Goal: Task Accomplishment & Management: Use online tool/utility

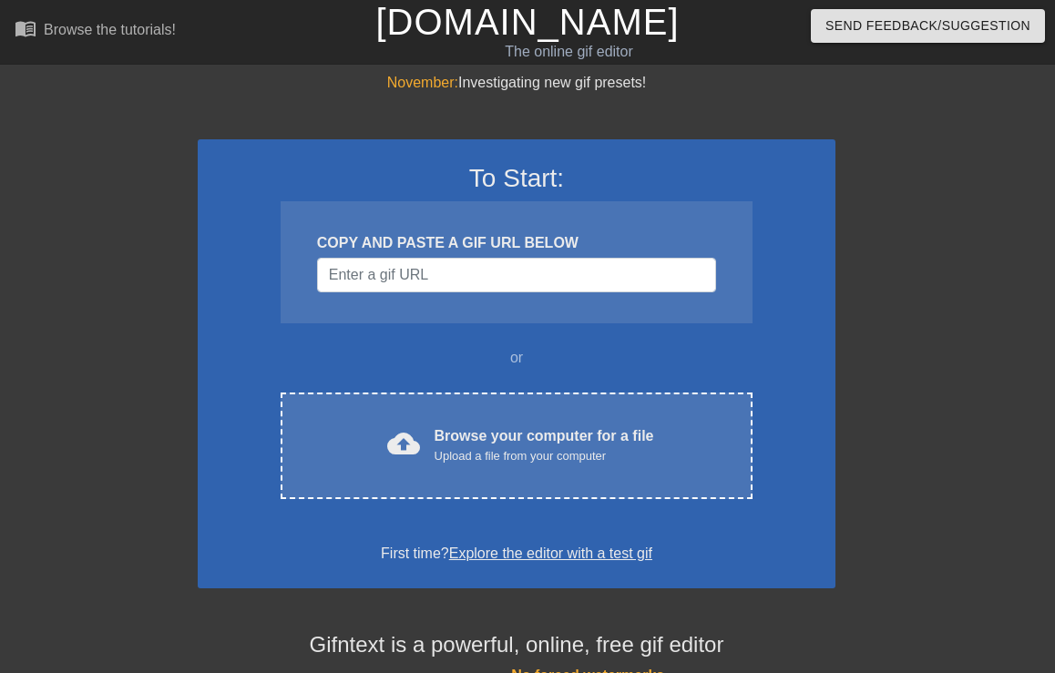
click at [484, 443] on div "Browse your computer for a file Upload a file from your computer" at bounding box center [545, 446] width 220 height 40
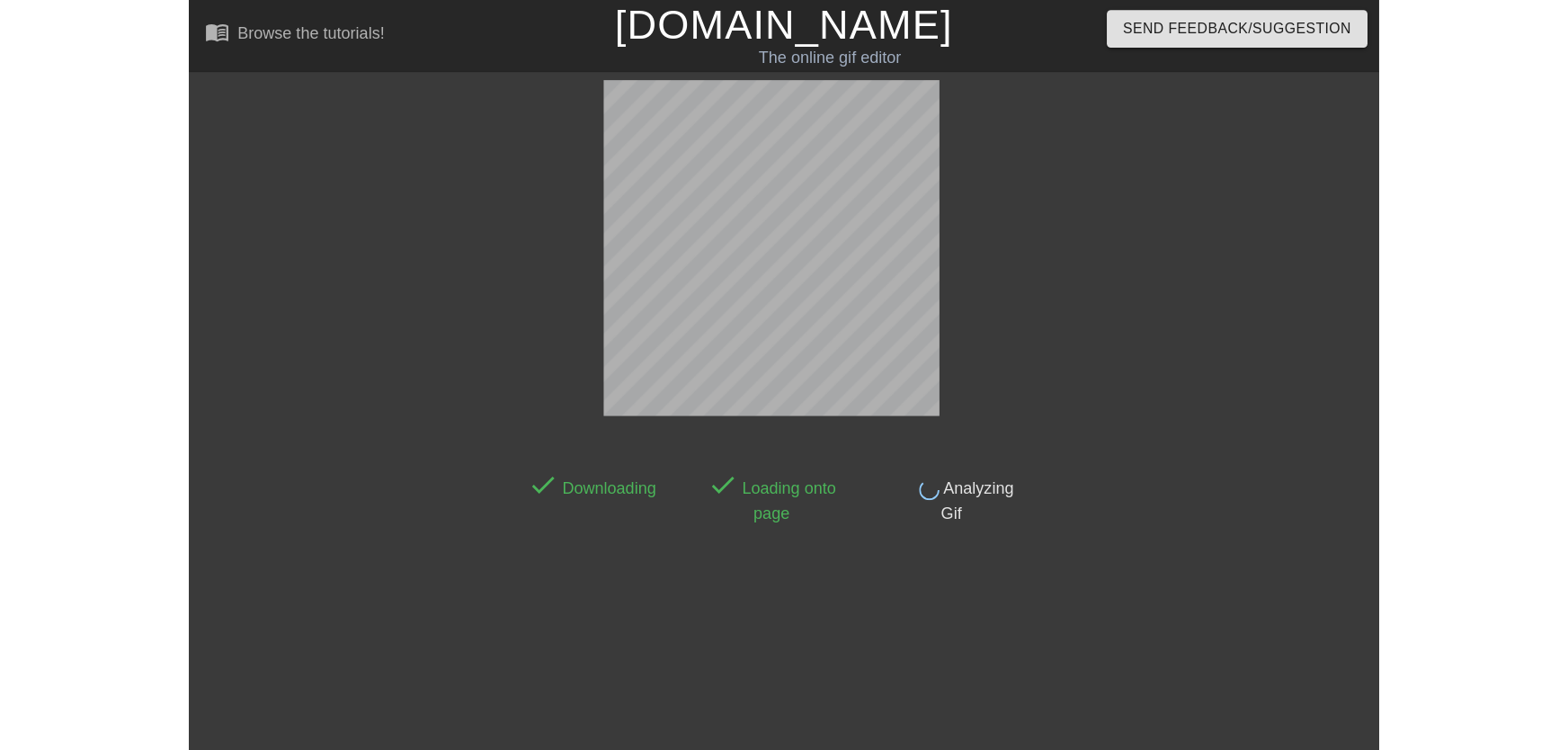
scroll to position [43, 0]
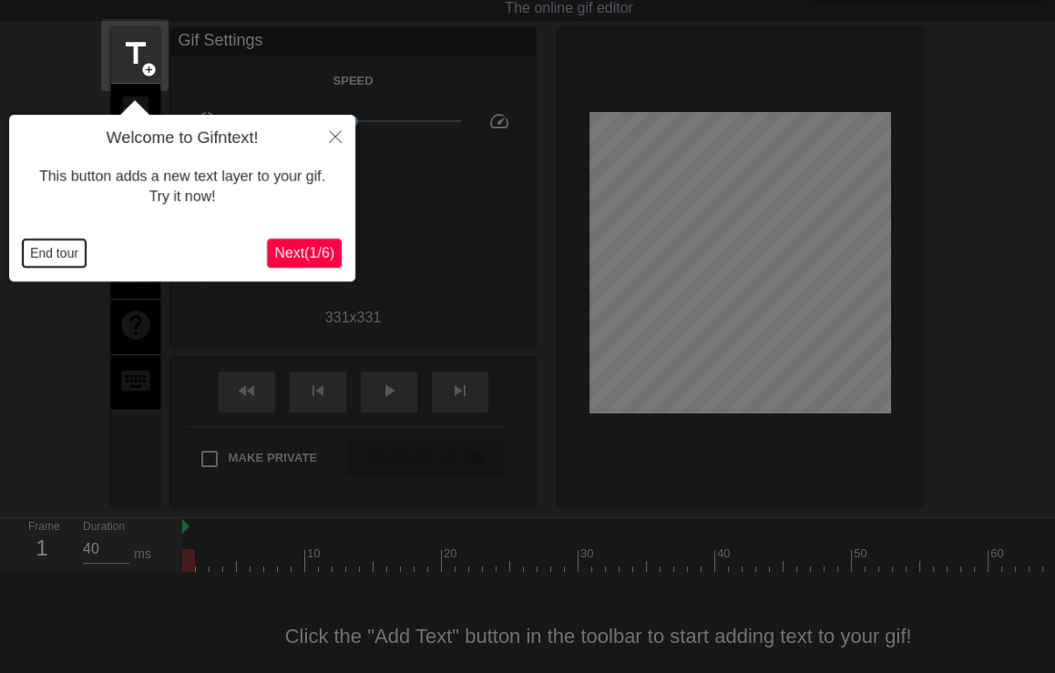
click at [73, 253] on button "End tour" at bounding box center [54, 253] width 63 height 27
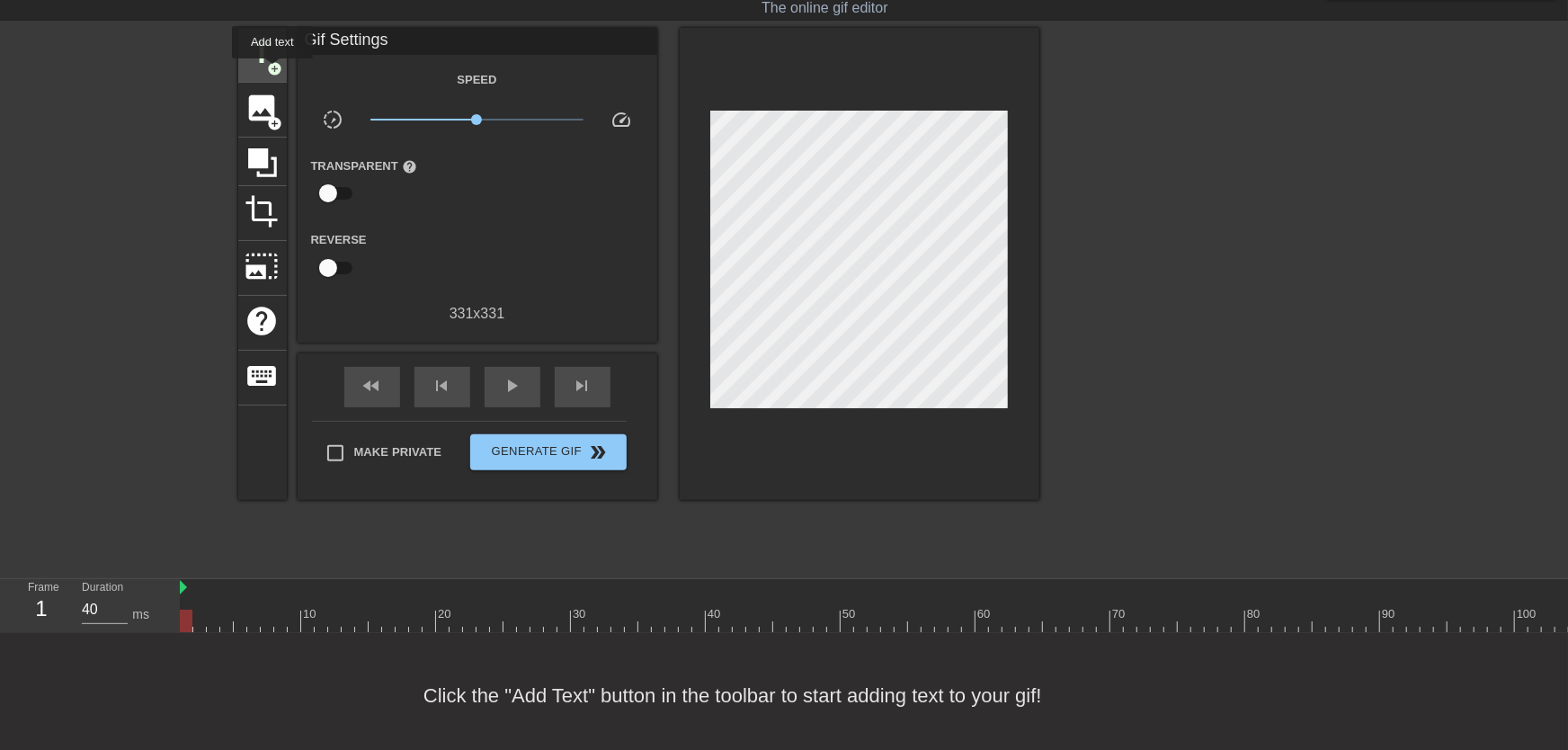
click at [276, 66] on span "add_circle" at bounding box center [275, 68] width 15 height 15
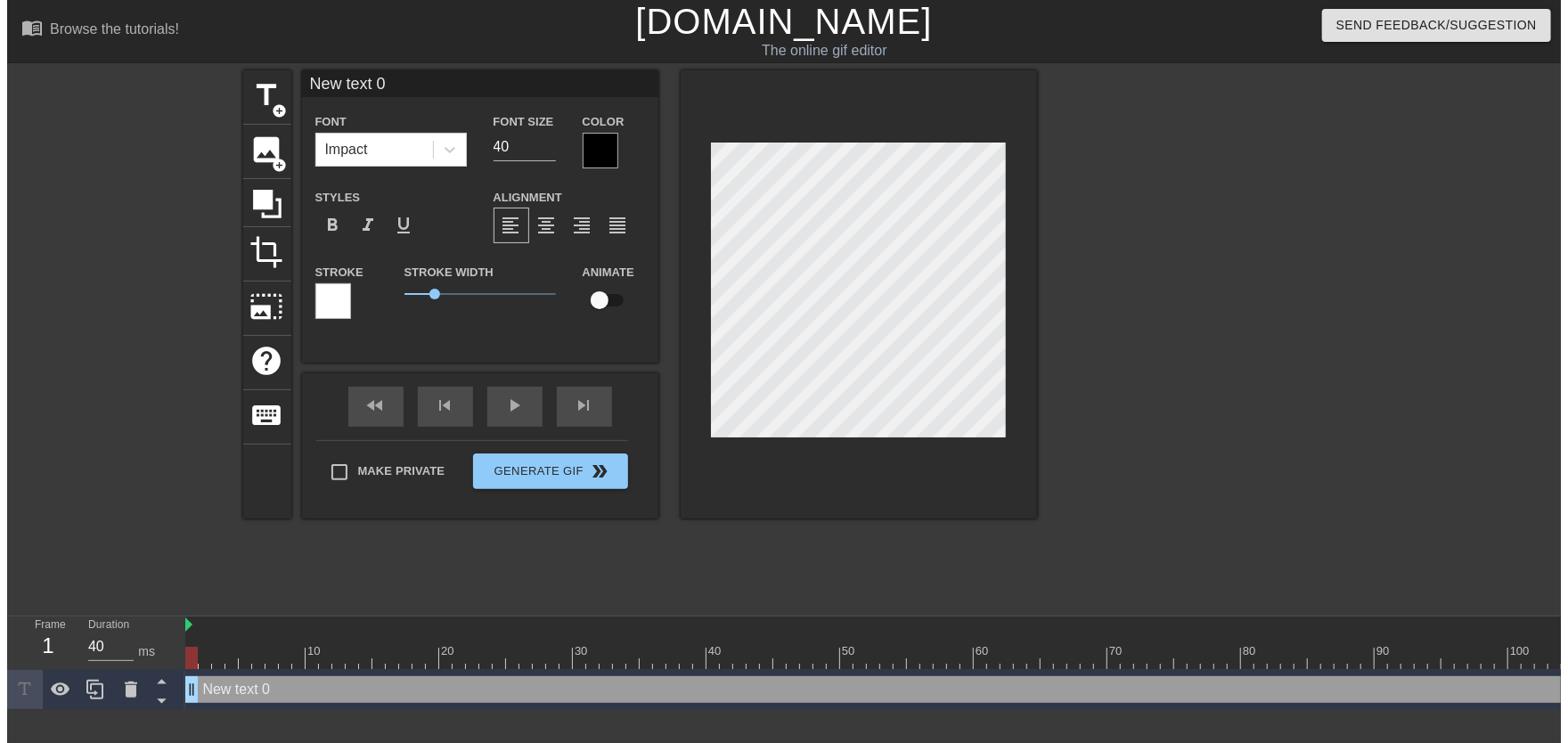
scroll to position [0, 0]
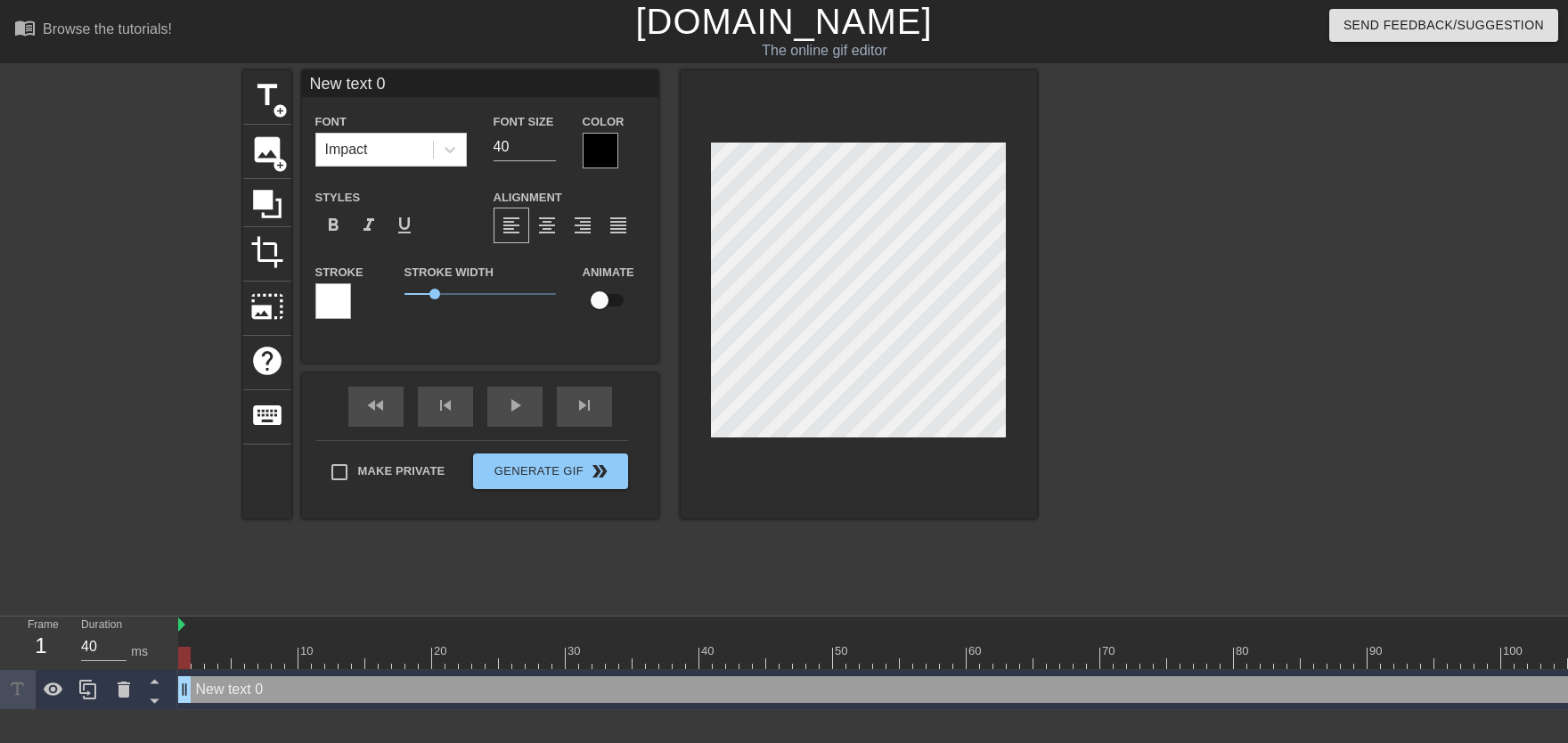
type input "New text"
type textarea "New text"
type input "New text"
type textarea "New text"
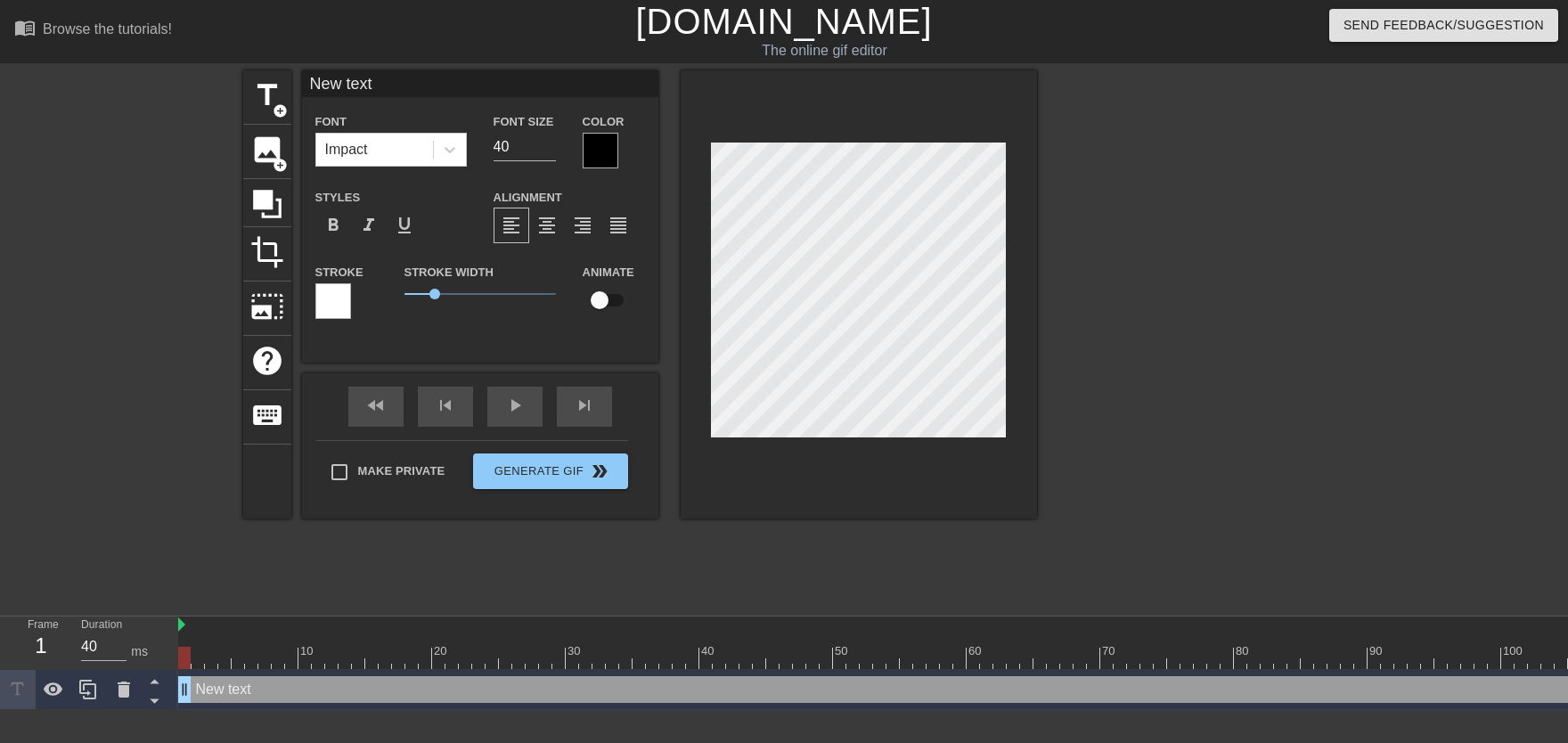
type input "New tex"
type textarea "New tex"
type input "New te"
type textarea "New te"
type input "New t"
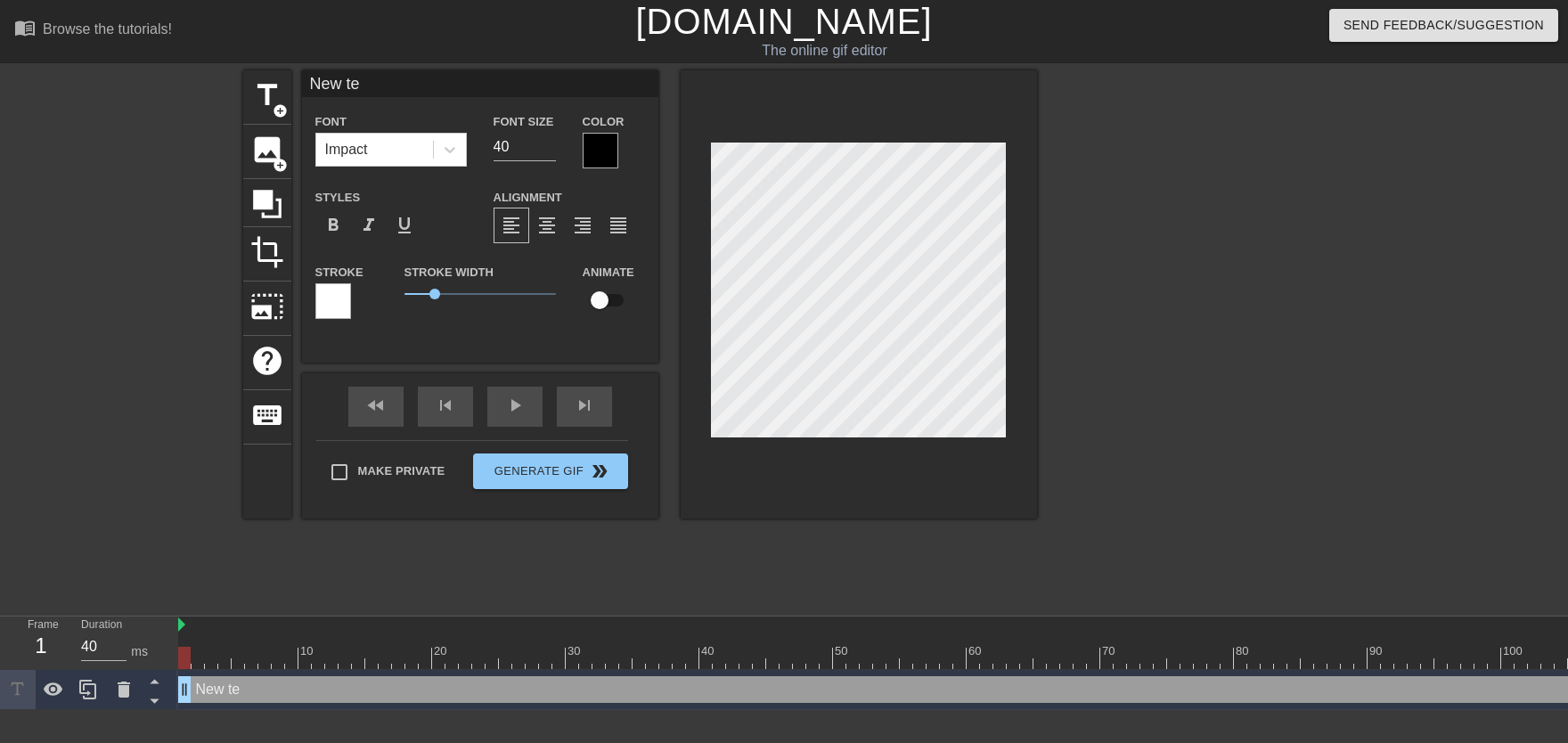
type textarea "New t"
type input "New"
type textarea "New"
type input "New"
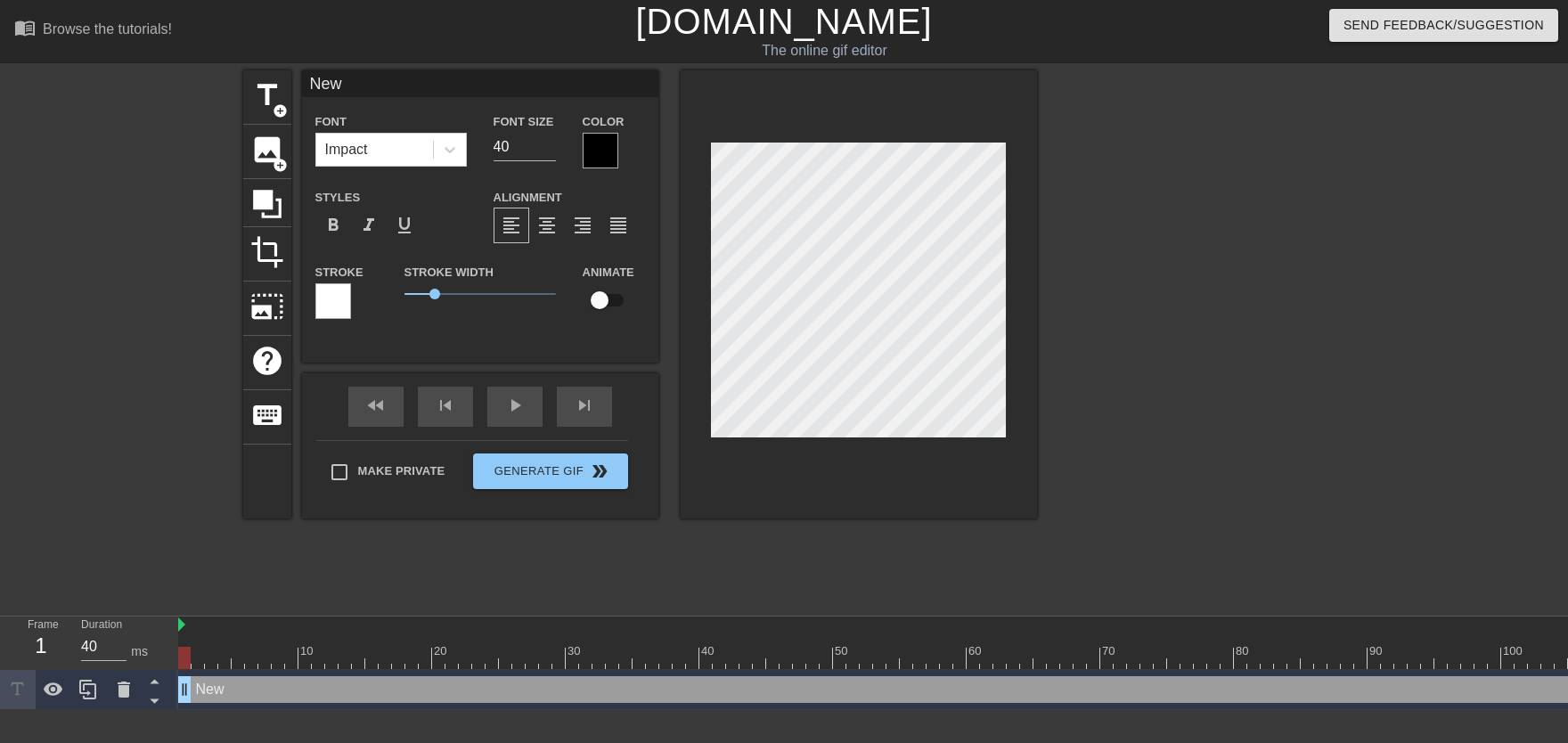
type textarea "New"
type input "Ne"
type textarea "Ne"
type input "N"
type textarea "N"
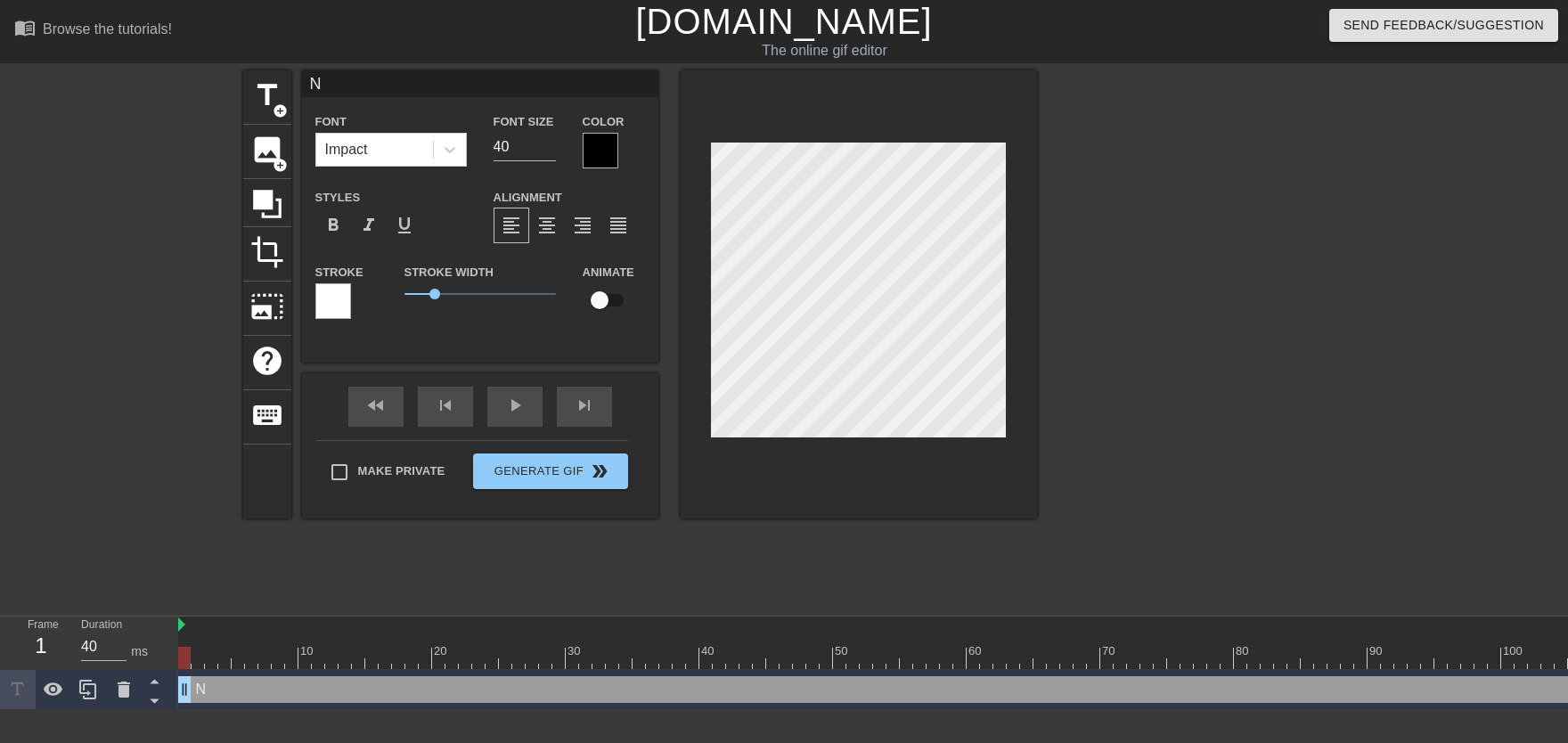
type input "No"
type textarea "No"
type input "NoM"
type textarea "NoM"
type input "NoMi"
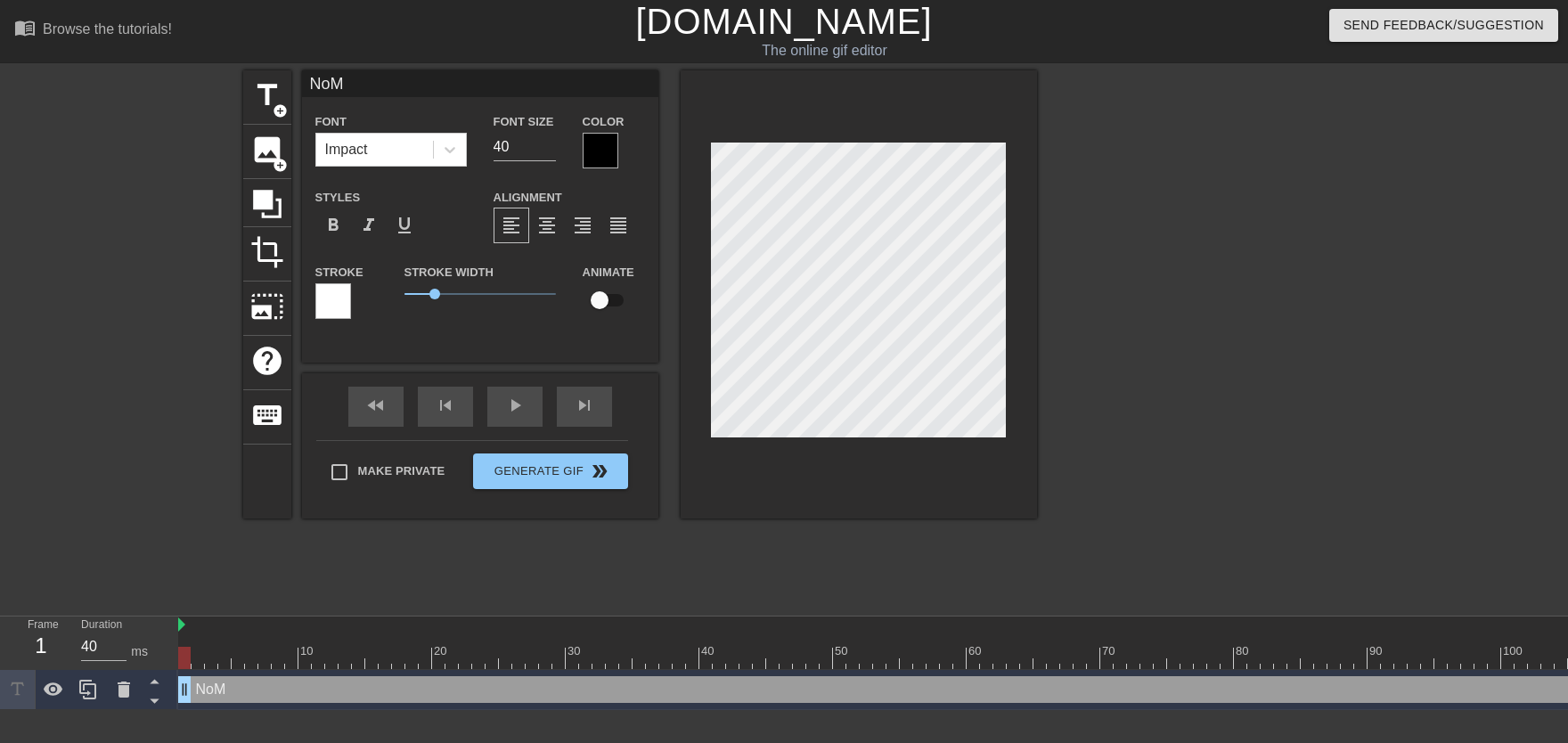
type textarea "NoMi"
type input "NoMil"
type textarea "NoMil"
type input "NoMill"
type textarea "NoMill"
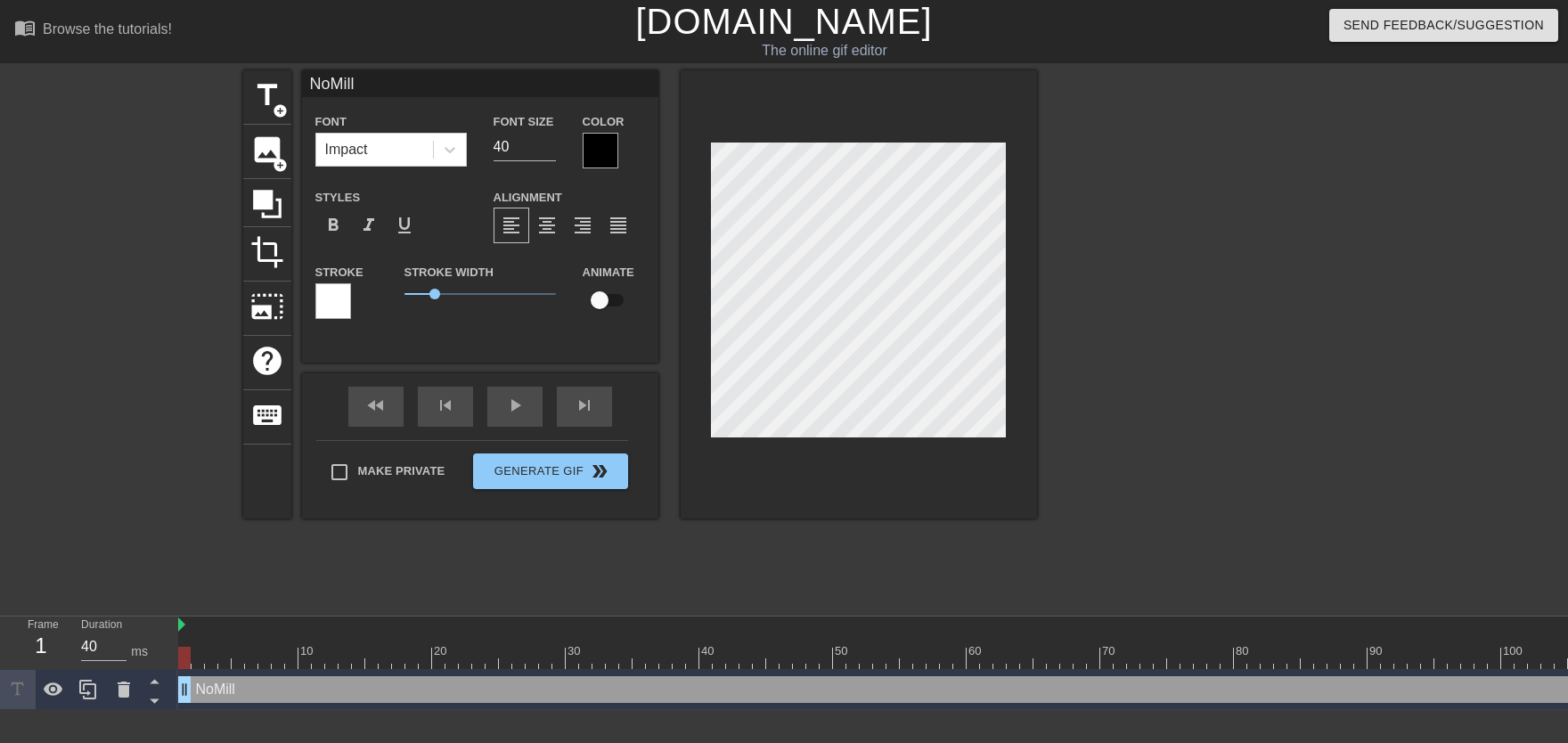
type input "NoMilly"
type textarea "NoMilly"
click at [615, 293] on input "checkbox" at bounding box center [599, 300] width 102 height 34
checkbox input "true"
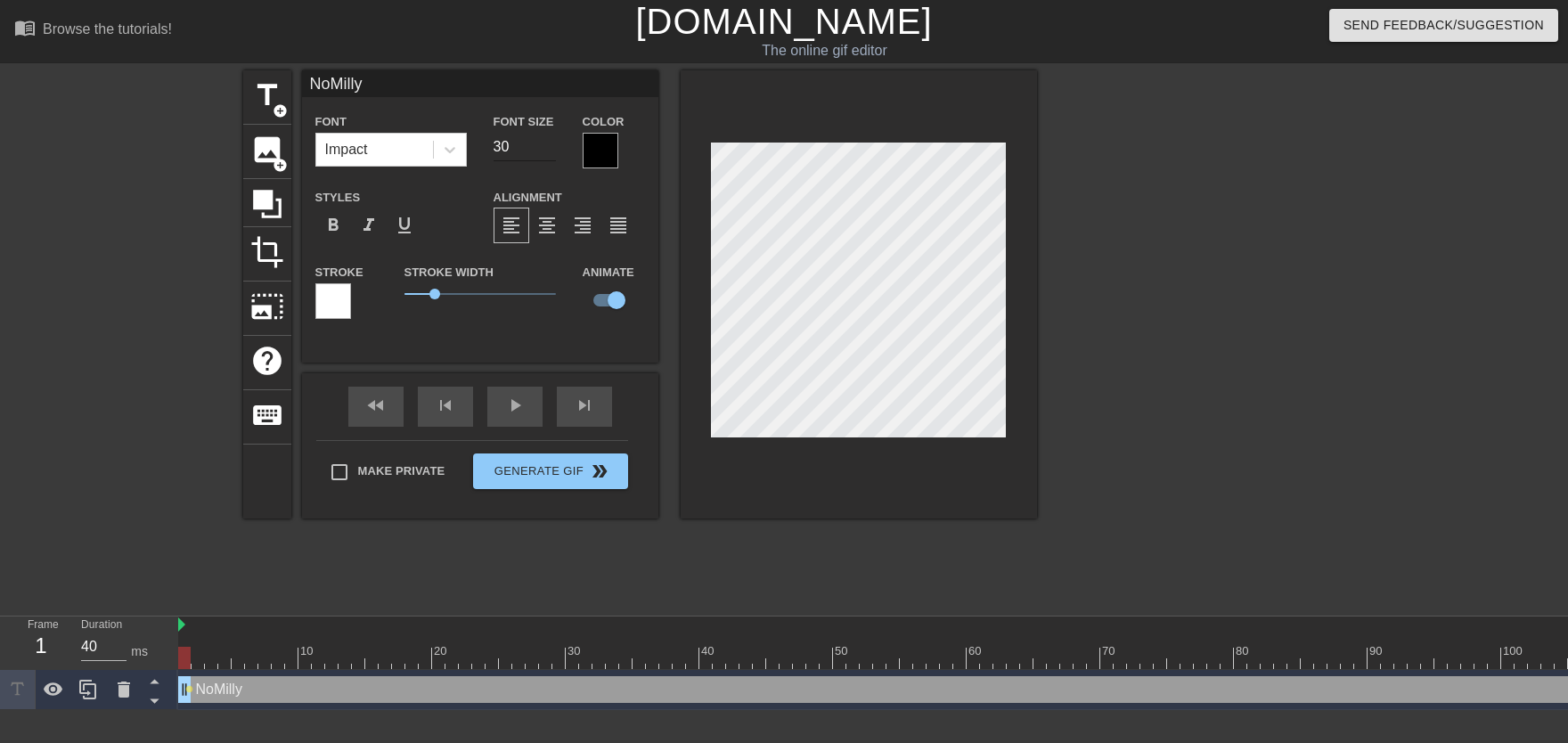
type input "30"
click at [547, 153] on input "30" at bounding box center [525, 147] width 63 height 28
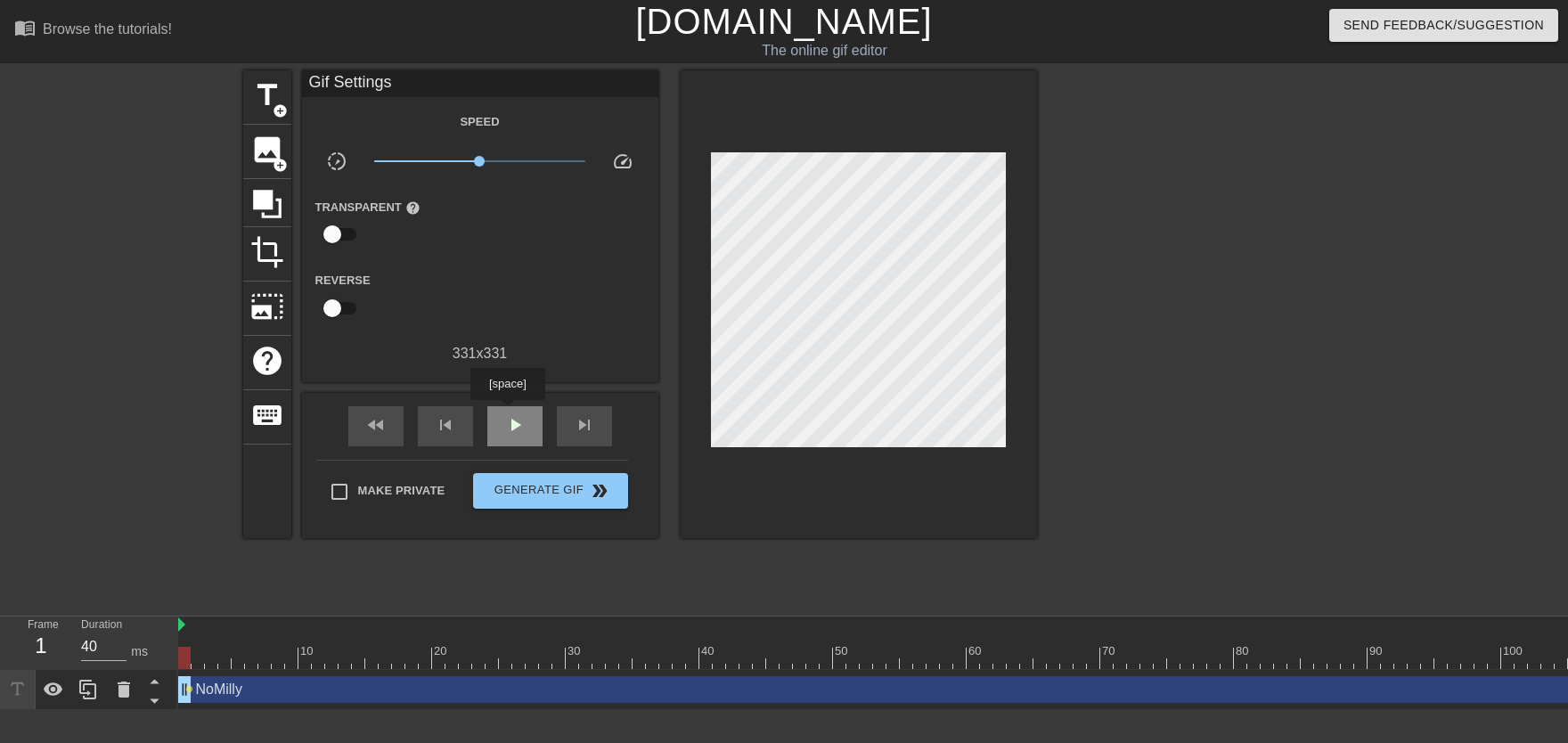
click at [507, 413] on div "play_arrow" at bounding box center [514, 426] width 55 height 40
click at [507, 415] on div "pause" at bounding box center [514, 426] width 55 height 40
drag, startPoint x: 211, startPoint y: 639, endPoint x: 147, endPoint y: 653, distance: 65.5
click at [147, 653] on div "Frame 1 Duration 40 ms 10 20 30 40 50 60 70 80 90 100 110 120 130 140 150" at bounding box center [784, 664] width 1568 height 94
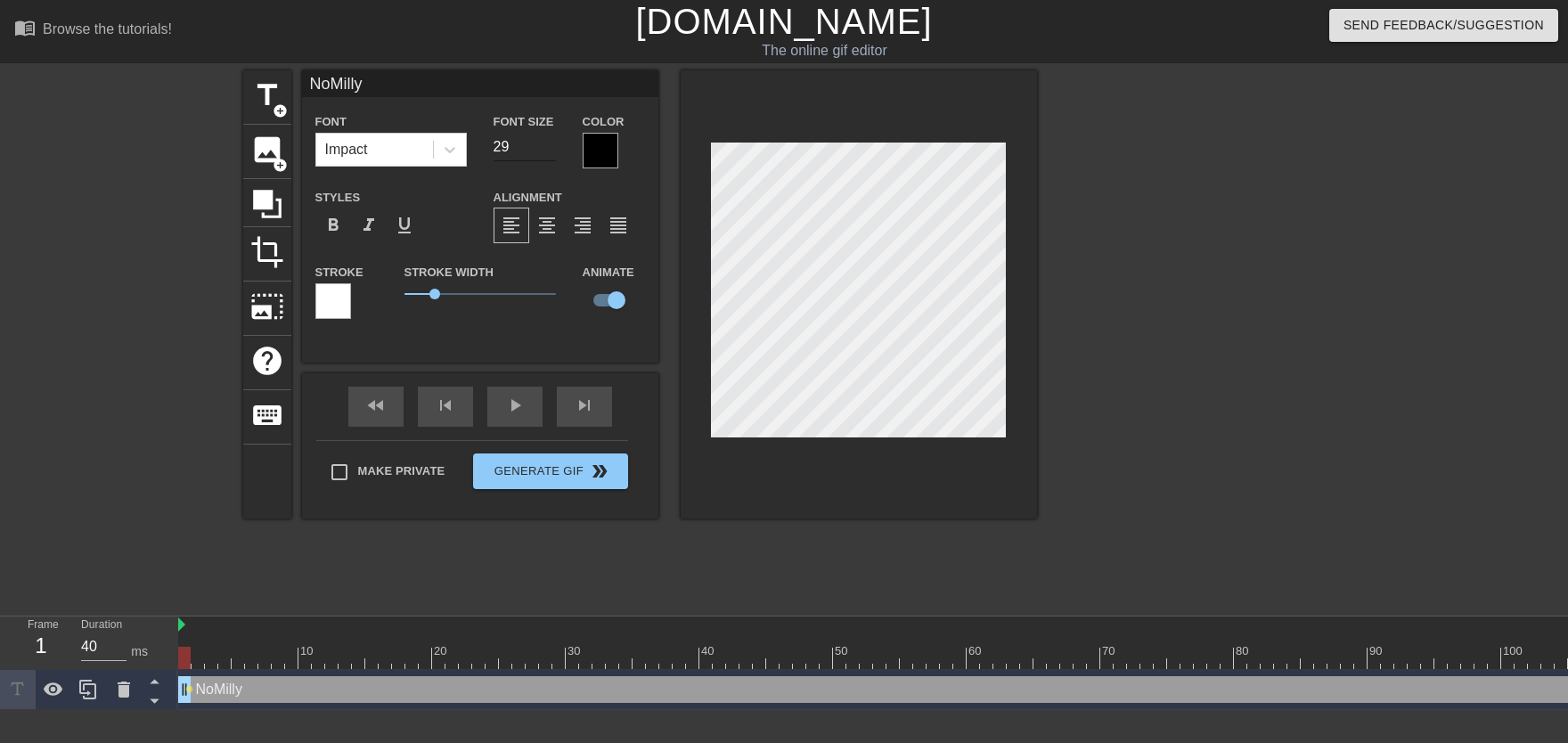
type input "29"
click at [547, 153] on input "29" at bounding box center [525, 147] width 63 height 28
drag, startPoint x: 186, startPoint y: 650, endPoint x: 306, endPoint y: 657, distance: 120.2
click at [306, 657] on div at bounding box center [304, 658] width 13 height 22
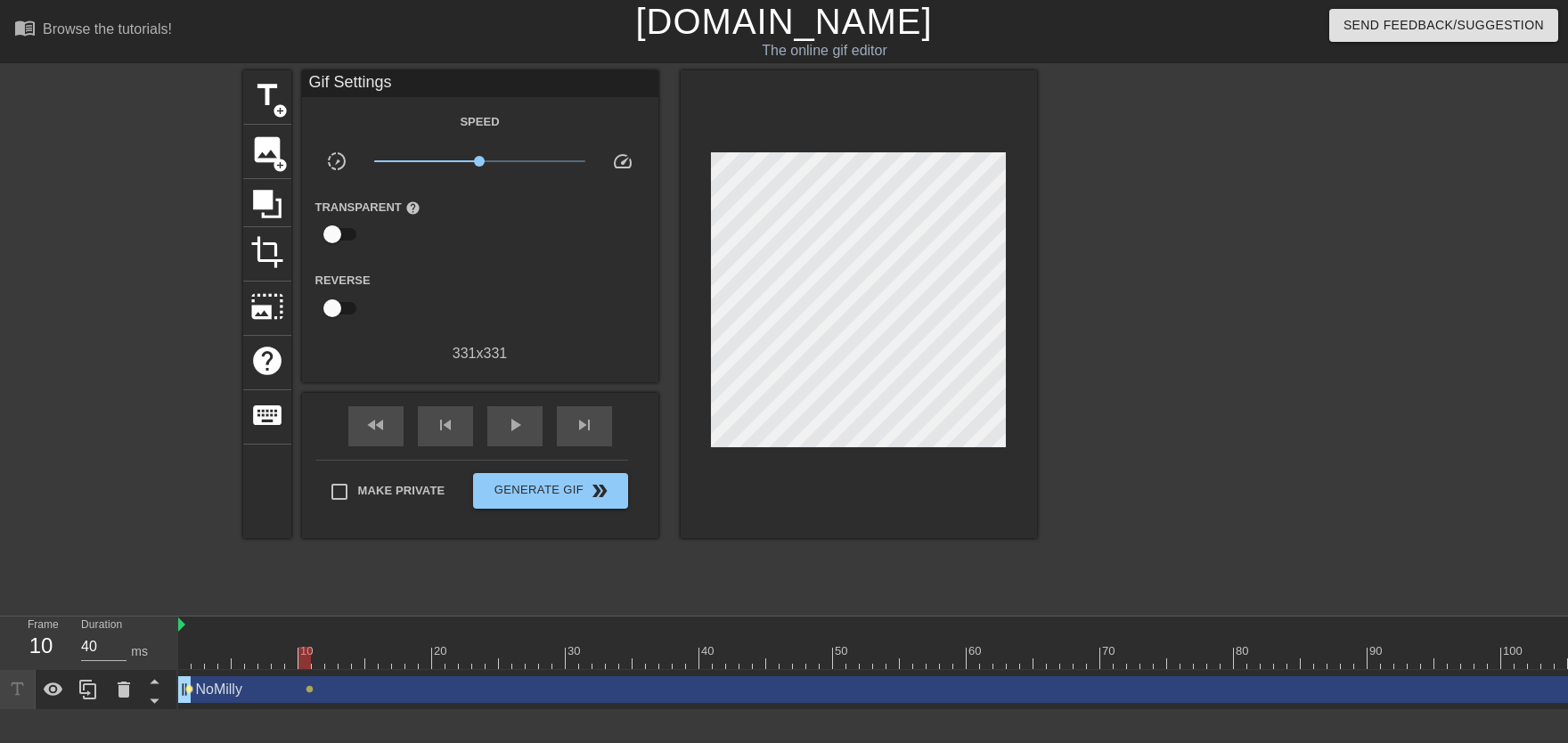
click at [190, 658] on span "lens" at bounding box center [190, 689] width 8 height 8
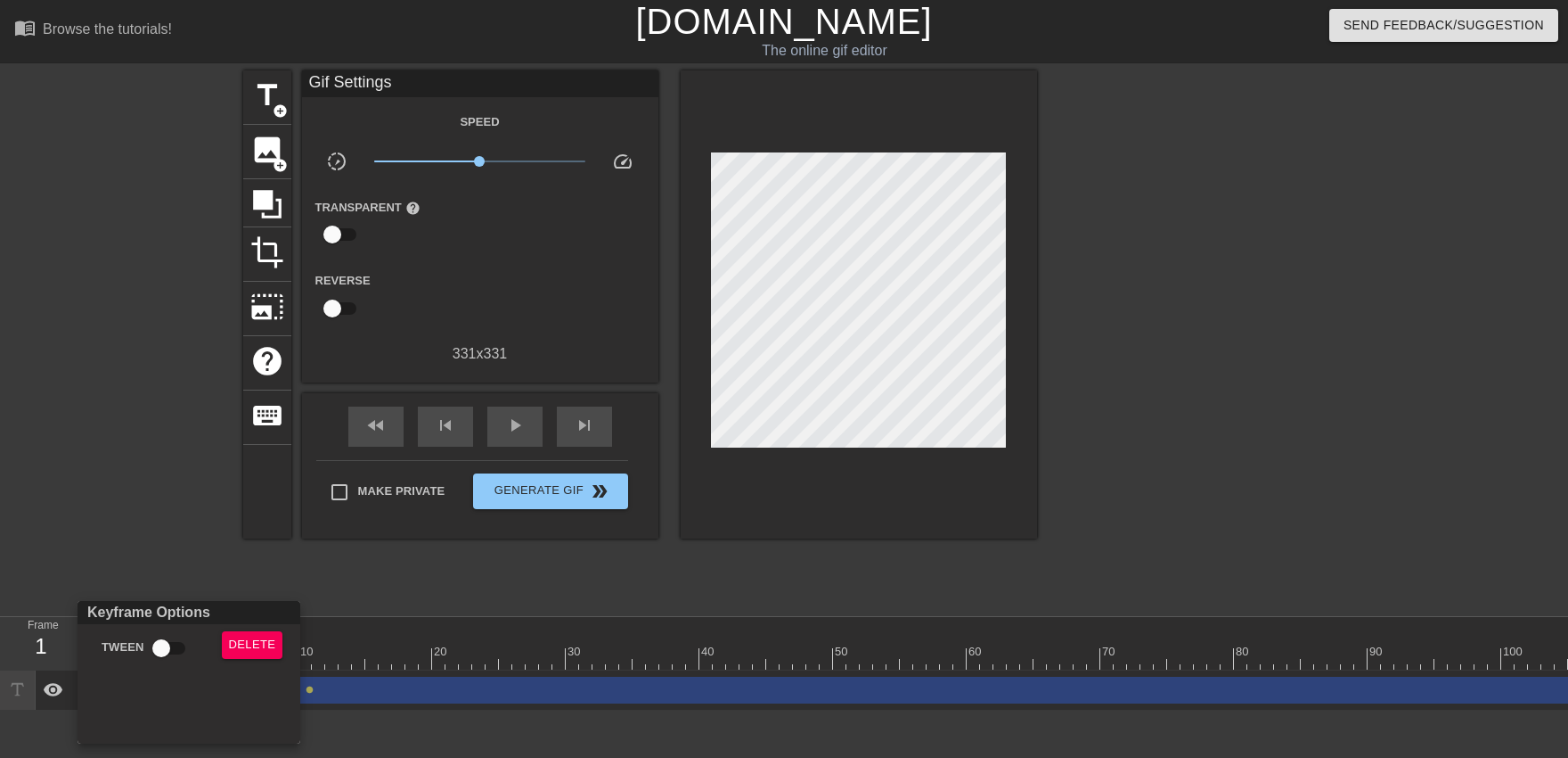
click at [176, 648] on input "Tween" at bounding box center [161, 647] width 102 height 34
checkbox input "true"
click at [517, 594] on div at bounding box center [784, 379] width 1568 height 758
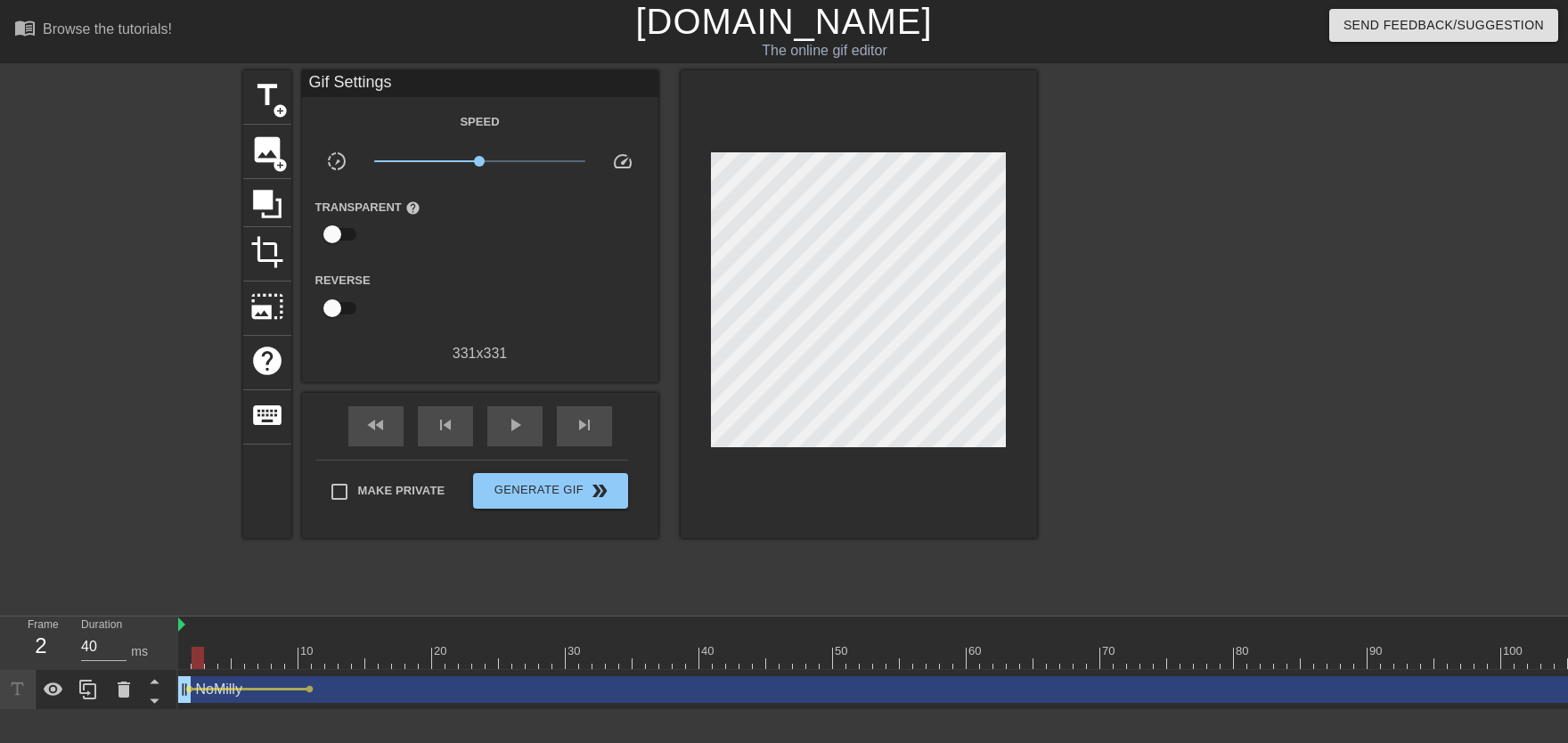
drag, startPoint x: 192, startPoint y: 650, endPoint x: 151, endPoint y: 652, distance: 41.0
click at [151, 652] on div "Frame 2 Duration 40 ms 10 20 30 40 50 60 70 80 90 100 110 120 130 140 150" at bounding box center [784, 664] width 1568 height 94
click at [527, 433] on div "play_arrow" at bounding box center [514, 426] width 55 height 40
click at [522, 433] on span "pause" at bounding box center [515, 425] width 22 height 22
drag, startPoint x: 304, startPoint y: 662, endPoint x: 373, endPoint y: 662, distance: 69.0
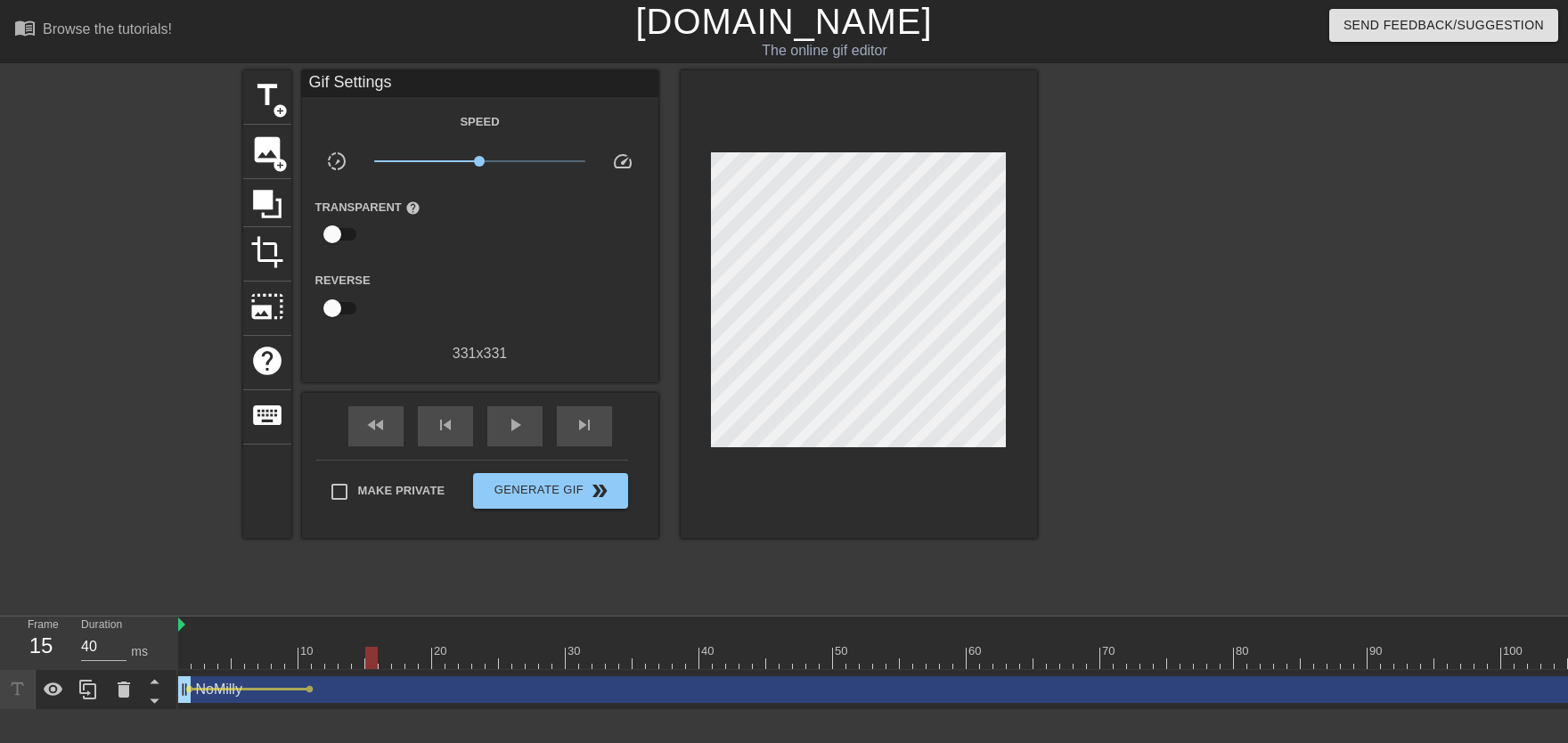
drag, startPoint x: 373, startPoint y: 662, endPoint x: 362, endPoint y: 662, distance: 11.0
click at [362, 658] on div at bounding box center [358, 658] width 13 height 22
click at [309, 658] on span "lens" at bounding box center [310, 689] width 8 height 8
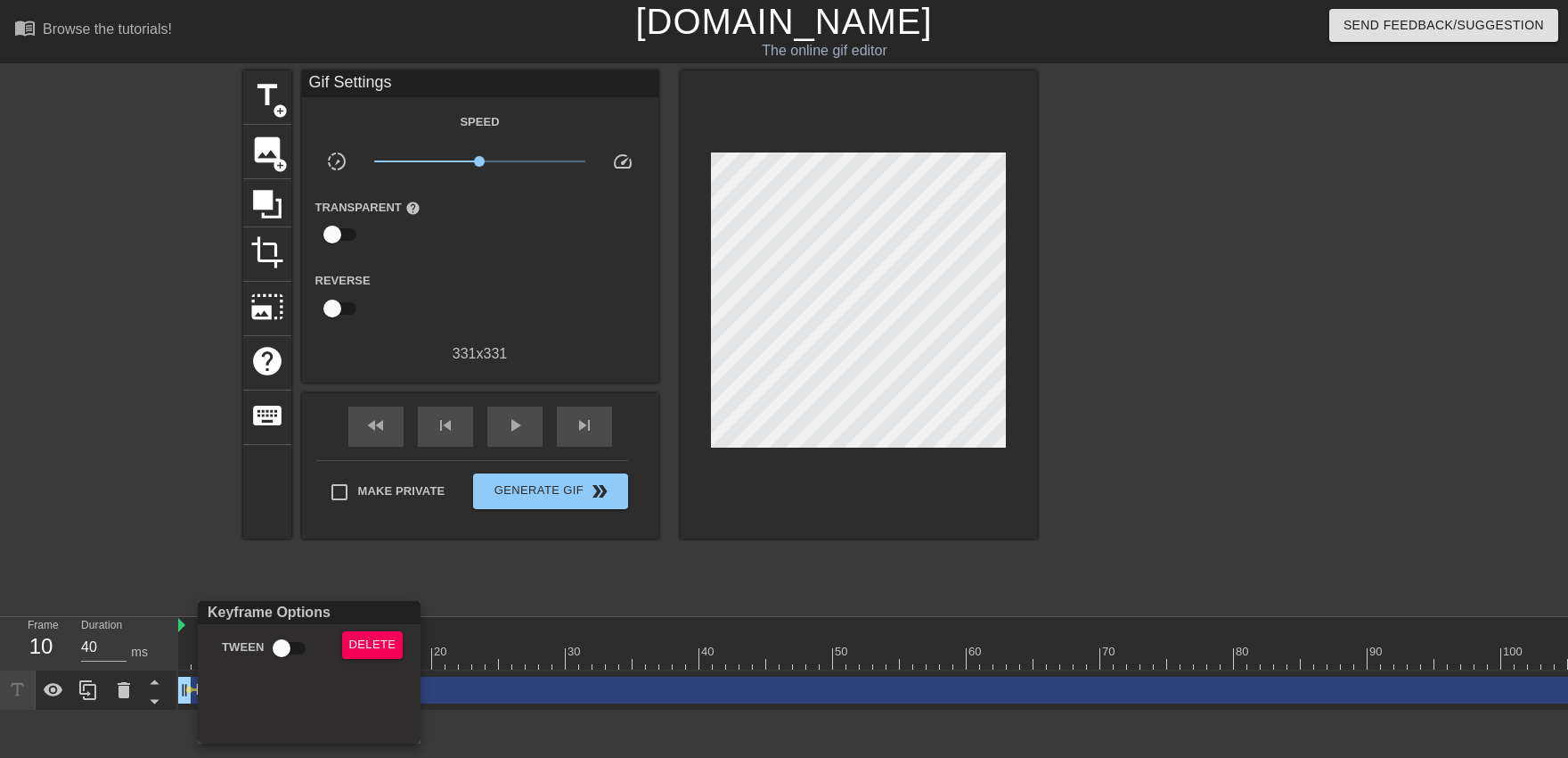
click at [298, 658] on input "Tween" at bounding box center [282, 647] width 102 height 34
checkbox input "true"
click at [566, 633] on div at bounding box center [784, 379] width 1568 height 758
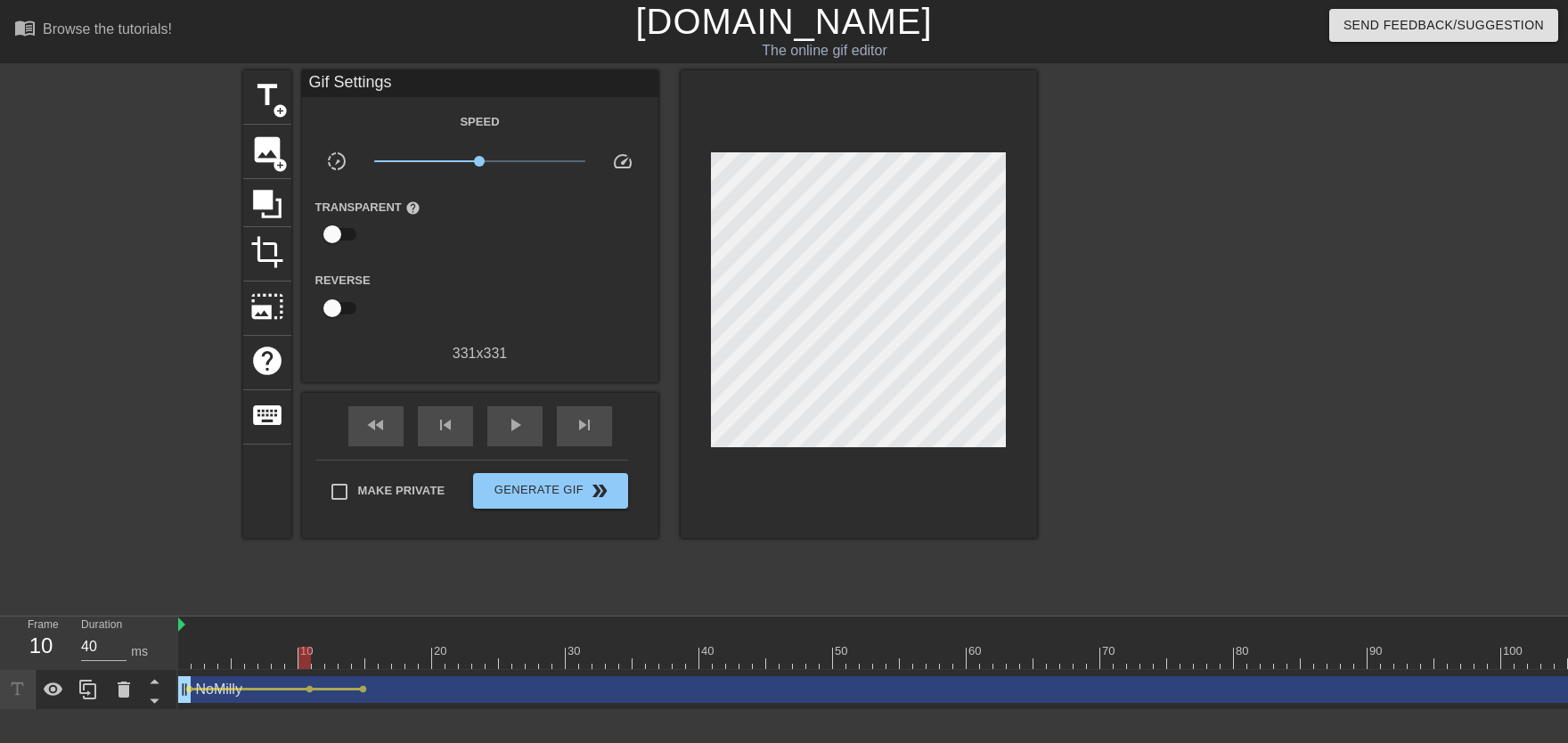
drag, startPoint x: 358, startPoint y: 662, endPoint x: 317, endPoint y: 611, distance: 65.4
drag, startPoint x: 289, startPoint y: 632, endPoint x: 205, endPoint y: 640, distance: 84.4
click at [515, 436] on span "play_arrow" at bounding box center [515, 425] width 22 height 22
click at [361, 658] on span "lens" at bounding box center [363, 689] width 8 height 8
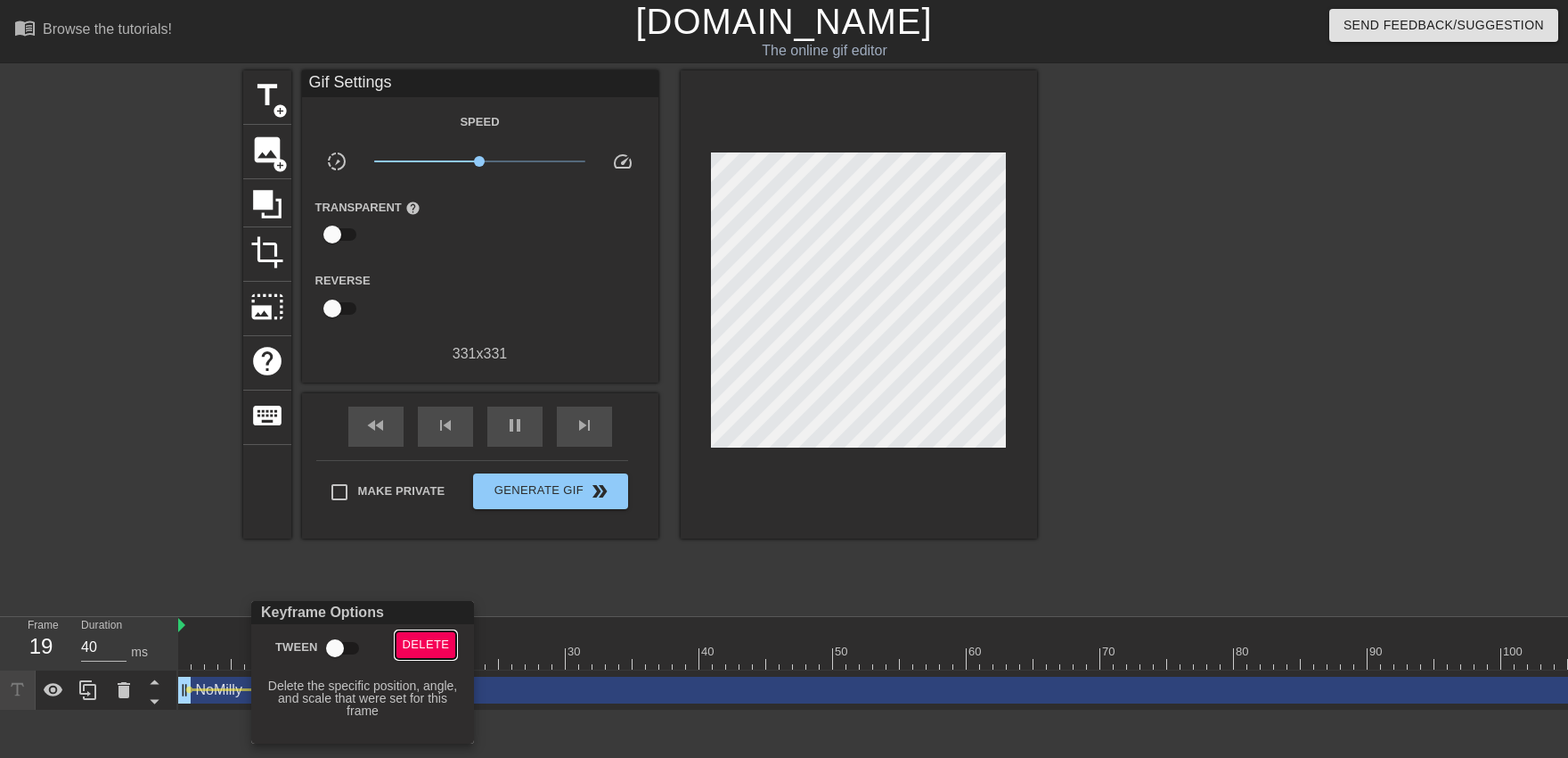
click at [428, 643] on span "Delete" at bounding box center [426, 645] width 47 height 21
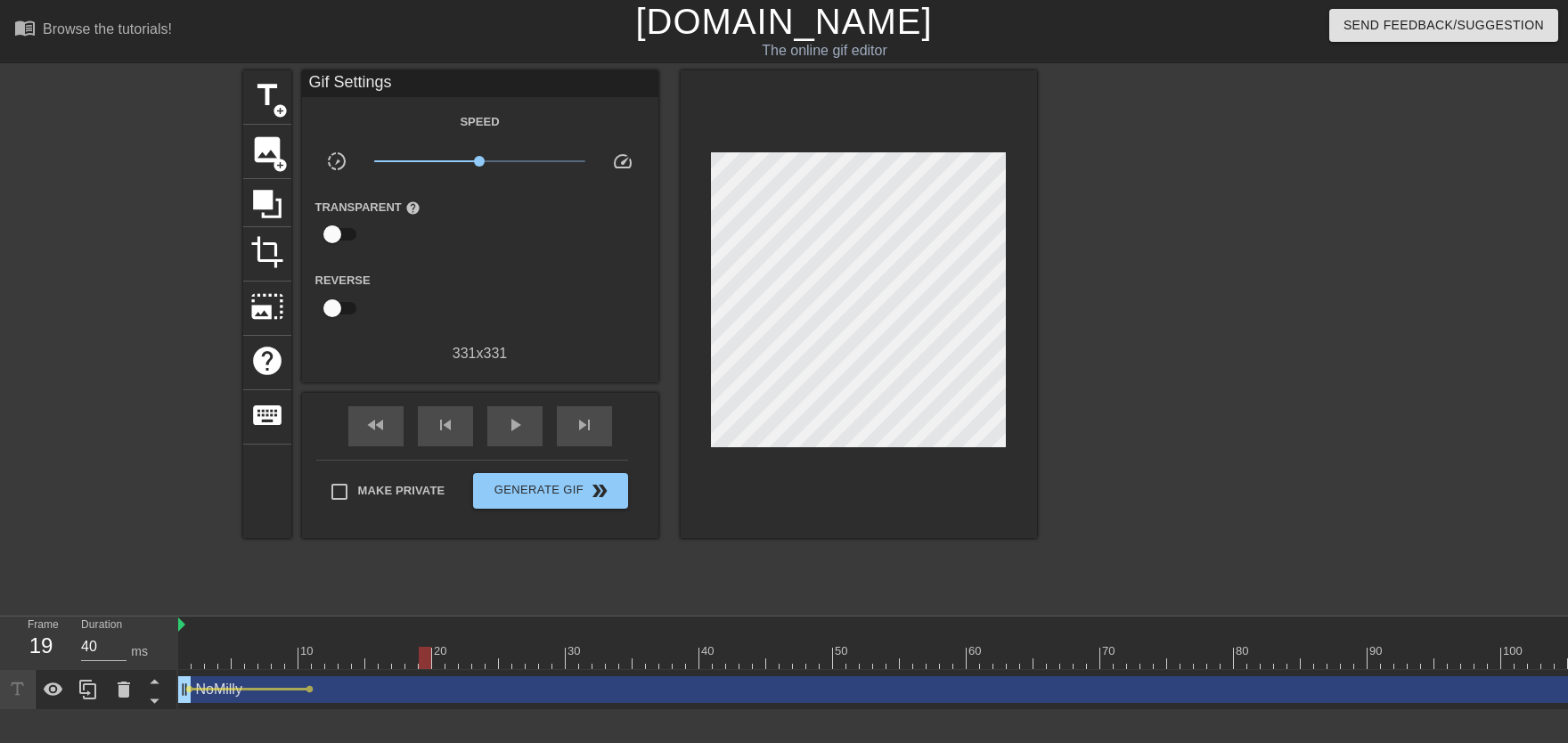
drag, startPoint x: 322, startPoint y: 659, endPoint x: 429, endPoint y: 662, distance: 107.0
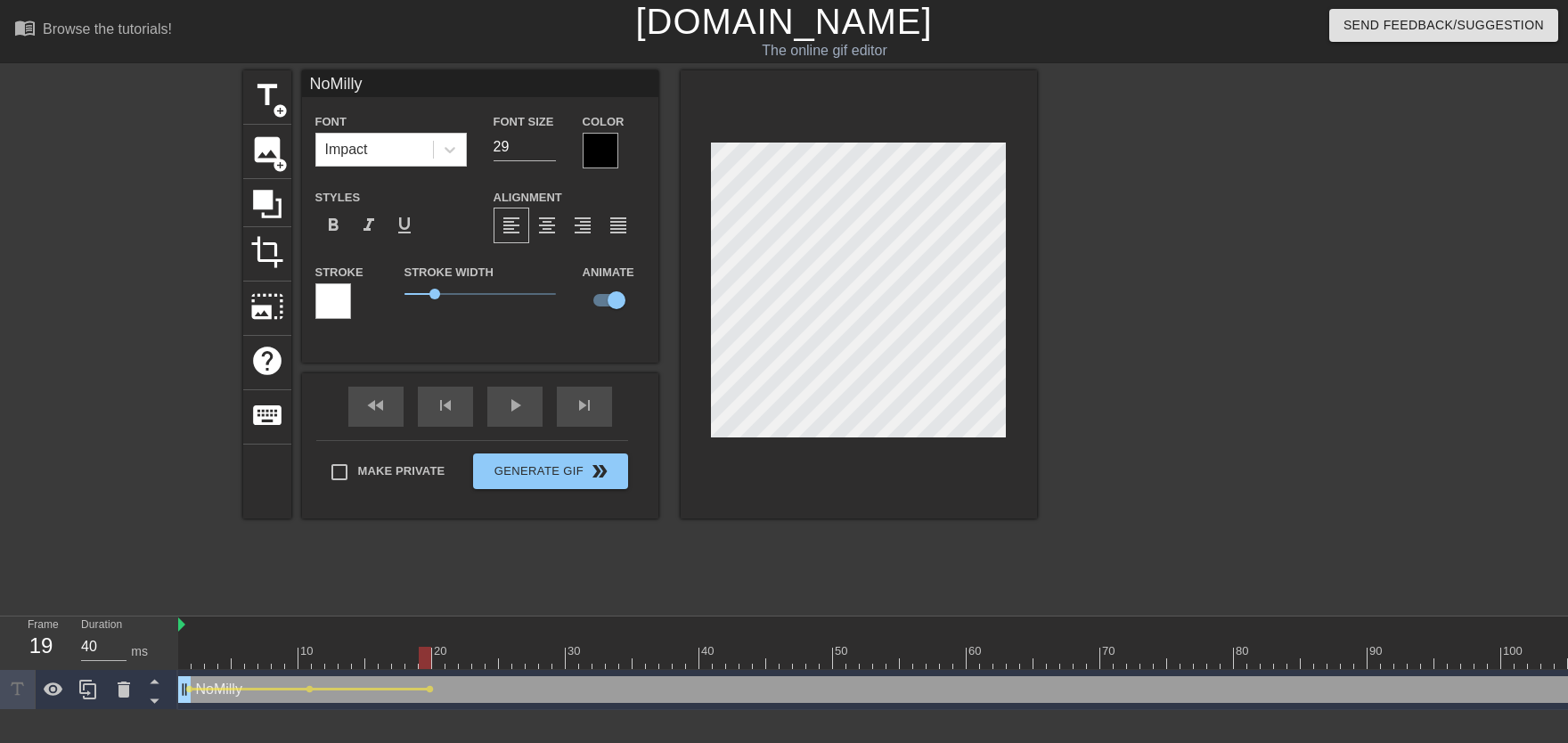
drag, startPoint x: 234, startPoint y: 675, endPoint x: 106, endPoint y: 668, distance: 128.2
click at [102, 658] on div "Frame 19 Duration 40 ms 10 20 30 40 50 60 70 80 90 100 110 120 130 140 150" at bounding box center [784, 664] width 1568 height 94
click at [518, 394] on div "NoMilly Font Impact Font Size 29 Color Styles format_bold format_italic format_…" at bounding box center [480, 294] width 357 height 448
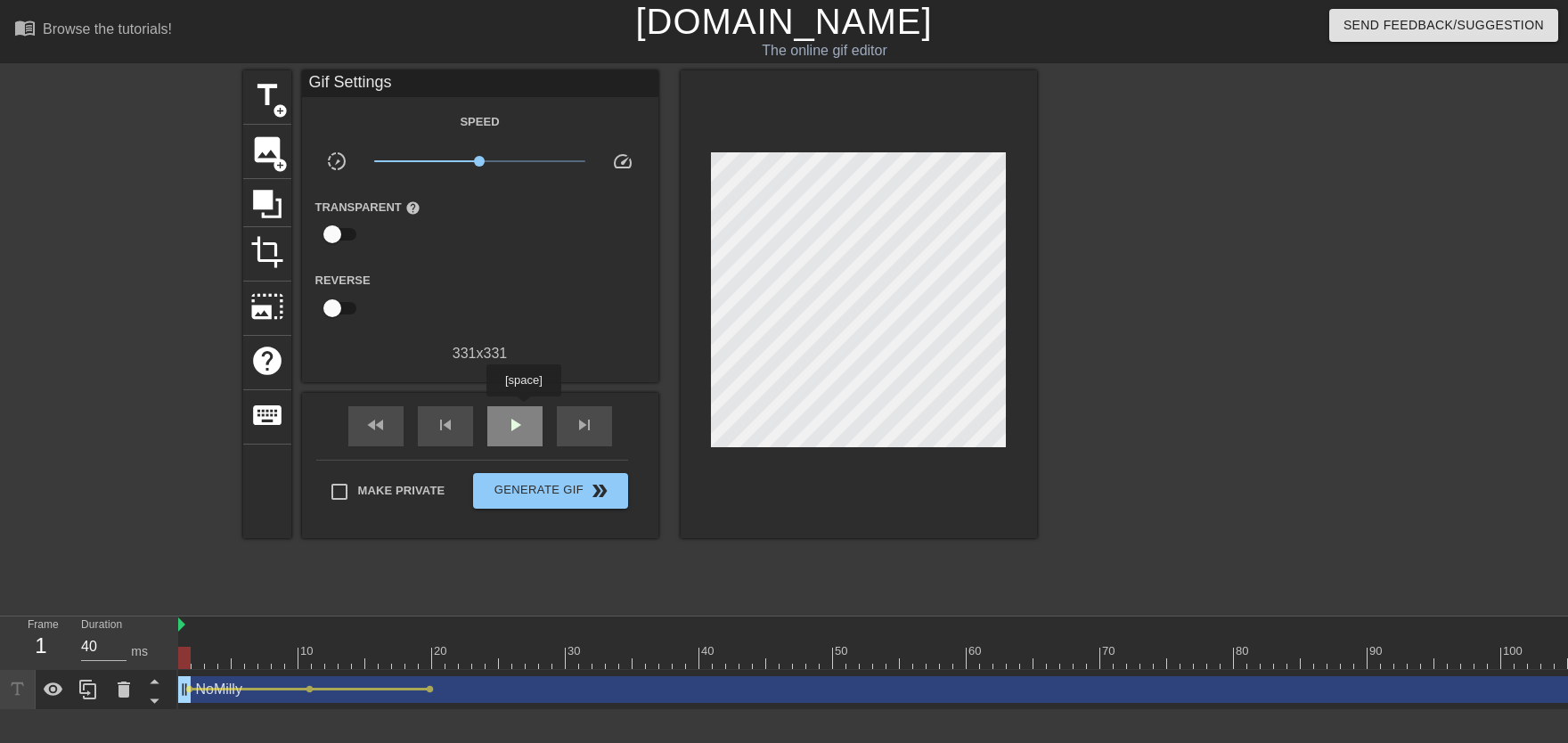
click at [523, 413] on div "play_arrow" at bounding box center [514, 426] width 55 height 40
click at [526, 408] on div "pause" at bounding box center [514, 426] width 55 height 40
drag, startPoint x: 299, startPoint y: 669, endPoint x: 329, endPoint y: 668, distance: 30.0
click at [327, 658] on div "10 20 30 40 50 60 70 80 90 100 110 120 130 140 150 160" at bounding box center [873, 664] width 1390 height 94
click at [309, 658] on span "lens" at bounding box center [310, 689] width 8 height 8
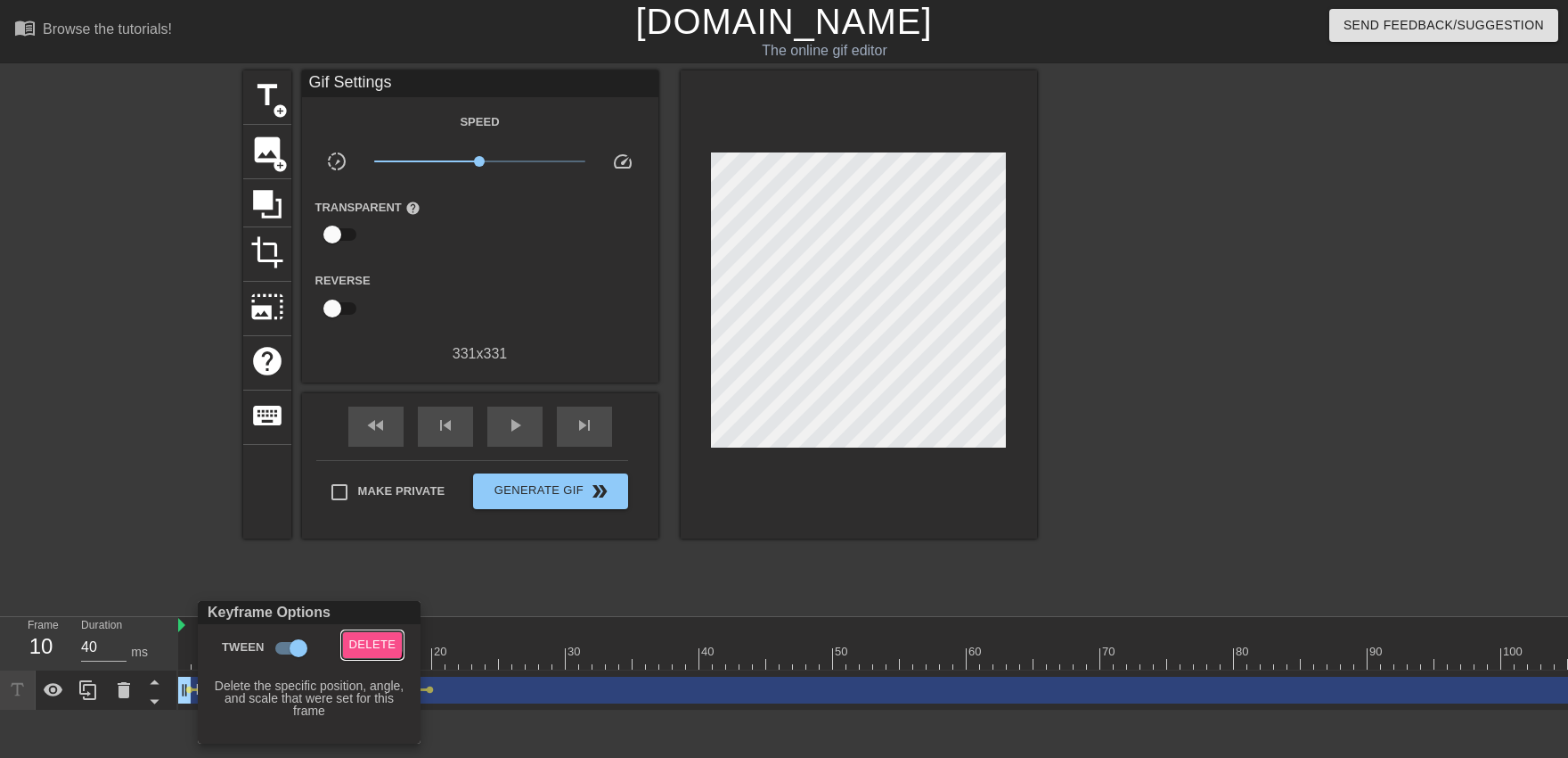
click at [355, 641] on span "Delete" at bounding box center [372, 645] width 47 height 21
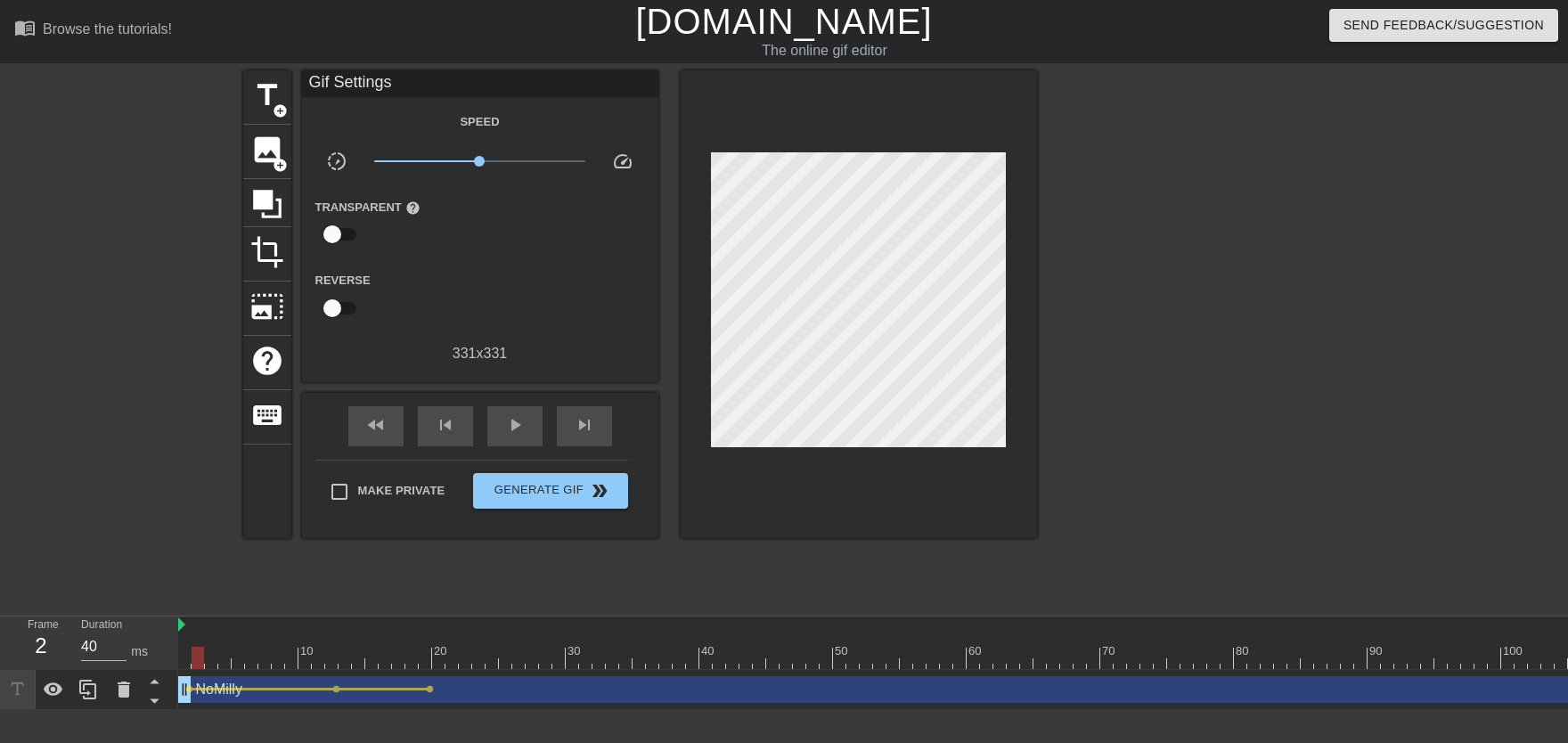
drag, startPoint x: 224, startPoint y: 642, endPoint x: 115, endPoint y: 668, distance: 112.1
click at [115, 658] on div "Frame 2 Duration 40 ms 10 20 30 40 50 60 70 80 90 100 110 120 130 140 150" at bounding box center [784, 664] width 1568 height 94
click at [518, 426] on span "play_arrow" at bounding box center [515, 425] width 22 height 22
drag, startPoint x: 320, startPoint y: 664, endPoint x: 425, endPoint y: 662, distance: 105.0
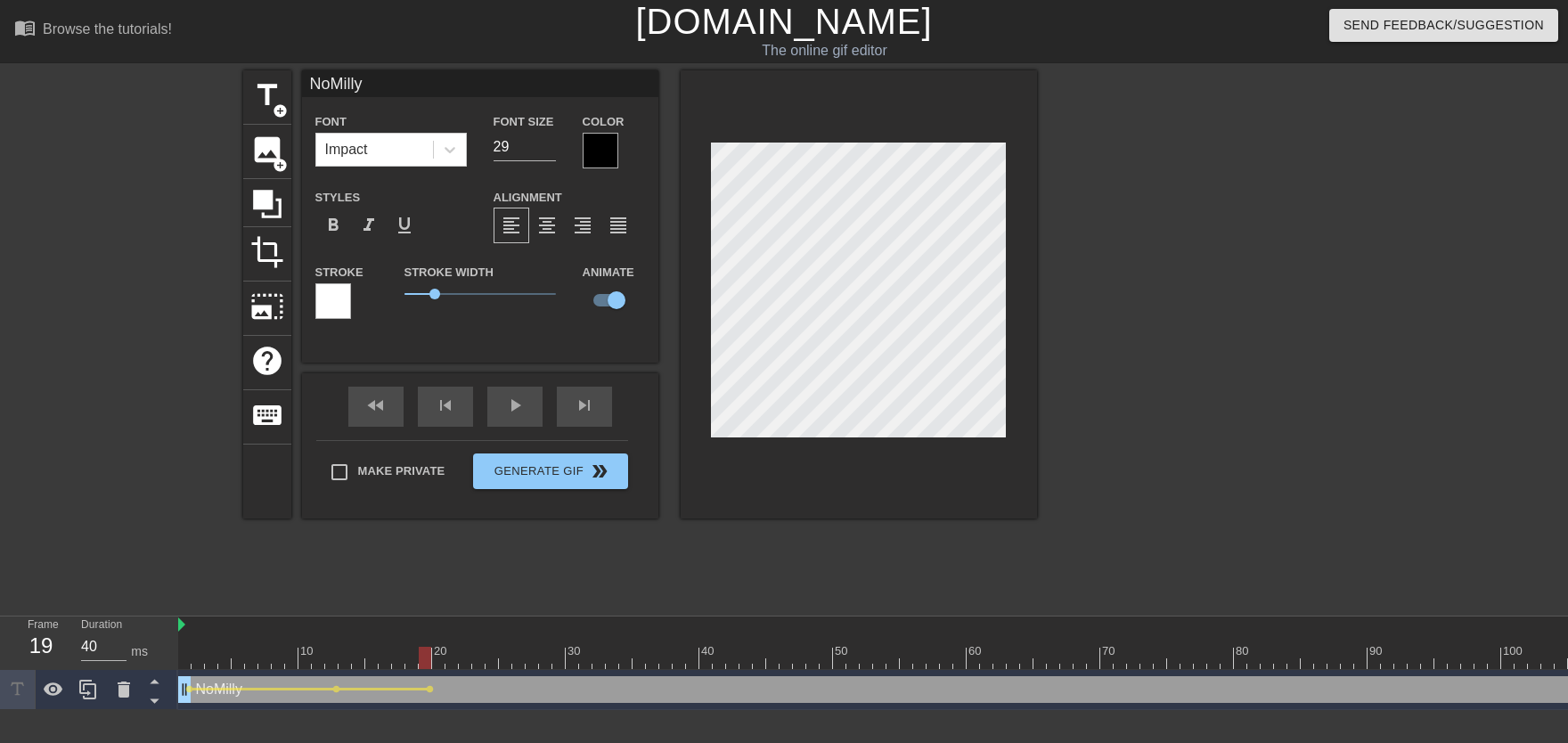
drag, startPoint x: 309, startPoint y: 669, endPoint x: 270, endPoint y: 647, distance: 44.8
click at [252, 658] on div "10 20 30 40 50 60 70 80 90 100 110 120 130 140 150 160" at bounding box center [873, 664] width 1390 height 94
click at [527, 427] on div "fast_rewind skip_previous play_arrow skip_next" at bounding box center [480, 407] width 290 height 66
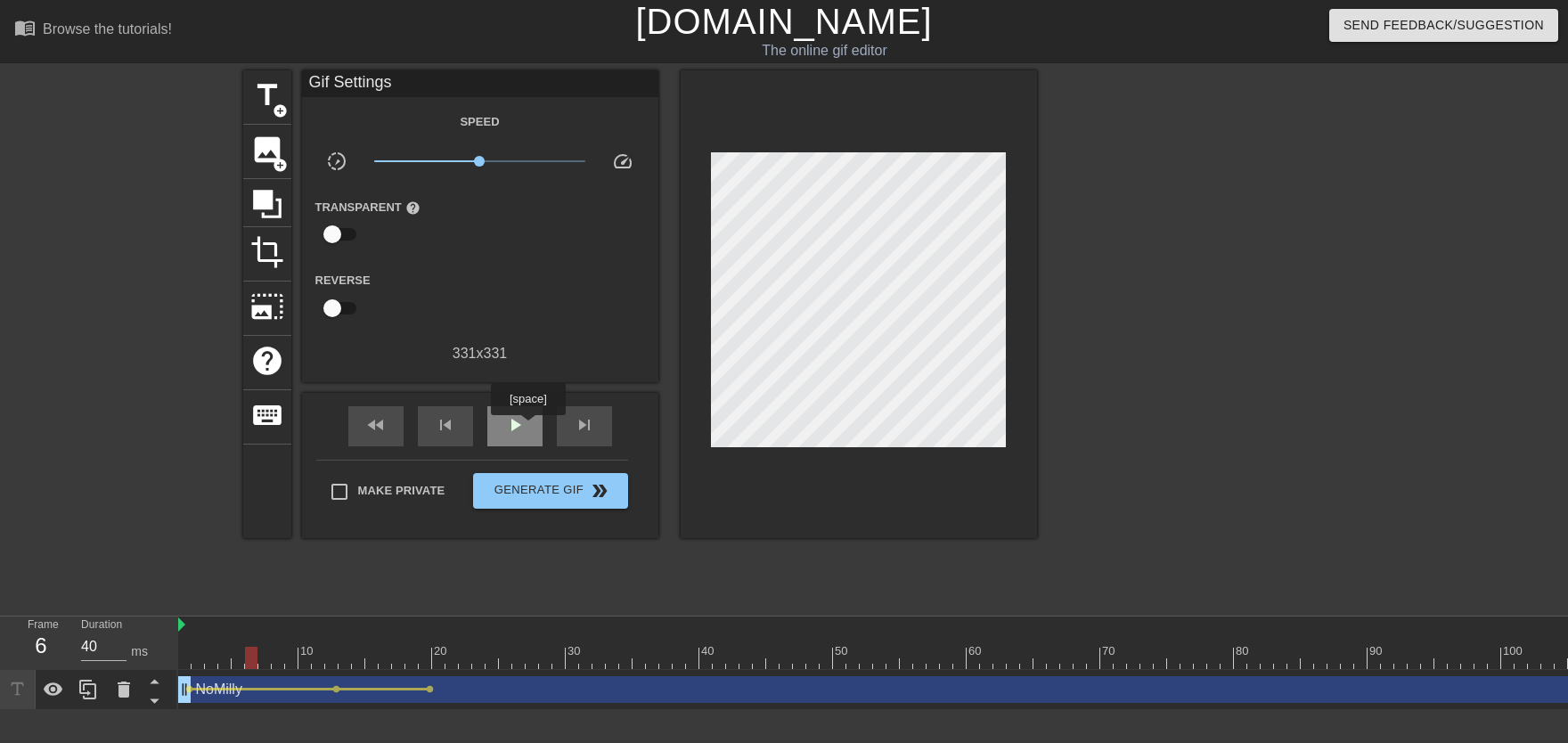
click at [528, 423] on div "play_arrow" at bounding box center [514, 426] width 55 height 40
drag, startPoint x: 333, startPoint y: 660, endPoint x: 566, endPoint y: 656, distance: 233.0
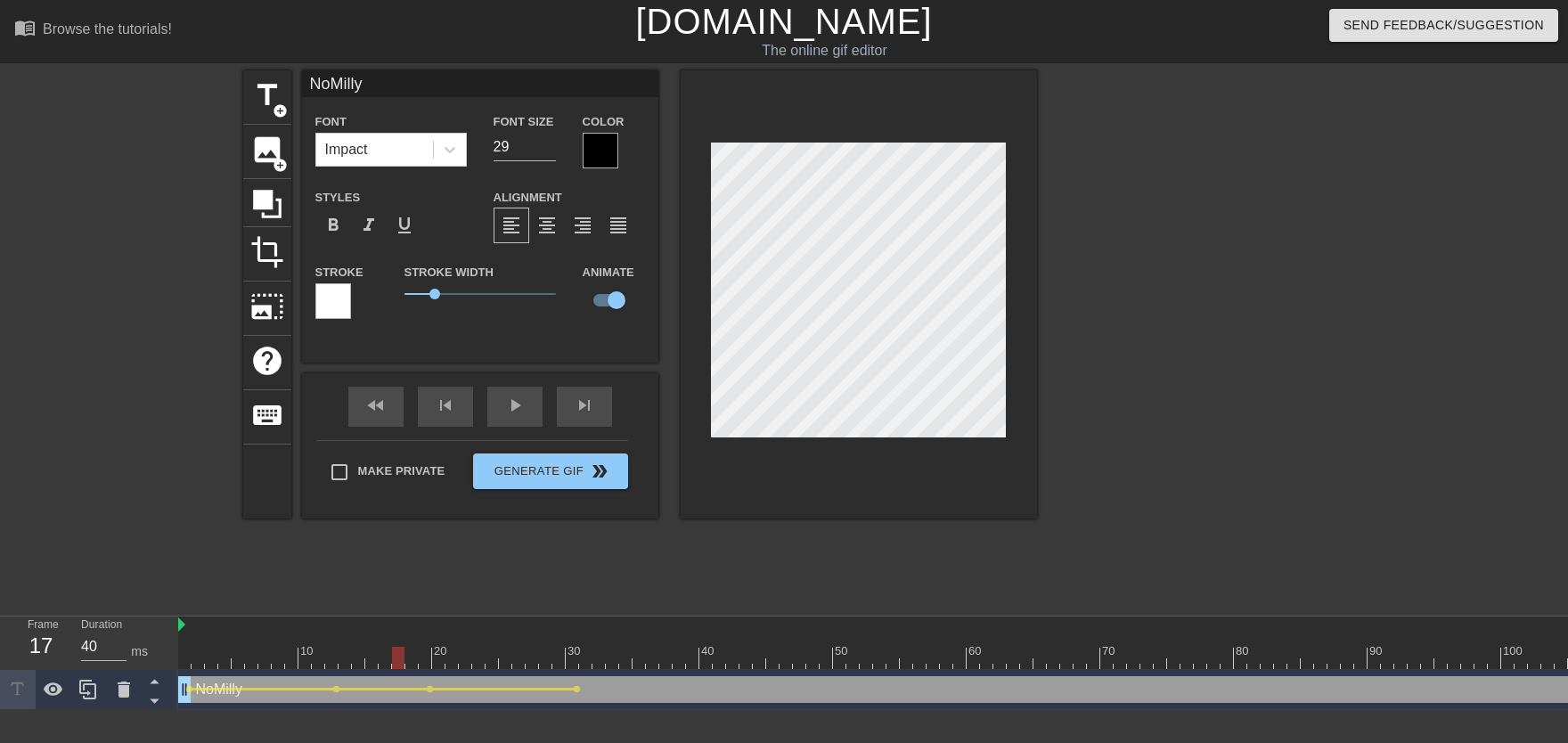
drag, startPoint x: 396, startPoint y: 647, endPoint x: 327, endPoint y: 653, distance: 69.3
click at [526, 416] on div "play_arrow" at bounding box center [514, 406] width 55 height 40
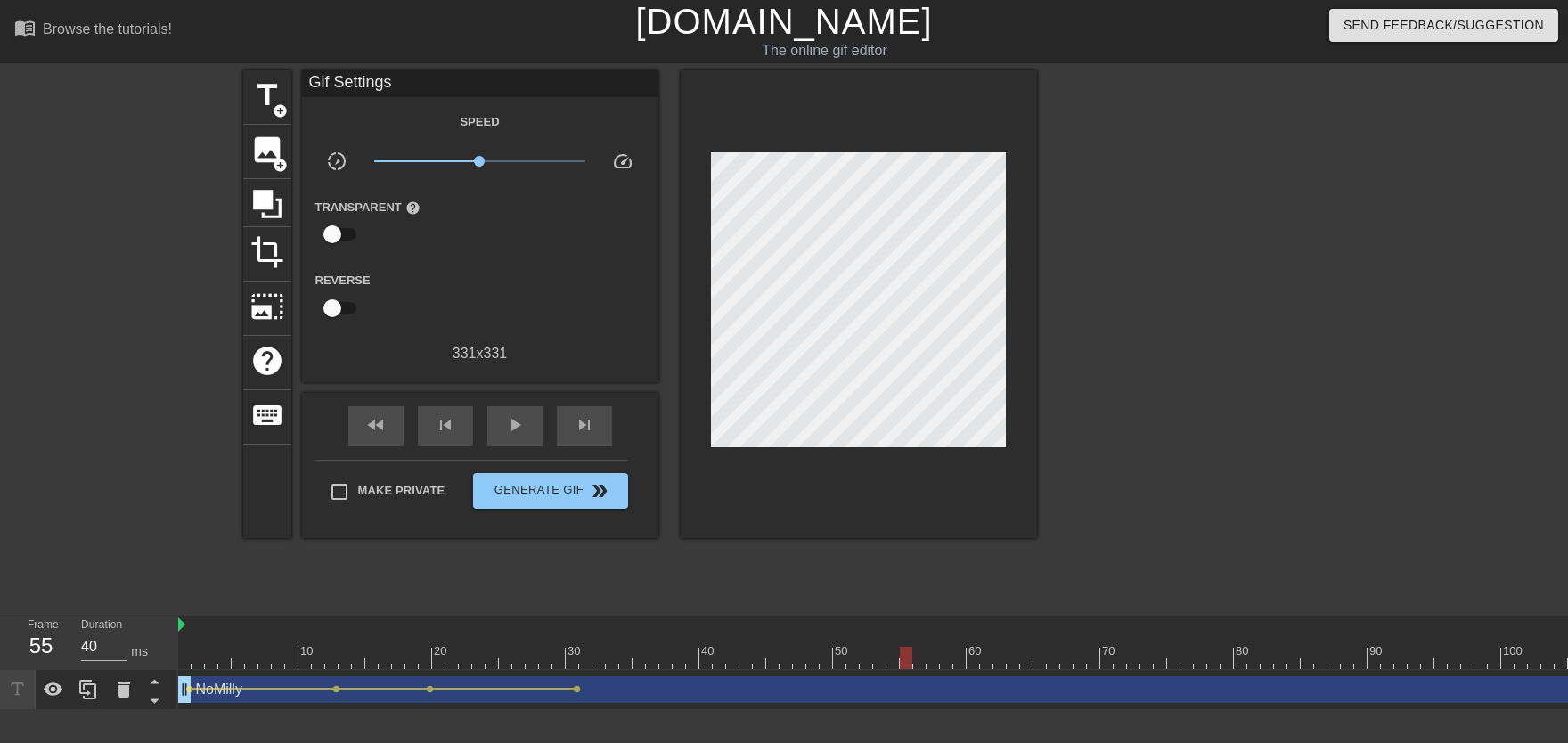
drag, startPoint x: 584, startPoint y: 654, endPoint x: 907, endPoint y: 657, distance: 323.0
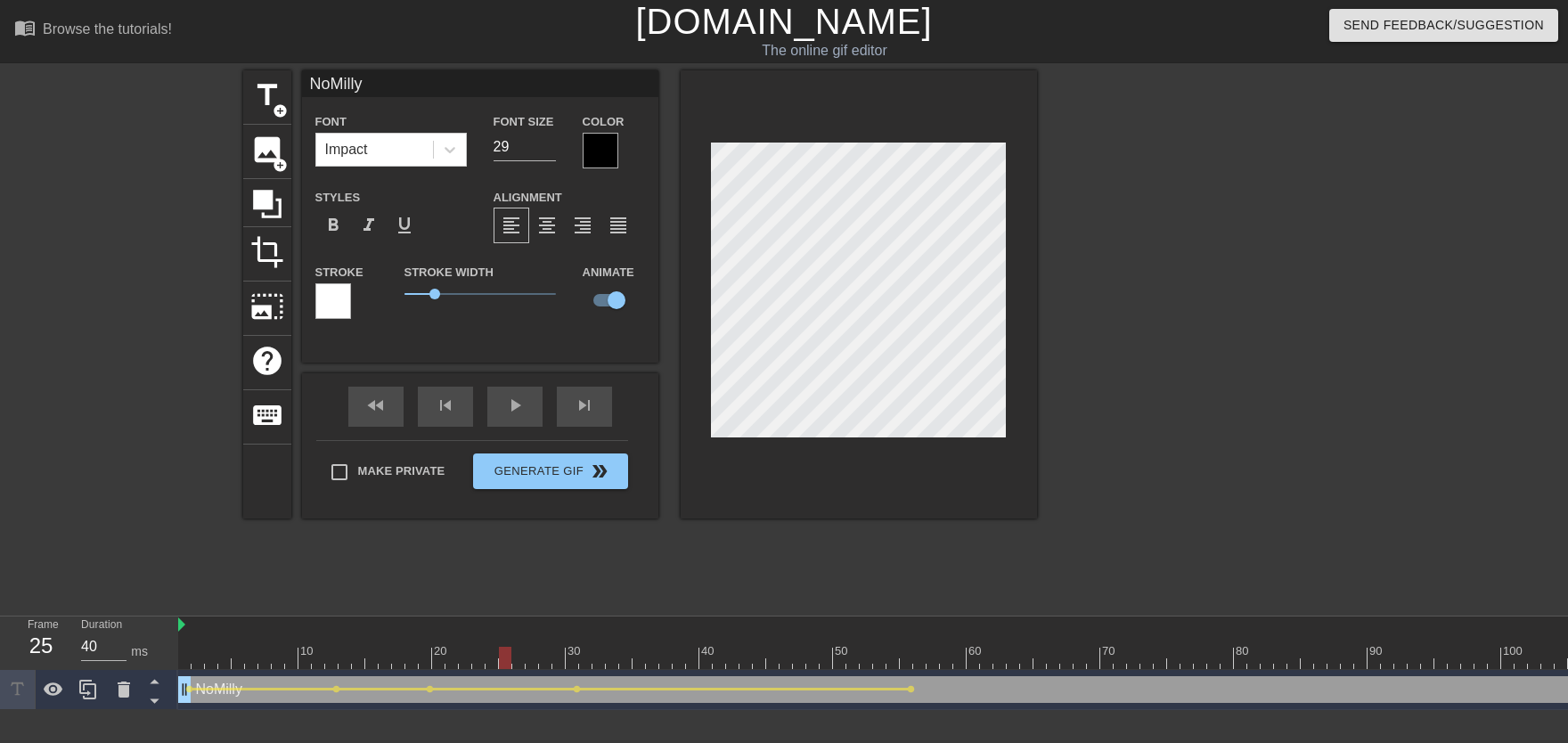
drag, startPoint x: 507, startPoint y: 660, endPoint x: 507, endPoint y: 444, distance: 216.0
click at [519, 402] on div "fast_rewind skip_previous play_arrow skip_next" at bounding box center [480, 407] width 290 height 66
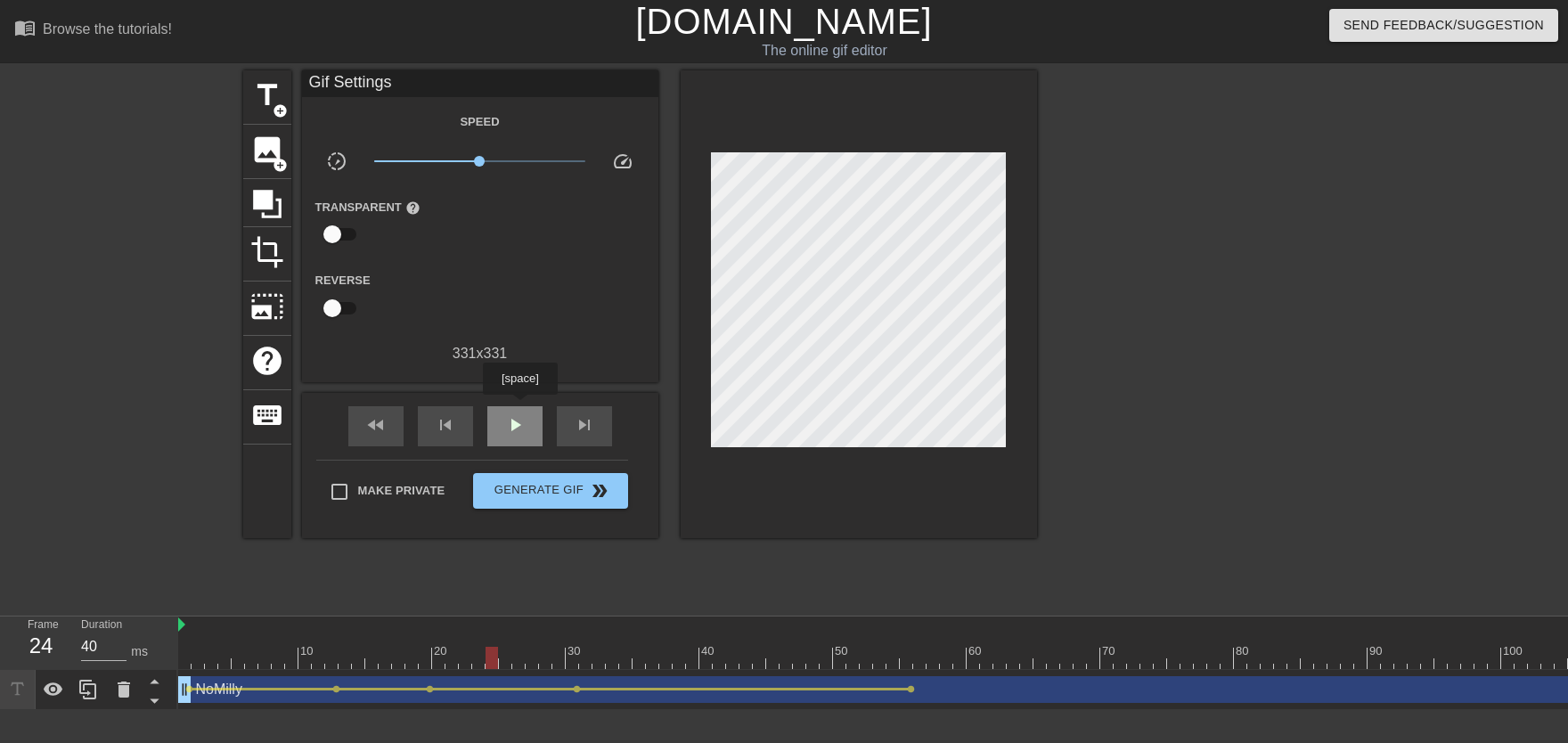
click at [519, 407] on div "play_arrow" at bounding box center [514, 426] width 55 height 40
click at [519, 412] on div "pause" at bounding box center [514, 426] width 55 height 40
drag, startPoint x: 241, startPoint y: 658, endPoint x: 461, endPoint y: 466, distance: 292.0
click at [142, 658] on div "Frame 5 Duration 40 ms 10 20 30 40 50 60 70 80 90 100 110 120 130 140 150" at bounding box center [784, 664] width 1568 height 94
click at [519, 426] on span "play_arrow" at bounding box center [515, 425] width 22 height 22
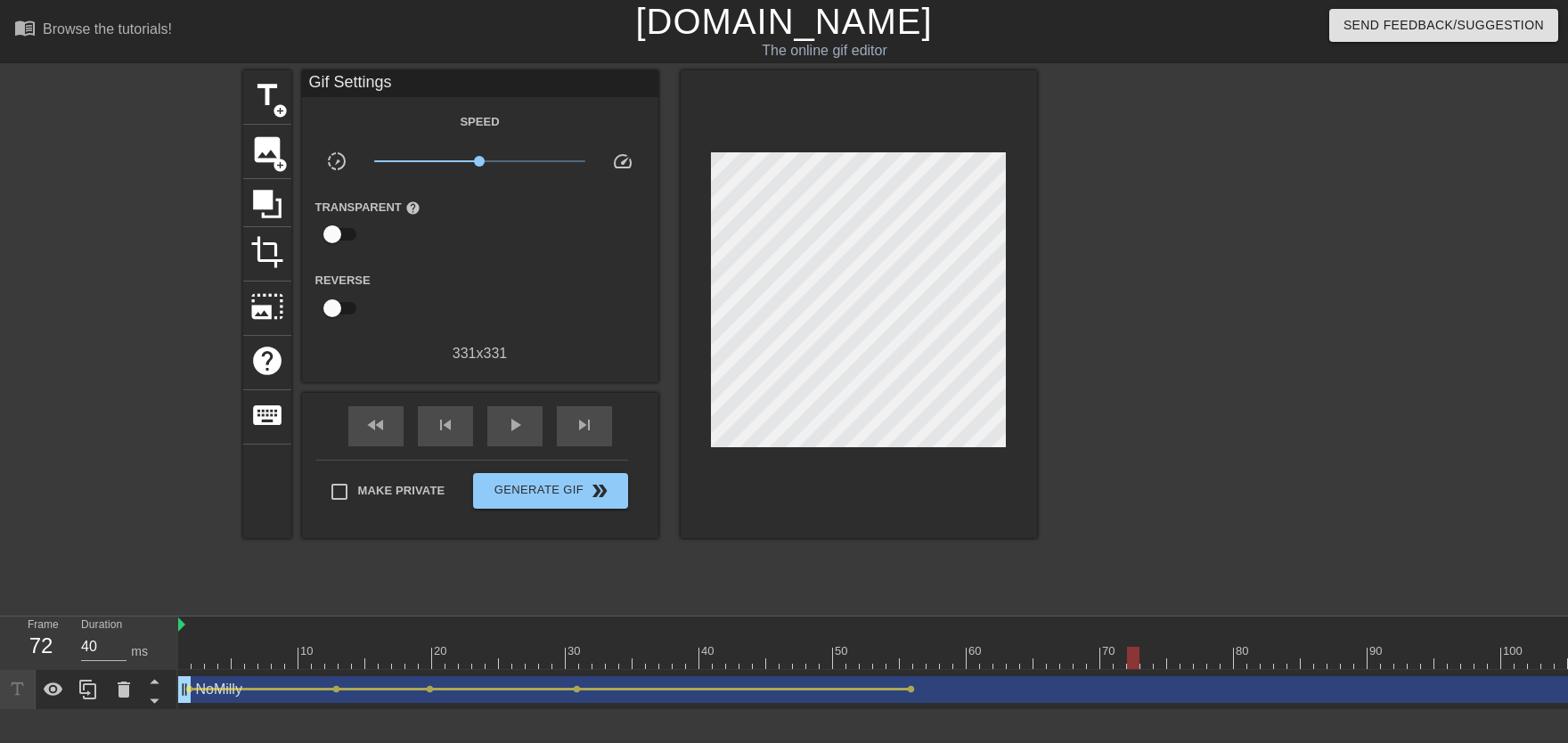
drag, startPoint x: 909, startPoint y: 662, endPoint x: 1130, endPoint y: 647, distance: 221.5
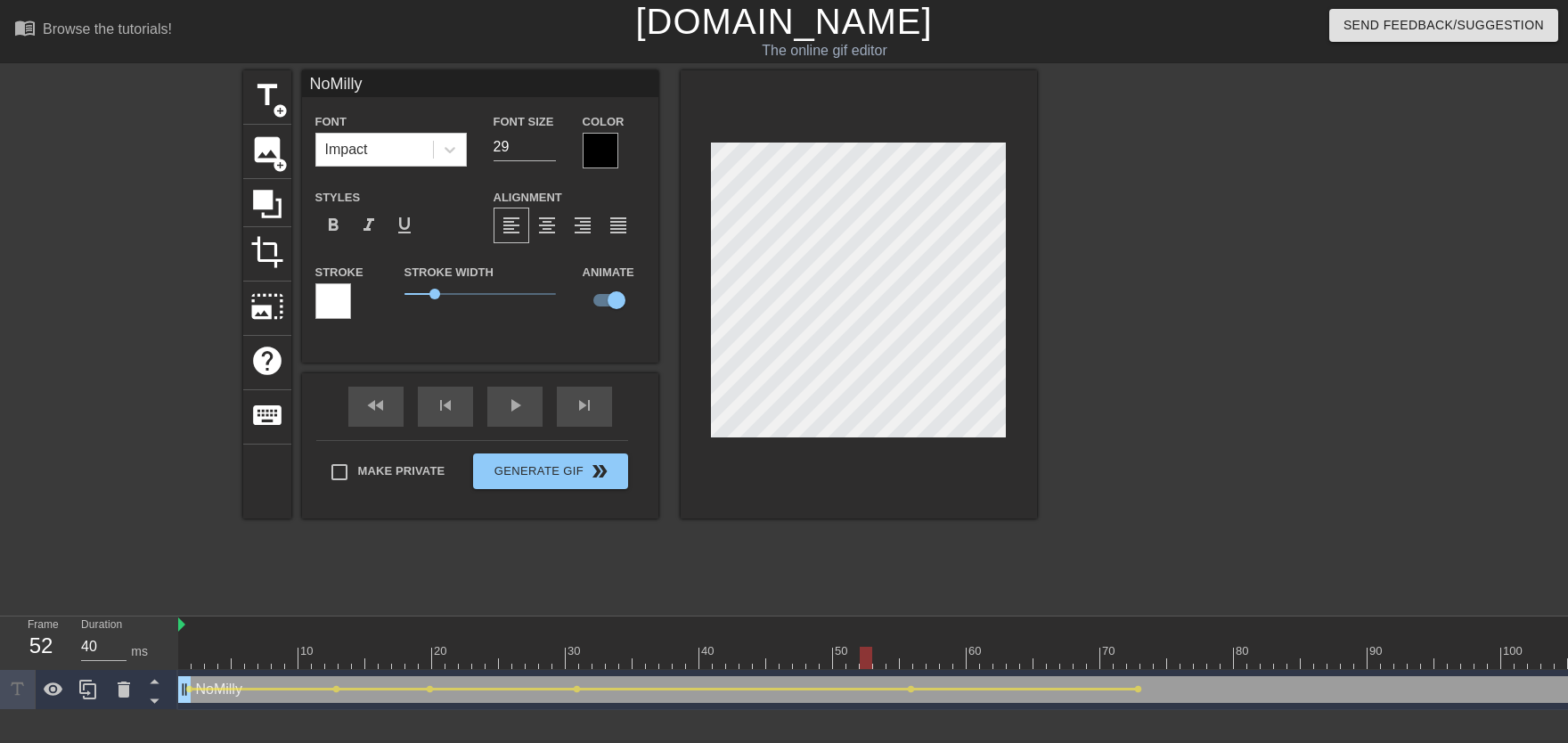
drag, startPoint x: 871, startPoint y: 648, endPoint x: 542, endPoint y: 520, distance: 353.0
click at [511, 416] on div "play_arrow" at bounding box center [514, 406] width 55 height 40
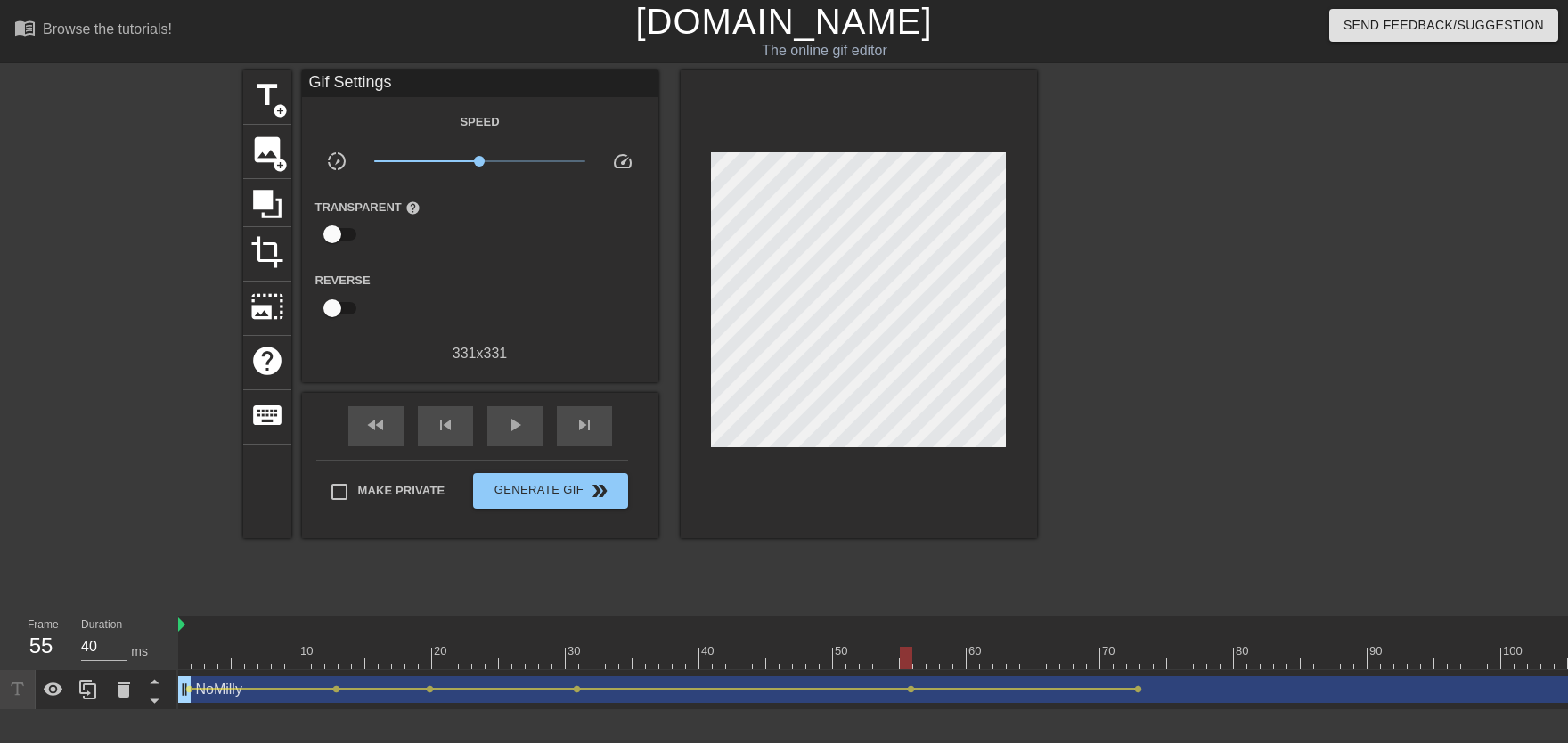
drag, startPoint x: 617, startPoint y: 645, endPoint x: 908, endPoint y: 670, distance: 292.1
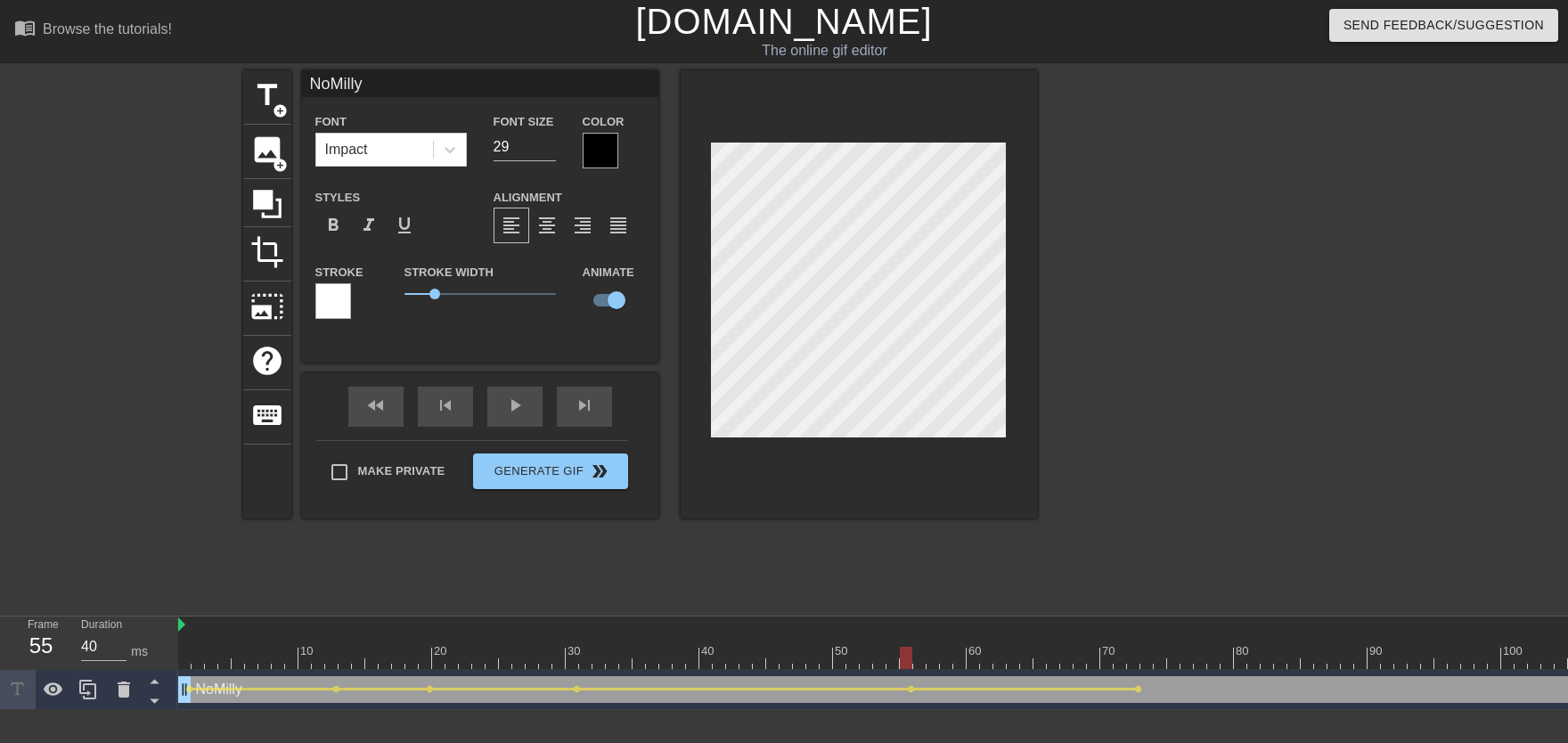
drag, startPoint x: 582, startPoint y: 652, endPoint x: 416, endPoint y: 632, distance: 167.2
click at [506, 416] on div "play_arrow" at bounding box center [514, 406] width 55 height 40
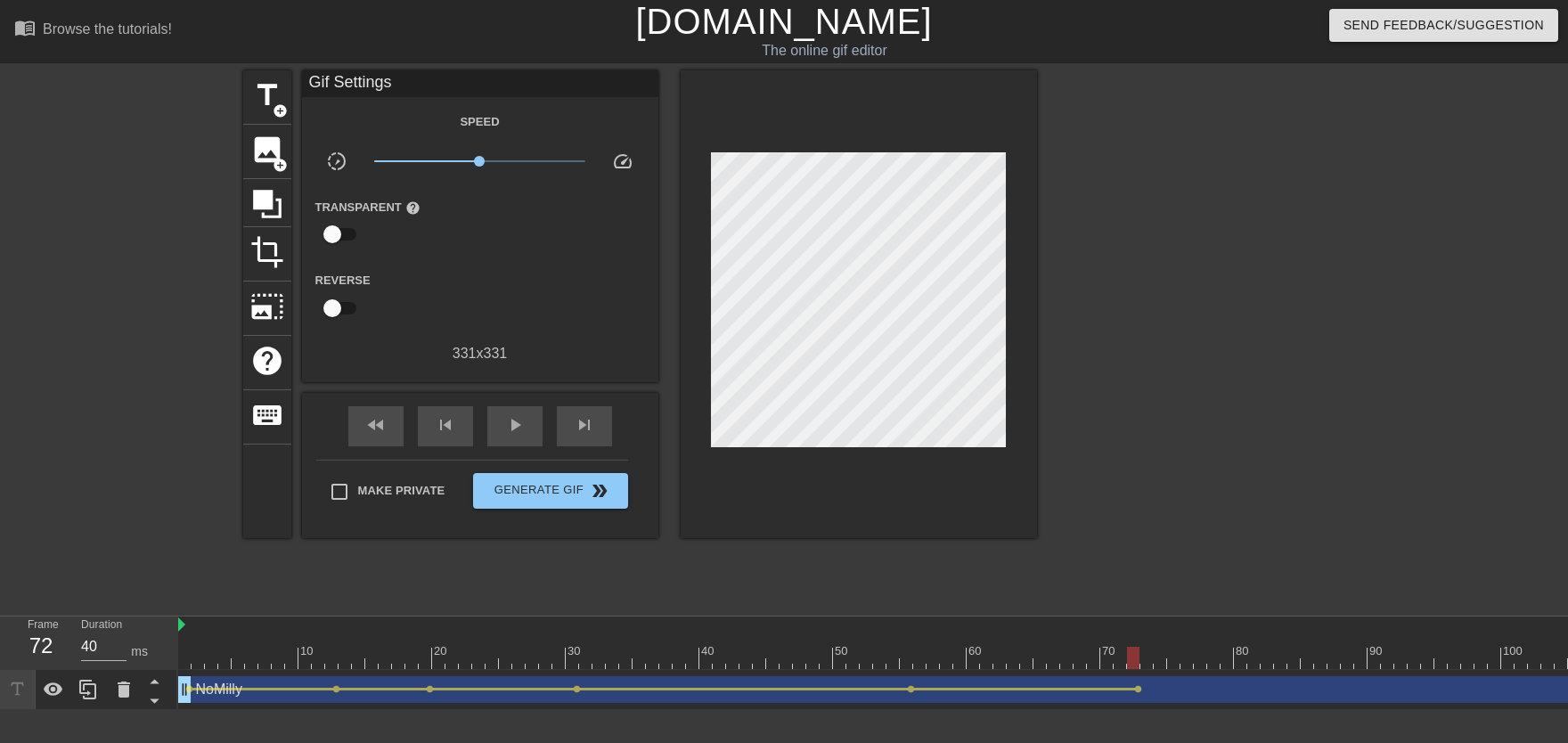
drag, startPoint x: 1112, startPoint y: 662, endPoint x: 1131, endPoint y: 662, distance: 19.0
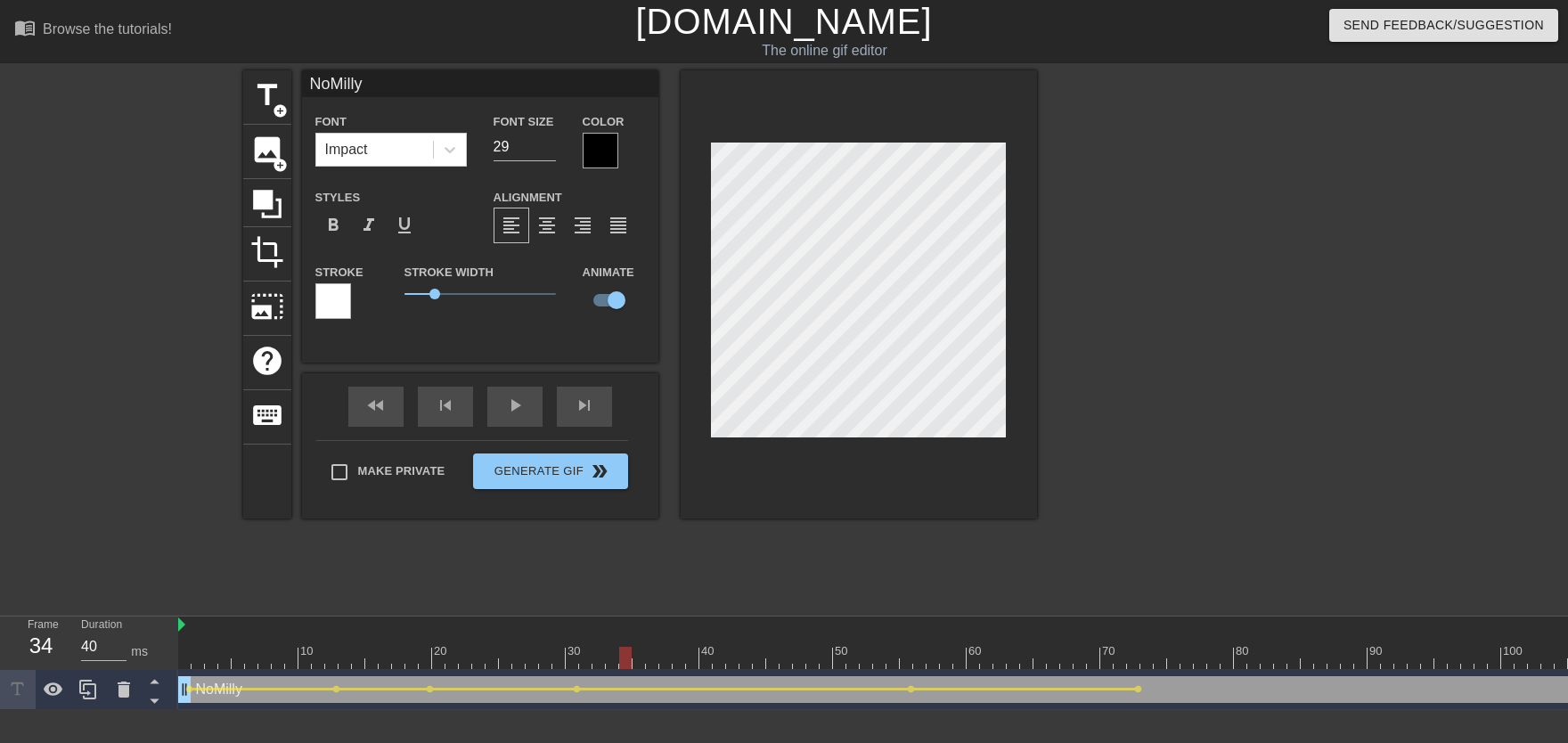
drag, startPoint x: 466, startPoint y: 687, endPoint x: 186, endPoint y: 675, distance: 280.3
click at [182, 658] on div "10 20 30 40 50 60 70 80 90 100 110 120 130 140 150 160" at bounding box center [873, 664] width 1390 height 94
click at [508, 402] on div "fast_rewind skip_previous play_arrow skip_next" at bounding box center [480, 407] width 290 height 66
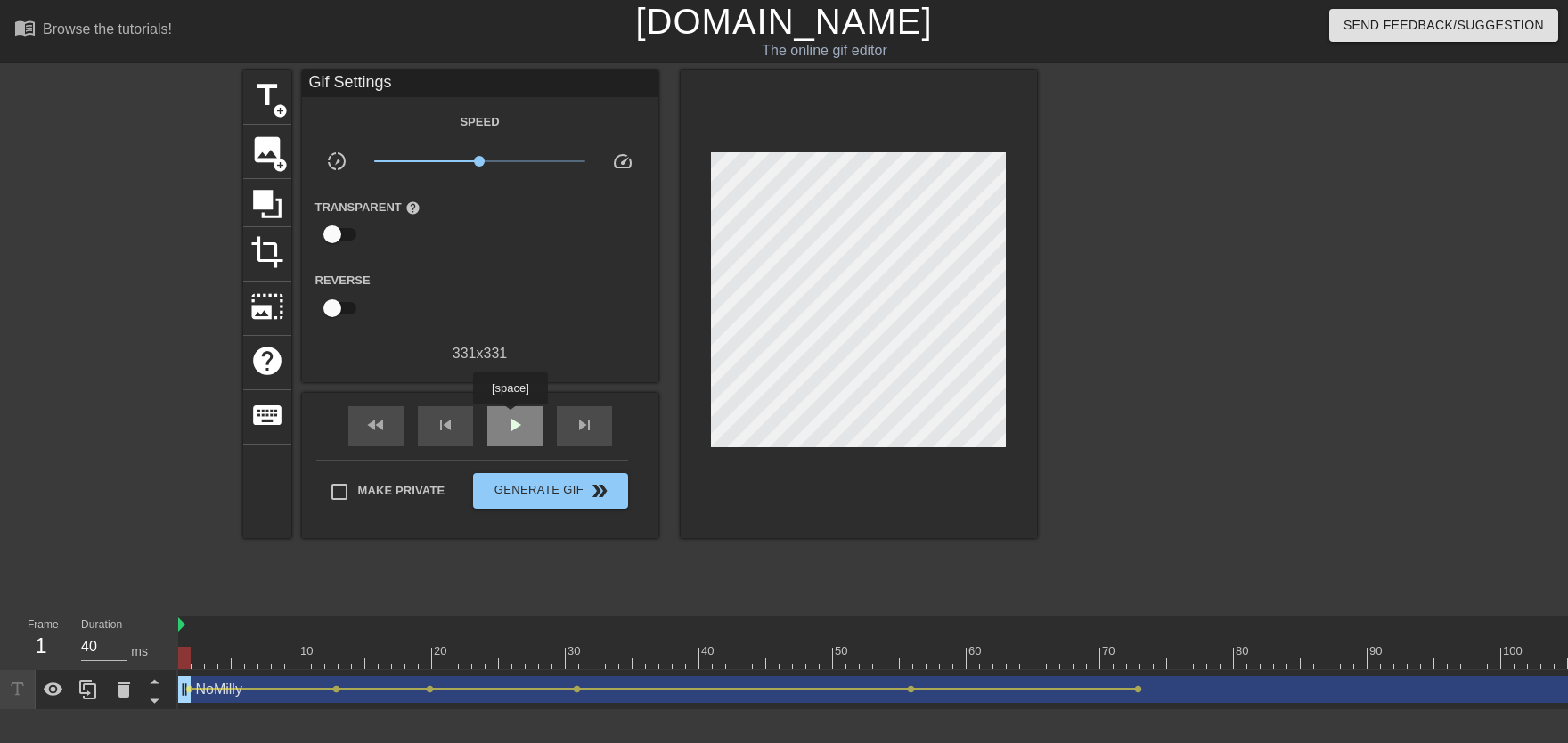
click at [509, 416] on span "play_arrow" at bounding box center [515, 425] width 22 height 22
drag, startPoint x: 760, startPoint y: 647, endPoint x: 1422, endPoint y: 666, distance: 662.3
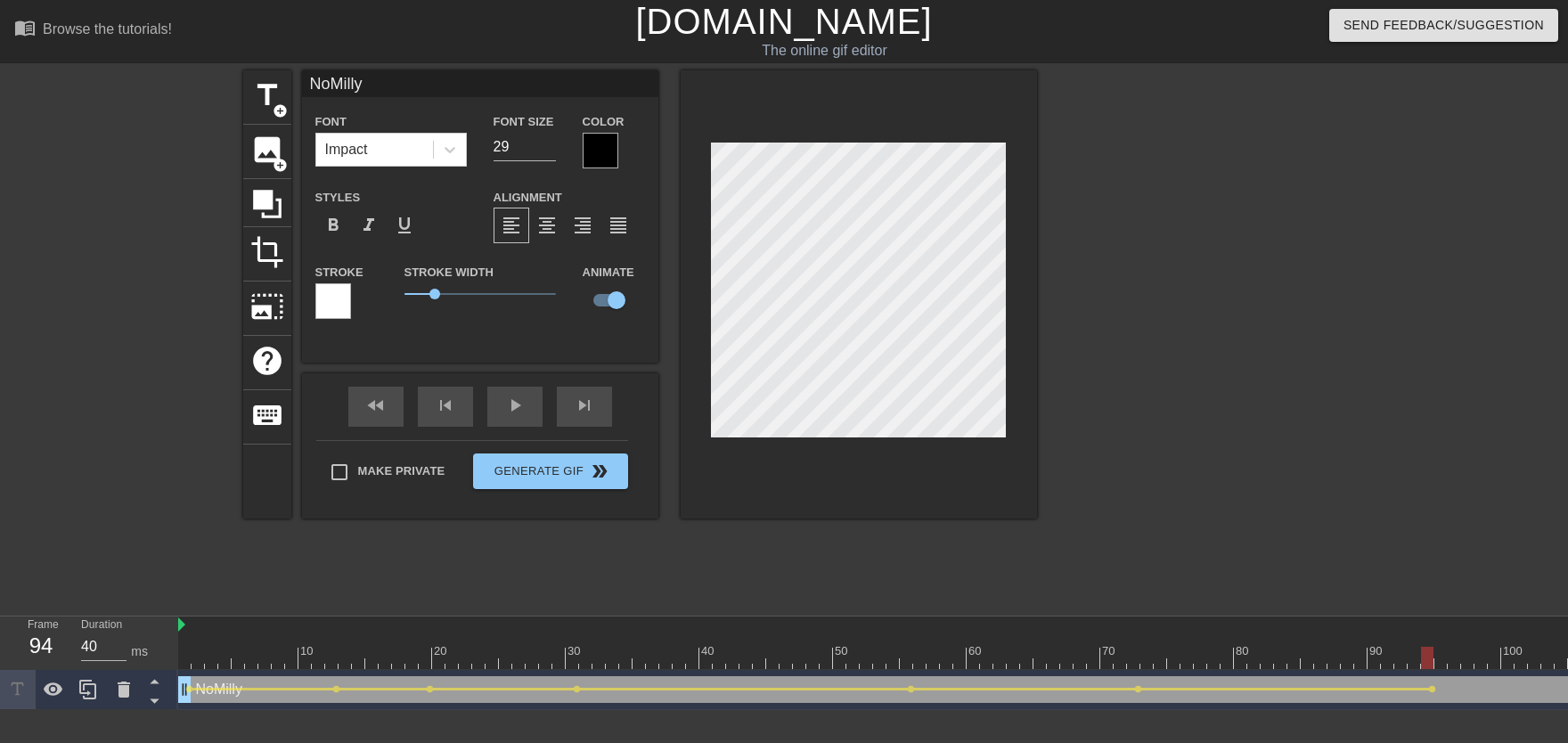
click at [517, 408] on div "play_arrow" at bounding box center [514, 406] width 55 height 40
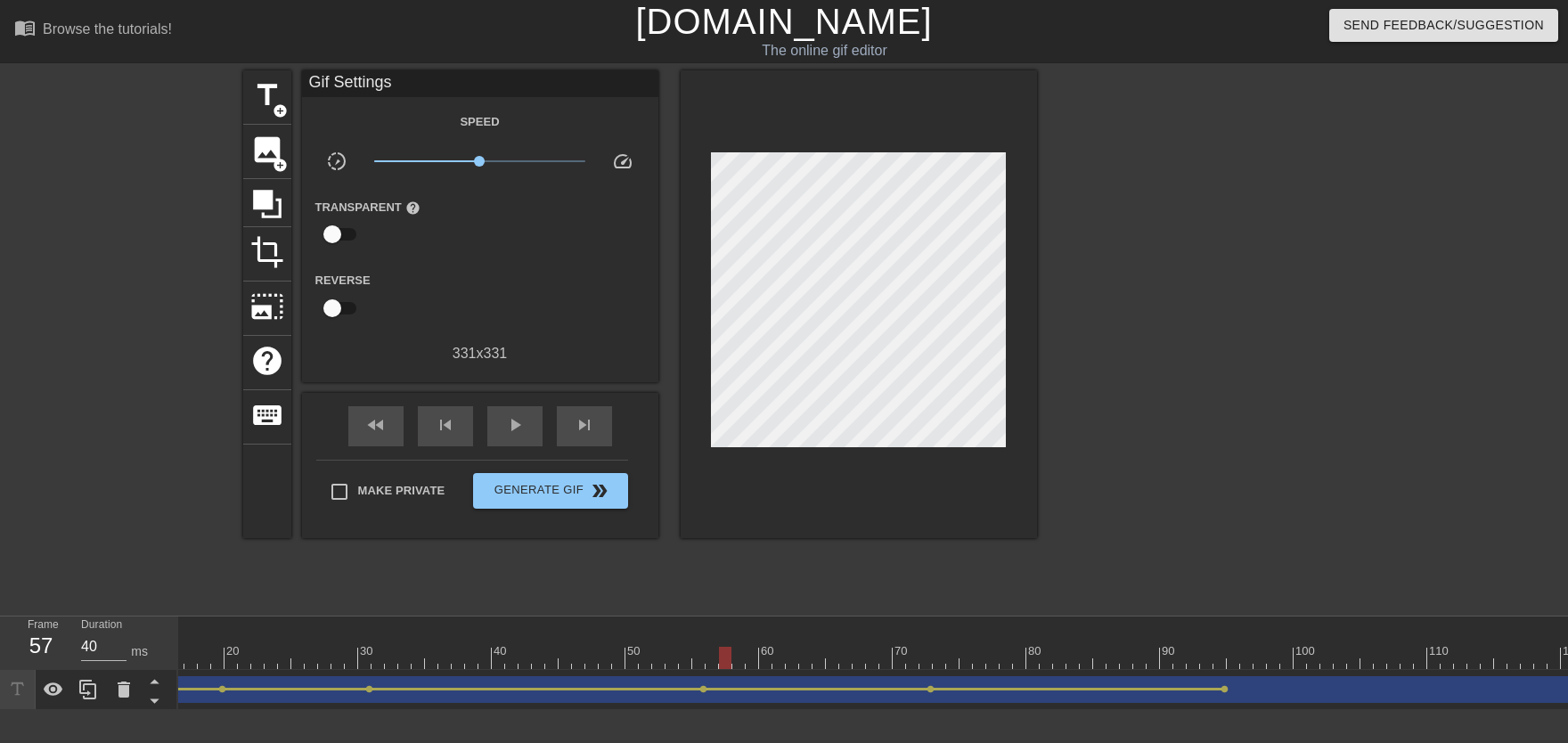
scroll to position [0, 488]
drag, startPoint x: 704, startPoint y: 637, endPoint x: 1044, endPoint y: 666, distance: 341.2
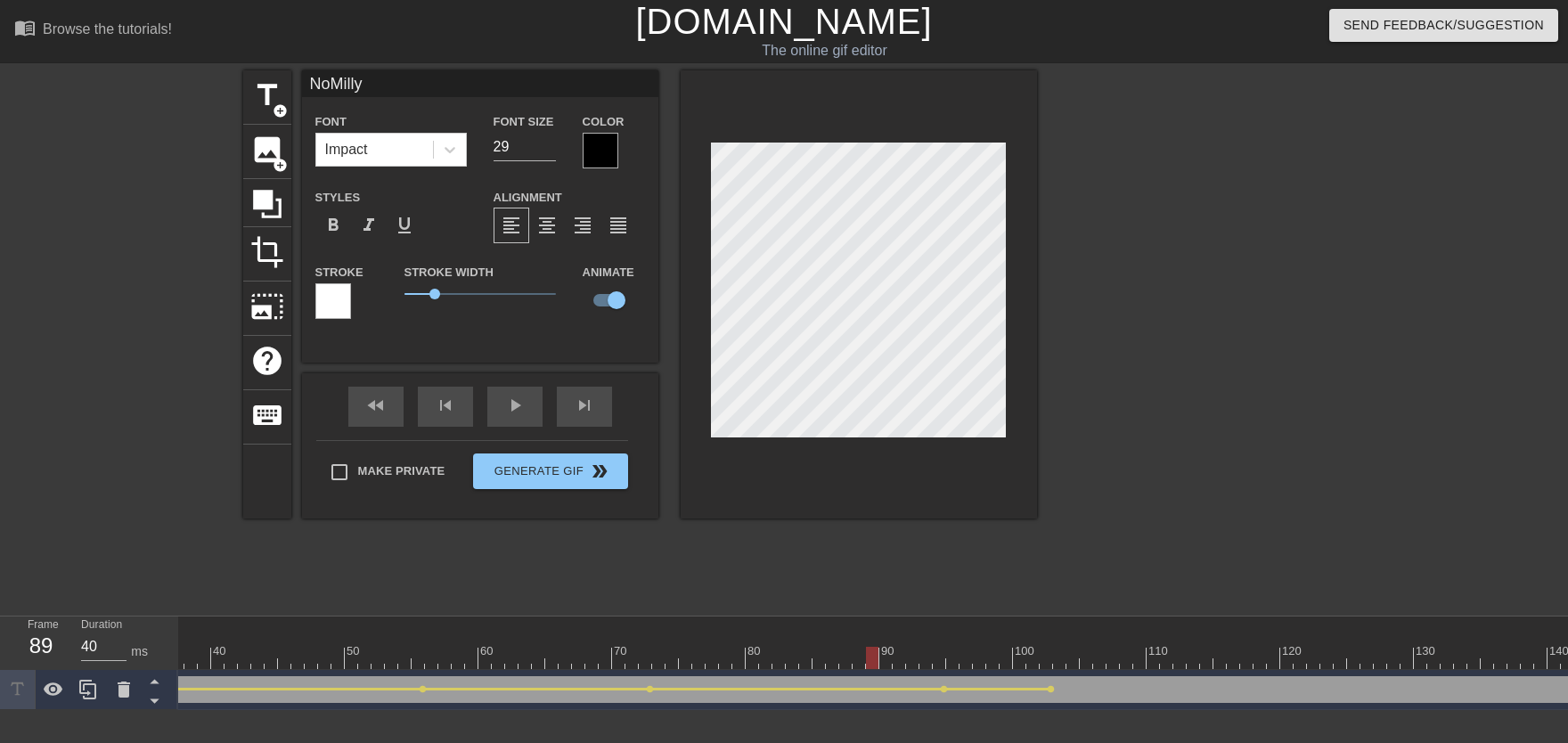
drag, startPoint x: 884, startPoint y: 637, endPoint x: 778, endPoint y: 605, distance: 110.7
click at [529, 416] on div "play_arrow" at bounding box center [514, 406] width 55 height 40
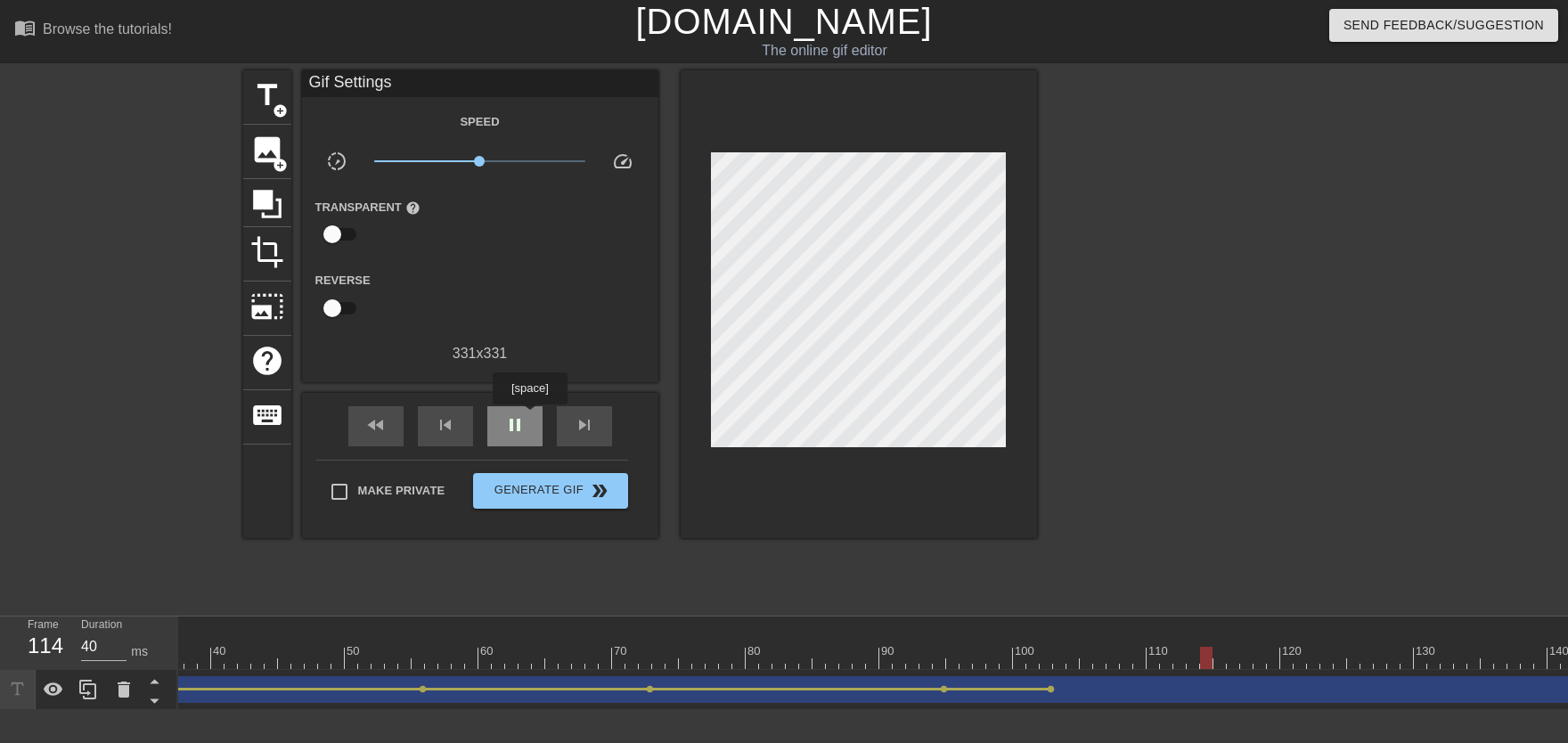
click at [529, 416] on div "pause" at bounding box center [514, 426] width 55 height 40
drag, startPoint x: 956, startPoint y: 652, endPoint x: 1083, endPoint y: 615, distance: 132.3
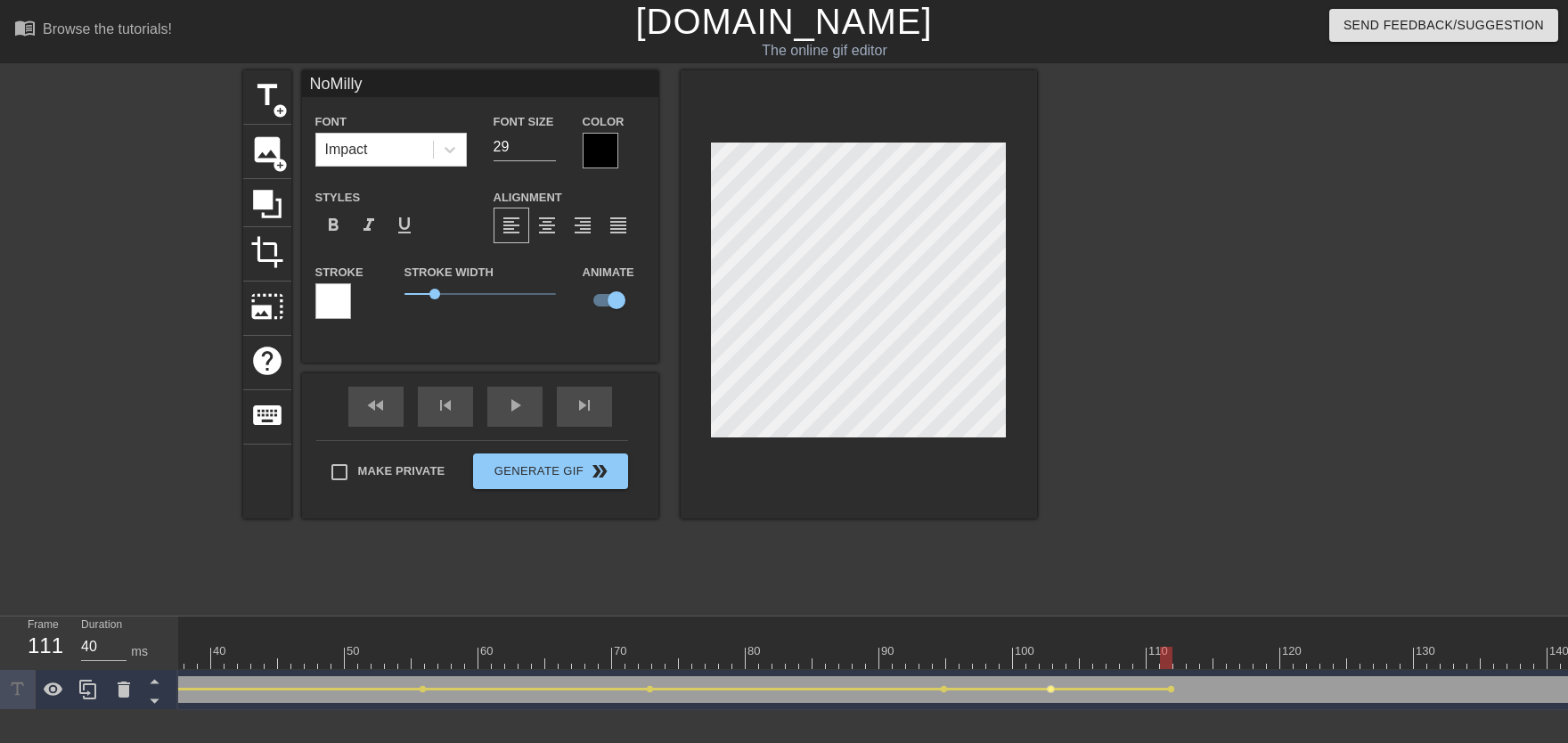
click at [1030, 658] on span "lens" at bounding box center [1051, 689] width 8 height 8
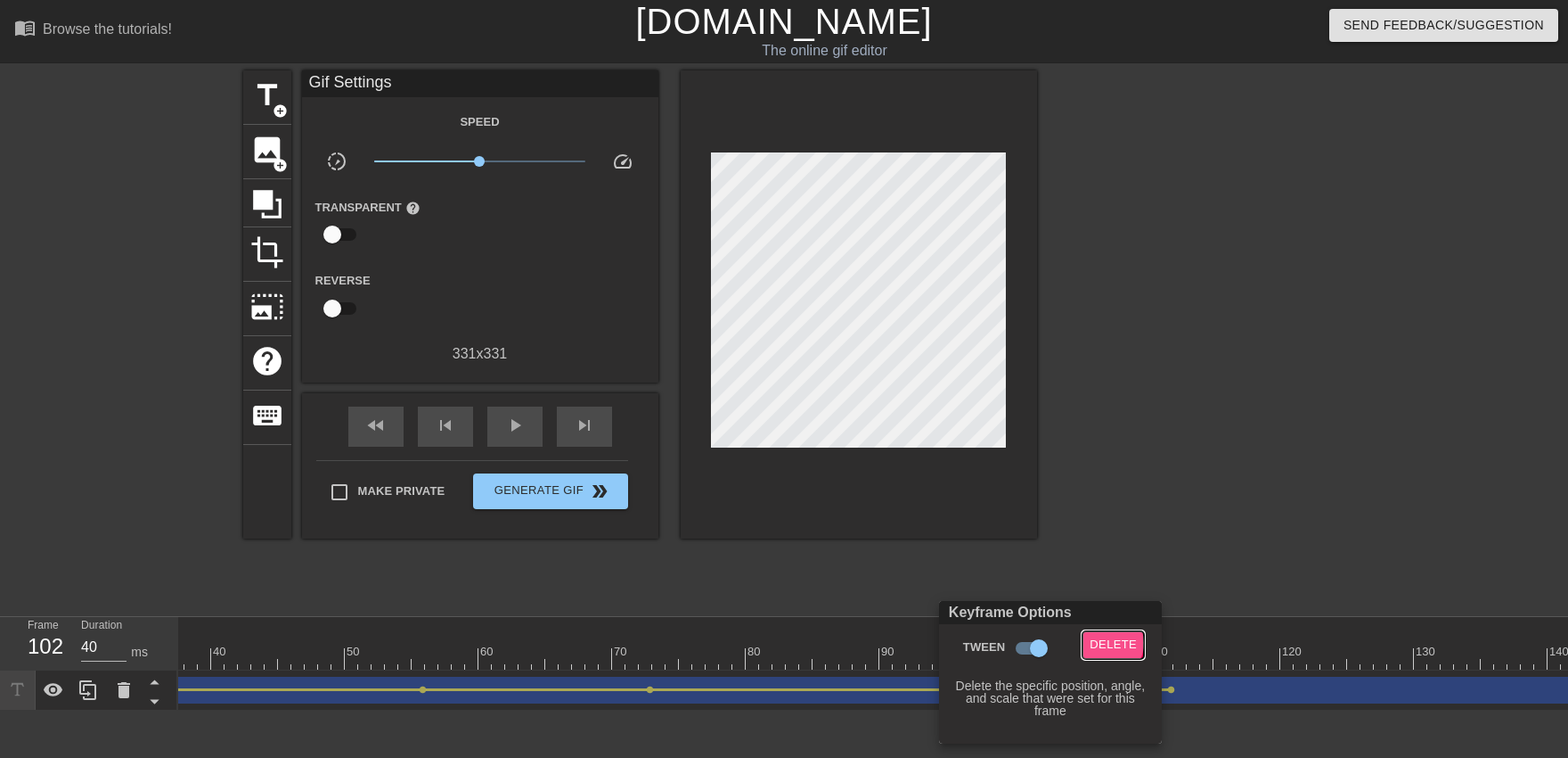
click at [1030, 643] on span "Delete" at bounding box center [1112, 645] width 47 height 21
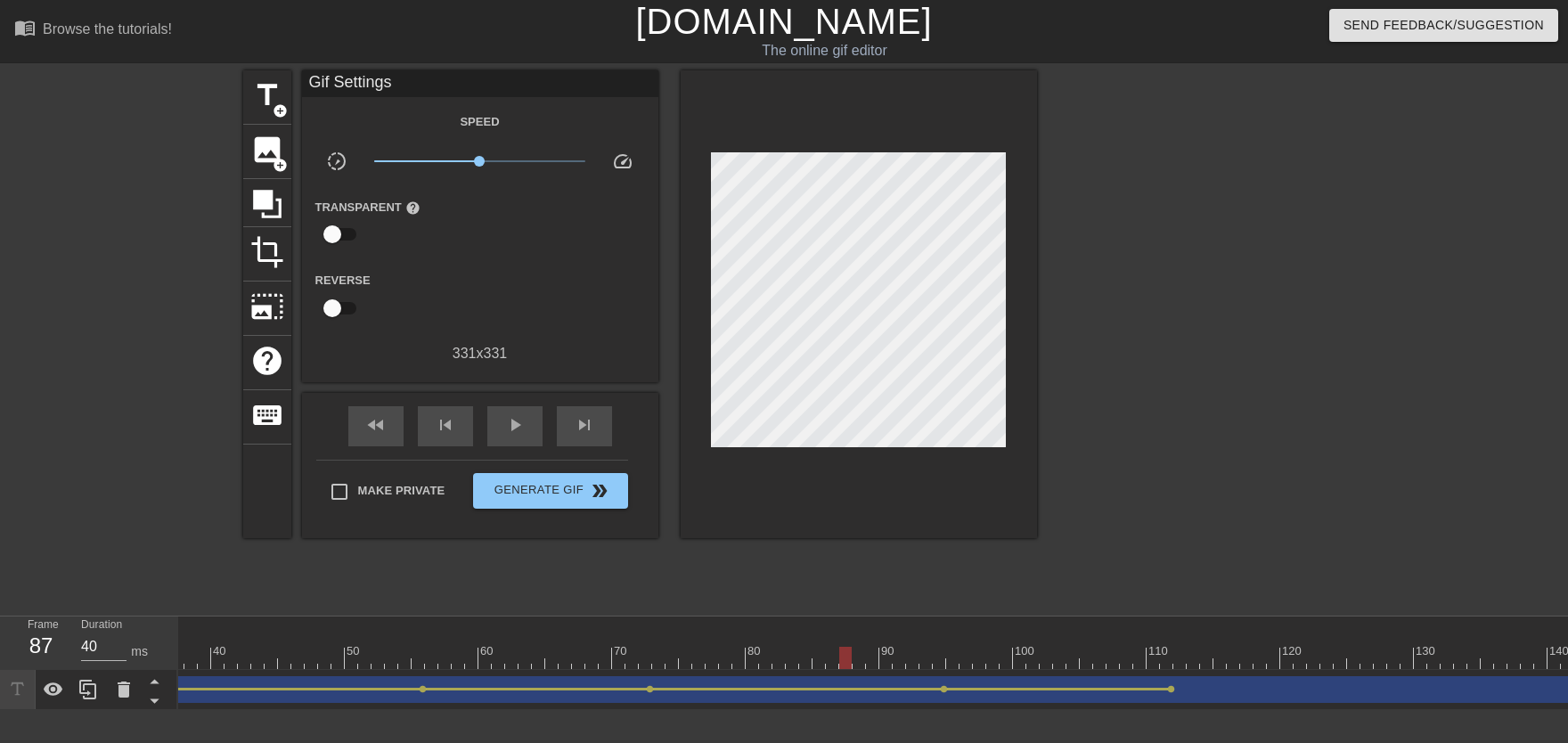
drag, startPoint x: 1045, startPoint y: 633, endPoint x: 656, endPoint y: 572, distance: 393.8
click at [518, 426] on span "play_arrow" at bounding box center [515, 425] width 22 height 22
drag, startPoint x: 946, startPoint y: 660, endPoint x: 1072, endPoint y: 653, distance: 126.2
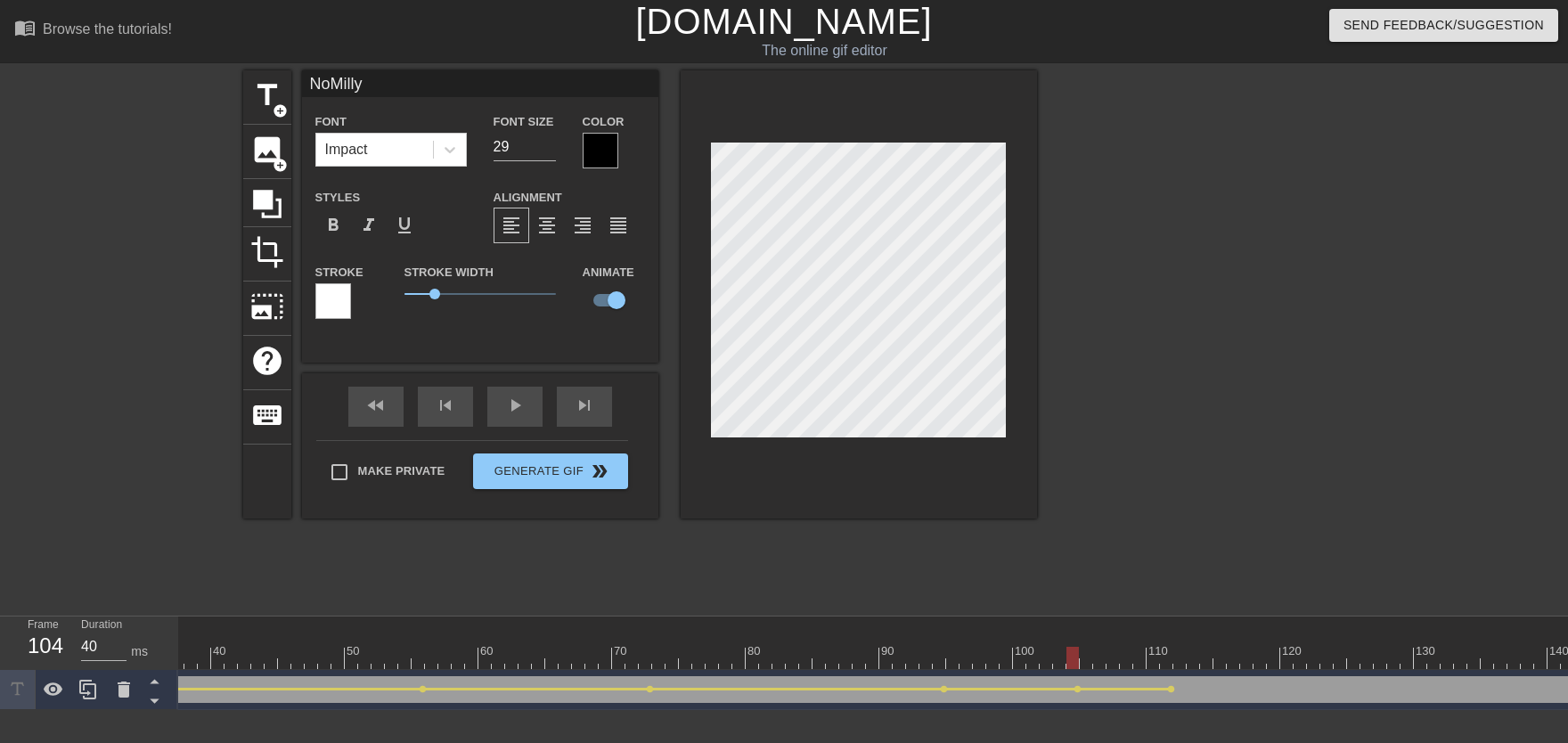
drag, startPoint x: 888, startPoint y: 635, endPoint x: 840, endPoint y: 630, distance: 48.3
click at [525, 426] on div "fast_rewind skip_previous play_arrow skip_next" at bounding box center [480, 407] width 290 height 66
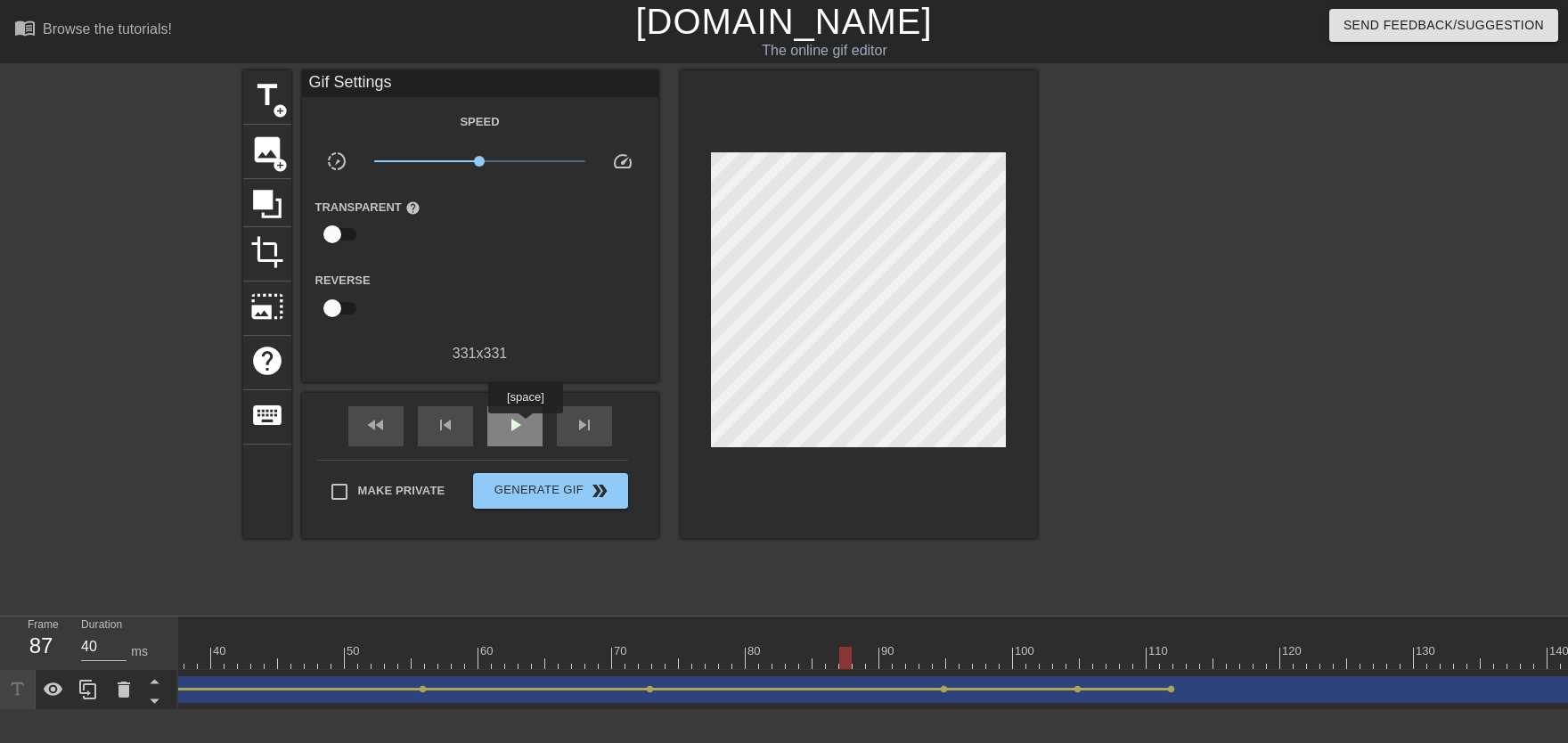
click at [525, 426] on span "play_arrow" at bounding box center [515, 425] width 22 height 22
drag, startPoint x: 945, startPoint y: 659, endPoint x: 1258, endPoint y: 655, distance: 313.0
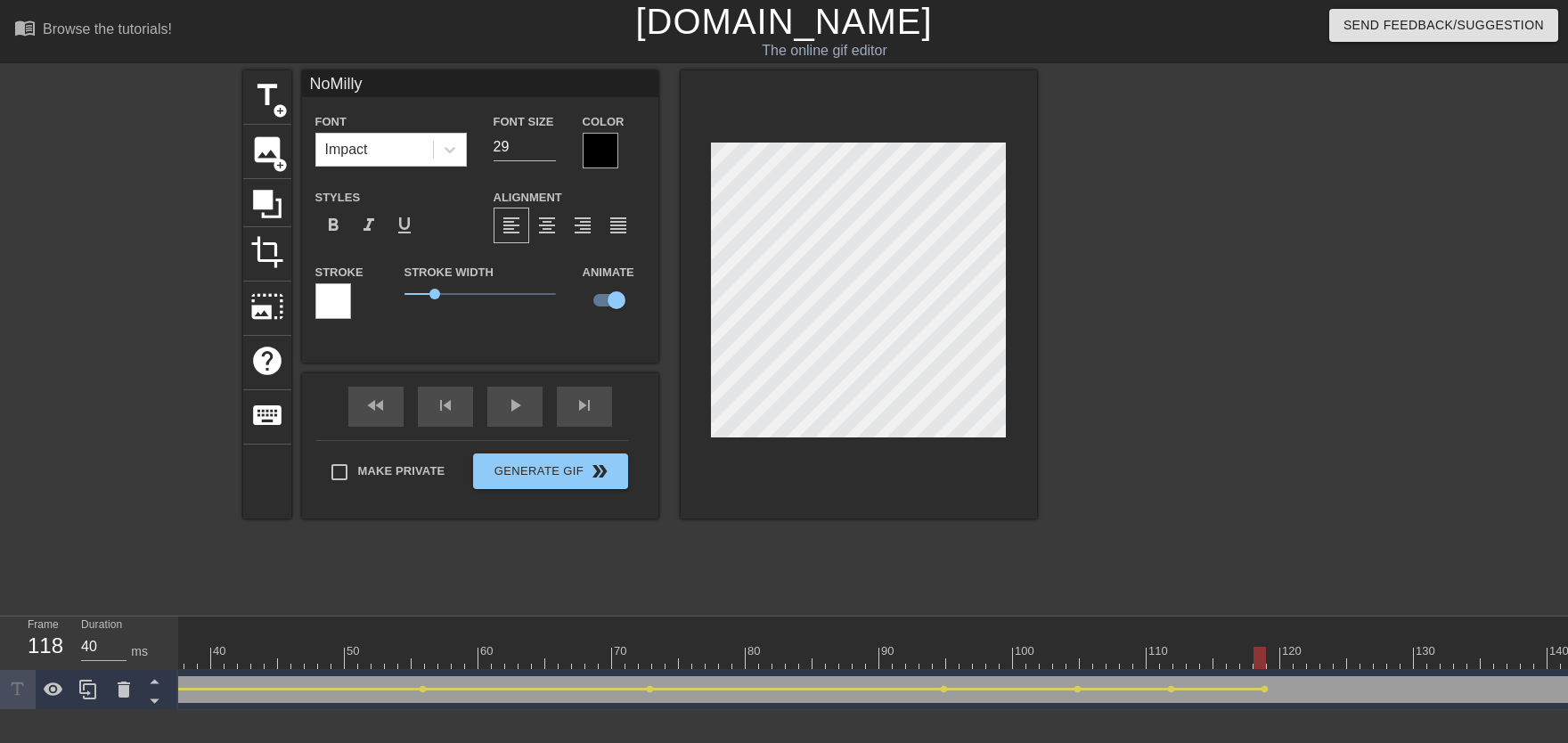
drag, startPoint x: 1091, startPoint y: 658, endPoint x: 957, endPoint y: 648, distance: 134.4
click at [522, 425] on div "play_arrow" at bounding box center [514, 406] width 55 height 40
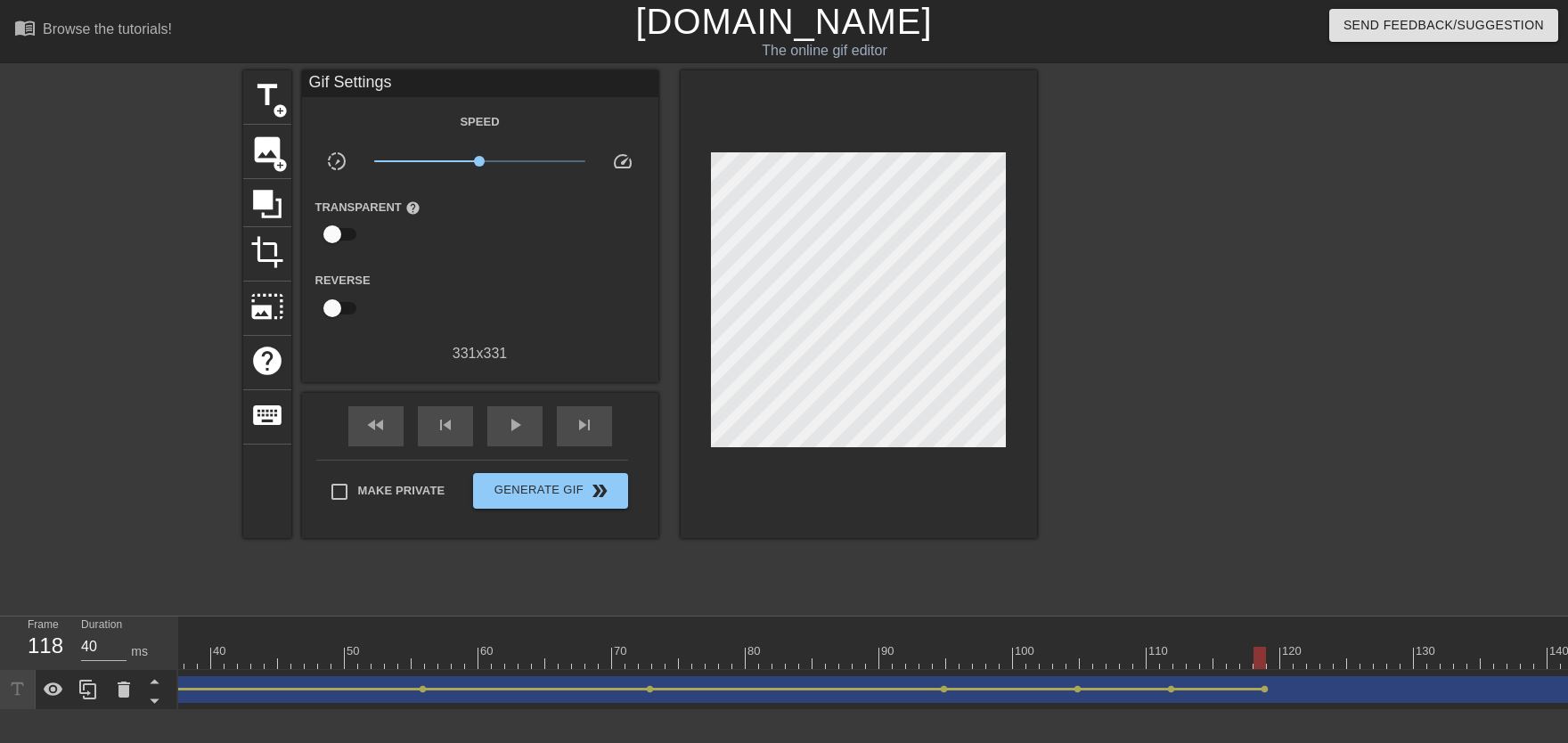
drag, startPoint x: 1082, startPoint y: 655, endPoint x: 1260, endPoint y: 662, distance: 178.1
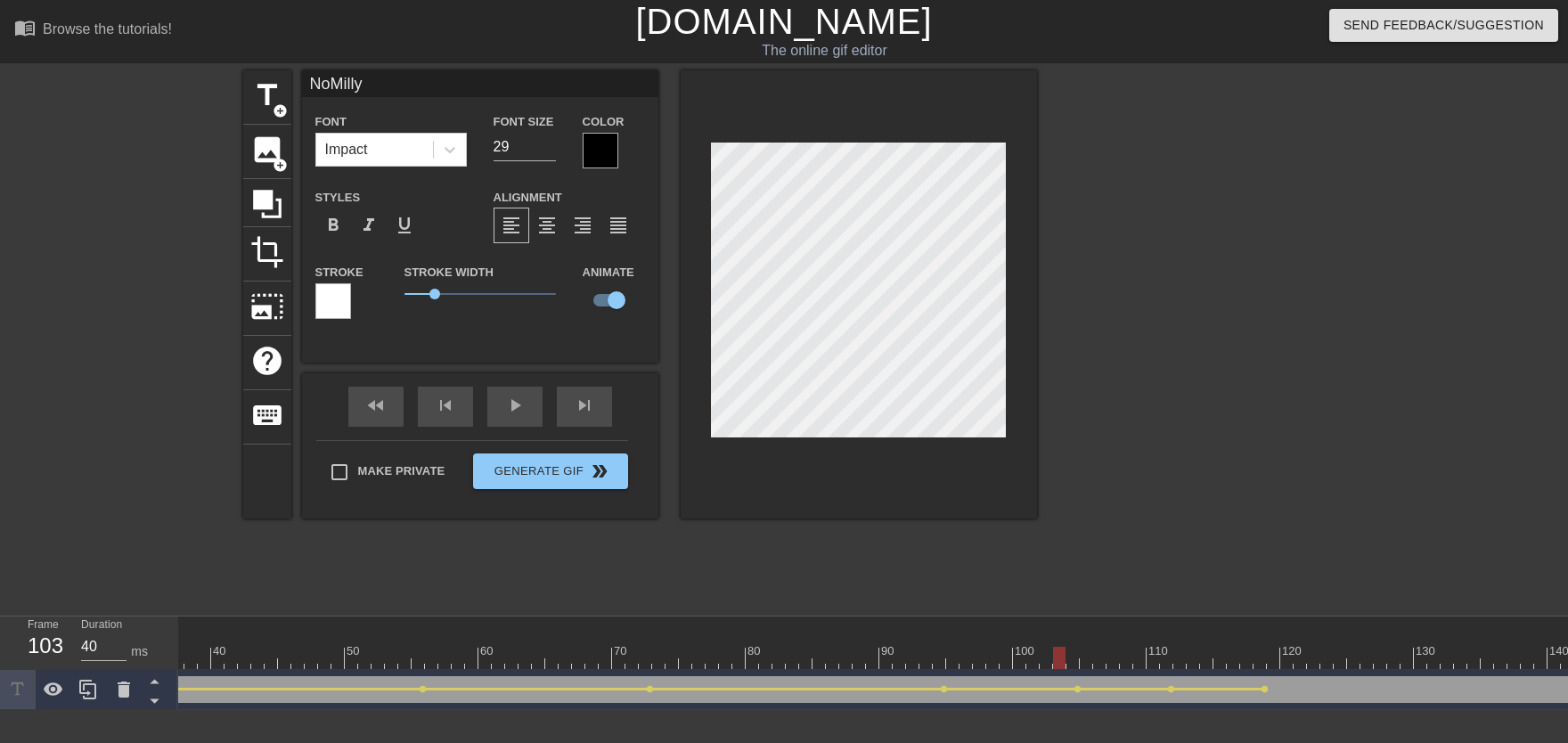
drag, startPoint x: 1061, startPoint y: 651, endPoint x: 838, endPoint y: 597, distance: 229.4
click at [506, 423] on div "play_arrow" at bounding box center [514, 406] width 55 height 40
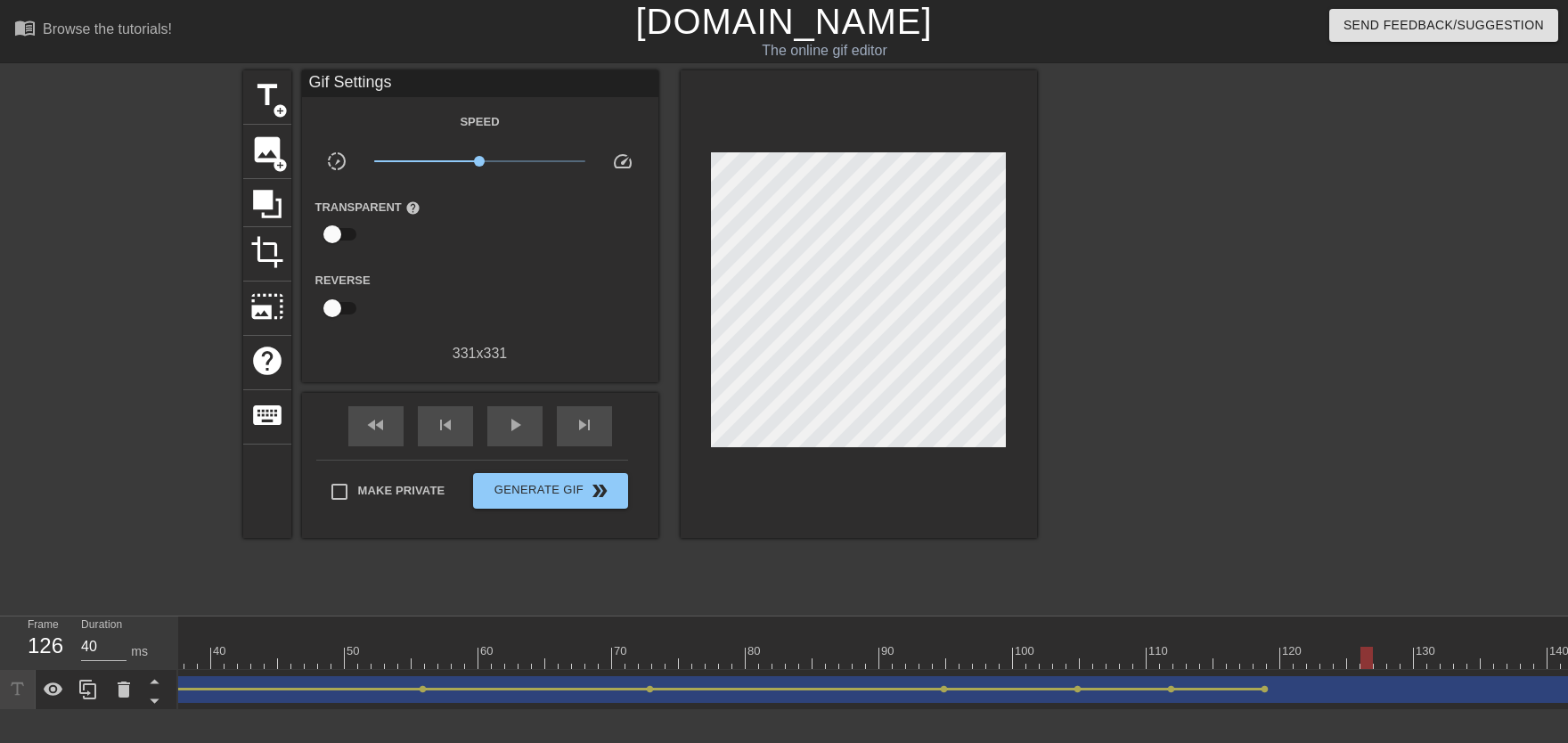
drag, startPoint x: 1180, startPoint y: 658, endPoint x: 1372, endPoint y: 651, distance: 192.1
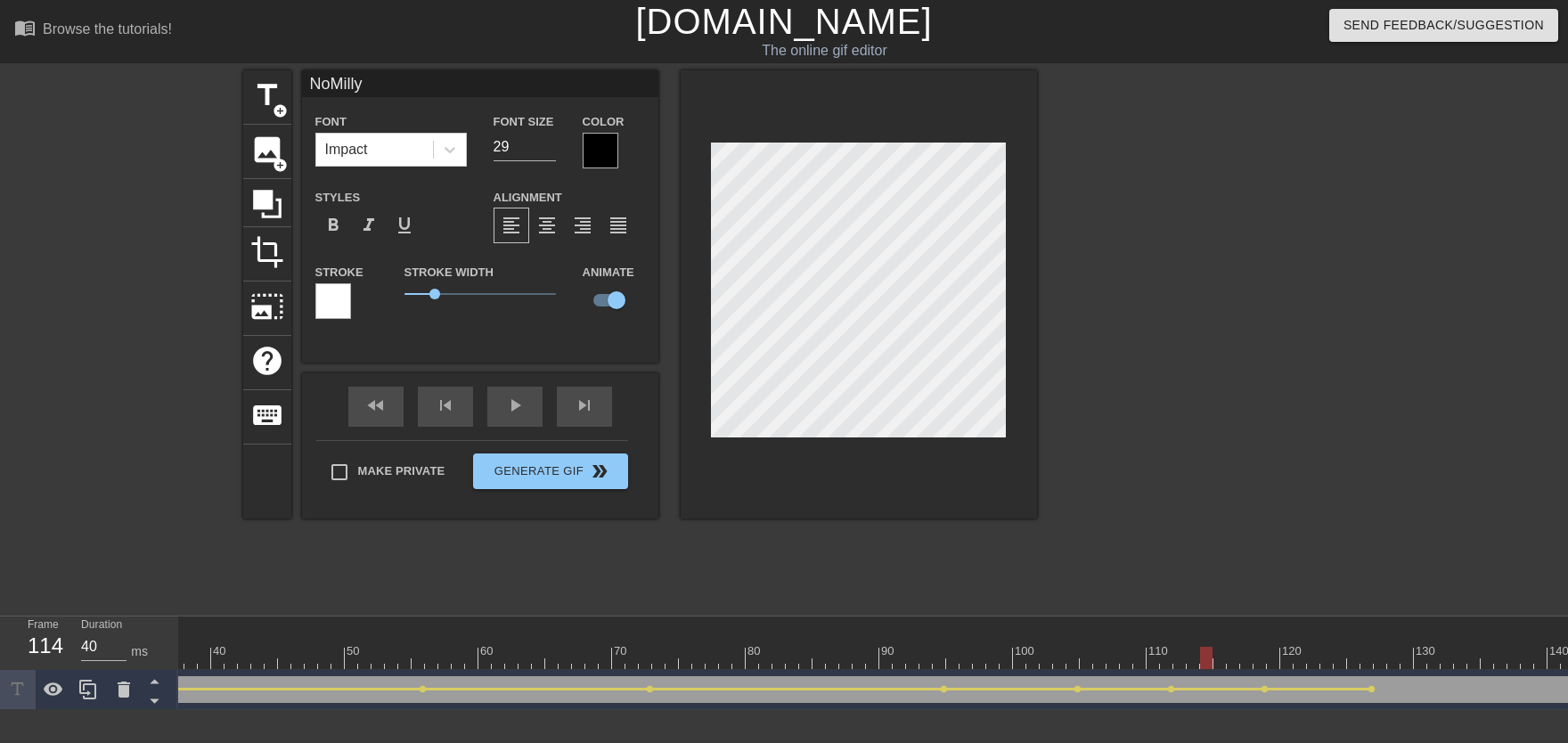
drag, startPoint x: 1214, startPoint y: 649, endPoint x: 1151, endPoint y: 649, distance: 63.0
click at [527, 424] on div "play_arrow" at bounding box center [514, 406] width 55 height 40
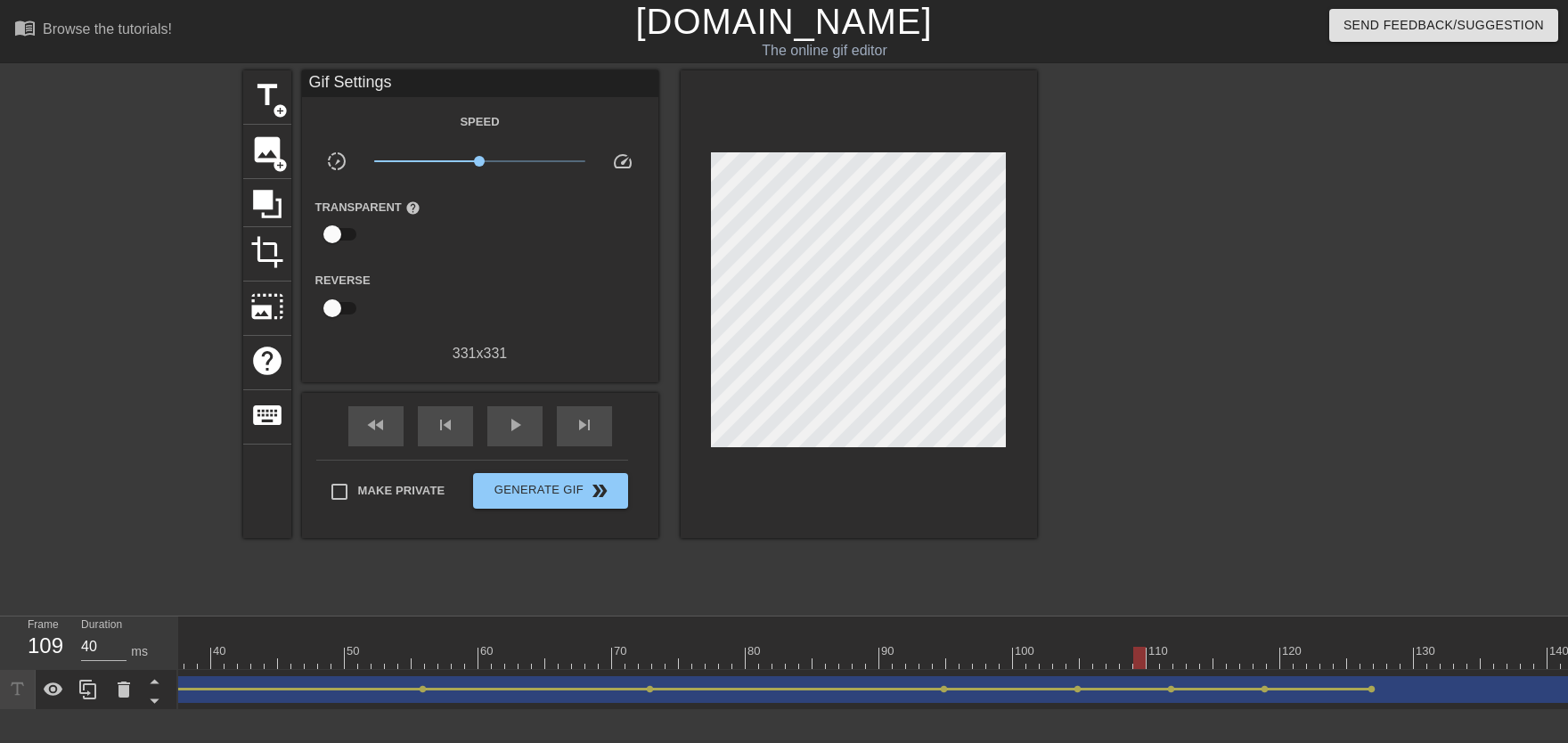
drag, startPoint x: 1139, startPoint y: 653, endPoint x: 1254, endPoint y: 657, distance: 115.1
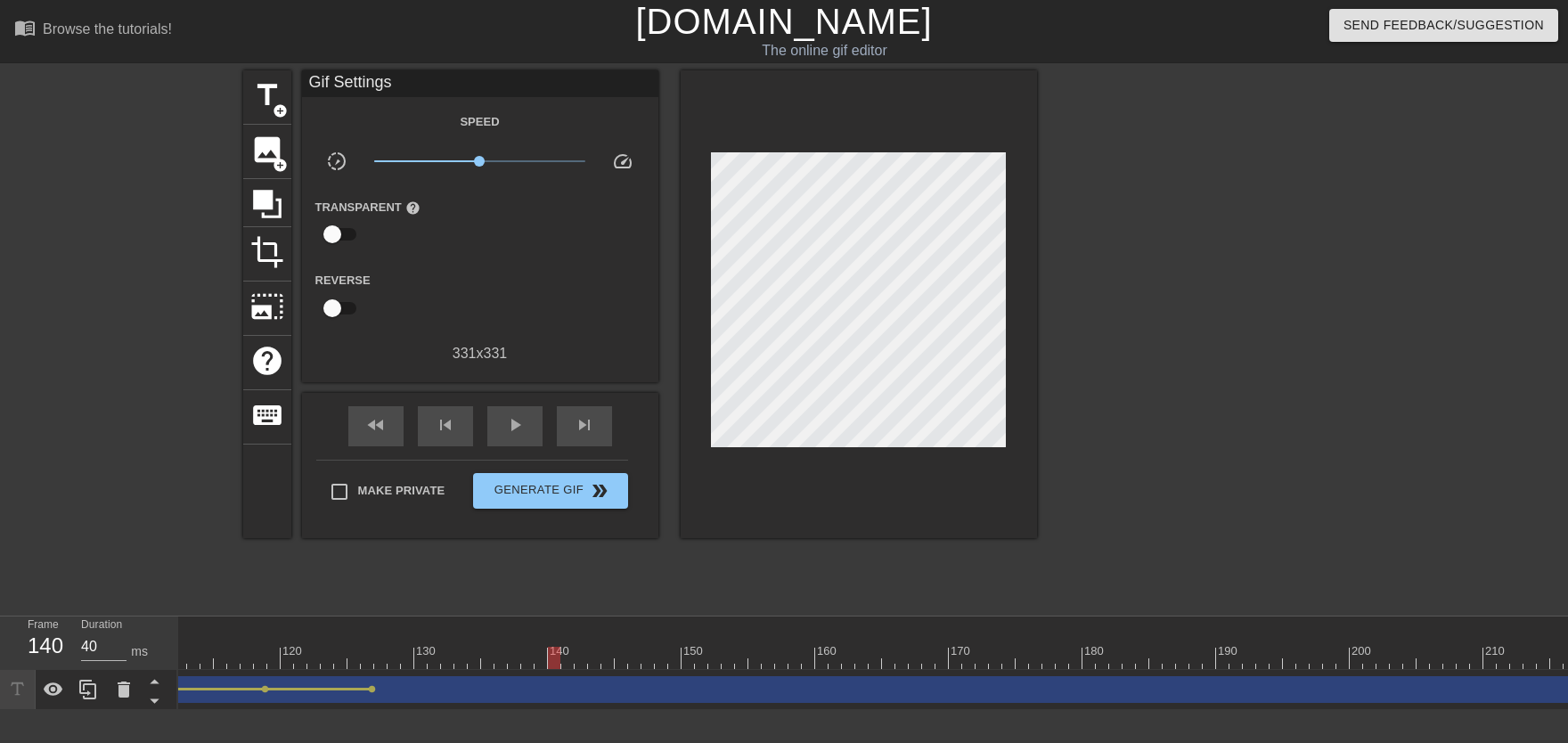
drag, startPoint x: 368, startPoint y: 637, endPoint x: 555, endPoint y: 665, distance: 189.1
click at [555, 658] on div "10 20 30 40 50 60 70 80 90 100 110 120 130 140 150 160" at bounding box center [628, 643] width 3875 height 53
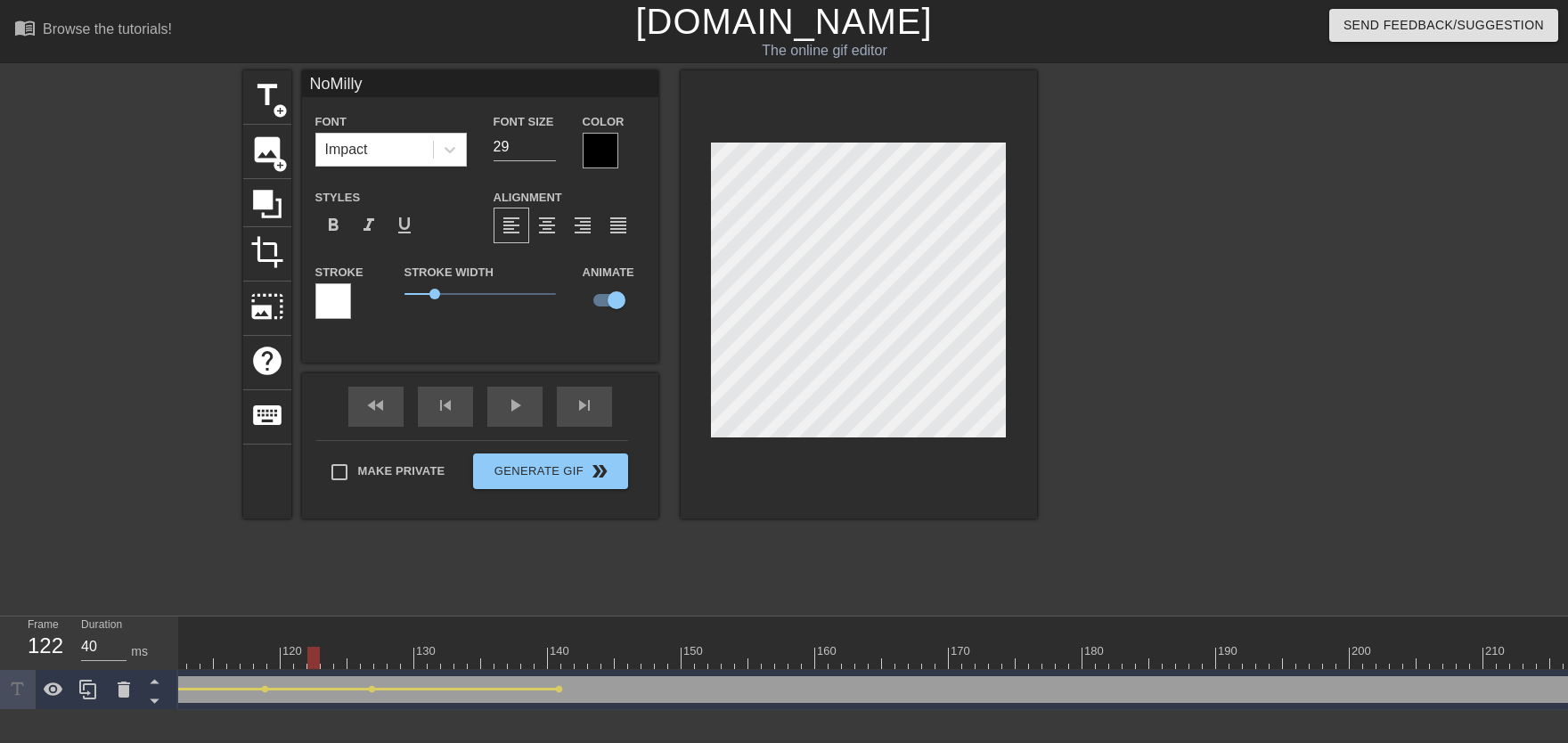
drag, startPoint x: 313, startPoint y: 651, endPoint x: 329, endPoint y: 603, distance: 50.6
click at [296, 651] on div "10 20 30 40 50 60 70 80 90 100 110 120 130 140 150 160" at bounding box center [628, 643] width 3875 height 53
click at [511, 414] on div "play_arrow" at bounding box center [514, 406] width 55 height 40
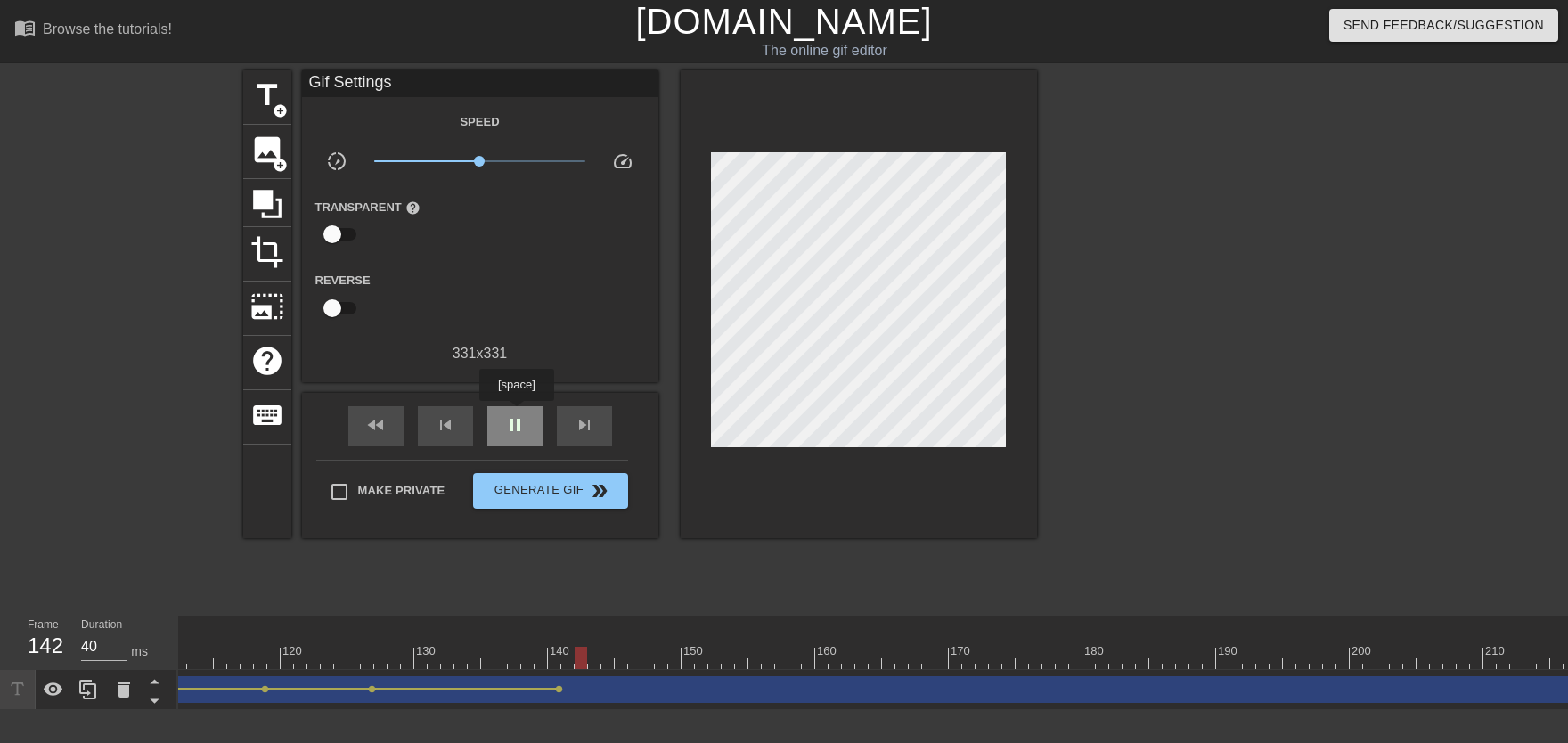
click at [517, 414] on div "pause" at bounding box center [514, 426] width 55 height 40
drag, startPoint x: 296, startPoint y: 648, endPoint x: 333, endPoint y: 584, distance: 73.9
click at [251, 658] on div "10 20 30 40 50 60 70 80 90 100 110 120 130 140 150 160" at bounding box center [628, 643] width 3875 height 53
click at [503, 436] on div "play_arrow" at bounding box center [514, 426] width 55 height 40
drag, startPoint x: 387, startPoint y: 656, endPoint x: 726, endPoint y: 643, distance: 339.2
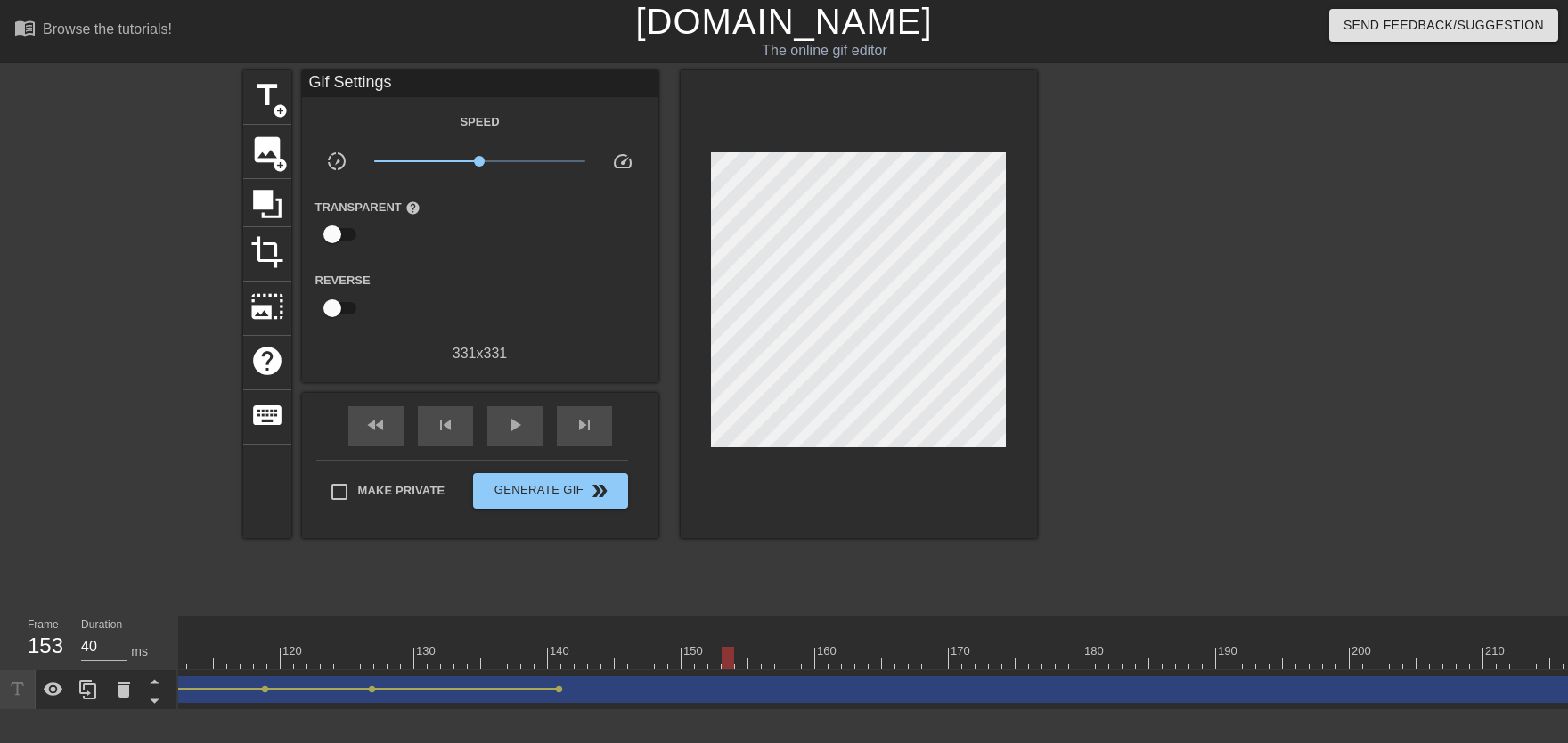
click at [726, 643] on div "10 20 30 40 50 60 70 80 90 100 110 120 130 140 150 160" at bounding box center [628, 643] width 3875 height 53
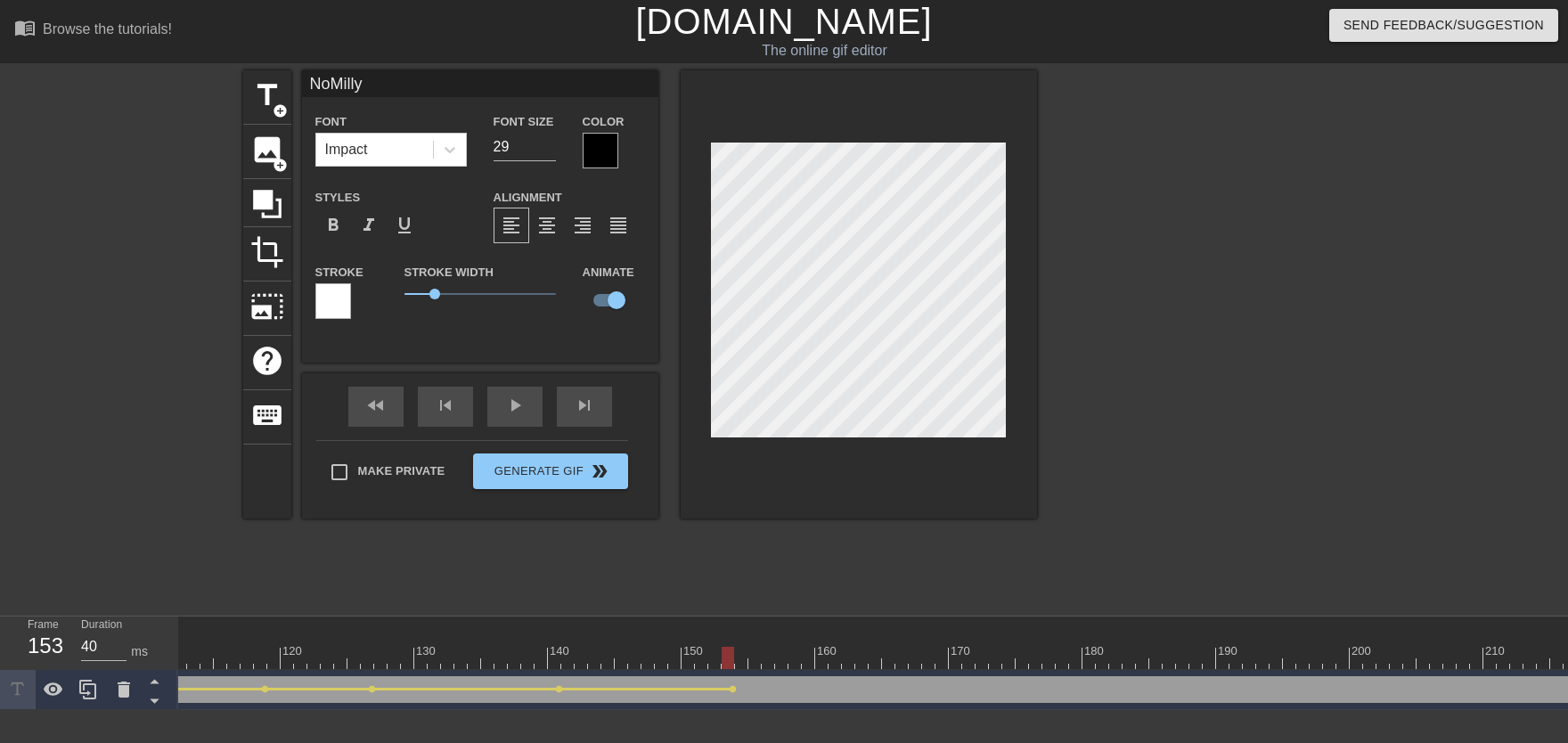
drag, startPoint x: 497, startPoint y: 652, endPoint x: 477, endPoint y: 647, distance: 20.6
click at [483, 652] on div "10 20 30 40 50 60 70 80 90 100 110 120 130 140 150 160" at bounding box center [628, 643] width 3875 height 53
click at [502, 416] on div "play_arrow" at bounding box center [514, 406] width 55 height 40
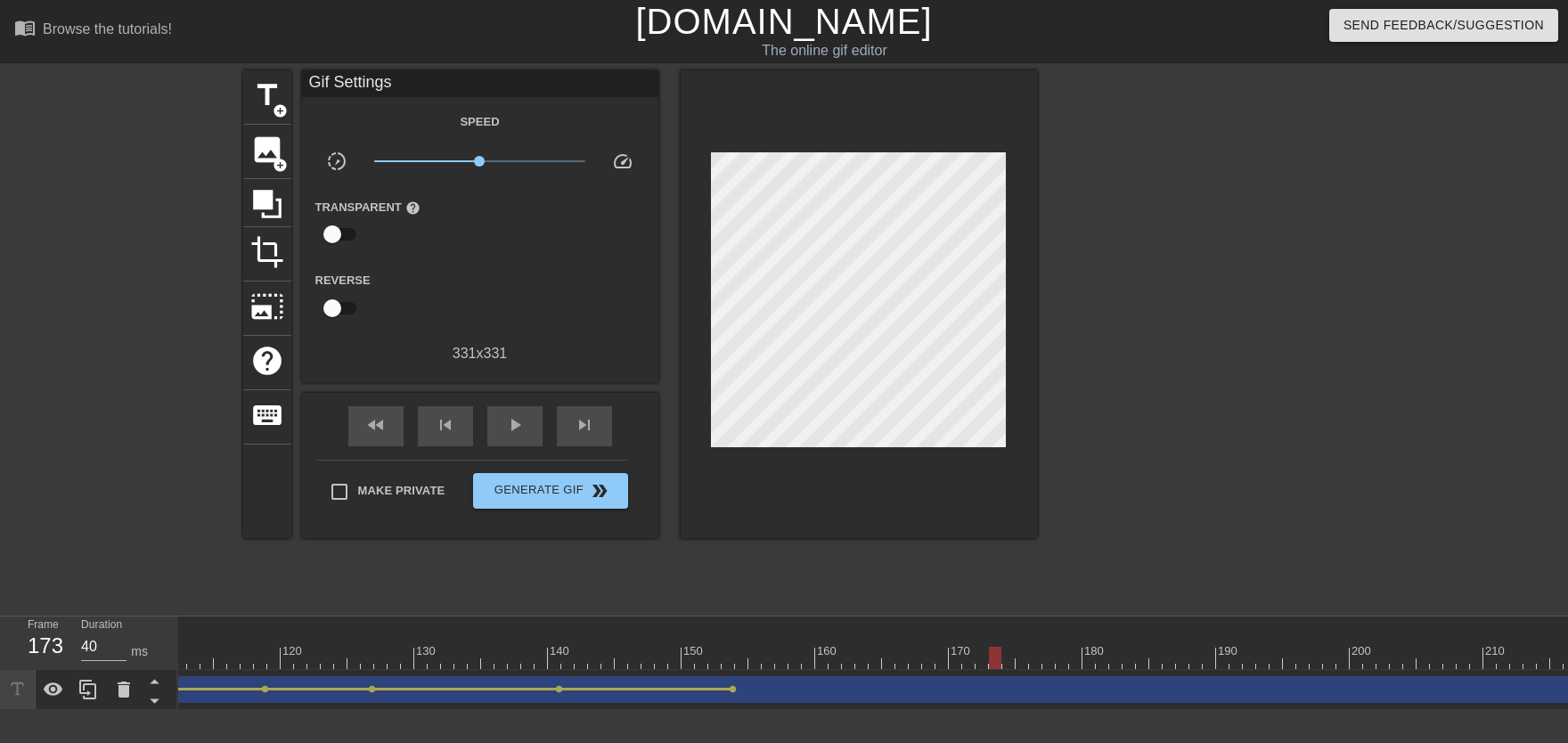
drag, startPoint x: 551, startPoint y: 655, endPoint x: 901, endPoint y: 548, distance: 366.0
click at [990, 647] on div at bounding box center [628, 658] width 3875 height 22
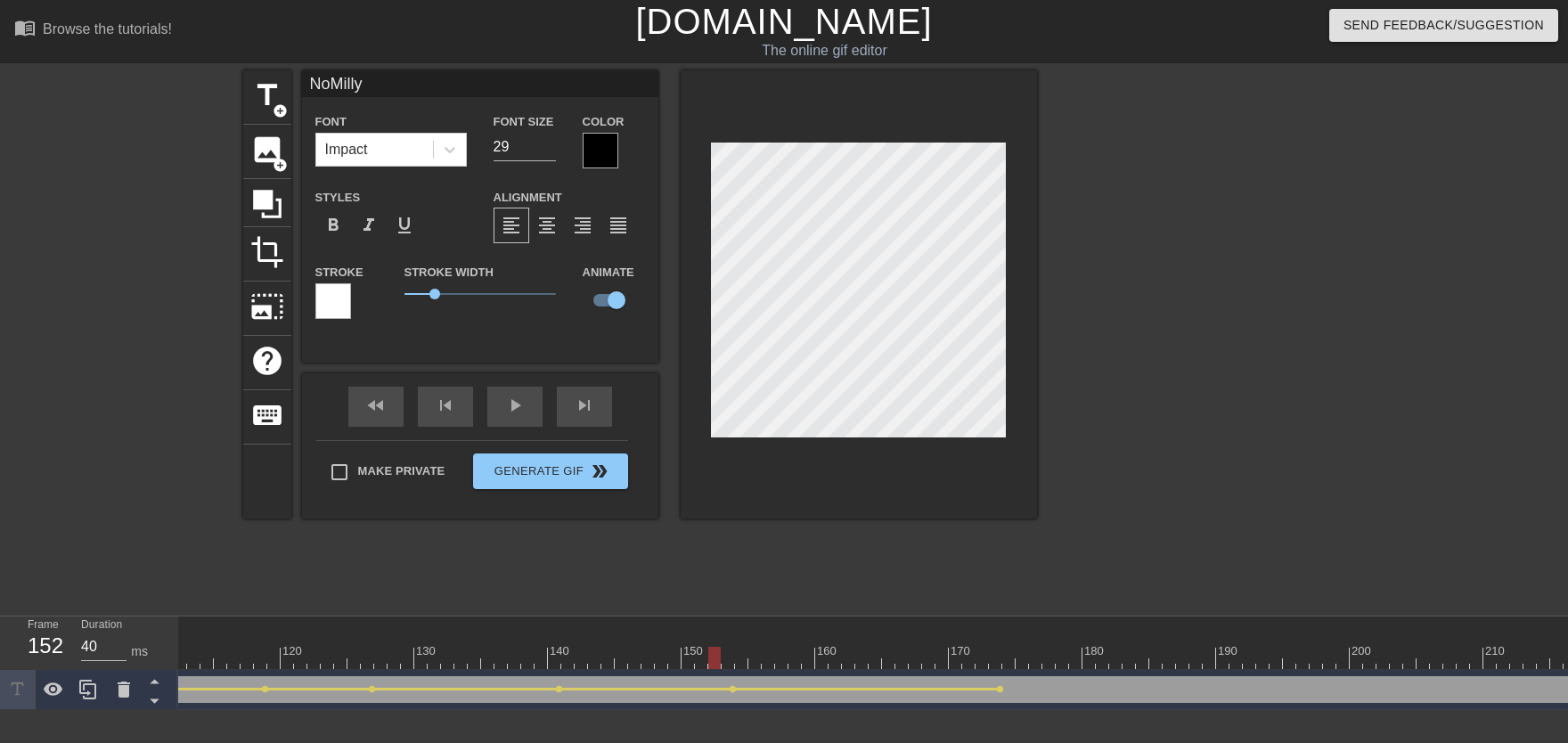
drag, startPoint x: 727, startPoint y: 642, endPoint x: 496, endPoint y: 493, distance: 274.9
click at [636, 642] on div "10 20 30 40 50 60 70 80 90 100 110 120 130 140 150 160" at bounding box center [628, 648] width 3875 height 28
click at [508, 407] on div "play_arrow" at bounding box center [514, 406] width 55 height 40
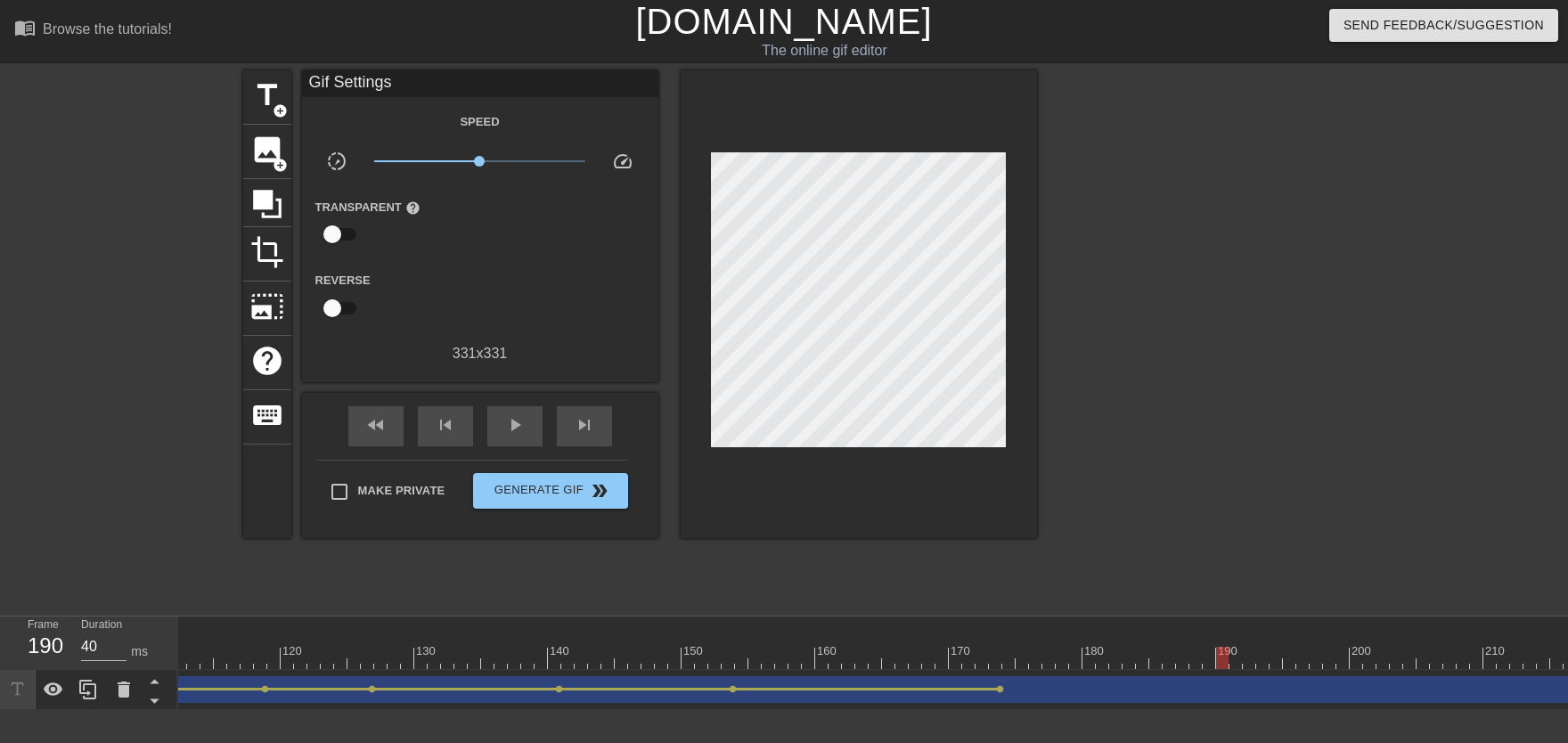
drag, startPoint x: 975, startPoint y: 652, endPoint x: 1226, endPoint y: 642, distance: 251.2
click at [1030, 642] on div "10 20 30 40 50 60 70 80 90 100 110 120 130 140 150 160" at bounding box center [628, 643] width 3875 height 53
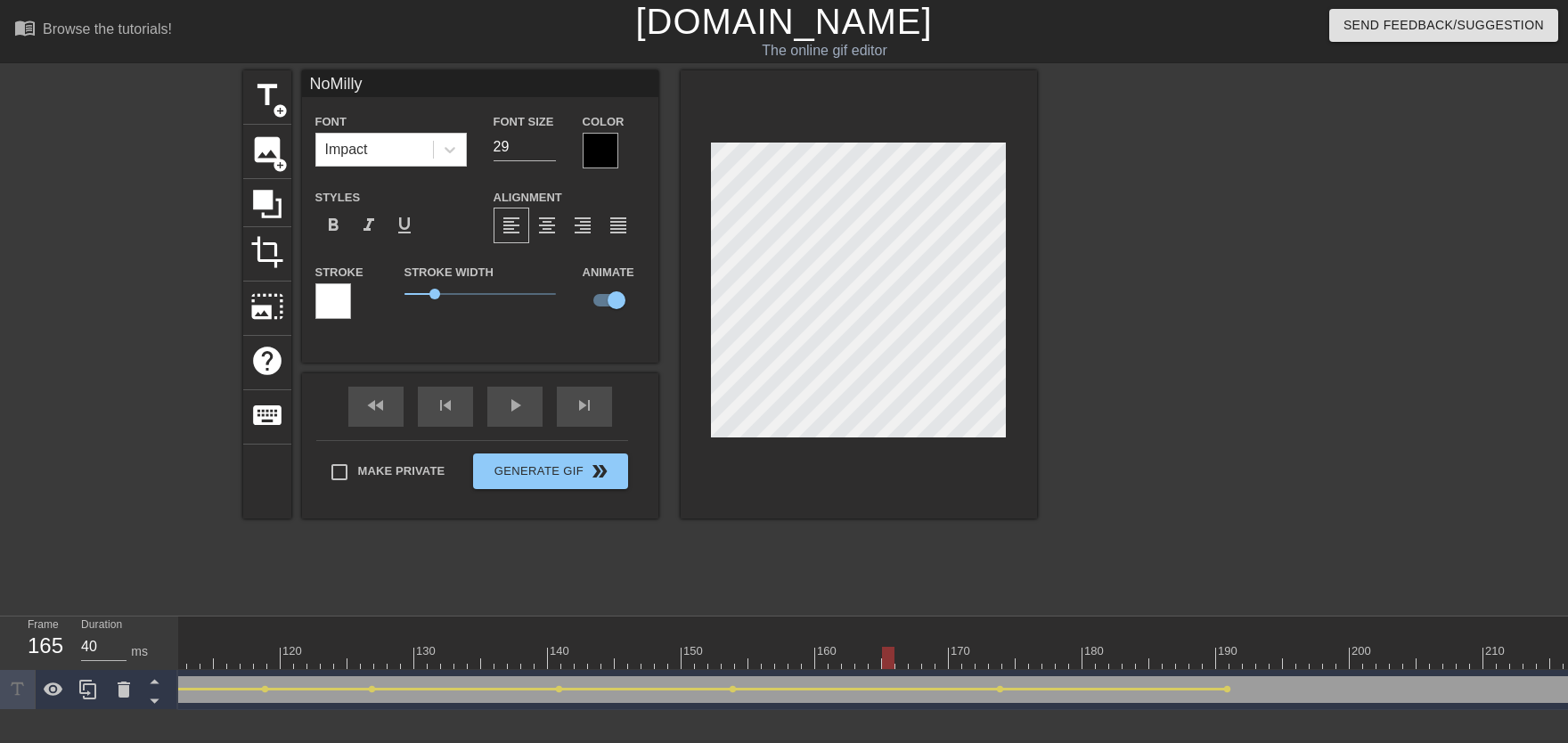
drag, startPoint x: 943, startPoint y: 647, endPoint x: 839, endPoint y: 647, distance: 104.0
click at [840, 647] on div at bounding box center [628, 658] width 3875 height 22
click at [535, 424] on div "play_arrow" at bounding box center [514, 406] width 55 height 40
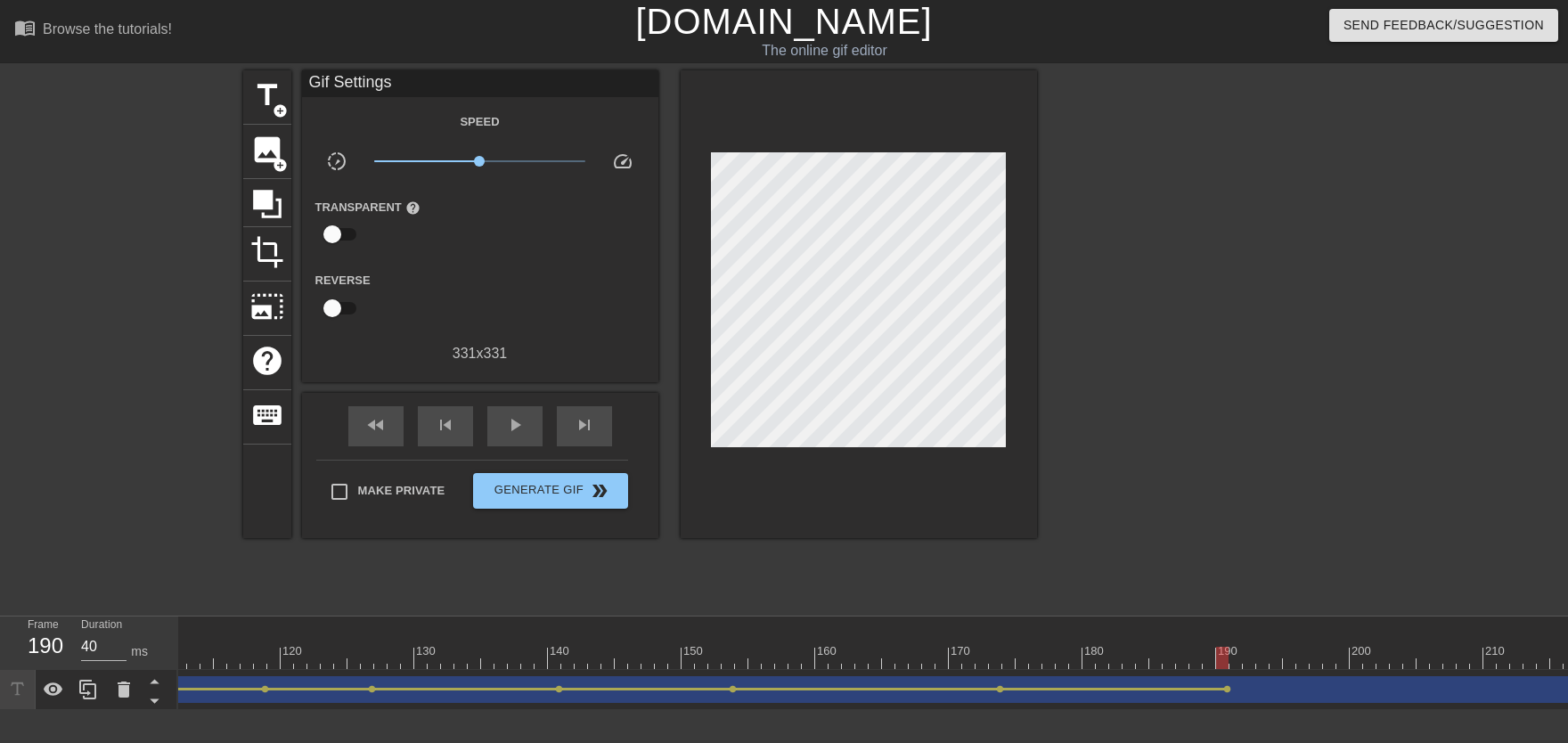
drag, startPoint x: 894, startPoint y: 642, endPoint x: 1226, endPoint y: 661, distance: 332.5
click at [1030, 658] on div "10 20 30 40 50 60 70 80 90 100 110 120 130 140 150 160" at bounding box center [628, 643] width 3875 height 53
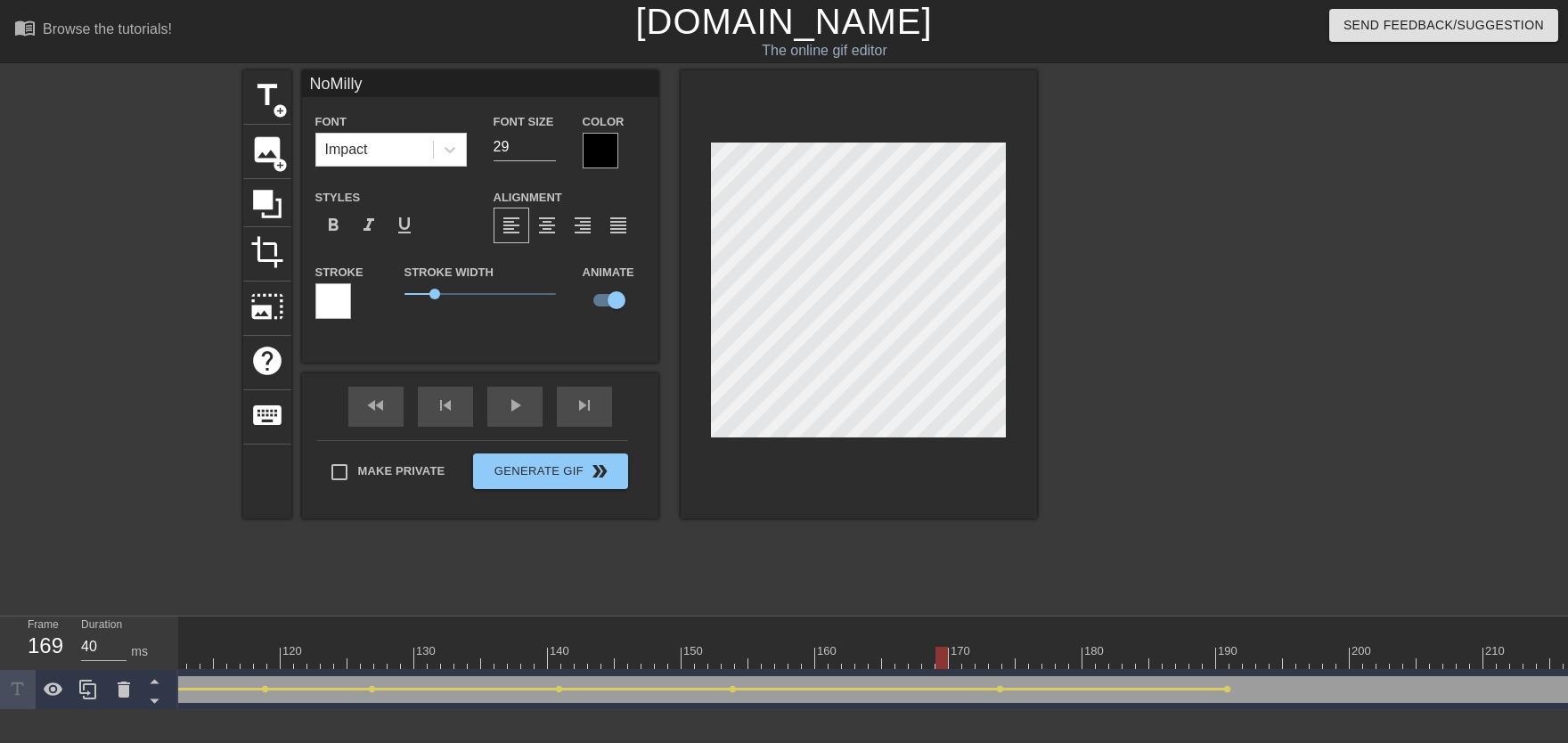
drag, startPoint x: 936, startPoint y: 642, endPoint x: 838, endPoint y: 639, distance: 98.0
click at [843, 642] on div "10 20 30 40 50 60 70 80 90 100 110 120 130 140 150 160" at bounding box center [628, 648] width 3875 height 28
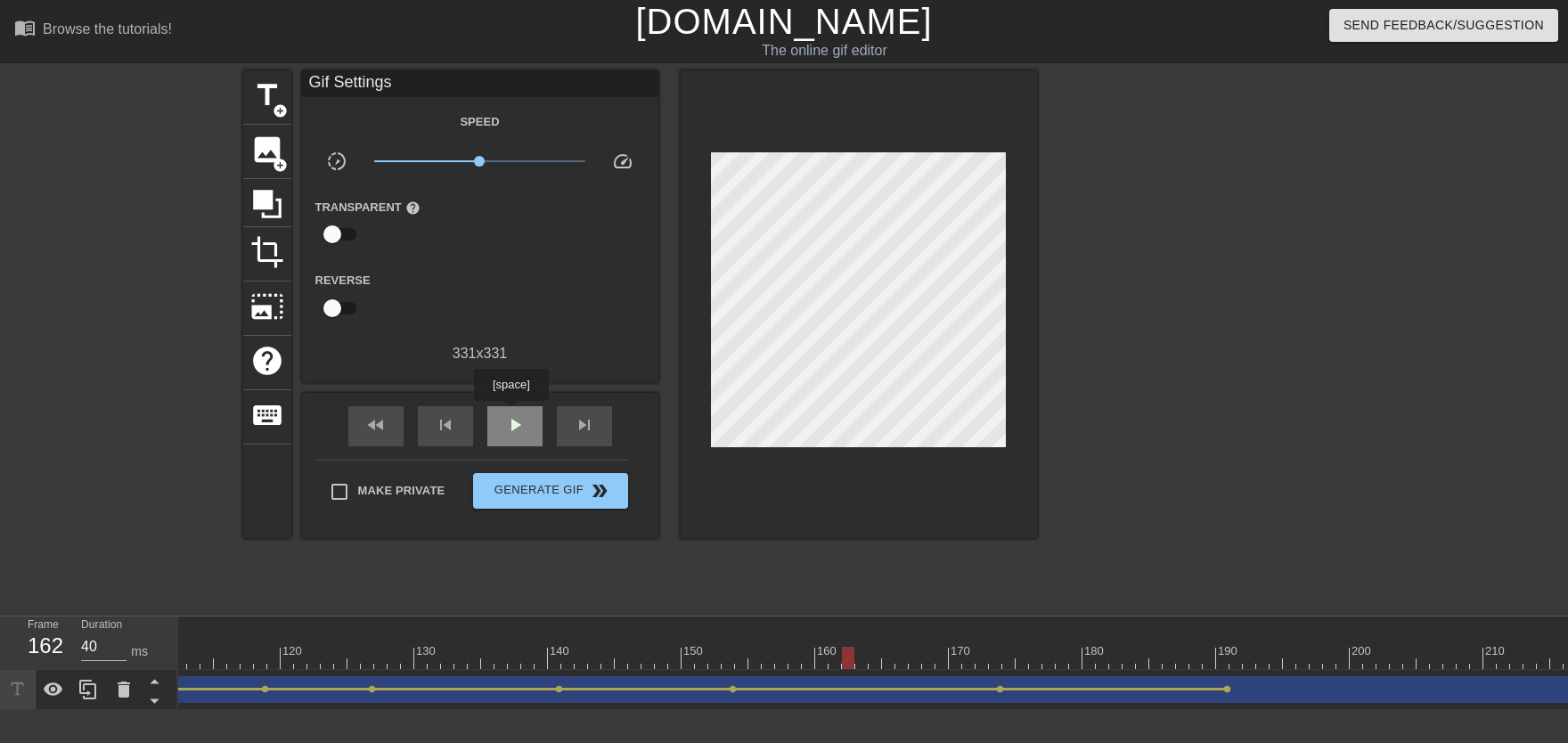
click at [510, 414] on div "play_arrow" at bounding box center [514, 426] width 55 height 40
drag, startPoint x: 1247, startPoint y: 656, endPoint x: 1510, endPoint y: 659, distance: 263.0
click at [1030, 658] on div at bounding box center [628, 658] width 3875 height 22
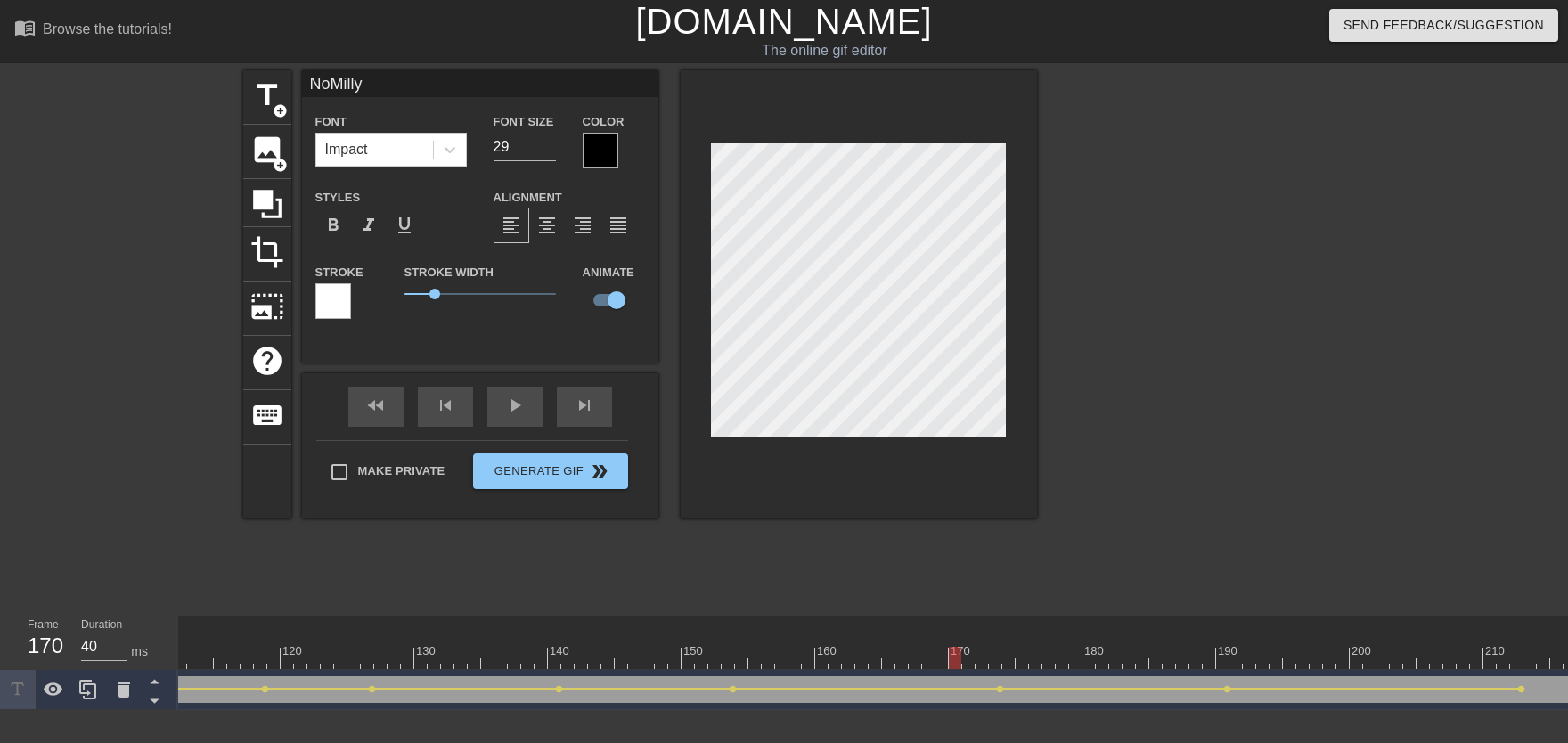
drag, startPoint x: 1215, startPoint y: 647, endPoint x: 961, endPoint y: 650, distance: 254.0
click at [961, 650] on div "10 20 30 40 50 60 70 80 90 100 110 120 130 140 150 160" at bounding box center [628, 643] width 3875 height 53
click at [517, 423] on div "play_arrow" at bounding box center [514, 406] width 55 height 40
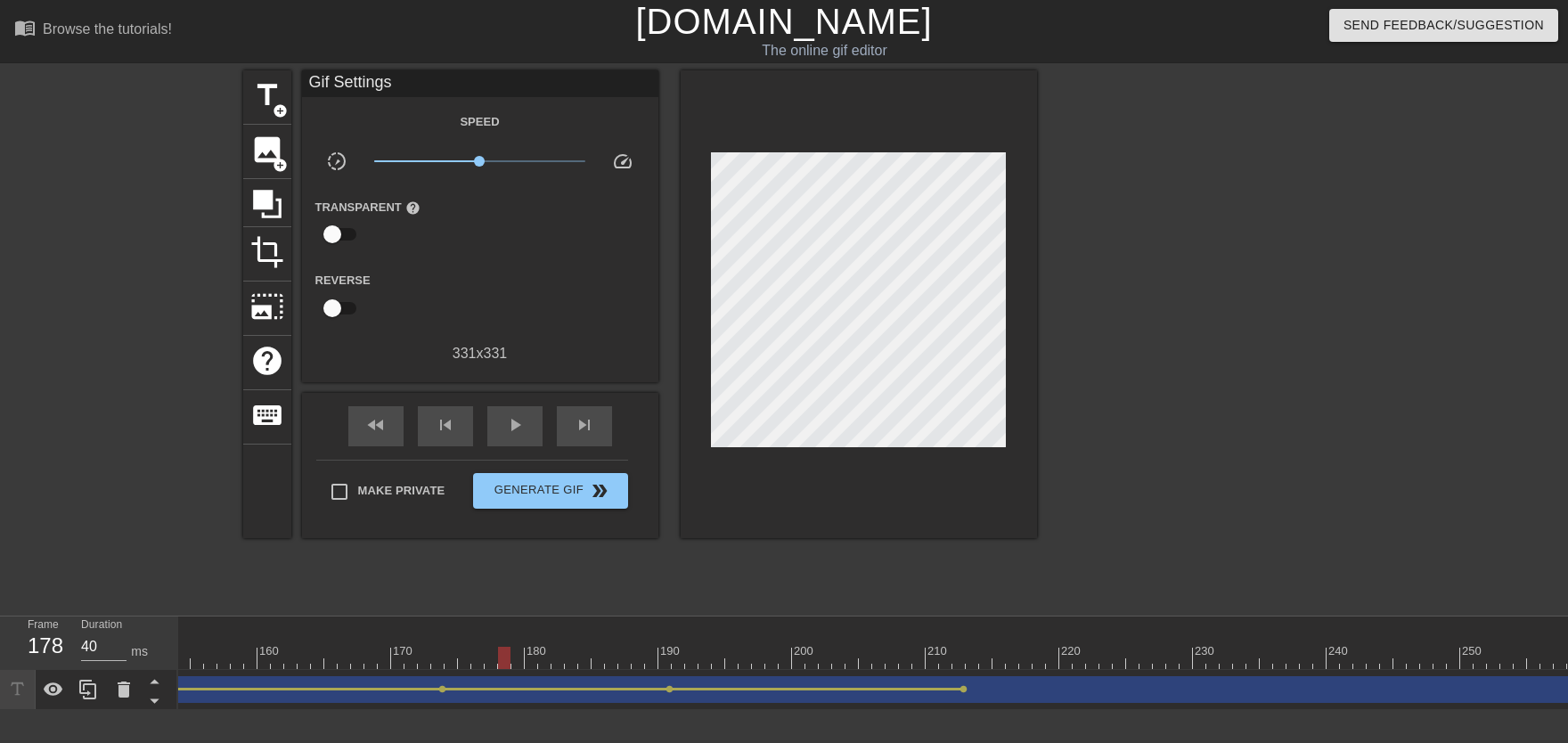
scroll to position [0, 2436]
drag, startPoint x: 507, startPoint y: 655, endPoint x: 572, endPoint y: 669, distance: 66.5
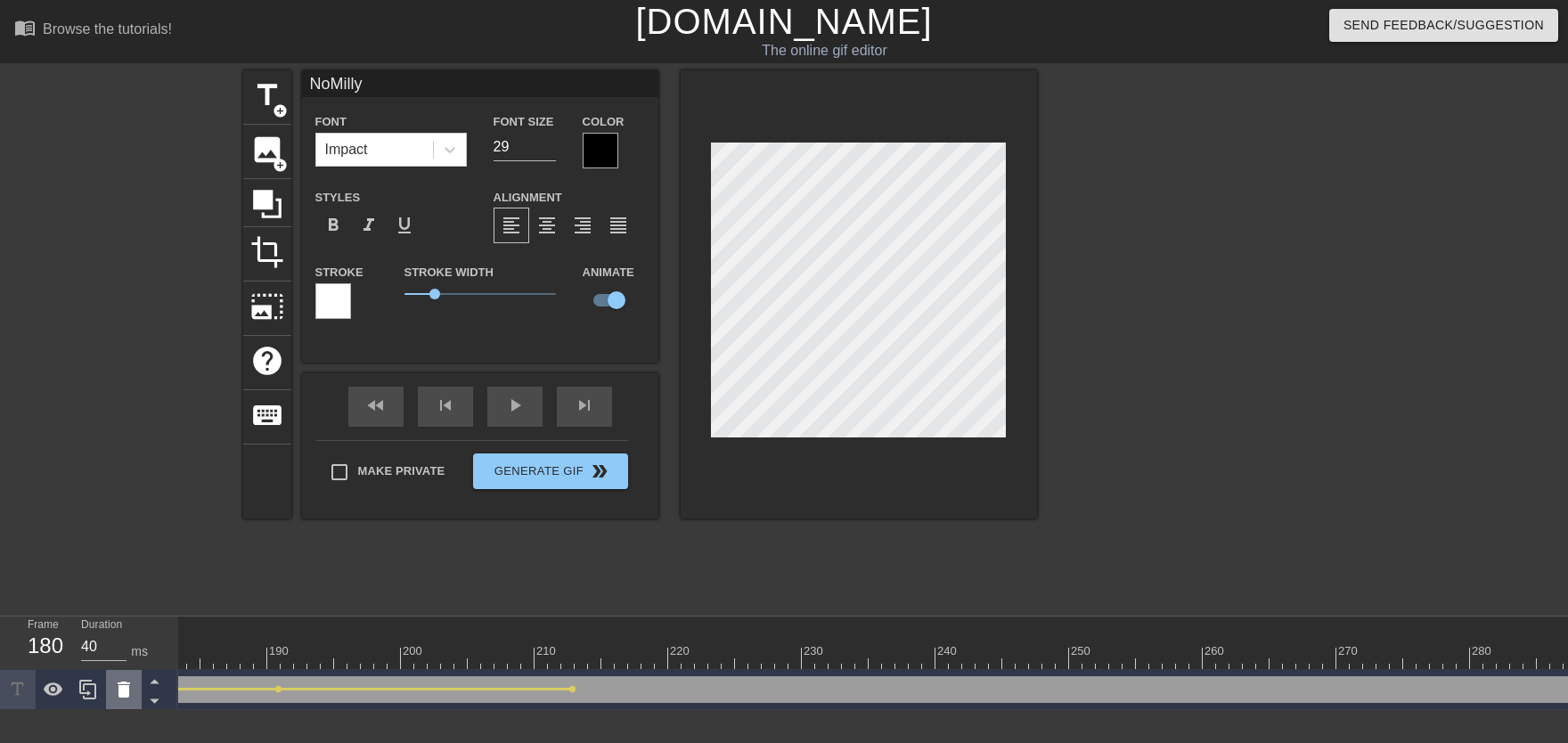
drag, startPoint x: 210, startPoint y: 693, endPoint x: 137, endPoint y: 700, distance: 73.3
click at [137, 658] on div "Frame 180 Duration 40 ms 10 20 30 40 50 60 70 80 90 100 110 120 130 140 150" at bounding box center [784, 664] width 1568 height 94
click at [517, 407] on div "play_arrow" at bounding box center [514, 406] width 55 height 40
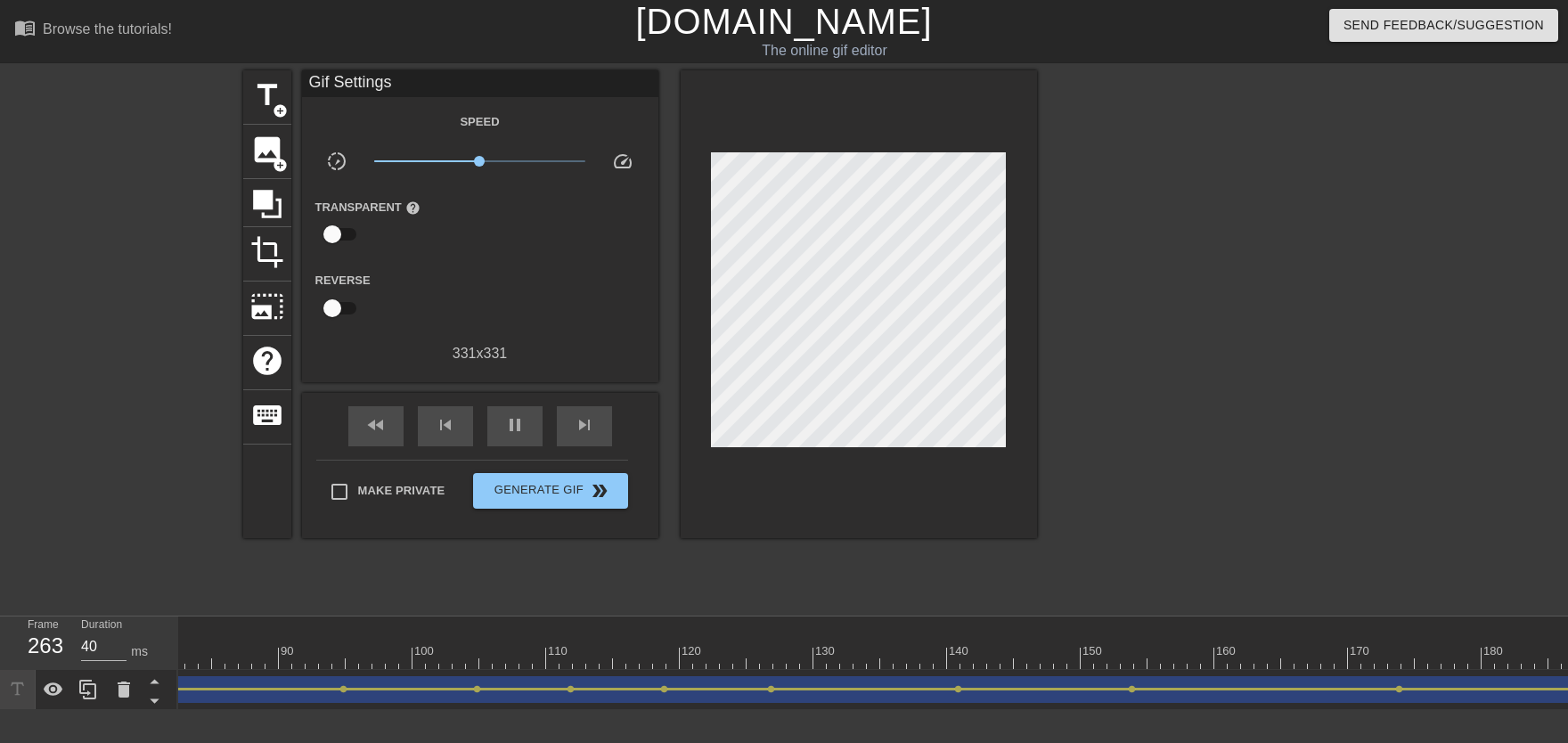
scroll to position [0, 0]
drag, startPoint x: 219, startPoint y: 645, endPoint x: 694, endPoint y: 657, distance: 475.2
click at [523, 434] on span "play_arrow" at bounding box center [515, 425] width 22 height 22
drag, startPoint x: 188, startPoint y: 660, endPoint x: 1360, endPoint y: 648, distance: 1172.1
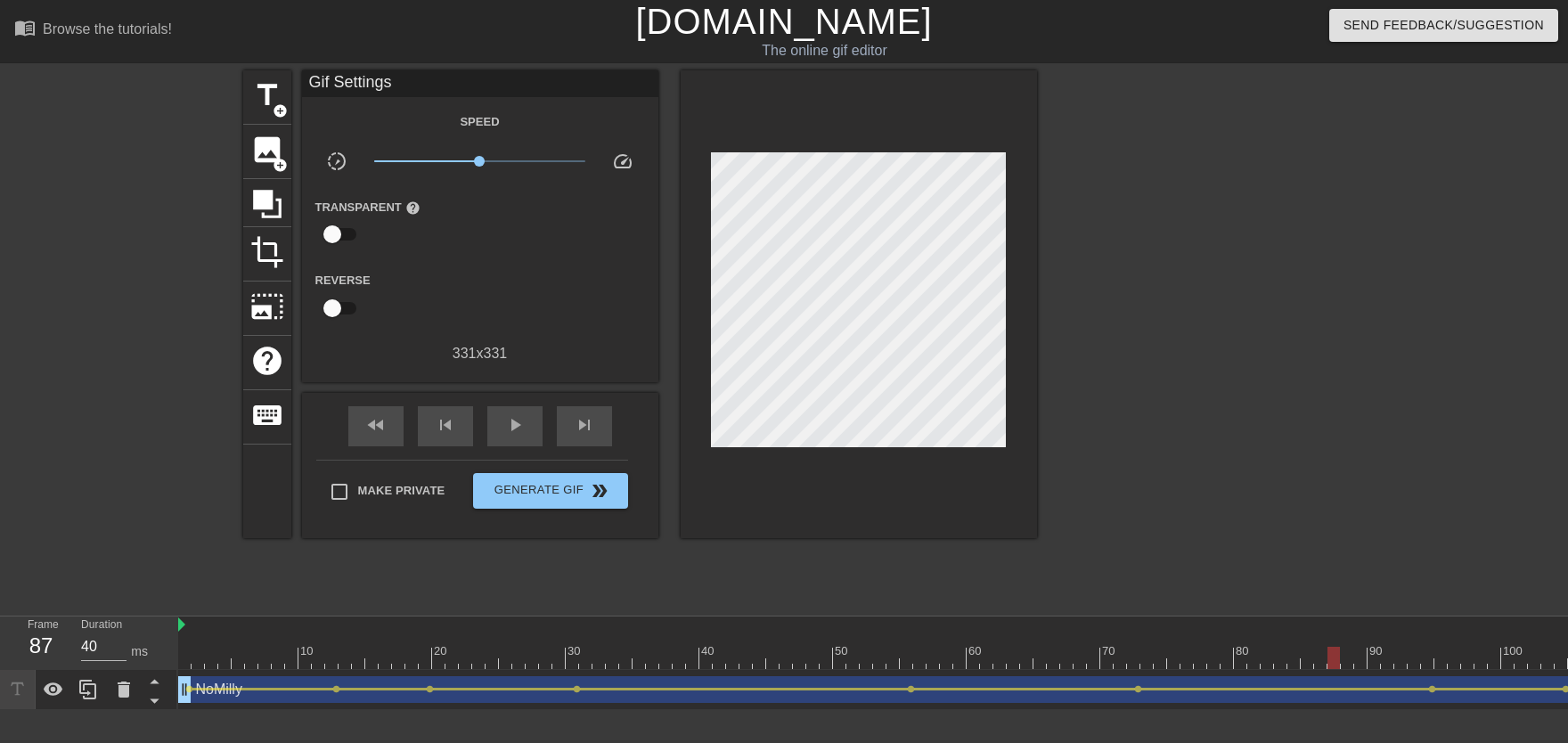
drag, startPoint x: 1242, startPoint y: 668, endPoint x: 1286, endPoint y: 660, distance: 44.7
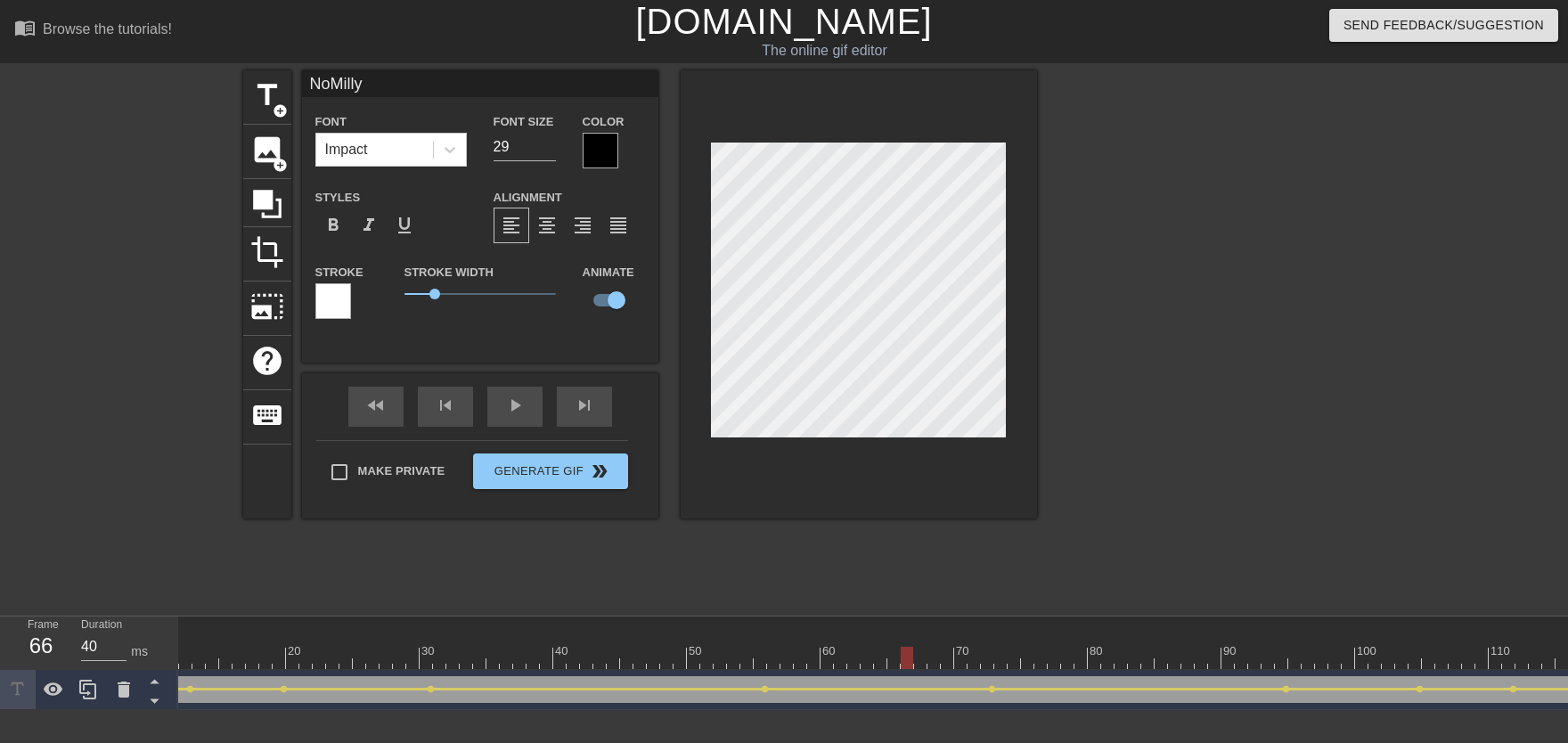
drag, startPoint x: 1015, startPoint y: 652, endPoint x: 675, endPoint y: 537, distance: 358.9
click at [517, 415] on div "play_arrow" at bounding box center [514, 406] width 55 height 40
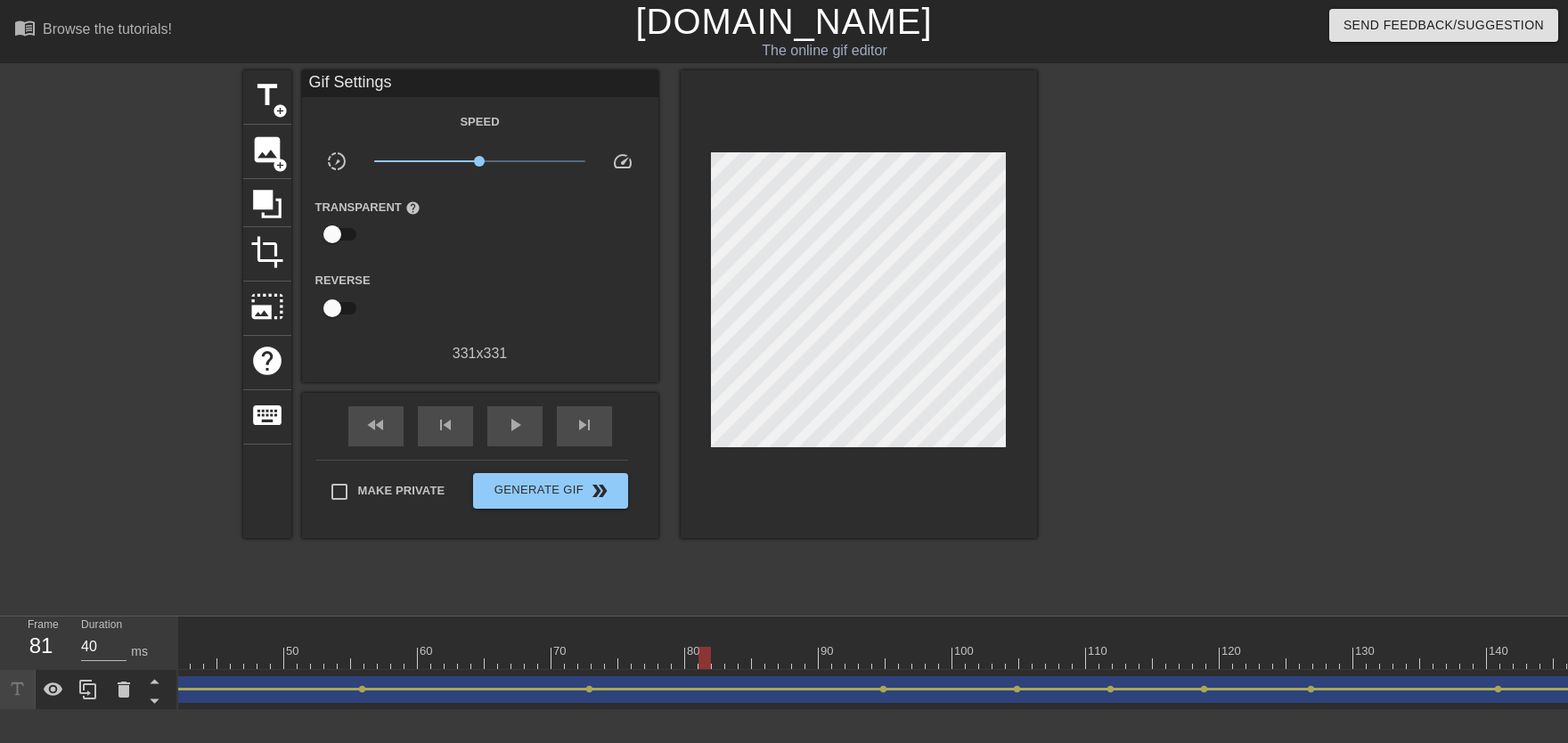
scroll to position [0, 583]
drag, startPoint x: 853, startPoint y: 664, endPoint x: 985, endPoint y: 662, distance: 132.0
click at [984, 658] on div at bounding box center [1533, 658] width 3875 height 22
click at [971, 657] on div at bounding box center [1533, 658] width 3875 height 22
click at [976, 656] on div at bounding box center [1533, 658] width 3875 height 22
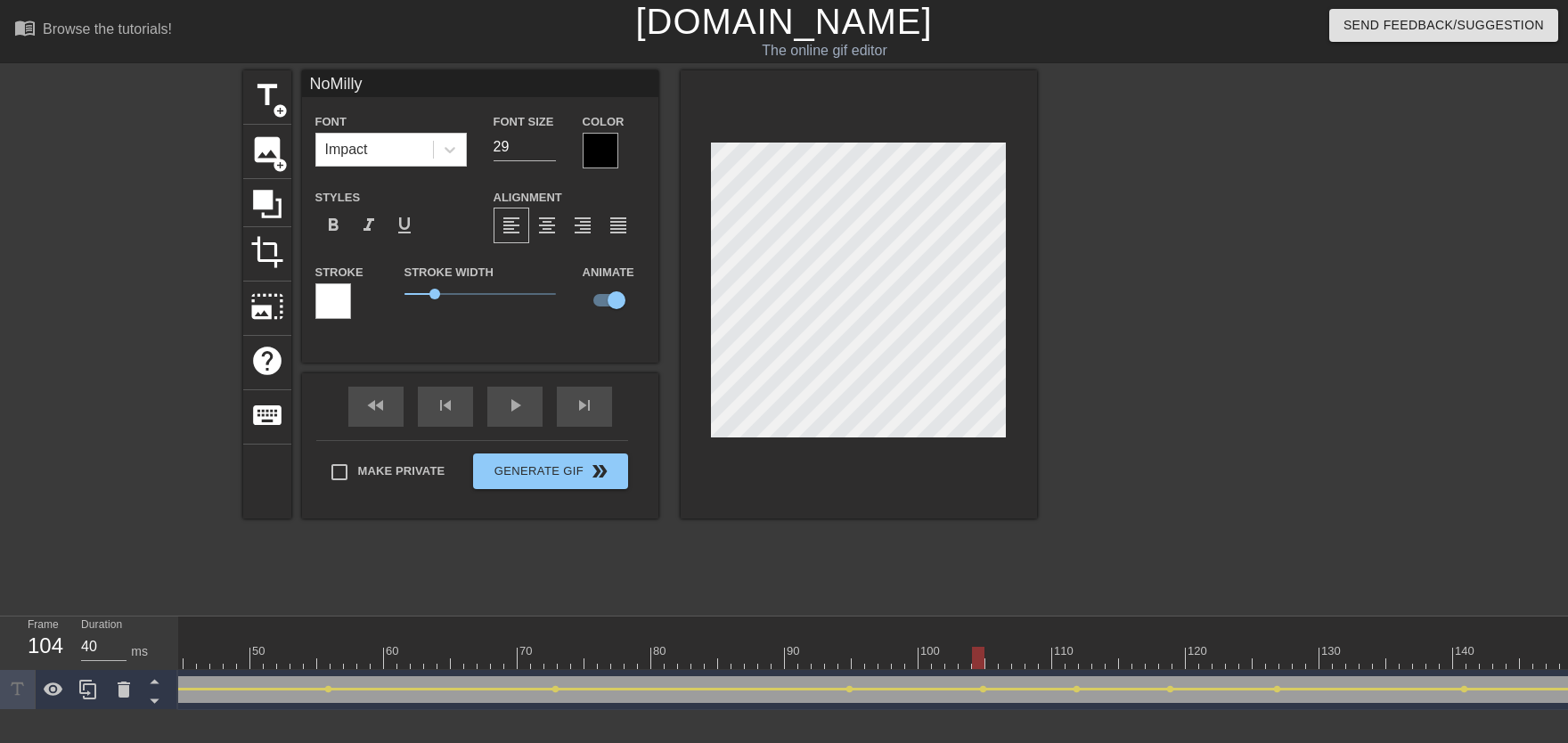
drag, startPoint x: 749, startPoint y: 642, endPoint x: 669, endPoint y: 593, distance: 93.8
click at [722, 642] on div "10 20 30 40 50 60 70 80 90 100 110 120 130 140 150 160" at bounding box center [1533, 648] width 3875 height 28
click at [539, 429] on div "fast_rewind skip_previous play_arrow skip_next" at bounding box center [480, 407] width 290 height 66
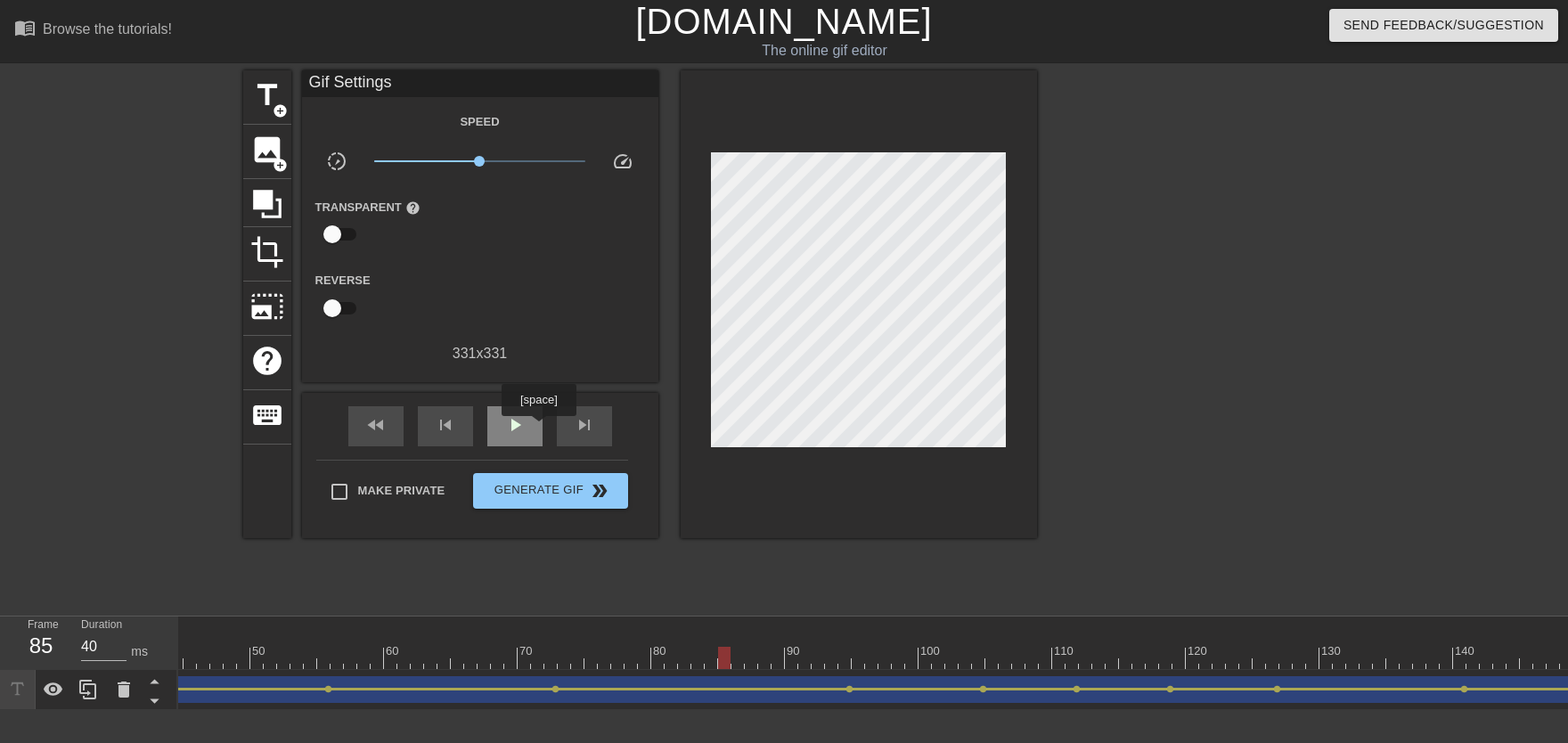
click at [525, 425] on span "play_arrow" at bounding box center [515, 425] width 22 height 22
drag, startPoint x: 957, startPoint y: 650, endPoint x: 1067, endPoint y: 660, distance: 110.5
click at [1030, 658] on div at bounding box center [1533, 658] width 3875 height 22
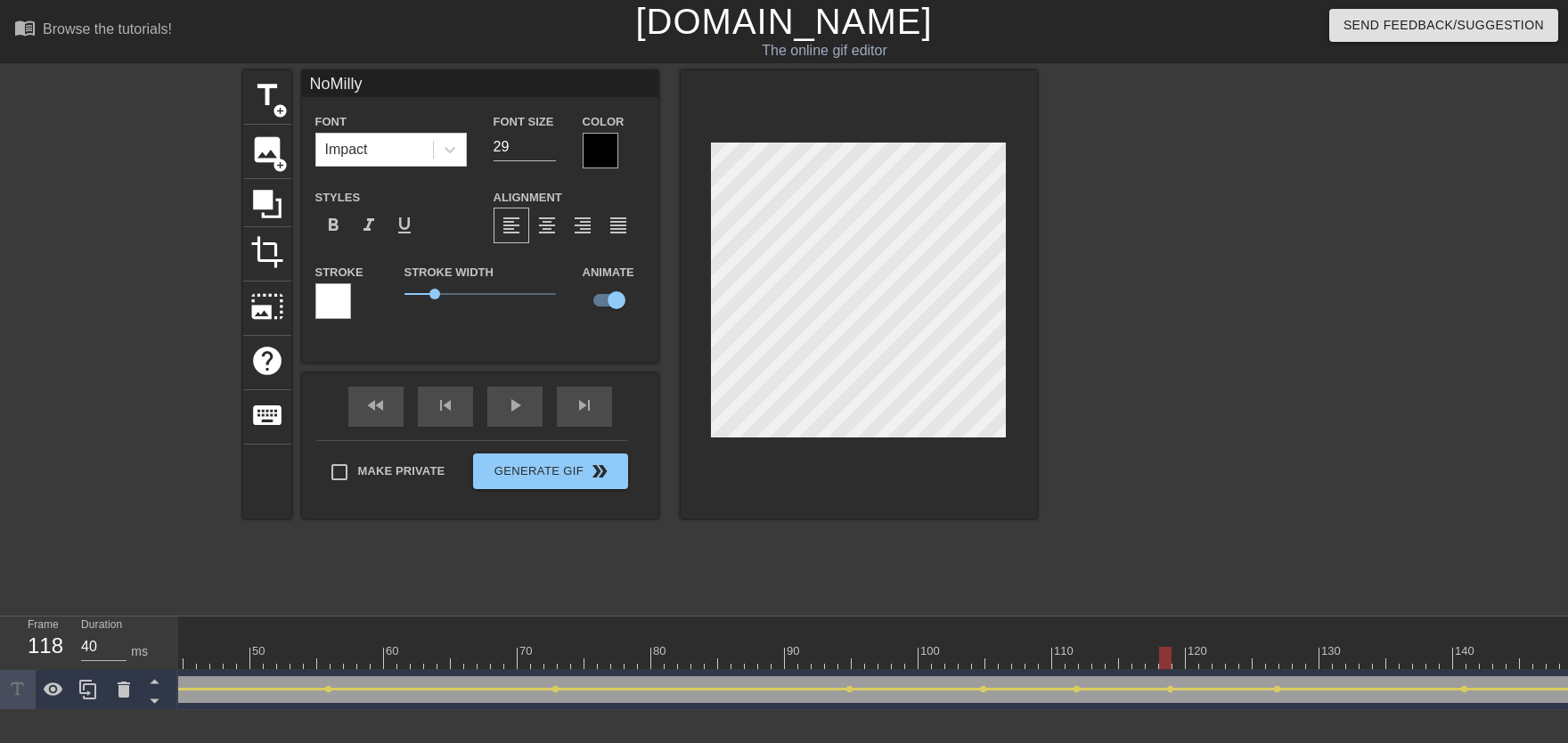
drag, startPoint x: 1073, startPoint y: 654, endPoint x: 1164, endPoint y: 673, distance: 93.0
click at [1030, 658] on div "10 20 30 40 50 60 70 80 90 100 110 120 130 140 150 160" at bounding box center [873, 664] width 1390 height 94
drag, startPoint x: 1171, startPoint y: 650, endPoint x: 1206, endPoint y: 662, distance: 37.0
click at [1030, 653] on div at bounding box center [1218, 658] width 13 height 22
drag, startPoint x: 1248, startPoint y: 645, endPoint x: 1274, endPoint y: 652, distance: 26.9
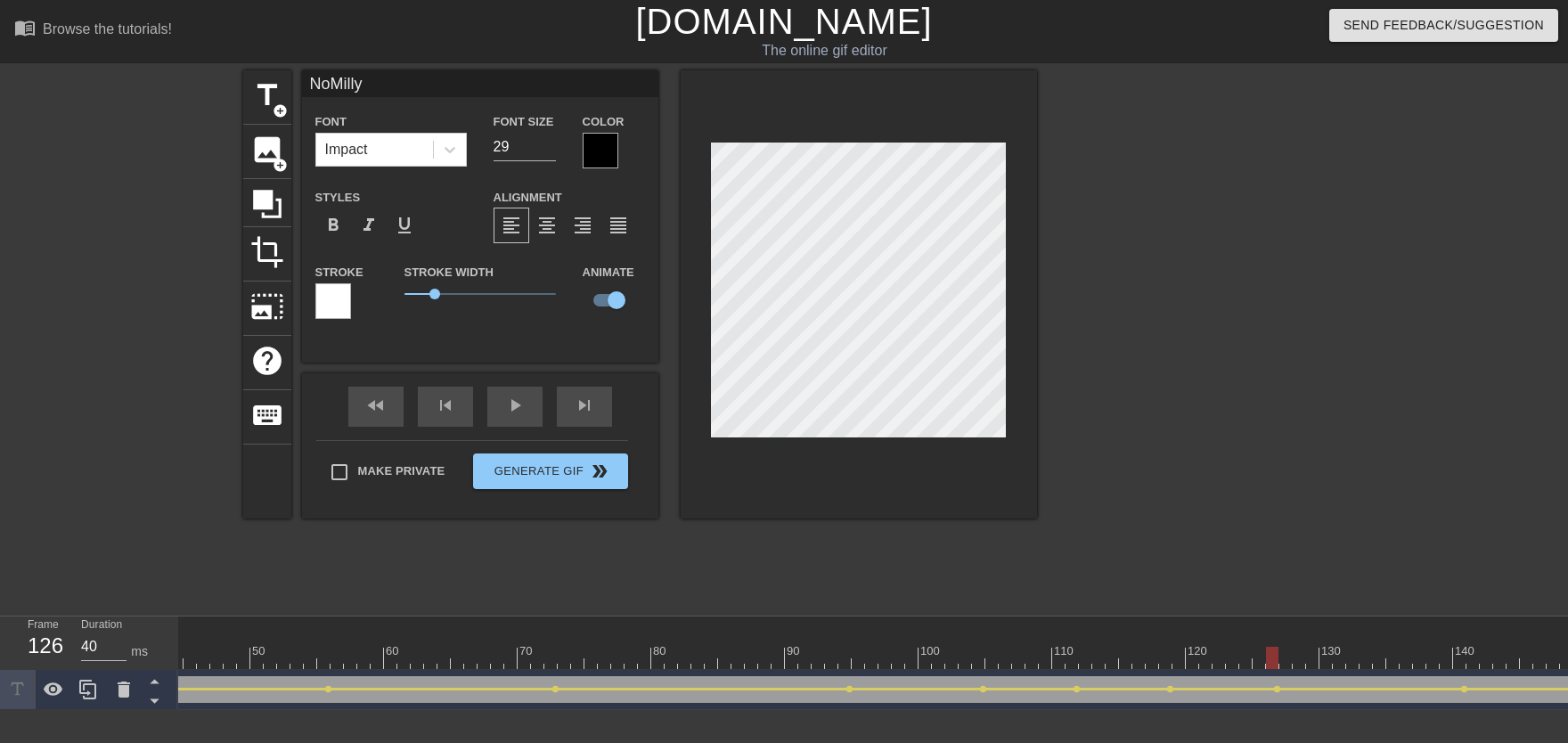
click at [1030, 652] on div "10 20 30 40 50 60 70 80 90 100 110 120 130 140 150 160" at bounding box center [1533, 643] width 3875 height 53
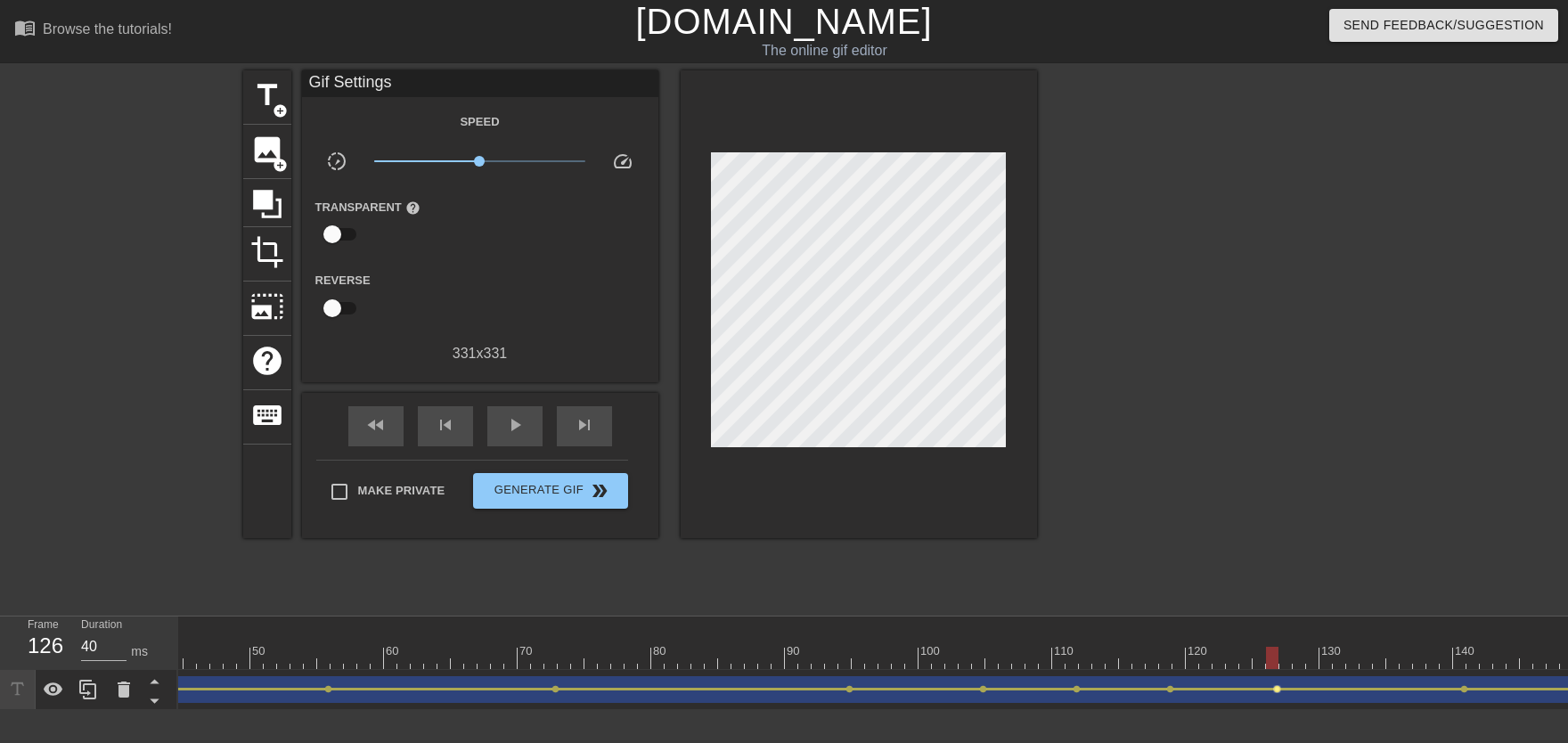
click at [1030, 658] on span "lens" at bounding box center [1277, 689] width 8 height 8
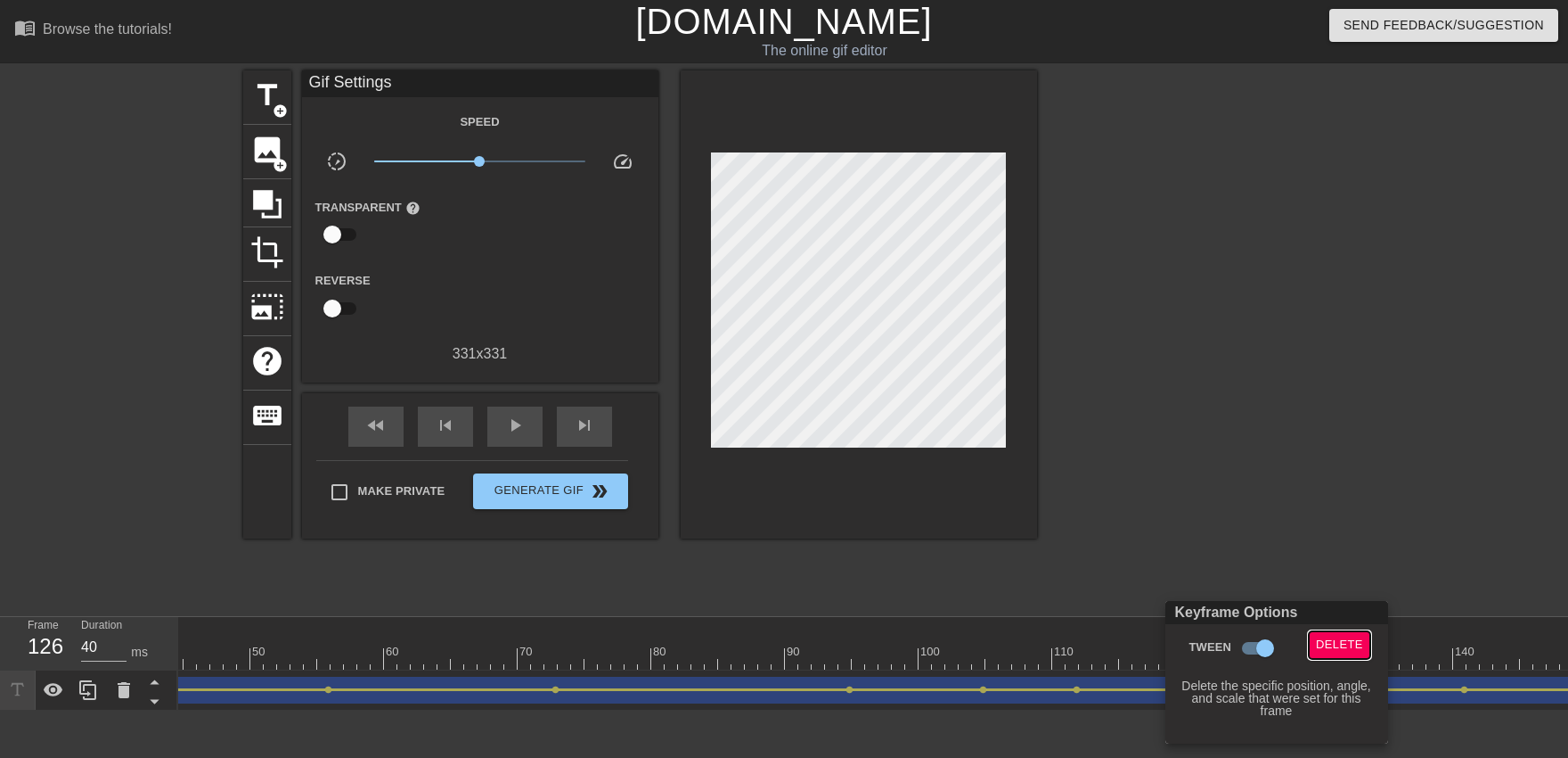
click at [1030, 642] on span "Delete" at bounding box center [1339, 645] width 47 height 21
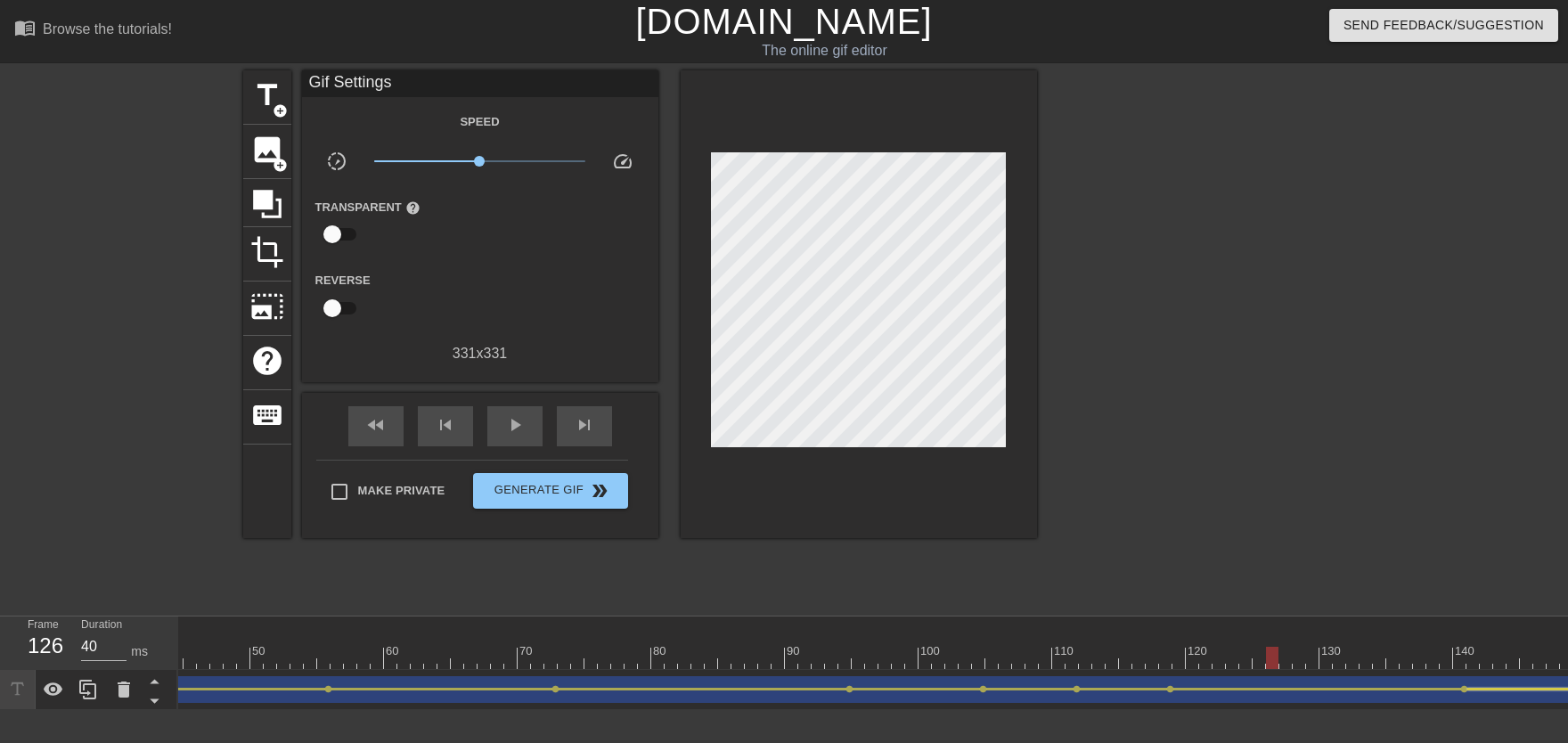
click at [1030, 658] on div at bounding box center [1550, 688] width 167 height 3
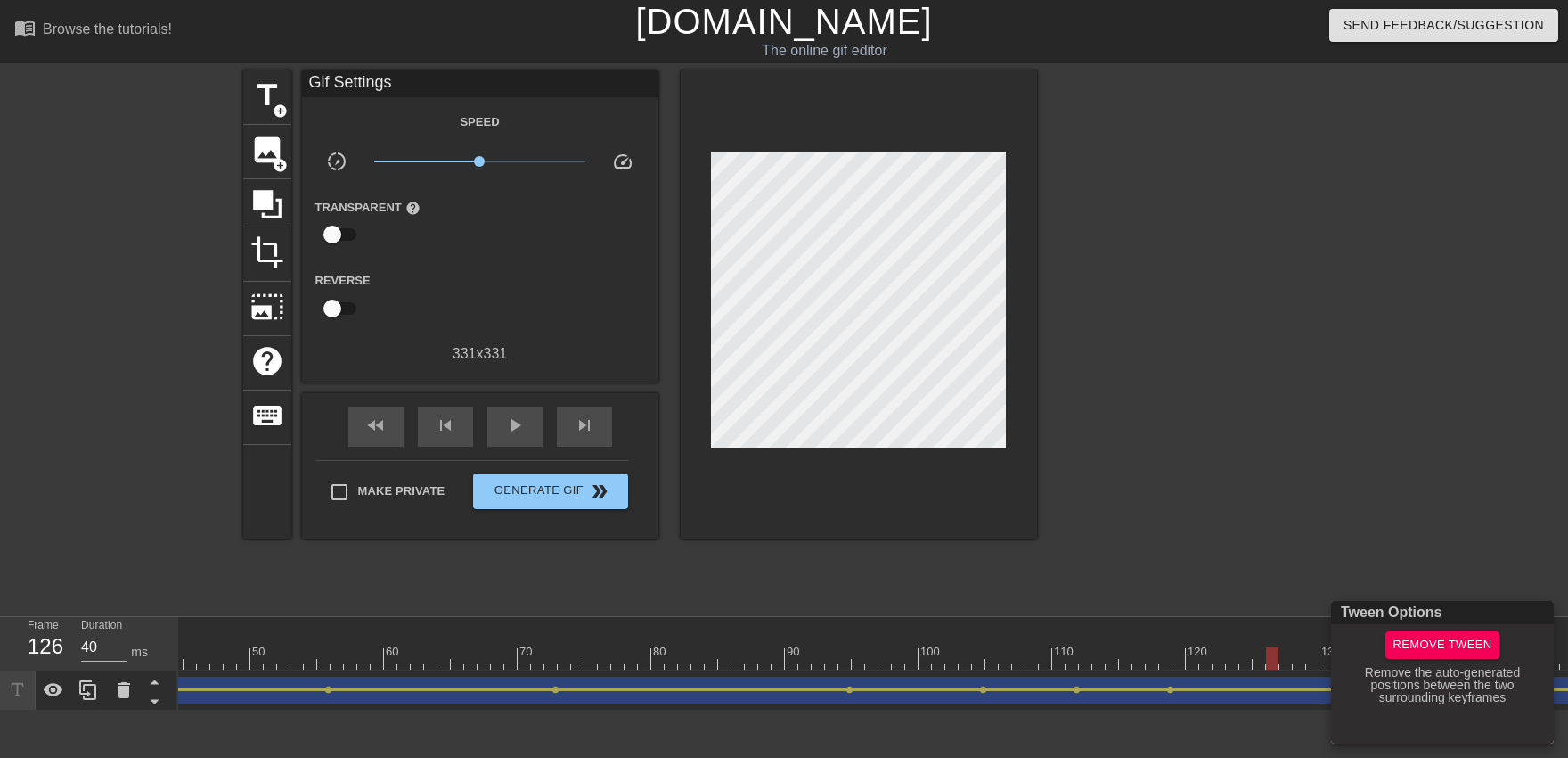
click at [1030, 568] on div at bounding box center [784, 379] width 1568 height 758
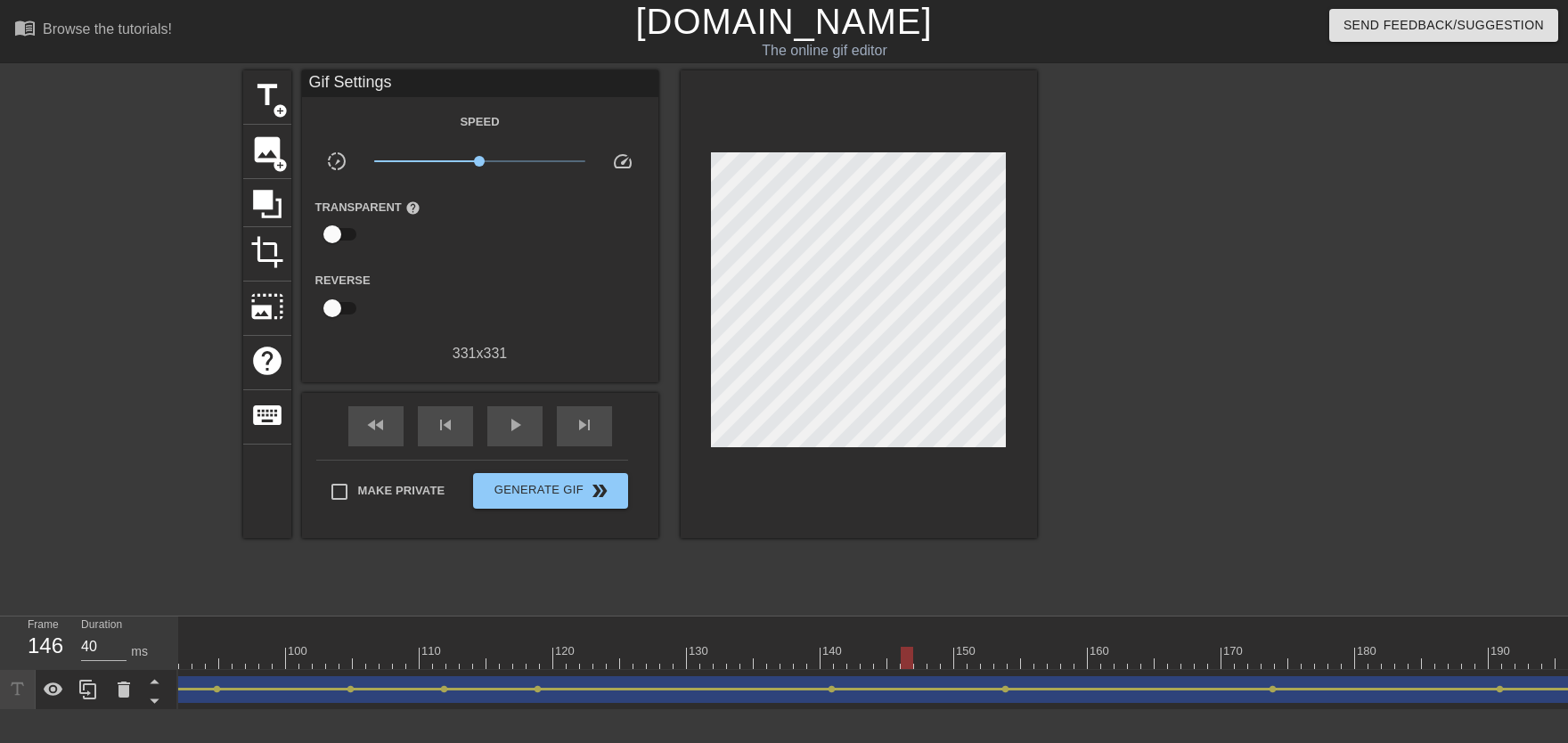
scroll to position [0, 1105]
drag, startPoint x: 708, startPoint y: 654, endPoint x: 416, endPoint y: 487, distance: 336.4
click at [305, 628] on div "10 20 30 40 50 60 70 80 90 100 110 120 130 140 150 160" at bounding box center [1011, 643] width 3875 height 53
click at [498, 426] on div "play_arrow" at bounding box center [514, 426] width 55 height 40
drag, startPoint x: 584, startPoint y: 643, endPoint x: 666, endPoint y: 653, distance: 82.6
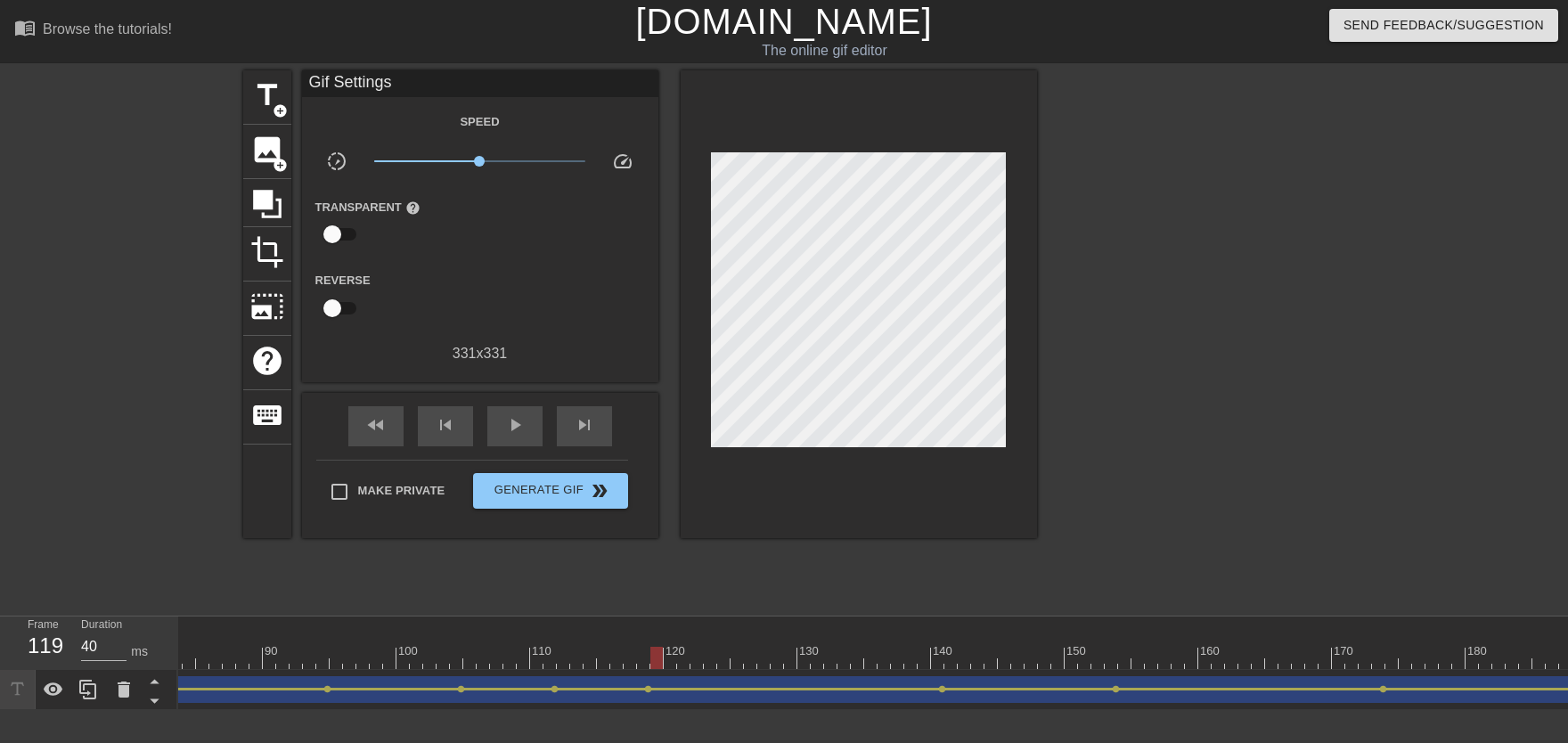
click at [660, 655] on div "10 20 30 40 50 60 70 80 90 100 110 120 130 140 150 160" at bounding box center [1011, 643] width 3875 height 53
click at [937, 658] on div "NoMilly drag_handle drag_handle" at bounding box center [1011, 689] width 3875 height 26
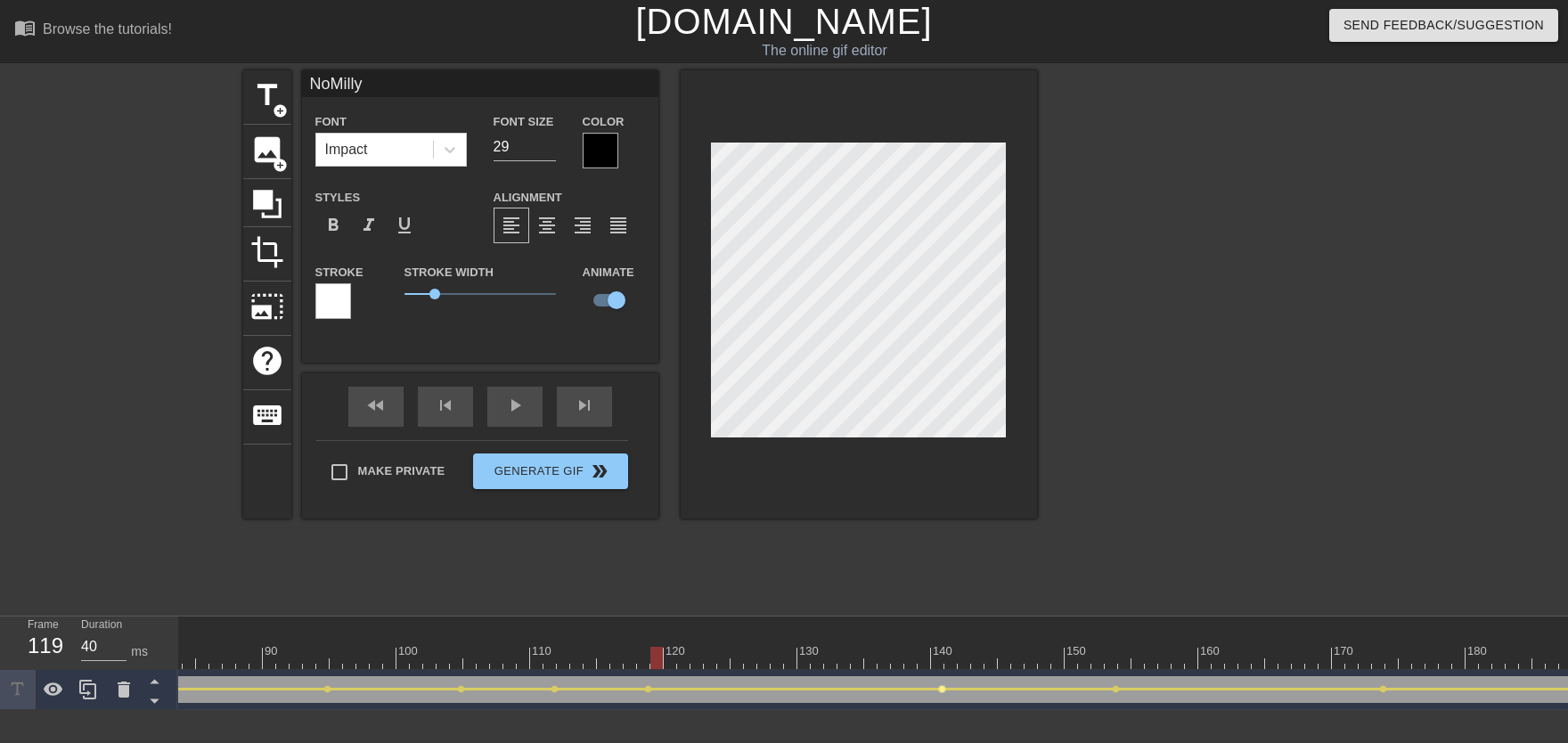
click at [943, 658] on span "lens" at bounding box center [942, 689] width 8 height 8
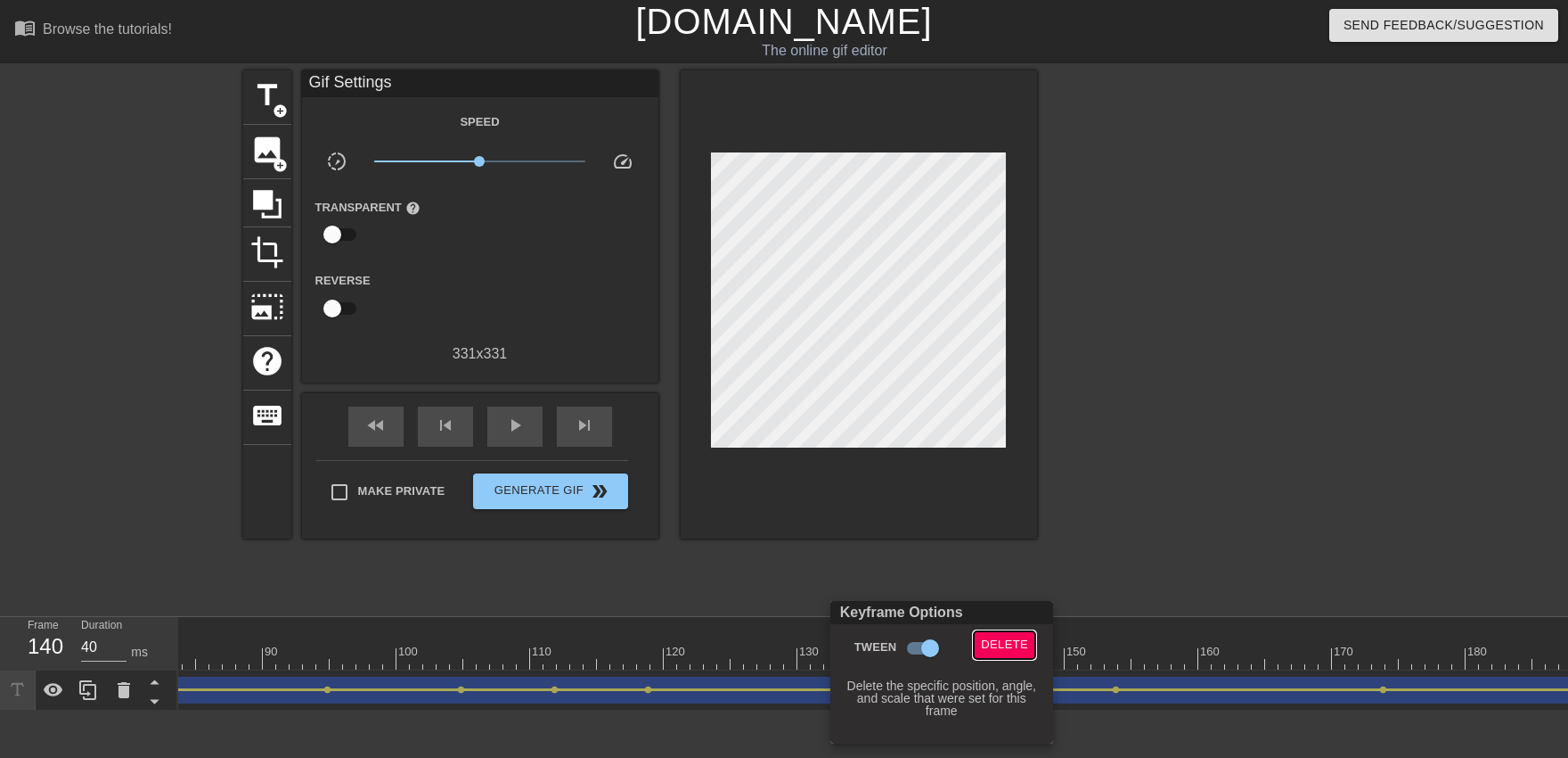
click at [1024, 633] on button "Delete" at bounding box center [1004, 645] width 62 height 27
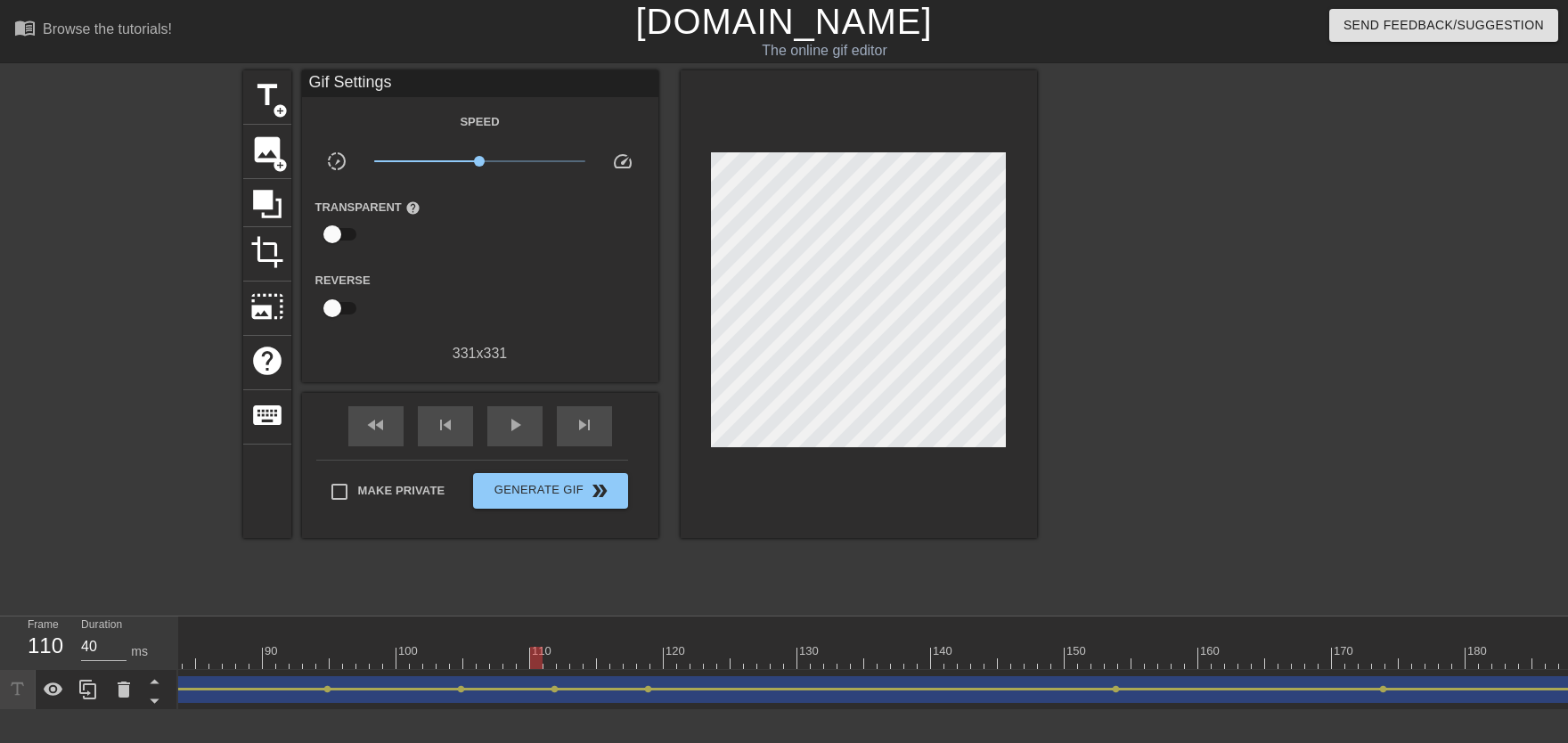
drag, startPoint x: 978, startPoint y: 657, endPoint x: 491, endPoint y: 430, distance: 537.3
click at [511, 623] on div "10 20 30 40 50 60 70 80 90 100 110 120 130 140 150 160" at bounding box center [1011, 643] width 3875 height 53
click at [516, 434] on span "play_arrow" at bounding box center [515, 425] width 22 height 22
drag, startPoint x: 1081, startPoint y: 654, endPoint x: 1108, endPoint y: 665, distance: 29.2
click at [1030, 658] on div at bounding box center [1011, 658] width 3875 height 22
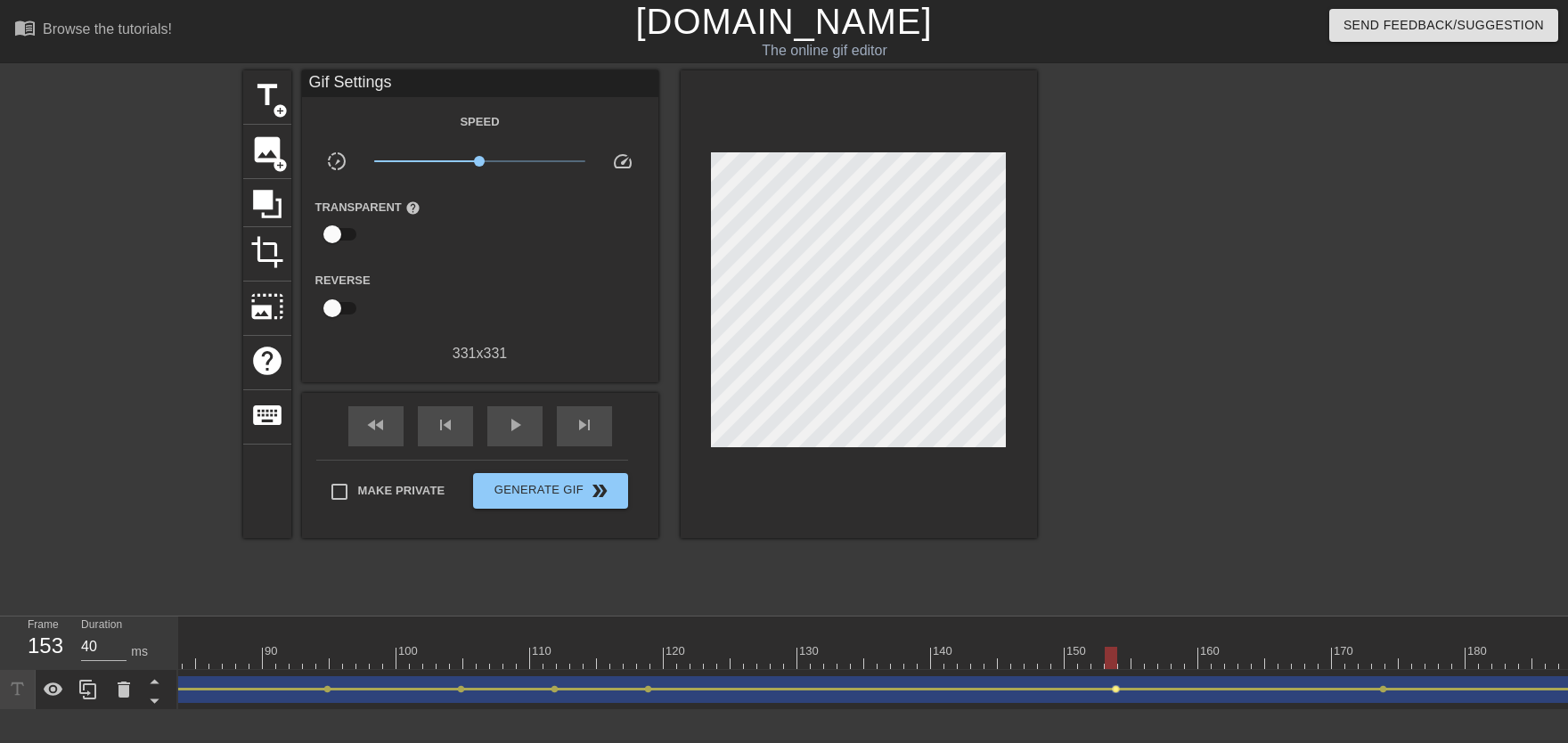
click at [1030, 658] on div "NoMilly drag_handle drag_handle" at bounding box center [1011, 689] width 3875 height 26
click at [1030, 658] on span "lens" at bounding box center [1115, 689] width 8 height 8
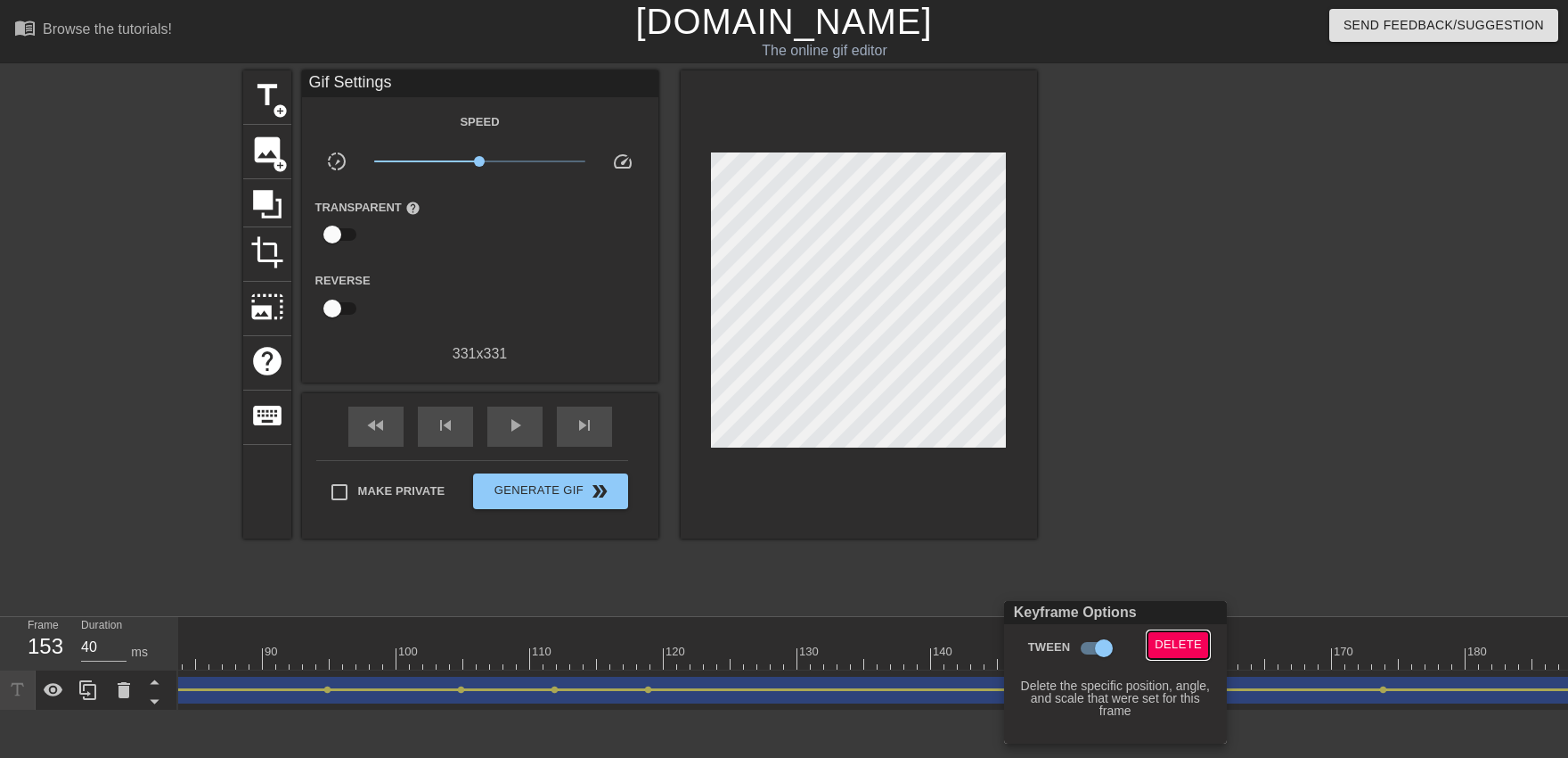
click at [1030, 641] on span "Delete" at bounding box center [1178, 645] width 47 height 21
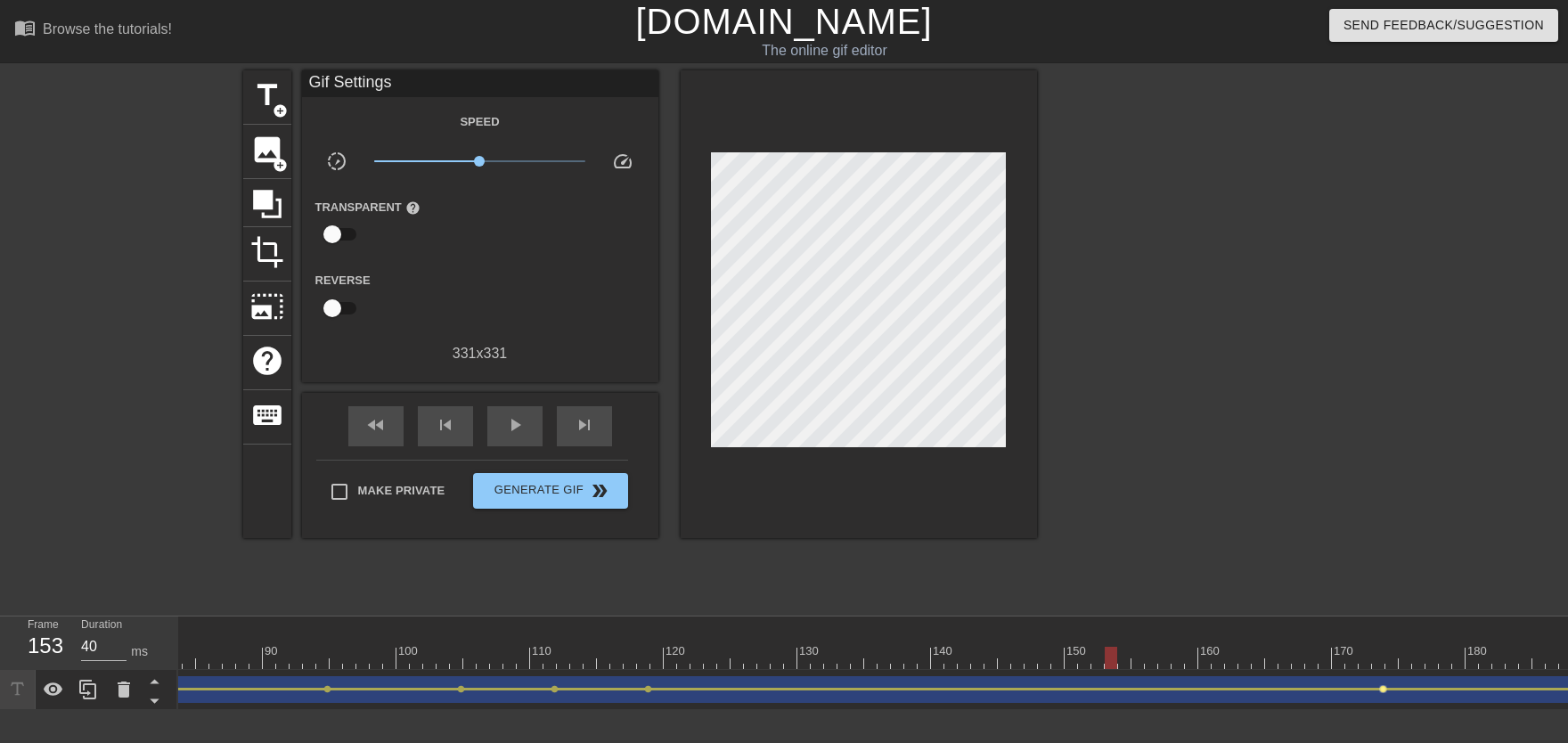
click at [1030, 658] on span "lens" at bounding box center [1383, 689] width 8 height 8
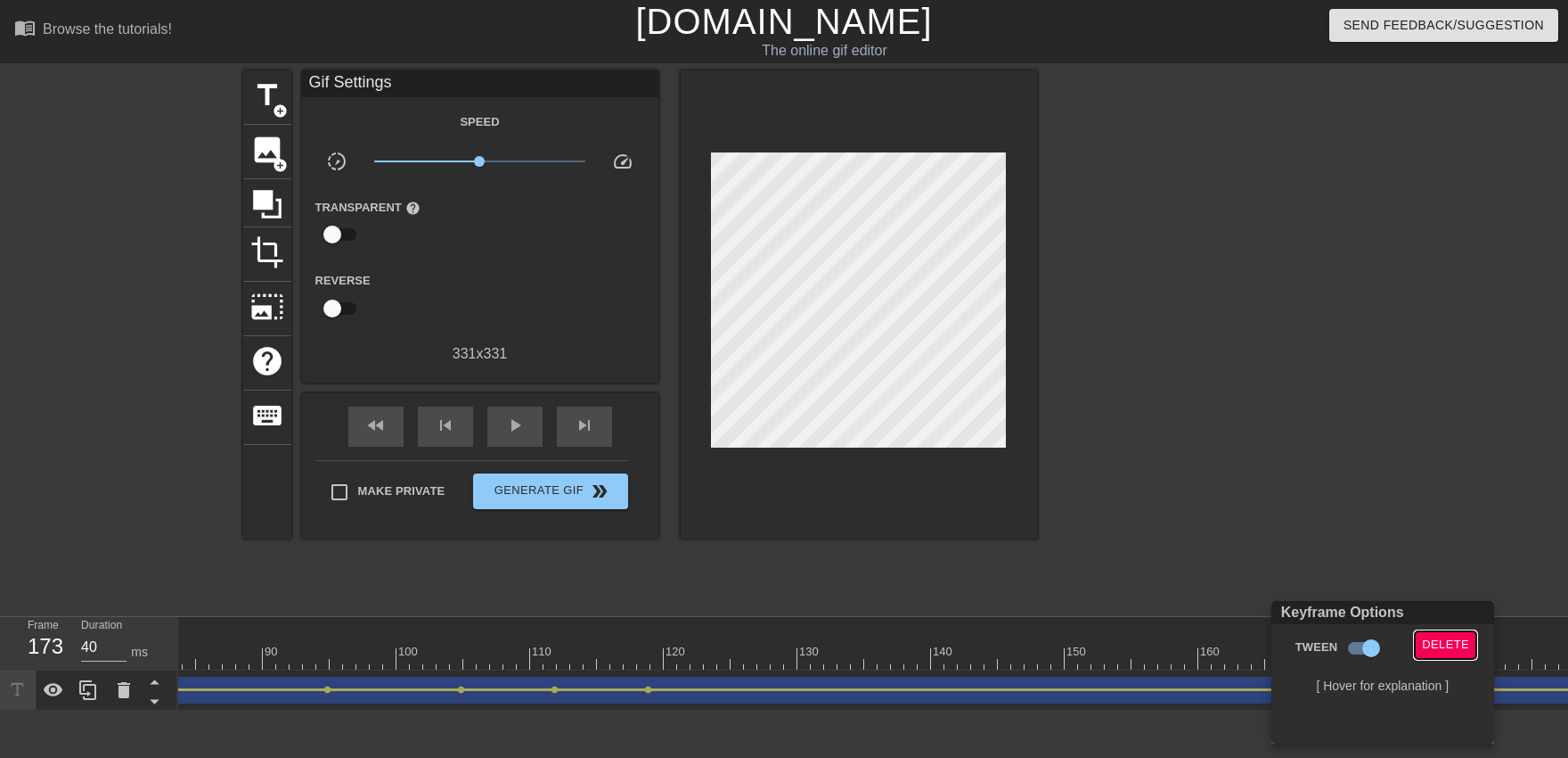
click at [1030, 642] on span "Delete" at bounding box center [1445, 645] width 47 height 21
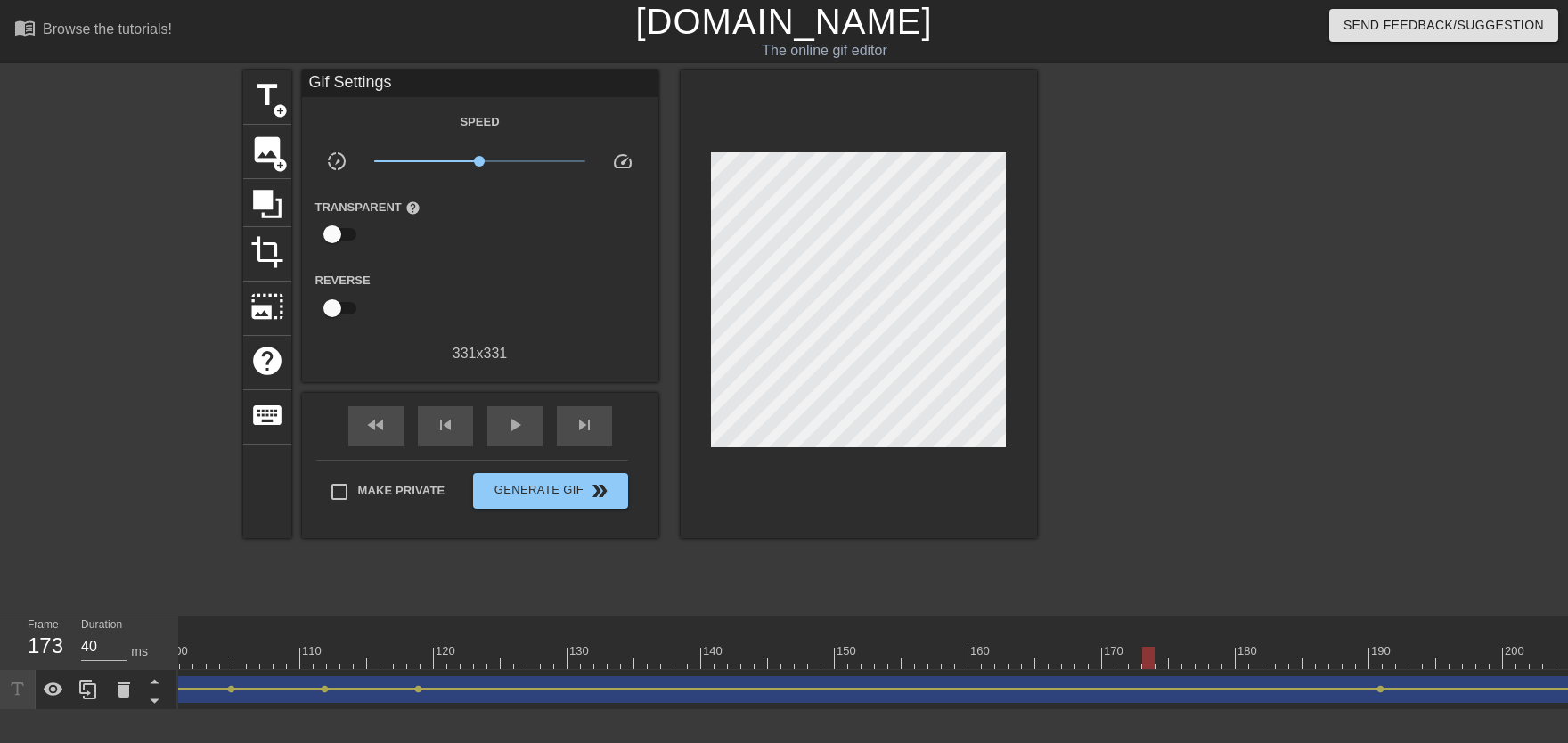
scroll to position [0, 1589]
click at [1030, 658] on span "lens" at bounding box center [1126, 689] width 8 height 8
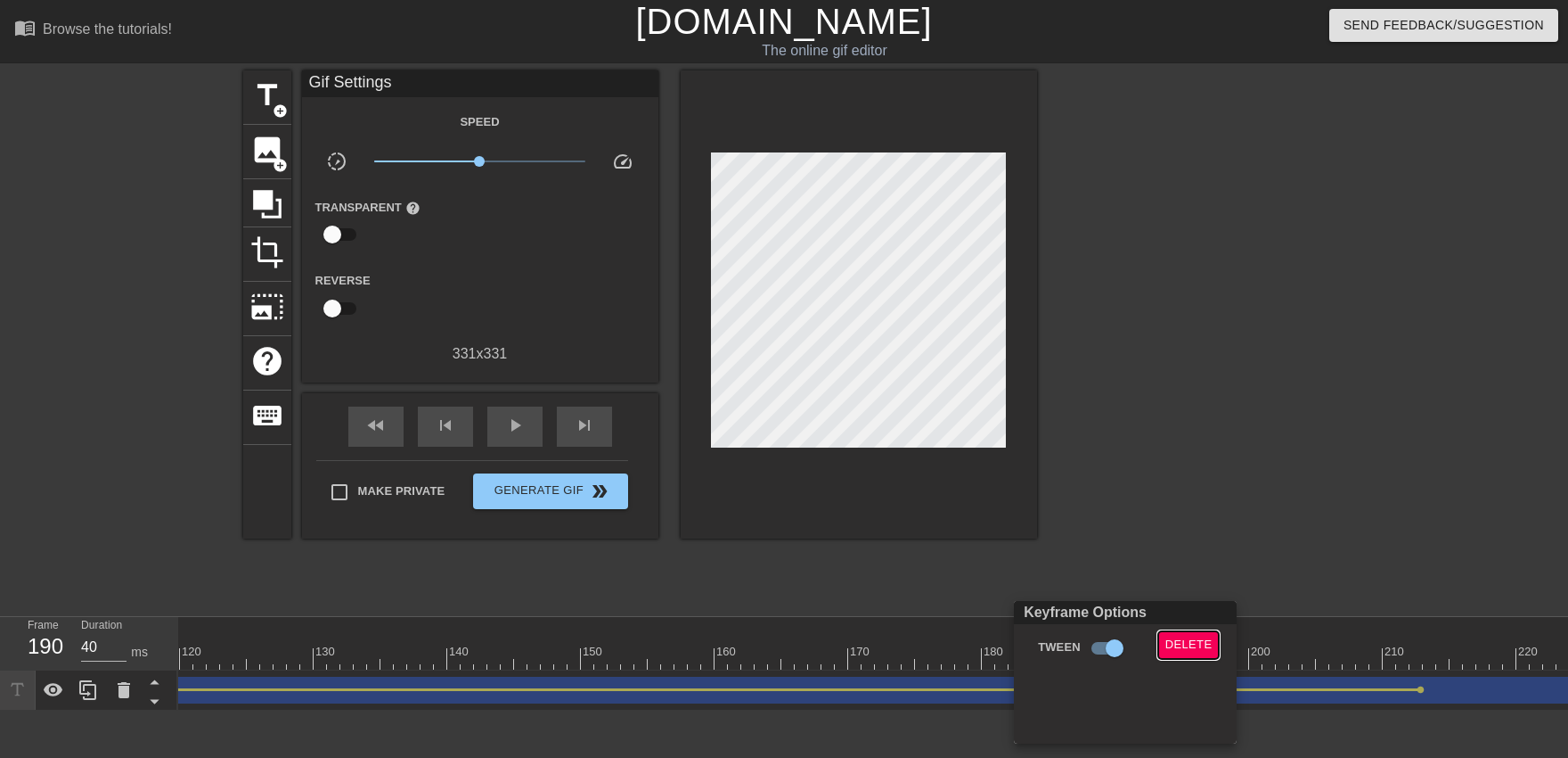
click at [1030, 647] on span "Delete" at bounding box center [1189, 645] width 47 height 21
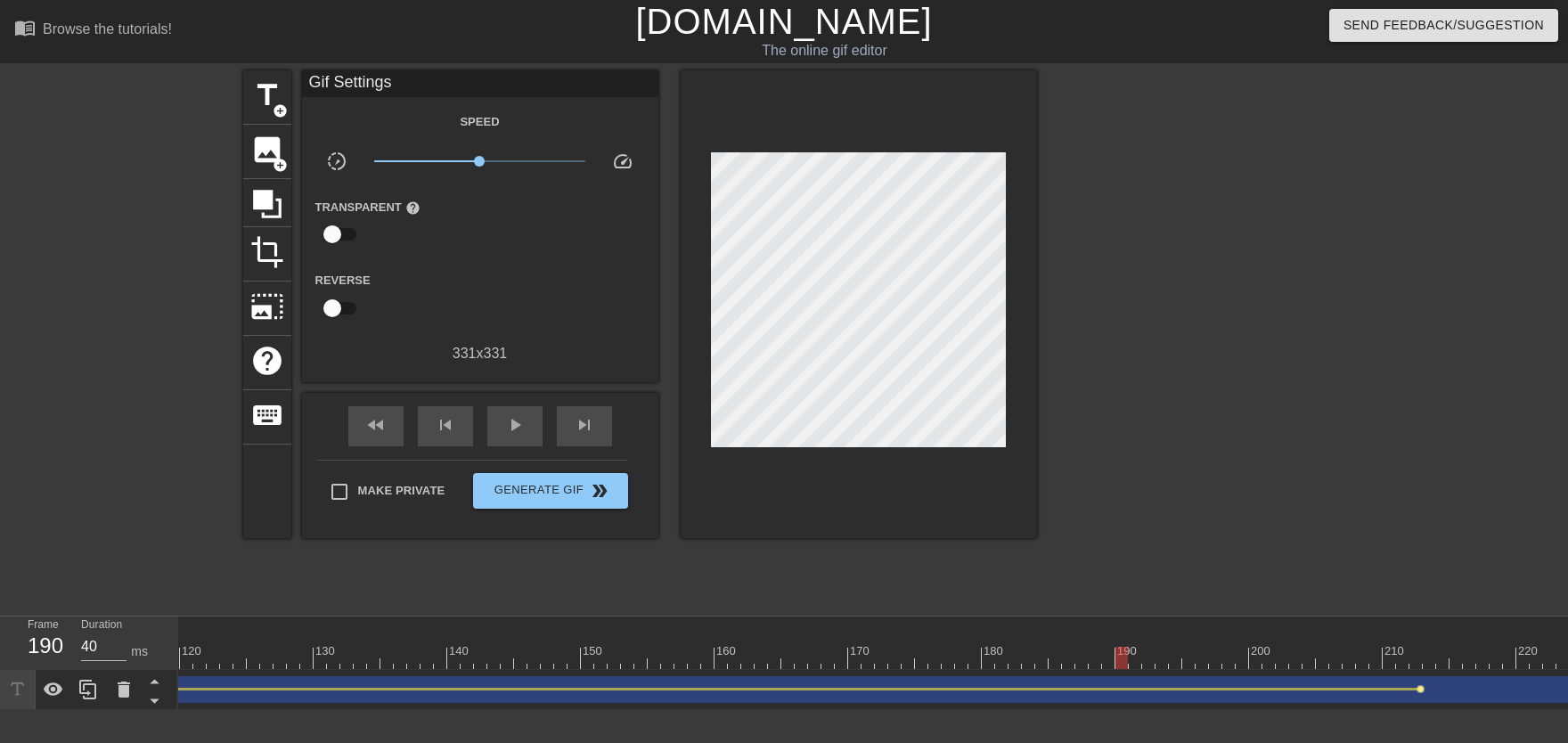
click at [1030, 658] on span "lens" at bounding box center [1420, 689] width 8 height 8
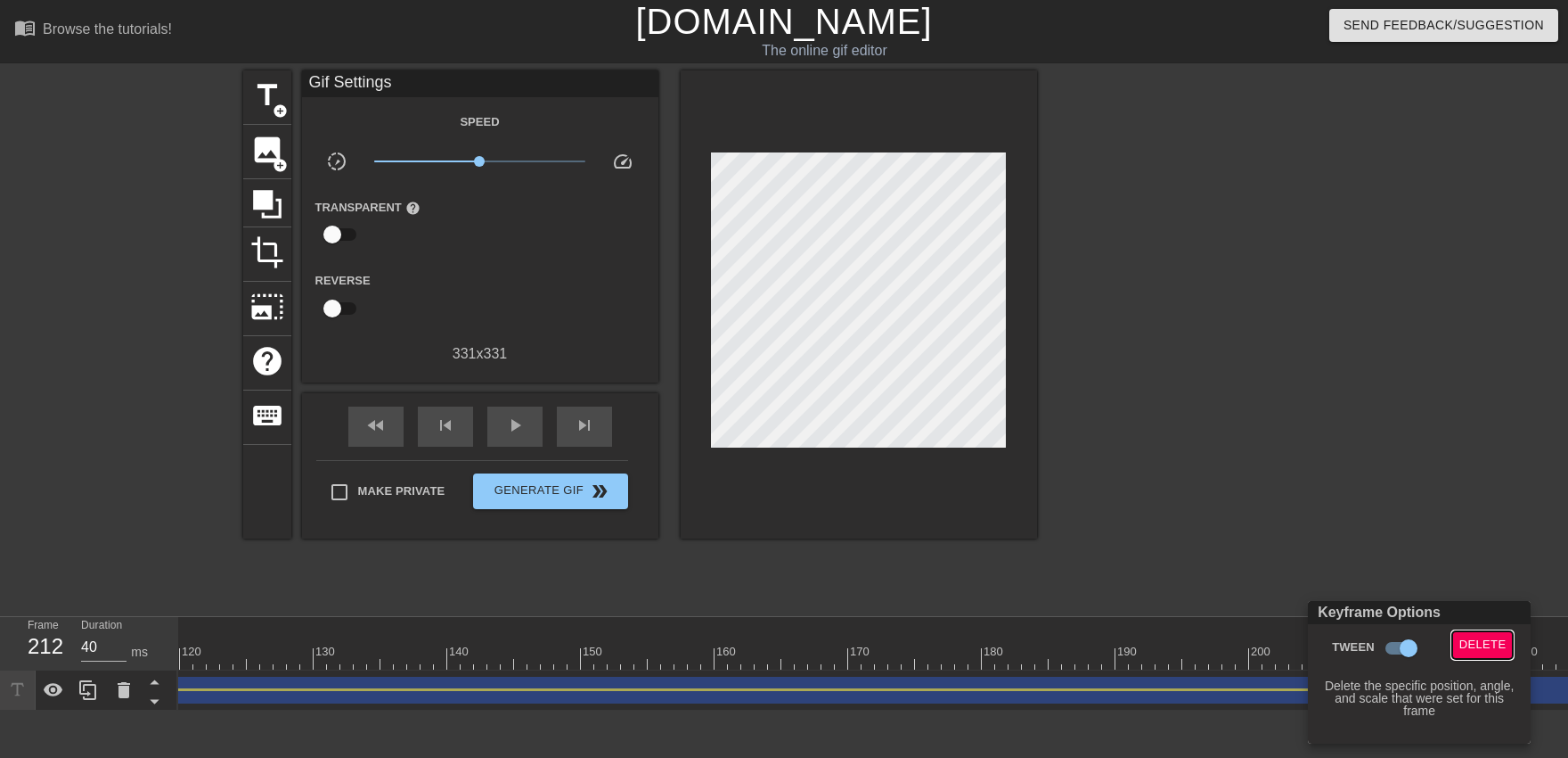
click at [1030, 651] on span "Delete" at bounding box center [1483, 645] width 47 height 21
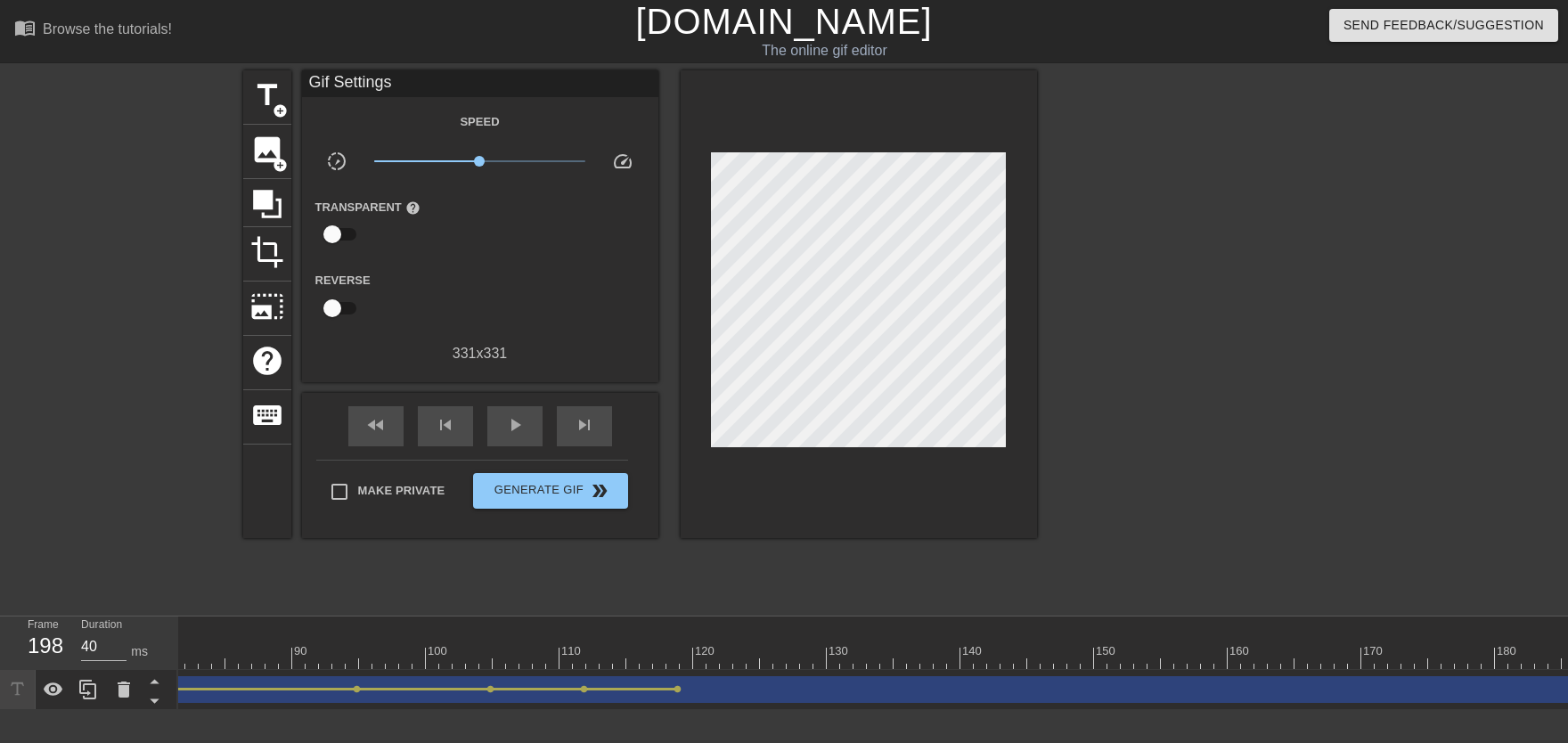
scroll to position [0, 611]
drag, startPoint x: 420, startPoint y: 644, endPoint x: 317, endPoint y: 642, distance: 103.0
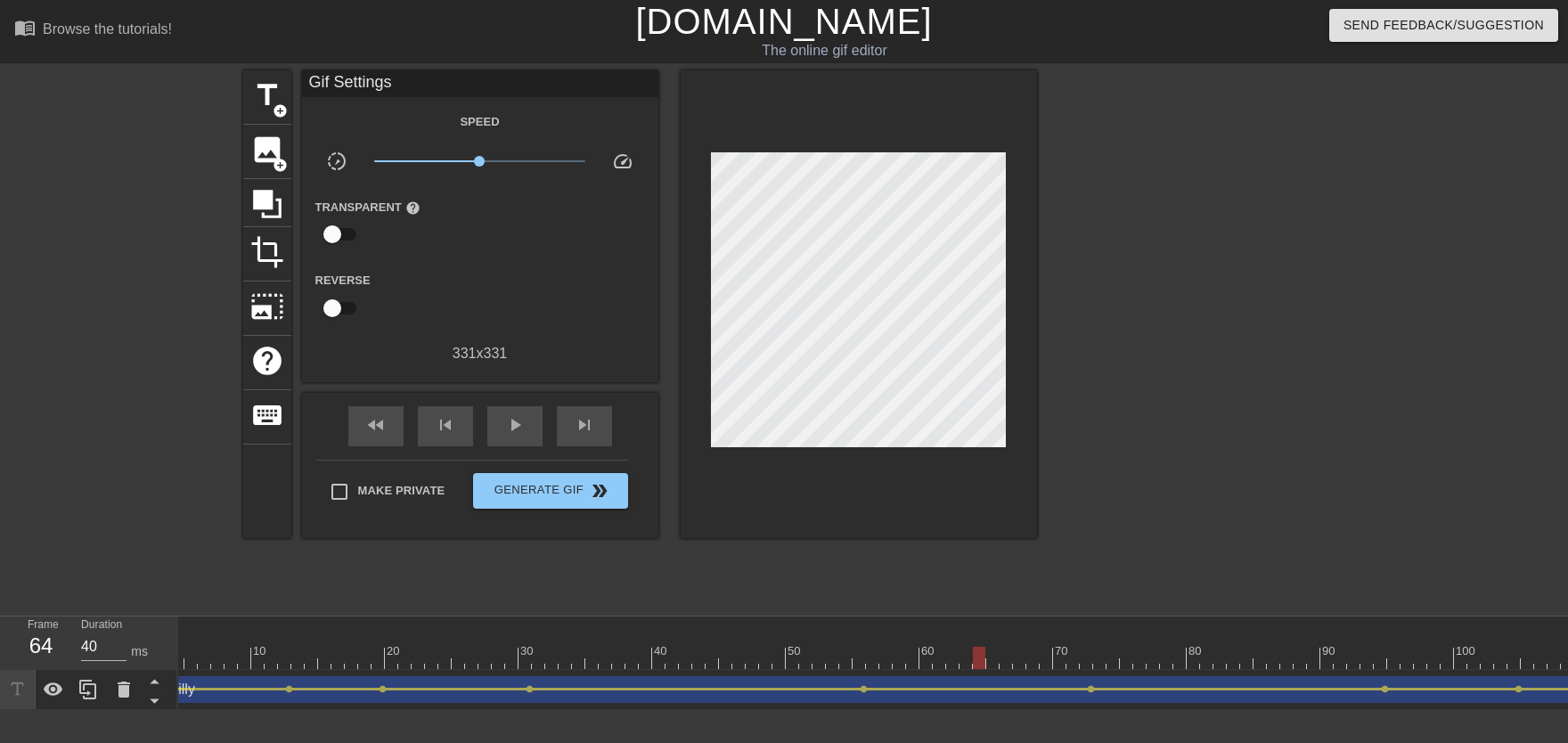
scroll to position [0, 0]
drag, startPoint x: 283, startPoint y: 642, endPoint x: 129, endPoint y: 672, distance: 156.9
click at [129, 658] on div "Frame 1 Duration 40 ms 10 20 30 40 50 60 70 80 90 100 110 120 130 140 150" at bounding box center [784, 664] width 1568 height 94
click at [502, 420] on div "play_arrow" at bounding box center [514, 426] width 55 height 40
drag, startPoint x: 831, startPoint y: 648, endPoint x: 1413, endPoint y: 674, distance: 582.6
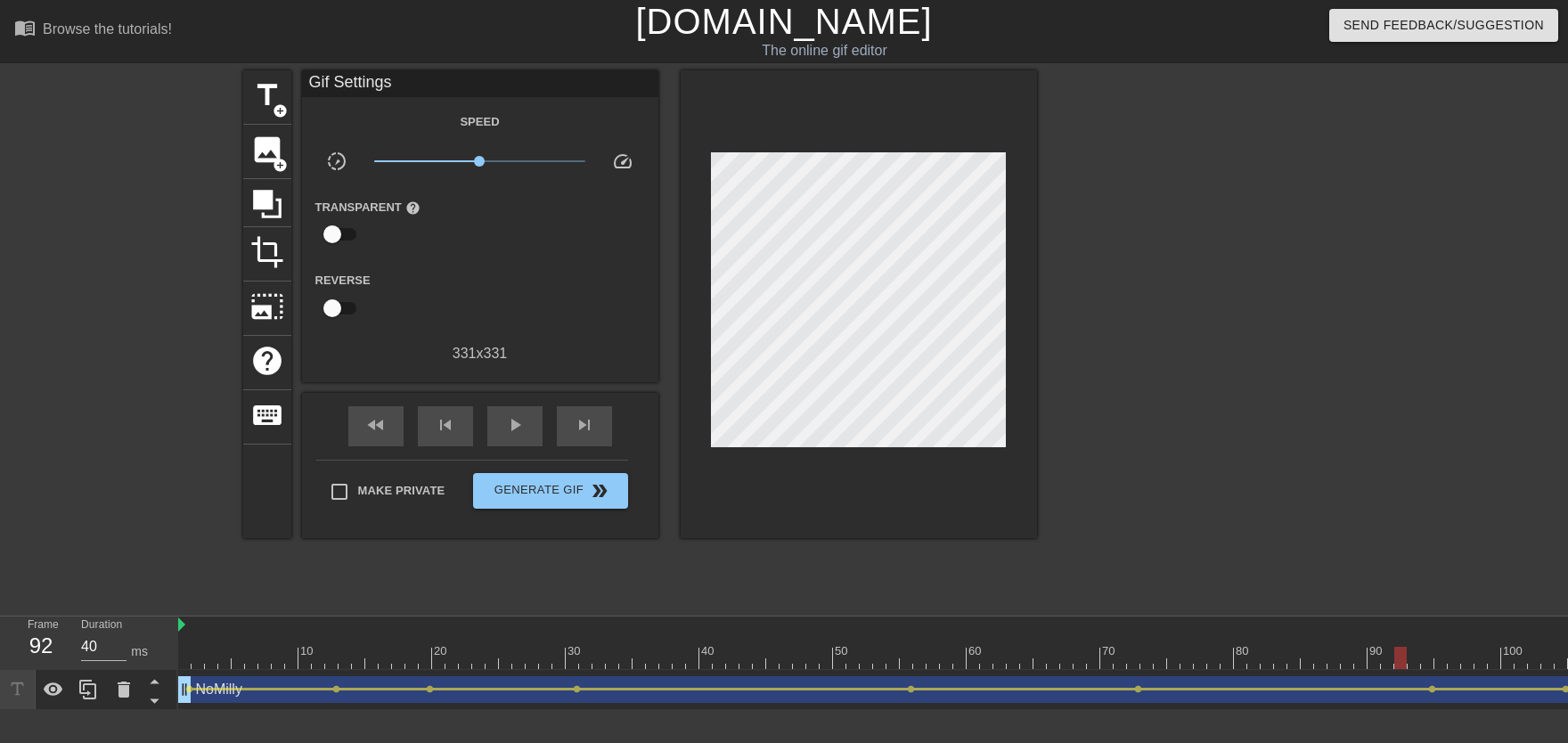
click at [1030, 658] on div "10 20 30 40 50 60 70 80 90 100 110 120 130 140 150 160" at bounding box center [873, 664] width 1390 height 94
drag, startPoint x: 1415, startPoint y: 673, endPoint x: 1426, endPoint y: 664, distance: 14.2
drag, startPoint x: 1096, startPoint y: 652, endPoint x: 1224, endPoint y: 657, distance: 128.1
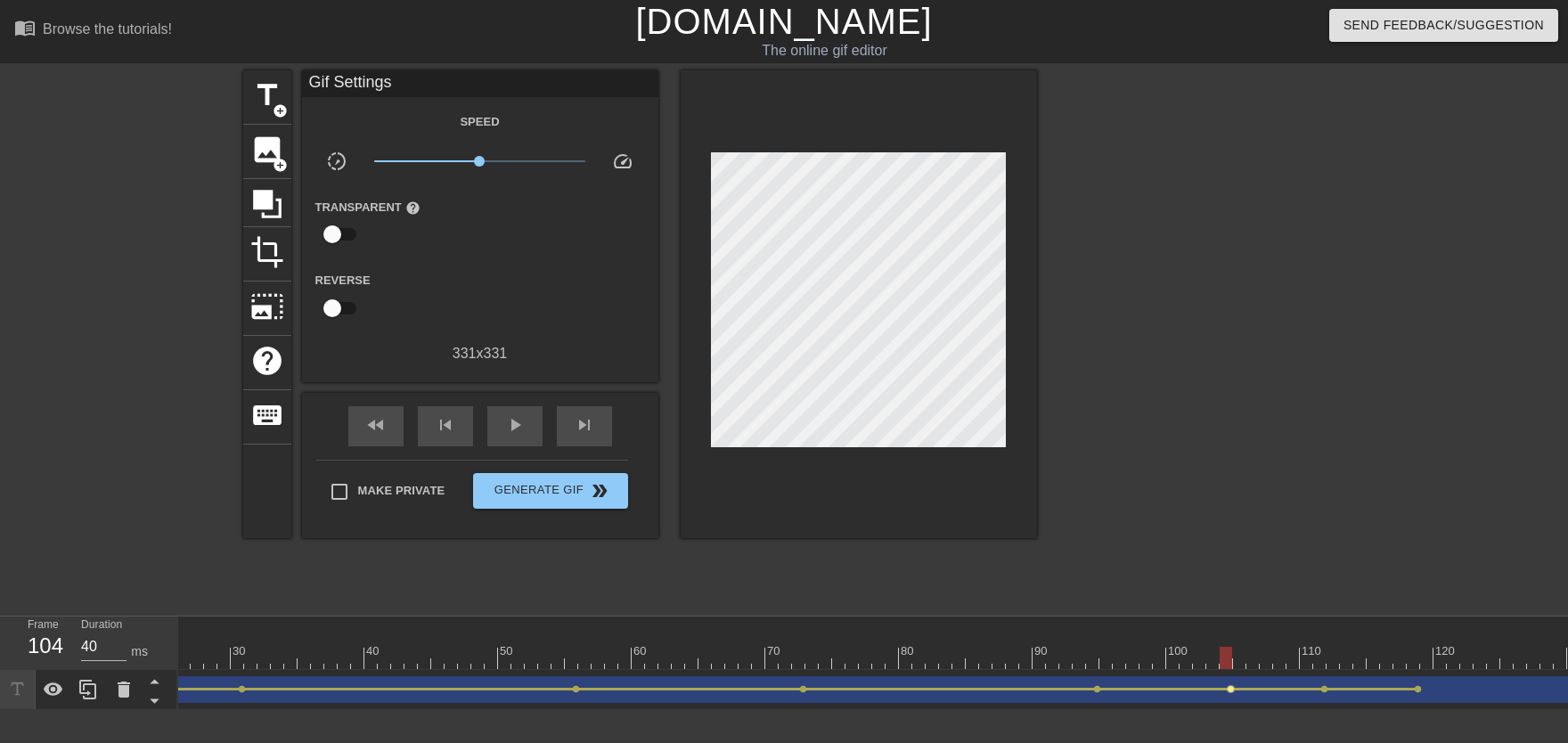
click at [1030, 658] on span "lens" at bounding box center [1231, 689] width 8 height 8
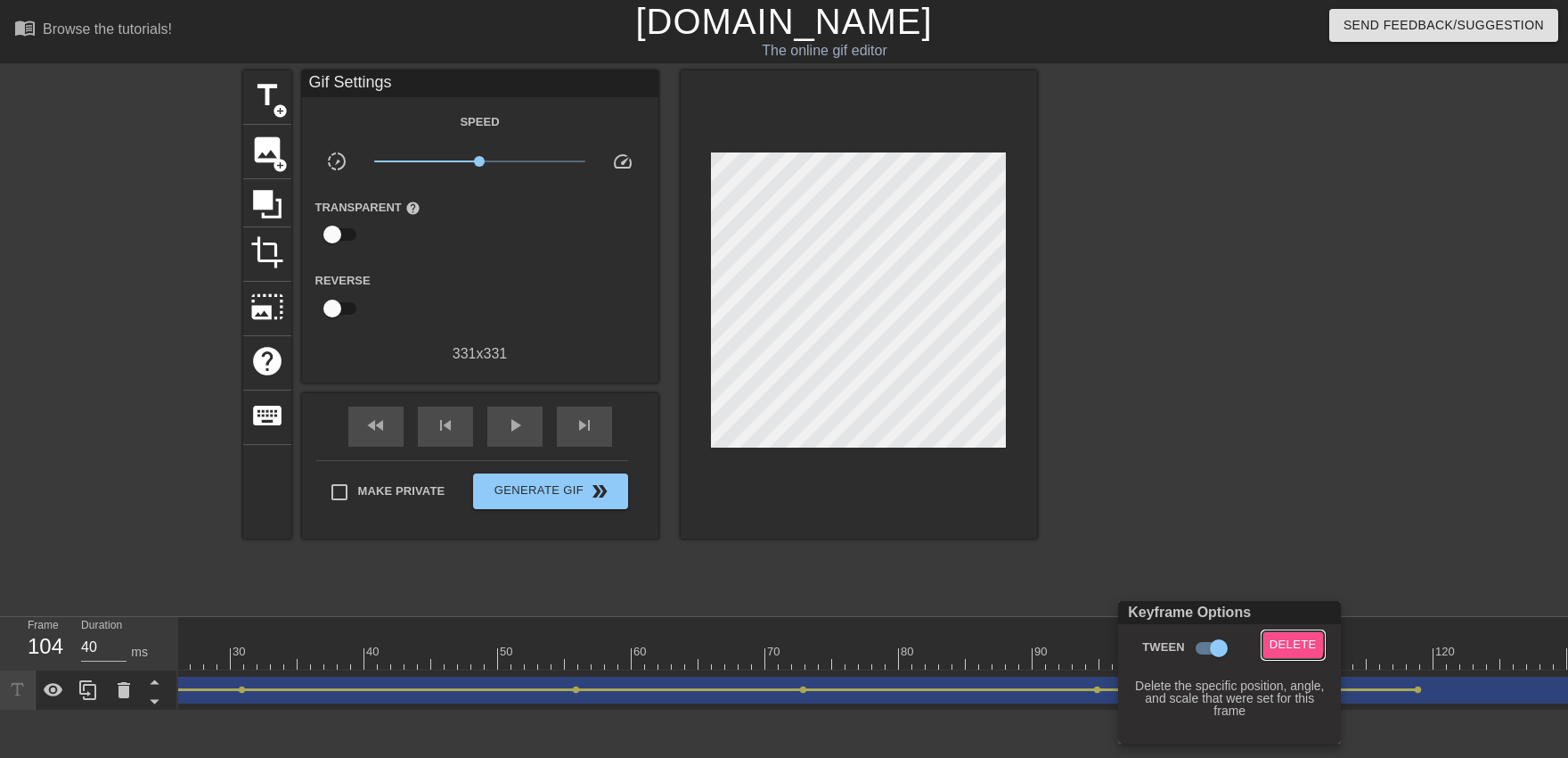
click at [1030, 643] on span "Delete" at bounding box center [1293, 645] width 47 height 21
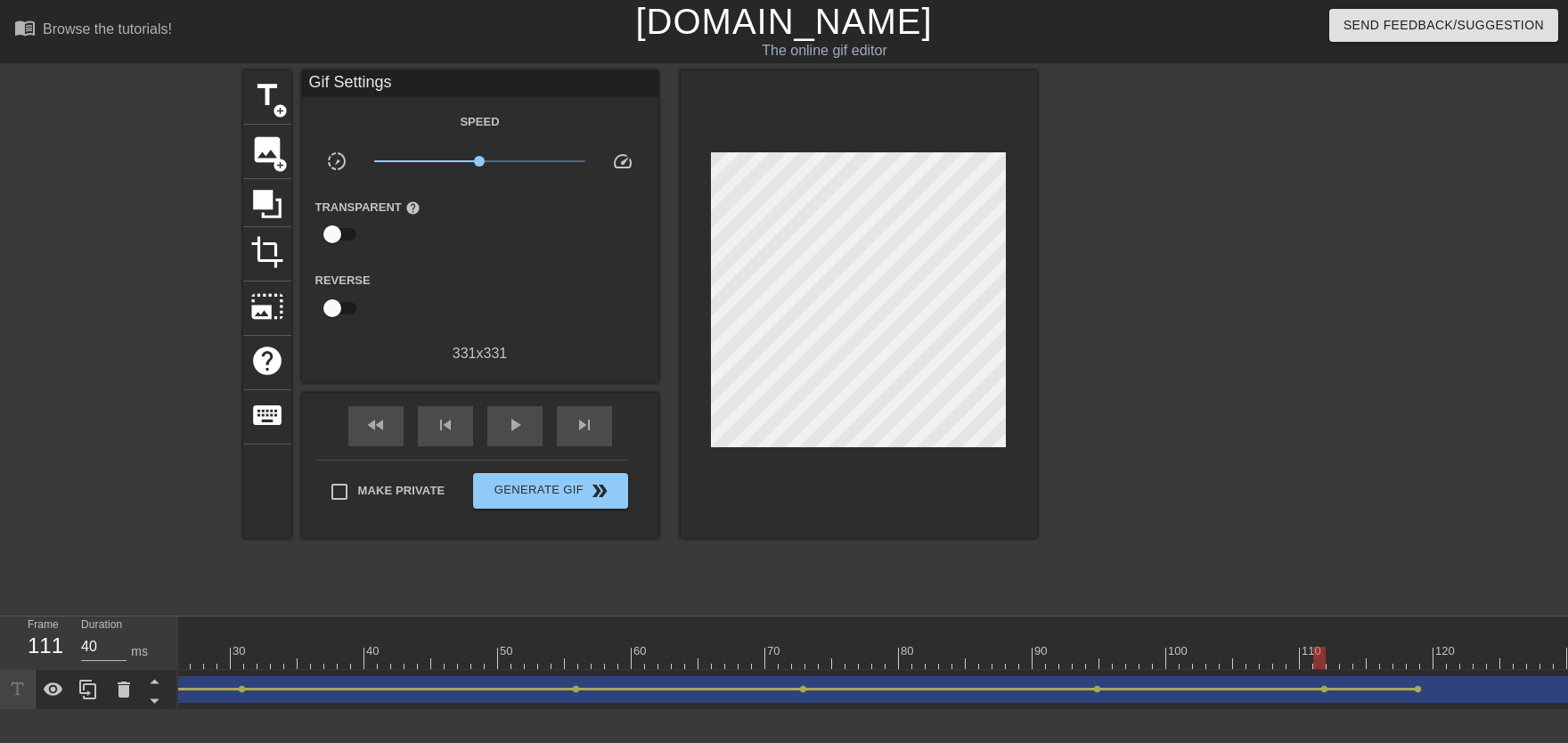
drag, startPoint x: 1276, startPoint y: 655, endPoint x: 1161, endPoint y: 667, distance: 115.6
drag, startPoint x: 1096, startPoint y: 647, endPoint x: 1258, endPoint y: 663, distance: 162.8
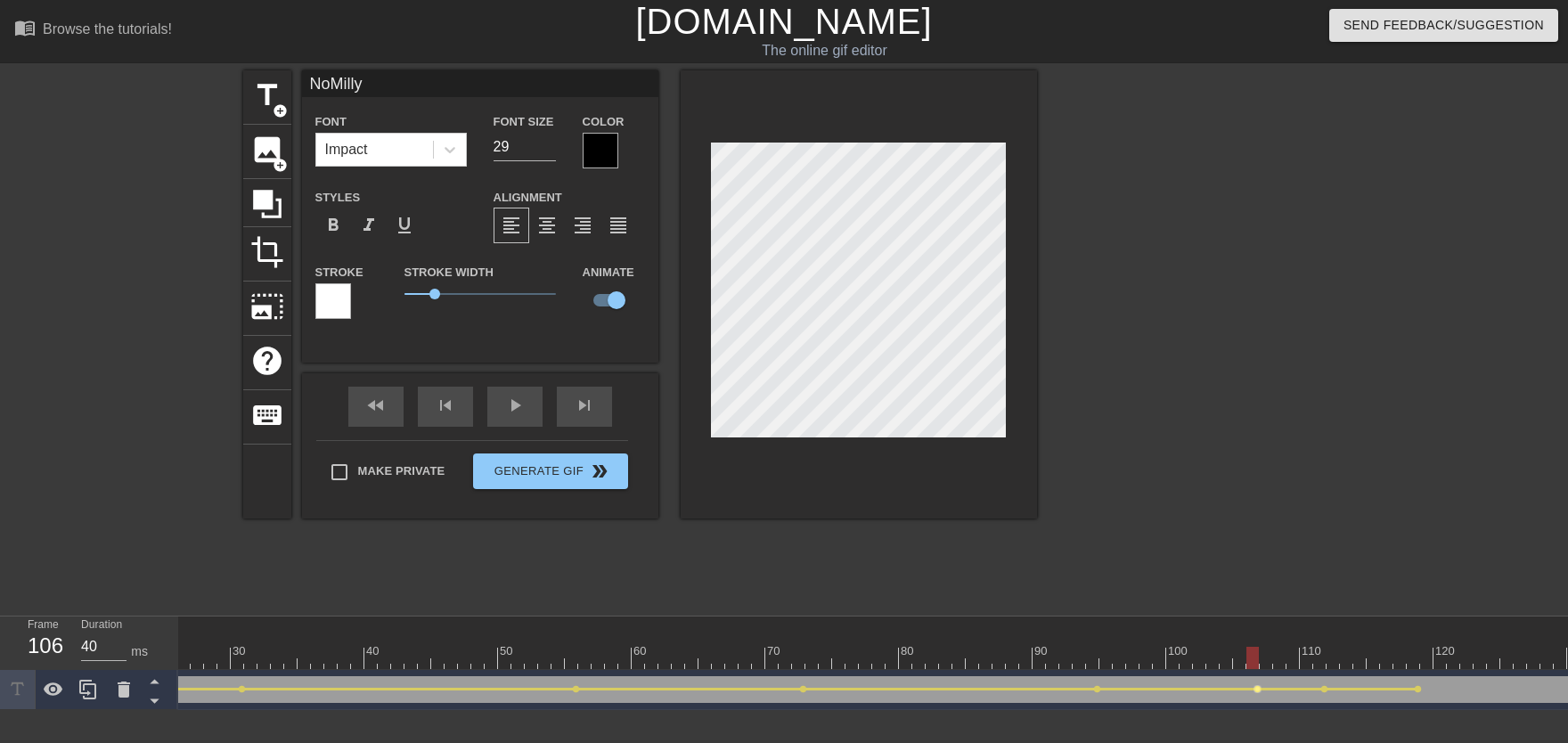
click at [1030, 658] on span "lens" at bounding box center [1257, 689] width 8 height 8
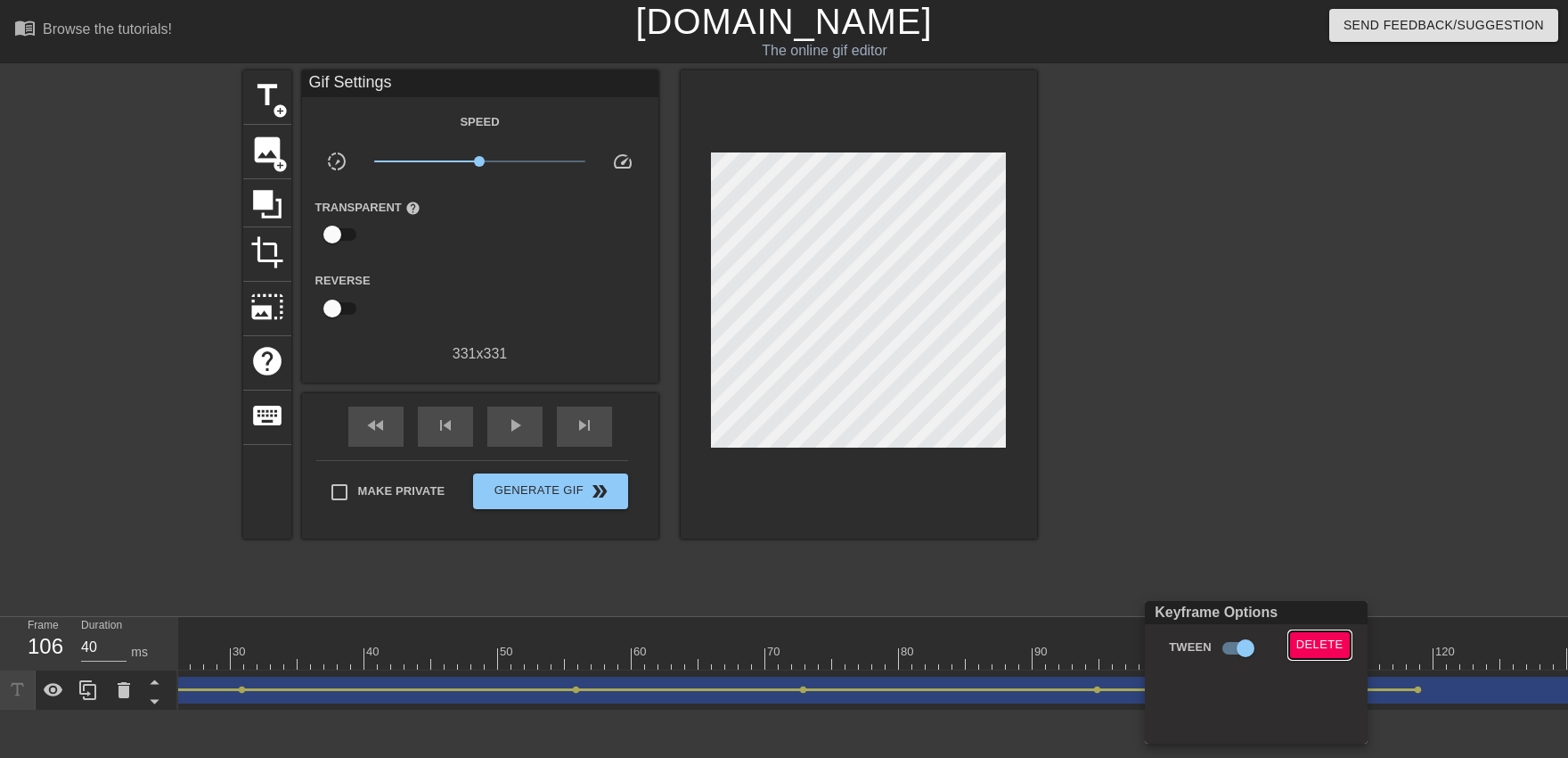
click at [1030, 639] on span "Delete" at bounding box center [1320, 645] width 47 height 21
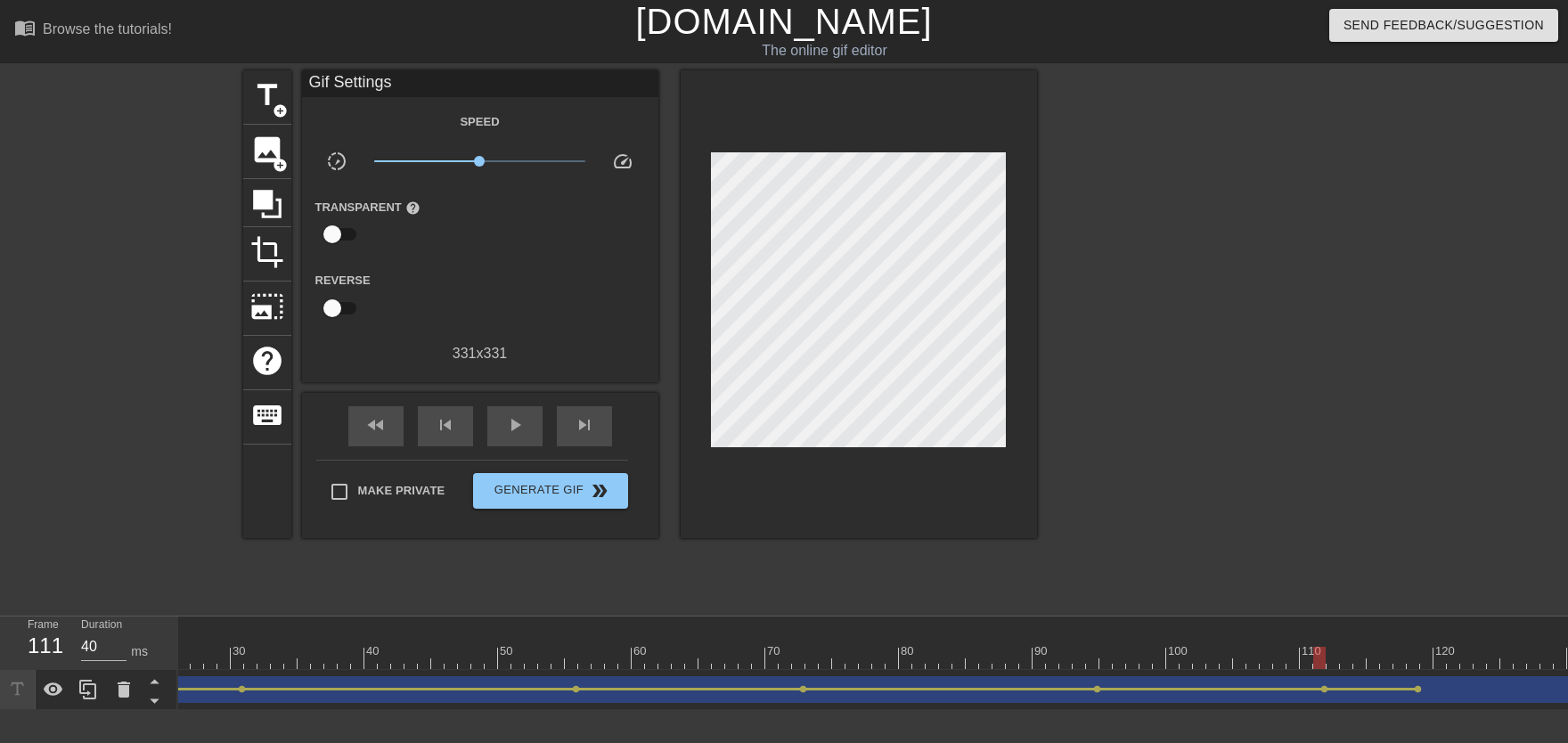
drag, startPoint x: 1298, startPoint y: 656, endPoint x: 1324, endPoint y: 658, distance: 26.1
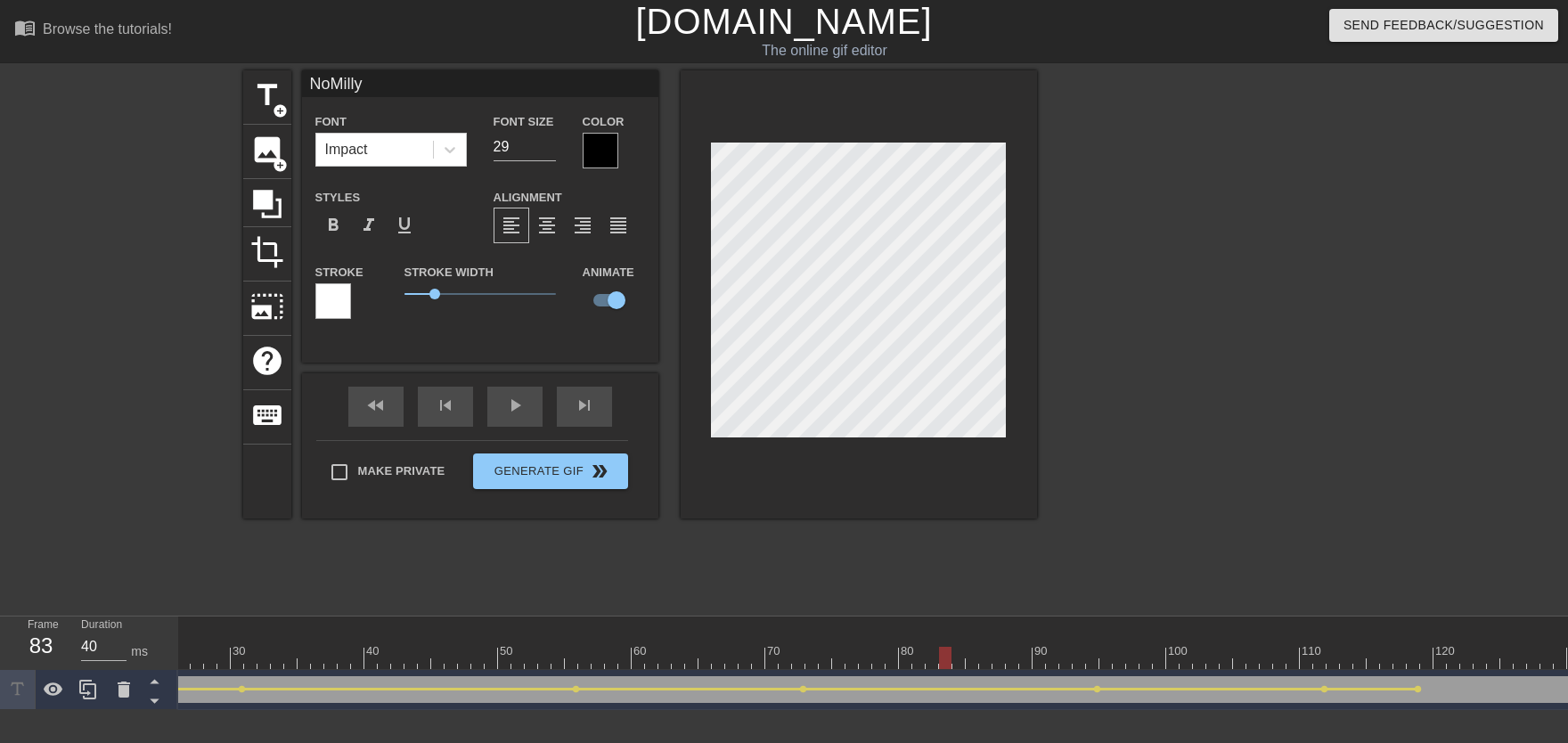
drag, startPoint x: 943, startPoint y: 663, endPoint x: 862, endPoint y: 631, distance: 87.1
click at [518, 416] on div "play_arrow" at bounding box center [514, 406] width 55 height 40
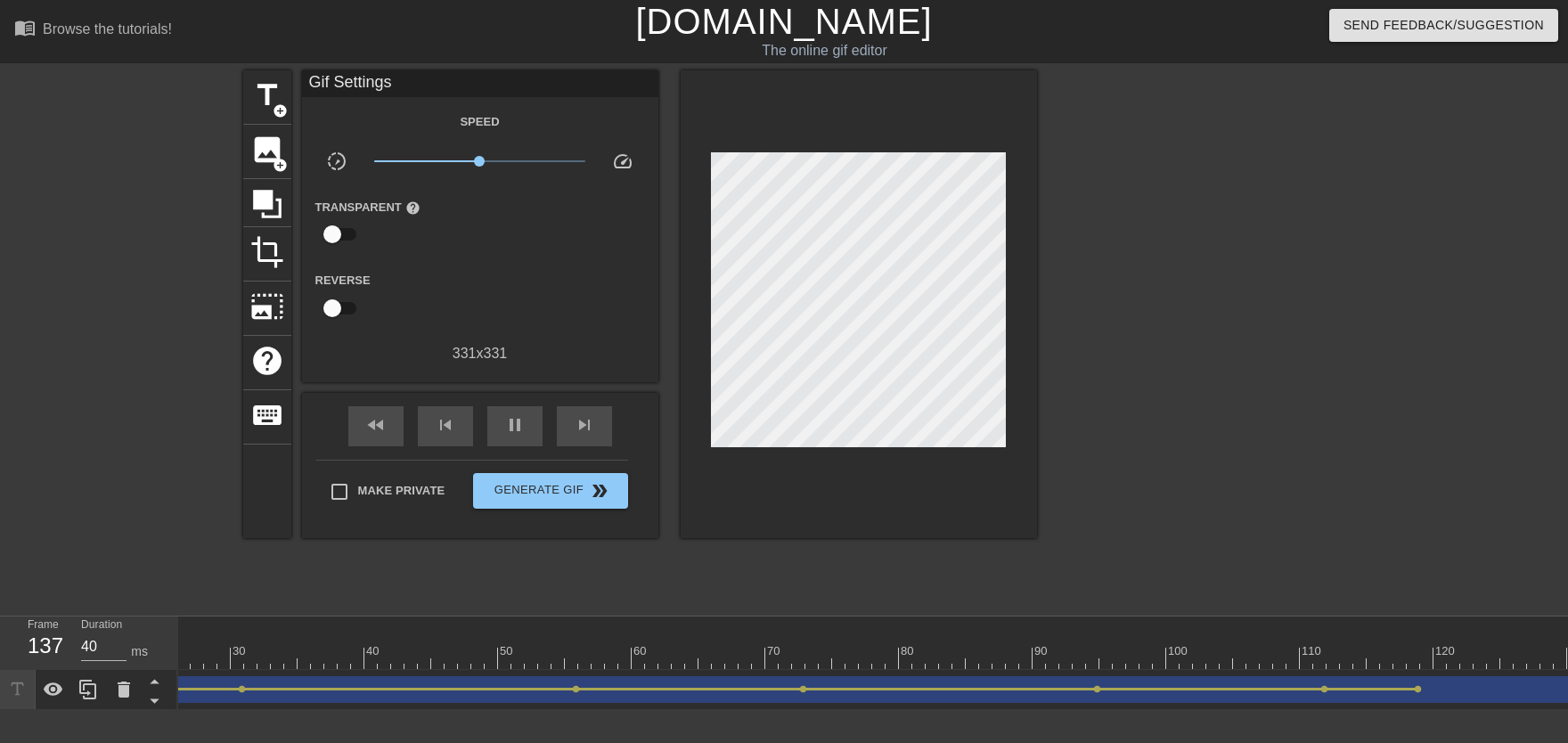
drag, startPoint x: 1144, startPoint y: 672, endPoint x: 1340, endPoint y: 662, distance: 196.3
click at [1030, 658] on div "10 20 30 40 50 60 70 80 90 100 110 120 130 140 150 160" at bounding box center [873, 664] width 1390 height 94
drag, startPoint x: 1362, startPoint y: 670, endPoint x: 1395, endPoint y: 674, distance: 33.2
click at [1030, 658] on div "10 20 30 40 50 60 70 80 90 100 110 120 130 140 150 160" at bounding box center [873, 664] width 1390 height 94
click at [1030, 658] on span "lens" at bounding box center [1417, 689] width 8 height 8
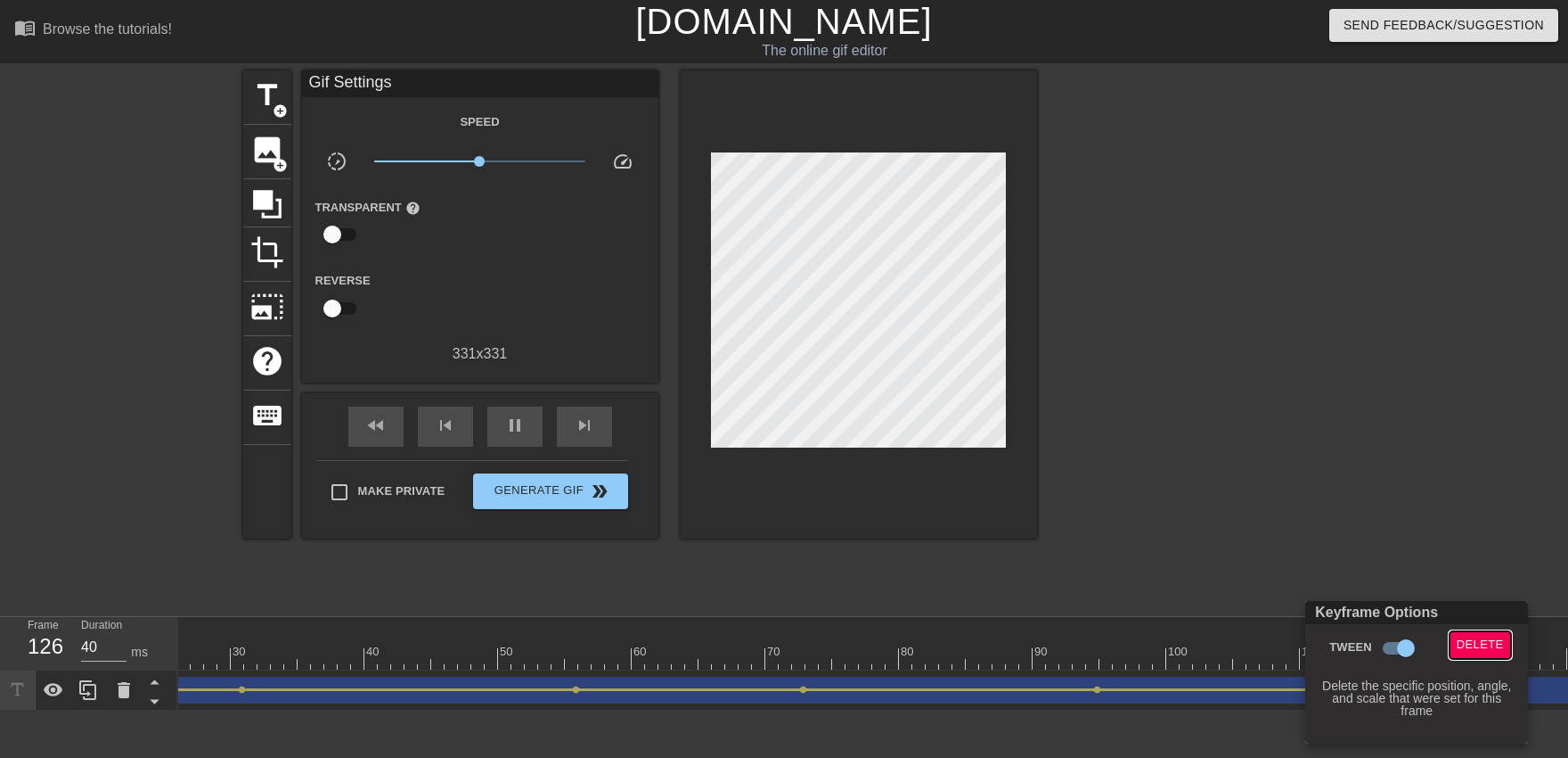
click at [1030, 647] on span "Delete" at bounding box center [1480, 645] width 47 height 21
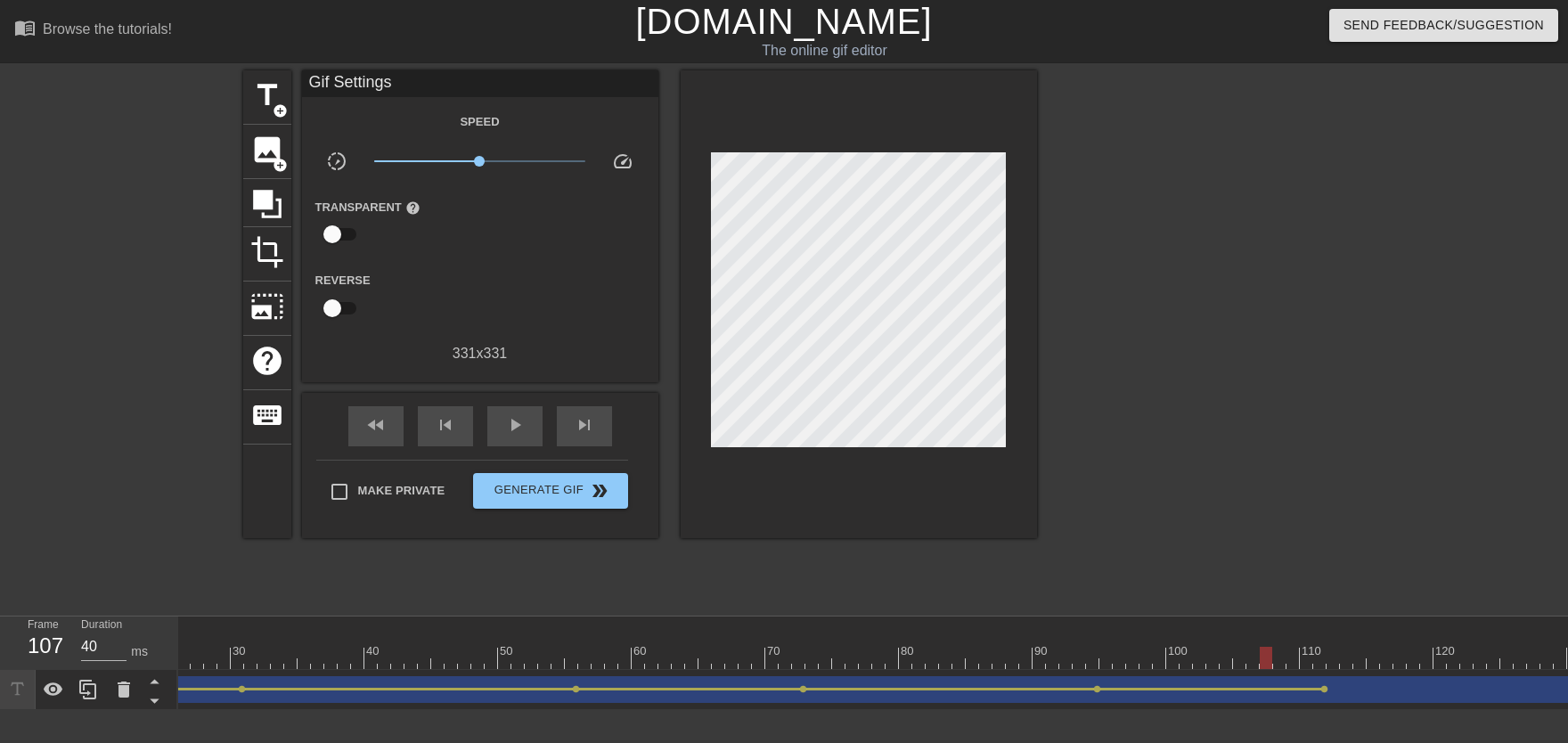
drag, startPoint x: 1281, startPoint y: 631, endPoint x: 1083, endPoint y: 642, distance: 198.3
drag, startPoint x: 1067, startPoint y: 643, endPoint x: 1045, endPoint y: 642, distance: 22.0
click at [534, 428] on div "play_arrow" at bounding box center [514, 426] width 55 height 40
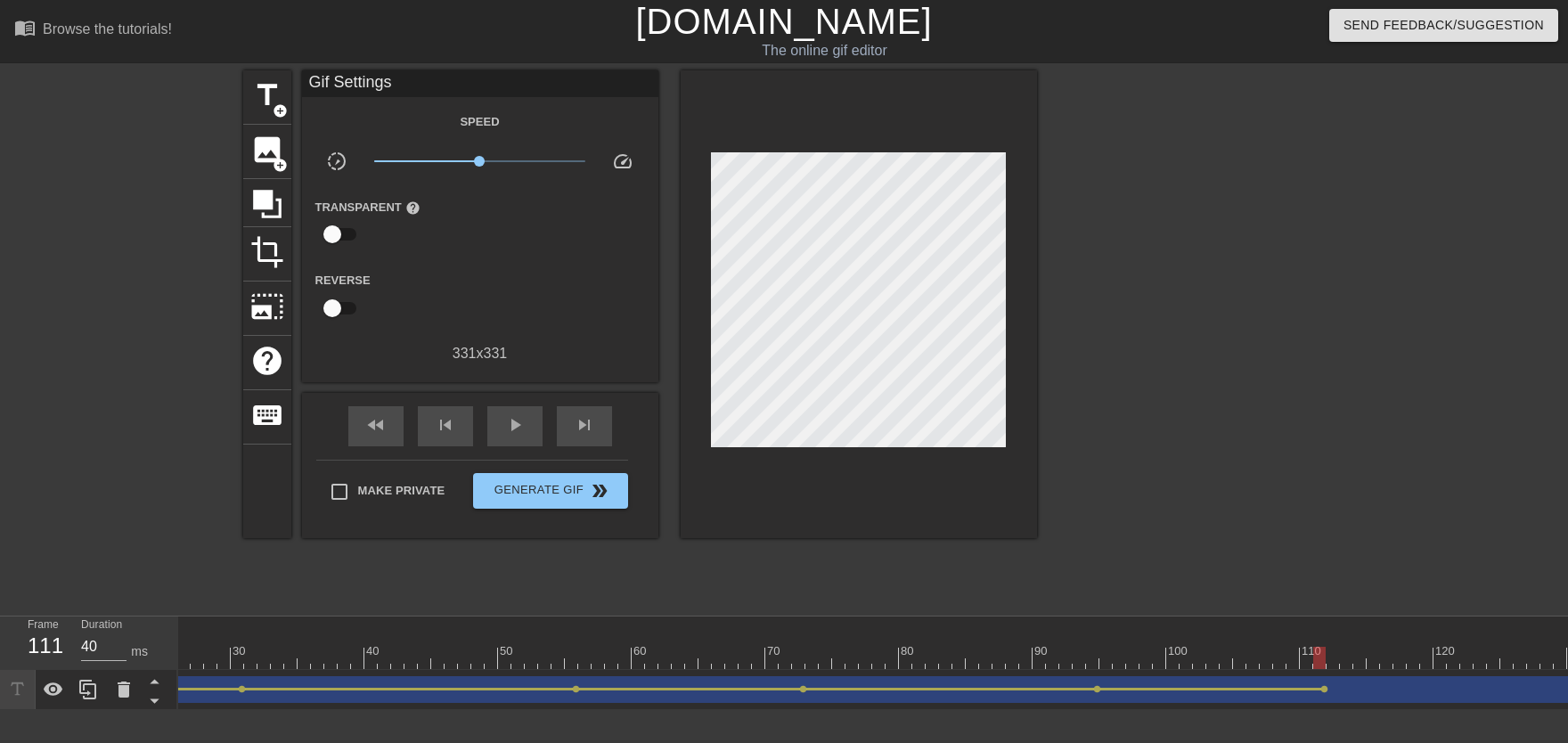
drag, startPoint x: 1112, startPoint y: 652, endPoint x: 1325, endPoint y: 668, distance: 213.6
drag, startPoint x: 1328, startPoint y: 655, endPoint x: 1317, endPoint y: 667, distance: 16.3
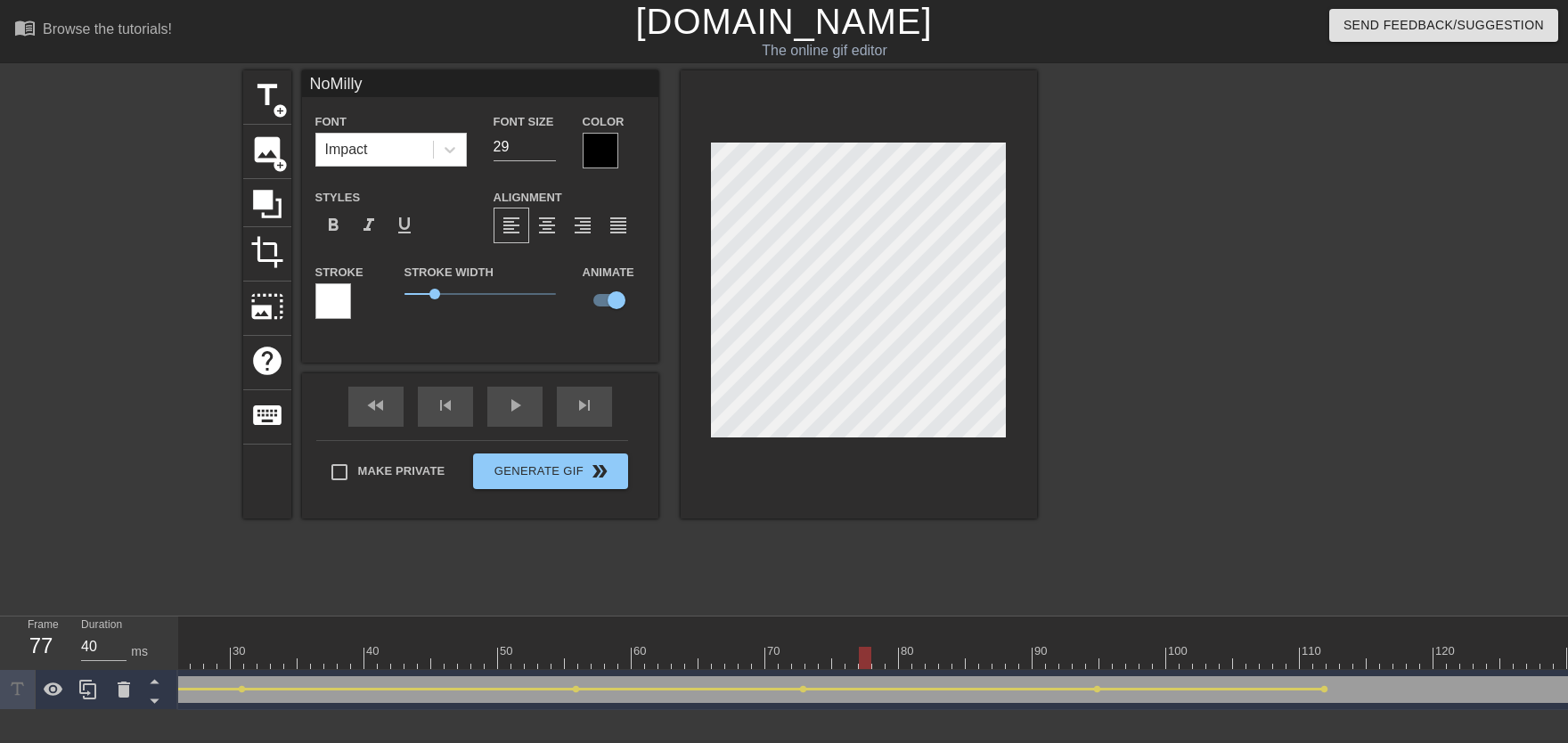
drag, startPoint x: 882, startPoint y: 652, endPoint x: 647, endPoint y: 546, distance: 257.8
click at [507, 406] on div "fast_rewind skip_previous play_arrow skip_next" at bounding box center [480, 407] width 290 height 66
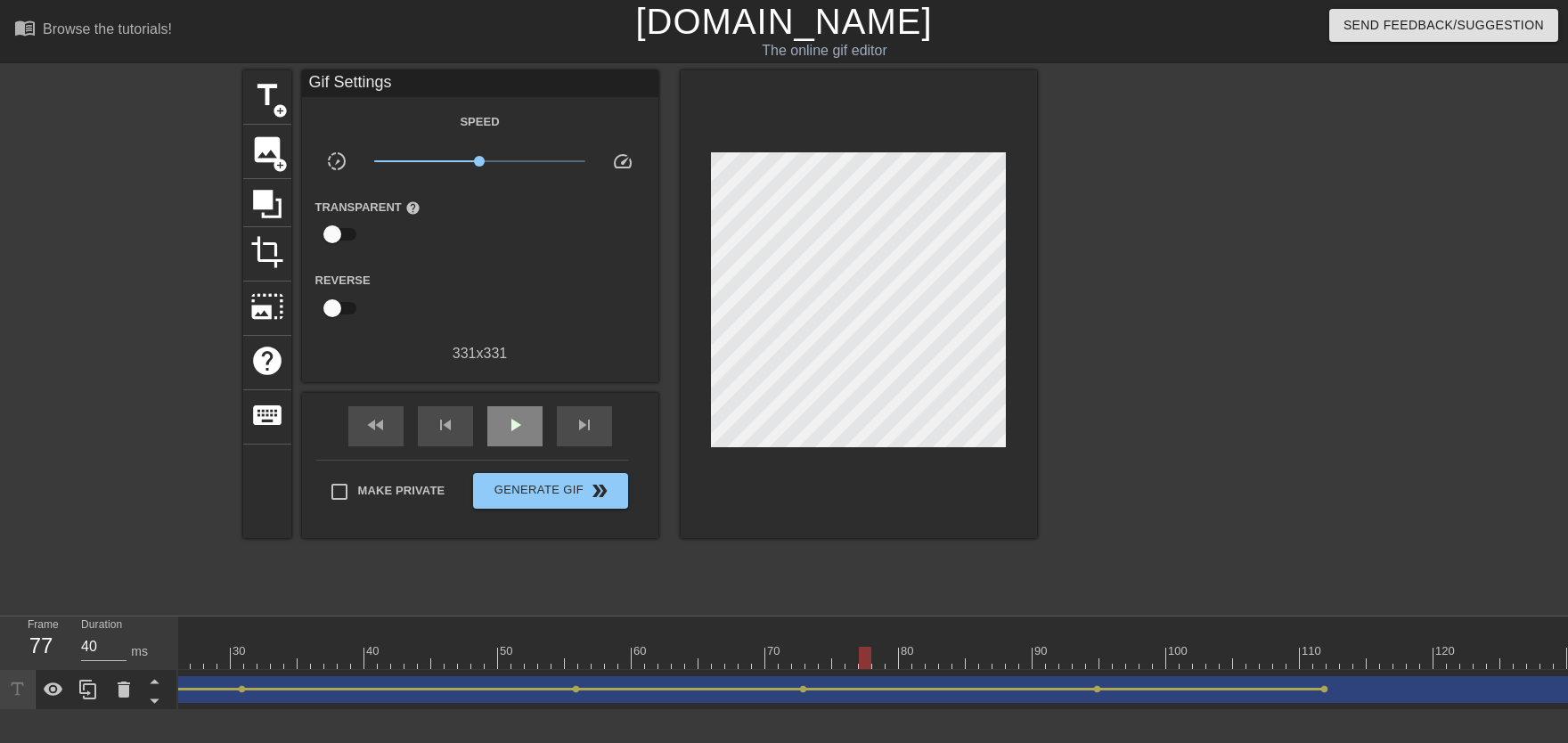
click at [511, 414] on div "play_arrow" at bounding box center [514, 426] width 55 height 40
drag, startPoint x: 1052, startPoint y: 656, endPoint x: 1168, endPoint y: 673, distance: 117.2
click at [1030, 658] on div "10 20 30 40 50 60 70 80 90 100 110 120 130 140 150 160" at bounding box center [873, 664] width 1390 height 94
drag, startPoint x: 1088, startPoint y: 662, endPoint x: 1181, endPoint y: 664, distance: 93.0
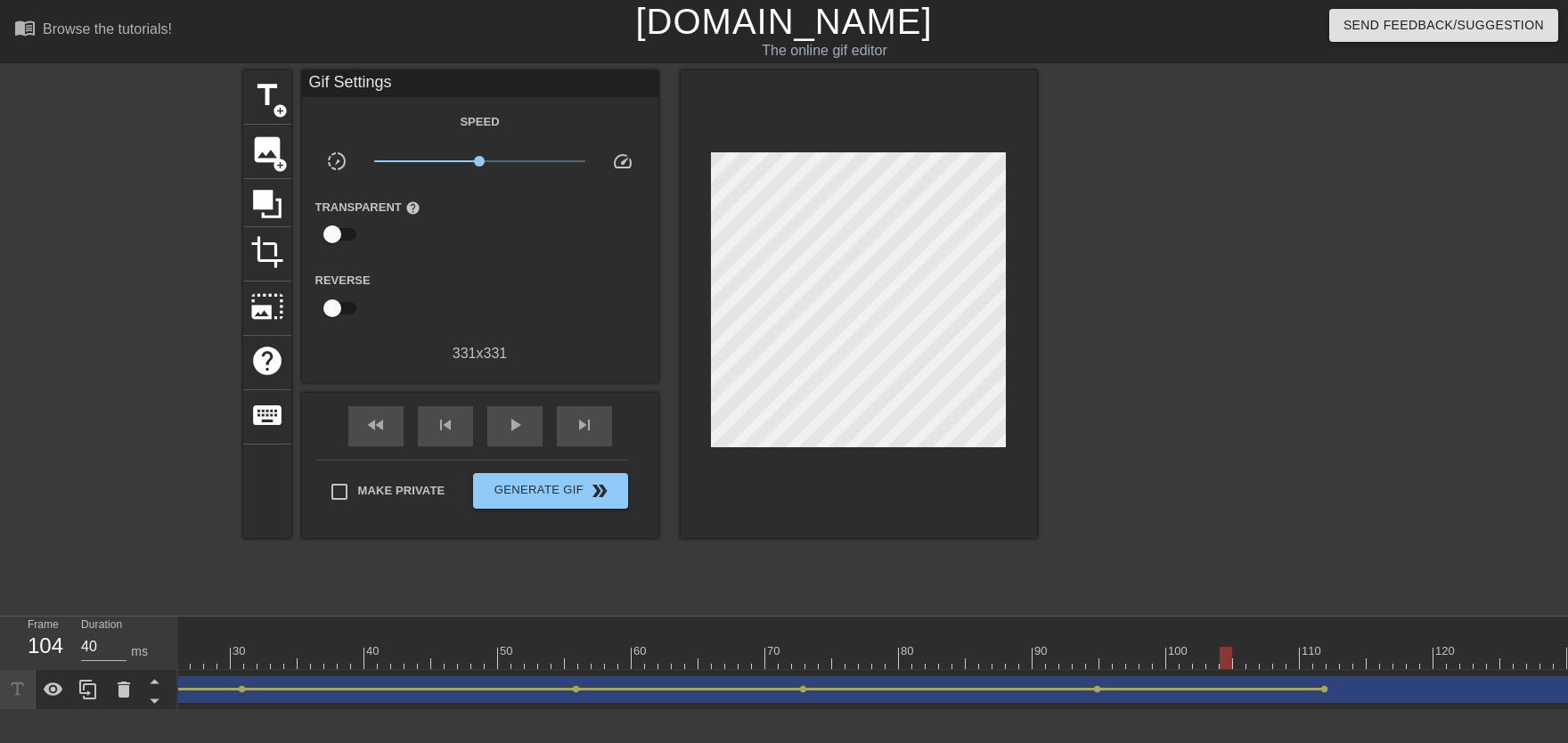
drag, startPoint x: 1195, startPoint y: 661, endPoint x: 1220, endPoint y: 662, distance: 25.0
click at [1030, 658] on div at bounding box center [1226, 658] width 13 height 22
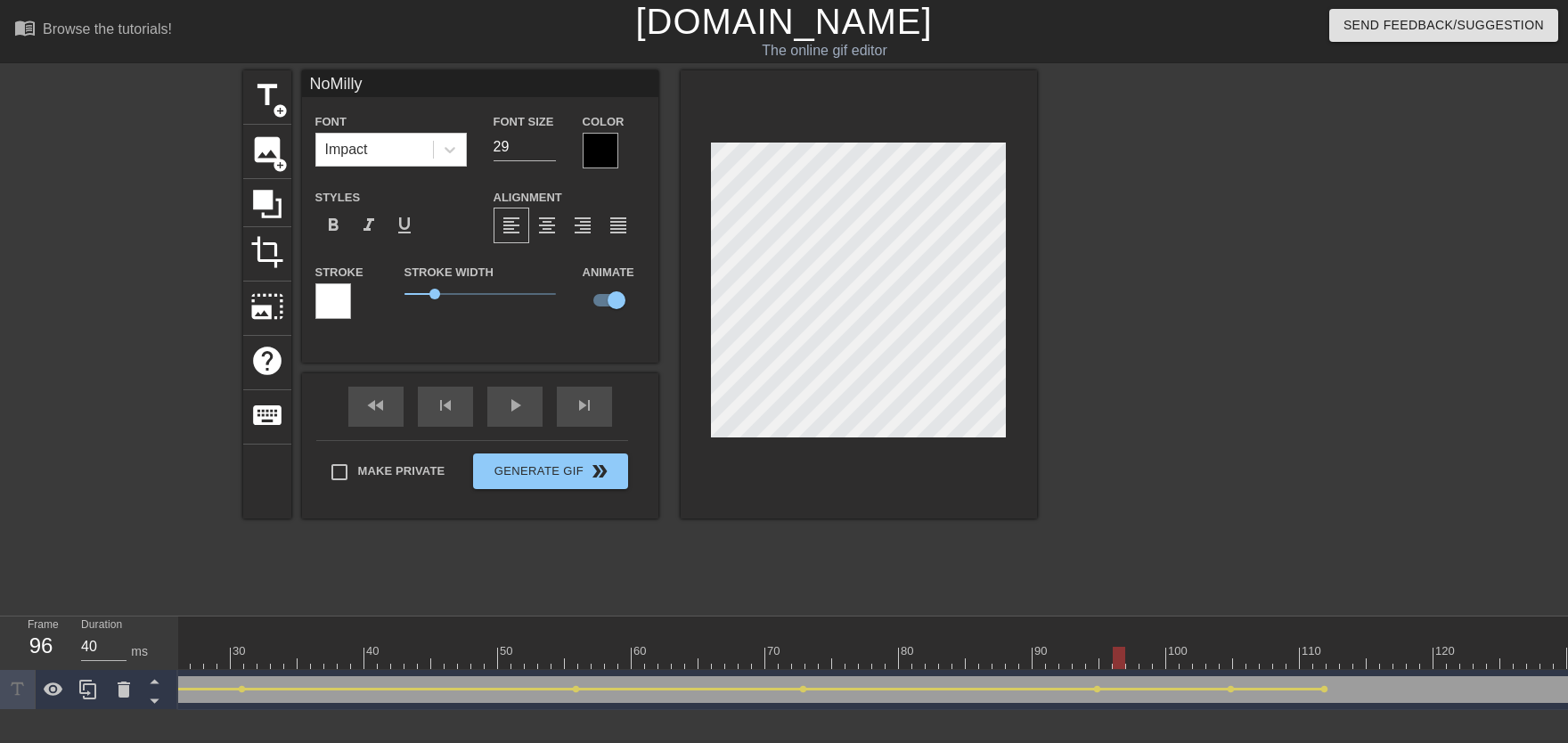
drag, startPoint x: 1116, startPoint y: 647, endPoint x: 955, endPoint y: 648, distance: 161.0
click at [541, 422] on div "play_arrow" at bounding box center [514, 406] width 55 height 40
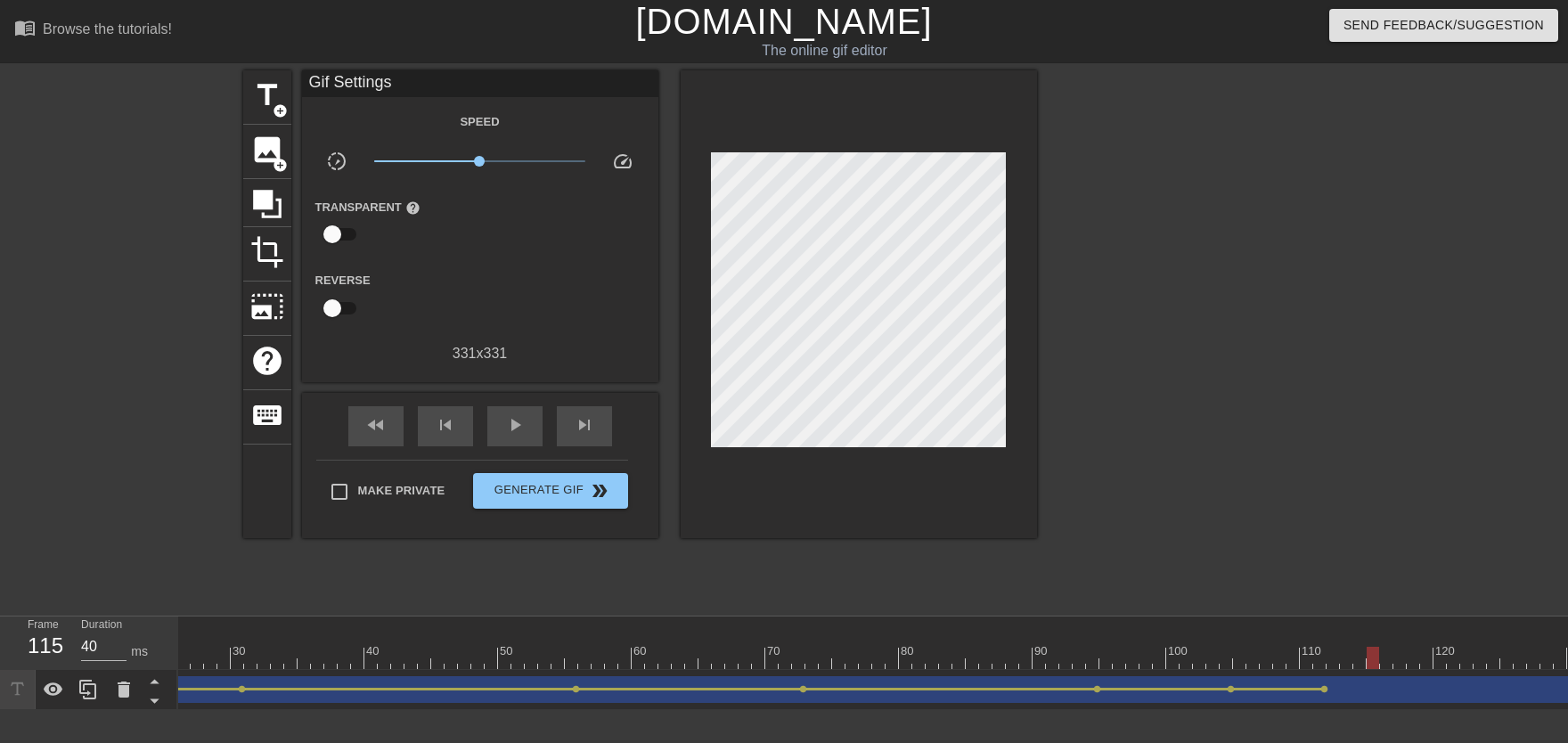
drag, startPoint x: 1056, startPoint y: 647, endPoint x: 1379, endPoint y: 662, distance: 323.3
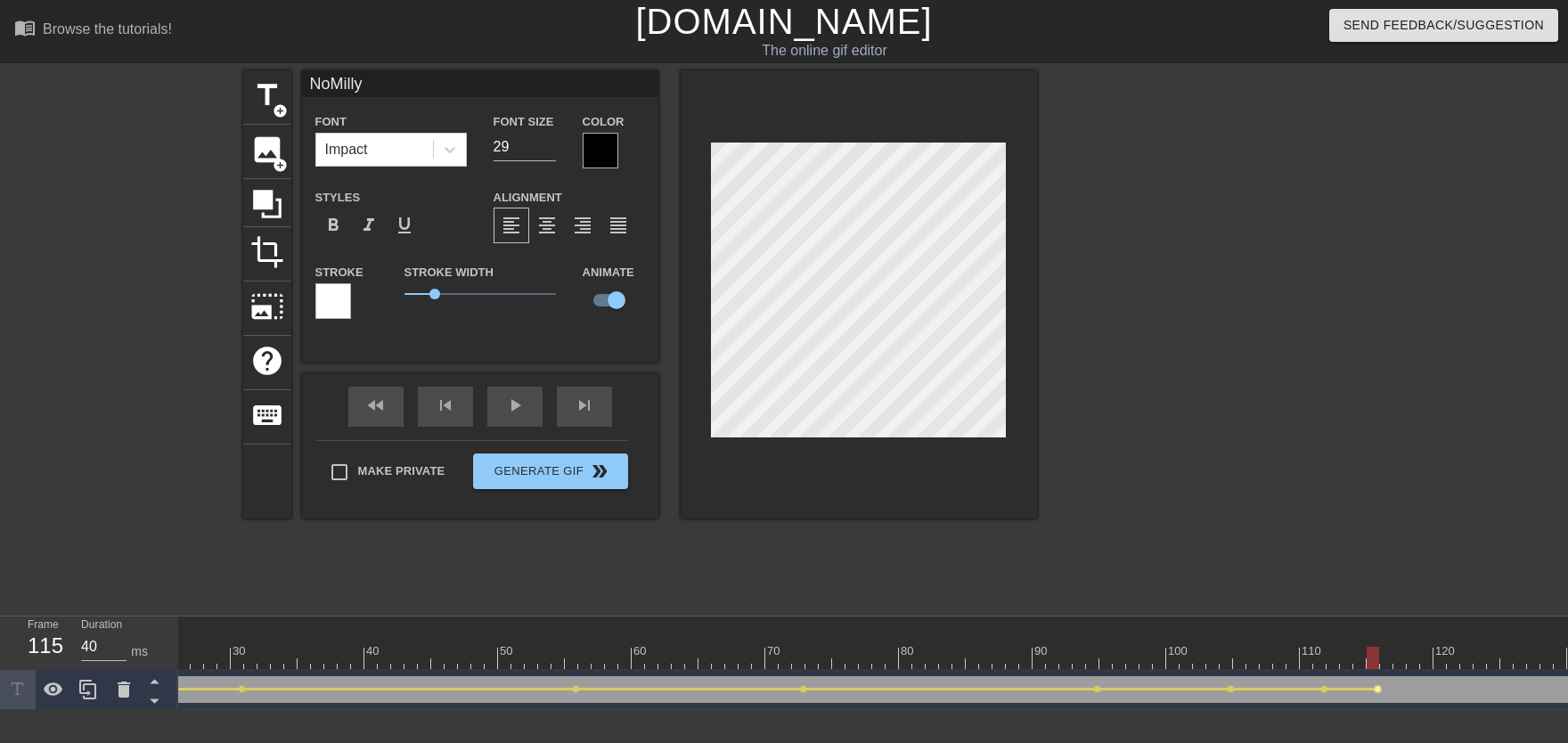
click at [1030, 658] on span "lens" at bounding box center [1377, 689] width 8 height 8
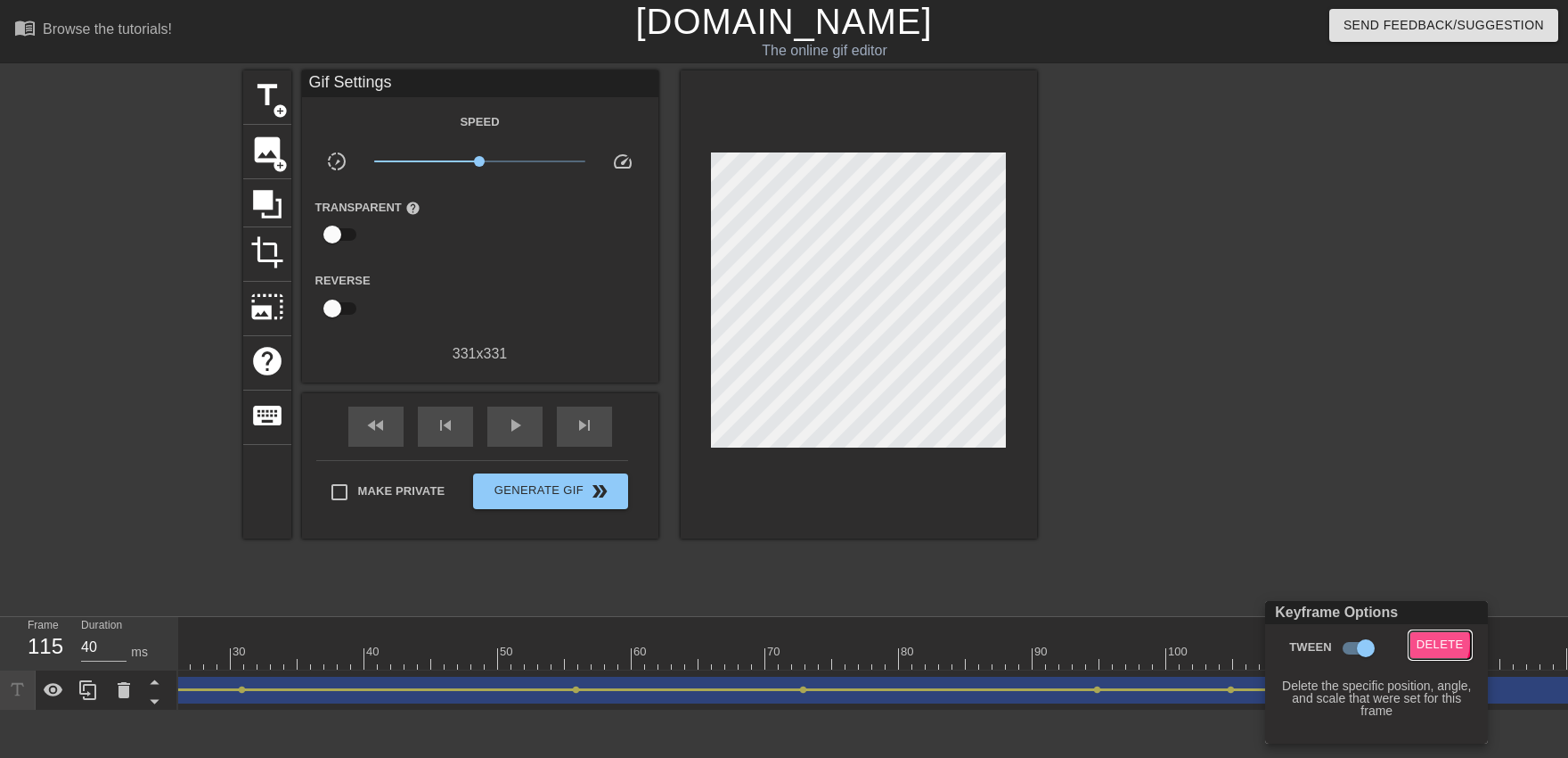
click at [1030, 643] on span "Delete" at bounding box center [1440, 645] width 47 height 21
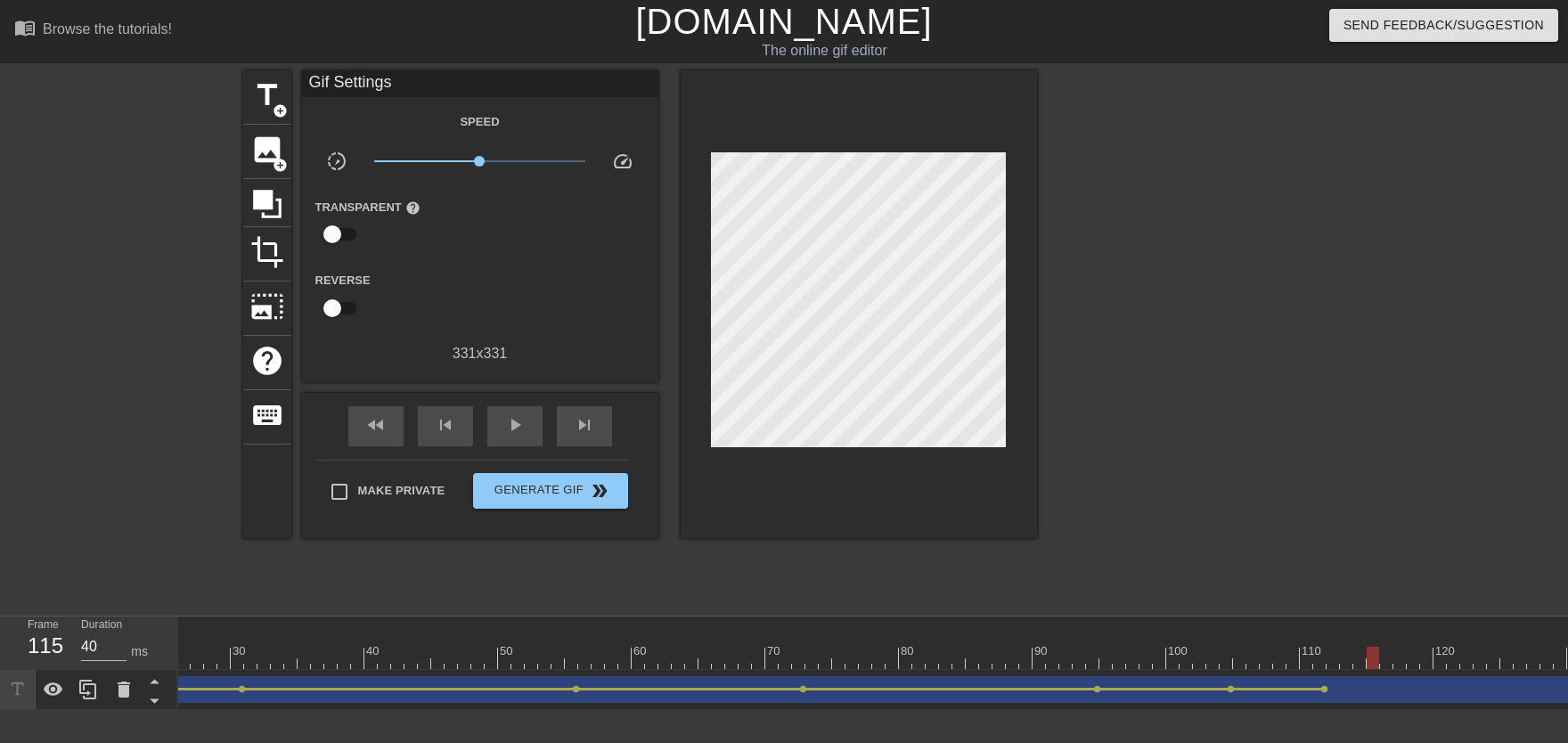
drag, startPoint x: 1339, startPoint y: 661, endPoint x: 1378, endPoint y: 657, distance: 39.2
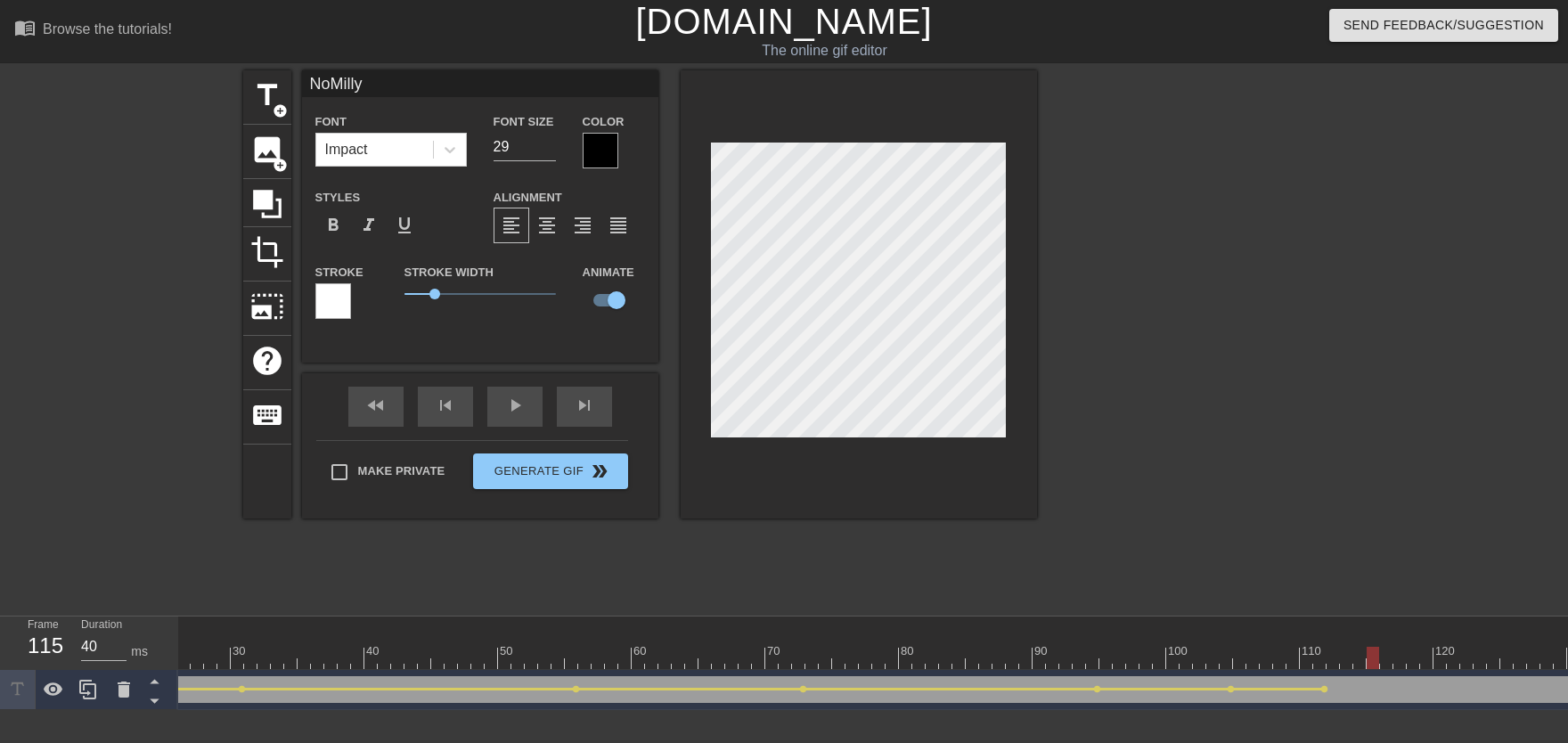
scroll to position [0, 0]
drag, startPoint x: 1220, startPoint y: 652, endPoint x: 1101, endPoint y: 644, distance: 119.3
click at [523, 415] on div "play_arrow" at bounding box center [514, 406] width 55 height 40
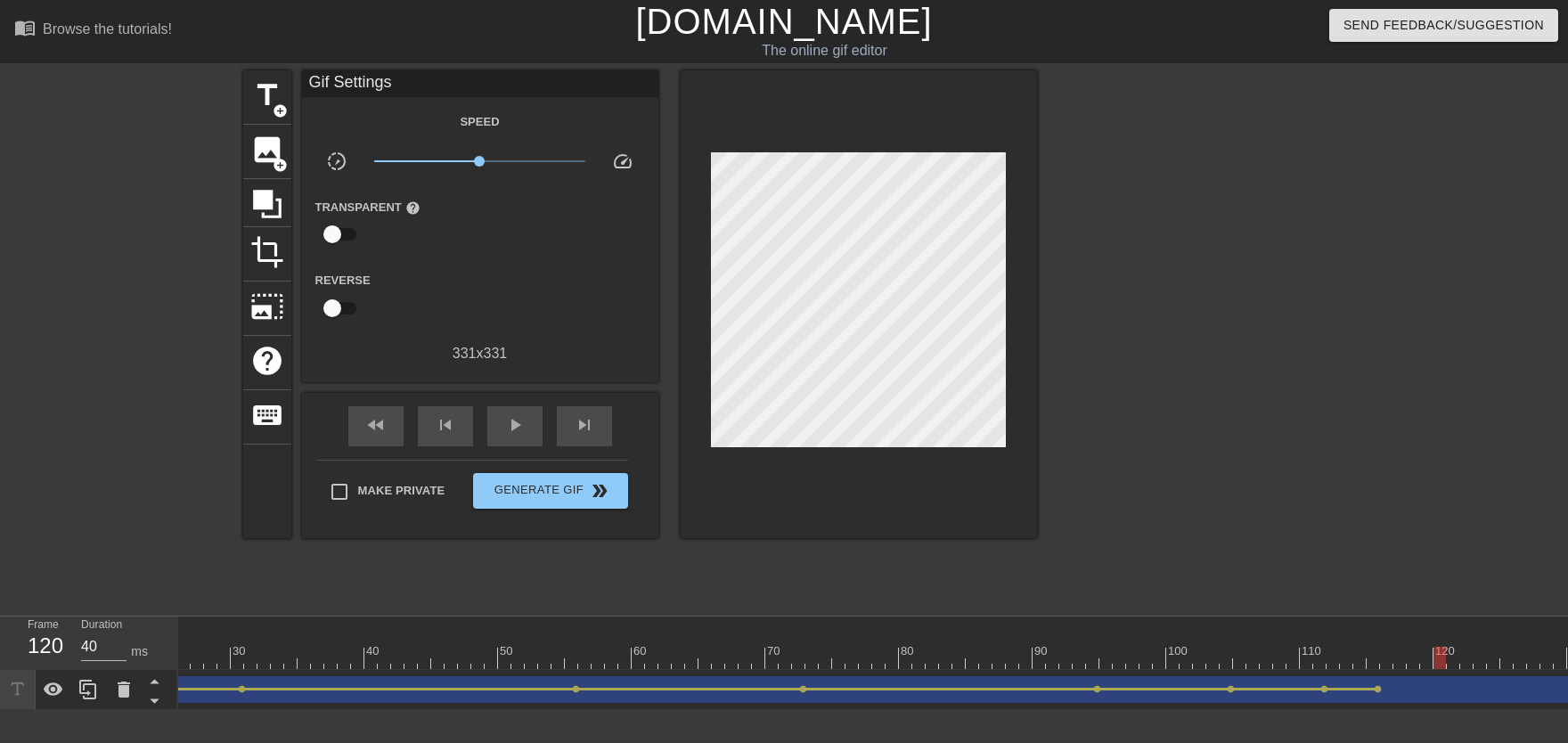
drag, startPoint x: 1281, startPoint y: 650, endPoint x: 1440, endPoint y: 656, distance: 159.1
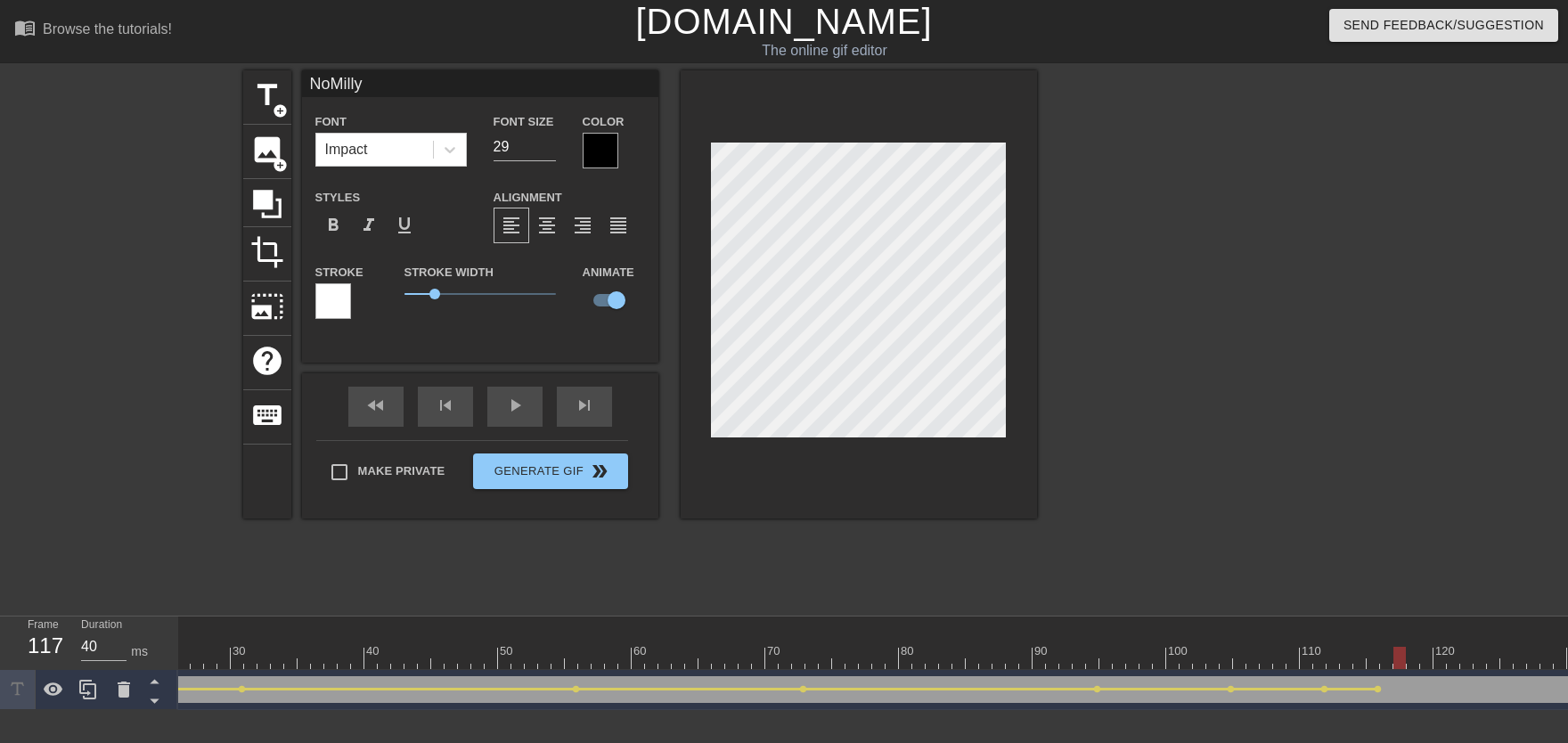
drag, startPoint x: 1380, startPoint y: 652, endPoint x: 1401, endPoint y: 653, distance: 21.0
drag, startPoint x: 1408, startPoint y: 653, endPoint x: 1426, endPoint y: 654, distance: 18.0
drag, startPoint x: 1324, startPoint y: 643, endPoint x: 721, endPoint y: 472, distance: 626.8
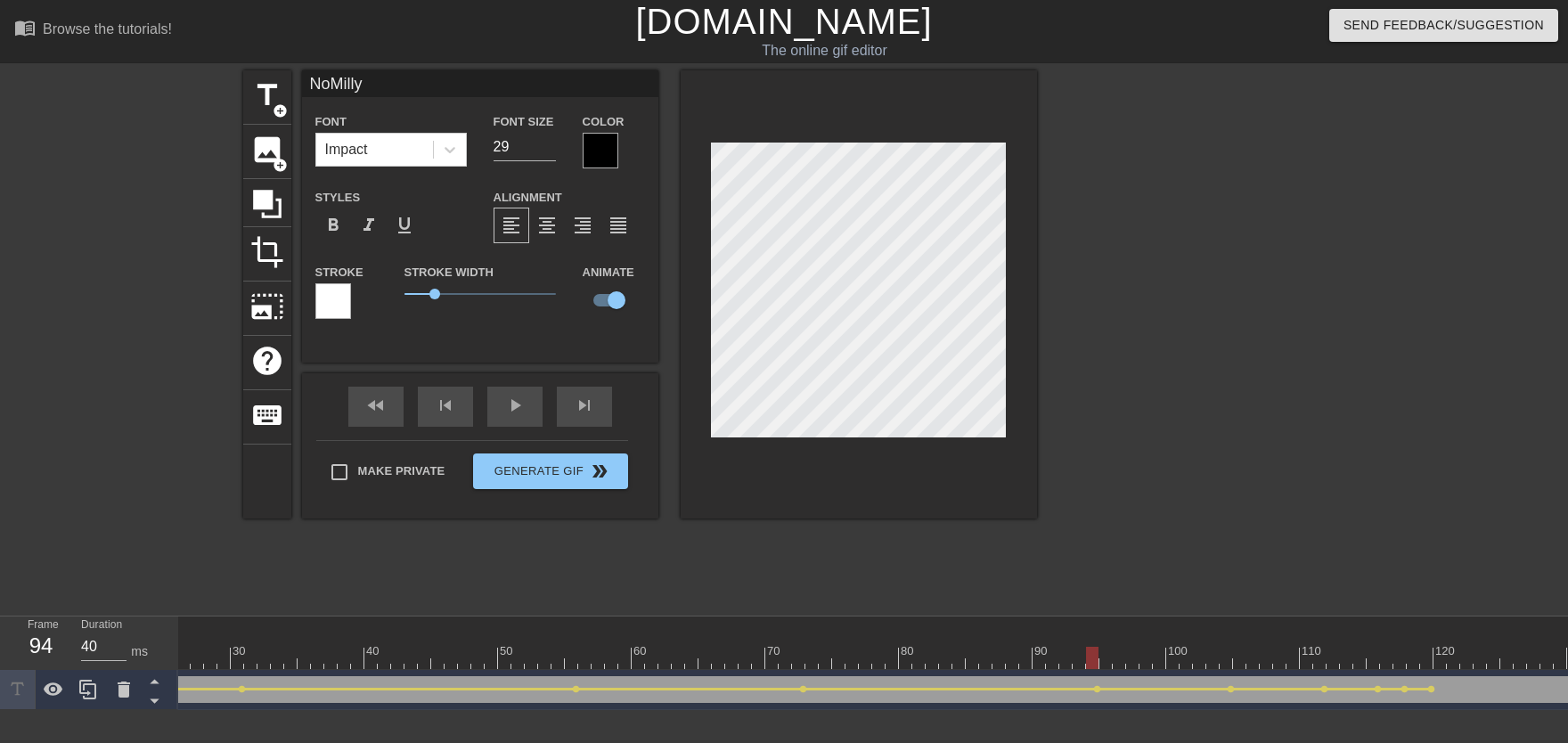
click at [1029, 604] on div "menu_book Browse the tutorials! Gifntext.com The online gif editor Send Feedbac…" at bounding box center [784, 355] width 1568 height 710
click at [538, 421] on div "play_arrow" at bounding box center [514, 406] width 55 height 40
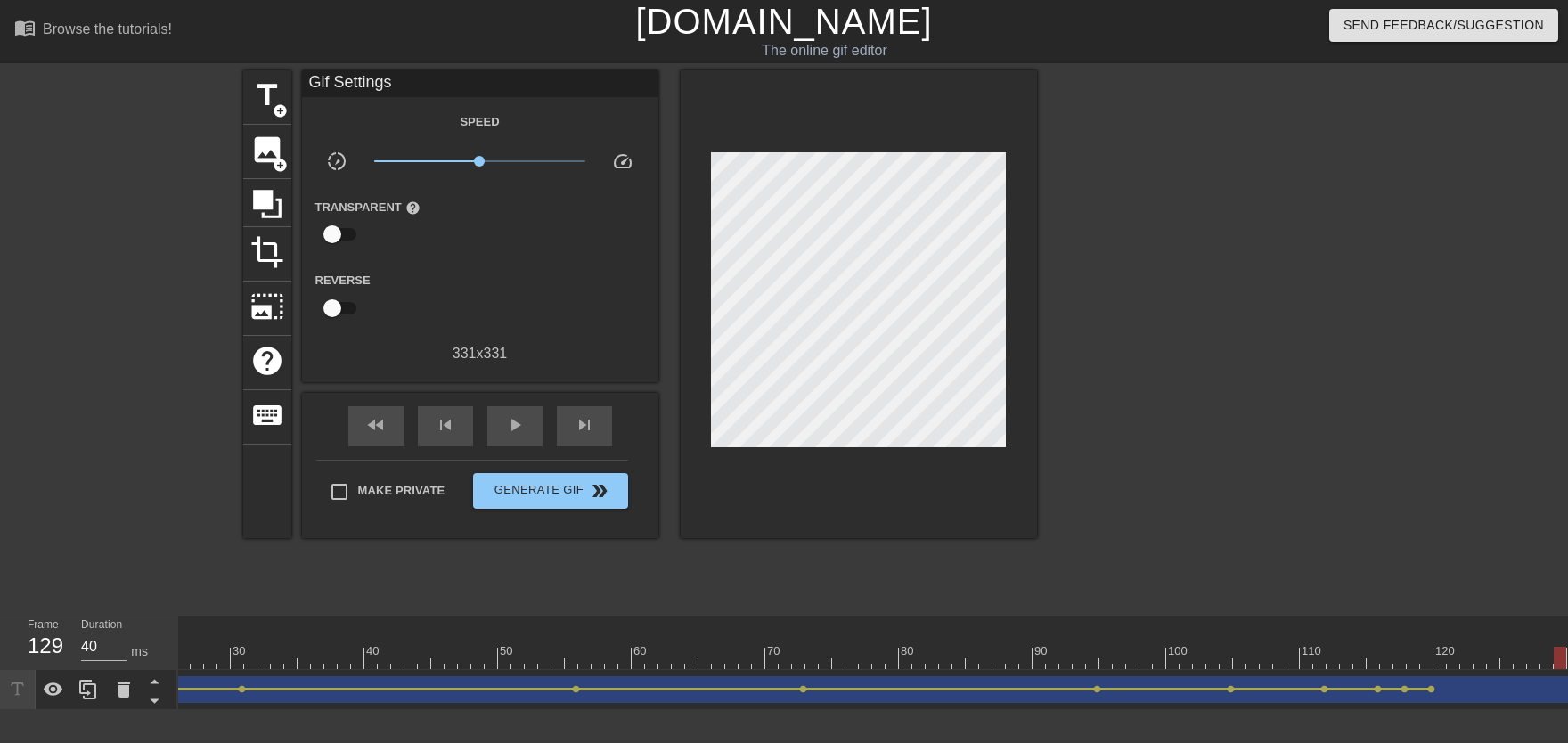
drag, startPoint x: 1328, startPoint y: 665, endPoint x: 1563, endPoint y: 666, distance: 235.0
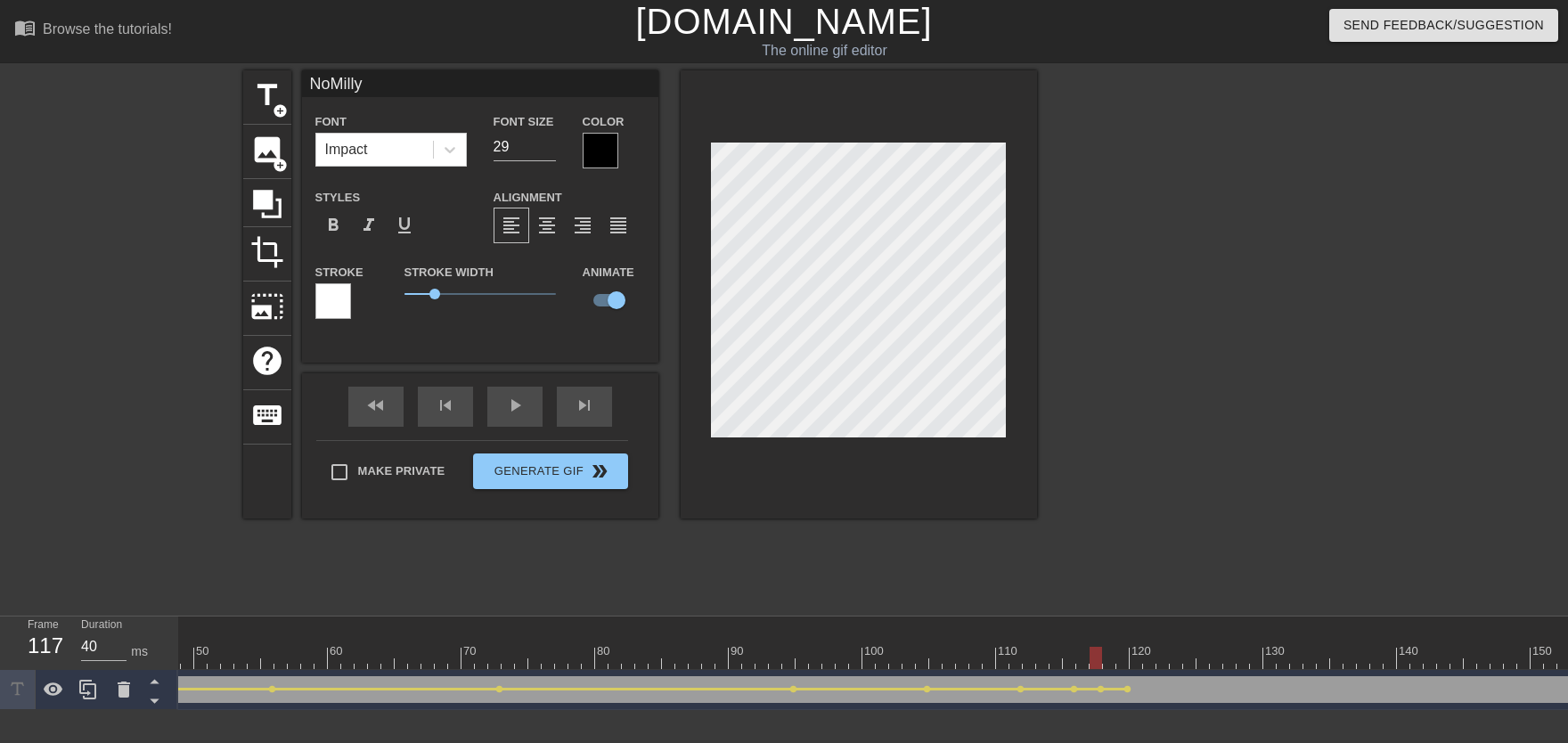
scroll to position [0, 782]
drag, startPoint x: 1069, startPoint y: 649, endPoint x: 1129, endPoint y: 655, distance: 60.3
click at [1030, 655] on div at bounding box center [1333, 658] width 3875 height 22
drag, startPoint x: 1076, startPoint y: 642, endPoint x: 707, endPoint y: 621, distance: 369.6
click at [707, 621] on div "10 20 30 40 50 60 70 80 90 100 110 120 130 140 150 160" at bounding box center [1333, 643] width 3875 height 53
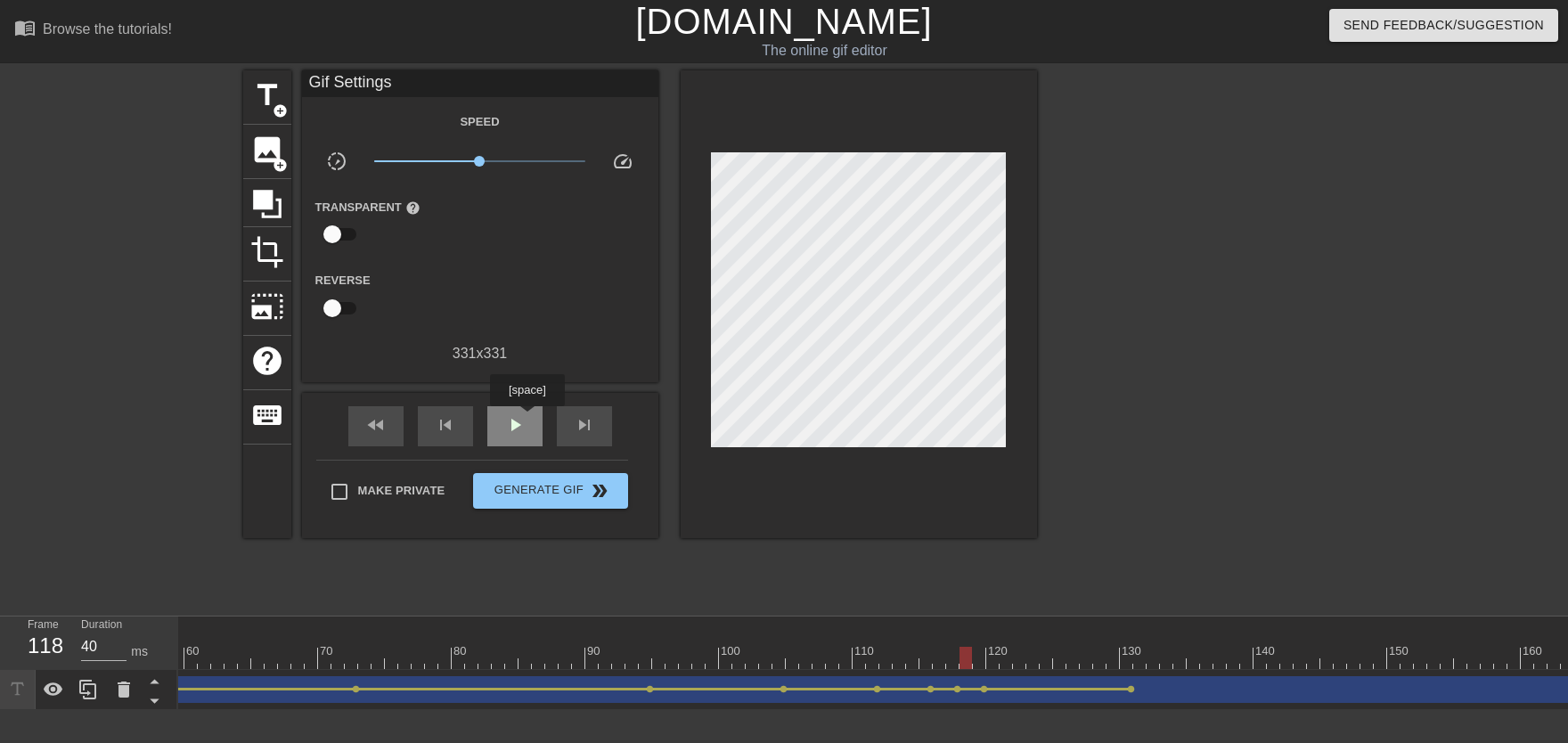
click at [527, 418] on div "play_arrow" at bounding box center [514, 426] width 55 height 40
drag, startPoint x: 994, startPoint y: 654, endPoint x: 1252, endPoint y: 653, distance: 258.0
click at [1030, 653] on div at bounding box center [1333, 658] width 3875 height 22
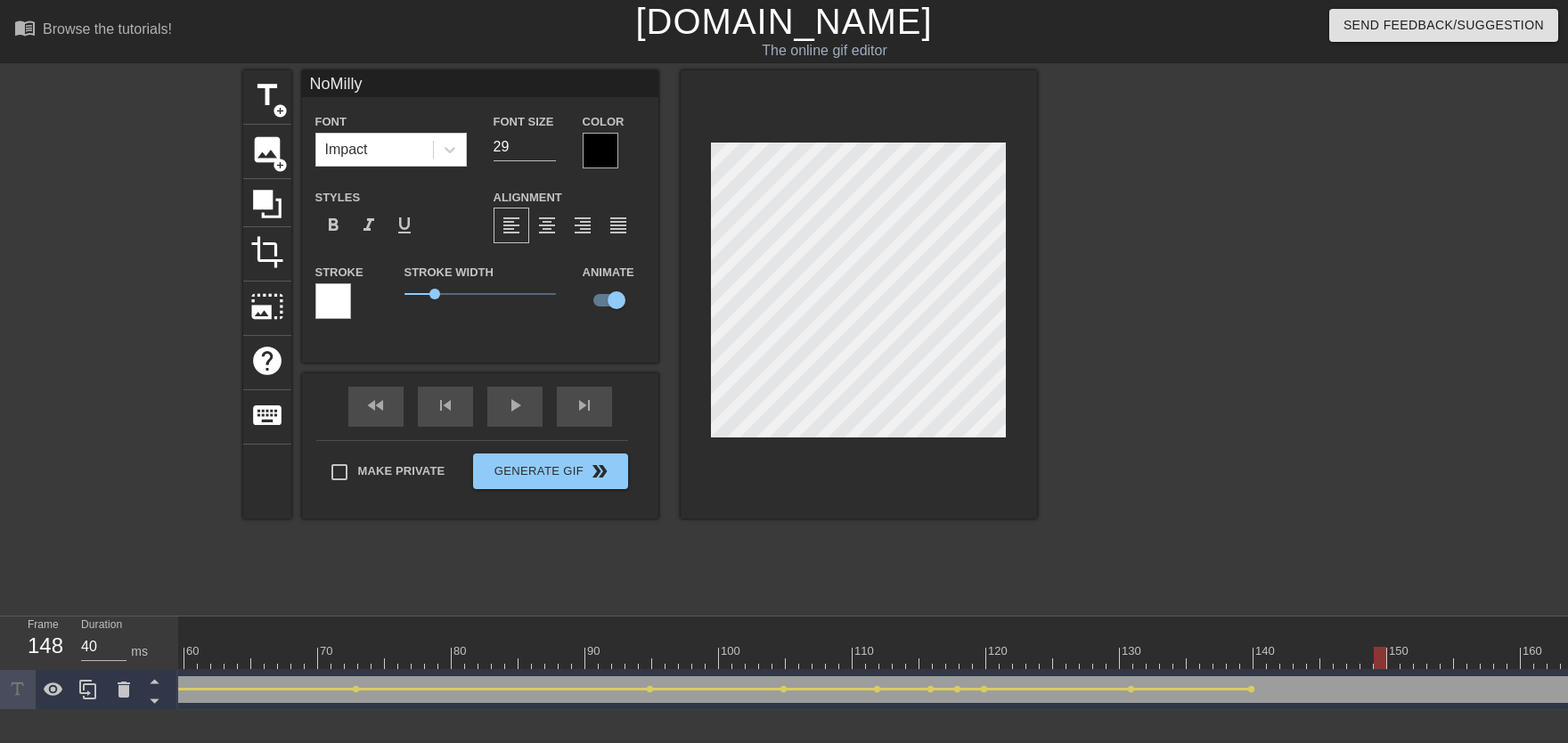
drag, startPoint x: 1248, startPoint y: 656, endPoint x: 1363, endPoint y: 653, distance: 115.0
click at [1030, 653] on div at bounding box center [1333, 658] width 3875 height 22
drag, startPoint x: 1212, startPoint y: 647, endPoint x: 795, endPoint y: 554, distance: 427.2
click at [934, 640] on div "10 20 30 40 50 60 70 80 90 100 110 120 130 140 150 160" at bounding box center [1333, 648] width 3875 height 28
click at [523, 426] on div "fast_rewind skip_previous play_arrow skip_next" at bounding box center [480, 407] width 290 height 66
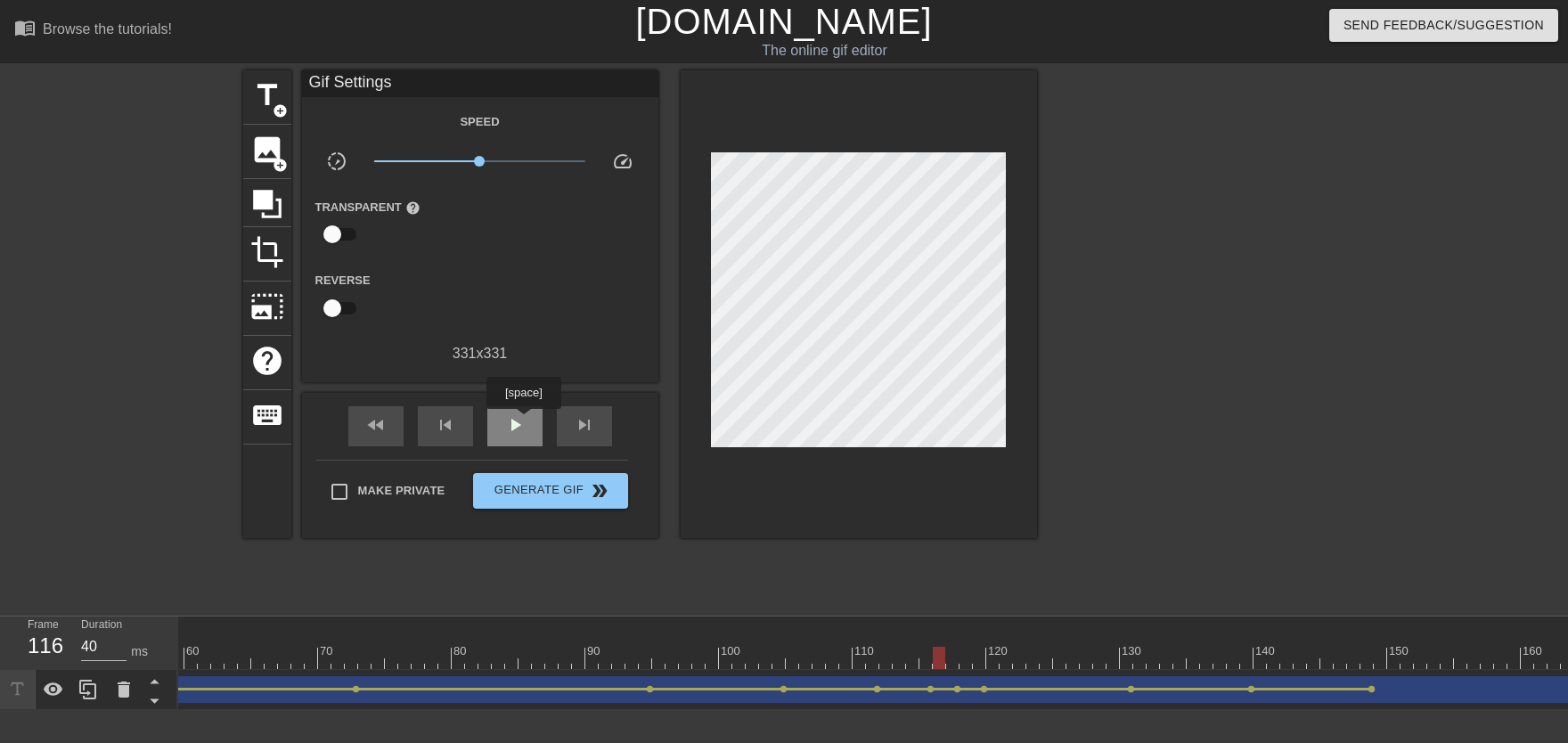
click at [523, 420] on span "play_arrow" at bounding box center [515, 425] width 22 height 22
drag, startPoint x: 955, startPoint y: 656, endPoint x: 1065, endPoint y: 651, distance: 110.1
click at [1030, 654] on div at bounding box center [1333, 658] width 3875 height 22
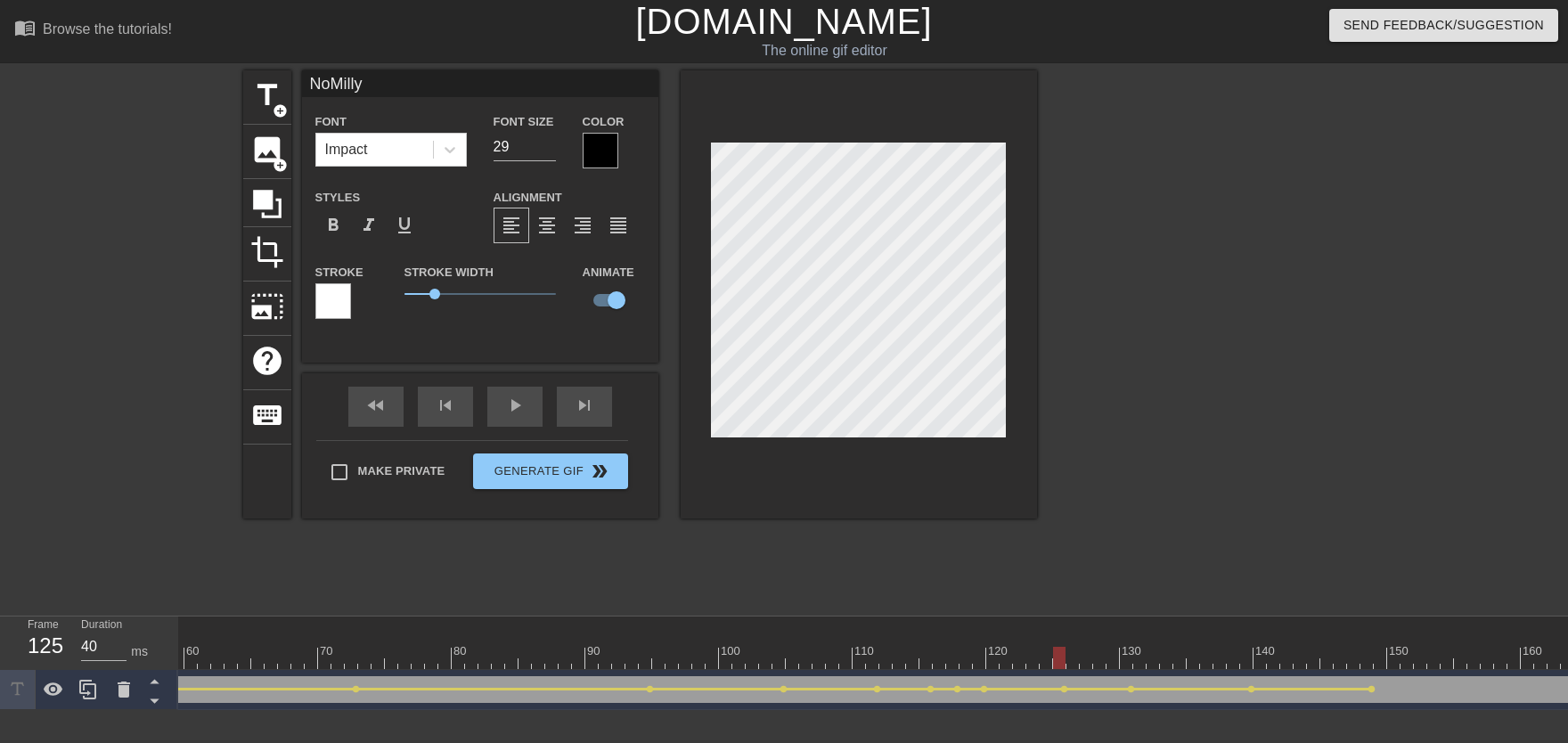
click at [809, 646] on div "10 20 30 40 50 60 70 80 90 100 110 120 130 140 150 160" at bounding box center [1333, 648] width 3875 height 28
click at [526, 416] on div "play_arrow" at bounding box center [514, 406] width 55 height 40
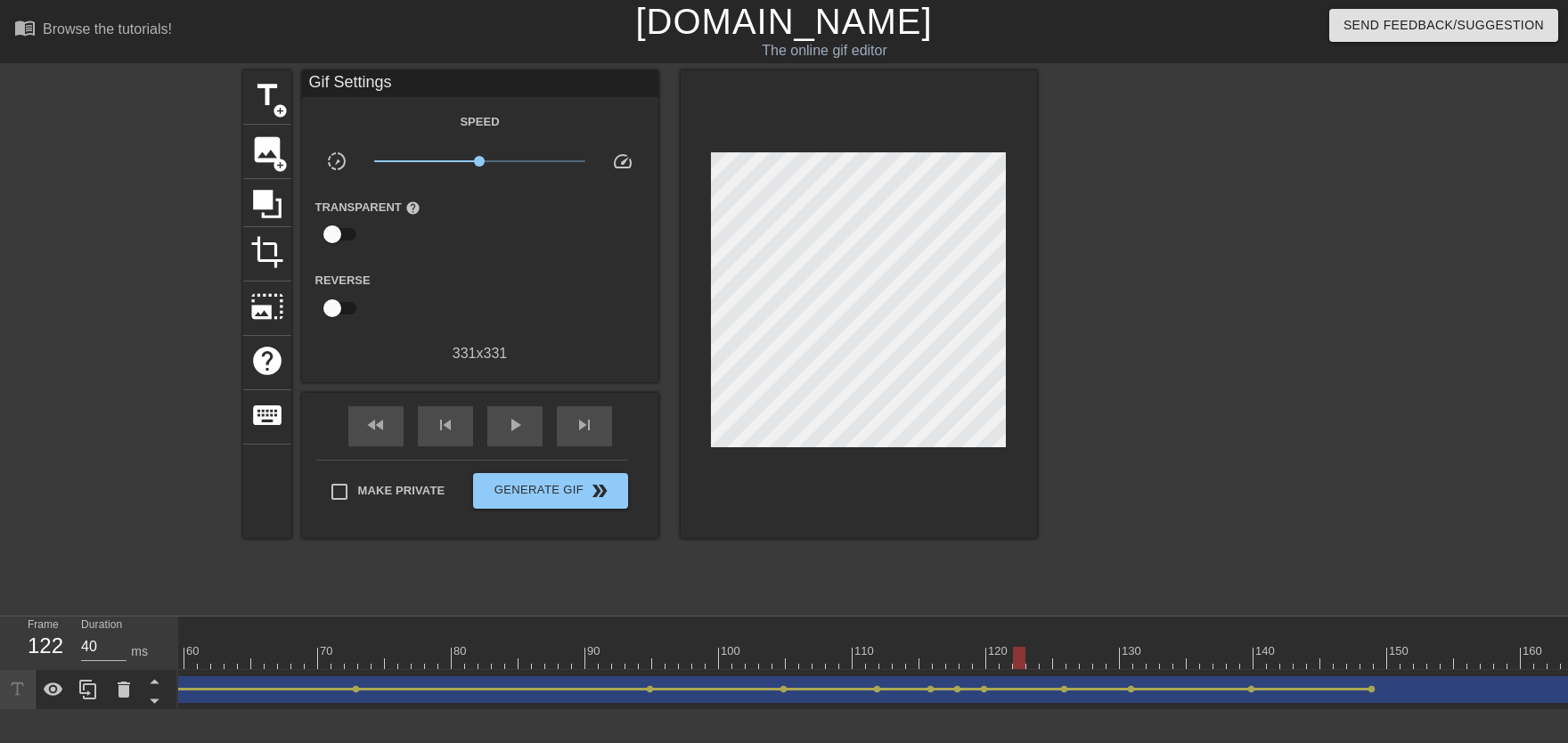
drag, startPoint x: 1036, startPoint y: 652, endPoint x: 1040, endPoint y: 669, distance: 17.5
click at [1030, 658] on div at bounding box center [1333, 658] width 3875 height 22
click at [1030, 658] on span "lens" at bounding box center [1064, 689] width 8 height 8
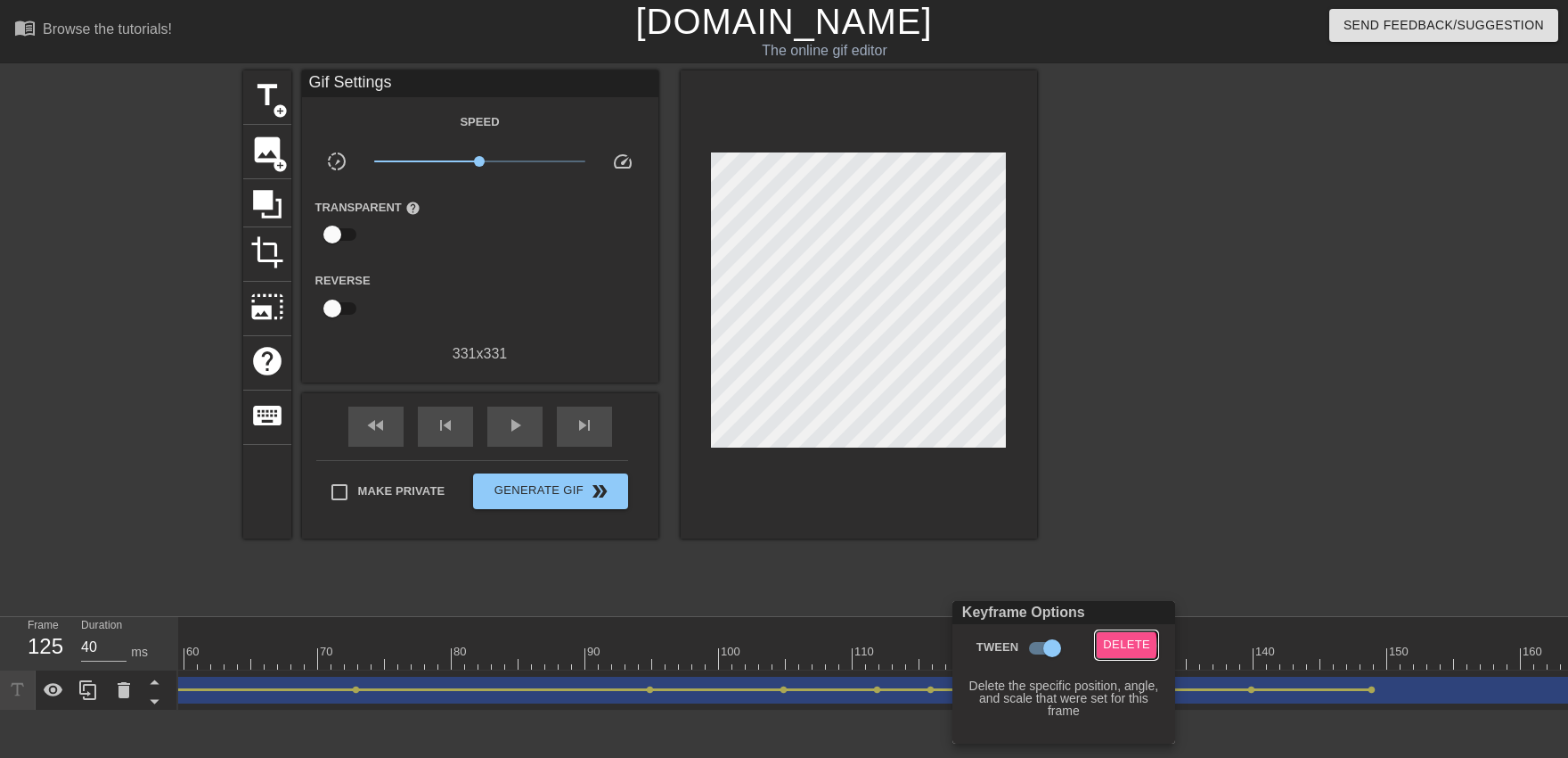
click at [1030, 646] on span "Delete" at bounding box center [1126, 645] width 47 height 21
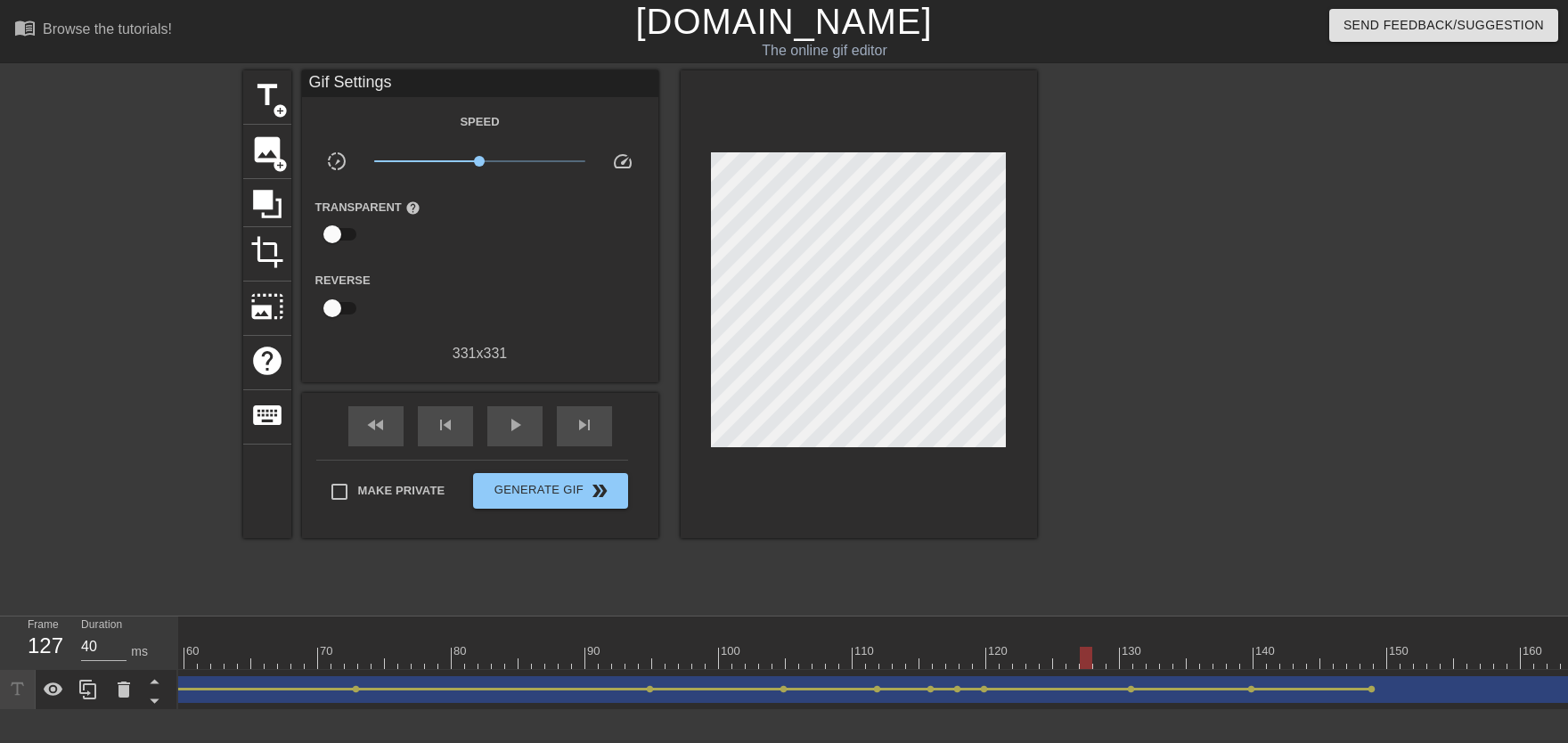
drag, startPoint x: 1073, startPoint y: 658, endPoint x: 1089, endPoint y: 662, distance: 16.5
click at [1030, 658] on div at bounding box center [1333, 658] width 3875 height 22
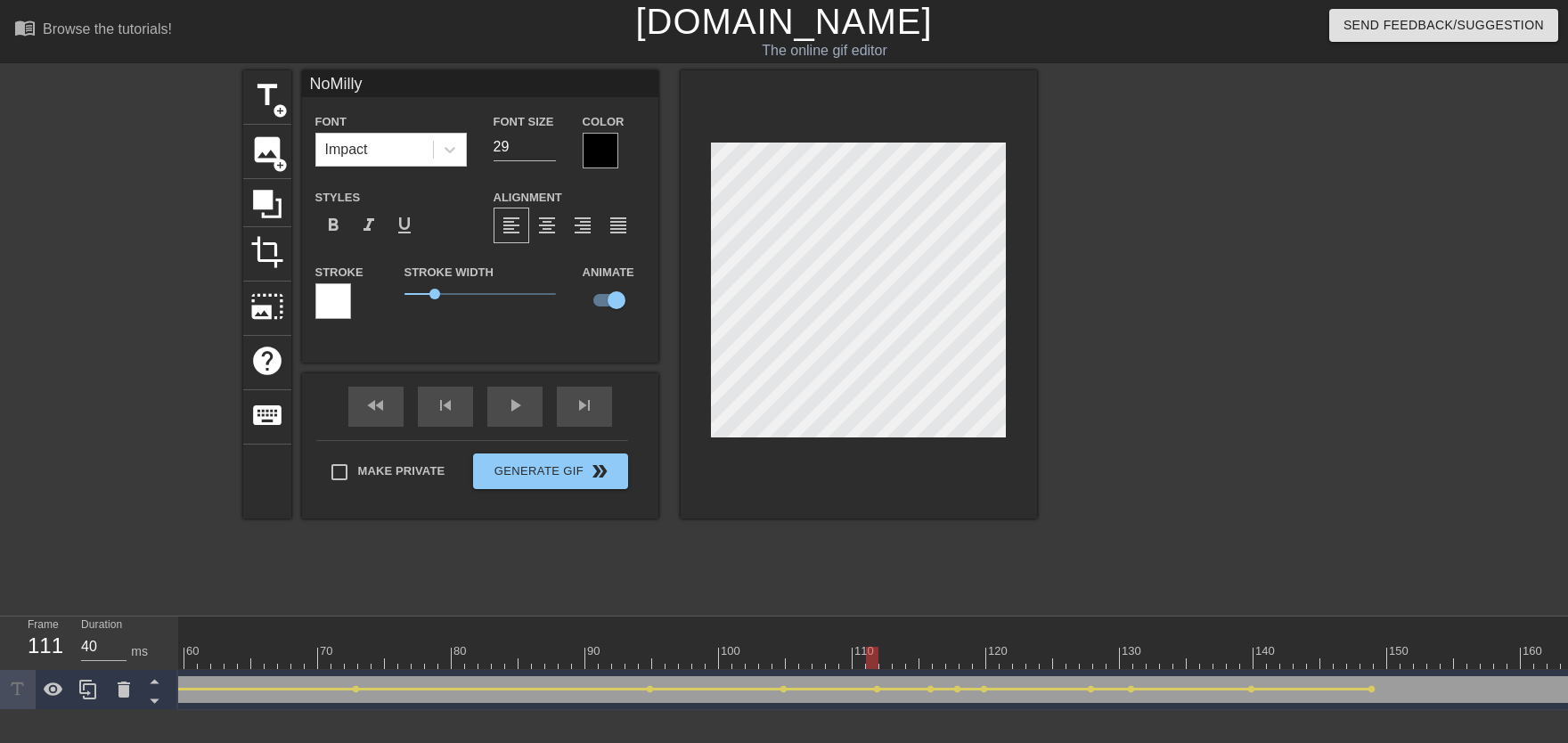
drag, startPoint x: 992, startPoint y: 628, endPoint x: 870, endPoint y: 644, distance: 123.0
click at [872, 644] on div "10 20 30 40 50 60 70 80 90 100 110 120 130 140 150 160" at bounding box center [1333, 643] width 3875 height 53
click at [527, 426] on div "fast_rewind skip_previous play_arrow skip_next" at bounding box center [480, 407] width 290 height 66
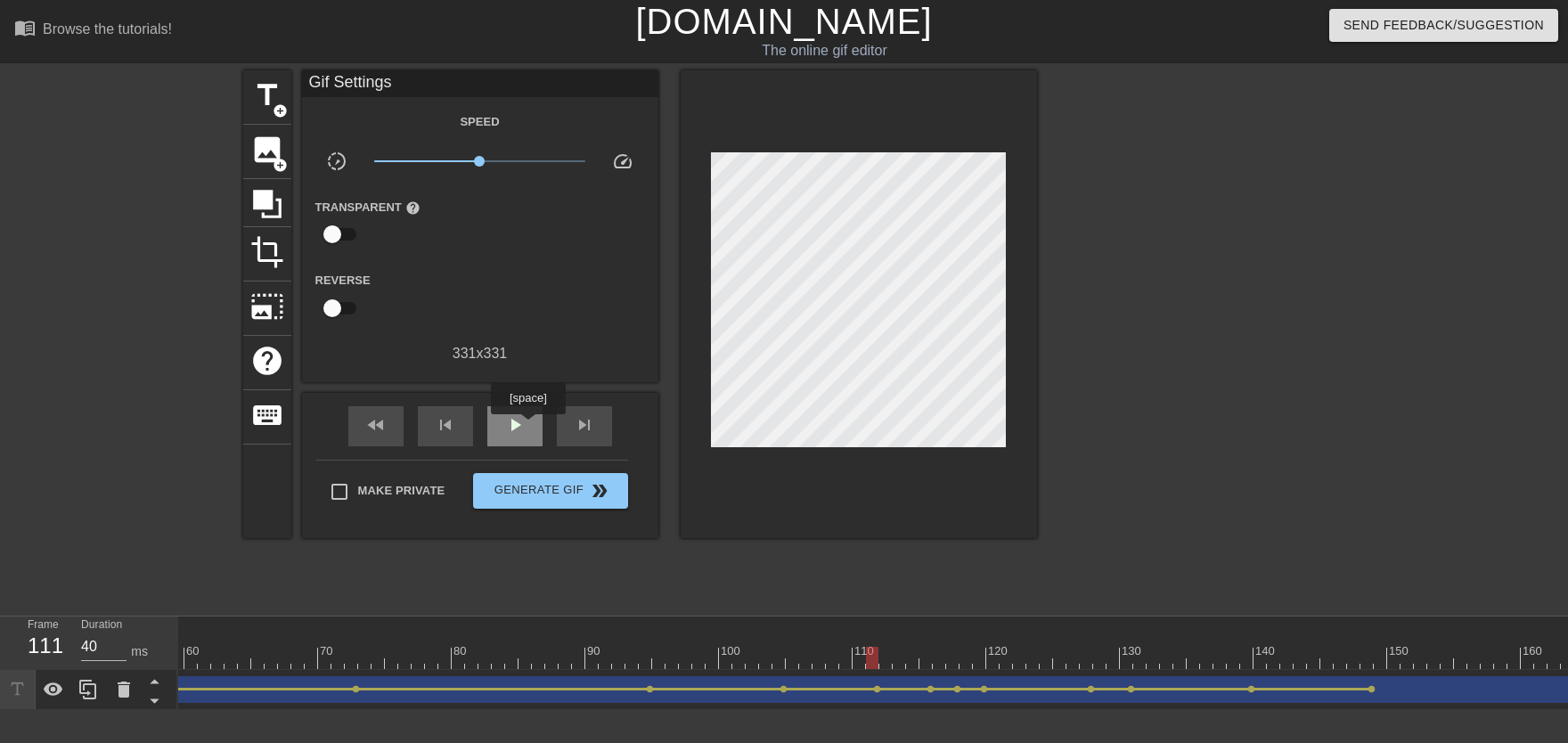
click at [525, 416] on span "play_arrow" at bounding box center [515, 425] width 22 height 22
click at [1030, 658] on div at bounding box center [1333, 658] width 3875 height 22
click at [1030, 658] on span "lens" at bounding box center [1091, 689] width 8 height 8
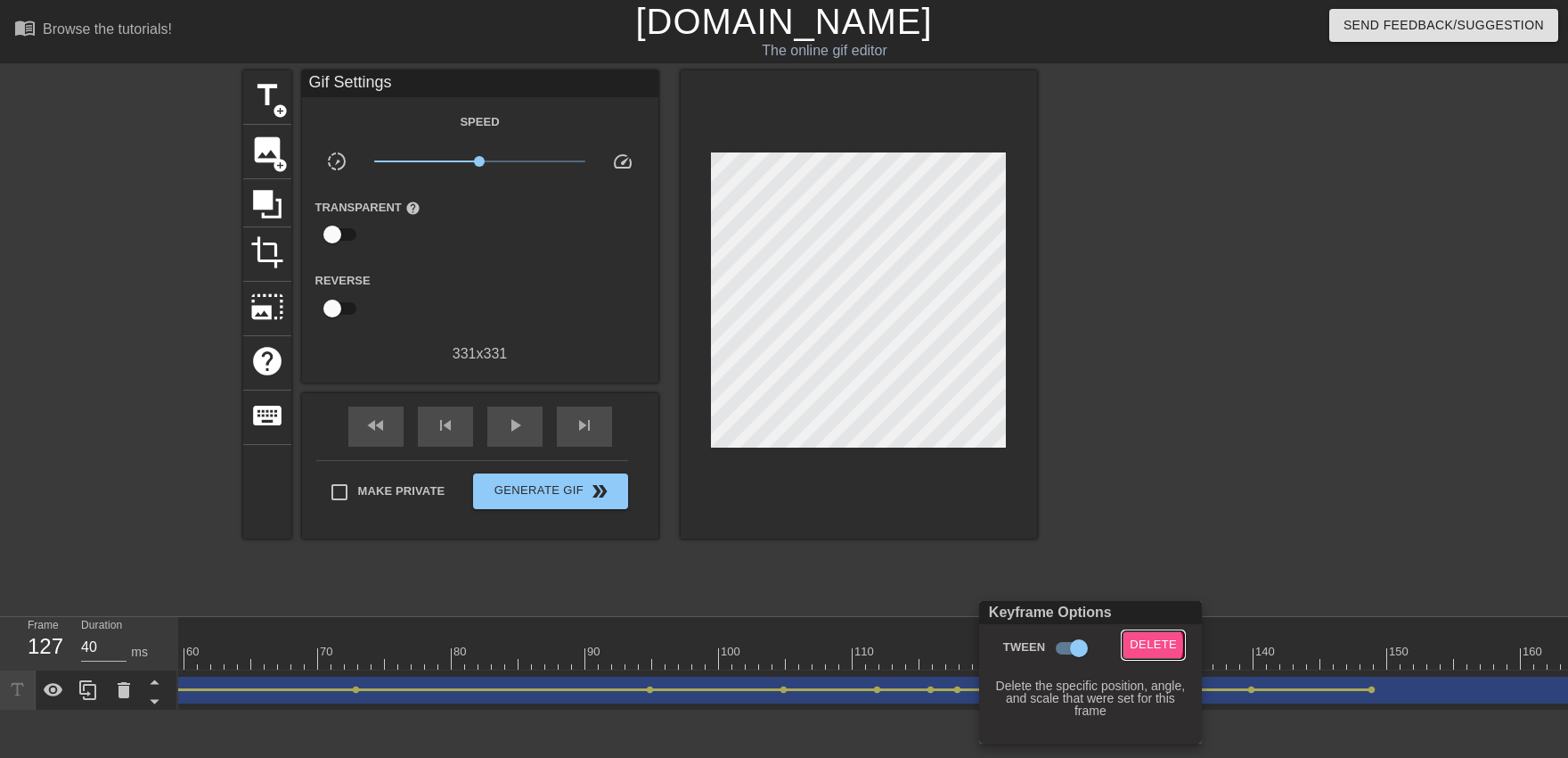
click at [1030, 645] on span "Delete" at bounding box center [1153, 645] width 47 height 21
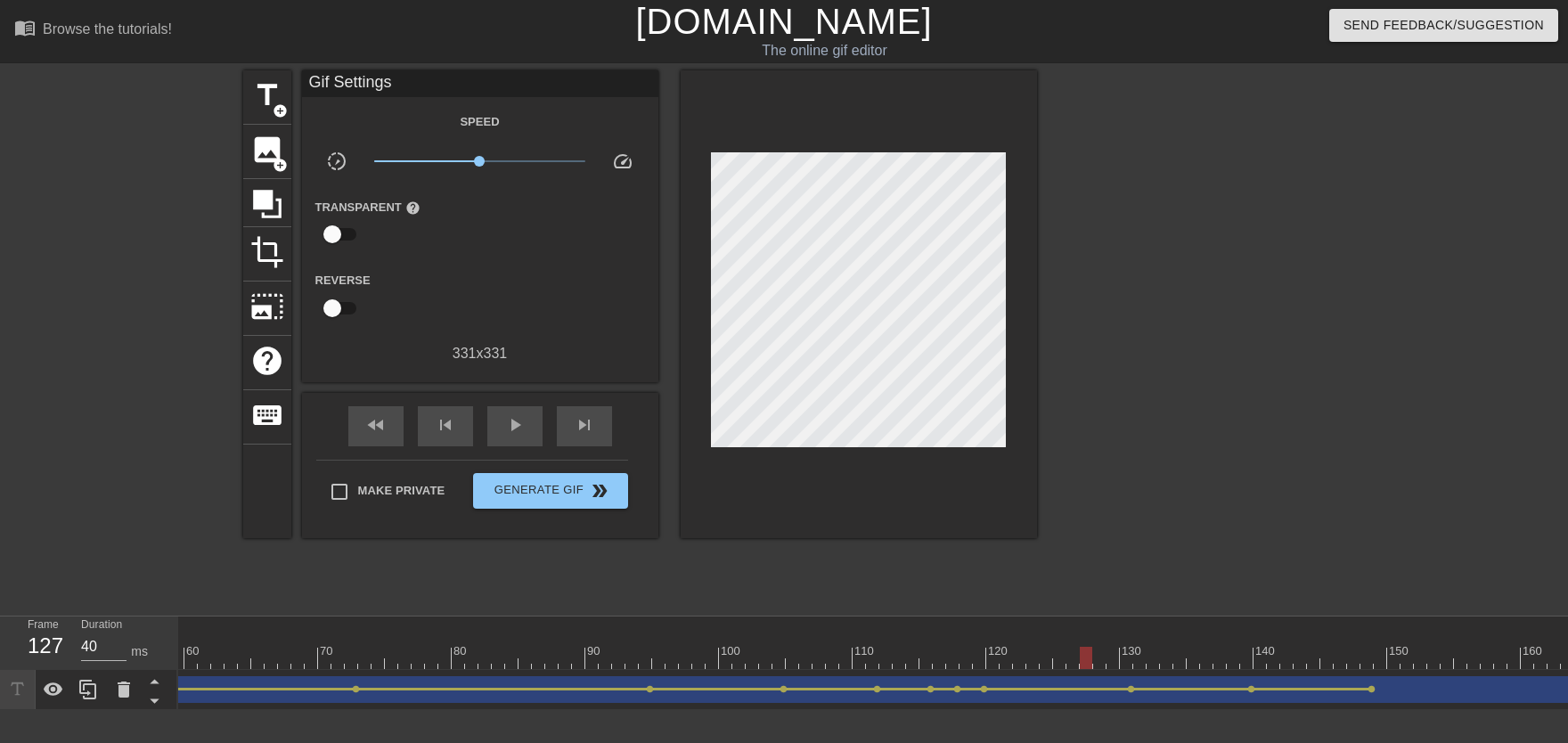
drag, startPoint x: 967, startPoint y: 625, endPoint x: 868, endPoint y: 632, distance: 99.2
click at [868, 632] on div at bounding box center [1333, 626] width 3875 height 18
click at [874, 635] on div "10 20 30 40 50 60 70 80 90 100 110 120 130 140 150 160" at bounding box center [1333, 643] width 3875 height 53
click at [535, 441] on div "play_arrow" at bounding box center [514, 426] width 55 height 40
drag, startPoint x: 972, startPoint y: 634, endPoint x: 1036, endPoint y: 664, distance: 70.7
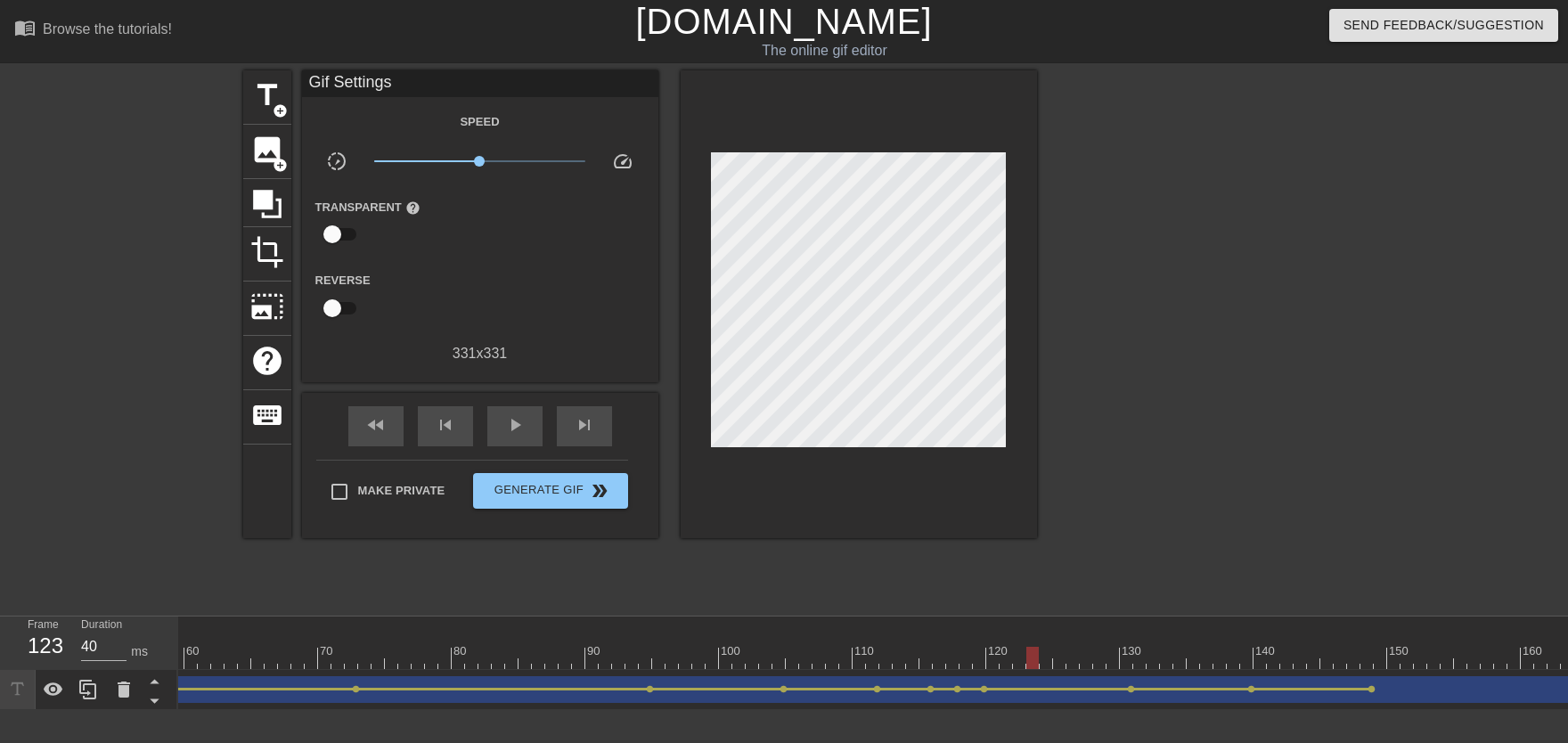
click at [1030, 658] on div "10 20 30 40 50 60 70 80 90 100 110 120 130 140 150 160" at bounding box center [1333, 643] width 3875 height 53
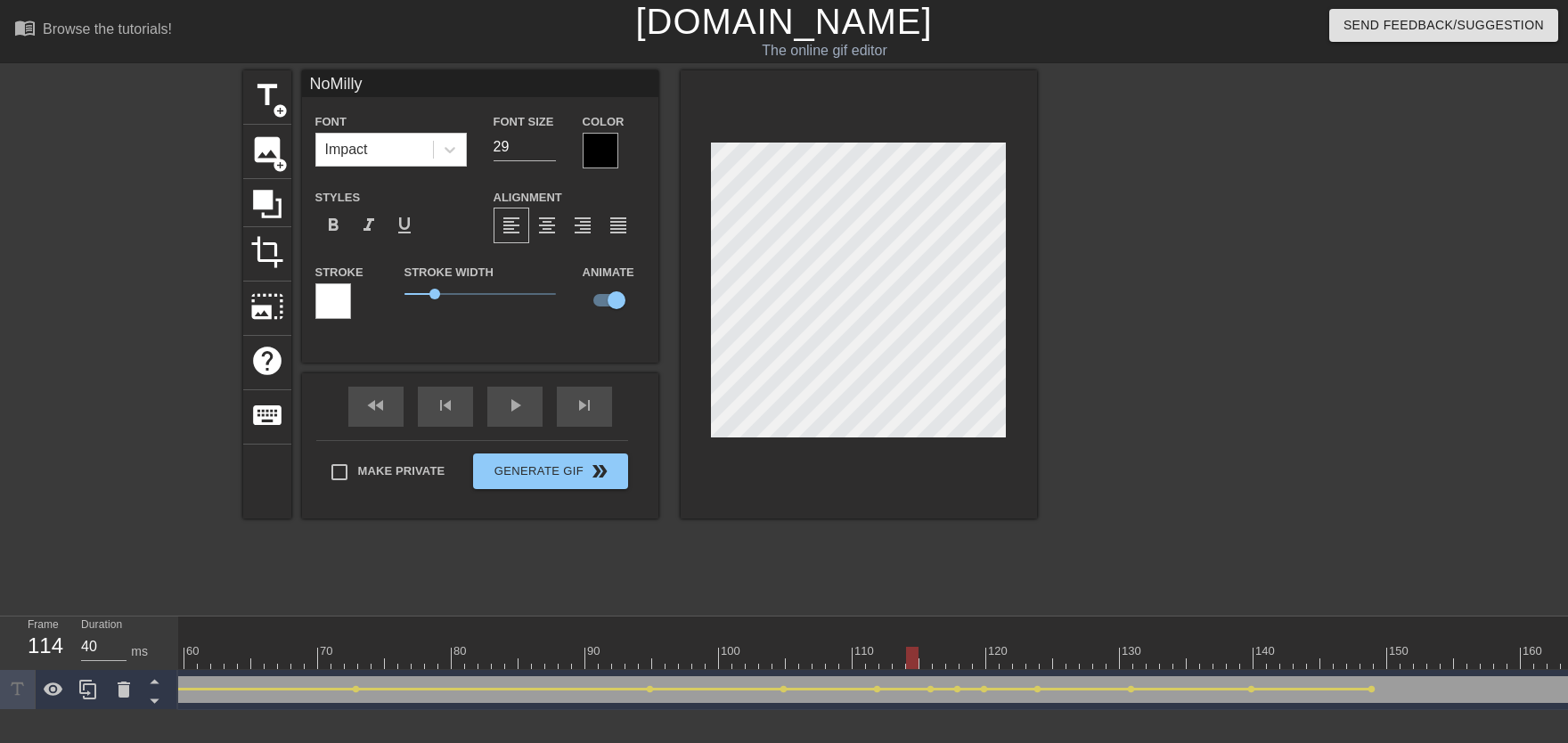
drag, startPoint x: 975, startPoint y: 668, endPoint x: 775, endPoint y: 603, distance: 210.3
click at [858, 658] on div at bounding box center [1333, 658] width 3875 height 22
click at [524, 426] on div "fast_rewind skip_previous play_arrow skip_next" at bounding box center [480, 407] width 290 height 66
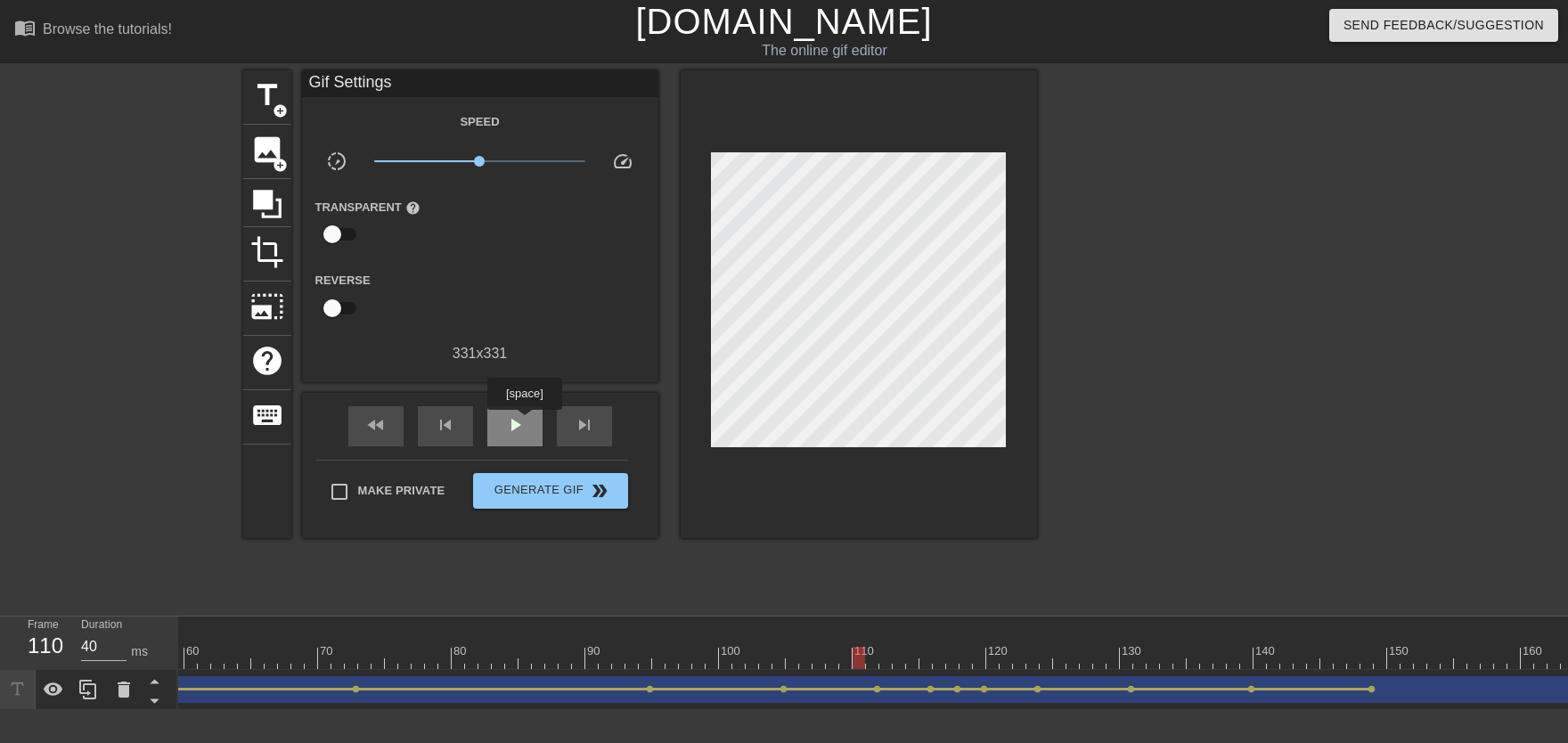
click at [524, 422] on span "play_arrow" at bounding box center [515, 425] width 22 height 22
click at [982, 653] on div "10 20 30 40 50 60 70 80 90 100 110 120 130 140 150 160" at bounding box center [1333, 643] width 3875 height 53
click at [983, 658] on span "lens" at bounding box center [983, 689] width 8 height 8
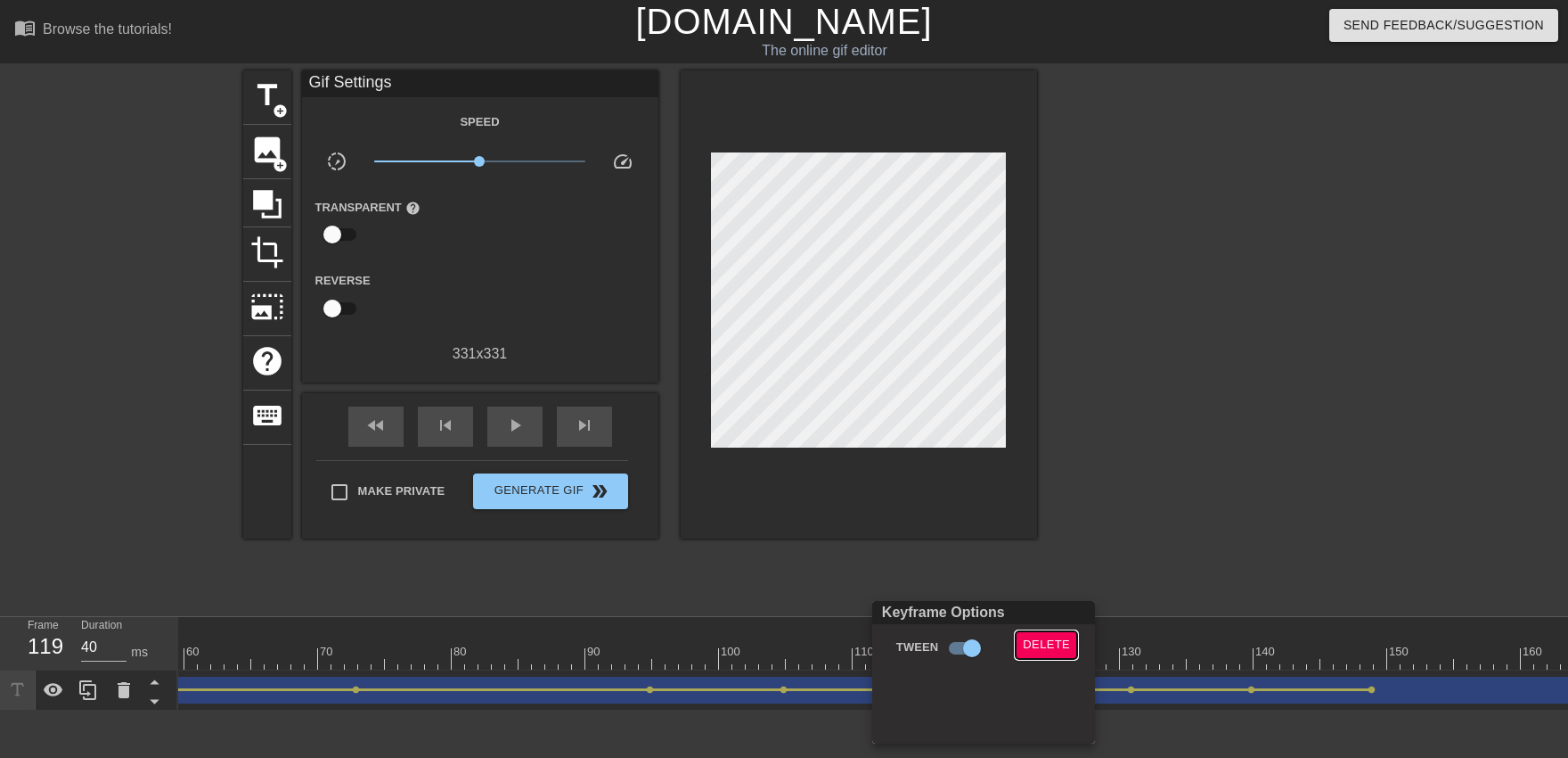
click at [1030, 647] on span "Delete" at bounding box center [1046, 645] width 47 height 21
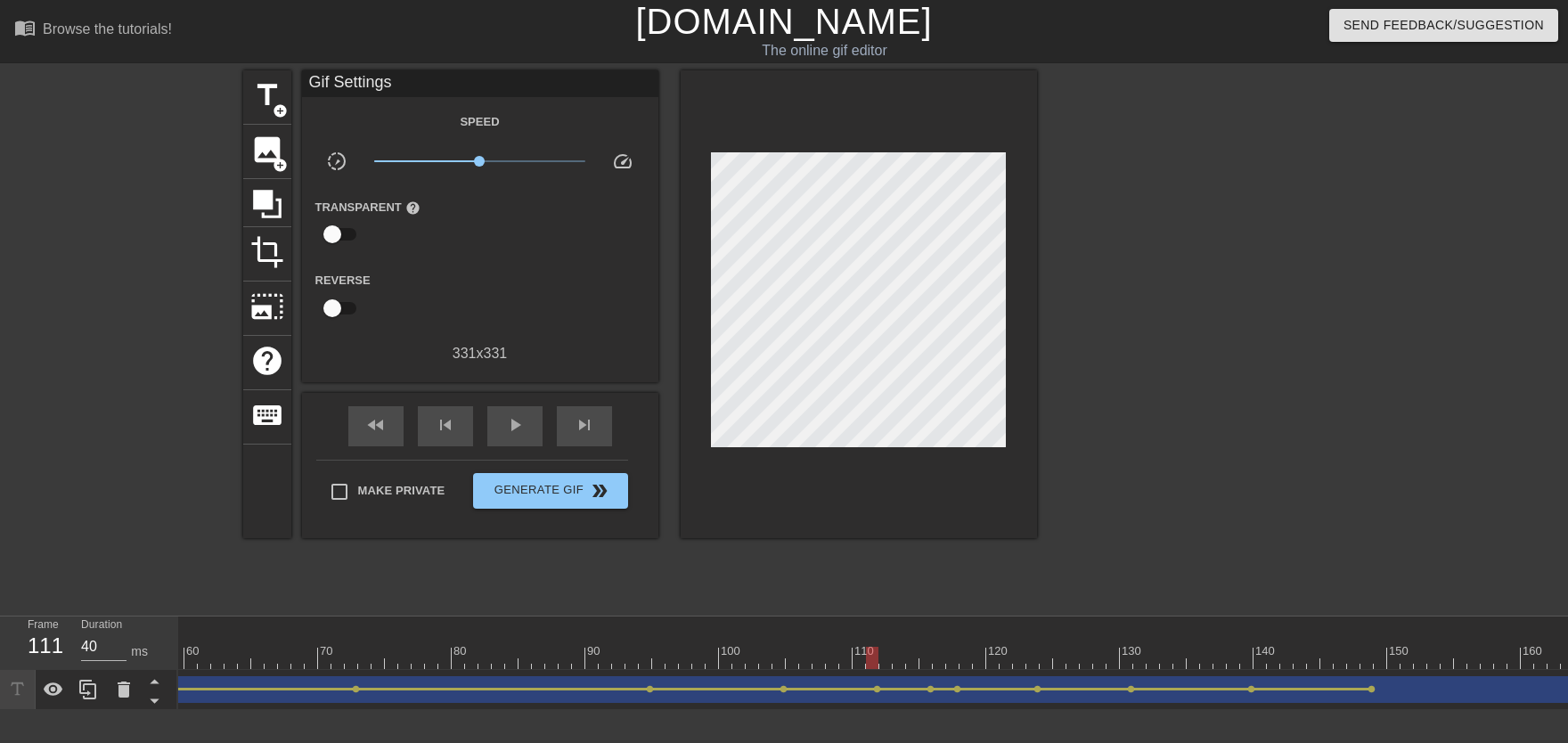
drag, startPoint x: 979, startPoint y: 638, endPoint x: 788, endPoint y: 634, distance: 191.0
click at [834, 658] on div "10 20 30 40 50 60 70 80 90 100 110 120 130 140 150 160" at bounding box center [1333, 643] width 3875 height 53
click at [525, 440] on div "play_arrow" at bounding box center [514, 426] width 55 height 40
drag, startPoint x: 1029, startPoint y: 646, endPoint x: 513, endPoint y: 497, distance: 537.1
click at [795, 658] on div "10 20 30 40 50 60 70 80 90 100 110 120 130 140 150 160" at bounding box center [1333, 643] width 3875 height 53
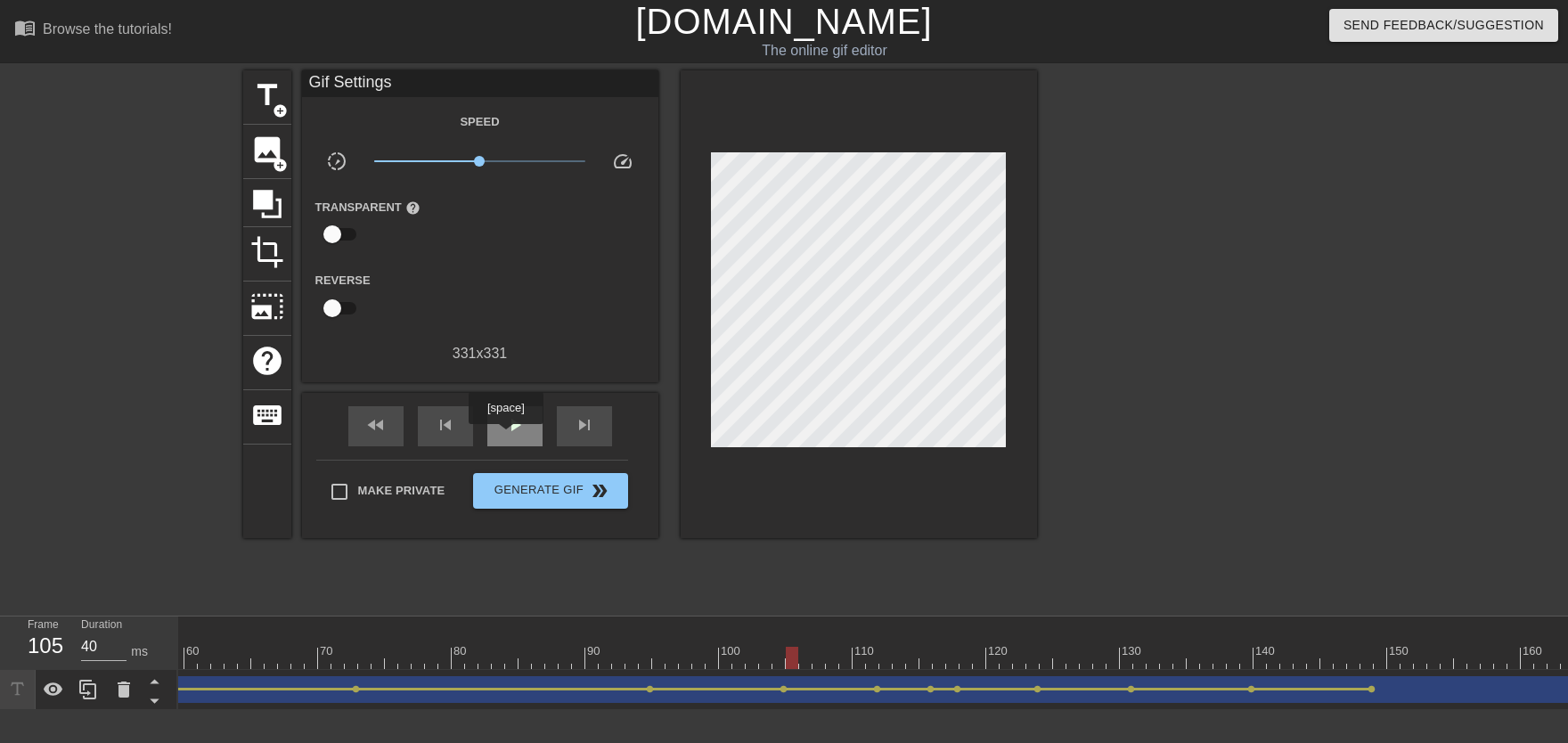
click at [505, 437] on div "play_arrow" at bounding box center [514, 426] width 55 height 40
drag, startPoint x: 1134, startPoint y: 665, endPoint x: 1038, endPoint y: 653, distance: 96.7
click at [1030, 653] on div at bounding box center [1333, 658] width 3875 height 22
click at [499, 440] on div "play_arrow" at bounding box center [514, 426] width 55 height 40
click at [1030, 658] on span "lens" at bounding box center [1251, 689] width 8 height 8
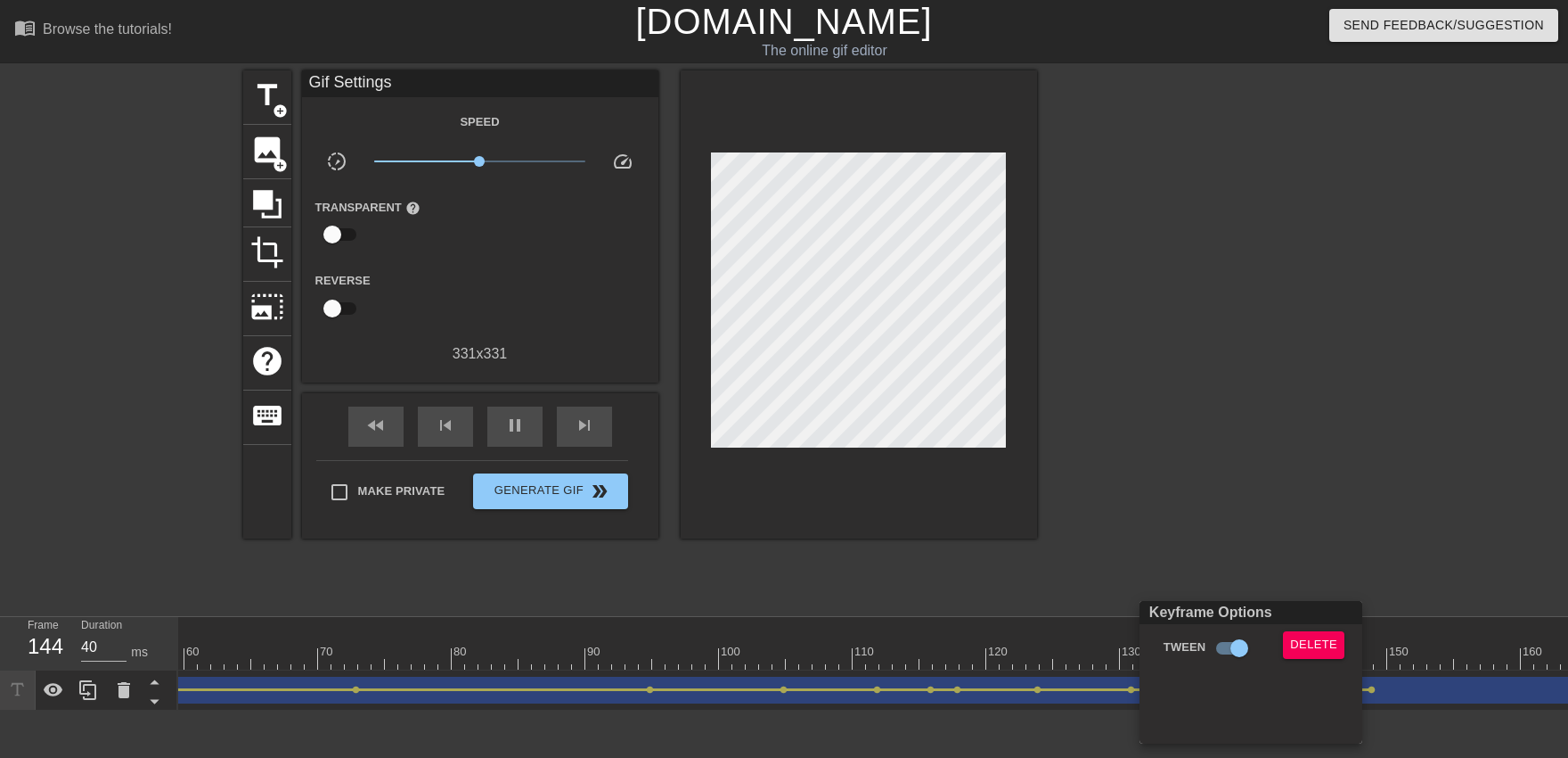
click at [1030, 658] on div "Delete" at bounding box center [1318, 651] width 96 height 41
click at [1030, 648] on span "Delete" at bounding box center [1313, 645] width 47 height 21
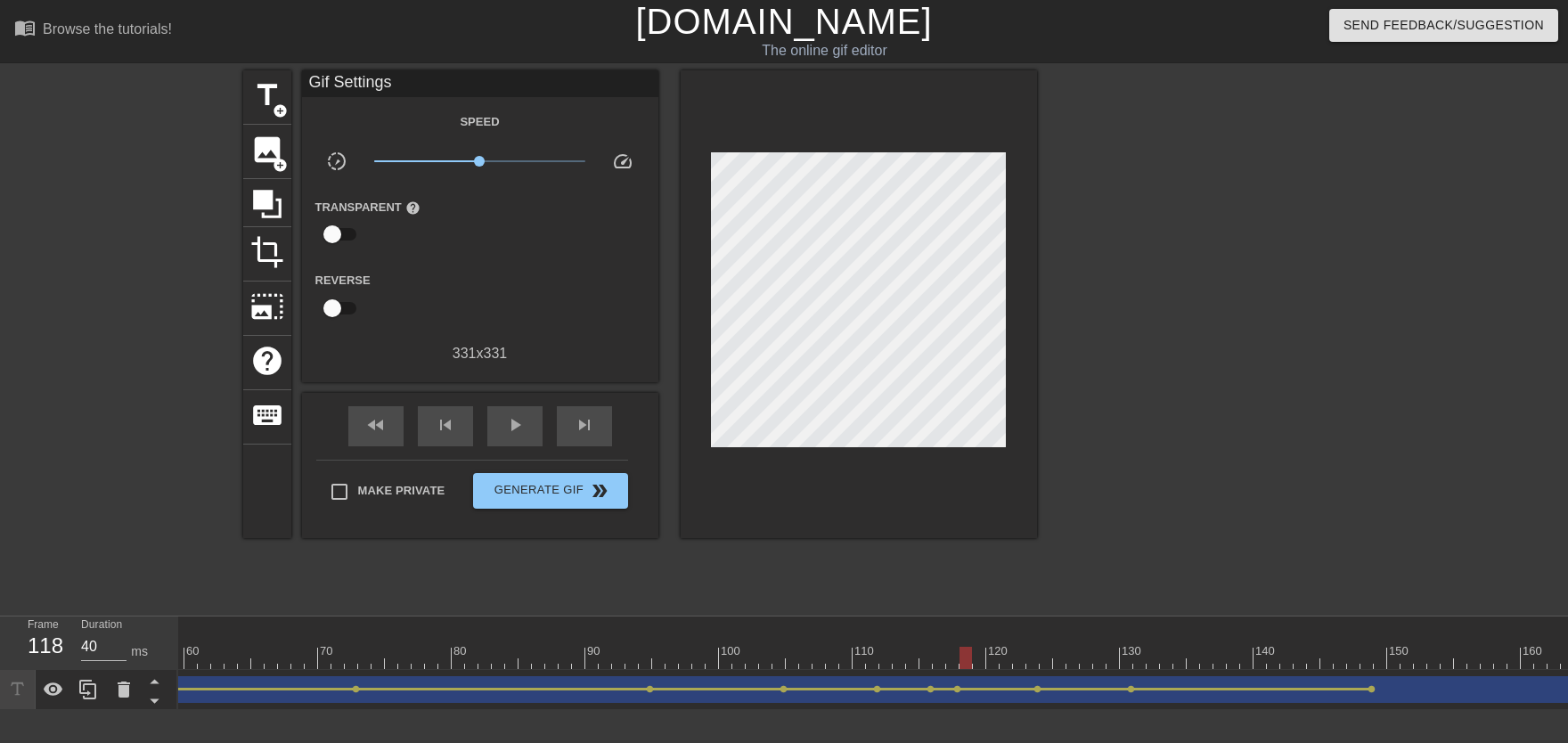
drag, startPoint x: 1194, startPoint y: 666, endPoint x: 788, endPoint y: 570, distance: 417.2
click at [965, 645] on div "10 20 30 40 50 60 70 80 90 100 110 120 130 140 150 160" at bounding box center [1333, 643] width 3875 height 53
click at [533, 439] on div "play_arrow" at bounding box center [514, 426] width 55 height 40
drag, startPoint x: 1089, startPoint y: 639, endPoint x: 690, endPoint y: 577, distance: 403.8
click at [865, 650] on div "10 20 30 40 50 60 70 80 90 100 110 120 130 140 150 160" at bounding box center [1333, 643] width 3875 height 53
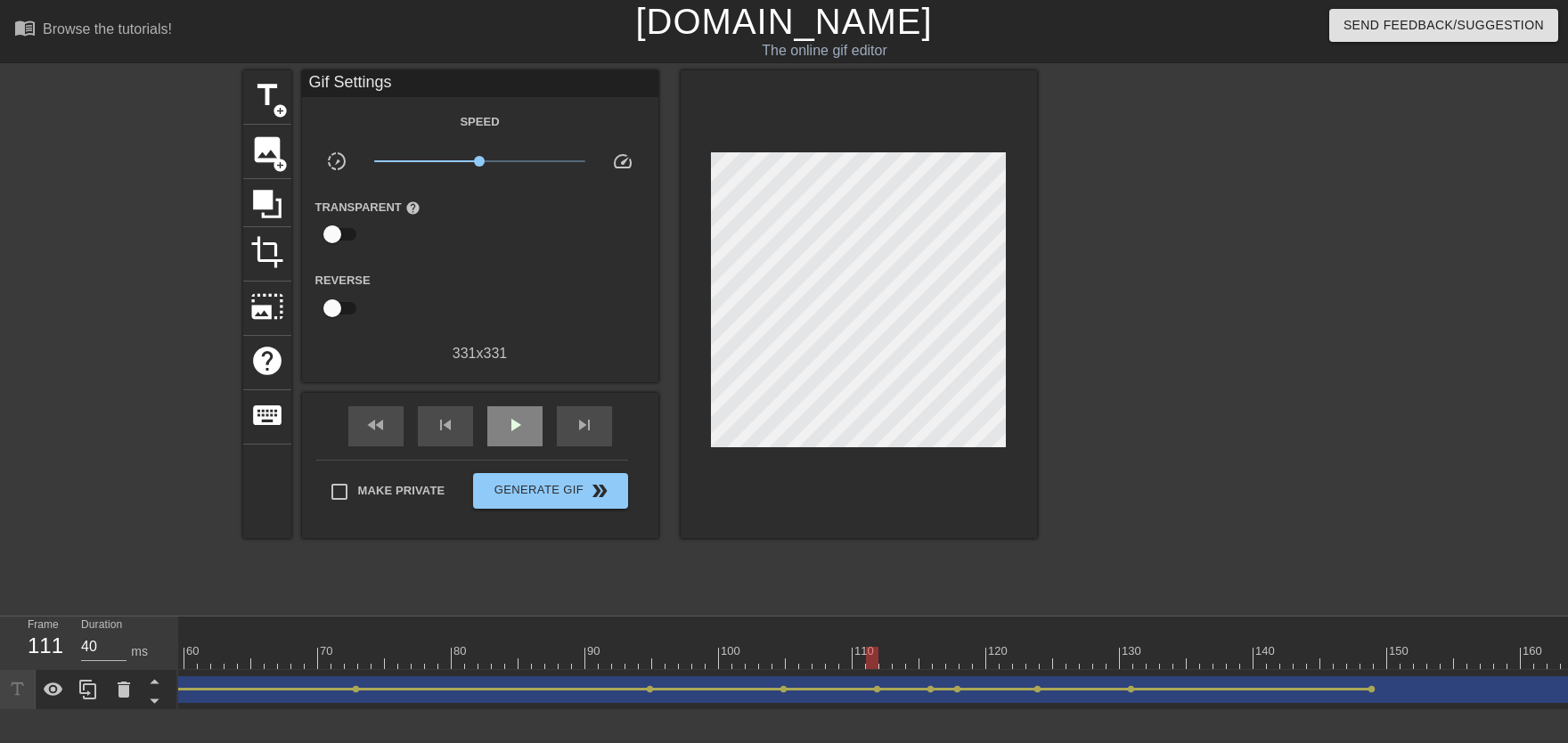
click at [514, 441] on div "play_arrow" at bounding box center [514, 426] width 55 height 40
drag, startPoint x: 992, startPoint y: 660, endPoint x: 1024, endPoint y: 667, distance: 32.8
click at [1018, 658] on div at bounding box center [1333, 658] width 3875 height 22
click at [1030, 658] on div "NoMilly drag_handle drag_handle" at bounding box center [1333, 689] width 3875 height 26
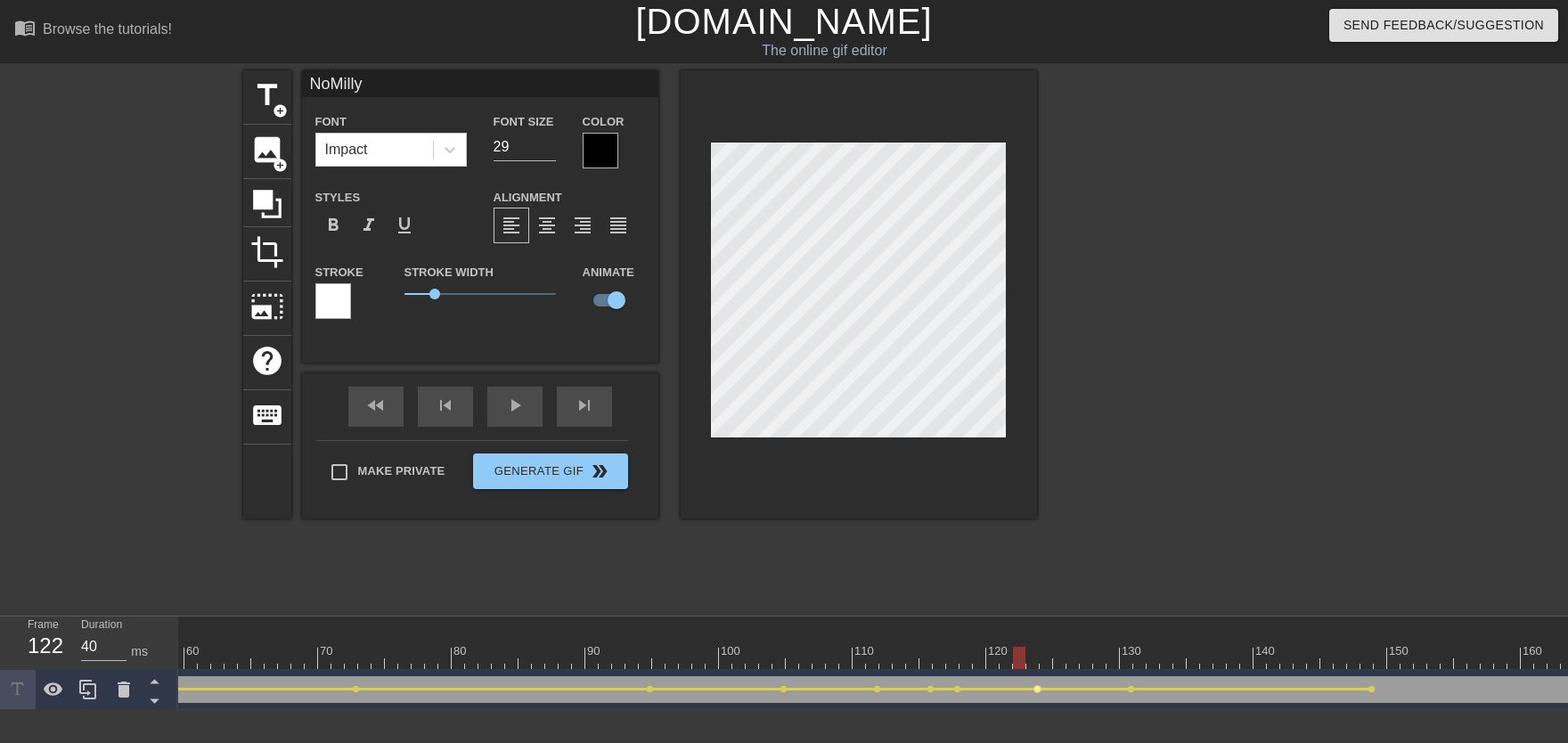
click at [1030, 658] on span "lens" at bounding box center [1037, 689] width 8 height 8
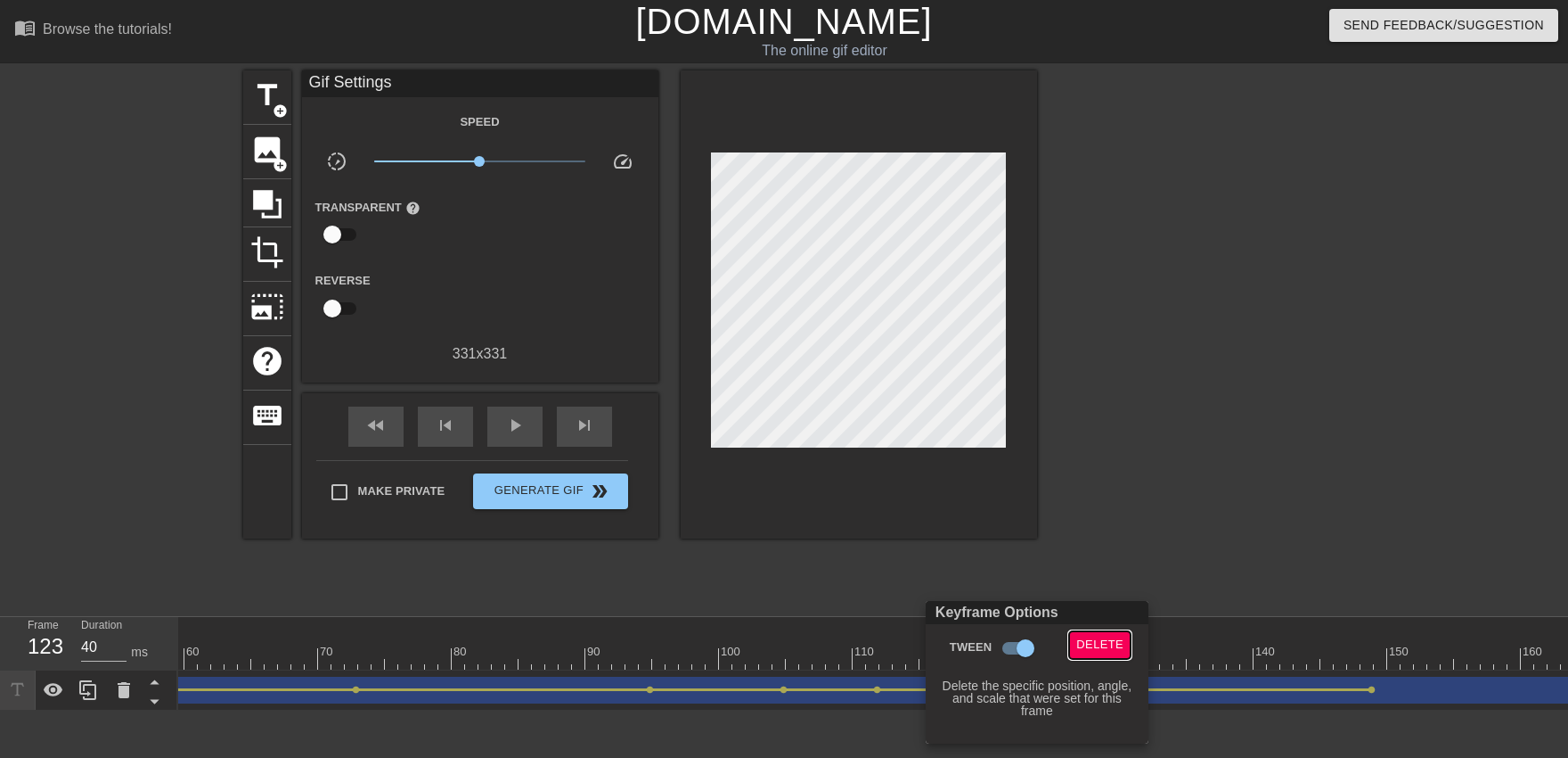
click at [1030, 643] on span "Delete" at bounding box center [1100, 645] width 47 height 21
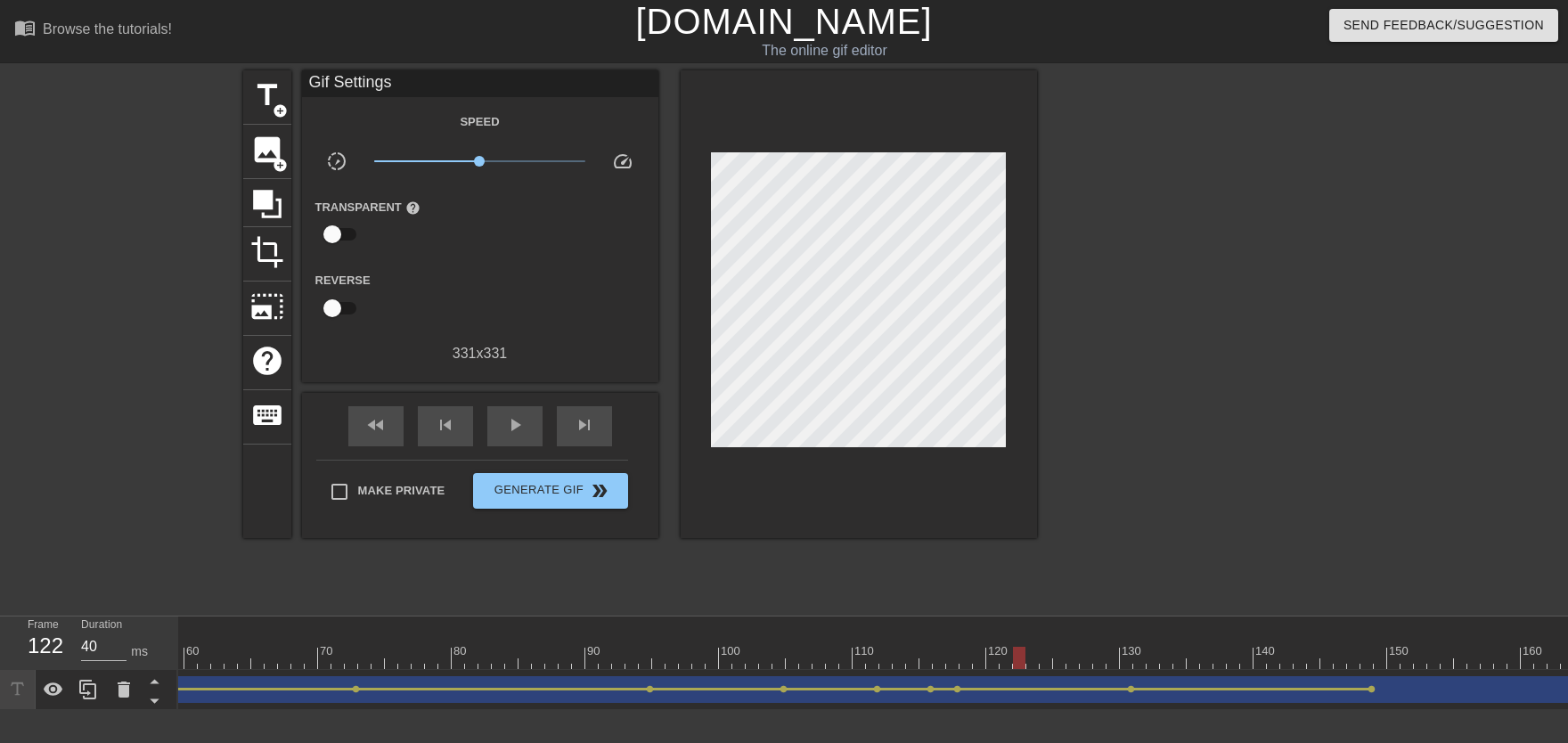
drag, startPoint x: 957, startPoint y: 653, endPoint x: 975, endPoint y: 573, distance: 82.0
click at [1015, 658] on div at bounding box center [1333, 658] width 3875 height 22
drag, startPoint x: 965, startPoint y: 650, endPoint x: 996, endPoint y: 654, distance: 31.3
click at [996, 654] on div at bounding box center [1333, 658] width 3875 height 22
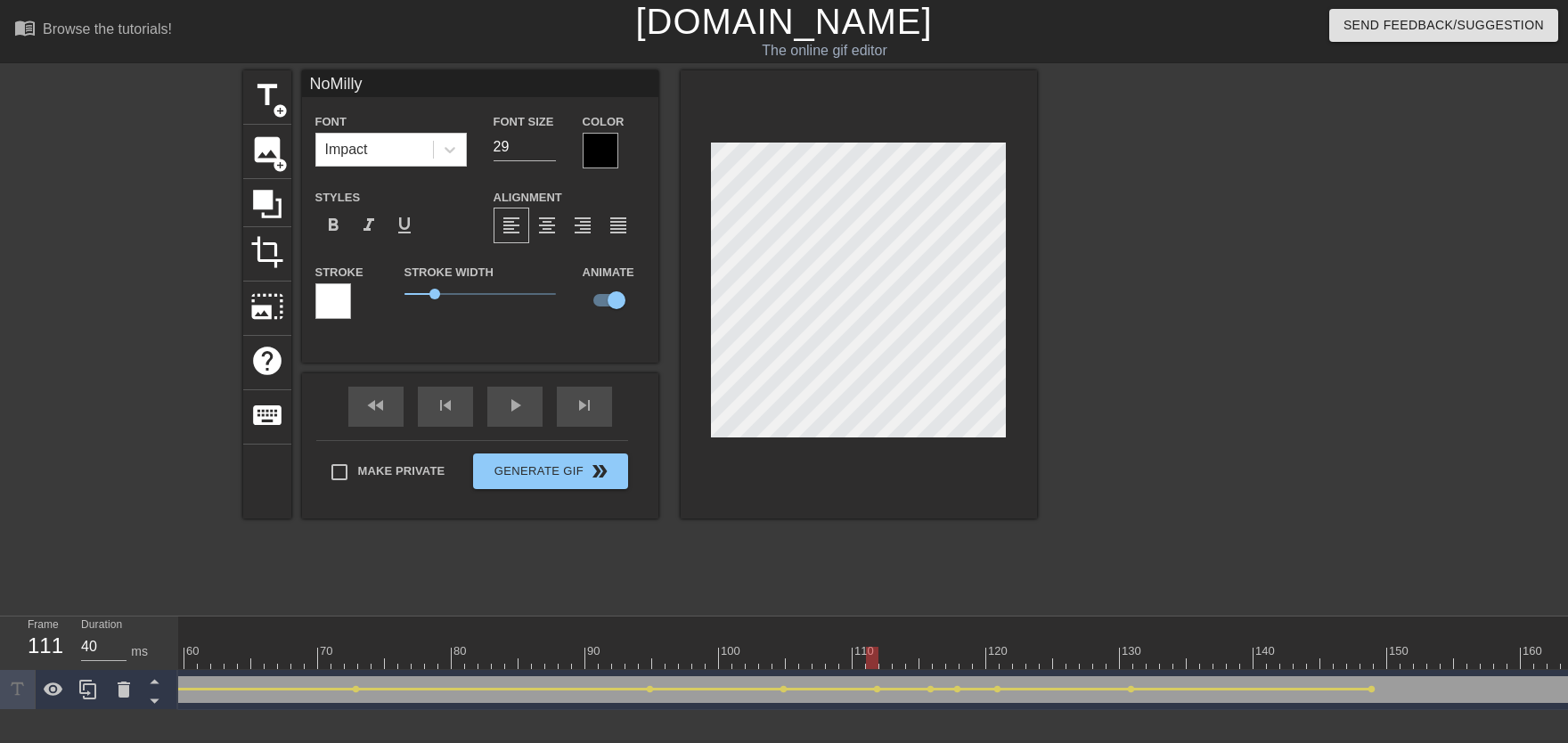
drag, startPoint x: 872, startPoint y: 636, endPoint x: 788, endPoint y: 628, distance: 84.4
click at [808, 636] on div "10 20 30 40 50 60 70 80 90 100 110 120 130 140 150 160" at bounding box center [1333, 643] width 3875 height 53
click at [503, 415] on div "play_arrow" at bounding box center [514, 406] width 55 height 40
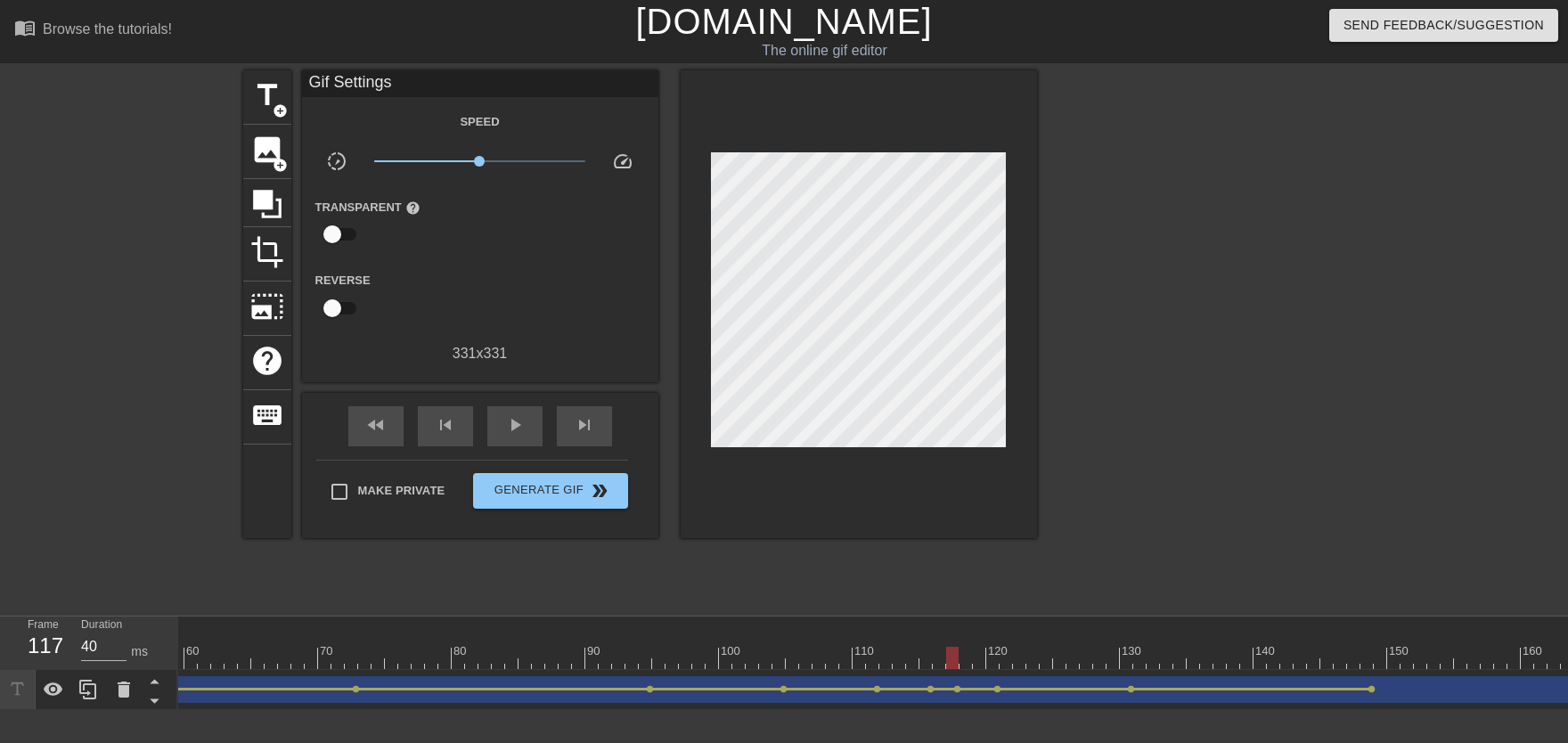
drag, startPoint x: 936, startPoint y: 662, endPoint x: 952, endPoint y: 666, distance: 16.5
click at [952, 658] on div at bounding box center [1333, 658] width 3875 height 22
click at [955, 658] on span "lens" at bounding box center [957, 689] width 8 height 8
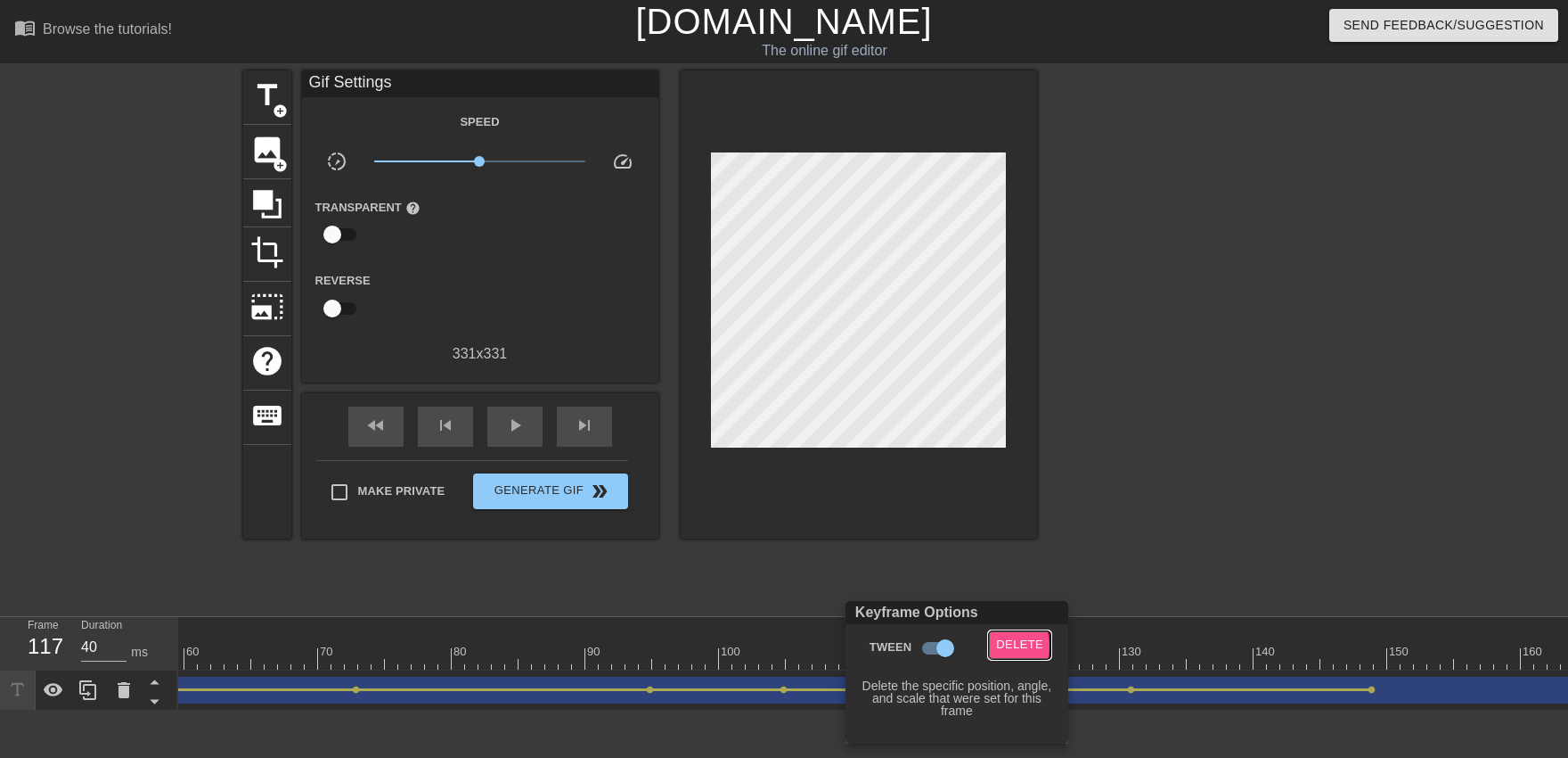
click at [996, 647] on span "Delete" at bounding box center [1020, 645] width 47 height 21
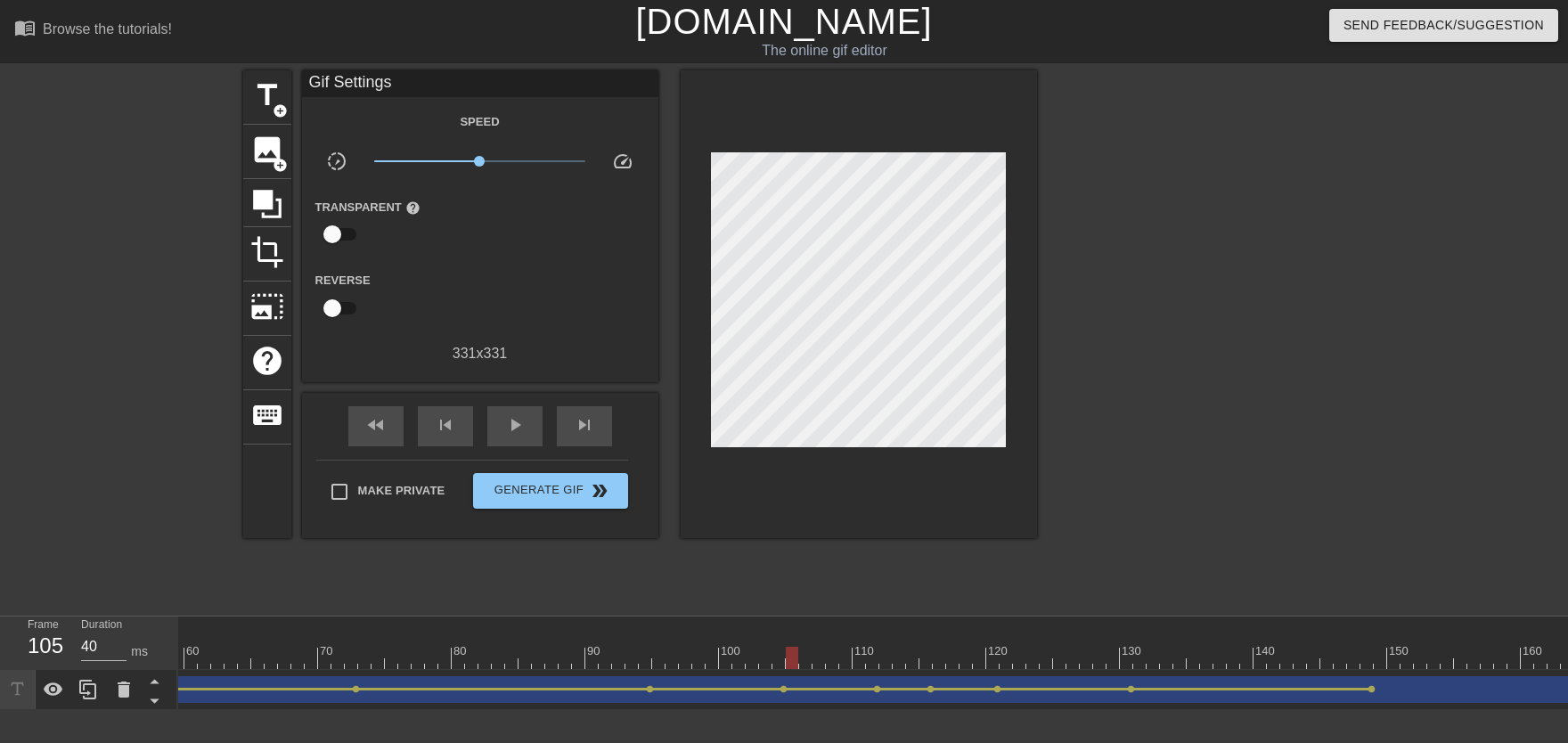
drag, startPoint x: 968, startPoint y: 645, endPoint x: 767, endPoint y: 637, distance: 201.2
click at [767, 637] on div "10 20 30 40 50 60 70 80 90 100 110 120 130 140 150 160" at bounding box center [1333, 648] width 3875 height 28
click at [528, 433] on div "play_arrow" at bounding box center [514, 426] width 55 height 40
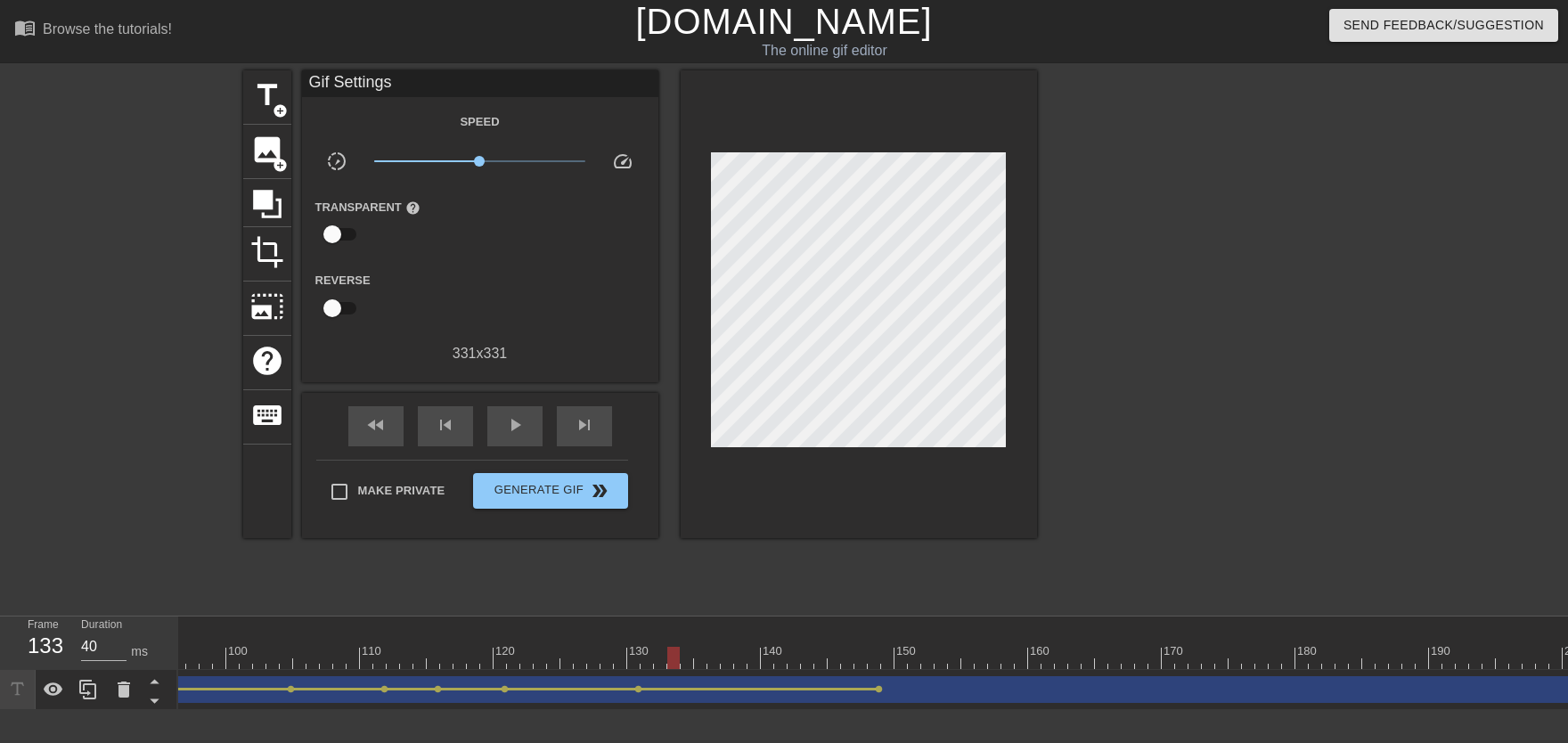
scroll to position [0, 1320]
drag, startPoint x: 856, startPoint y: 660, endPoint x: 989, endPoint y: 667, distance: 133.2
click at [989, 658] on div at bounding box center [797, 658] width 3875 height 22
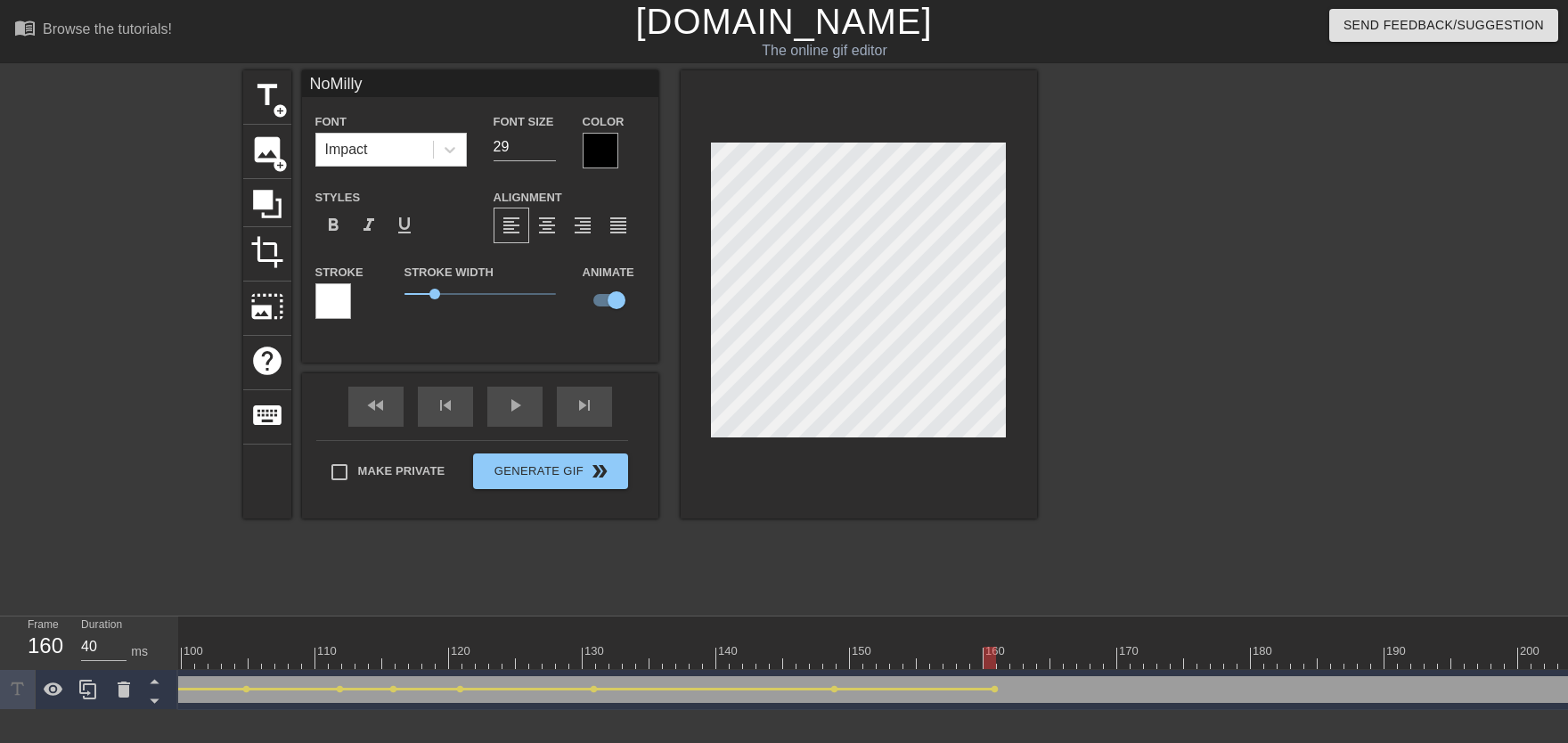
drag, startPoint x: 769, startPoint y: 669, endPoint x: 698, endPoint y: 665, distance: 71.1
click at [697, 658] on div at bounding box center [797, 658] width 3875 height 22
click at [521, 420] on div "play_arrow" at bounding box center [514, 406] width 55 height 40
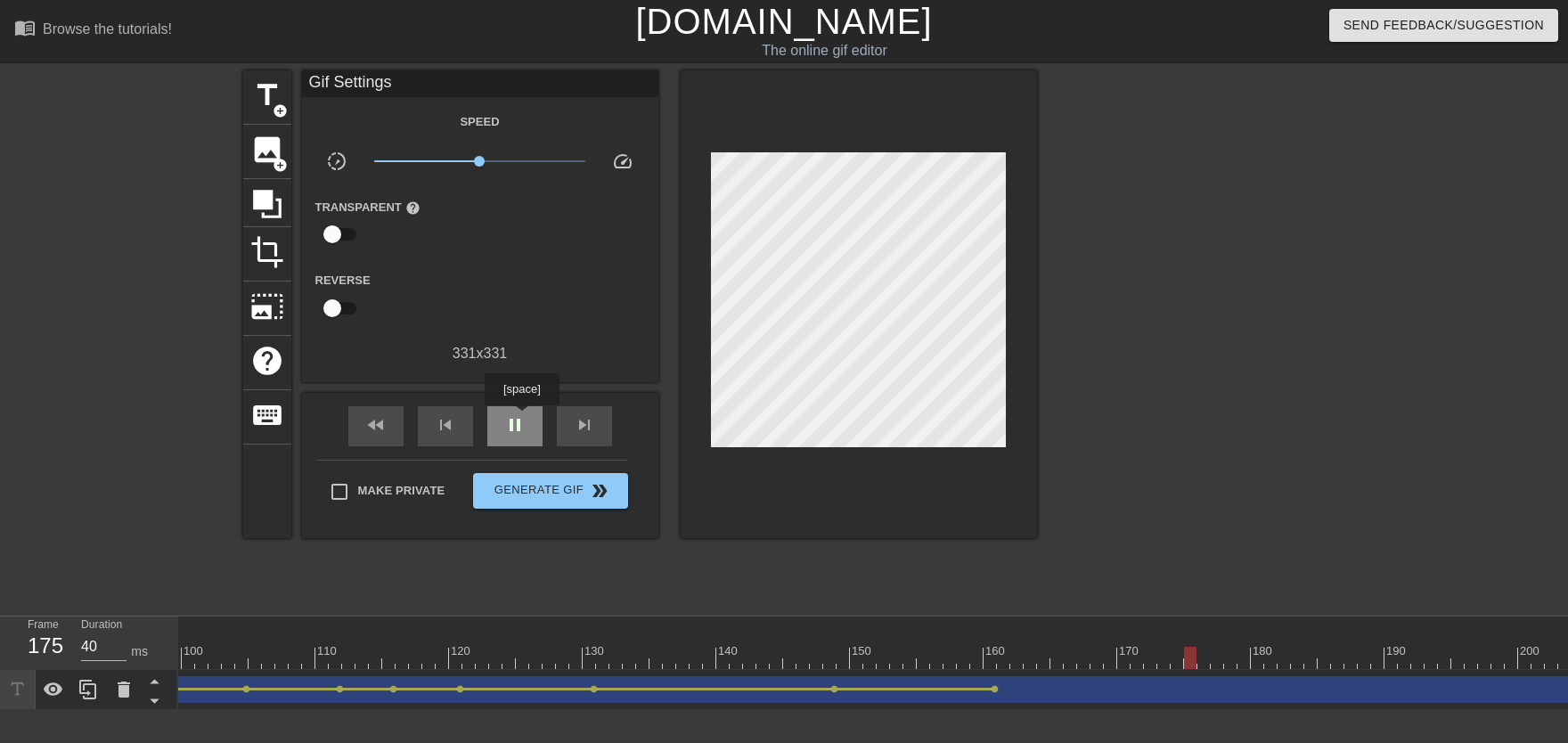
click at [521, 417] on span "pause" at bounding box center [515, 425] width 22 height 22
drag, startPoint x: 986, startPoint y: 660, endPoint x: 1167, endPoint y: 647, distance: 181.5
click at [1030, 647] on div at bounding box center [797, 658] width 3875 height 22
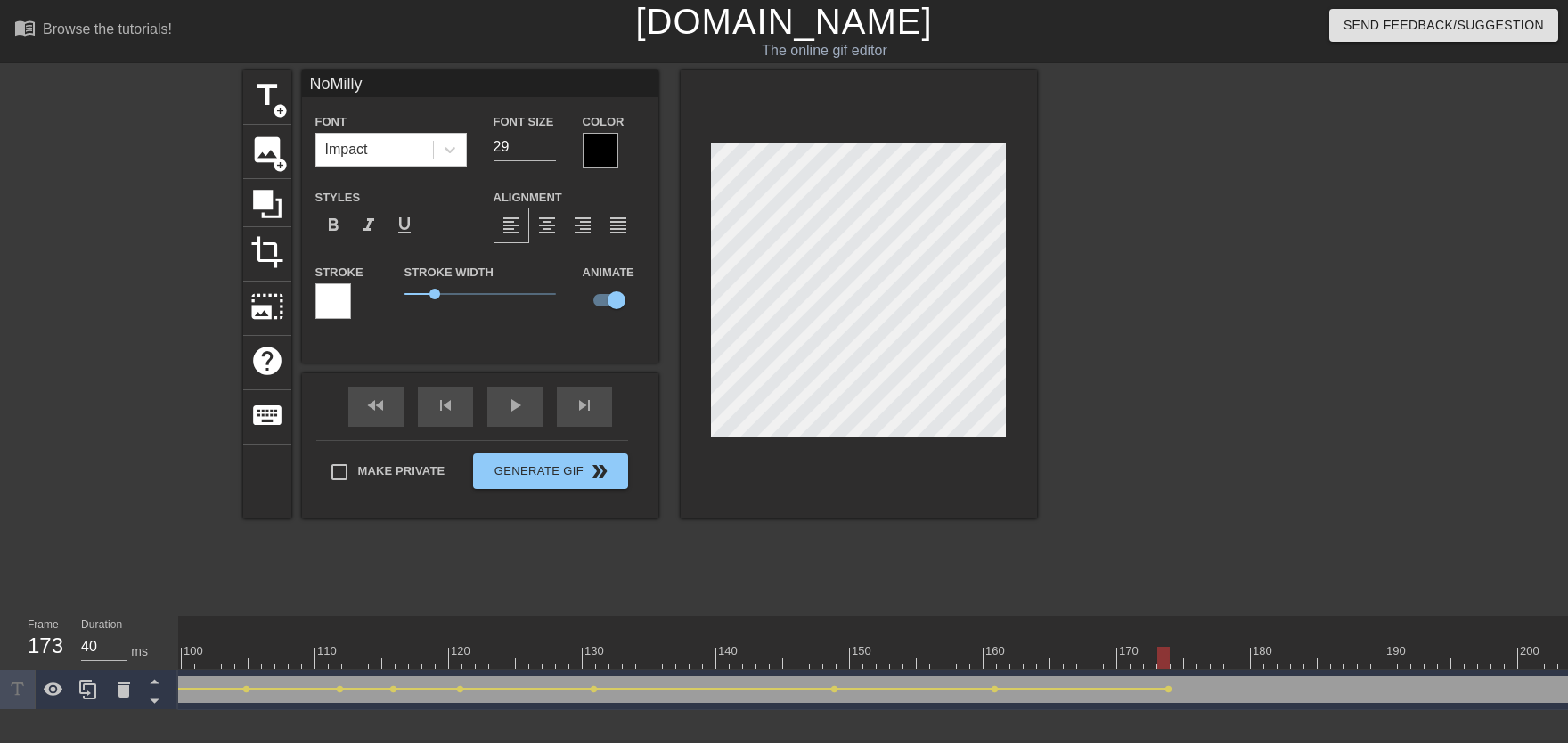
drag, startPoint x: 955, startPoint y: 669, endPoint x: 810, endPoint y: 657, distance: 145.5
click at [822, 658] on div at bounding box center [797, 658] width 3875 height 22
click at [517, 410] on div "play_arrow" at bounding box center [514, 406] width 55 height 40
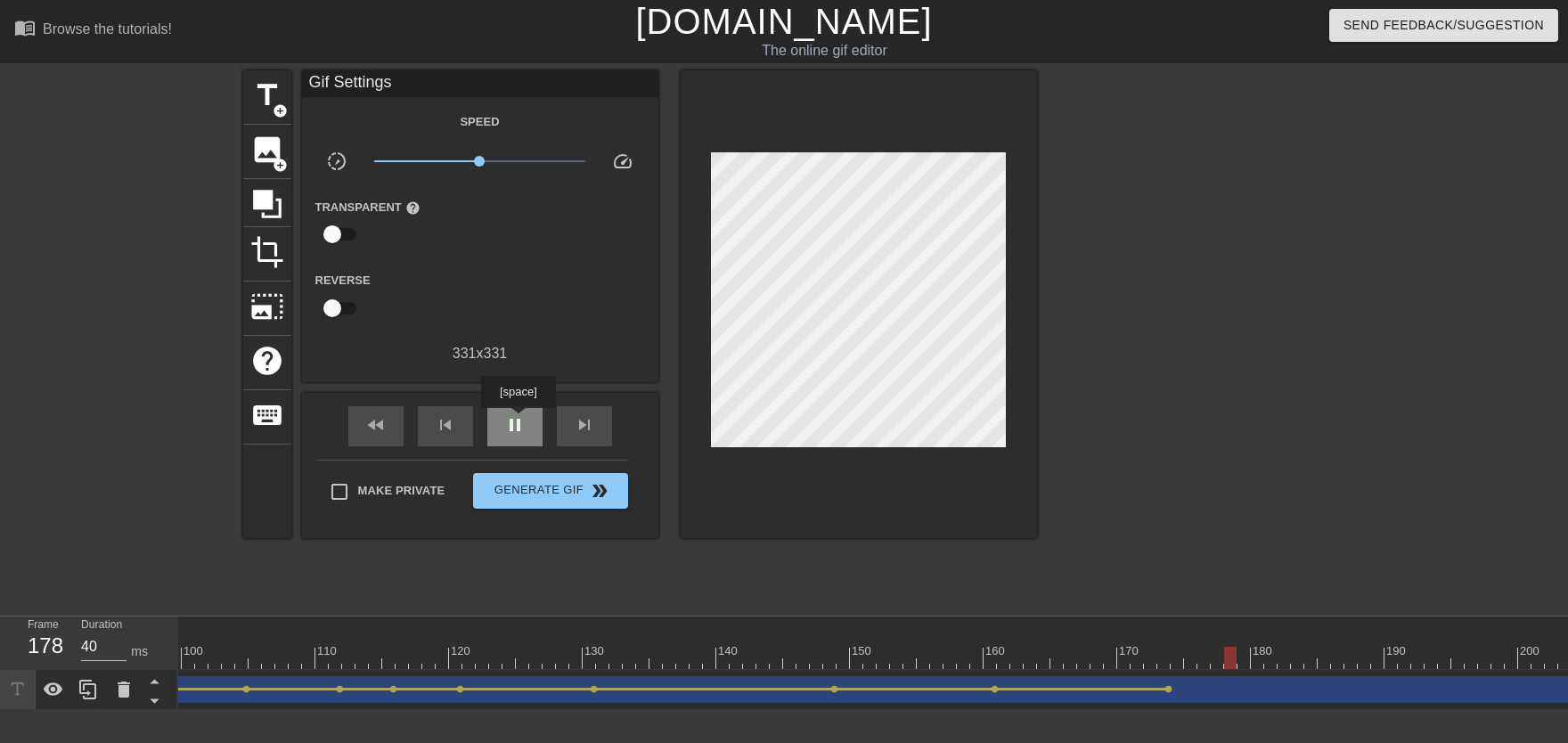
click at [517, 420] on span "pause" at bounding box center [515, 425] width 22 height 22
drag, startPoint x: 544, startPoint y: 643, endPoint x: 494, endPoint y: 458, distance: 191.6
click at [416, 651] on div "10 20 30 40 50 60 70 80 90 100 110 120 130 140 150 160" at bounding box center [797, 643] width 3875 height 53
click at [513, 434] on span "play_arrow" at bounding box center [515, 425] width 22 height 22
drag, startPoint x: 447, startPoint y: 647, endPoint x: 540, endPoint y: 651, distance: 93.1
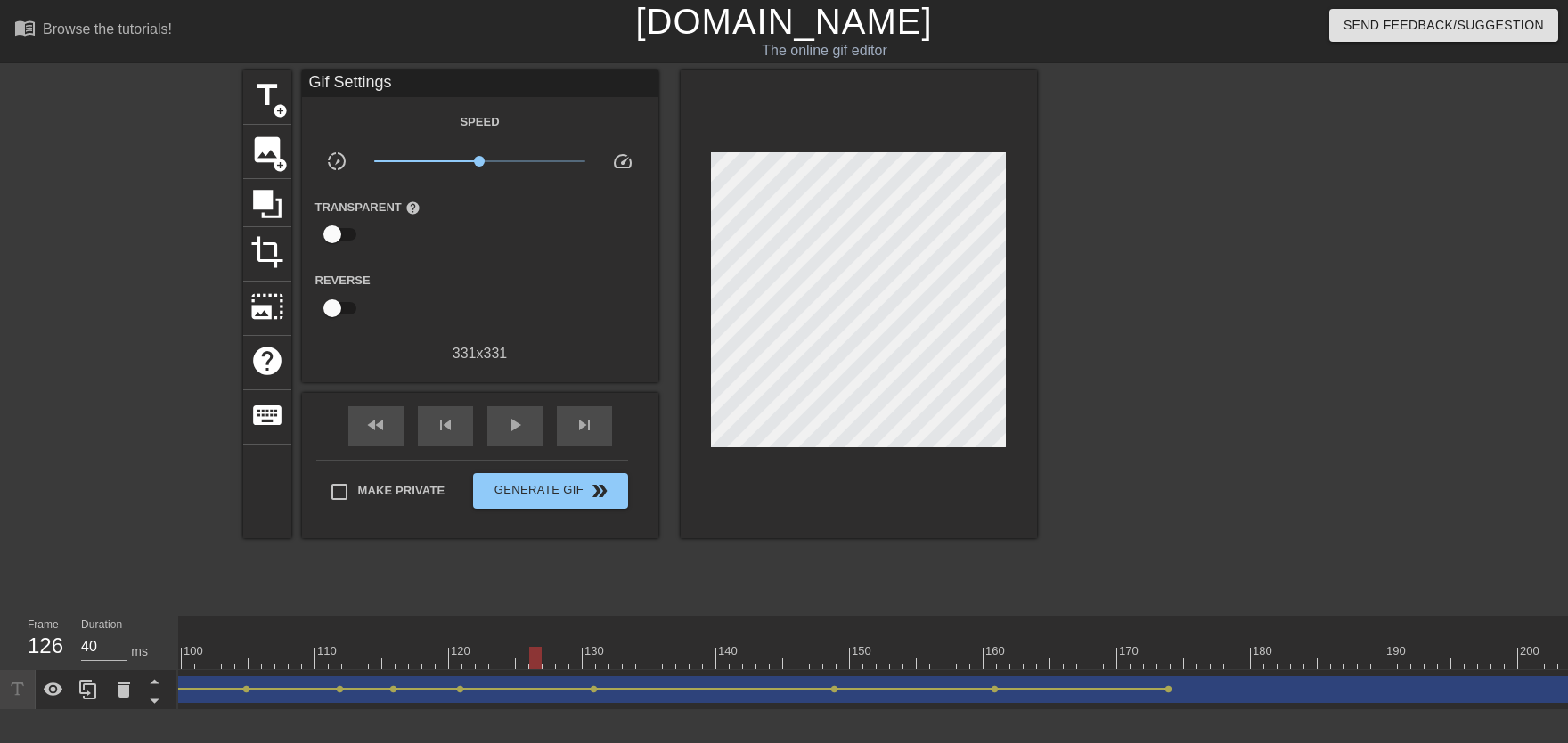
click at [540, 651] on div at bounding box center [797, 658] width 3875 height 22
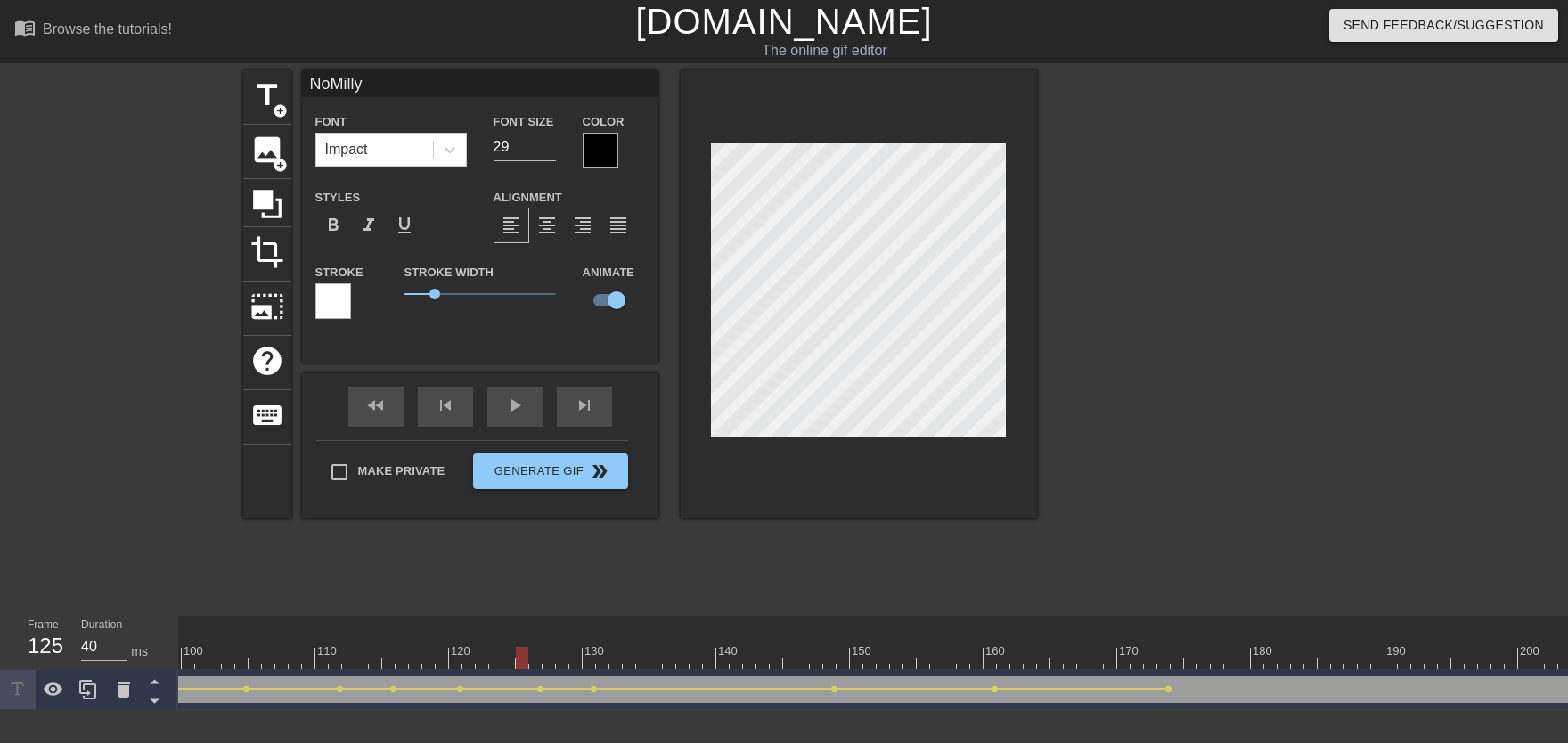
drag, startPoint x: 548, startPoint y: 643, endPoint x: 472, endPoint y: 547, distance: 122.4
click at [335, 658] on div "10 20 30 40 50 60 70 80 90 100 110 120 130 140 150 160" at bounding box center [873, 664] width 1390 height 94
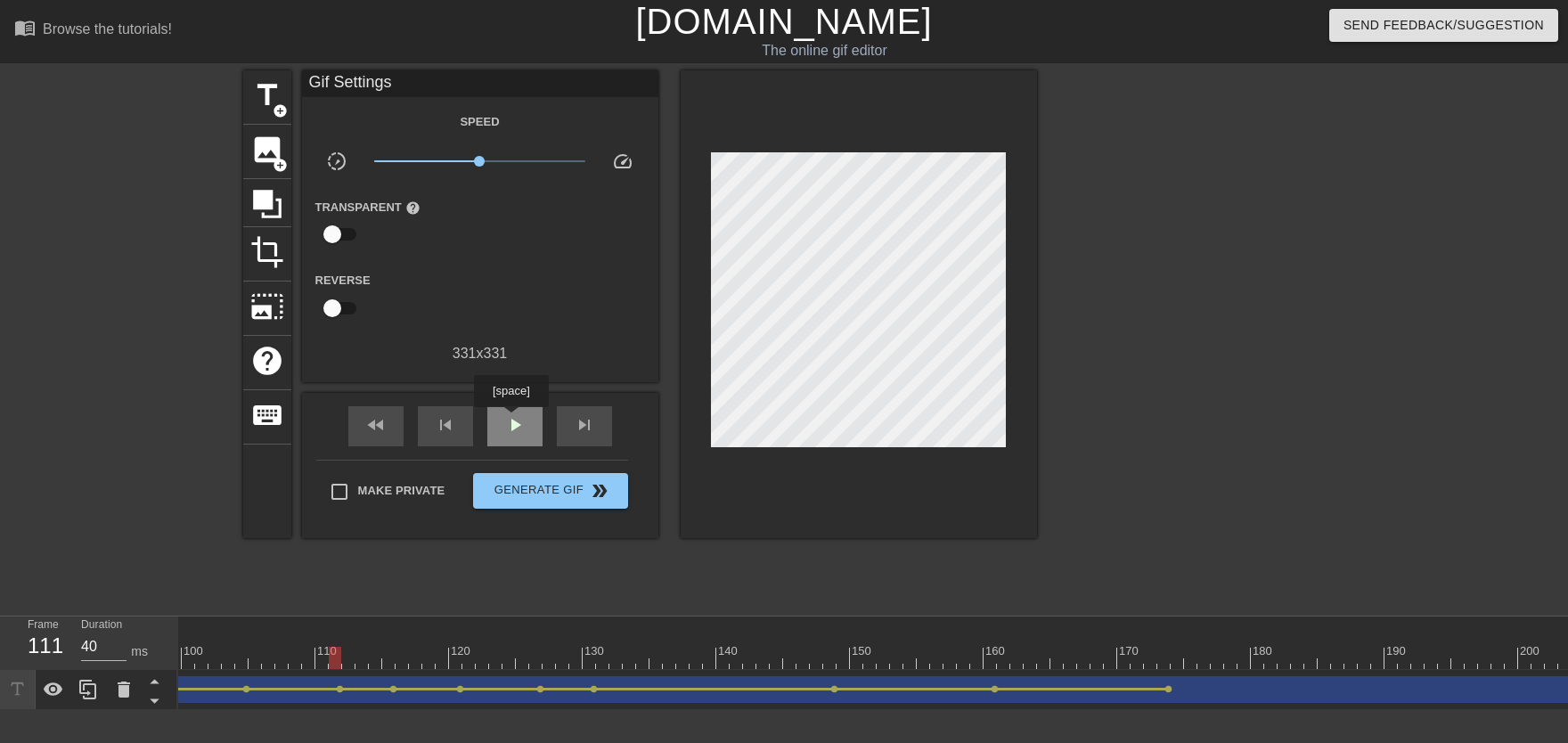
click at [510, 419] on div "play_arrow" at bounding box center [514, 426] width 55 height 40
click at [510, 419] on span "pause" at bounding box center [515, 425] width 22 height 22
click at [541, 658] on span "lens" at bounding box center [541, 689] width 8 height 8
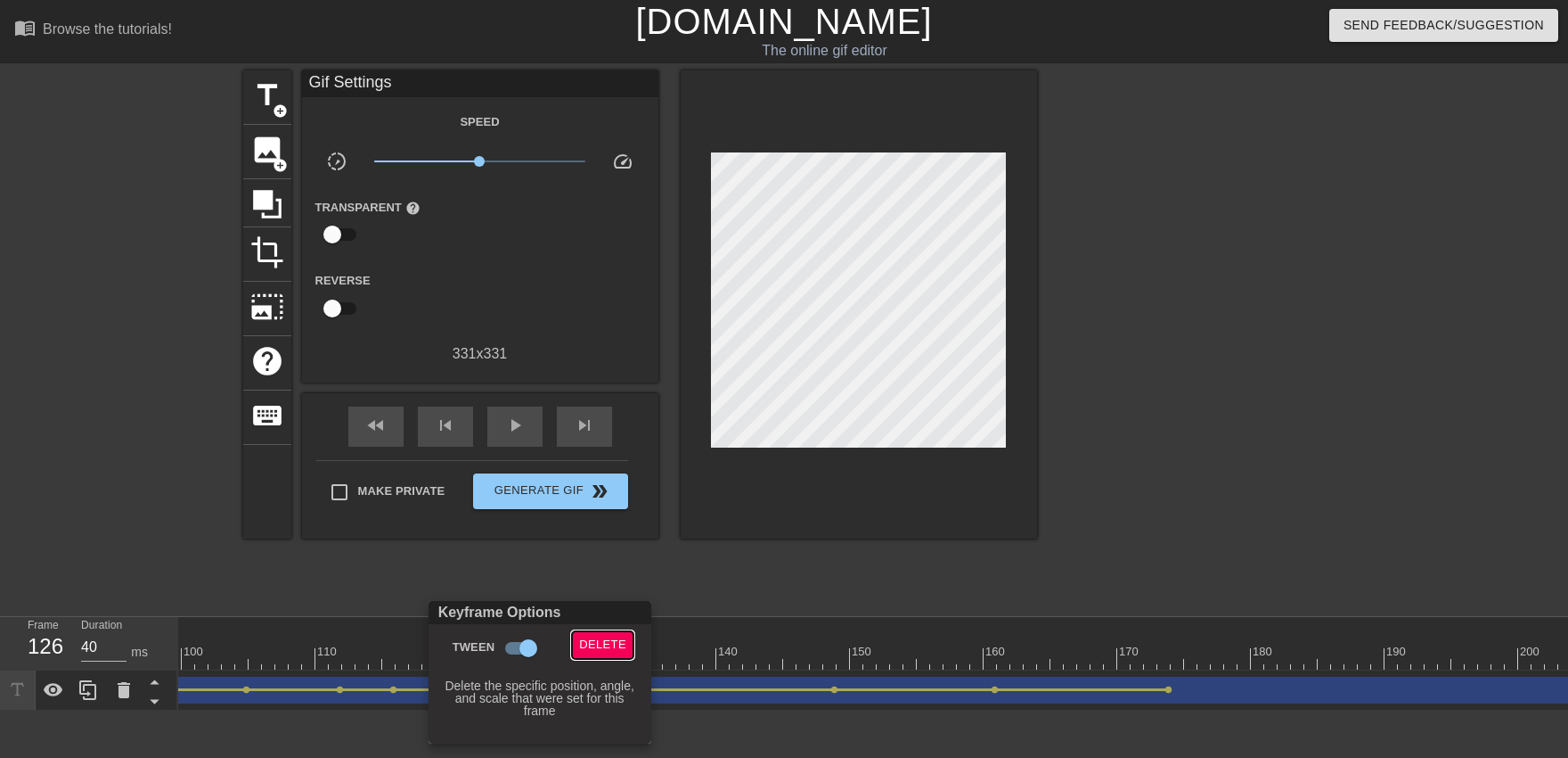
click at [617, 642] on span "Delete" at bounding box center [602, 645] width 47 height 21
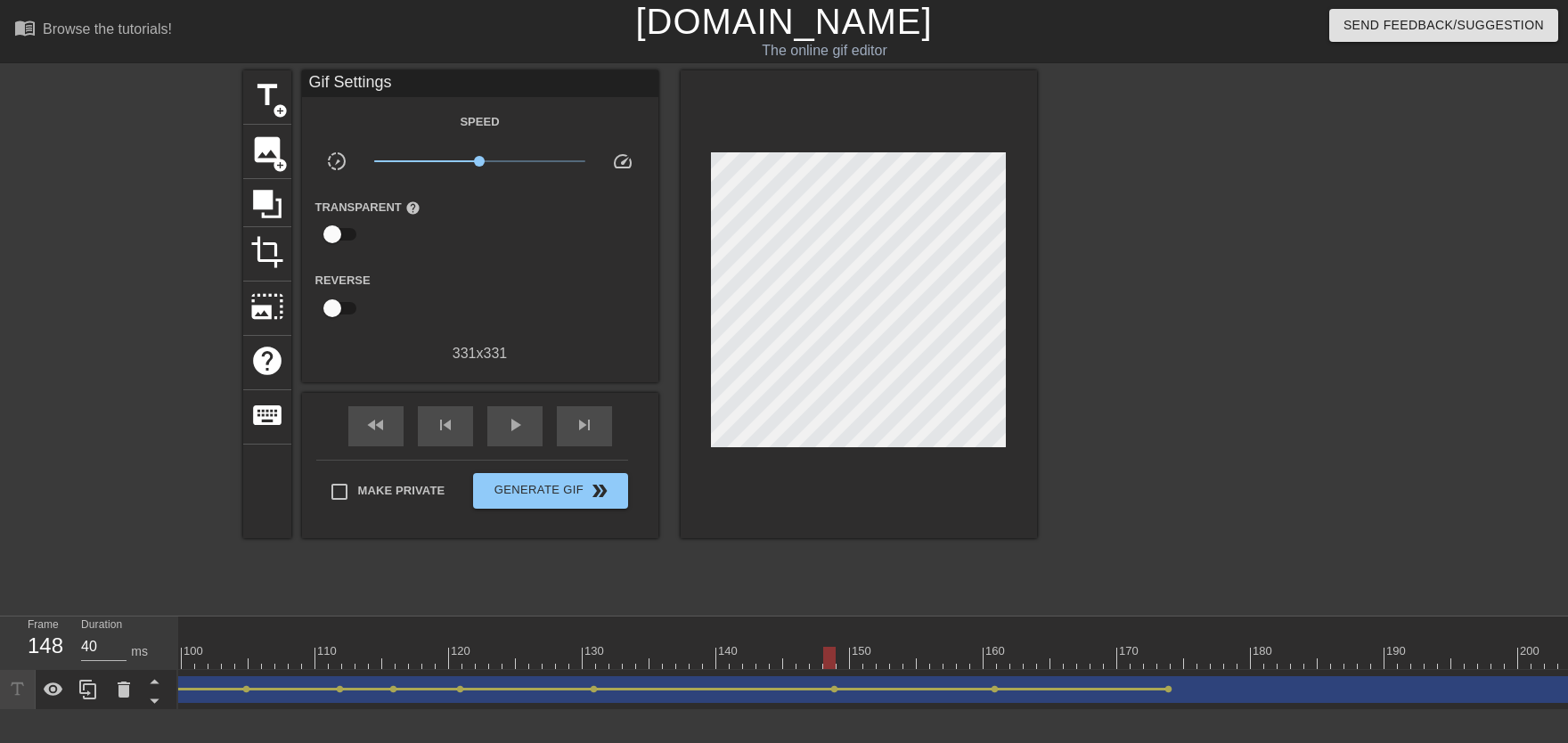
drag, startPoint x: 505, startPoint y: 639, endPoint x: 828, endPoint y: 663, distance: 323.9
click at [828, 658] on div "10 20 30 40 50 60 70 80 90 100 110 120 130 140 150 160" at bounding box center [797, 643] width 3875 height 53
click at [528, 434] on div "play_arrow" at bounding box center [514, 426] width 55 height 40
drag, startPoint x: 796, startPoint y: 638, endPoint x: 1163, endPoint y: 662, distance: 367.8
click at [1030, 658] on div "10 20 30 40 50 60 70 80 90 100 110 120 130 140 150 160" at bounding box center [797, 643] width 3875 height 53
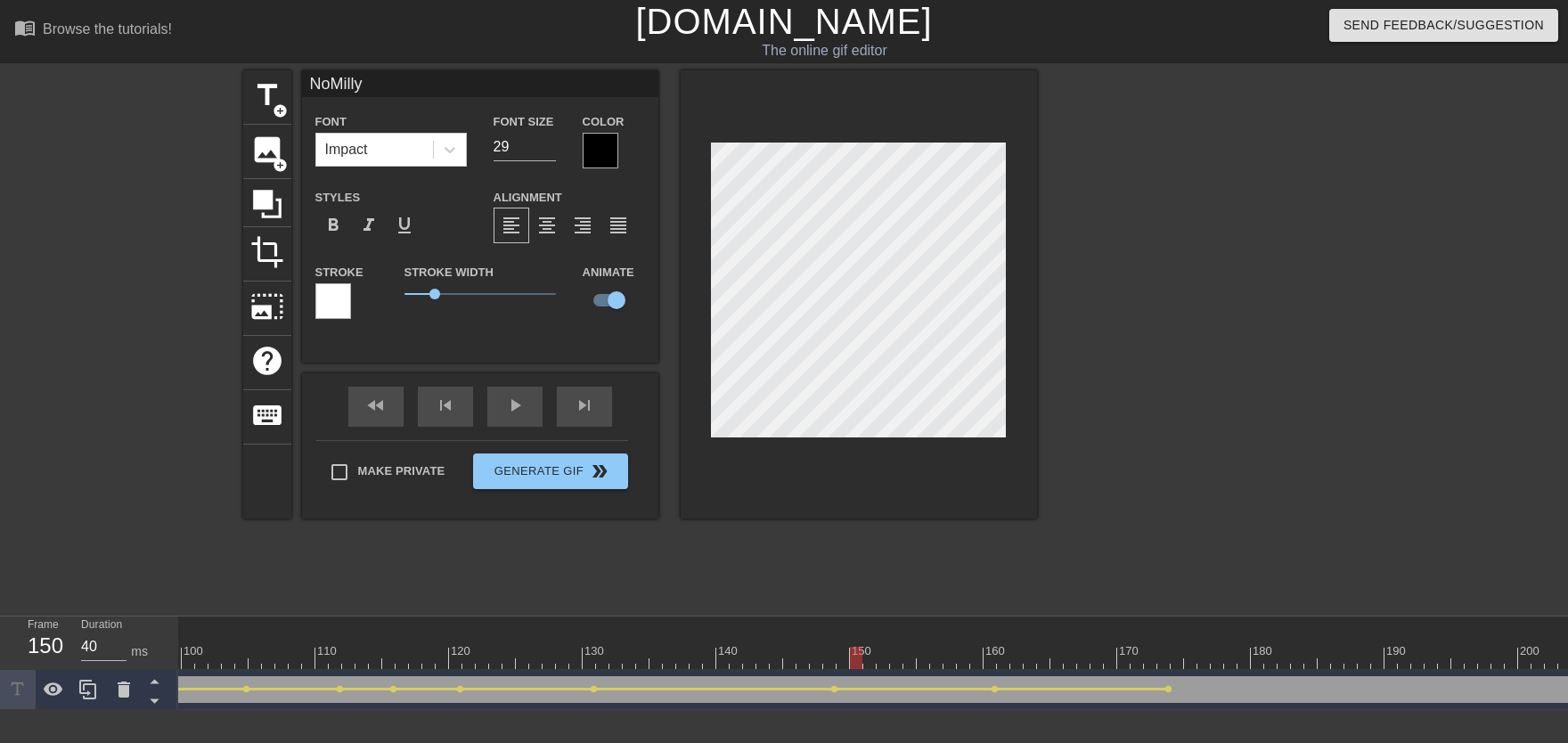
drag, startPoint x: 907, startPoint y: 643, endPoint x: 751, endPoint y: 622, distance: 157.4
click at [760, 628] on div "10 20 30 40 50 60 70 80 90 100 110 120 130 140 150 160" at bounding box center [797, 643] width 3875 height 53
click at [528, 412] on div "play_arrow" at bounding box center [514, 406] width 55 height 40
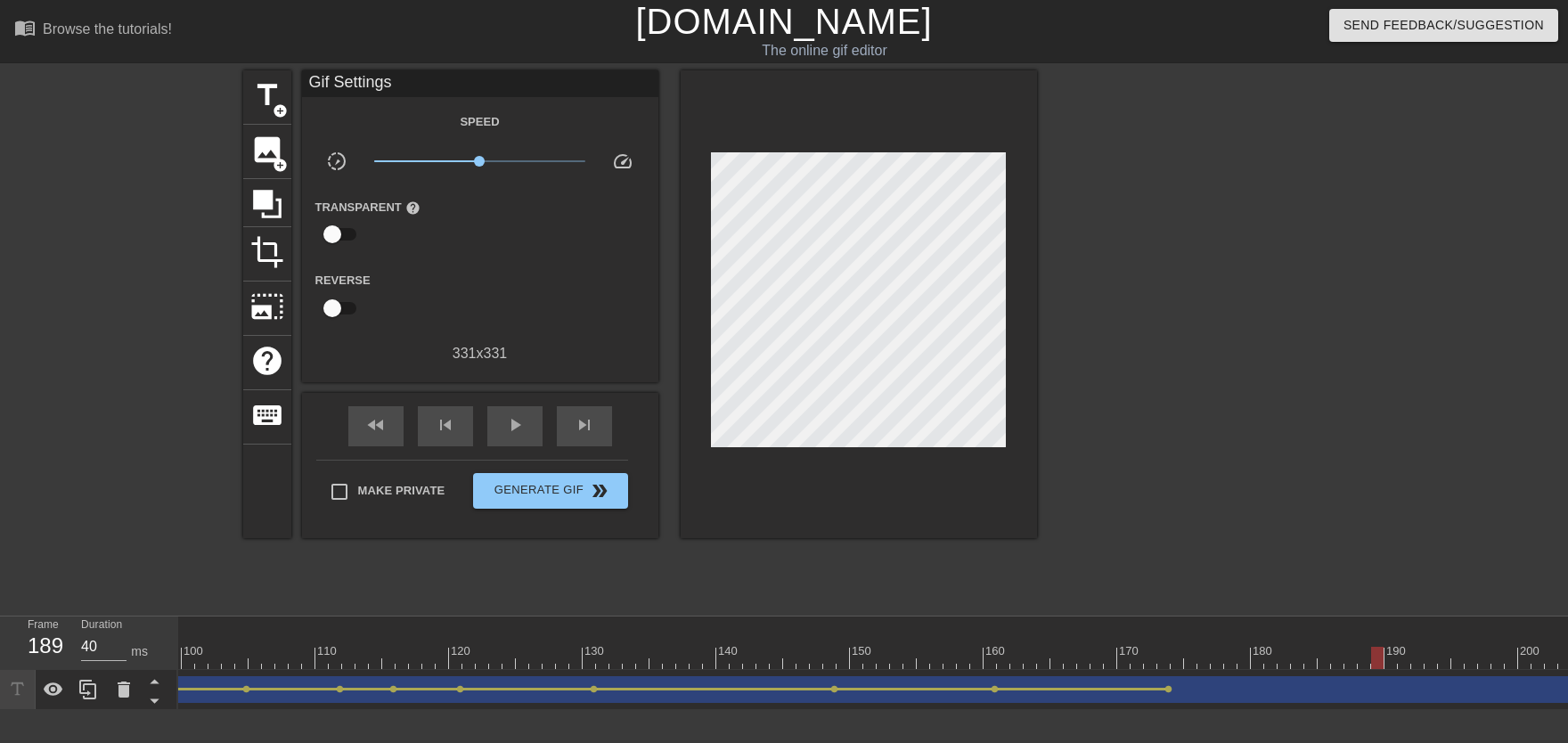
drag, startPoint x: 1120, startPoint y: 648, endPoint x: 1372, endPoint y: 647, distance: 252.0
click at [1030, 647] on div at bounding box center [797, 658] width 3875 height 22
drag, startPoint x: 1230, startPoint y: 649, endPoint x: 1314, endPoint y: 658, distance: 84.5
click at [1030, 658] on div at bounding box center [797, 658] width 3875 height 22
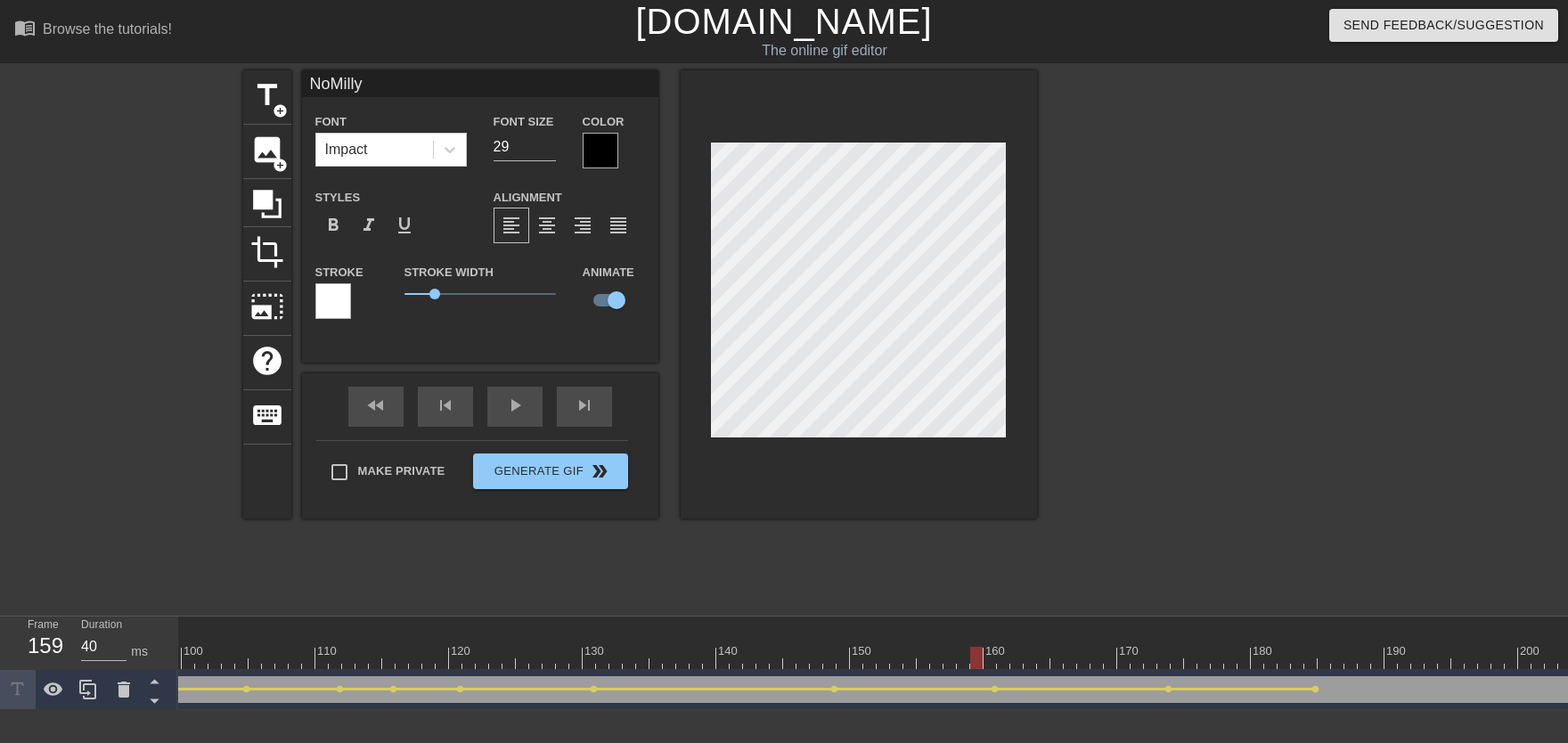
drag, startPoint x: 1061, startPoint y: 639, endPoint x: 978, endPoint y: 647, distance: 83.4
click at [978, 647] on div "10 20 30 40 50 60 70 80 90 100 110 120 130 140 150 160" at bounding box center [797, 643] width 3875 height 53
click at [526, 419] on div "play_arrow" at bounding box center [514, 406] width 55 height 40
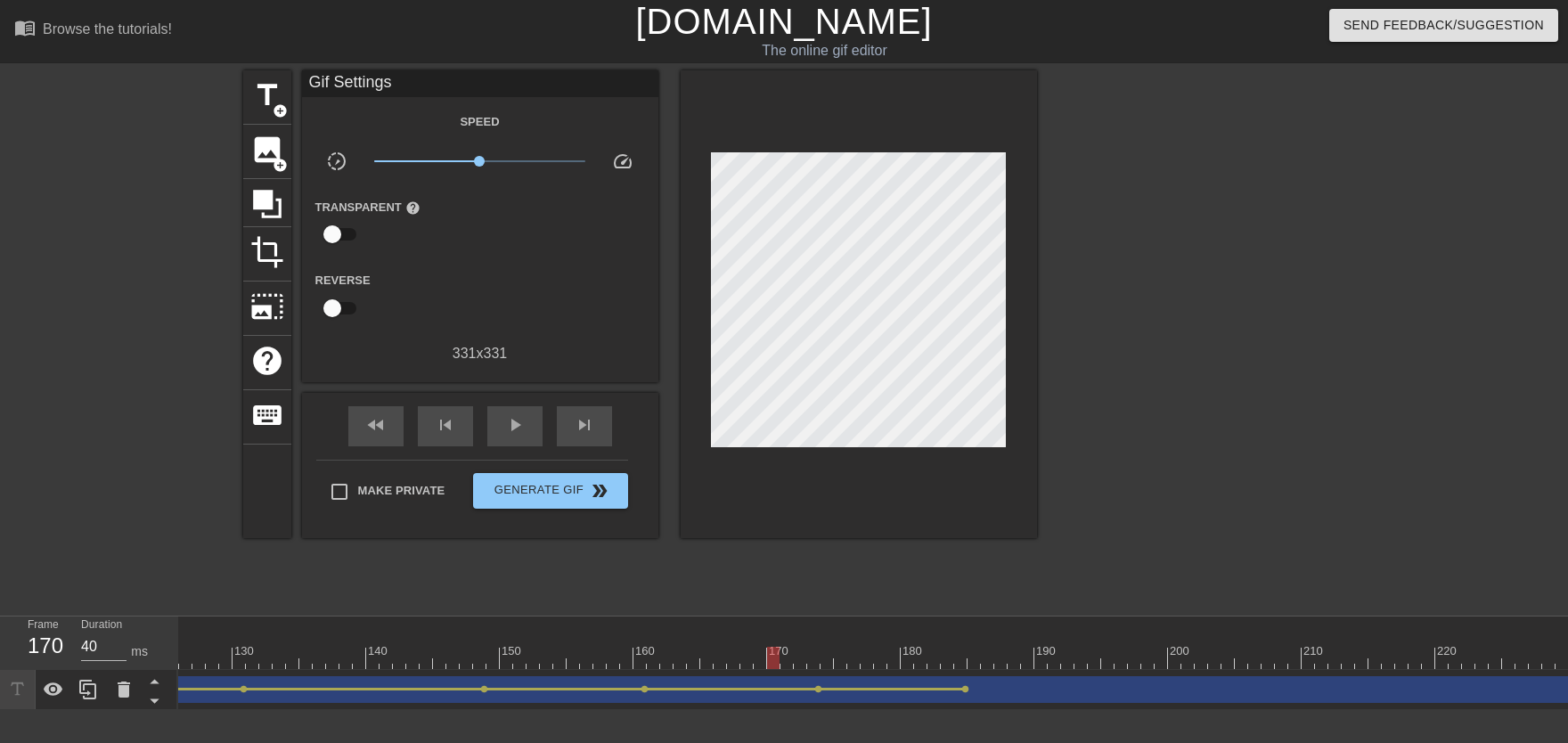
scroll to position [0, 2044]
drag, startPoint x: 575, startPoint y: 642, endPoint x: 826, endPoint y: 662, distance: 251.8
click at [826, 658] on div "10 20 30 40 50 60 70 80 90 100 110 120 130 140 150 160" at bounding box center [71, 643] width 3875 height 53
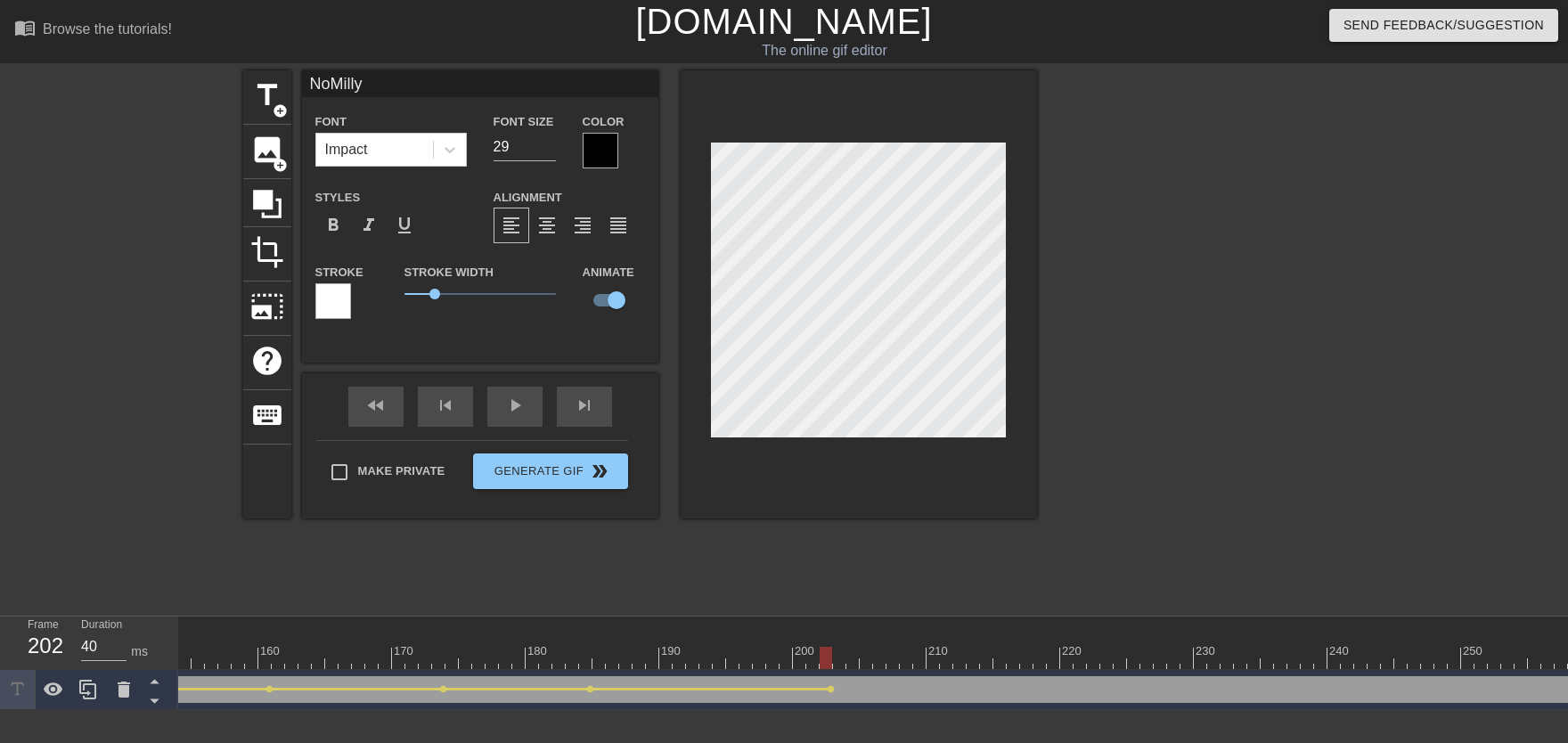
click at [499, 657] on div at bounding box center [71, 658] width 3875 height 22
click at [517, 428] on div "fast_rewind skip_previous play_arrow skip_next" at bounding box center [480, 407] width 290 height 66
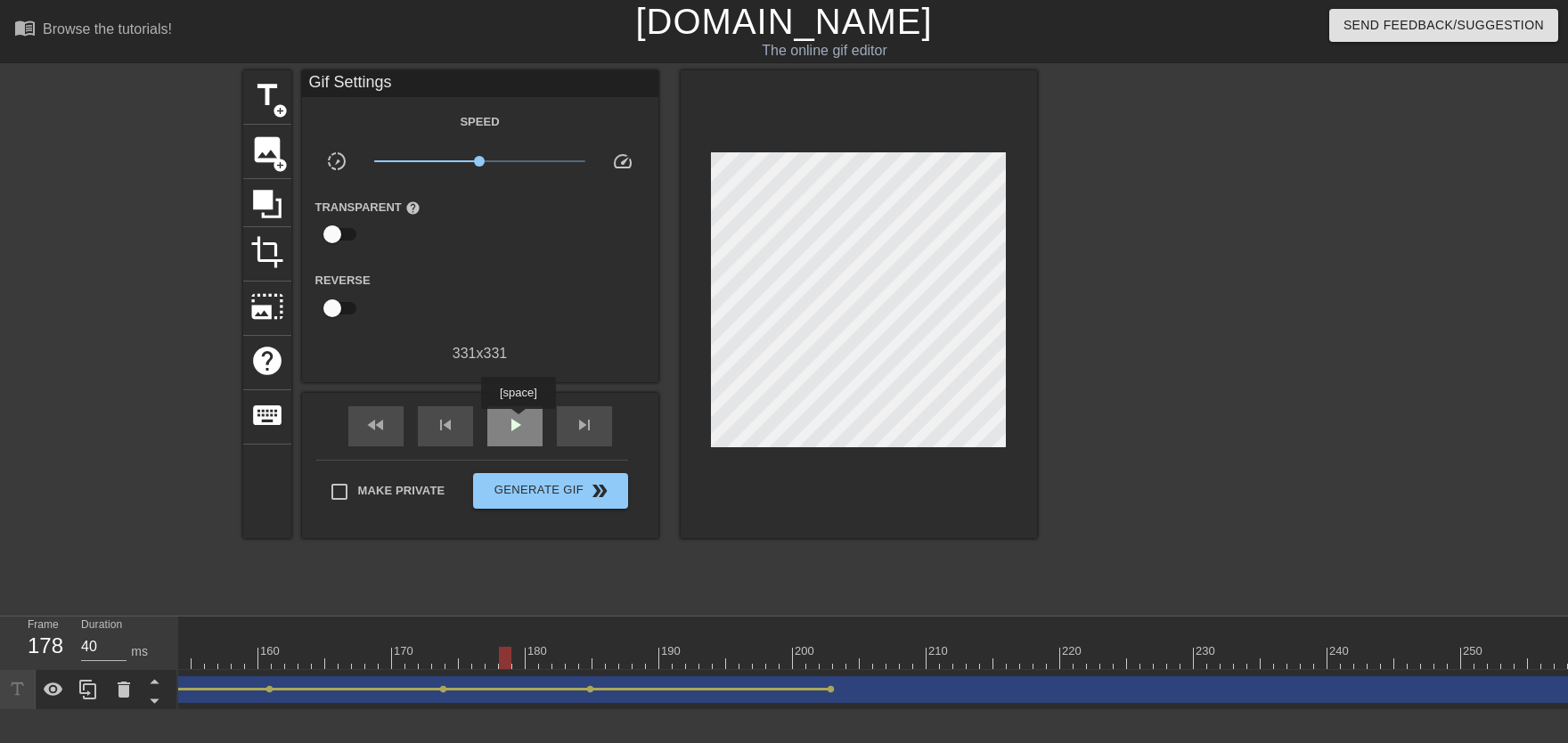
click at [517, 421] on span "play_arrow" at bounding box center [515, 425] width 22 height 22
drag, startPoint x: 719, startPoint y: 647, endPoint x: 827, endPoint y: 656, distance: 108.4
click at [827, 656] on div at bounding box center [71, 658] width 3875 height 22
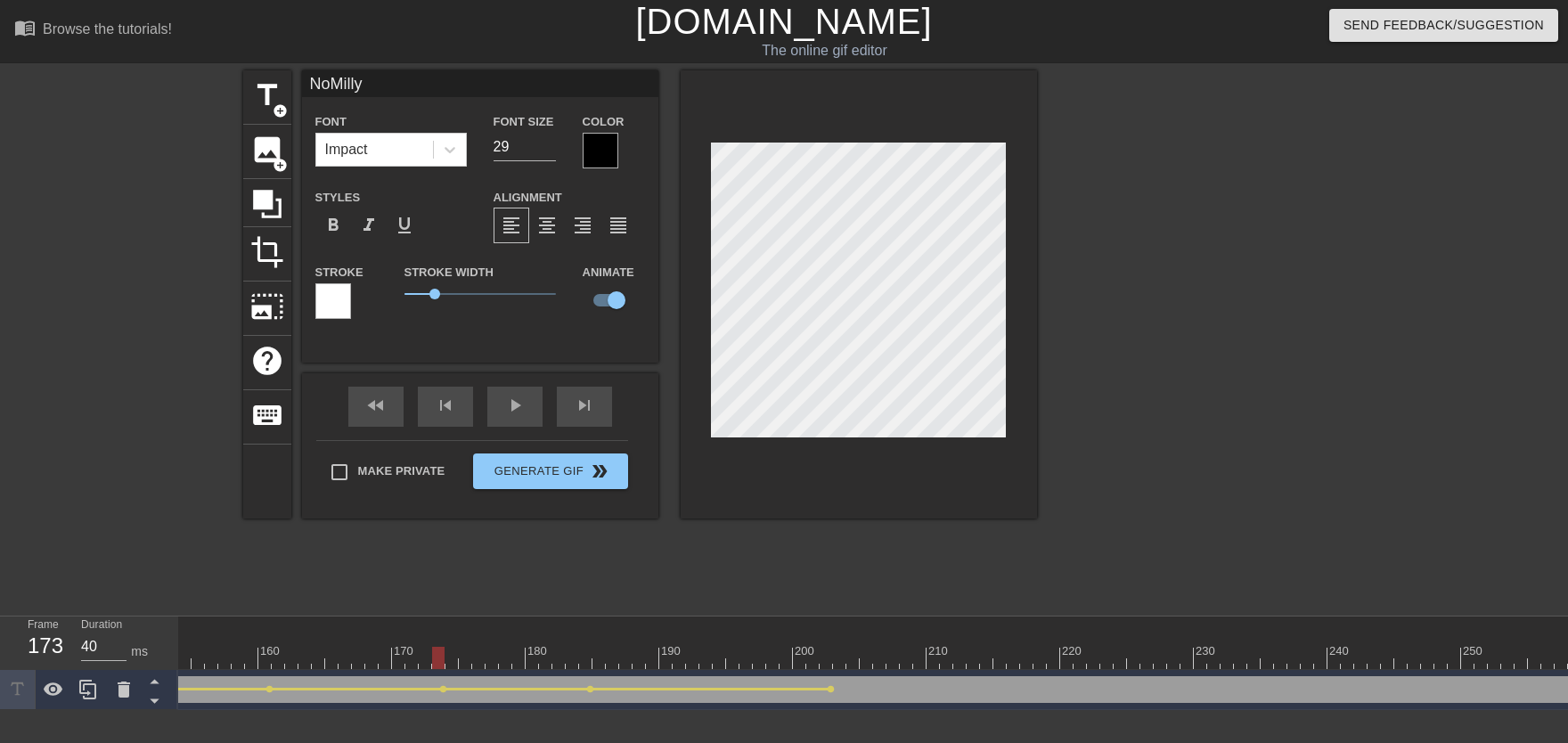
drag, startPoint x: 735, startPoint y: 658, endPoint x: 403, endPoint y: 507, distance: 364.7
click at [384, 633] on div "10 20 30 40 50 60 70 80 90 100 110 120 130 140 150 160" at bounding box center [71, 643] width 3875 height 53
click at [498, 417] on div "play_arrow" at bounding box center [514, 406] width 55 height 40
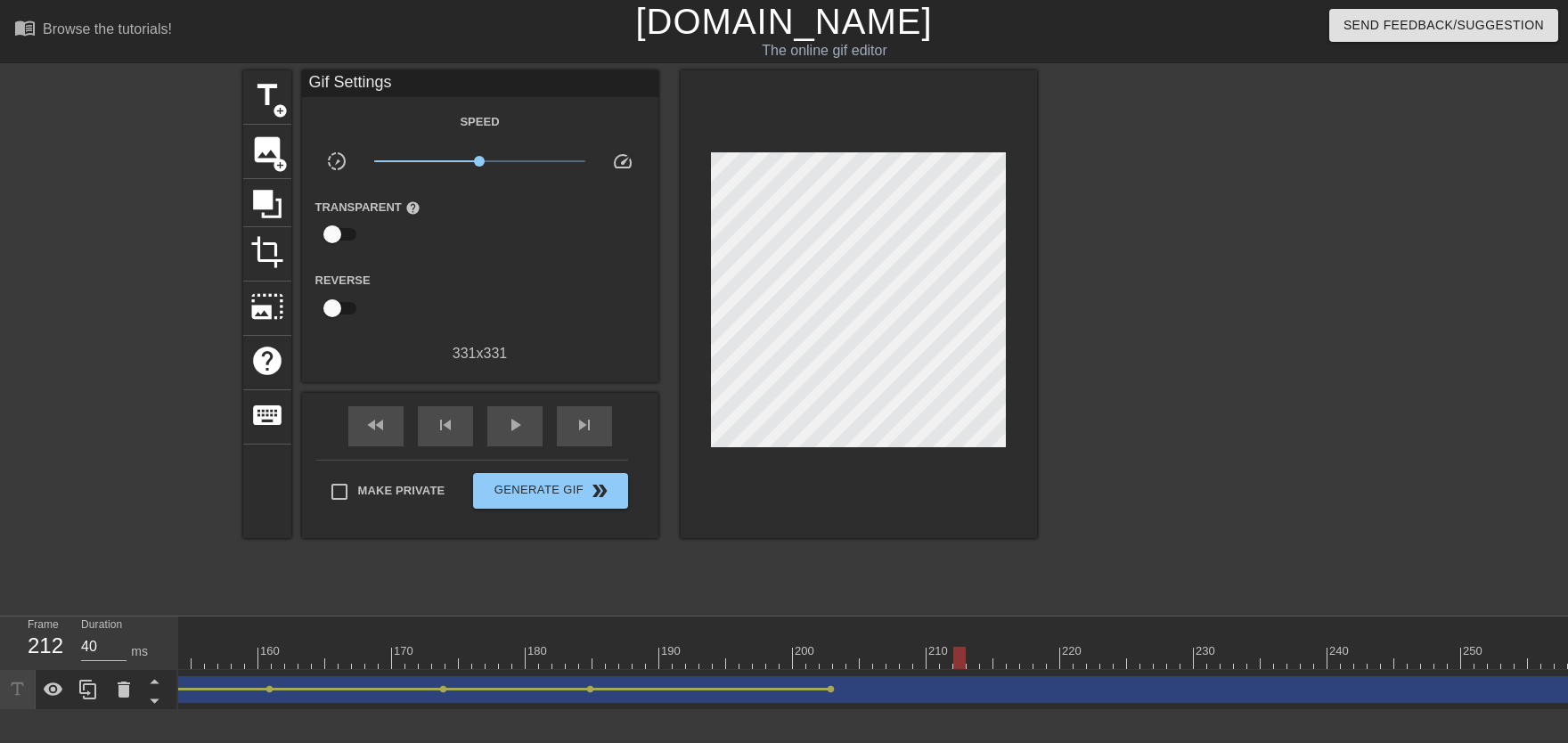
drag, startPoint x: 756, startPoint y: 649, endPoint x: 961, endPoint y: 652, distance: 205.0
click at [961, 652] on div at bounding box center [71, 658] width 3875 height 22
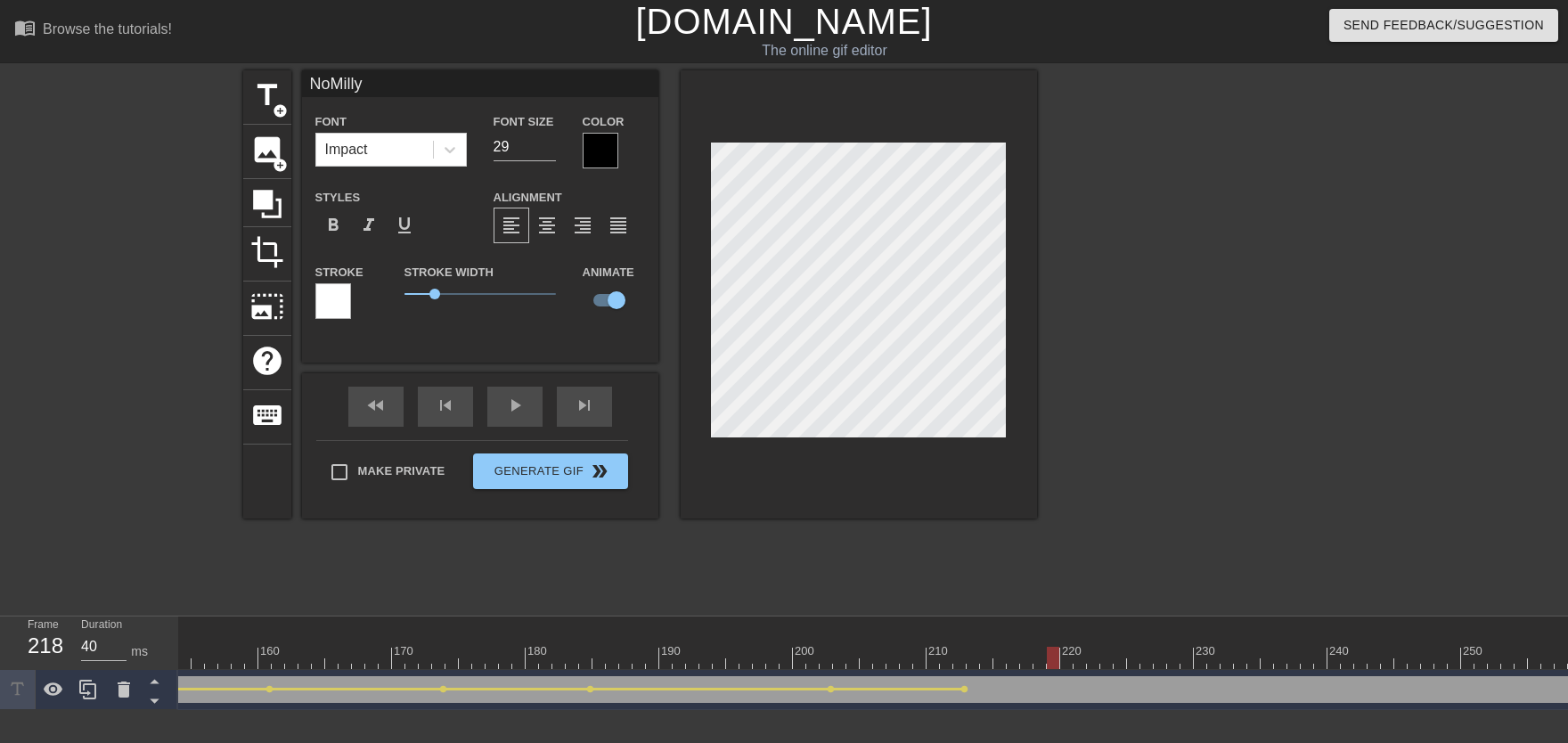
drag, startPoint x: 976, startPoint y: 658, endPoint x: 1050, endPoint y: 647, distance: 74.8
click at [1030, 654] on div at bounding box center [1053, 658] width 13 height 22
click at [1030, 648] on div at bounding box center [71, 658] width 3875 height 22
drag, startPoint x: 955, startPoint y: 648, endPoint x: 828, endPoint y: 644, distance: 127.1
click at [835, 649] on div at bounding box center [71, 658] width 3875 height 22
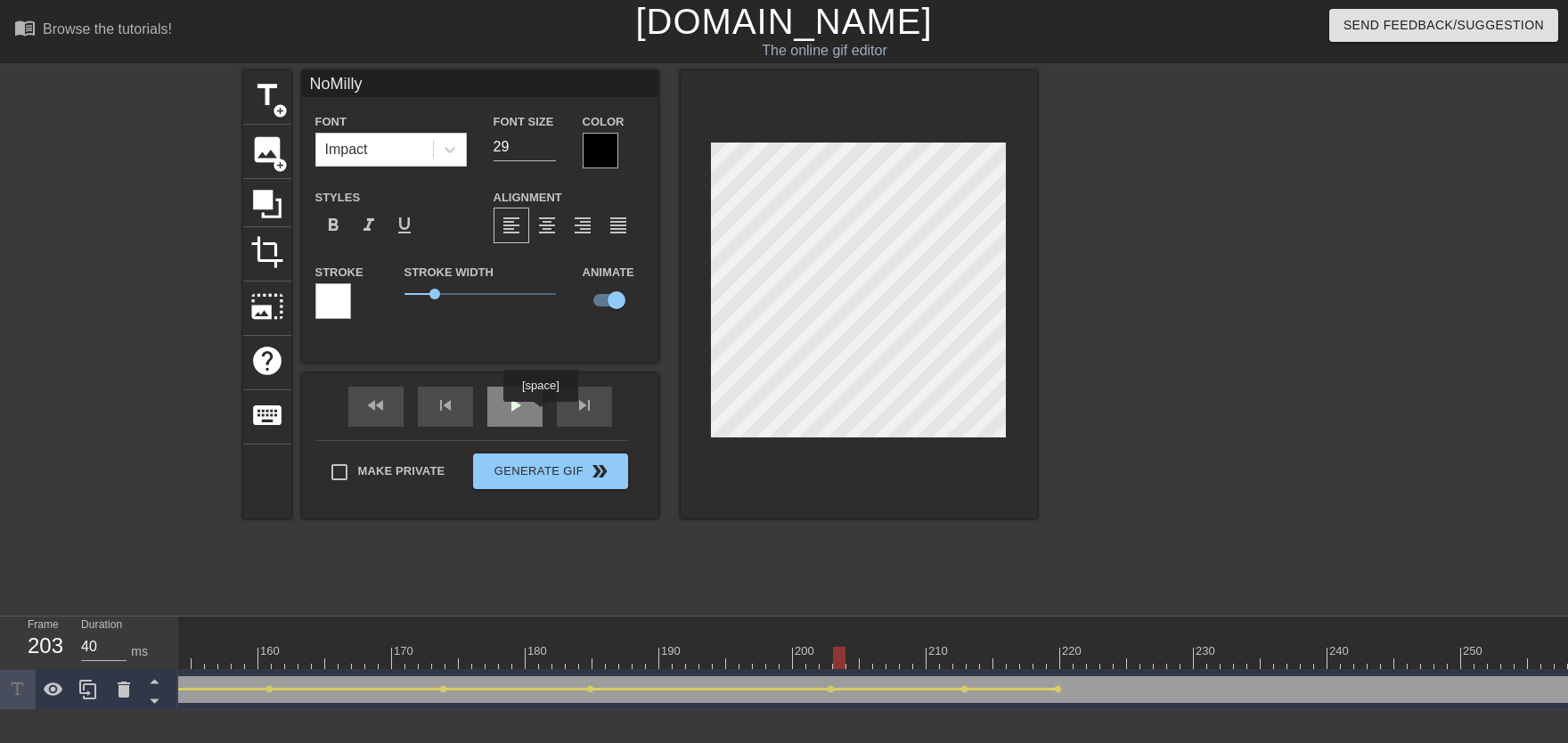
click at [511, 411] on div "play_arrow" at bounding box center [514, 406] width 55 height 40
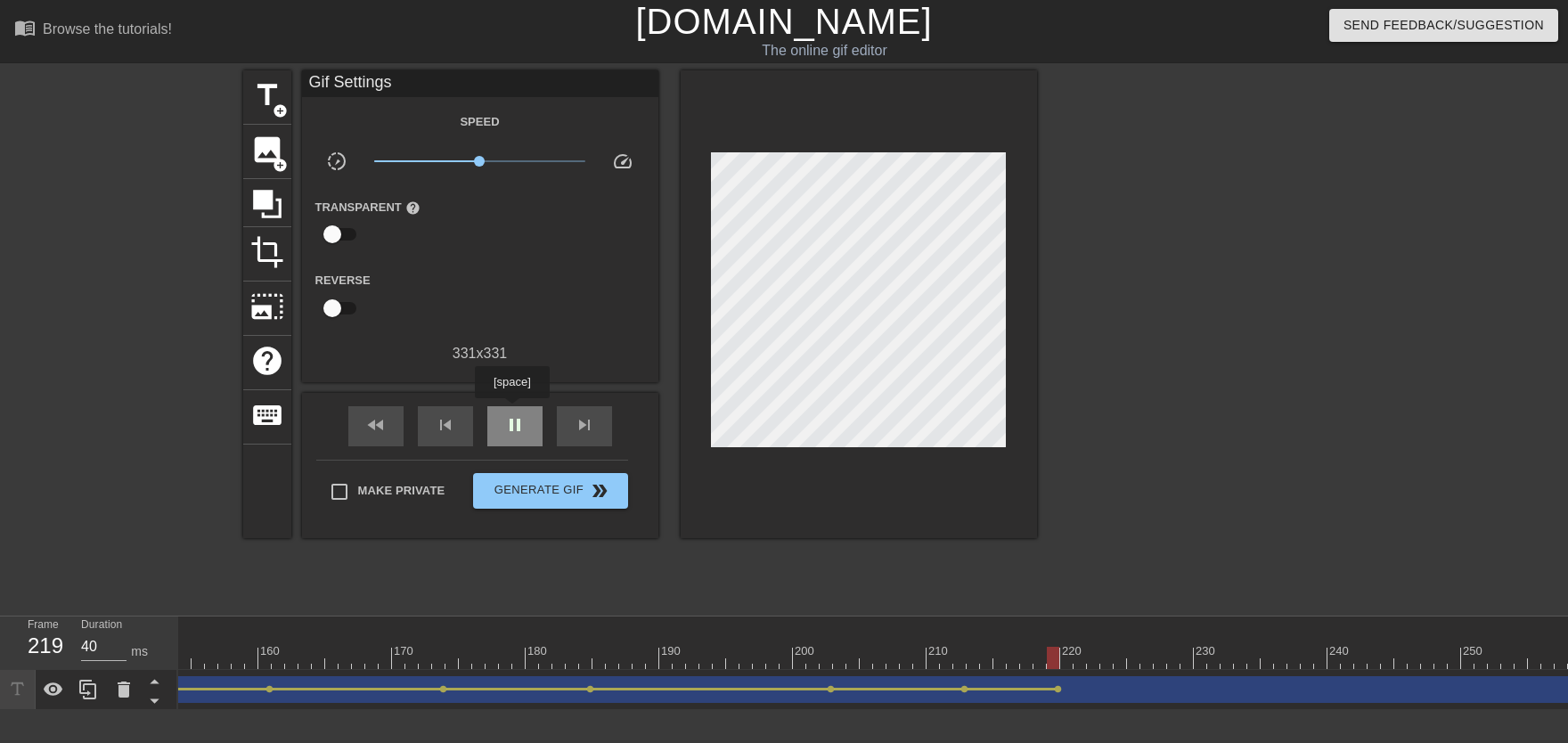
click at [511, 411] on div "pause" at bounding box center [514, 426] width 55 height 40
drag, startPoint x: 982, startPoint y: 660, endPoint x: 1068, endPoint y: 662, distance: 86.0
click at [1030, 658] on div at bounding box center [71, 658] width 3875 height 22
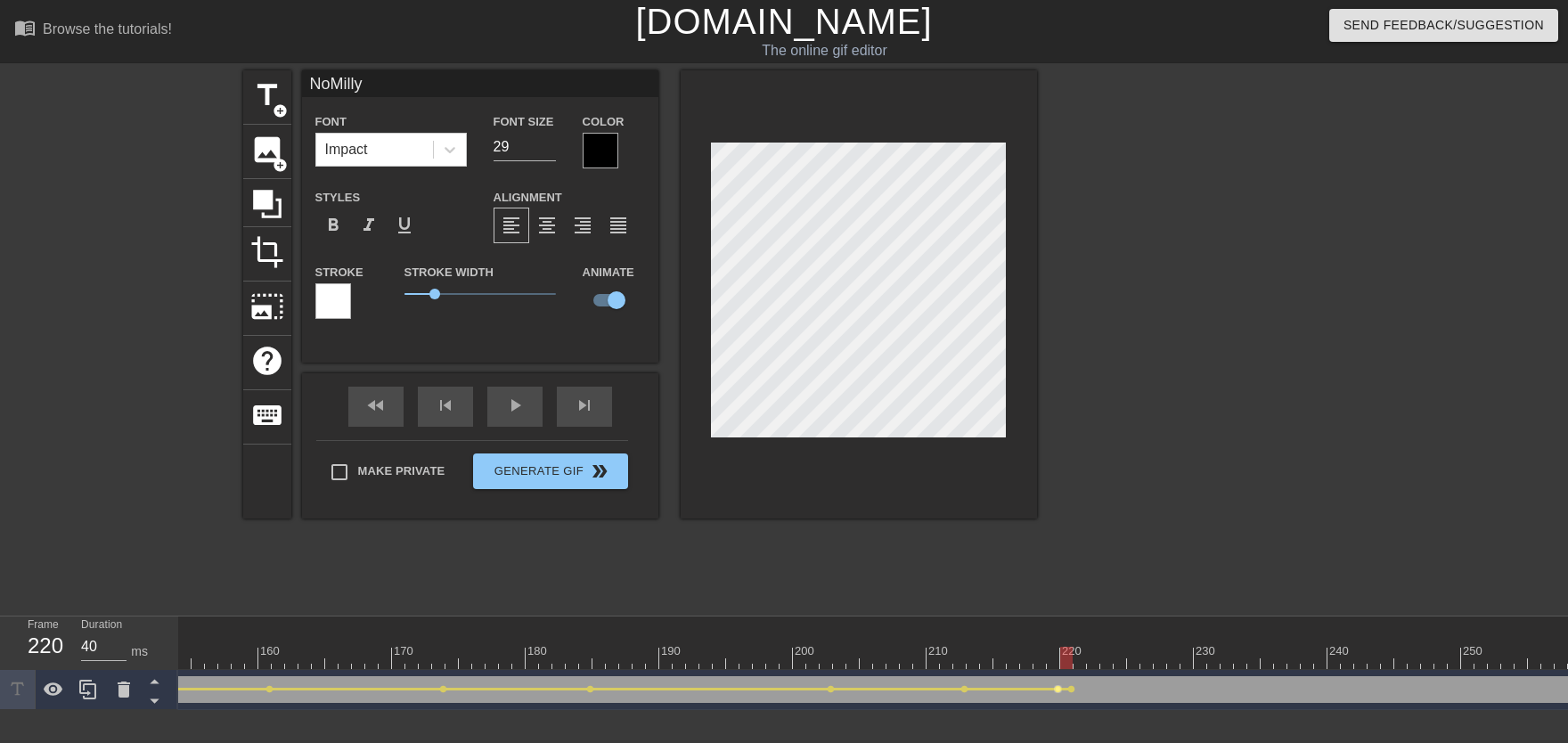
click at [1030, 658] on span "lens" at bounding box center [1058, 689] width 8 height 8
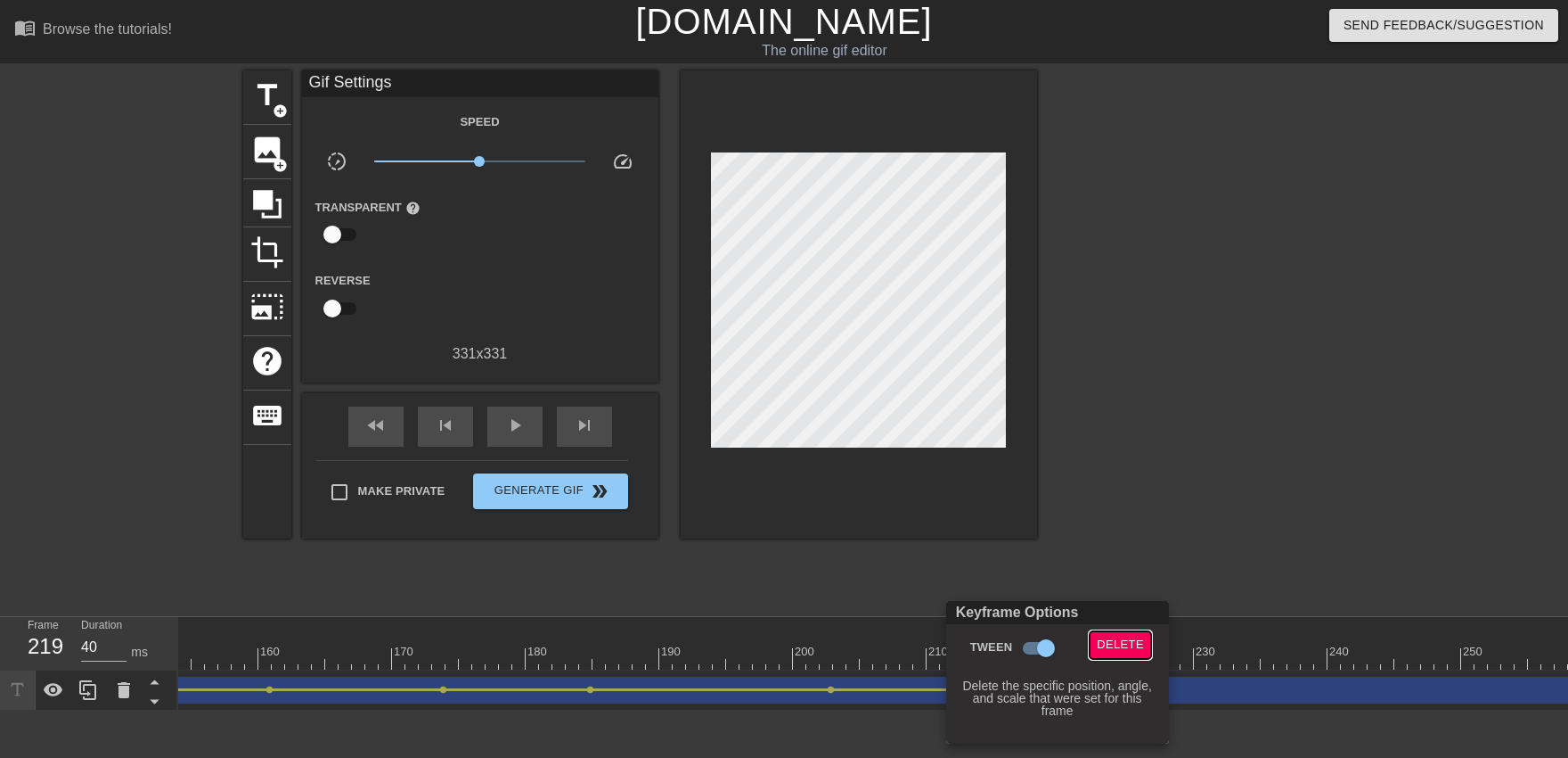
click at [1030, 638] on span "Delete" at bounding box center [1120, 645] width 47 height 21
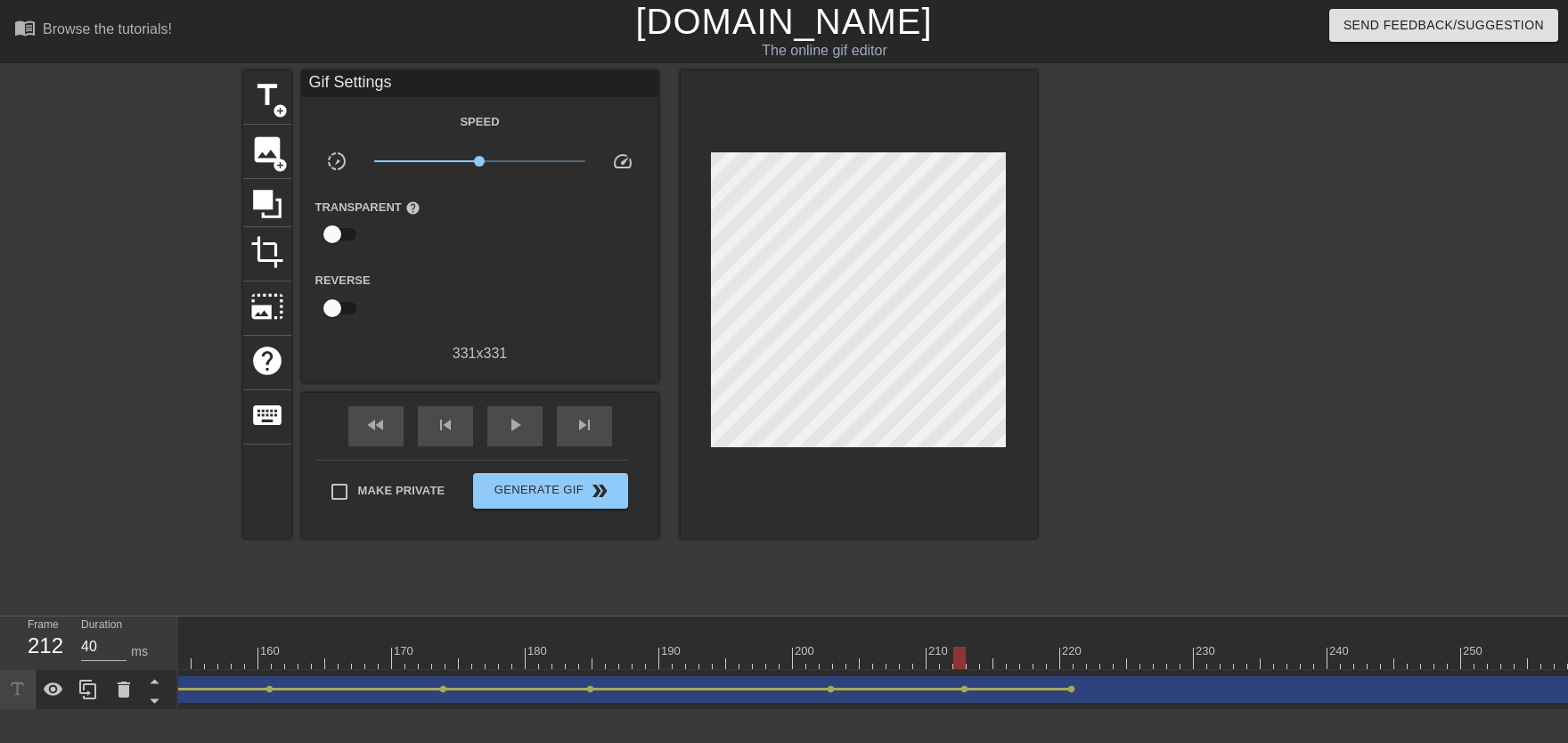
drag, startPoint x: 1028, startPoint y: 651, endPoint x: 810, endPoint y: 648, distance: 218.0
click at [814, 650] on div at bounding box center [71, 658] width 3875 height 22
click at [517, 423] on span "play_arrow" at bounding box center [515, 425] width 22 height 22
click at [517, 431] on span "pause" at bounding box center [515, 425] width 22 height 22
drag, startPoint x: 965, startPoint y: 669, endPoint x: 1029, endPoint y: 669, distance: 64.0
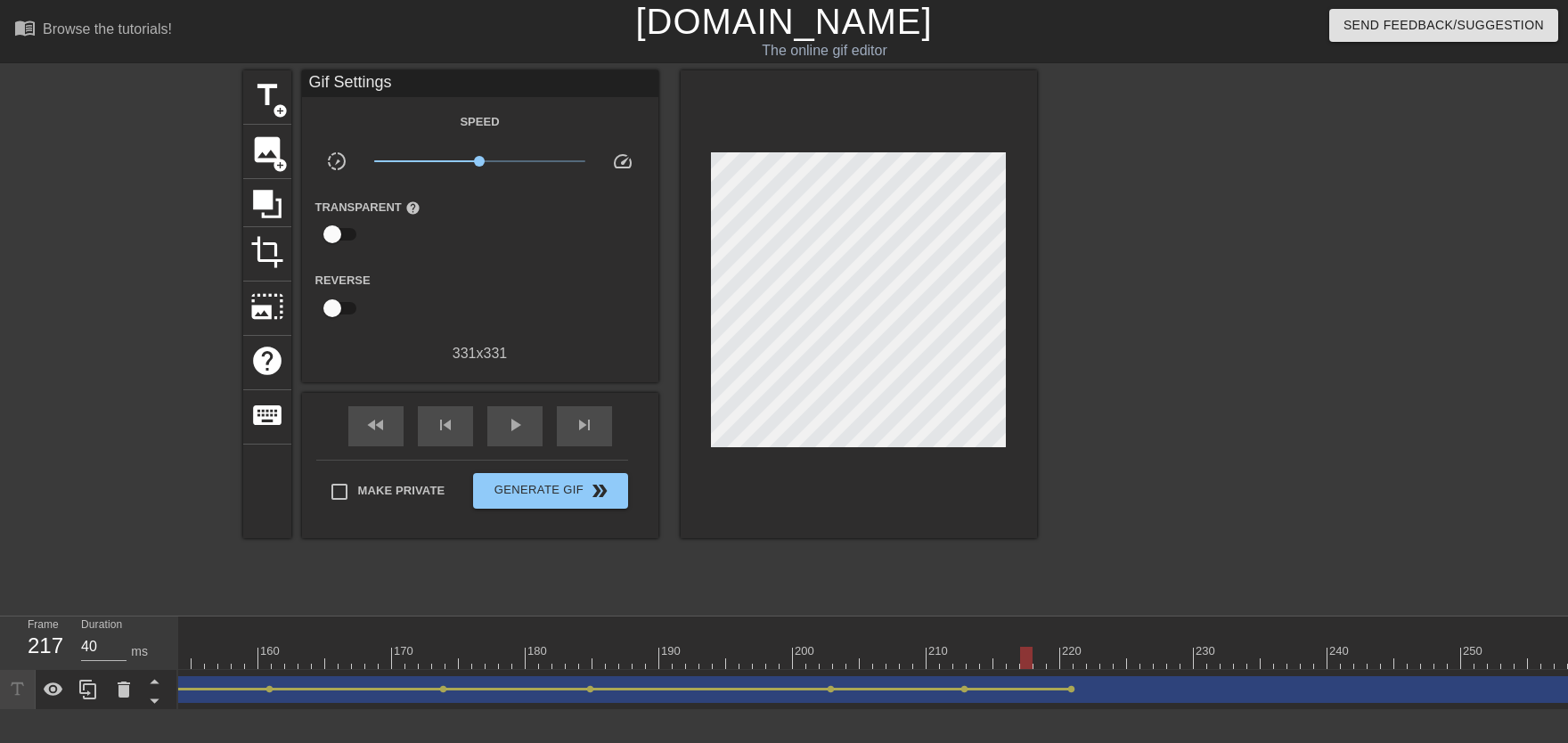
click at [1029, 658] on div at bounding box center [71, 658] width 3875 height 22
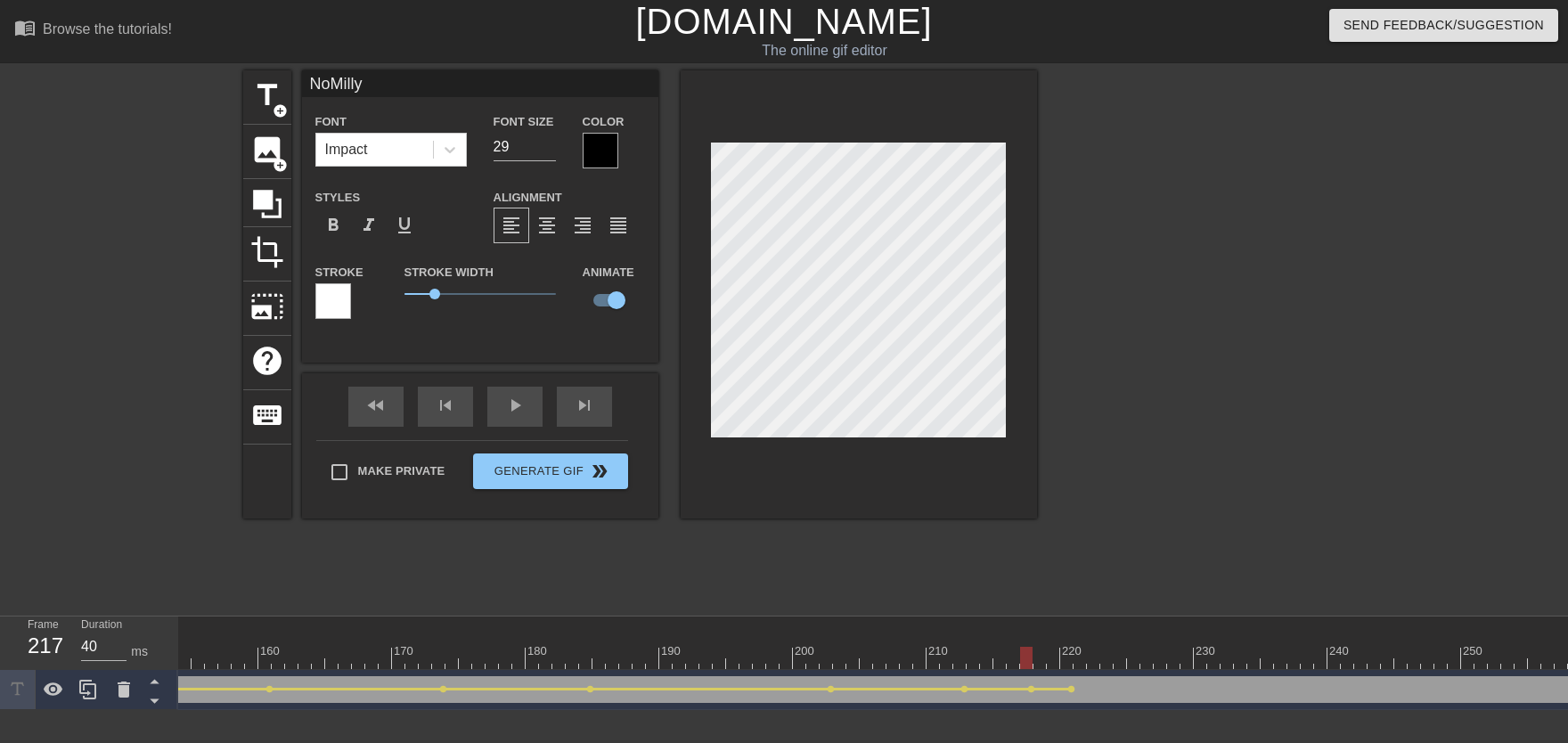
drag, startPoint x: 968, startPoint y: 653, endPoint x: 822, endPoint y: 645, distance: 146.2
click at [824, 647] on div at bounding box center [71, 658] width 3875 height 22
click at [525, 419] on div "play_arrow" at bounding box center [514, 406] width 55 height 40
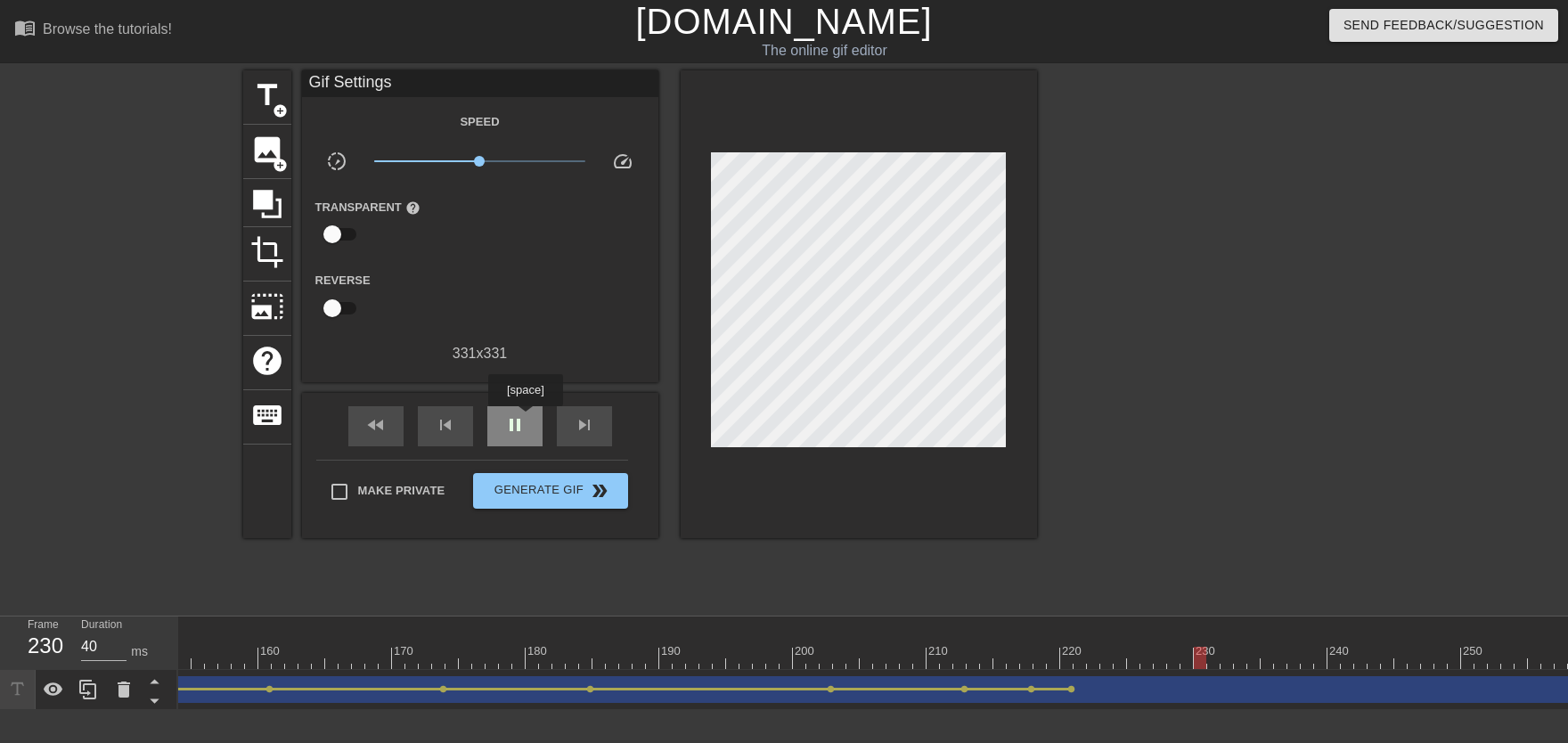
click at [525, 418] on span "pause" at bounding box center [515, 425] width 22 height 22
drag, startPoint x: 1001, startPoint y: 669, endPoint x: 1022, endPoint y: 673, distance: 21.4
click at [1022, 658] on div "10 20 30 40 50 60 70 80 90 100 110 120 130 140 150 160" at bounding box center [873, 664] width 1390 height 94
click at [1028, 658] on span "lens" at bounding box center [1031, 689] width 8 height 8
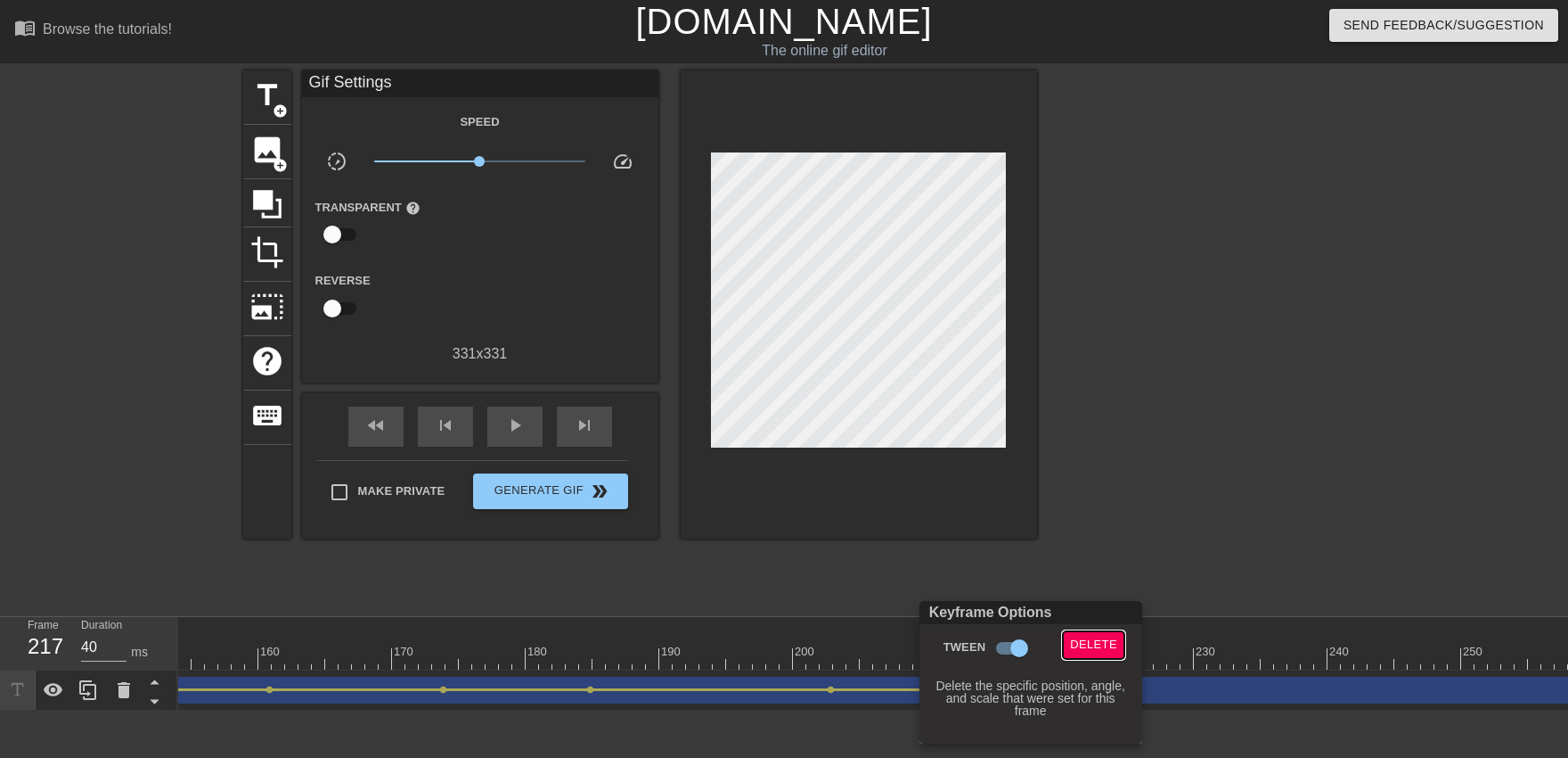
drag, startPoint x: 1117, startPoint y: 644, endPoint x: 1108, endPoint y: 638, distance: 10.8
click at [1030, 639] on button "Delete" at bounding box center [1093, 645] width 62 height 27
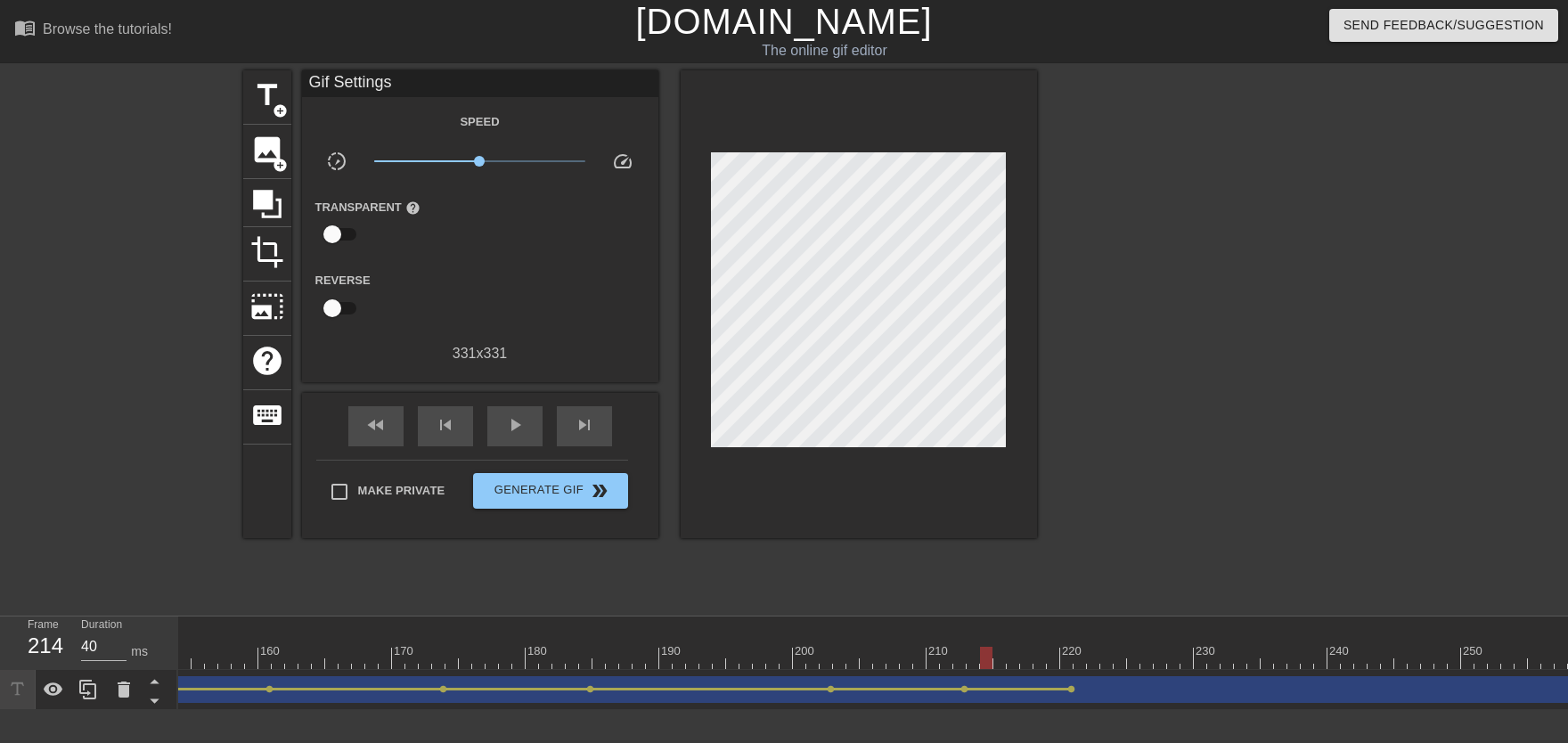
drag, startPoint x: 938, startPoint y: 660, endPoint x: 984, endPoint y: 670, distance: 47.1
click at [984, 658] on div "10 20 30 40 50 60 70 80 90 100 110 120 130 140 150 160" at bounding box center [71, 643] width 3875 height 54
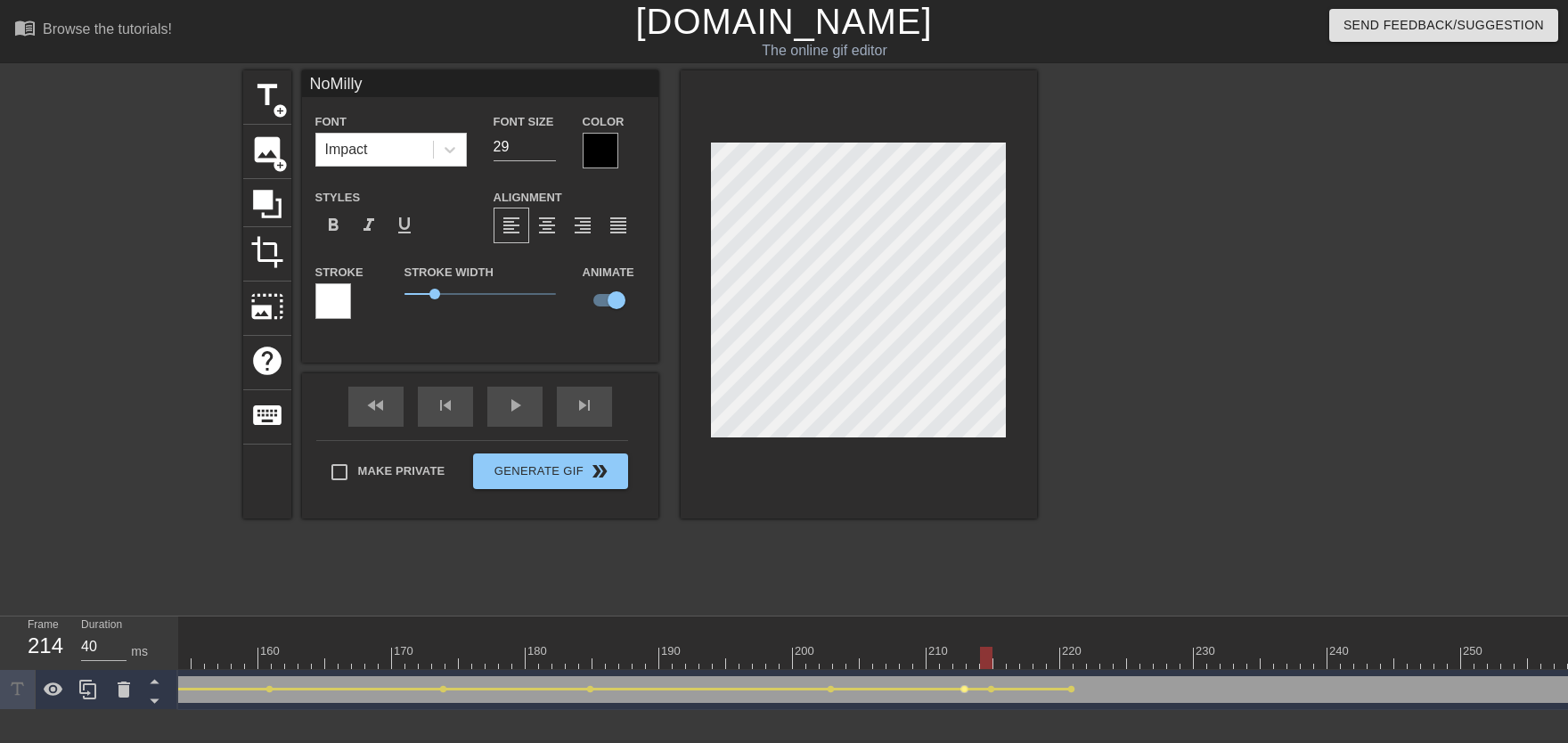
click at [964, 658] on span "lens" at bounding box center [964, 689] width 8 height 8
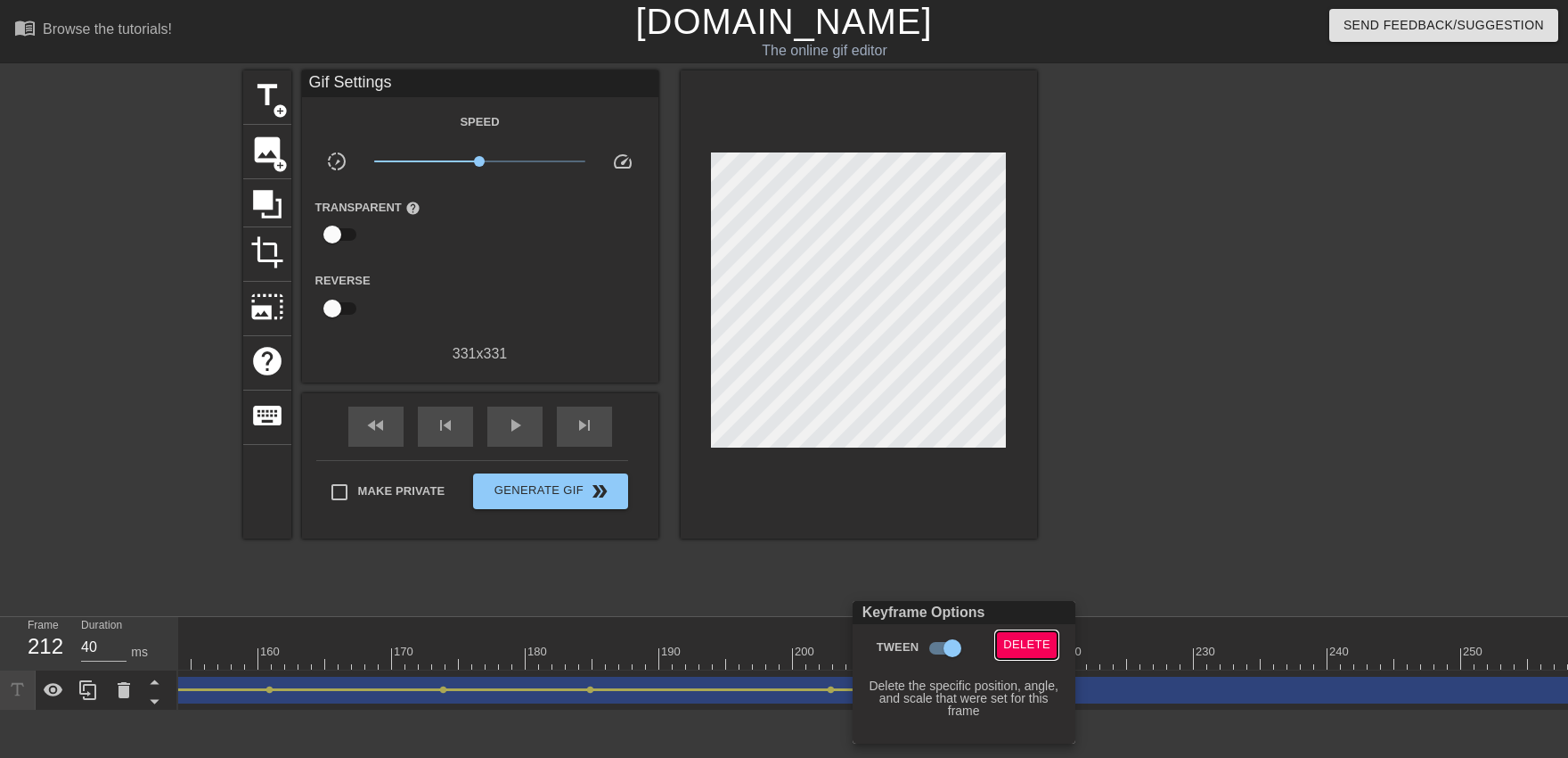
click at [1016, 642] on span "Delete" at bounding box center [1026, 645] width 47 height 21
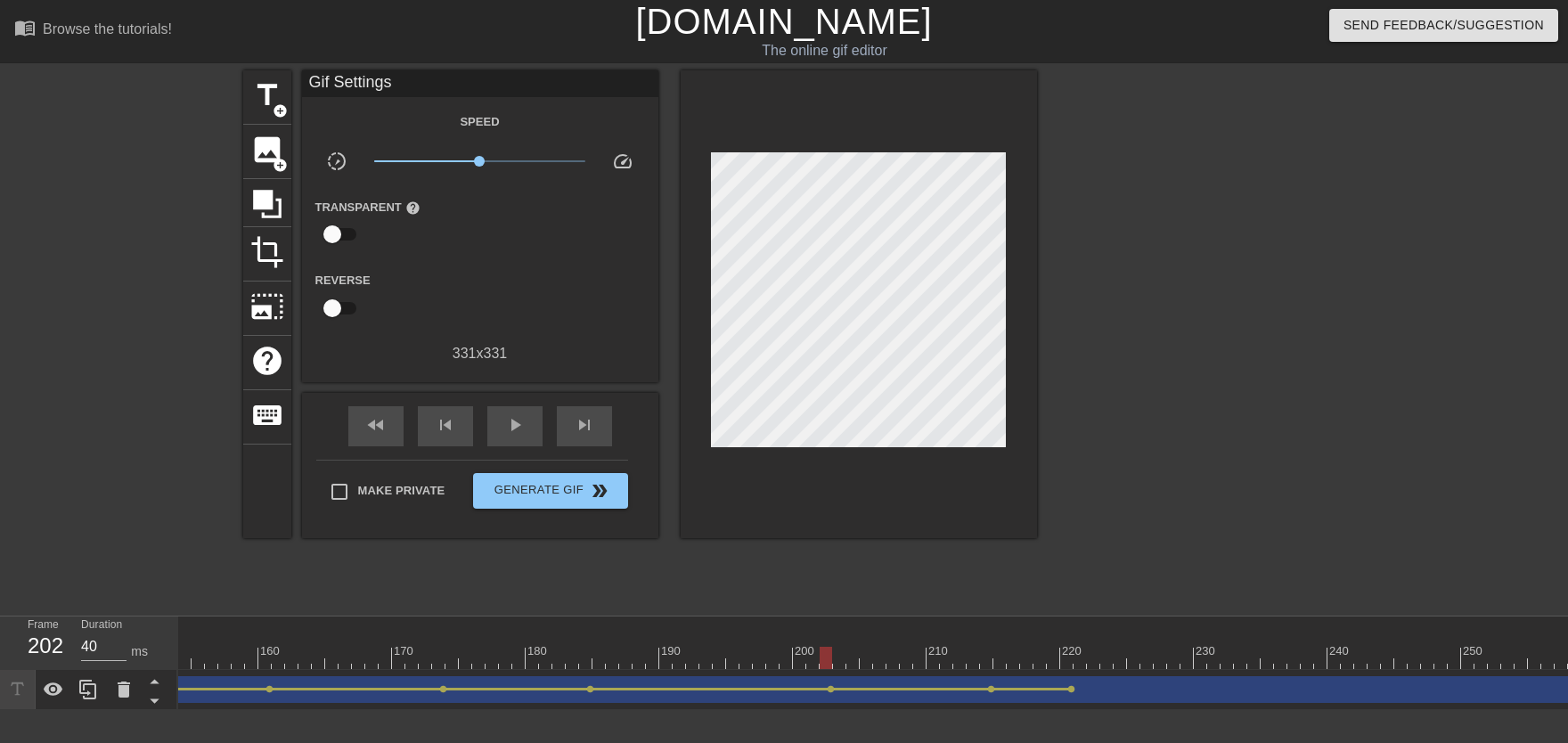
drag, startPoint x: 886, startPoint y: 636, endPoint x: 652, endPoint y: 604, distance: 236.2
click at [693, 634] on div "10 20 30 40 50 60 70 80 90 100 110 120 130 140 150 160" at bounding box center [71, 648] width 3875 height 28
click at [524, 431] on span "play_arrow" at bounding box center [515, 425] width 22 height 22
drag, startPoint x: 970, startPoint y: 653, endPoint x: 1067, endPoint y: 669, distance: 98.3
click at [1030, 658] on div at bounding box center [71, 658] width 3875 height 22
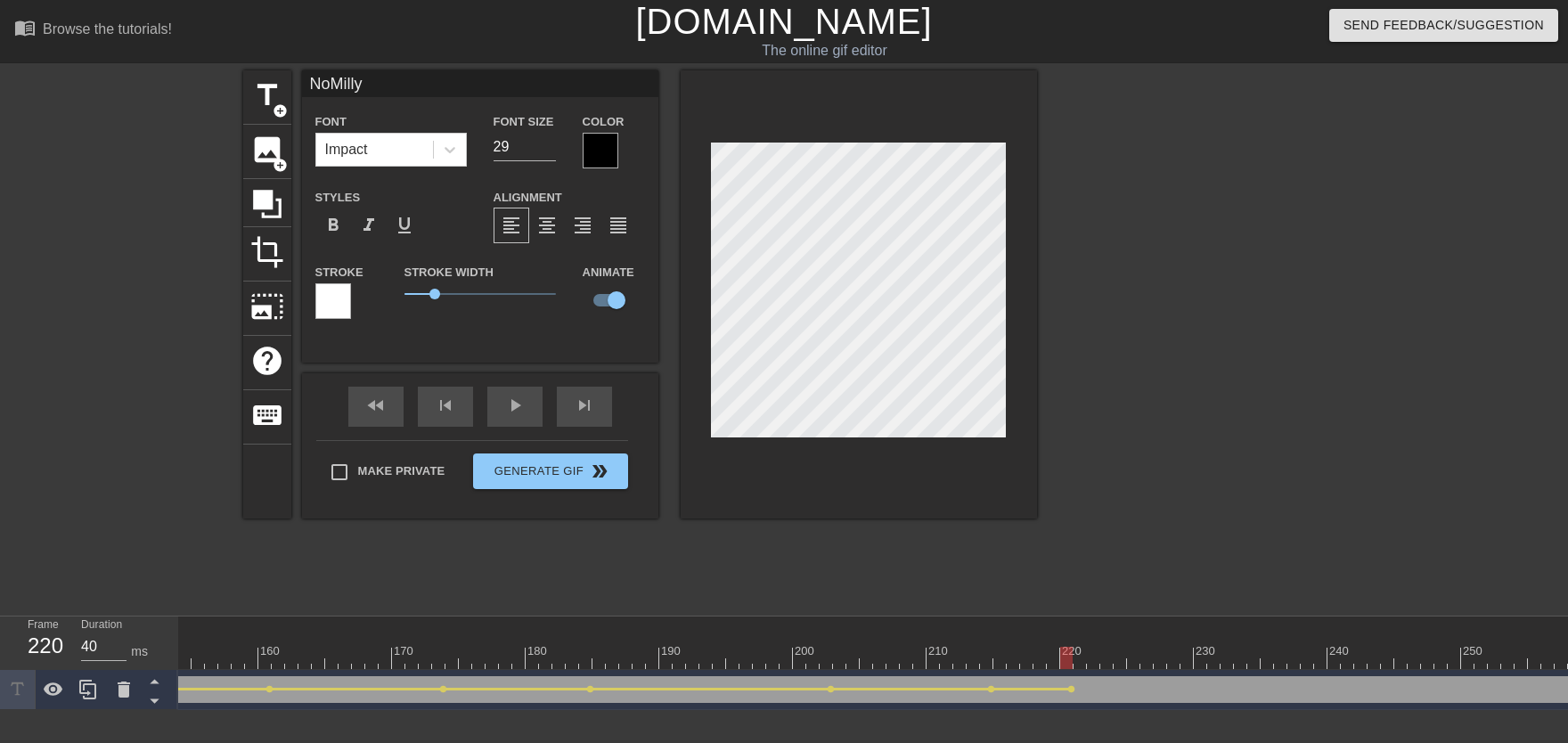
click at [818, 647] on div at bounding box center [71, 658] width 3875 height 22
click at [505, 419] on div "play_arrow" at bounding box center [514, 406] width 55 height 40
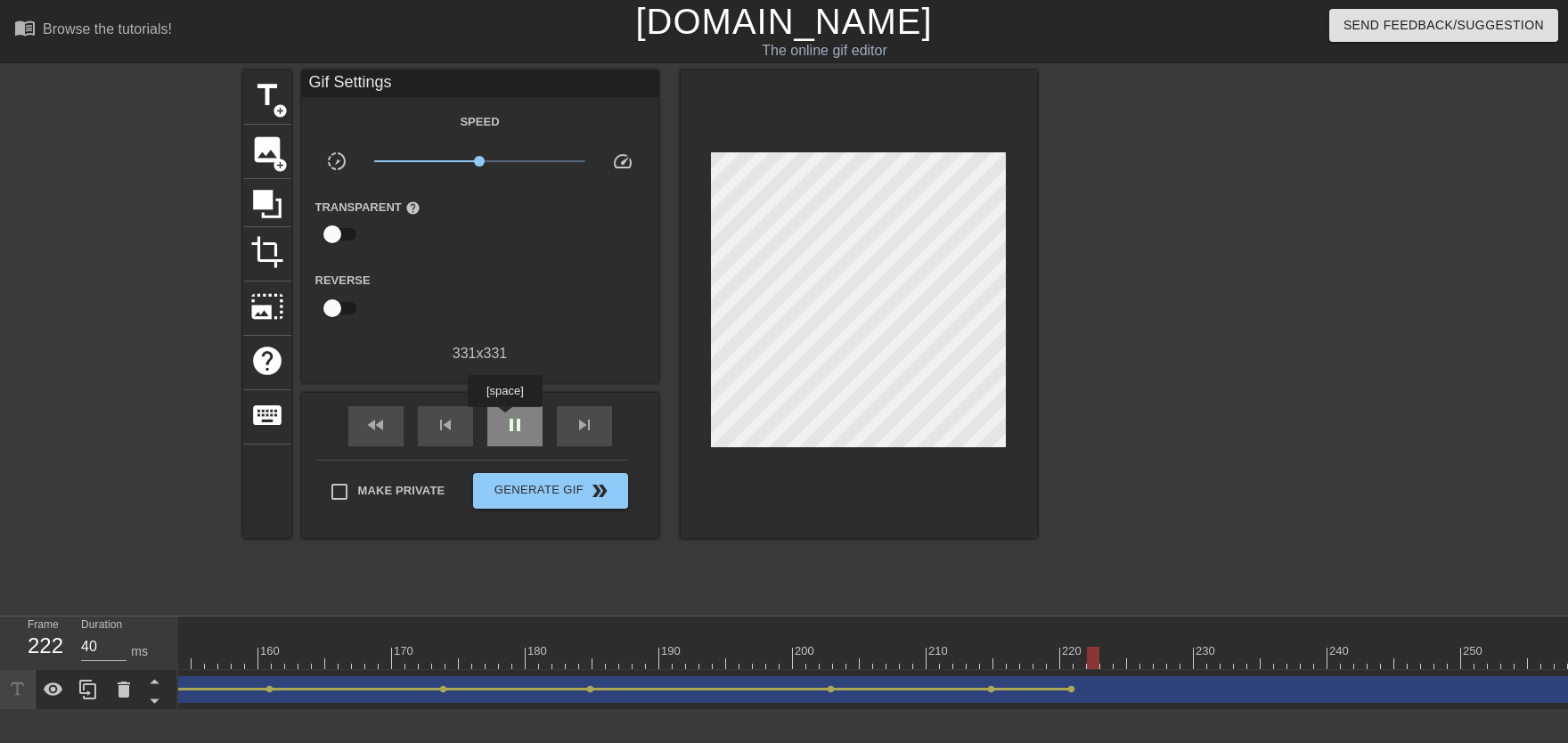
click at [504, 419] on span "pause" at bounding box center [515, 425] width 22 height 22
drag, startPoint x: 995, startPoint y: 656, endPoint x: 1070, endPoint y: 684, distance: 80.1
click at [1030, 658] on div "10 20 30 40 50 60 70 80 90 100 110 120 130 140 150 160" at bounding box center [873, 664] width 1390 height 94
click at [1030, 658] on span "lens" at bounding box center [1071, 689] width 8 height 8
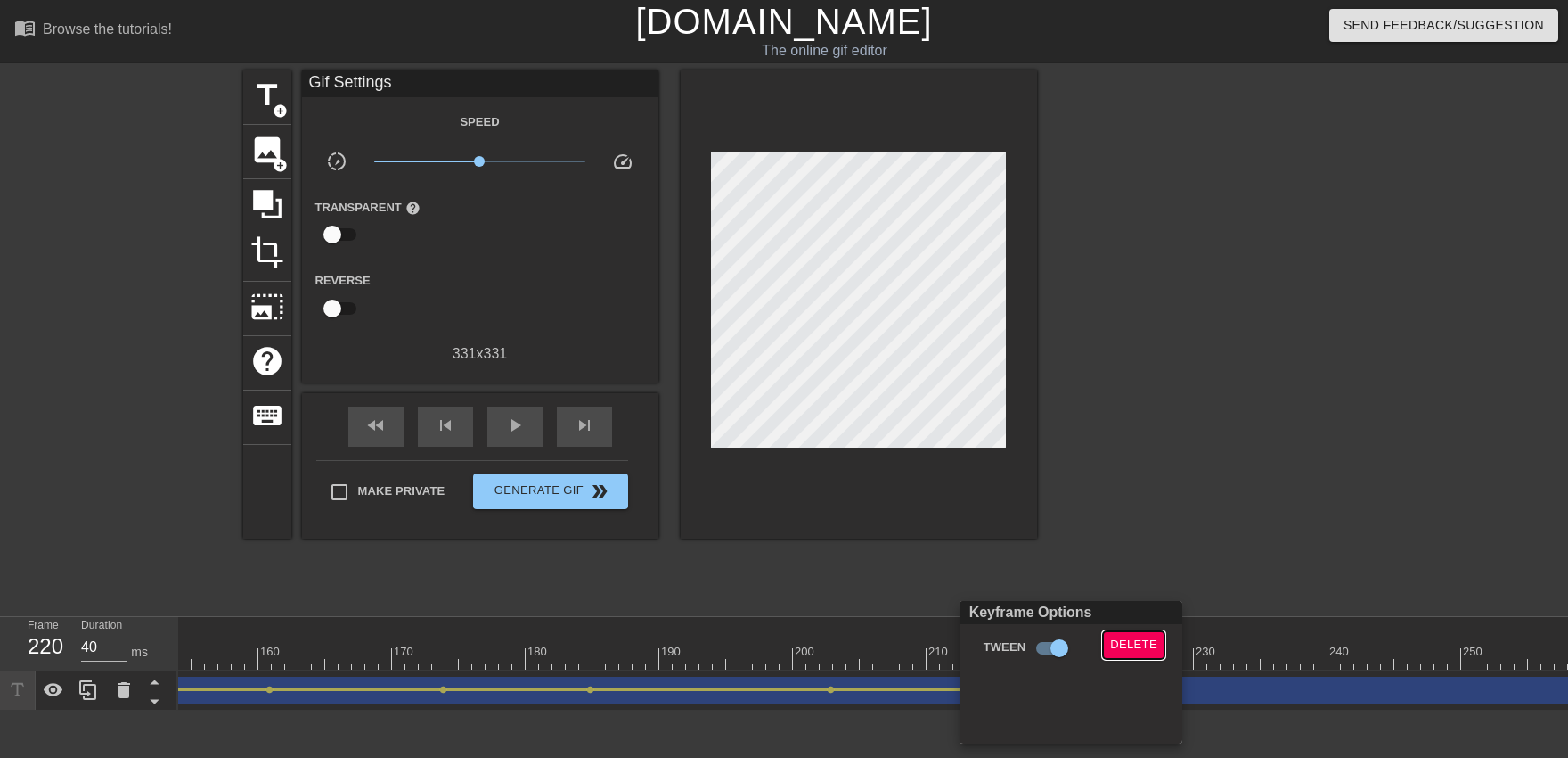
click at [1030, 638] on button "Delete" at bounding box center [1133, 645] width 62 height 27
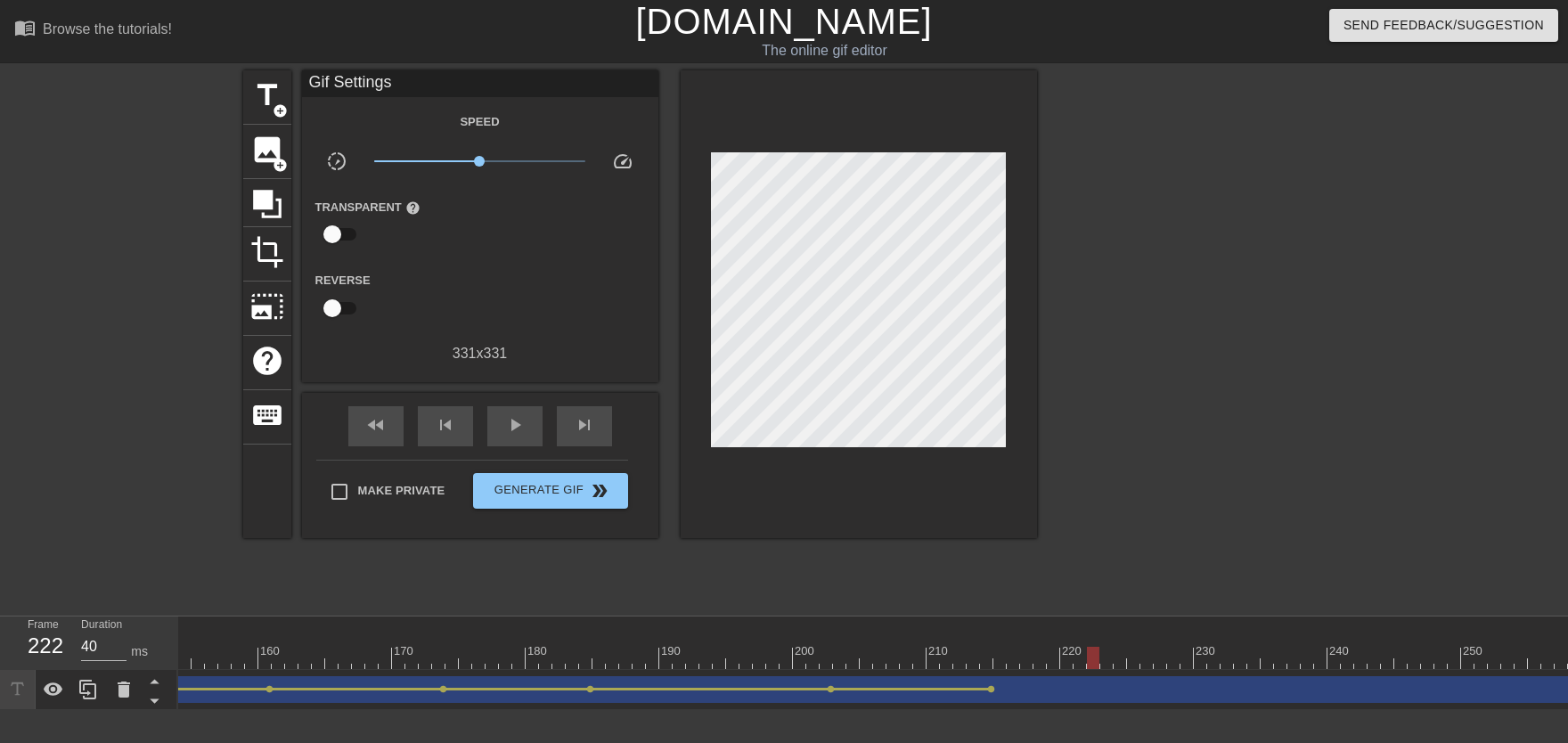
drag, startPoint x: 986, startPoint y: 658, endPoint x: 1096, endPoint y: 666, distance: 110.3
click at [1030, 658] on div at bounding box center [71, 658] width 3875 height 22
drag, startPoint x: 997, startPoint y: 652, endPoint x: 1051, endPoint y: 660, distance: 54.6
click at [1030, 658] on div at bounding box center [71, 658] width 3875 height 22
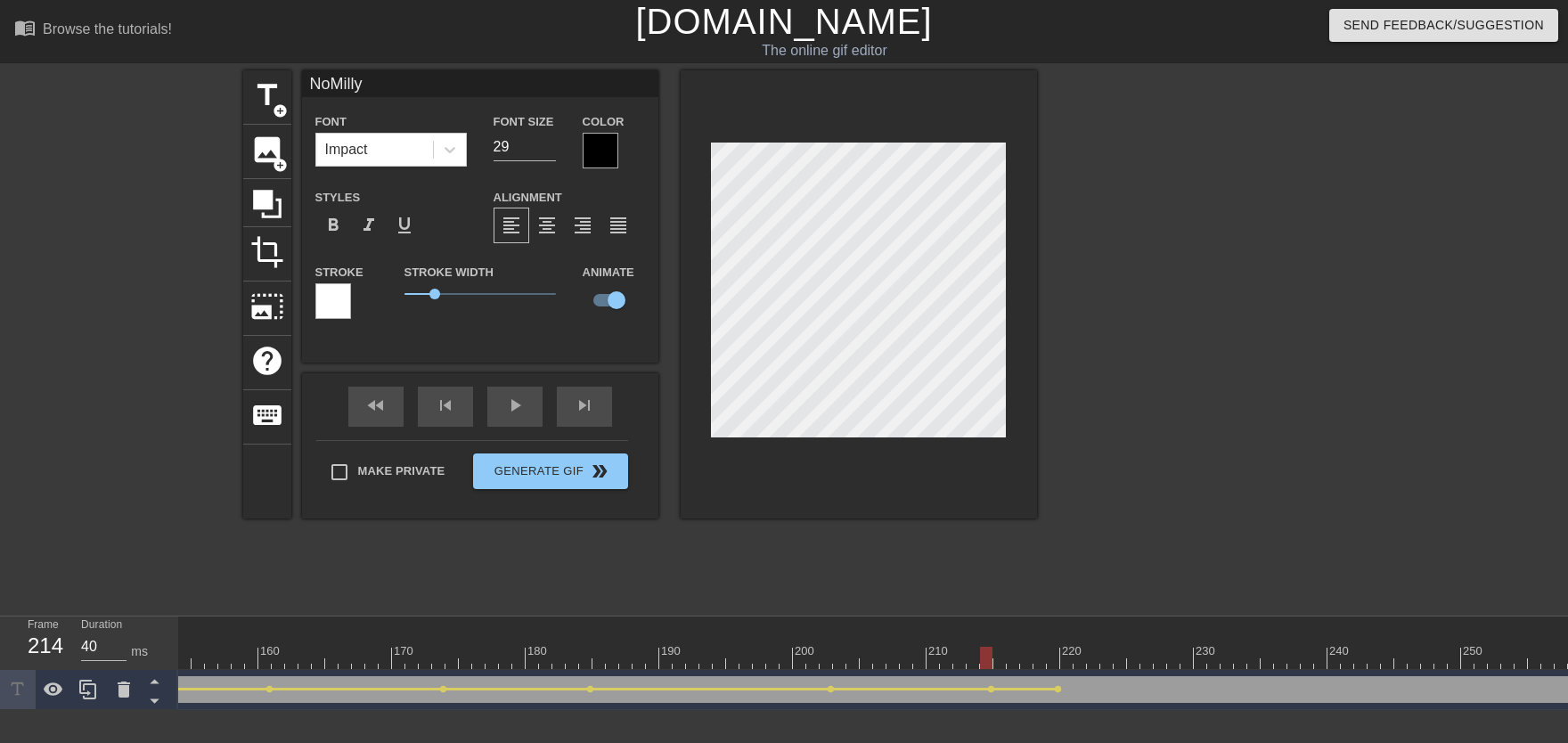
drag, startPoint x: 980, startPoint y: 644, endPoint x: 888, endPoint y: 653, distance: 92.4
click at [891, 656] on div "10 20 30 40 50 60 70 80 90 100 110 120 130 140 150 160" at bounding box center [71, 643] width 3875 height 53
click at [510, 410] on div "play_arrow" at bounding box center [514, 406] width 55 height 40
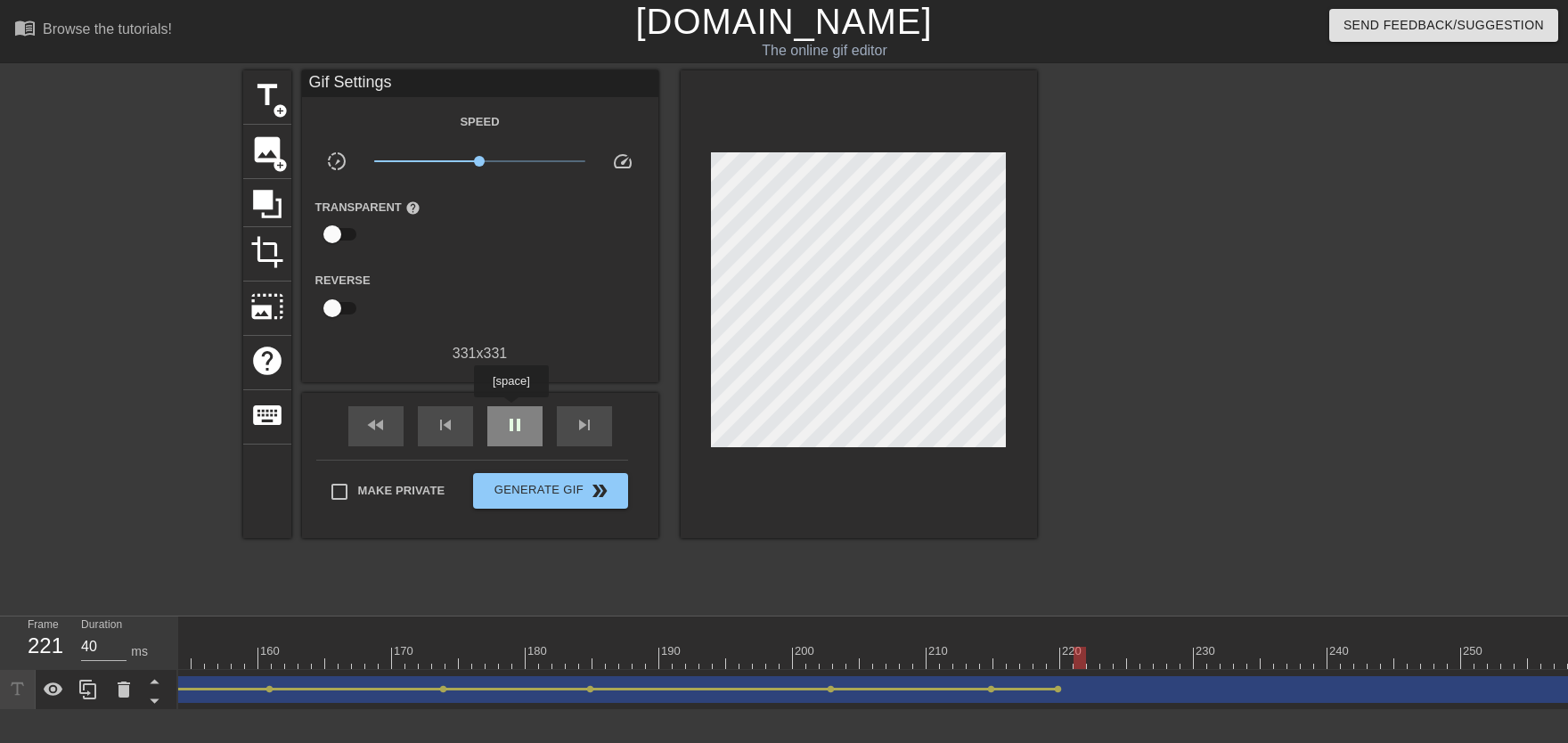
click at [510, 410] on div "pause" at bounding box center [514, 426] width 55 height 40
drag, startPoint x: 969, startPoint y: 650, endPoint x: 1120, endPoint y: 659, distance: 151.3
click at [1030, 658] on div at bounding box center [71, 658] width 3875 height 22
drag, startPoint x: 1036, startPoint y: 649, endPoint x: 1114, endPoint y: 647, distance: 78.0
click at [1030, 652] on div at bounding box center [71, 658] width 3875 height 22
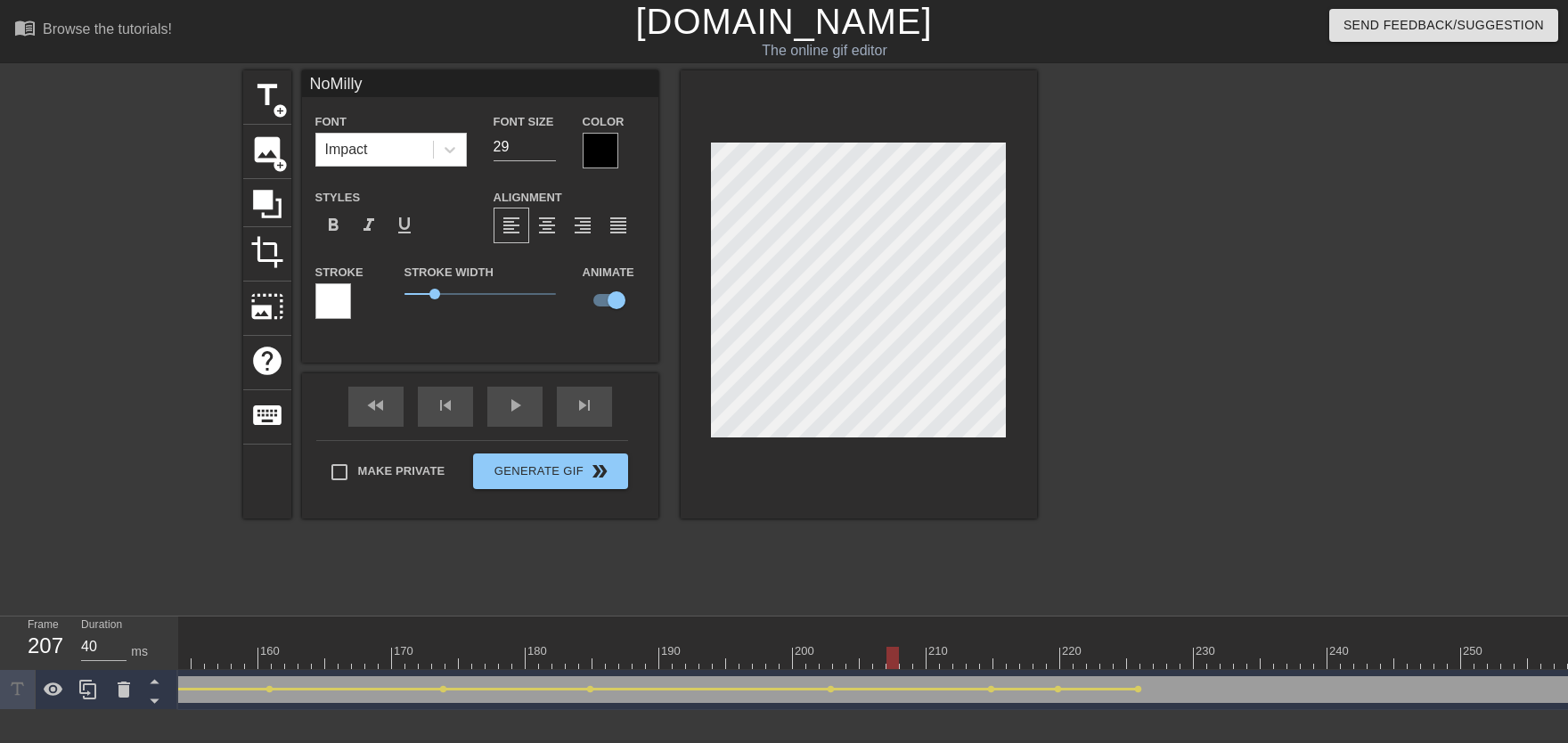
drag, startPoint x: 959, startPoint y: 648, endPoint x: 870, endPoint y: 649, distance: 89.0
click at [877, 649] on div at bounding box center [71, 658] width 3875 height 22
click at [505, 403] on div "fast_rewind skip_previous play_arrow skip_next" at bounding box center [480, 407] width 290 height 66
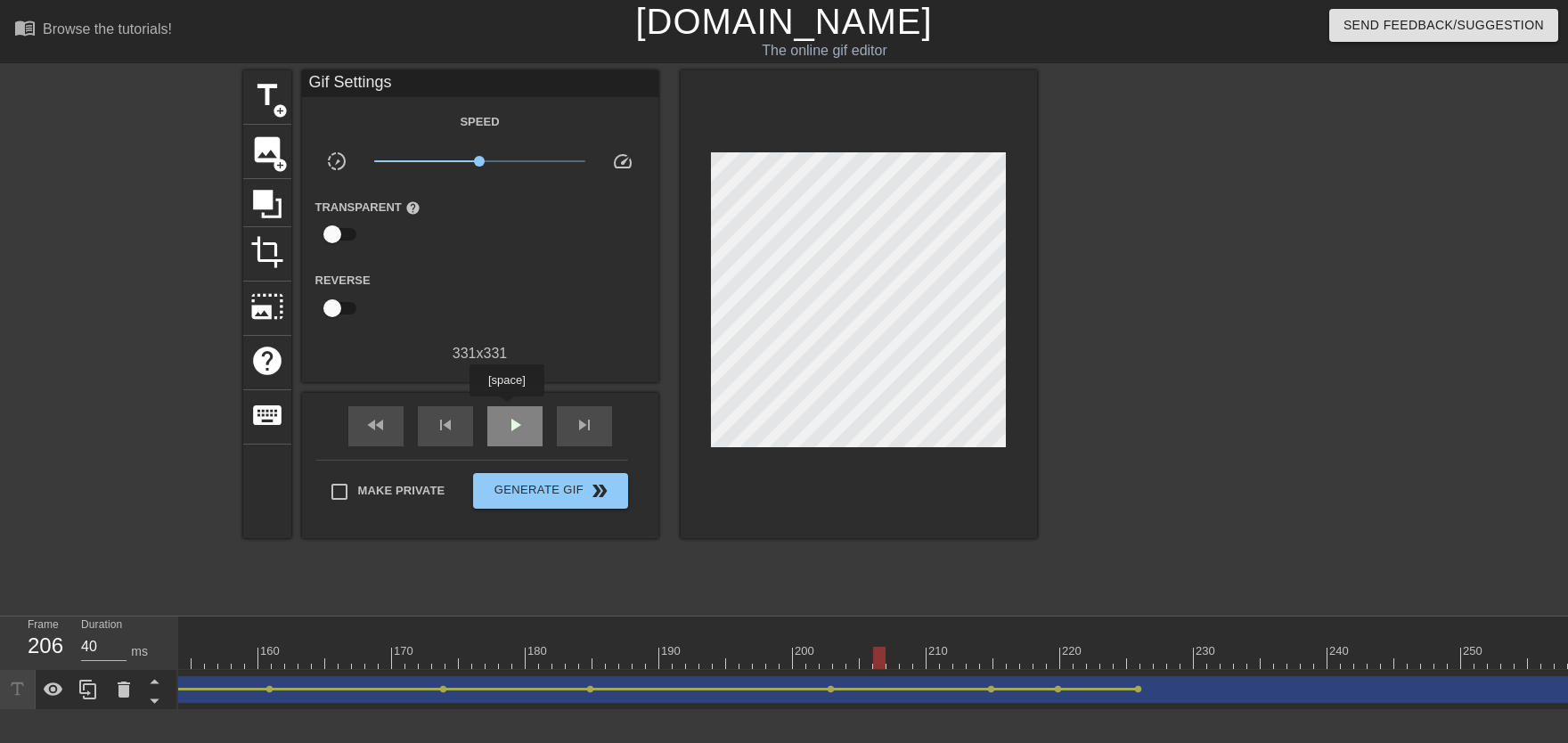
click at [506, 409] on div "play_arrow" at bounding box center [514, 426] width 55 height 40
drag, startPoint x: 1108, startPoint y: 656, endPoint x: 1141, endPoint y: 681, distance: 41.4
click at [1030, 658] on div "10 20 30 40 50 60 70 80 90 100 110 120 130 140 150 160" at bounding box center [873, 664] width 1390 height 94
click at [1030, 658] on span "lens" at bounding box center [1138, 689] width 8 height 8
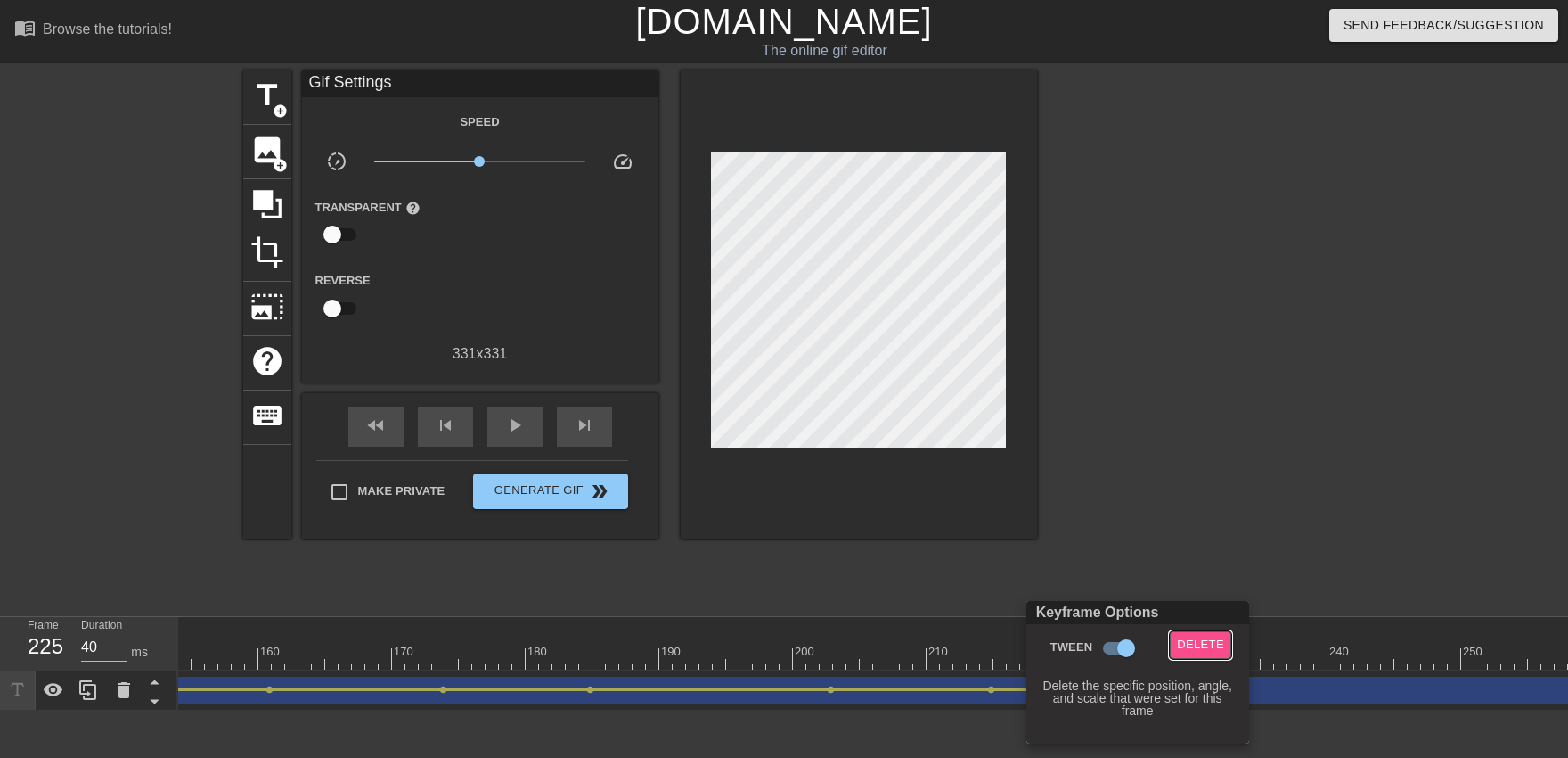
click at [1030, 649] on span "Delete" at bounding box center [1200, 645] width 47 height 21
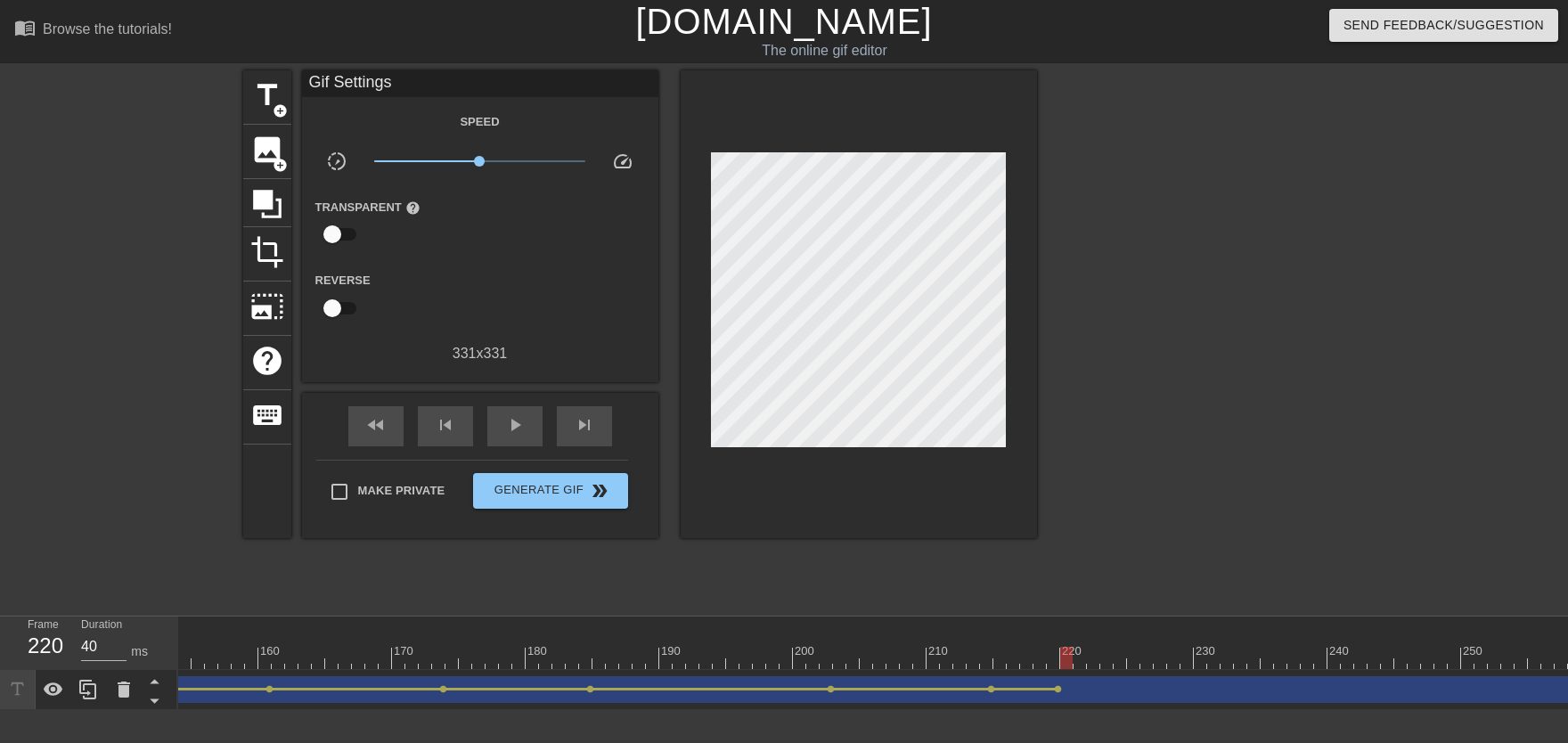
drag, startPoint x: 1028, startPoint y: 640, endPoint x: 1068, endPoint y: 647, distance: 40.6
click at [1030, 647] on div "10 20 30 40 50 60 70 80 90 100 110 120 130 140 150 160" at bounding box center [71, 643] width 3875 height 53
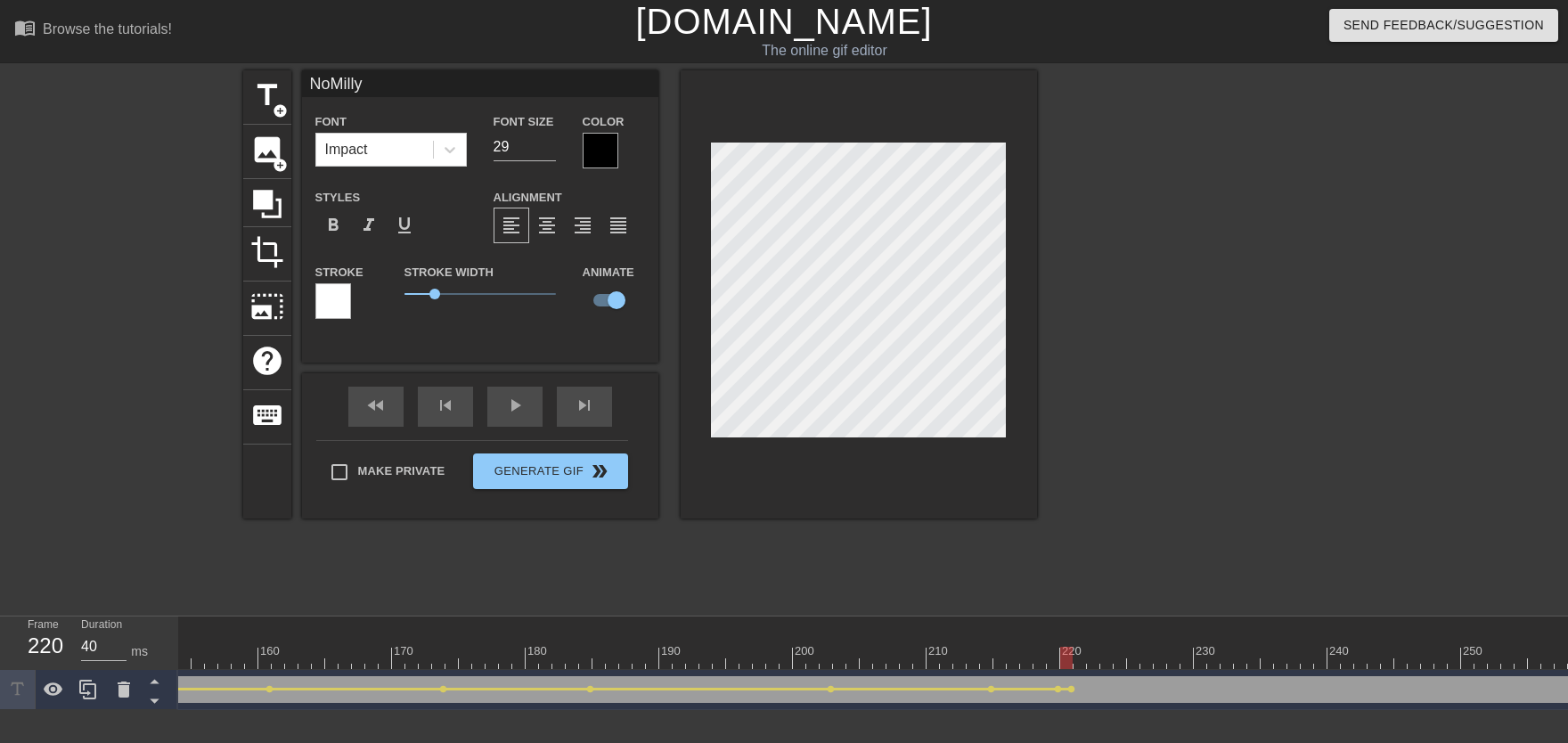
click at [1030, 658] on div at bounding box center [71, 658] width 3875 height 22
click at [1030, 658] on div "NoMilly drag_handle drag_handle lens lens lens lens lens lens lens lens lens le…" at bounding box center [71, 689] width 3875 height 40
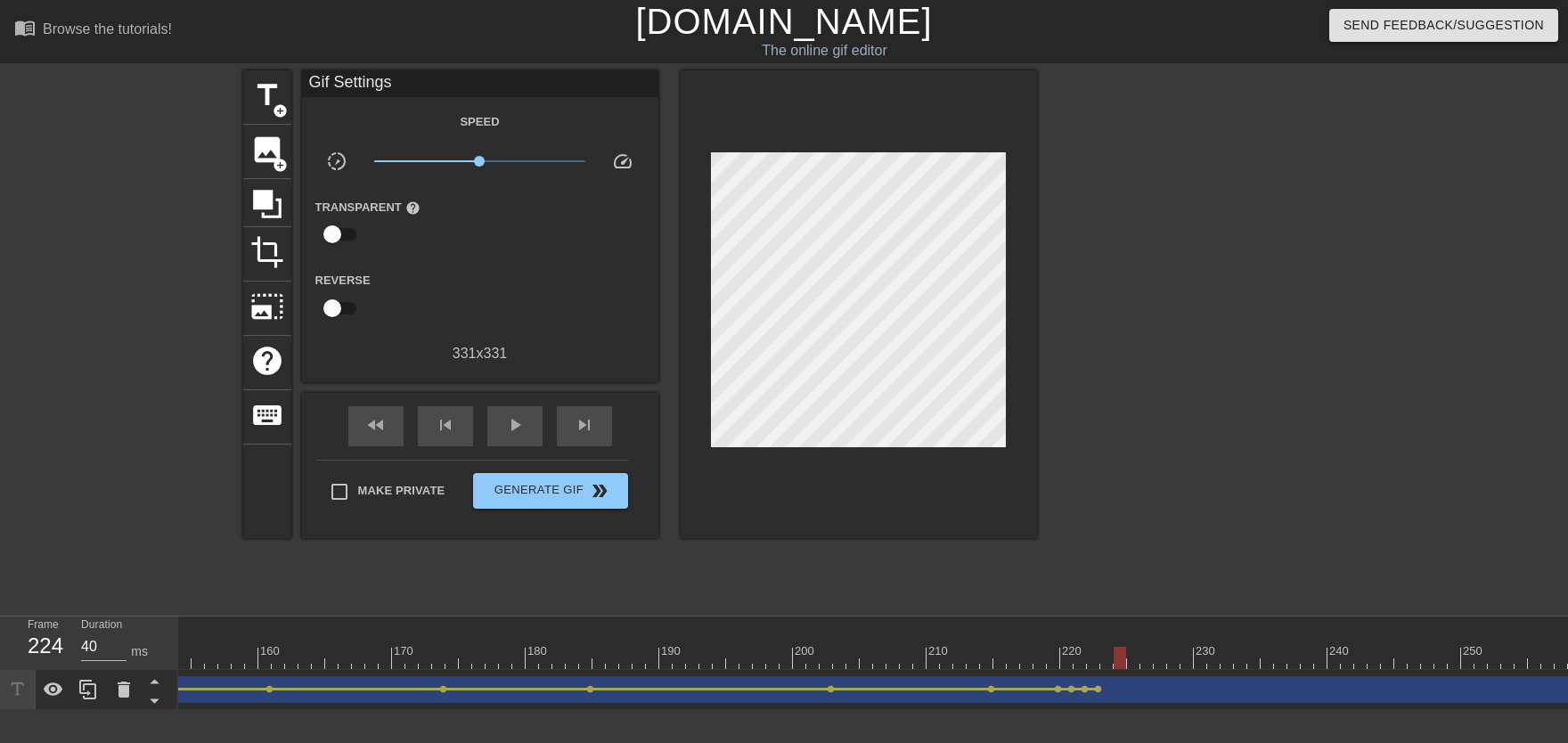
click at [1030, 658] on div at bounding box center [71, 658] width 3875 height 22
drag, startPoint x: 1108, startPoint y: 657, endPoint x: 1139, endPoint y: 658, distance: 31.0
click at [1030, 658] on div at bounding box center [71, 658] width 3875 height 22
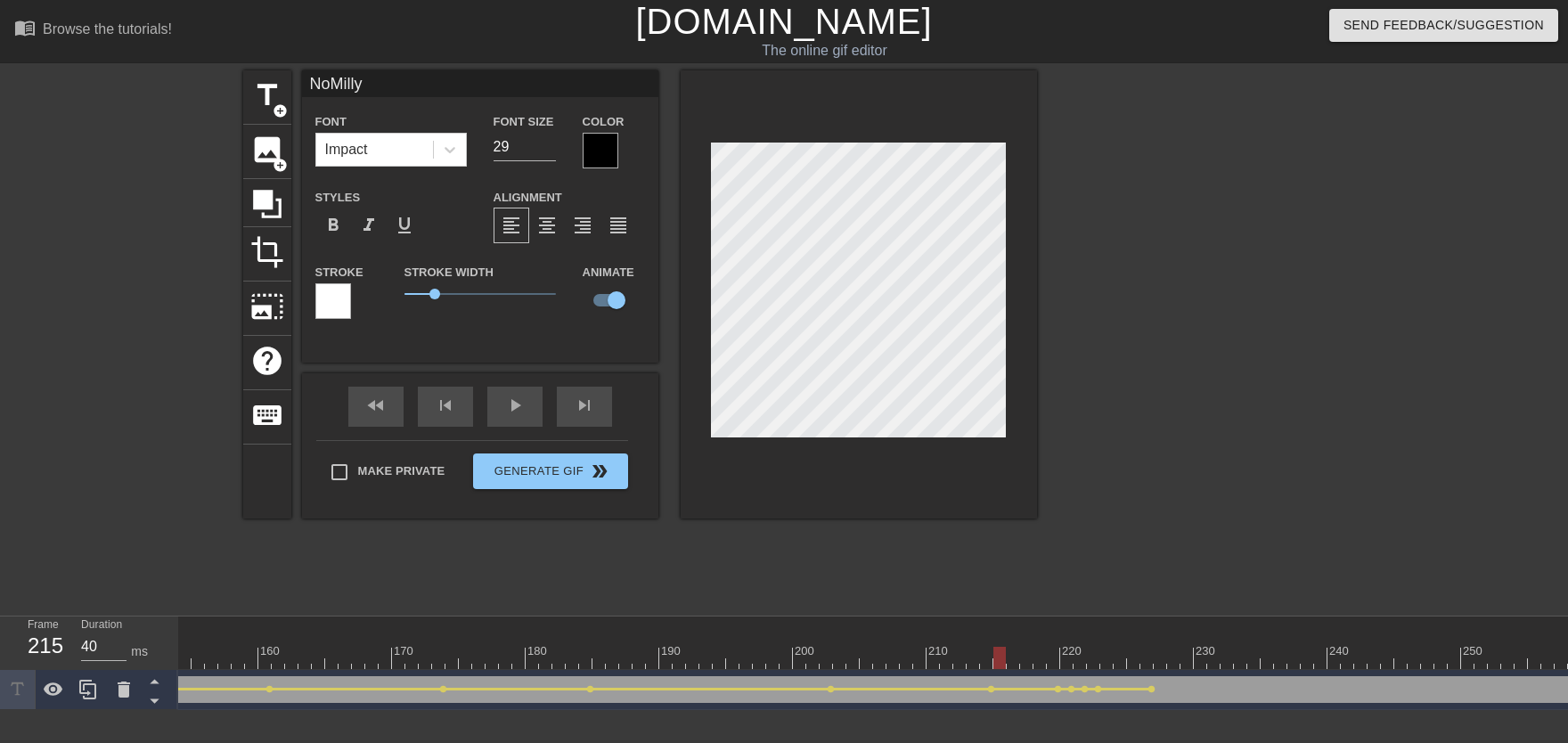
drag, startPoint x: 1000, startPoint y: 647, endPoint x: 706, endPoint y: 582, distance: 301.1
click at [804, 634] on div "10 20 30 40 50 60 70 80 90 100 110 120 130 140 150 160" at bounding box center [71, 643] width 3875 height 53
click at [504, 401] on div "fast_rewind skip_previous play_arrow skip_next" at bounding box center [480, 407] width 290 height 66
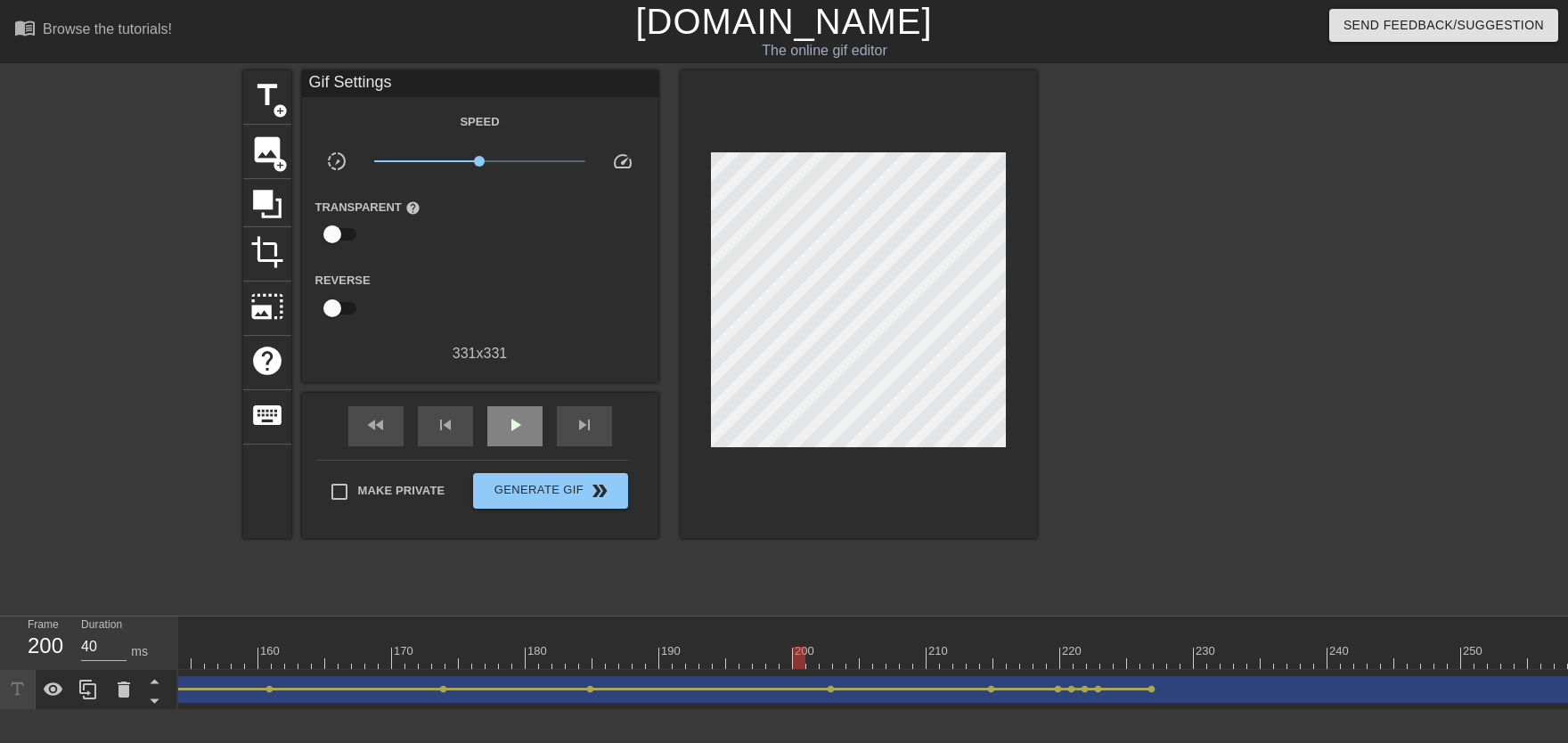
click at [506, 410] on div "play_arrow" at bounding box center [514, 426] width 55 height 40
drag, startPoint x: 1023, startPoint y: 651, endPoint x: 1071, endPoint y: 676, distance: 54.1
click at [1030, 658] on div at bounding box center [71, 658] width 3875 height 22
click at [1030, 658] on span "lens" at bounding box center [1084, 689] width 8 height 8
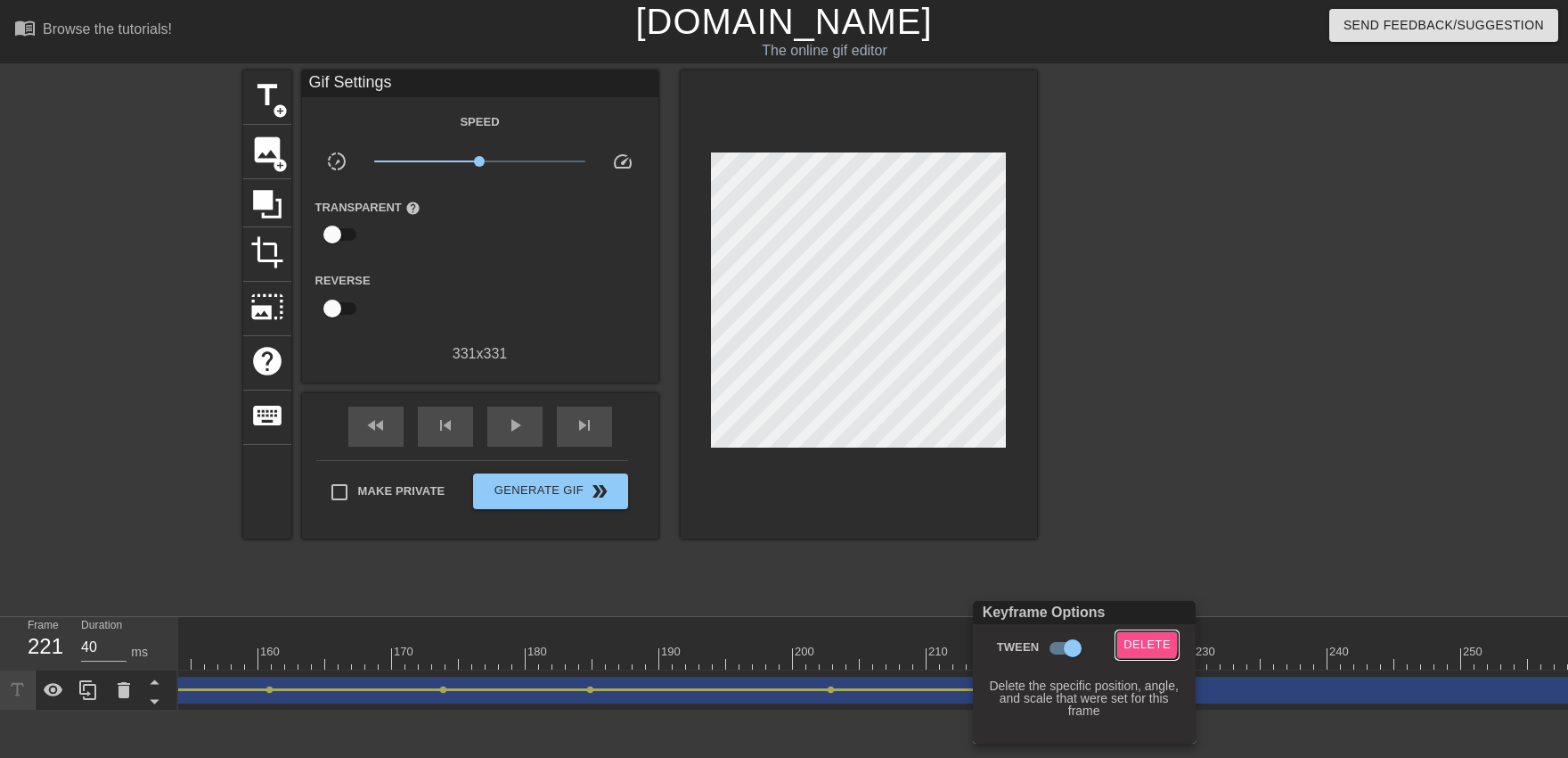
click at [1030, 643] on span "Delete" at bounding box center [1147, 645] width 47 height 21
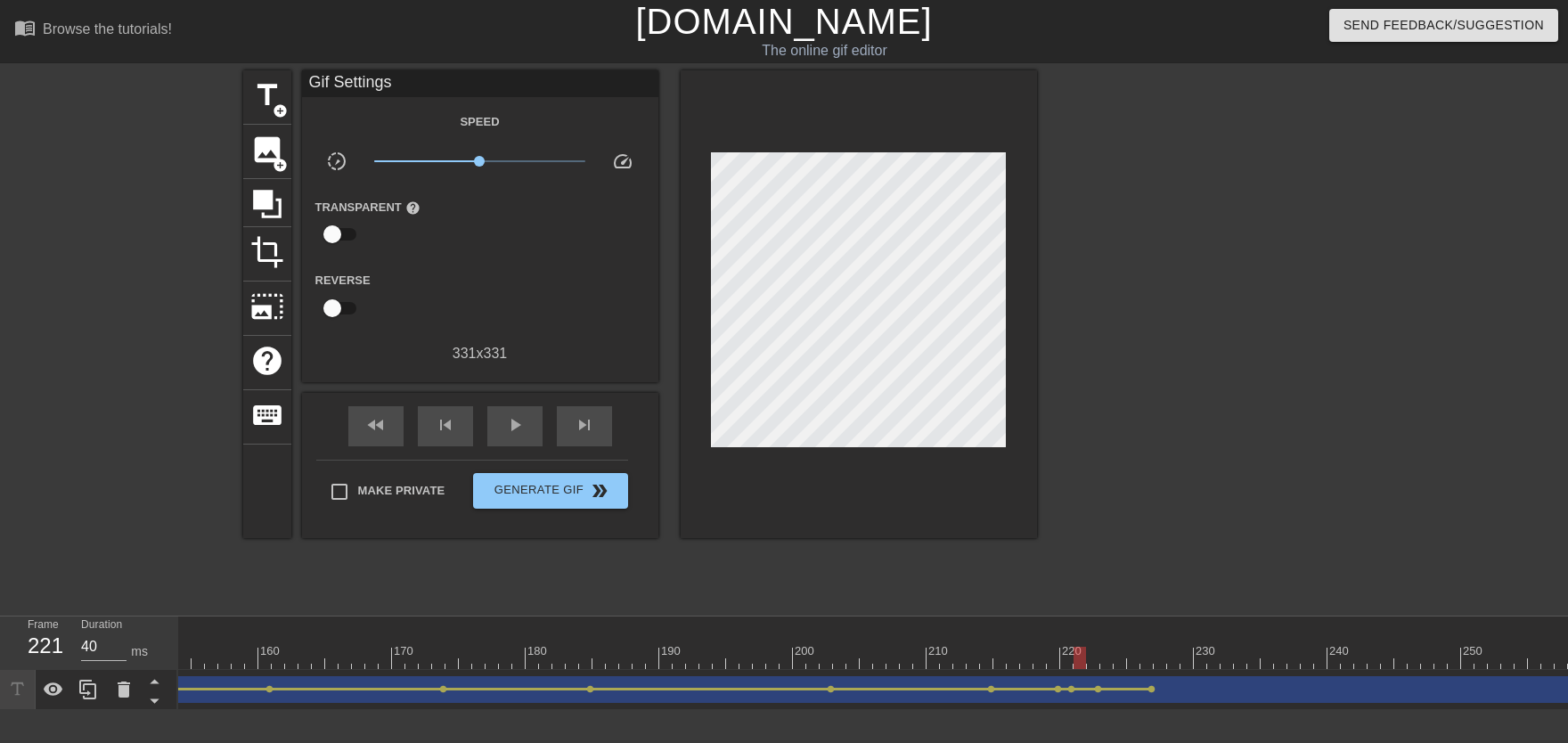
click at [1030, 658] on div at bounding box center [71, 658] width 3875 height 22
click at [1030, 658] on span "lens" at bounding box center [1098, 689] width 8 height 8
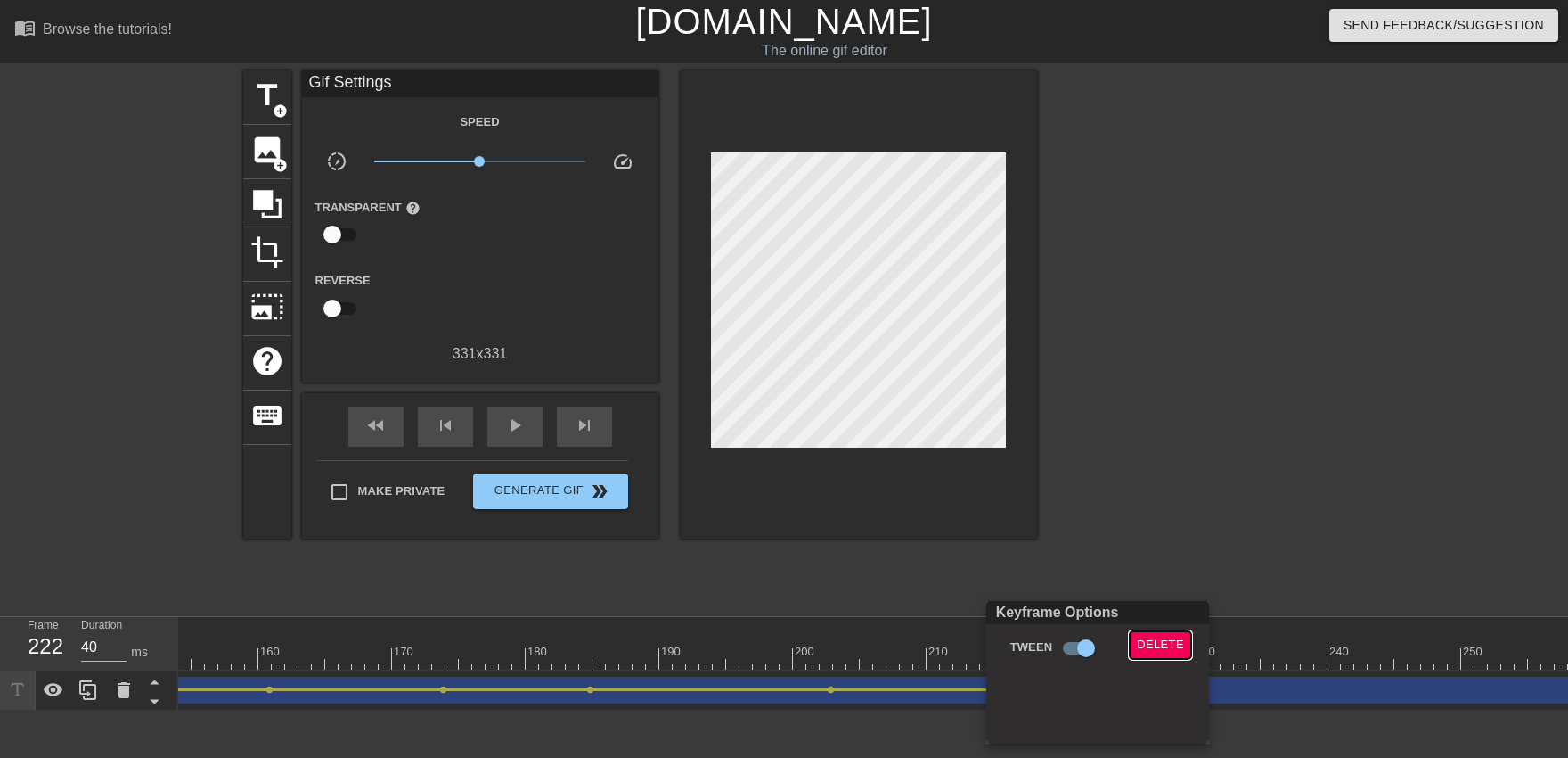
click at [1030, 651] on span "Delete" at bounding box center [1160, 645] width 47 height 21
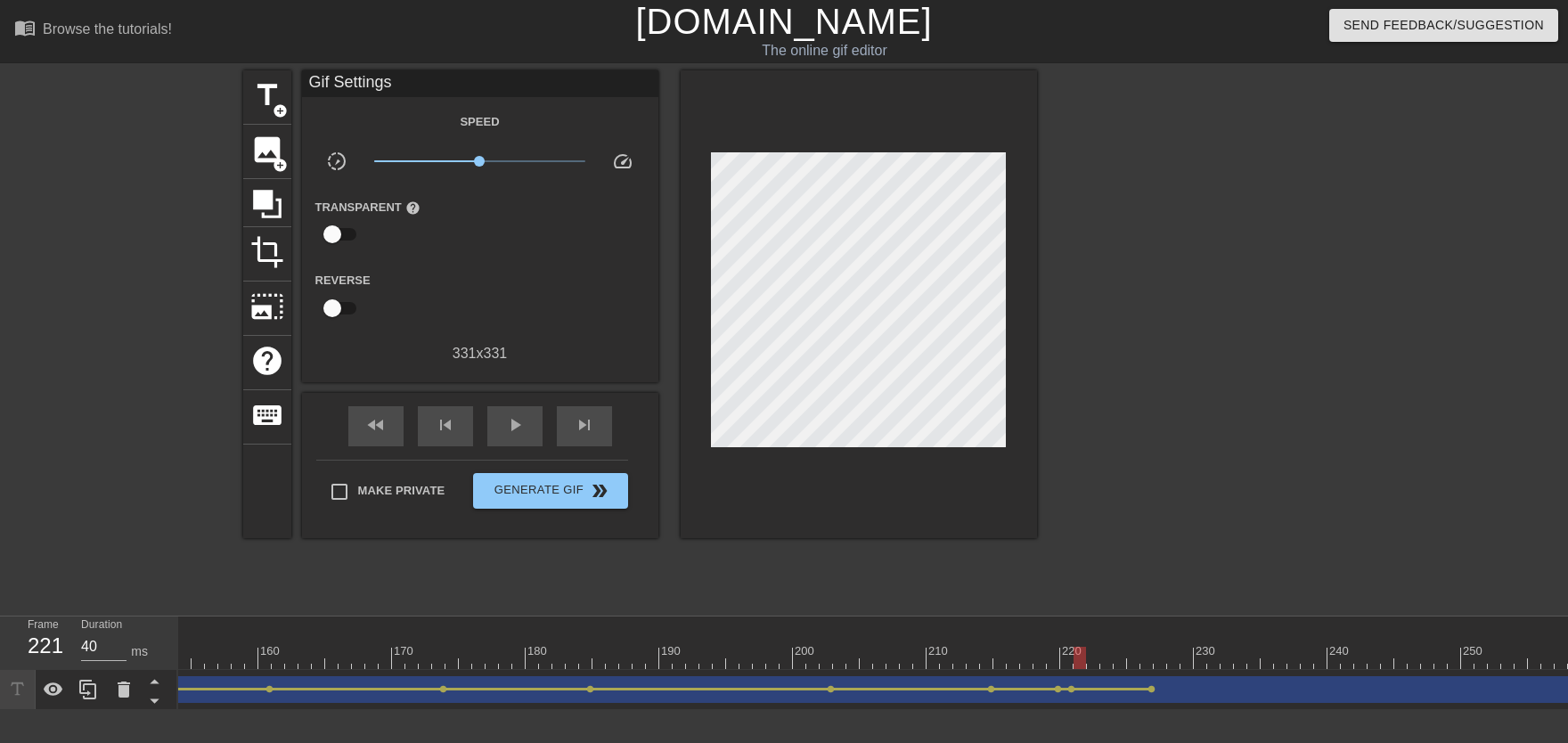
drag, startPoint x: 1084, startPoint y: 637, endPoint x: 865, endPoint y: 632, distance: 219.1
click at [865, 632] on div "10 20 30 40 50 60 70 80 90 100 110 120 130 140 150 160" at bounding box center [71, 643] width 3875 height 53
click at [530, 448] on div "fast_rewind skip_previous play_arrow skip_next" at bounding box center [480, 426] width 290 height 66
click at [525, 444] on div "play_arrow" at bounding box center [514, 426] width 55 height 40
drag, startPoint x: 1059, startPoint y: 662, endPoint x: 503, endPoint y: 507, distance: 577.2
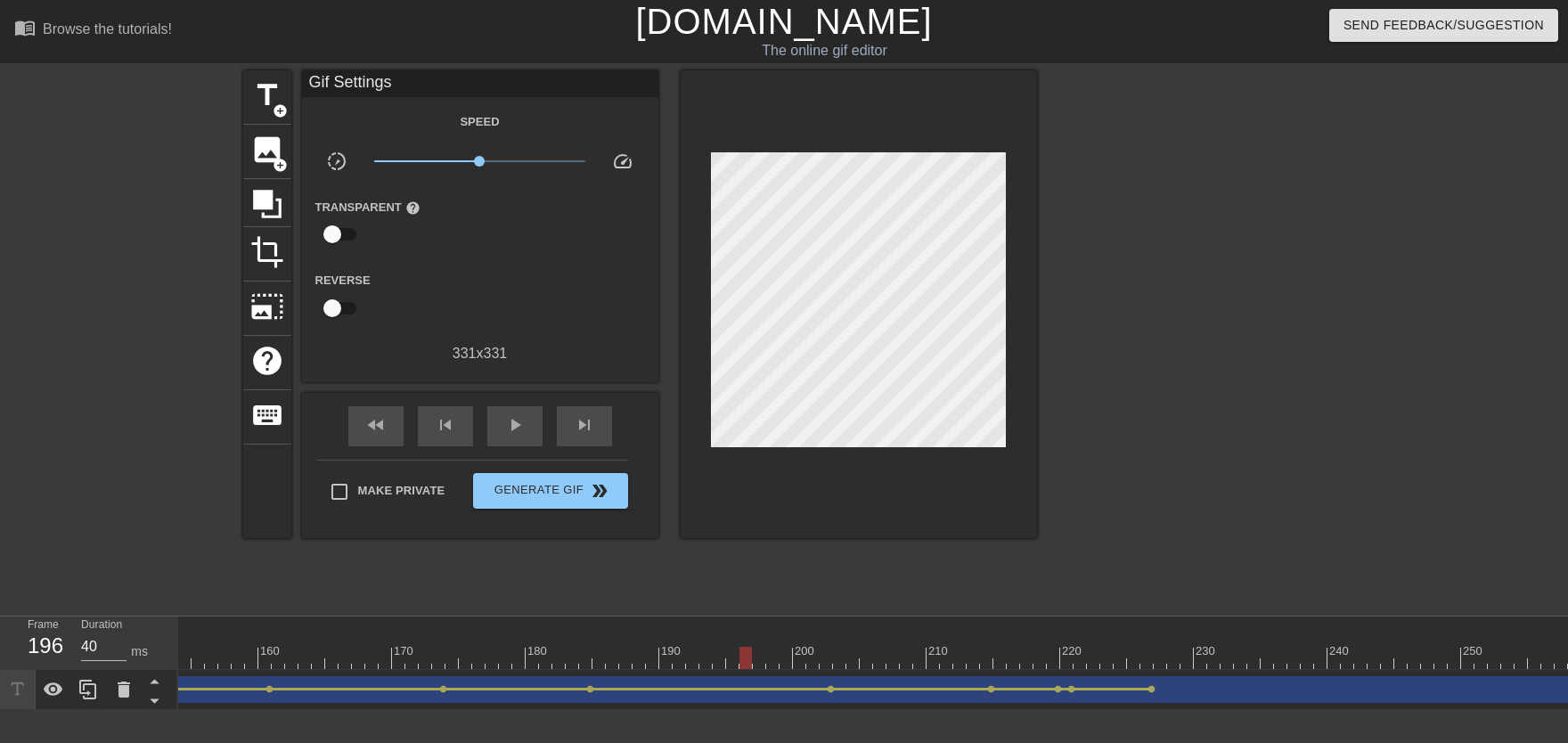
click at [748, 646] on div "10 20 30 40 50 60 70 80 90 100 110 120 130 140 150 160" at bounding box center [71, 643] width 3875 height 53
click at [501, 435] on div "play_arrow" at bounding box center [514, 426] width 55 height 40
drag, startPoint x: 1065, startPoint y: 652, endPoint x: 1069, endPoint y: 665, distance: 13.6
click at [1030, 658] on div at bounding box center [71, 658] width 3875 height 22
click at [1030, 658] on div "NoMilly drag_handle drag_handle" at bounding box center [71, 689] width 3875 height 26
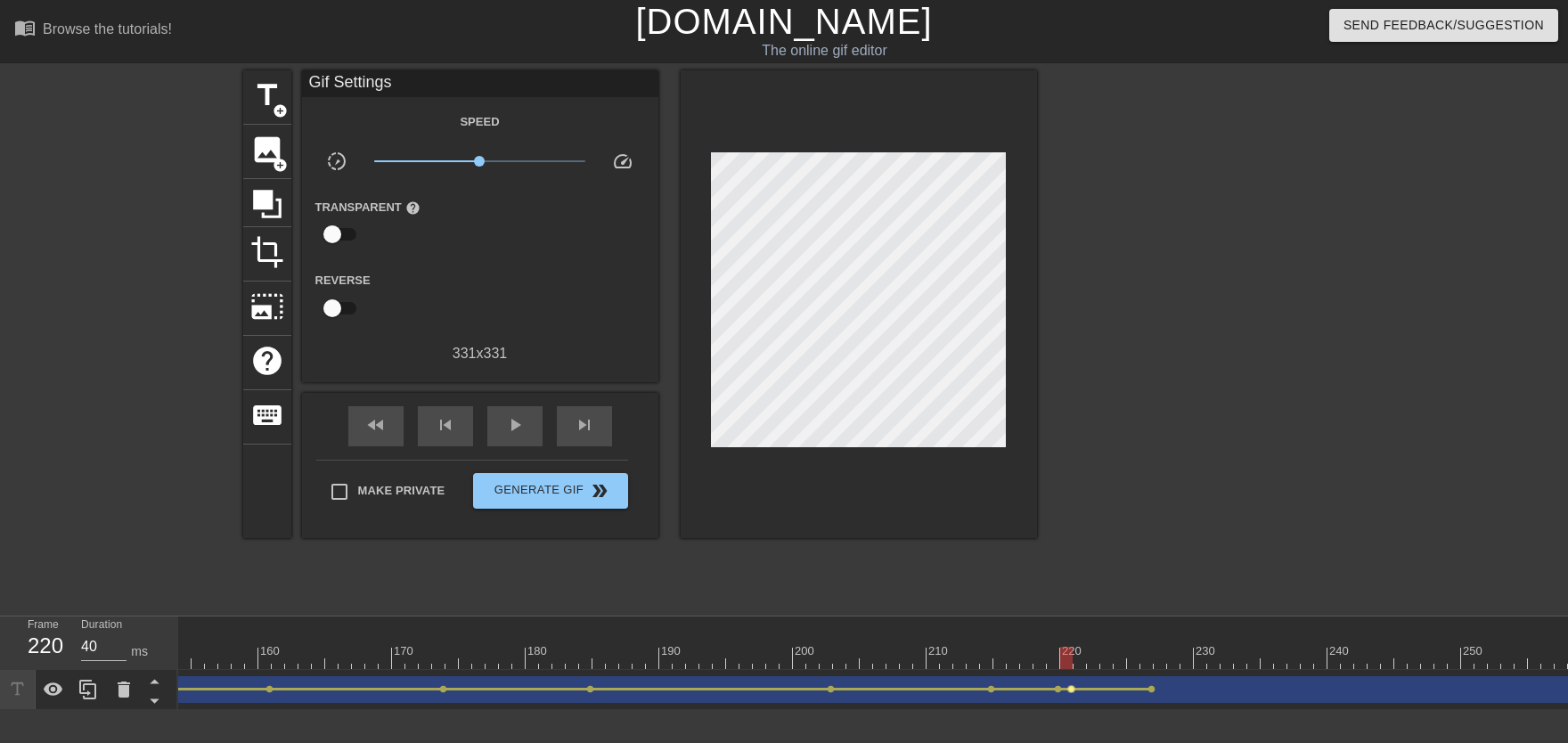
click at [1030, 658] on span "lens" at bounding box center [1071, 689] width 8 height 8
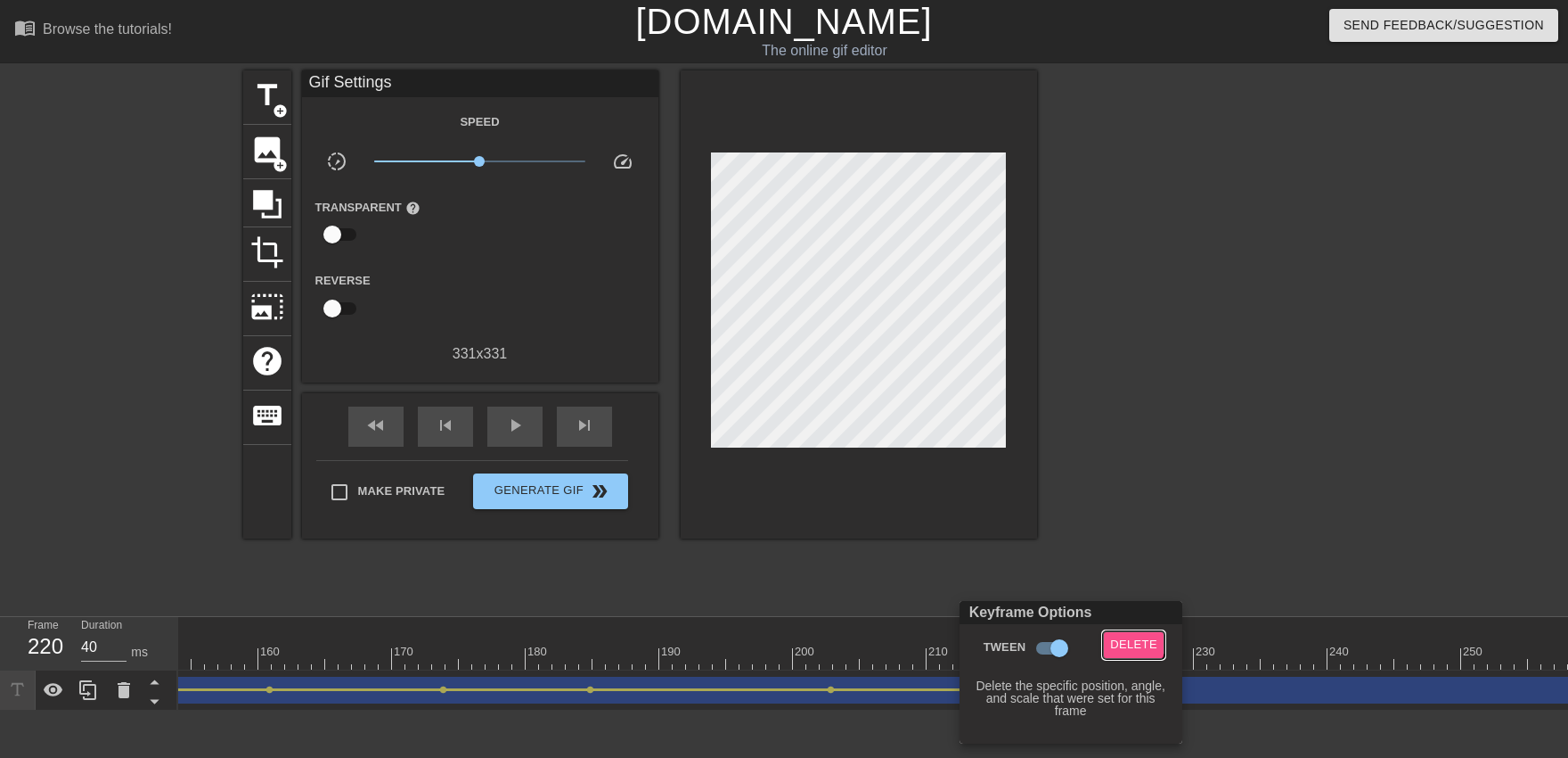
click at [1030, 637] on span "Delete" at bounding box center [1133, 645] width 47 height 21
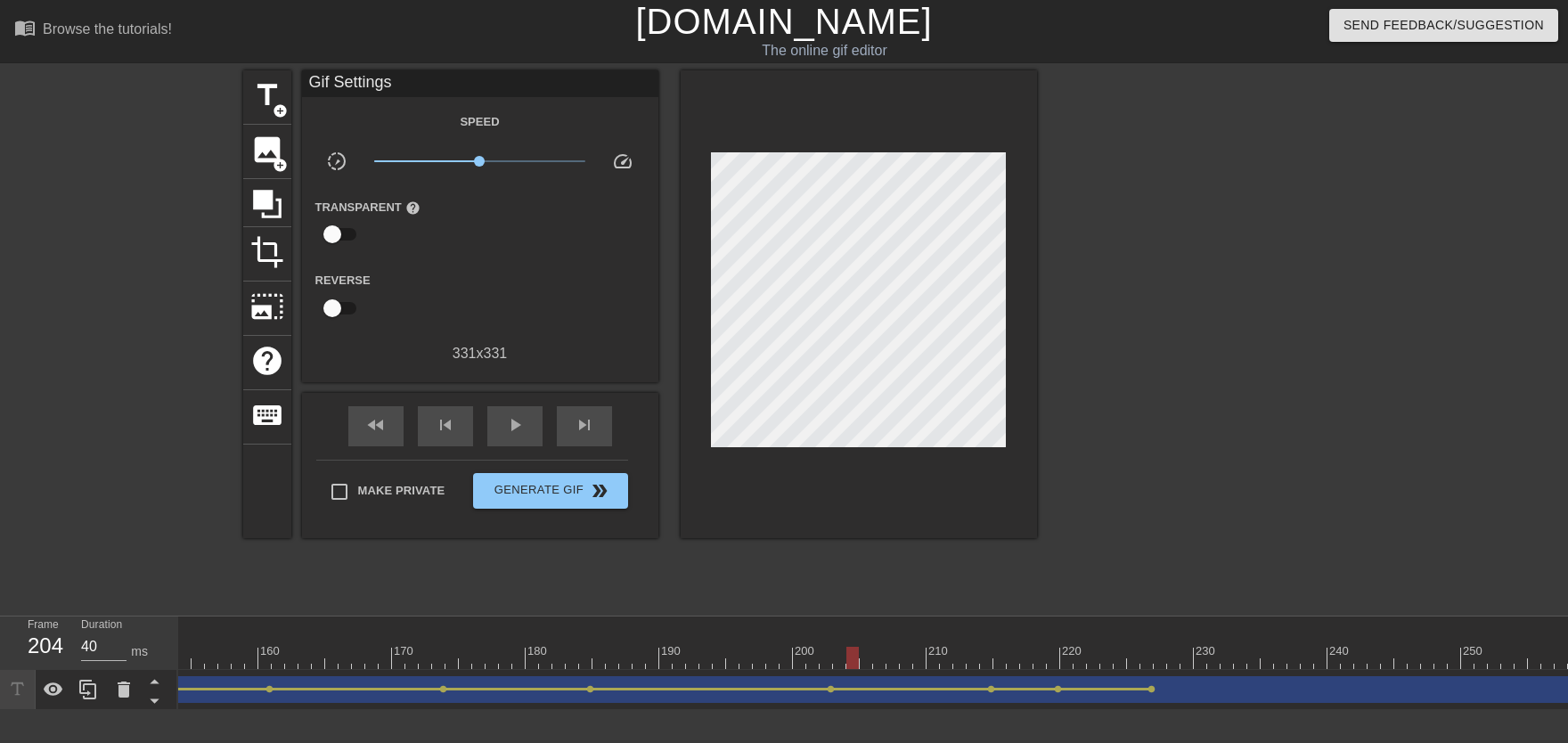
drag, startPoint x: 979, startPoint y: 621, endPoint x: 851, endPoint y: 637, distance: 129.0
click at [851, 637] on div "10 20 30 40 50 60 70 80 90 100 110 120 130 140 150 160" at bounding box center [71, 643] width 3875 height 53
click at [542, 432] on div "play_arrow" at bounding box center [514, 426] width 55 height 40
drag, startPoint x: 1035, startPoint y: 647, endPoint x: 1144, endPoint y: 663, distance: 110.2
click at [1030, 658] on div "10 20 30 40 50 60 70 80 90 100 110 120 130 140 150 160" at bounding box center [71, 643] width 3875 height 53
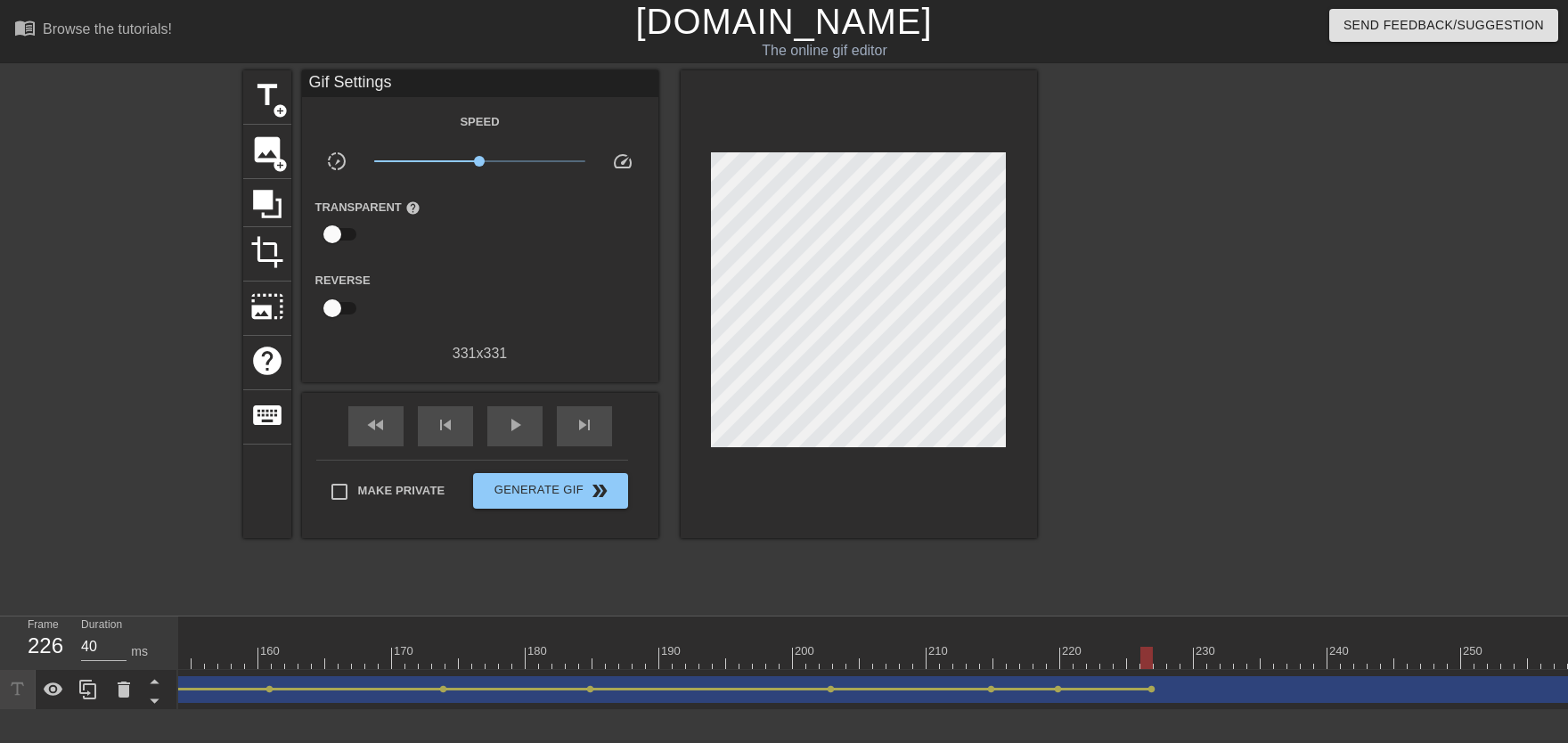
drag, startPoint x: 1034, startPoint y: 670, endPoint x: 885, endPoint y: 659, distance: 149.4
click at [885, 658] on div "10 20 30 40 50 60 70 80 90 100 110 120 130 140 150 160" at bounding box center [71, 643] width 3875 height 54
drag, startPoint x: 933, startPoint y: 628, endPoint x: 816, endPoint y: 618, distance: 117.4
click at [819, 620] on div at bounding box center [71, 626] width 3875 height 18
click at [838, 638] on div at bounding box center [840, 645] width 14 height 22
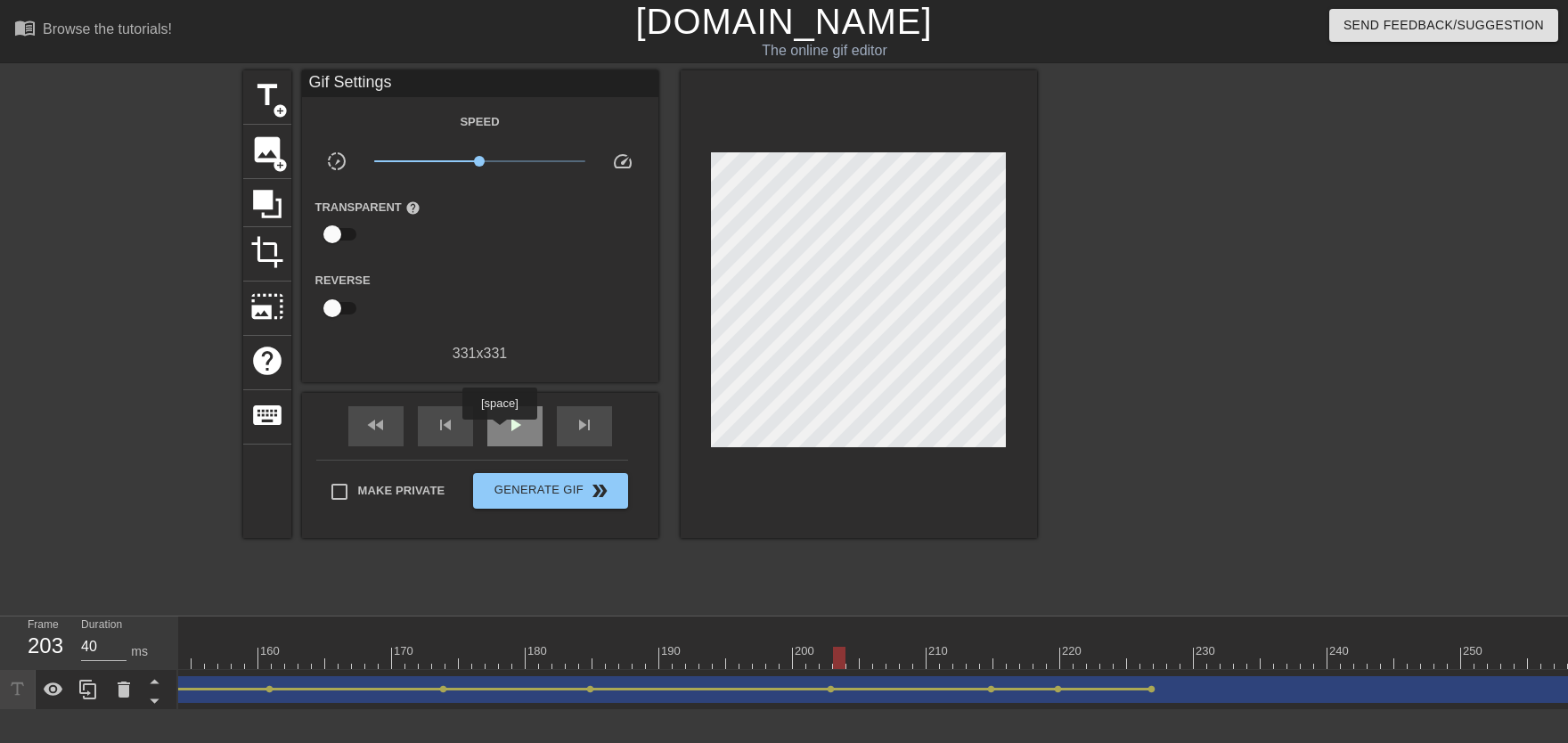
click at [499, 432] on div "play_arrow" at bounding box center [514, 426] width 55 height 40
drag, startPoint x: 997, startPoint y: 652, endPoint x: 1146, endPoint y: 662, distance: 149.3
click at [1030, 658] on div at bounding box center [71, 658] width 3875 height 22
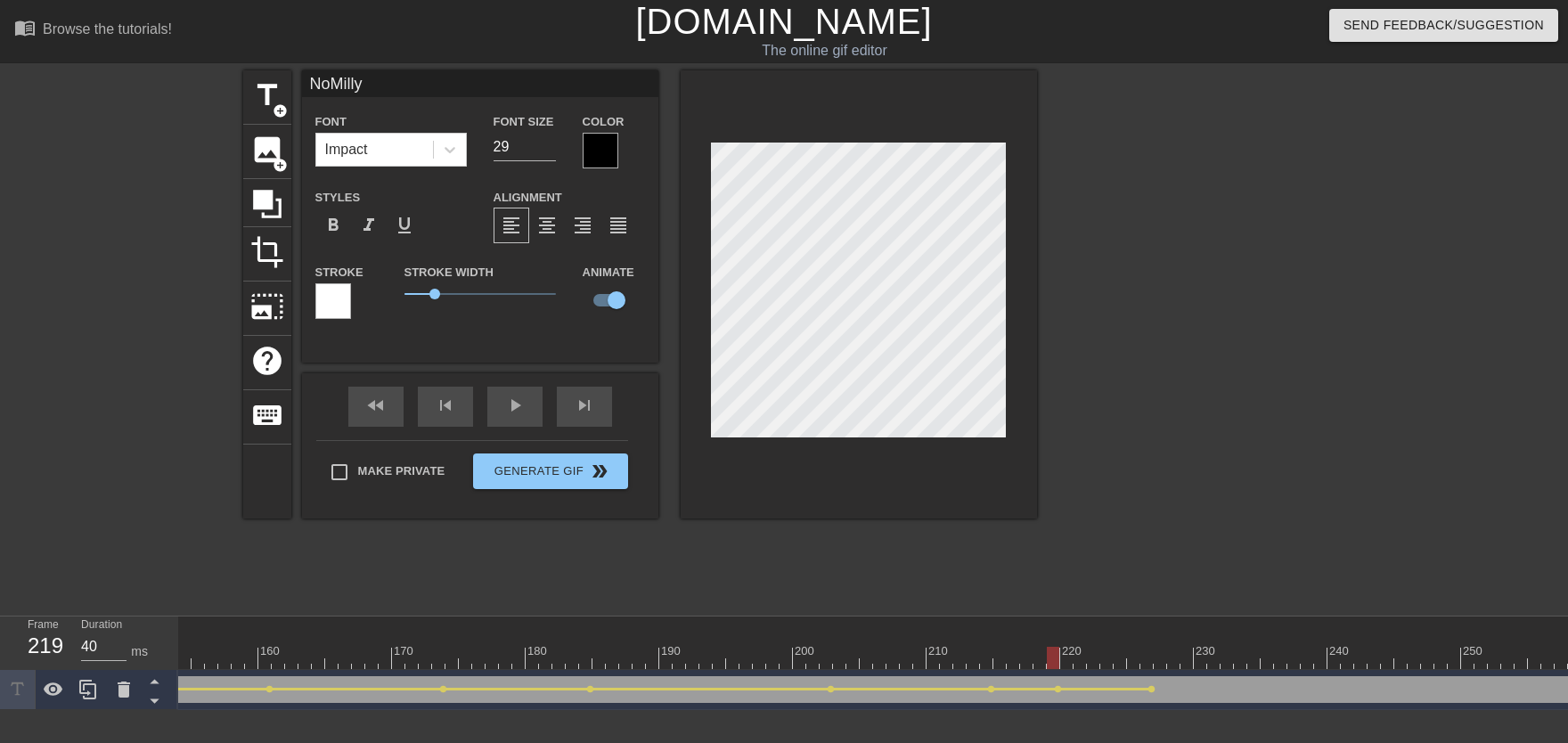
drag, startPoint x: 1039, startPoint y: 653, endPoint x: 1059, endPoint y: 651, distance: 20.1
click at [1030, 651] on div at bounding box center [71, 658] width 3875 height 22
drag, startPoint x: 933, startPoint y: 645, endPoint x: 671, endPoint y: 541, distance: 281.9
click at [836, 609] on div "menu_book Browse the tutorials! Gifntext.com The online gif editor Send Feedbac…" at bounding box center [784, 355] width 1568 height 710
click at [530, 437] on div "fast_rewind skip_previous play_arrow skip_next" at bounding box center [480, 407] width 290 height 66
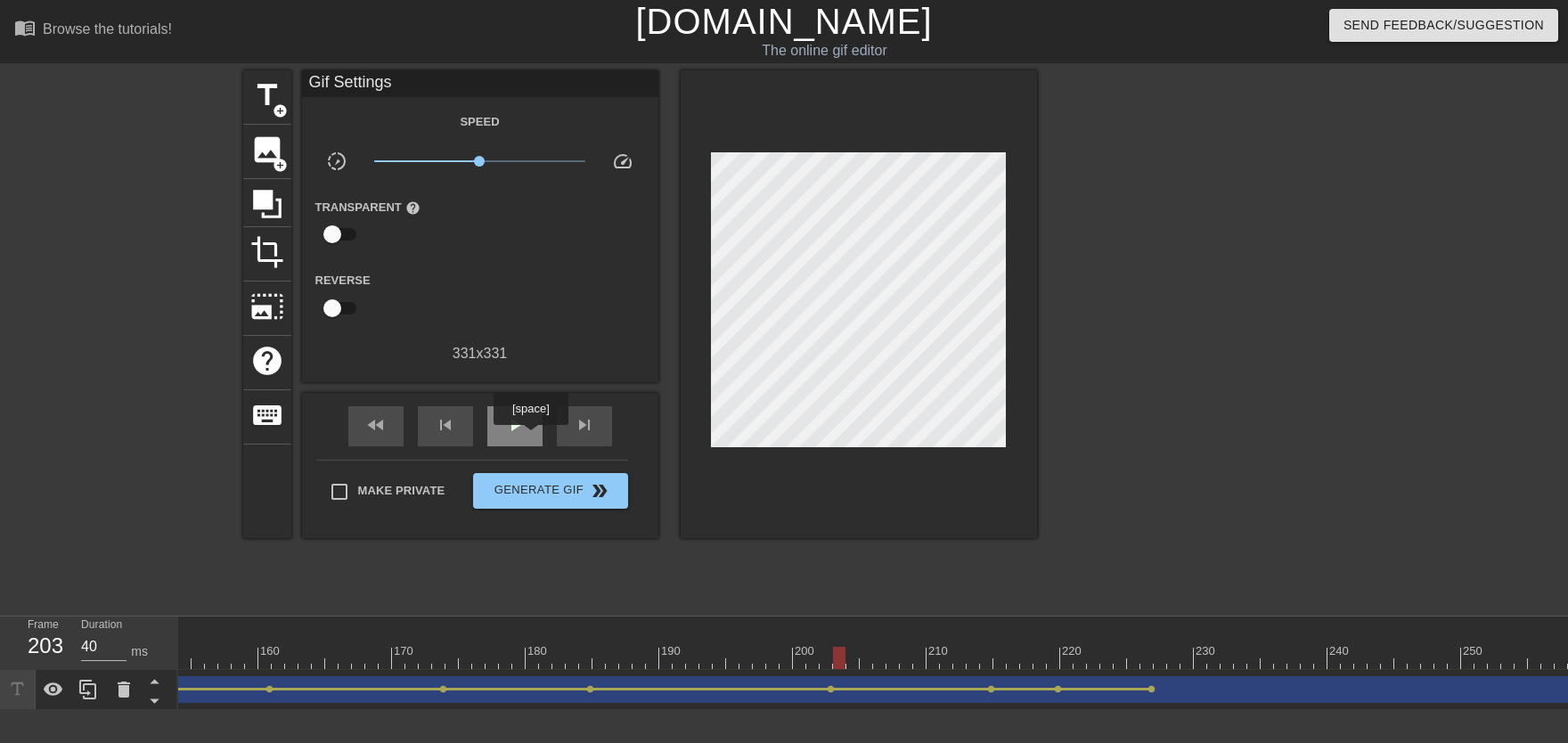
click at [527, 422] on div "play_arrow" at bounding box center [514, 426] width 55 height 40
drag, startPoint x: 1013, startPoint y: 628, endPoint x: 1044, endPoint y: 651, distance: 38.6
click at [1030, 651] on div "10 20 30 40 50 60 70 80 90 100 110 120 130 140 150 160" at bounding box center [71, 643] width 3875 height 53
drag, startPoint x: 1047, startPoint y: 659, endPoint x: 1059, endPoint y: 662, distance: 12.4
click at [1030, 658] on div at bounding box center [71, 658] width 3875 height 22
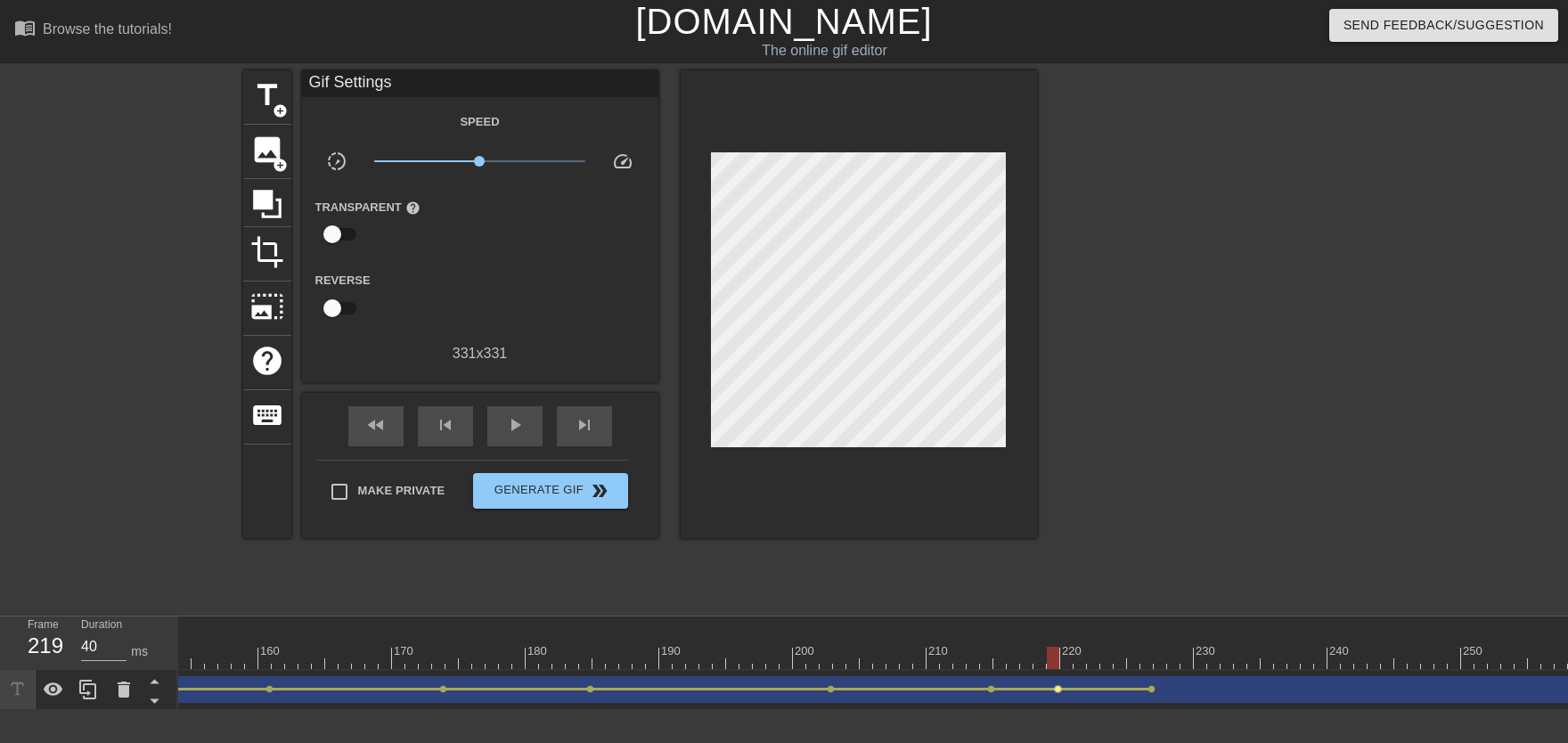
click at [1030, 658] on span "lens" at bounding box center [1058, 689] width 8 height 8
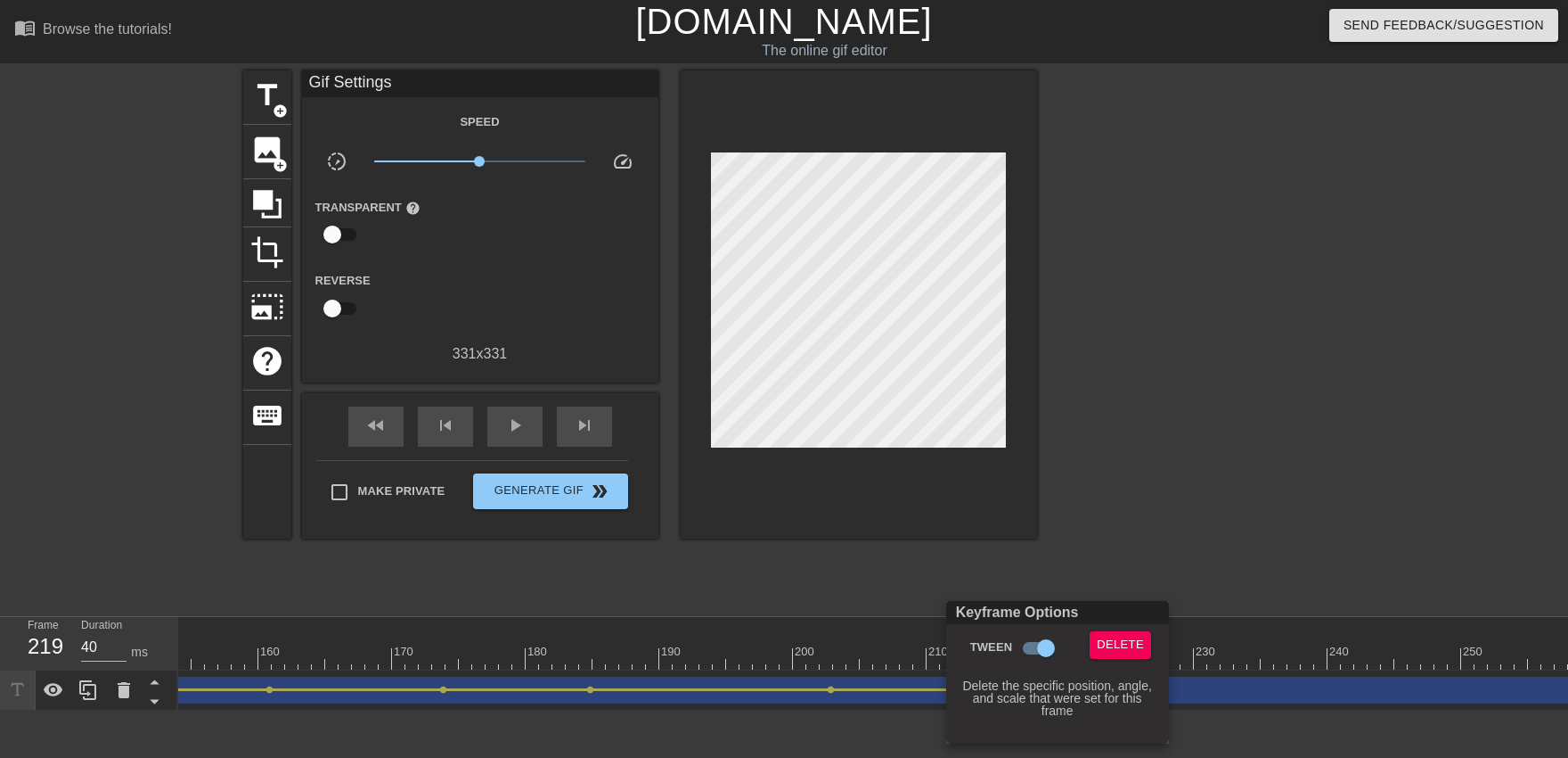
click at [1030, 629] on div "Keyframe Options Tween Delete Delete the specific position, angle, and scale th…" at bounding box center [1058, 672] width 223 height 143
click at [1030, 647] on span "Delete" at bounding box center [1120, 645] width 47 height 21
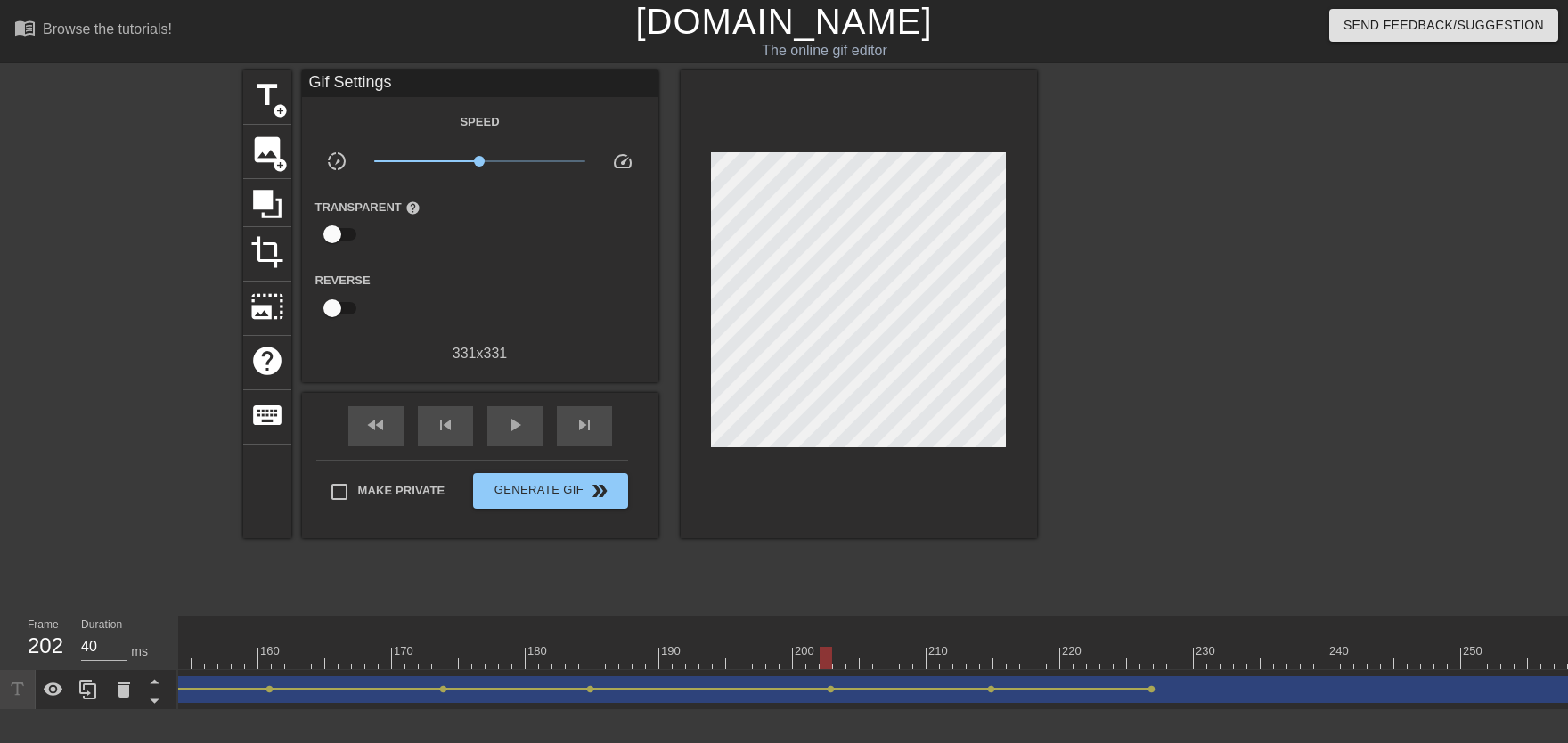
drag, startPoint x: 1048, startPoint y: 633, endPoint x: 828, endPoint y: 639, distance: 220.1
click at [828, 639] on div "10 20 30 40 50 60 70 80 90 100 110 120 130 140 150 160" at bounding box center [71, 643] width 3875 height 53
click at [515, 432] on span "play_arrow" at bounding box center [515, 425] width 22 height 22
drag, startPoint x: 964, startPoint y: 649, endPoint x: 1022, endPoint y: 666, distance: 60.4
click at [1022, 658] on div at bounding box center [71, 658] width 3875 height 22
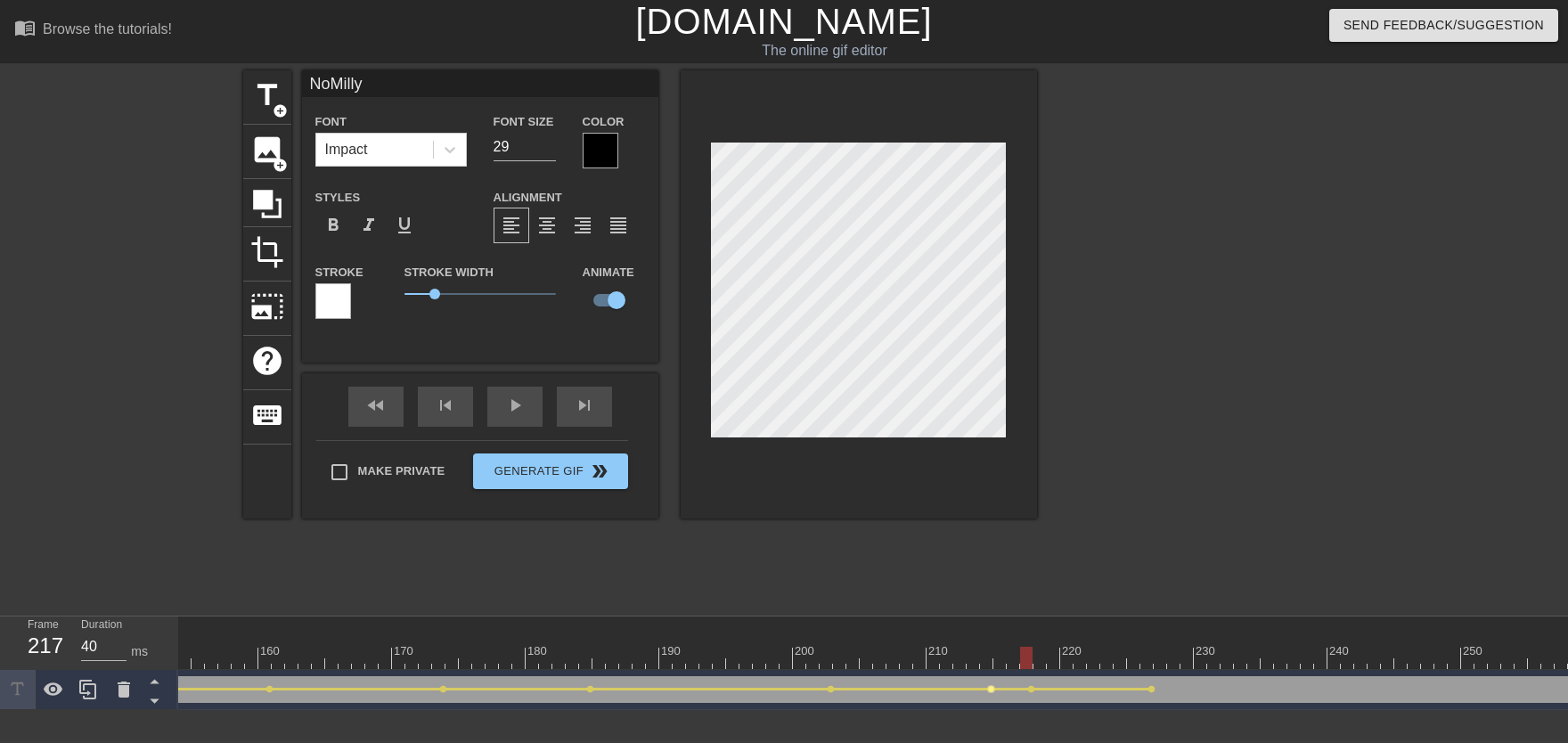
click at [988, 658] on span "lens" at bounding box center [991, 689] width 8 height 8
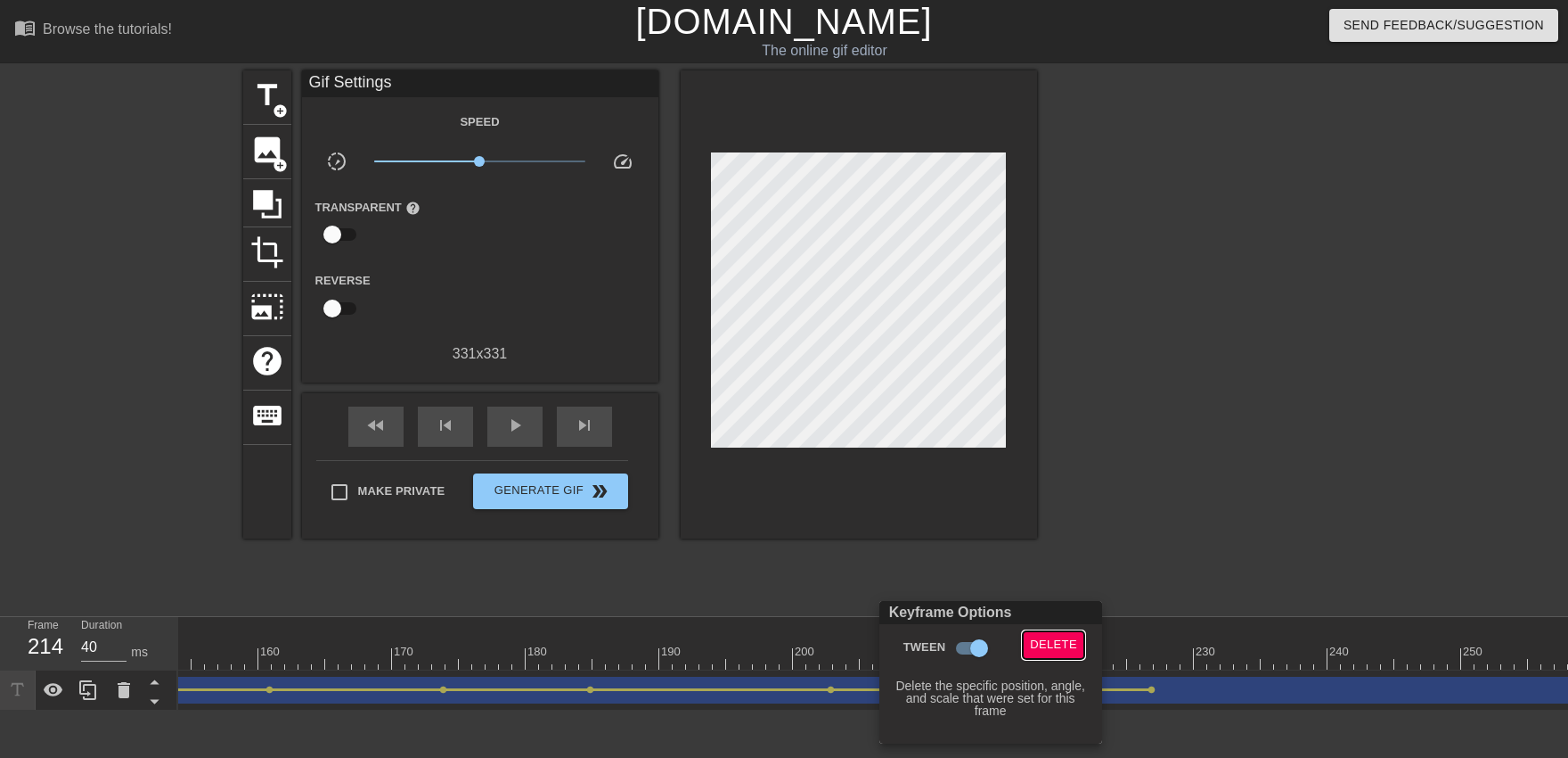
click at [1030, 645] on span "Delete" at bounding box center [1053, 645] width 47 height 21
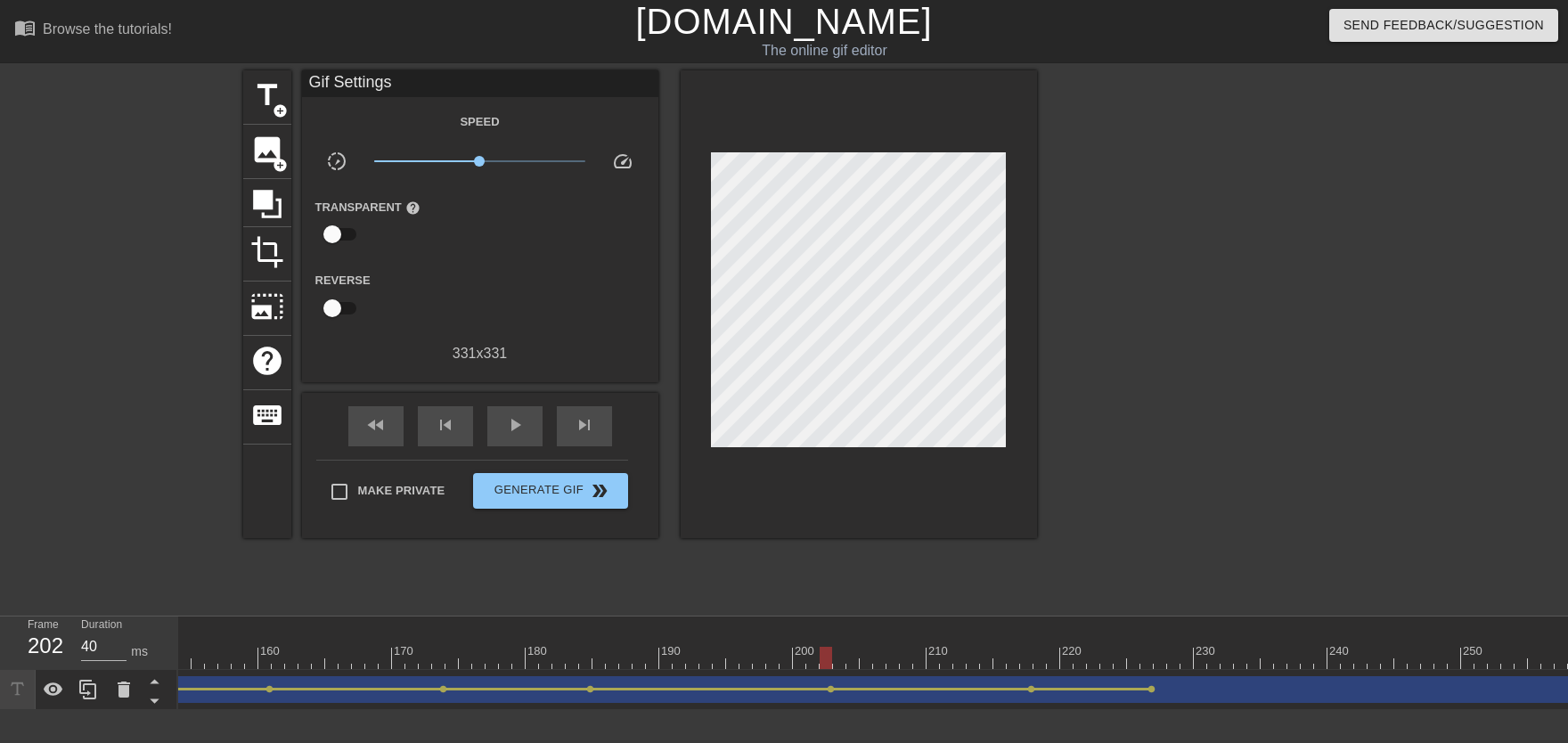
drag, startPoint x: 920, startPoint y: 650, endPoint x: 660, endPoint y: 567, distance: 272.9
click at [752, 658] on div "10 20 30 40 50 60 70 80 90 100 110 120 130 140 150 160" at bounding box center [71, 643] width 3875 height 53
click at [520, 424] on span "play_arrow" at bounding box center [515, 425] width 22 height 22
drag, startPoint x: 969, startPoint y: 651, endPoint x: 849, endPoint y: 650, distance: 120.0
click at [849, 650] on div at bounding box center [71, 658] width 3875 height 22
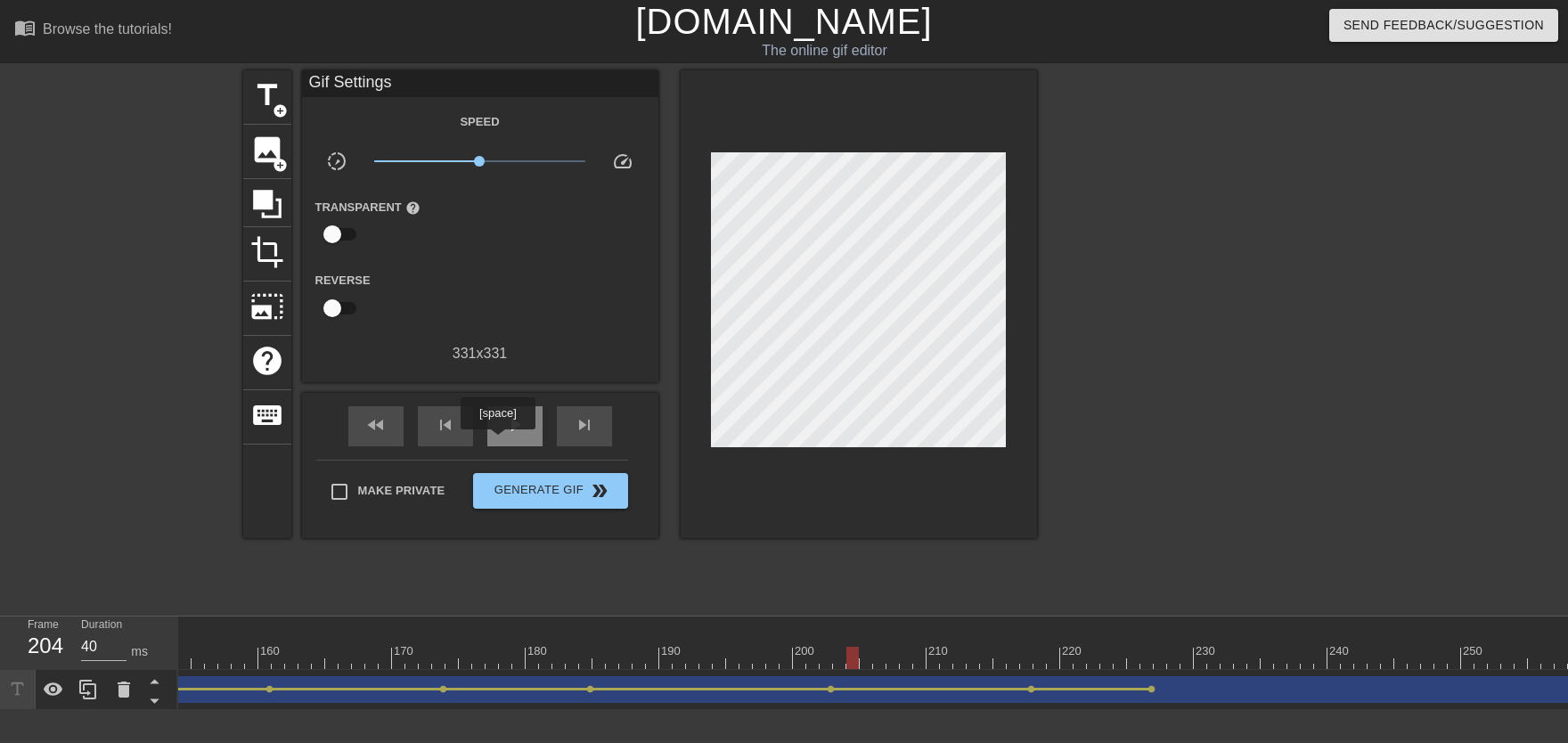
click at [501, 431] on div "play_arrow" at bounding box center [514, 426] width 55 height 40
click at [501, 431] on div "pause" at bounding box center [514, 426] width 55 height 40
drag, startPoint x: 1067, startPoint y: 662, endPoint x: 1154, endPoint y: 673, distance: 87.7
click at [1030, 658] on div "10 20 30 40 50 60 70 80 90 100 110 120 130 140 150 160" at bounding box center [873, 664] width 1390 height 94
click at [1030, 658] on div at bounding box center [71, 658] width 3875 height 22
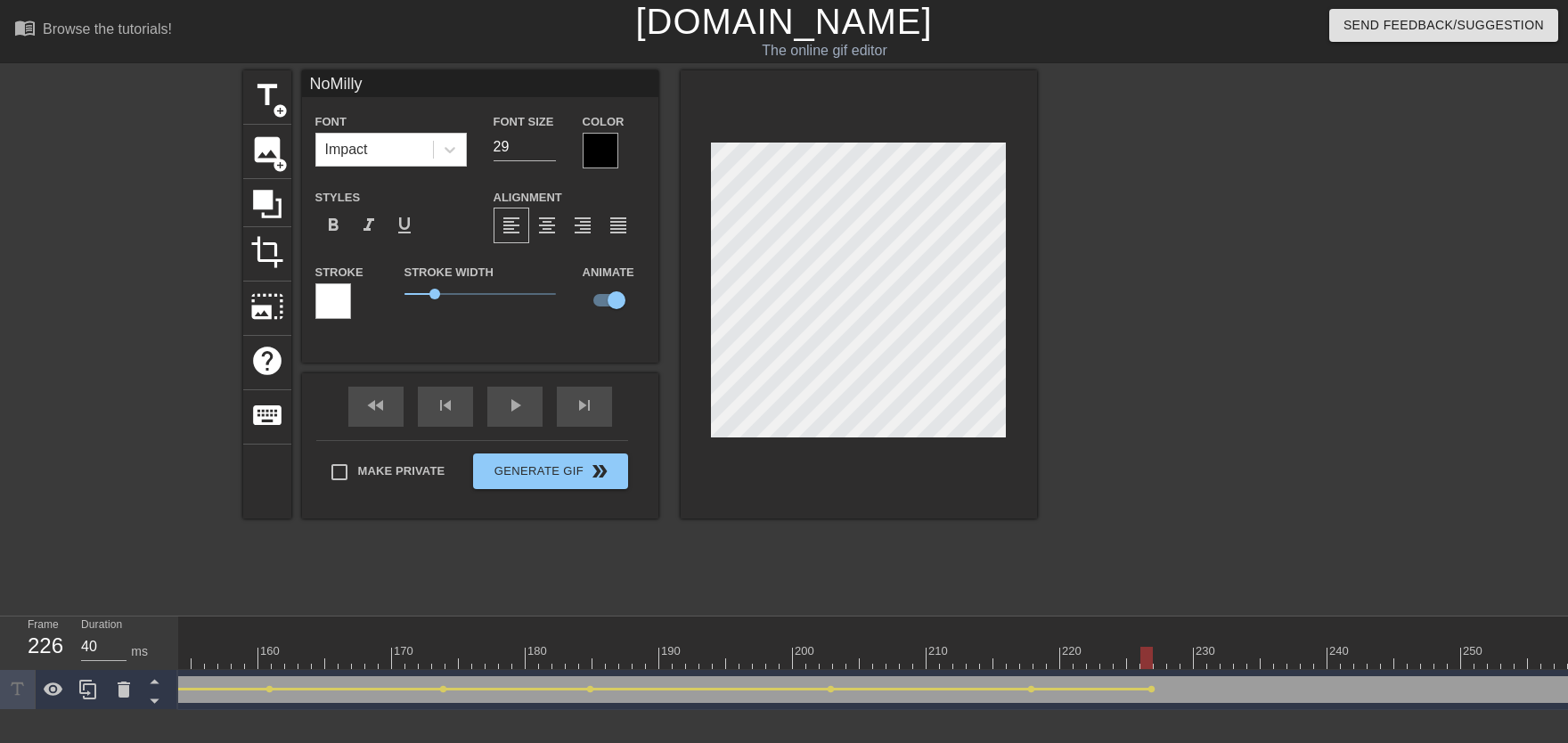
click at [866, 654] on div at bounding box center [71, 658] width 3875 height 22
click at [517, 426] on div "fast_rewind skip_previous play_arrow skip_next" at bounding box center [480, 407] width 290 height 66
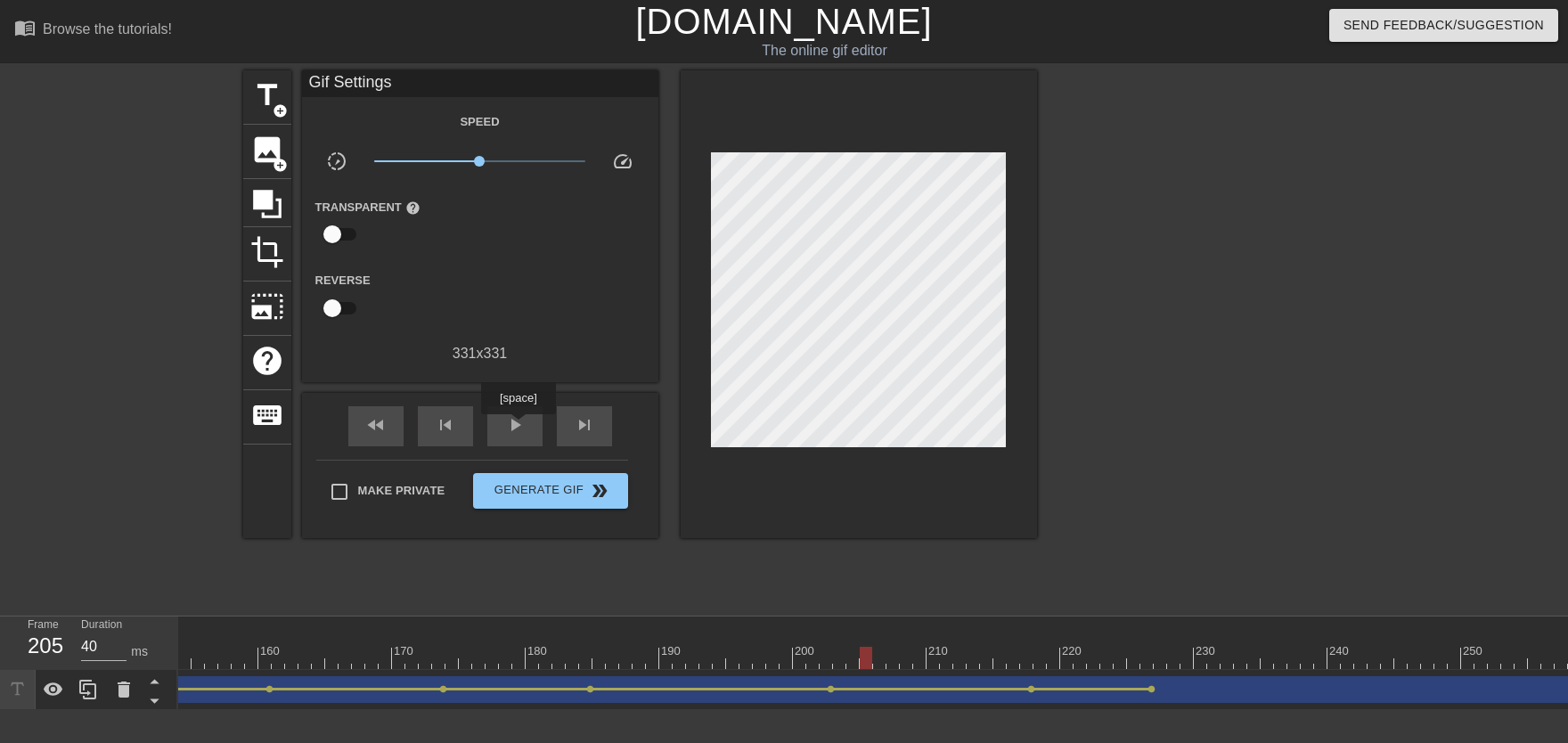
click at [517, 426] on span "play_arrow" at bounding box center [515, 425] width 22 height 22
drag, startPoint x: 984, startPoint y: 650, endPoint x: 1179, endPoint y: 669, distance: 195.9
click at [1030, 658] on div at bounding box center [71, 658] width 3875 height 22
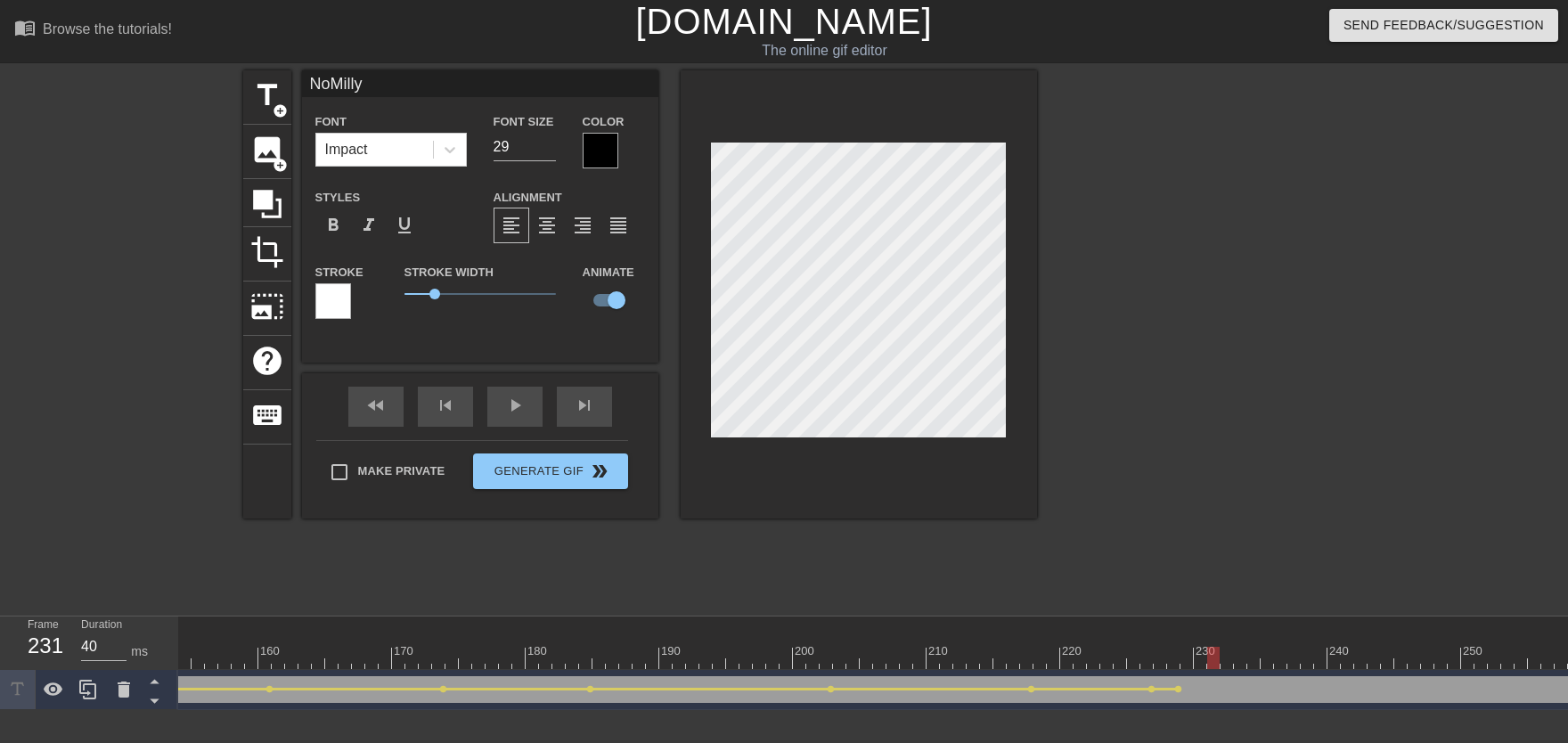
drag, startPoint x: 1177, startPoint y: 658, endPoint x: 1209, endPoint y: 661, distance: 32.1
click at [1030, 658] on div at bounding box center [1213, 658] width 13 height 22
click at [1030, 647] on div at bounding box center [1199, 658] width 13 height 22
click at [1030, 658] on span "lens" at bounding box center [1178, 689] width 8 height 8
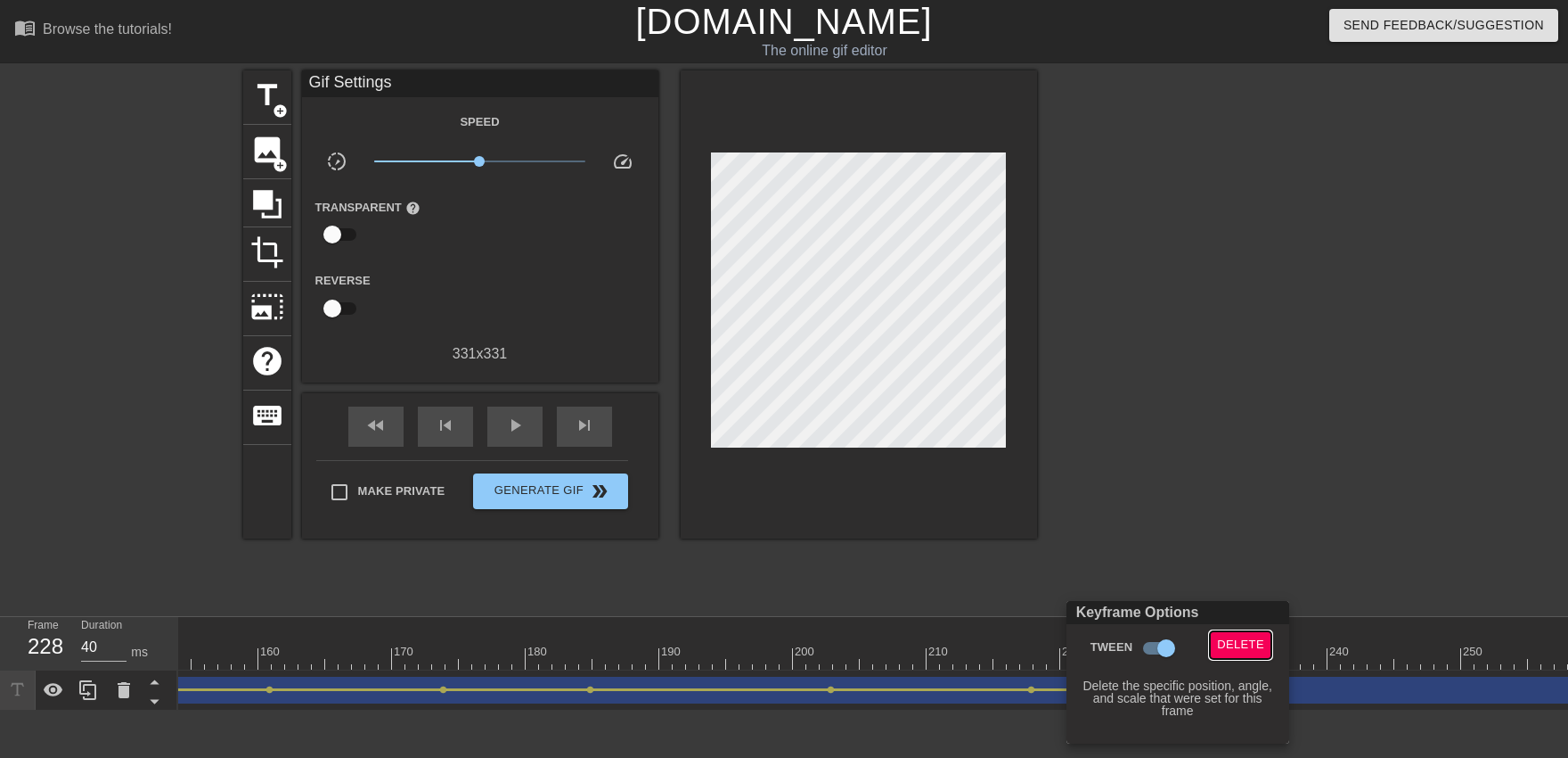
click at [1030, 633] on button "Delete" at bounding box center [1240, 645] width 62 height 27
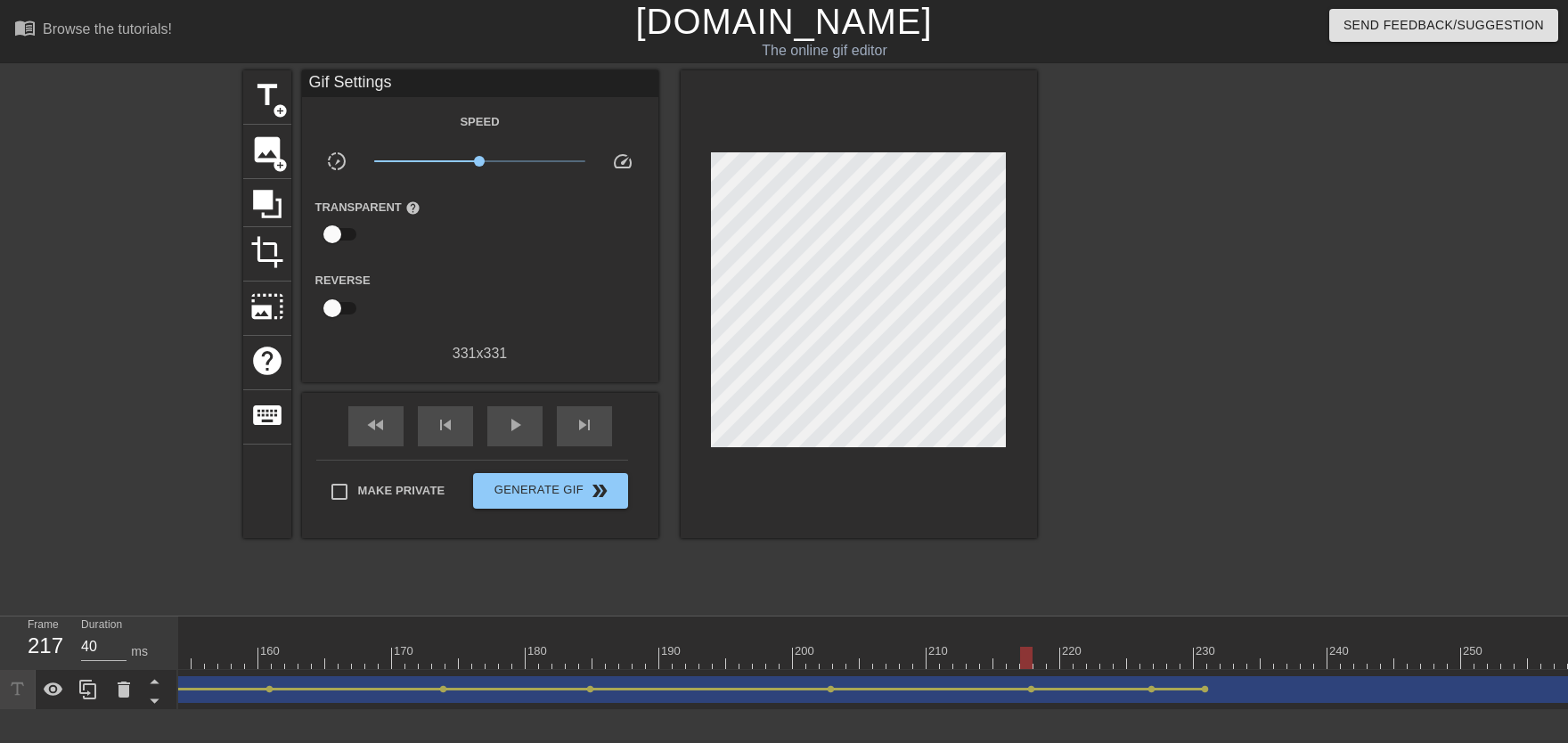
drag, startPoint x: 1161, startPoint y: 619, endPoint x: 1028, endPoint y: 649, distance: 136.3
click at [1028, 649] on div "10 20 30 40 50 60 70 80 90 100 110 120 130 140 150 160" at bounding box center [71, 643] width 3875 height 53
click at [534, 436] on div "play_arrow" at bounding box center [514, 426] width 55 height 40
drag, startPoint x: 1130, startPoint y: 659, endPoint x: 1250, endPoint y: 652, distance: 120.2
click at [1030, 652] on div at bounding box center [71, 658] width 3875 height 22
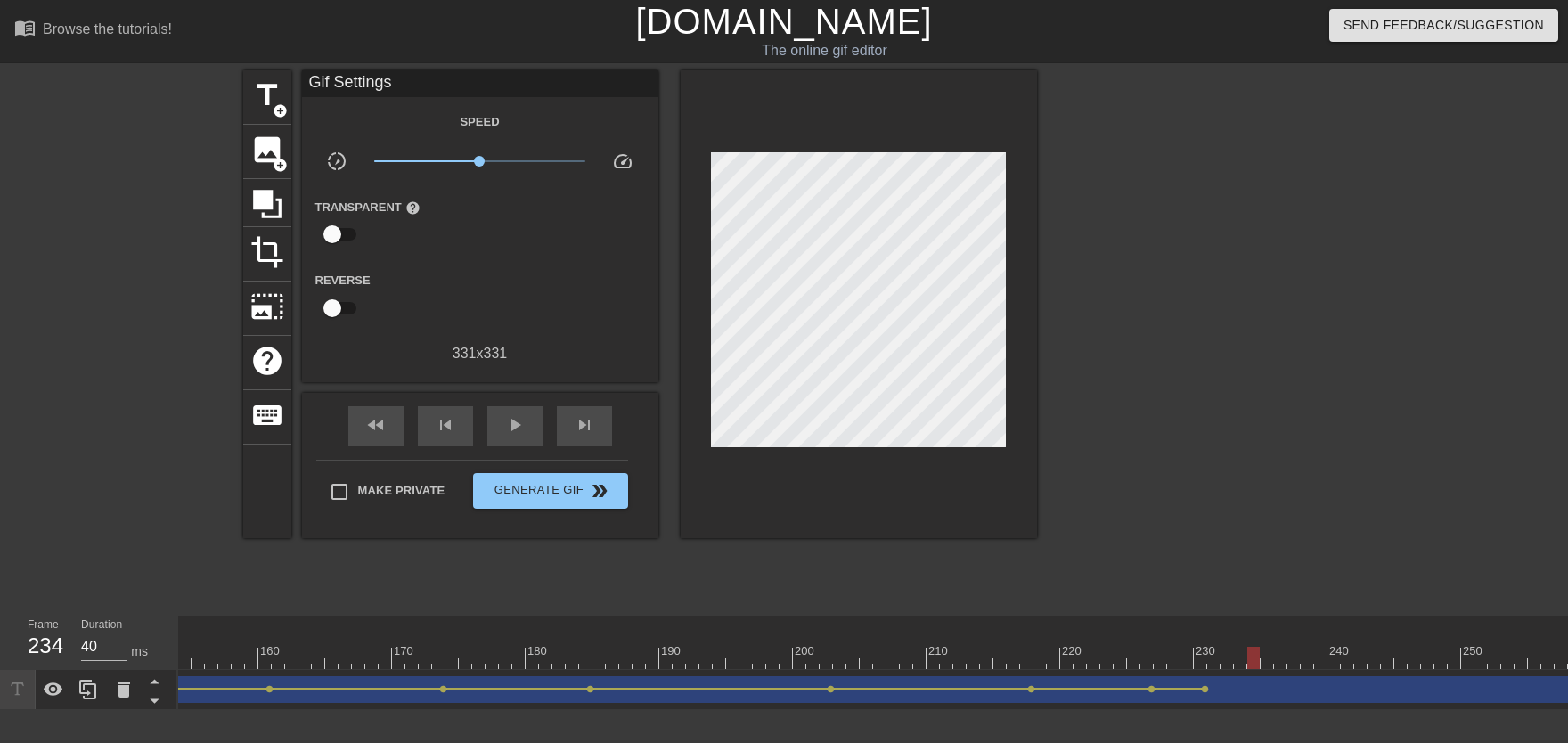
click at [1030, 650] on div at bounding box center [1253, 658] width 13 height 22
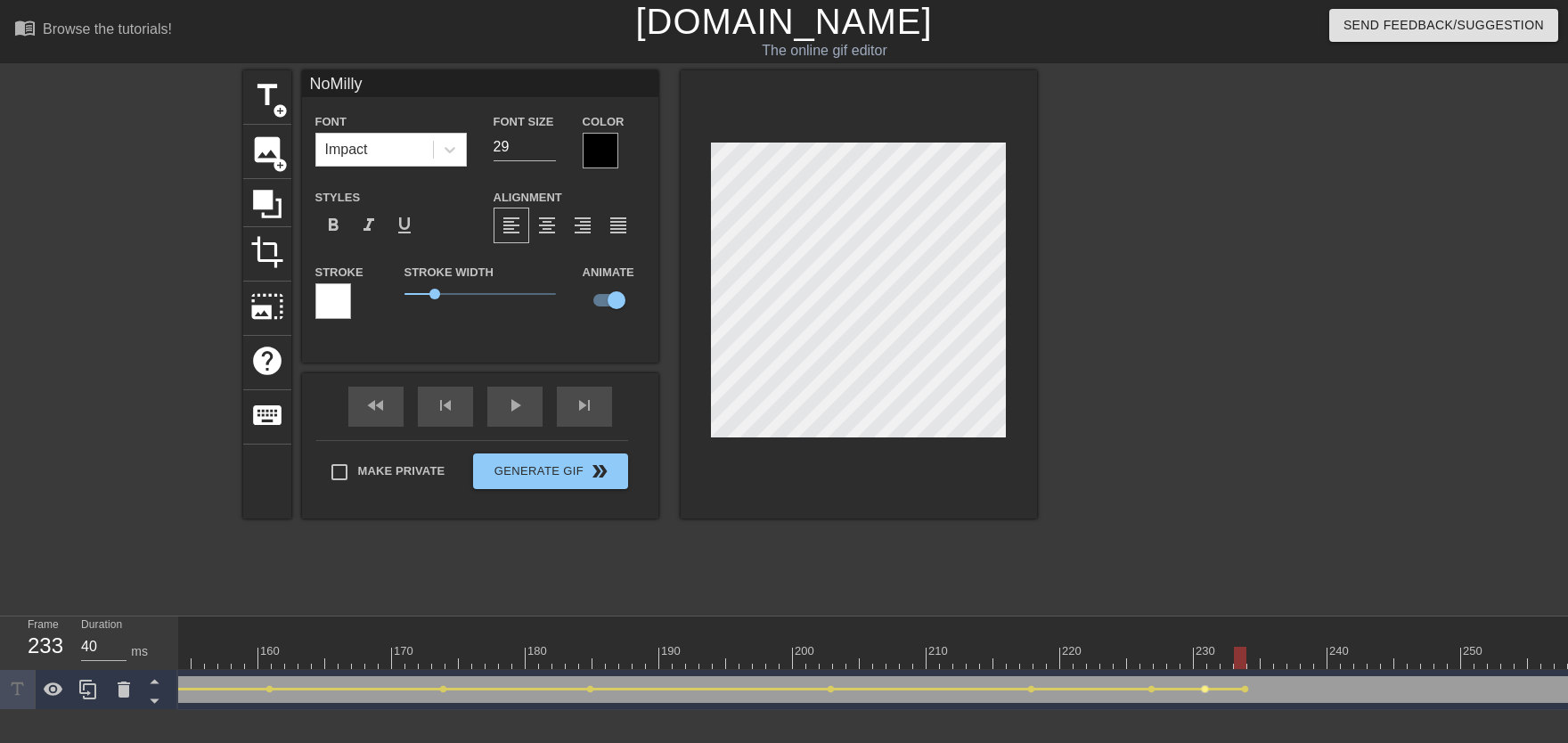
click at [1030, 658] on span "lens" at bounding box center [1204, 689] width 8 height 8
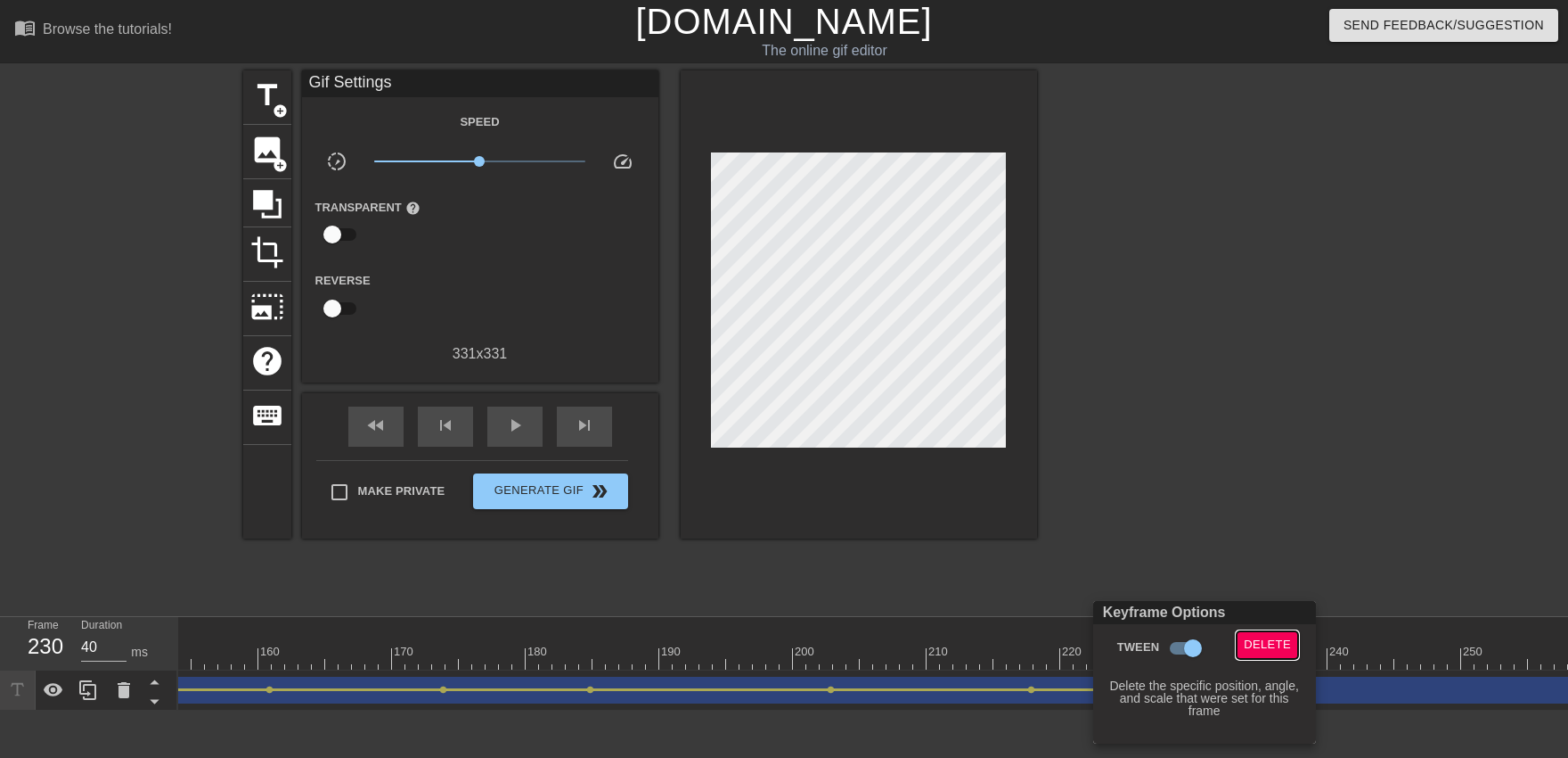
click at [1030, 647] on span "Delete" at bounding box center [1267, 645] width 47 height 21
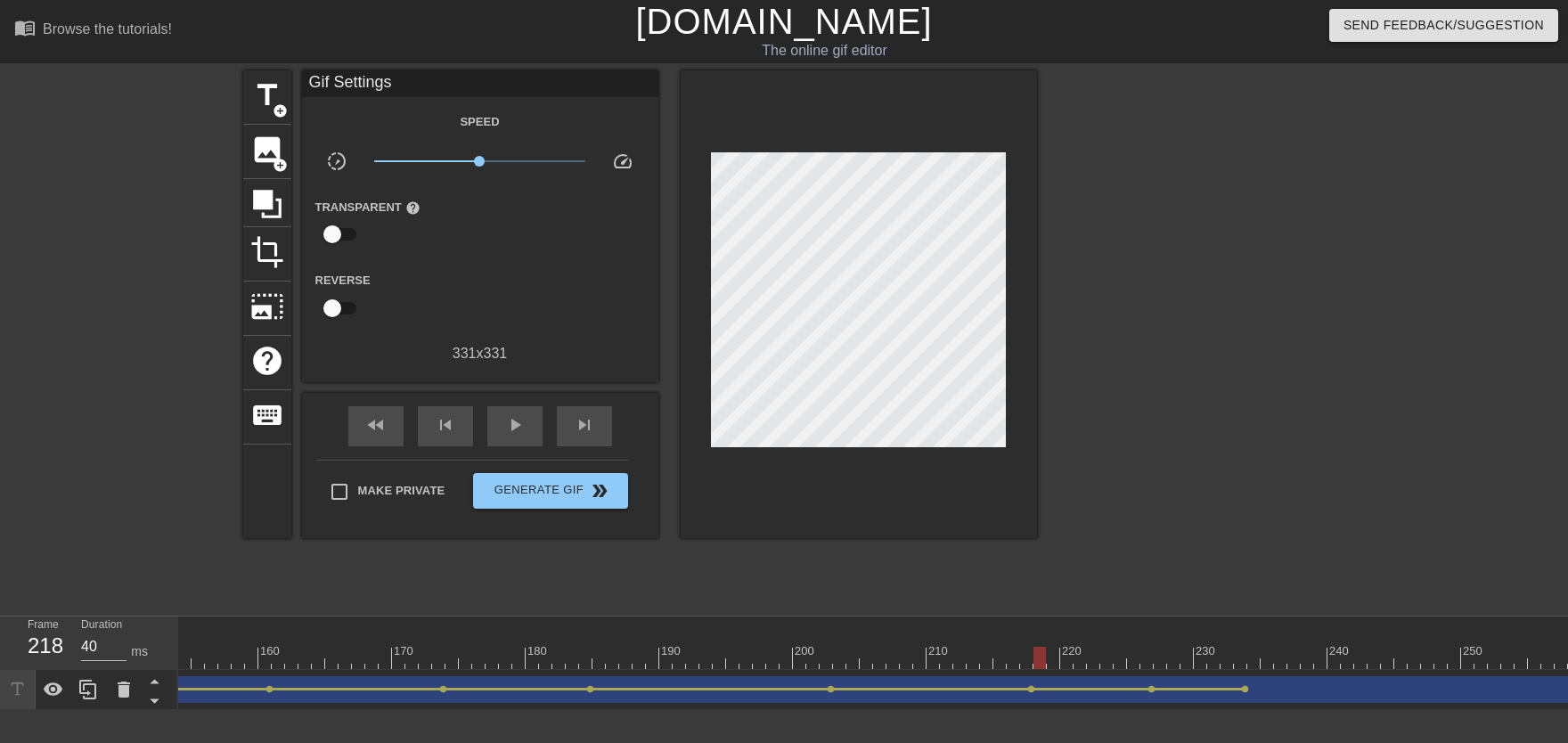
drag, startPoint x: 1038, startPoint y: 650, endPoint x: 943, endPoint y: 653, distance: 95.0
click at [1030, 653] on div at bounding box center [1039, 658] width 13 height 22
click at [533, 443] on div "play_arrow" at bounding box center [514, 426] width 55 height 40
drag, startPoint x: 1124, startPoint y: 657, endPoint x: 1260, endPoint y: 668, distance: 136.4
click at [1030, 658] on div at bounding box center [71, 658] width 3875 height 22
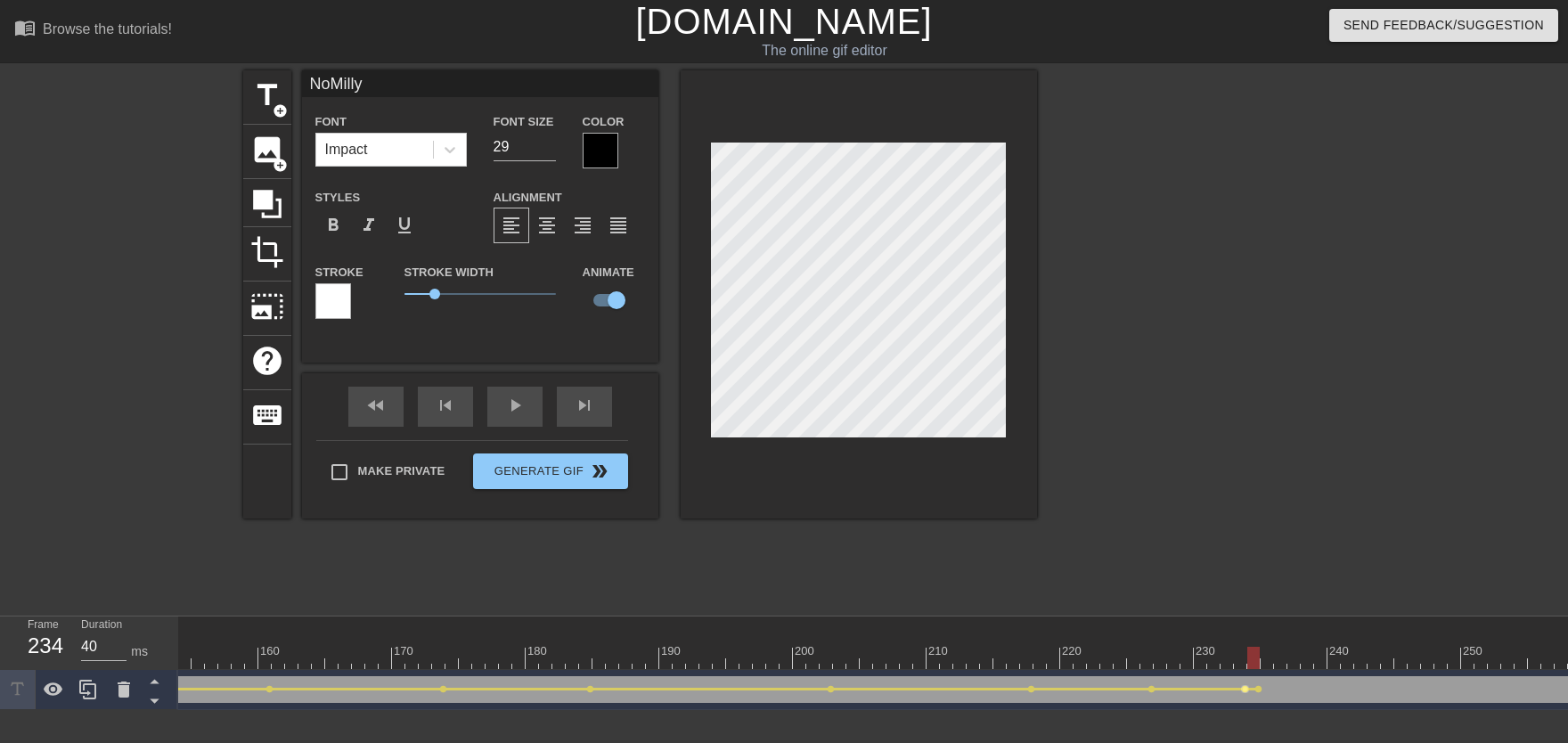
click at [1030, 658] on span "lens" at bounding box center [1244, 689] width 8 height 8
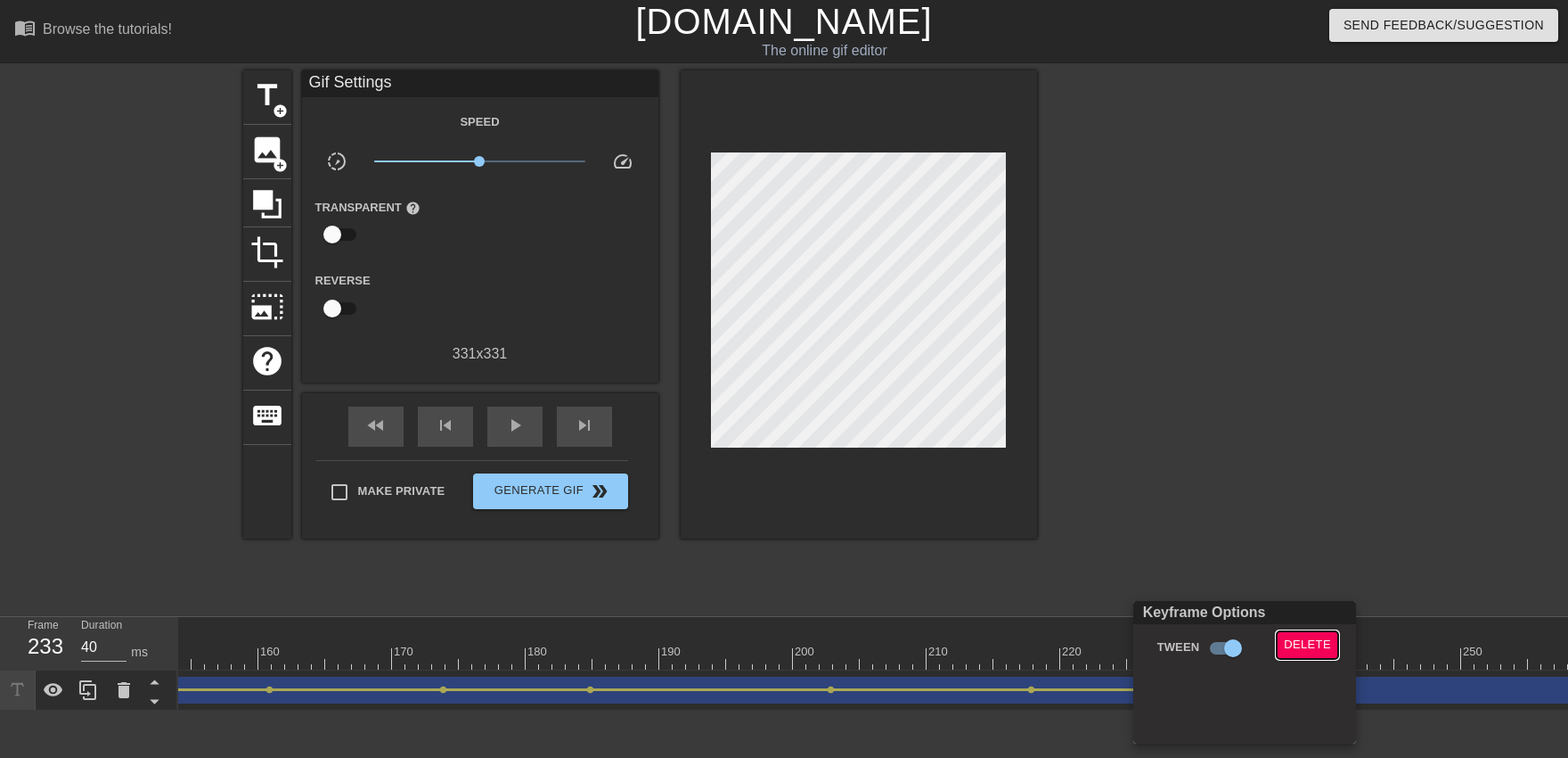
click at [1030, 647] on span "Delete" at bounding box center [1307, 645] width 47 height 21
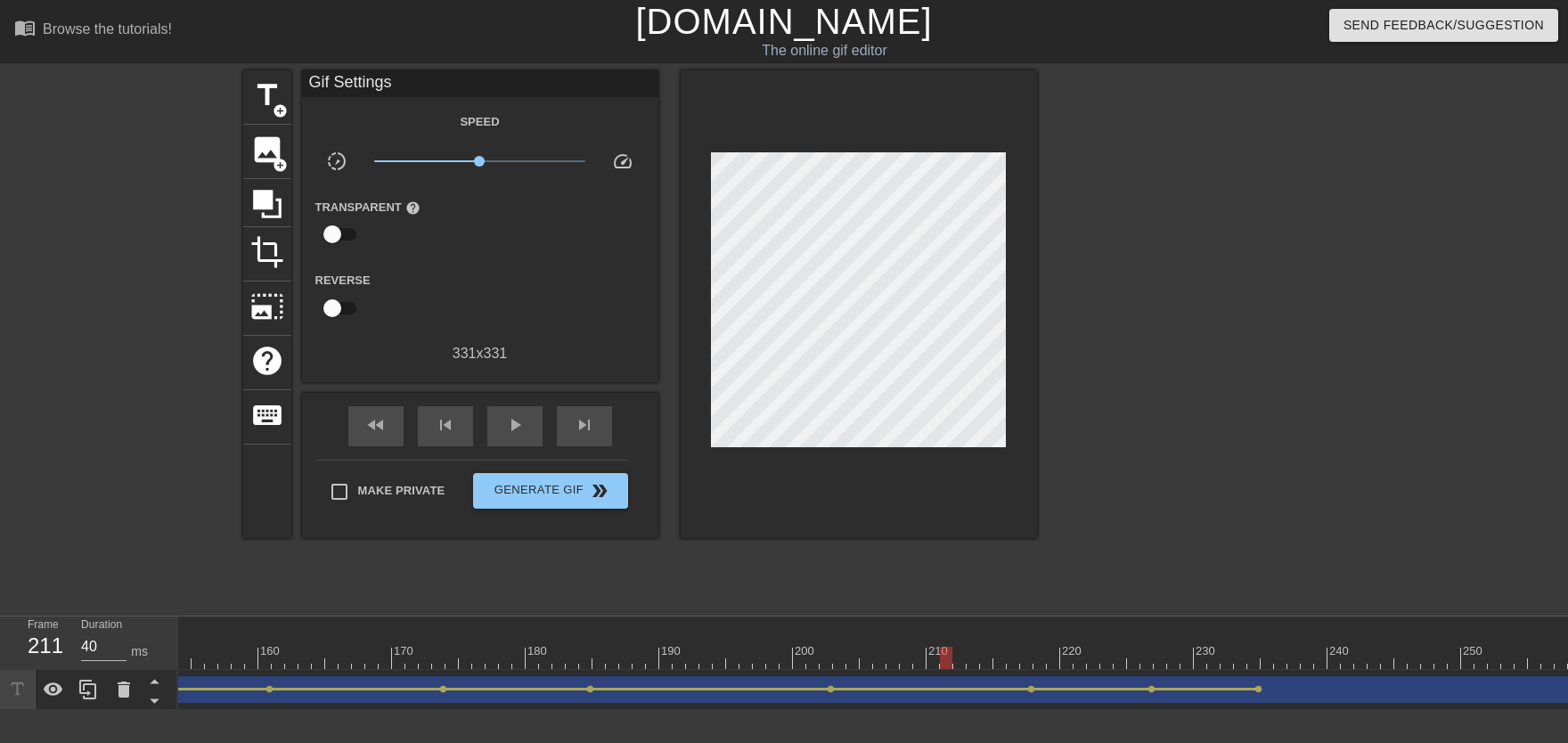
drag, startPoint x: 1202, startPoint y: 648, endPoint x: 890, endPoint y: 626, distance: 312.8
click at [893, 627] on div "10 20 30 40 50 60 70 80 90 100 110 120 130 140 150 160" at bounding box center [71, 643] width 3875 height 53
click at [506, 421] on span "play_arrow" at bounding box center [515, 425] width 22 height 22
drag, startPoint x: 1030, startPoint y: 652, endPoint x: 1008, endPoint y: 652, distance: 22.0
click at [1008, 652] on div at bounding box center [71, 658] width 3875 height 22
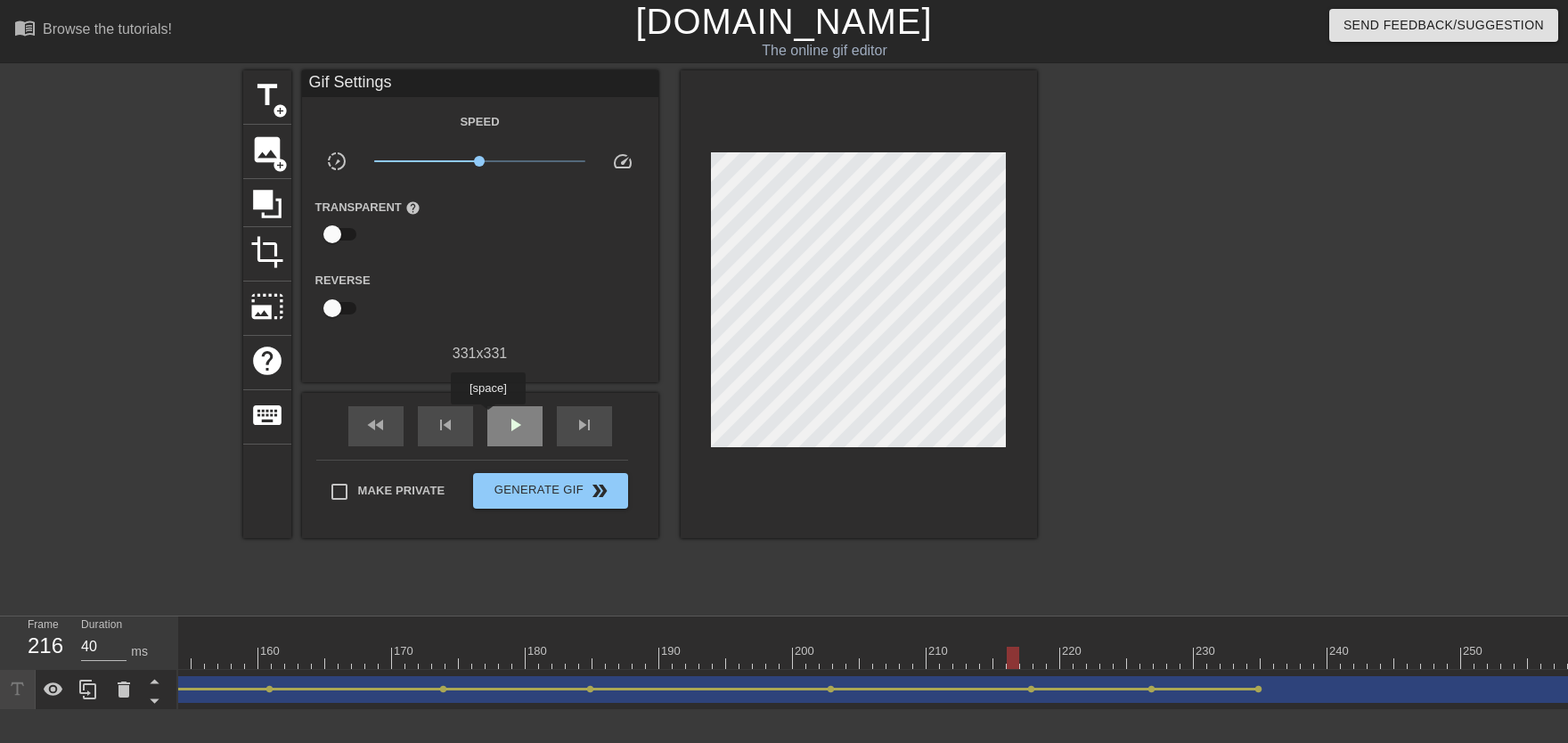
click at [487, 416] on div "play_arrow" at bounding box center [514, 426] width 55 height 40
click at [505, 421] on span "pause" at bounding box center [515, 425] width 22 height 22
drag, startPoint x: 1049, startPoint y: 647, endPoint x: 1105, endPoint y: 666, distance: 59.1
click at [1030, 658] on div at bounding box center [71, 658] width 3875 height 22
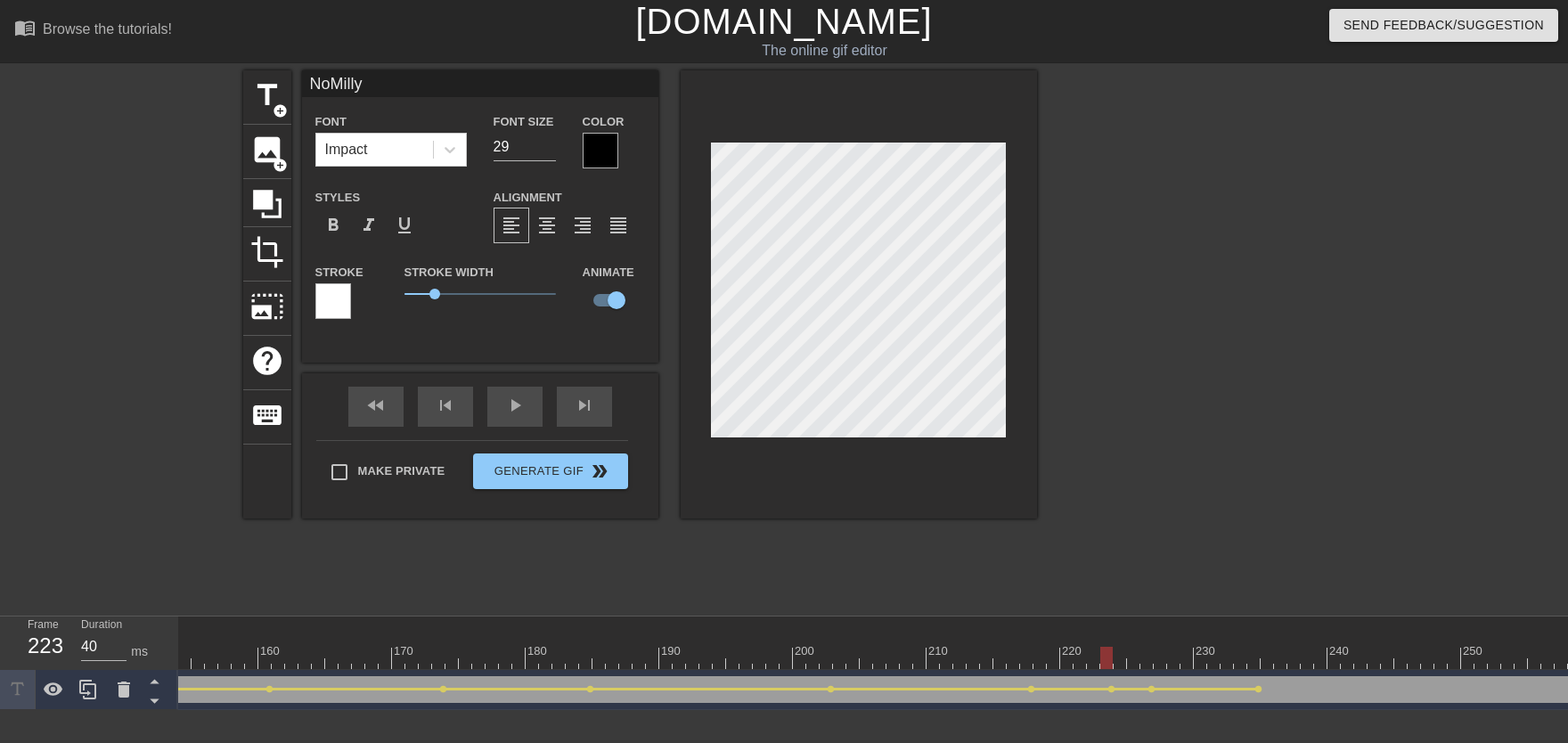
drag, startPoint x: 992, startPoint y: 631, endPoint x: 889, endPoint y: 644, distance: 103.8
click at [892, 644] on div "10 20 30 40 50 60 70 80 90 100 110 120 130 140 150 160" at bounding box center [71, 643] width 3875 height 53
click at [516, 411] on div "play_arrow" at bounding box center [514, 406] width 55 height 40
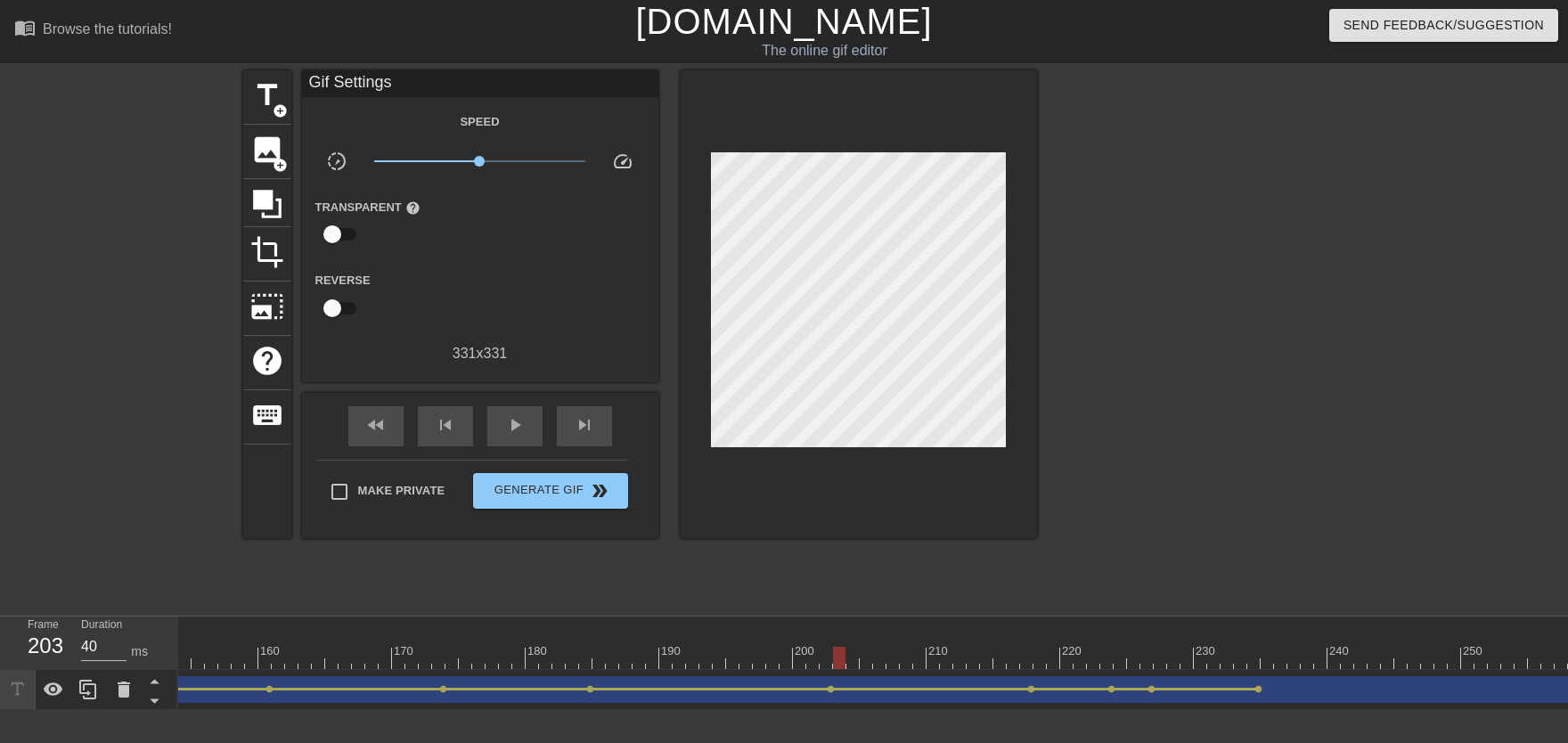
drag, startPoint x: 852, startPoint y: 654, endPoint x: 841, endPoint y: 652, distance: 11.2
click at [841, 652] on div at bounding box center [71, 658] width 3875 height 22
click at [537, 435] on div "play_arrow" at bounding box center [514, 426] width 55 height 40
drag, startPoint x: 947, startPoint y: 637, endPoint x: 1211, endPoint y: 663, distance: 265.3
click at [1030, 658] on div "10 20 30 40 50 60 70 80 90 100 110 120 130 140 150 160" at bounding box center [71, 643] width 3875 height 53
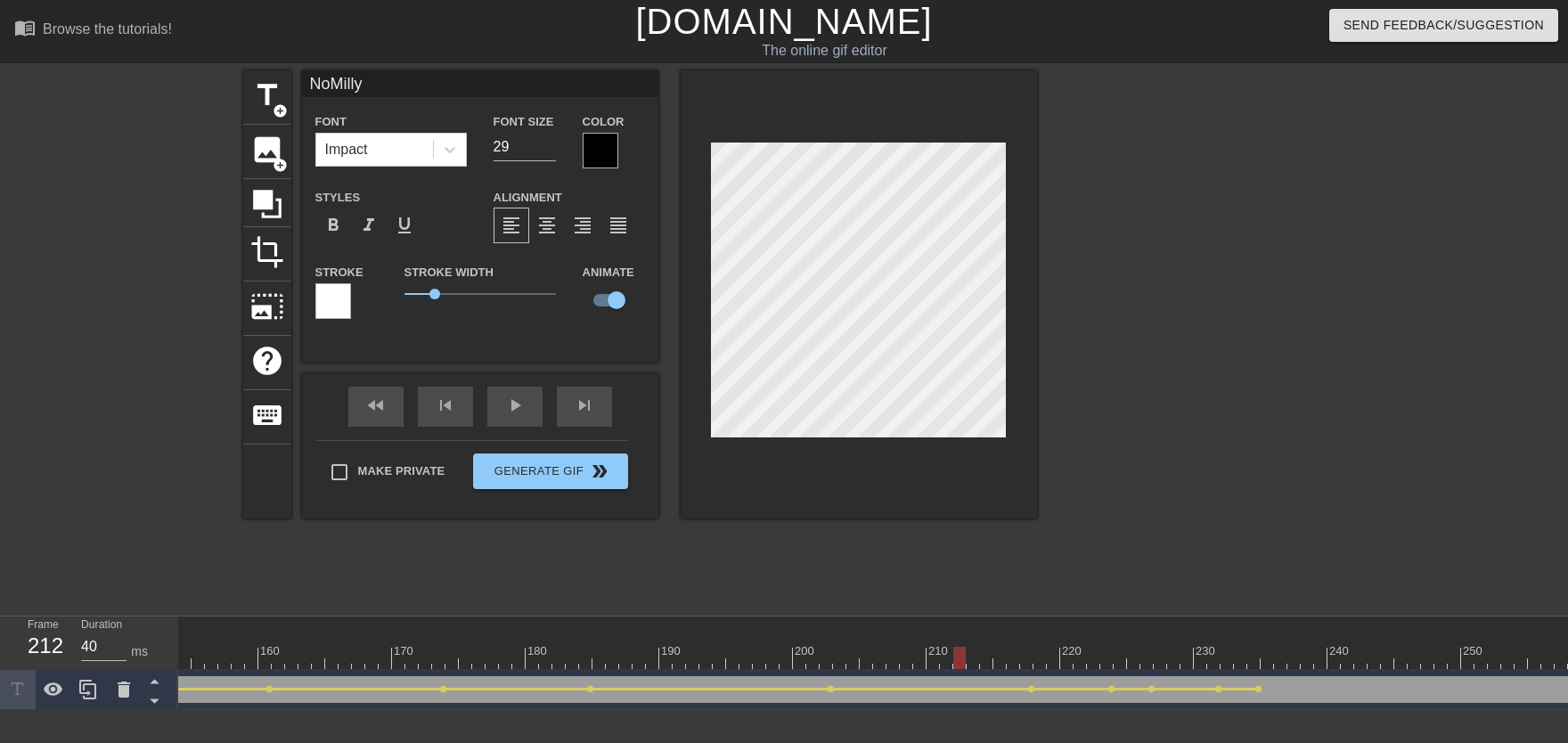
drag, startPoint x: 956, startPoint y: 645, endPoint x: 908, endPoint y: 627, distance: 51.3
click at [934, 642] on div "10 20 30 40 50 60 70 80 90 100 110 120 130 140 150 160" at bounding box center [71, 643] width 3875 height 53
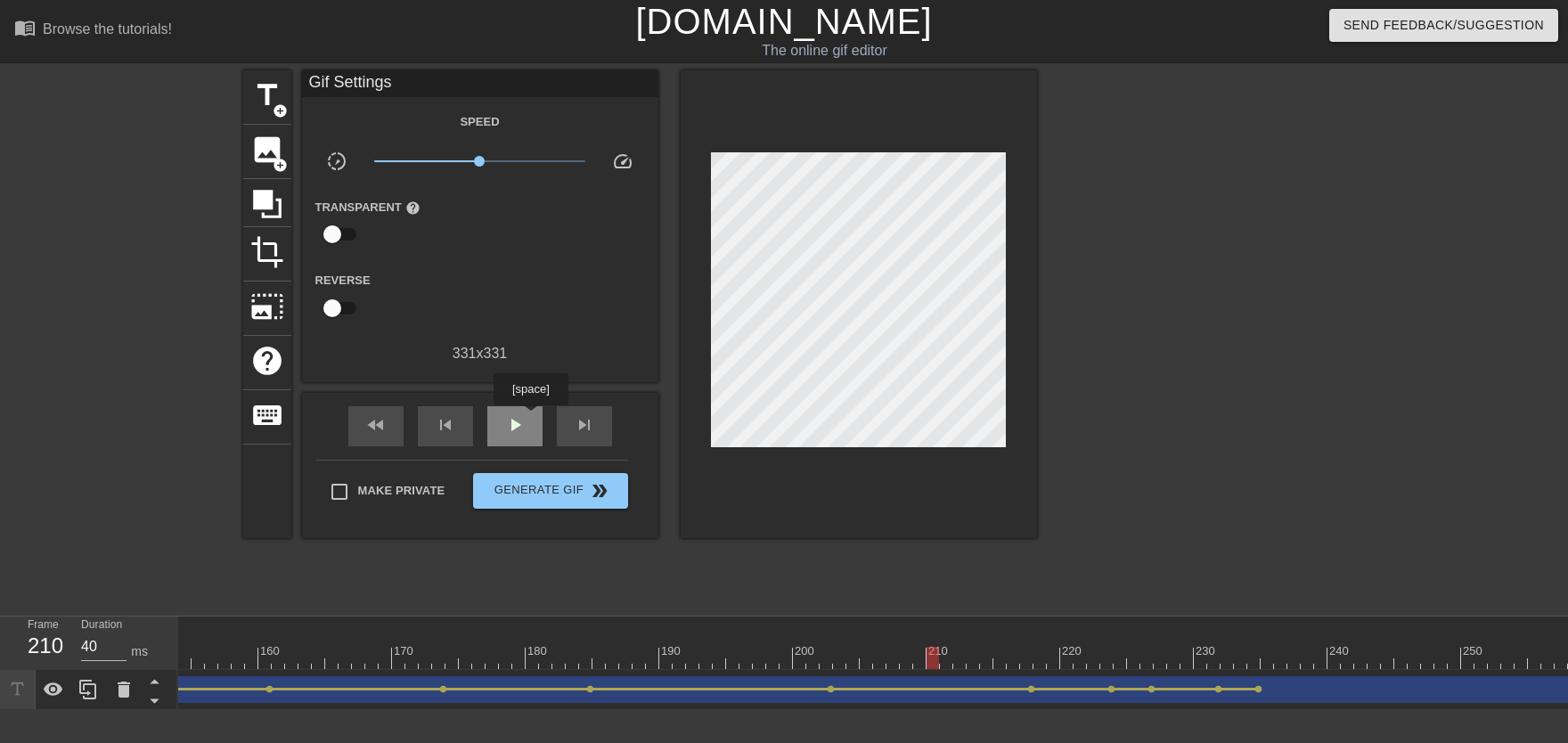
click at [530, 417] on div "play_arrow" at bounding box center [514, 426] width 55 height 40
drag, startPoint x: 1136, startPoint y: 647, endPoint x: 921, endPoint y: 661, distance: 215.5
click at [921, 658] on div "10 20 30 40 50 60 70 80 90 100 110 120 130 140 150 160" at bounding box center [71, 643] width 3875 height 53
click at [530, 439] on div "play_arrow" at bounding box center [514, 426] width 55 height 40
drag, startPoint x: 1195, startPoint y: 660, endPoint x: 1242, endPoint y: 659, distance: 47.0
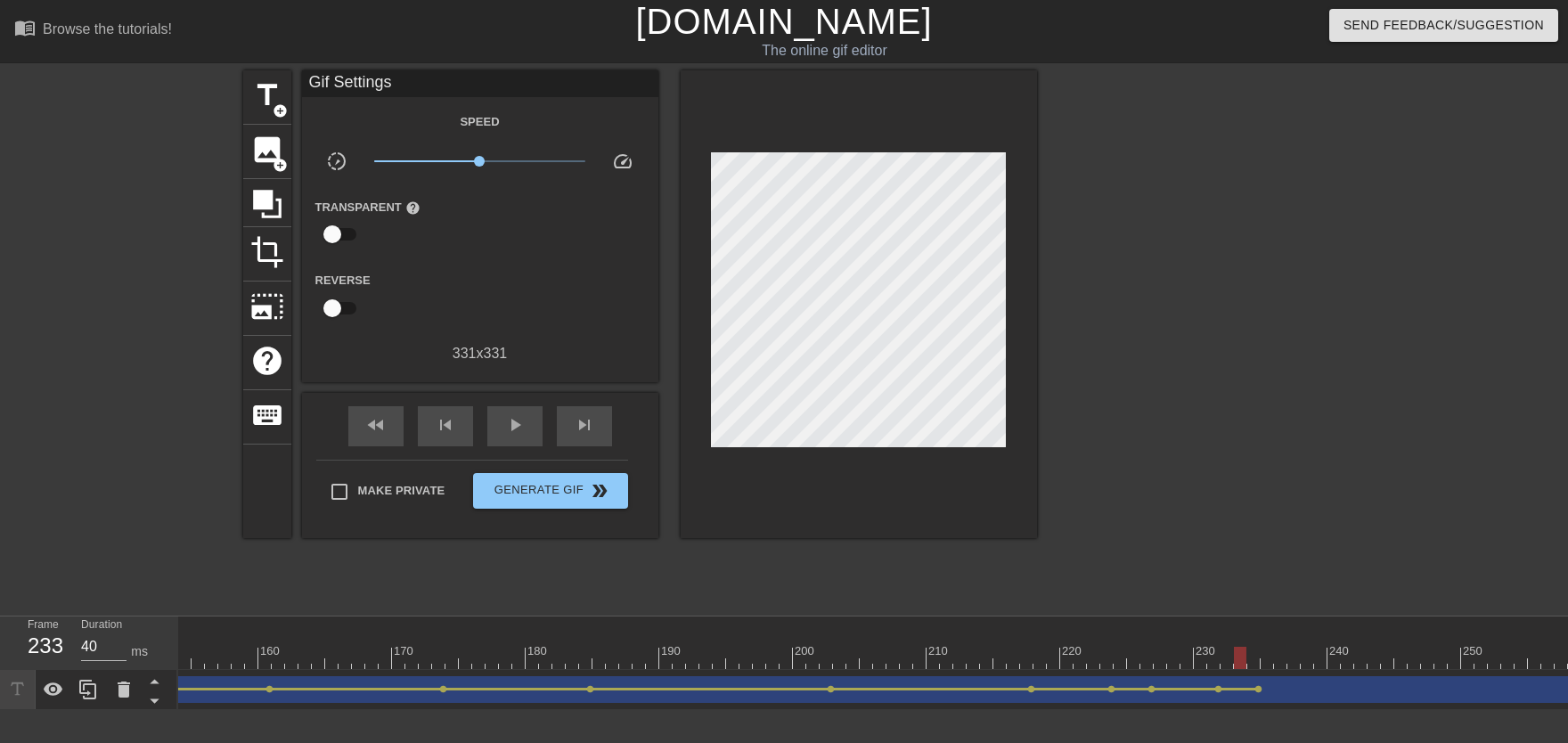
click at [1030, 658] on div at bounding box center [71, 658] width 3875 height 22
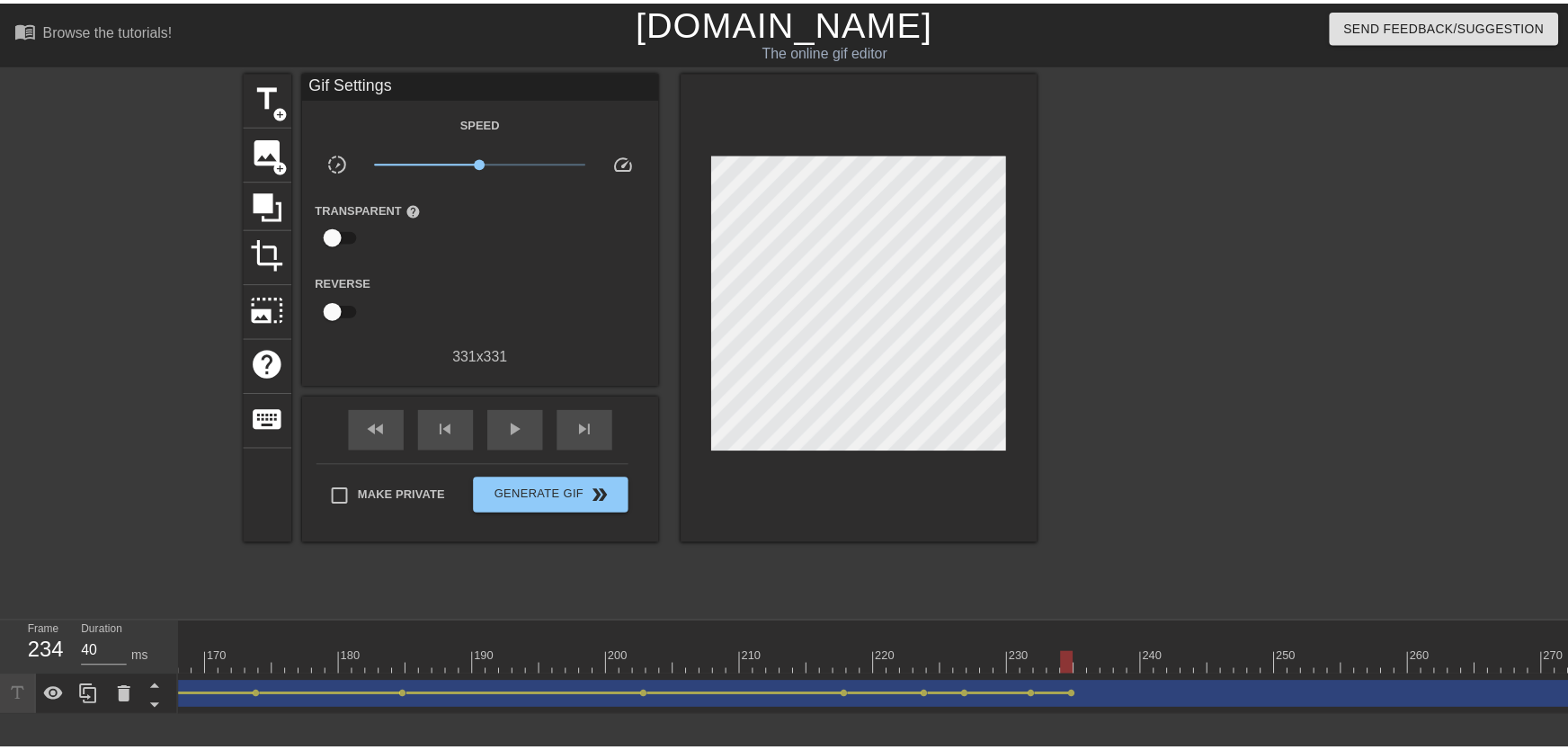
scroll to position [0, 2518]
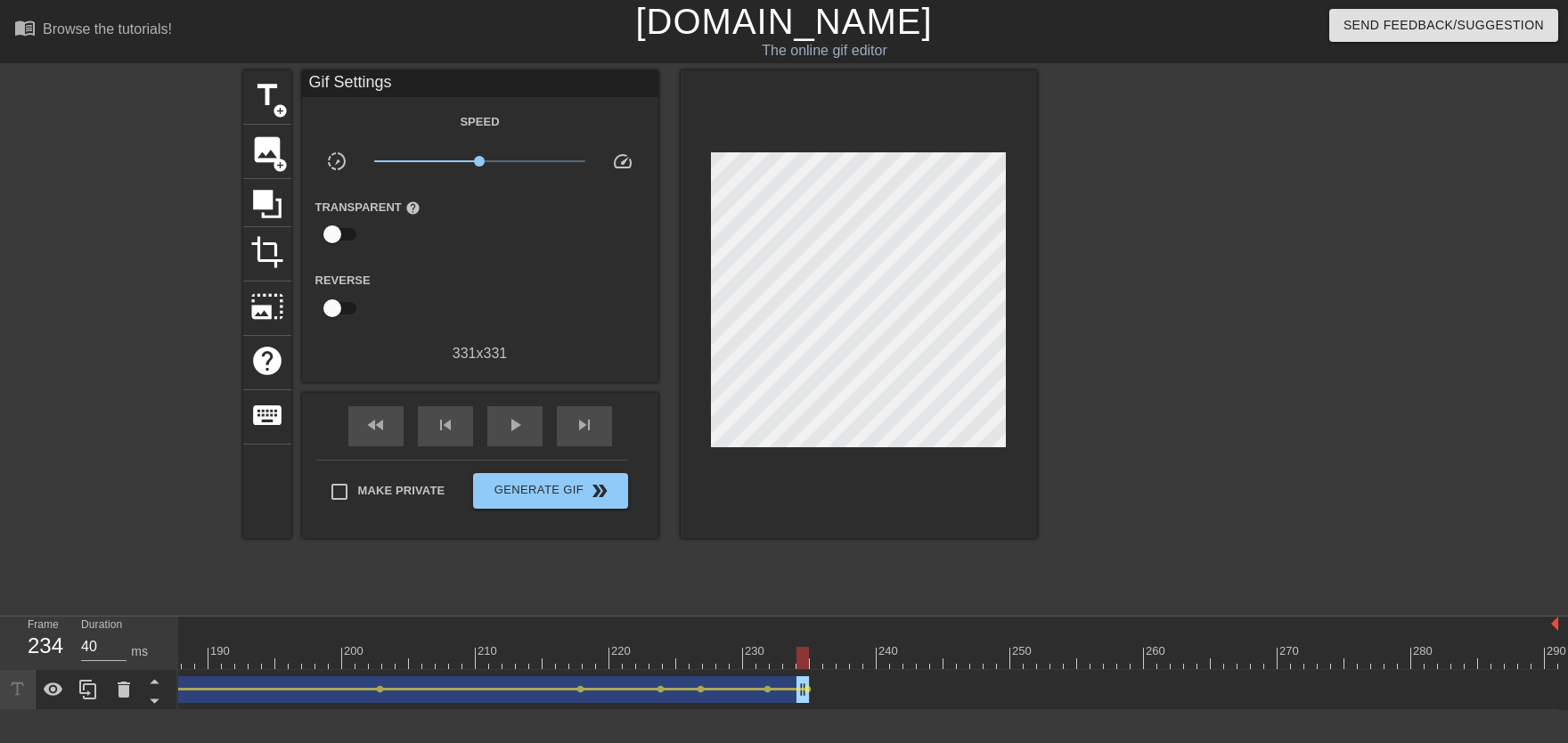
drag, startPoint x: 1548, startPoint y: 688, endPoint x: 803, endPoint y: 662, distance: 745.5
click at [803, 658] on div "10 20 30 40 50 60 70 80 90 100 110 120 130 140 150 160" at bounding box center [873, 664] width 1390 height 94
click at [815, 644] on div at bounding box center [816, 645] width 14 height 22
drag, startPoint x: 832, startPoint y: 655, endPoint x: 1080, endPoint y: 643, distance: 248.3
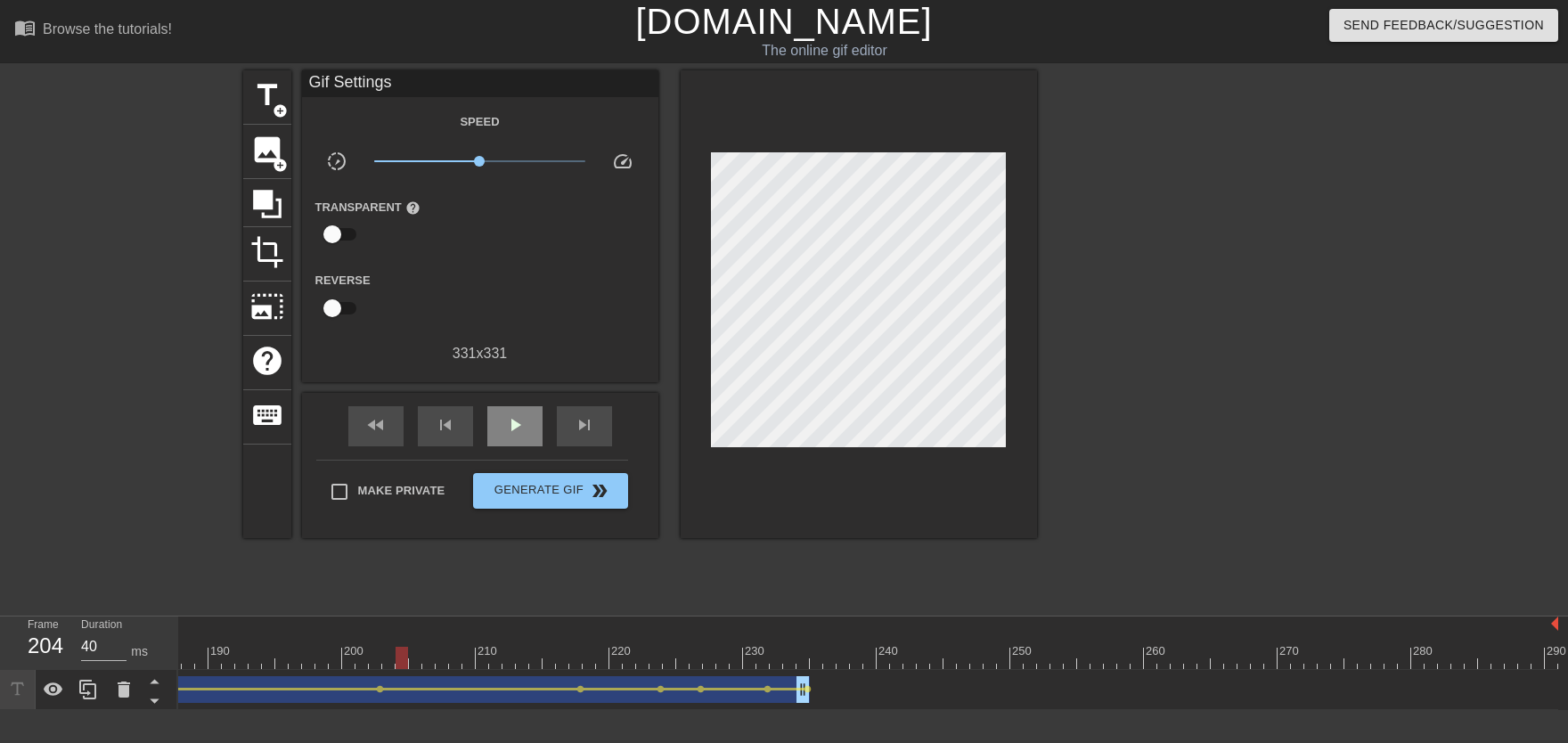
drag, startPoint x: 450, startPoint y: 647, endPoint x: 533, endPoint y: 437, distance: 225.8
click at [523, 423] on span "play_arrow" at bounding box center [515, 425] width 22 height 22
drag, startPoint x: 344, startPoint y: 664, endPoint x: 531, endPoint y: 550, distance: 219.0
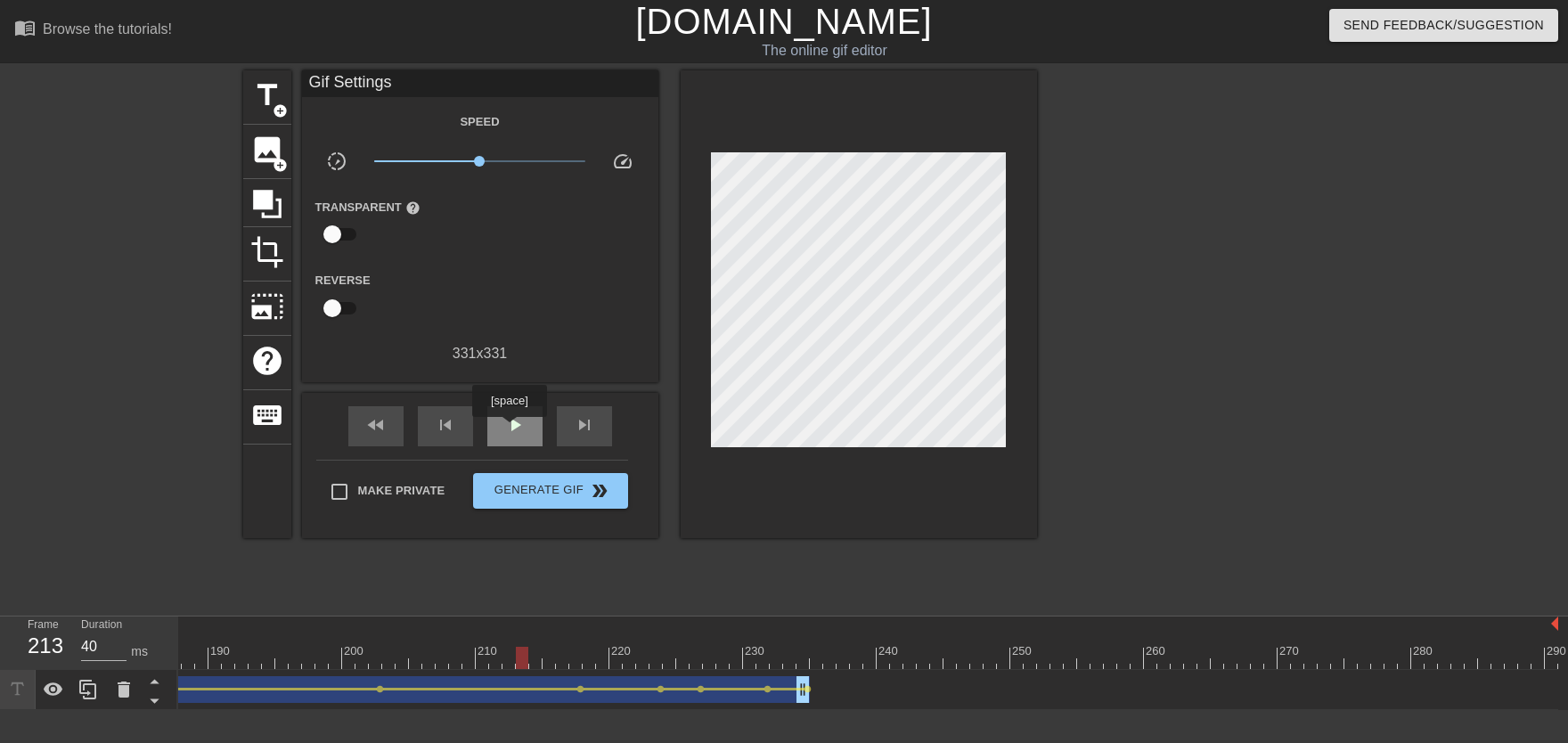
click at [508, 429] on span "play_arrow" at bounding box center [515, 425] width 22 height 22
click at [508, 429] on span "pause" at bounding box center [515, 425] width 22 height 22
drag, startPoint x: 578, startPoint y: 658, endPoint x: 591, endPoint y: 664, distance: 14.3
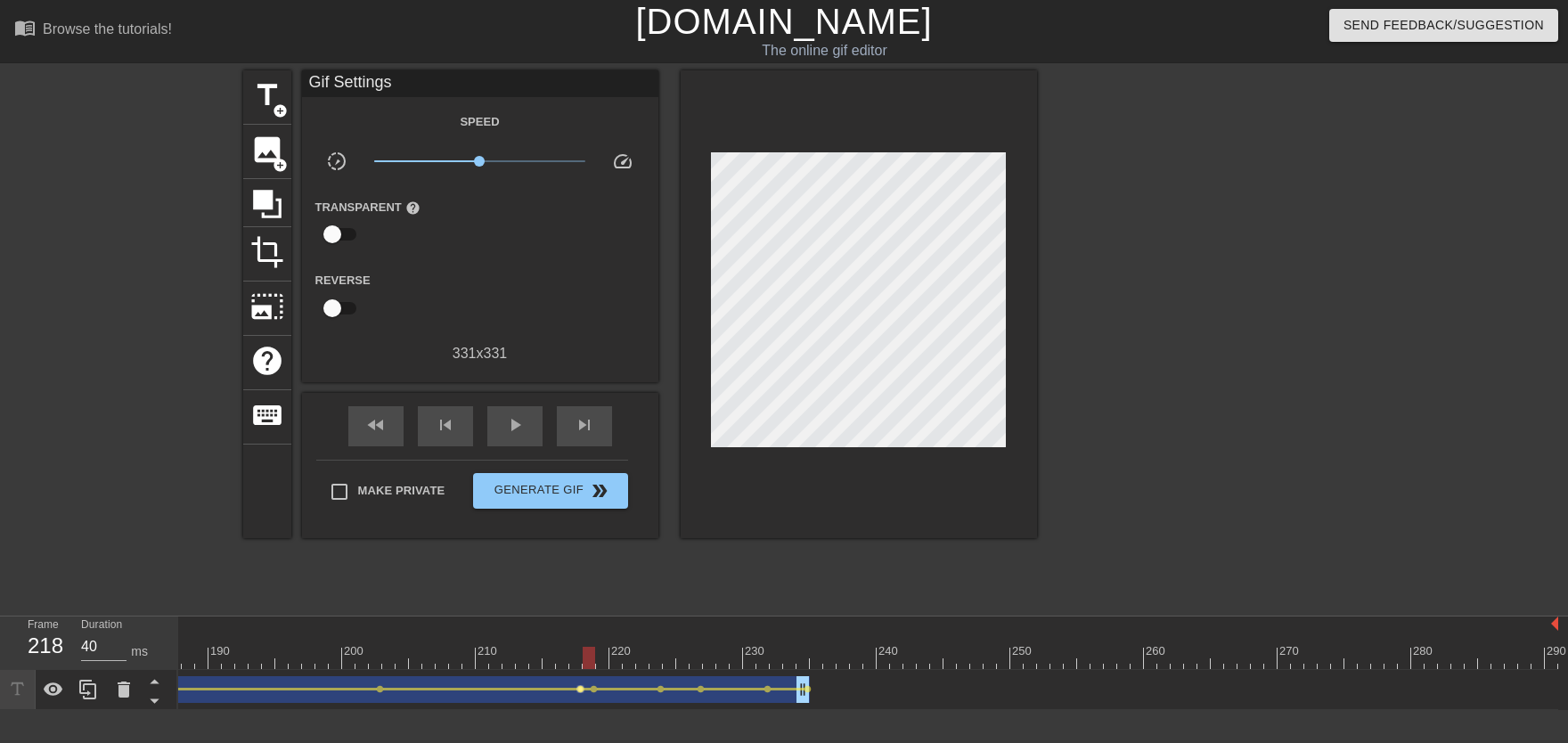
click at [579, 658] on span "lens" at bounding box center [581, 689] width 8 height 8
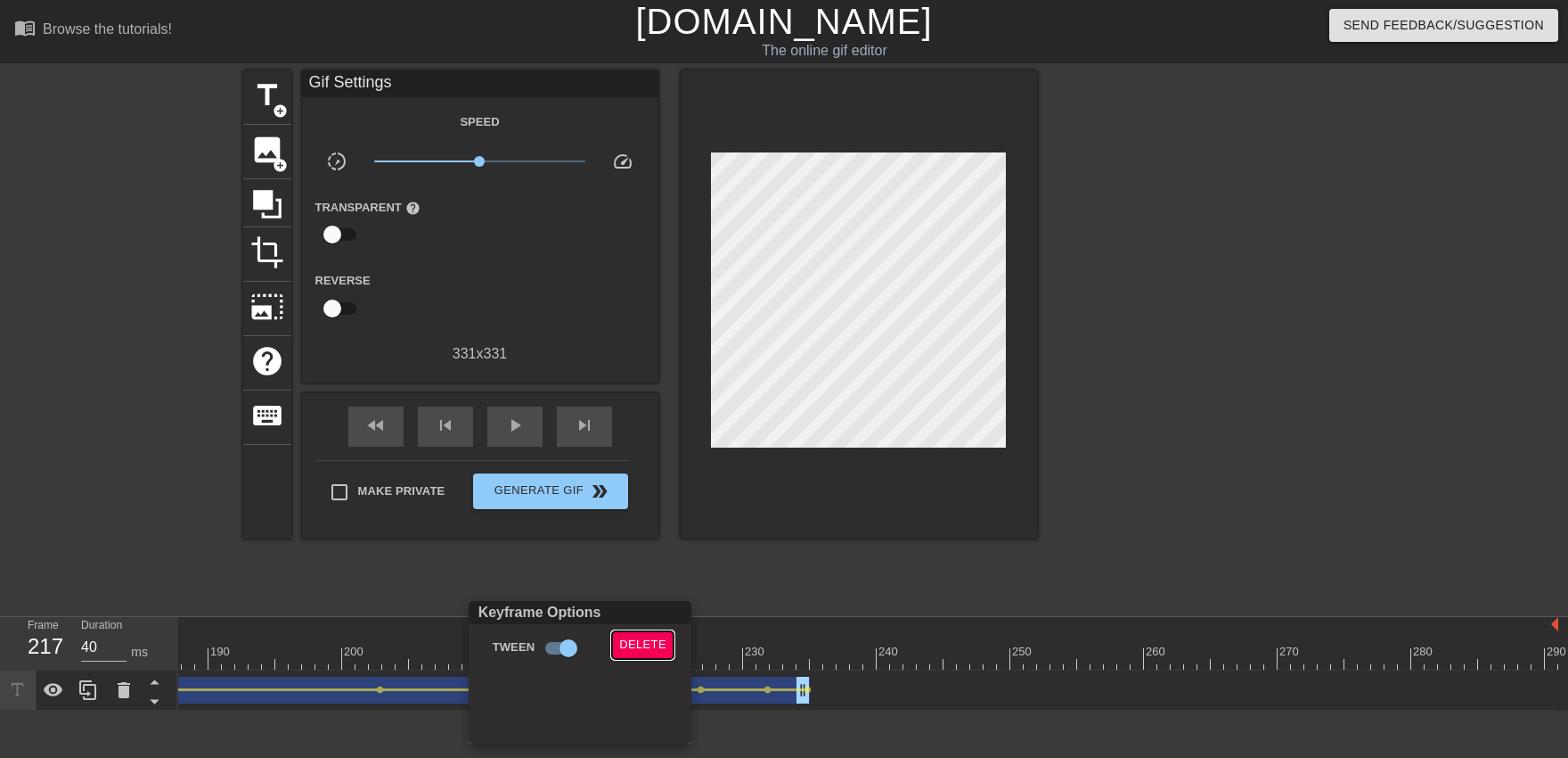
click at [625, 647] on span "Delete" at bounding box center [642, 645] width 47 height 21
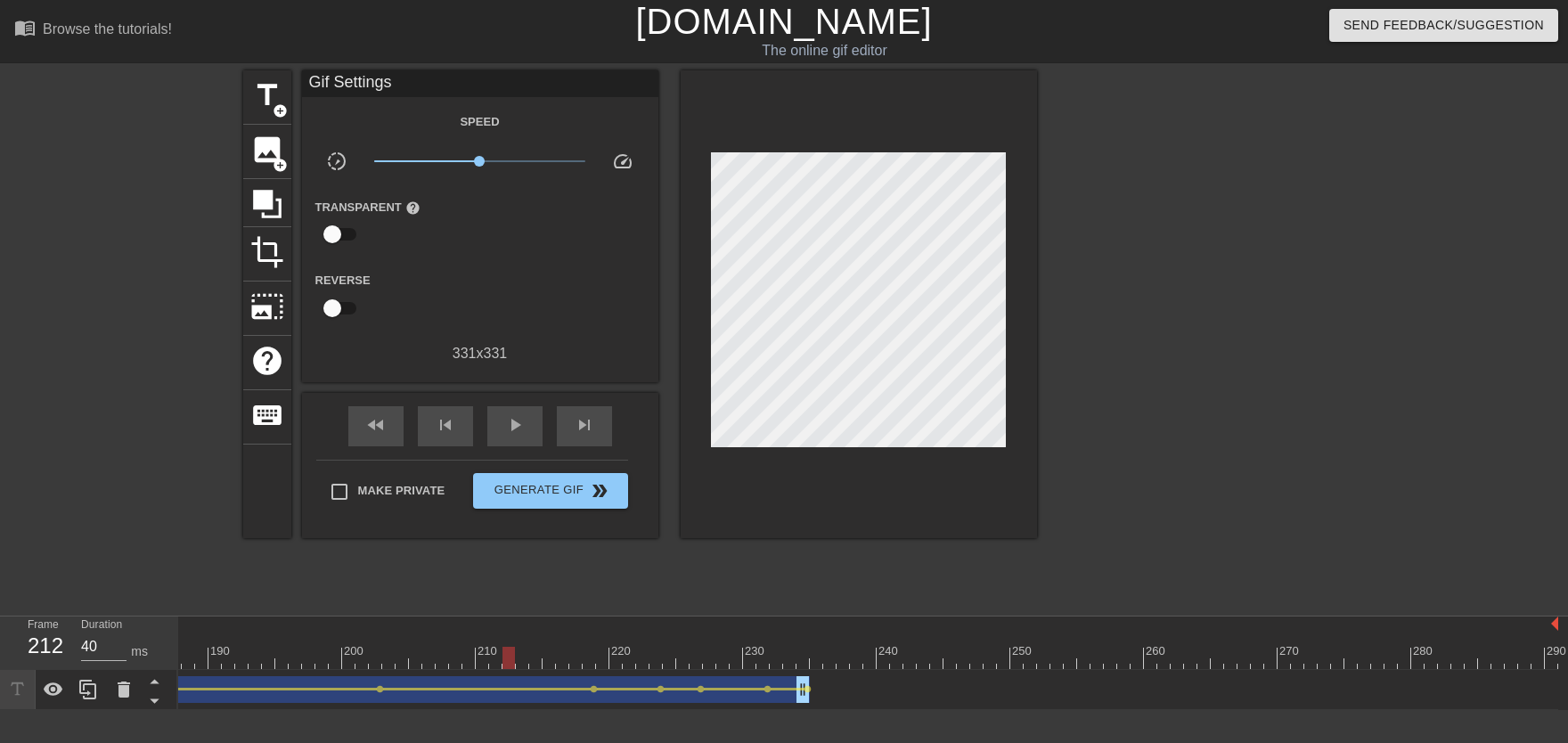
drag, startPoint x: 508, startPoint y: 647, endPoint x: 497, endPoint y: 522, distance: 125.5
click at [520, 441] on div "play_arrow" at bounding box center [514, 426] width 55 height 40
drag, startPoint x: 785, startPoint y: 652, endPoint x: 812, endPoint y: 656, distance: 27.3
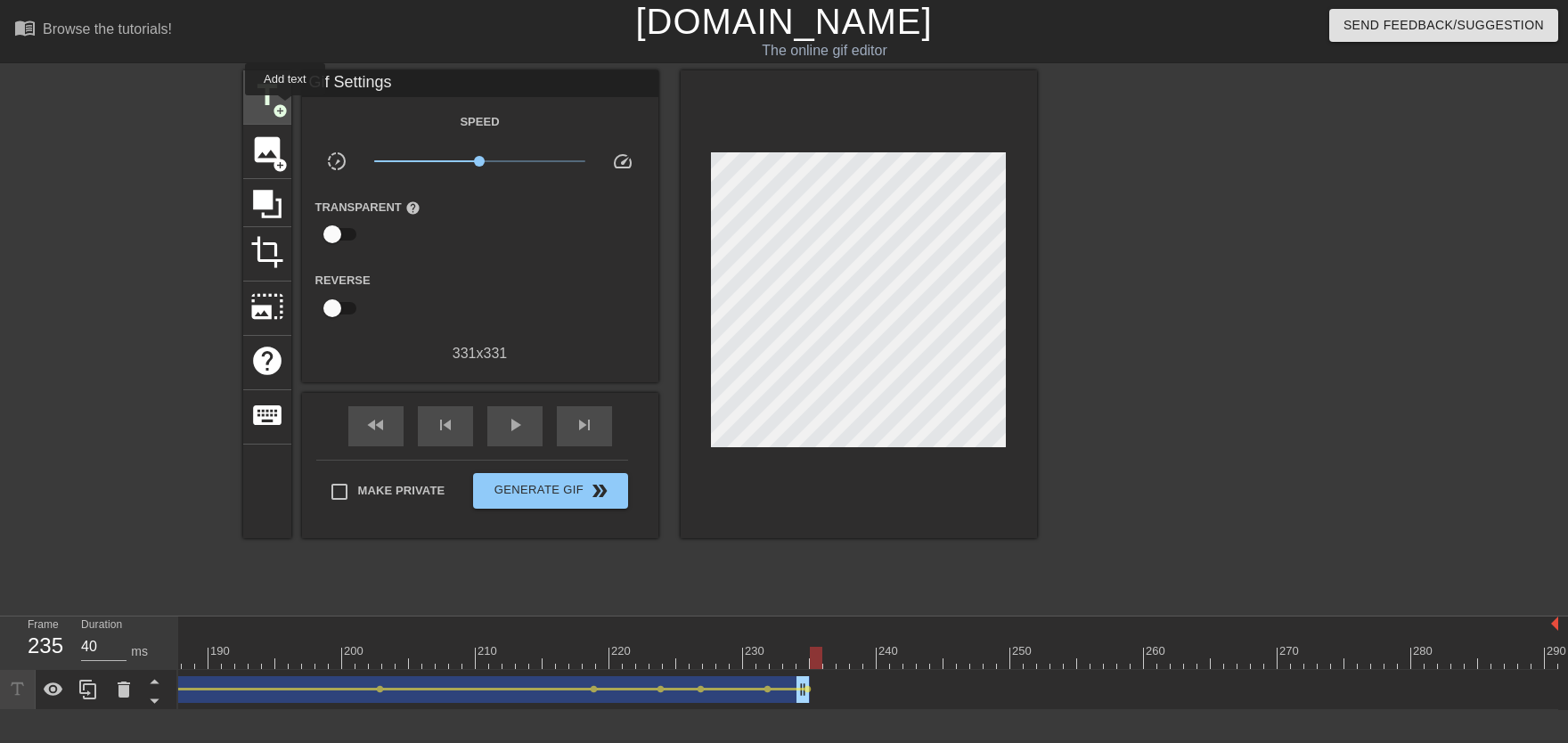
click at [281, 108] on span "add_circle" at bounding box center [280, 110] width 15 height 15
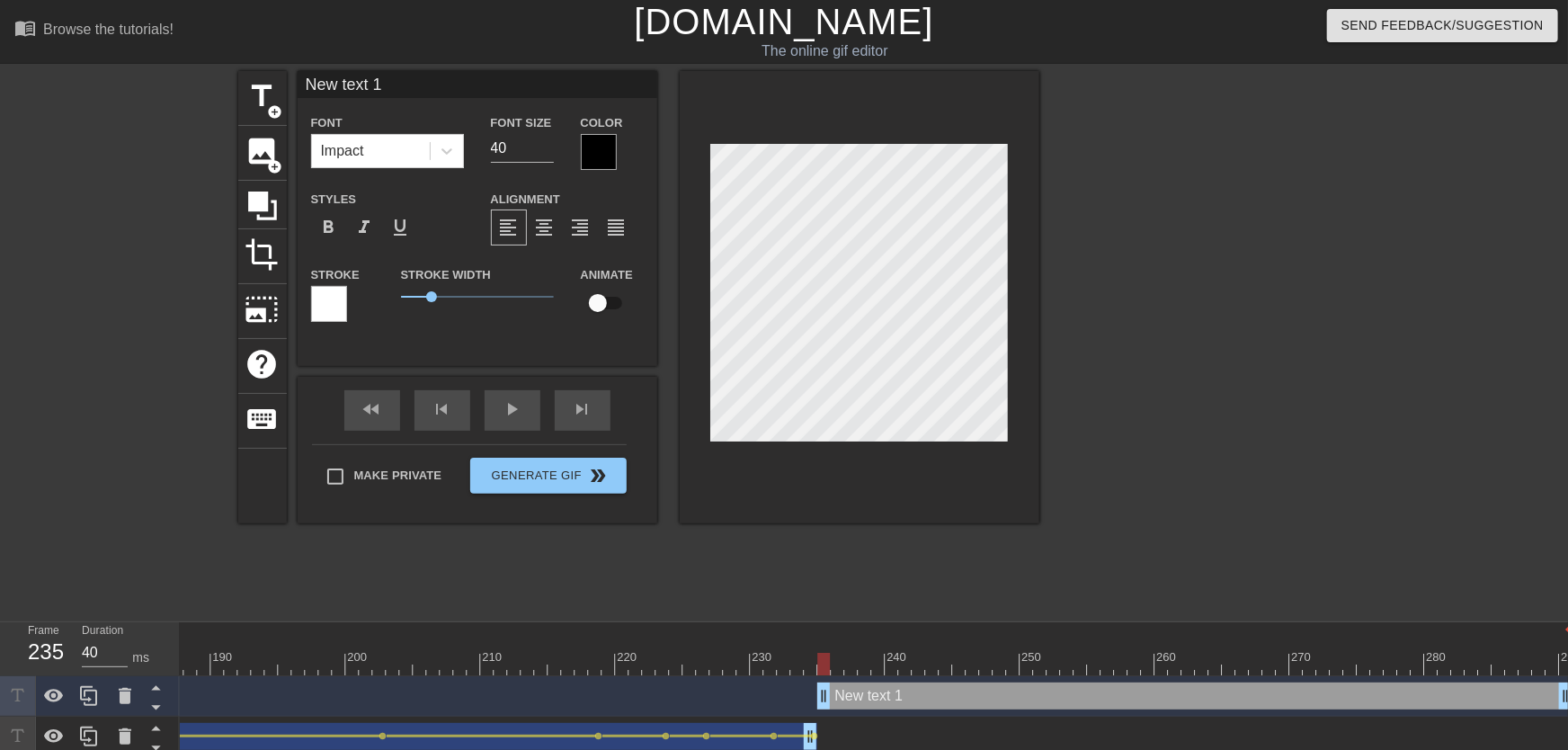
type input "New text"
type textarea "New text"
type input "New text"
type textarea "New text"
type input "New tex"
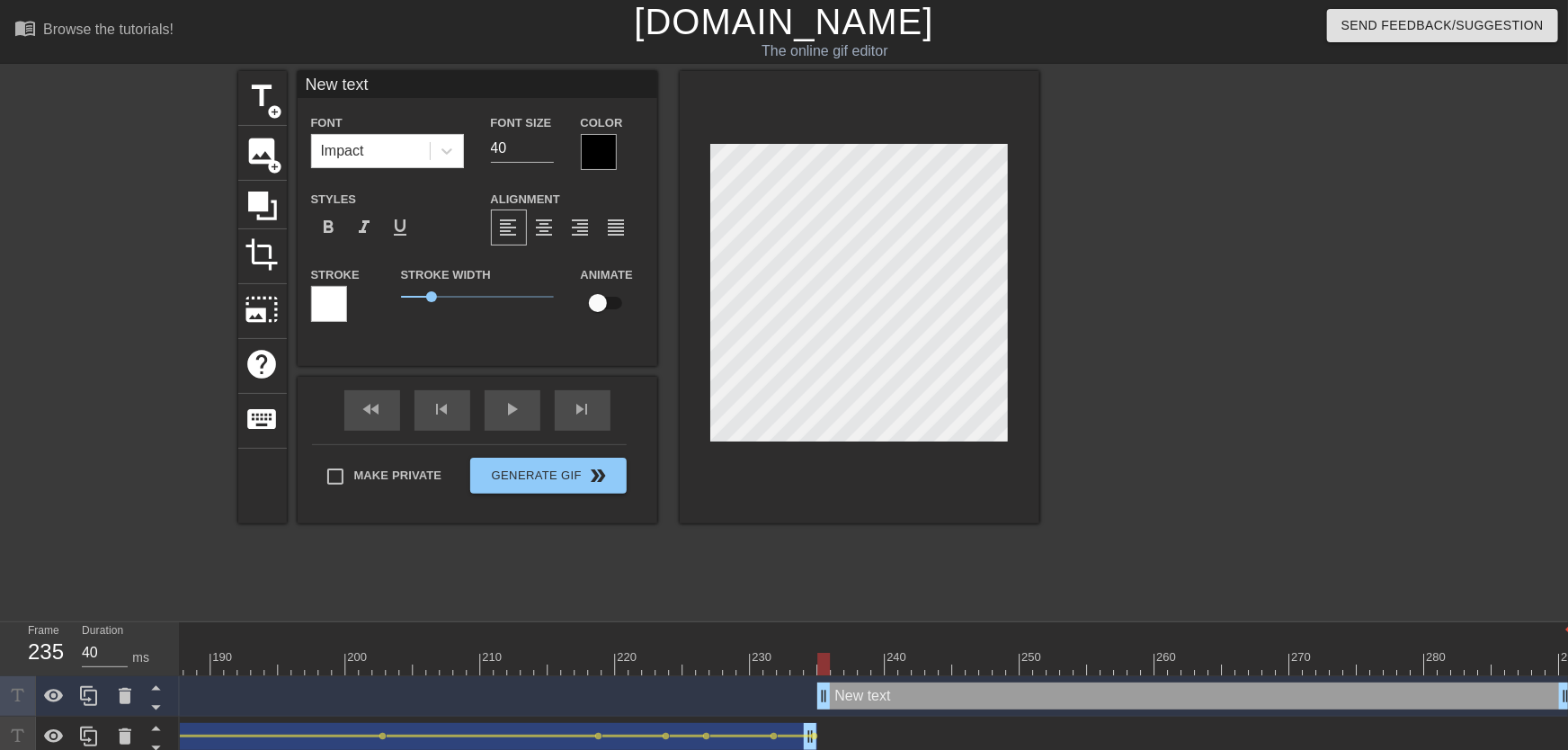
type textarea "New tex"
type input "New te"
type textarea "New te"
type input "New t"
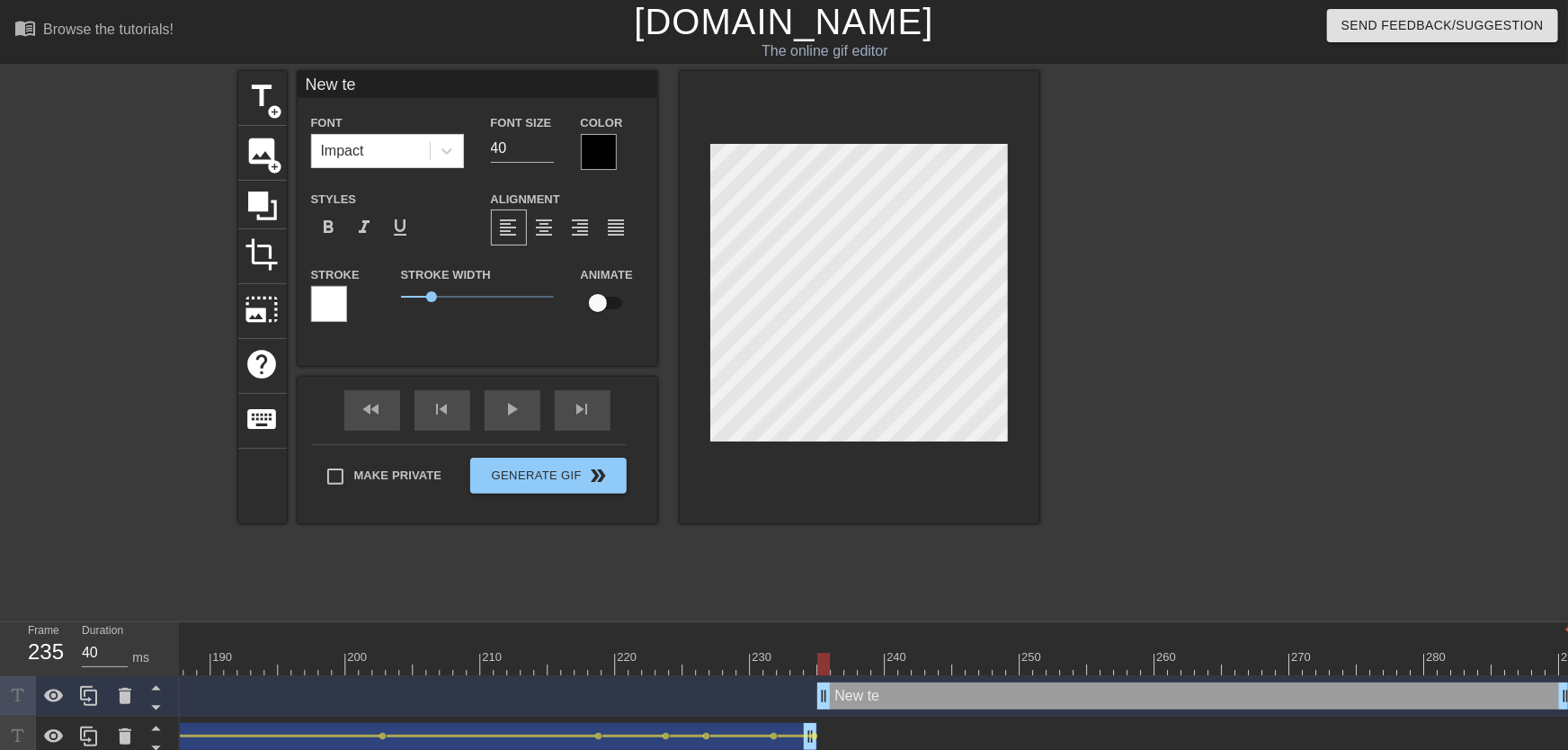
type textarea "New t"
type input "New"
type textarea "New"
type input "New"
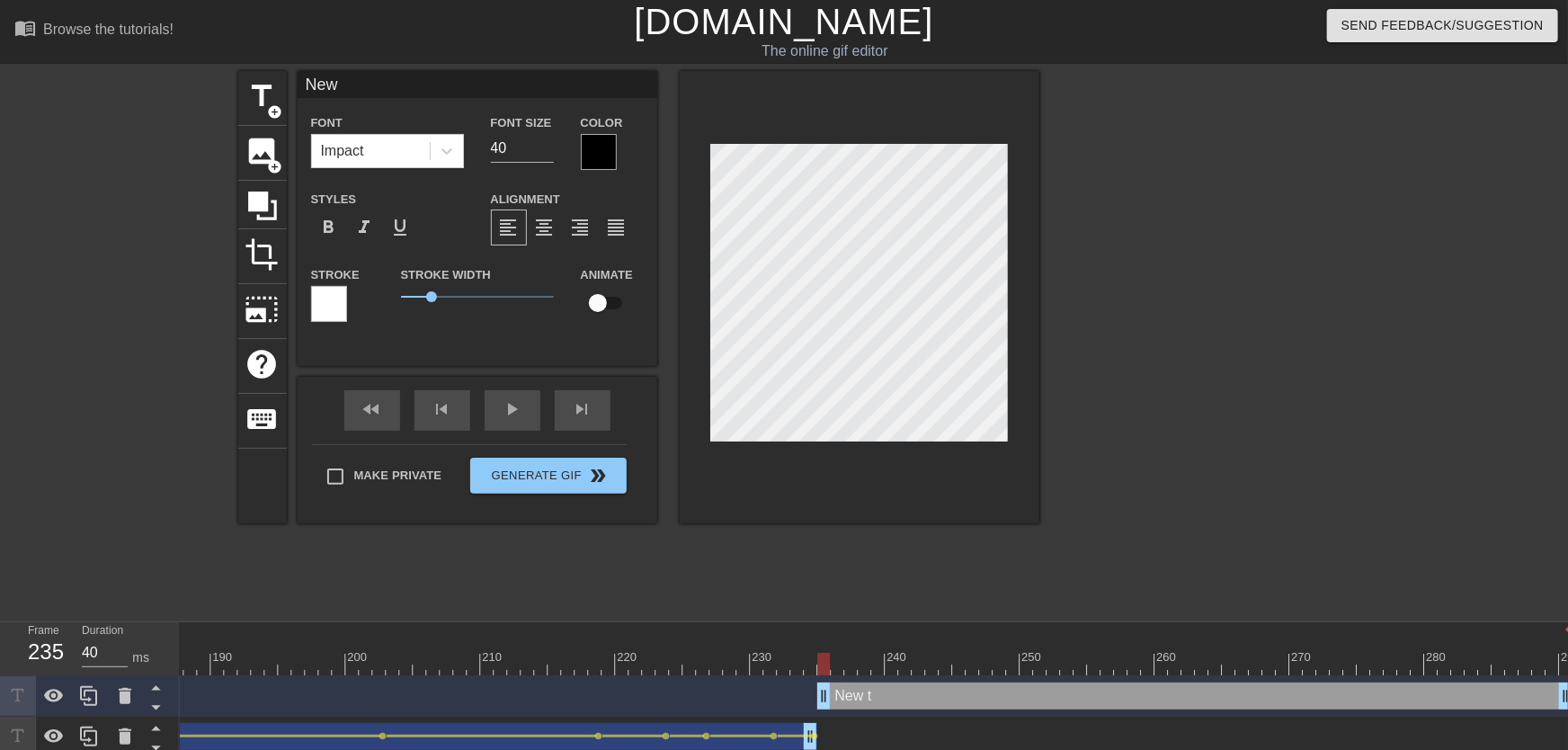
type textarea "New"
type input "Ne"
type textarea "Ne"
type input "N"
type textarea "N"
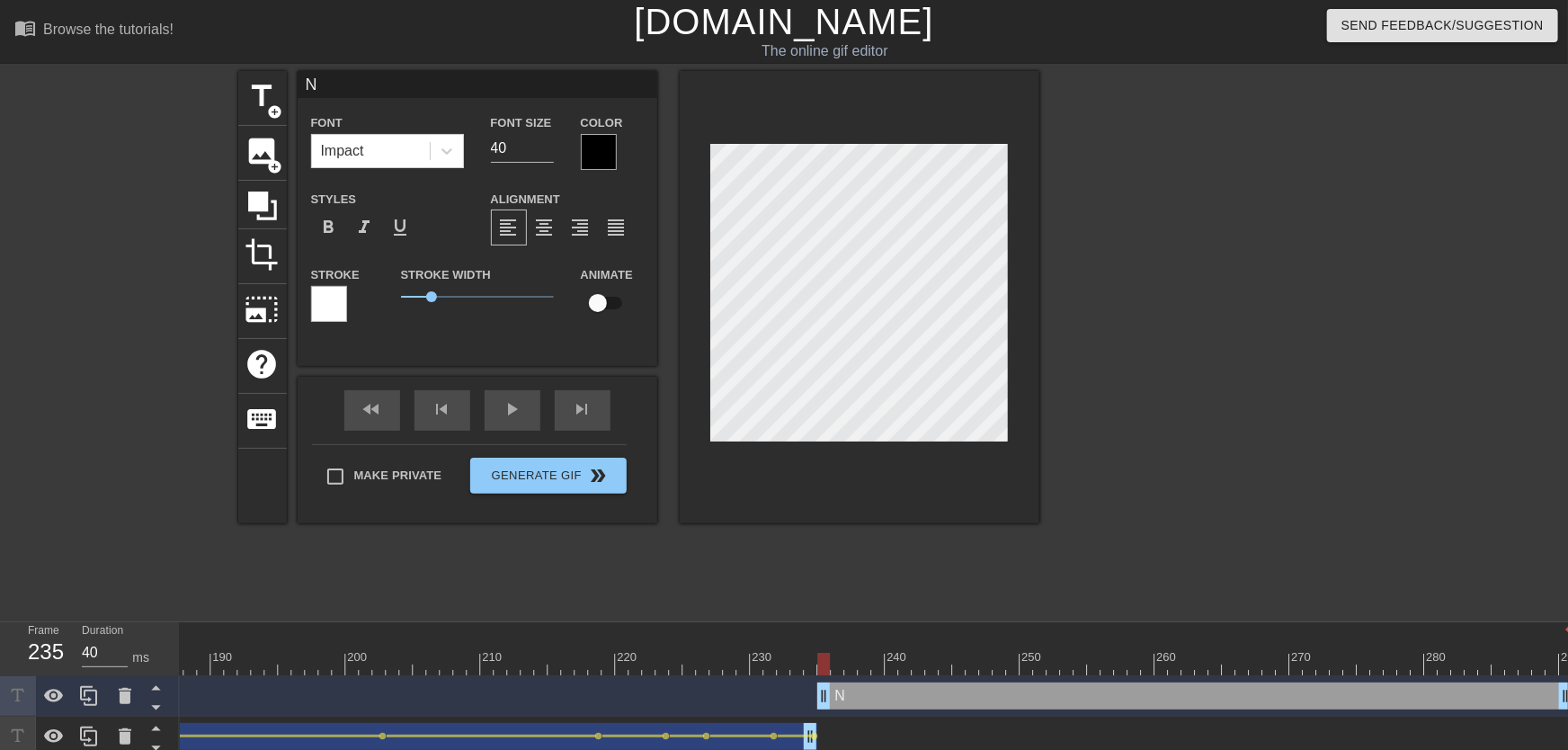
type input "No"
type textarea "No"
type input "NoM"
type textarea "NoM"
type input "NoMi"
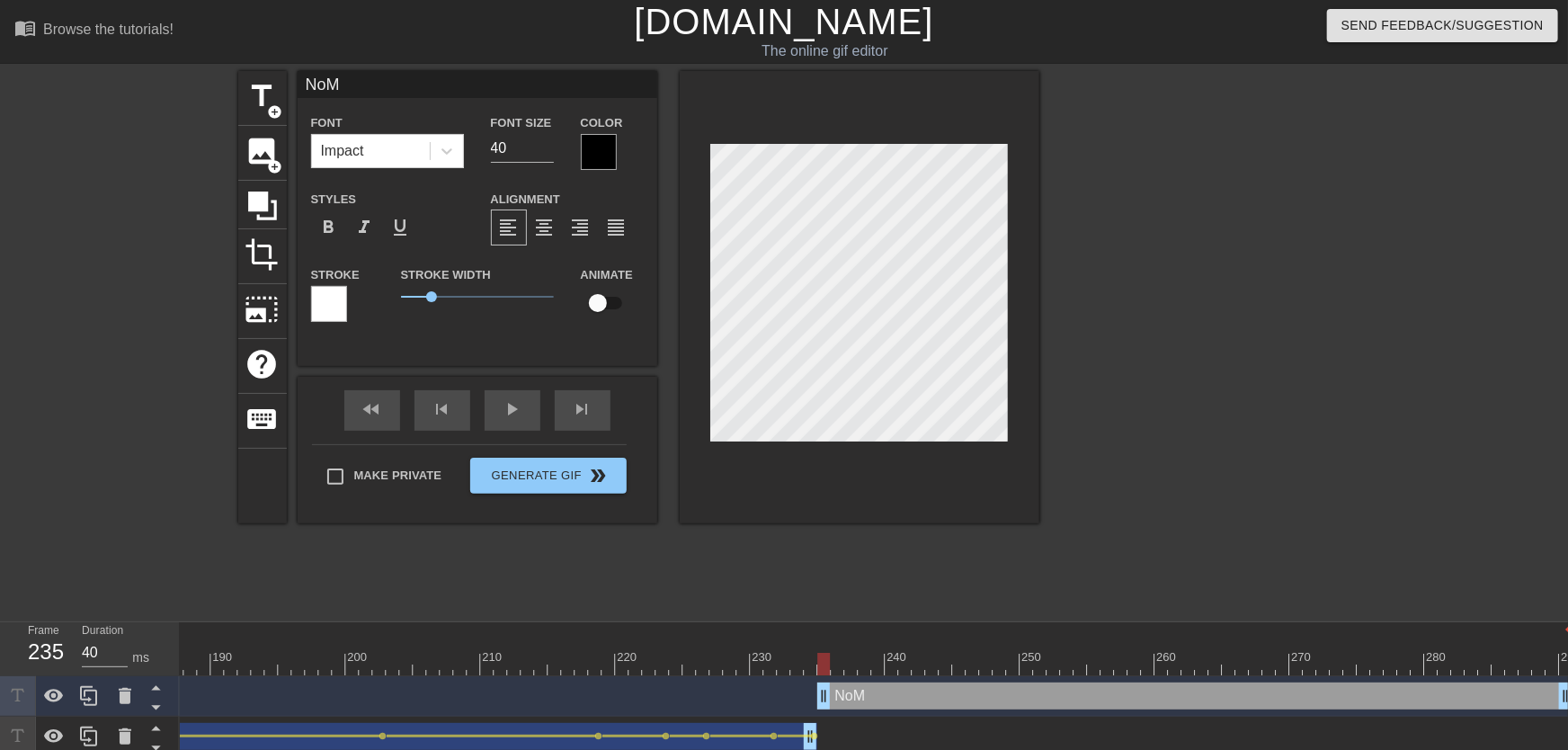
type textarea "NoMi"
type input "NoMil"
type textarea "NoMil"
type input "NoMill"
type textarea "NoMill"
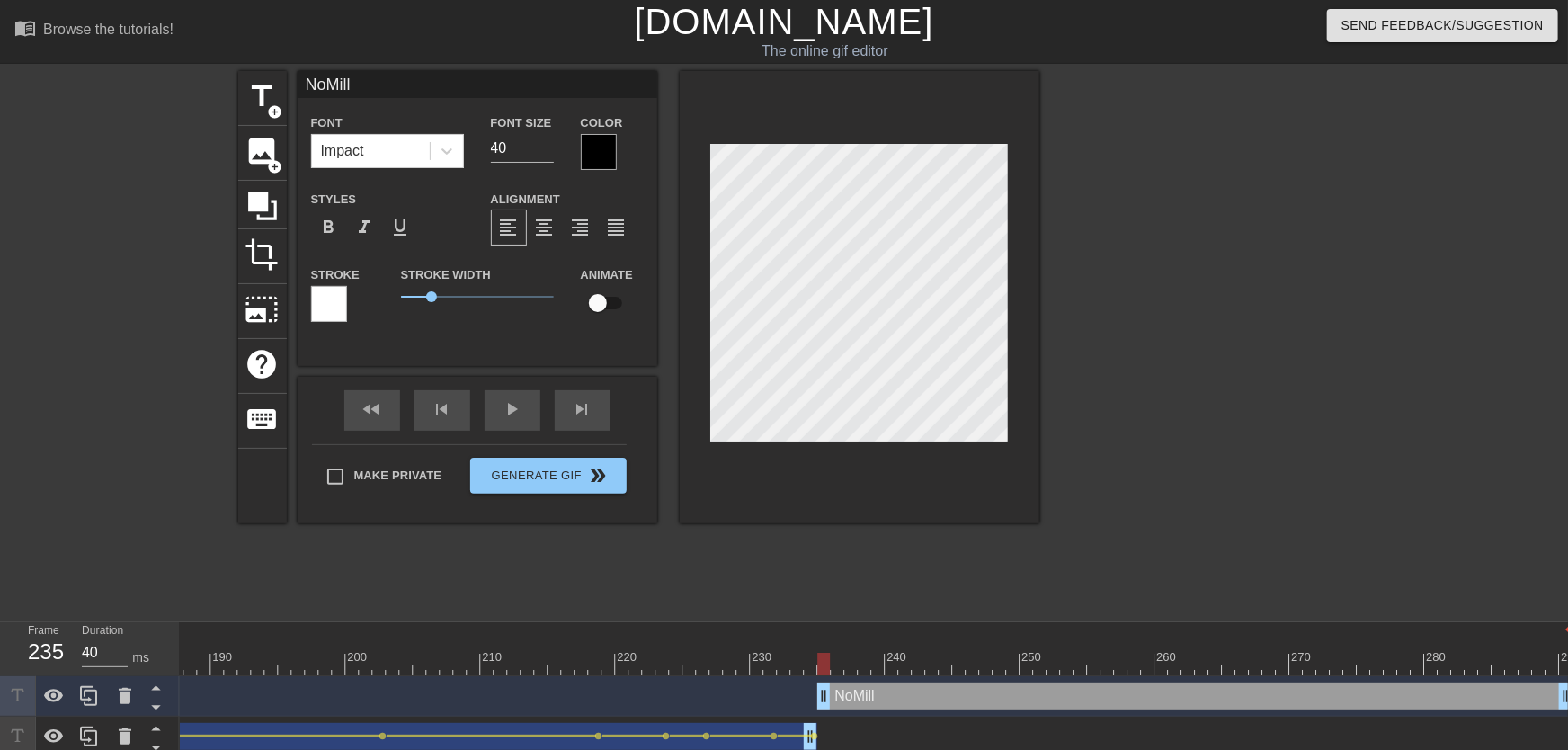
type input "NoMilly"
type textarea "NoMilly"
click at [612, 290] on input "checkbox" at bounding box center [598, 303] width 103 height 35
checkbox input "true"
click at [540, 158] on input "40" at bounding box center [523, 148] width 63 height 29
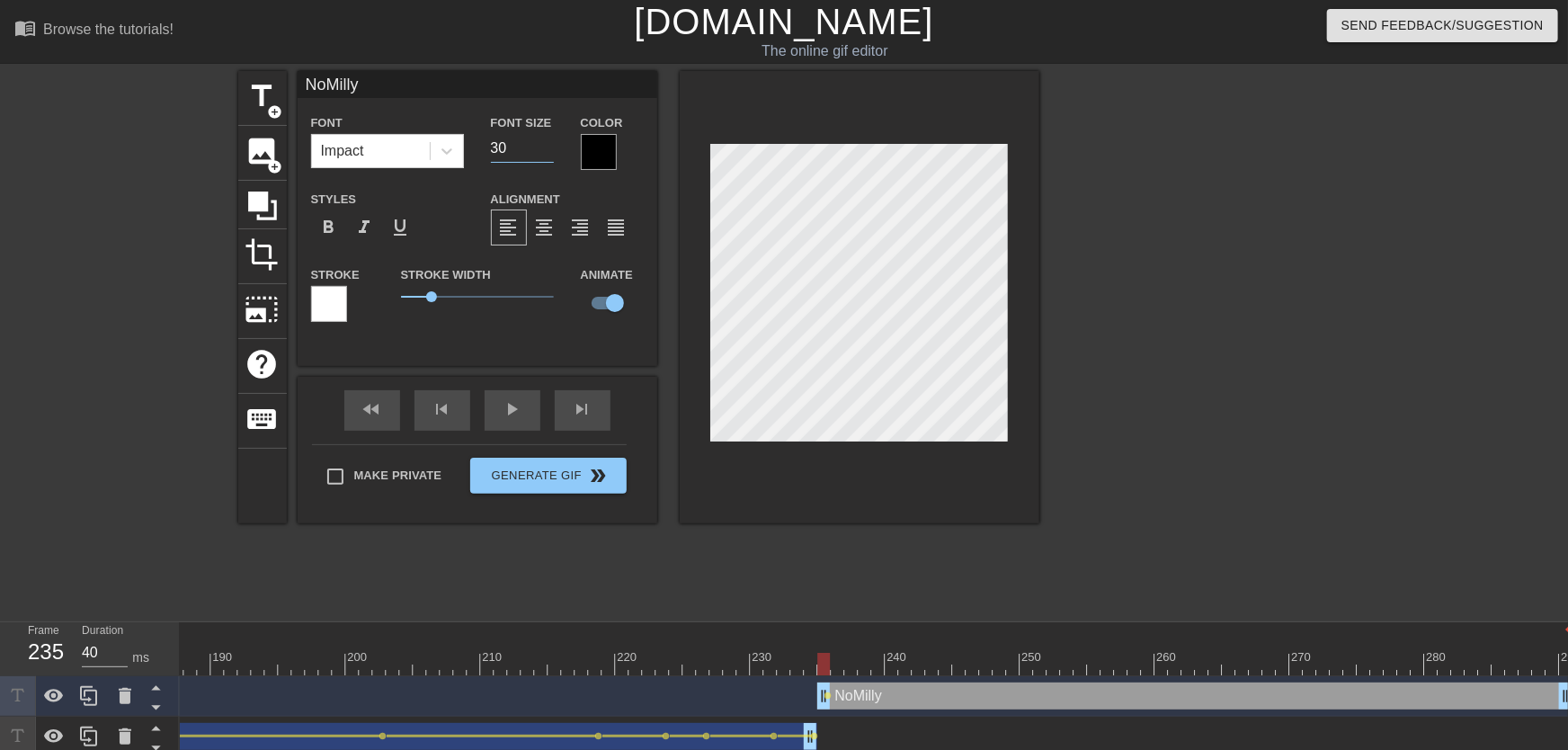
type input "30"
click at [544, 153] on input "30" at bounding box center [523, 148] width 63 height 29
type input "28"
drag, startPoint x: 550, startPoint y: 155, endPoint x: 699, endPoint y: 261, distance: 182.9
click at [550, 155] on input "28" at bounding box center [523, 148] width 63 height 29
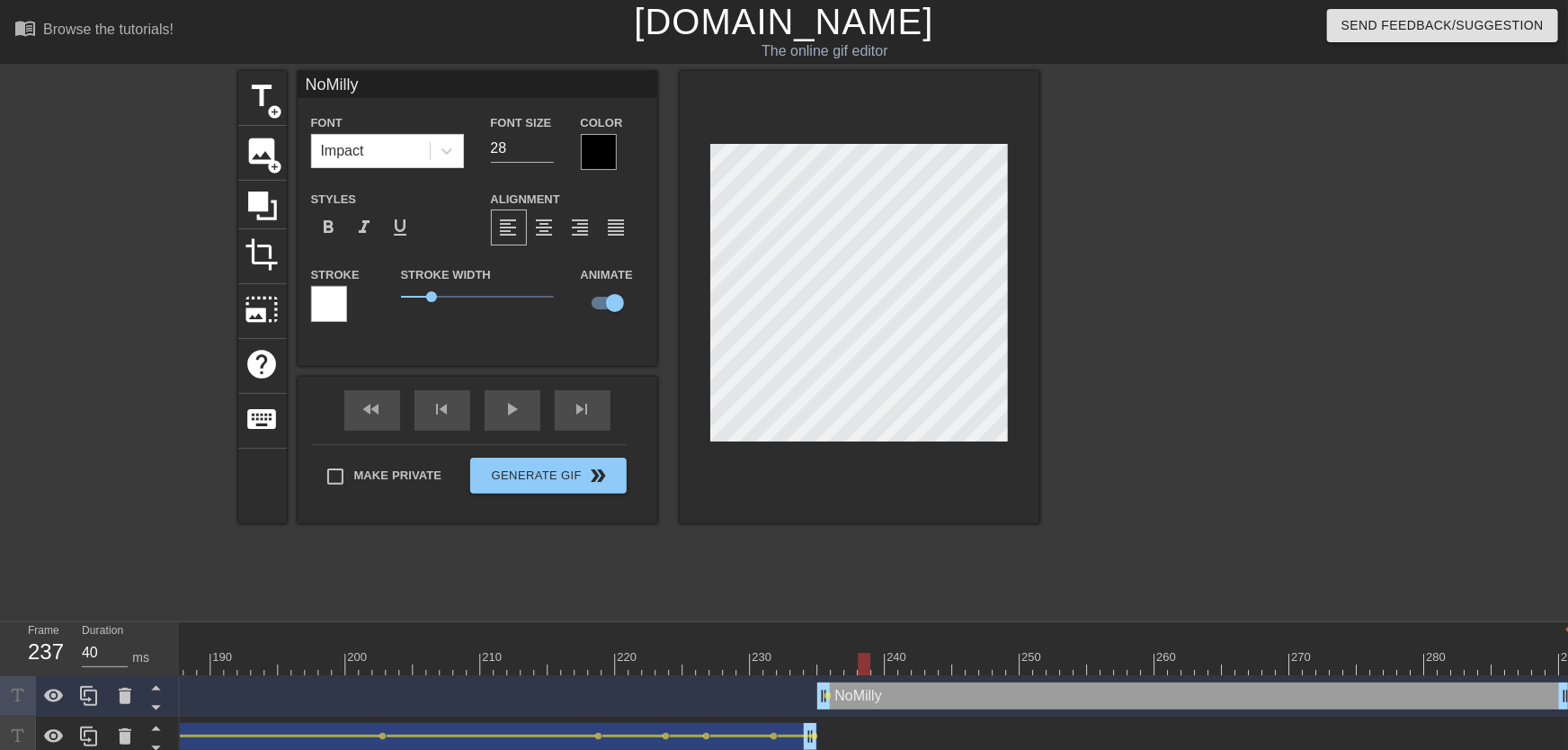
drag, startPoint x: 823, startPoint y: 661, endPoint x: 859, endPoint y: 661, distance: 36.0
click at [859, 661] on div at bounding box center [863, 664] width 13 height 23
click at [826, 664] on span "lens" at bounding box center [829, 696] width 8 height 8
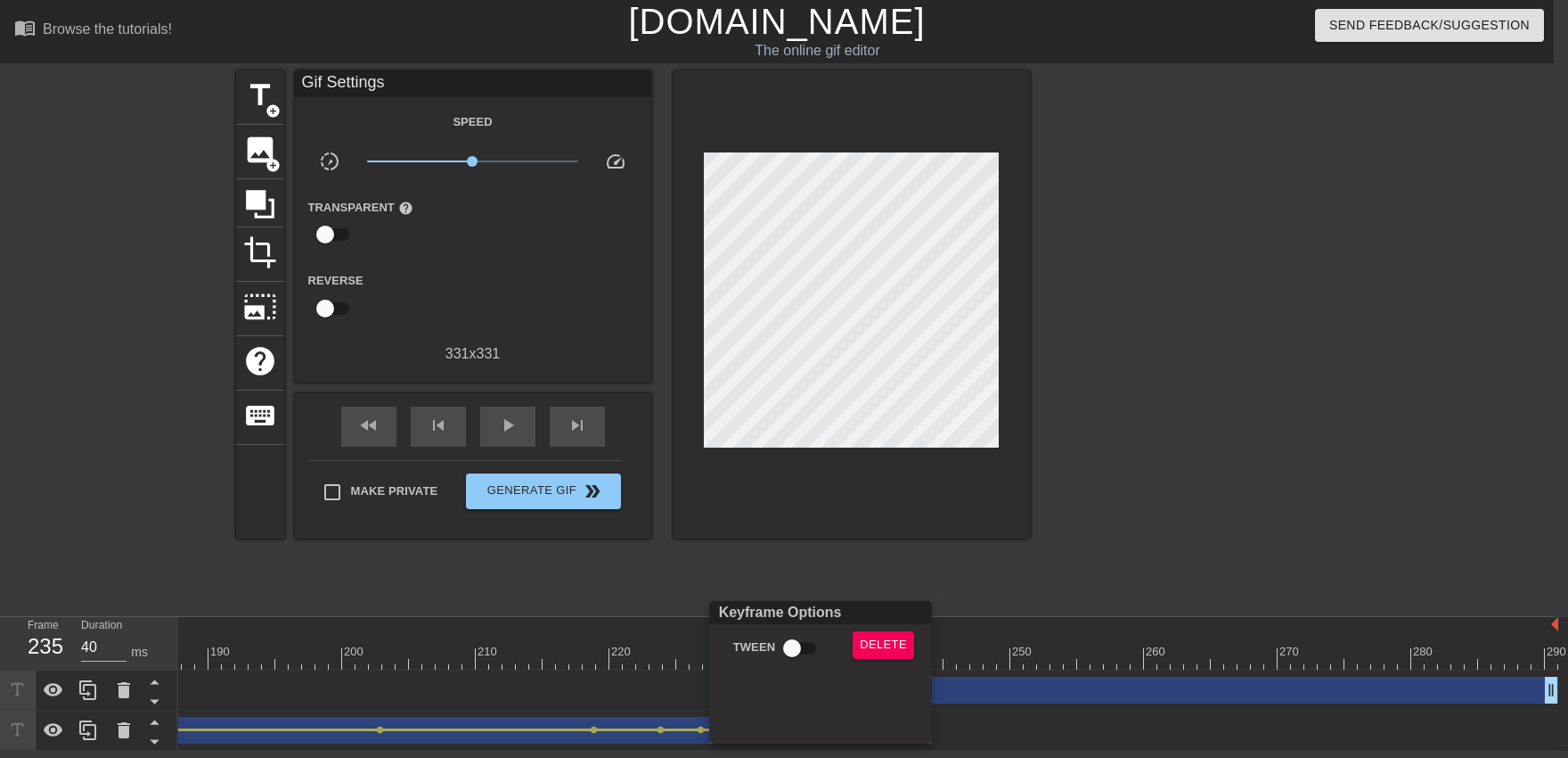
click at [782, 646] on input "Tween" at bounding box center [792, 647] width 102 height 34
checkbox input "true"
click at [808, 555] on div at bounding box center [784, 379] width 1568 height 758
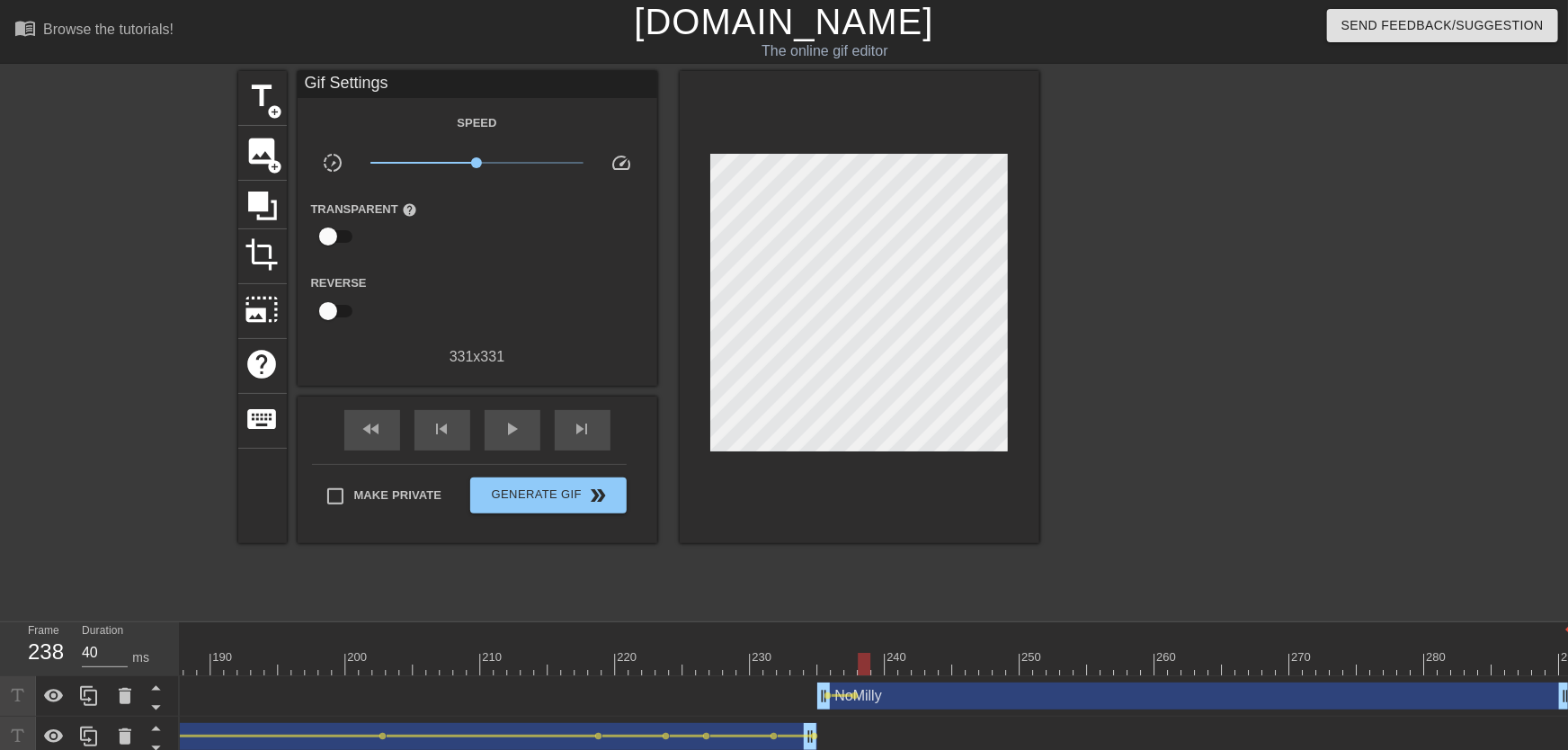
drag, startPoint x: 832, startPoint y: 666, endPoint x: 866, endPoint y: 664, distance: 34.1
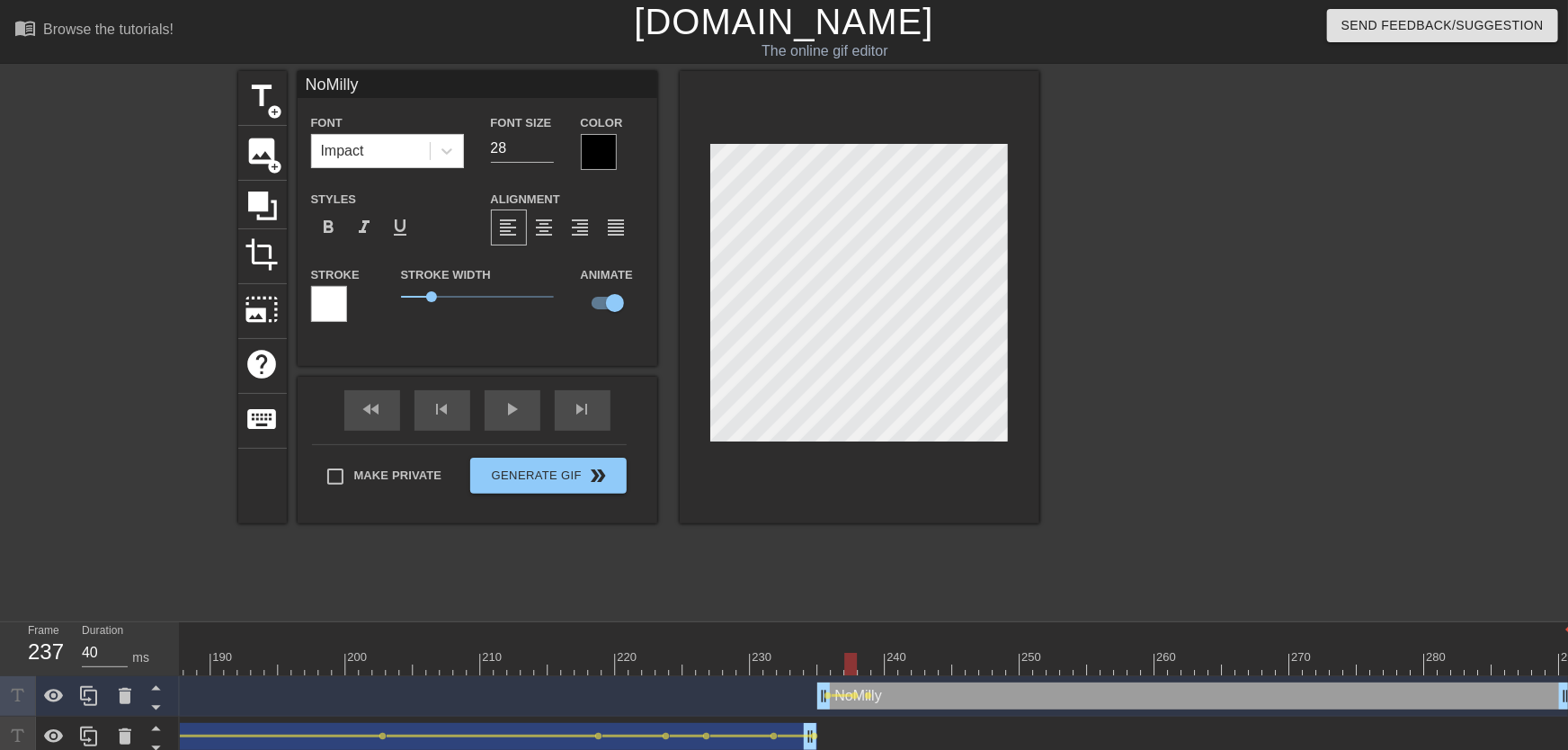
drag, startPoint x: 828, startPoint y: 653, endPoint x: 856, endPoint y: 657, distance: 28.3
click at [880, 450] on div at bounding box center [859, 297] width 360 height 452
drag, startPoint x: 827, startPoint y: 652, endPoint x: 863, endPoint y: 661, distance: 37.1
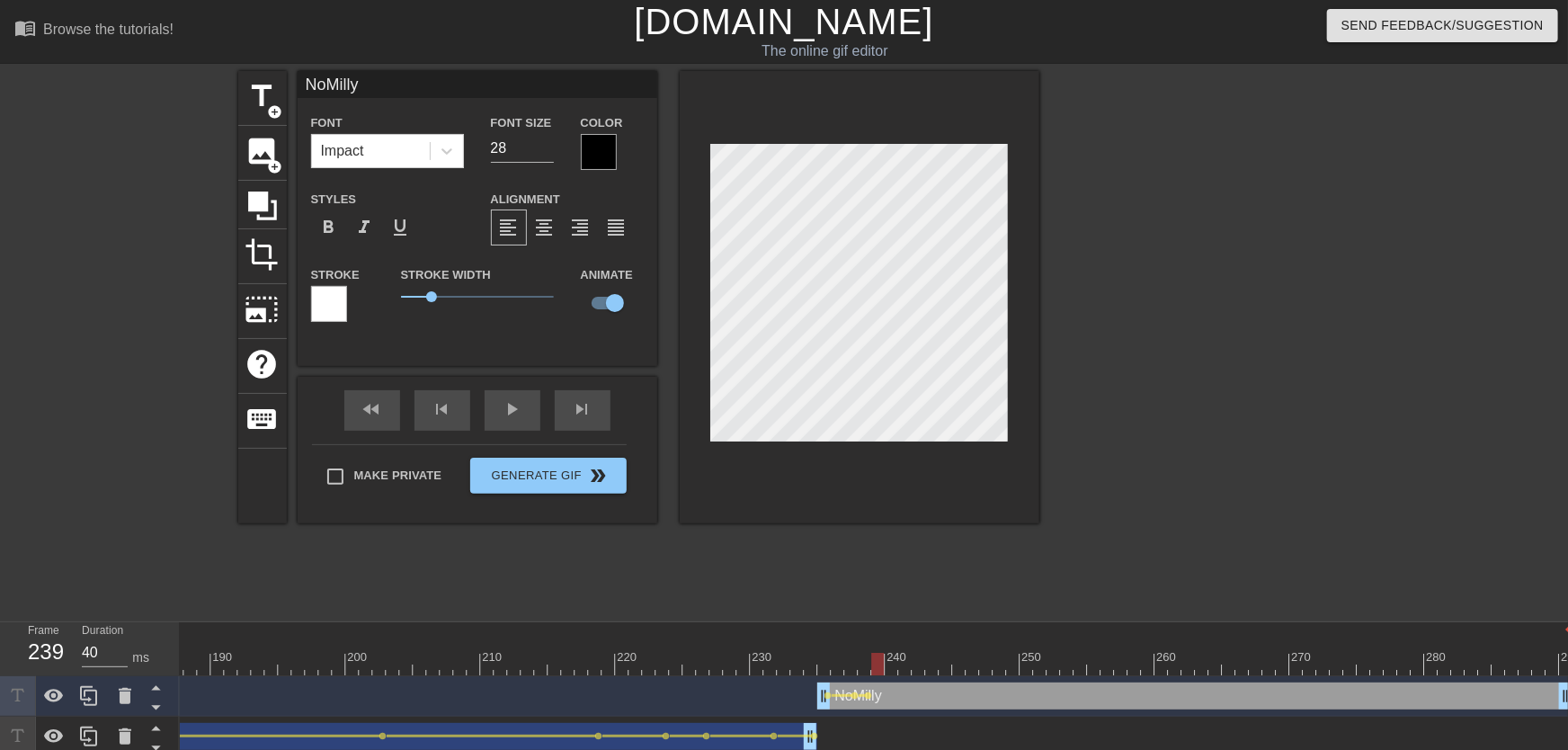
drag, startPoint x: 849, startPoint y: 655, endPoint x: 874, endPoint y: 664, distance: 26.6
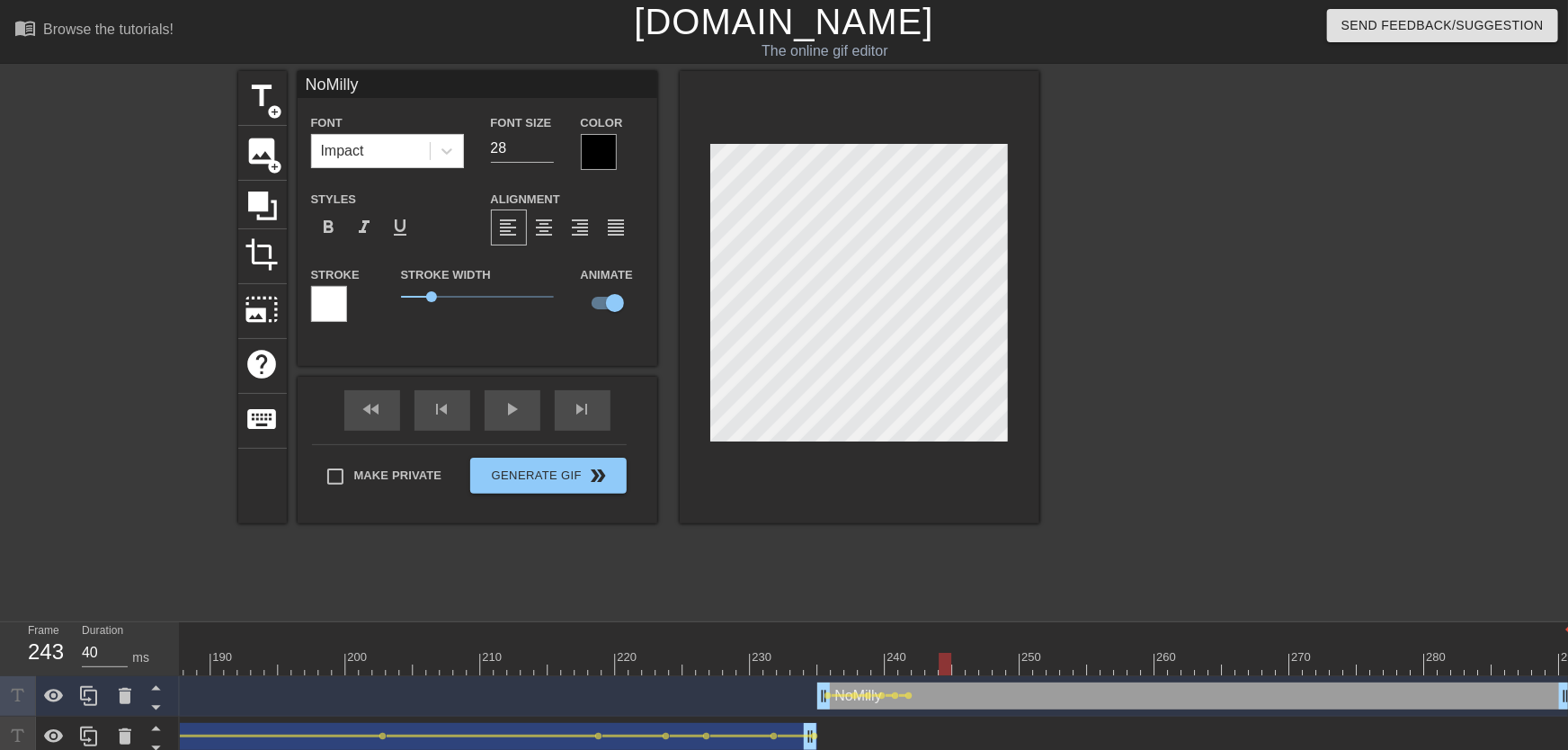
drag, startPoint x: 927, startPoint y: 667, endPoint x: 940, endPoint y: 670, distance: 13.3
click at [940, 664] on div at bounding box center [944, 664] width 13 height 23
click at [947, 662] on div at bounding box center [944, 664] width 13 height 23
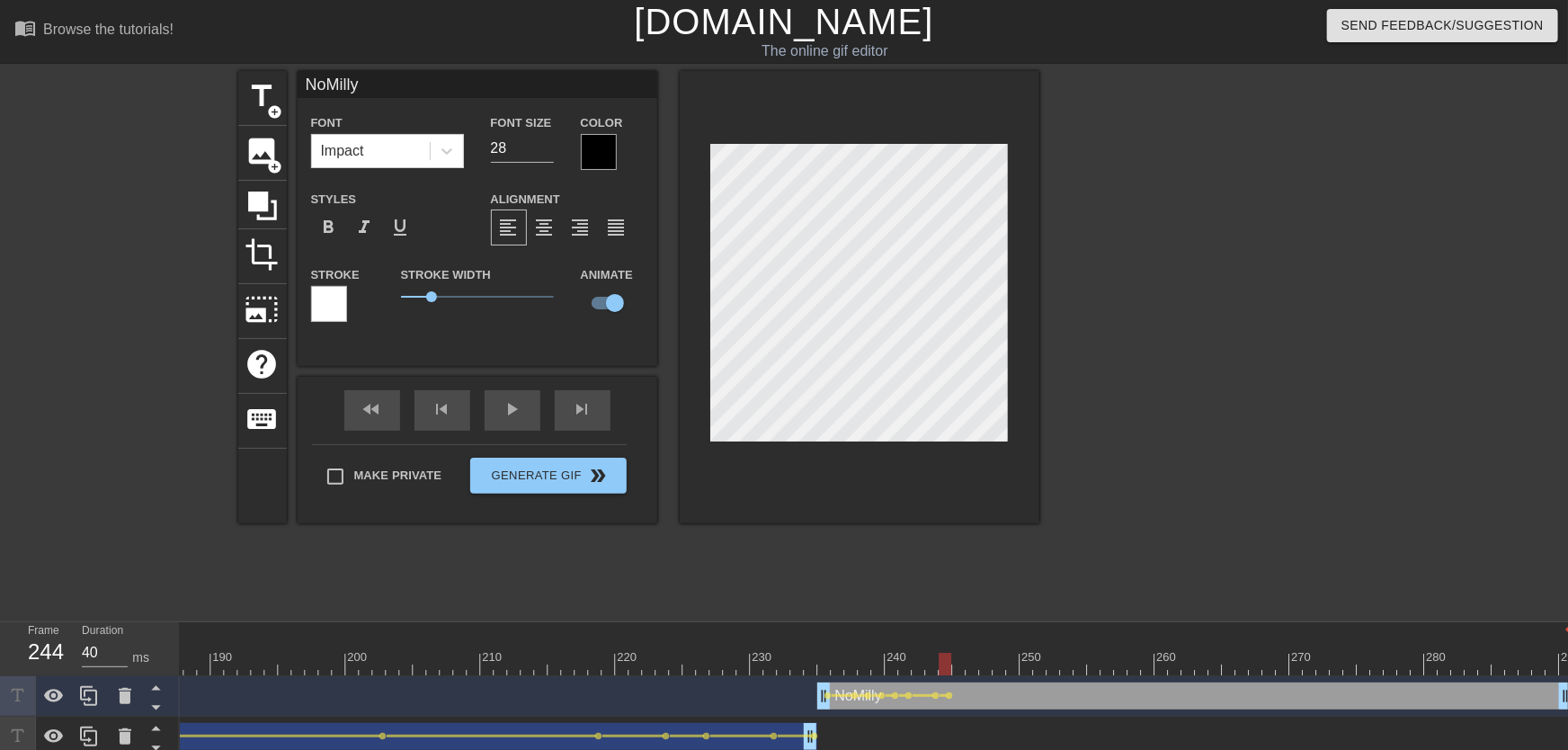
click at [523, 411] on div "fast_rewind skip_previous play_arrow skip_next" at bounding box center [477, 411] width 293 height 67
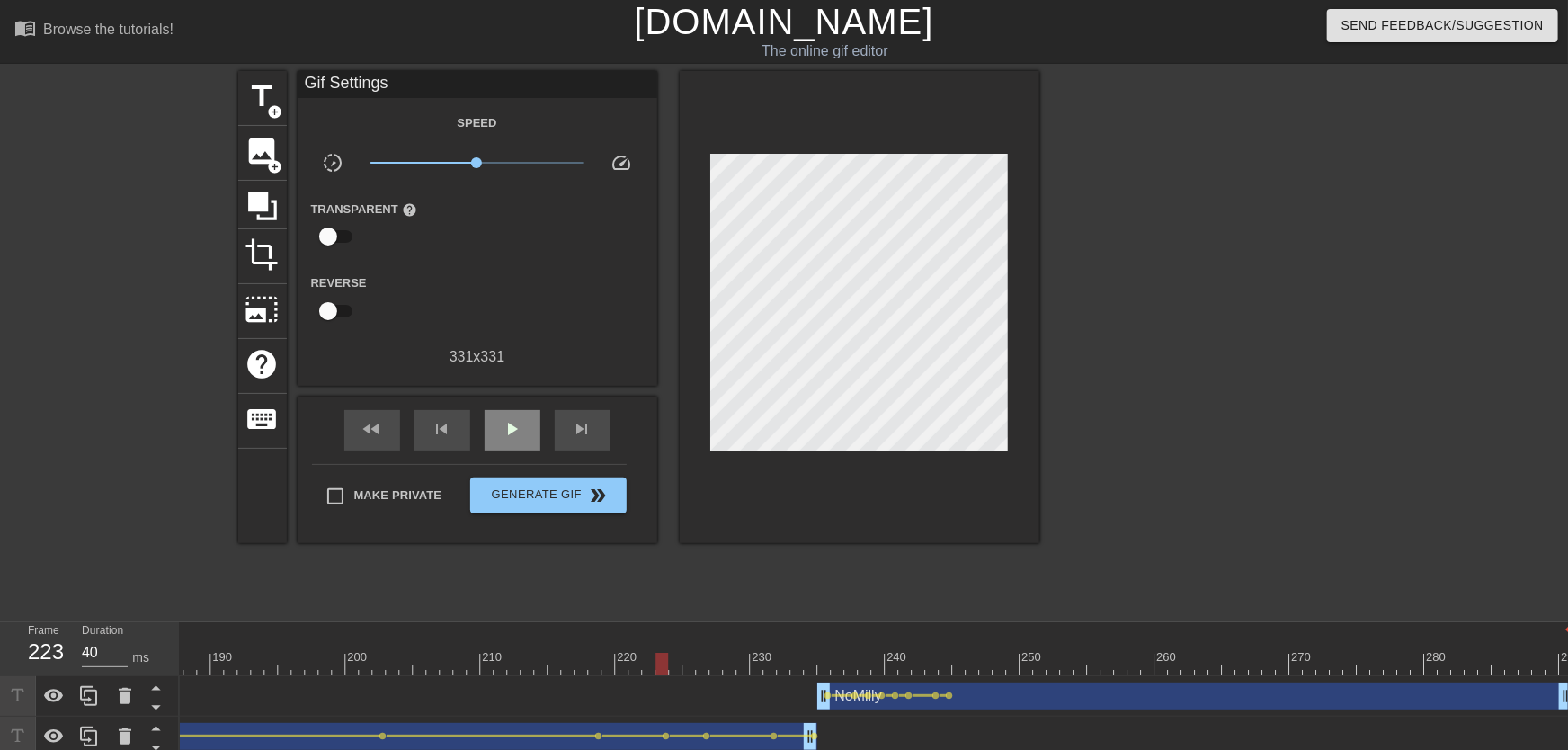
click at [522, 411] on div "play_arrow" at bounding box center [512, 430] width 55 height 40
click at [522, 411] on div "pause" at bounding box center [512, 430] width 55 height 40
click at [522, 411] on div "play_arrow" at bounding box center [512, 430] width 55 height 40
drag, startPoint x: 826, startPoint y: 658, endPoint x: 965, endPoint y: 652, distance: 139.1
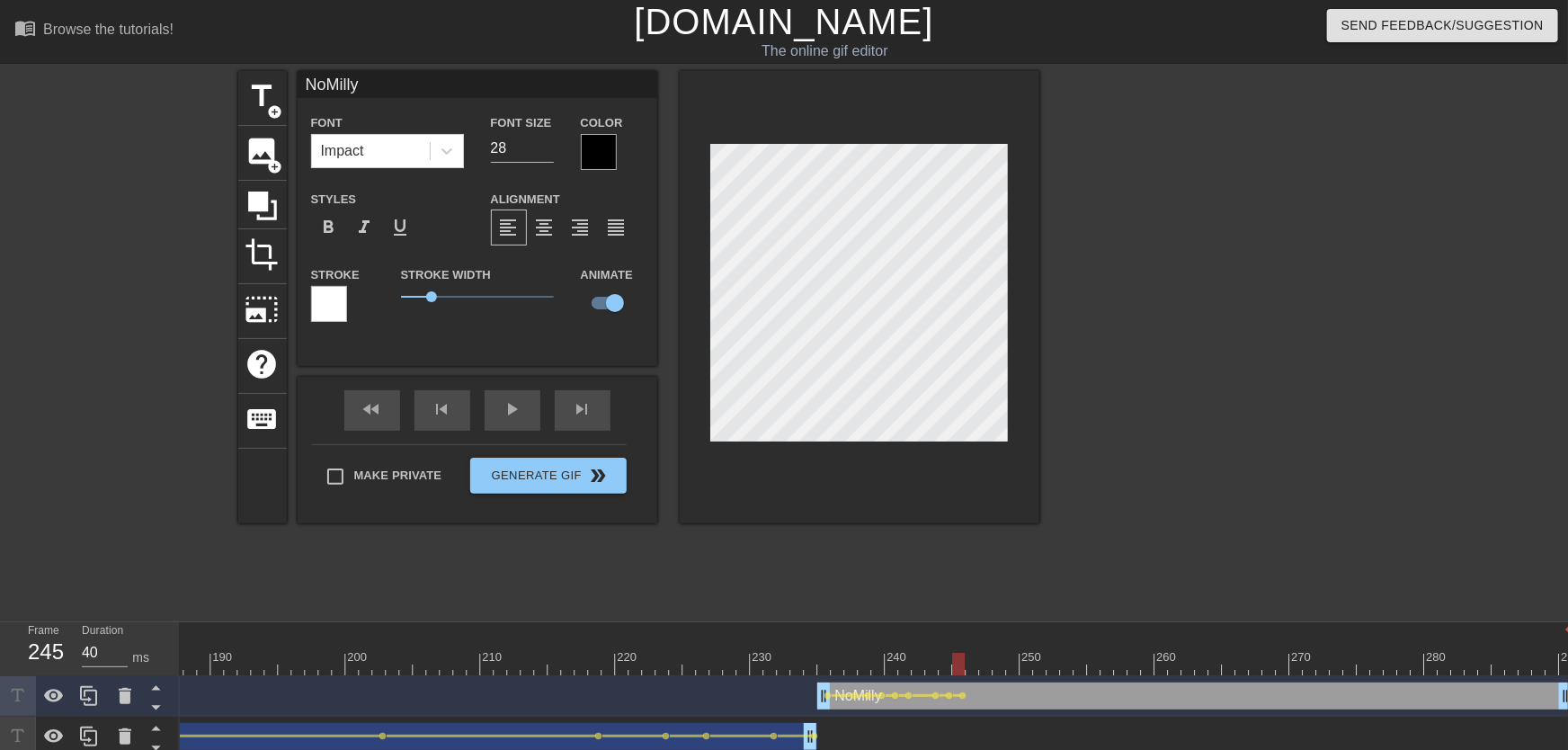
click at [989, 651] on div at bounding box center [986, 651] width 14 height 23
drag, startPoint x: 958, startPoint y: 659, endPoint x: 1003, endPoint y: 667, distance: 45.7
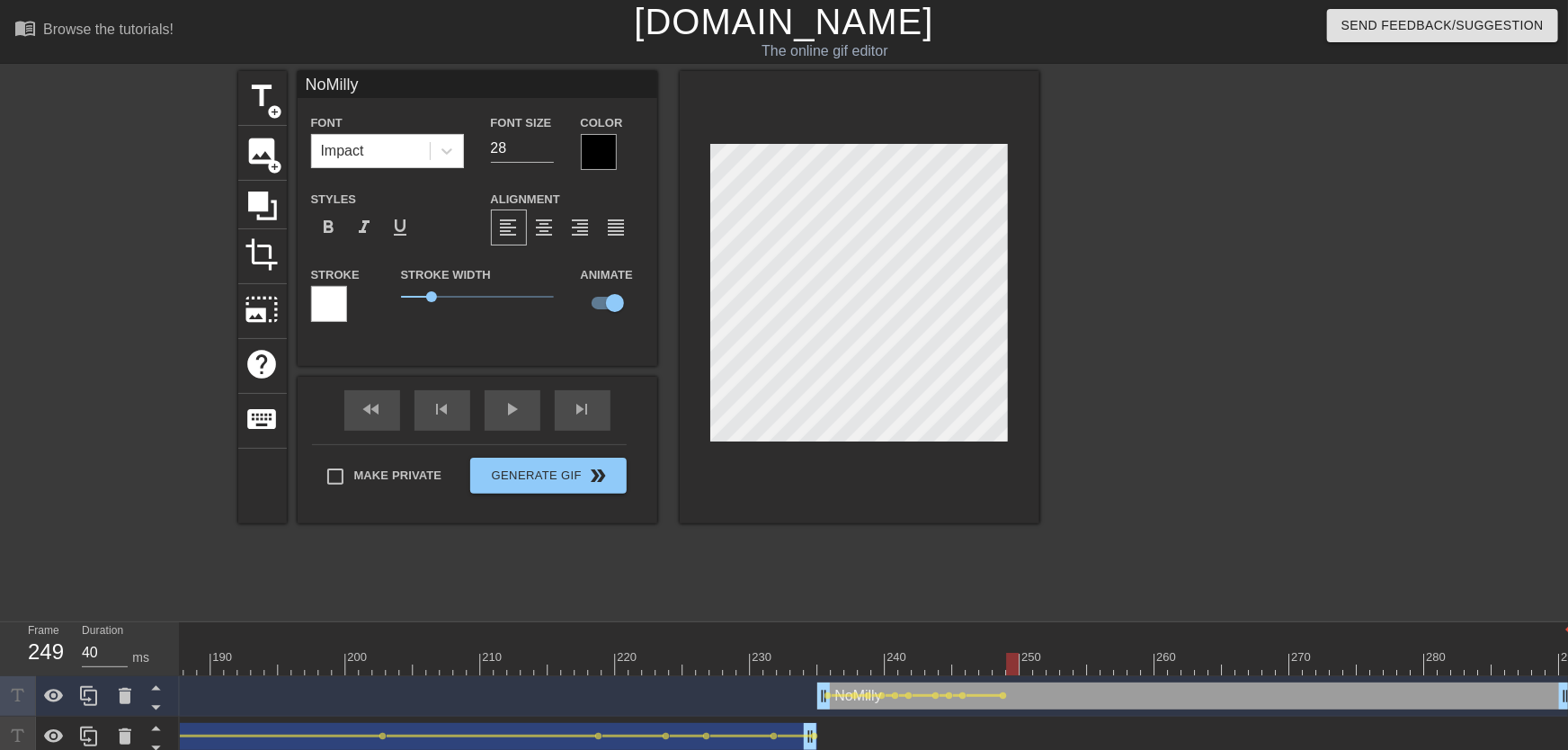
drag, startPoint x: 1008, startPoint y: 661, endPoint x: 1017, endPoint y: 664, distance: 9.5
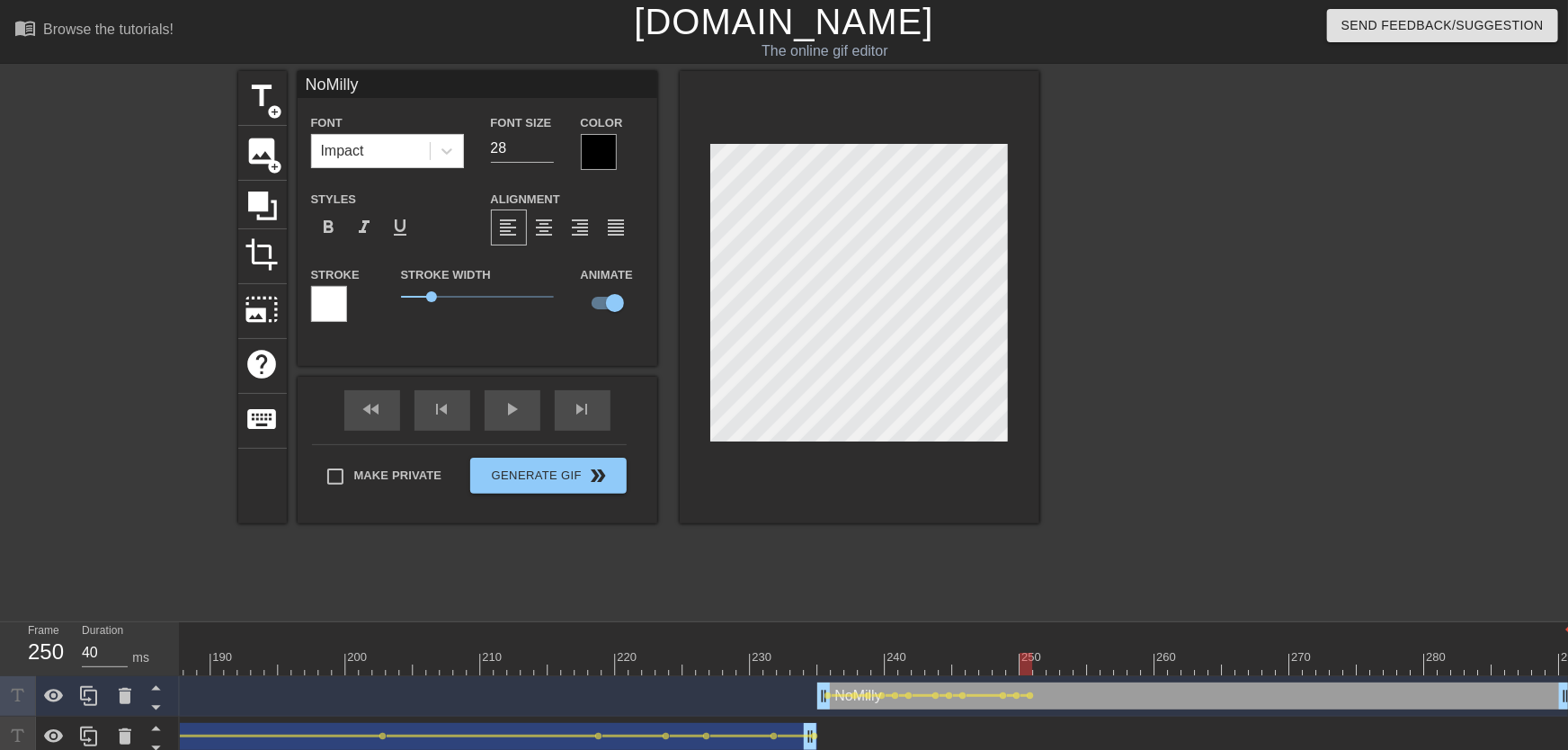
click at [1040, 652] on div at bounding box center [1040, 651] width 14 height 23
drag, startPoint x: 1074, startPoint y: 662, endPoint x: 1084, endPoint y: 662, distance: 10.0
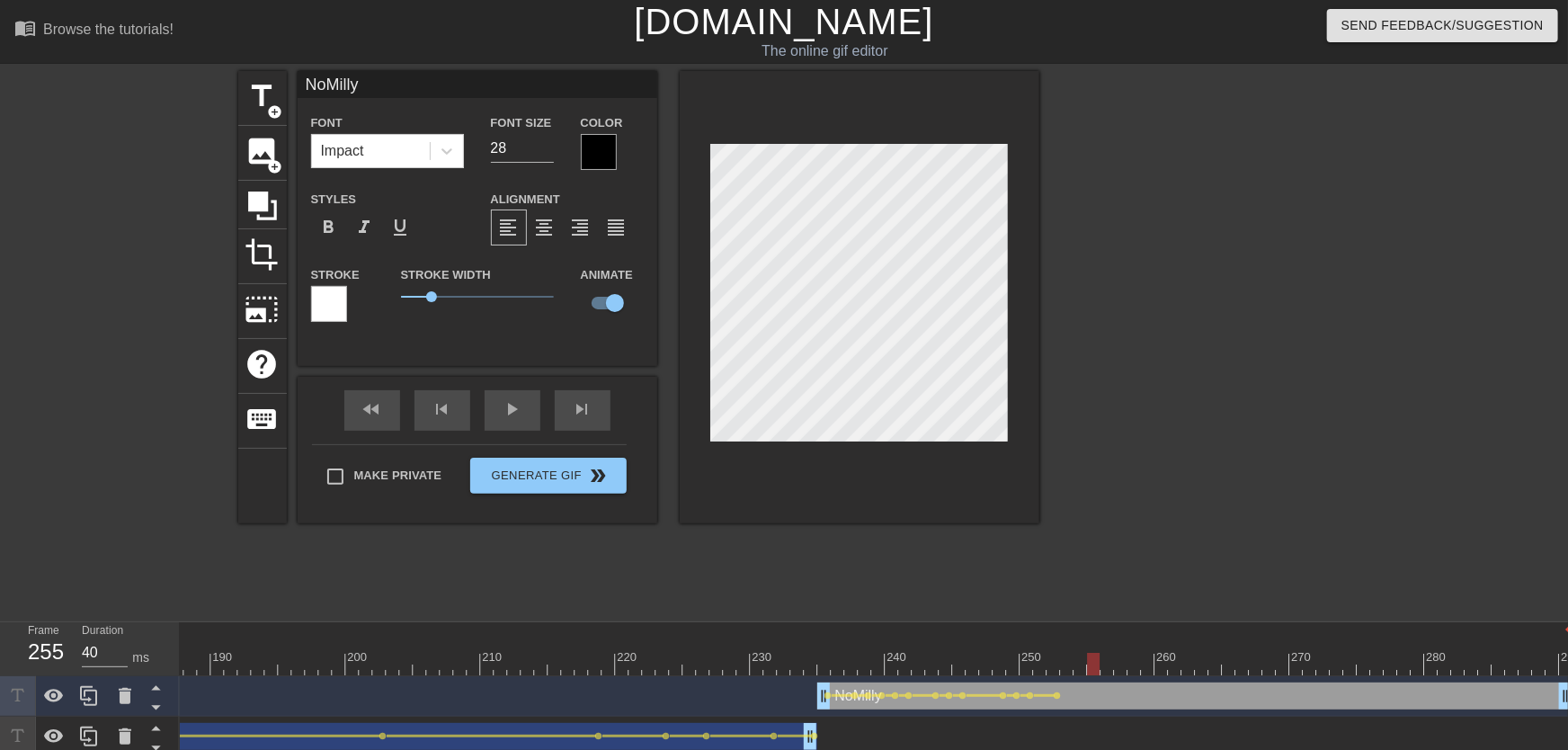
drag, startPoint x: 1098, startPoint y: 661, endPoint x: 1146, endPoint y: 664, distance: 48.1
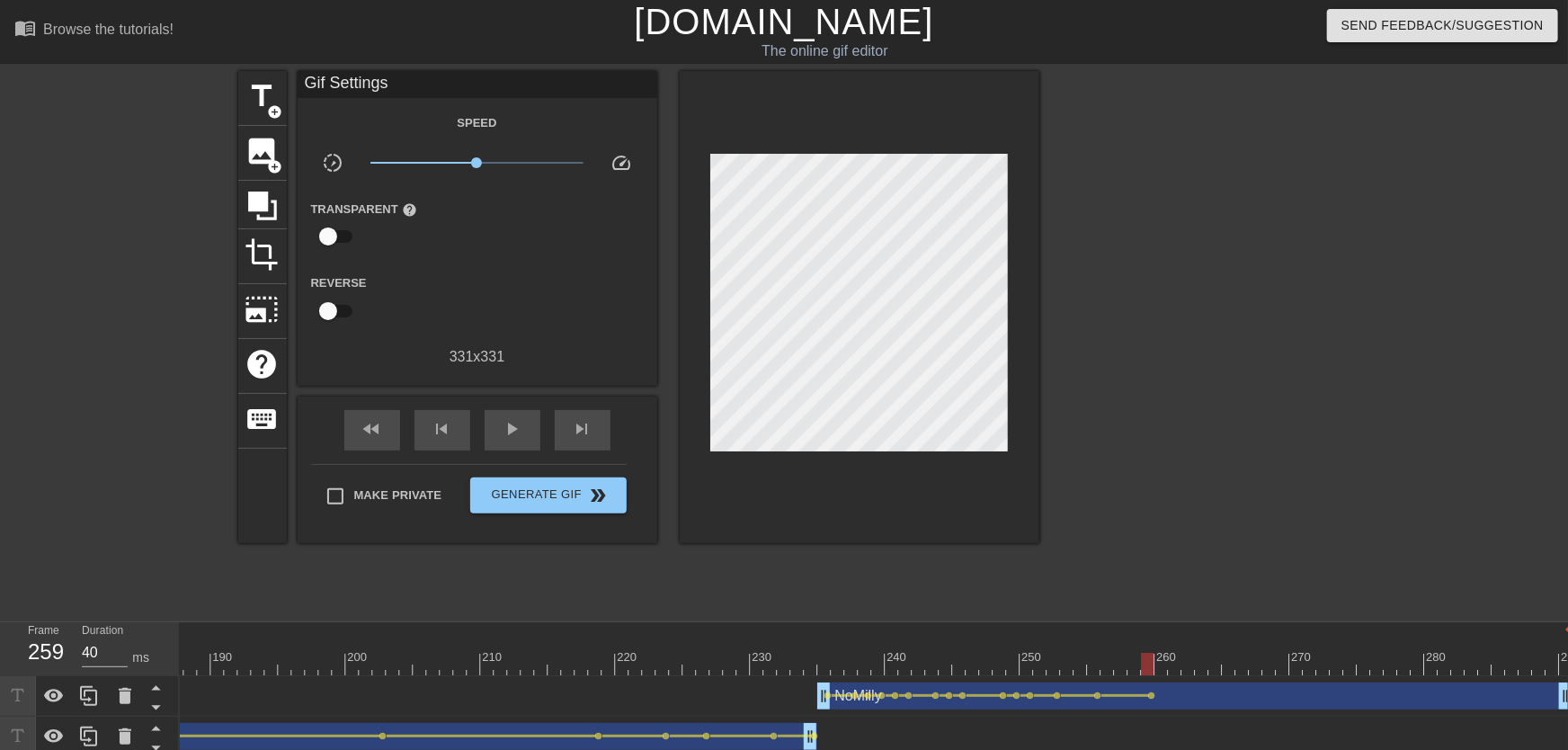
drag, startPoint x: 1153, startPoint y: 680, endPoint x: 1168, endPoint y: 684, distance: 15.5
drag, startPoint x: 1160, startPoint y: 678, endPoint x: 1176, endPoint y: 678, distance: 16.0
click at [1040, 664] on div at bounding box center [1147, 664] width 13 height 23
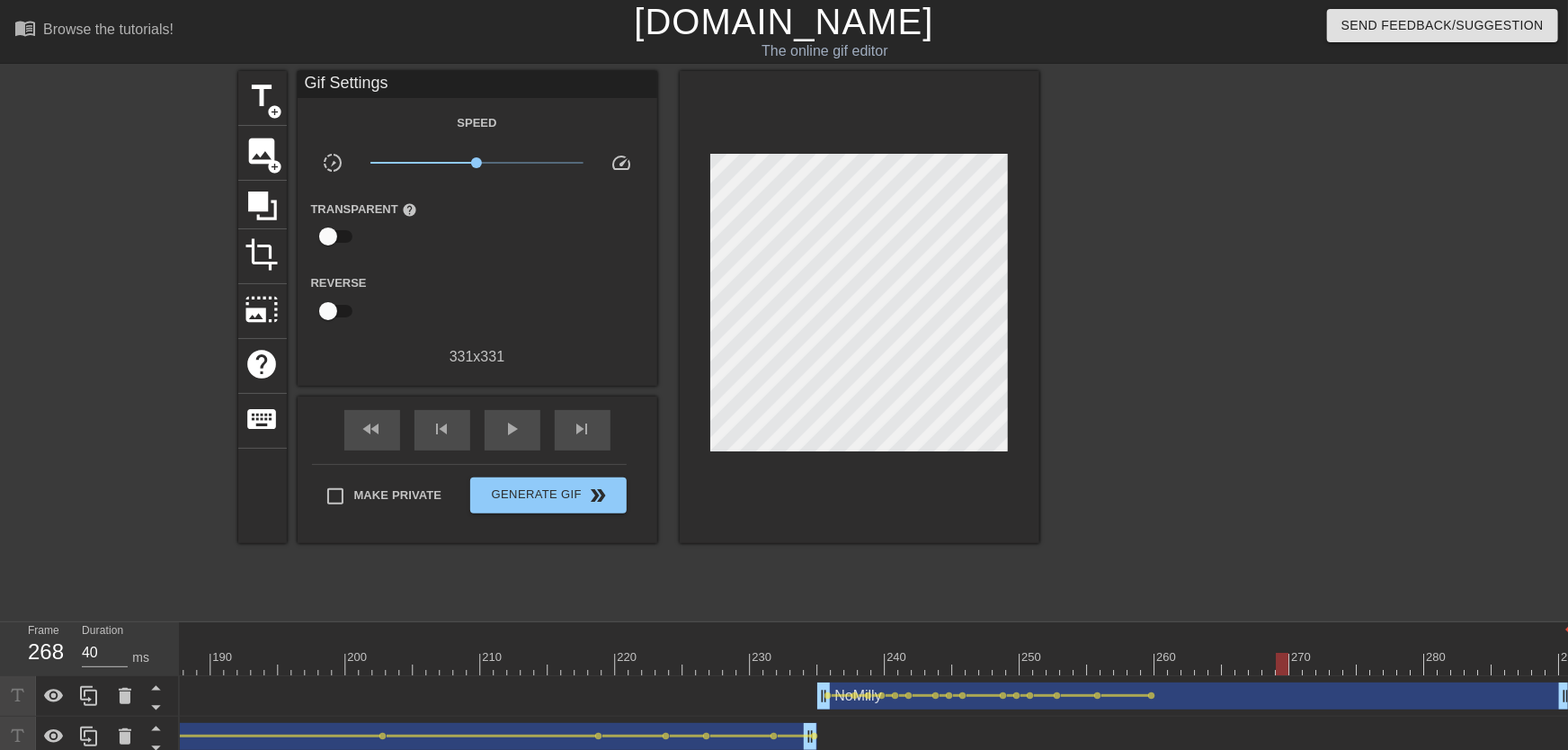
drag, startPoint x: 1154, startPoint y: 668, endPoint x: 1275, endPoint y: 667, distance: 121.0
click at [1040, 664] on div at bounding box center [1282, 664] width 13 height 23
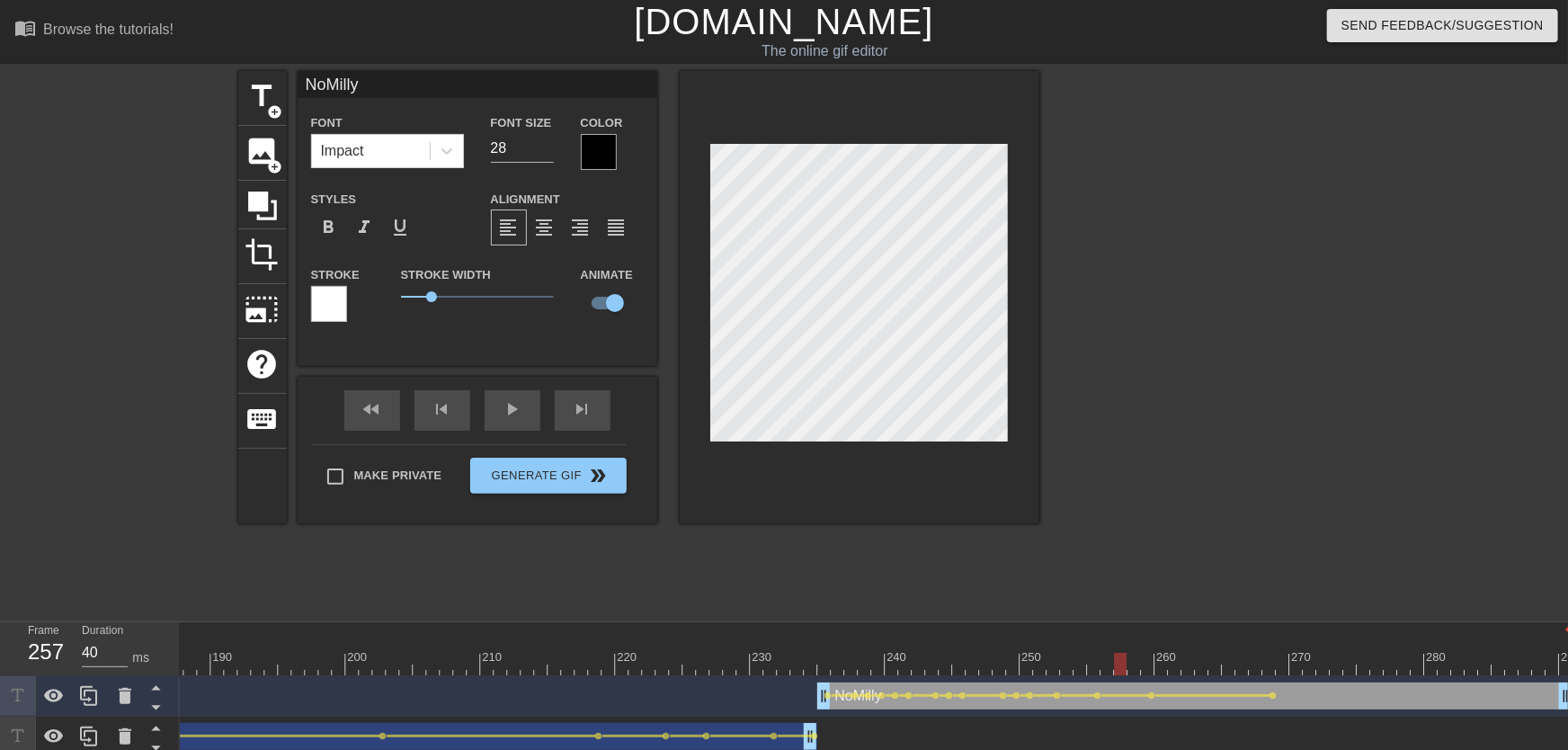
drag, startPoint x: 1160, startPoint y: 659, endPoint x: 1074, endPoint y: 658, distance: 86.0
click at [509, 420] on span "play_arrow" at bounding box center [512, 410] width 22 height 22
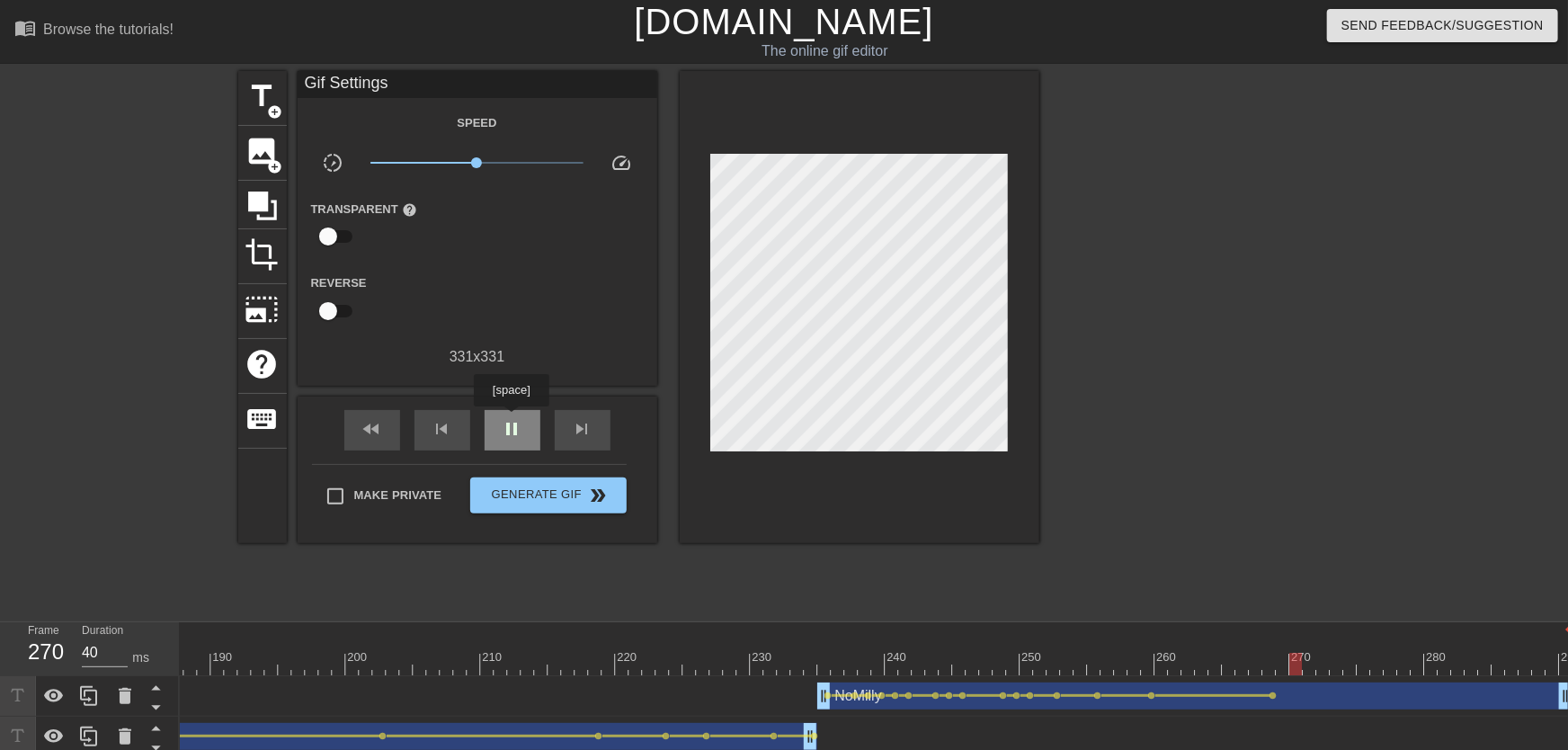
click at [512, 418] on div "pause" at bounding box center [512, 430] width 55 height 40
drag, startPoint x: 1103, startPoint y: 659, endPoint x: 1147, endPoint y: 672, distance: 45.9
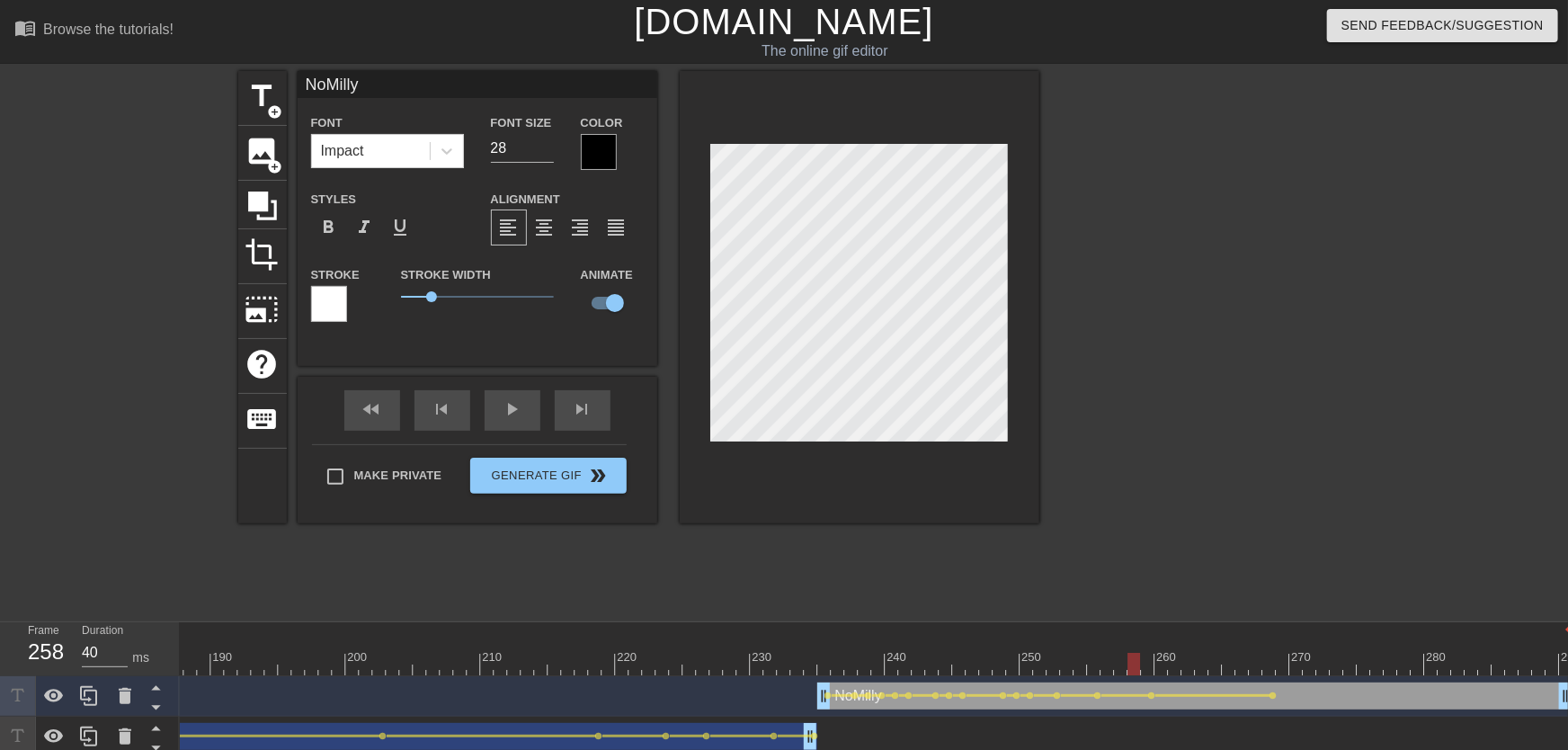
drag, startPoint x: 1099, startPoint y: 657, endPoint x: 1147, endPoint y: 685, distance: 55.6
click at [1040, 664] on div "10 20 30 40 50 60 70 80 90 100 110 120 130 140 150 160" at bounding box center [873, 690] width 1388 height 135
click at [1040, 664] on div "NoMilly drag_handle drag_handle" at bounding box center [1194, 696] width 755 height 27
click at [1040, 664] on span "lens" at bounding box center [1153, 696] width 8 height 8
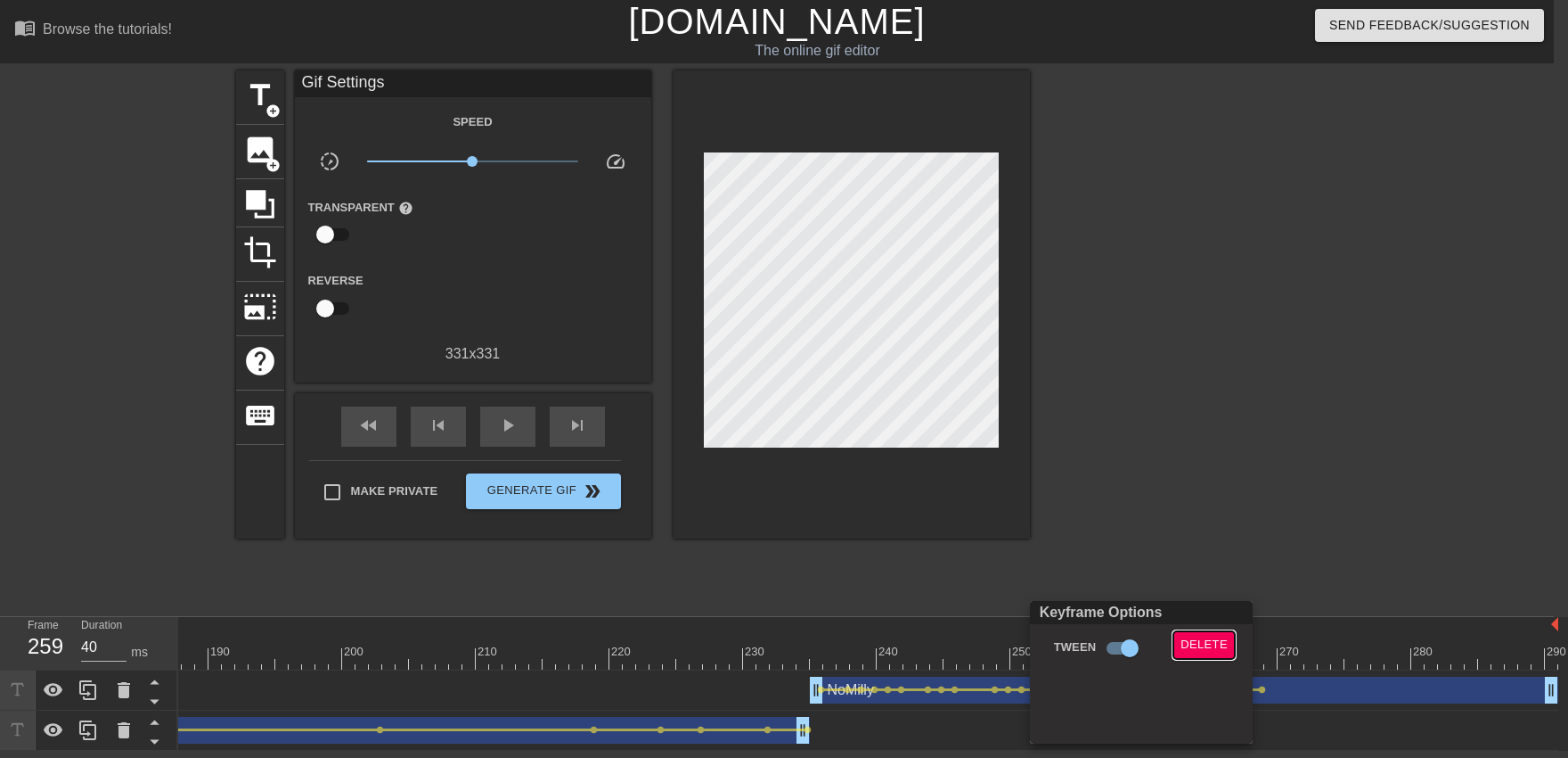
click at [1030, 633] on button "Delete" at bounding box center [1203, 645] width 62 height 27
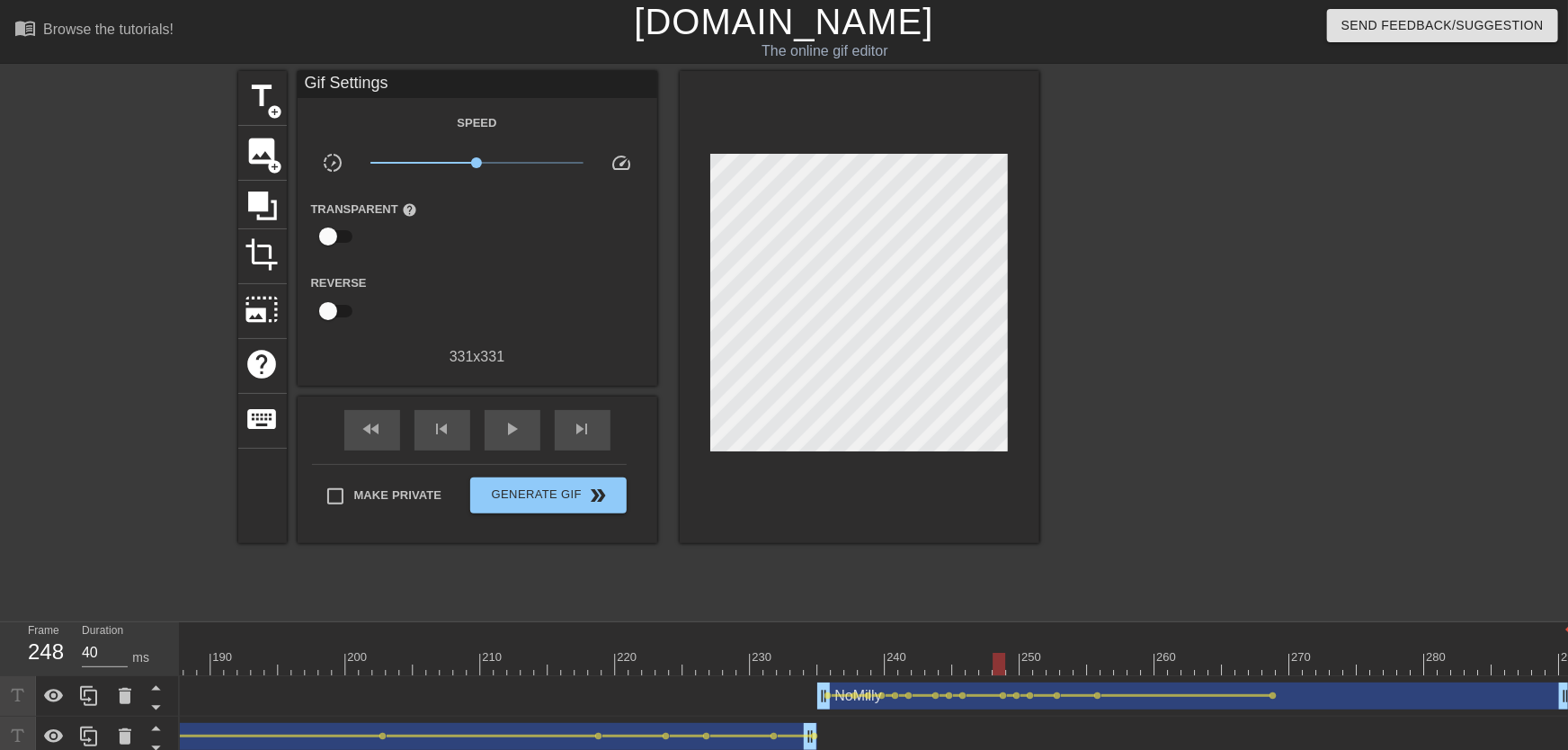
drag, startPoint x: 1129, startPoint y: 656, endPoint x: 993, endPoint y: 666, distance: 136.4
click at [529, 451] on div "fast_rewind skip_previous play_arrow skip_next" at bounding box center [477, 430] width 293 height 67
click at [523, 440] on div "play_arrow" at bounding box center [512, 430] width 55 height 40
drag, startPoint x: 1044, startPoint y: 657, endPoint x: 1261, endPoint y: 700, distance: 221.2
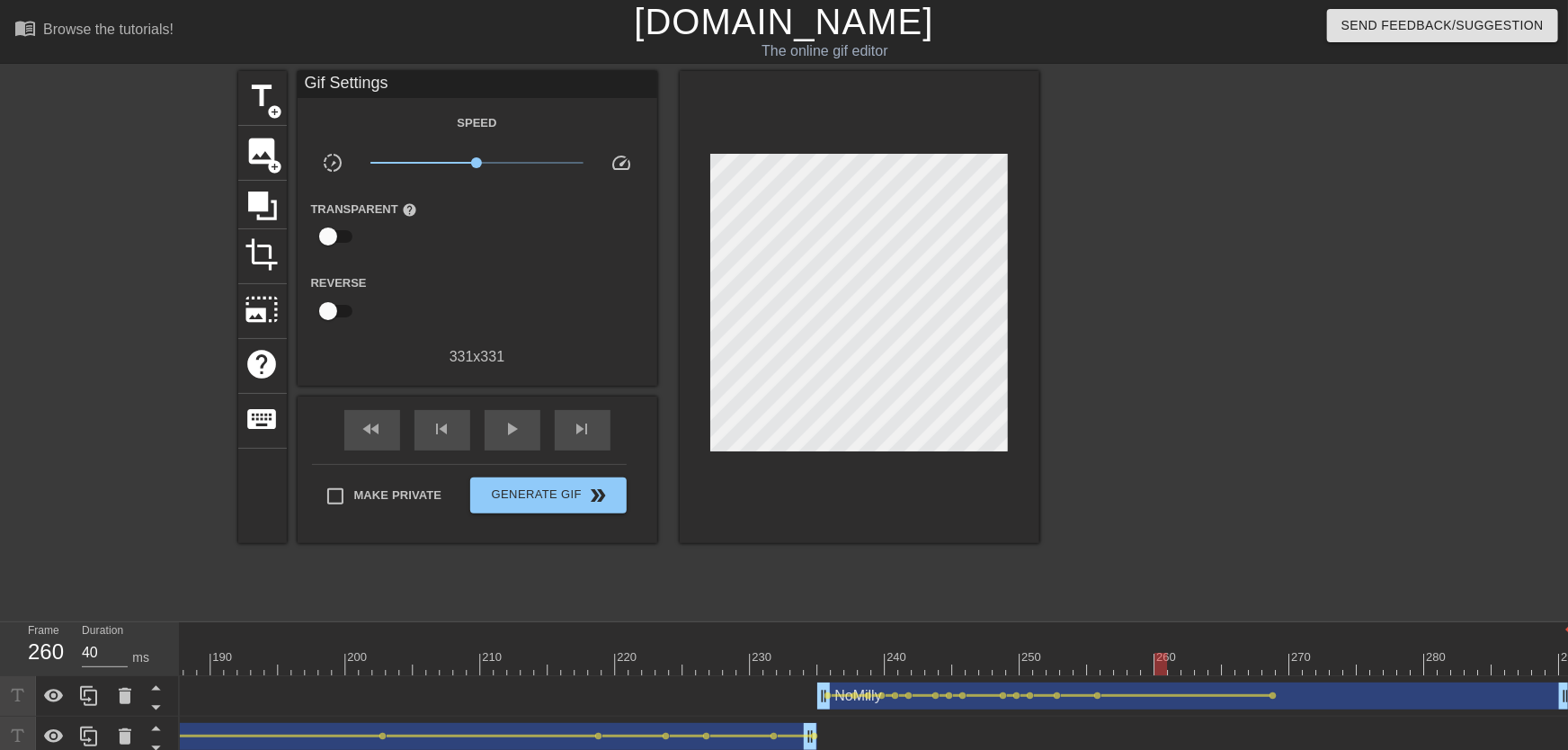
click at [1040, 664] on span "lens" at bounding box center [1274, 696] width 8 height 8
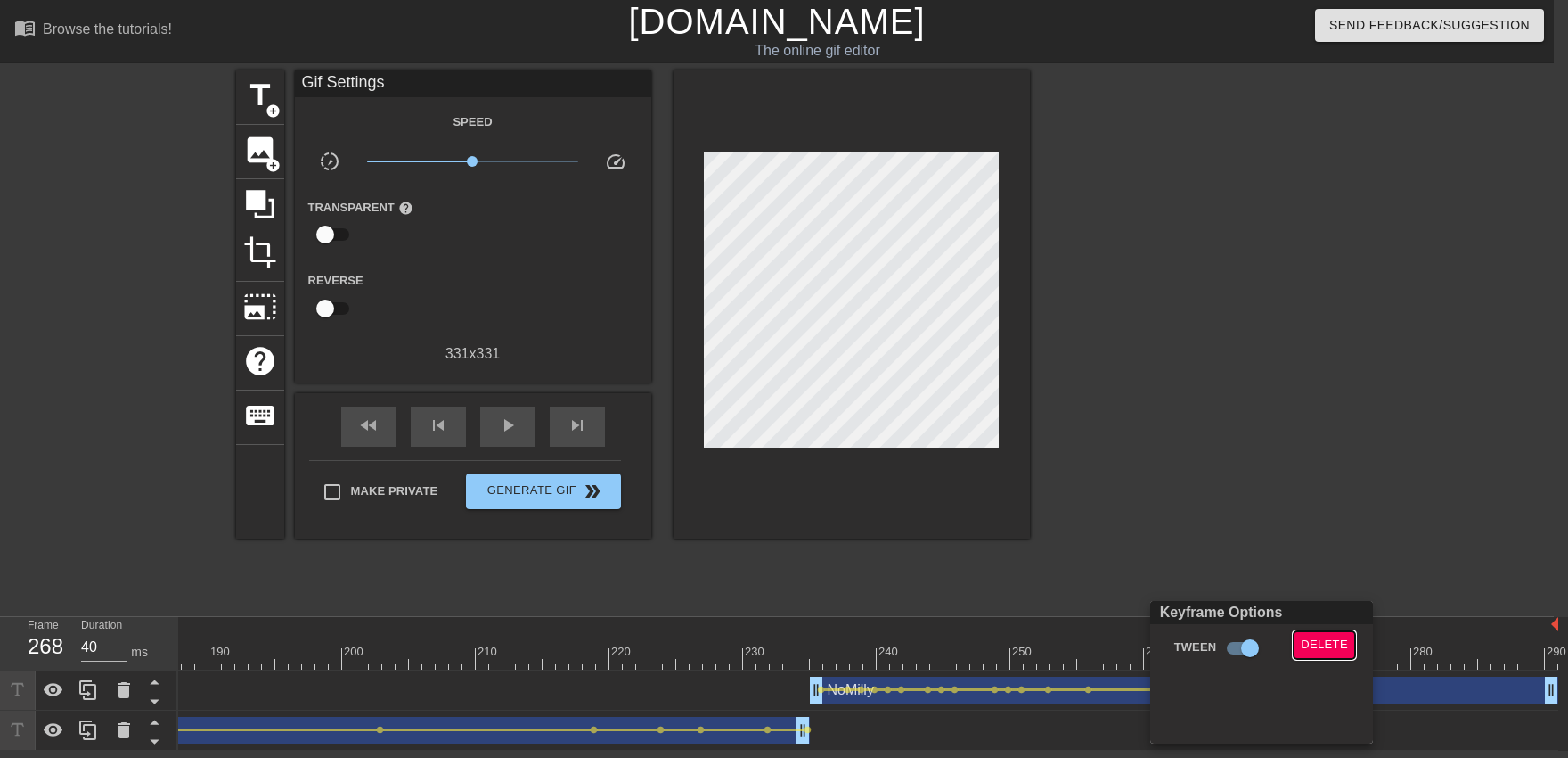
click at [1030, 648] on button "Delete" at bounding box center [1324, 645] width 62 height 27
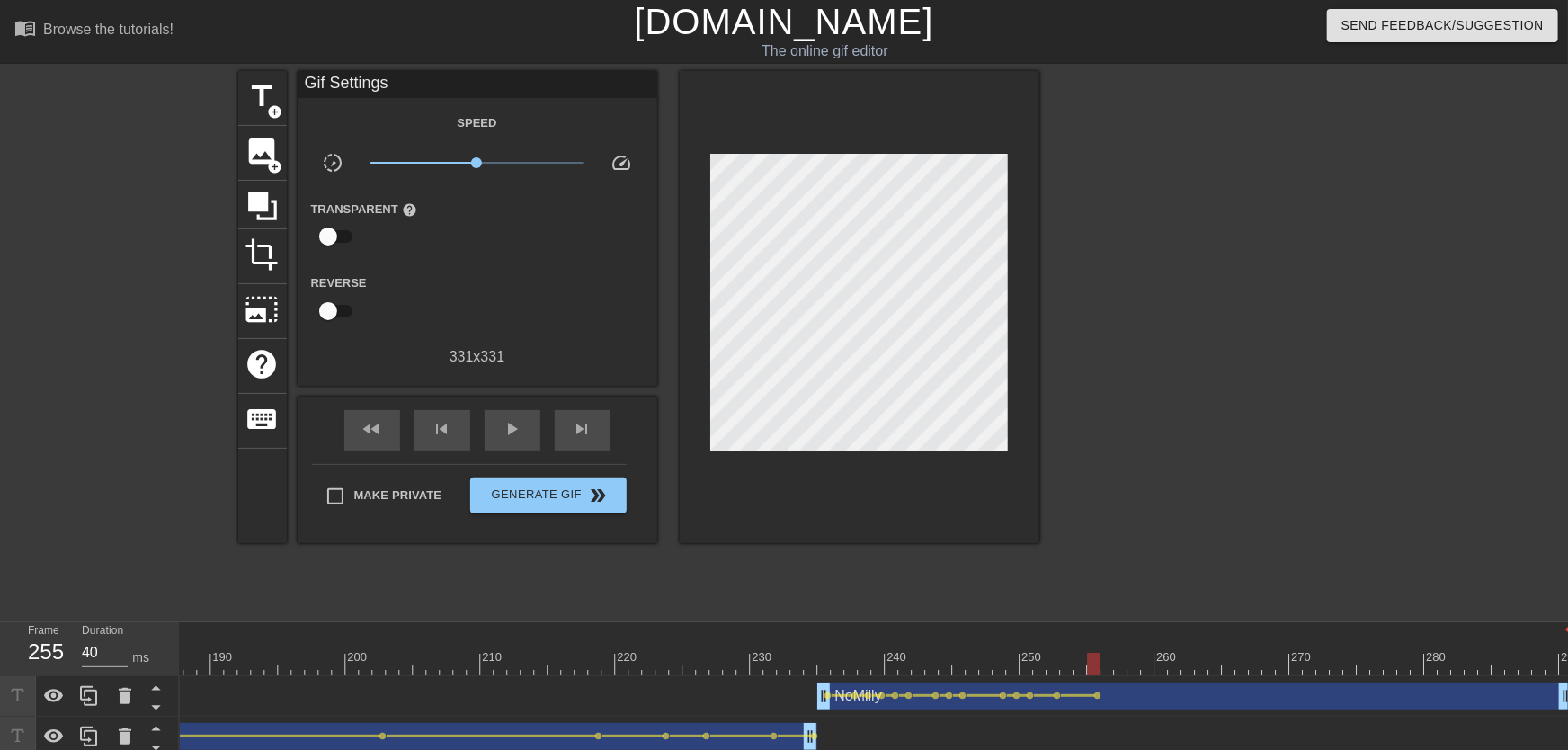
drag, startPoint x: 1118, startPoint y: 668, endPoint x: 1090, endPoint y: 673, distance: 28.4
drag, startPoint x: 1067, startPoint y: 672, endPoint x: 1150, endPoint y: 679, distance: 83.3
click at [1040, 664] on div "10 20 30 40 50 60 70 80 90 100 110 120 130 140 150 160" at bounding box center [873, 690] width 1388 height 135
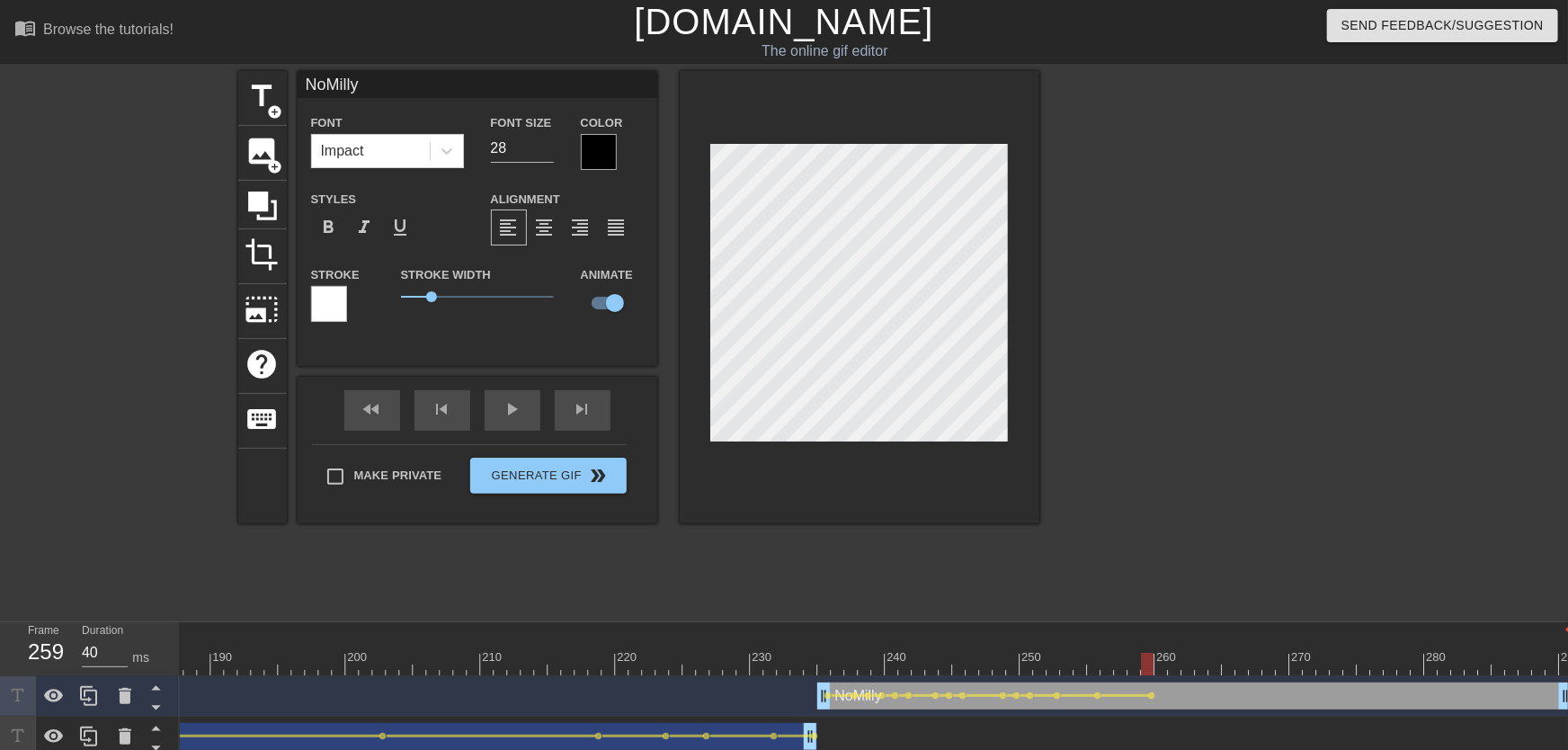
drag, startPoint x: 1097, startPoint y: 670, endPoint x: 1104, endPoint y: 613, distance: 57.4
drag, startPoint x: 1054, startPoint y: 651, endPoint x: 973, endPoint y: 653, distance: 81.0
click at [529, 410] on div "fast_rewind skip_previous play_arrow skip_next" at bounding box center [477, 411] width 293 height 67
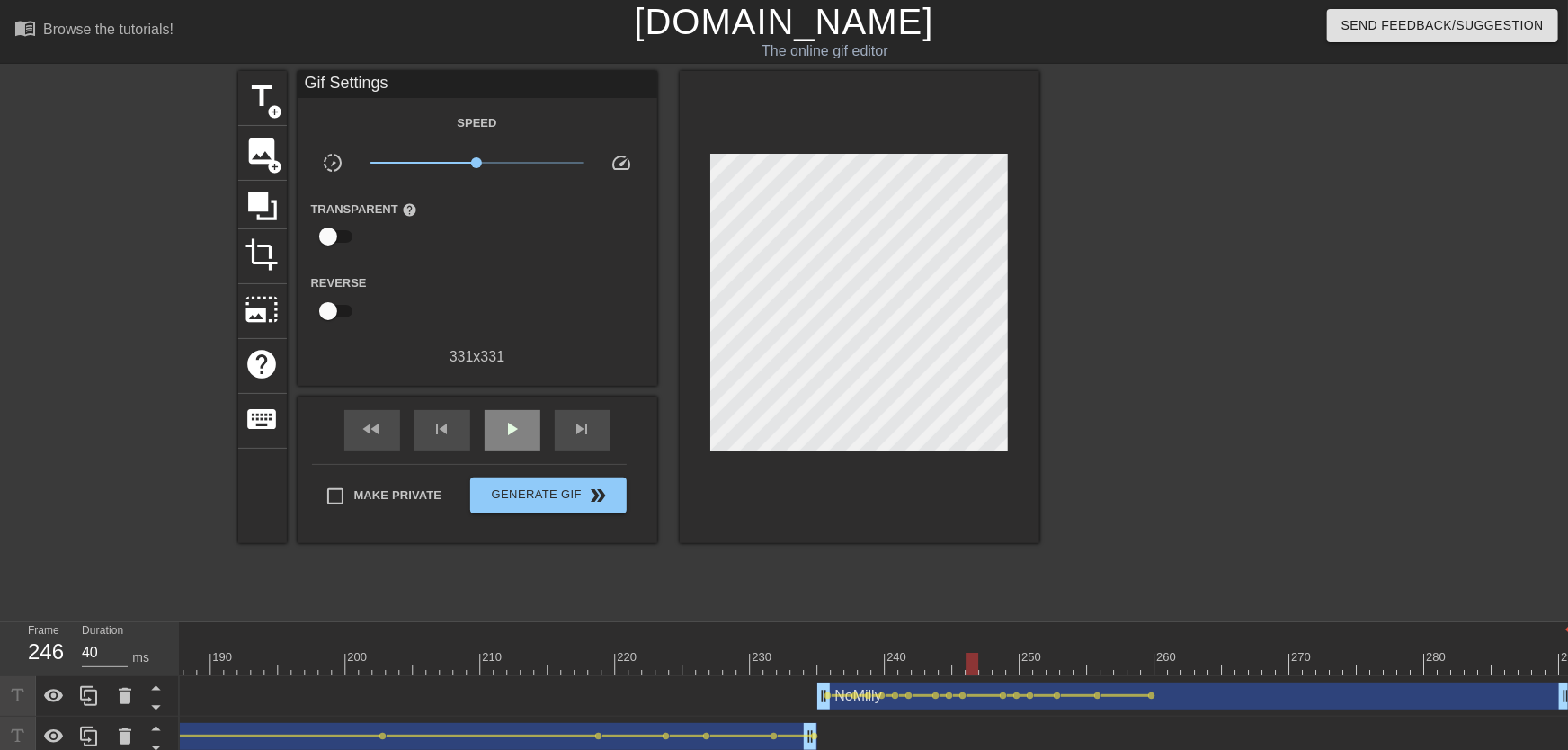
click at [529, 410] on div "fast_rewind skip_previous play_arrow skip_next" at bounding box center [477, 430] width 293 height 67
click at [528, 413] on div "play_arrow" at bounding box center [512, 430] width 55 height 40
drag, startPoint x: 985, startPoint y: 648, endPoint x: 1020, endPoint y: 656, distance: 35.9
drag, startPoint x: 917, startPoint y: 658, endPoint x: 1012, endPoint y: 676, distance: 96.7
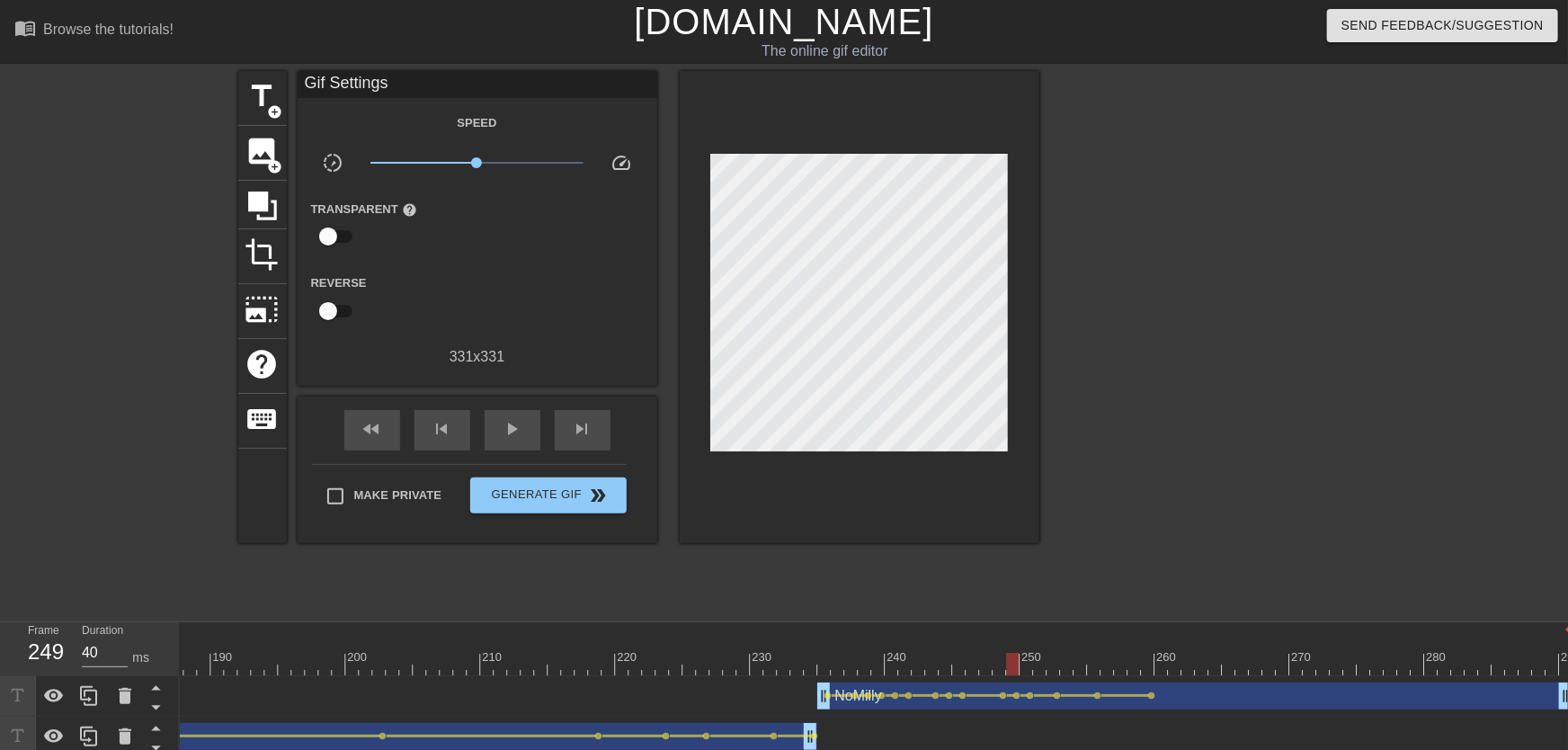
click at [1018, 664] on span "lens" at bounding box center [1017, 696] width 8 height 8
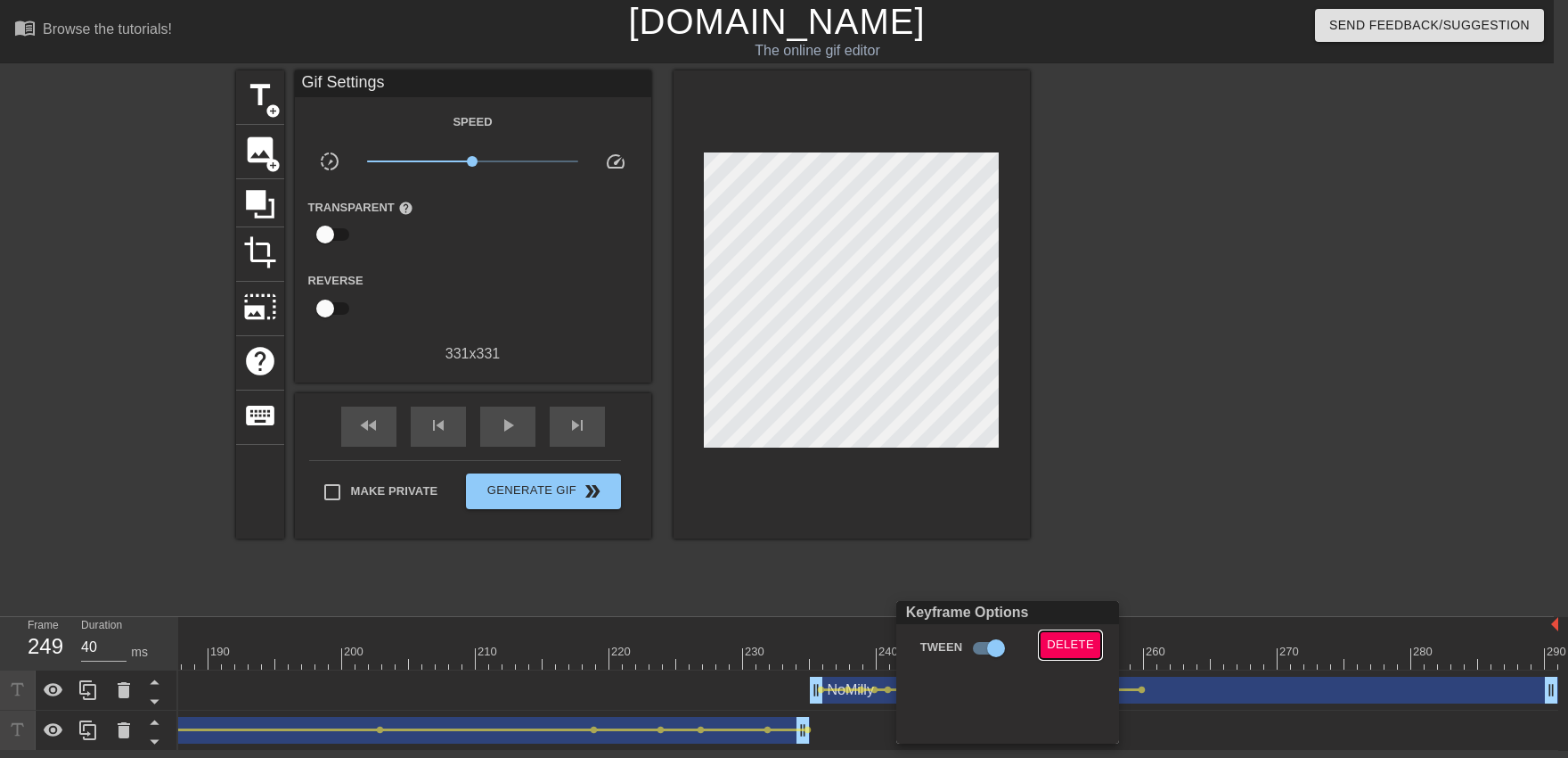
click at [1030, 632] on button "Delete" at bounding box center [1069, 645] width 62 height 27
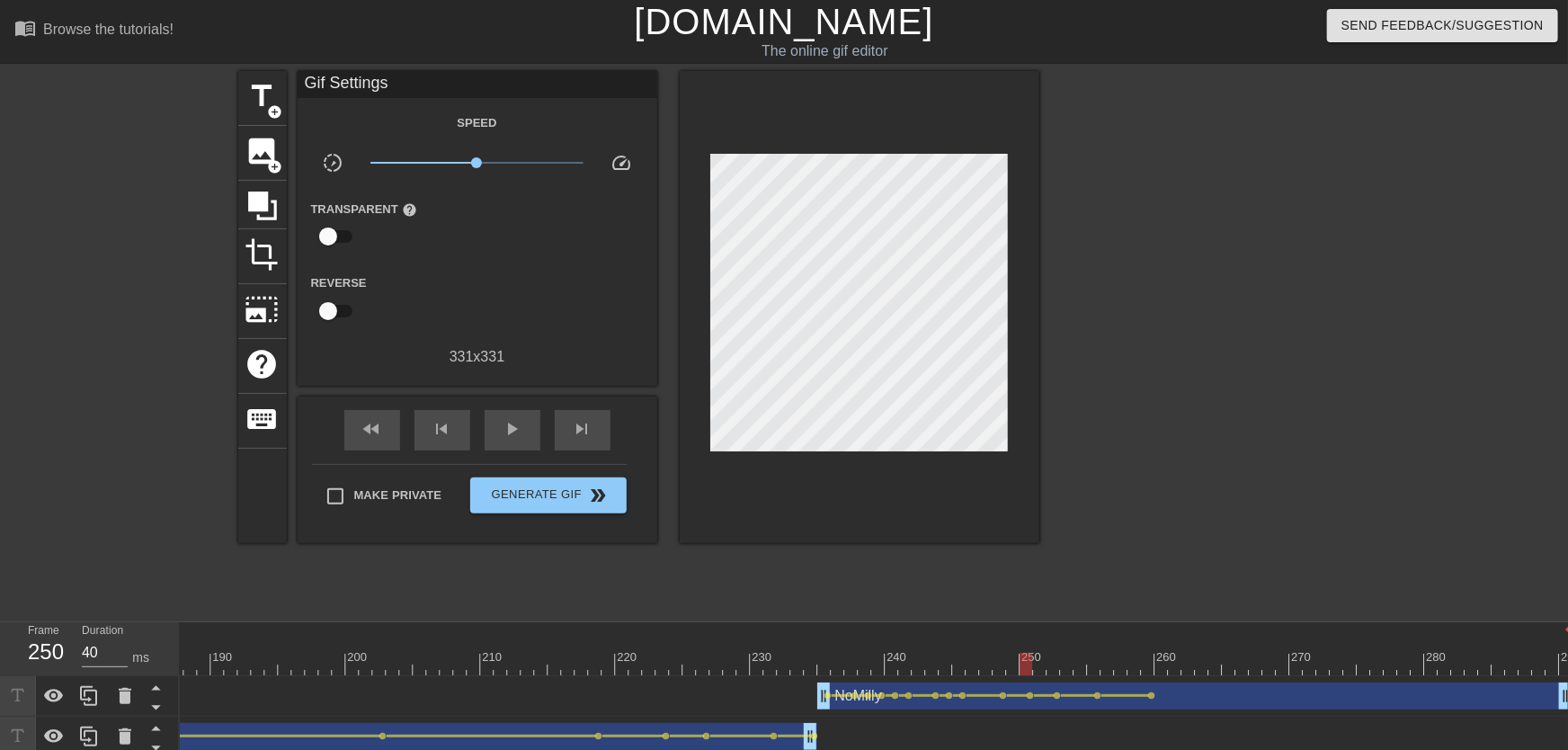
drag, startPoint x: 1014, startPoint y: 663, endPoint x: 1025, endPoint y: 663, distance: 11.0
click at [1025, 663] on div at bounding box center [1025, 664] width 13 height 23
click at [1028, 664] on span "lens" at bounding box center [1031, 696] width 8 height 8
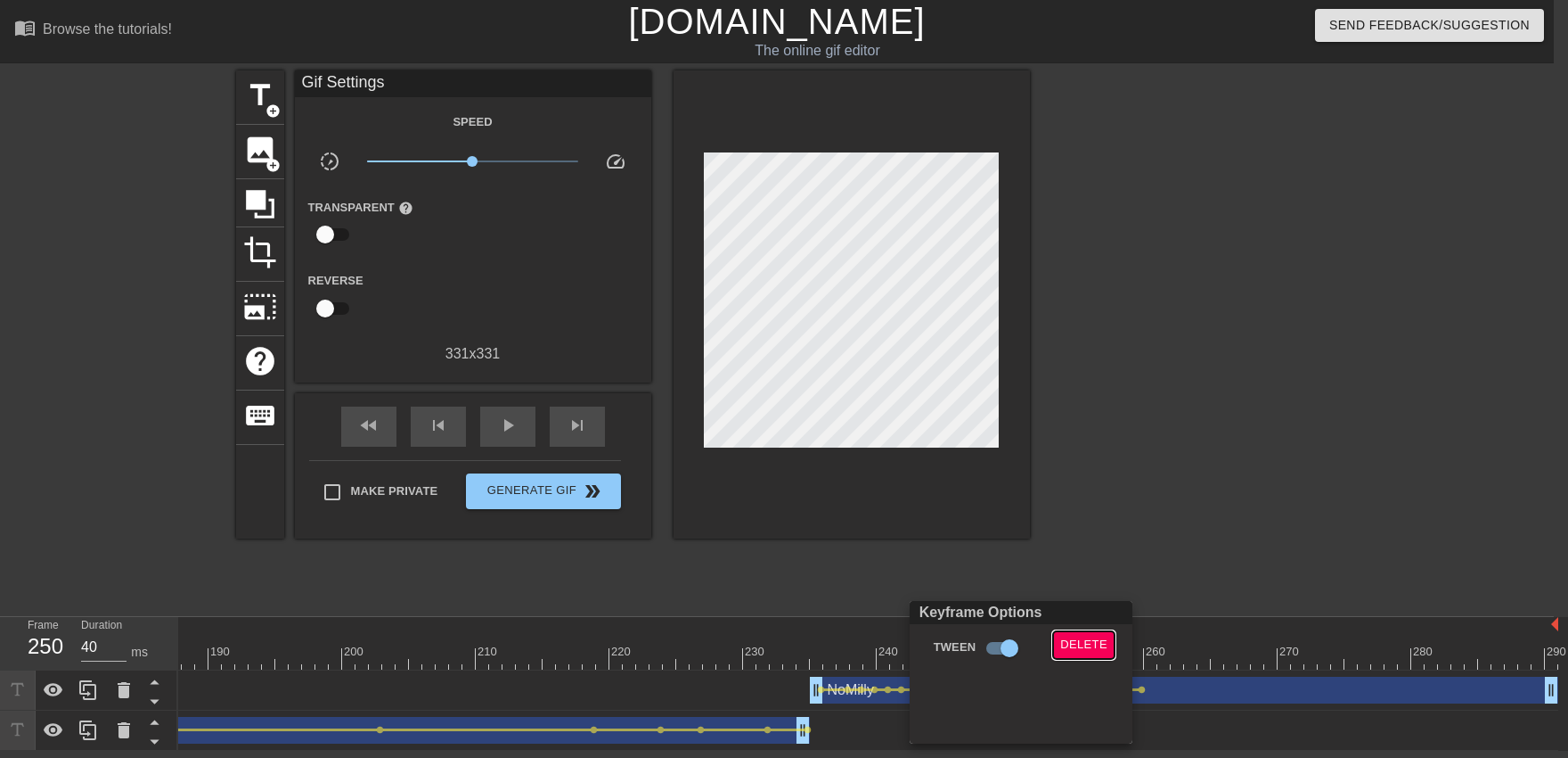
click at [1030, 651] on span "Delete" at bounding box center [1083, 645] width 47 height 21
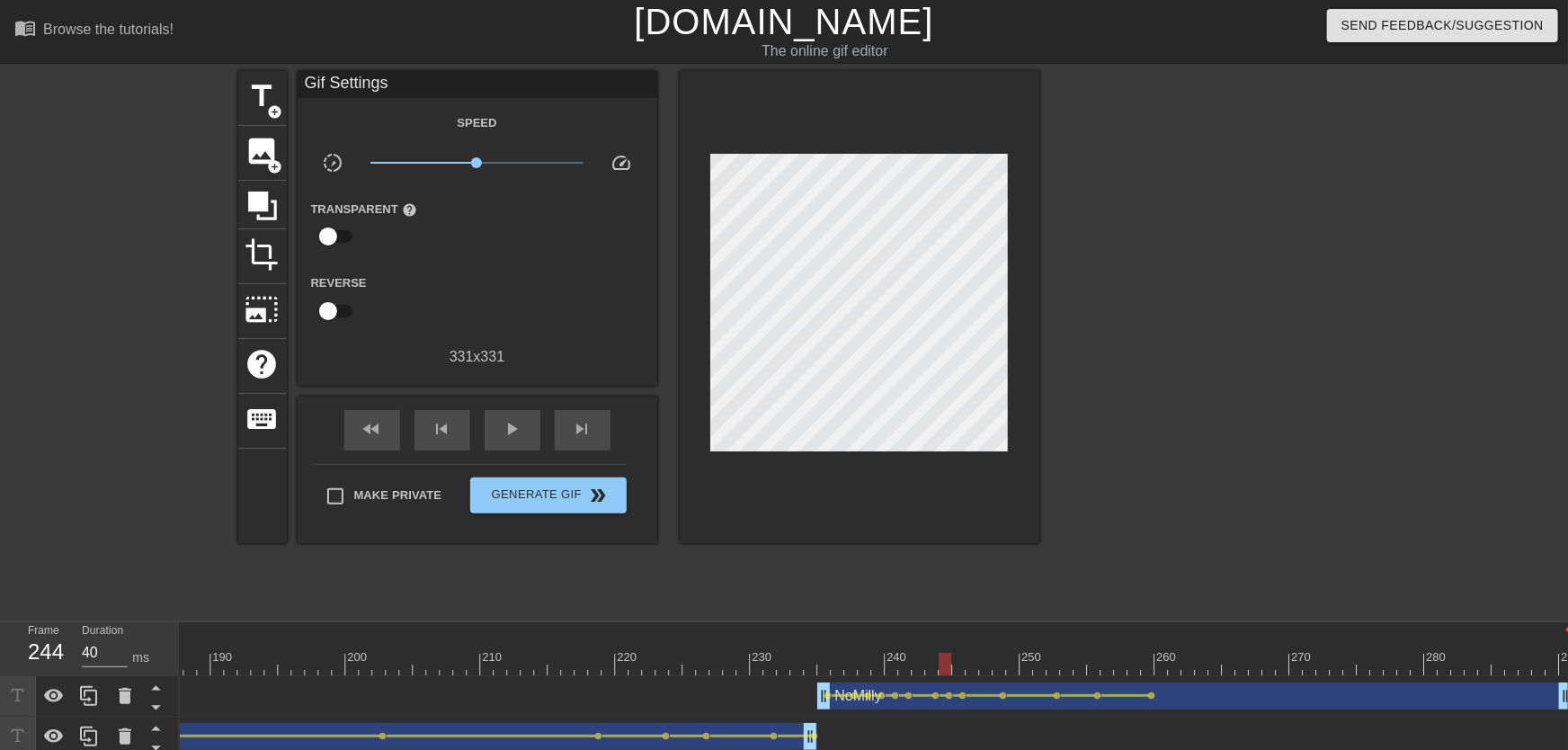
drag, startPoint x: 1012, startPoint y: 662, endPoint x: 787, endPoint y: 615, distance: 229.9
click at [518, 455] on div "fast_rewind skip_previous play_arrow skip_next" at bounding box center [477, 430] width 293 height 67
click at [518, 451] on div "fast_rewind skip_previous play_arrow skip_next" at bounding box center [477, 430] width 293 height 67
click at [518, 448] on div "fast_rewind skip_previous play_arrow skip_next" at bounding box center [477, 430] width 293 height 67
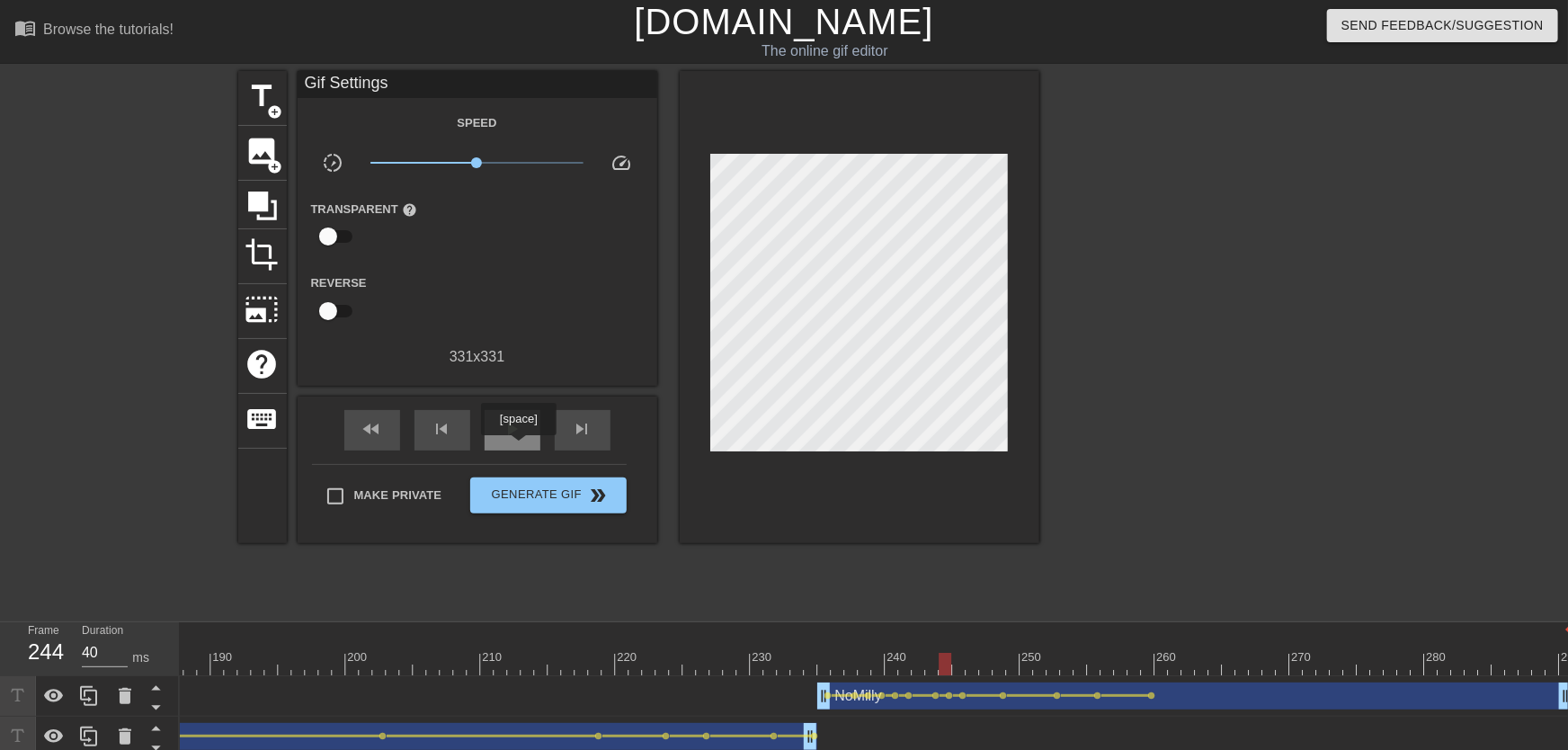
click at [518, 448] on div "play_arrow" at bounding box center [512, 430] width 55 height 40
drag, startPoint x: 1008, startPoint y: 656, endPoint x: 1088, endPoint y: 671, distance: 81.4
click at [1040, 664] on span "lens" at bounding box center [1098, 696] width 8 height 8
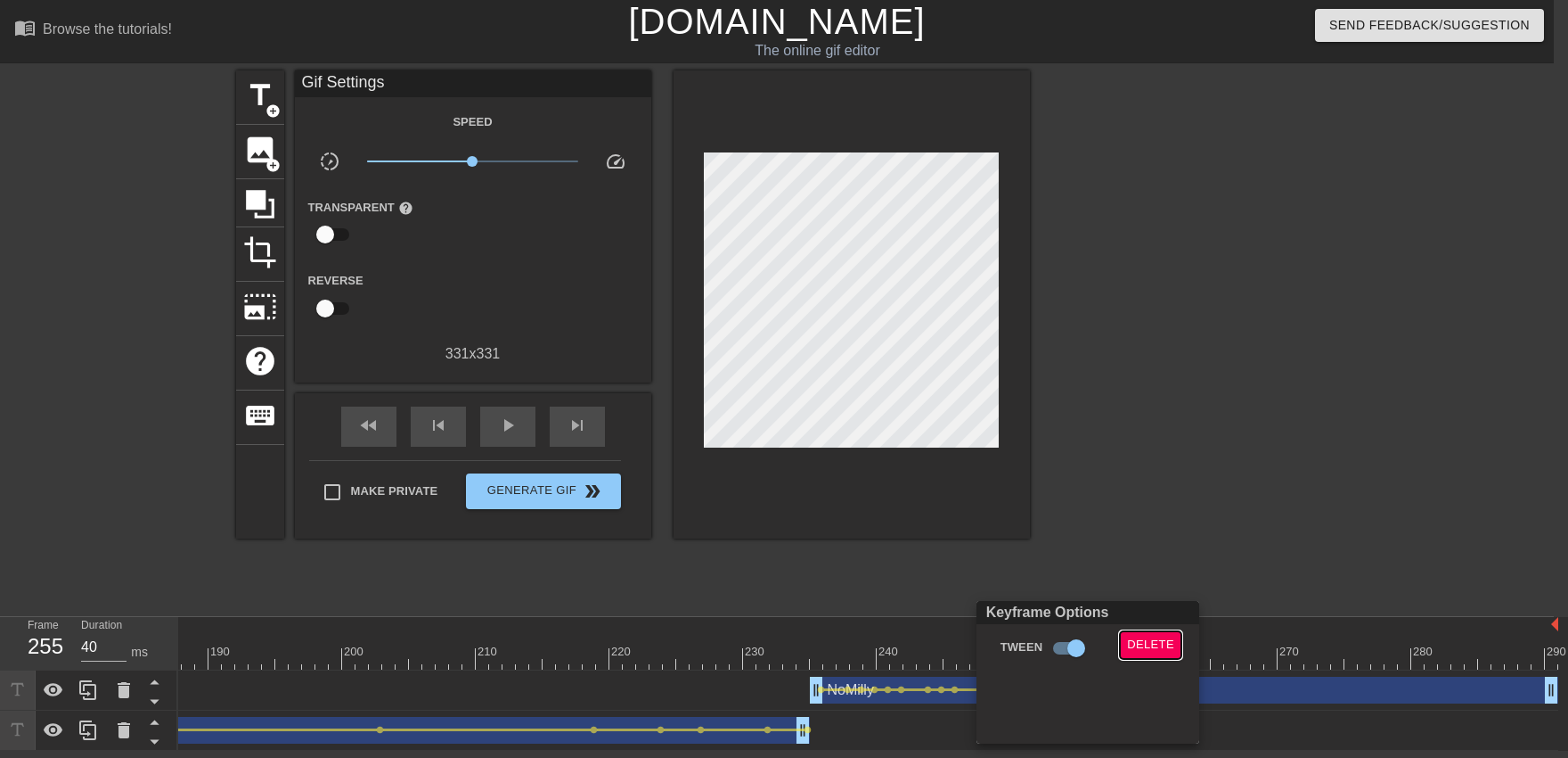
click at [1030, 652] on span "Delete" at bounding box center [1151, 645] width 47 height 21
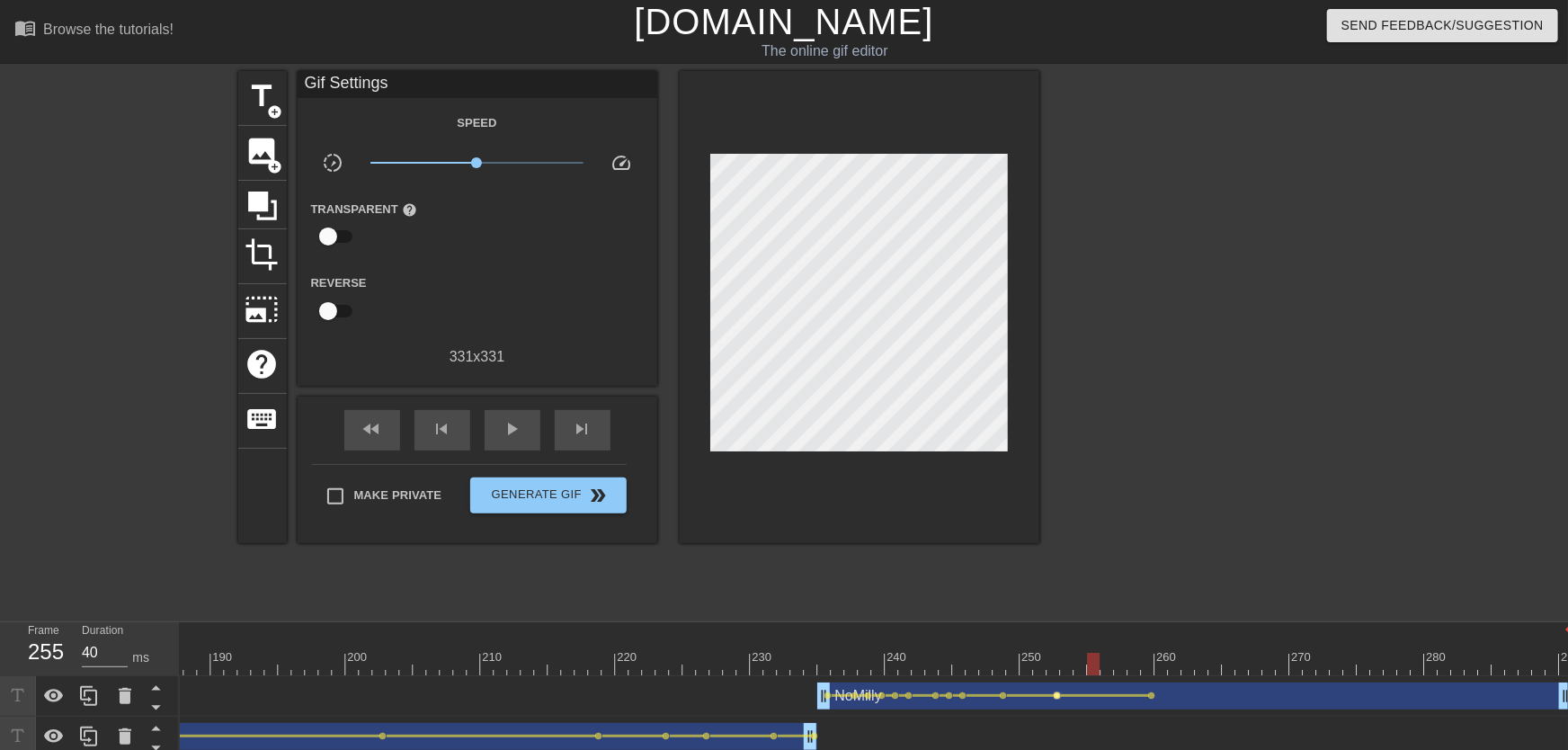
click at [1040, 664] on span "lens" at bounding box center [1058, 696] width 8 height 8
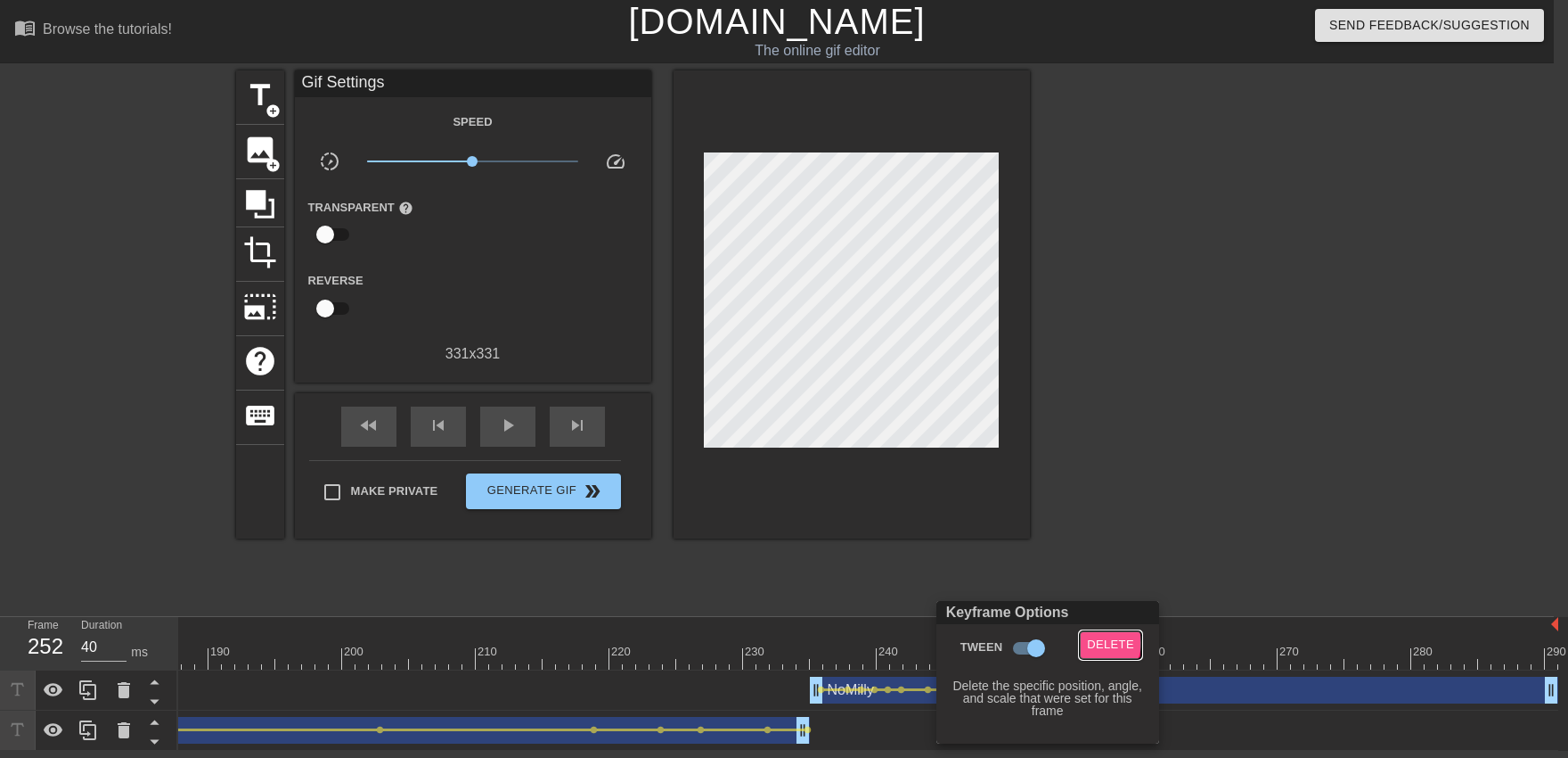
click at [1030, 643] on span "Delete" at bounding box center [1111, 645] width 47 height 21
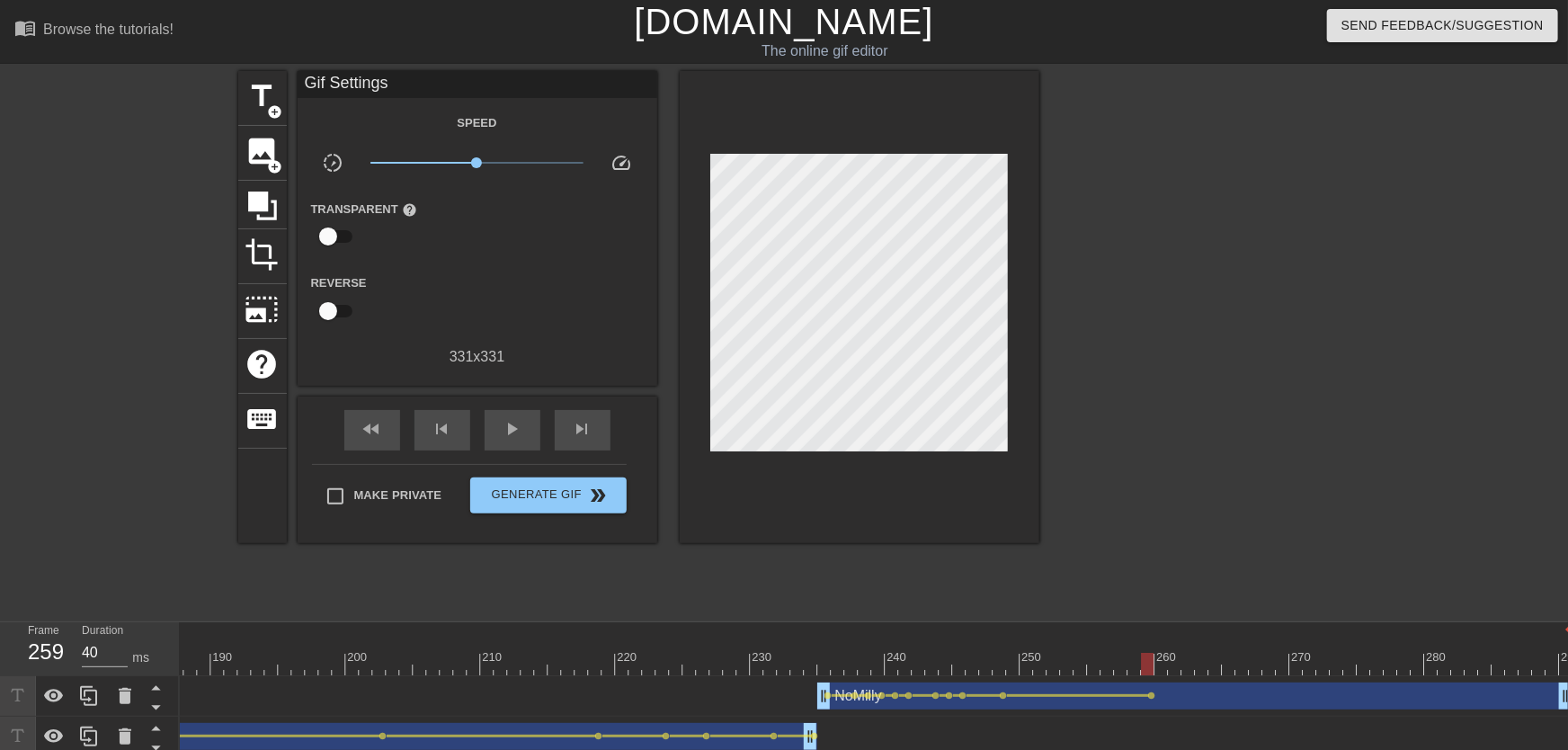
drag, startPoint x: 1104, startPoint y: 648, endPoint x: 1145, endPoint y: 660, distance: 42.7
drag, startPoint x: 1003, startPoint y: 668, endPoint x: 1079, endPoint y: 675, distance: 76.3
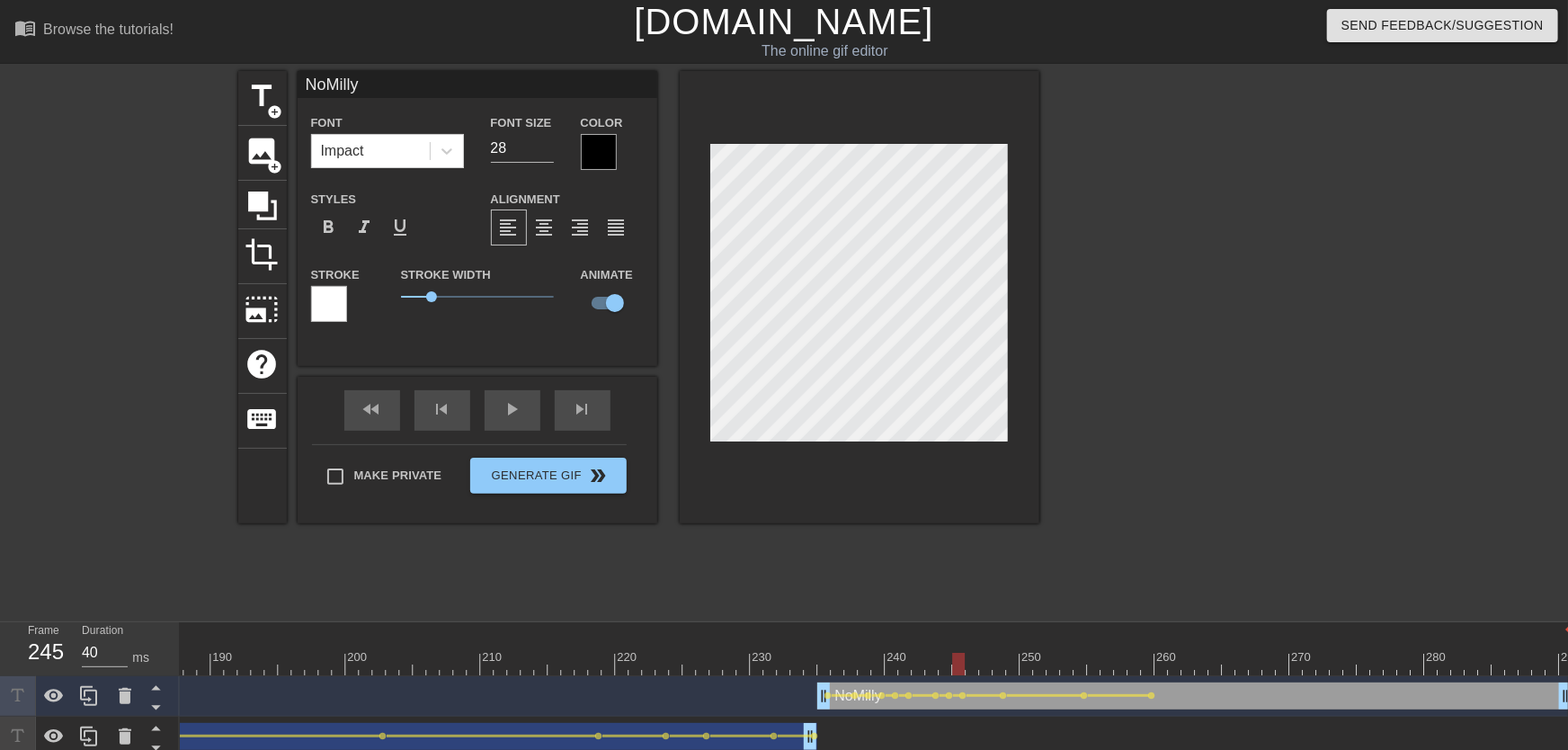
drag, startPoint x: 957, startPoint y: 667, endPoint x: 920, endPoint y: 668, distance: 37.0
click at [513, 428] on div "play_arrow" at bounding box center [512, 410] width 55 height 40
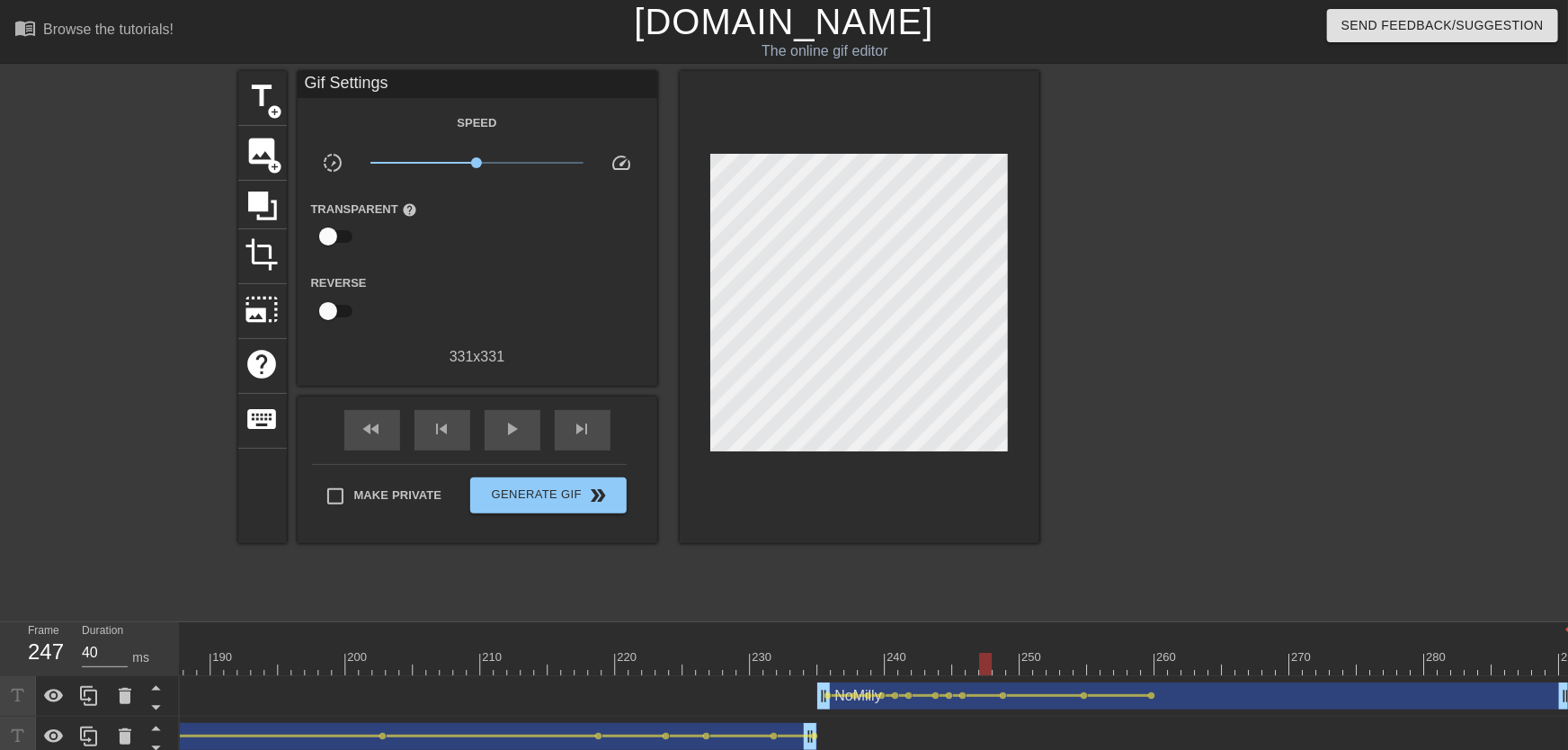
drag, startPoint x: 986, startPoint y: 648, endPoint x: 1038, endPoint y: 670, distance: 56.5
click at [1040, 664] on span "lens" at bounding box center [1084, 696] width 8 height 8
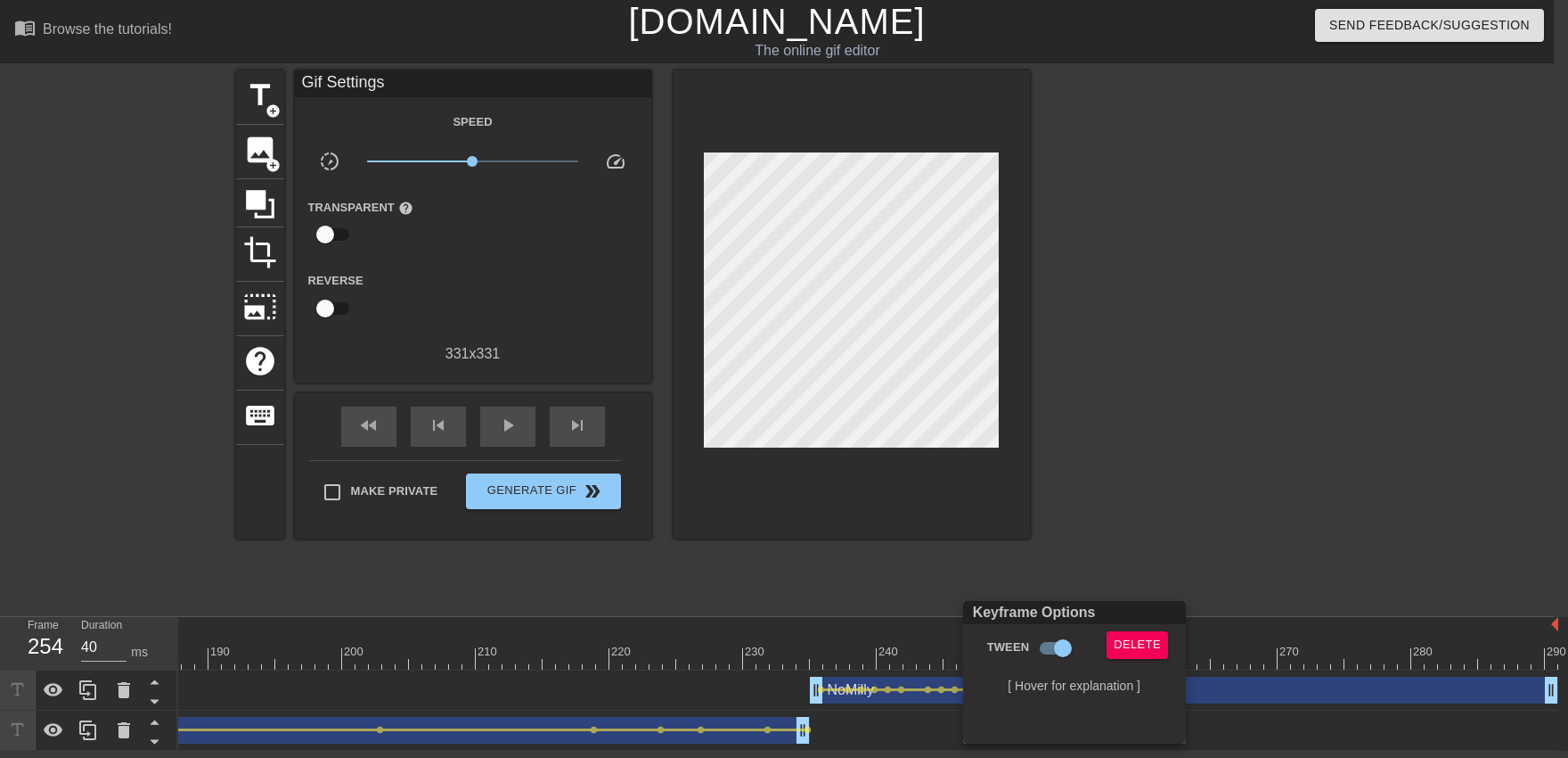
click at [1030, 631] on div "Keyframe Options Tween Delete [ Hover for explanation ]" at bounding box center [1074, 672] width 223 height 143
click at [1030, 647] on span "Delete" at bounding box center [1137, 645] width 47 height 21
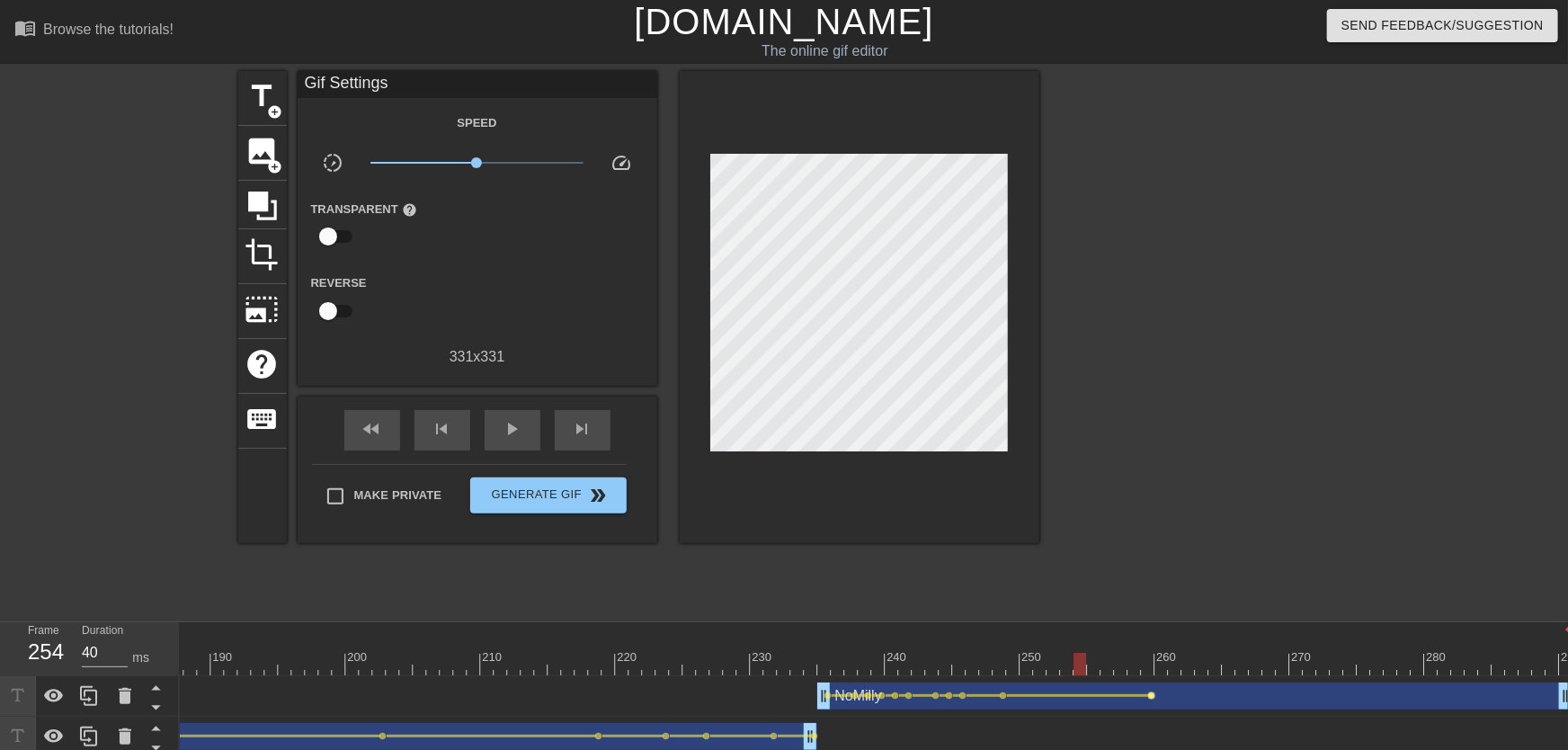
click at [1040, 664] on span "lens" at bounding box center [1153, 696] width 8 height 8
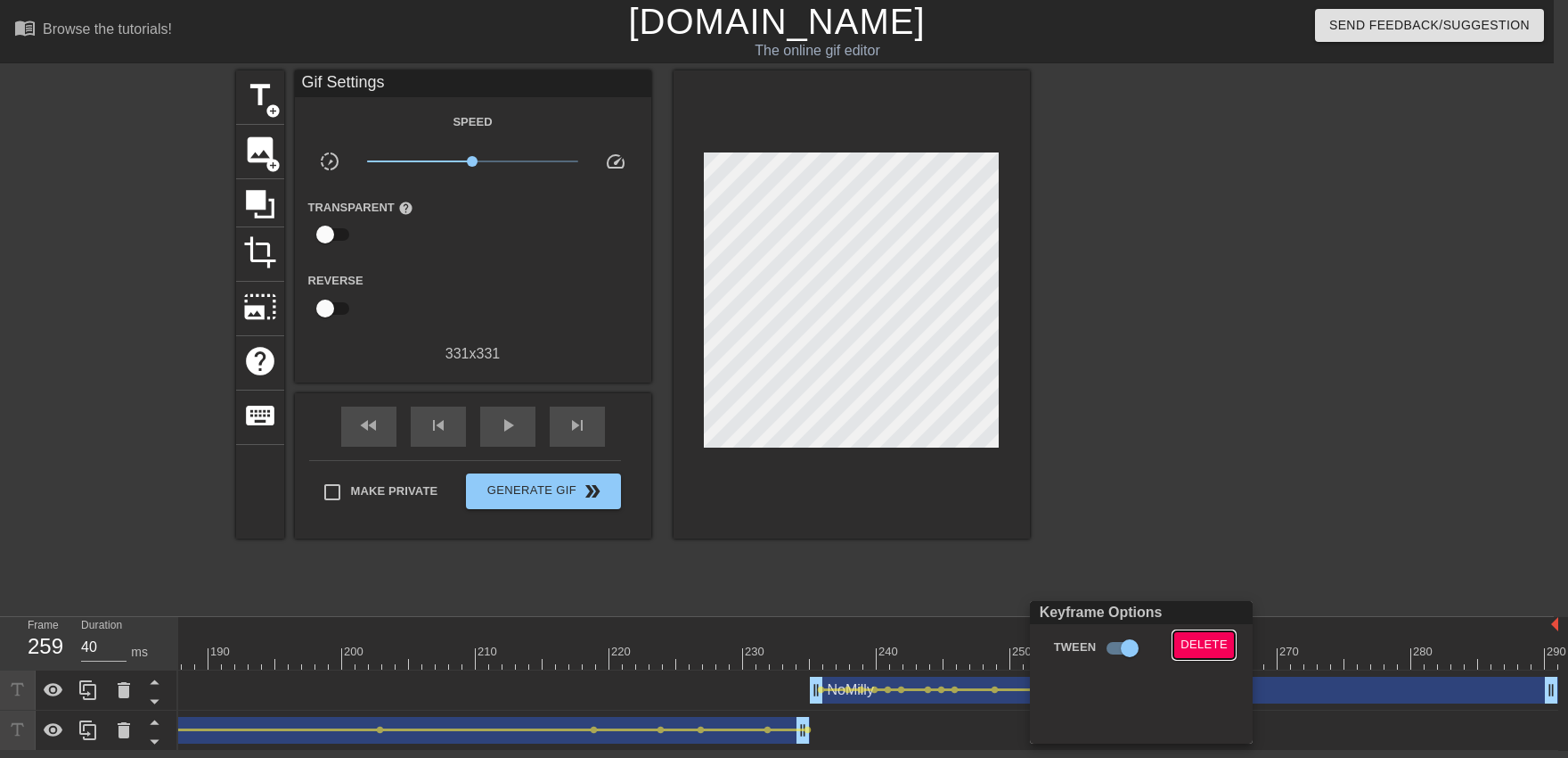
click at [1030, 651] on span "Delete" at bounding box center [1203, 645] width 47 height 21
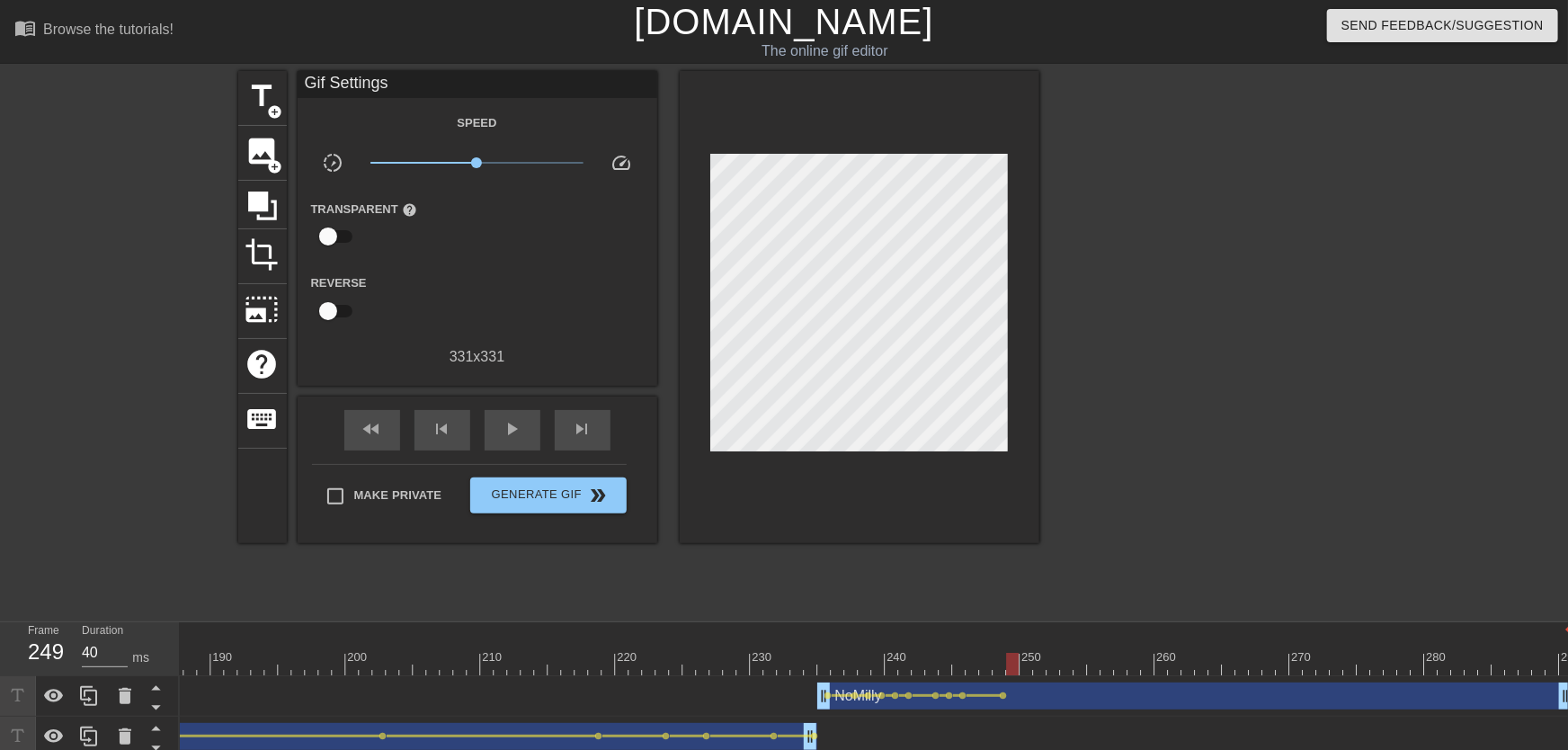
drag, startPoint x: 1038, startPoint y: 653, endPoint x: 1008, endPoint y: 674, distance: 36.6
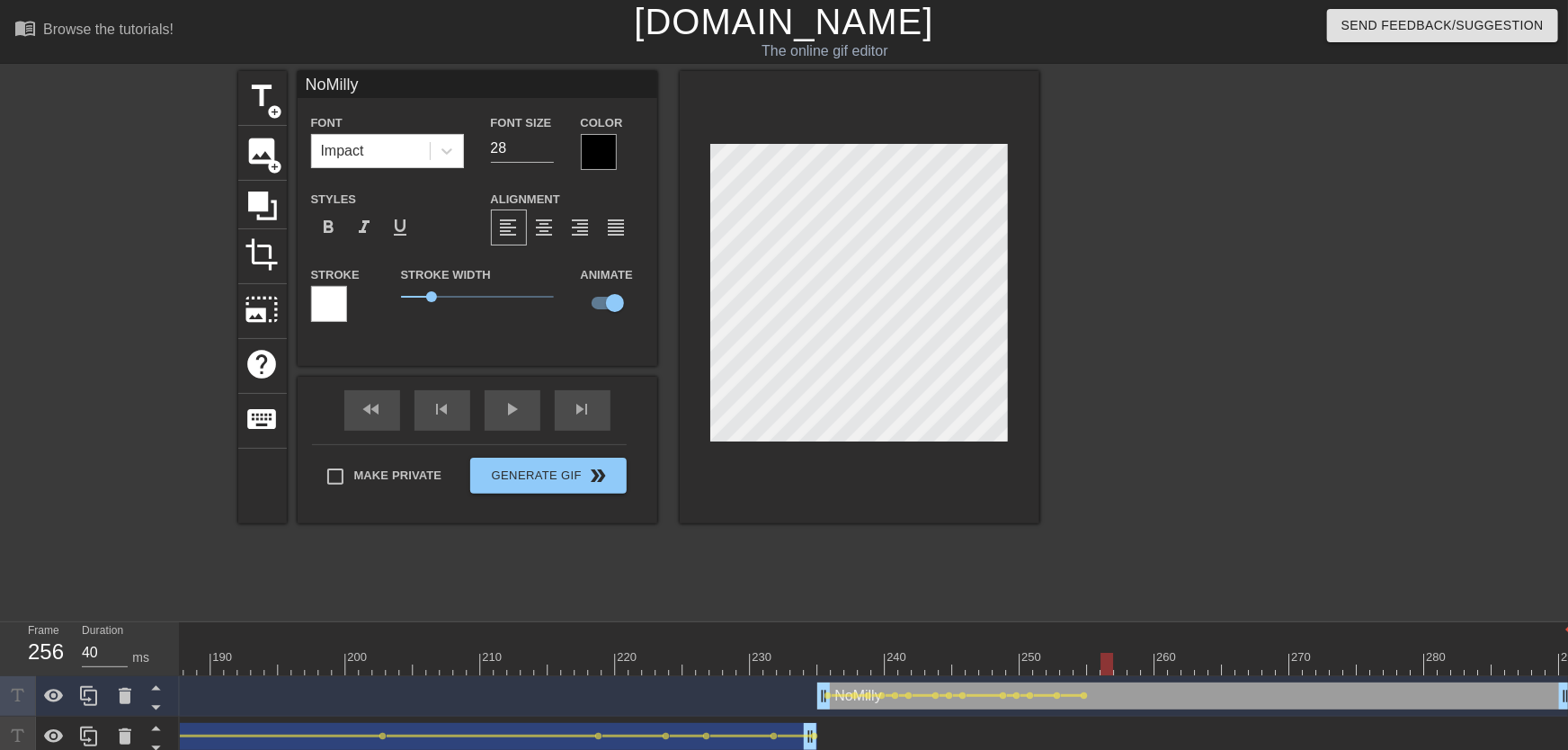
drag, startPoint x: 1086, startPoint y: 674, endPoint x: 1108, endPoint y: 674, distance: 22.0
drag, startPoint x: 1110, startPoint y: 664, endPoint x: 1137, endPoint y: 665, distance: 27.0
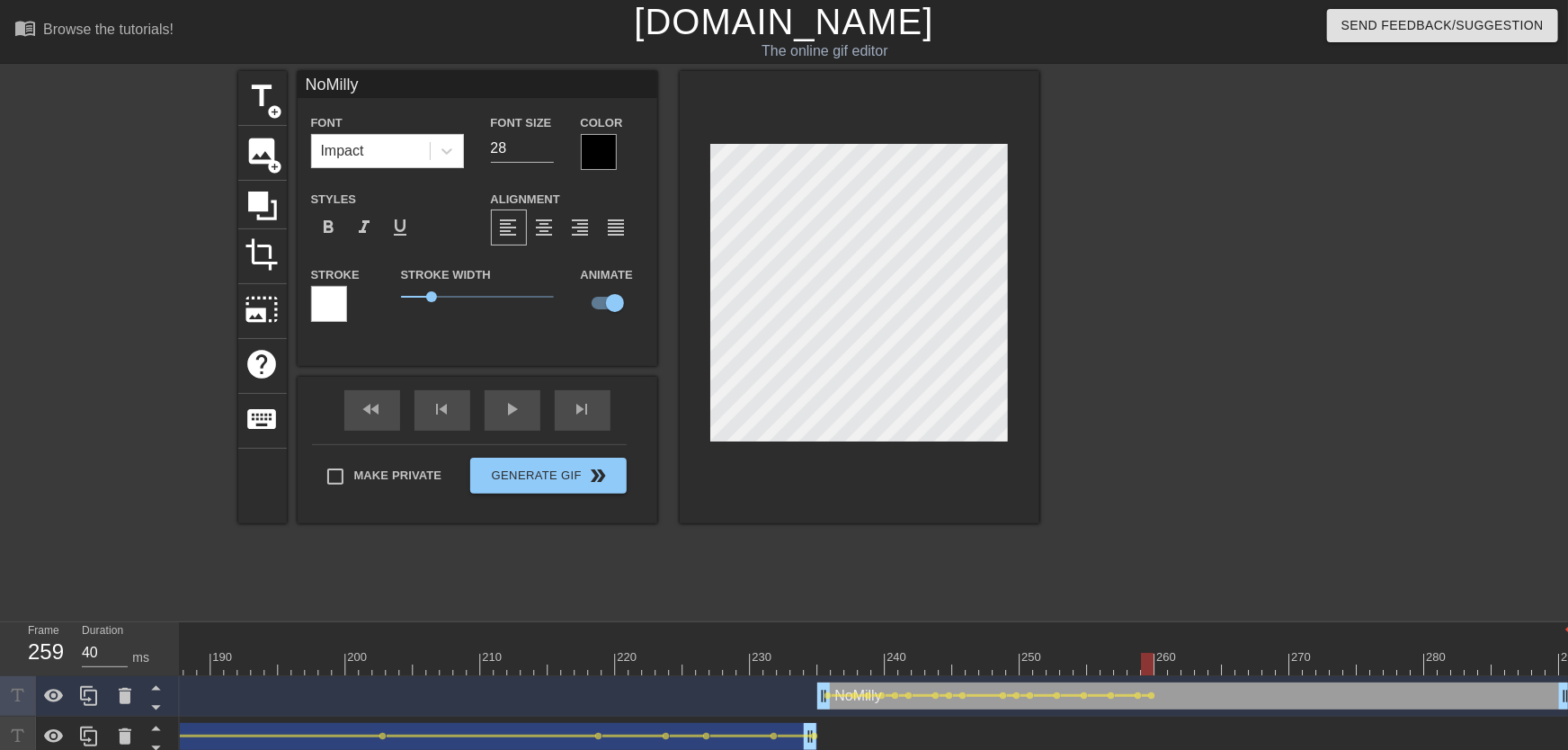
click at [1040, 651] on div at bounding box center [1188, 651] width 14 height 23
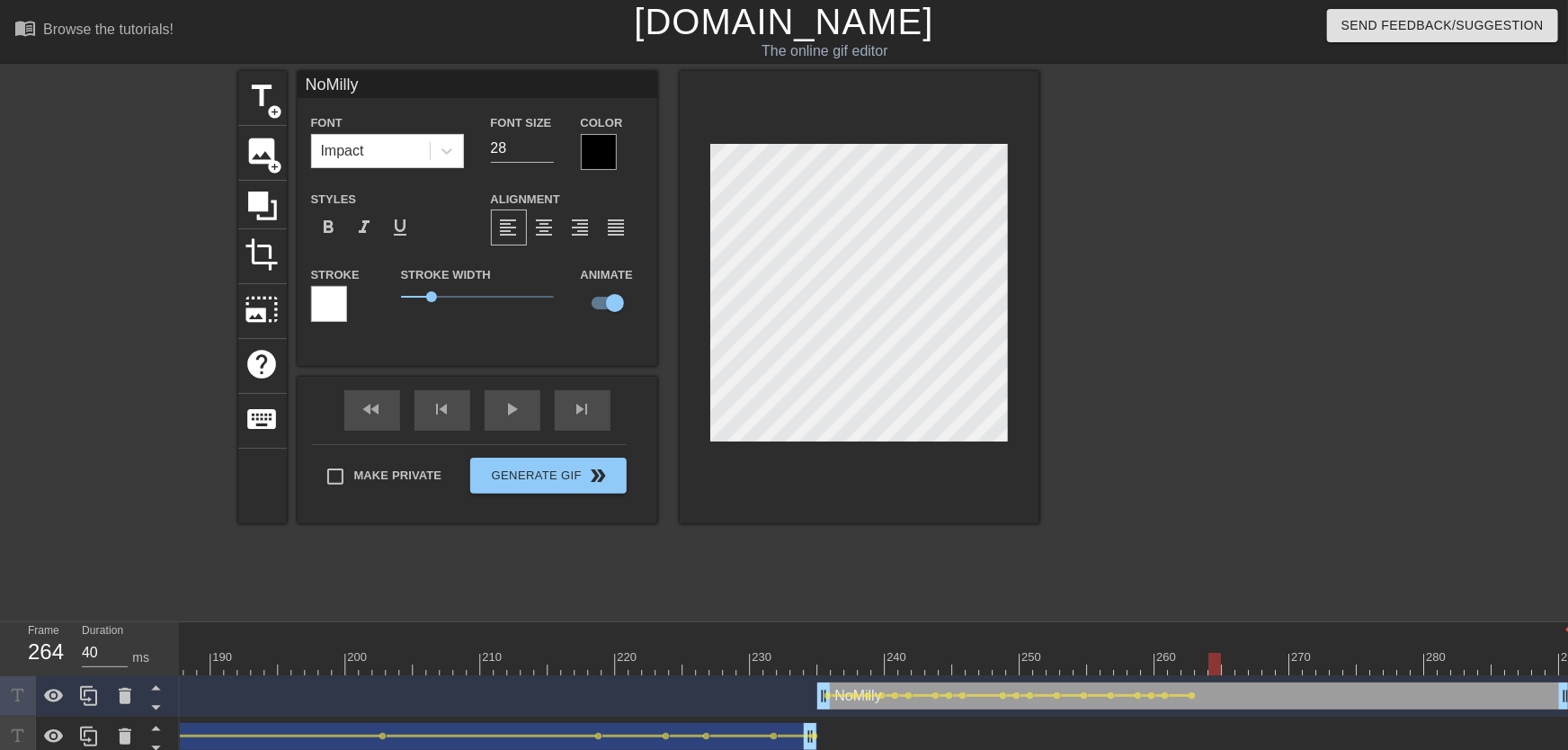
drag, startPoint x: 1234, startPoint y: 667, endPoint x: 1250, endPoint y: 669, distance: 16.1
click at [1040, 664] on div at bounding box center [1228, 664] width 13 height 23
drag, startPoint x: 1250, startPoint y: 669, endPoint x: 1273, endPoint y: 671, distance: 23.1
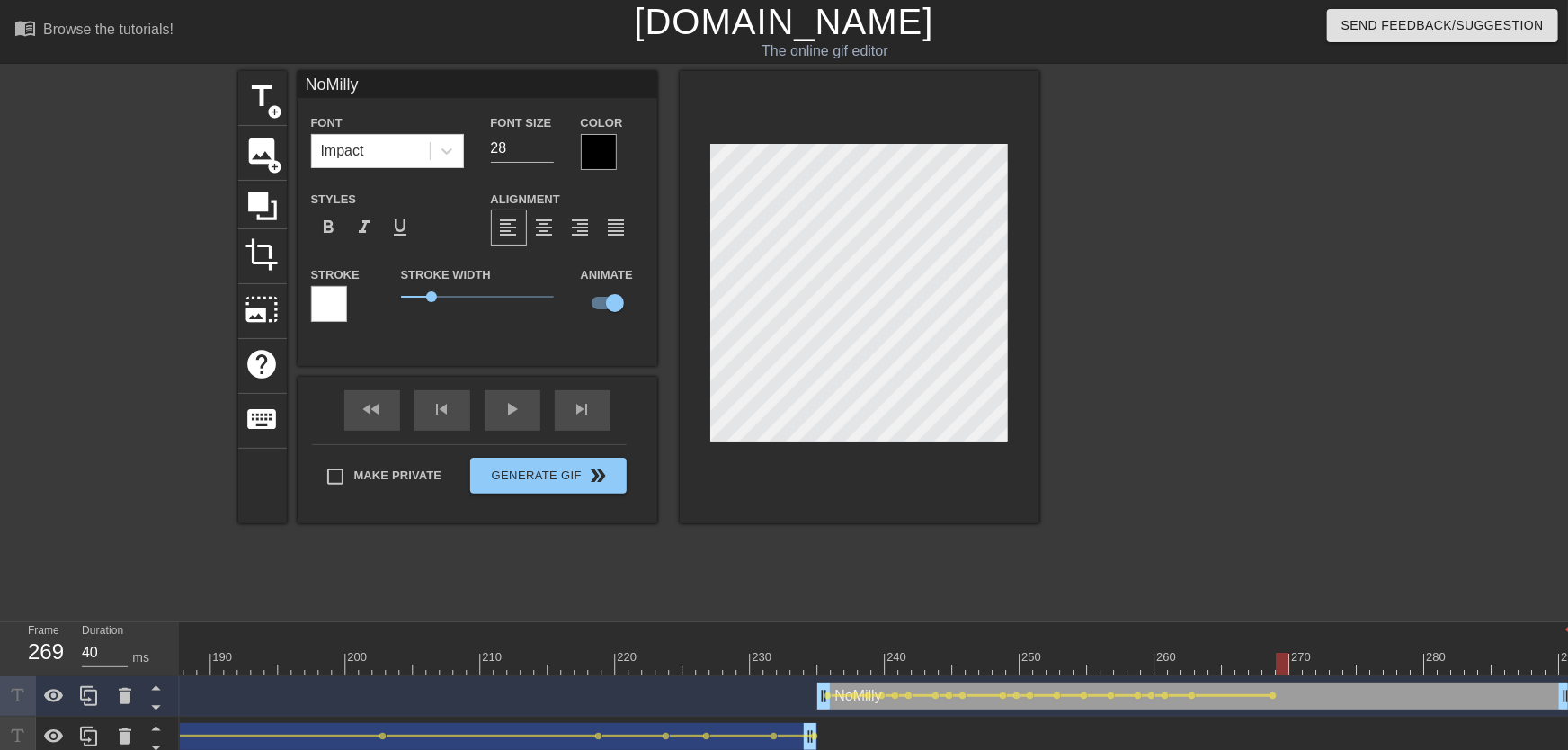
drag, startPoint x: 1288, startPoint y: 665, endPoint x: 1230, endPoint y: 608, distance: 81.3
click at [1040, 658] on div at bounding box center [1282, 664] width 13 height 23
drag, startPoint x: 1314, startPoint y: 660, endPoint x: 1329, endPoint y: 663, distance: 15.3
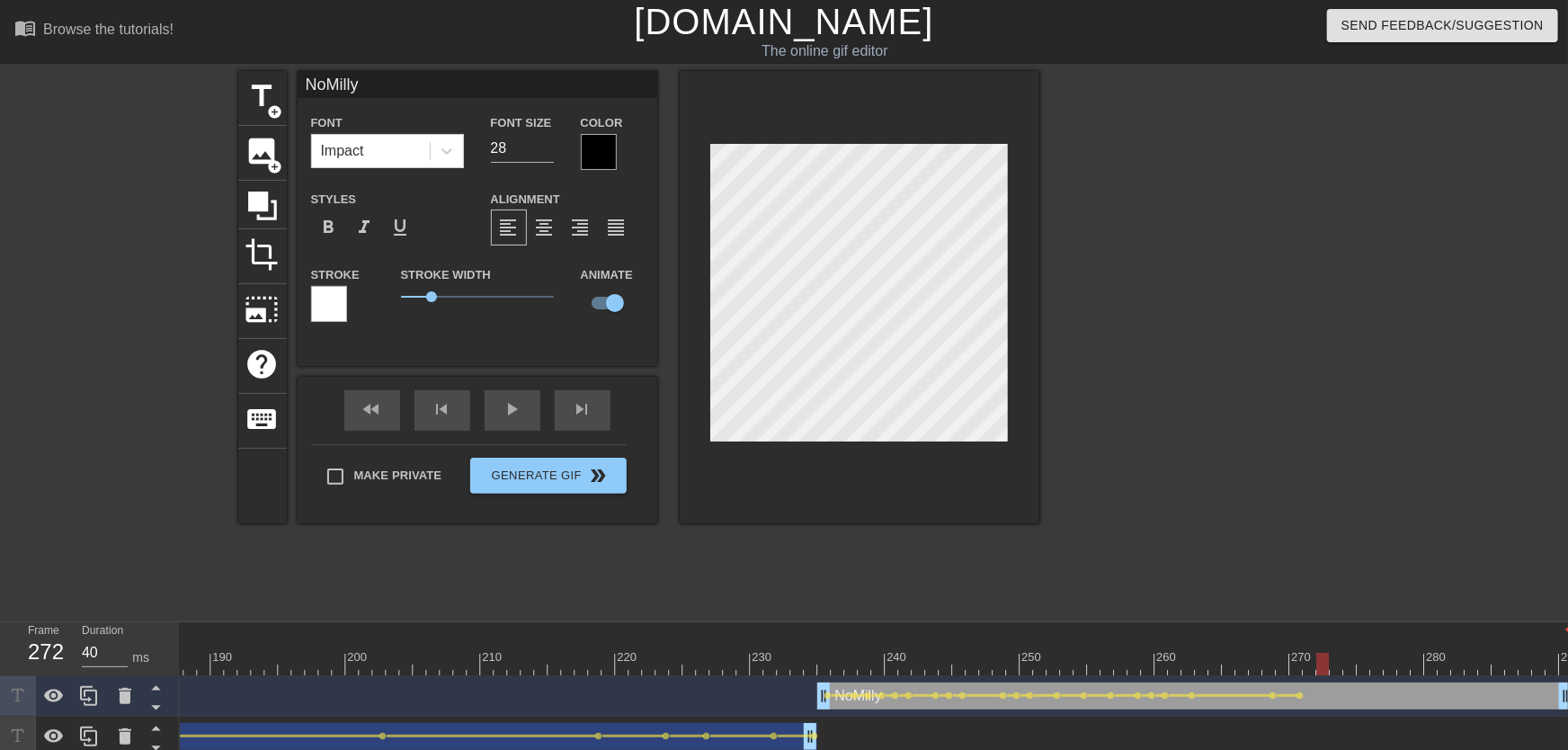
drag, startPoint x: 1339, startPoint y: 665, endPoint x: 1360, endPoint y: 665, distance: 21.0
click at [1040, 664] on div at bounding box center [1363, 664] width 13 height 23
drag, startPoint x: 1373, startPoint y: 651, endPoint x: 1453, endPoint y: 658, distance: 80.3
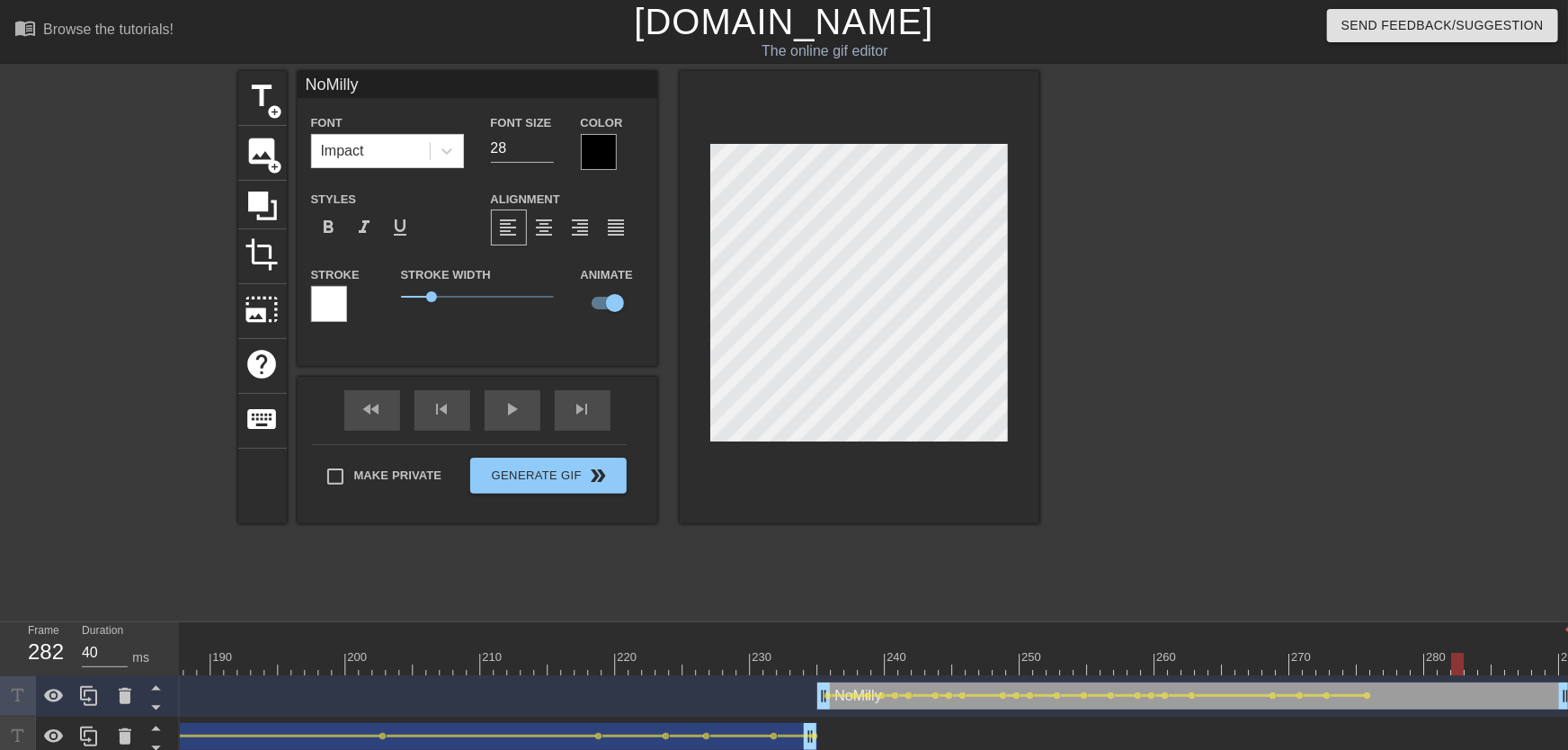
drag, startPoint x: 1369, startPoint y: 653, endPoint x: 1457, endPoint y: 666, distance: 89.0
drag, startPoint x: 1473, startPoint y: 659, endPoint x: 1529, endPoint y: 653, distance: 56.3
click at [1040, 664] on html "menu_book Browse the tutorials! Gifntext.com The online gif editor Send Feedbac…" at bounding box center [784, 378] width 1568 height 757
drag, startPoint x: 944, startPoint y: 658, endPoint x: 747, endPoint y: 632, distance: 198.7
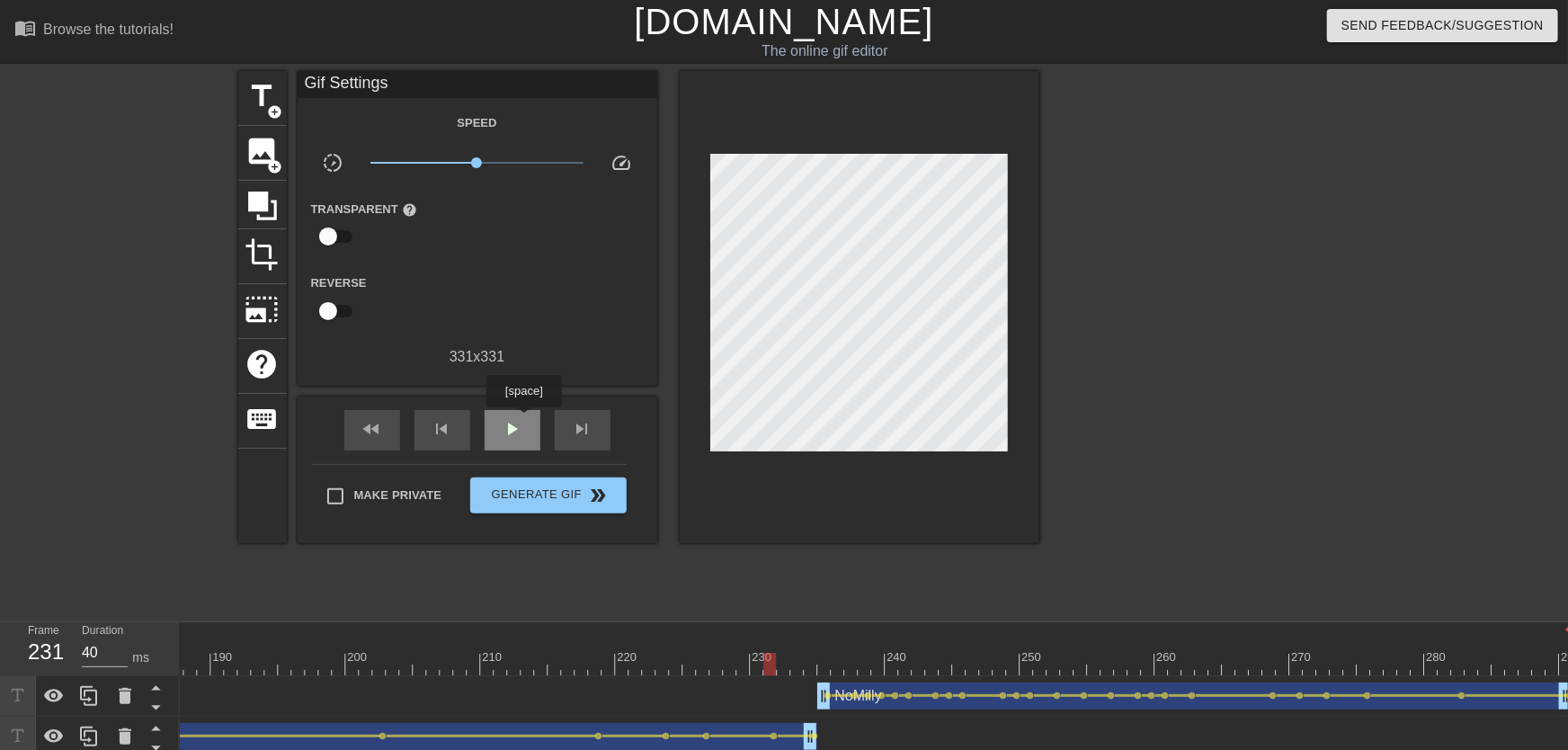
click at [523, 420] on div "play_arrow" at bounding box center [512, 430] width 55 height 40
drag, startPoint x: 877, startPoint y: 658, endPoint x: 1133, endPoint y: 653, distance: 256.0
click at [1040, 664] on span "lens" at bounding box center [1153, 696] width 8 height 8
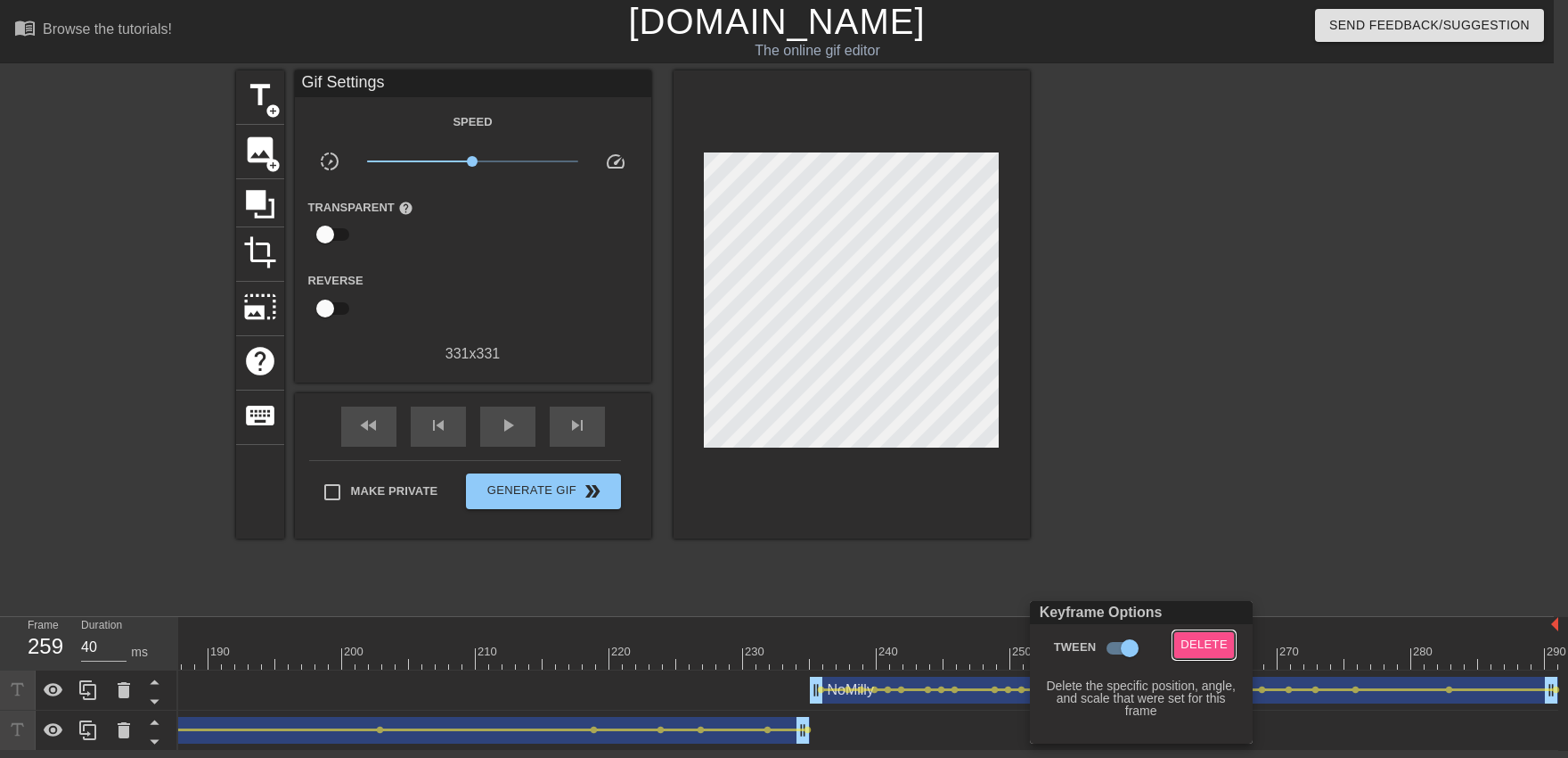
click at [1030, 641] on span "Delete" at bounding box center [1203, 645] width 47 height 21
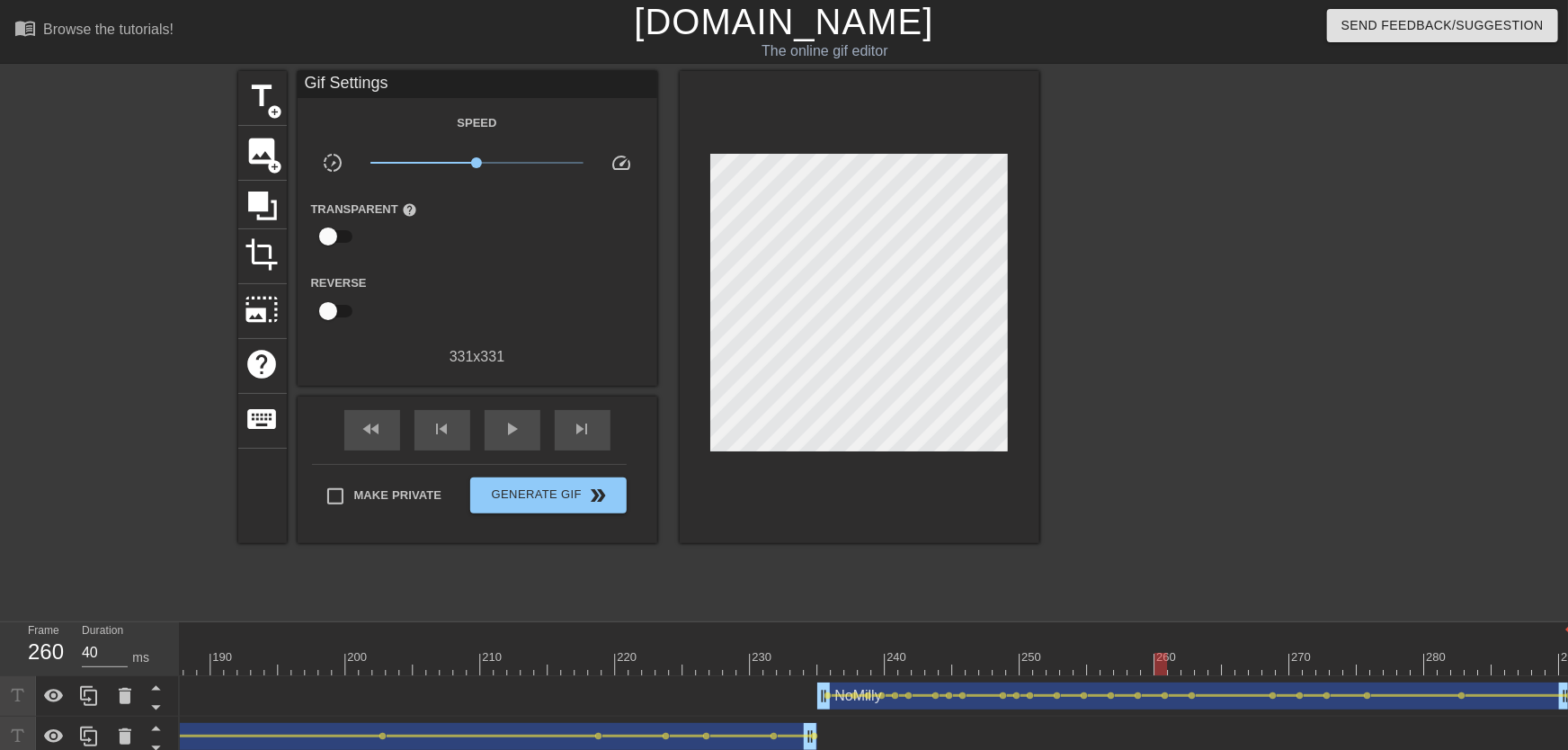
click at [1040, 664] on span "lens" at bounding box center [1165, 696] width 8 height 8
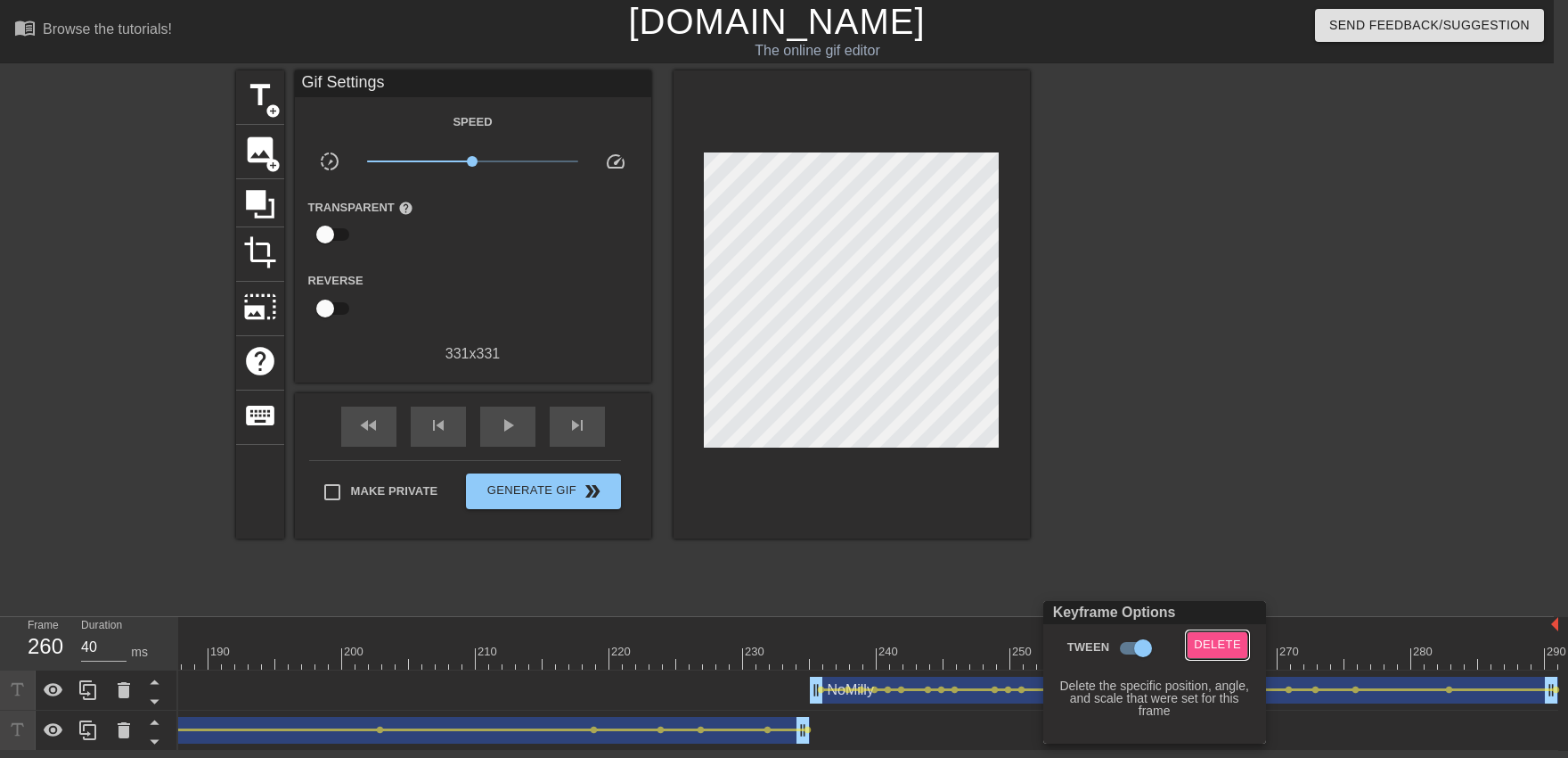
click at [1030, 652] on span "Delete" at bounding box center [1217, 645] width 47 height 21
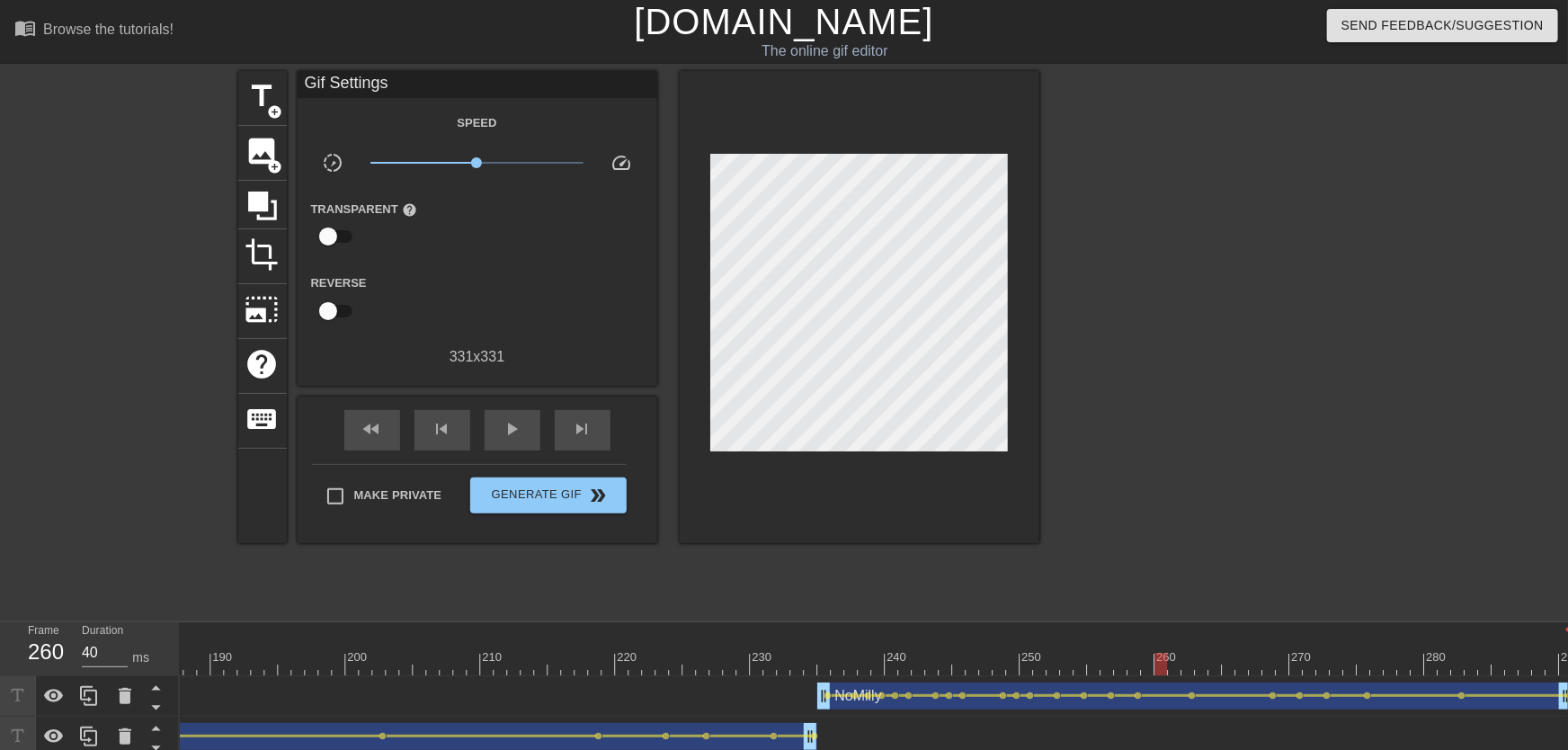
drag, startPoint x: 1135, startPoint y: 634, endPoint x: 1017, endPoint y: 639, distance: 118.1
drag, startPoint x: 1003, startPoint y: 648, endPoint x: 618, endPoint y: 533, distance: 401.8
click at [515, 437] on span "play_arrow" at bounding box center [512, 429] width 22 height 22
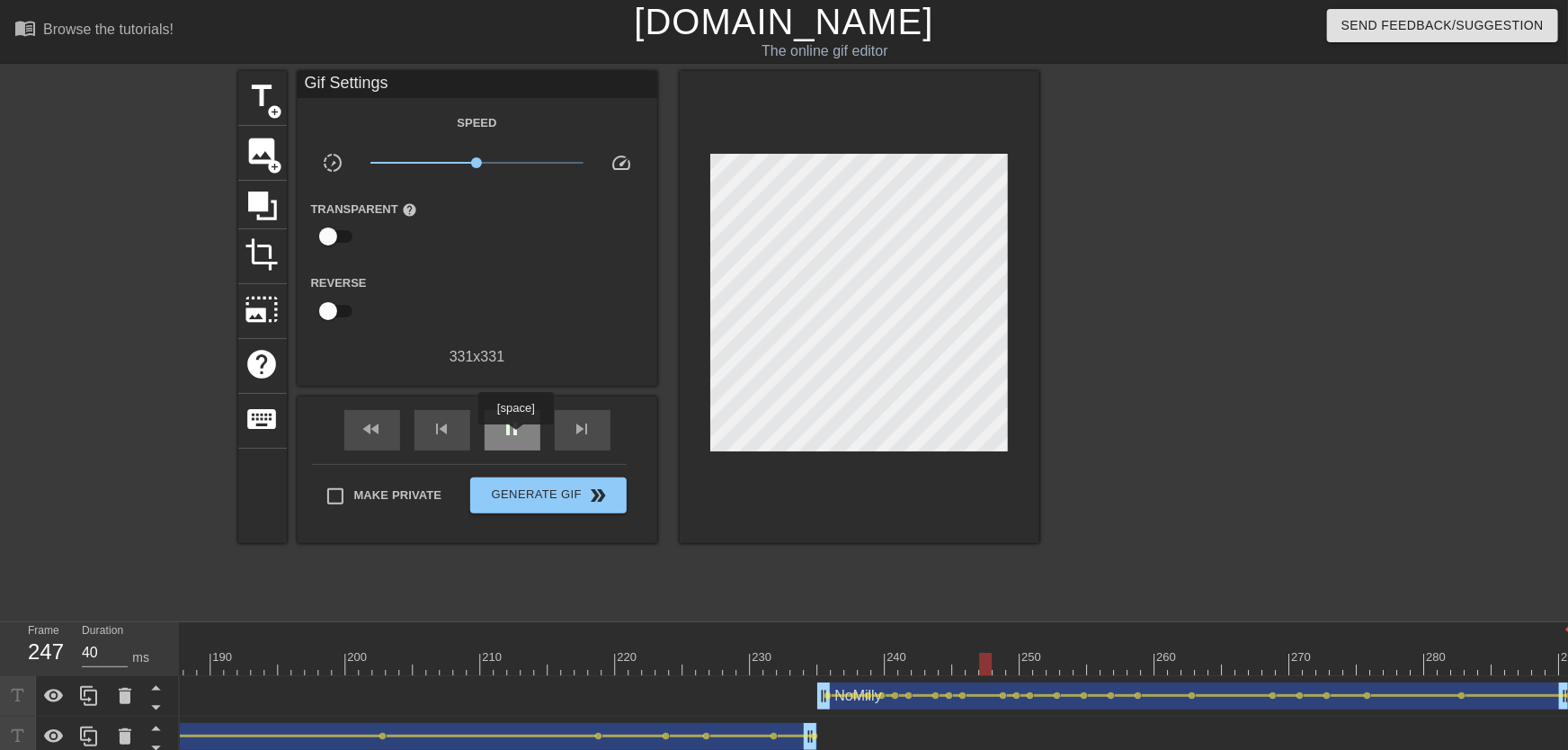
click at [515, 437] on span "pause" at bounding box center [512, 429] width 22 height 22
click at [515, 437] on span "play_arrow" at bounding box center [512, 429] width 22 height 22
drag, startPoint x: 1219, startPoint y: 666, endPoint x: 1368, endPoint y: 668, distance: 149.0
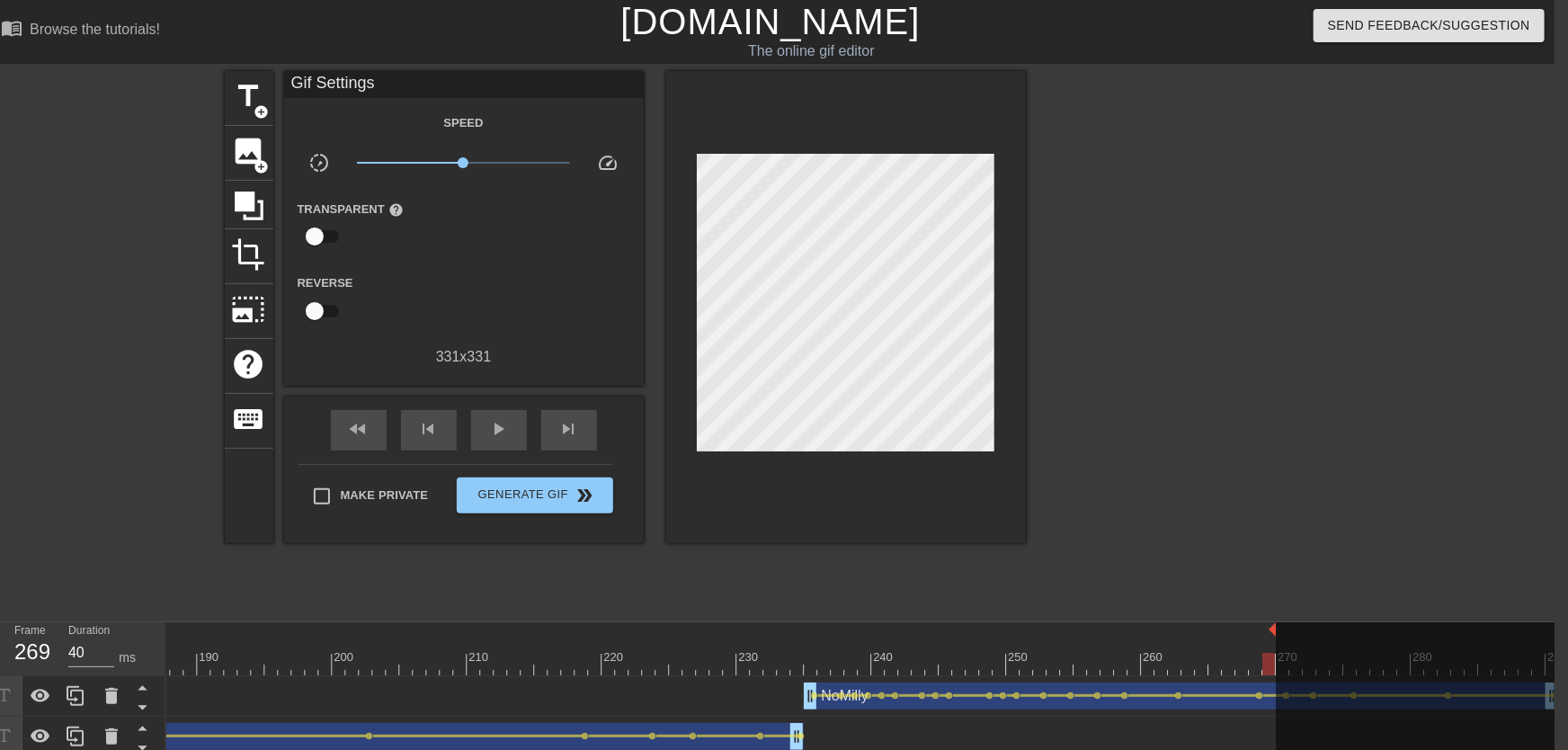
drag, startPoint x: 1559, startPoint y: 632, endPoint x: 1281, endPoint y: 643, distance: 278.2
drag, startPoint x: 1128, startPoint y: 655, endPoint x: 1305, endPoint y: 672, distance: 177.8
drag, startPoint x: 1232, startPoint y: 645, endPoint x: 565, endPoint y: 538, distance: 675.5
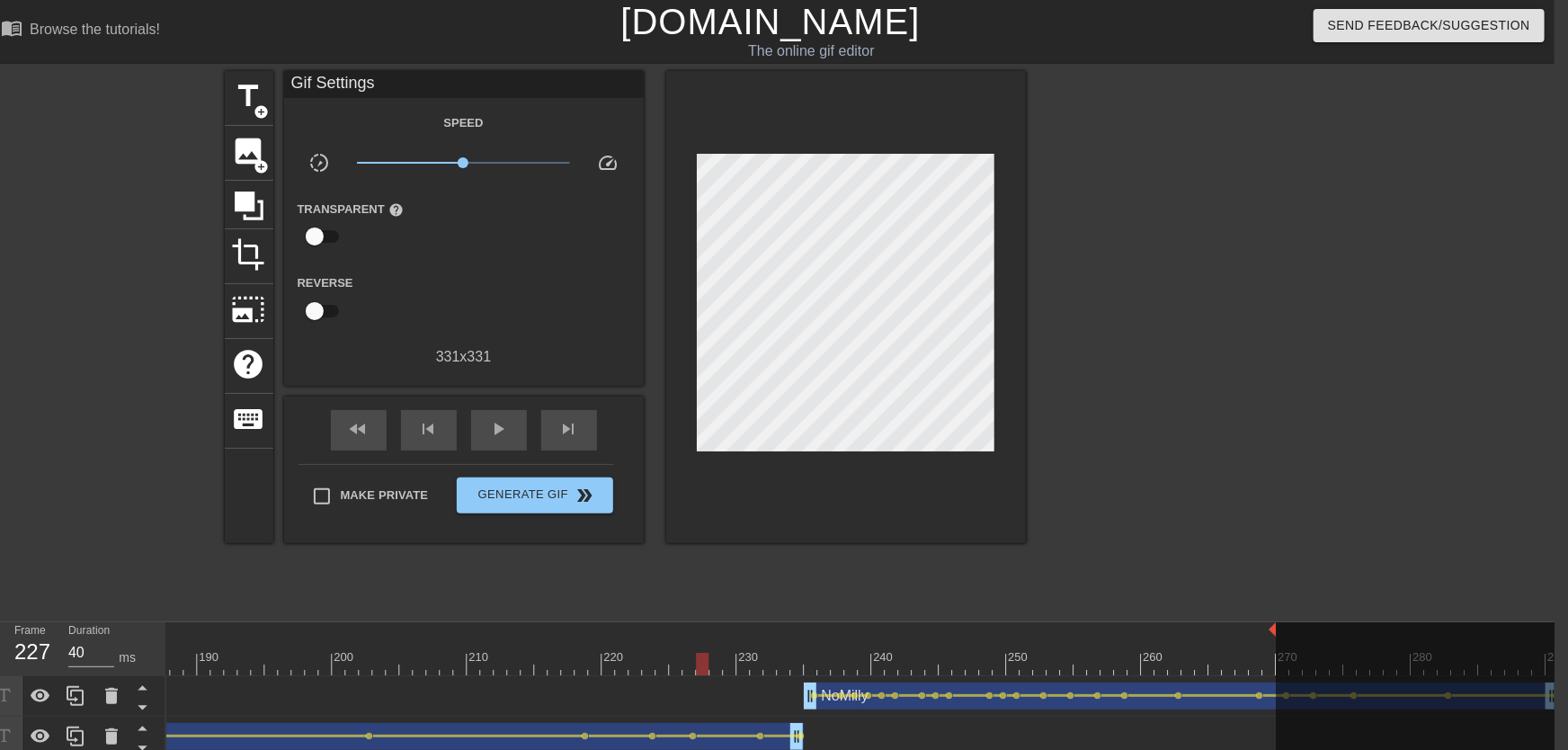
click at [490, 440] on span "play_arrow" at bounding box center [499, 429] width 22 height 22
drag, startPoint x: 1089, startPoint y: 662, endPoint x: 1064, endPoint y: 648, distance: 28.7
click at [1040, 664] on div at bounding box center [1111, 695] width 21 height 3
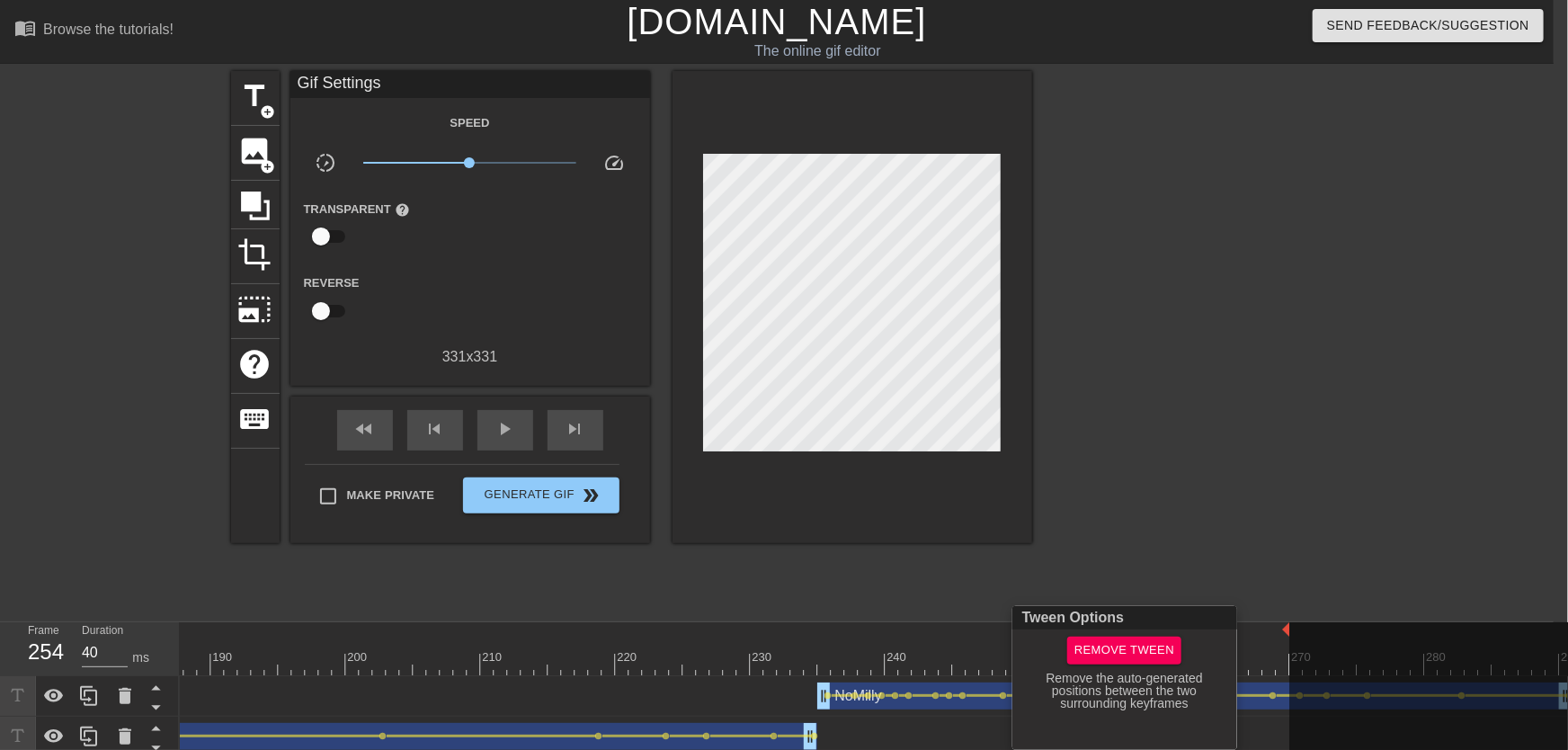
scroll to position [0, 0]
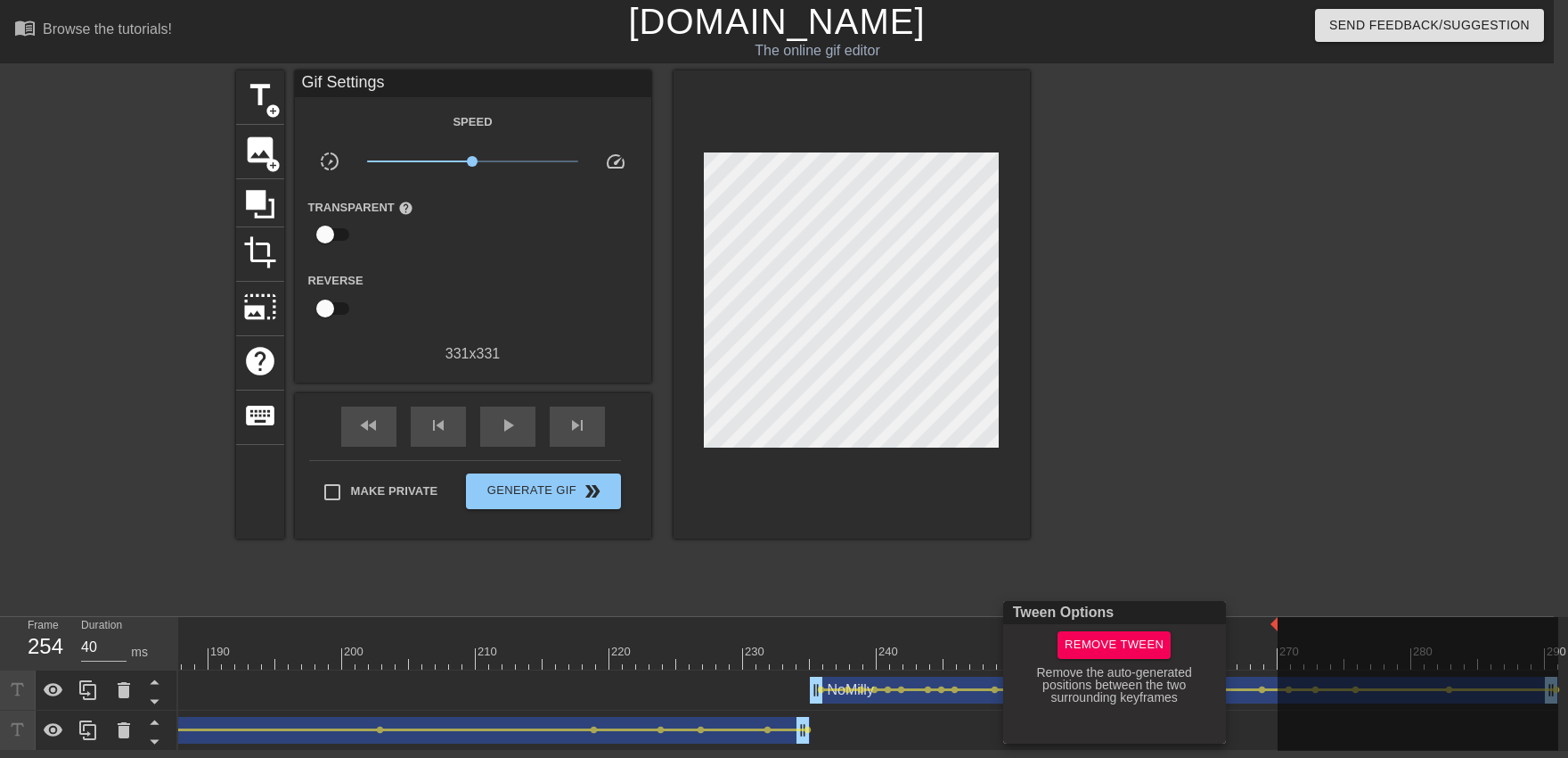
click at [1030, 566] on div at bounding box center [784, 379] width 1568 height 758
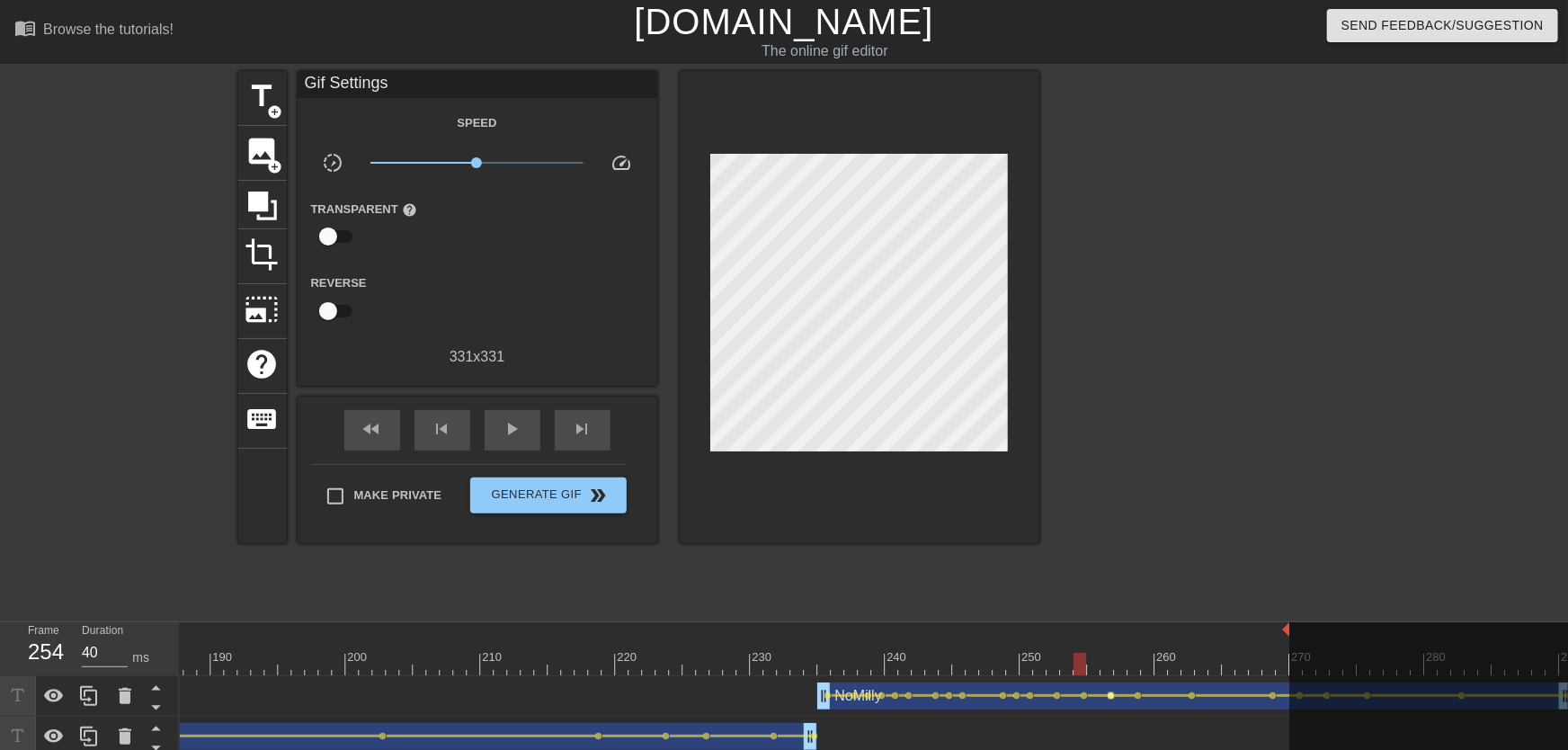
click at [1040, 664] on span "lens" at bounding box center [1112, 696] width 8 height 8
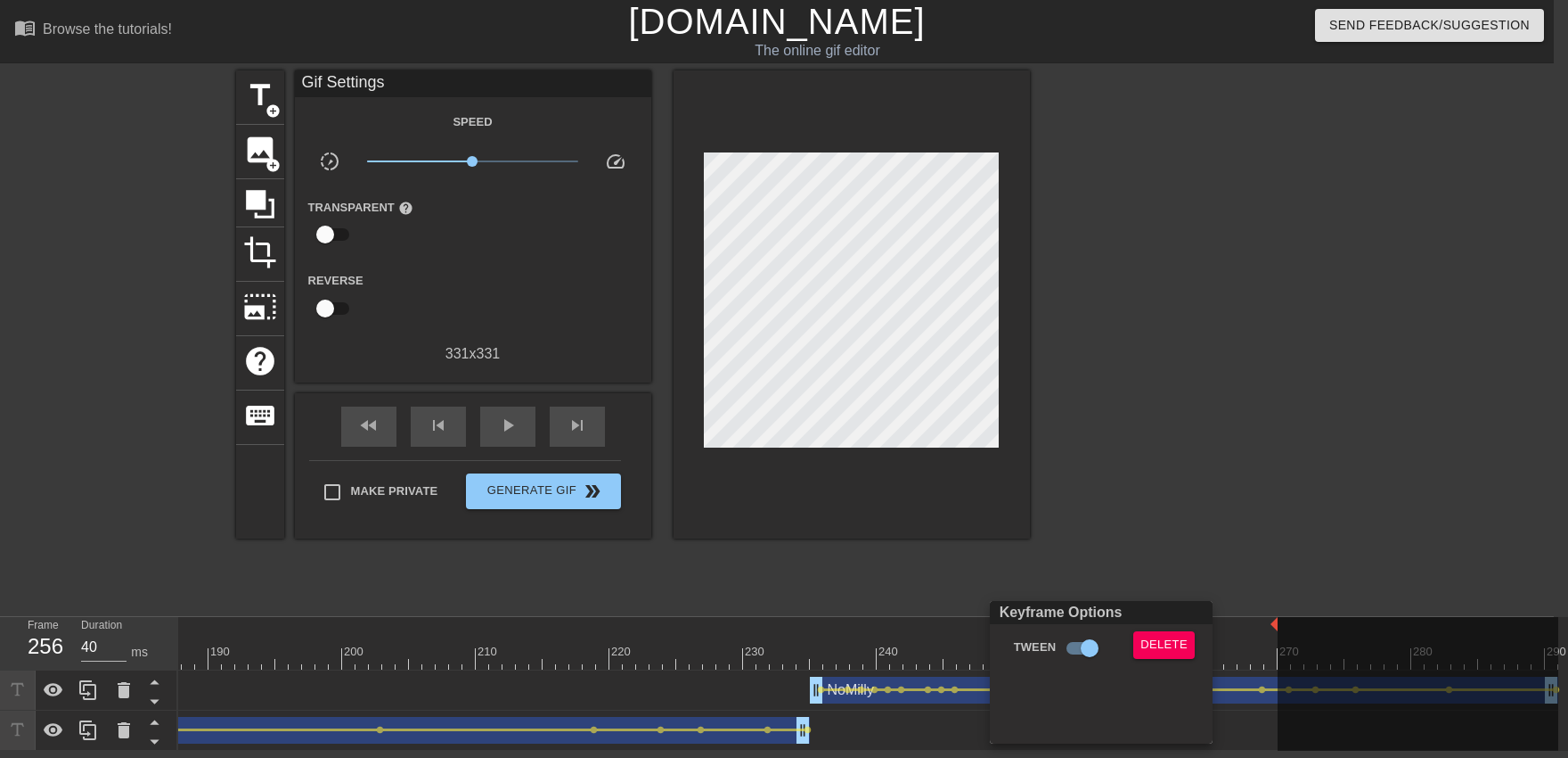
click at [1030, 621] on div "Keyframe Options" at bounding box center [1101, 612] width 230 height 23
click at [1030, 633] on button "Delete" at bounding box center [1163, 645] width 62 height 27
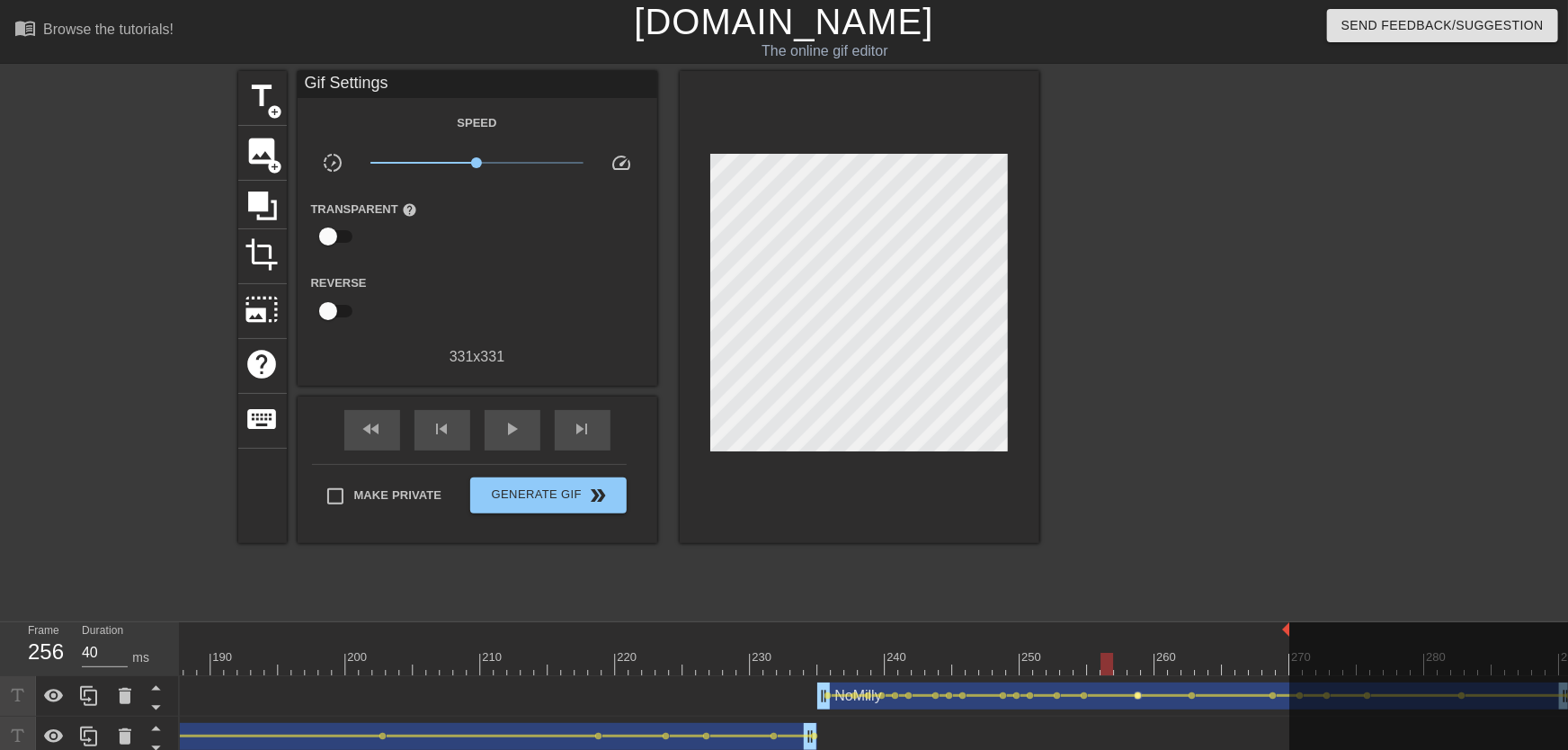
click at [1040, 664] on span "lens" at bounding box center [1139, 696] width 8 height 8
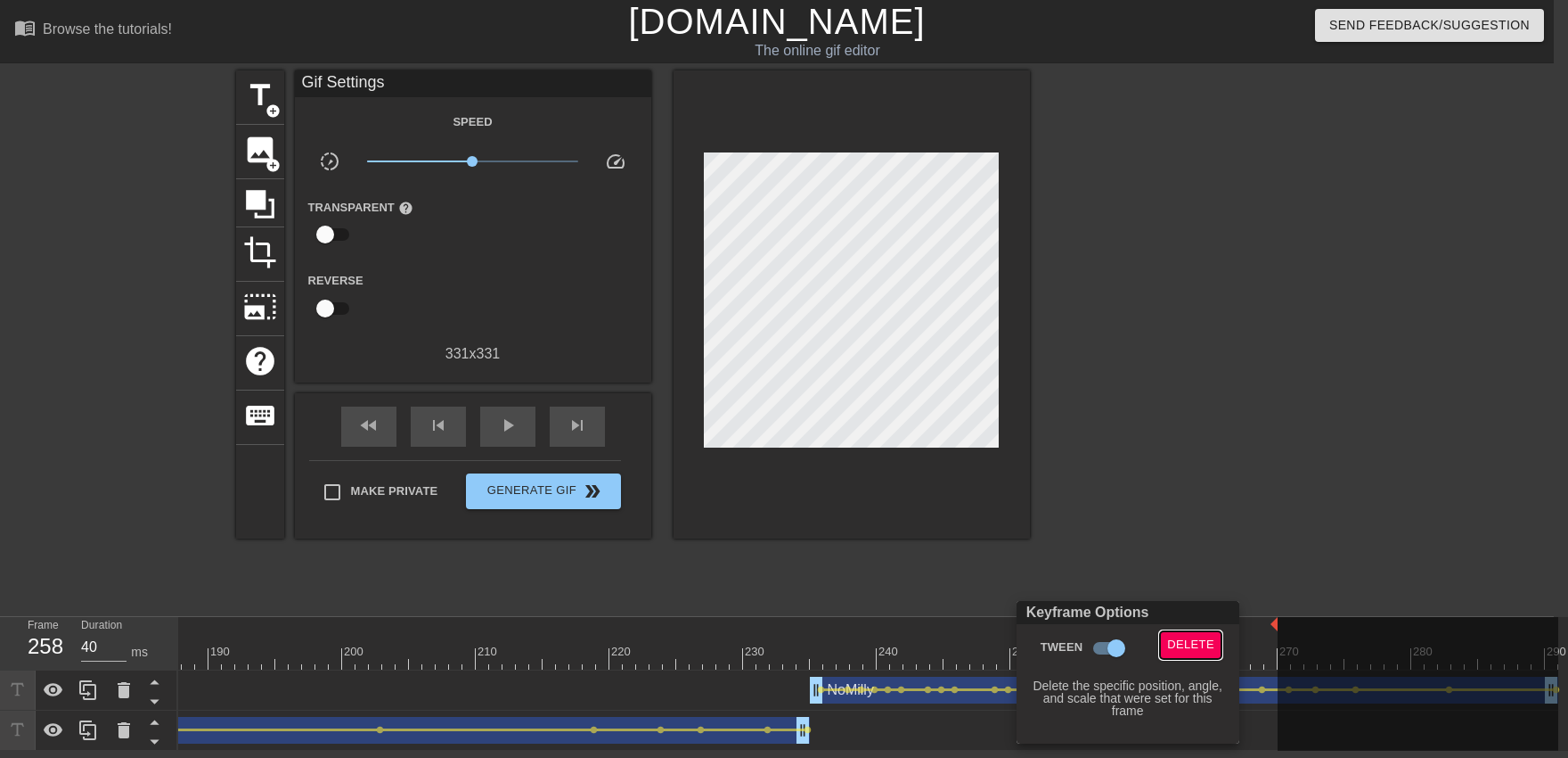
click at [1030, 655] on button "Delete" at bounding box center [1190, 645] width 62 height 27
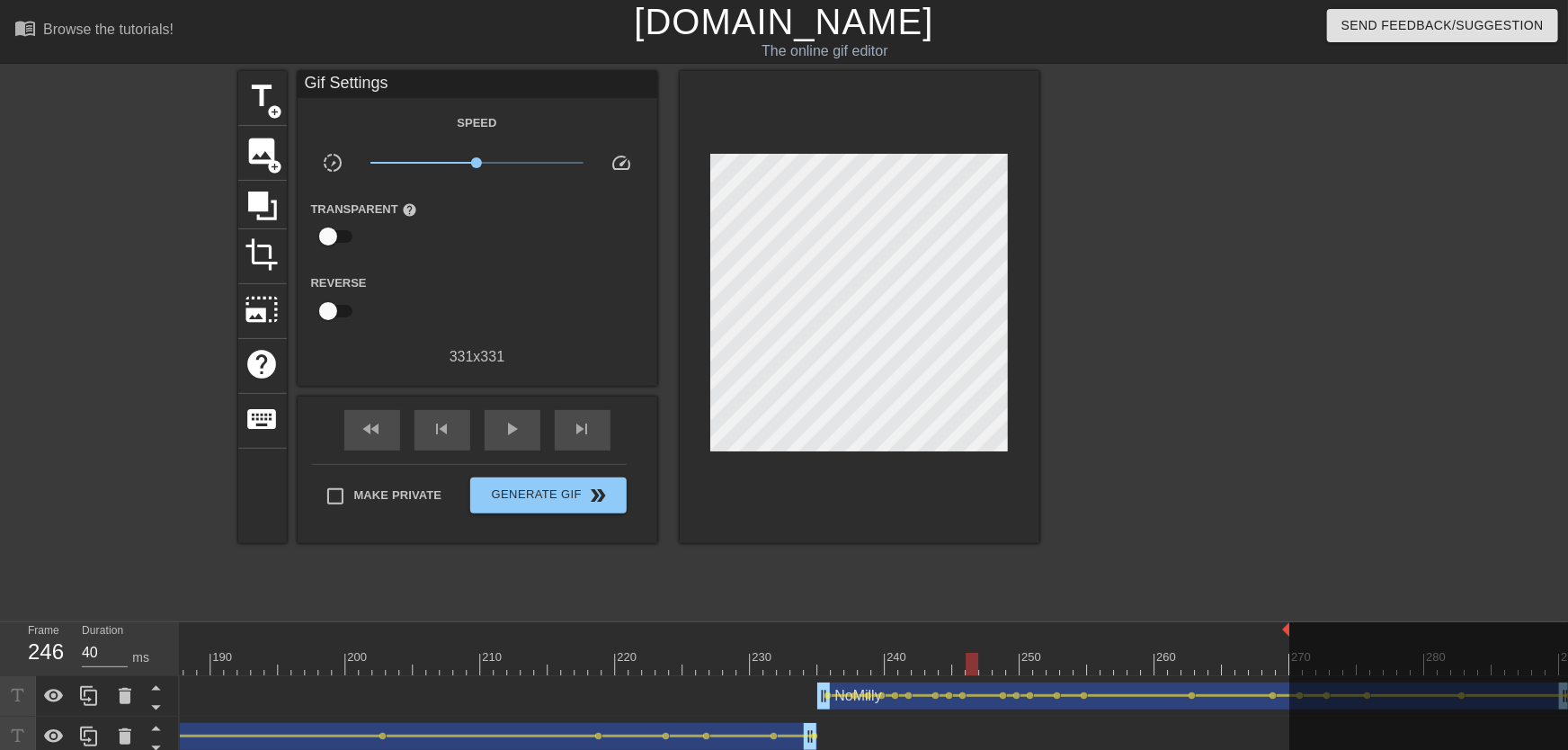
drag, startPoint x: 1018, startPoint y: 658, endPoint x: 957, endPoint y: 654, distance: 61.1
click at [521, 446] on div "play_arrow" at bounding box center [512, 430] width 55 height 40
drag, startPoint x: 942, startPoint y: 655, endPoint x: 1048, endPoint y: 662, distance: 106.2
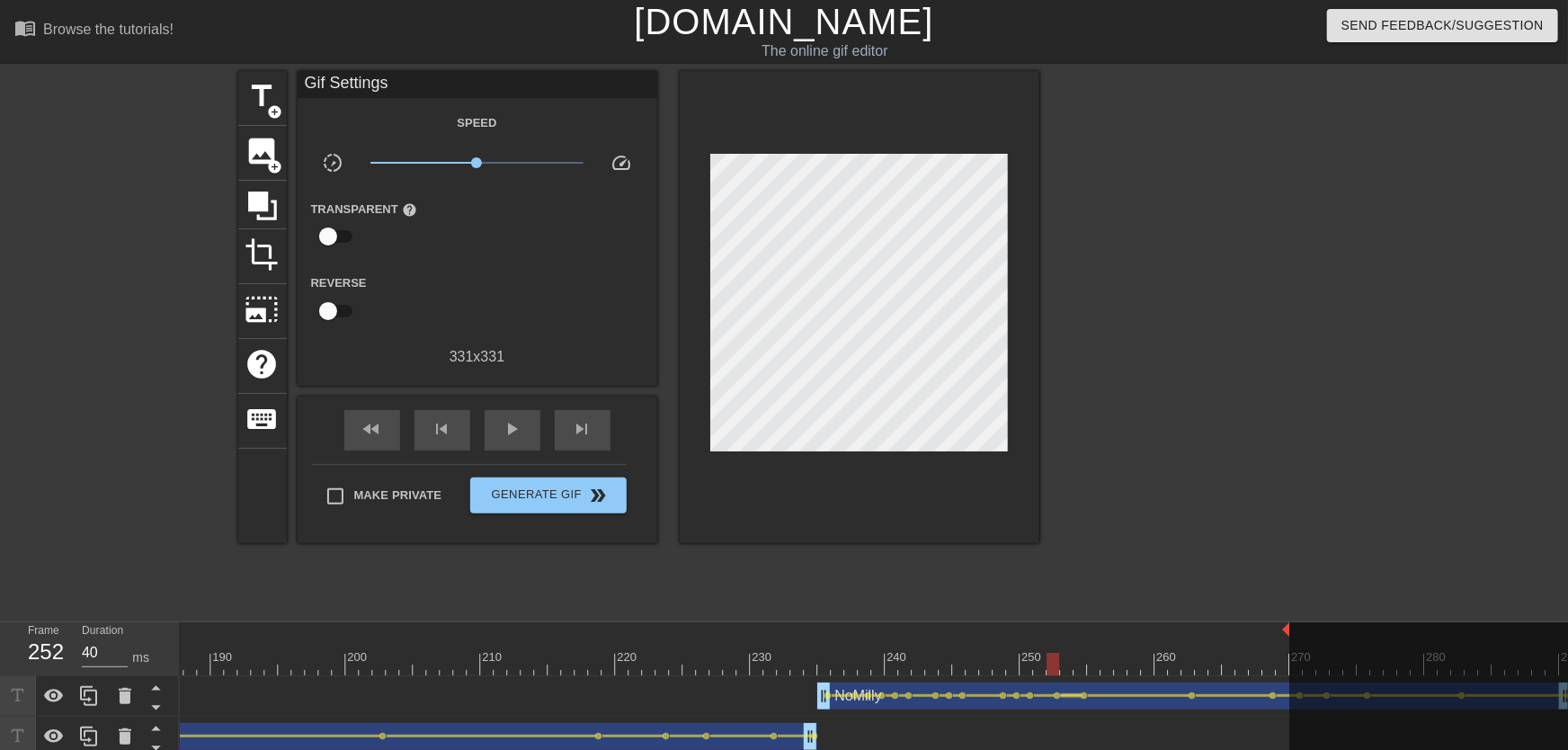
click at [1040, 664] on div at bounding box center [1071, 695] width 21 height 3
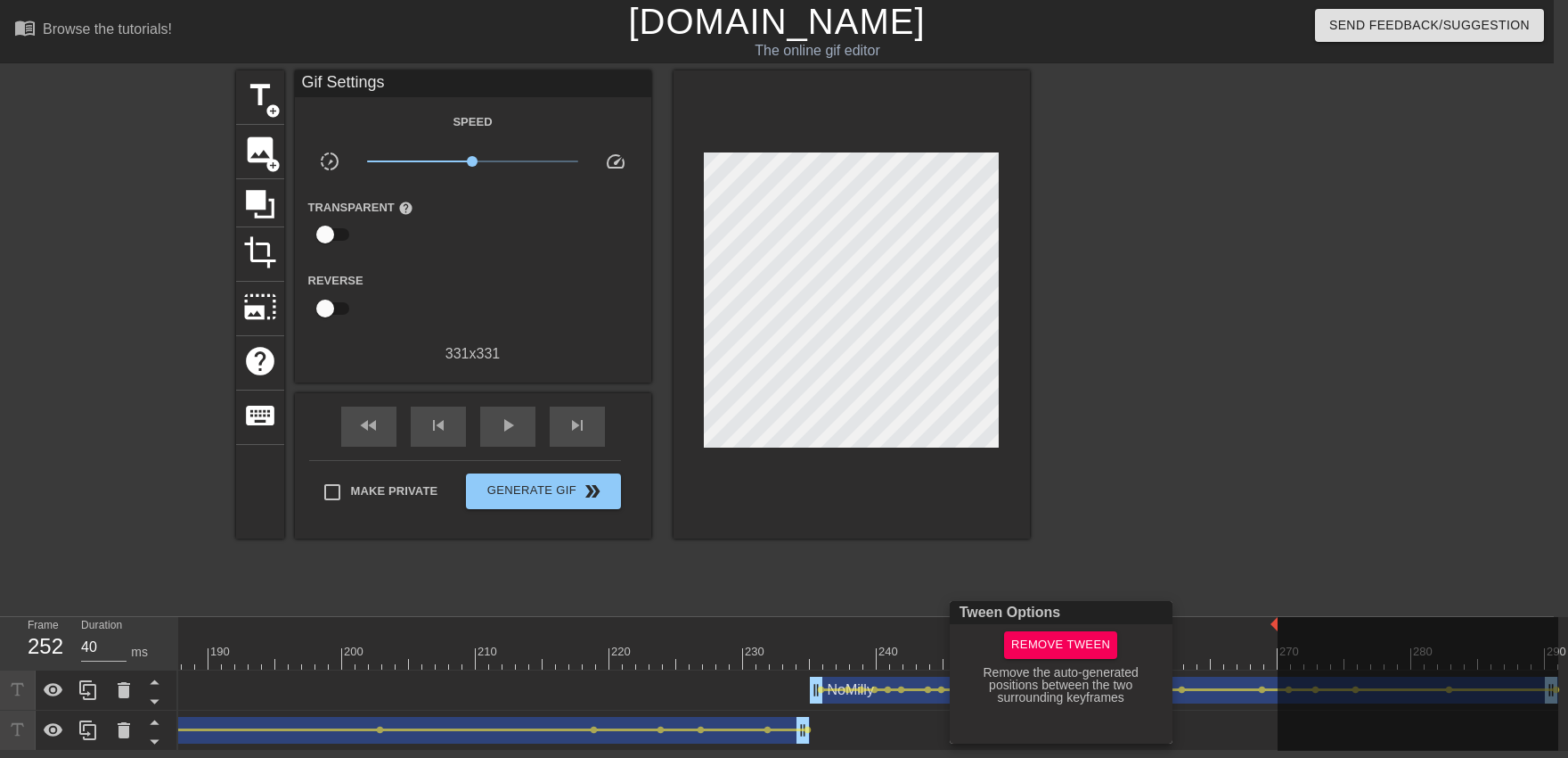
click at [1030, 540] on div at bounding box center [784, 379] width 1568 height 758
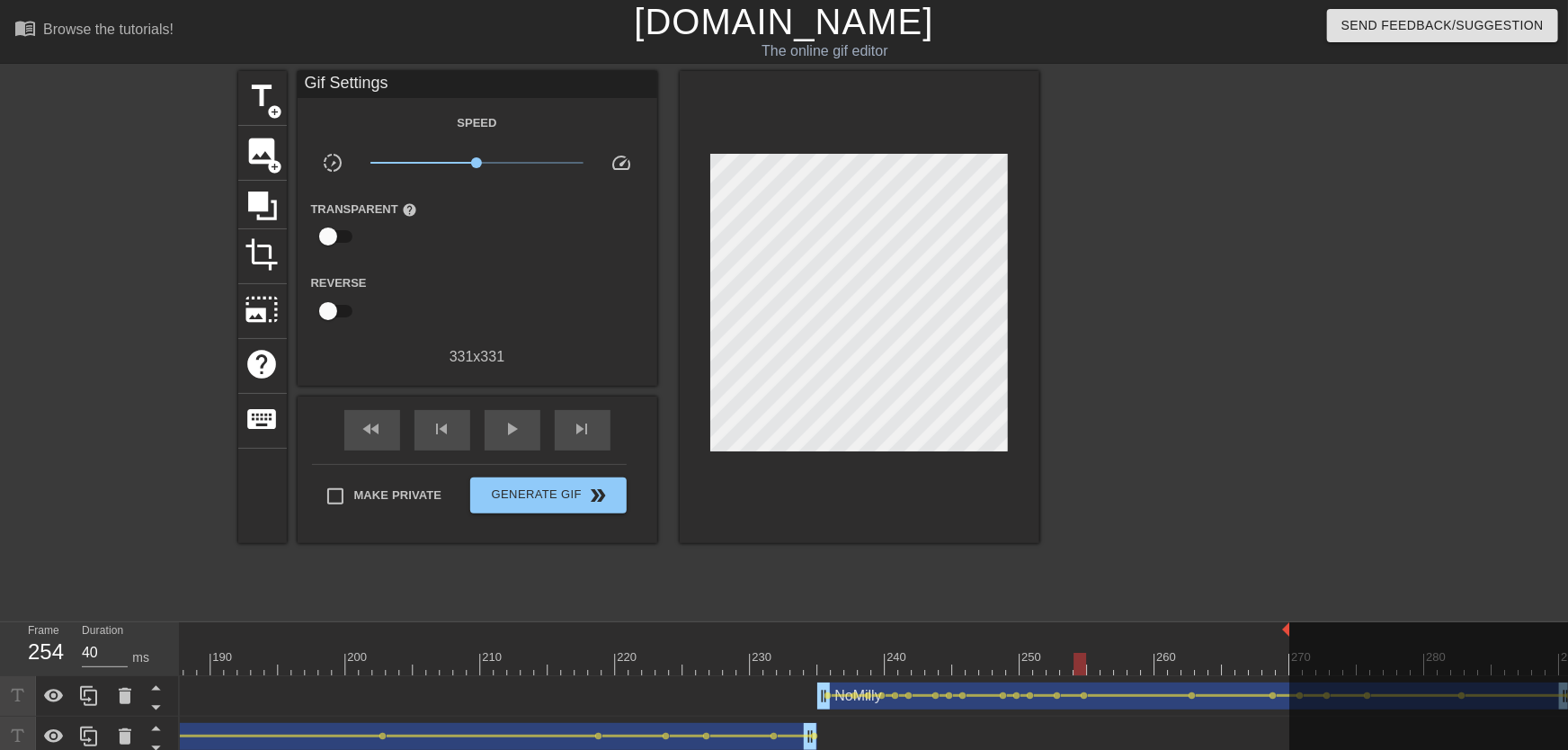
drag, startPoint x: 1076, startPoint y: 660, endPoint x: 1085, endPoint y: 662, distance: 9.2
click at [1040, 664] on span "lens" at bounding box center [1058, 696] width 8 height 8
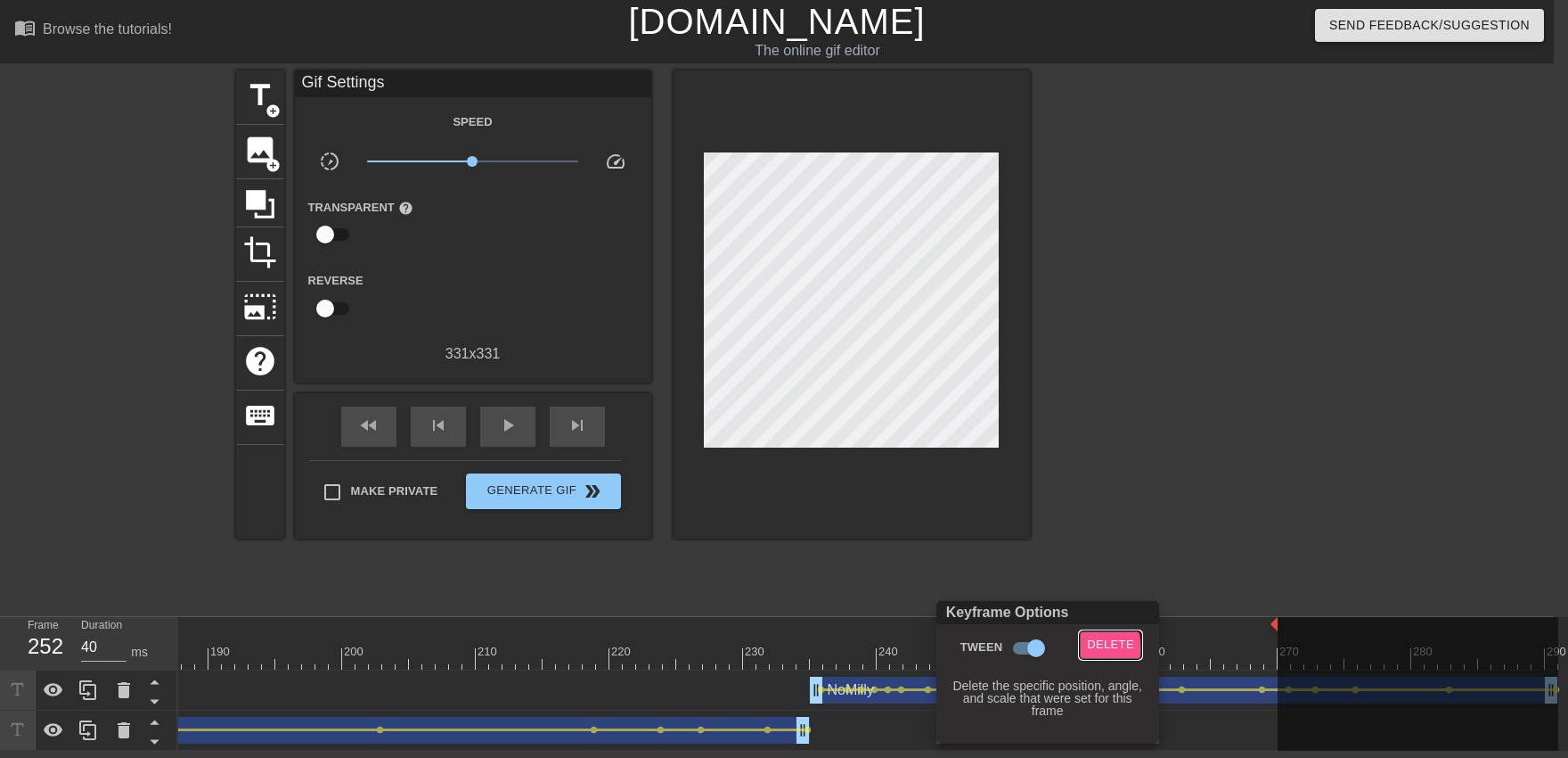
click at [1030, 648] on span "Delete" at bounding box center [1111, 645] width 47 height 21
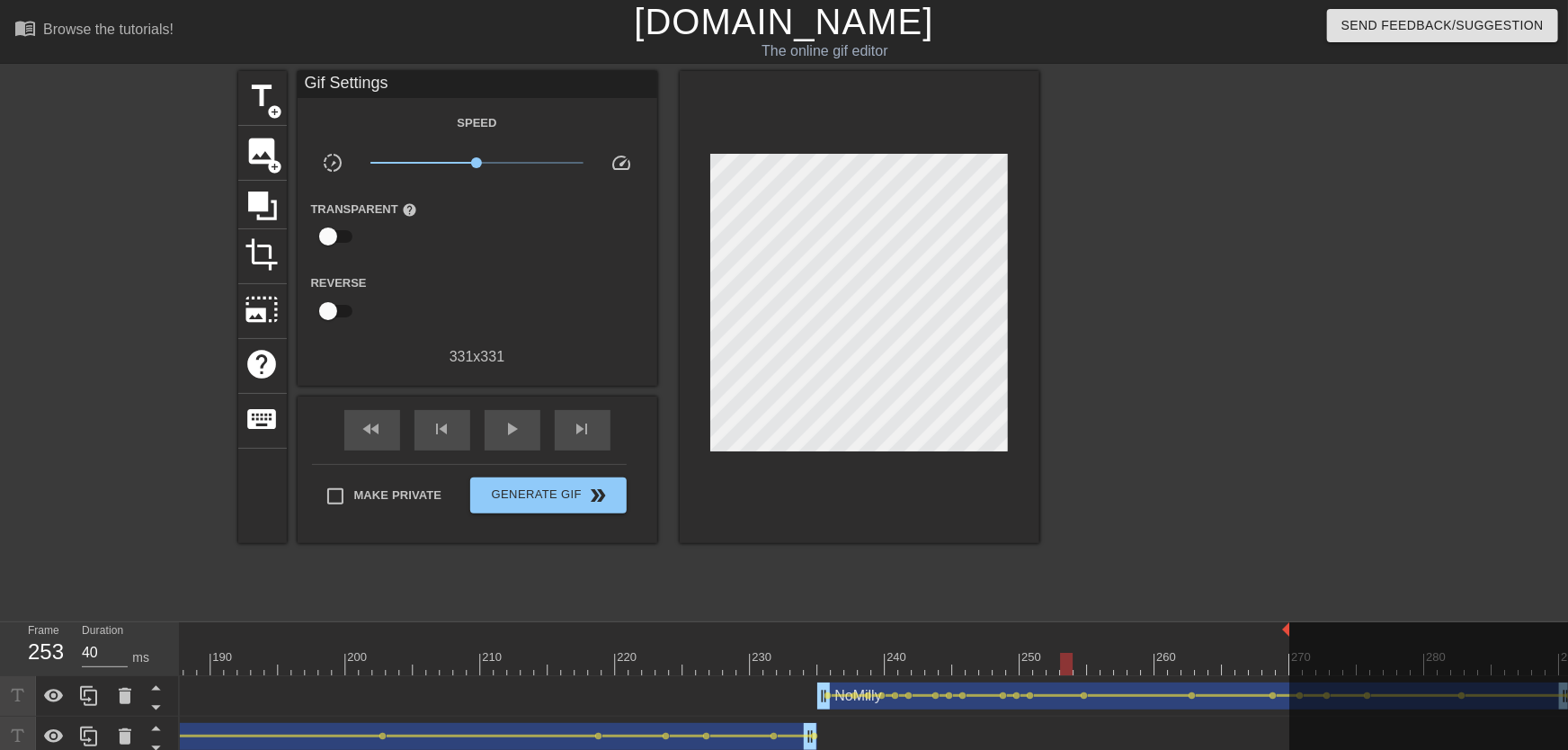
drag, startPoint x: 975, startPoint y: 656, endPoint x: 1061, endPoint y: 668, distance: 86.8
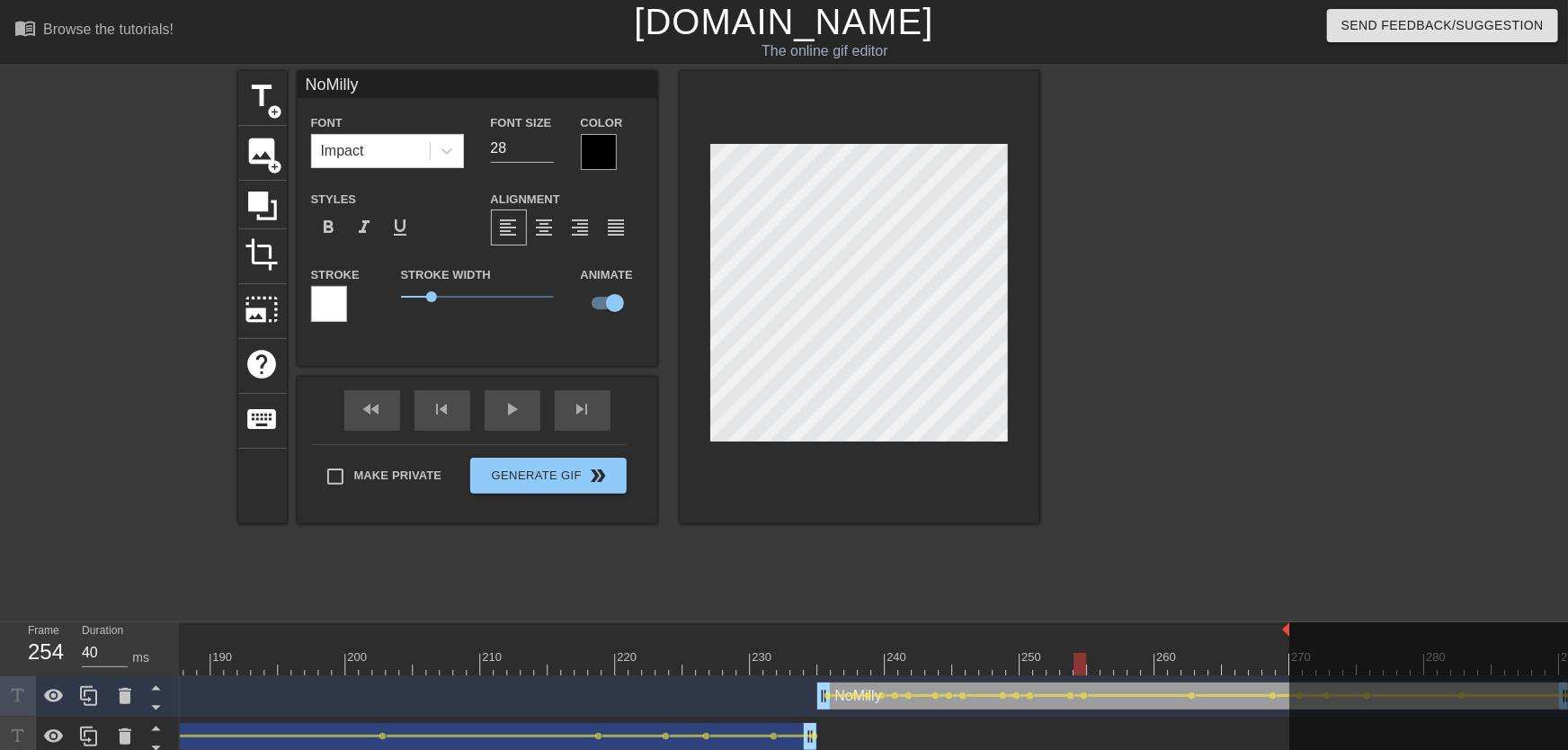
drag, startPoint x: 1059, startPoint y: 669, endPoint x: 1084, endPoint y: 666, distance: 25.2
click at [1040, 664] on span "lens" at bounding box center [1084, 696] width 8 height 8
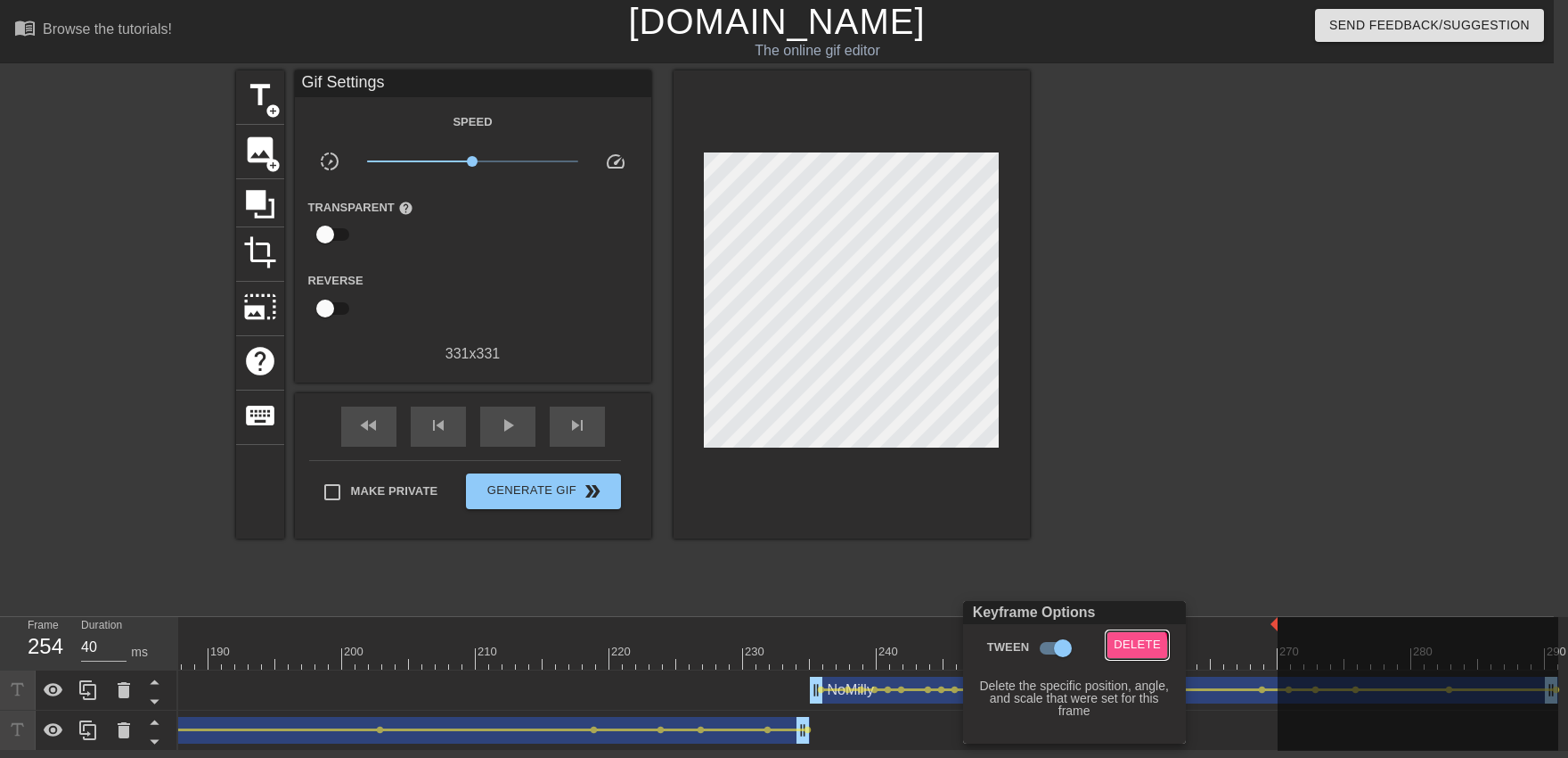
click at [1030, 650] on span "Delete" at bounding box center [1137, 645] width 47 height 21
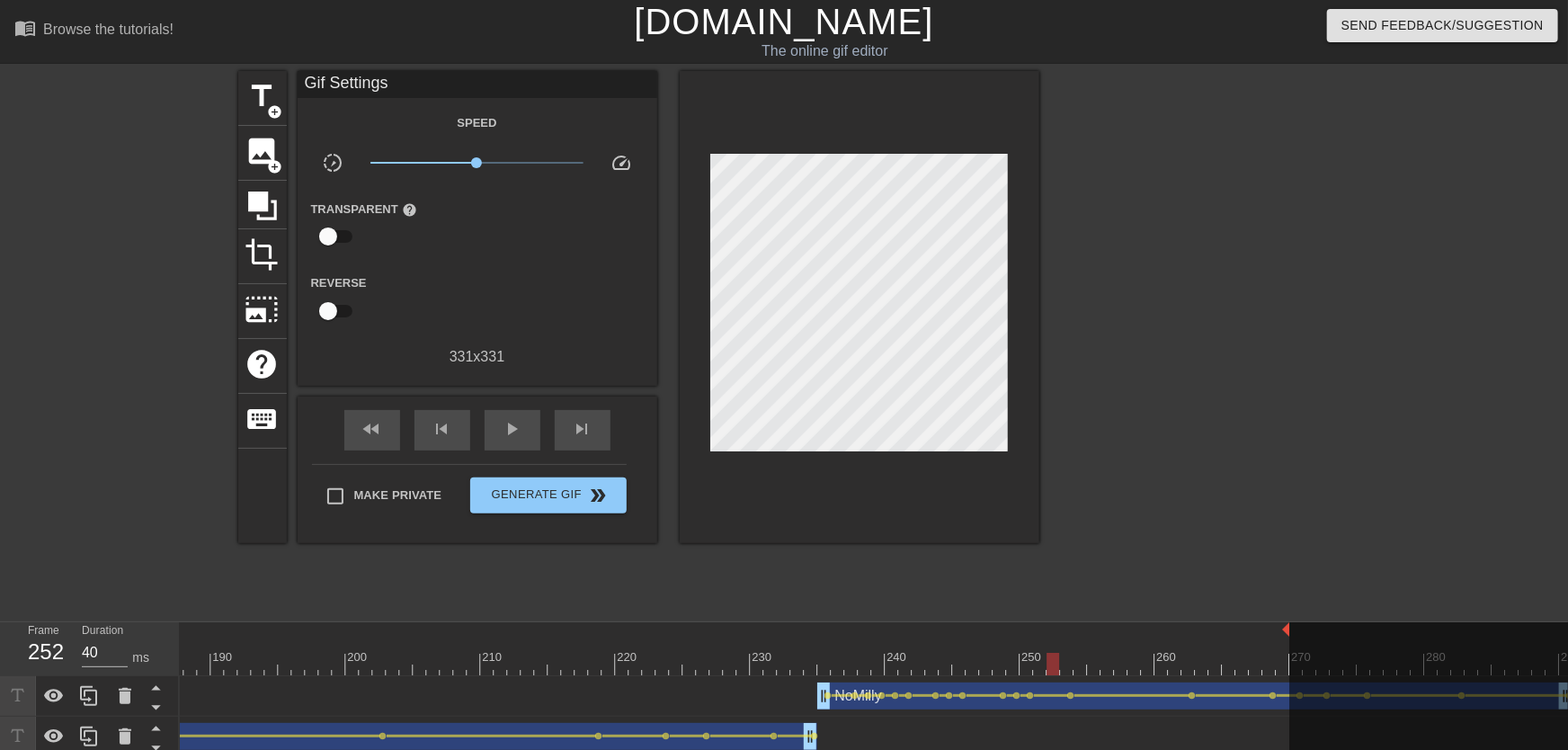
drag, startPoint x: 1051, startPoint y: 661, endPoint x: 760, endPoint y: 664, distance: 291.0
click at [520, 443] on div "play_arrow" at bounding box center [512, 430] width 55 height 40
drag, startPoint x: 1056, startPoint y: 673, endPoint x: 1082, endPoint y: 623, distance: 56.4
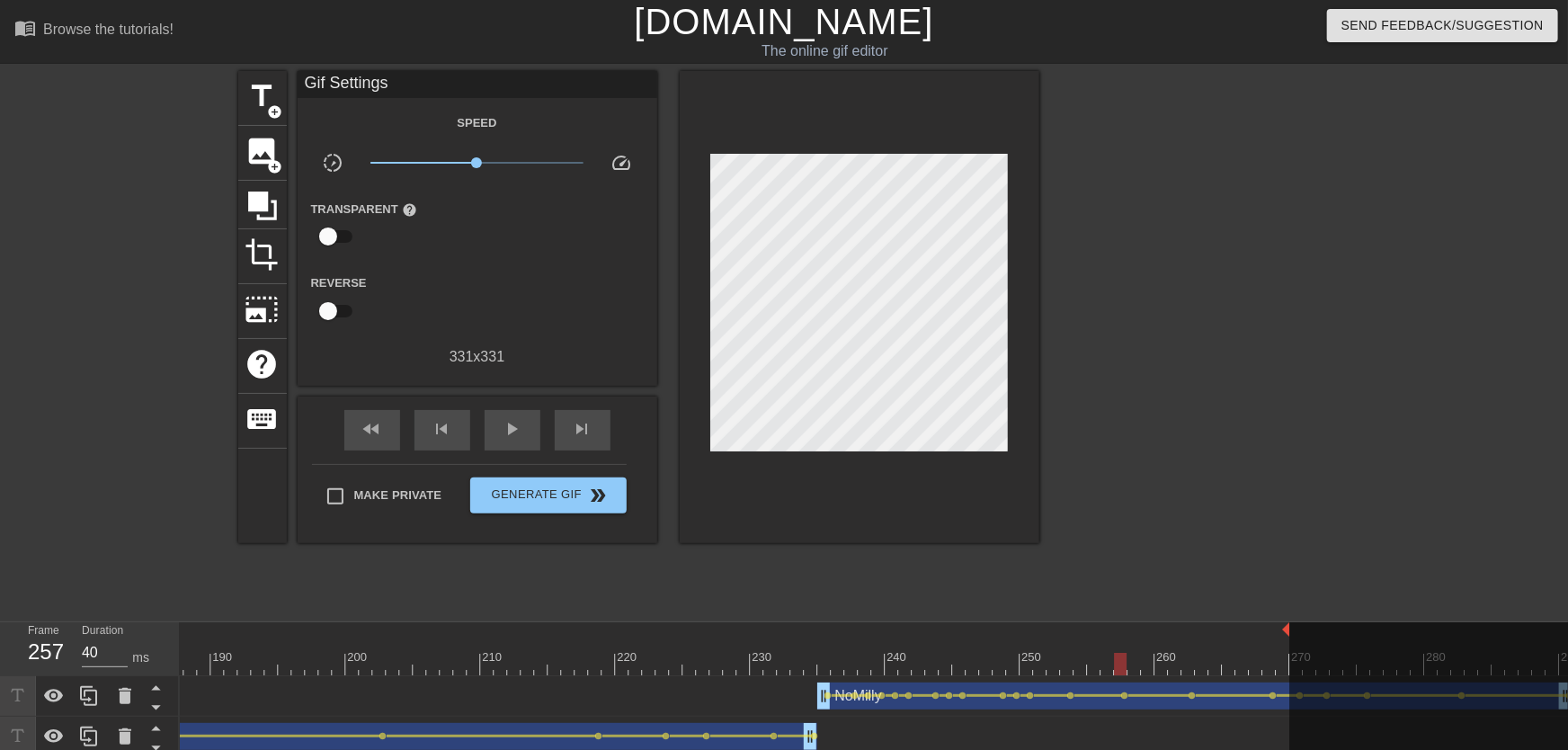
drag, startPoint x: 1103, startPoint y: 677, endPoint x: 1060, endPoint y: 662, distance: 45.5
click at [1040, 664] on div "10 20 30 40 50 60 70 80 90 100 110 120 130 140 150 160" at bounding box center [873, 690] width 1388 height 135
drag, startPoint x: 1060, startPoint y: 662, endPoint x: 1157, endPoint y: 662, distance: 97.0
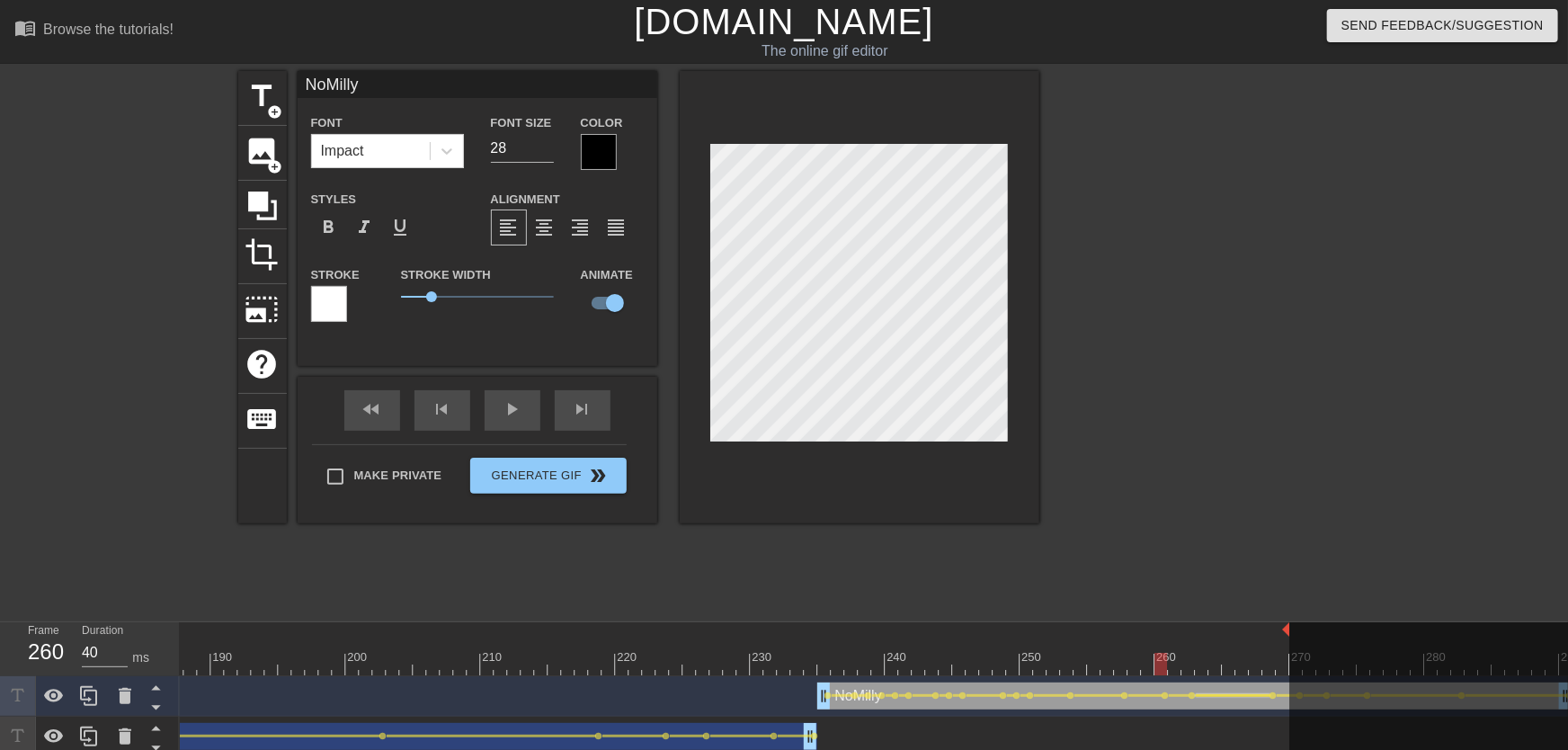
click at [1040, 664] on div at bounding box center [1233, 695] width 75 height 3
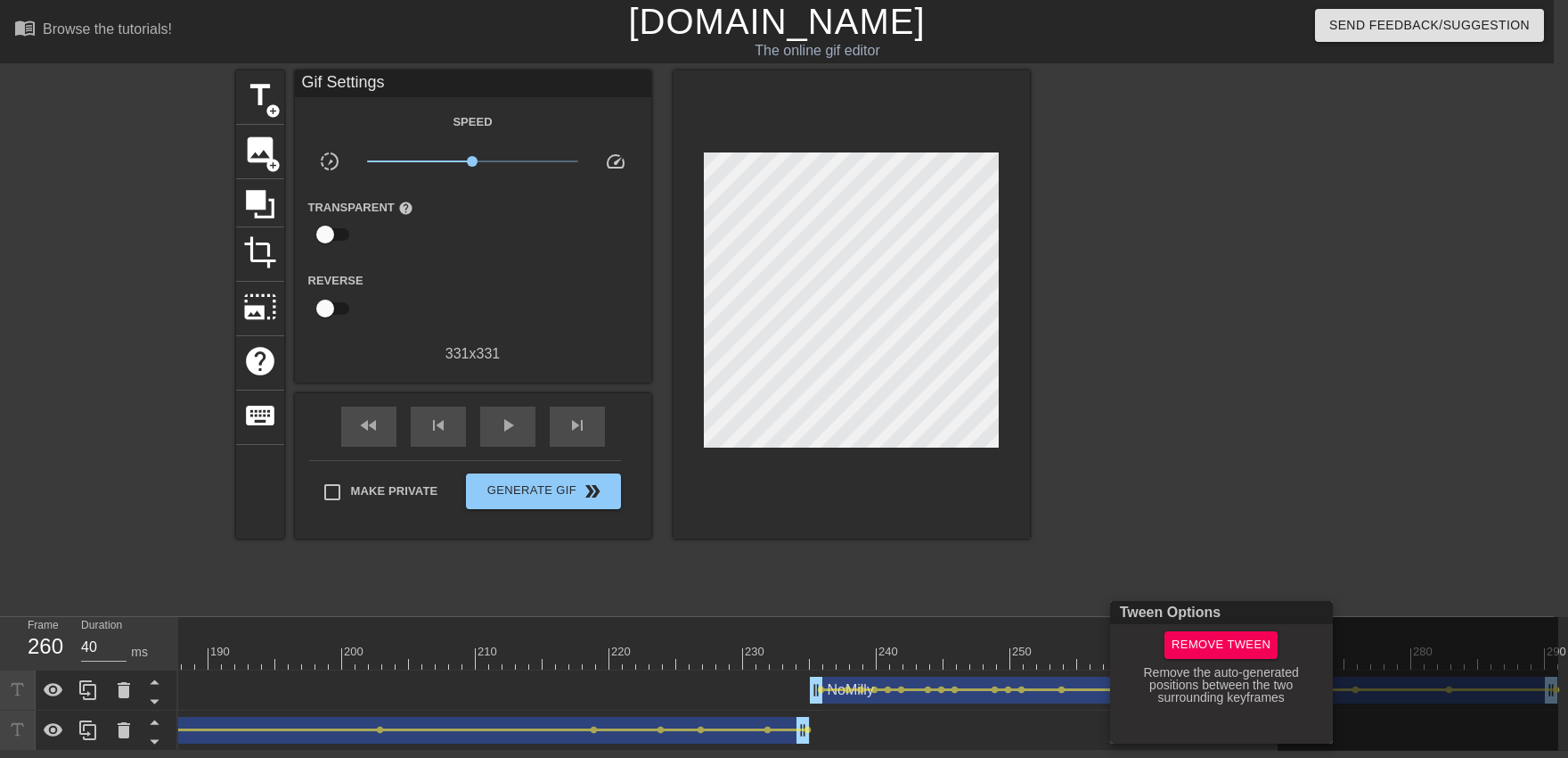
click at [1030, 533] on div at bounding box center [784, 379] width 1568 height 758
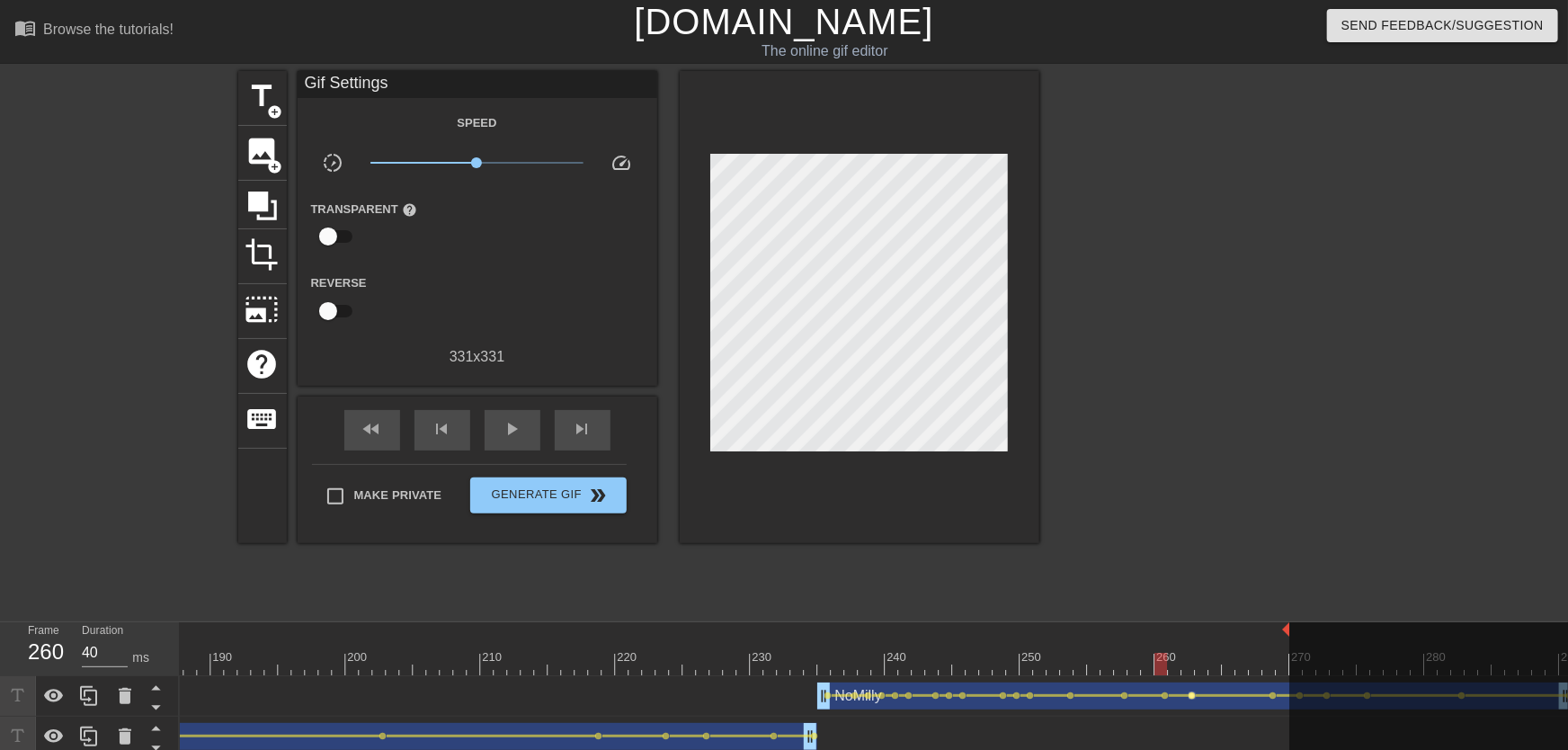
click at [1040, 664] on span "lens" at bounding box center [1193, 696] width 8 height 8
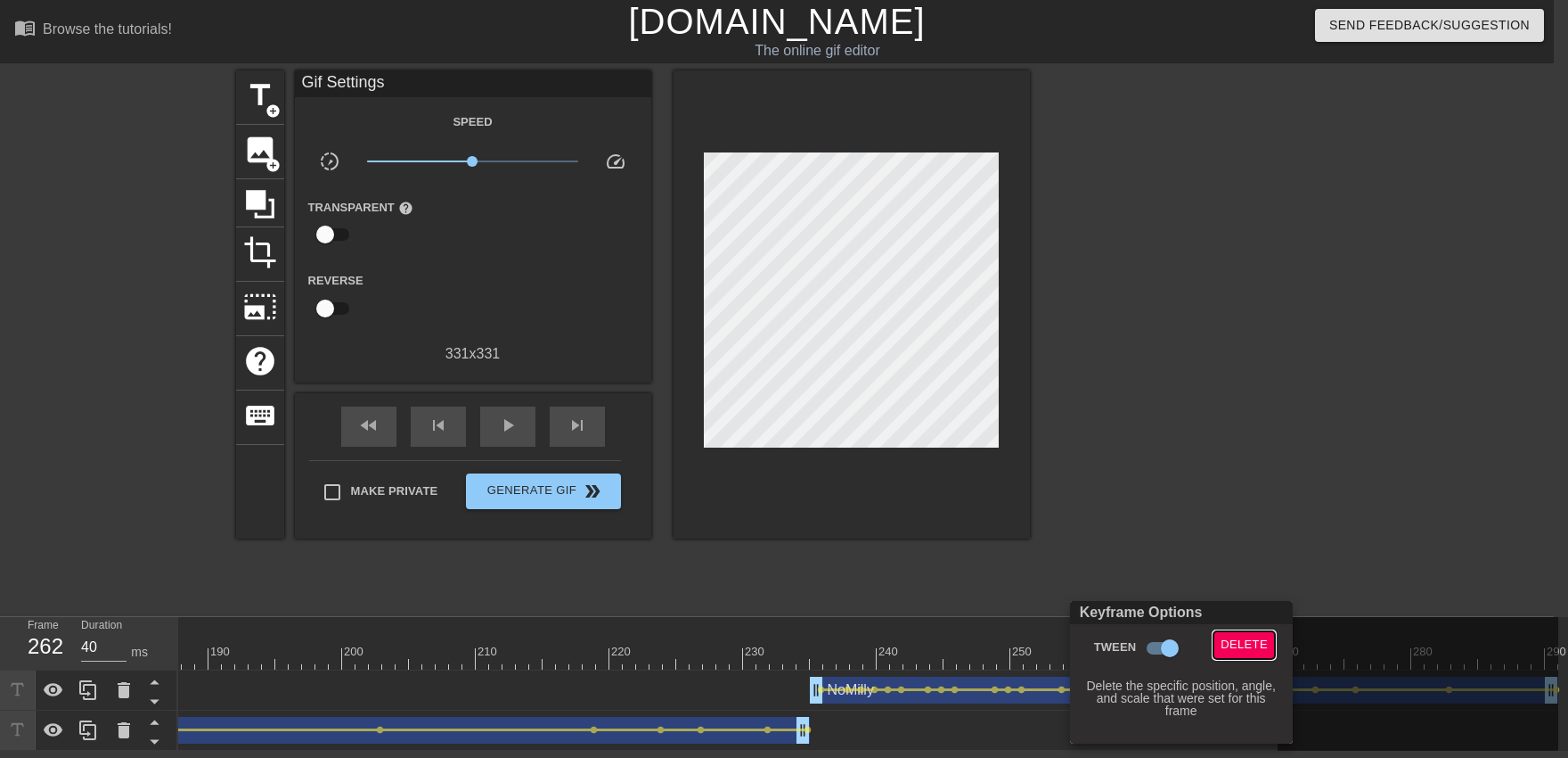
click at [1030, 647] on span "Delete" at bounding box center [1243, 645] width 47 height 21
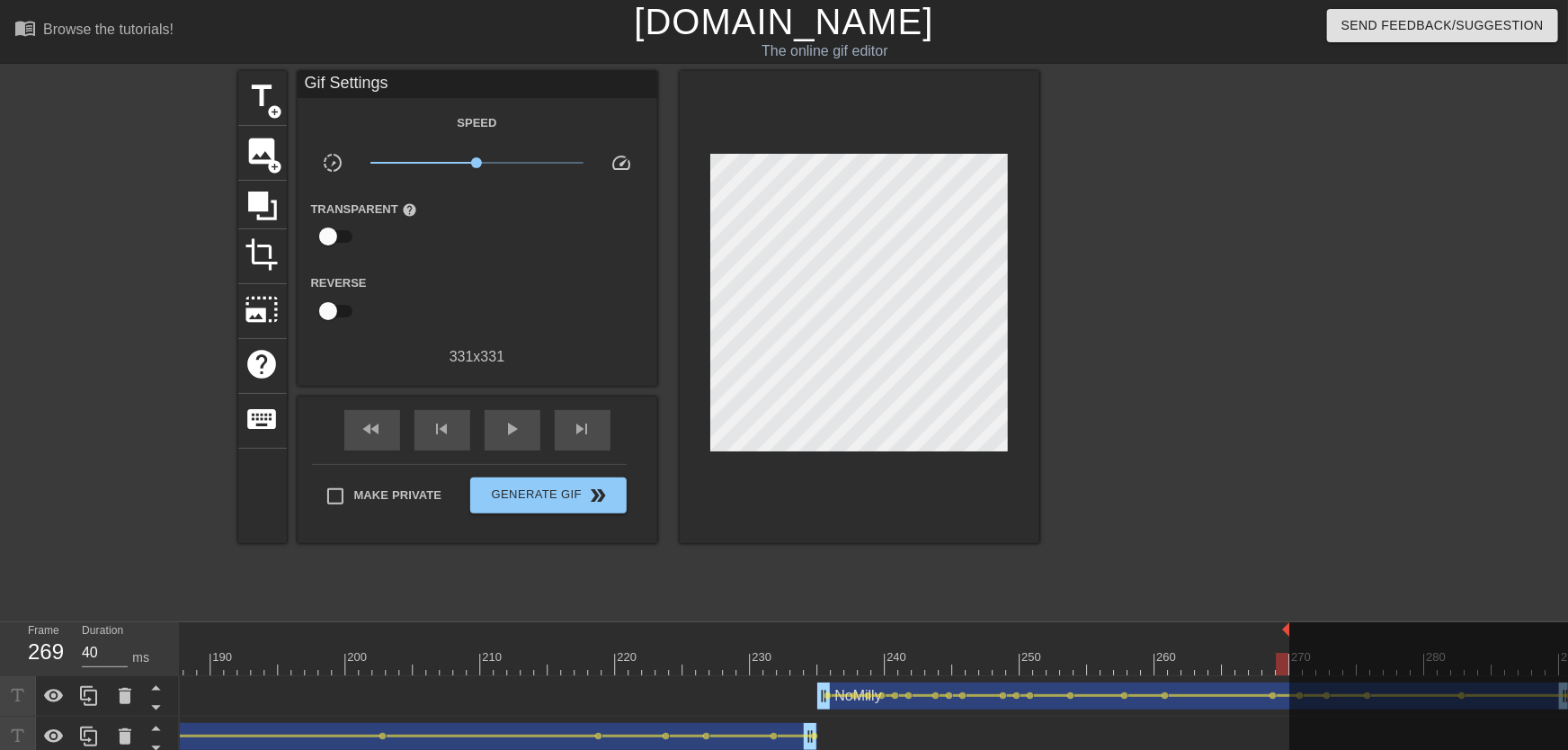
drag, startPoint x: 1194, startPoint y: 653, endPoint x: 1328, endPoint y: 661, distance: 134.2
drag, startPoint x: 1151, startPoint y: 665, endPoint x: 1262, endPoint y: 655, distance: 111.4
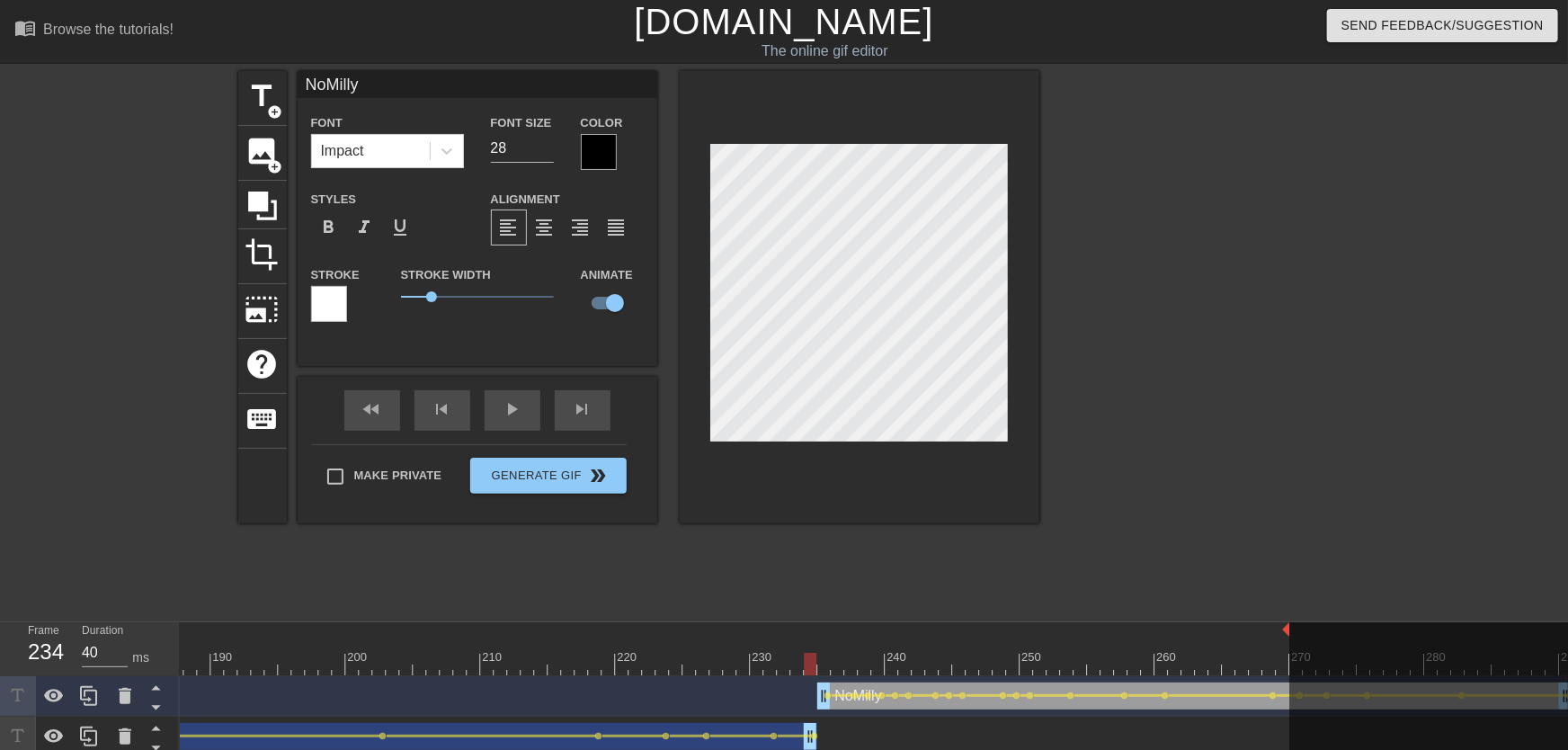
drag, startPoint x: 1091, startPoint y: 654, endPoint x: 737, endPoint y: 656, distance: 354.0
click at [496, 428] on div "play_arrow" at bounding box center [512, 410] width 55 height 40
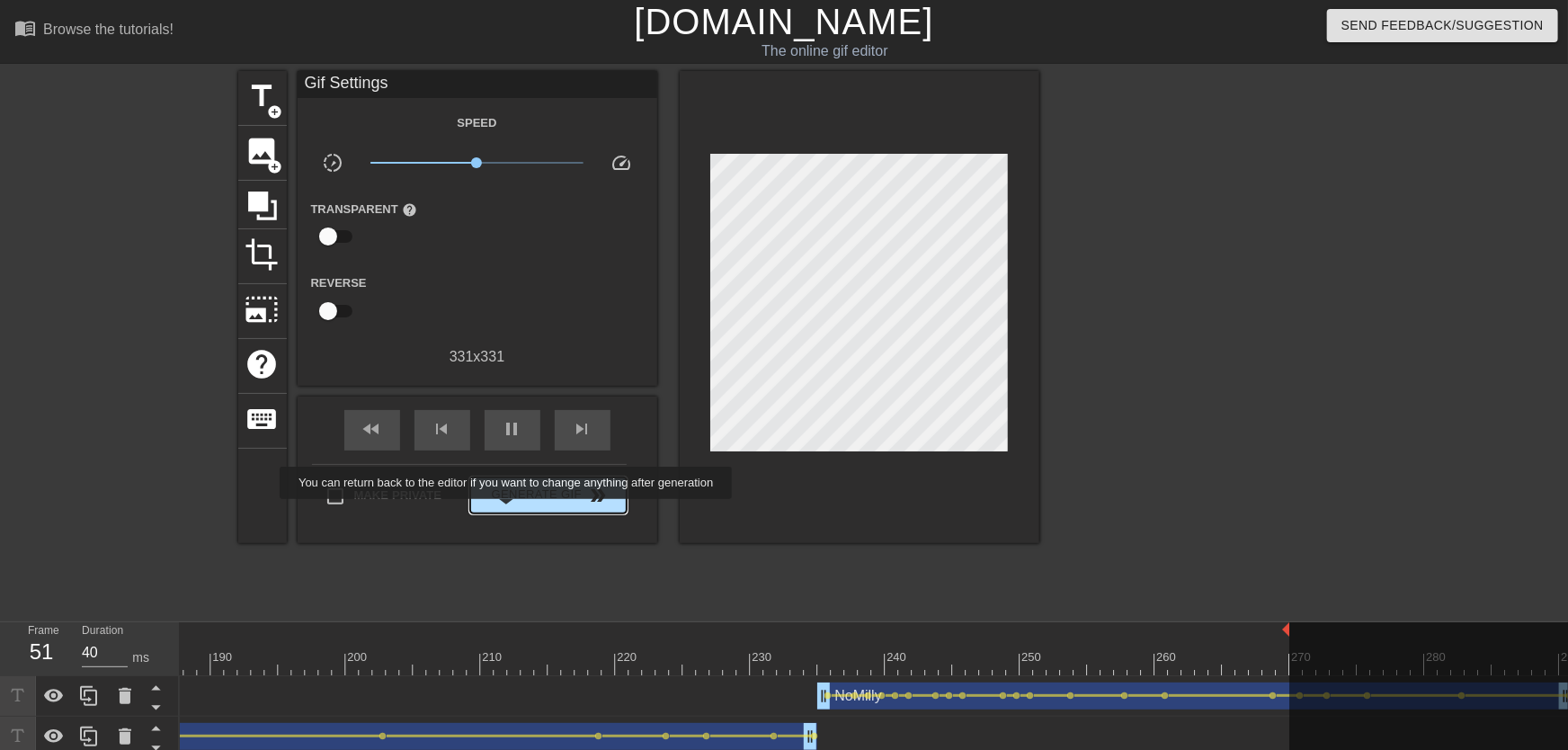
click at [510, 502] on span "Generate Gif double_arrow" at bounding box center [548, 495] width 141 height 22
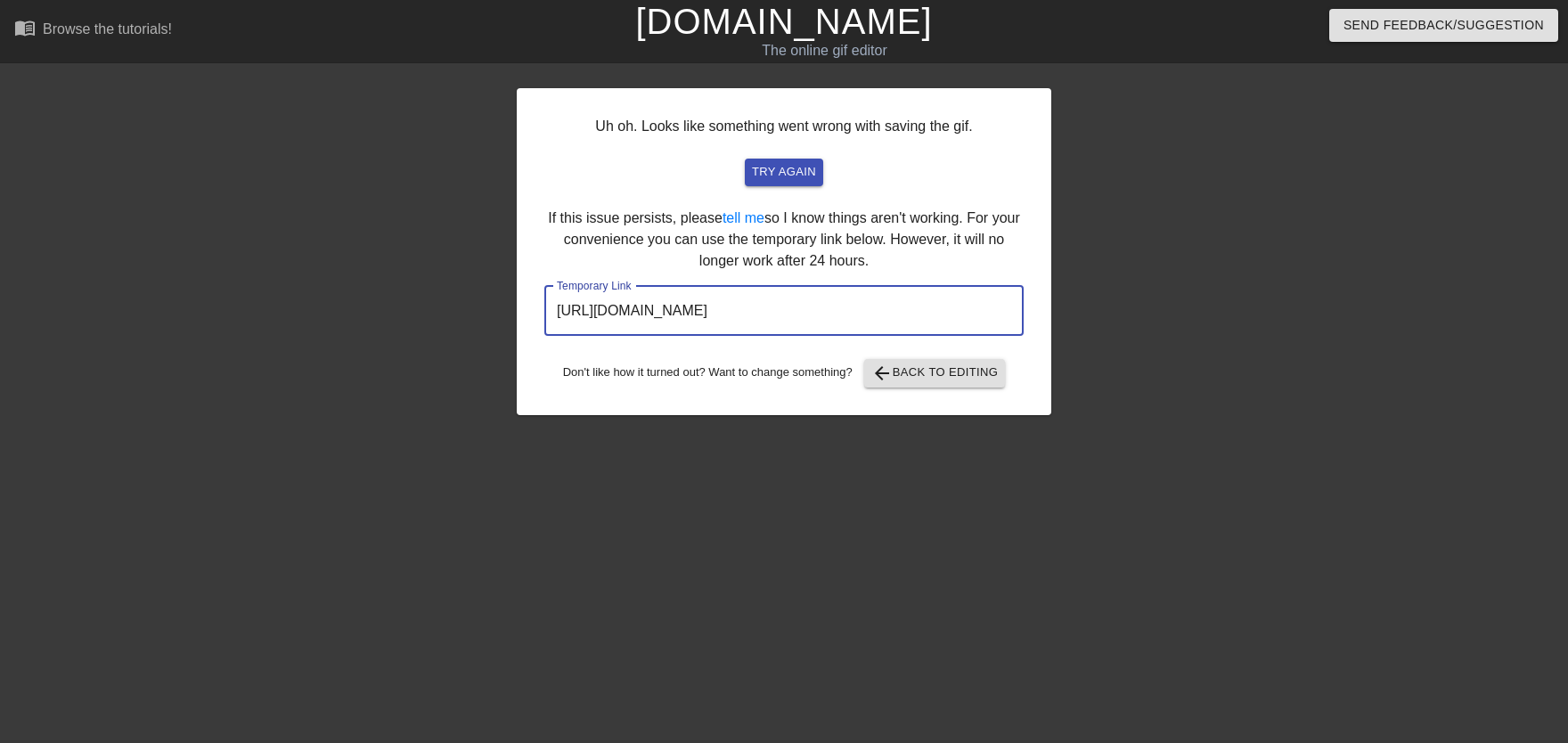
click at [733, 311] on input "https://www.gifntext.com/temp_generations/GxKFnwO7.gif" at bounding box center [784, 311] width 479 height 50
click at [937, 368] on span "arrow_back Back to Editing" at bounding box center [935, 373] width 127 height 22
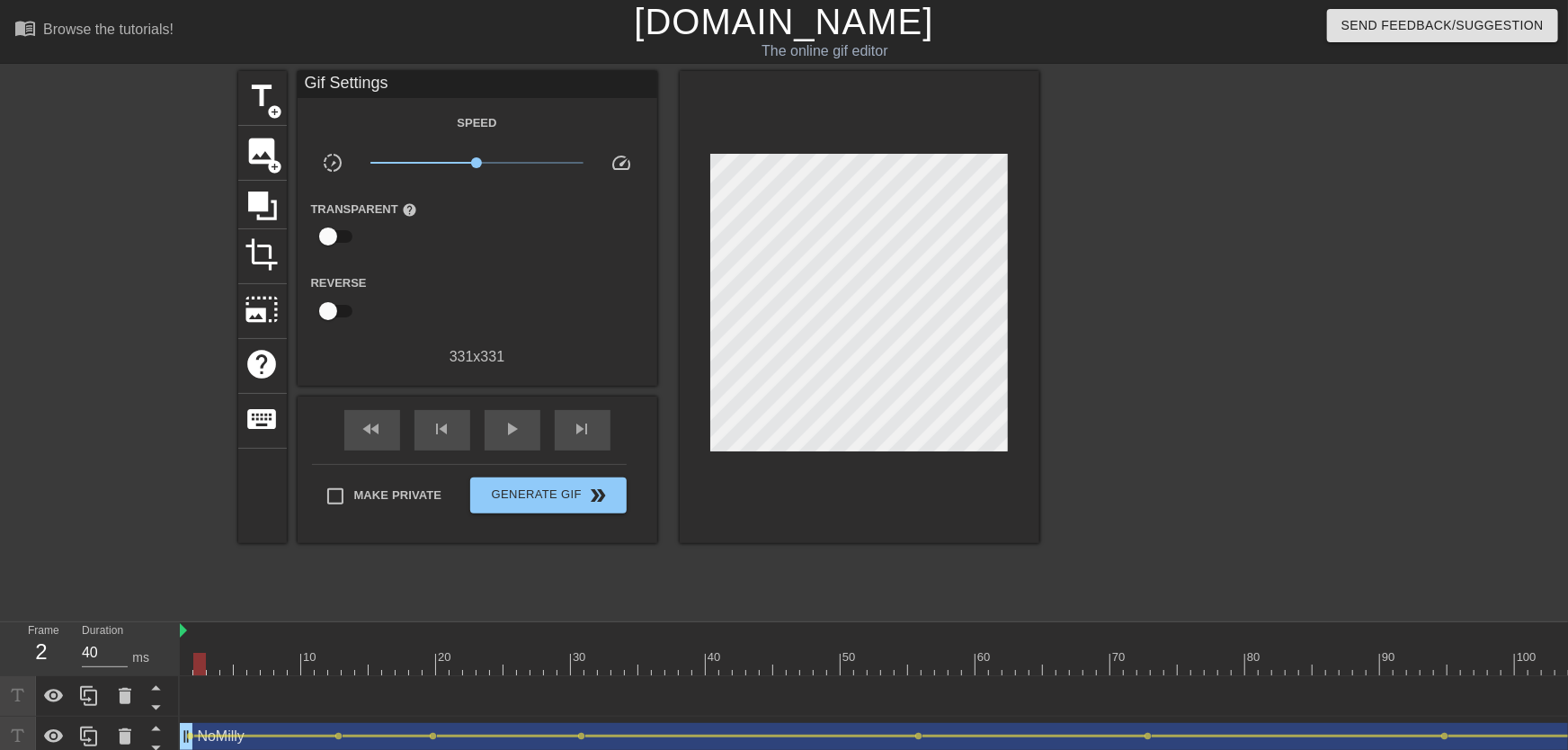
drag, startPoint x: 255, startPoint y: 643, endPoint x: 164, endPoint y: 652, distance: 91.4
click at [164, 653] on div "Frame 2 Duration 40 ms 10 20 30 40 50 60 70 80 90 100 110 120 130 140 150" at bounding box center [784, 690] width 1568 height 135
click at [270, 112] on span "add_circle" at bounding box center [275, 112] width 15 height 15
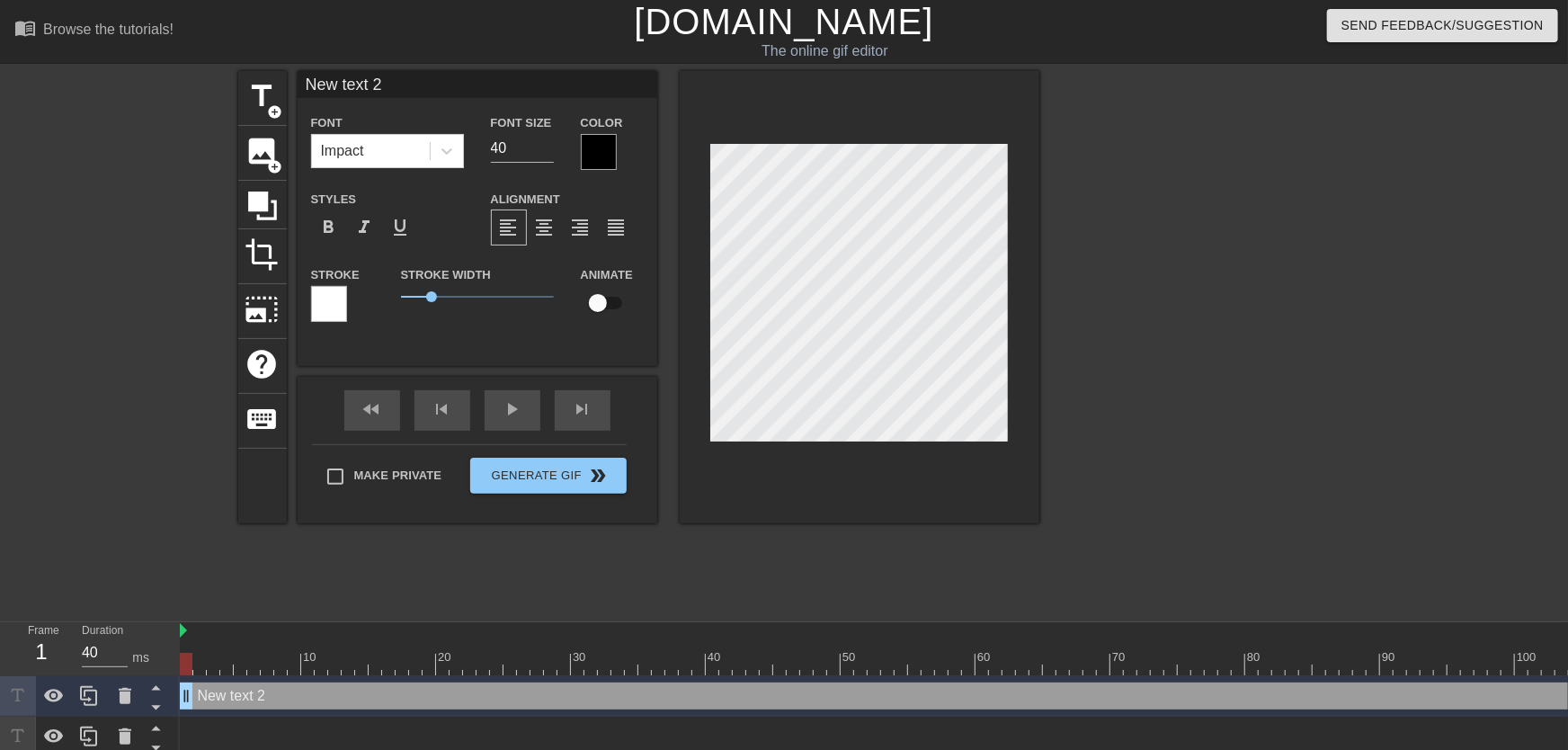
type input "New text"
type textarea "New text"
type input "New text"
type textarea "New text"
type input "New tex"
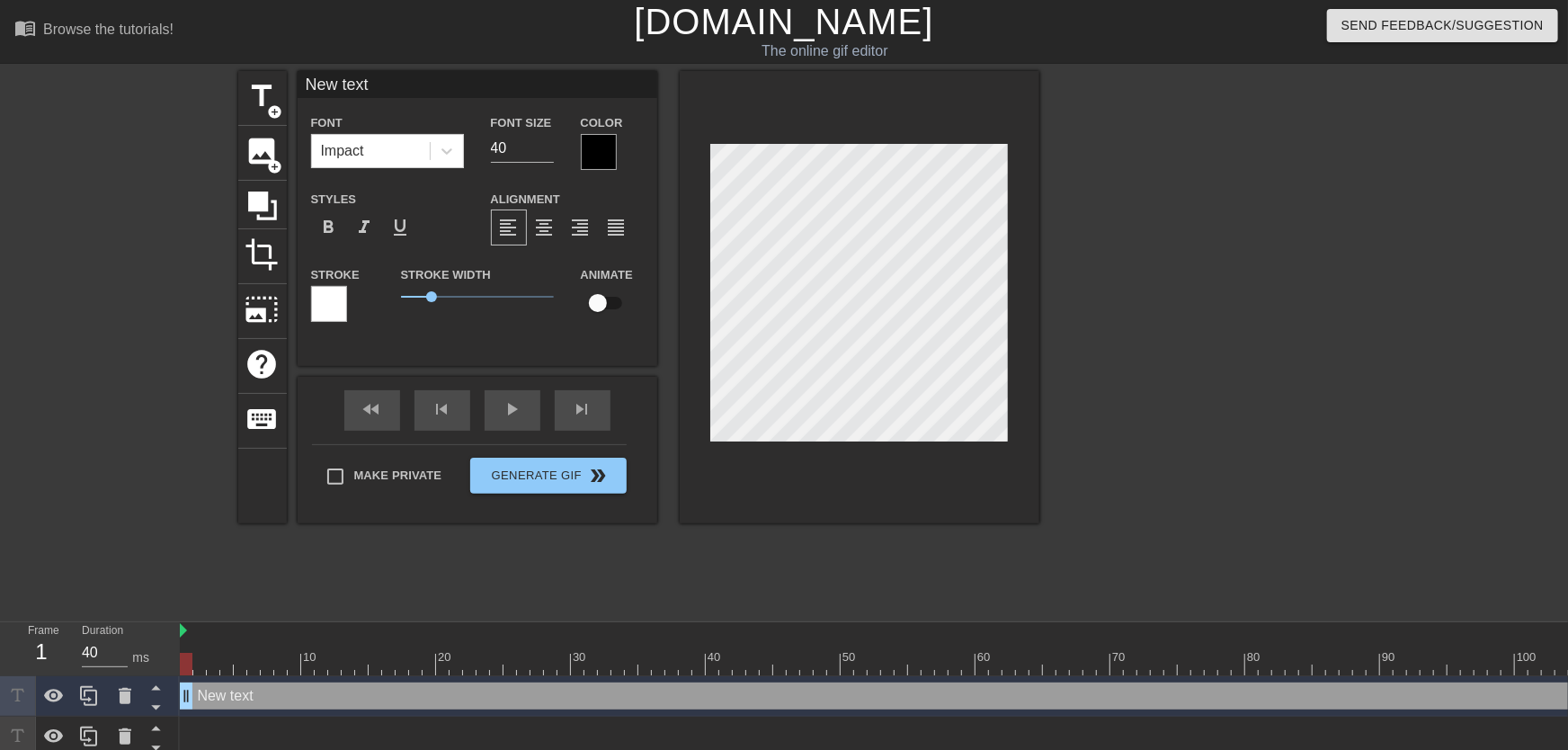
type textarea "New tex"
type input "New te"
type textarea "New te"
type input "New t"
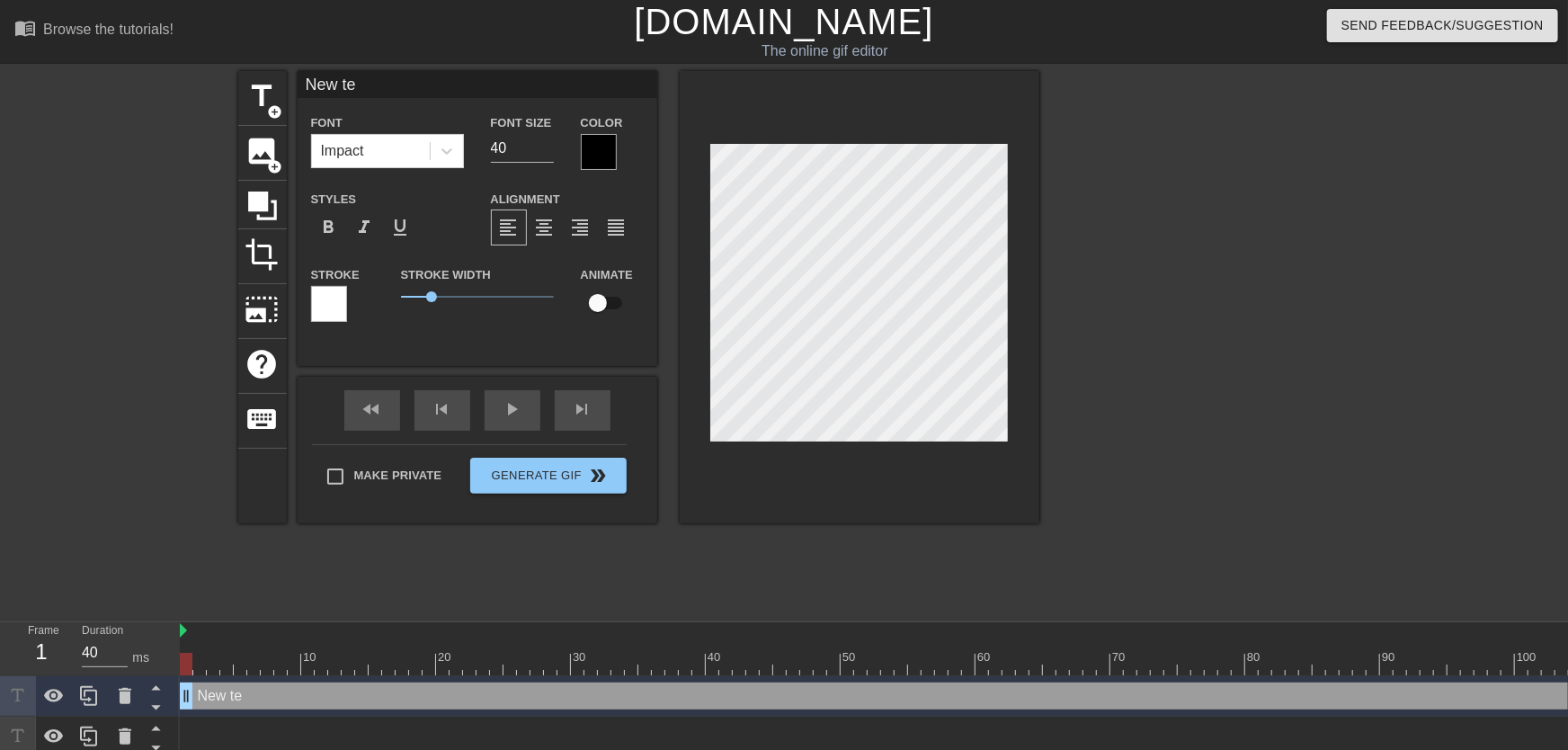
type textarea "New t"
type input "New"
type textarea "New"
type input "New"
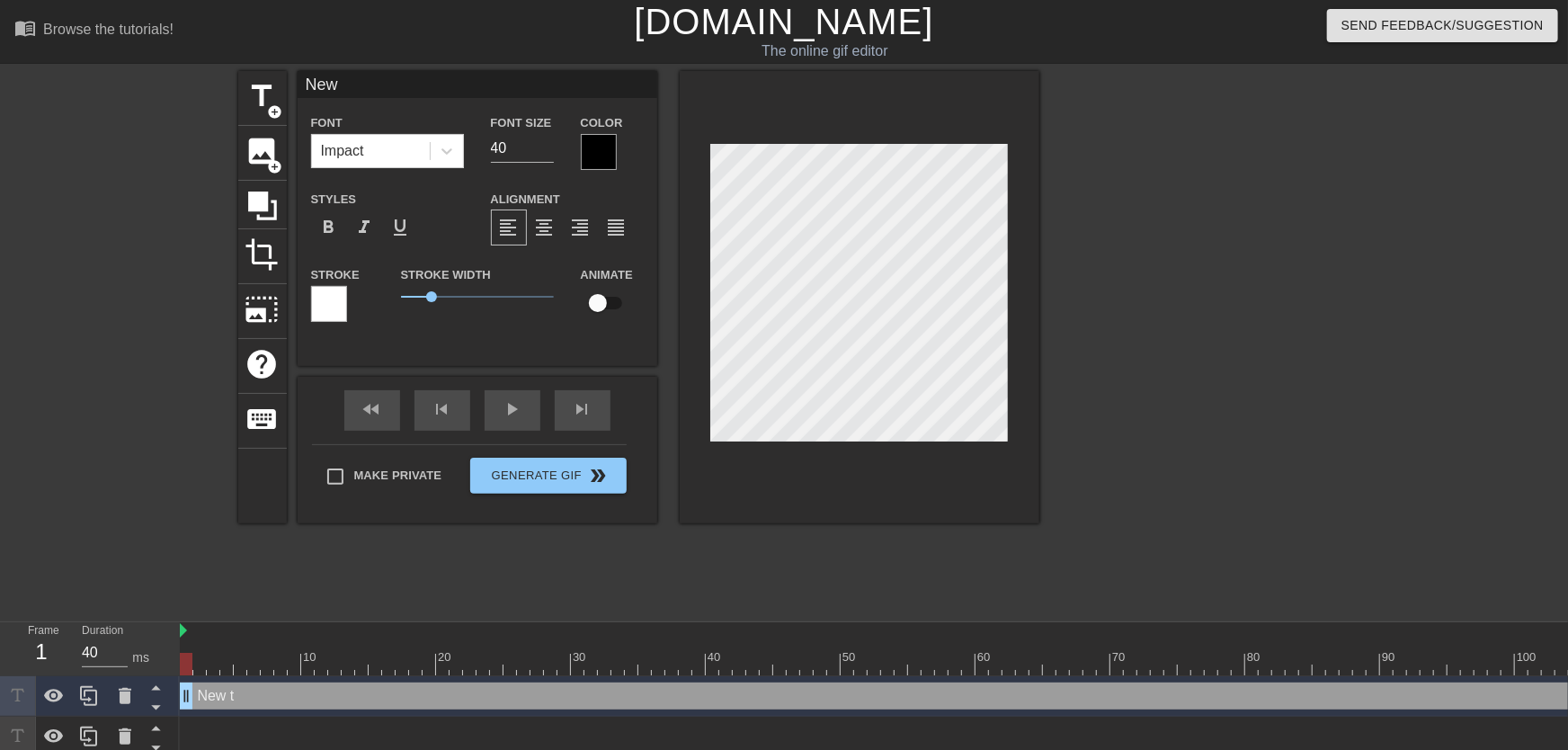
type textarea "New"
type input "Ne"
type textarea "Ne"
type input "N"
type textarea "N"
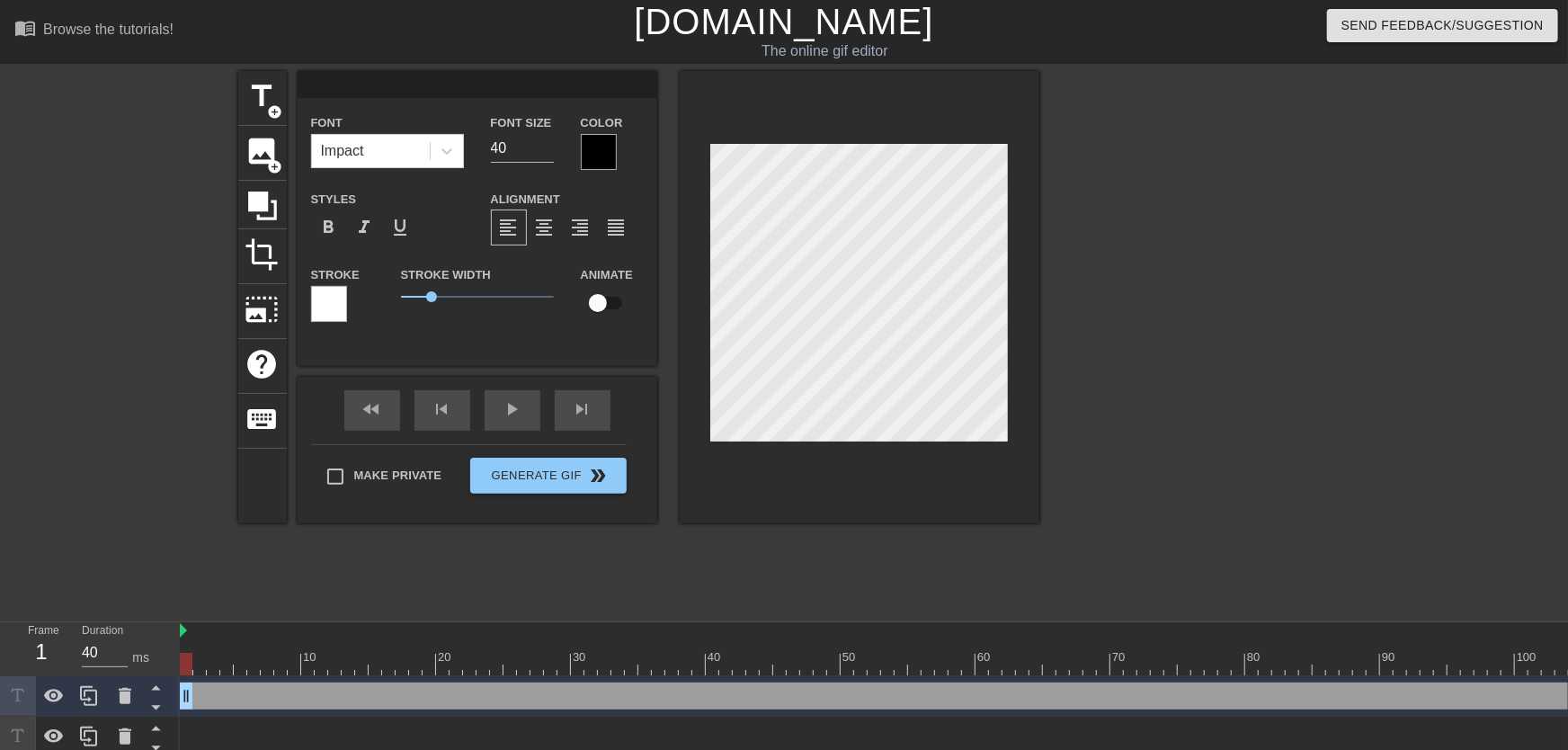
type input "T"
type textarea "T"
type input "To"
type textarea "To"
type input "Ton"
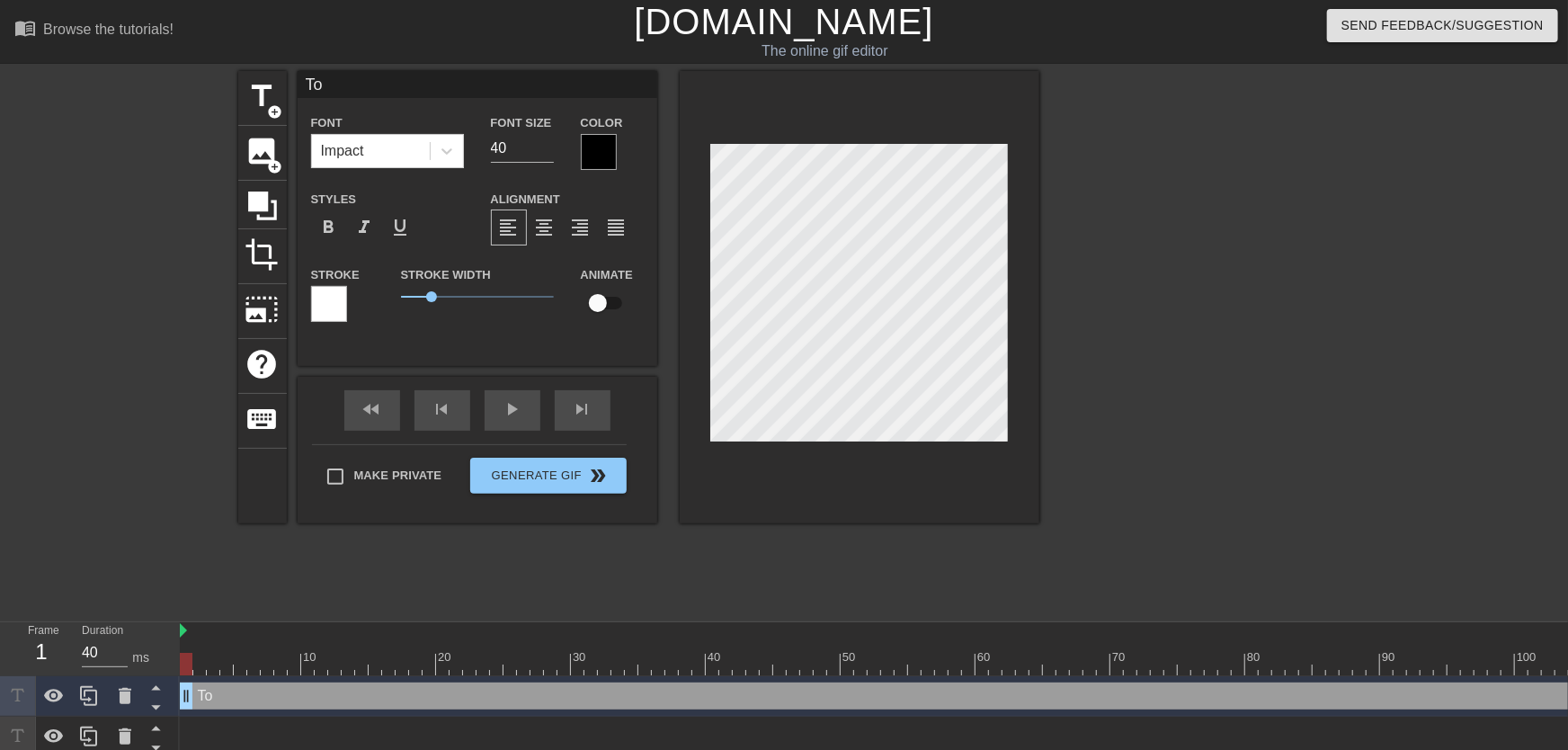
type textarea "Ton"
type input "[PERSON_NAME]"
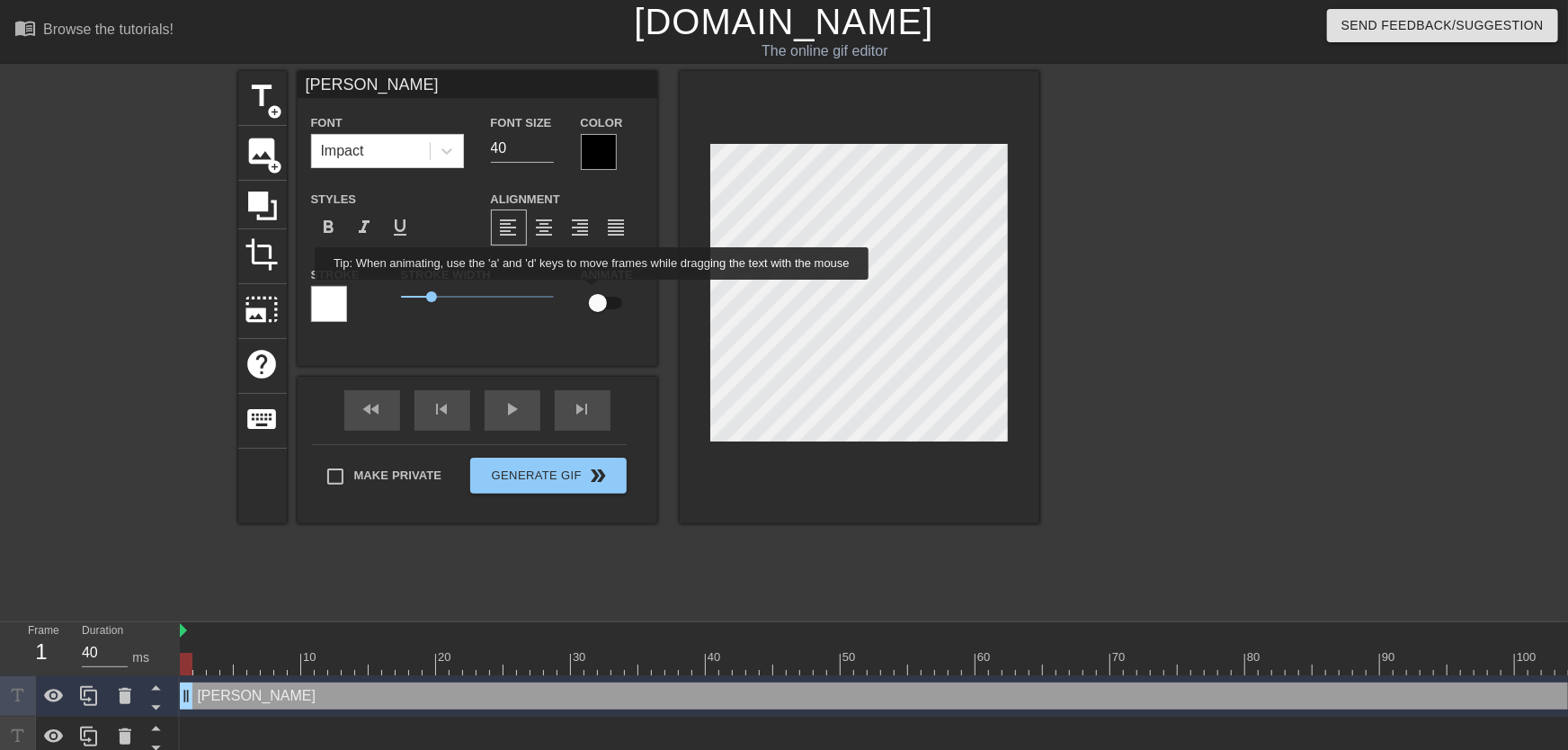
type textarea "[PERSON_NAME]"
drag, startPoint x: 593, startPoint y: 292, endPoint x: 593, endPoint y: 302, distance: 10.0
click at [594, 295] on input "checkbox" at bounding box center [598, 303] width 103 height 35
checkbox input "true"
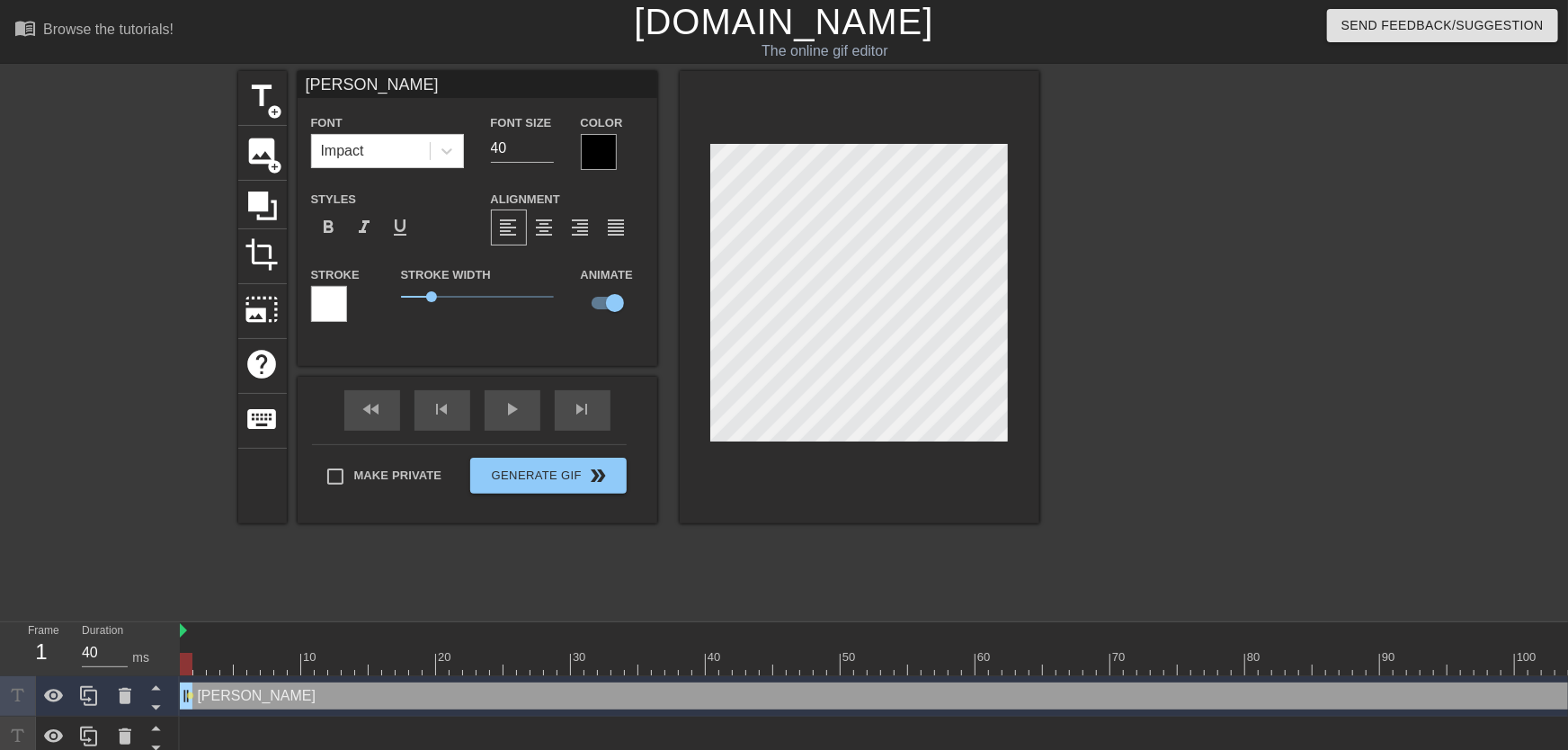
click at [588, 161] on div at bounding box center [599, 152] width 36 height 36
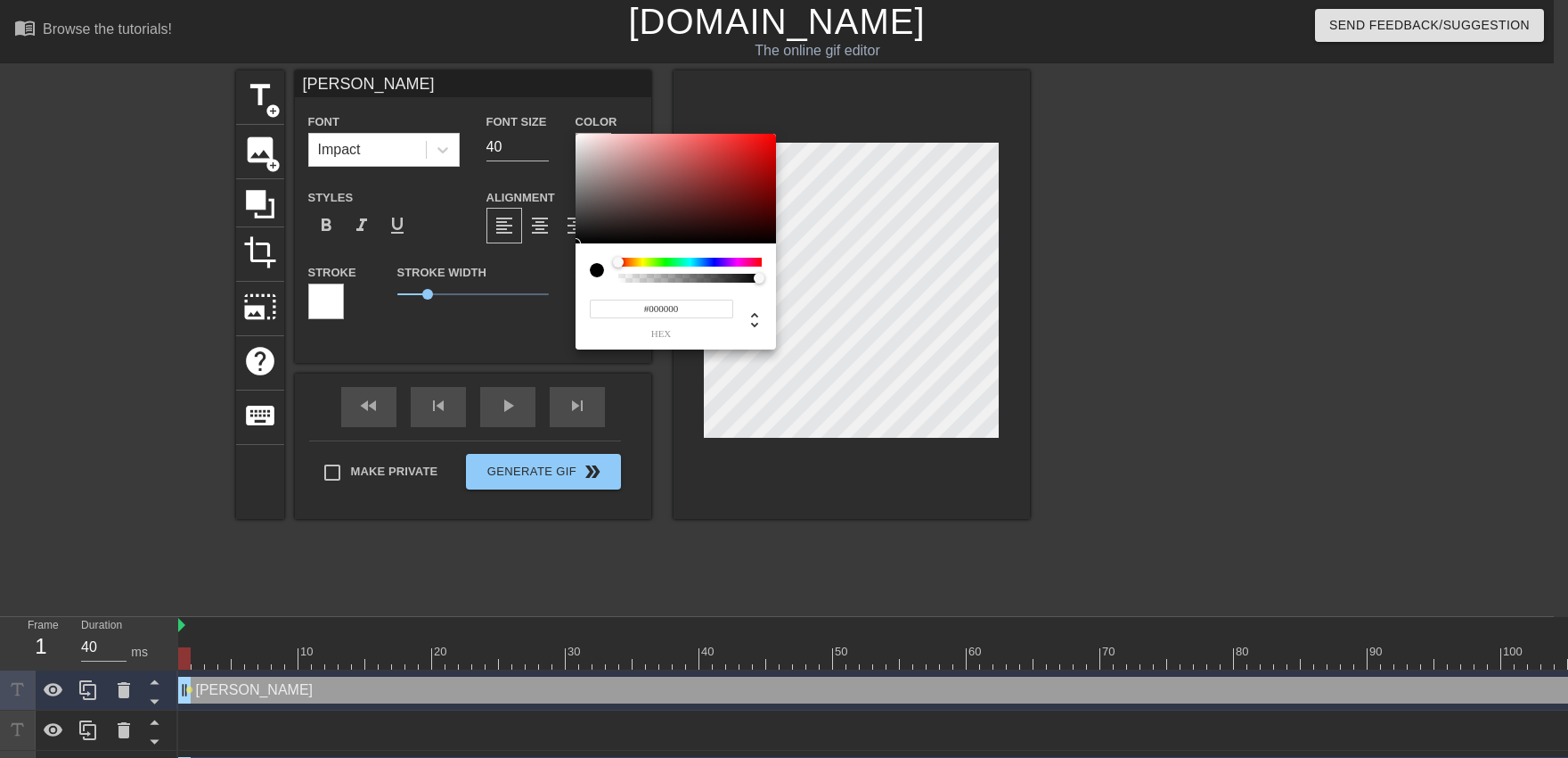
type input "#F4F0F0"
click at [578, 138] on div at bounding box center [675, 189] width 200 height 111
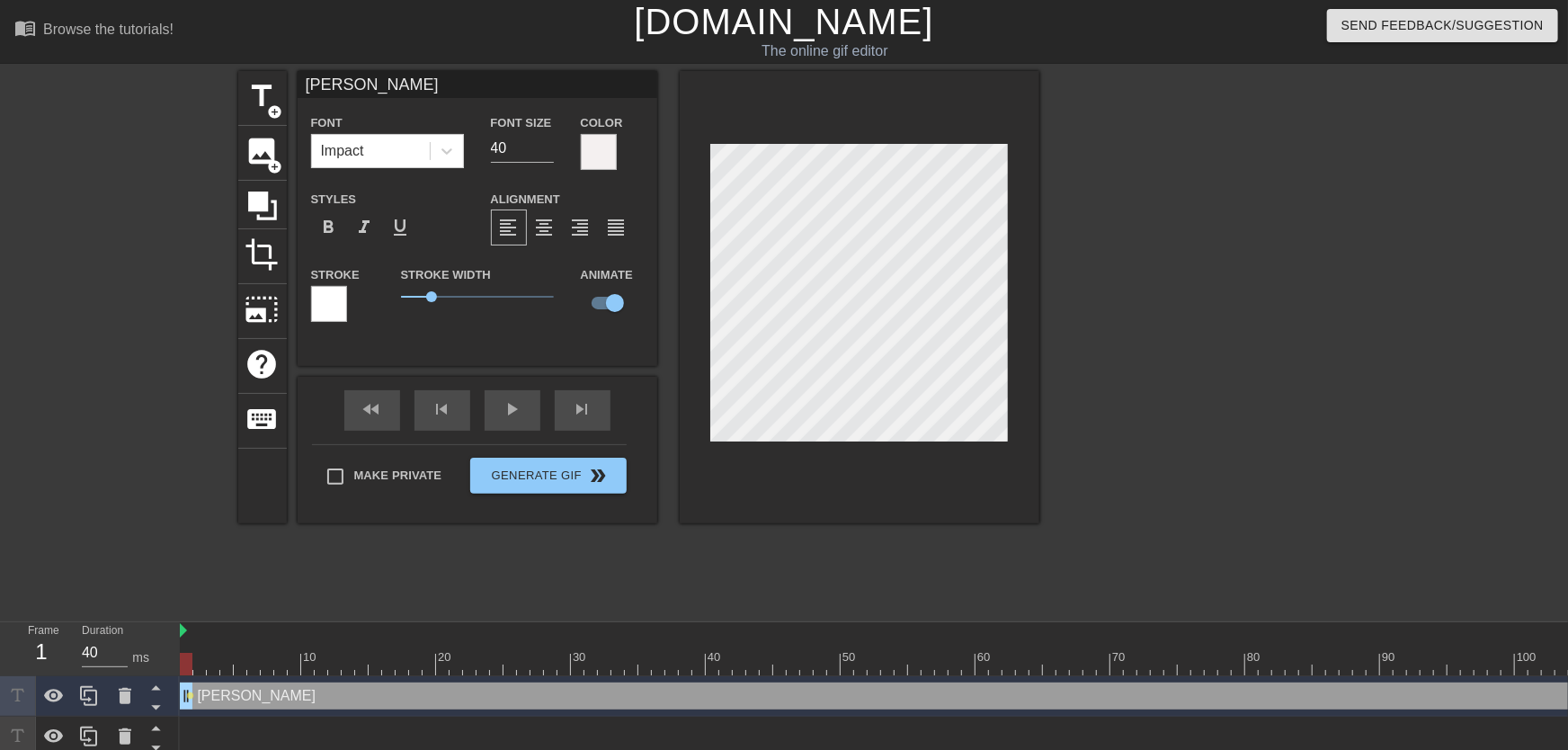
click at [330, 298] on div at bounding box center [329, 304] width 36 height 36
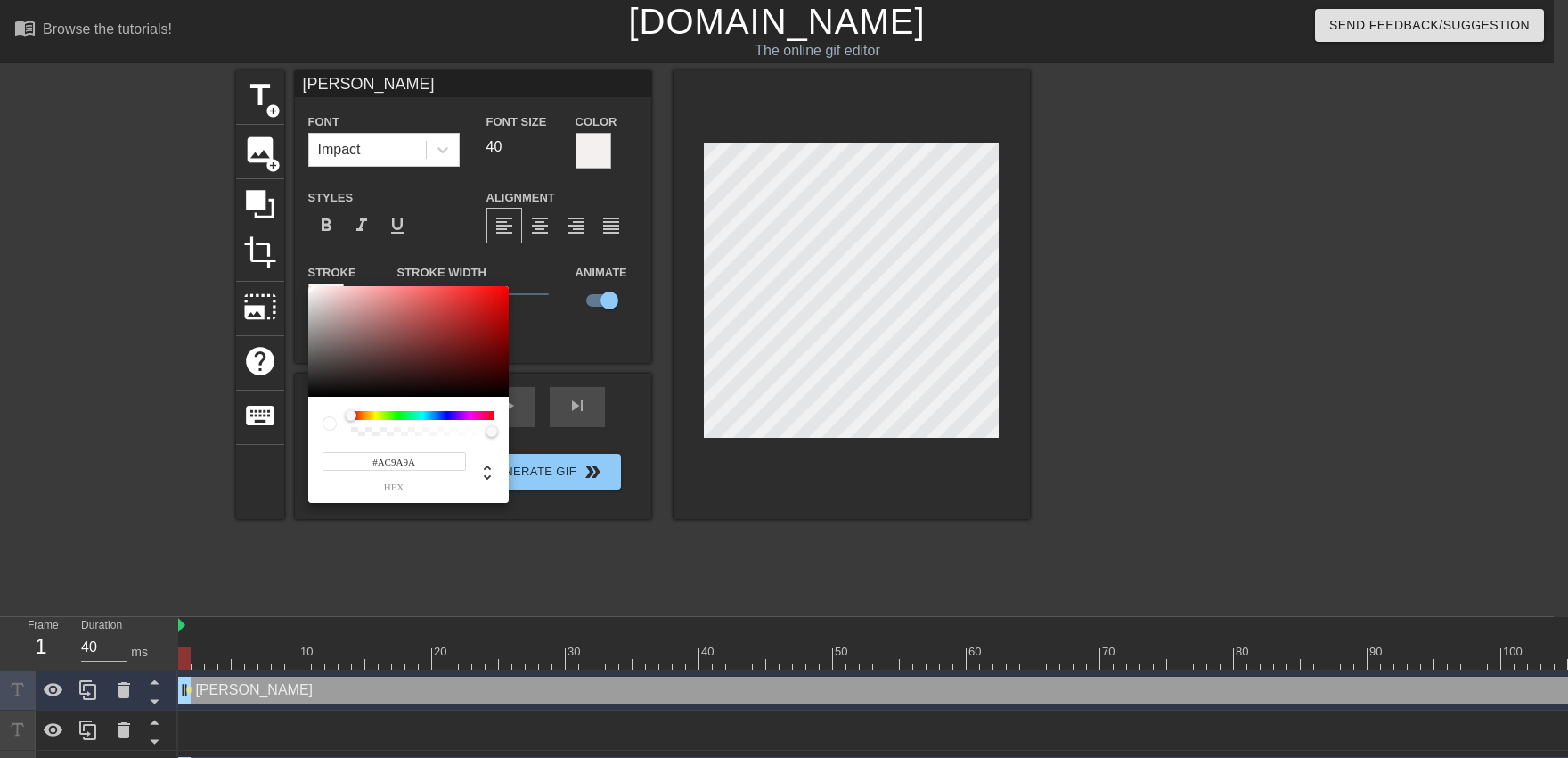
type input "#000000"
drag, startPoint x: 327, startPoint y: 295, endPoint x: 306, endPoint y: 594, distance: 299.7
click at [308, 397] on div at bounding box center [408, 341] width 200 height 111
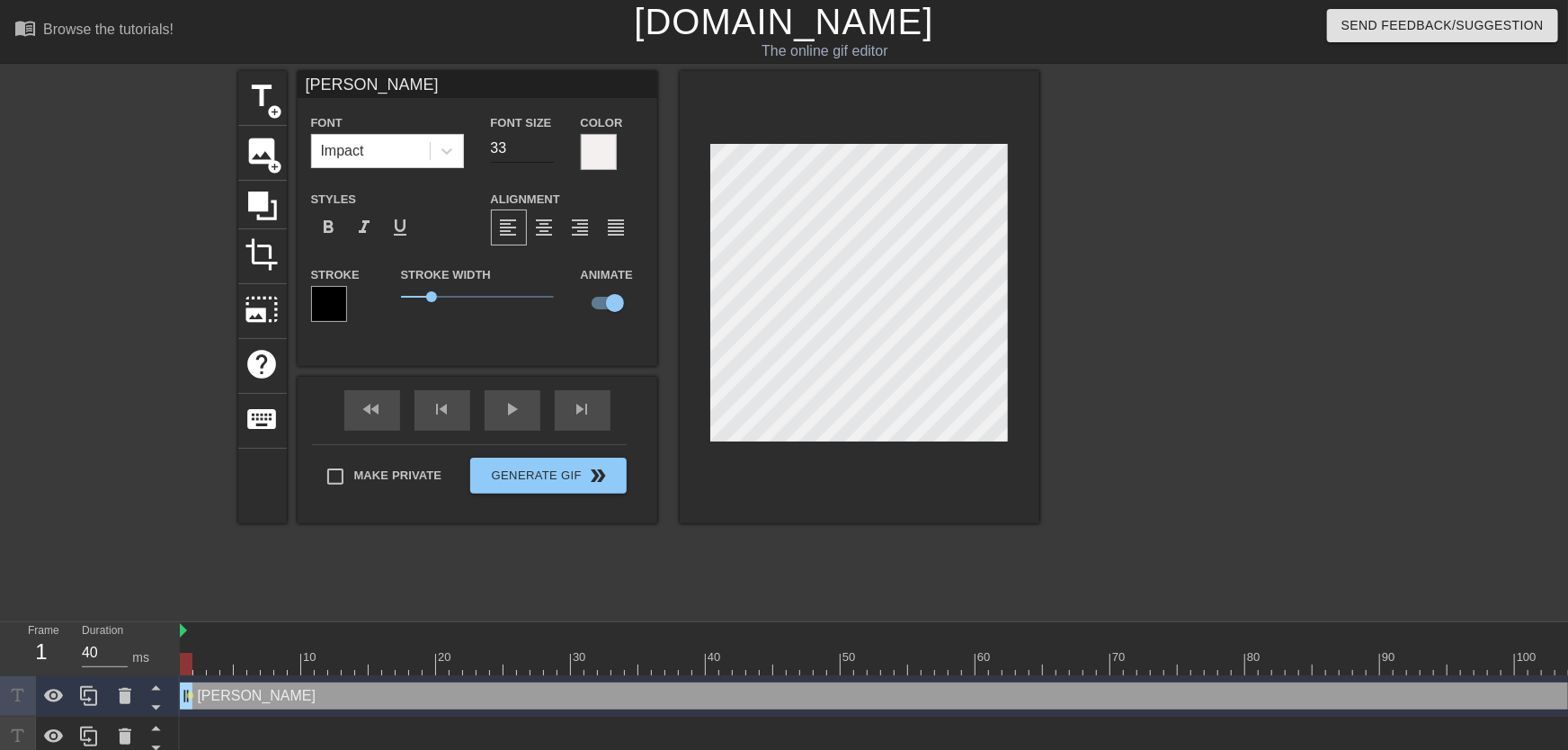
click at [543, 154] on input "33" at bounding box center [523, 148] width 63 height 29
click at [543, 154] on input "32" at bounding box center [523, 148] width 63 height 29
drag, startPoint x: 186, startPoint y: 671, endPoint x: 310, endPoint y: 638, distance: 128.3
click at [154, 664] on div "Frame 1 Duration 40 ms 10 20 30 40 50 60 70 80 90 100 110 120 130 140 150" at bounding box center [784, 711] width 1568 height 176
click at [543, 152] on input "31" at bounding box center [523, 148] width 63 height 29
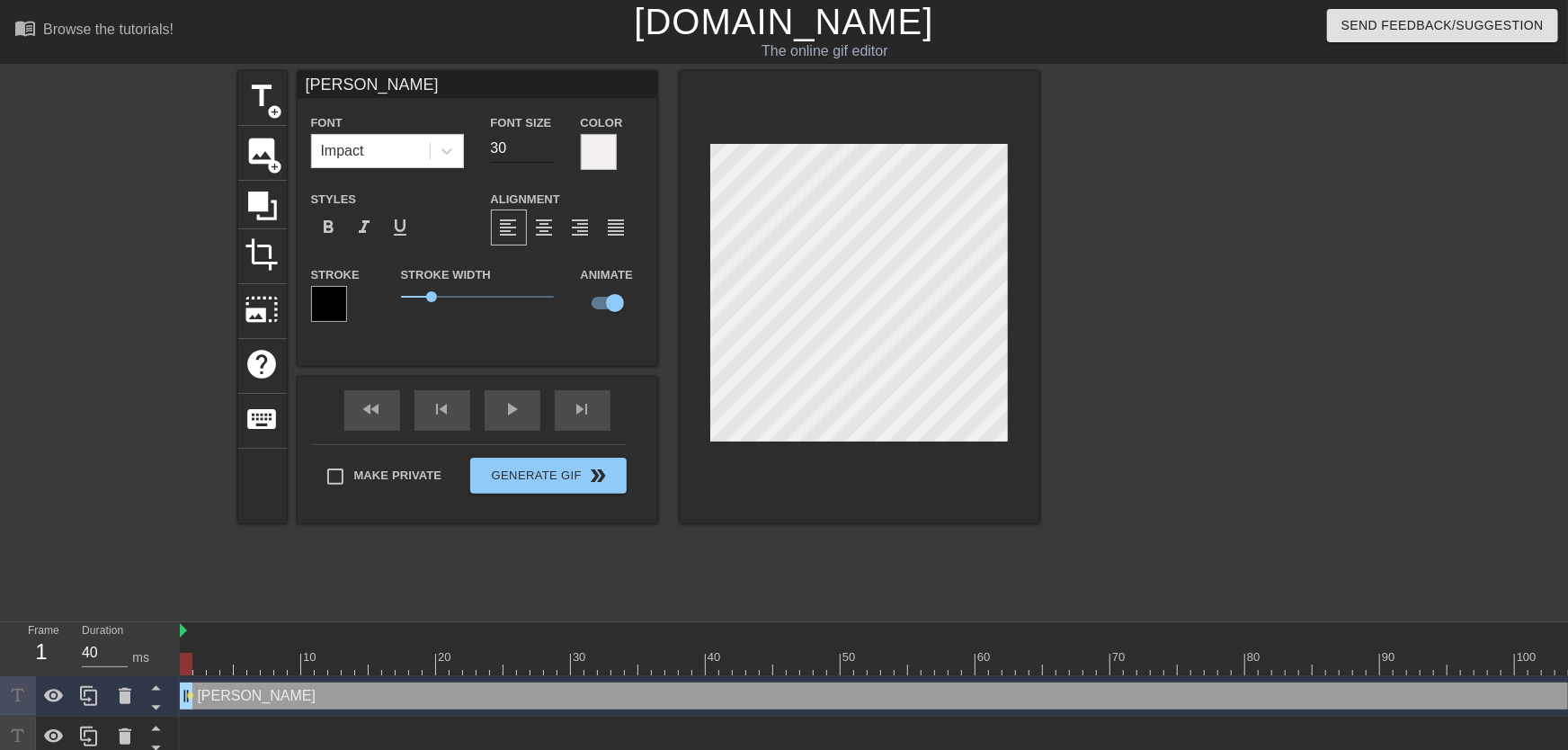
click at [543, 152] on input "30" at bounding box center [523, 148] width 63 height 29
type input "29"
click at [543, 152] on input "29" at bounding box center [523, 148] width 63 height 29
drag, startPoint x: 192, startPoint y: 658, endPoint x: 409, endPoint y: 654, distance: 217.0
click at [409, 654] on div at bounding box center [402, 664] width 13 height 23
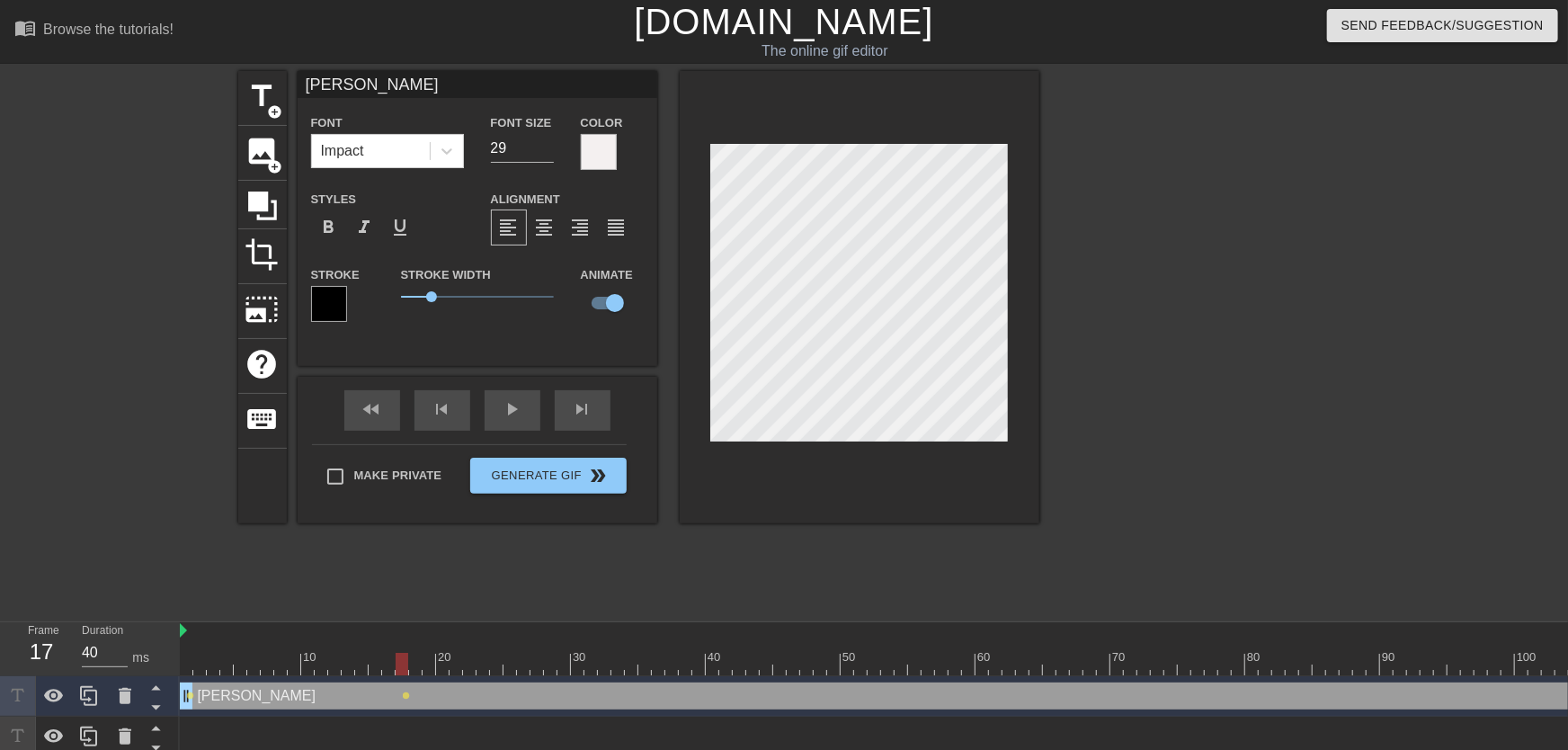
drag, startPoint x: 178, startPoint y: 664, endPoint x: 165, endPoint y: 665, distance: 13.0
click at [165, 664] on div "Frame 17 Duration 40 ms 10 20 30 40 50 60 70 80 90 100 110 120 130 140 150" at bounding box center [784, 711] width 1568 height 176
click at [193, 664] on span "lens" at bounding box center [191, 696] width 8 height 8
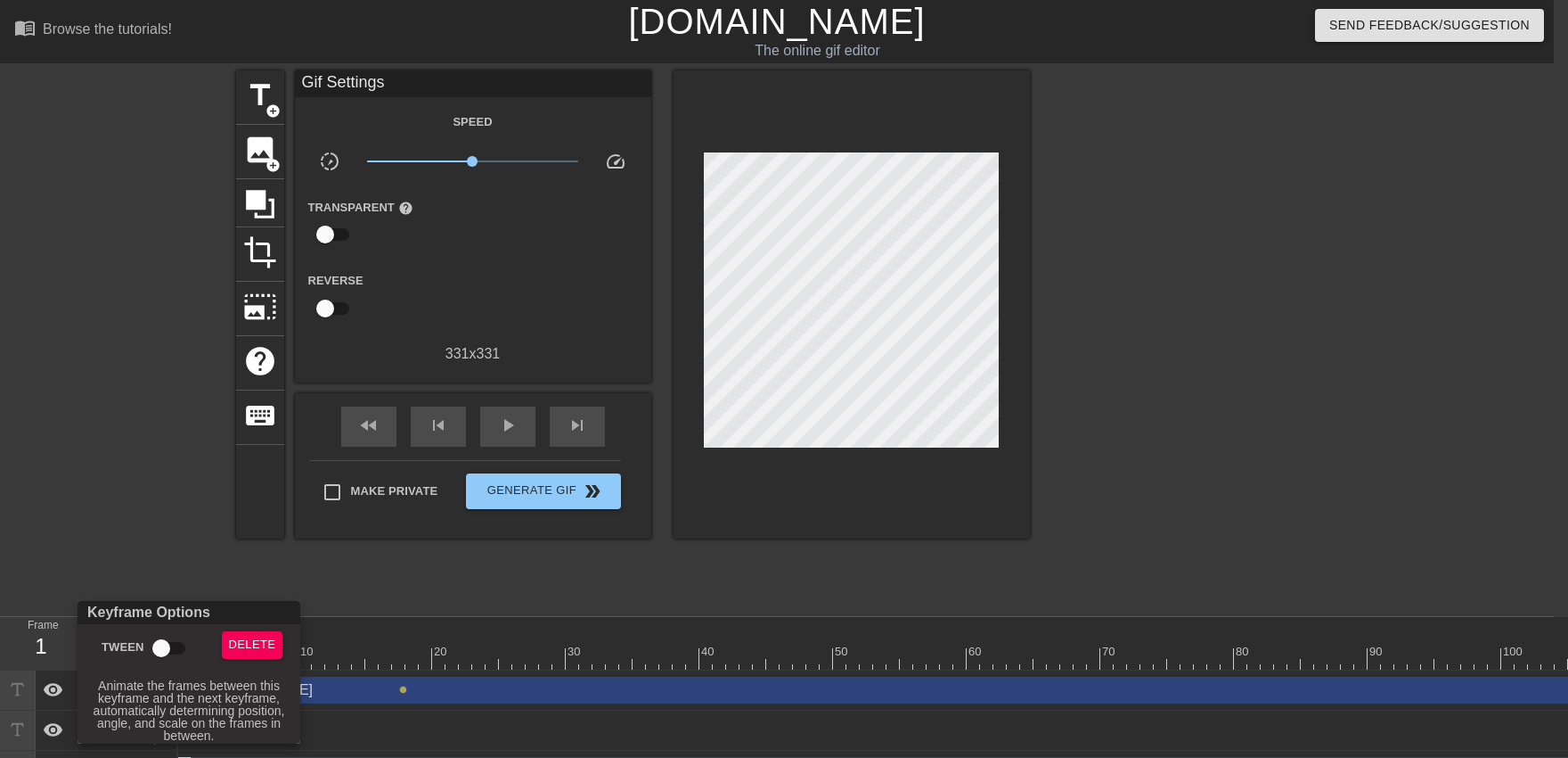
drag, startPoint x: 180, startPoint y: 642, endPoint x: 192, endPoint y: 641, distance: 12.0
click at [179, 642] on input "Tween" at bounding box center [161, 647] width 102 height 34
checkbox input "true"
click at [501, 574] on div at bounding box center [784, 379] width 1568 height 758
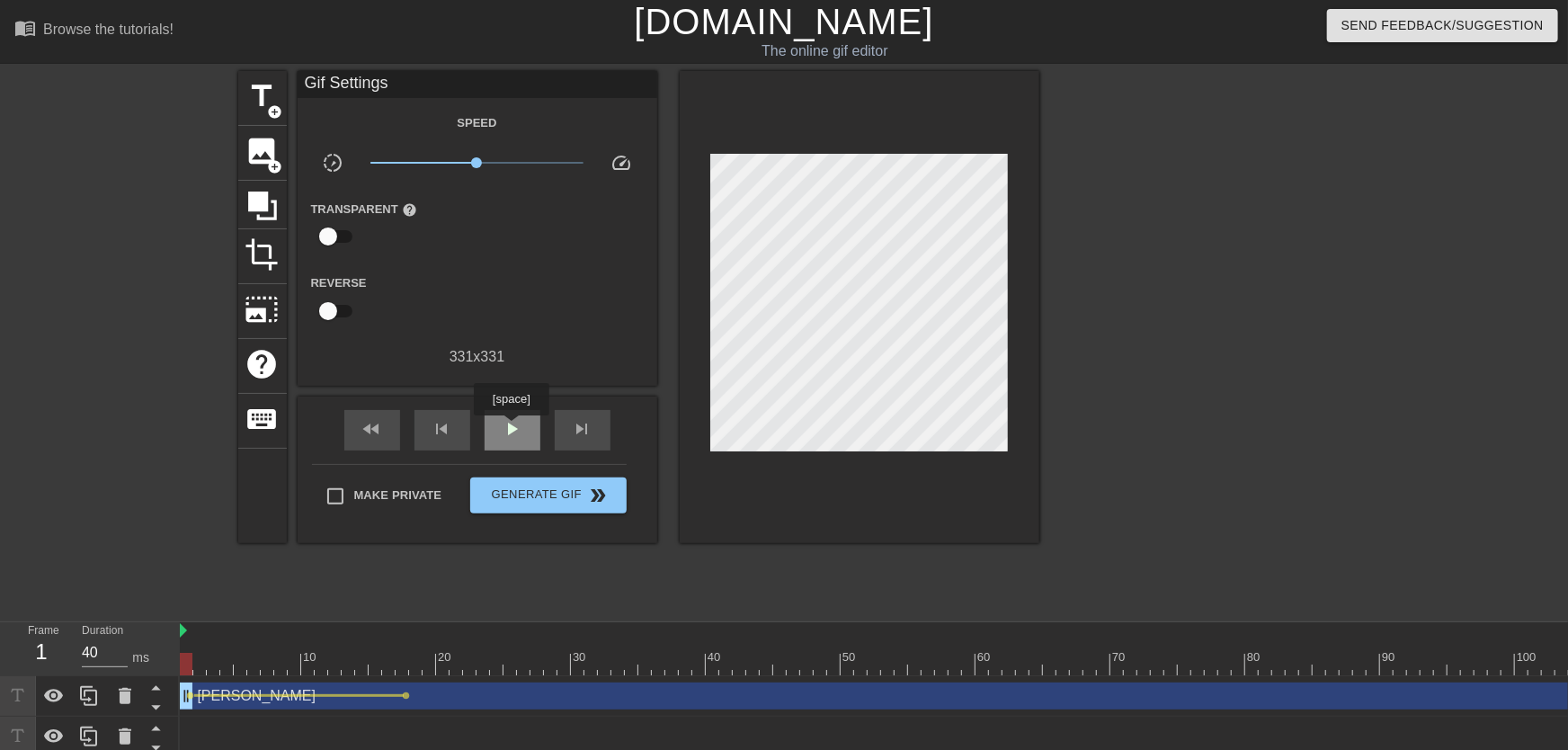
click at [511, 428] on span "play_arrow" at bounding box center [512, 429] width 22 height 22
drag, startPoint x: 381, startPoint y: 651, endPoint x: 600, endPoint y: 667, distance: 219.6
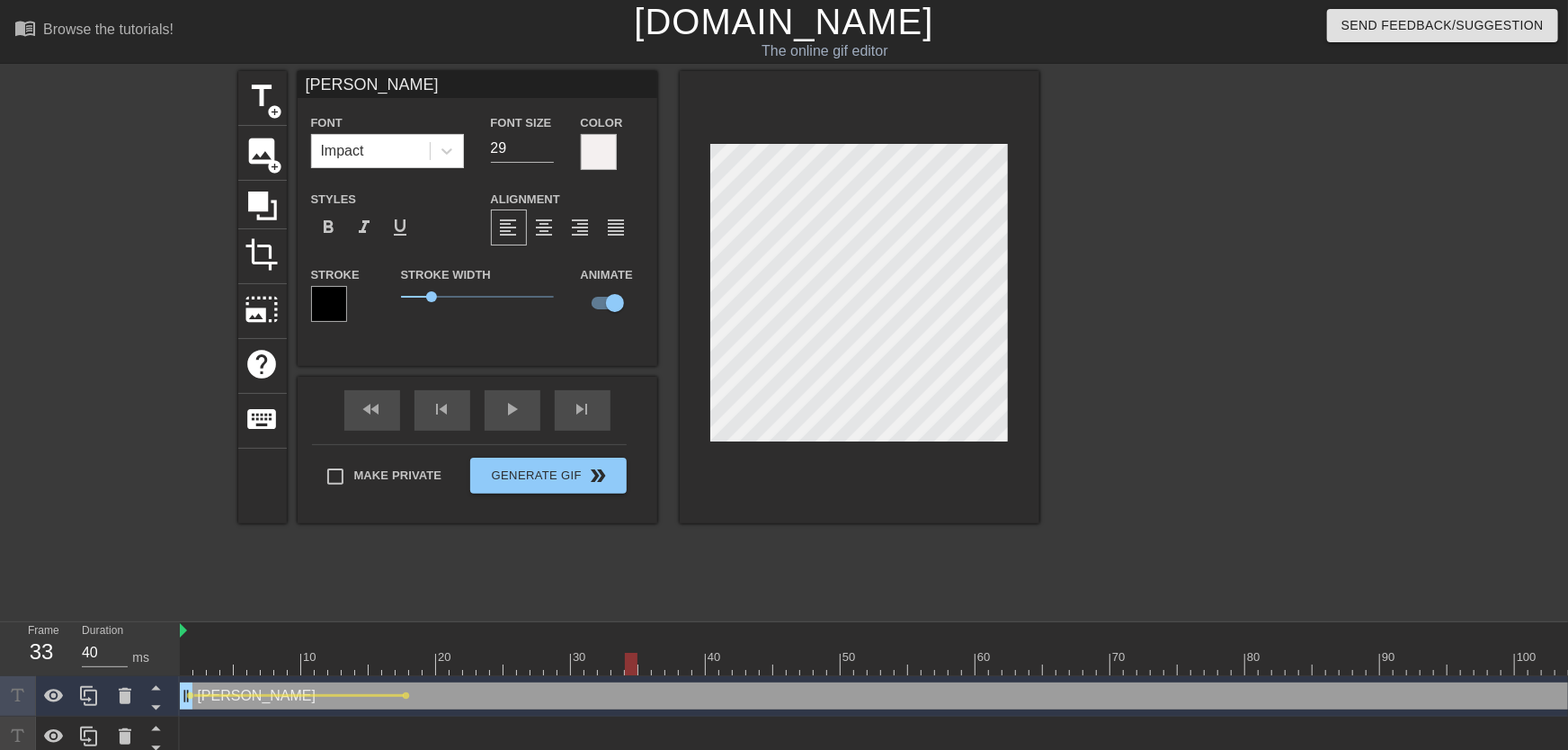
drag, startPoint x: 604, startPoint y: 667, endPoint x: 637, endPoint y: 672, distance: 33.4
click at [637, 664] on div at bounding box center [631, 664] width 13 height 23
click at [407, 664] on span "lens" at bounding box center [407, 696] width 8 height 8
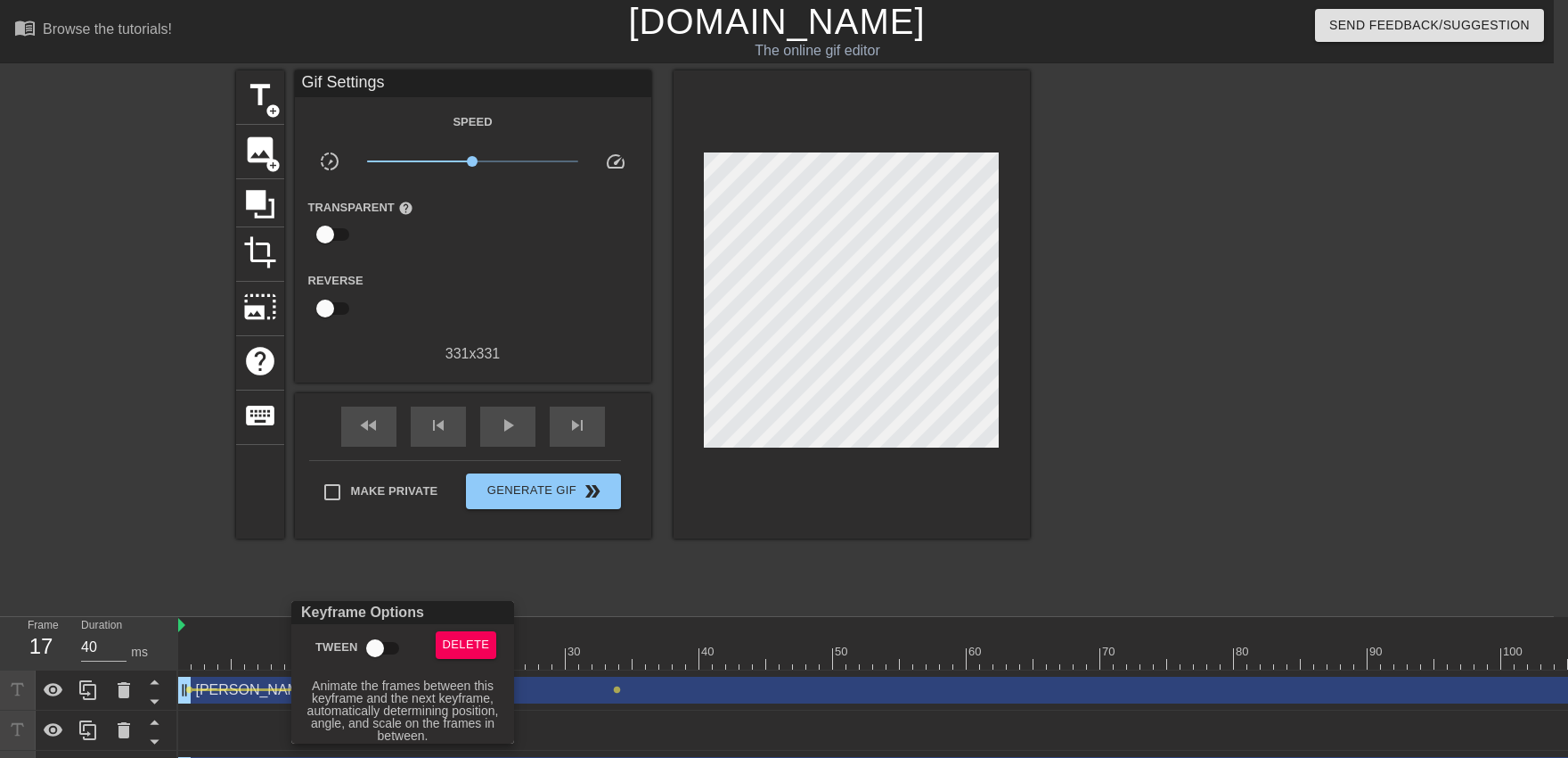
click at [387, 643] on input "Tween" at bounding box center [375, 647] width 102 height 34
checkbox input "true"
click at [377, 551] on div at bounding box center [784, 379] width 1568 height 758
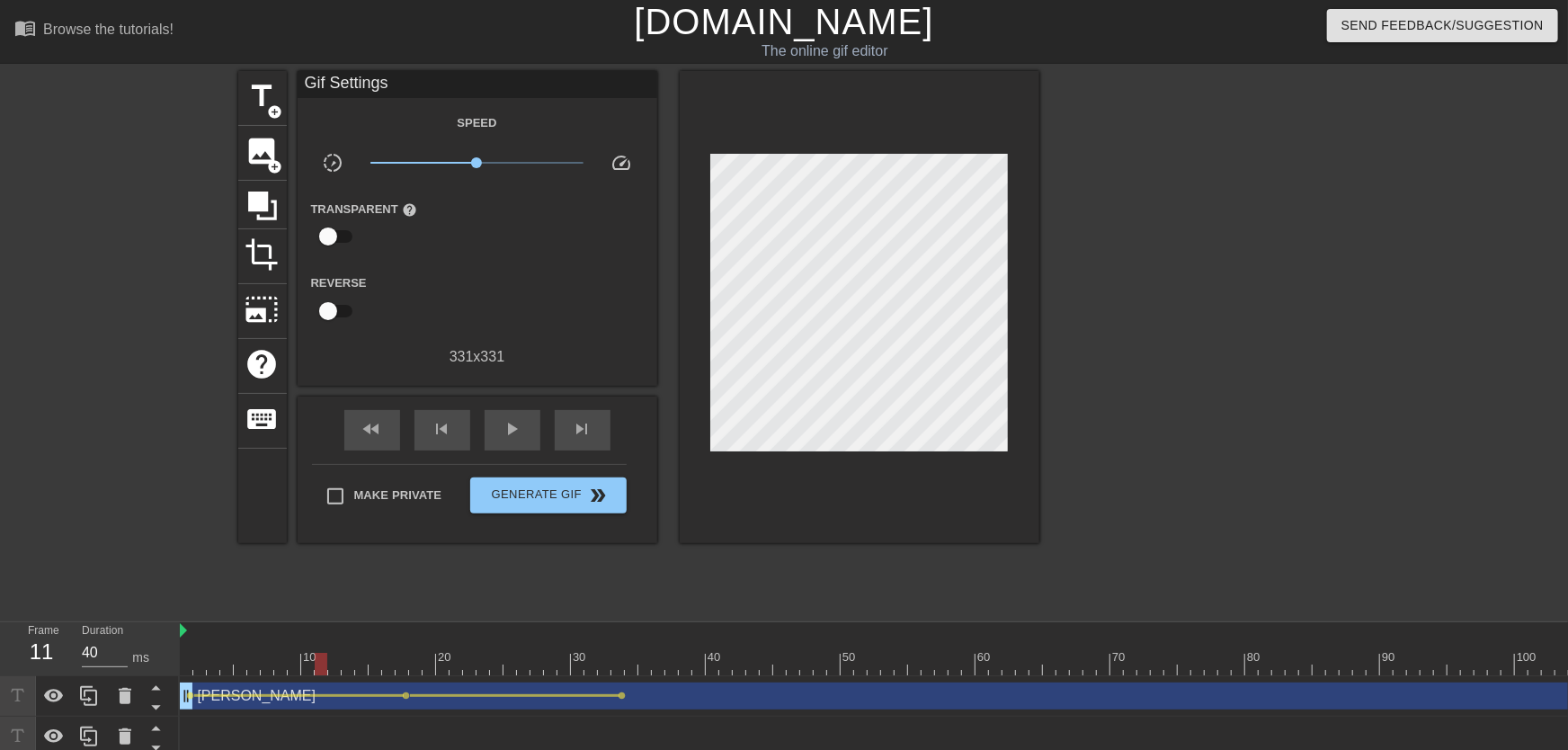
drag, startPoint x: 383, startPoint y: 664, endPoint x: 147, endPoint y: 647, distance: 236.6
click at [119, 664] on div "Frame 11 Duration 40 ms 10 20 30 40 50 60 70 80 90 100 110 120 130 140 150" at bounding box center [784, 711] width 1568 height 176
click at [523, 439] on div "play_arrow" at bounding box center [512, 430] width 55 height 40
drag, startPoint x: 548, startPoint y: 661, endPoint x: 683, endPoint y: 663, distance: 135.0
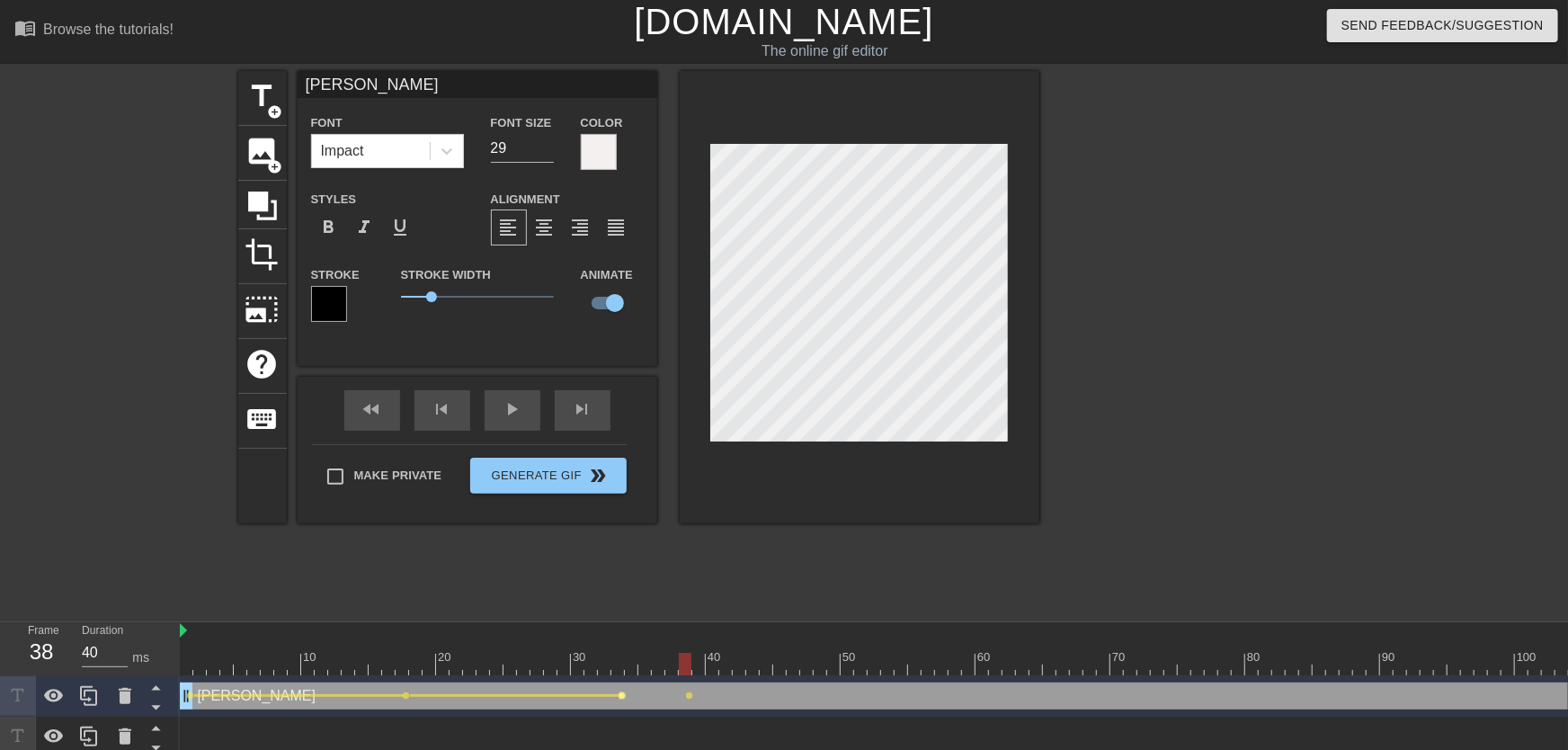
click at [620, 664] on span "lens" at bounding box center [623, 696] width 8 height 8
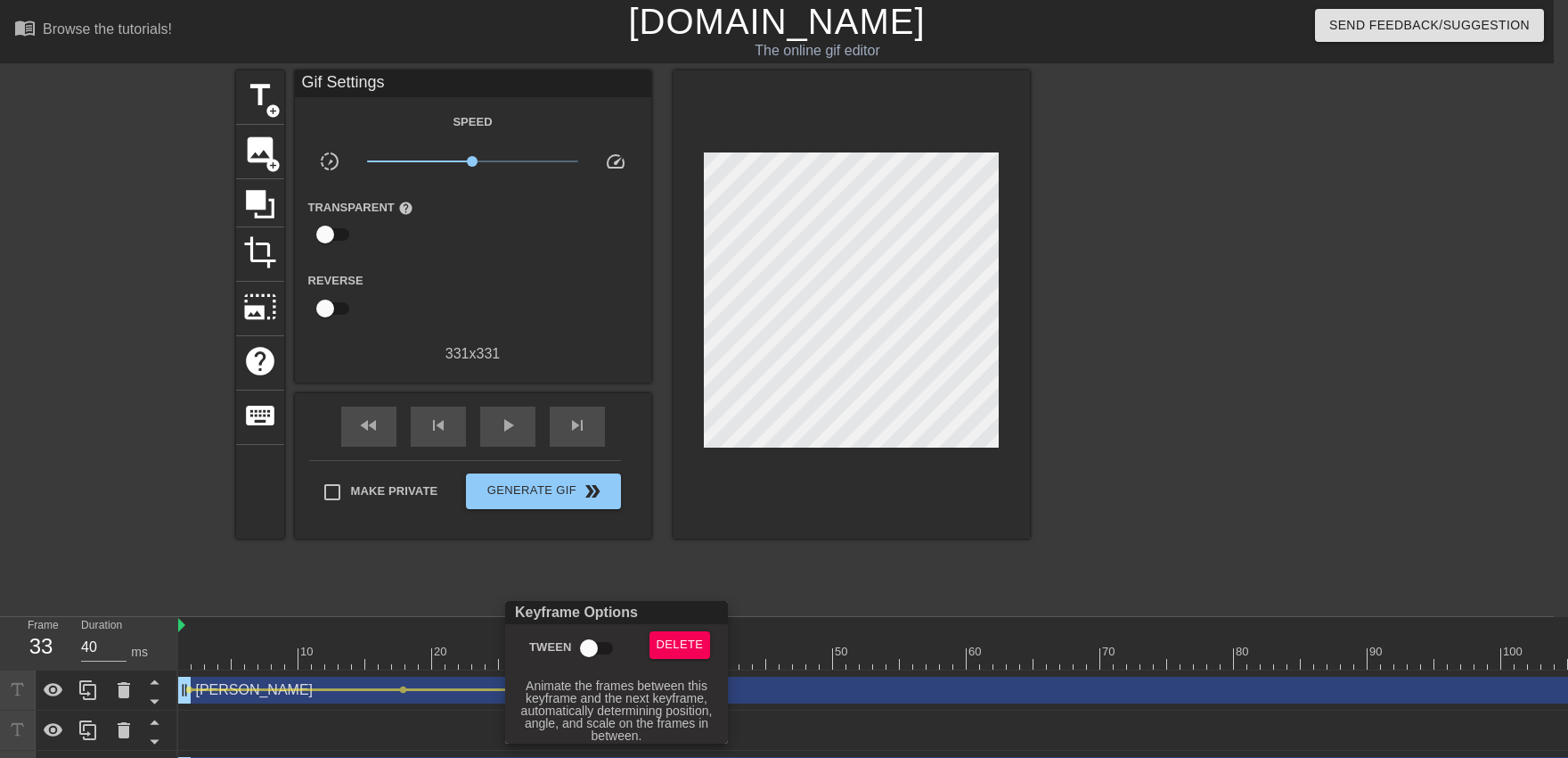
drag, startPoint x: 577, startPoint y: 650, endPoint x: 577, endPoint y: 633, distance: 17.0
click at [577, 650] on input "Tween" at bounding box center [588, 647] width 102 height 34
checkbox input "true"
click at [578, 570] on div at bounding box center [784, 379] width 1568 height 758
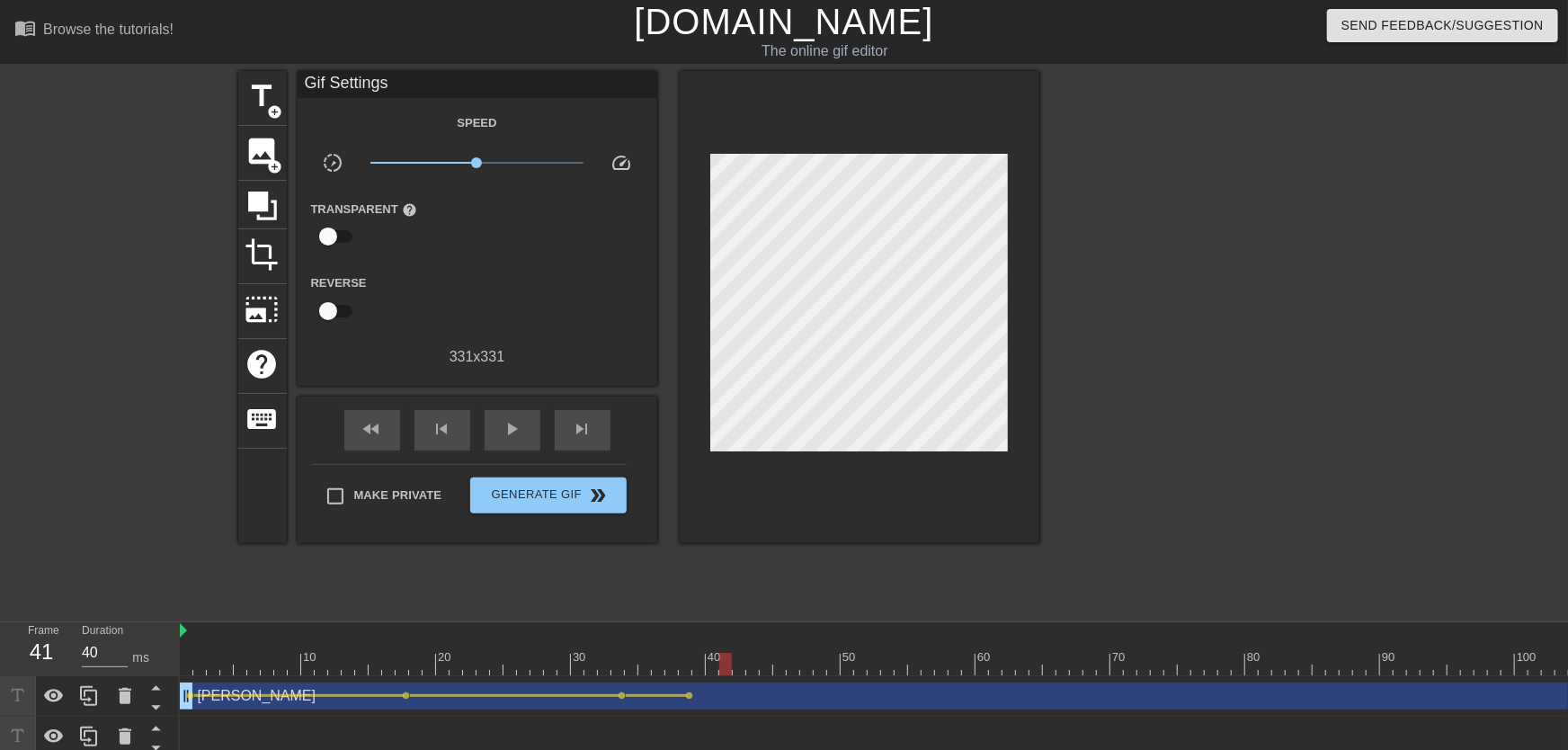
drag, startPoint x: 629, startPoint y: 663, endPoint x: 729, endPoint y: 664, distance: 100.0
drag, startPoint x: 737, startPoint y: 670, endPoint x: 829, endPoint y: 542, distance: 157.6
click at [688, 664] on span "lens" at bounding box center [690, 696] width 8 height 8
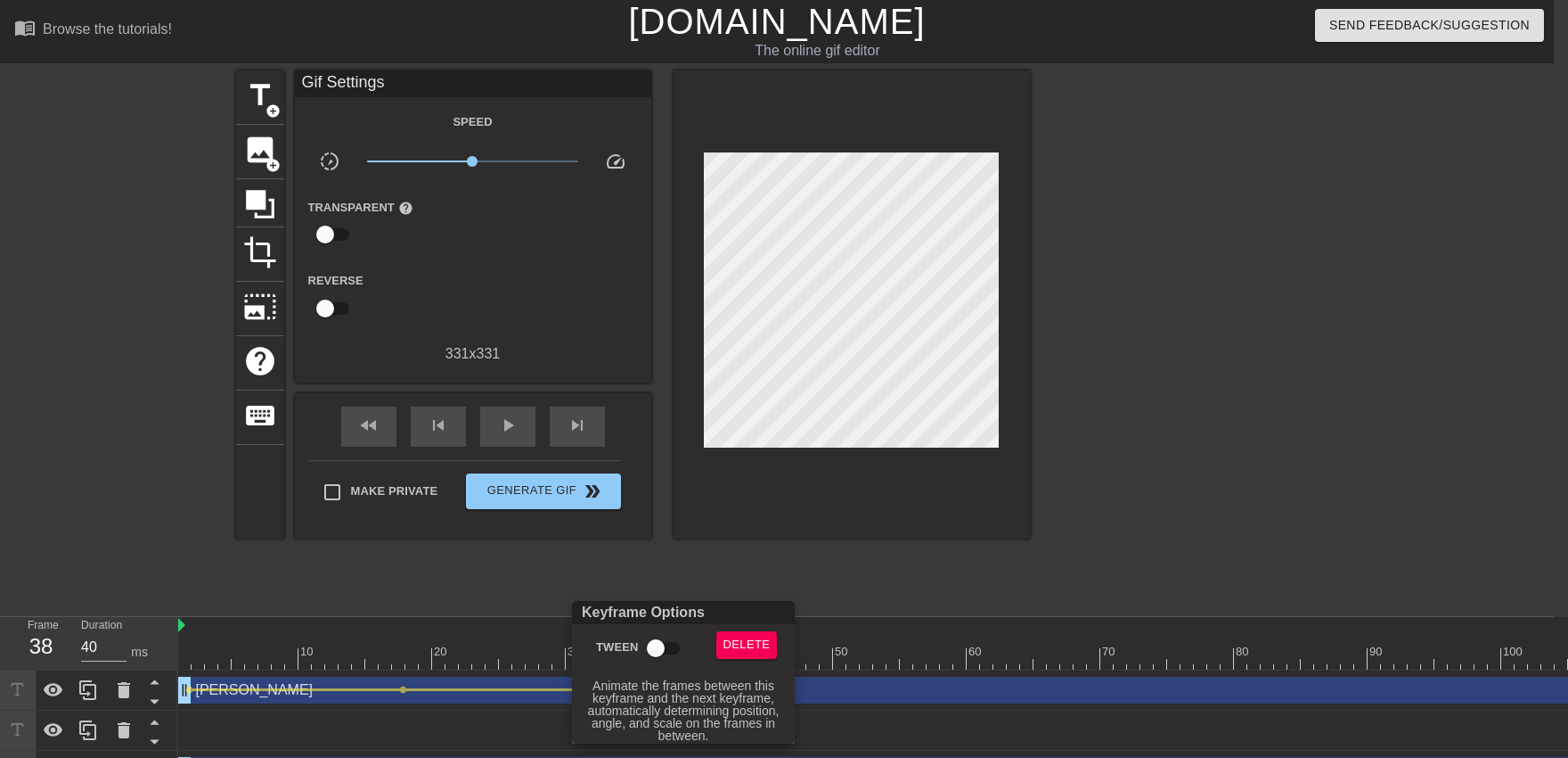
click at [670, 647] on input "Tween" at bounding box center [656, 647] width 102 height 34
checkbox input "true"
click at [647, 544] on div at bounding box center [784, 379] width 1568 height 758
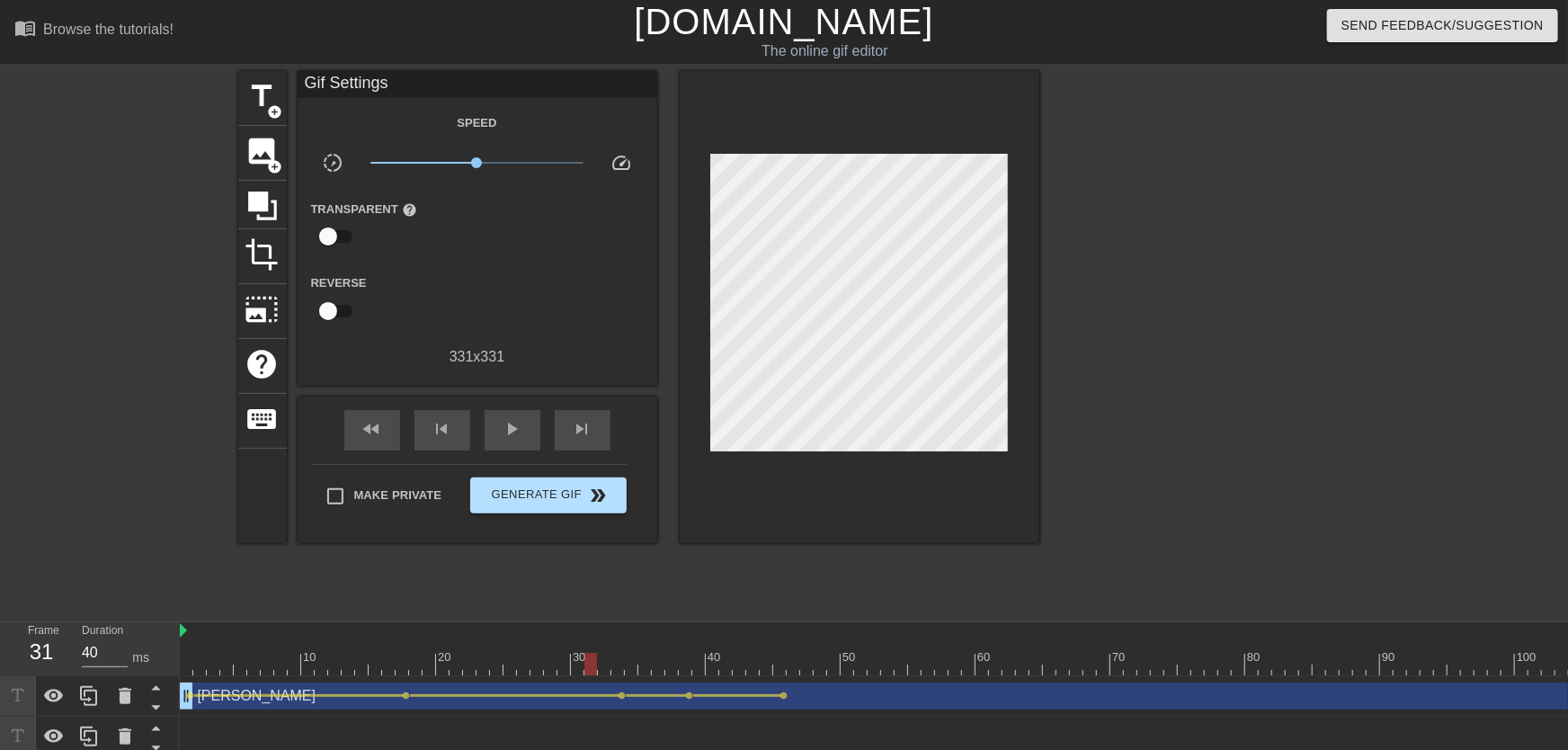
drag, startPoint x: 593, startPoint y: 649, endPoint x: 523, endPoint y: 500, distance: 164.6
click at [513, 445] on div "play_arrow" at bounding box center [512, 430] width 55 height 40
click at [513, 445] on div "pause" at bounding box center [512, 430] width 55 height 40
drag, startPoint x: 528, startPoint y: 642, endPoint x: 461, endPoint y: 633, distance: 67.6
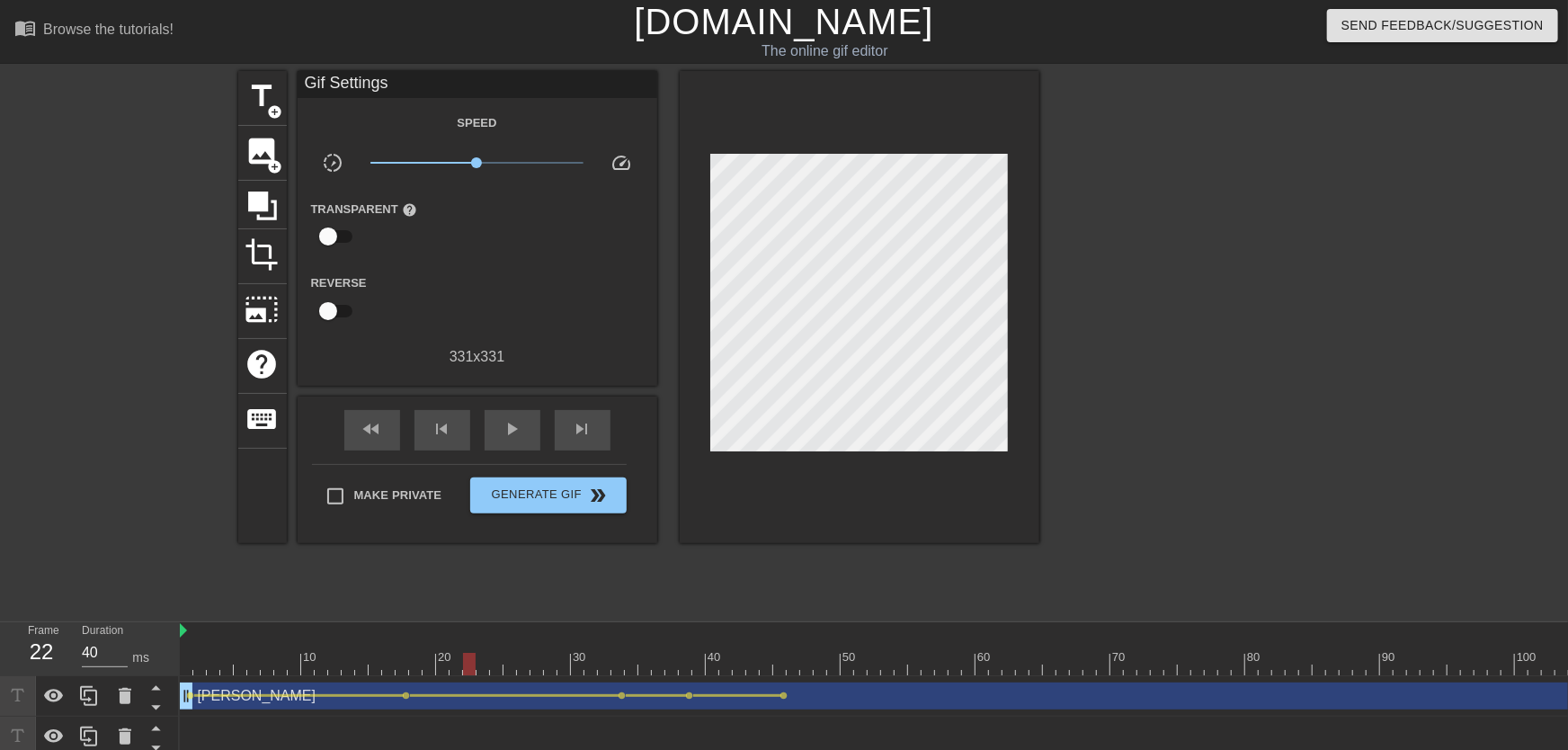
click at [503, 443] on div "play_arrow" at bounding box center [512, 430] width 55 height 40
drag, startPoint x: 679, startPoint y: 658, endPoint x: 792, endPoint y: 668, distance: 113.4
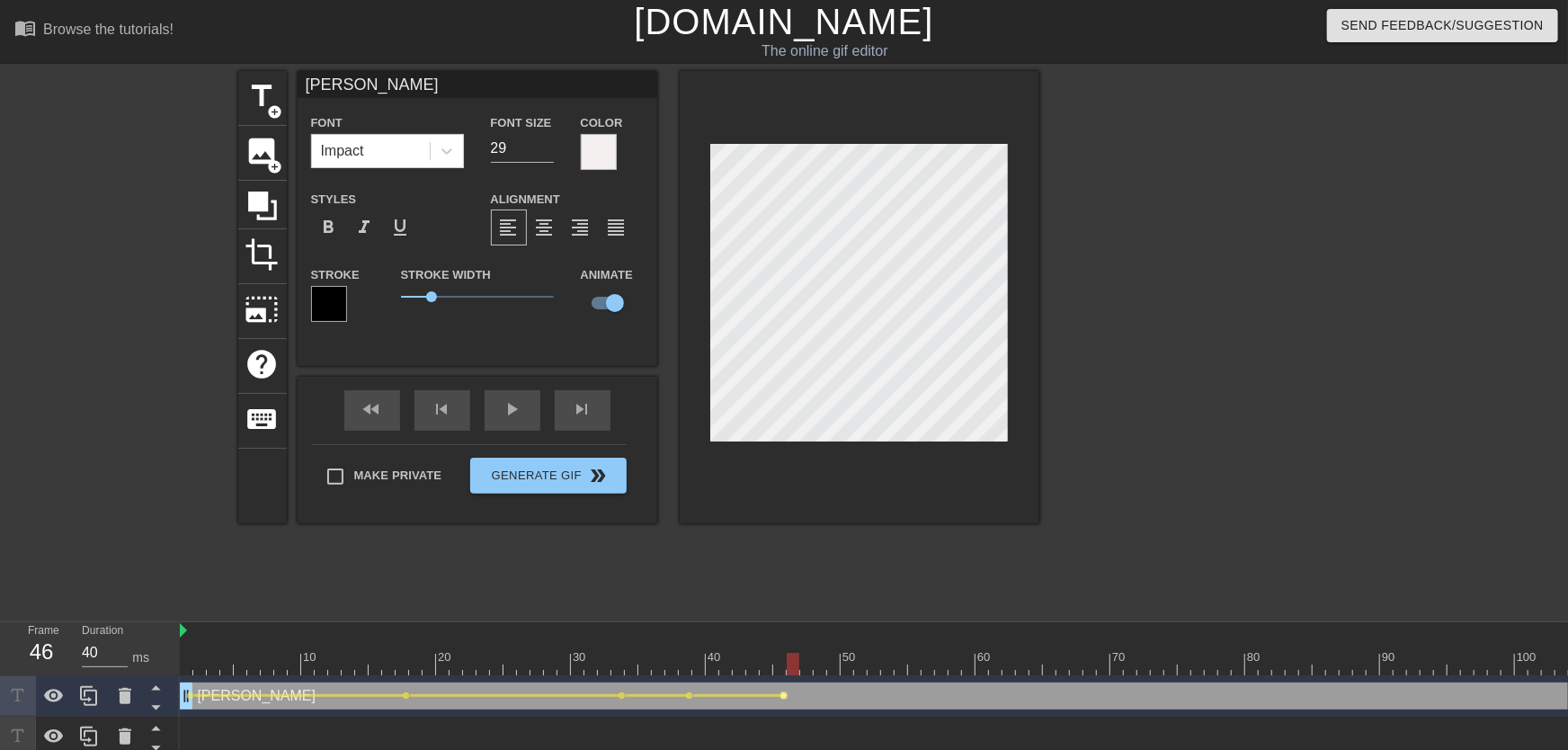
click at [784, 664] on span "lens" at bounding box center [784, 696] width 8 height 8
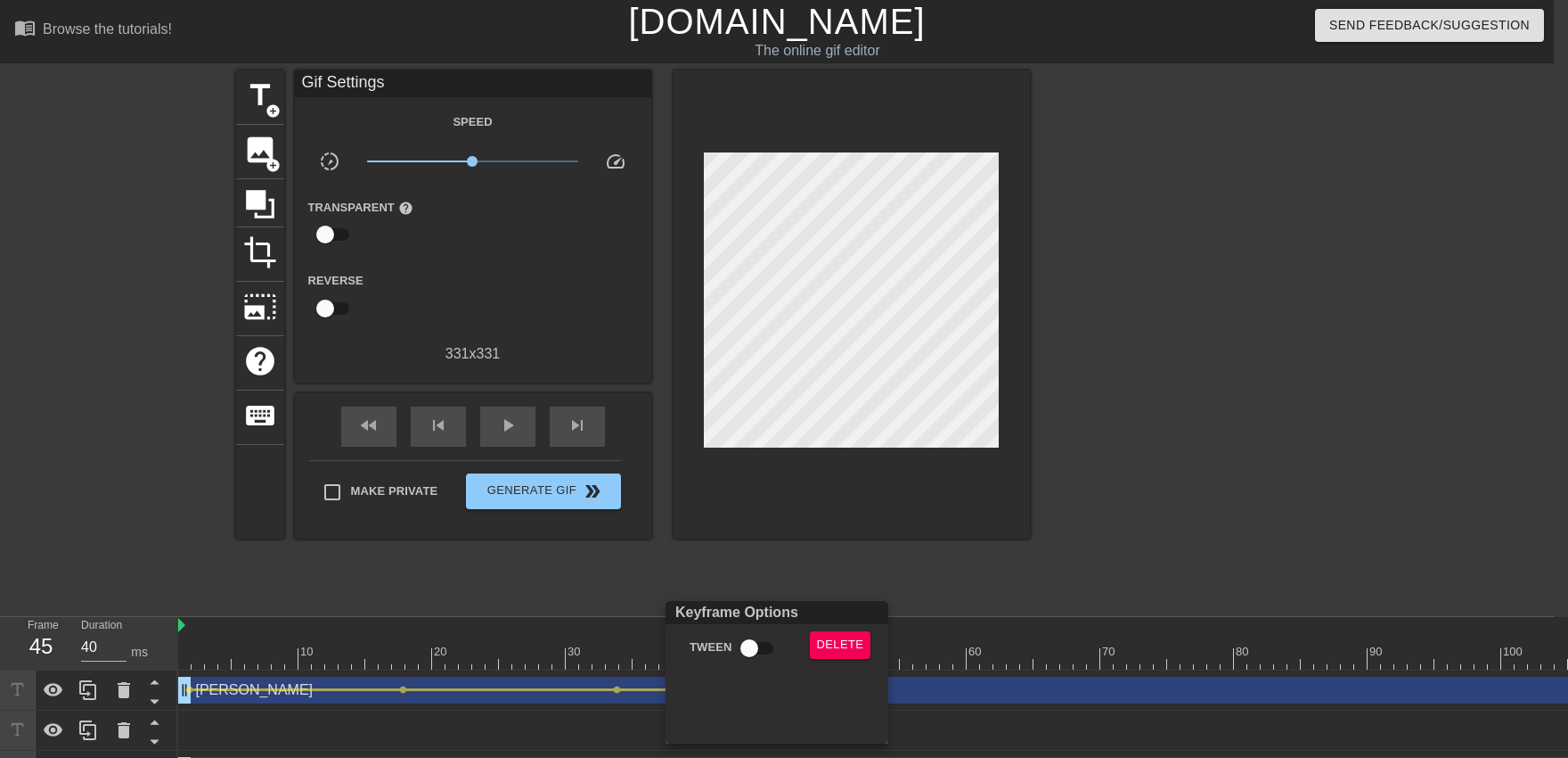
click at [806, 647] on div "Delete" at bounding box center [845, 651] width 96 height 41
click at [832, 647] on span "Delete" at bounding box center [841, 645] width 47 height 21
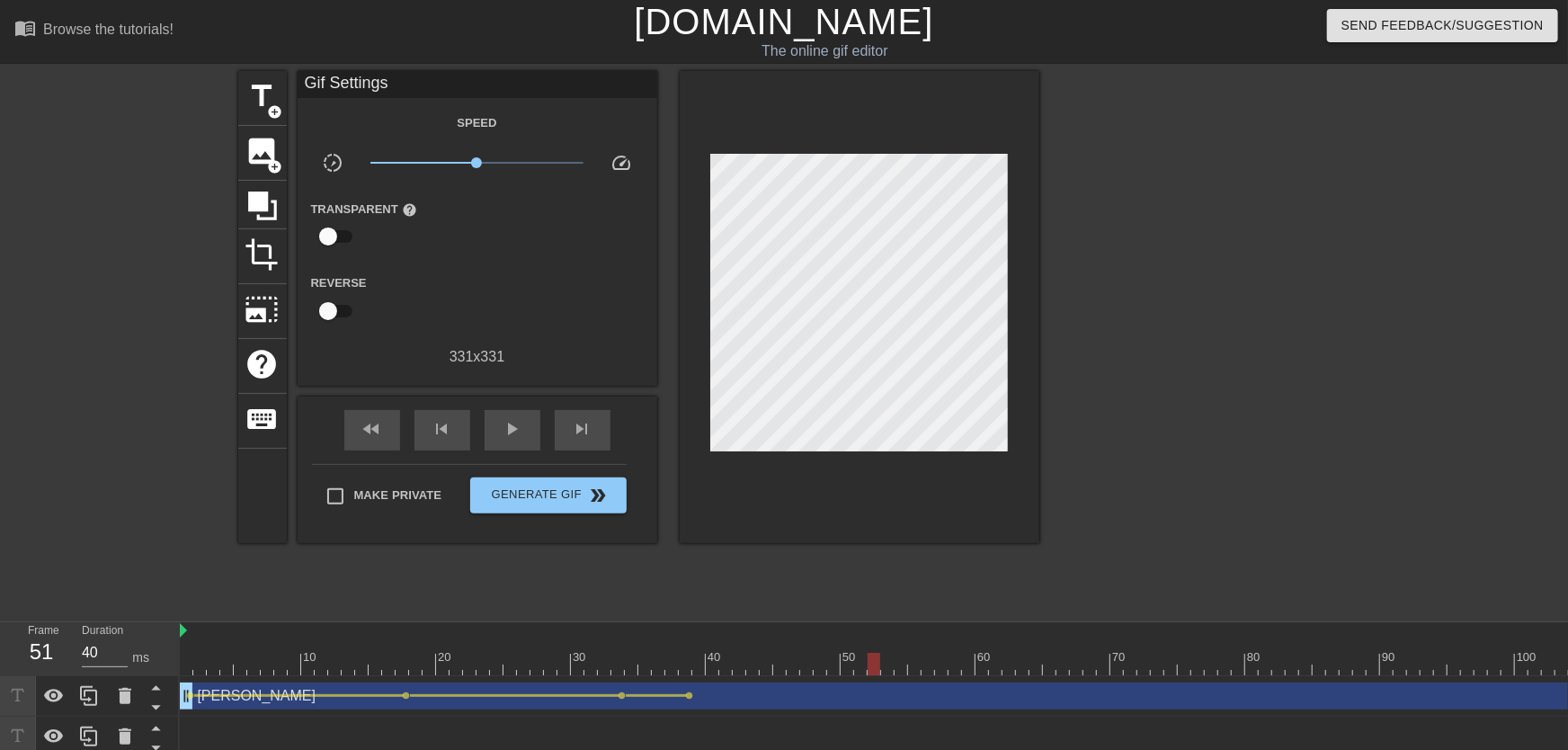
drag, startPoint x: 778, startPoint y: 657, endPoint x: 868, endPoint y: 663, distance: 90.2
click at [868, 663] on div at bounding box center [873, 664] width 13 height 23
drag, startPoint x: 714, startPoint y: 658, endPoint x: 808, endPoint y: 677, distance: 95.9
click at [808, 664] on div "10 20 30 40 50 60 70 80 90 100 110 120 130 140 150 160" at bounding box center [873, 711] width 1388 height 176
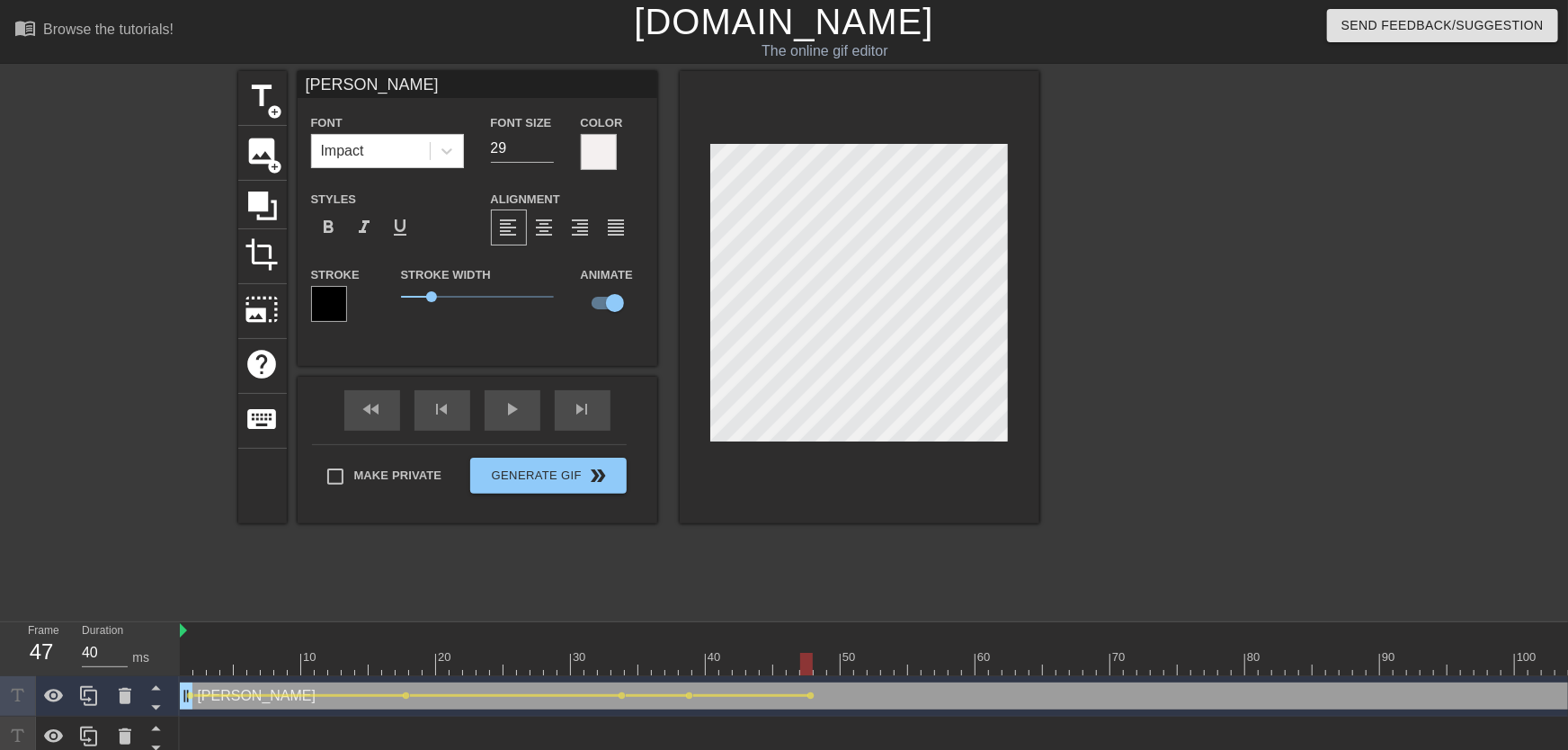
drag, startPoint x: 678, startPoint y: 665, endPoint x: 581, endPoint y: 645, distance: 99.0
click at [507, 405] on div "fast_rewind skip_previous play_arrow skip_next" at bounding box center [477, 411] width 293 height 67
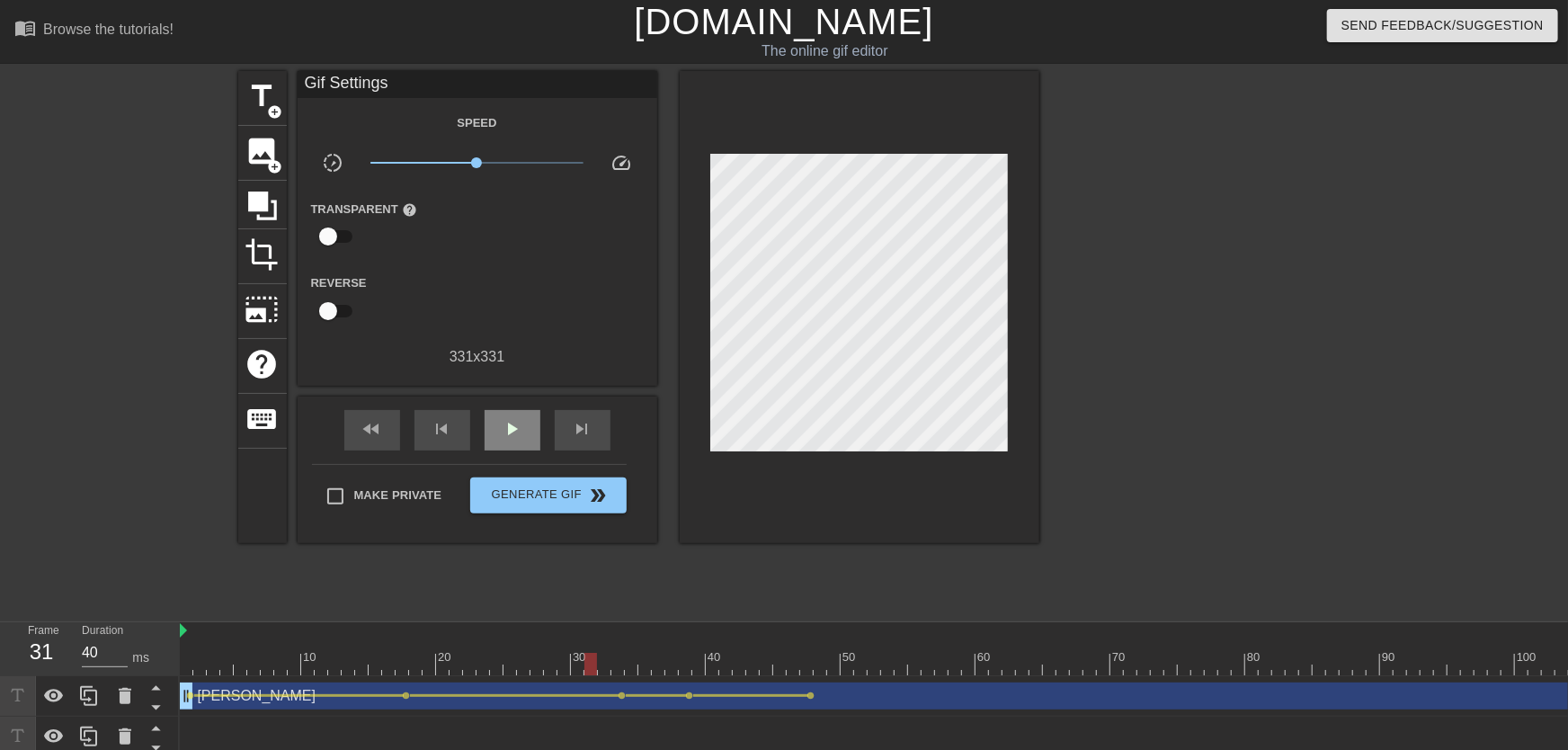
click at [506, 411] on div "play_arrow" at bounding box center [512, 430] width 55 height 40
drag, startPoint x: 814, startPoint y: 666, endPoint x: 911, endPoint y: 675, distance: 97.4
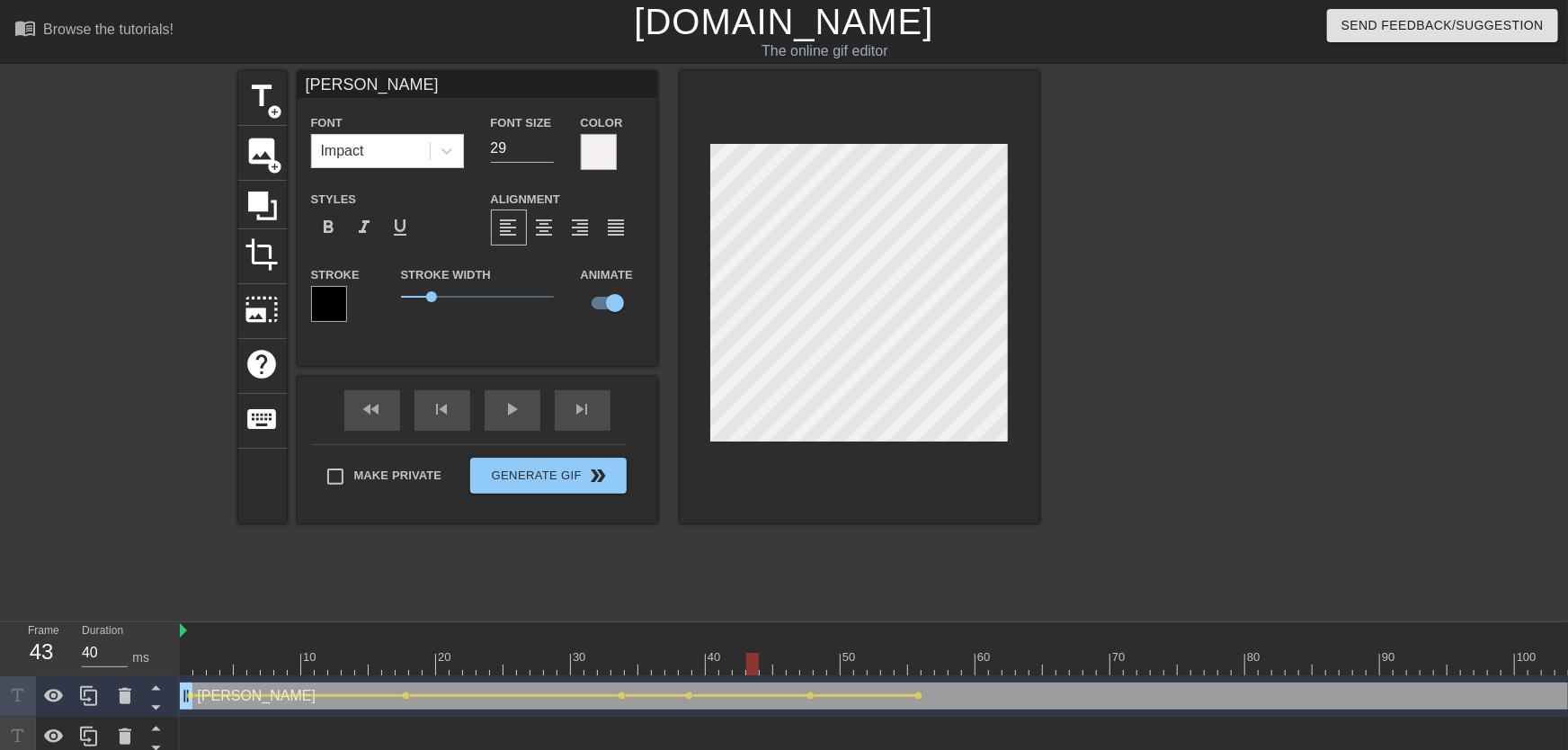
drag, startPoint x: 746, startPoint y: 673, endPoint x: 569, endPoint y: 536, distance: 223.8
click at [520, 421] on div "play_arrow" at bounding box center [512, 410] width 55 height 40
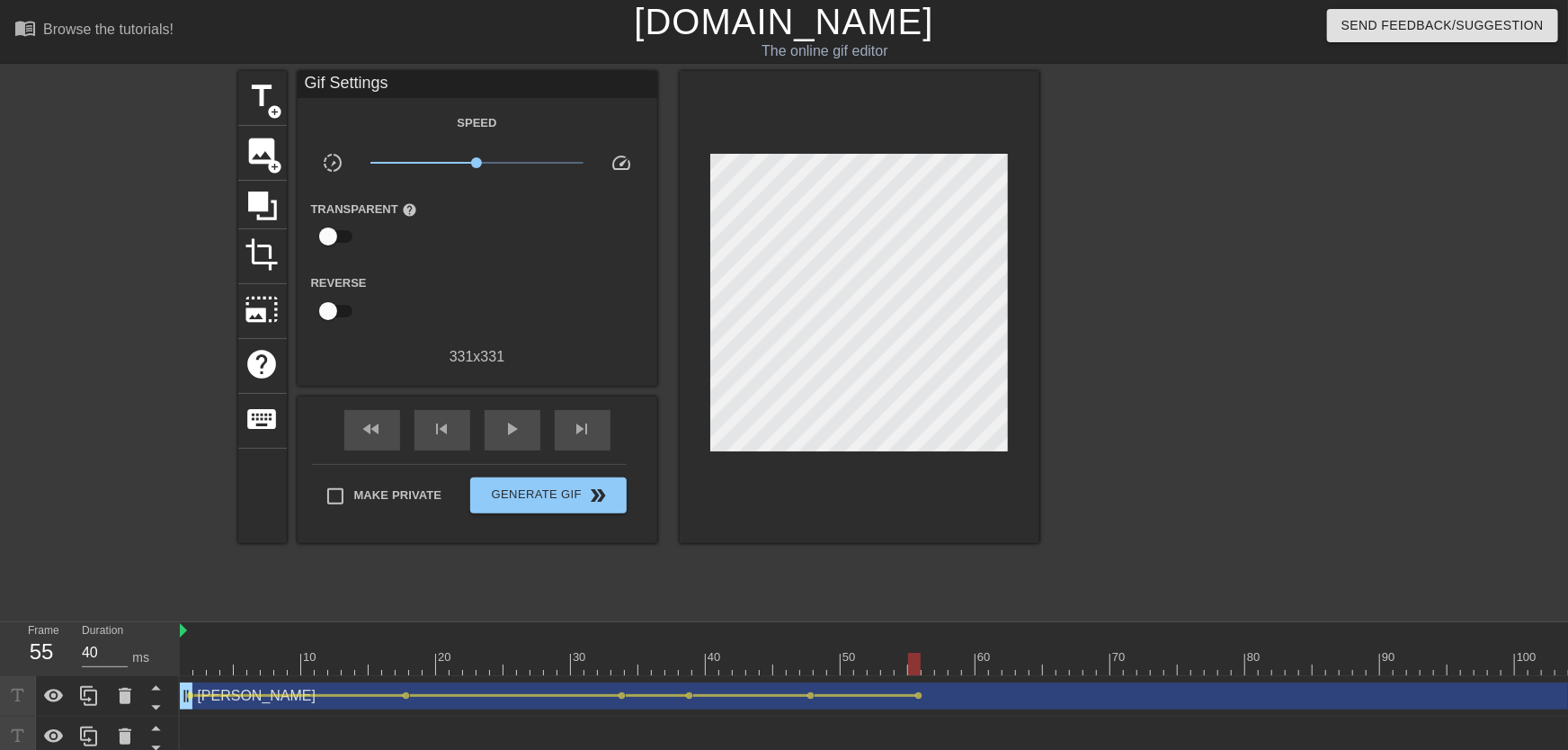
drag, startPoint x: 780, startPoint y: 659, endPoint x: 917, endPoint y: 668, distance: 137.3
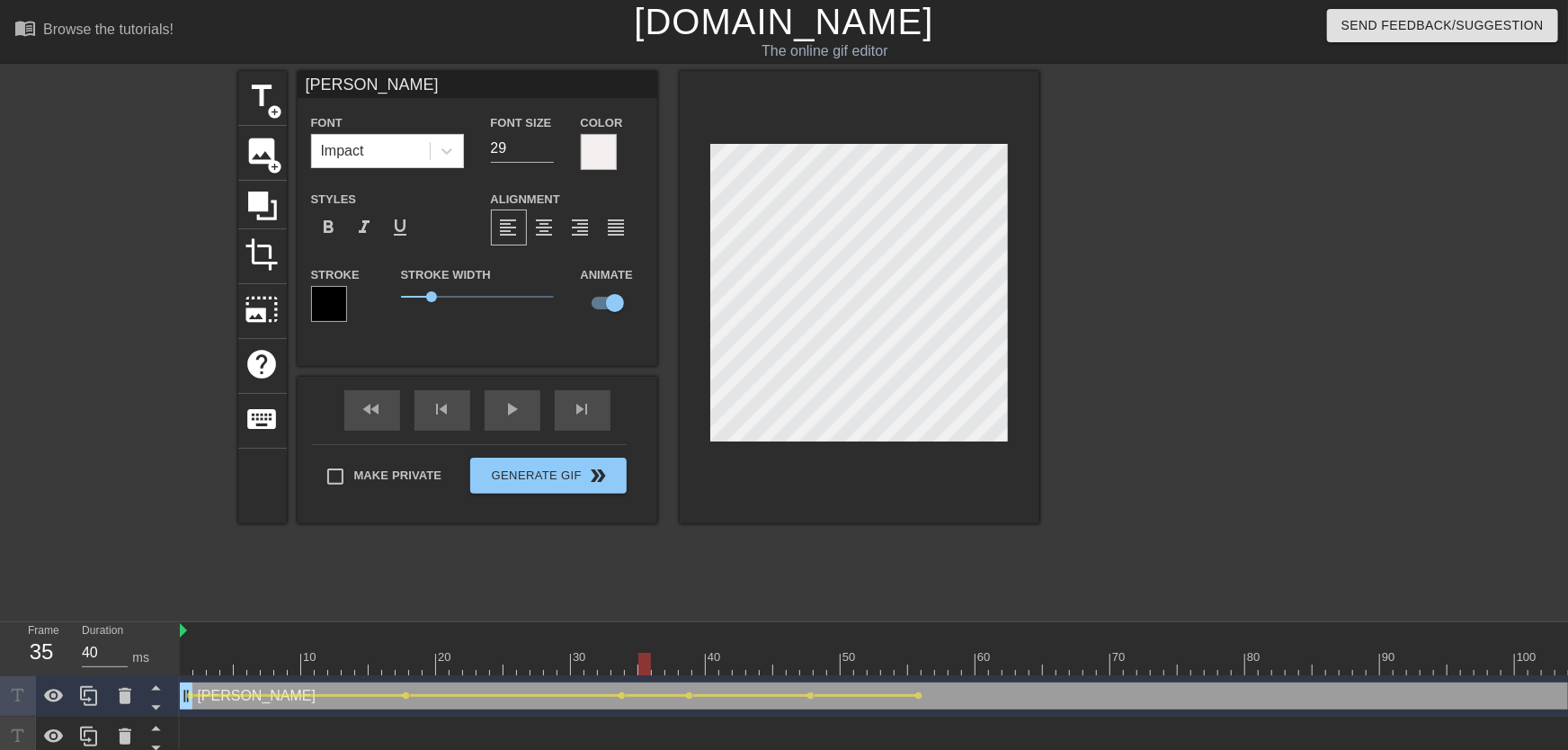
drag, startPoint x: 734, startPoint y: 658, endPoint x: 627, endPoint y: 654, distance: 107.1
click at [522, 428] on div "play_arrow" at bounding box center [512, 410] width 55 height 40
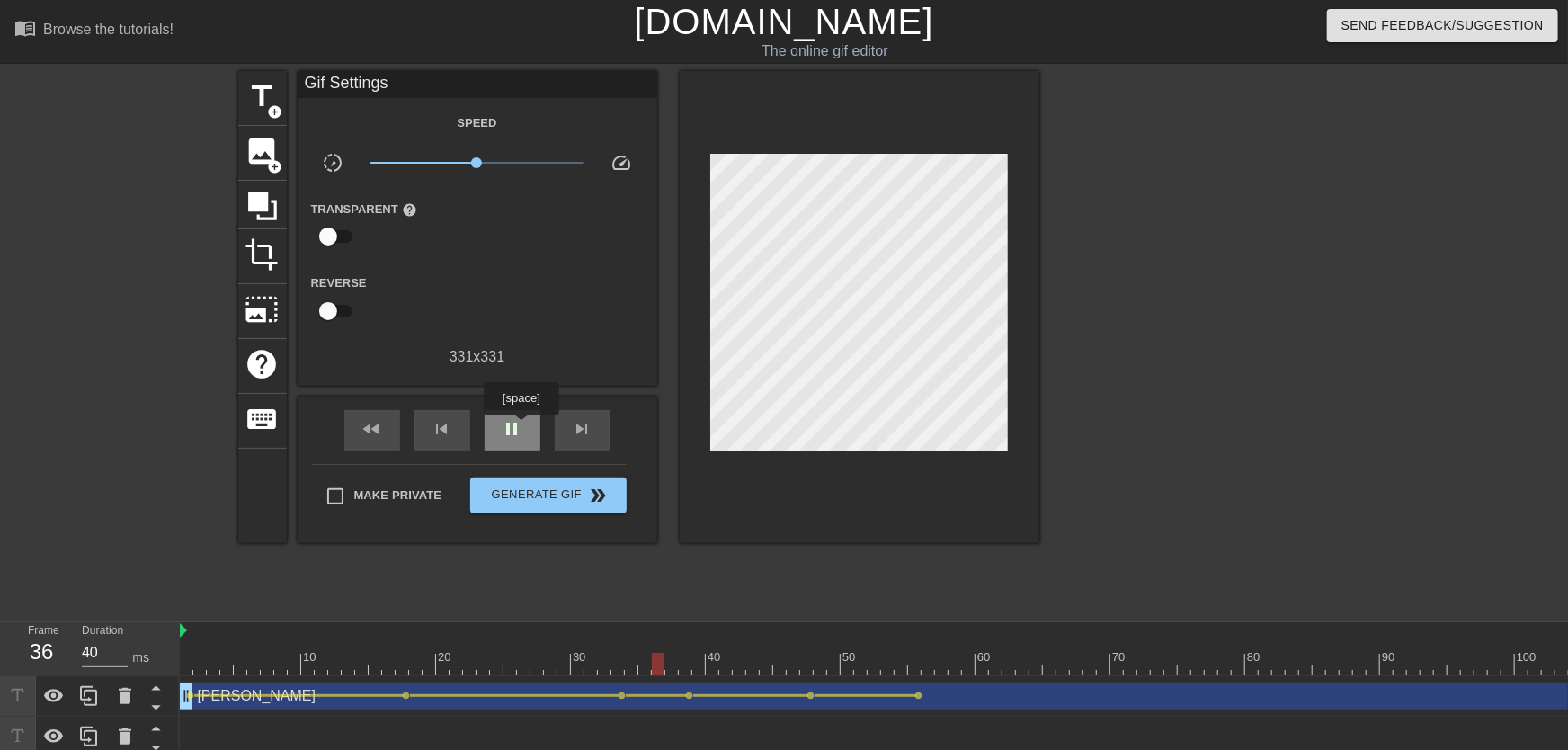
click at [519, 420] on span "pause" at bounding box center [512, 429] width 22 height 22
click at [519, 420] on span "play_arrow" at bounding box center [512, 429] width 22 height 22
drag, startPoint x: 806, startPoint y: 666, endPoint x: 915, endPoint y: 634, distance: 113.6
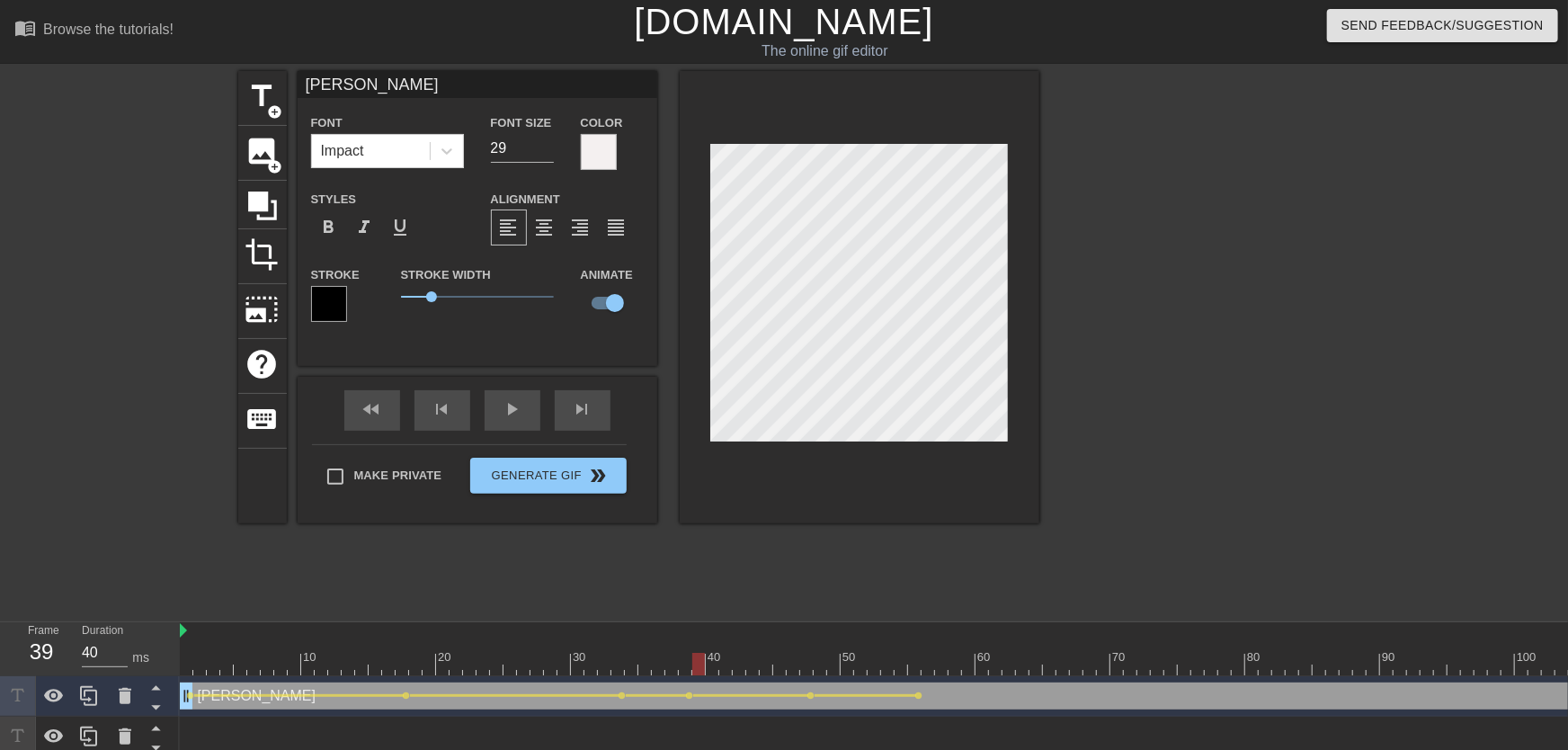
drag, startPoint x: 837, startPoint y: 664, endPoint x: 676, endPoint y: 661, distance: 161.0
click at [516, 409] on div "fast_rewind skip_previous play_arrow skip_next" at bounding box center [477, 411] width 293 height 67
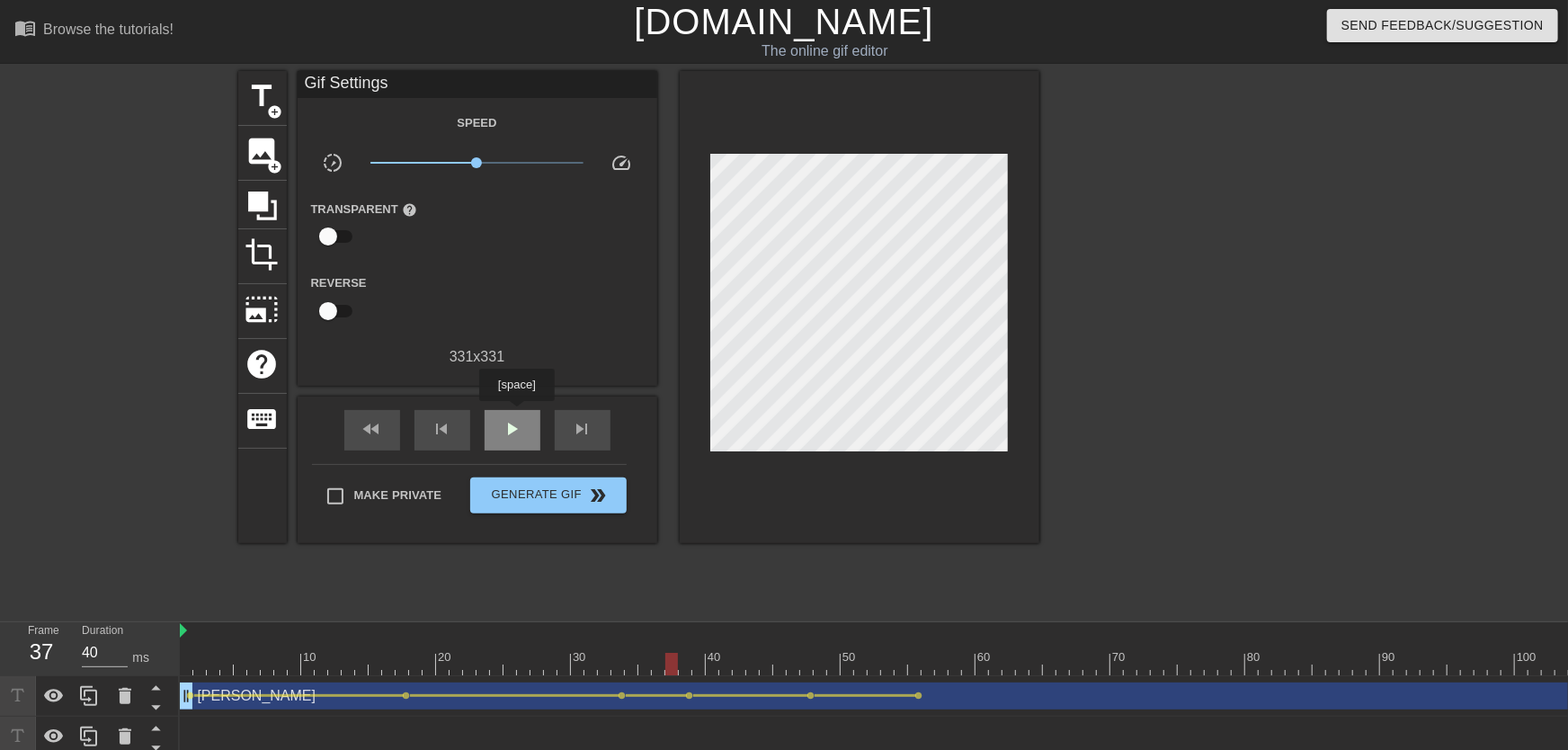
click at [516, 413] on div "play_arrow" at bounding box center [512, 430] width 55 height 40
drag, startPoint x: 795, startPoint y: 674, endPoint x: 501, endPoint y: 466, distance: 360.1
click at [493, 417] on div "play_arrow" at bounding box center [512, 430] width 55 height 40
drag, startPoint x: 668, startPoint y: 645, endPoint x: 921, endPoint y: 672, distance: 254.4
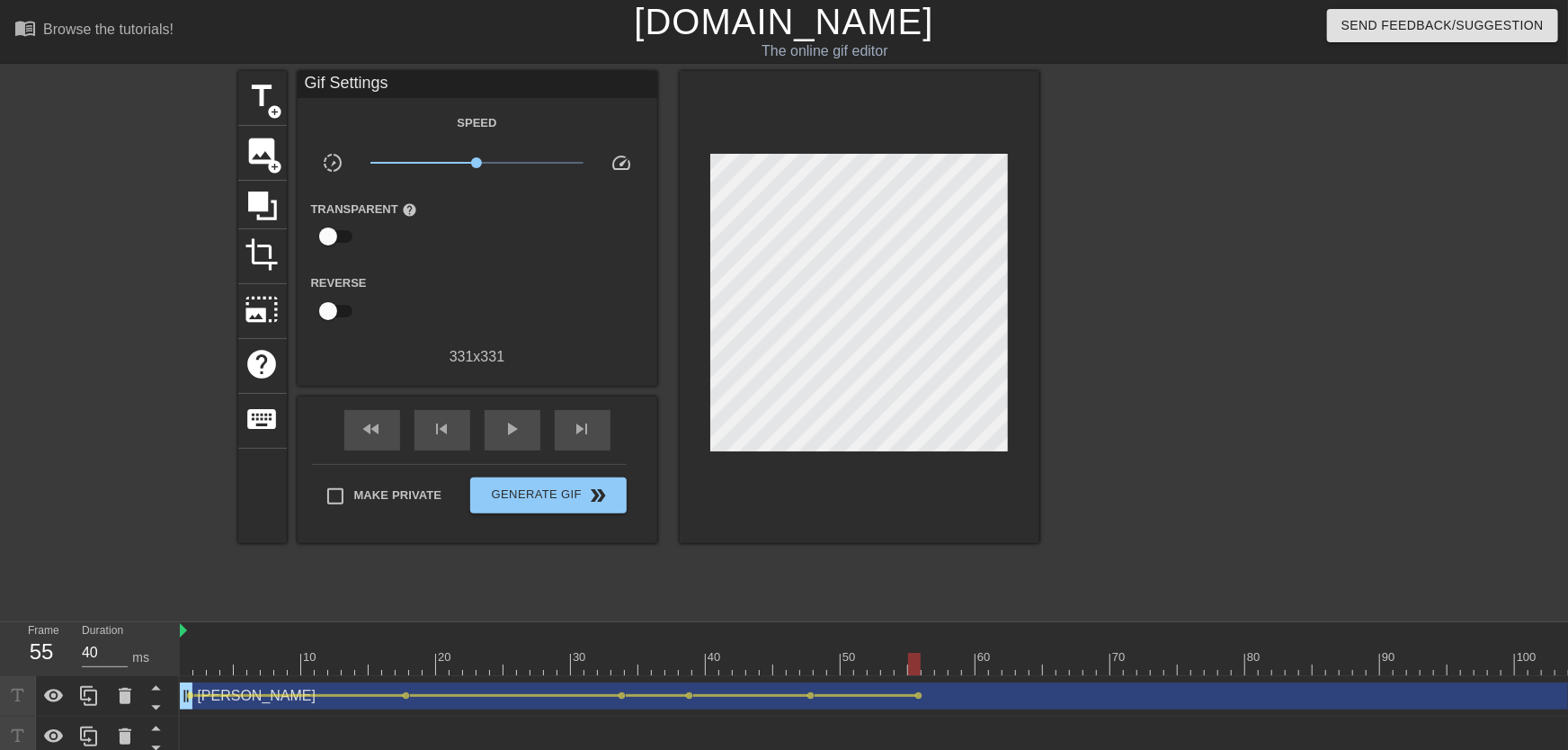
drag, startPoint x: 926, startPoint y: 670, endPoint x: 1015, endPoint y: 680, distance: 89.6
click at [1015, 664] on div "10 20 30 40 50 60 70 80 90 100 110 120 130 140 150 160" at bounding box center [873, 711] width 1388 height 176
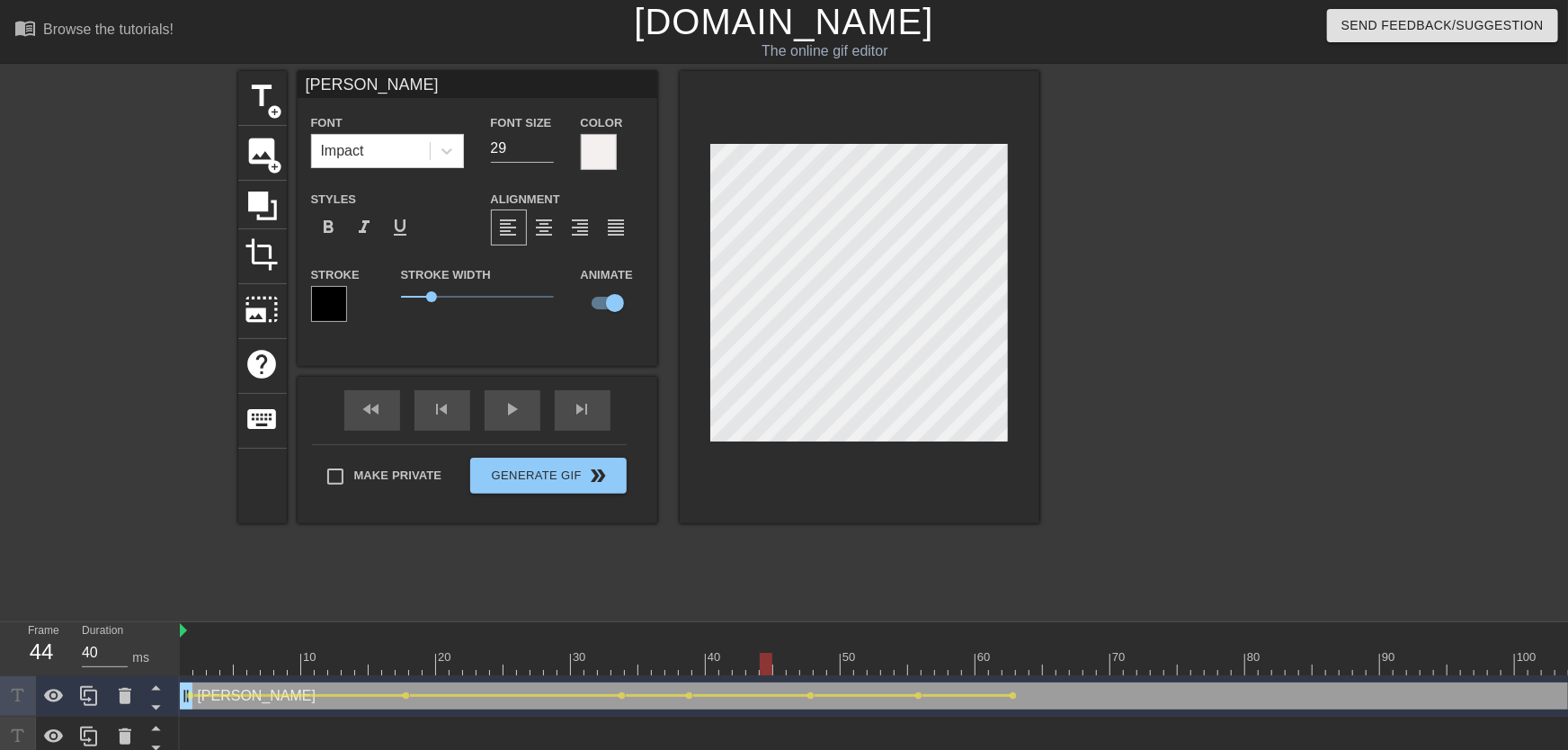
drag, startPoint x: 761, startPoint y: 657, endPoint x: 586, endPoint y: 454, distance: 268.0
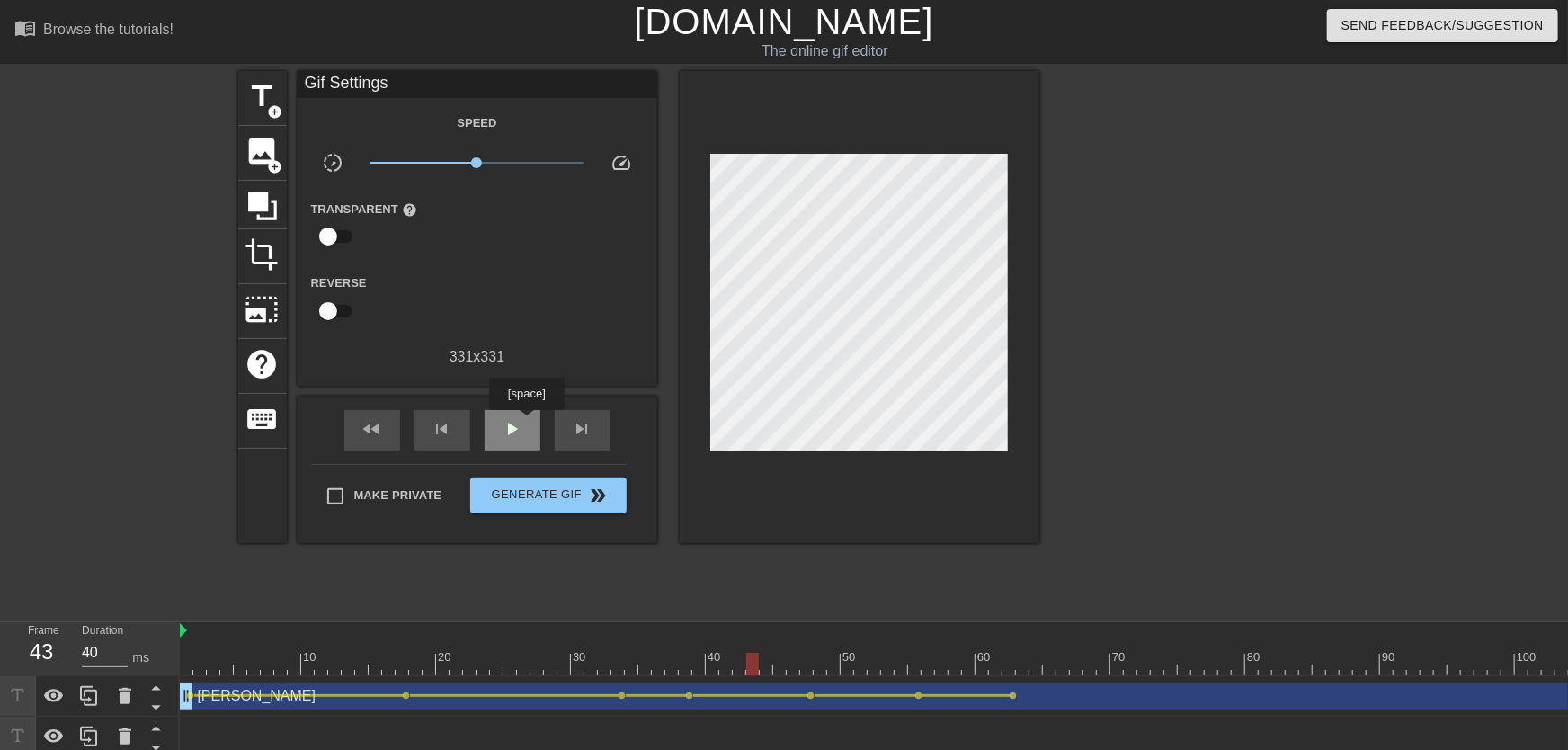
click at [526, 422] on div "play_arrow" at bounding box center [512, 430] width 55 height 40
drag, startPoint x: 938, startPoint y: 648, endPoint x: 1112, endPoint y: 656, distance: 174.2
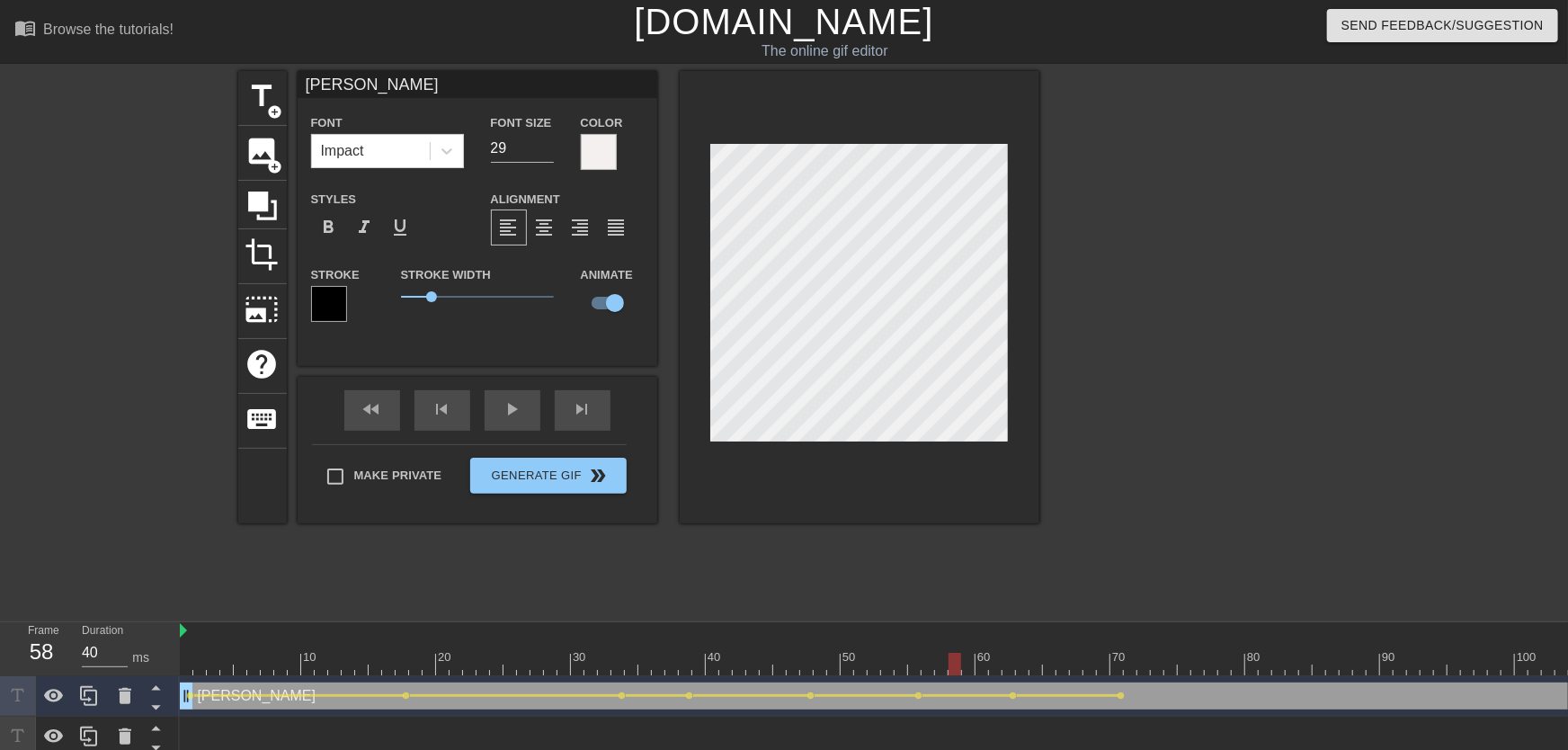
drag, startPoint x: 954, startPoint y: 661, endPoint x: 790, endPoint y: 572, distance: 186.6
click at [527, 422] on div "play_arrow" at bounding box center [512, 410] width 55 height 40
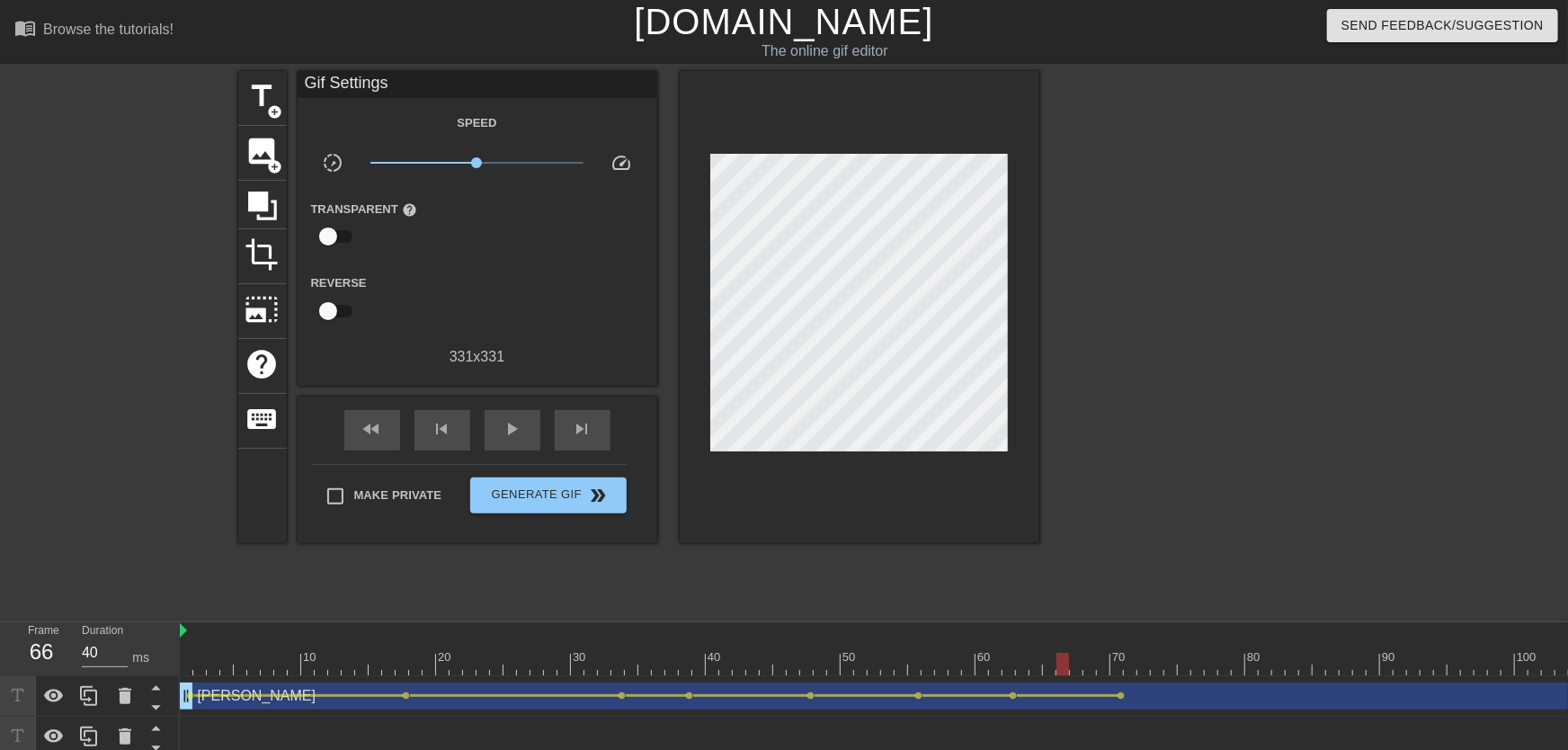
drag, startPoint x: 903, startPoint y: 657, endPoint x: 1063, endPoint y: 673, distance: 160.8
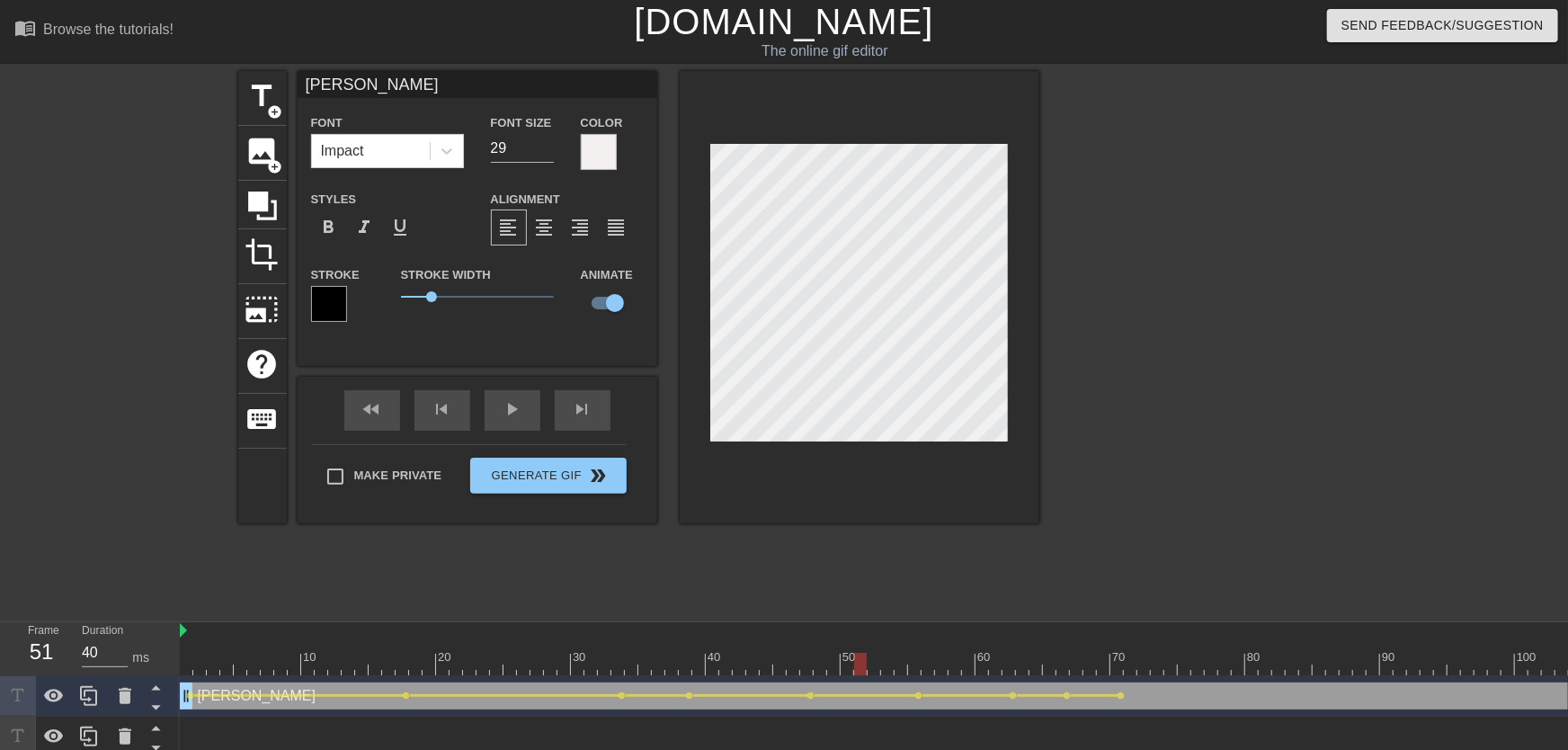
drag, startPoint x: 1074, startPoint y: 664, endPoint x: 812, endPoint y: 657, distance: 262.1
click at [522, 416] on div "play_arrow" at bounding box center [512, 410] width 55 height 40
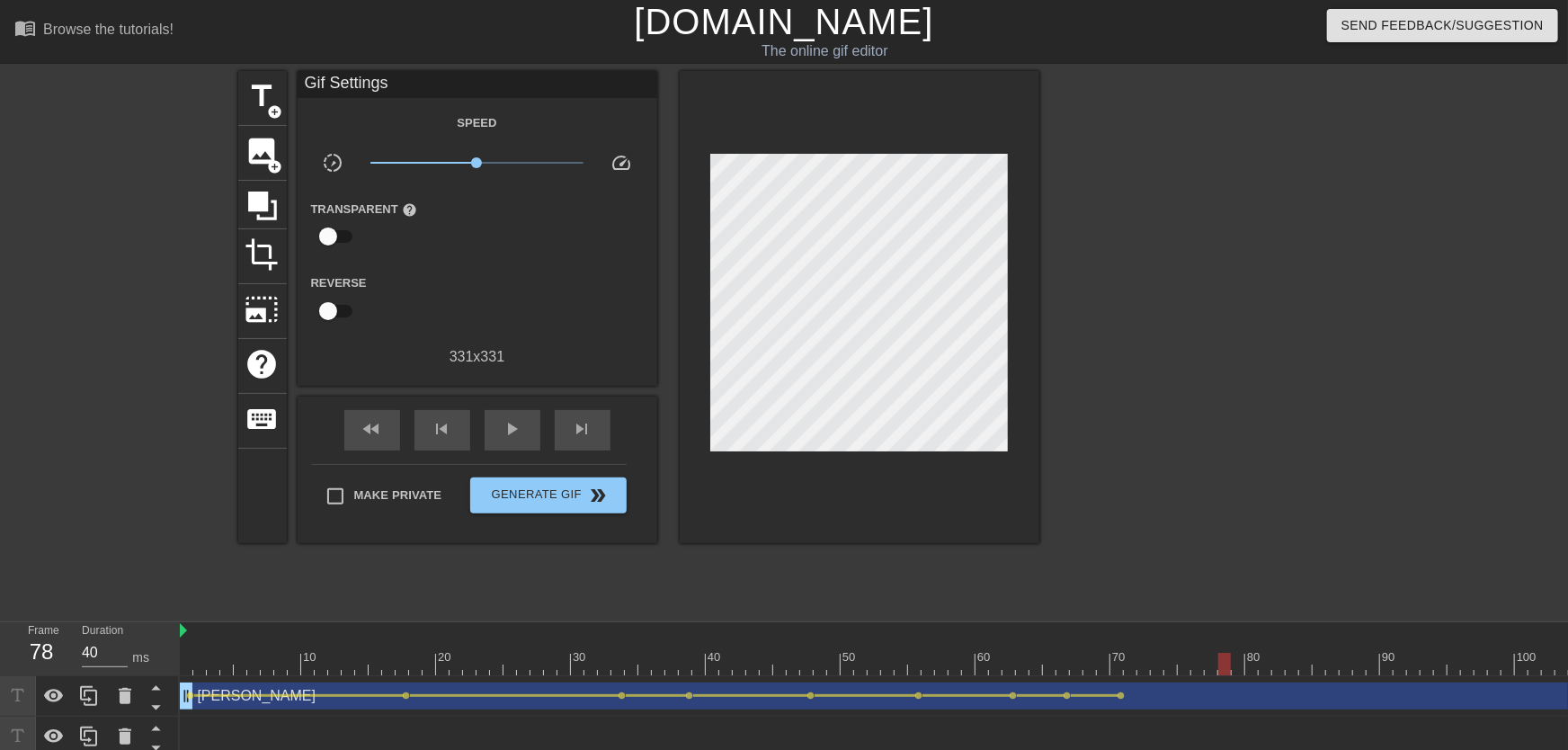
drag, startPoint x: 1018, startPoint y: 658, endPoint x: 1226, endPoint y: 682, distance: 209.4
click at [1040, 664] on div "10 20 30 40 50 60 70 80 90 100 110 120 130 140 150 160" at bounding box center [873, 711] width 1388 height 176
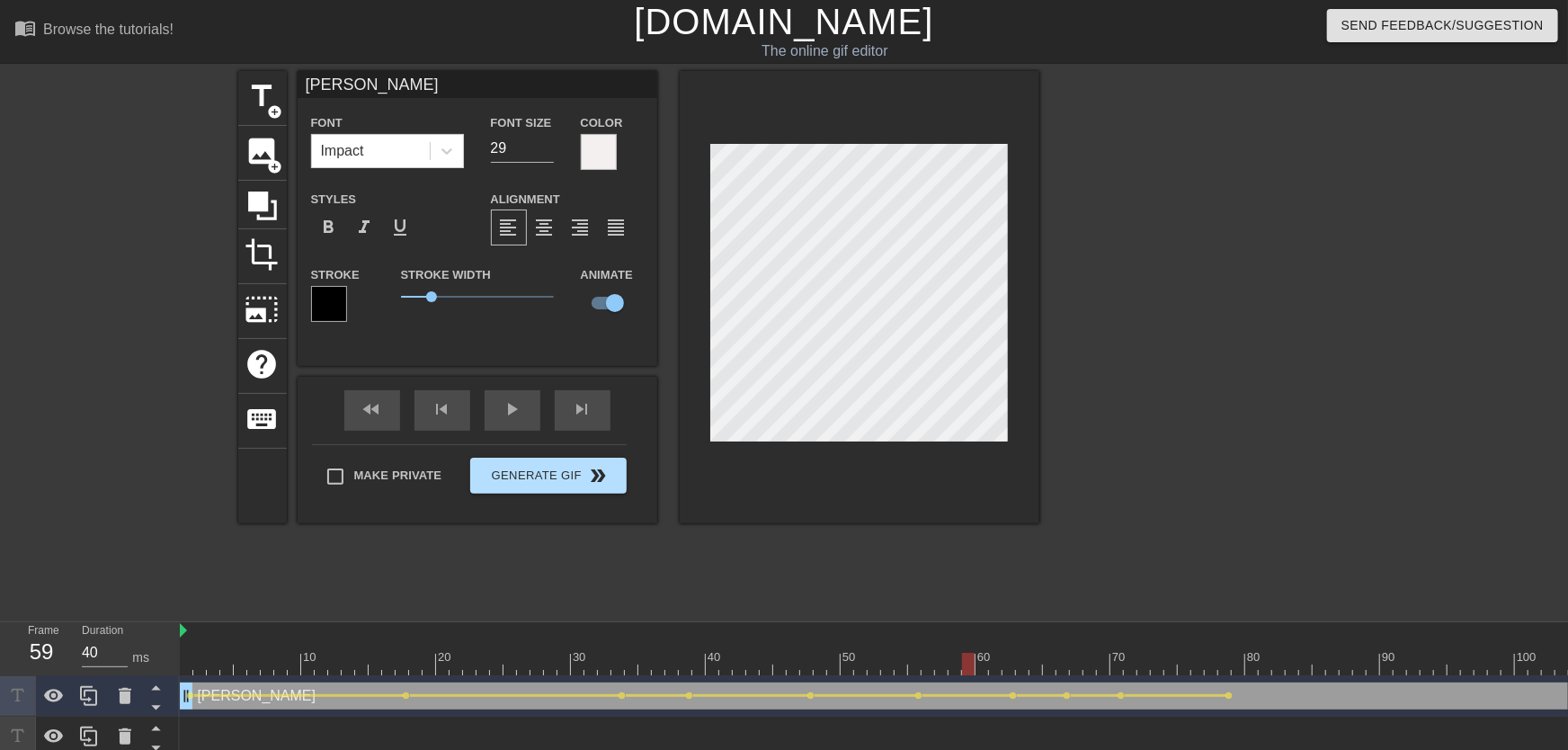
drag, startPoint x: 1024, startPoint y: 642, endPoint x: 573, endPoint y: 486, distance: 477.2
click at [496, 402] on div "fast_rewind skip_previous play_arrow skip_next" at bounding box center [477, 411] width 293 height 67
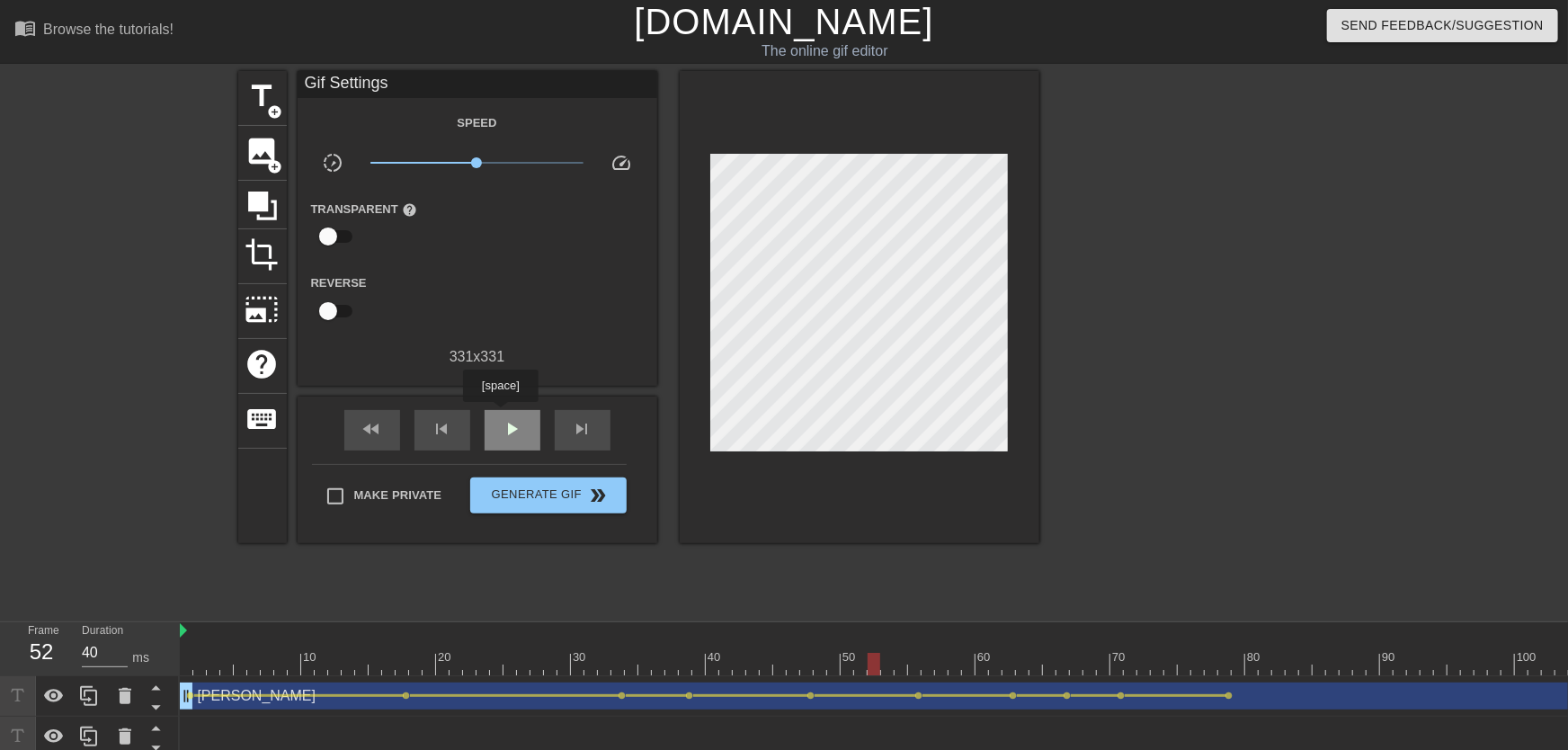
click at [500, 414] on div "play_arrow" at bounding box center [512, 430] width 55 height 40
drag, startPoint x: 1010, startPoint y: 648, endPoint x: 1170, endPoint y: 664, distance: 160.8
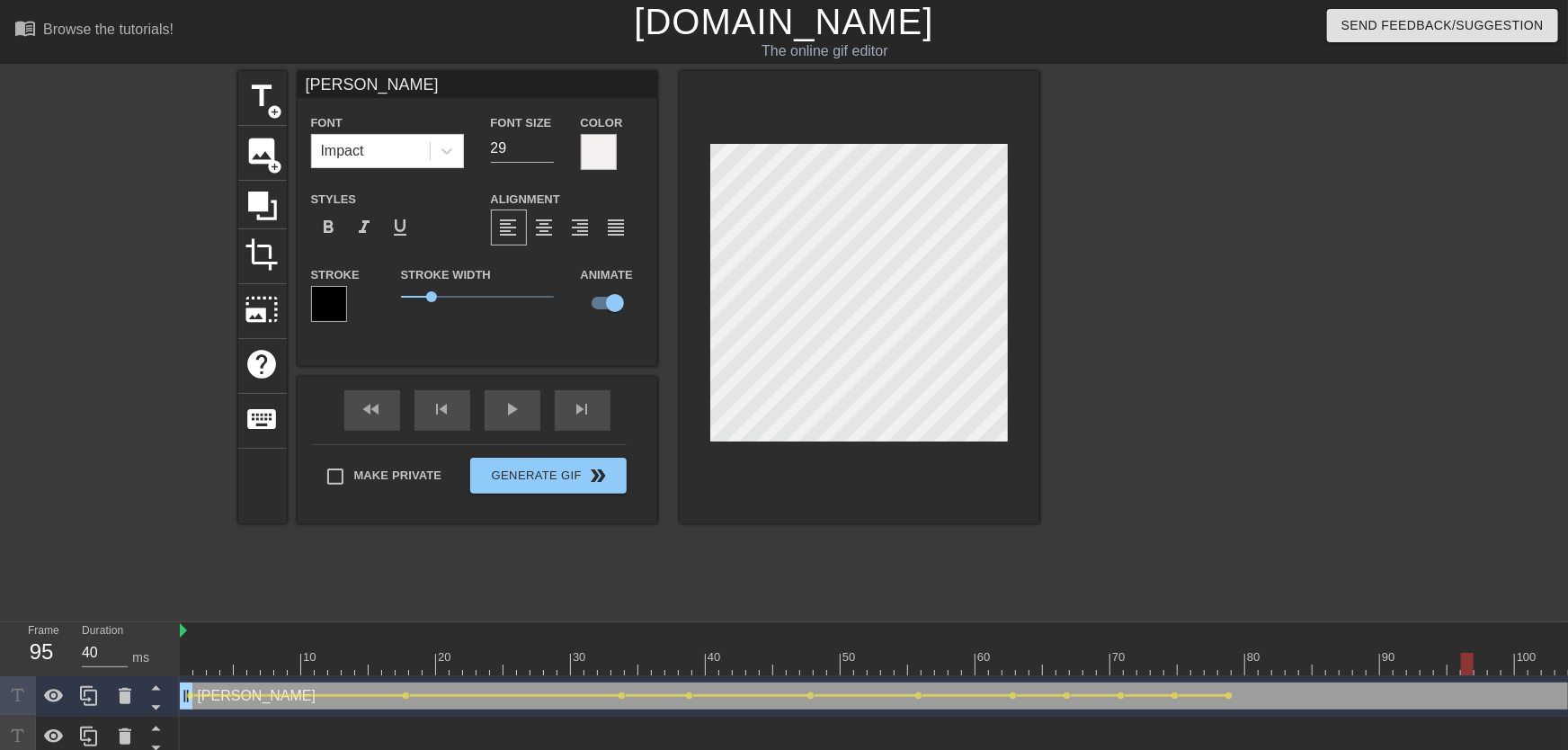
drag, startPoint x: 1175, startPoint y: 658, endPoint x: 1463, endPoint y: 688, distance: 289.6
click at [1040, 664] on div "10 20 30 40 50 60 70 80 90 100 110 120 130 140 150 160" at bounding box center [873, 711] width 1388 height 176
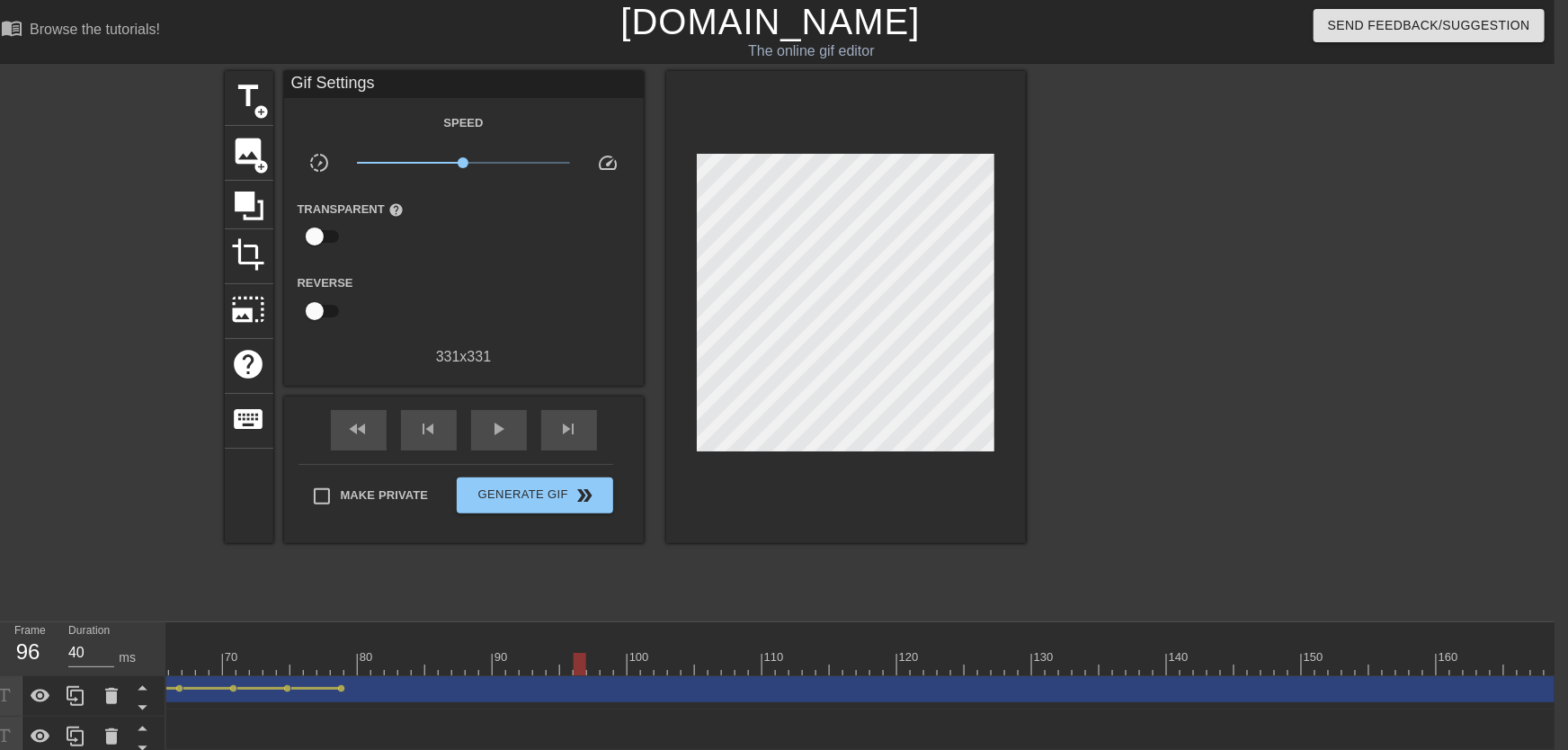
scroll to position [0, 874]
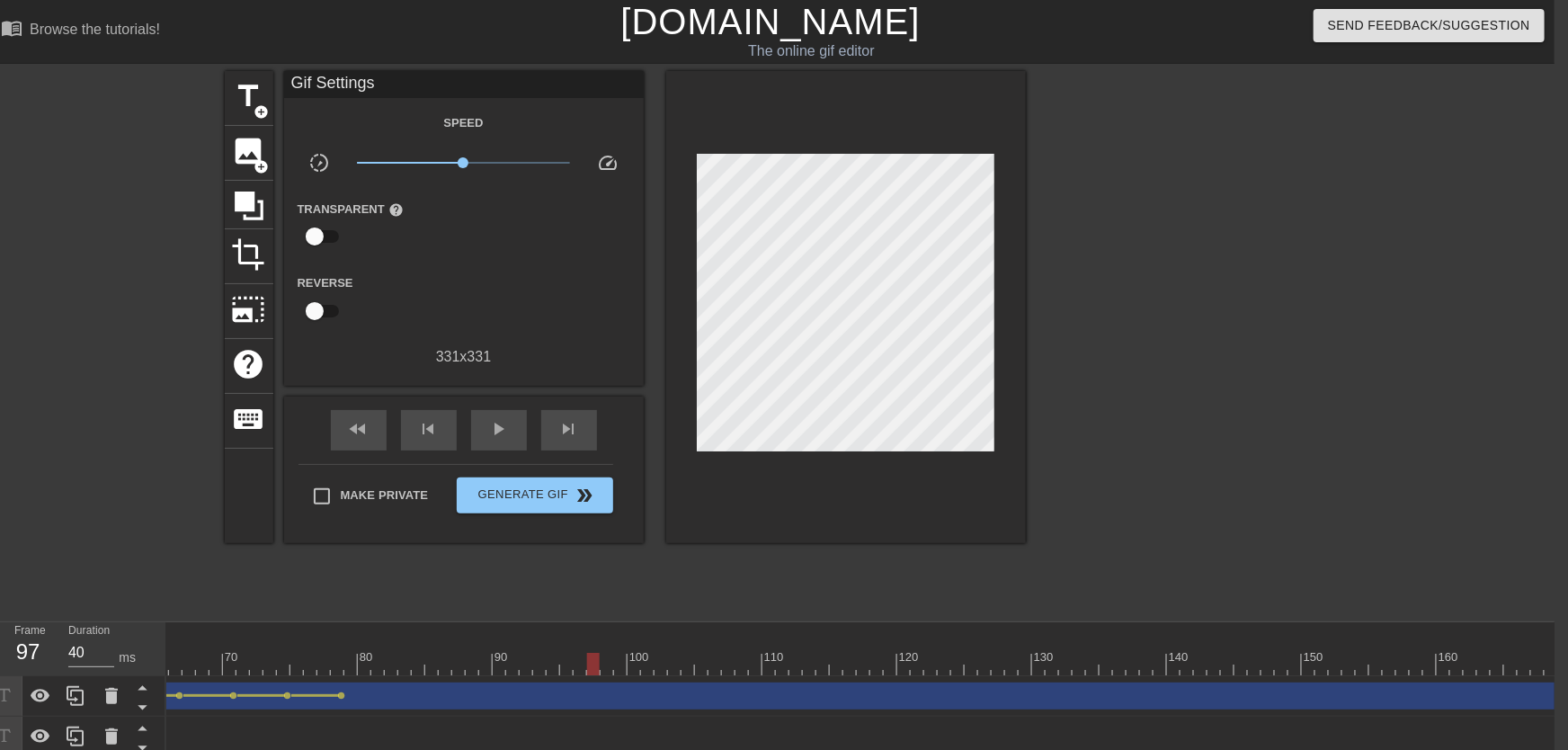
drag, startPoint x: 361, startPoint y: 648, endPoint x: 599, endPoint y: 658, distance: 238.2
click at [600, 658] on div "10 20 30 40 50 60 70 80 90 100 110 120 130 140 150 160" at bounding box center [1248, 649] width 3912 height 53
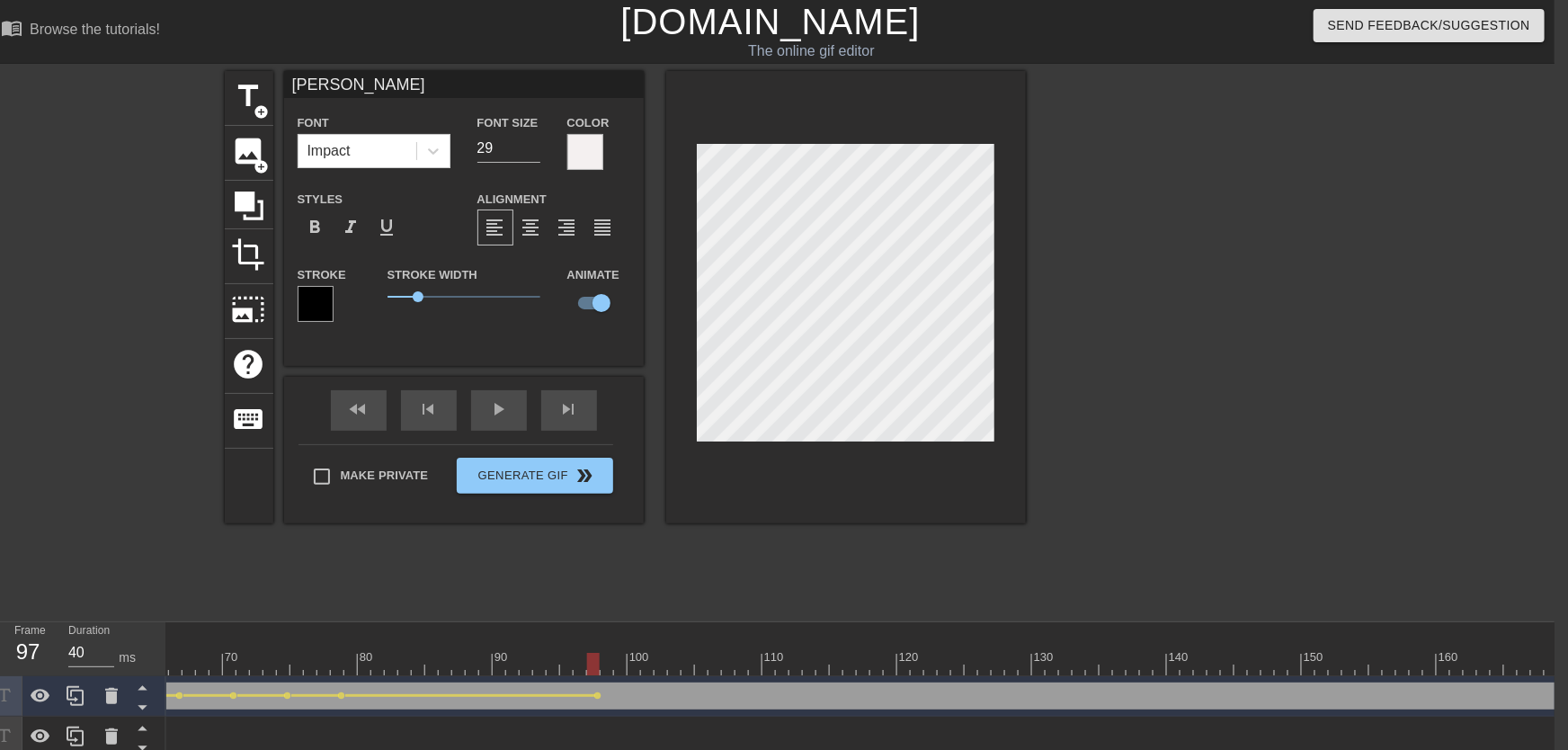
drag, startPoint x: 412, startPoint y: 653, endPoint x: 214, endPoint y: 661, distance: 198.2
click at [215, 661] on div "10 20 30 40 50 60 70 80 90 100 110 120 130 140 150 160" at bounding box center [1248, 649] width 3912 height 53
click at [504, 422] on div "play_arrow" at bounding box center [498, 410] width 55 height 40
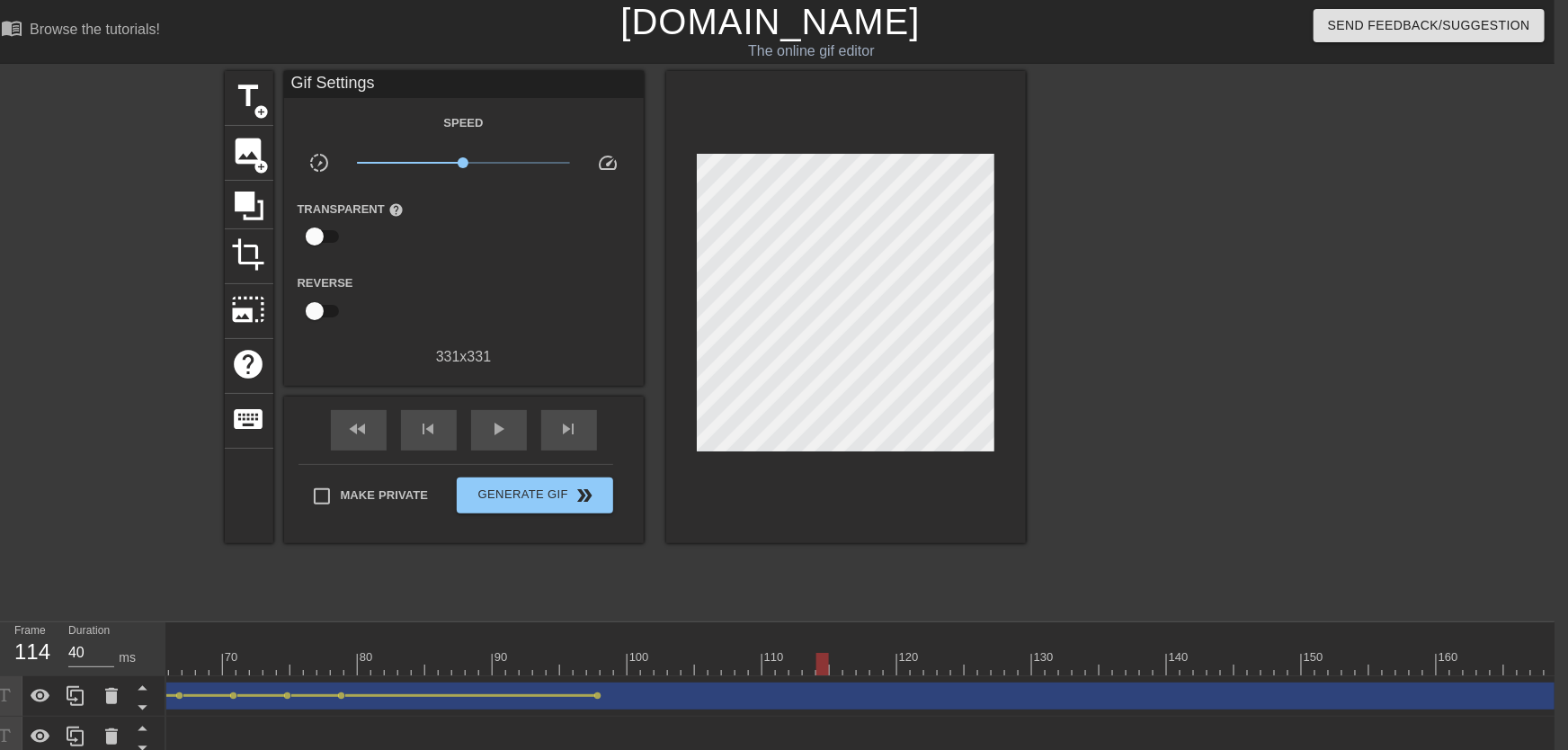
drag, startPoint x: 602, startPoint y: 663, endPoint x: 820, endPoint y: 668, distance: 218.1
click at [820, 664] on div at bounding box center [1248, 664] width 3912 height 23
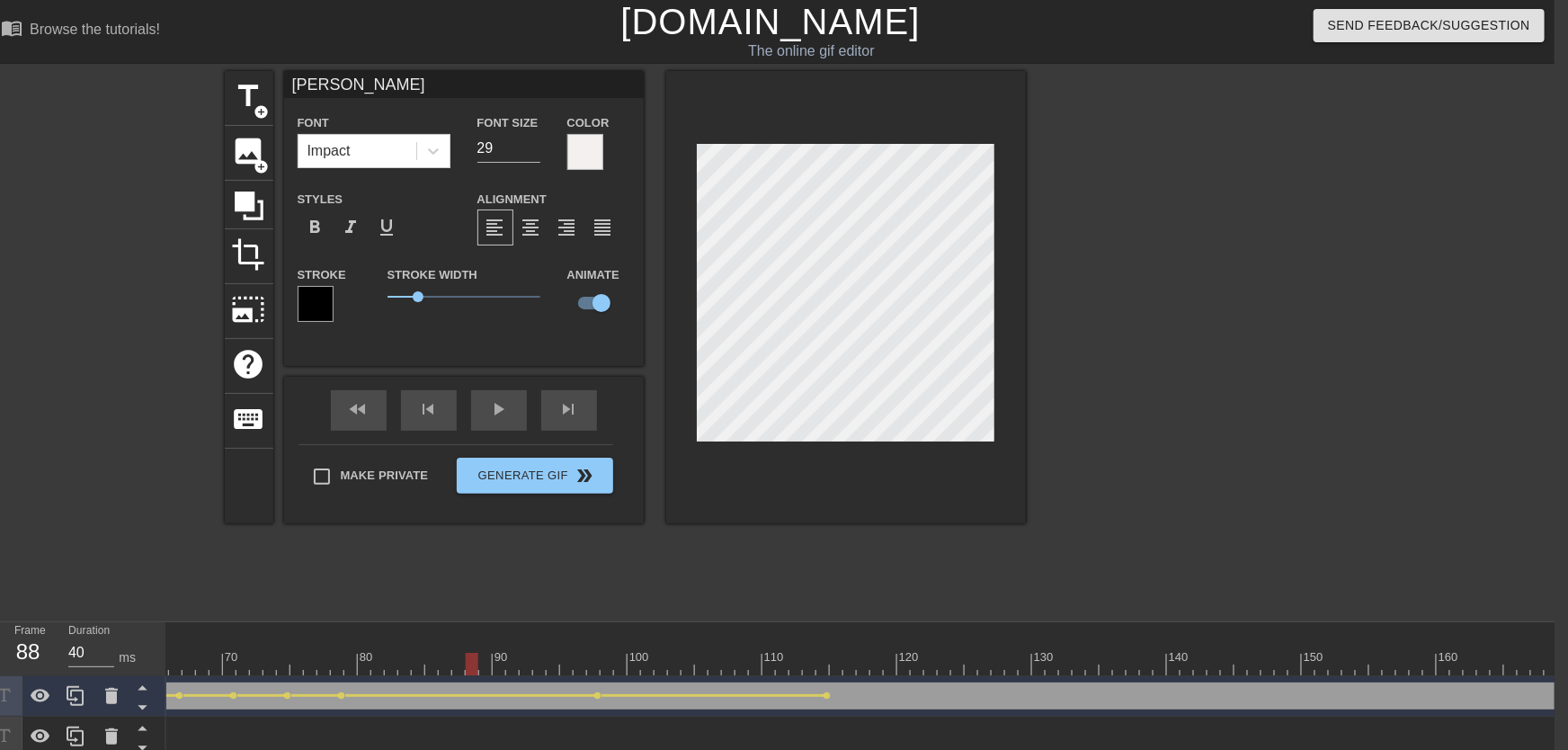
drag, startPoint x: 482, startPoint y: 663, endPoint x: 461, endPoint y: 515, distance: 149.5
click at [469, 659] on div "10 20 30 40 50 60 70 80 90 100 110 120 130 140 150 160" at bounding box center [1248, 649] width 3912 height 53
click at [494, 426] on div "play_arrow" at bounding box center [498, 410] width 55 height 40
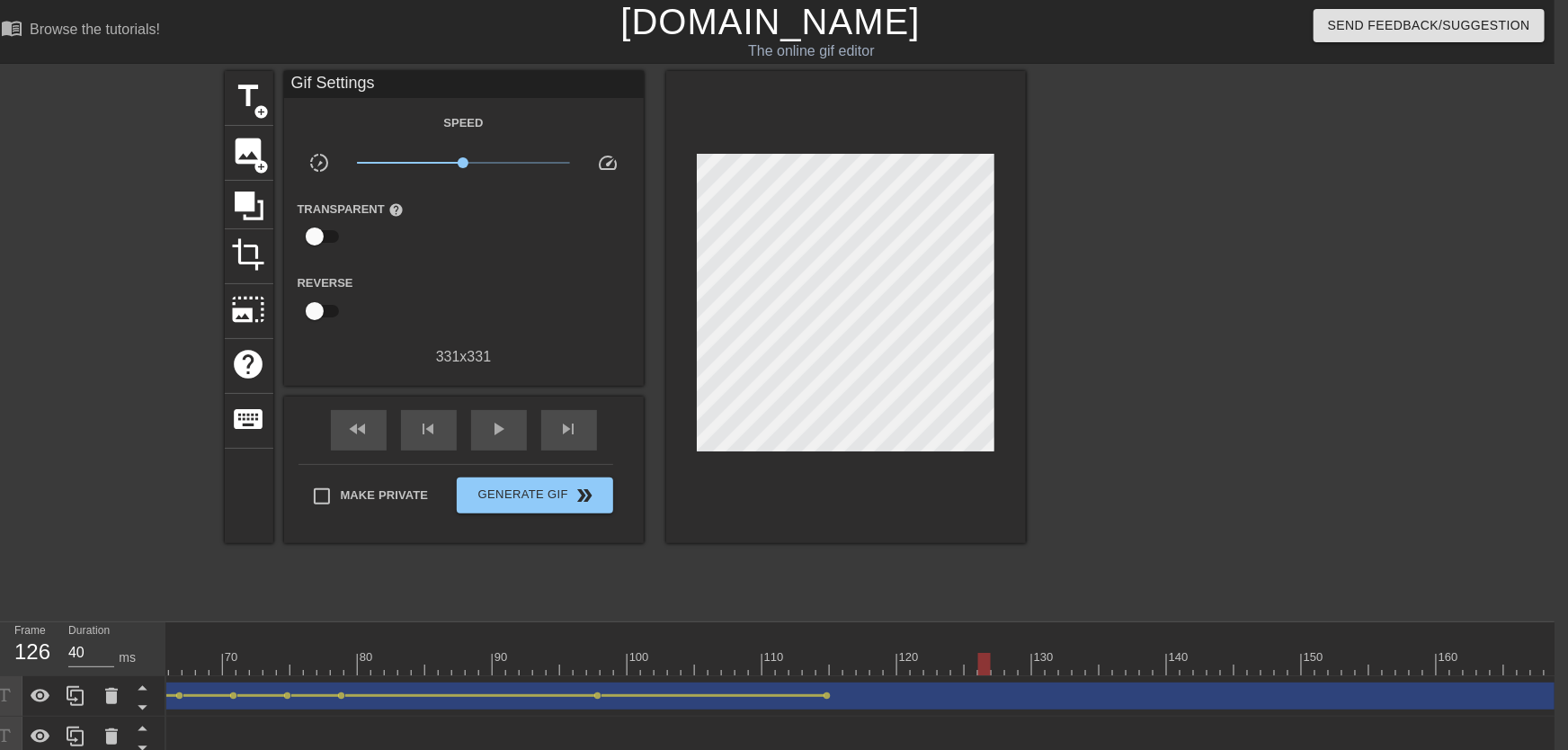
drag, startPoint x: 641, startPoint y: 664, endPoint x: 988, endPoint y: 680, distance: 347.4
click at [988, 664] on div "10 20 30 40 50 60 70 80 90 100 110 120 130 140 150 160" at bounding box center [860, 711] width 1388 height 176
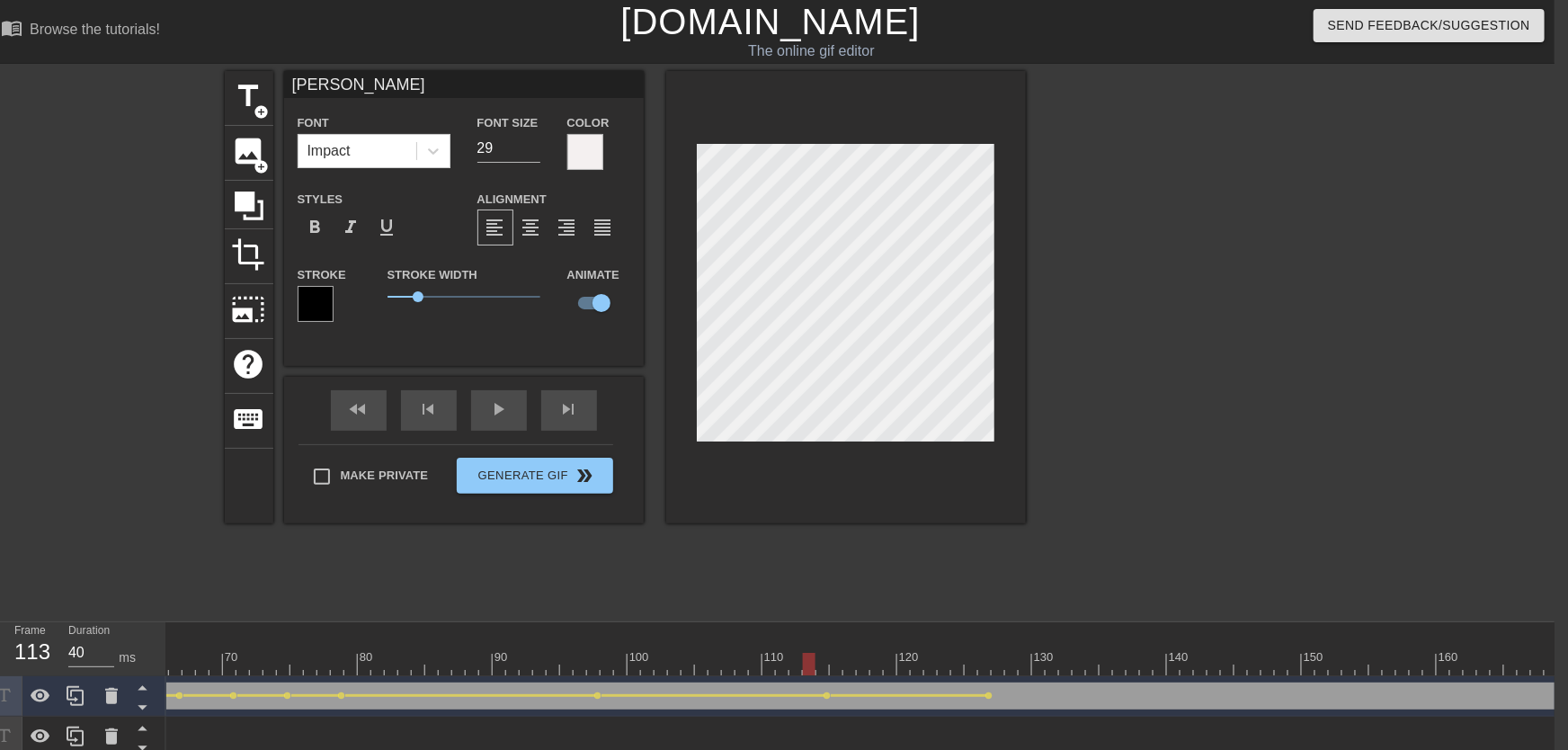
drag, startPoint x: 809, startPoint y: 664, endPoint x: 633, endPoint y: 604, distance: 185.9
click at [660, 649] on div "10 20 30 40 50 60 70 80 90 100 110 120 130 140 150 160" at bounding box center [1248, 649] width 3912 height 53
click at [515, 428] on div "play_arrow" at bounding box center [498, 410] width 55 height 40
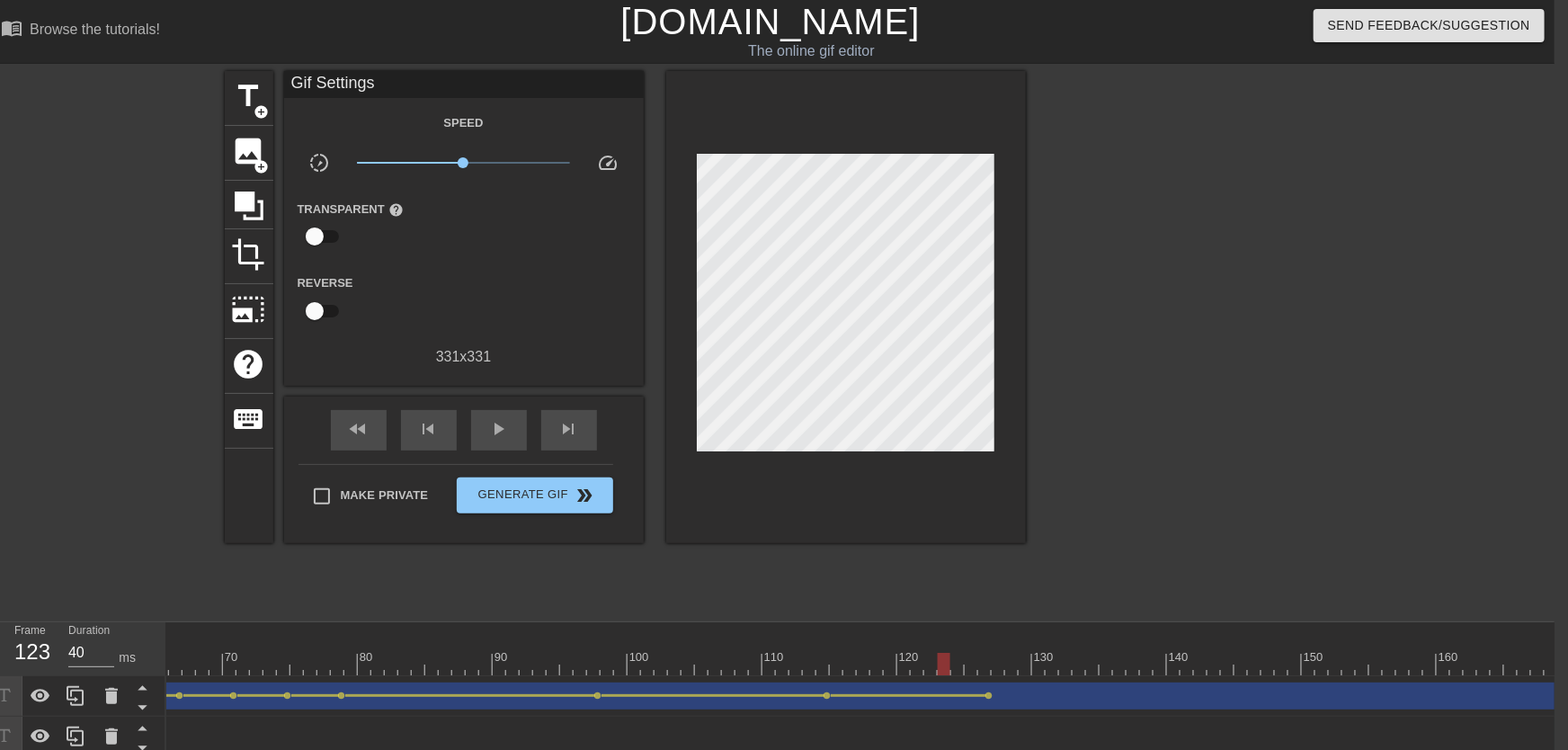
drag, startPoint x: 782, startPoint y: 659, endPoint x: 937, endPoint y: 678, distance: 156.2
click at [937, 664] on div "10 20 30 40 50 60 70 80 90 100 110 120 130 140 150 160" at bounding box center [860, 711] width 1388 height 176
click at [928, 661] on div at bounding box center [1248, 664] width 3912 height 23
click at [926, 661] on div at bounding box center [931, 664] width 13 height 23
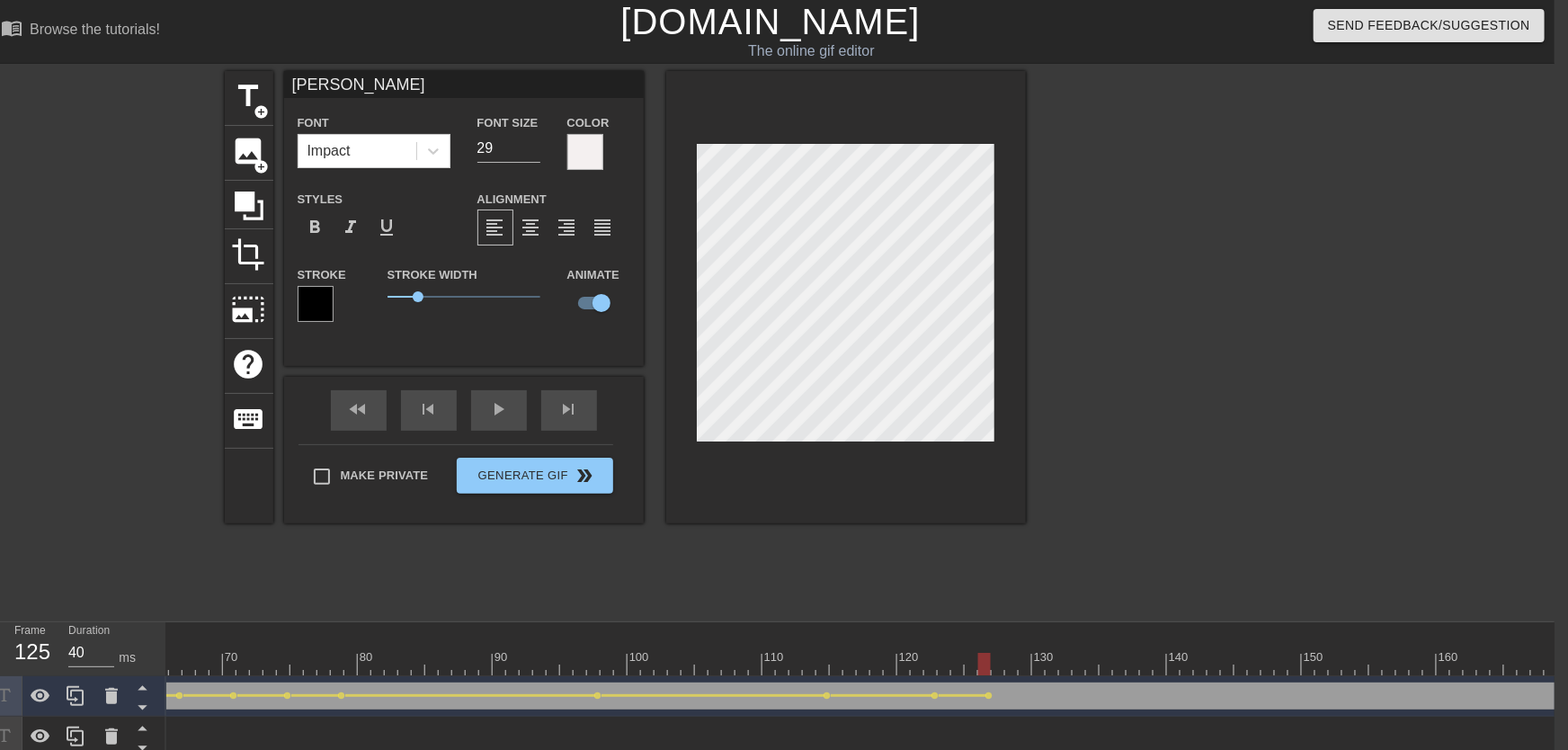
drag, startPoint x: 927, startPoint y: 654, endPoint x: 984, endPoint y: 668, distance: 58.7
click at [984, 664] on div at bounding box center [984, 664] width 13 height 23
click at [991, 664] on div "[PERSON_NAME] drag_handle drag_handle lens lens lens lens lens lens lens lens l…" at bounding box center [1248, 696] width 3912 height 27
click at [987, 664] on span "lens" at bounding box center [990, 696] width 8 height 8
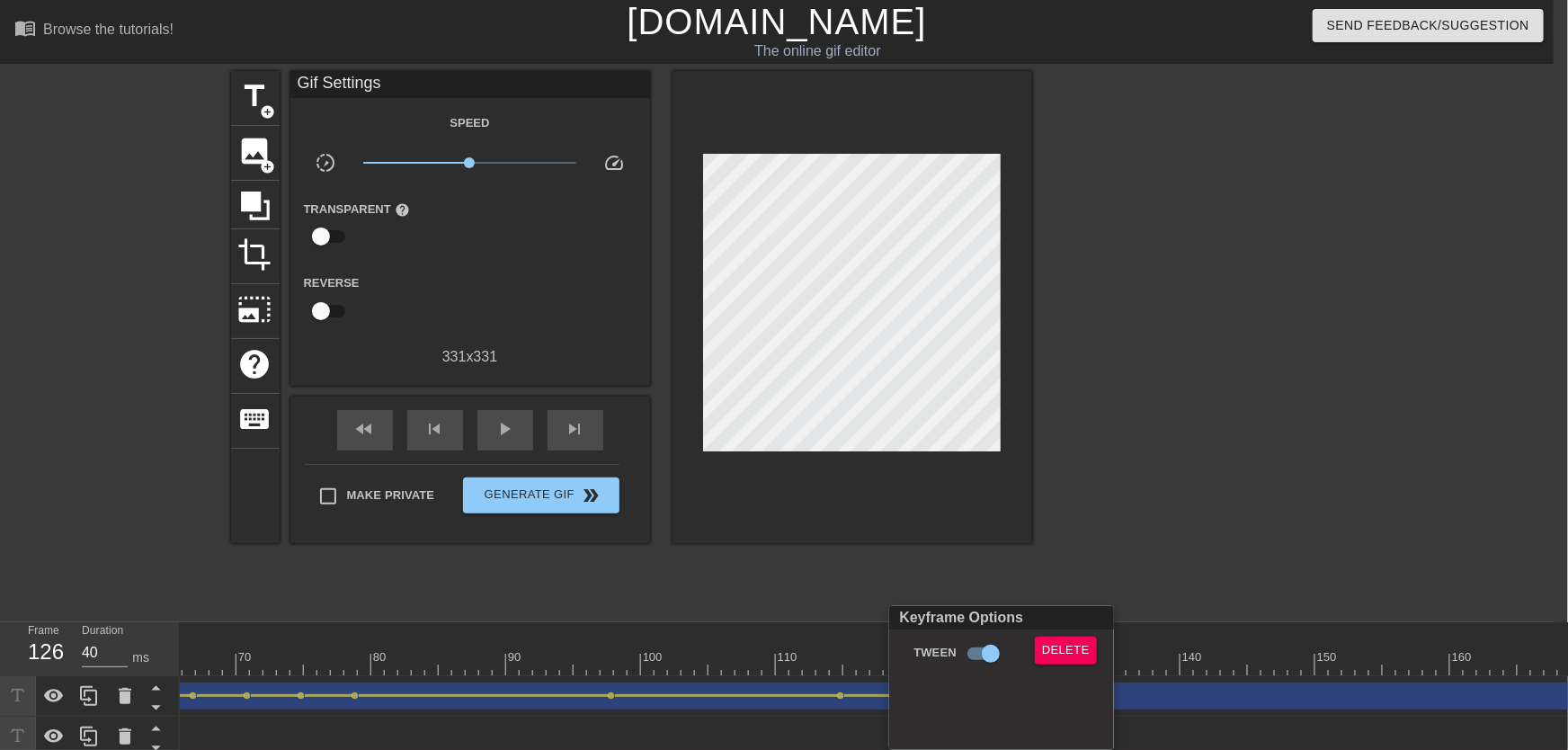
scroll to position [0, 0]
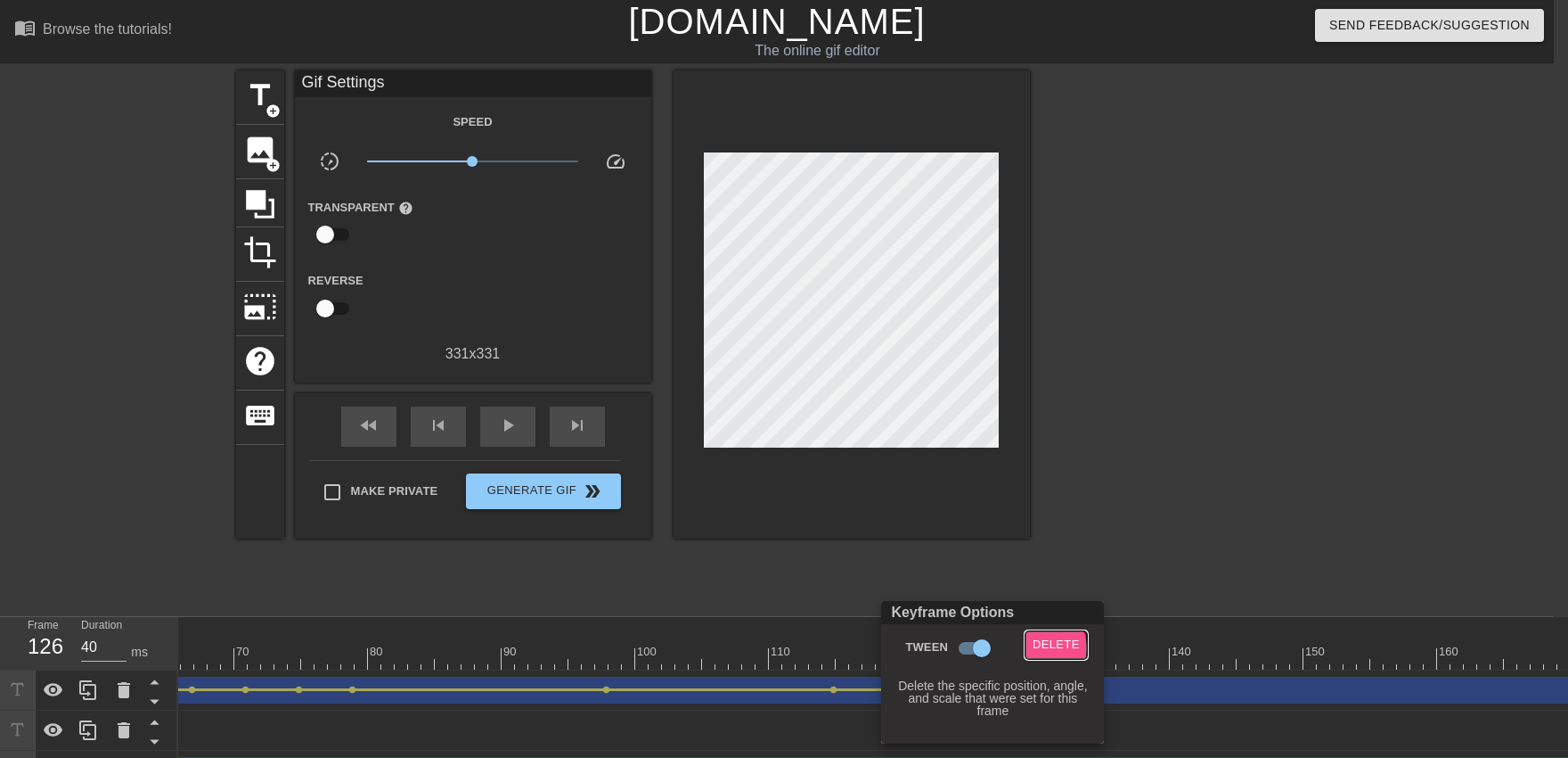
click at [1030, 647] on span "Delete" at bounding box center [1056, 645] width 47 height 21
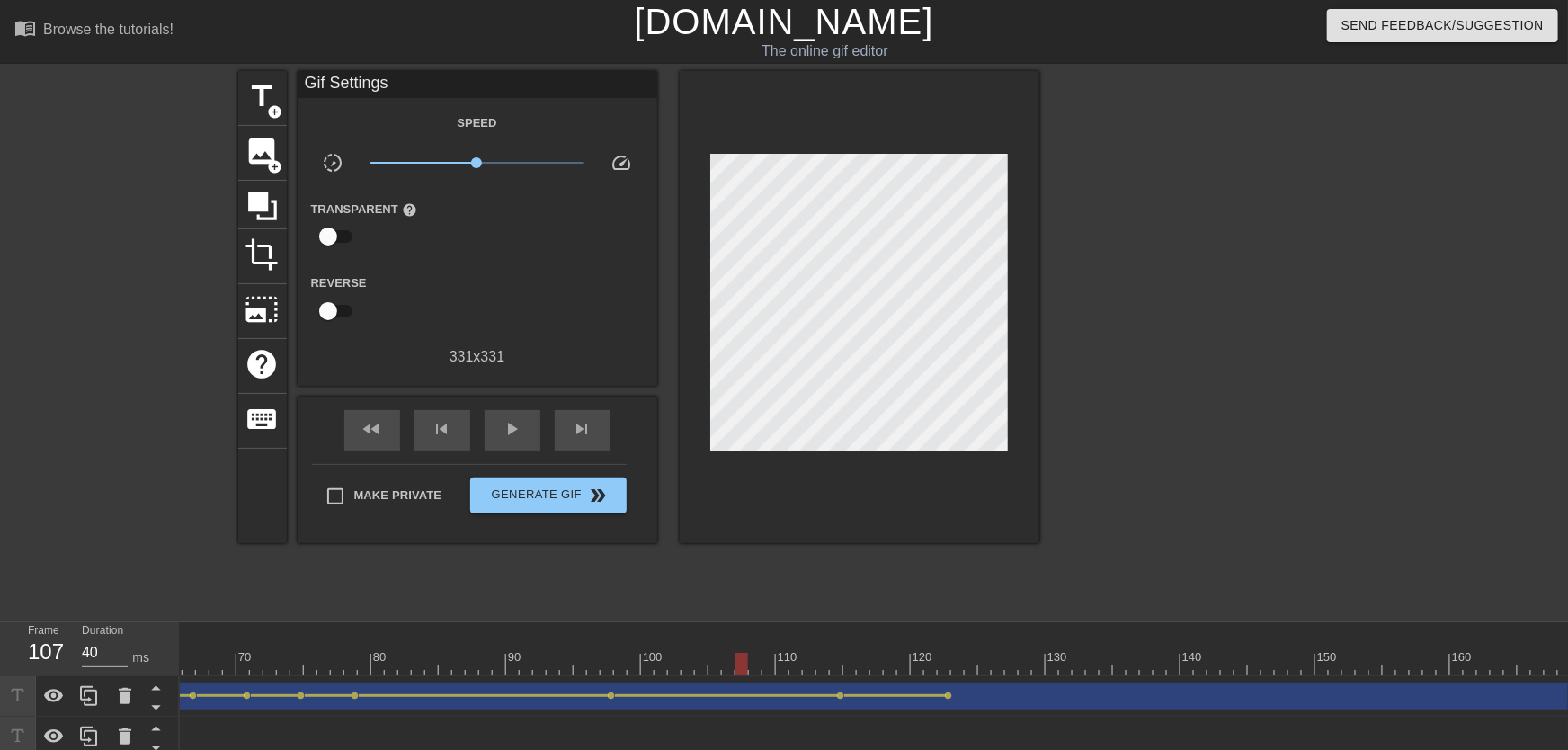
drag, startPoint x: 946, startPoint y: 651, endPoint x: 699, endPoint y: 628, distance: 248.1
click at [714, 638] on div "10 20 30 40 50 60 70 80 90 100 110 120 130 140 150 160" at bounding box center [1262, 649] width 3912 height 53
click at [512, 416] on div "play_arrow" at bounding box center [512, 430] width 55 height 40
drag, startPoint x: 782, startPoint y: 645, endPoint x: 941, endPoint y: 664, distance: 160.1
click at [941, 664] on div "10 20 30 40 50 60 70 80 90 100 110 120 130 140 150 160" at bounding box center [1262, 649] width 3912 height 53
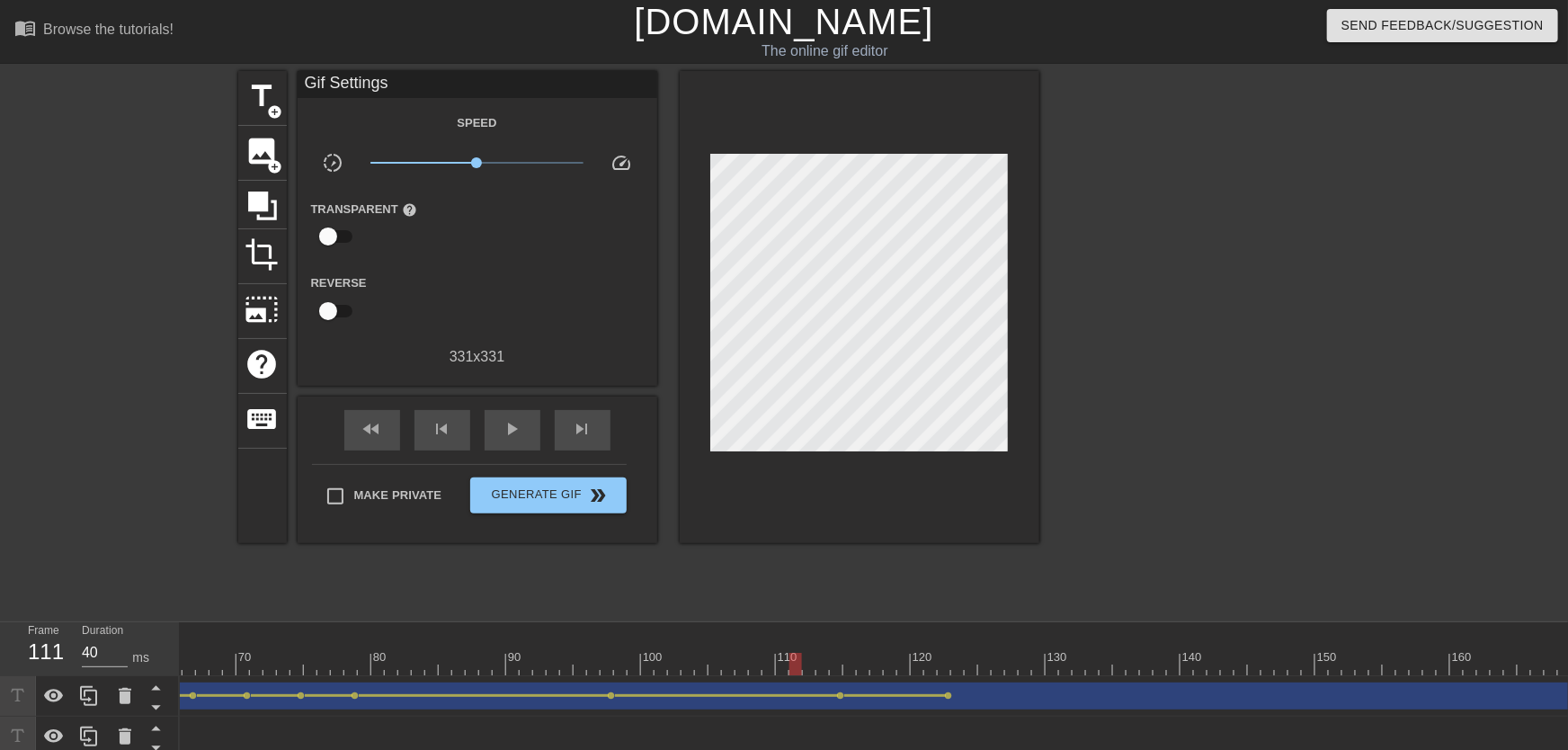
drag, startPoint x: 816, startPoint y: 636, endPoint x: 798, endPoint y: 656, distance: 26.9
click at [798, 656] on div "10 20 30 40 50 60 70 80 90 100 110 120 130 140 150 160" at bounding box center [1262, 649] width 3912 height 53
drag, startPoint x: 793, startPoint y: 656, endPoint x: 873, endPoint y: 658, distance: 80.0
click at [873, 658] on div at bounding box center [876, 664] width 13 height 23
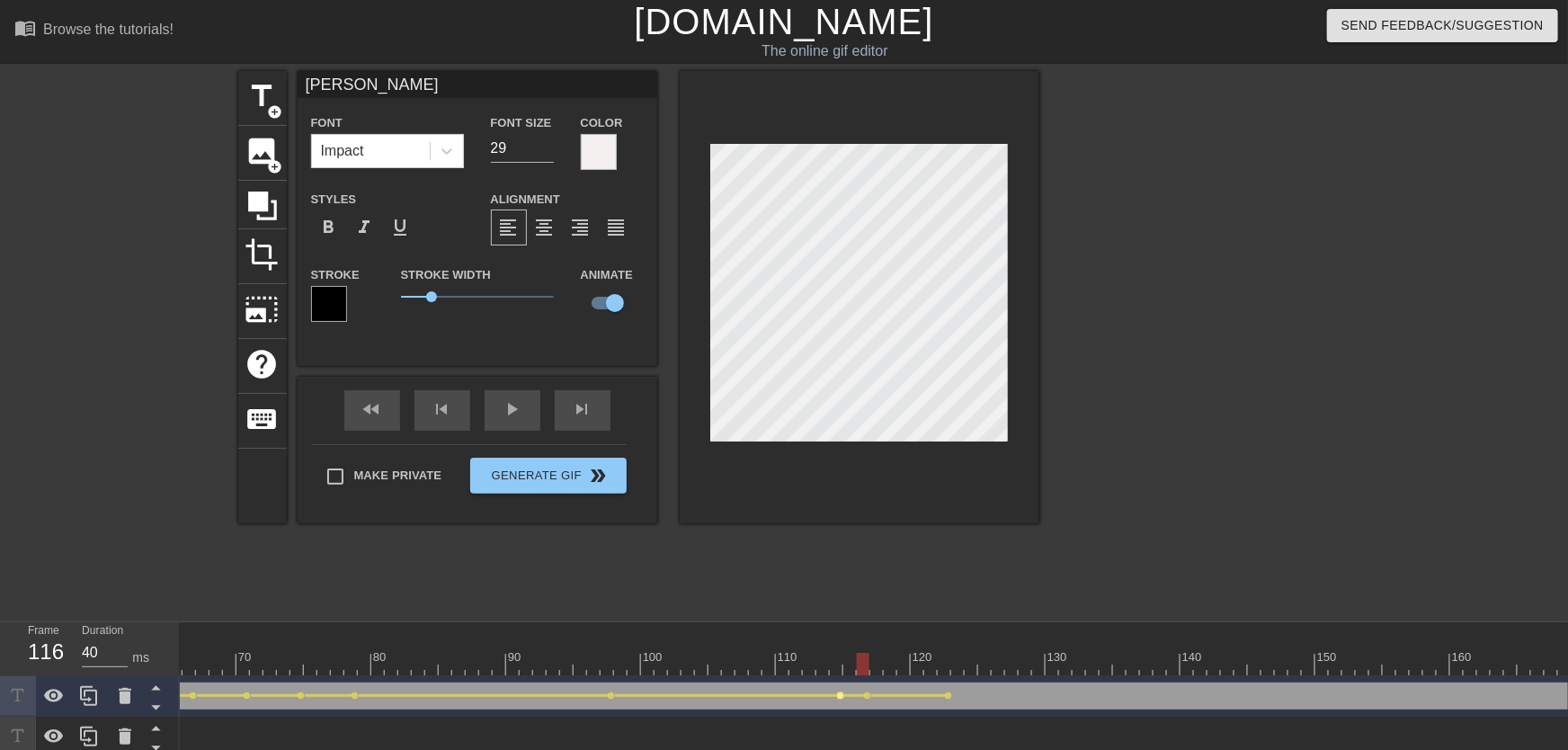
click at [839, 664] on span "lens" at bounding box center [841, 696] width 8 height 8
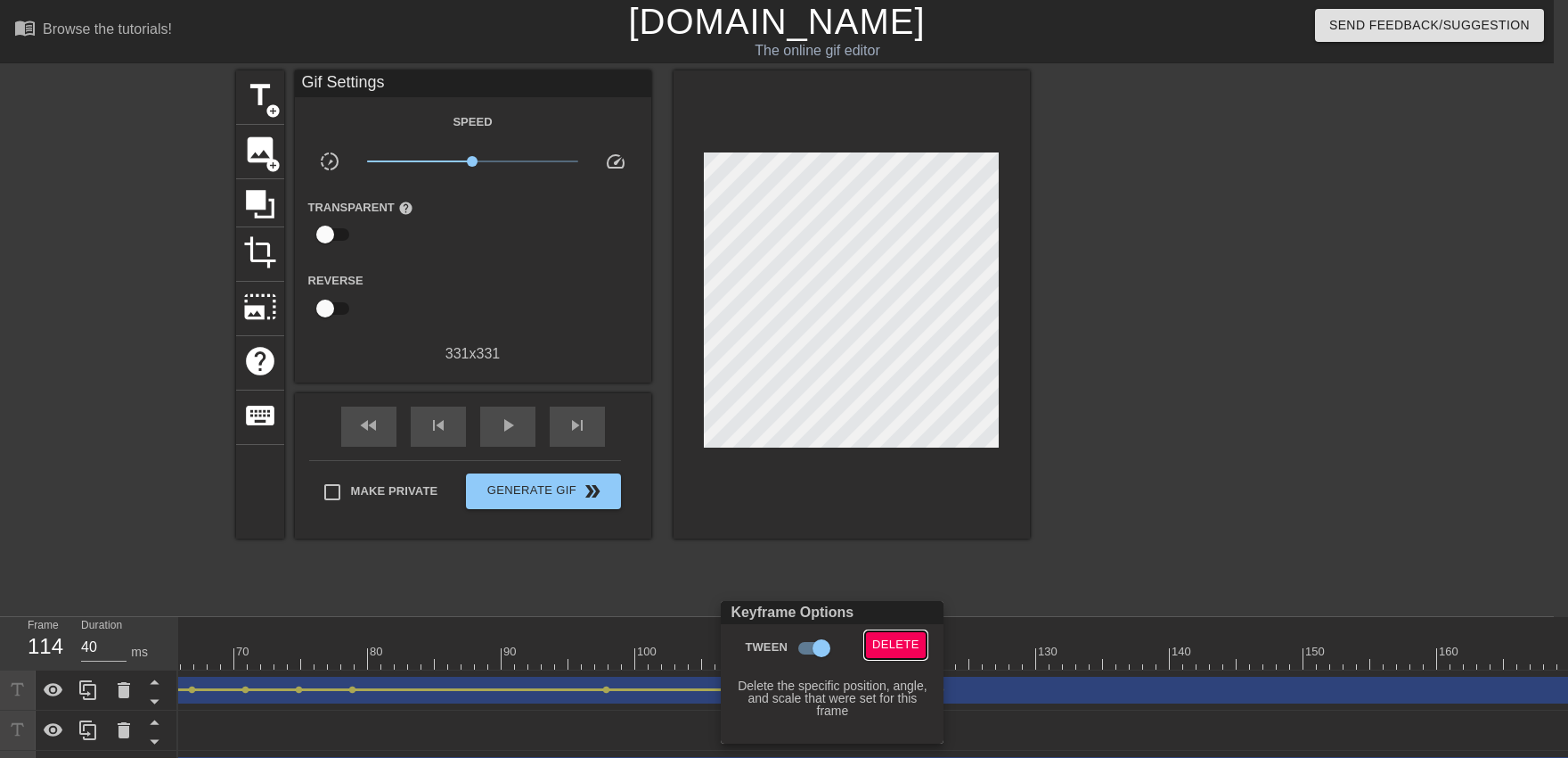
click at [885, 633] on button "Delete" at bounding box center [895, 645] width 62 height 27
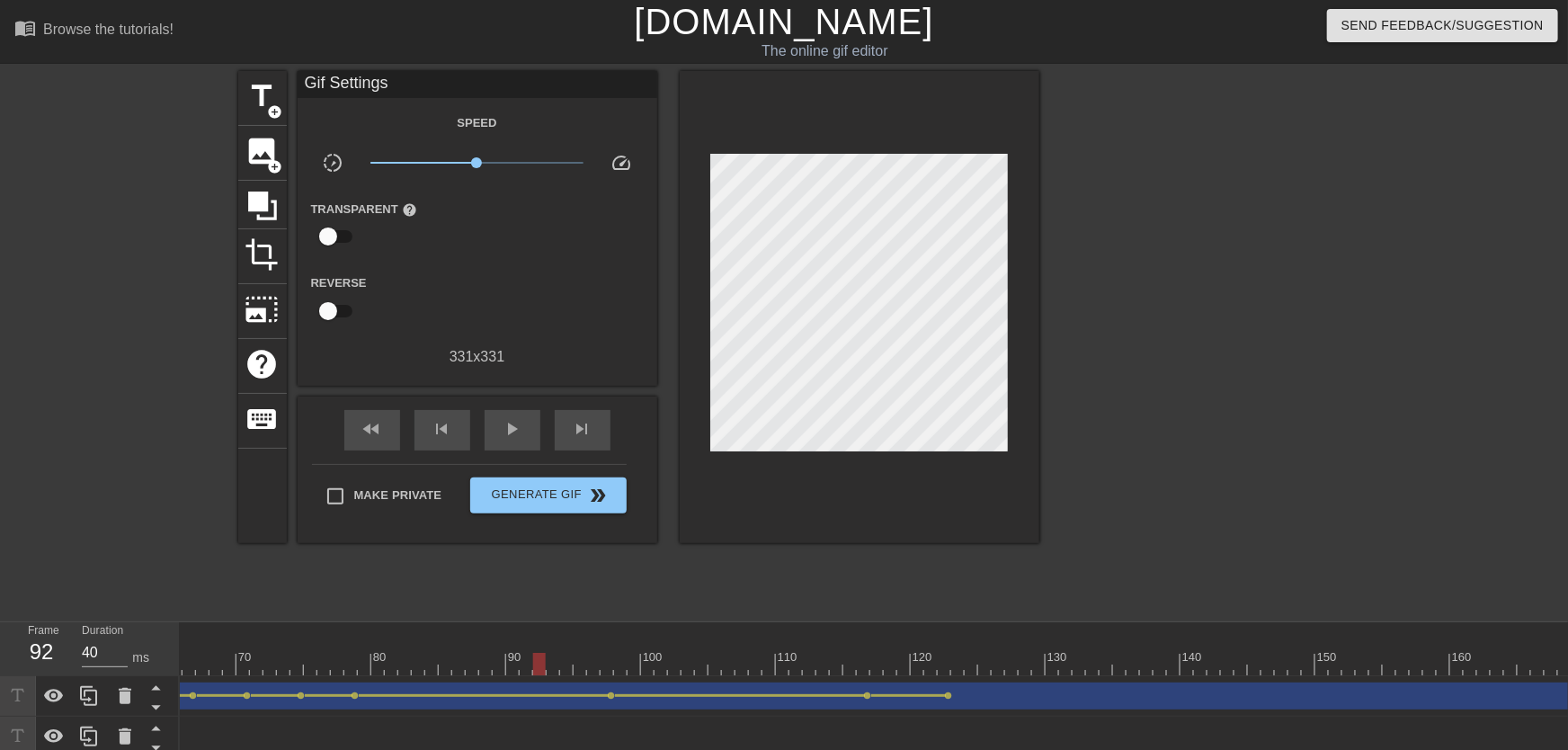
drag, startPoint x: 854, startPoint y: 641, endPoint x: 527, endPoint y: 580, distance: 332.6
click at [534, 607] on div "menu_book Browse the tutorials! Gifntext.com The online gif editor Send Feedbac…" at bounding box center [784, 399] width 1568 height 797
click at [527, 434] on div "play_arrow" at bounding box center [512, 430] width 55 height 40
drag, startPoint x: 775, startPoint y: 656, endPoint x: 935, endPoint y: 666, distance: 160.3
click at [936, 664] on div "10 20 30 40 50 60 70 80 90 100 110 120 130 140 150 160" at bounding box center [1262, 649] width 3912 height 53
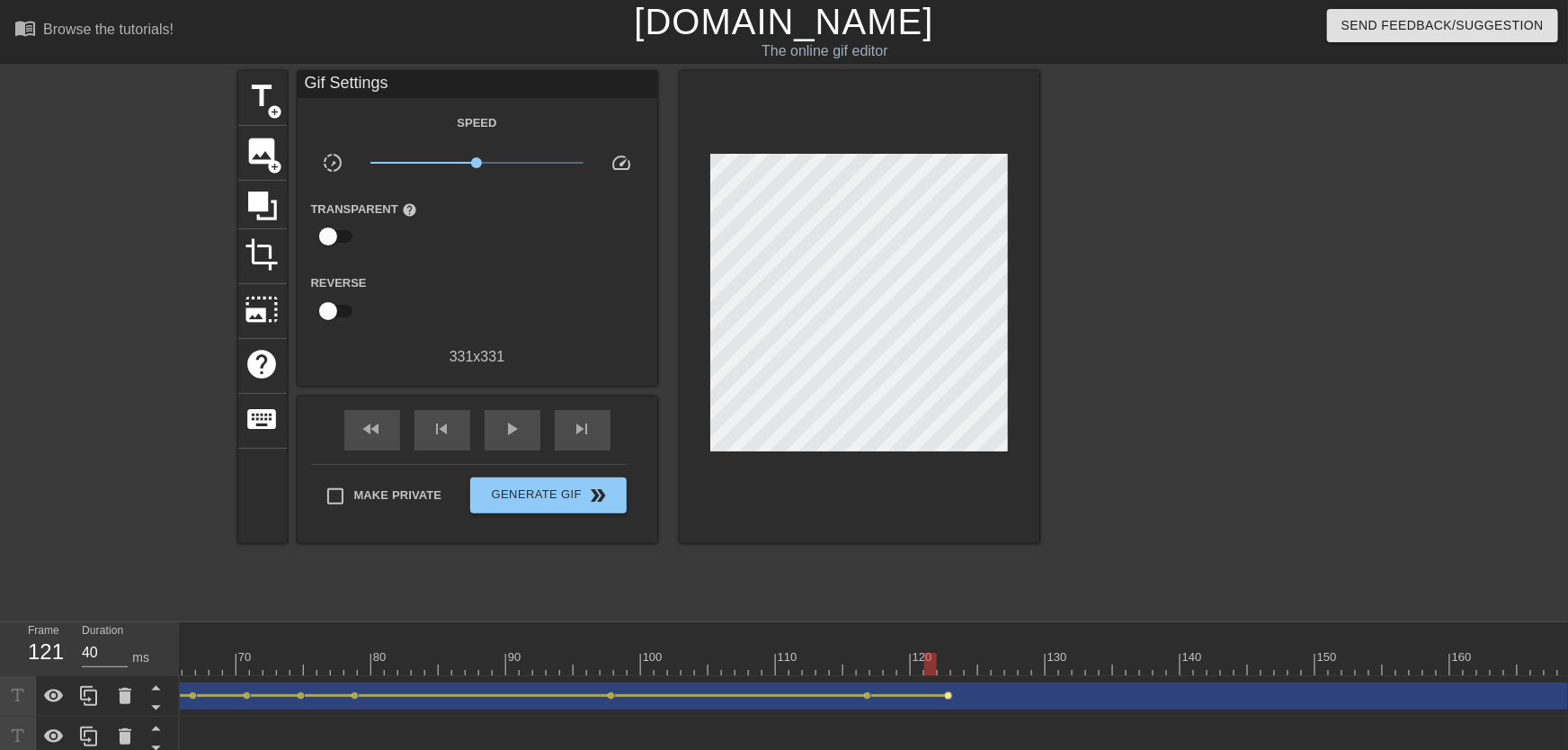
click at [946, 664] on span "lens" at bounding box center [949, 696] width 8 height 8
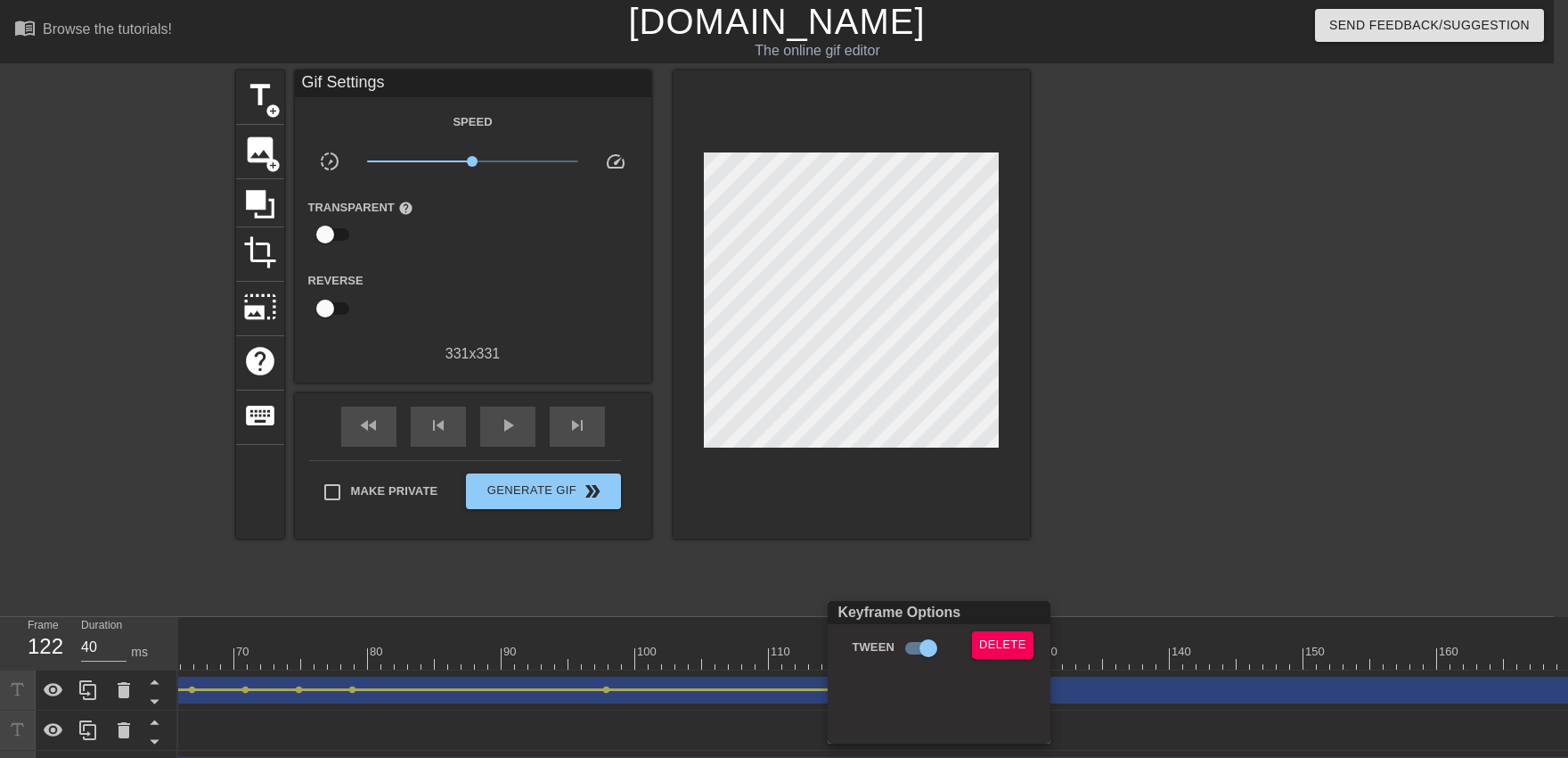
click at [970, 644] on div "Delete" at bounding box center [1007, 651] width 96 height 41
click at [977, 644] on button "Delete" at bounding box center [1002, 645] width 62 height 27
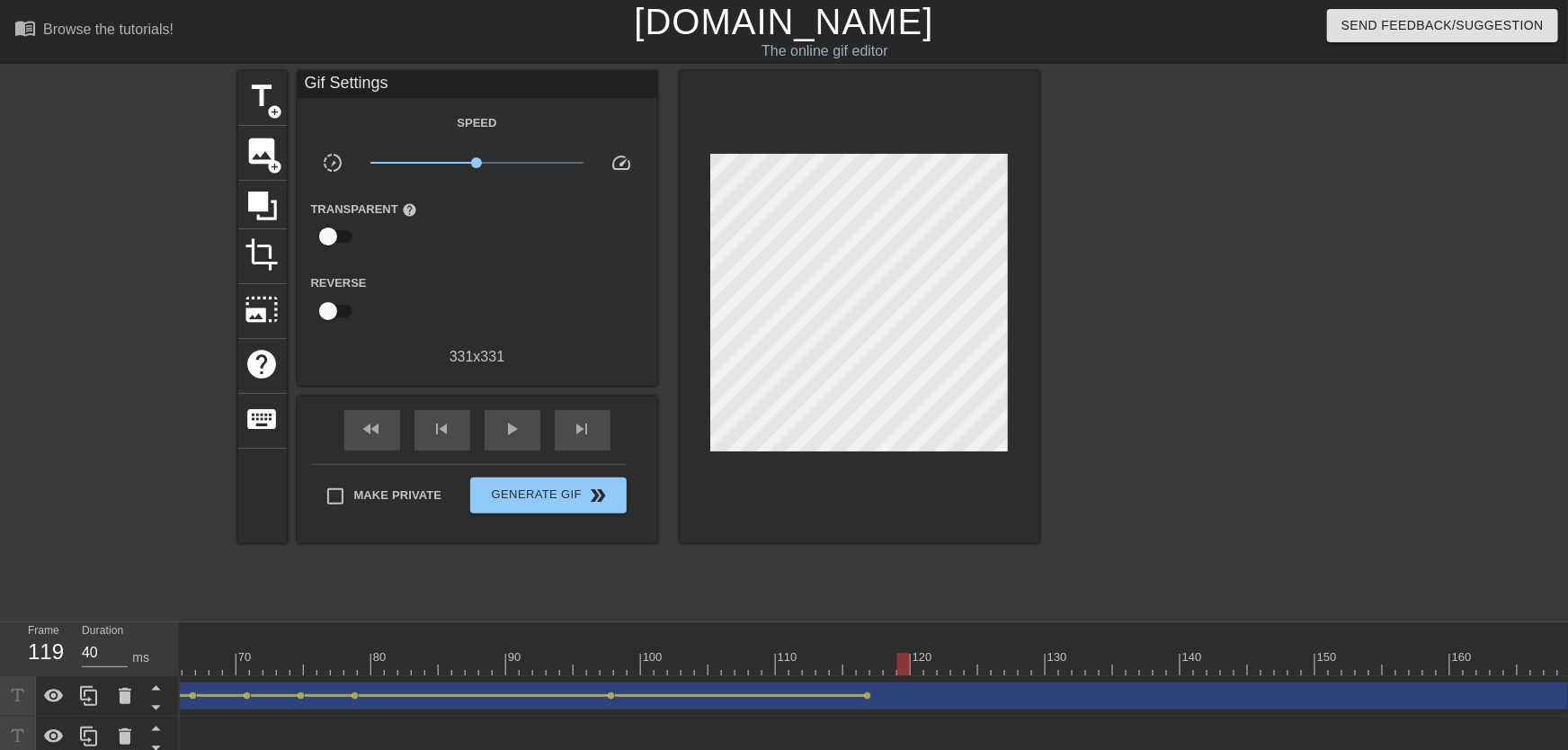
drag, startPoint x: 856, startPoint y: 658, endPoint x: 897, endPoint y: 664, distance: 41.4
click at [897, 664] on div at bounding box center [1262, 664] width 3912 height 23
click at [890, 663] on div at bounding box center [1262, 664] width 3912 height 23
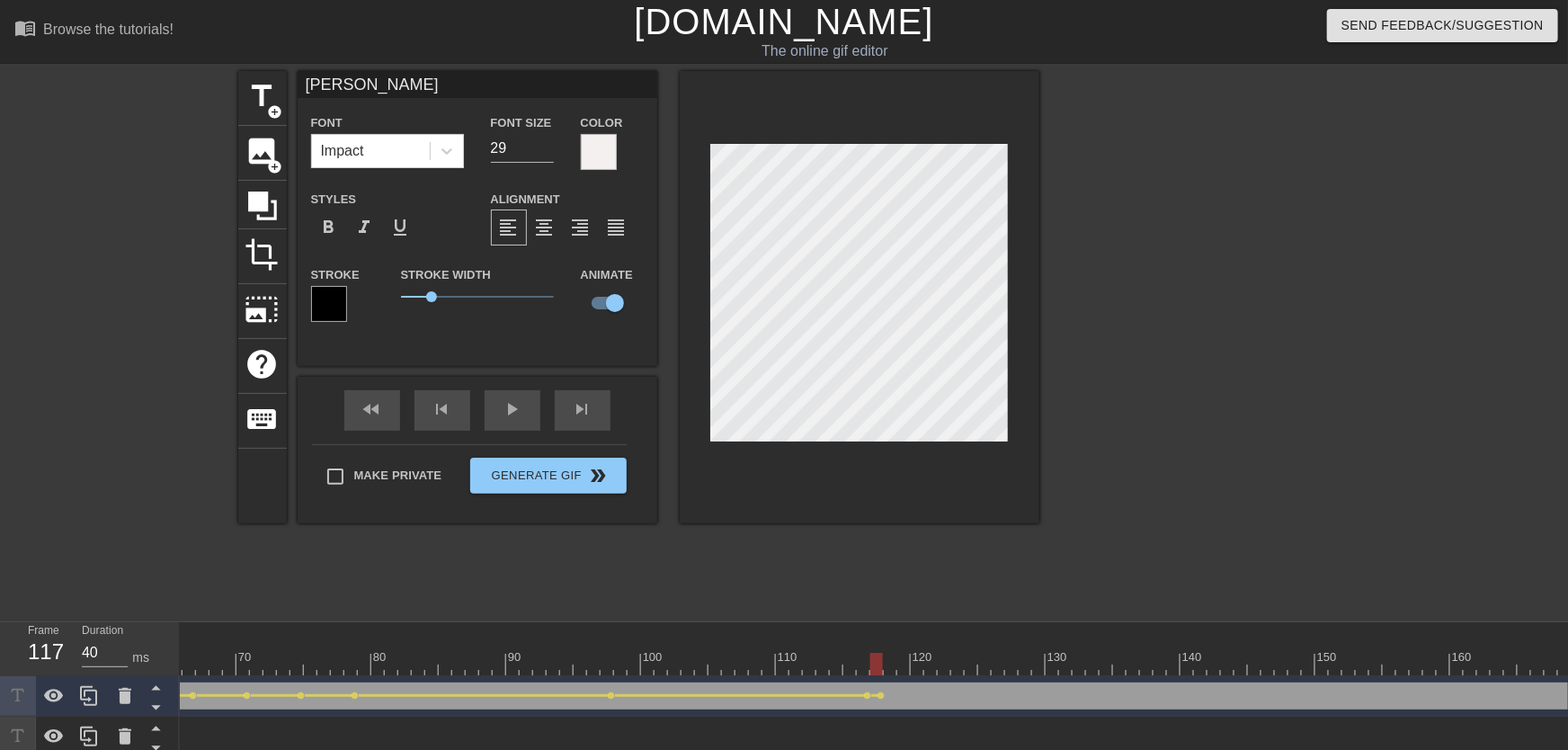
click at [888, 664] on div at bounding box center [1262, 664] width 3912 height 23
click at [898, 664] on div at bounding box center [1262, 664] width 3912 height 23
click at [916, 659] on div at bounding box center [1262, 664] width 3912 height 23
click at [931, 664] on div at bounding box center [1262, 664] width 3912 height 23
click at [934, 659] on div at bounding box center [931, 664] width 13 height 23
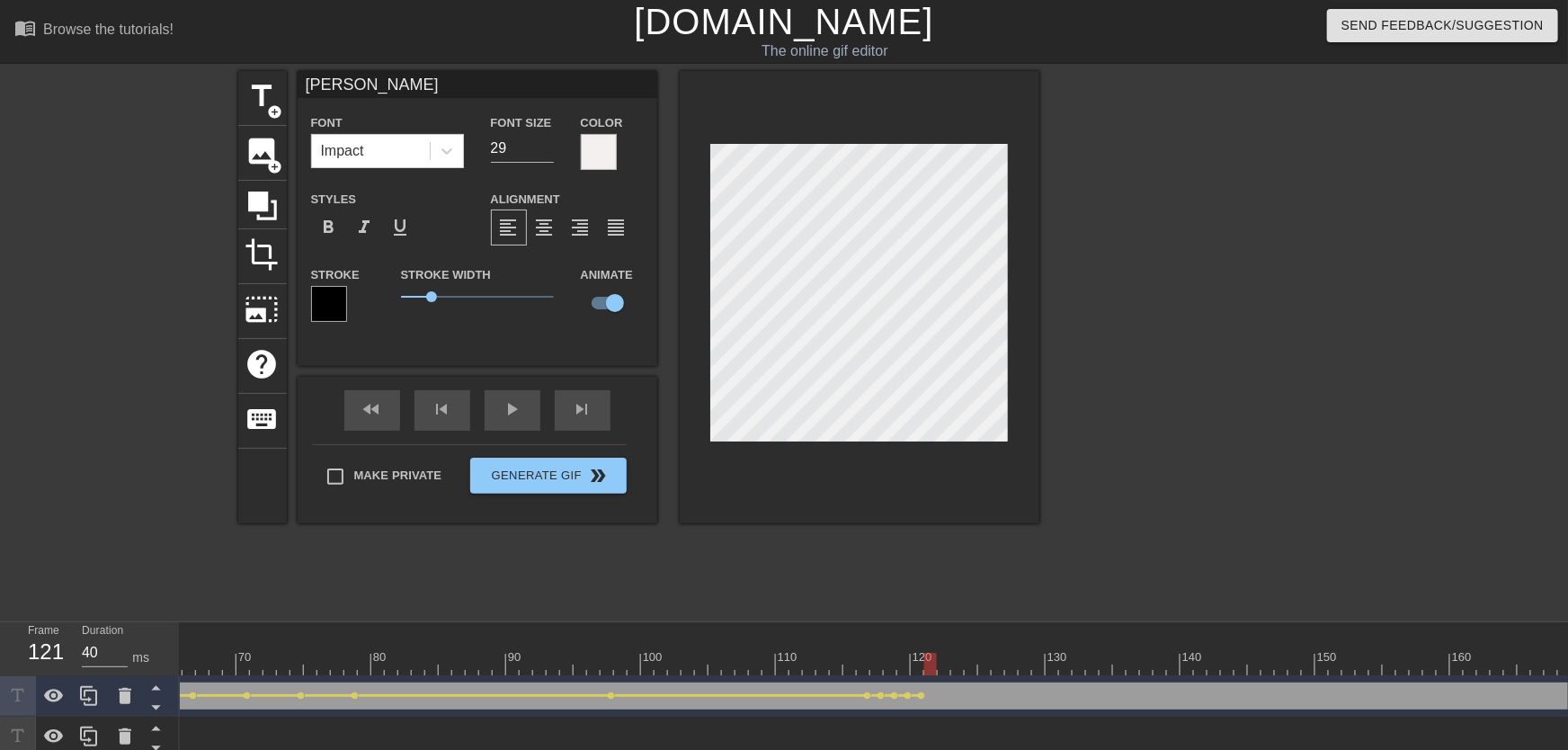
click at [947, 664] on div at bounding box center [1262, 664] width 3912 height 23
drag, startPoint x: 947, startPoint y: 664, endPoint x: 957, endPoint y: 664, distance: 10.0
click at [957, 664] on div at bounding box center [1262, 664] width 3912 height 23
drag, startPoint x: 988, startPoint y: 668, endPoint x: 1000, endPoint y: 594, distance: 75.0
click at [1008, 663] on div at bounding box center [1262, 664] width 3912 height 23
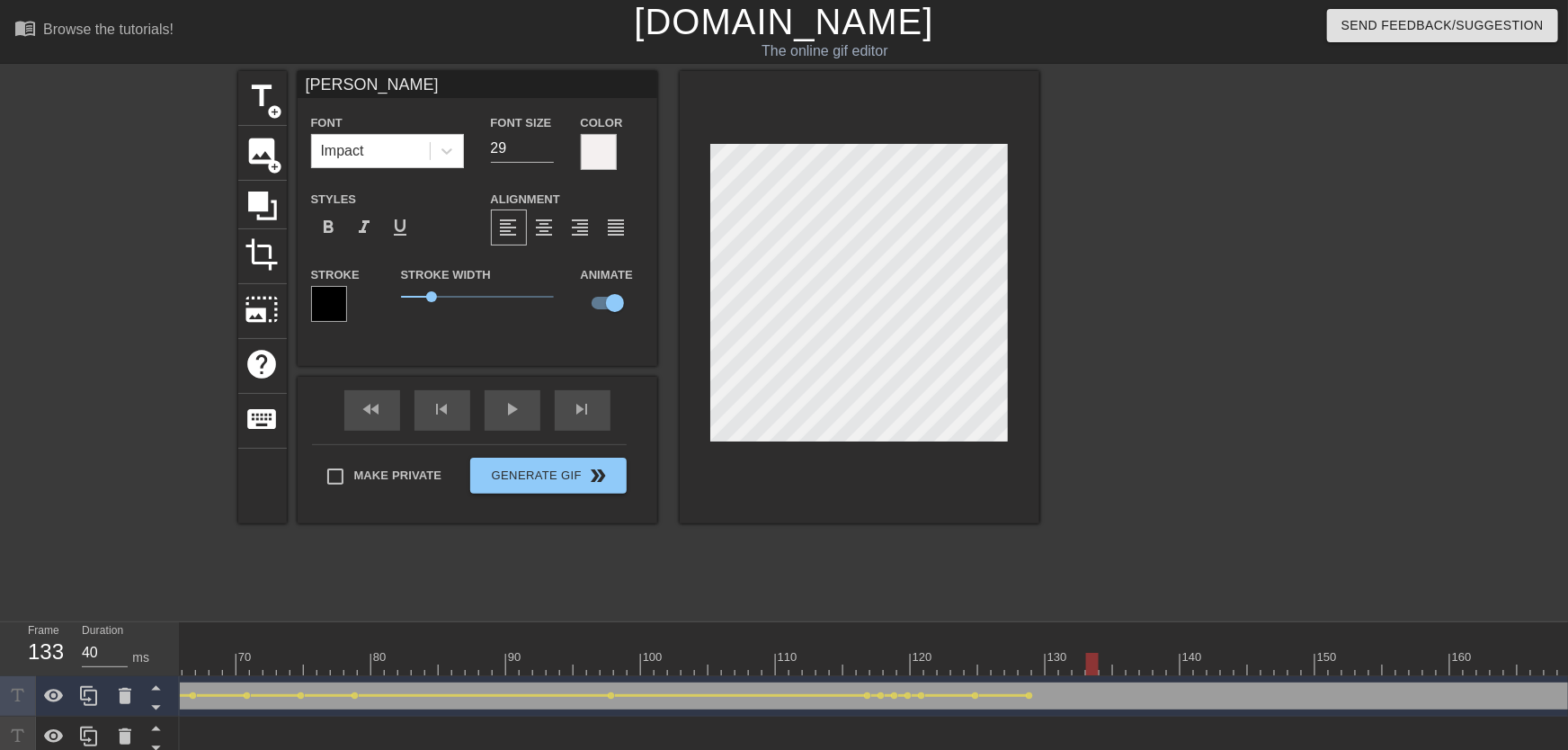
drag, startPoint x: 974, startPoint y: 666, endPoint x: 1084, endPoint y: 648, distance: 111.5
click at [1040, 664] on div "10 20 30 40 50 60 70 80 90 100 110 120 130 140 150 160" at bounding box center [873, 711] width 1388 height 176
drag, startPoint x: 945, startPoint y: 653, endPoint x: 687, endPoint y: 660, distance: 258.1
click at [687, 660] on div "10 20 30 40 50 60 70 80 90 100 110 120 130 140 150 160" at bounding box center [1262, 649] width 3912 height 53
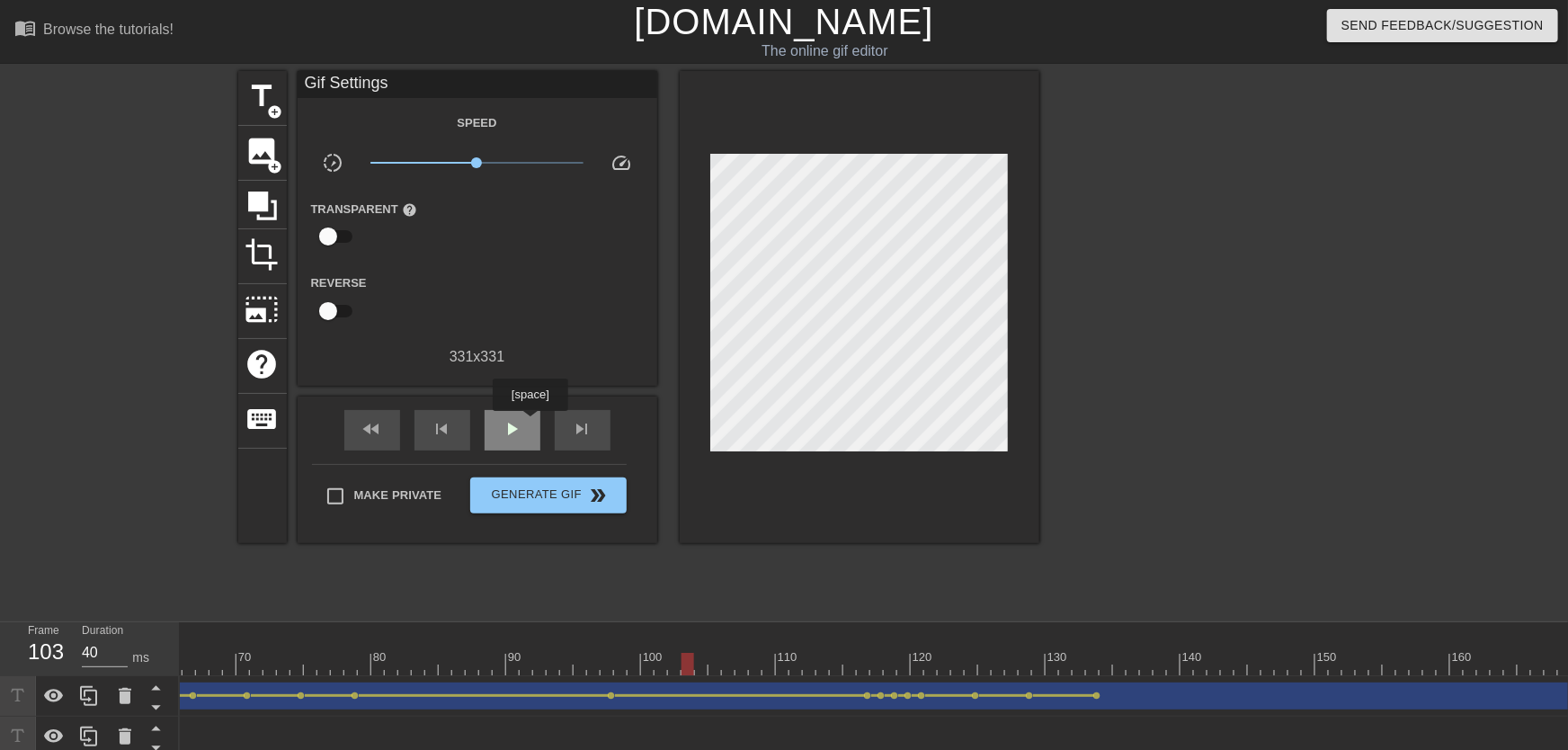
click at [530, 422] on div "play_arrow" at bounding box center [512, 430] width 55 height 40
drag, startPoint x: 829, startPoint y: 654, endPoint x: 1088, endPoint y: 673, distance: 259.7
click at [1040, 664] on div "10 20 30 40 50 60 70 80 90 100 110 120 130 140 150 160" at bounding box center [1262, 649] width 3912 height 53
click at [1031, 664] on span "lens" at bounding box center [1030, 696] width 8 height 8
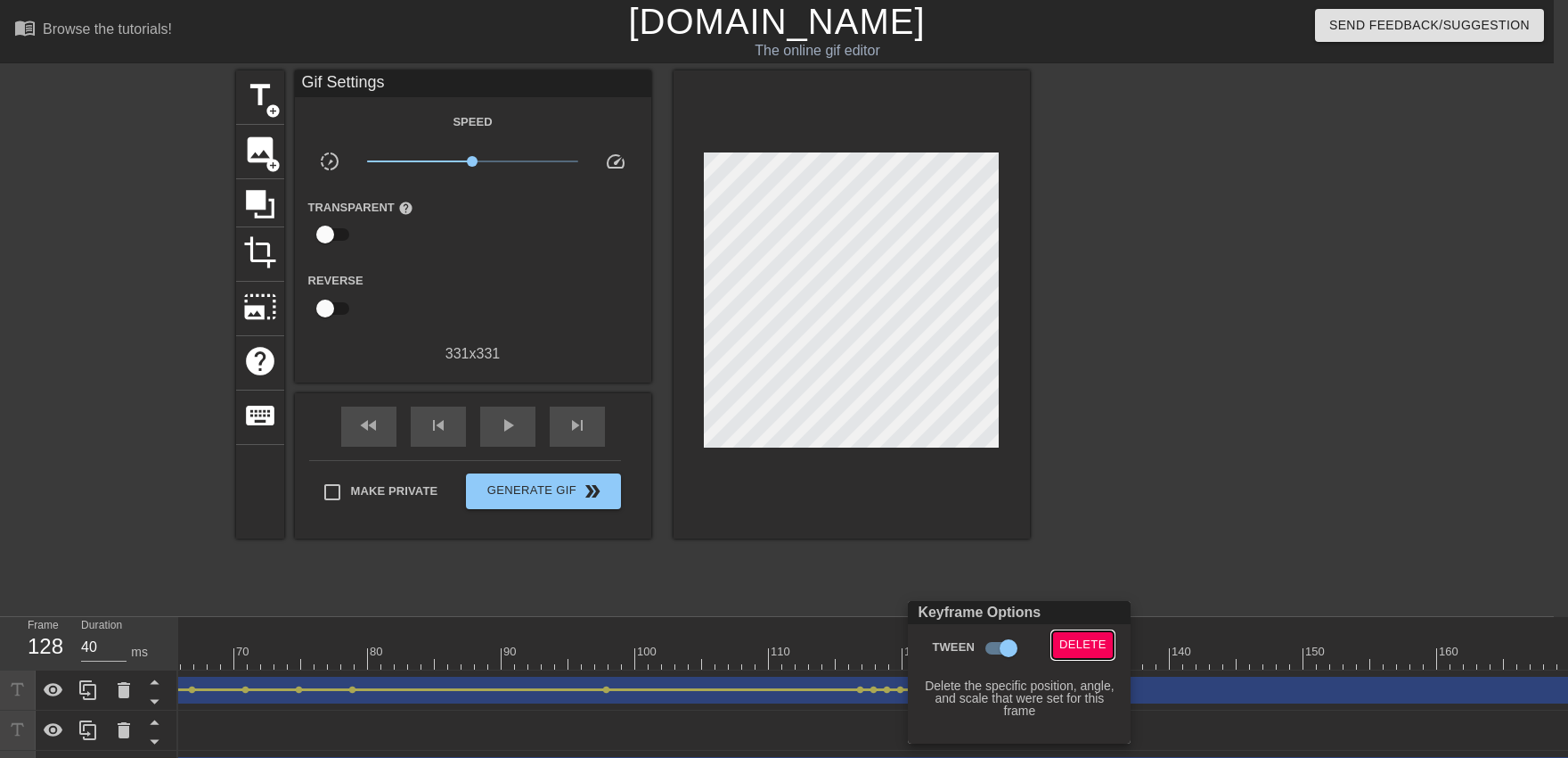
click at [1030, 652] on span "Delete" at bounding box center [1082, 645] width 47 height 21
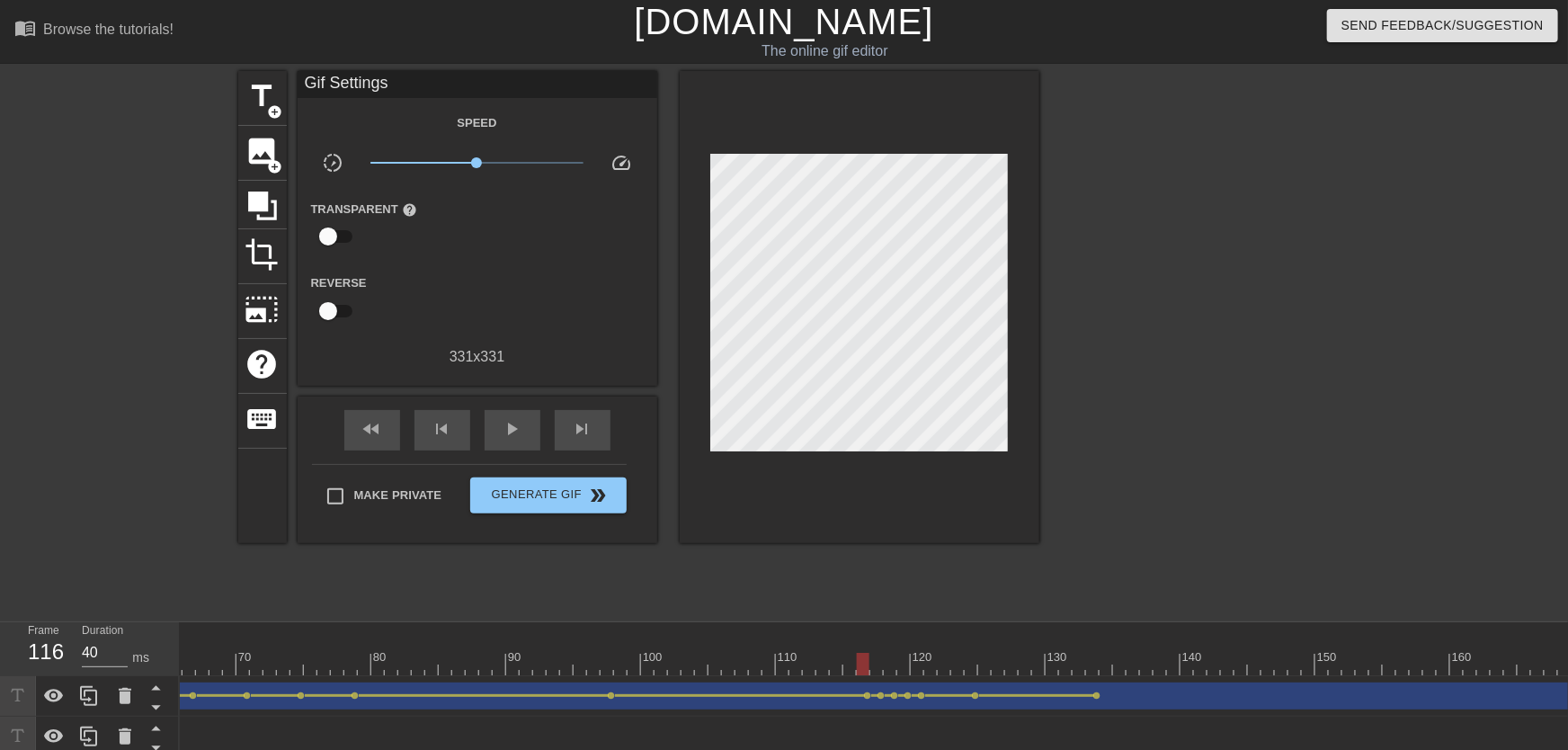
drag, startPoint x: 880, startPoint y: 658, endPoint x: 790, endPoint y: 627, distance: 95.2
click at [857, 658] on div at bounding box center [862, 664] width 13 height 23
click at [518, 420] on span "play_arrow" at bounding box center [512, 429] width 22 height 22
drag, startPoint x: 846, startPoint y: 660, endPoint x: 890, endPoint y: 687, distance: 51.6
click at [887, 664] on div "10 20 30 40 50 60 70 80 90 100 110 120 130 140 150 160" at bounding box center [873, 711] width 1388 height 176
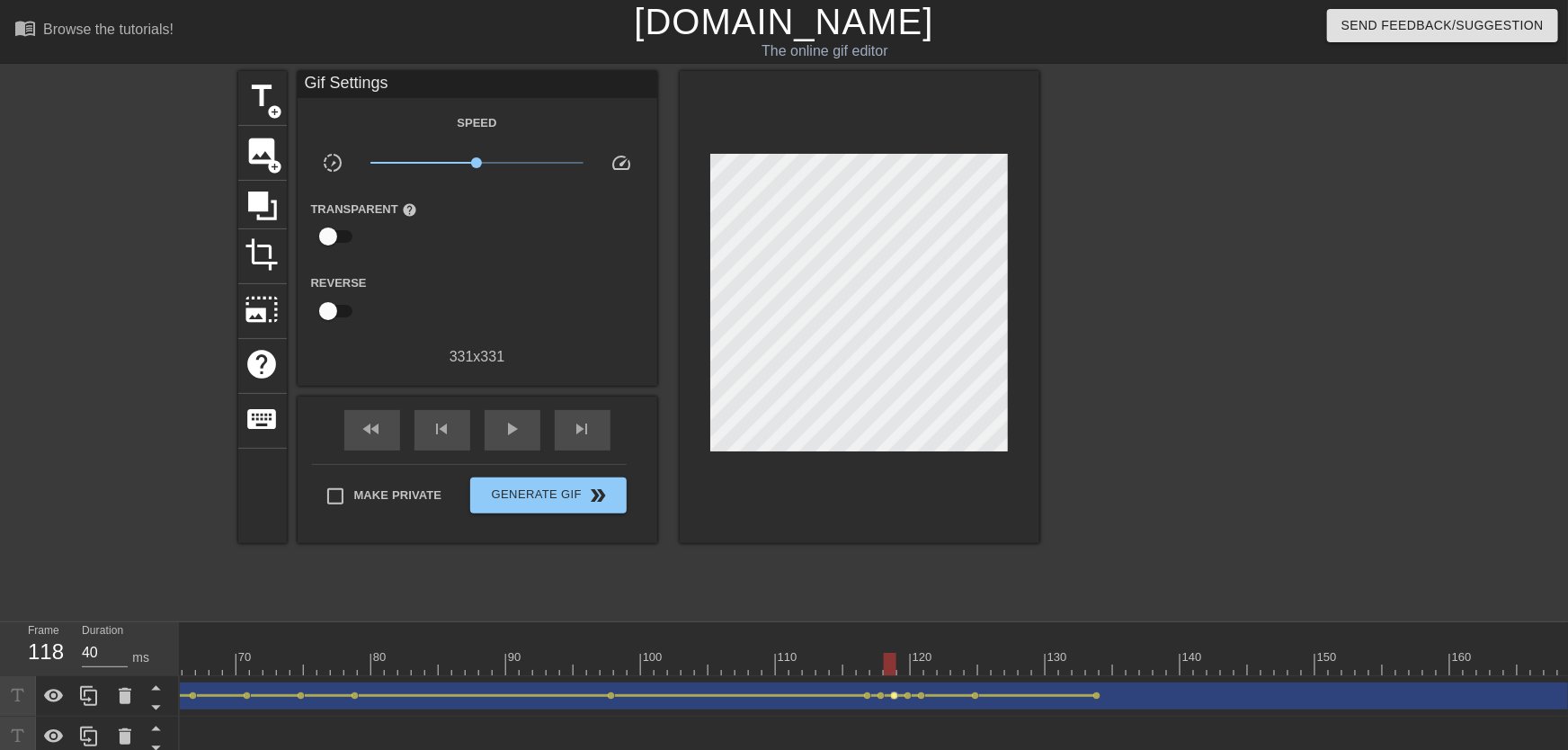
click at [895, 664] on span "lens" at bounding box center [895, 696] width 8 height 8
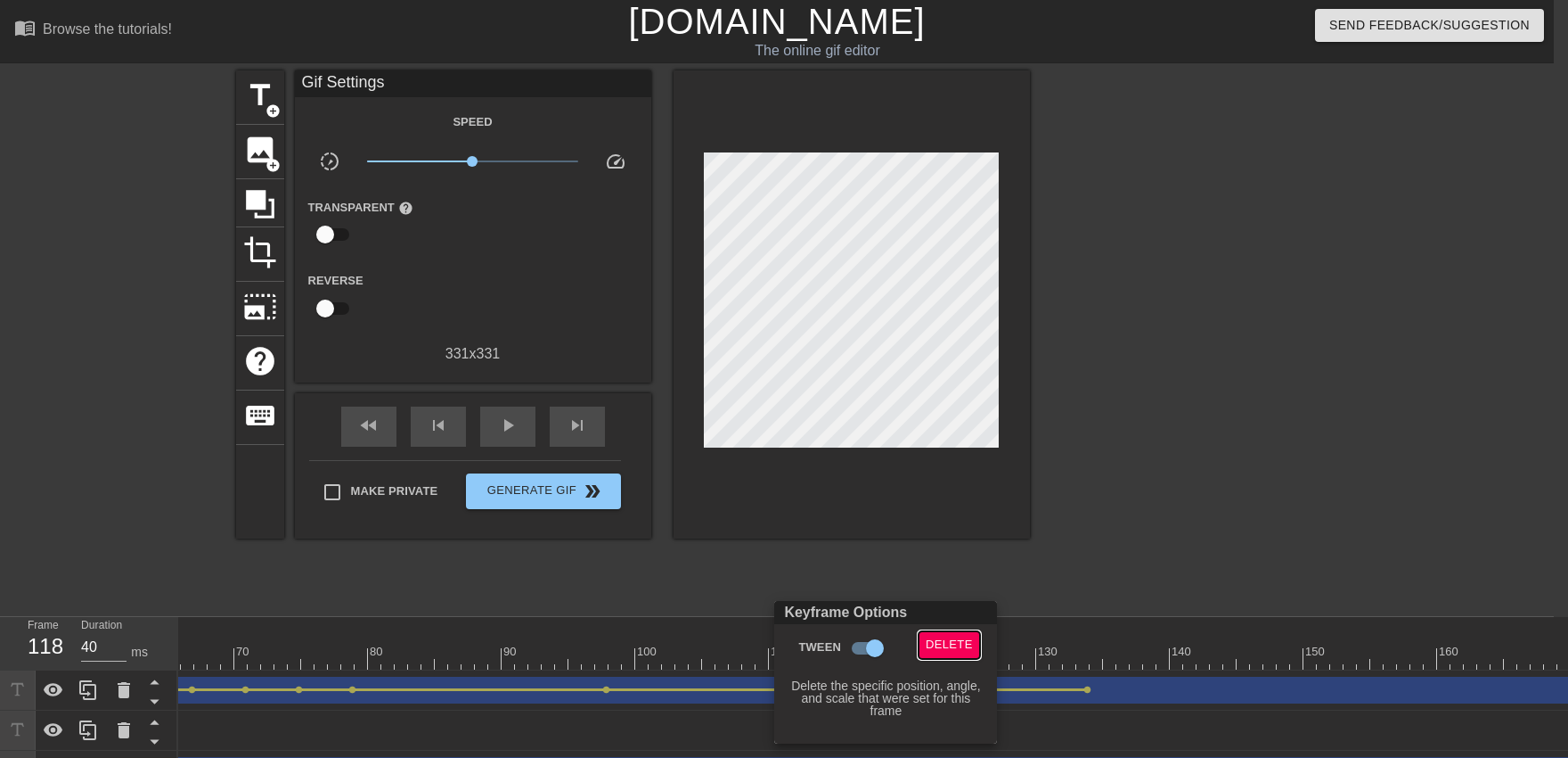
click at [946, 642] on span "Delete" at bounding box center [949, 645] width 47 height 21
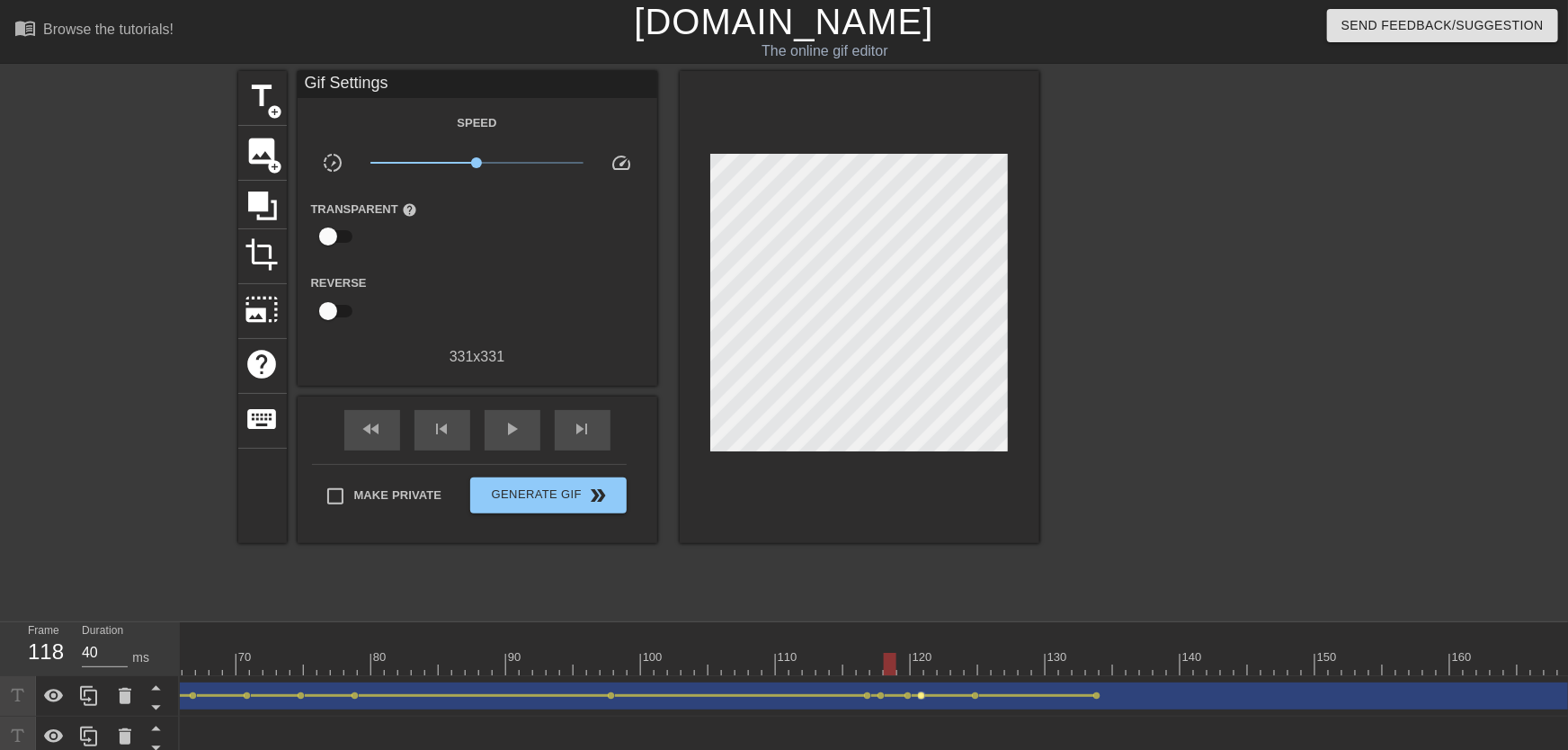
click at [920, 664] on div "Tony drag_handle drag_handle lens lens lens lens lens lens lens lens lens lens …" at bounding box center [1262, 696] width 3912 height 27
click at [920, 664] on span "lens" at bounding box center [922, 696] width 8 height 8
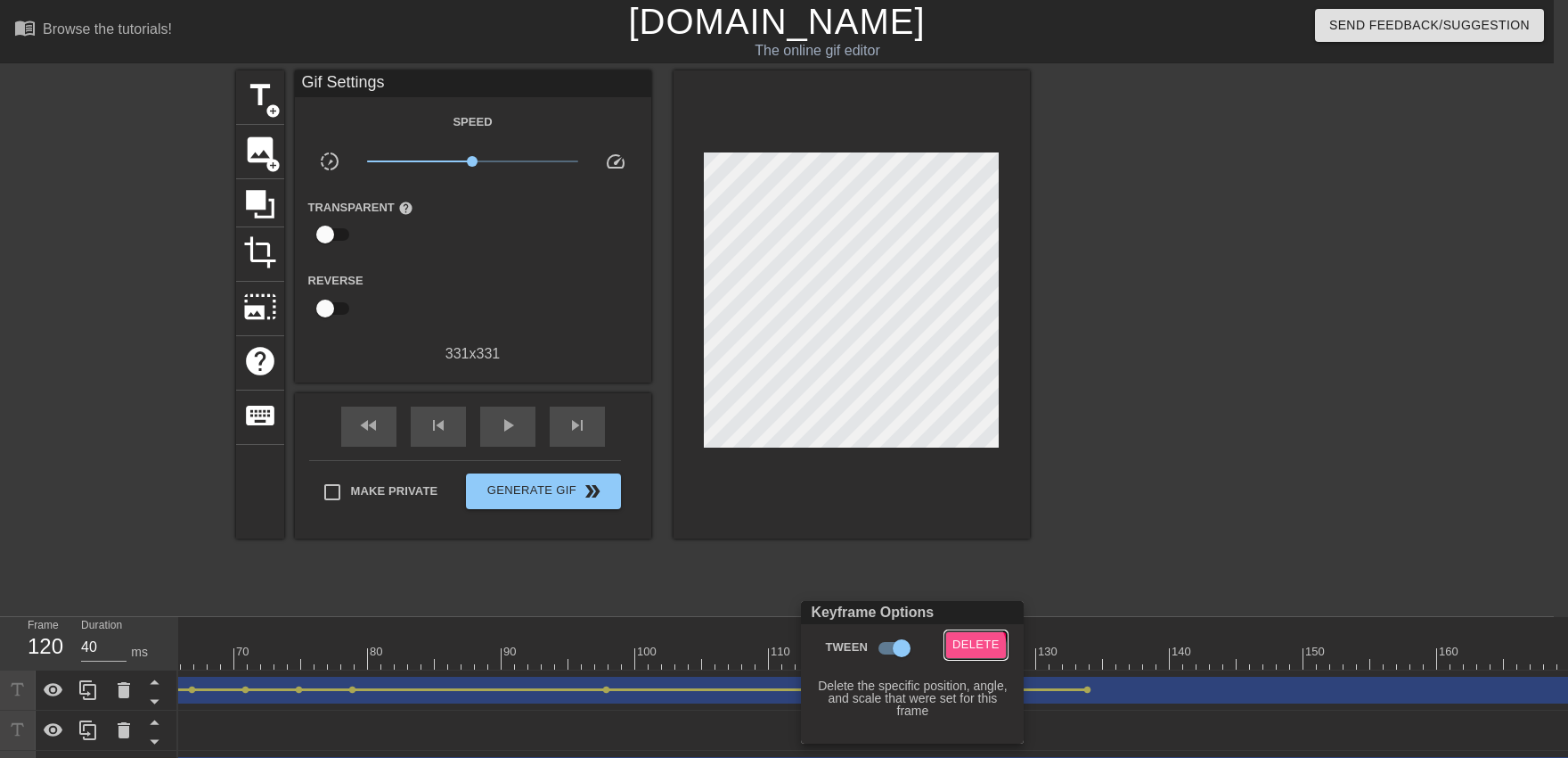
click at [960, 647] on span "Delete" at bounding box center [976, 645] width 47 height 21
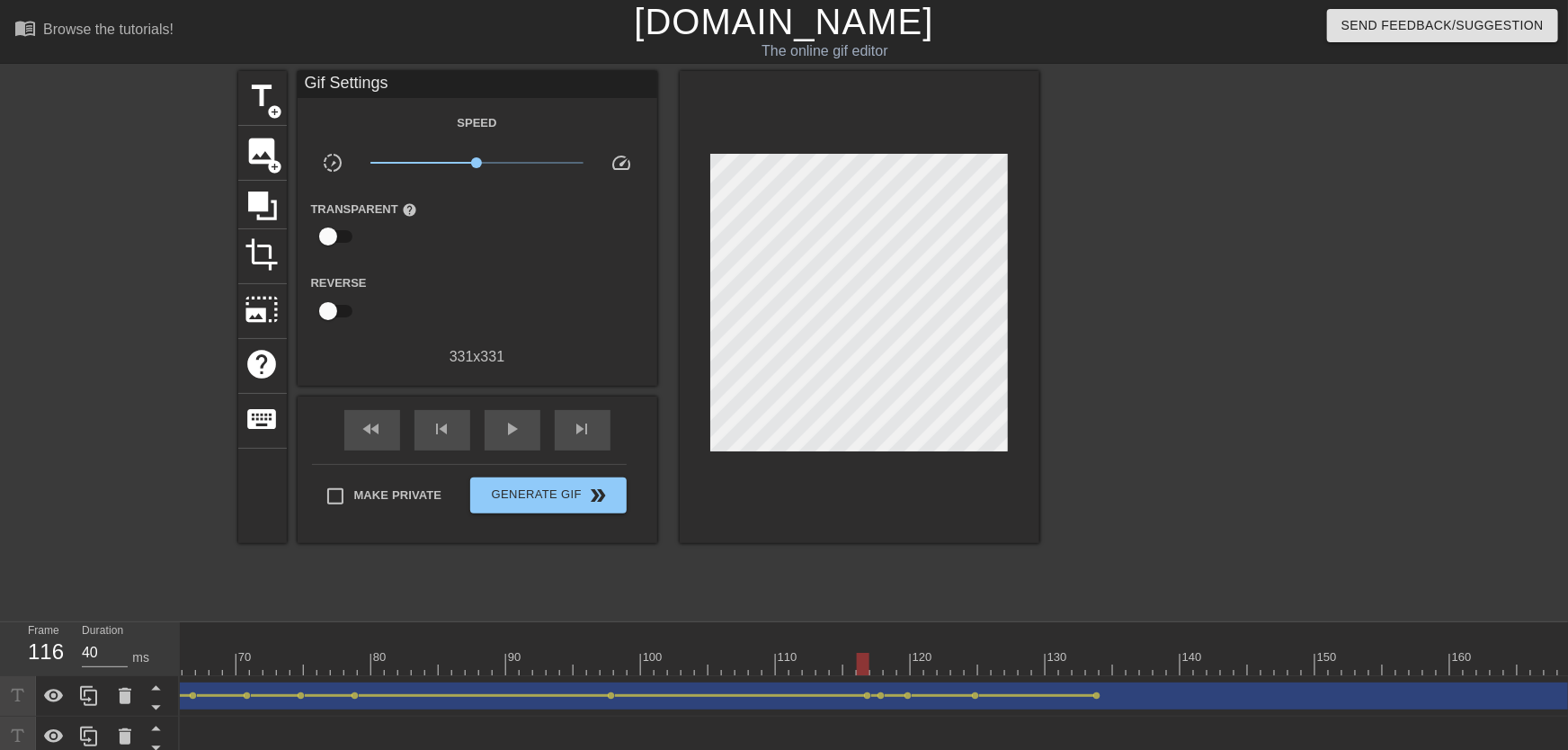
drag, startPoint x: 895, startPoint y: 662, endPoint x: 646, endPoint y: 581, distance: 261.8
click at [731, 661] on div at bounding box center [1262, 664] width 3912 height 23
click at [516, 438] on span "play_arrow" at bounding box center [512, 429] width 22 height 22
drag, startPoint x: 873, startPoint y: 667, endPoint x: 915, endPoint y: 677, distance: 43.2
click at [915, 664] on div "10 20 30 40 50 60 70 80 90 100 110 120 130 140 150 160" at bounding box center [873, 711] width 1388 height 176
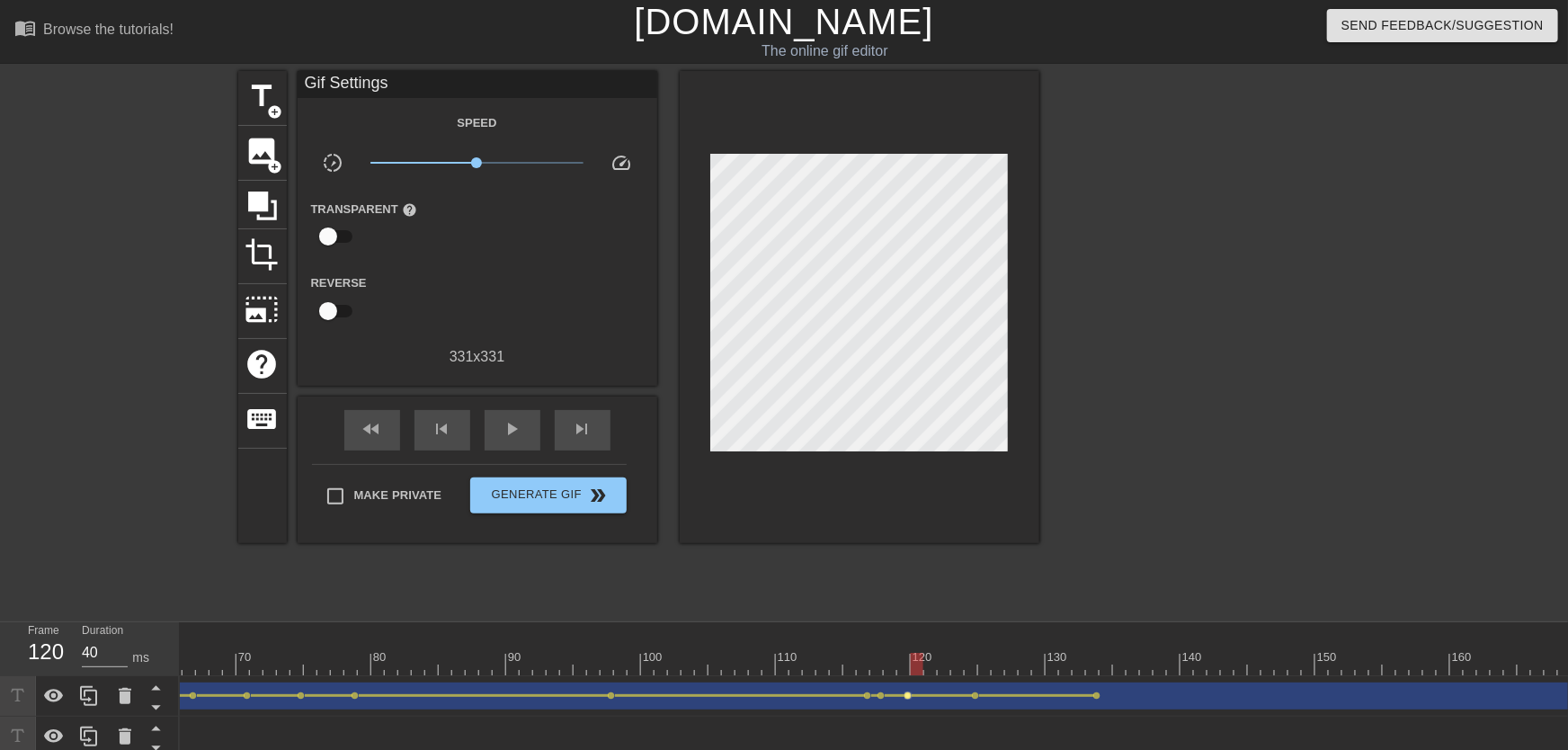
click at [910, 664] on span "lens" at bounding box center [909, 696] width 8 height 8
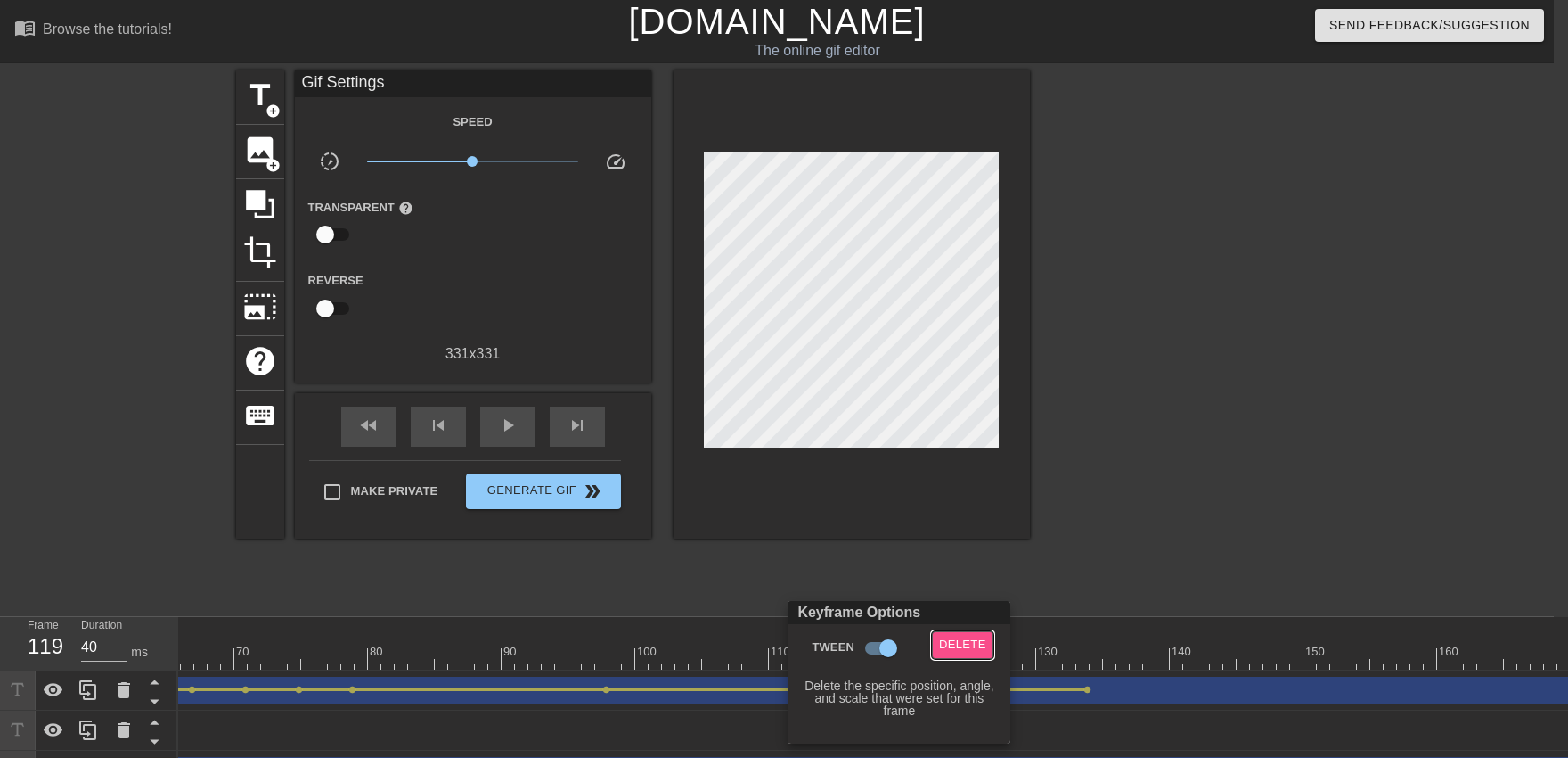
click at [965, 654] on span "Delete" at bounding box center [962, 645] width 47 height 21
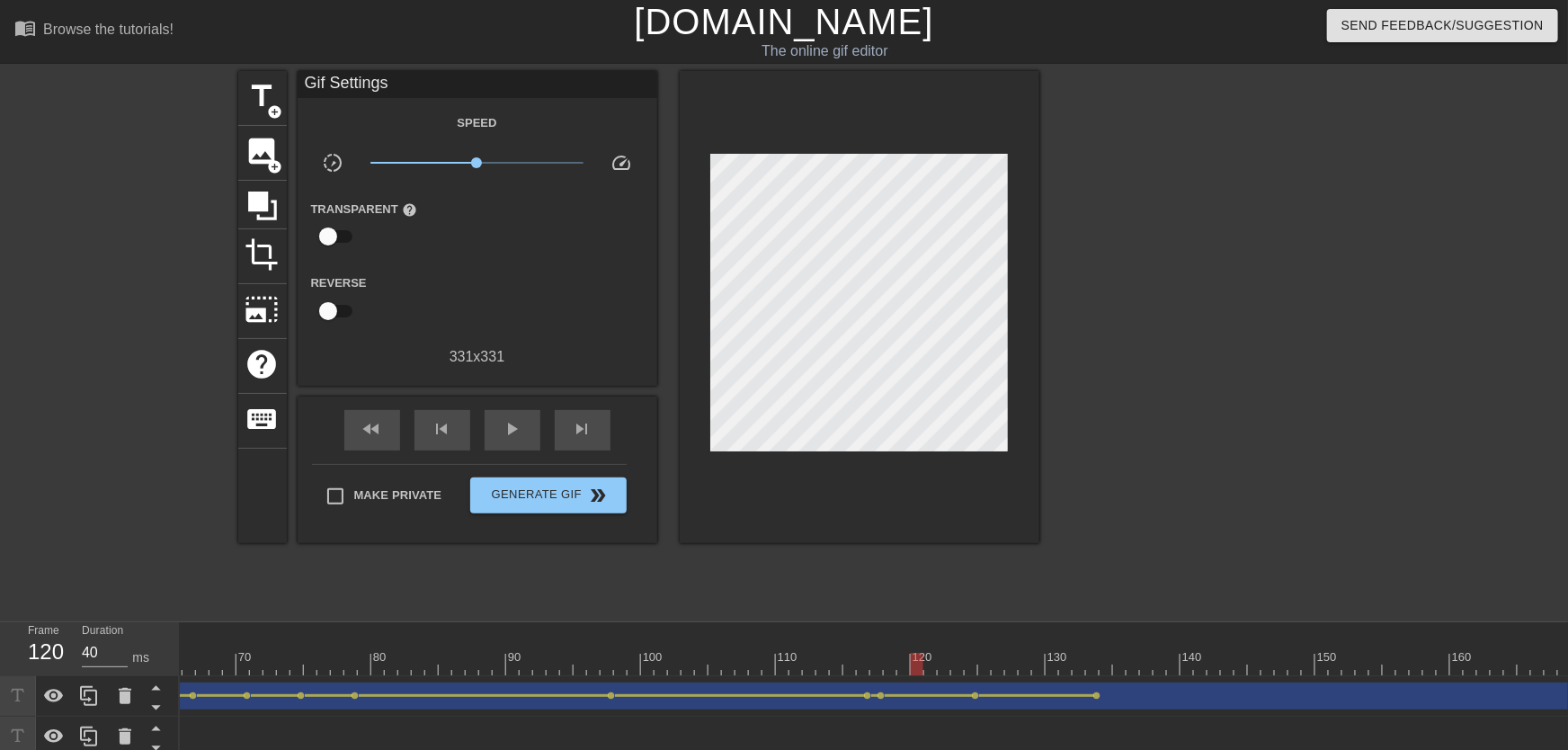
drag, startPoint x: 897, startPoint y: 643, endPoint x: 919, endPoint y: 671, distance: 35.6
click at [919, 664] on div "10 20 30 40 50 60 70 80 90 100 110 120 130 140 150 160" at bounding box center [1262, 649] width 3912 height 53
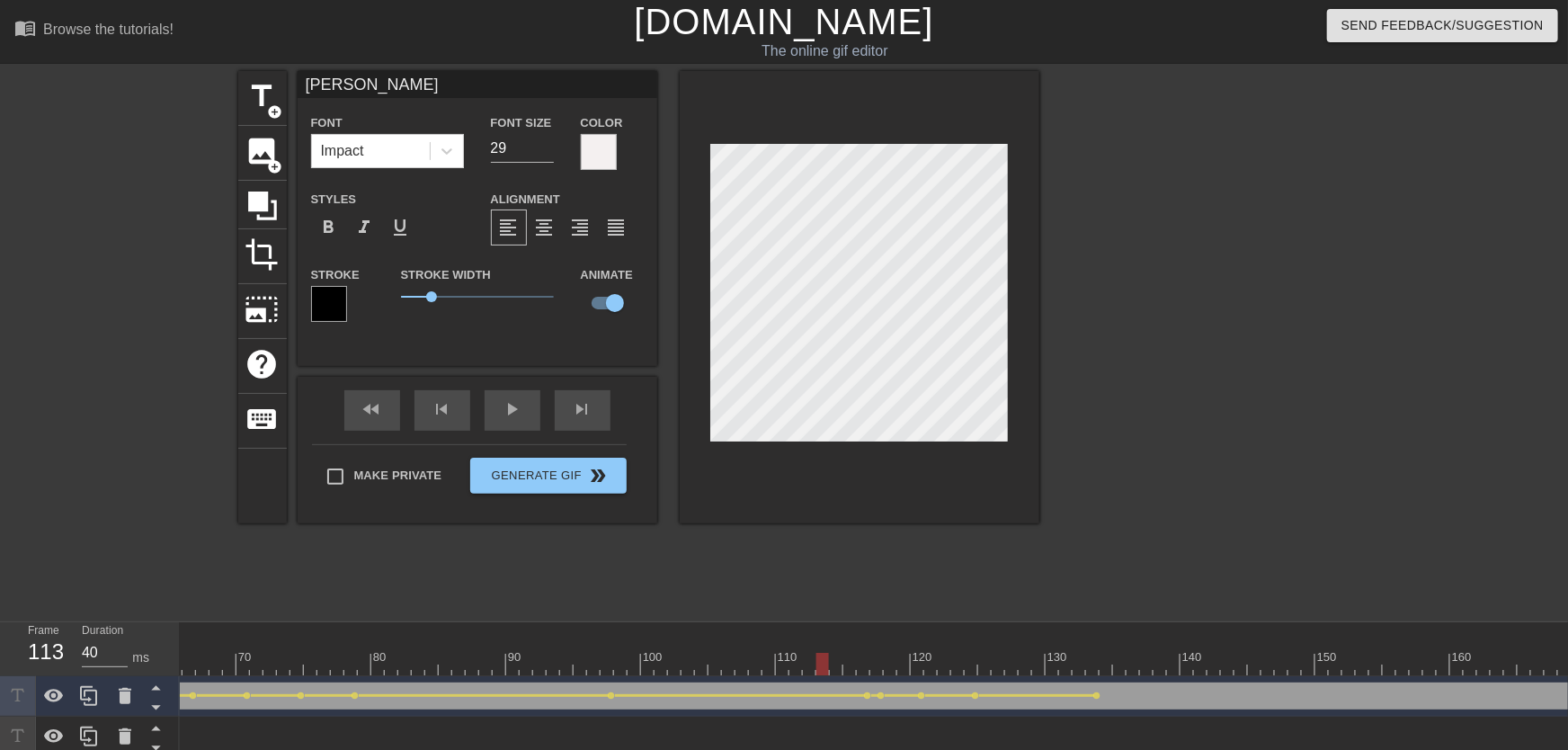
drag, startPoint x: 816, startPoint y: 648, endPoint x: 658, endPoint y: 620, distance: 160.5
click at [678, 650] on div "10 20 30 40 50 60 70 80 90 100 110 120 130 140 150 160" at bounding box center [1262, 654] width 3912 height 29
click at [513, 421] on div "play_arrow" at bounding box center [512, 410] width 55 height 40
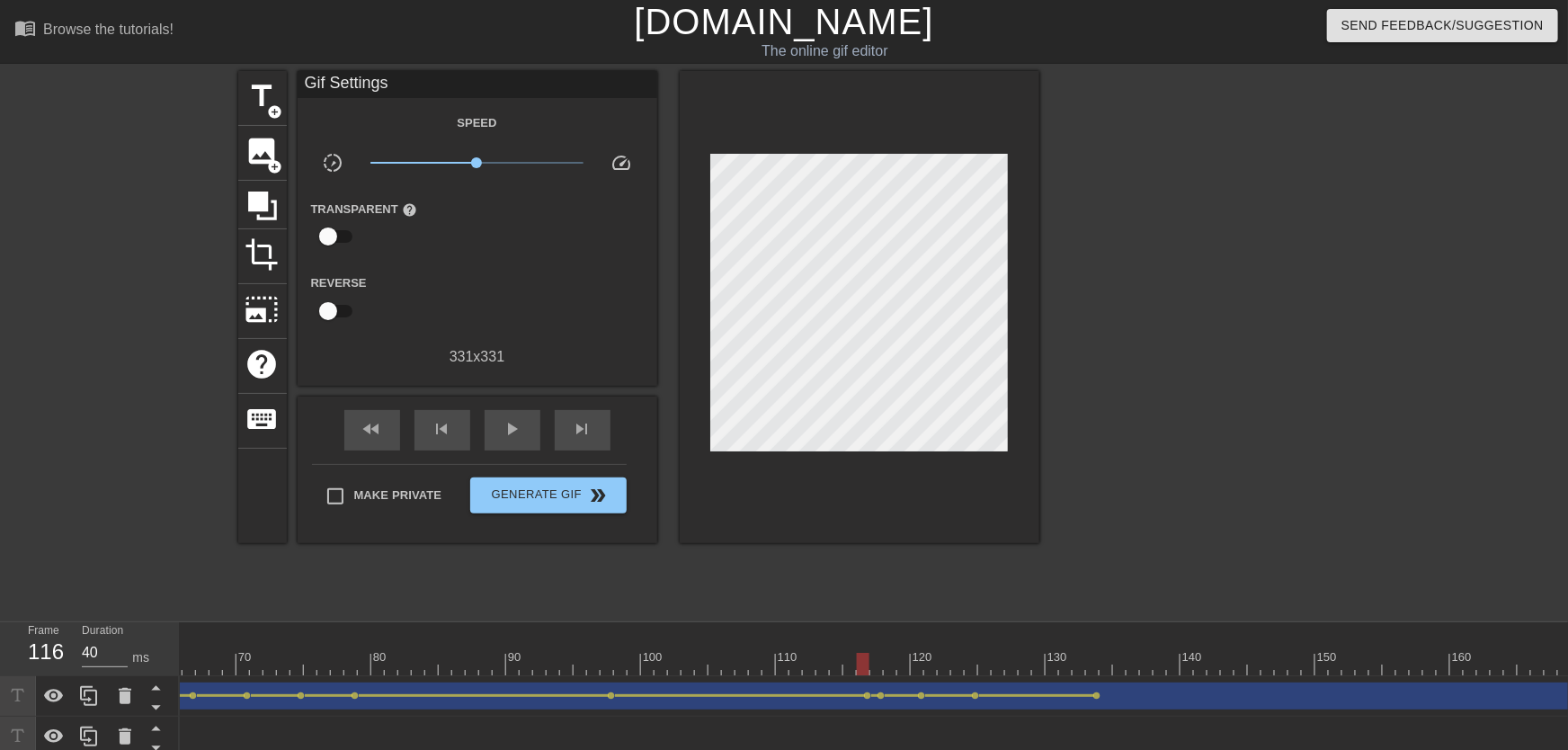
drag, startPoint x: 842, startPoint y: 665, endPoint x: 868, endPoint y: 670, distance: 26.5
click at [868, 664] on div at bounding box center [1262, 664] width 3912 height 23
click at [880, 664] on div "[PERSON_NAME] drag_handle drag_handle" at bounding box center [1262, 696] width 3912 height 27
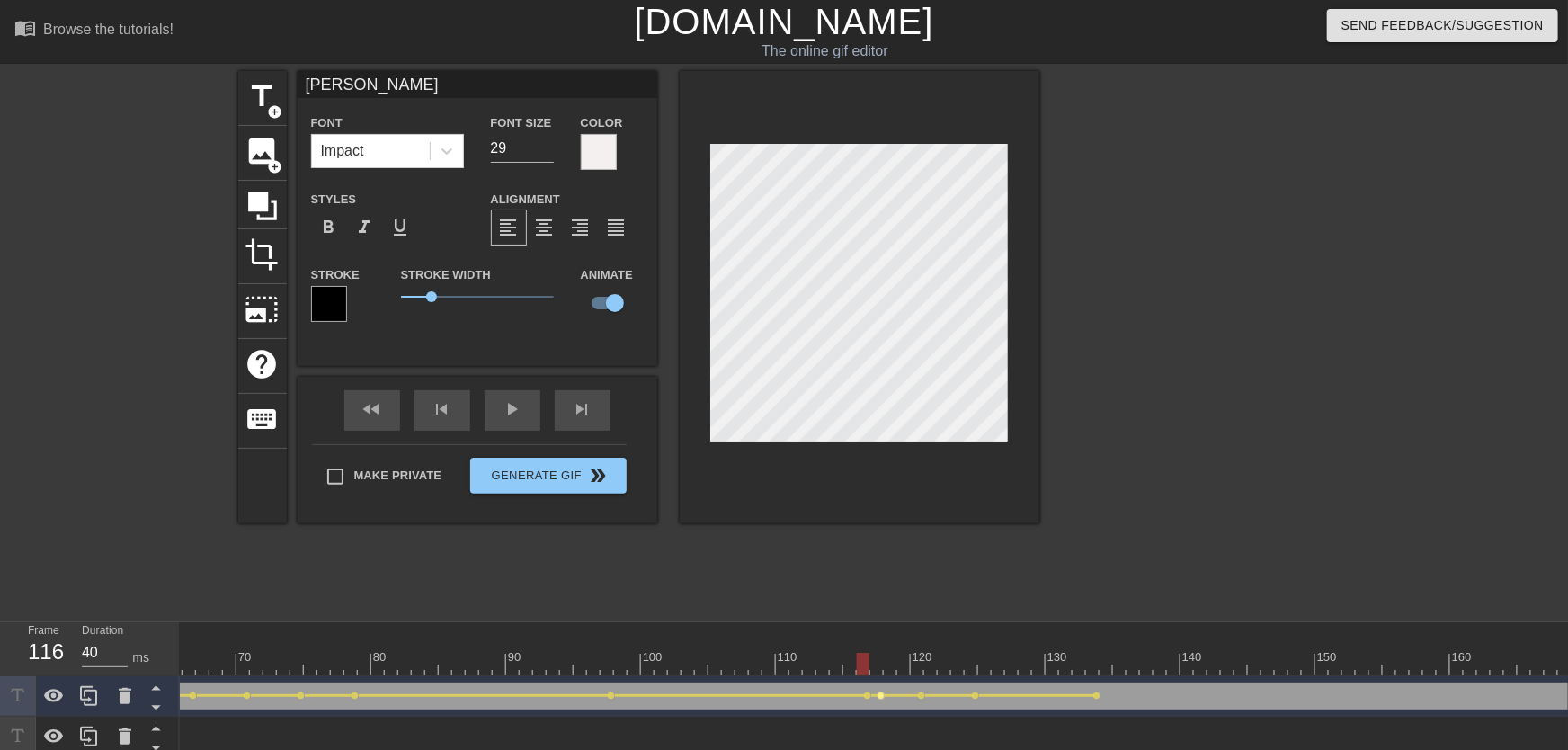
click at [880, 664] on span "lens" at bounding box center [881, 696] width 8 height 8
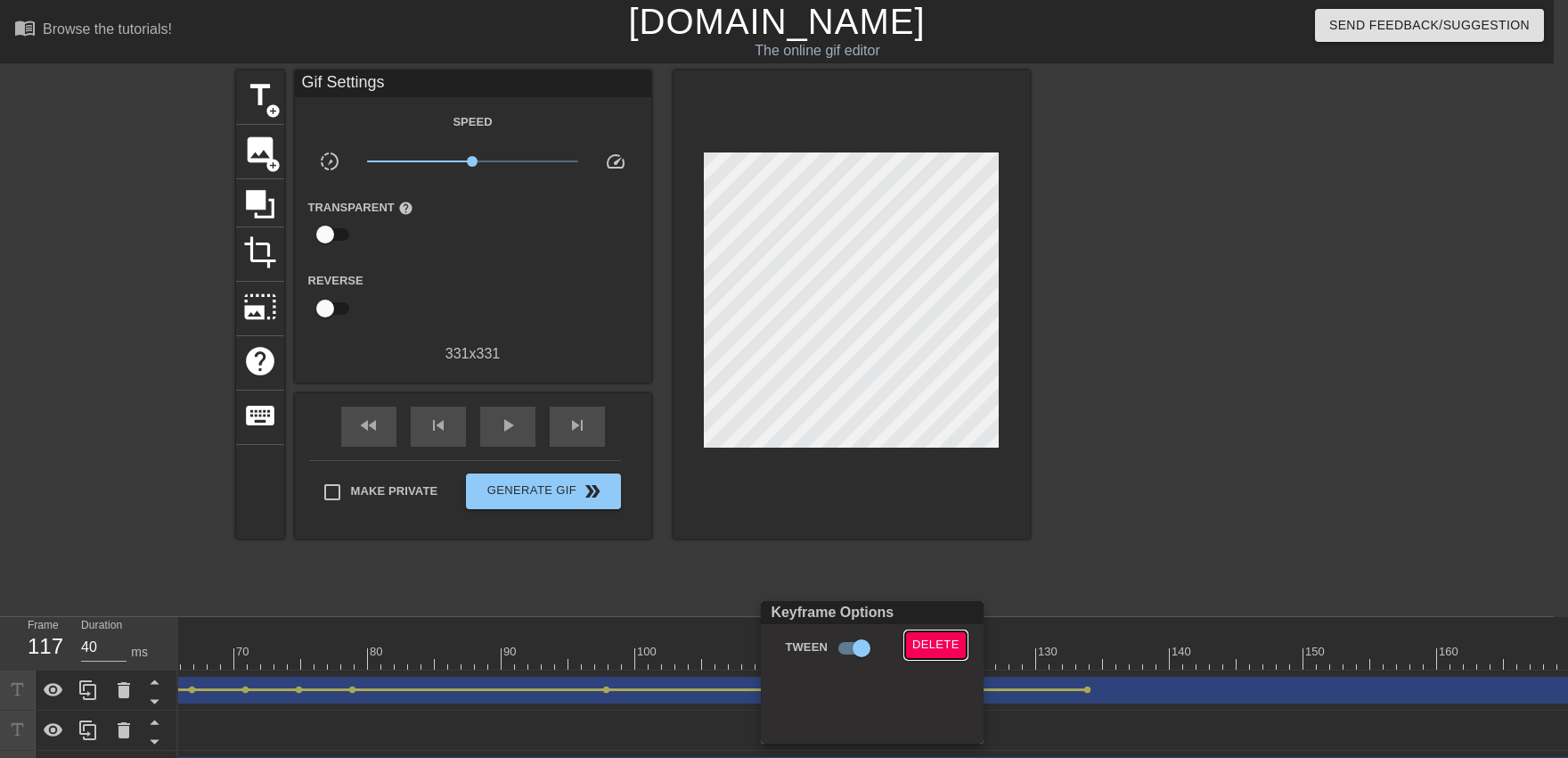
click at [924, 650] on span "Delete" at bounding box center [936, 645] width 47 height 21
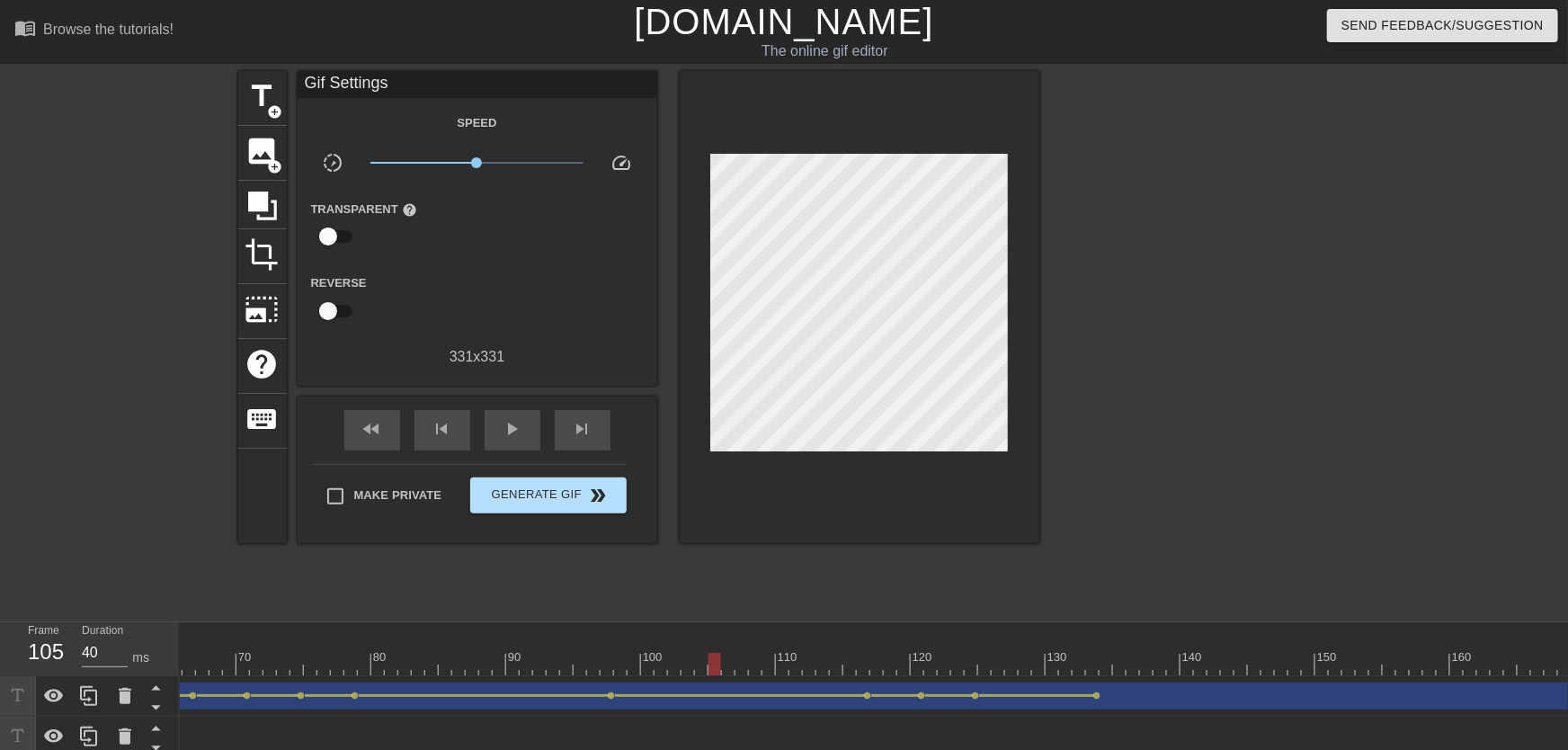
drag, startPoint x: 807, startPoint y: 664, endPoint x: 608, endPoint y: 505, distance: 254.7
click at [713, 664] on div at bounding box center [1262, 664] width 3912 height 23
click at [519, 436] on span "play_arrow" at bounding box center [512, 429] width 22 height 22
click at [521, 436] on span "pause" at bounding box center [512, 429] width 22 height 22
click at [521, 436] on span "play_arrow" at bounding box center [512, 429] width 22 height 22
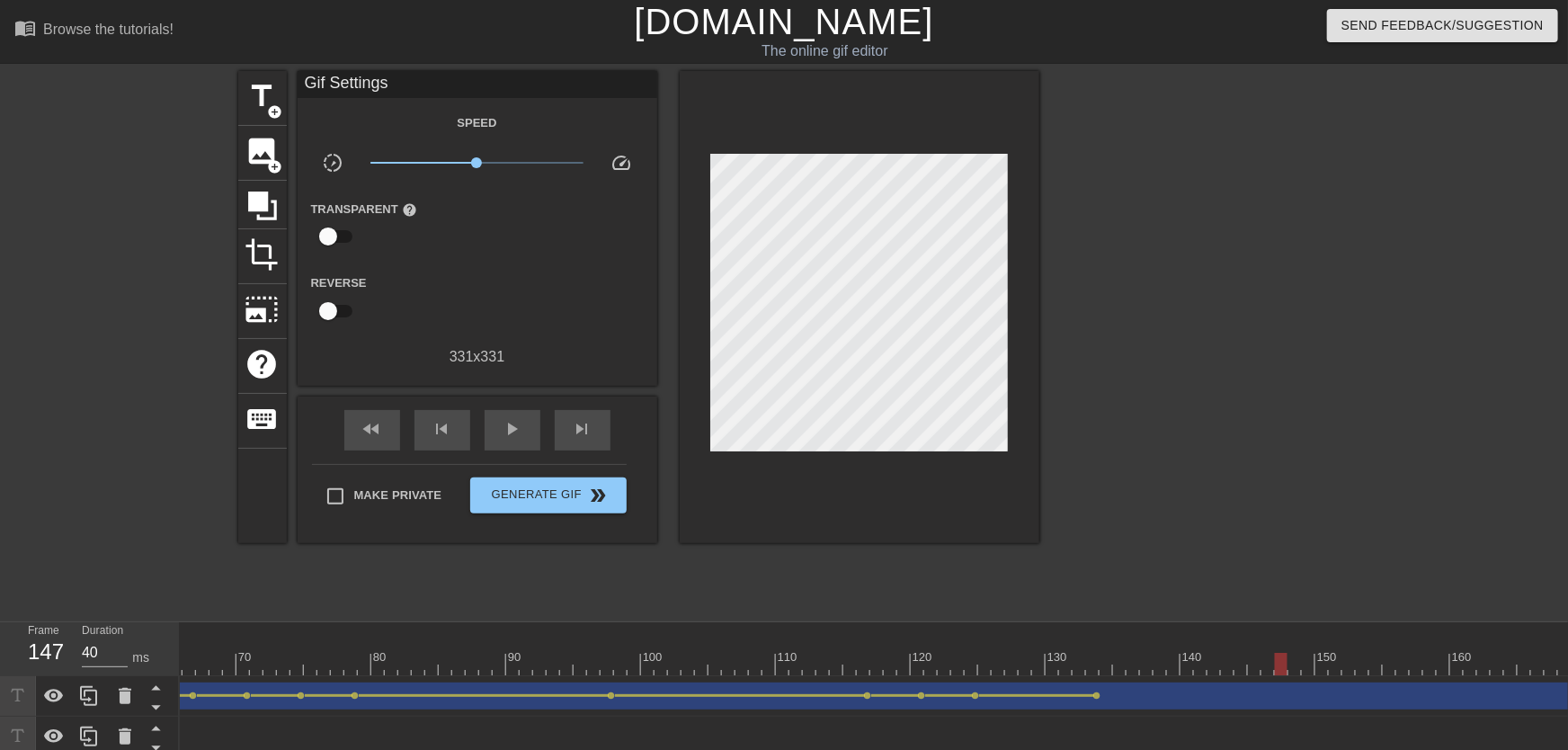
drag, startPoint x: 1029, startPoint y: 665, endPoint x: 1282, endPoint y: 650, distance: 253.4
click at [1040, 663] on div at bounding box center [1262, 664] width 3912 height 23
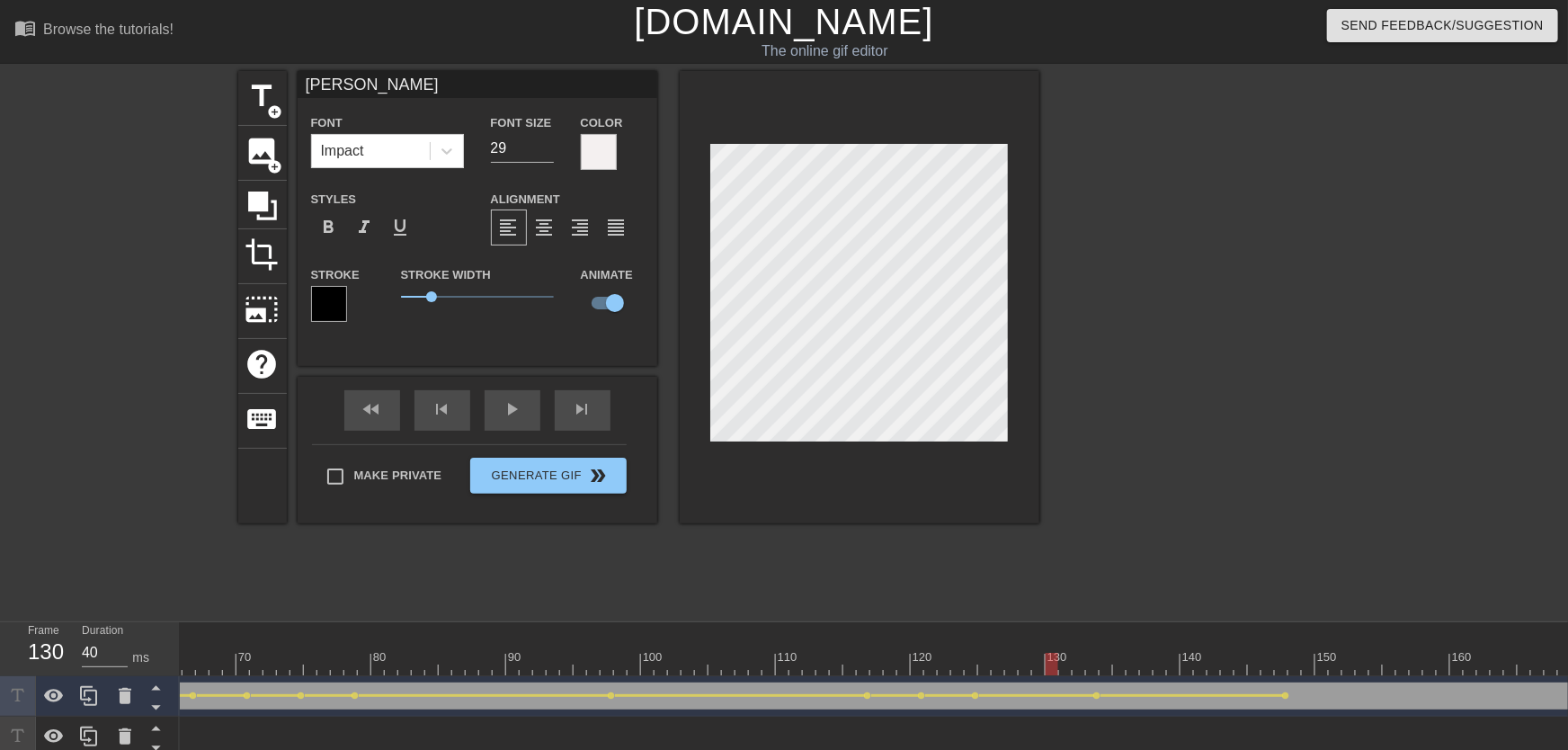
drag, startPoint x: 1054, startPoint y: 643, endPoint x: 931, endPoint y: 649, distance: 123.1
click at [931, 649] on div "10 20 30 40 50 60 70 80 90 100 110 120 130 140 150 160" at bounding box center [1262, 649] width 3912 height 53
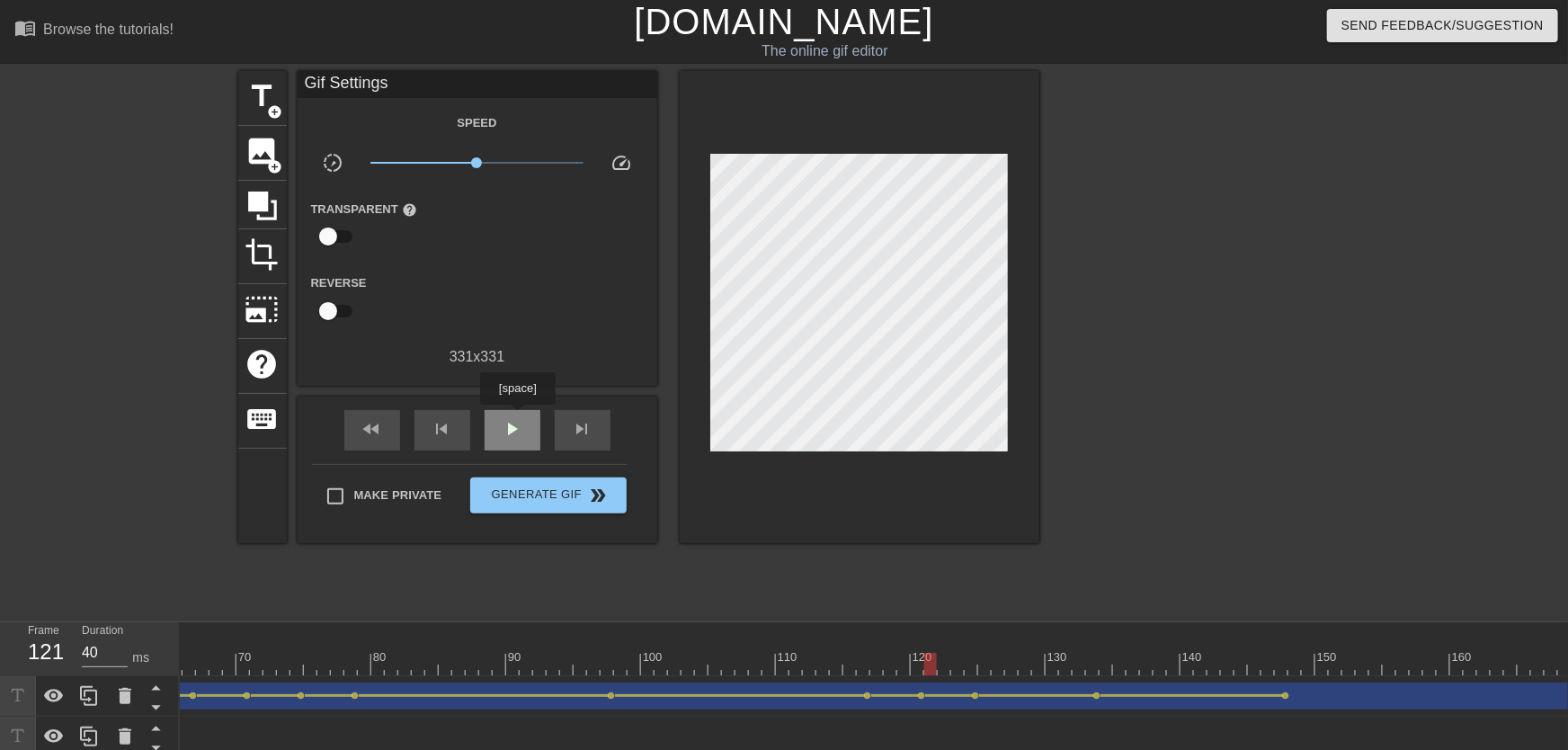
click at [517, 417] on div "play_arrow" at bounding box center [512, 430] width 55 height 40
drag, startPoint x: 1074, startPoint y: 635, endPoint x: 1282, endPoint y: 656, distance: 209.1
click at [1040, 656] on div "10 20 30 40 50 60 70 80 90 100 110 120 130 140 150 160" at bounding box center [1262, 649] width 3912 height 53
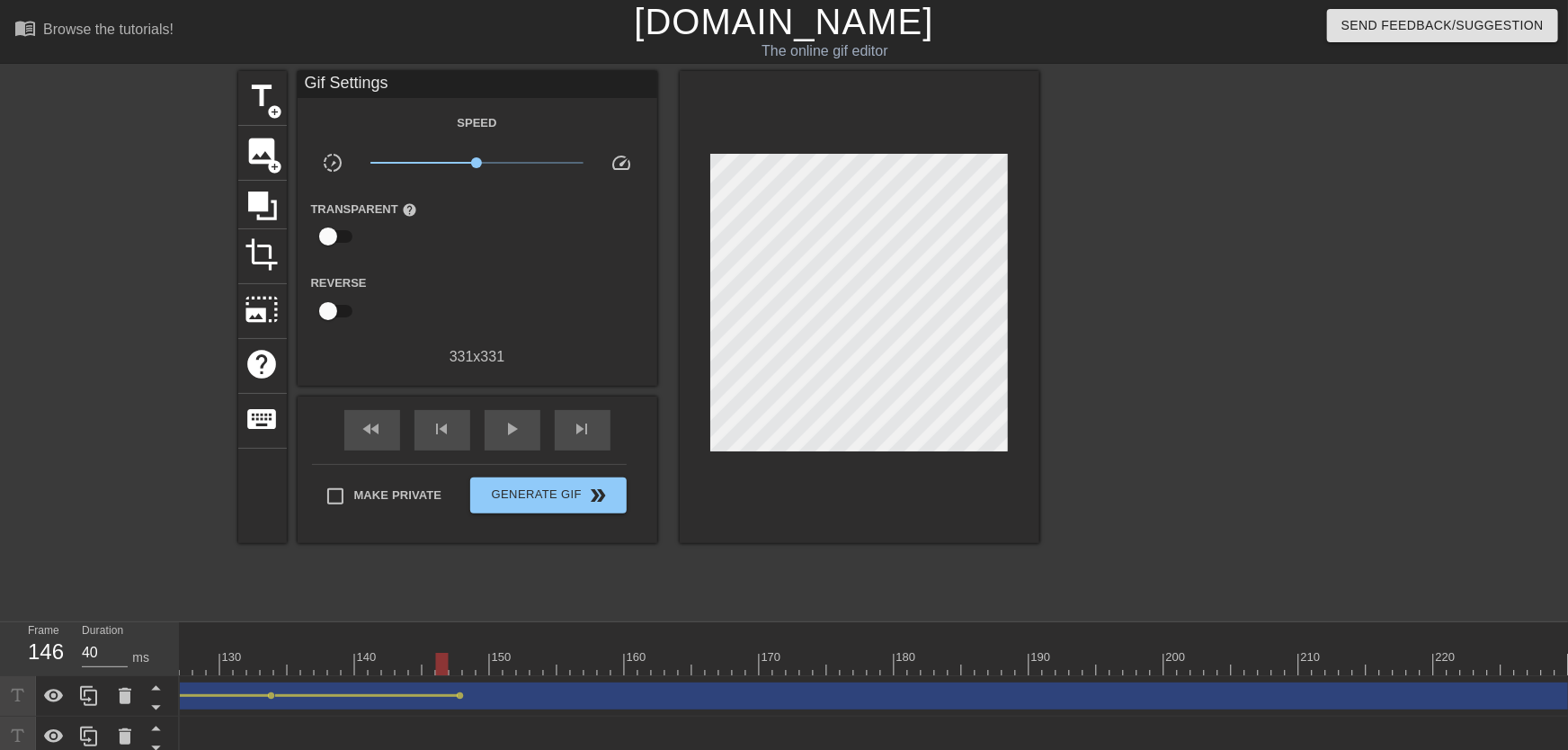
scroll to position [0, 1728]
drag, startPoint x: 413, startPoint y: 655, endPoint x: 561, endPoint y: 668, distance: 148.6
click at [561, 664] on div at bounding box center [562, 664] width 13 height 23
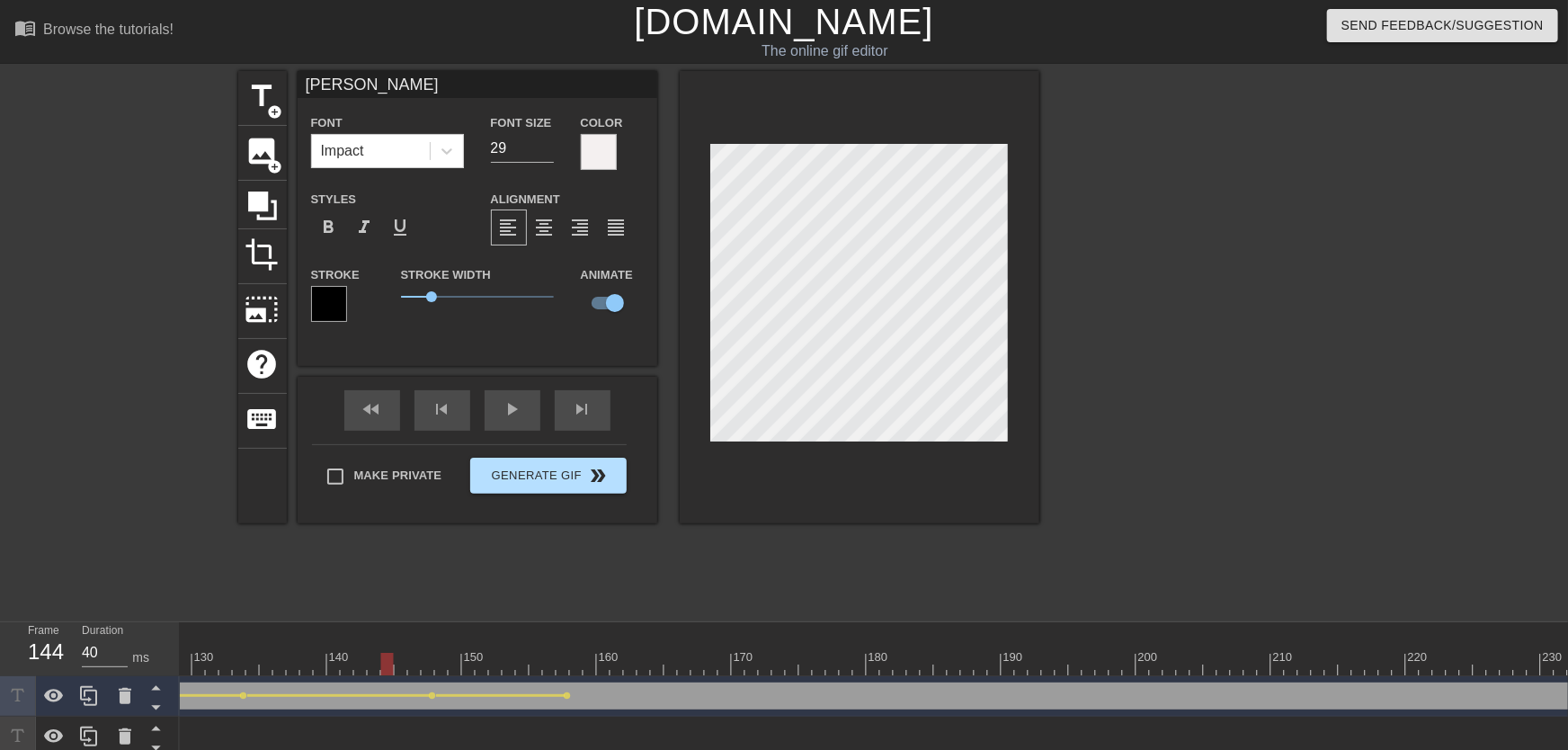
drag, startPoint x: 436, startPoint y: 669, endPoint x: 520, endPoint y: 488, distance: 199.5
click at [337, 664] on div at bounding box center [409, 664] width 3912 height 23
click at [525, 412] on div "play_arrow" at bounding box center [512, 410] width 55 height 40
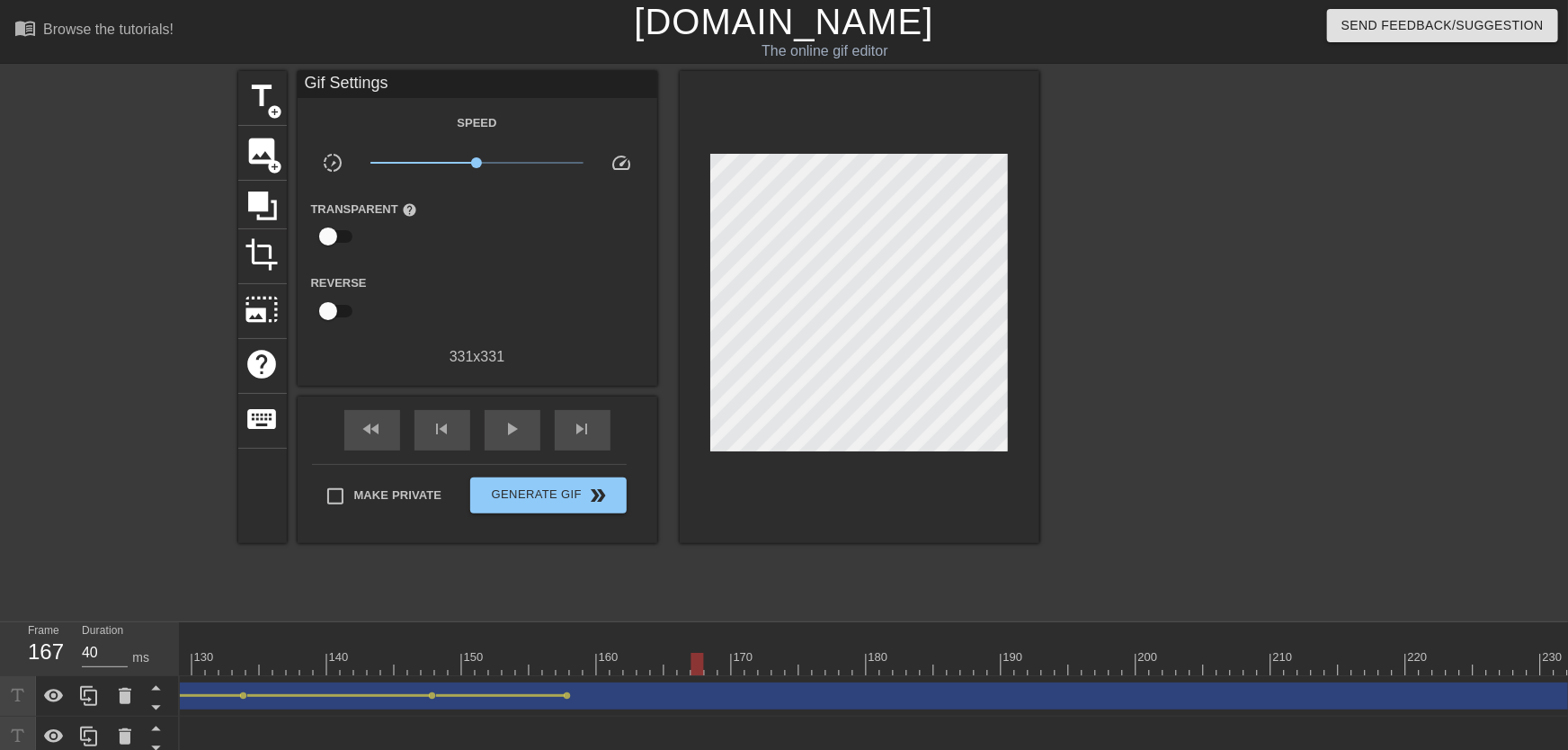
drag, startPoint x: 446, startPoint y: 653, endPoint x: 723, endPoint y: 650, distance: 277.0
click at [713, 657] on div at bounding box center [409, 664] width 3912 height 23
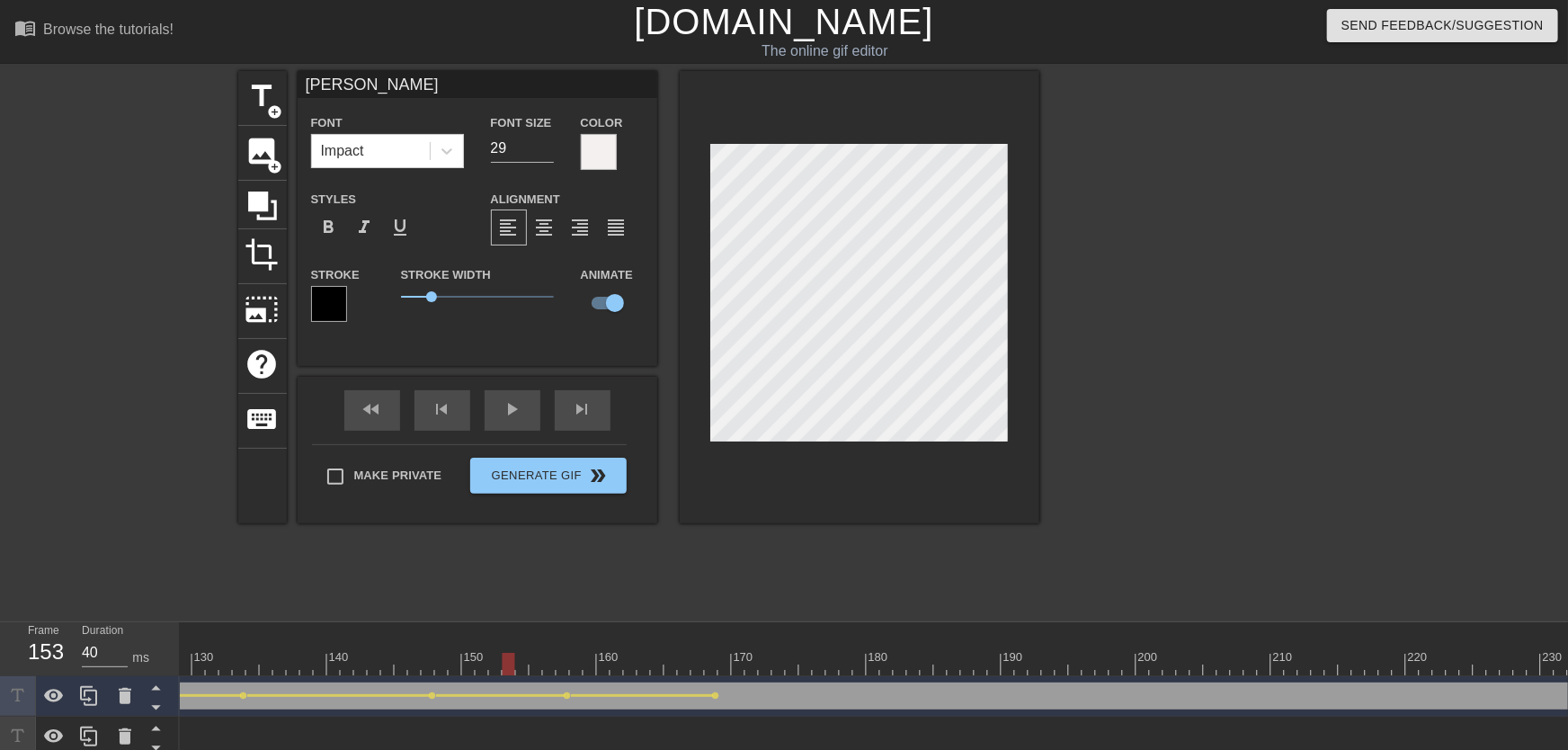
drag, startPoint x: 531, startPoint y: 643, endPoint x: 390, endPoint y: 613, distance: 144.2
click at [384, 653] on div "10 20 30 40 50 60 70 80 90 100 110 120 130 140 150 160" at bounding box center [409, 649] width 3912 height 53
click at [504, 415] on div "play_arrow" at bounding box center [512, 410] width 55 height 40
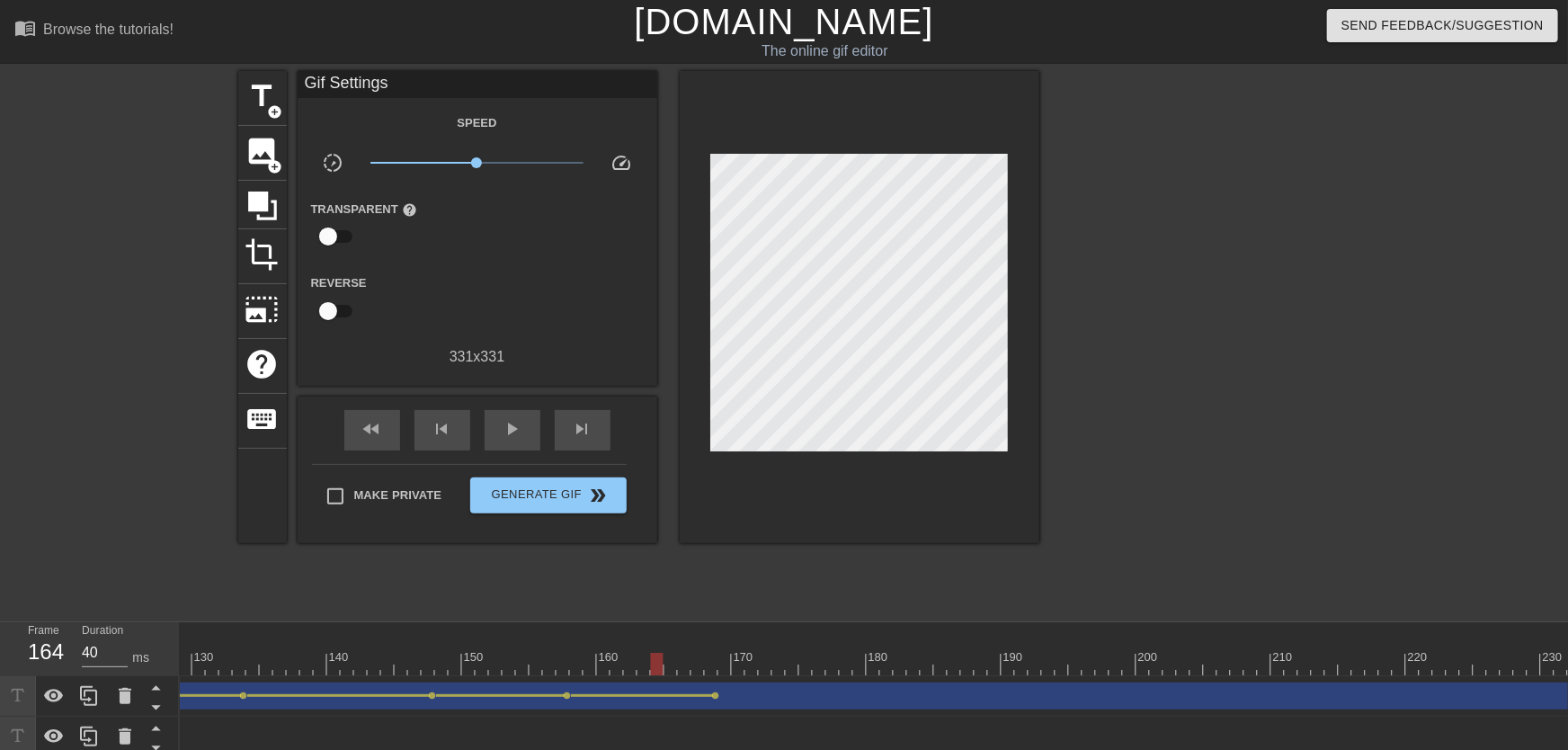
drag, startPoint x: 576, startPoint y: 658, endPoint x: 656, endPoint y: 676, distance: 82.0
click at [656, 664] on div "10 20 30 40 50 60 70 80 90 100 110 120 130 140 150 160" at bounding box center [409, 649] width 3912 height 54
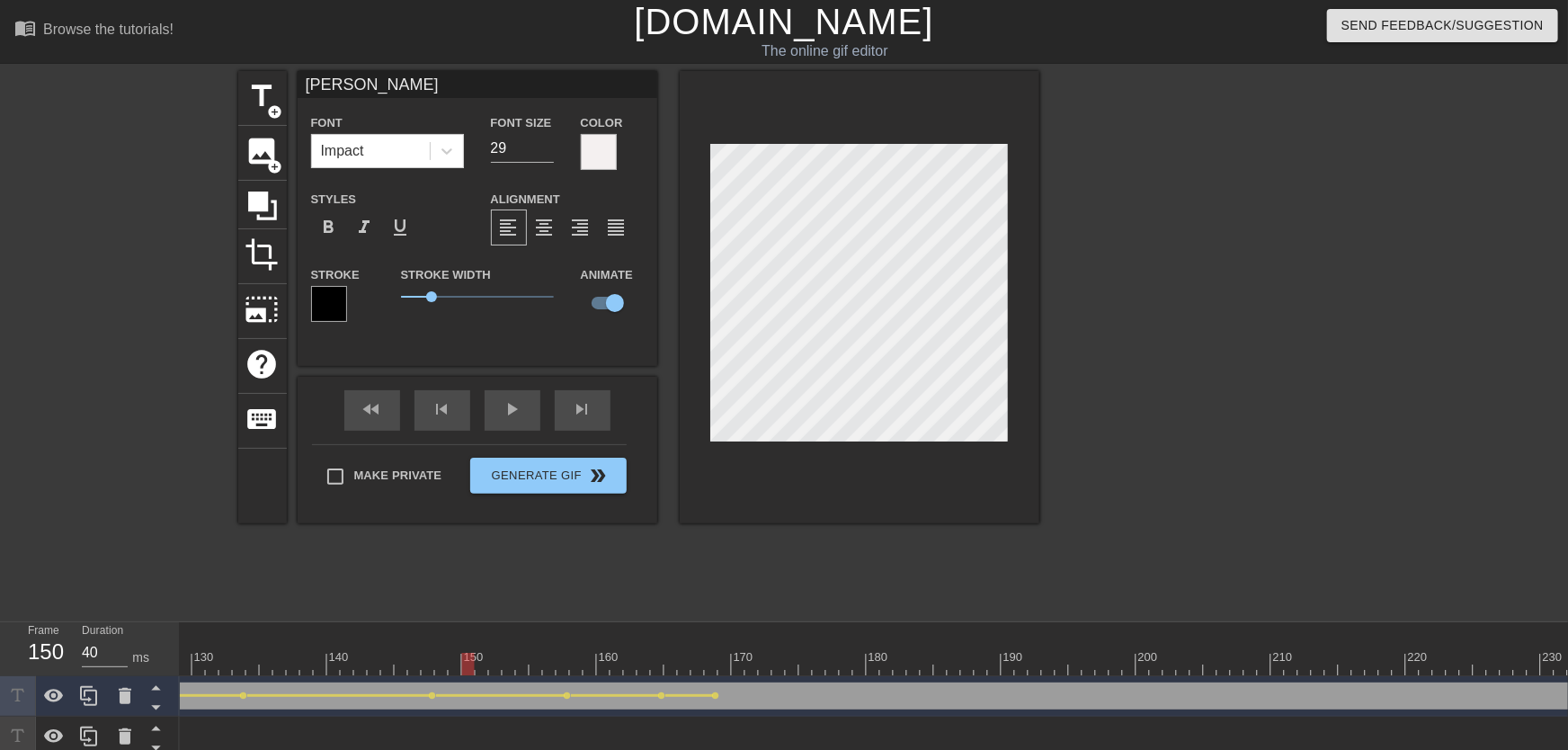
drag, startPoint x: 656, startPoint y: 670, endPoint x: 459, endPoint y: 659, distance: 197.3
click at [462, 664] on div at bounding box center [468, 664] width 13 height 23
click at [520, 420] on div "play_arrow" at bounding box center [512, 410] width 55 height 40
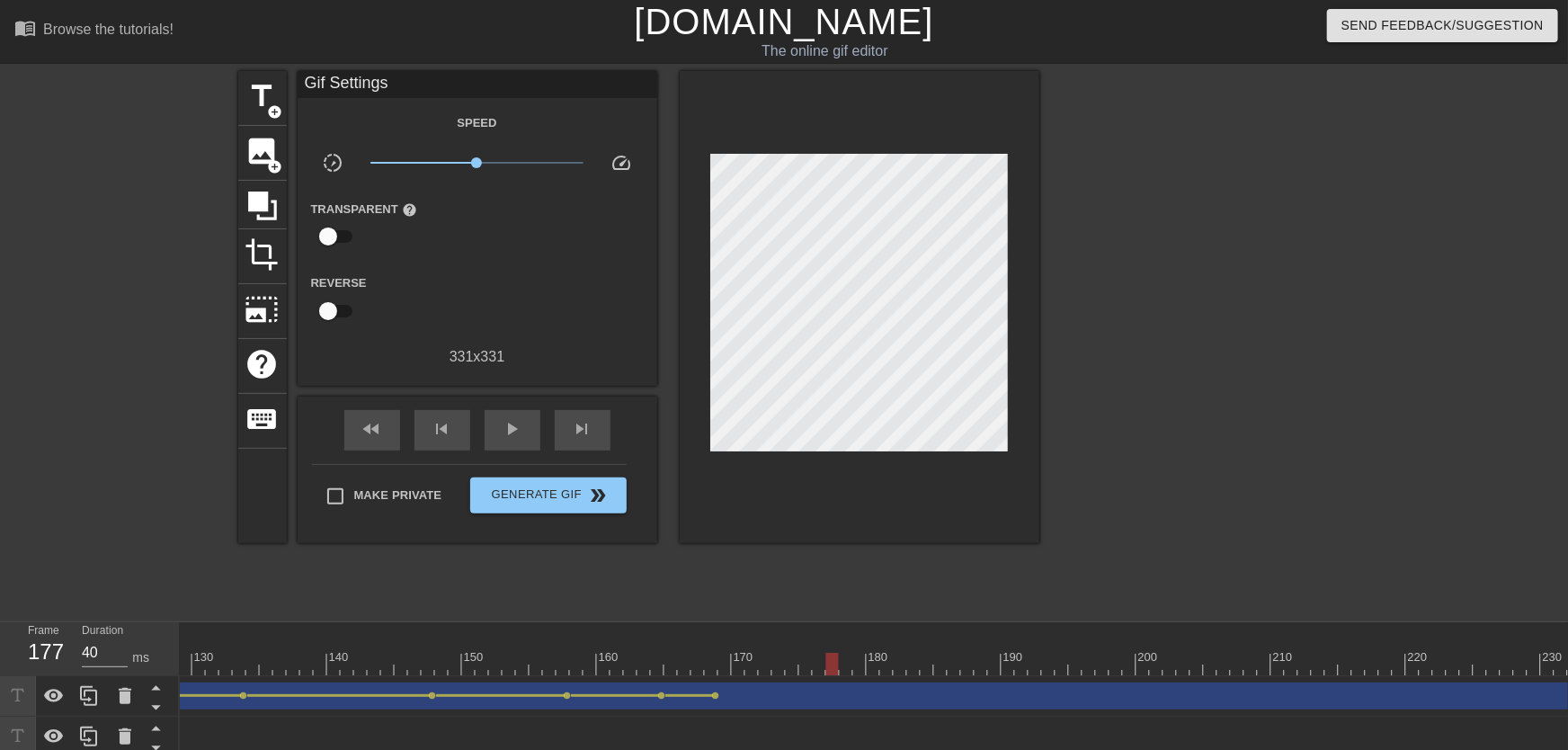
drag, startPoint x: 623, startPoint y: 656, endPoint x: 833, endPoint y: 655, distance: 210.0
click at [833, 655] on div at bounding box center [409, 664] width 3912 height 23
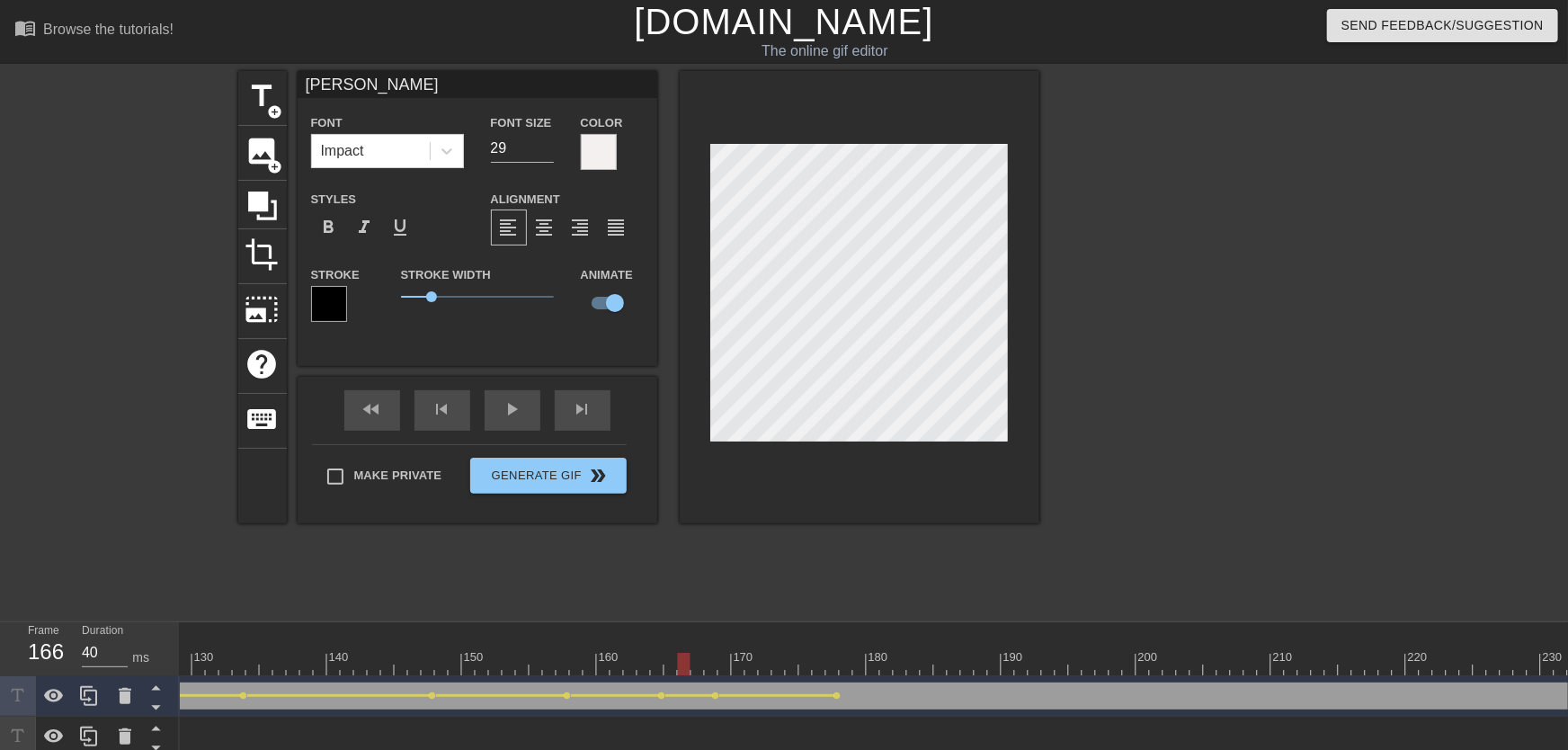
drag, startPoint x: 681, startPoint y: 667, endPoint x: 533, endPoint y: 492, distance: 229.2
click at [611, 664] on div at bounding box center [409, 664] width 3912 height 23
click at [519, 430] on div "fast_rewind skip_previous play_arrow skip_next" at bounding box center [477, 411] width 293 height 67
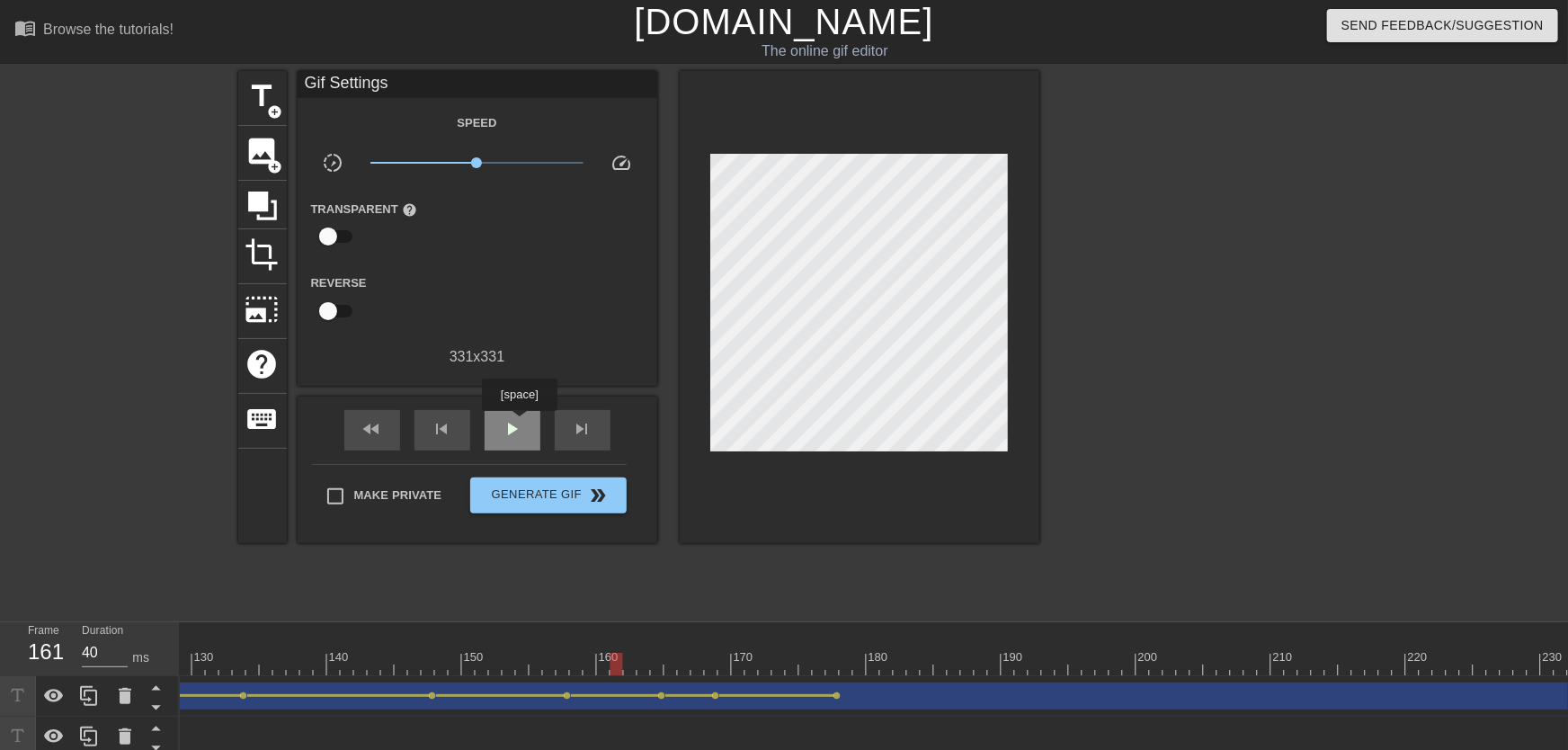
click at [519, 420] on span "play_arrow" at bounding box center [512, 429] width 22 height 22
drag, startPoint x: 765, startPoint y: 666, endPoint x: 1095, endPoint y: 640, distance: 331.0
click at [1040, 640] on div "10 20 30 40 50 60 70 80 90 100 110 120 130 140 150 160" at bounding box center [409, 649] width 3912 height 53
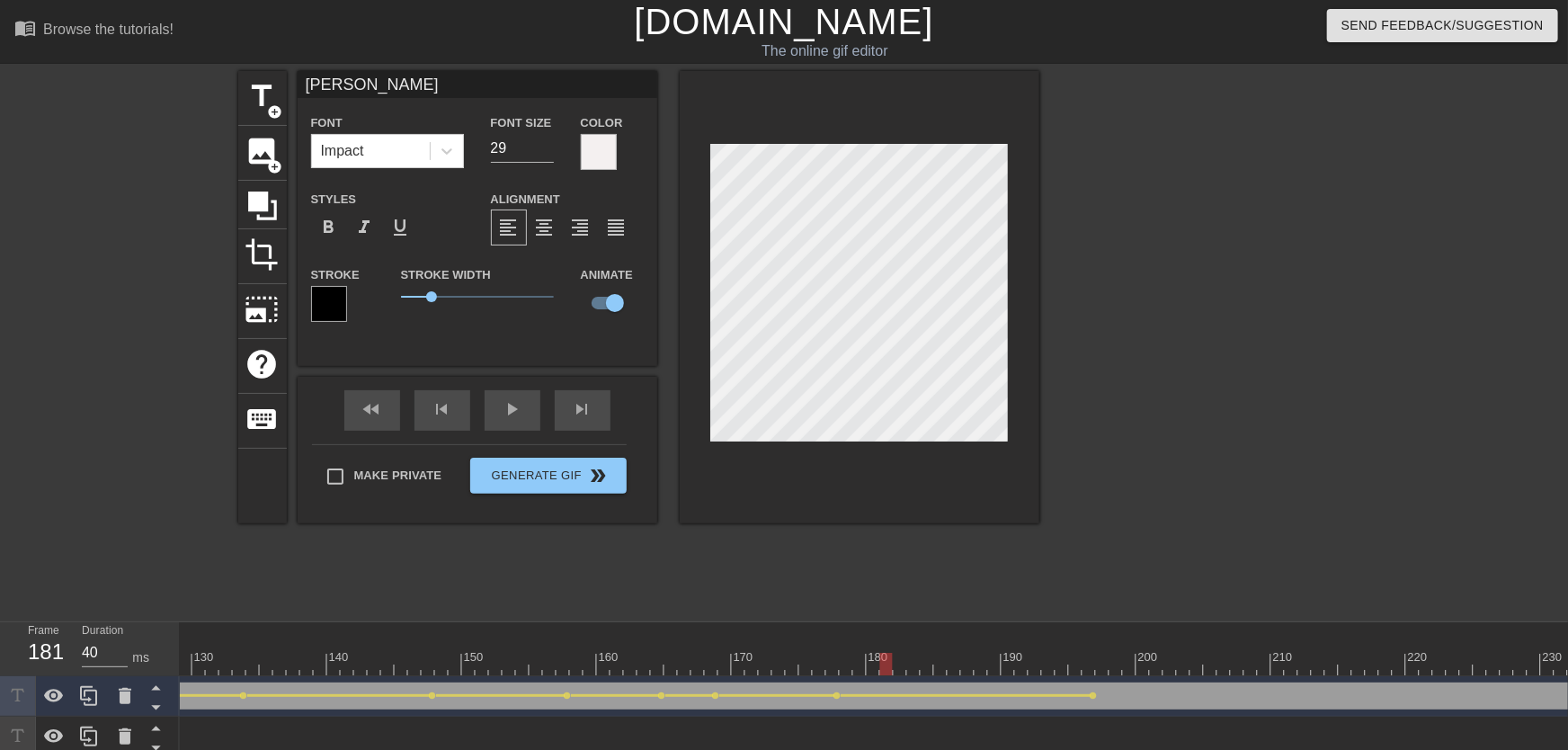
drag, startPoint x: 881, startPoint y: 664, endPoint x: 668, endPoint y: 673, distance: 213.2
click at [668, 664] on div at bounding box center [409, 664] width 3912 height 23
click at [515, 424] on div "play_arrow" at bounding box center [512, 410] width 55 height 40
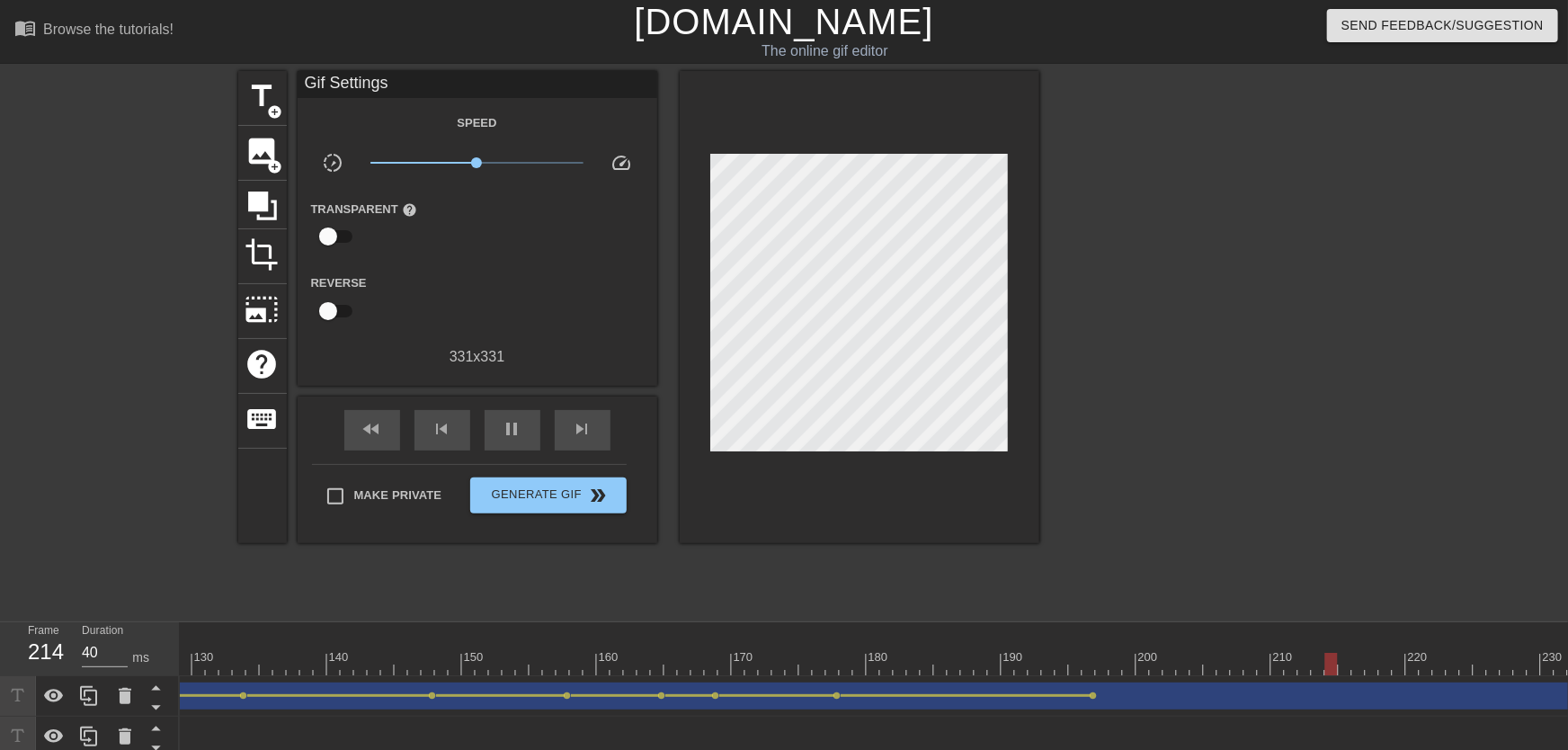
drag, startPoint x: 918, startPoint y: 656, endPoint x: 945, endPoint y: 651, distance: 27.5
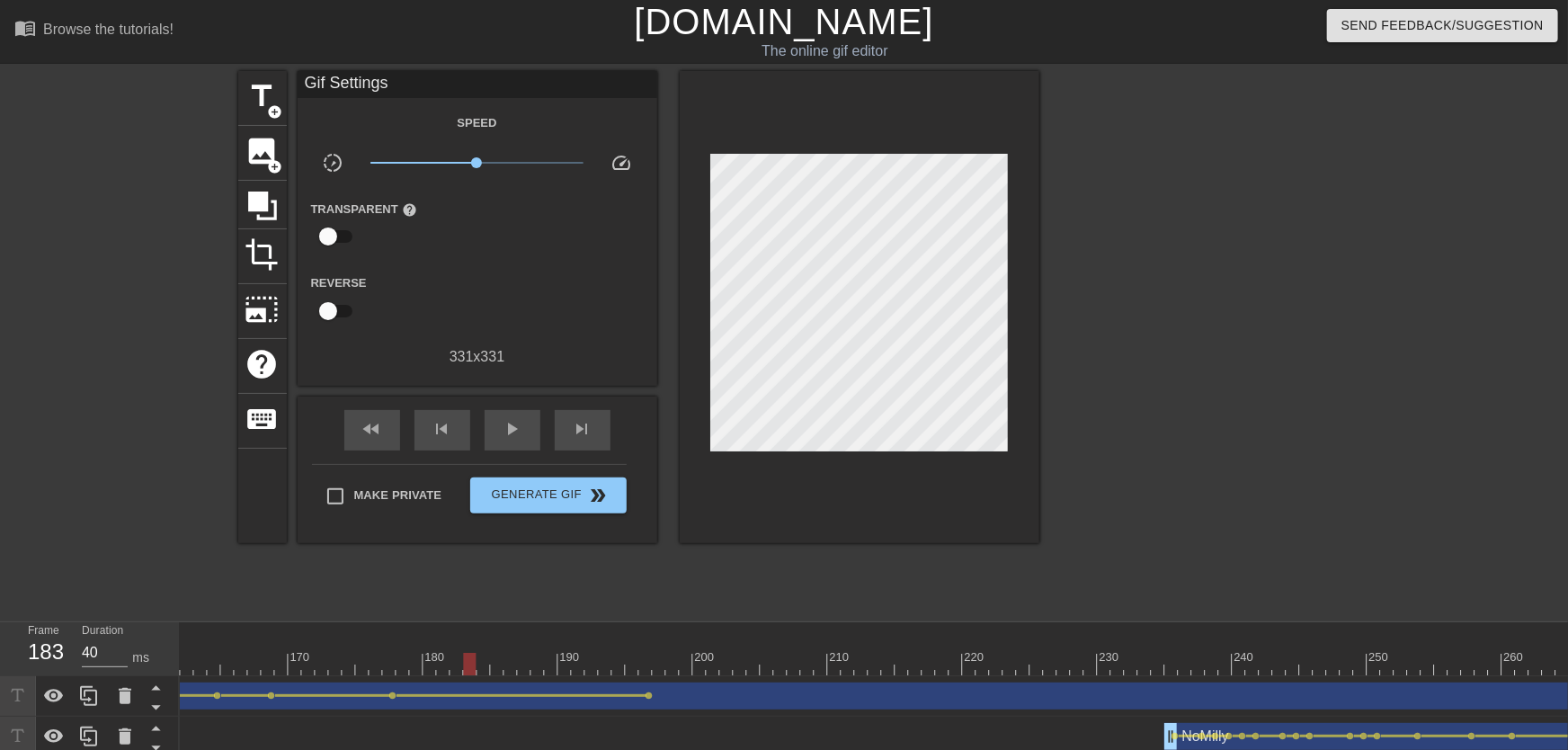
scroll to position [0, 2315]
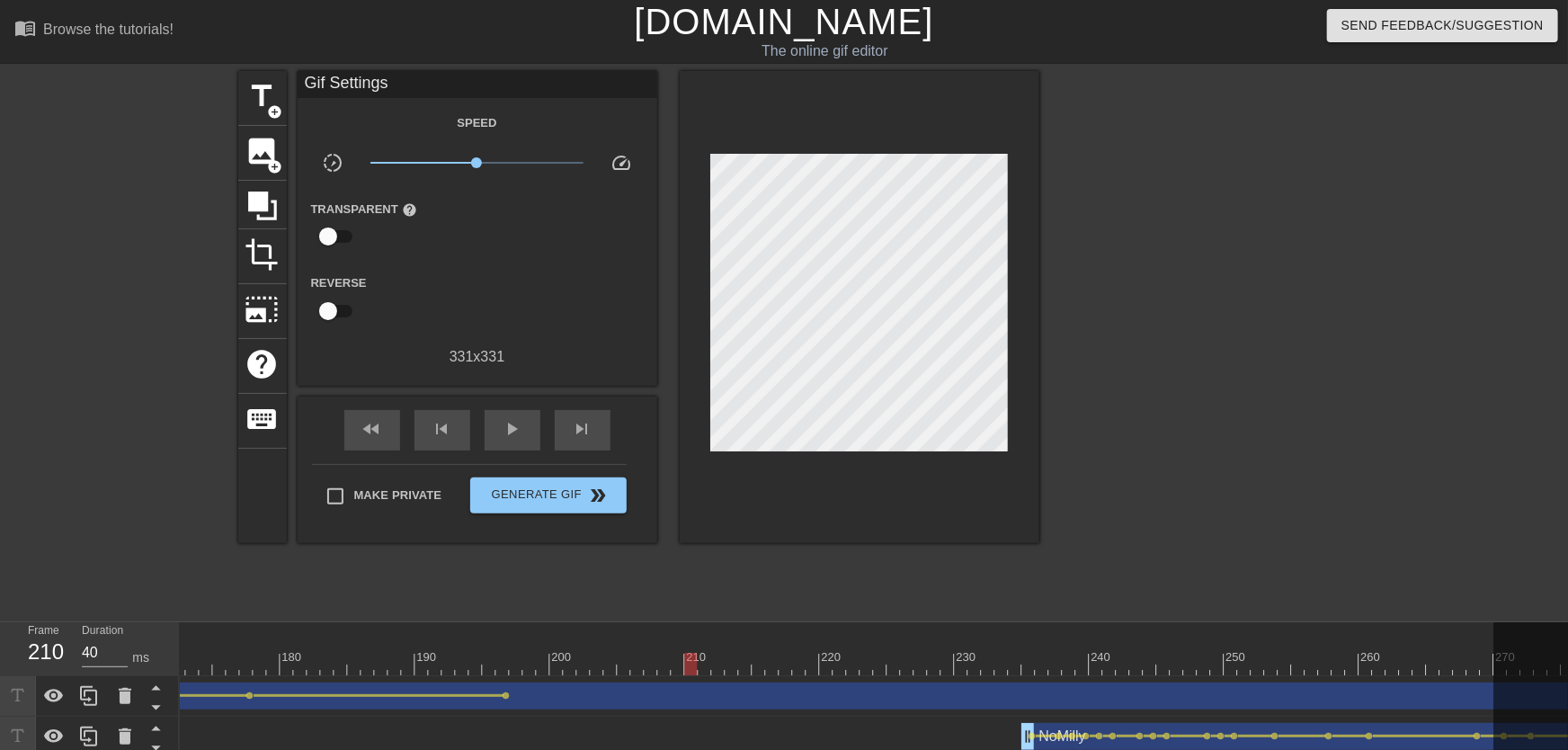
drag, startPoint x: 415, startPoint y: 664, endPoint x: 703, endPoint y: 635, distance: 289.5
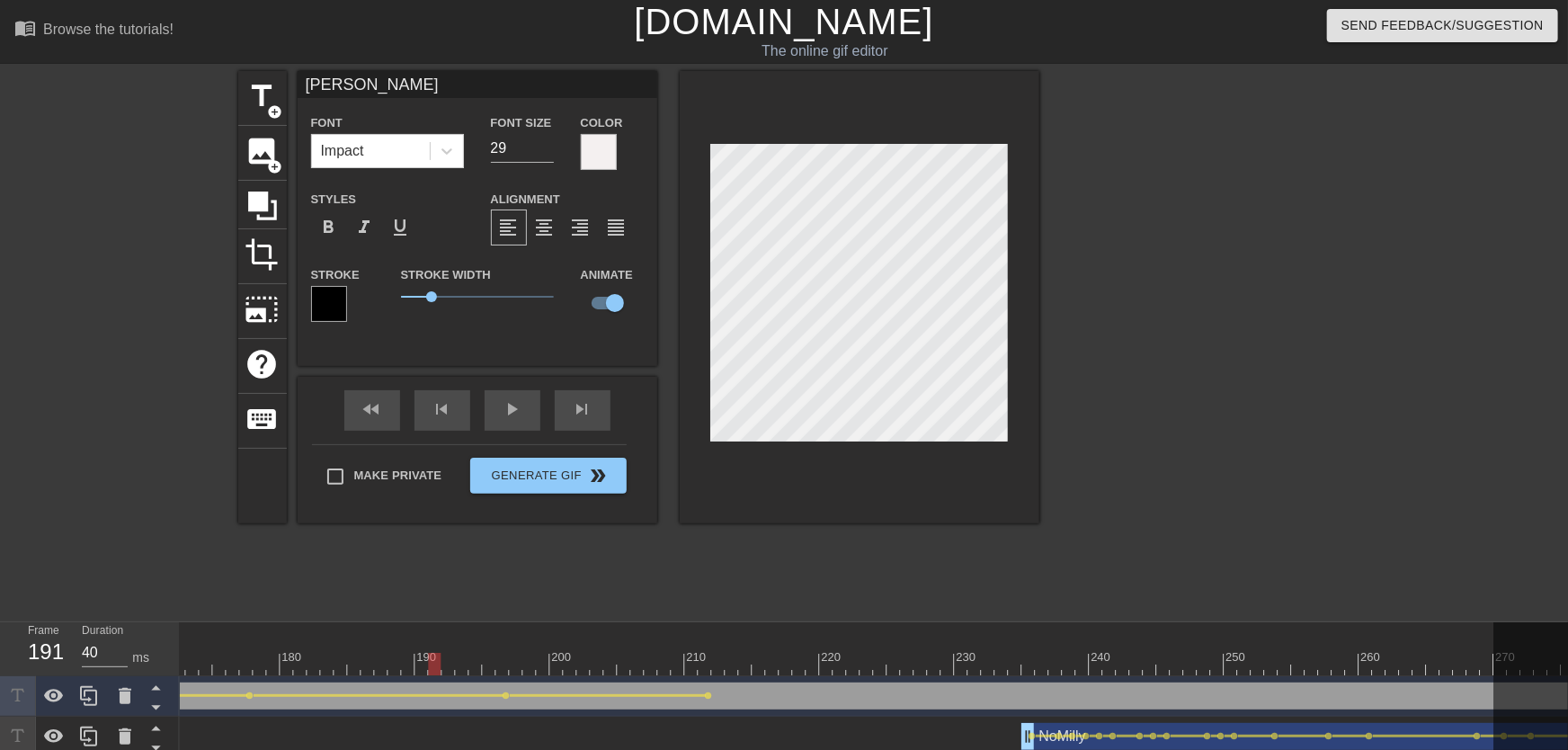
drag, startPoint x: 432, startPoint y: 656, endPoint x: 457, endPoint y: 522, distance: 136.3
click at [503, 409] on div "fast_rewind skip_previous play_arrow skip_next" at bounding box center [477, 411] width 293 height 67
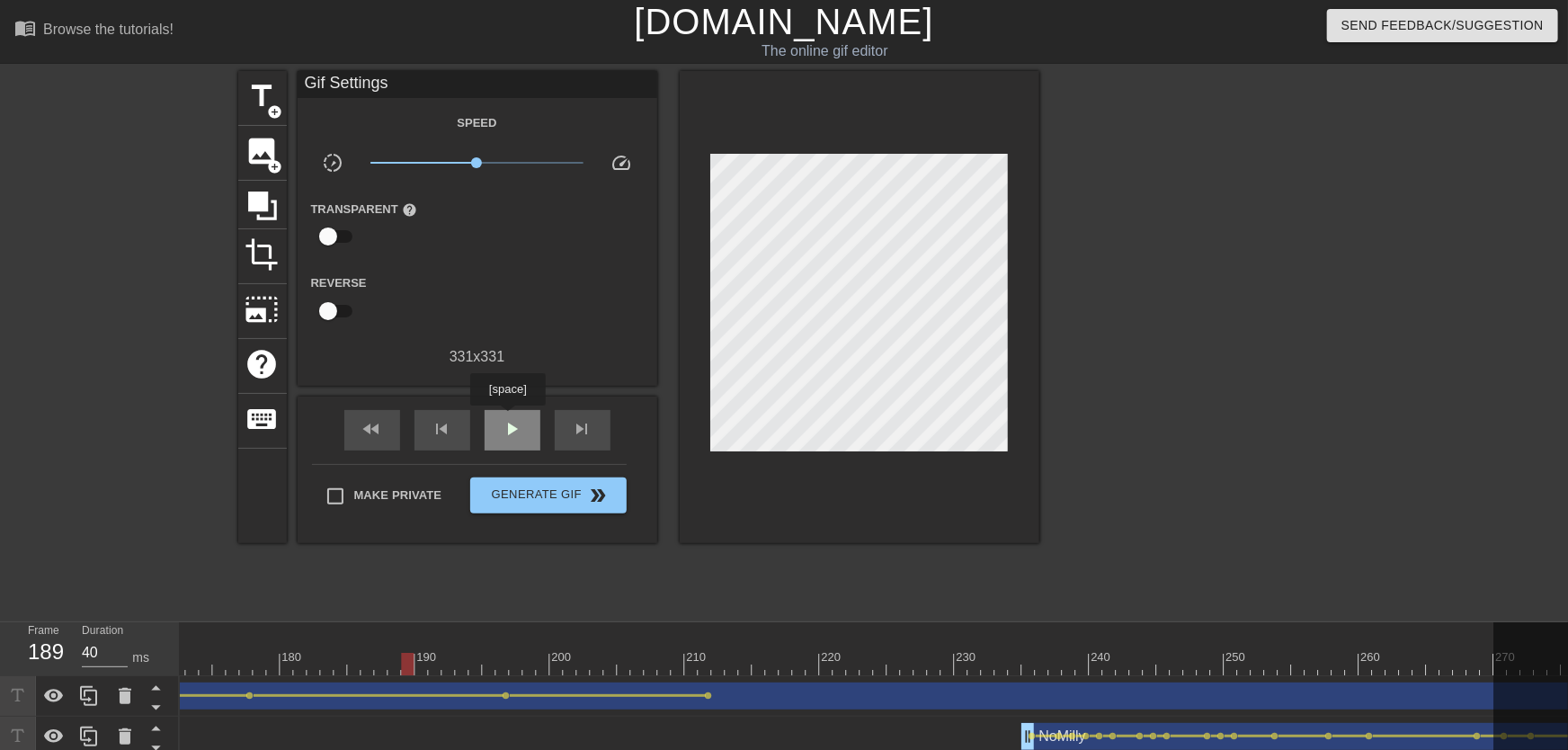
click at [507, 420] on span "play_arrow" at bounding box center [512, 429] width 22 height 22
drag, startPoint x: 650, startPoint y: 667, endPoint x: 888, endPoint y: 674, distance: 238.1
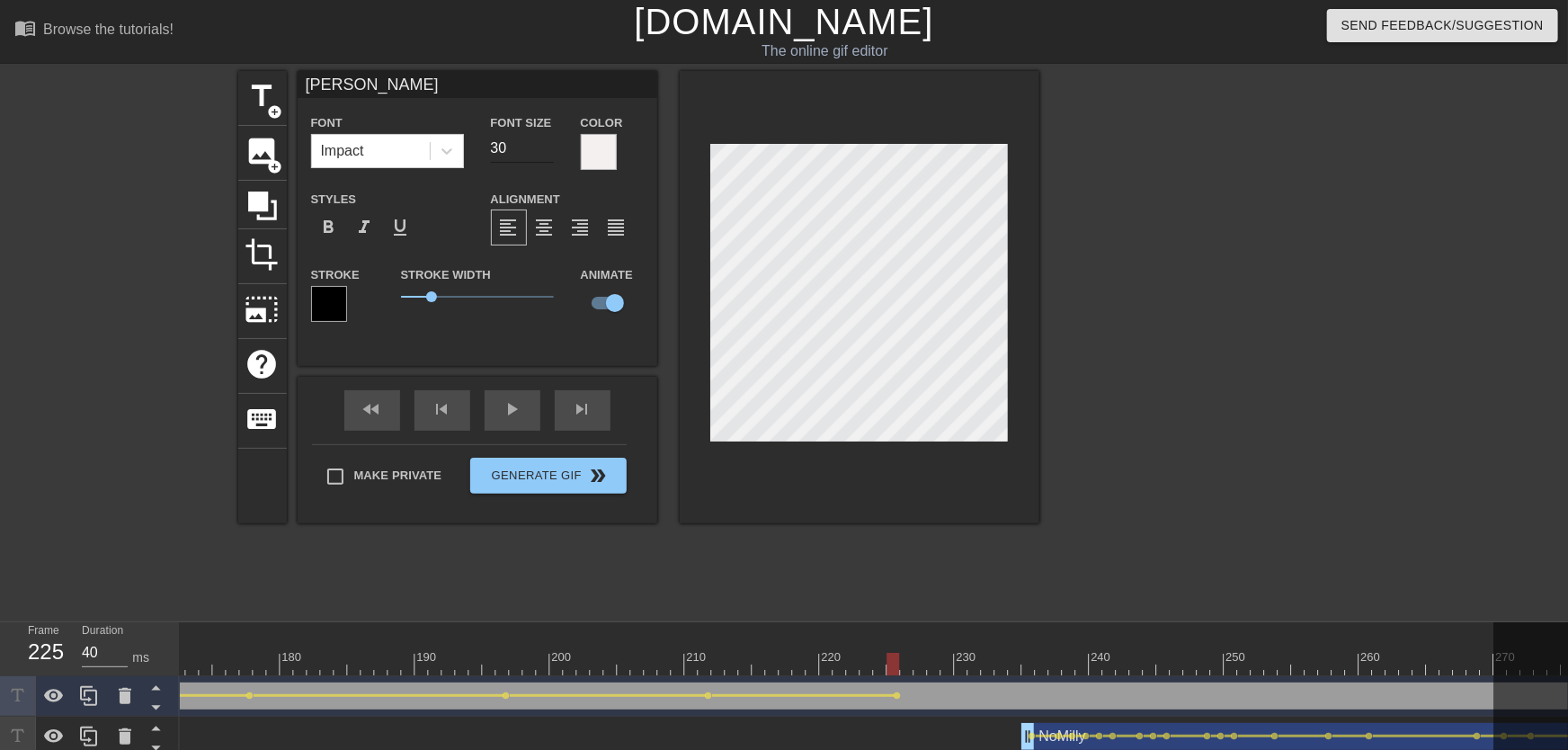
click at [543, 144] on input "30" at bounding box center [523, 148] width 63 height 29
type input "31"
click at [543, 144] on input "31" at bounding box center [523, 148] width 63 height 29
drag, startPoint x: 506, startPoint y: 662, endPoint x: 469, endPoint y: 409, distance: 255.7
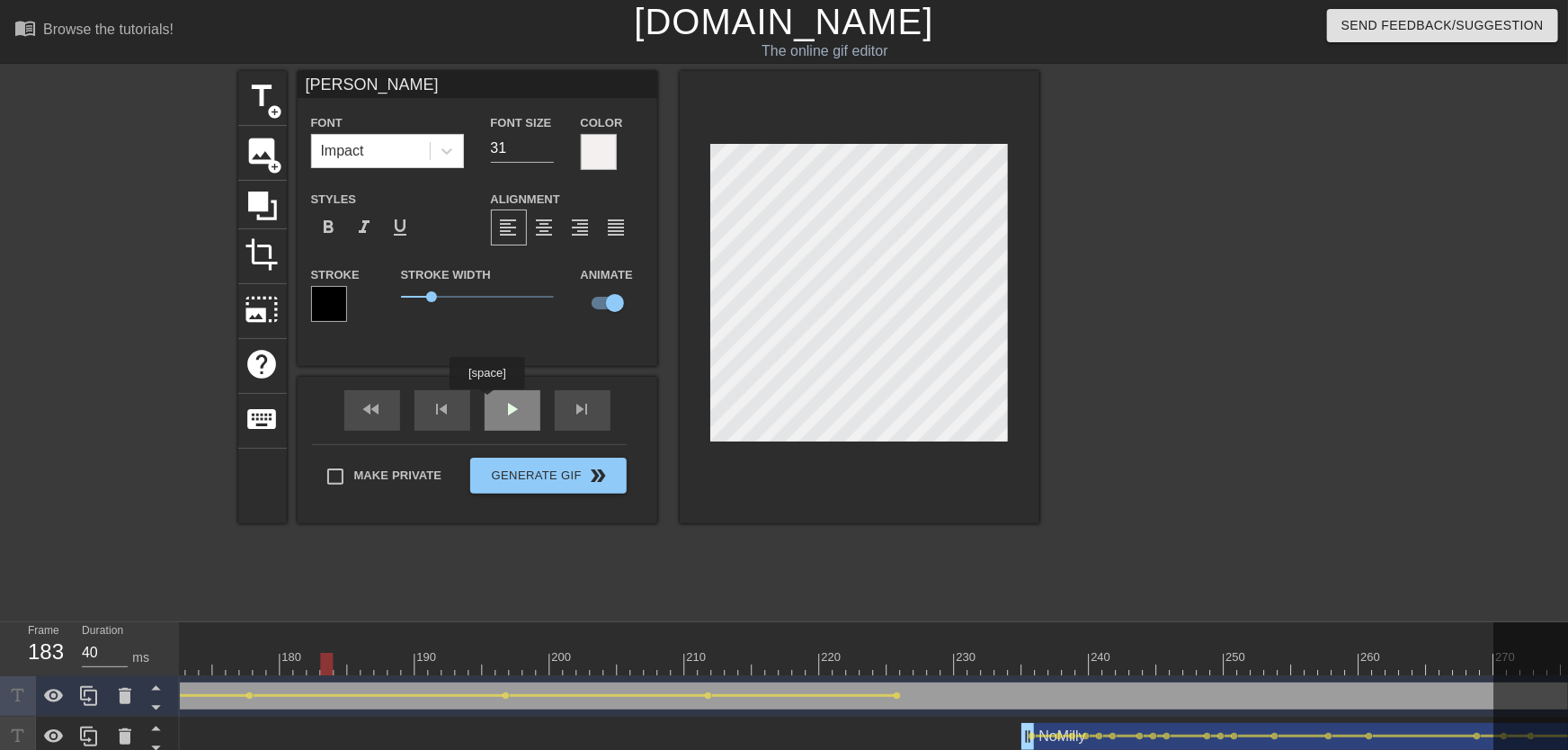
click at [510, 420] on div "play_arrow" at bounding box center [512, 410] width 55 height 40
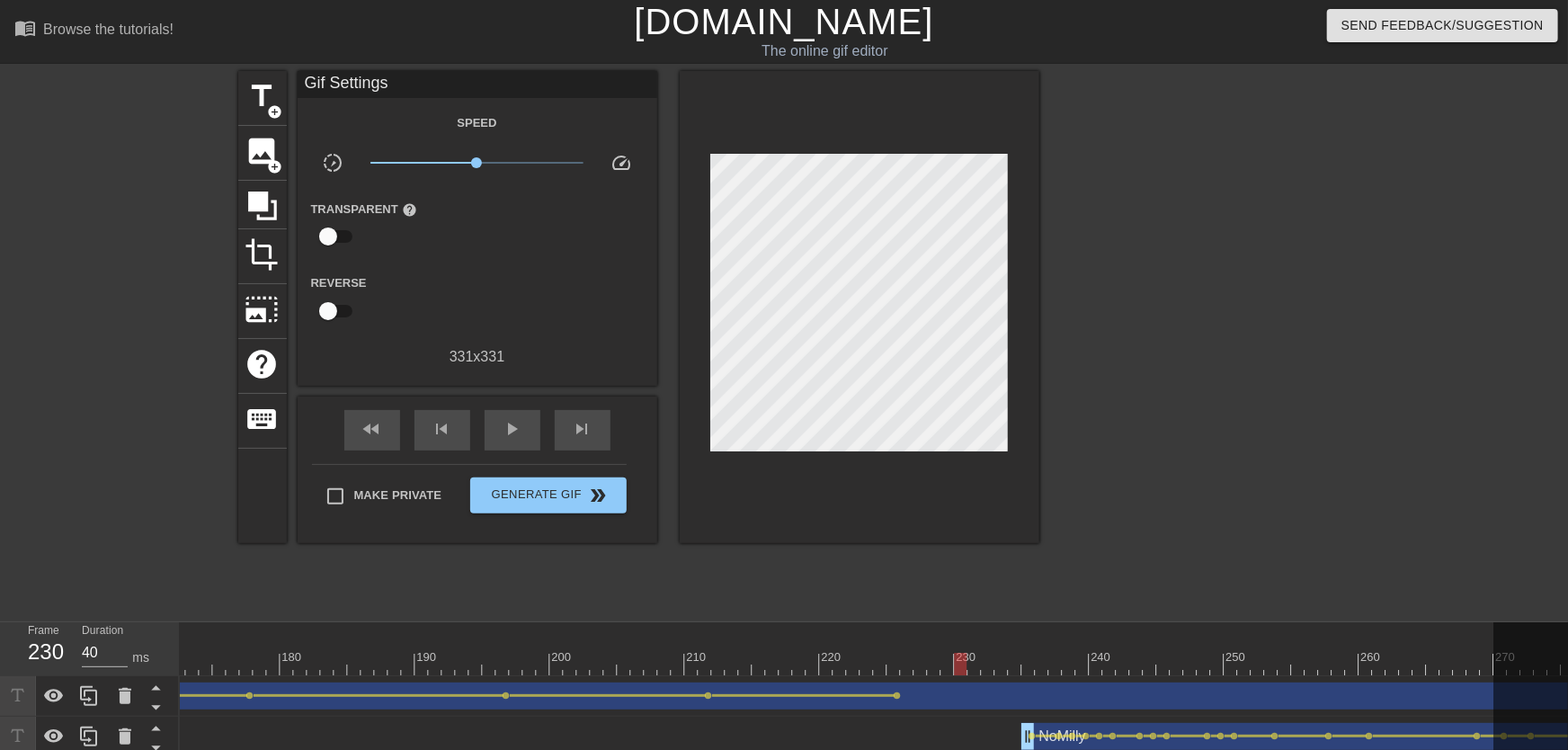
drag, startPoint x: 855, startPoint y: 655, endPoint x: 961, endPoint y: 672, distance: 107.4
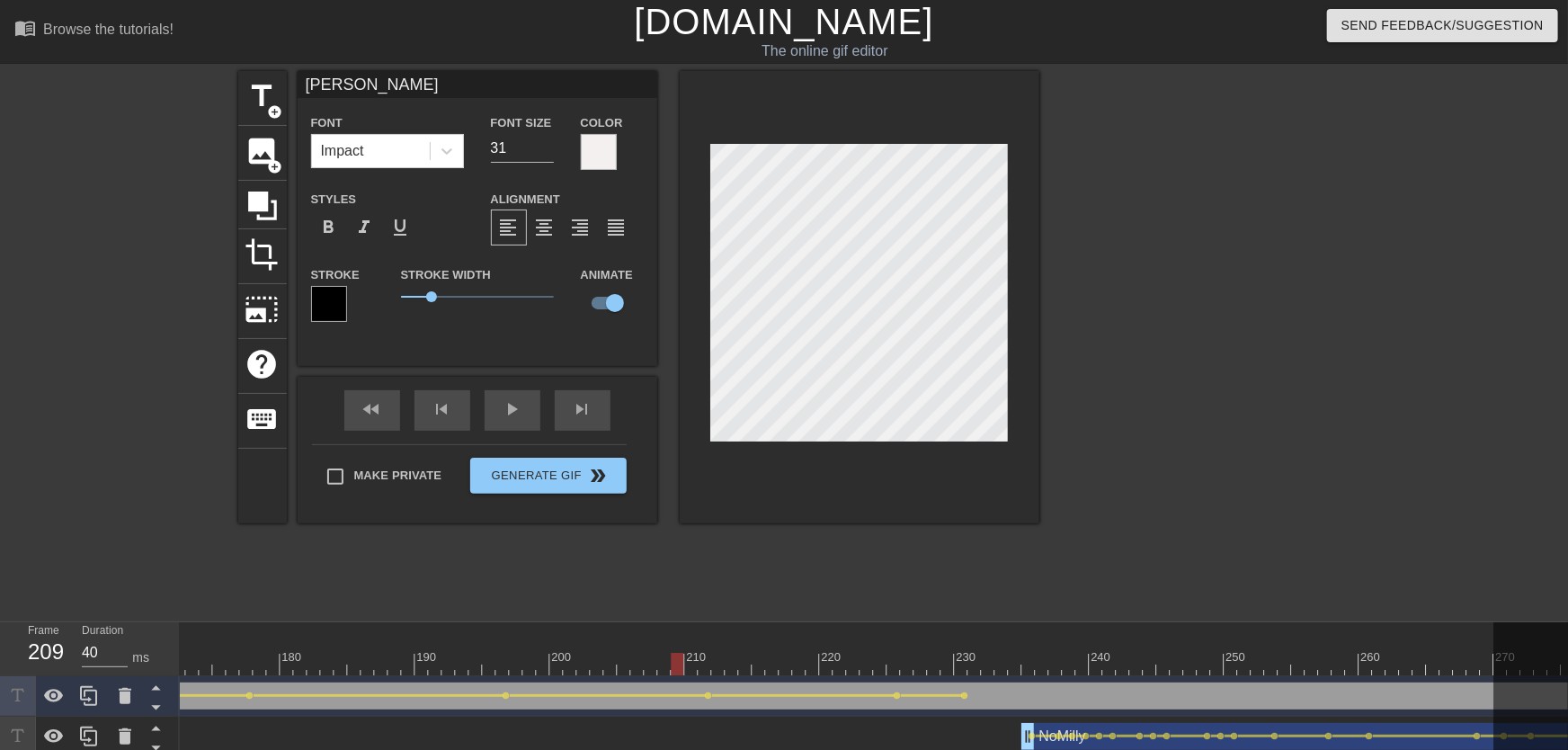
drag, startPoint x: 681, startPoint y: 655, endPoint x: 656, endPoint y: 651, distance: 25.3
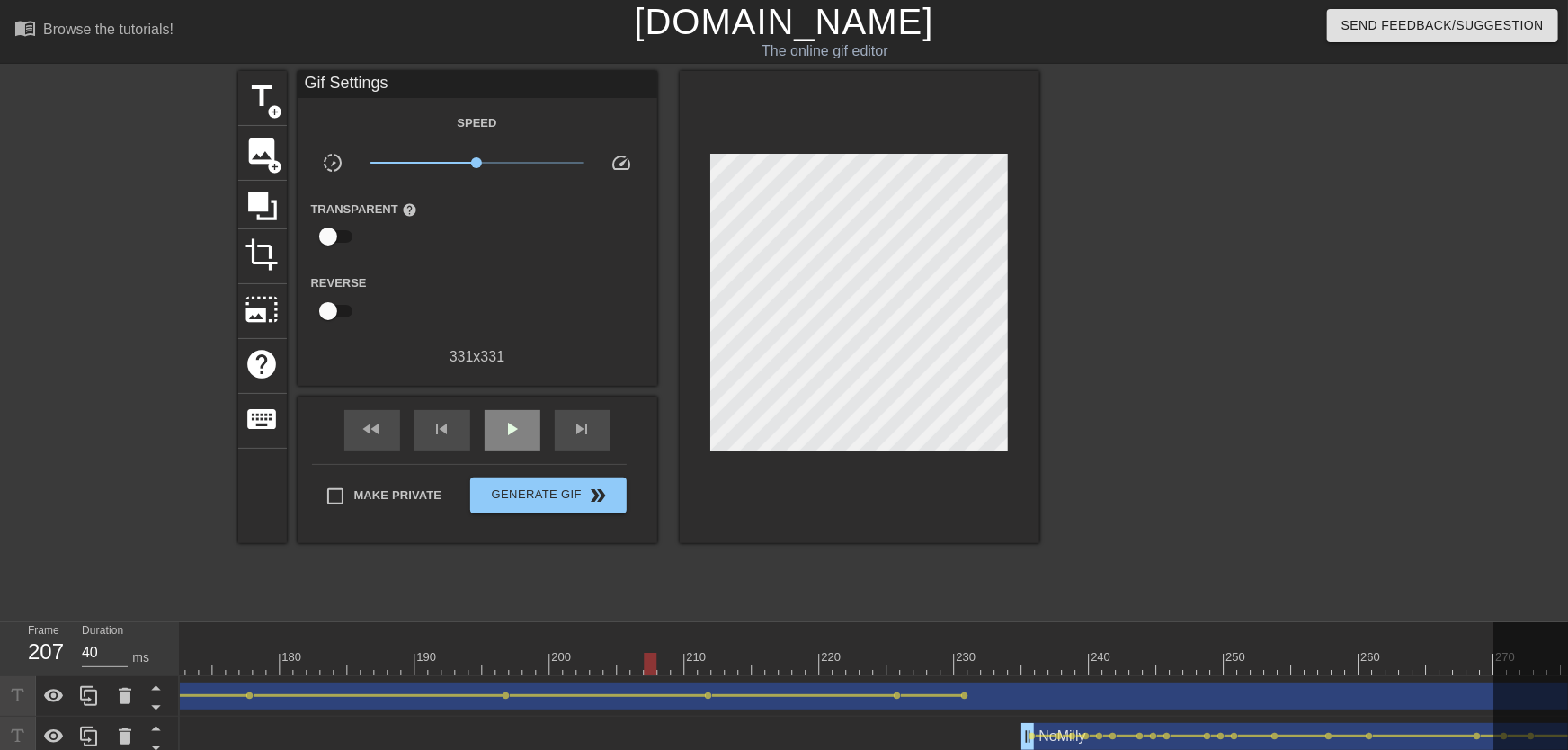
click at [514, 405] on div "fast_rewind skip_previous play_arrow skip_next" at bounding box center [477, 430] width 293 height 67
click at [516, 427] on span "play_arrow" at bounding box center [512, 429] width 22 height 22
drag, startPoint x: 884, startPoint y: 653, endPoint x: 957, endPoint y: 673, distance: 75.7
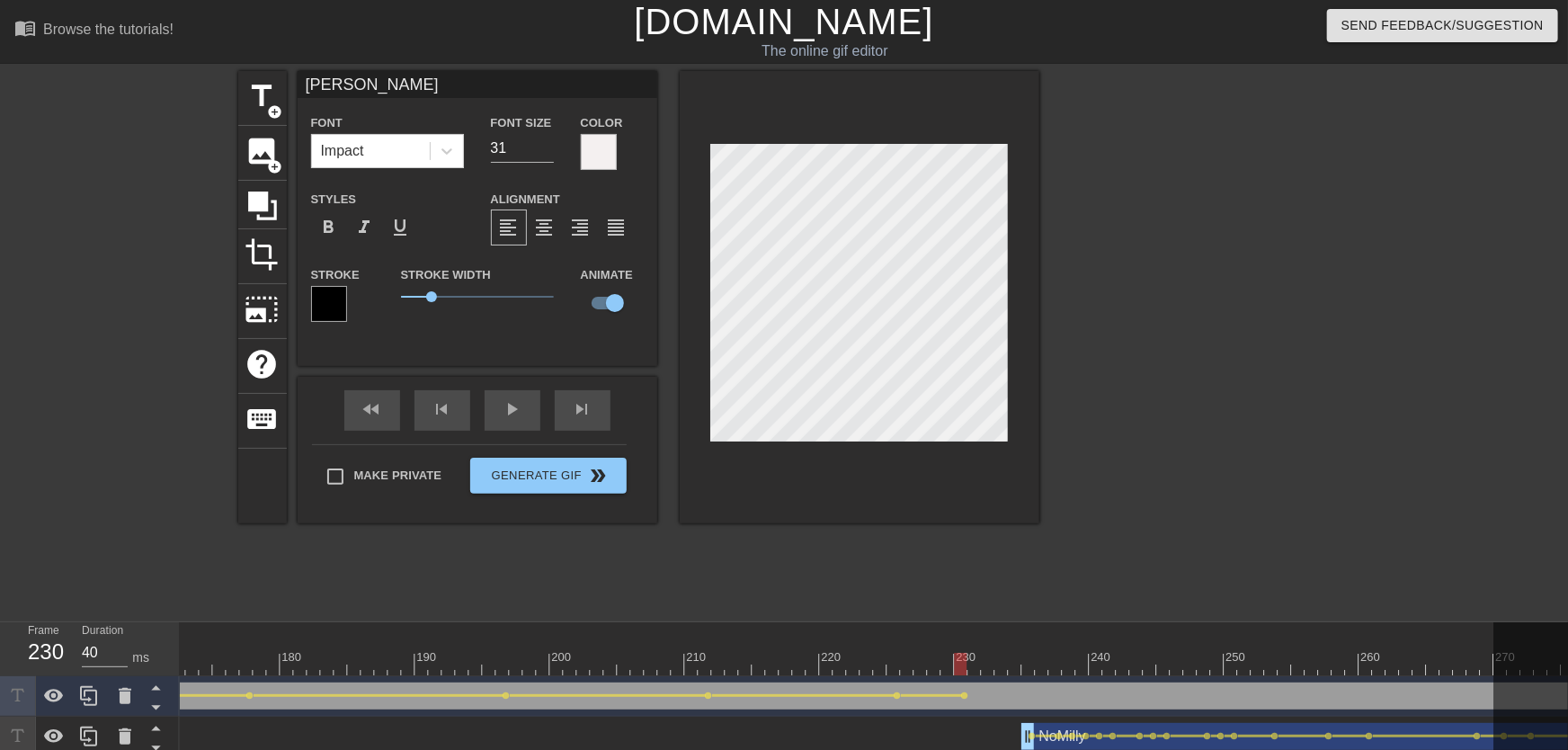
drag, startPoint x: 617, startPoint y: 670, endPoint x: 599, endPoint y: 670, distance: 18.0
click at [522, 430] on div "fast_rewind skip_previous play_arrow skip_next" at bounding box center [477, 411] width 293 height 67
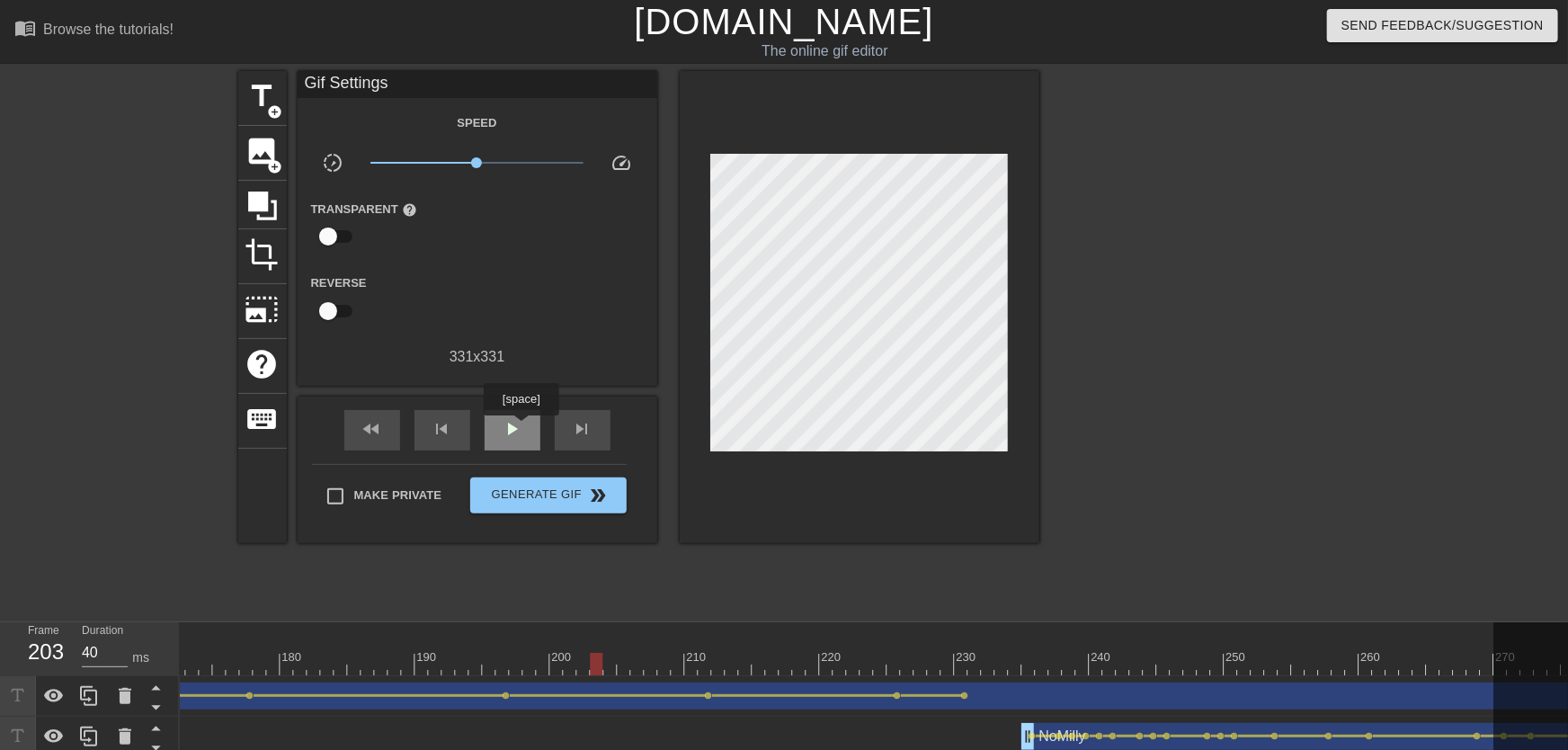
click at [517, 420] on span "play_arrow" at bounding box center [512, 429] width 22 height 22
drag, startPoint x: 905, startPoint y: 664, endPoint x: 1005, endPoint y: 669, distance: 100.1
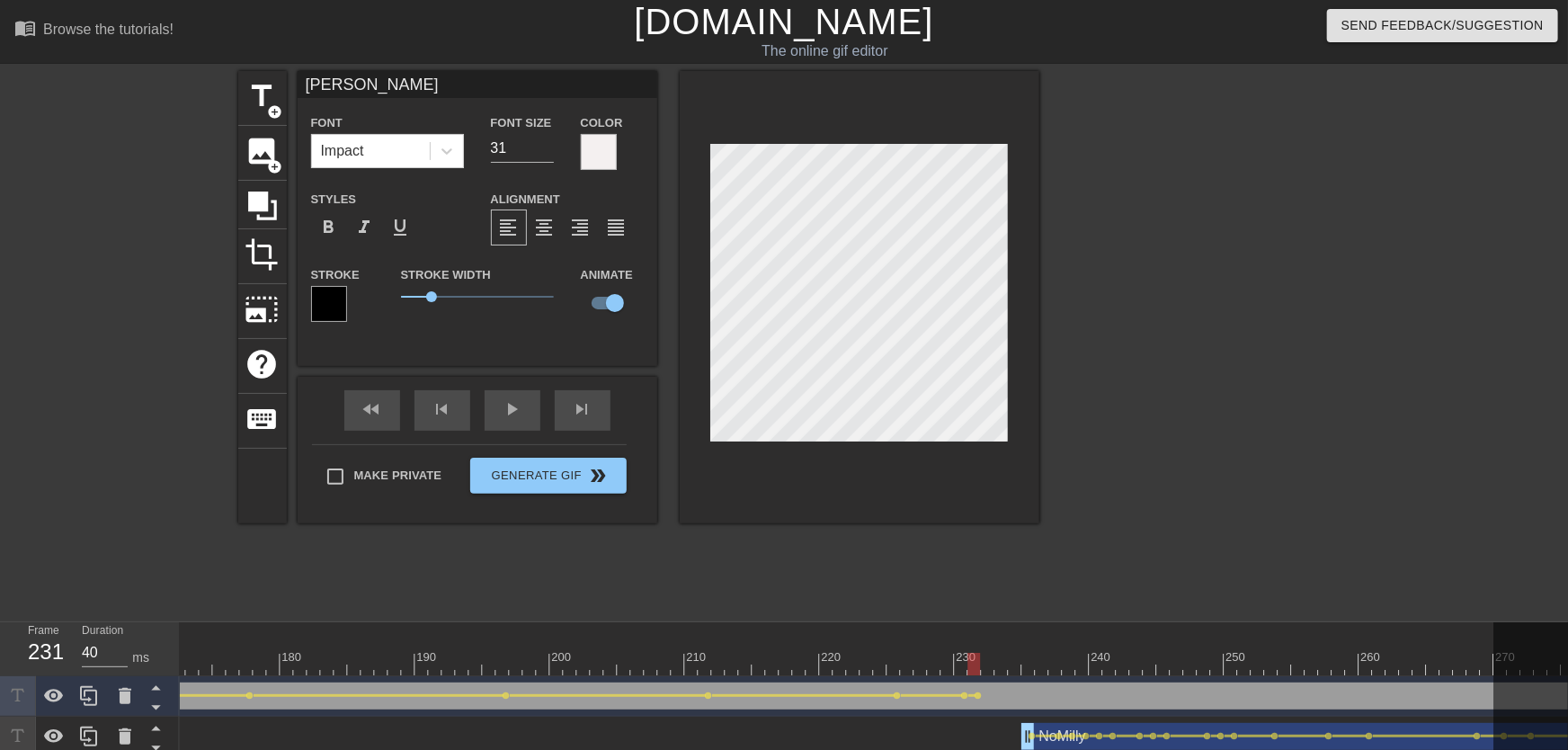
drag, startPoint x: 1008, startPoint y: 648, endPoint x: 820, endPoint y: 648, distance: 188.0
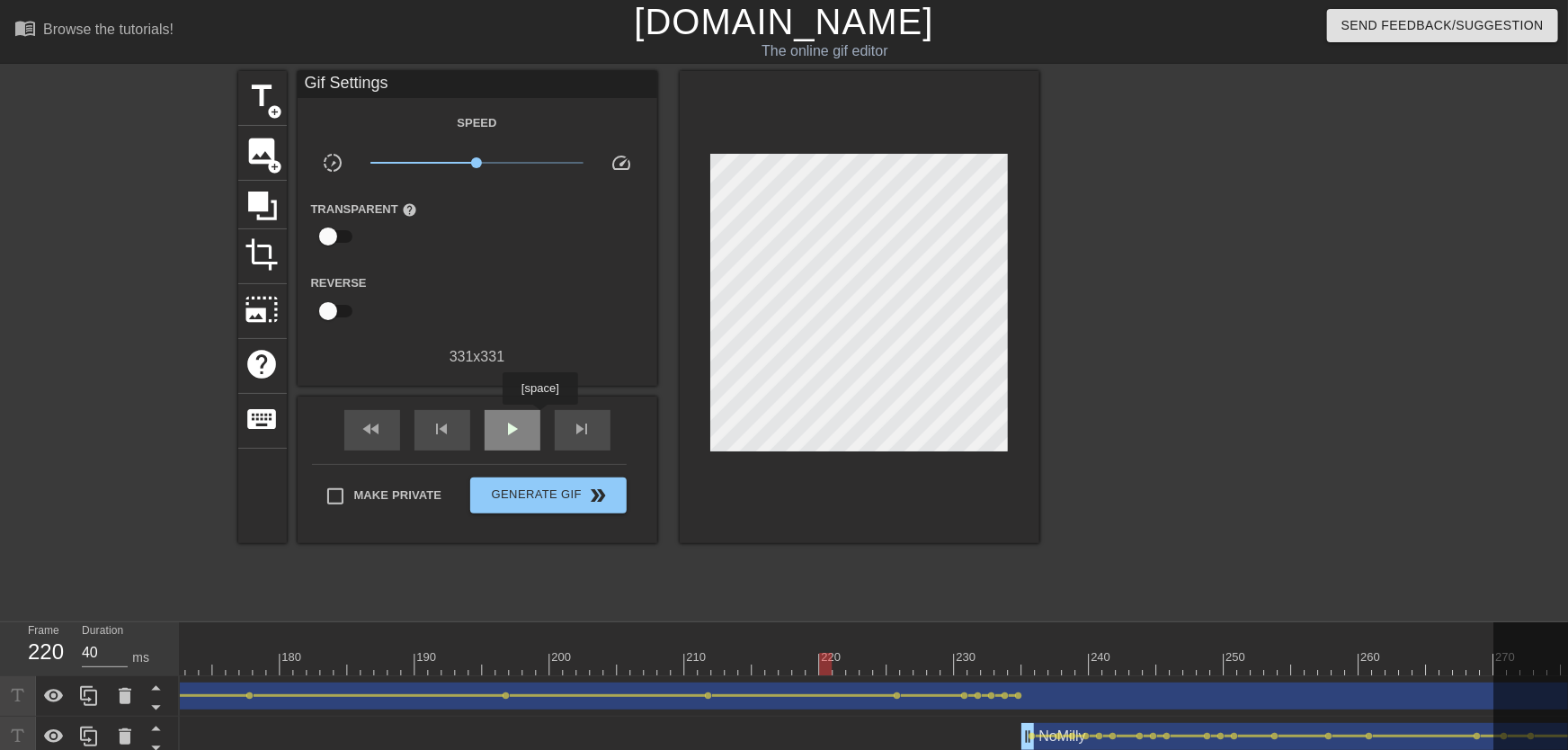
click at [540, 417] on div "play_arrow" at bounding box center [512, 430] width 55 height 40
drag, startPoint x: 882, startPoint y: 653, endPoint x: 978, endPoint y: 662, distance: 96.4
click at [980, 664] on span "lens" at bounding box center [979, 696] width 8 height 8
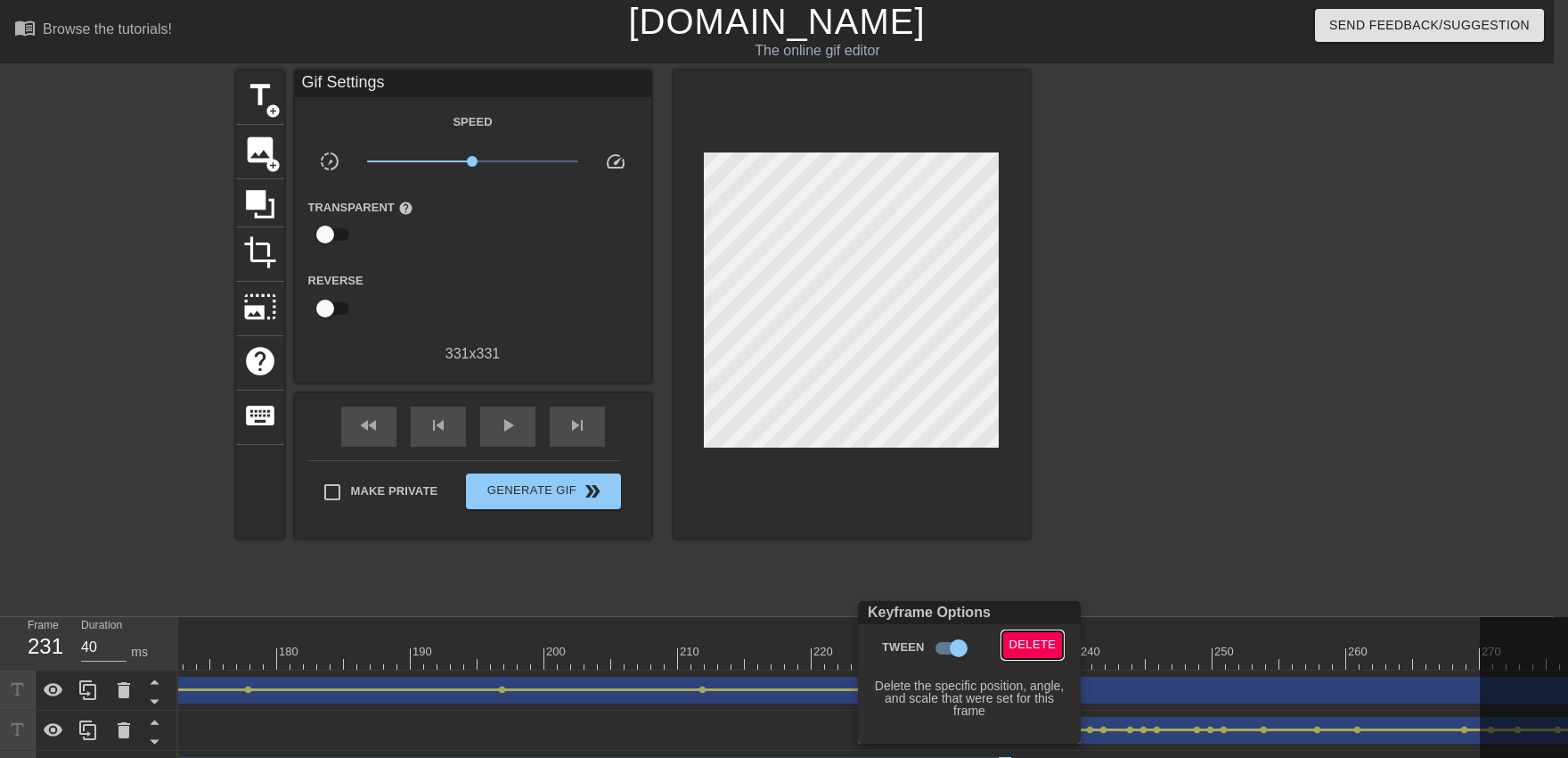
click at [1010, 645] on span "Delete" at bounding box center [1032, 645] width 47 height 21
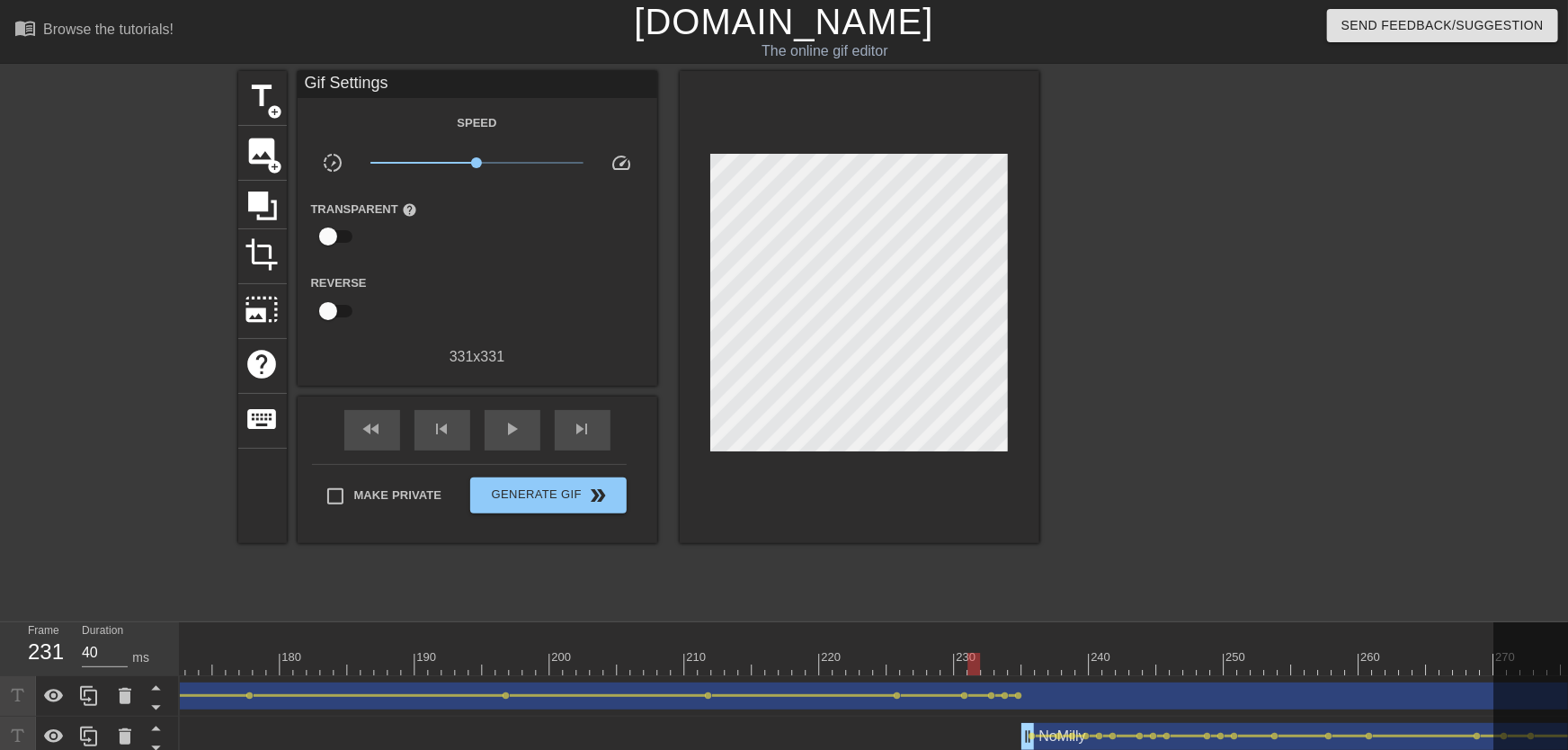
drag, startPoint x: 996, startPoint y: 652, endPoint x: 808, endPoint y: 617, distance: 191.2
click at [533, 449] on div "play_arrow" at bounding box center [512, 430] width 55 height 40
drag, startPoint x: 917, startPoint y: 676, endPoint x: 988, endPoint y: 679, distance: 71.1
click at [988, 664] on div "10 20 30 40 50 60 70 80 90 100 110 120 130 140 150 160" at bounding box center [873, 711] width 1388 height 176
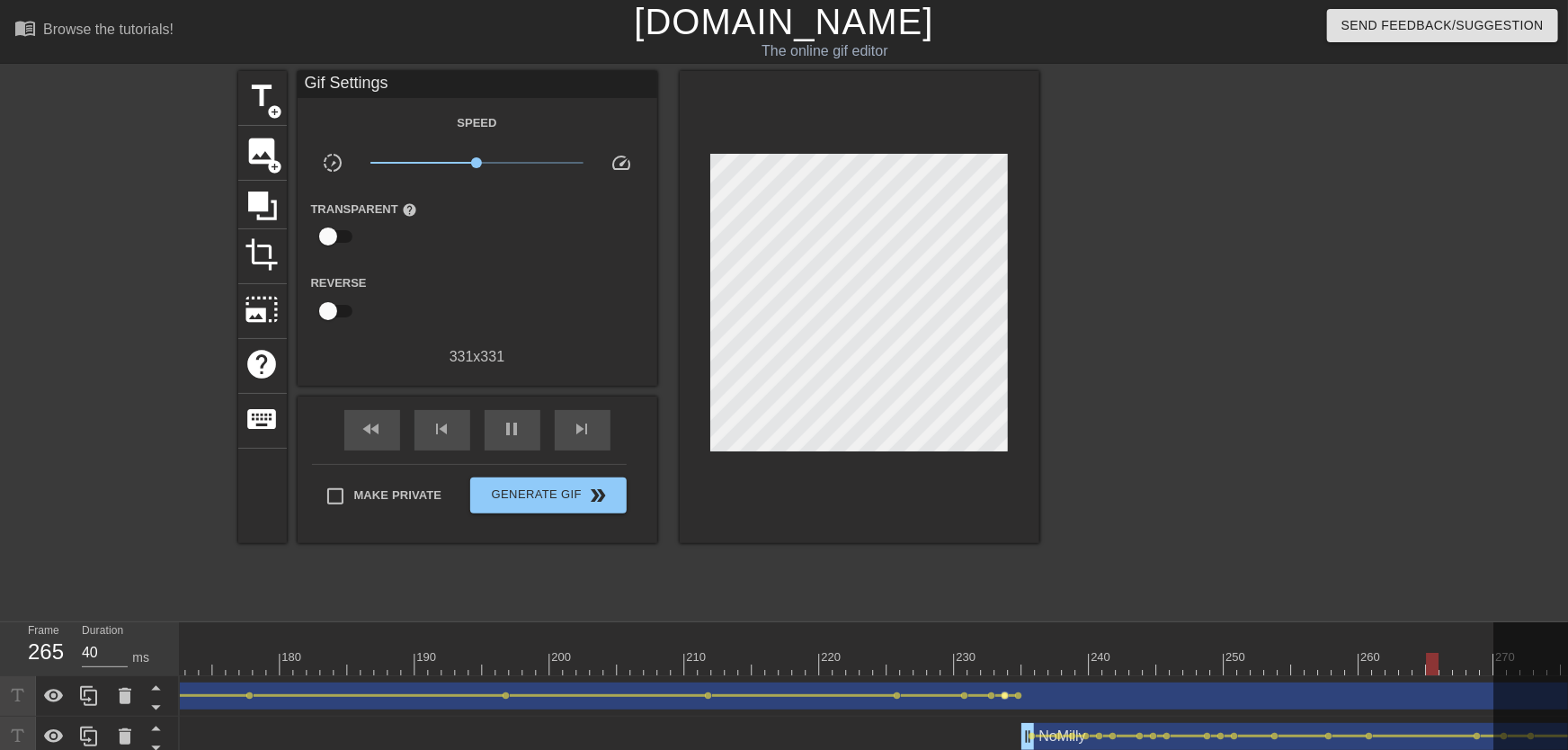
click at [1008, 664] on span "lens" at bounding box center [1006, 696] width 8 height 8
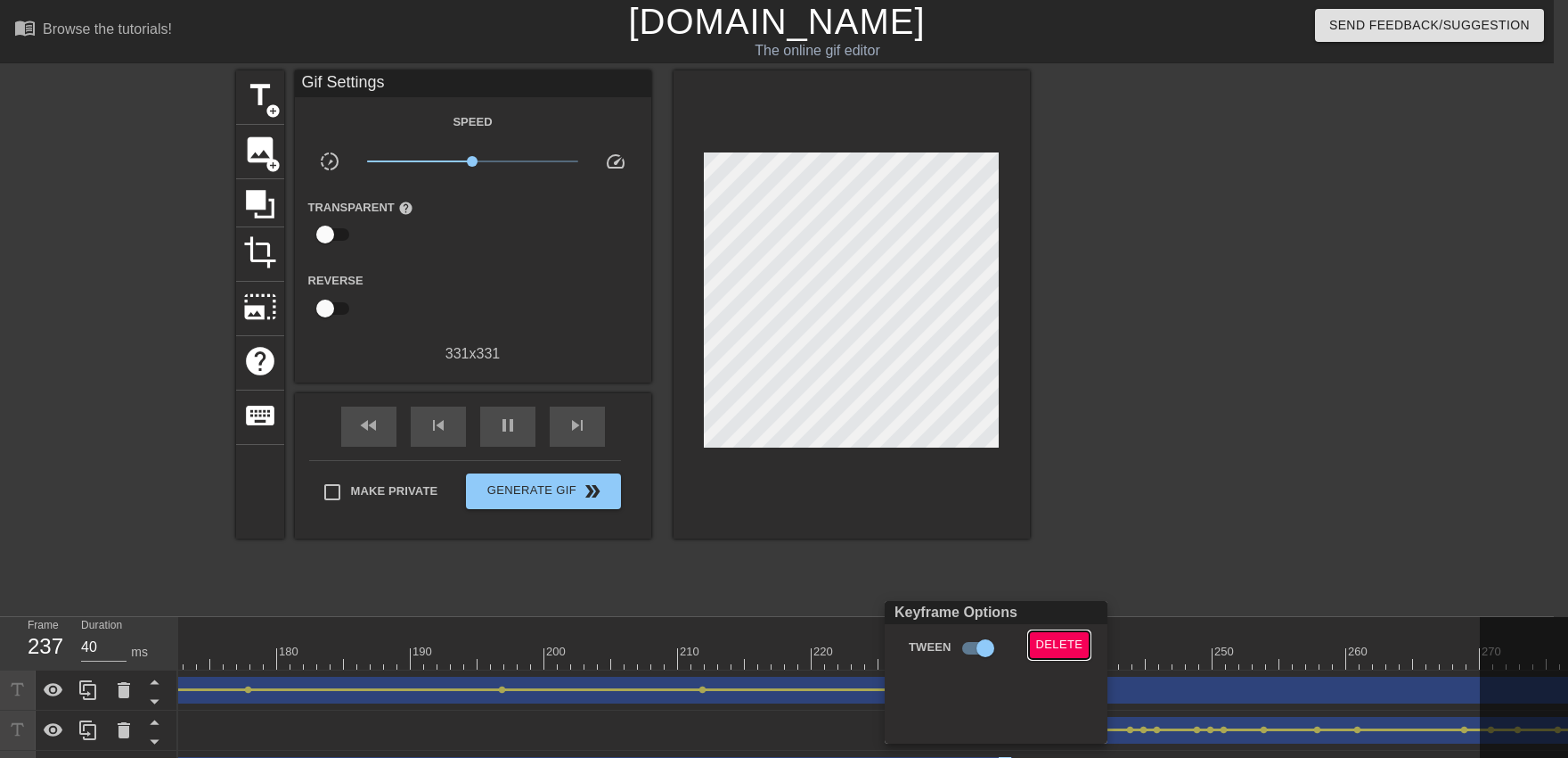
click at [1030, 640] on span "Delete" at bounding box center [1060, 645] width 47 height 21
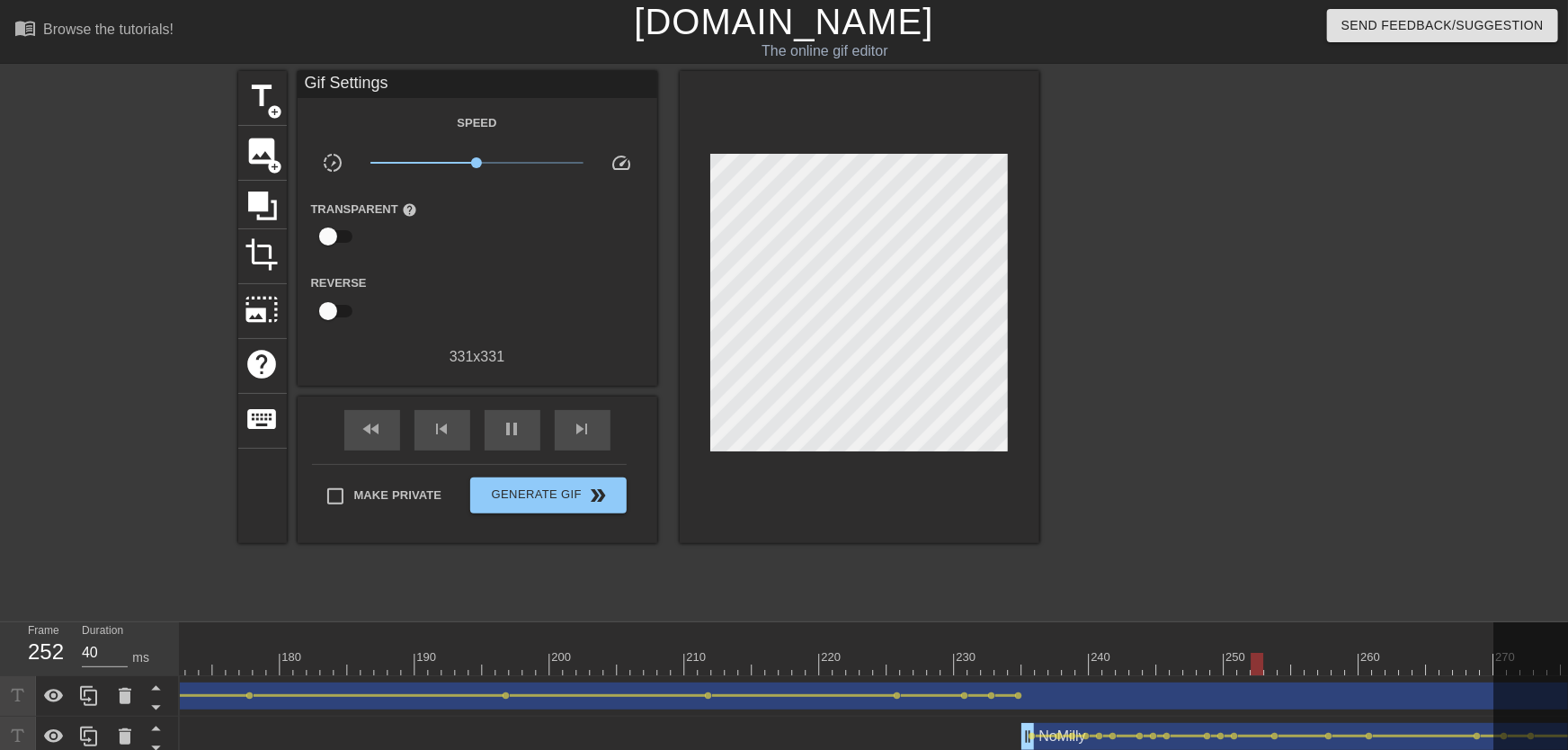
click at [517, 441] on div "play_arrow" at bounding box center [512, 430] width 55 height 40
drag, startPoint x: 931, startPoint y: 646, endPoint x: 1028, endPoint y: 663, distance: 98.5
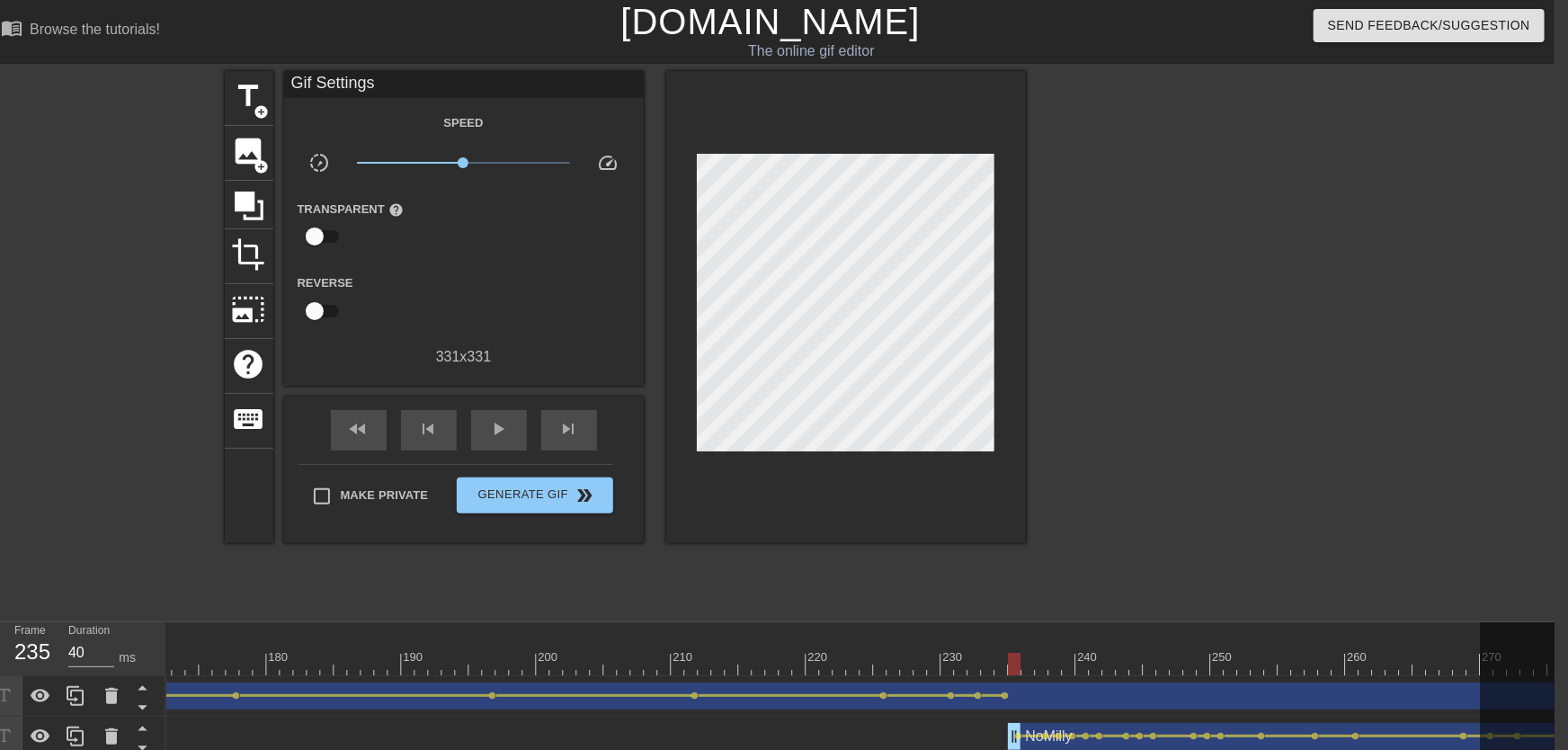
scroll to position [0, 2532]
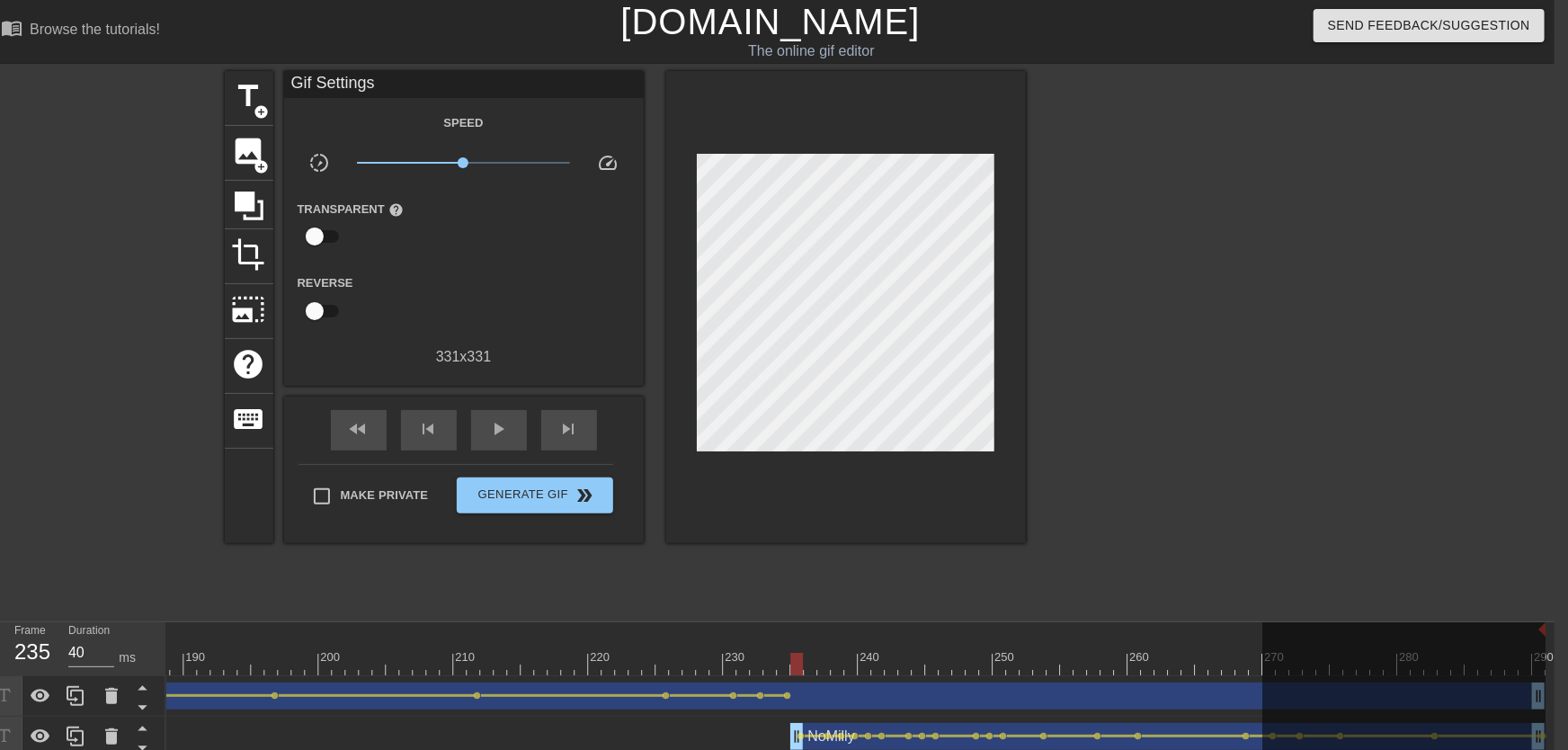
click at [1040, 634] on div at bounding box center [1403, 717] width 283 height 189
drag, startPoint x: 1534, startPoint y: 684, endPoint x: 1516, endPoint y: 688, distance: 18.4
click at [1040, 664] on div at bounding box center [1403, 717] width 283 height 189
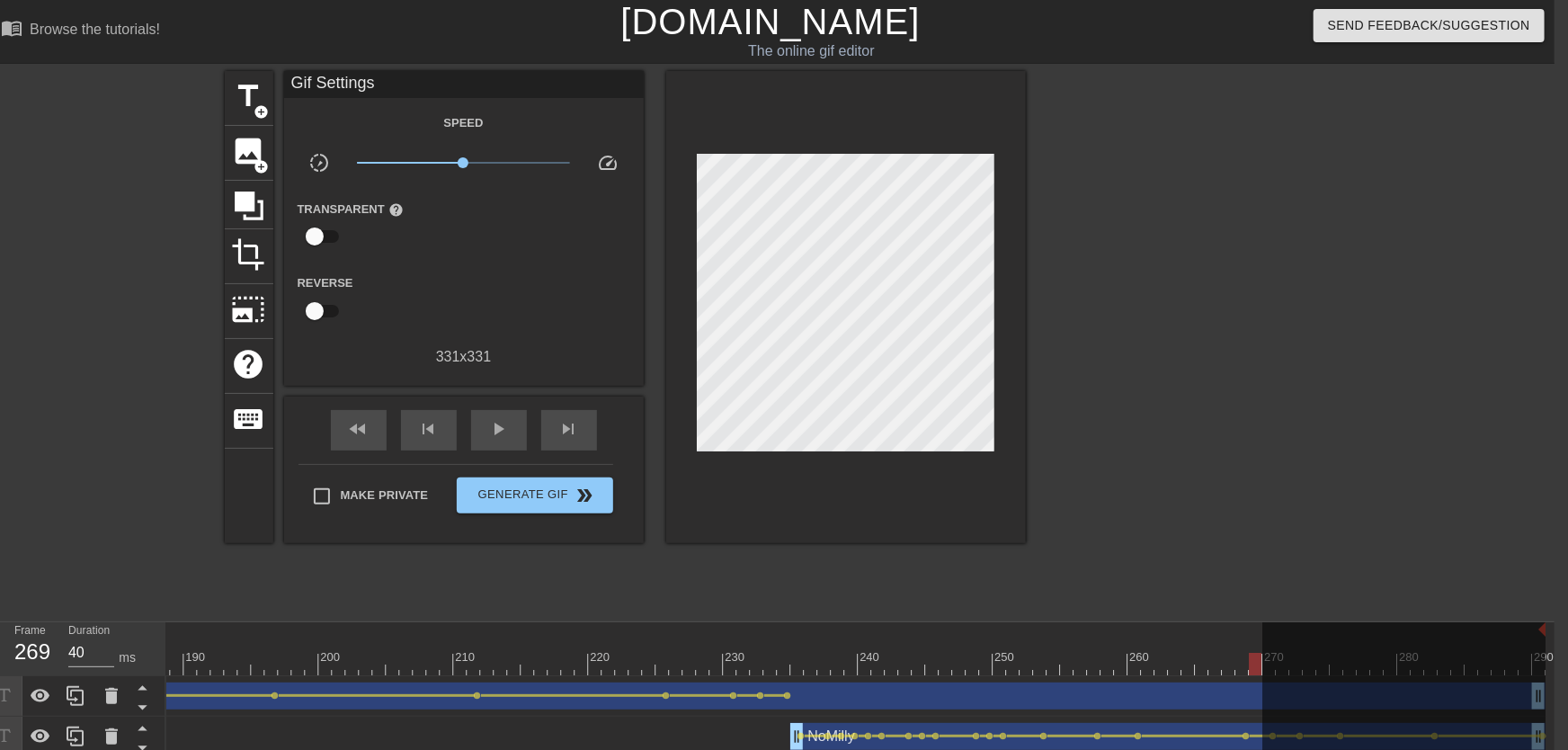
click at [1040, 627] on div at bounding box center [1403, 717] width 283 height 189
click at [1040, 629] on div at bounding box center [1403, 717] width 283 height 189
drag, startPoint x: 1540, startPoint y: 629, endPoint x: 1349, endPoint y: 641, distance: 191.4
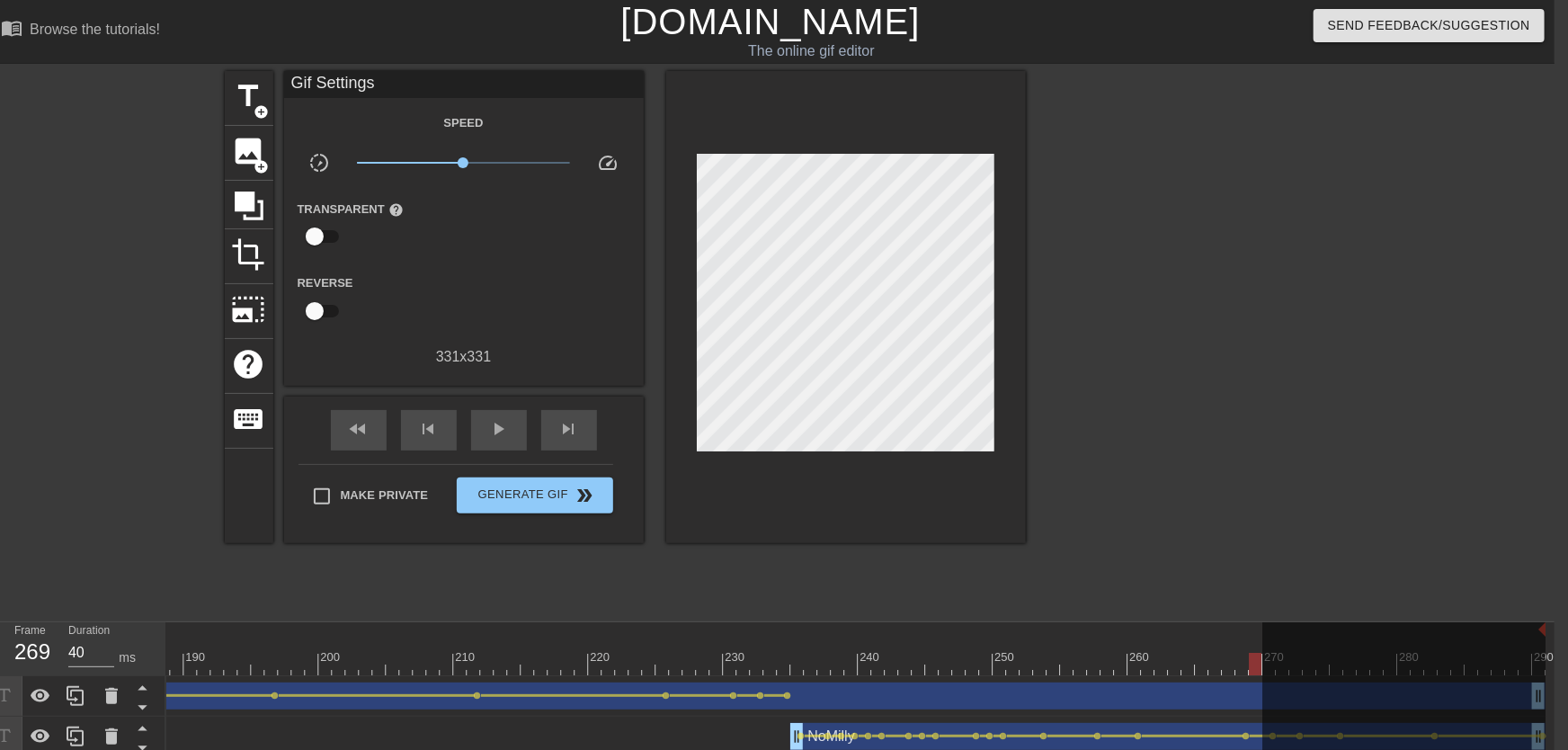
click at [1040, 635] on div at bounding box center [1403, 717] width 283 height 189
drag, startPoint x: 1251, startPoint y: 671, endPoint x: 1400, endPoint y: 694, distance: 150.8
click at [1040, 664] on div at bounding box center [1255, 664] width 13 height 23
click at [1040, 664] on div at bounding box center [1403, 717] width 283 height 189
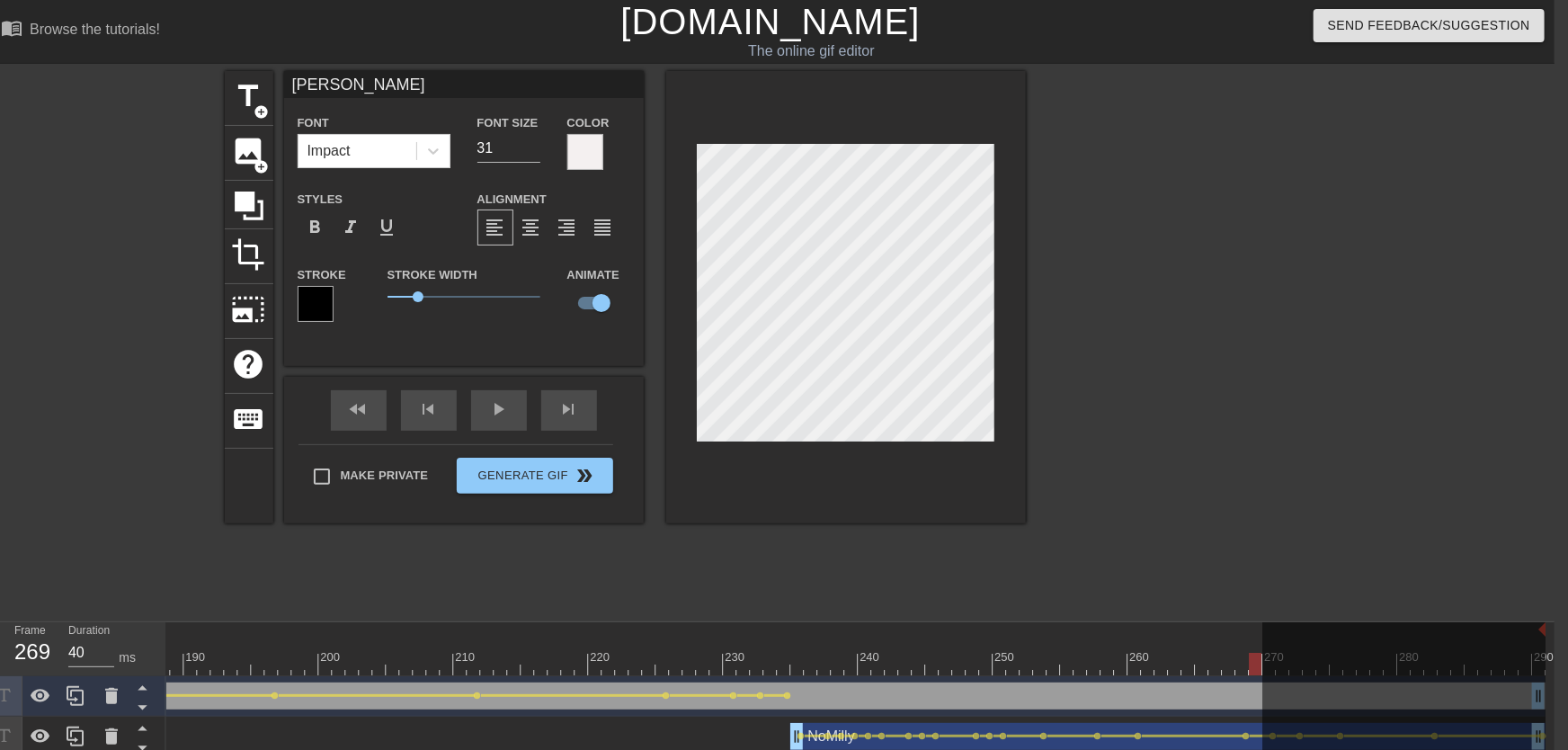
click at [1040, 664] on div at bounding box center [1403, 717] width 283 height 189
click at [1040, 629] on div at bounding box center [1545, 632] width 9 height 18
click at [1040, 629] on div at bounding box center [1403, 717] width 283 height 189
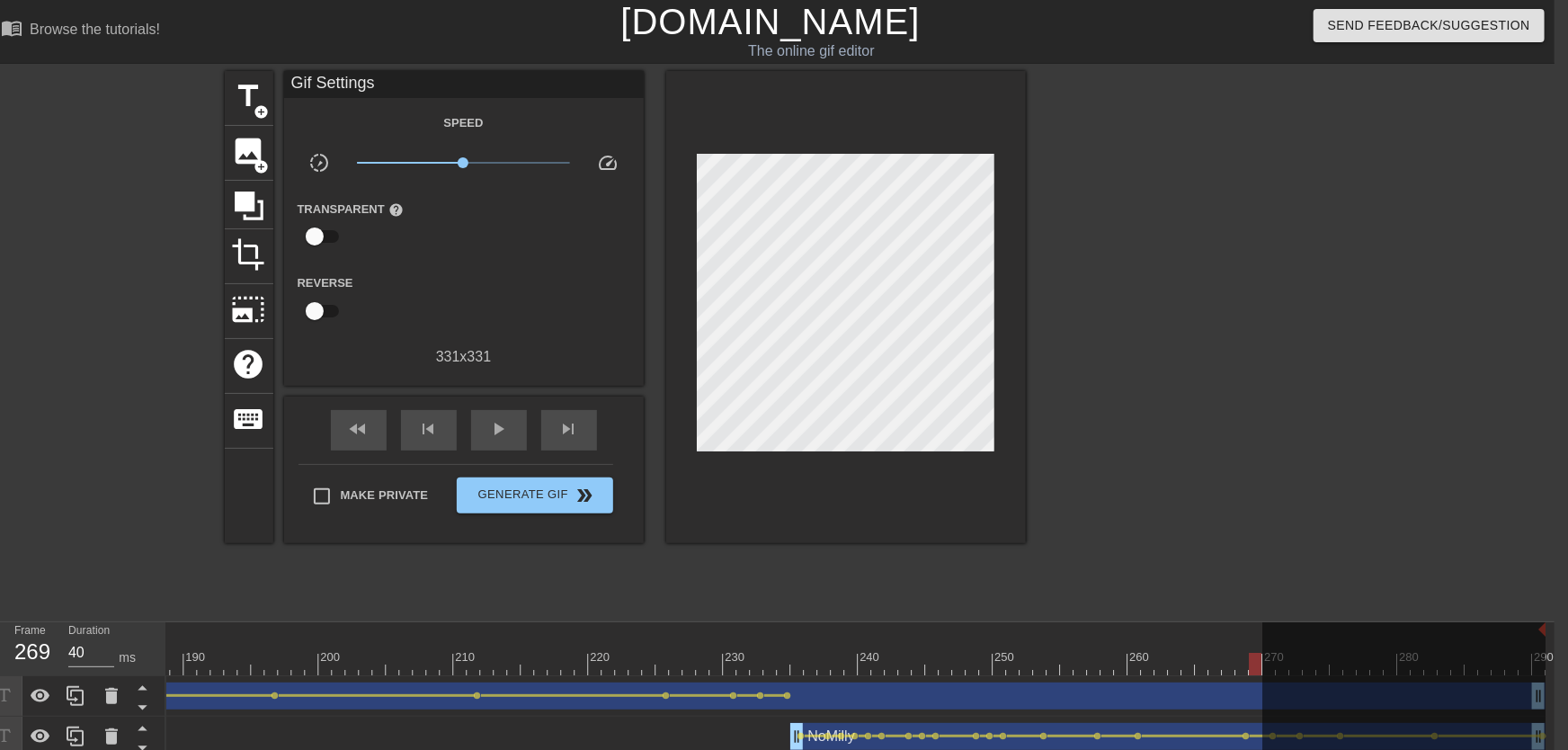
click at [1040, 629] on div "10 20 30 40 50 60 70 80 90 100 110 120 130 140 150 160" at bounding box center [860, 711] width 1388 height 176
click at [1040, 628] on div at bounding box center [1545, 632] width 9 height 18
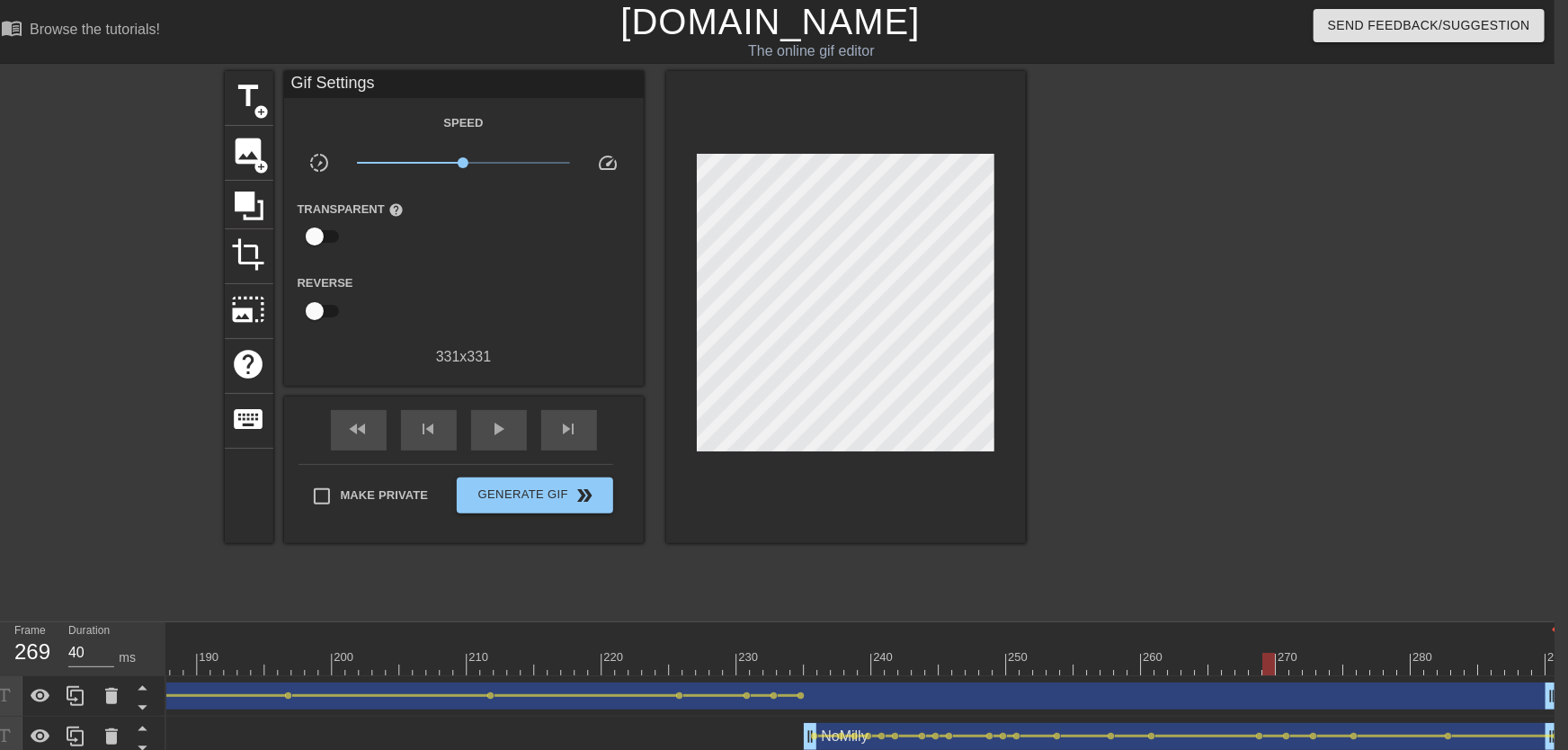
drag, startPoint x: 1545, startPoint y: 628, endPoint x: 1554, endPoint y: 634, distance: 10.8
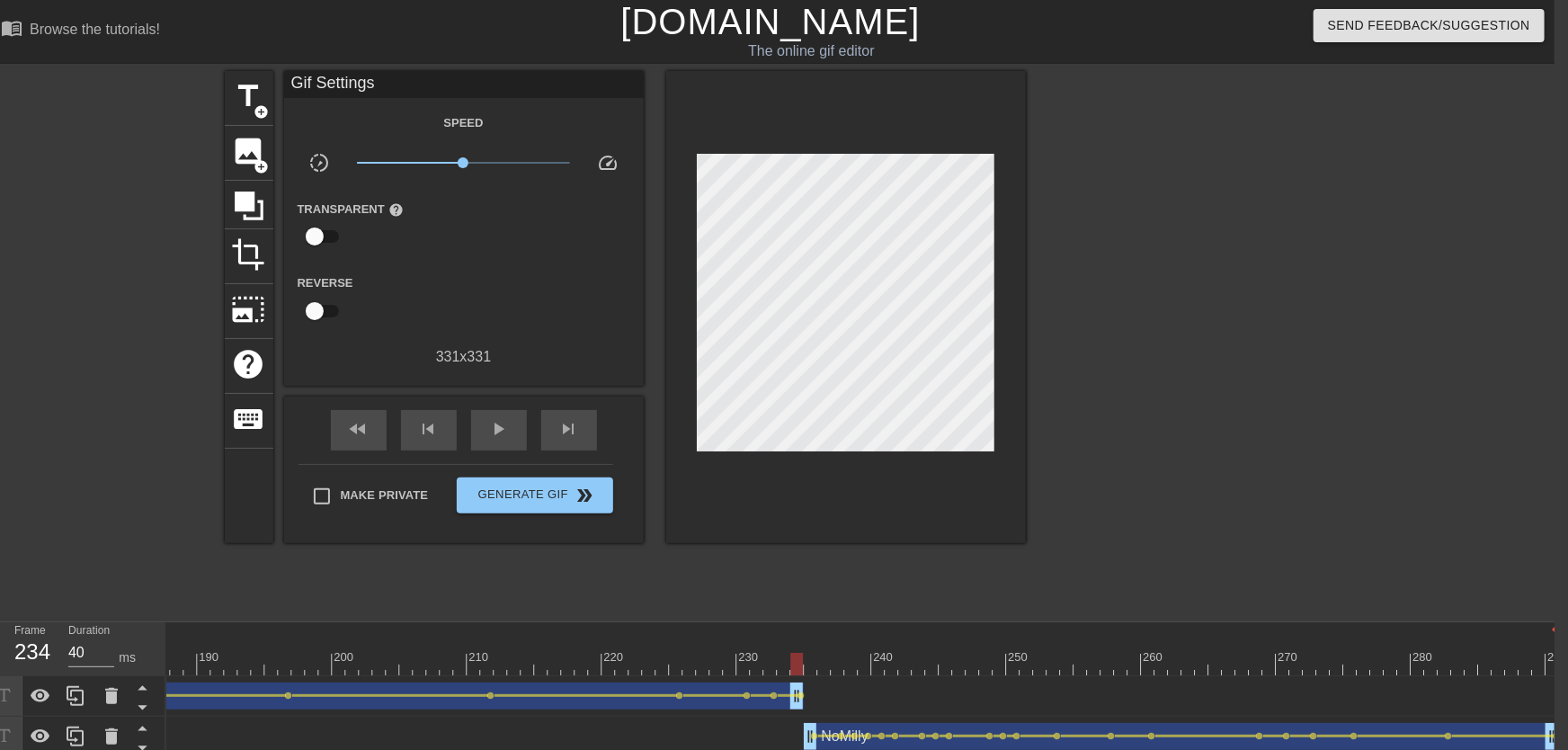
drag, startPoint x: 1549, startPoint y: 689, endPoint x: 796, endPoint y: 661, distance: 753.5
click at [796, 661] on div "10 20 30 40 50 60 70 80 90 100 110 120 130 140 150 160" at bounding box center [860, 711] width 1388 height 176
click at [261, 110] on span "add_circle" at bounding box center [261, 112] width 15 height 15
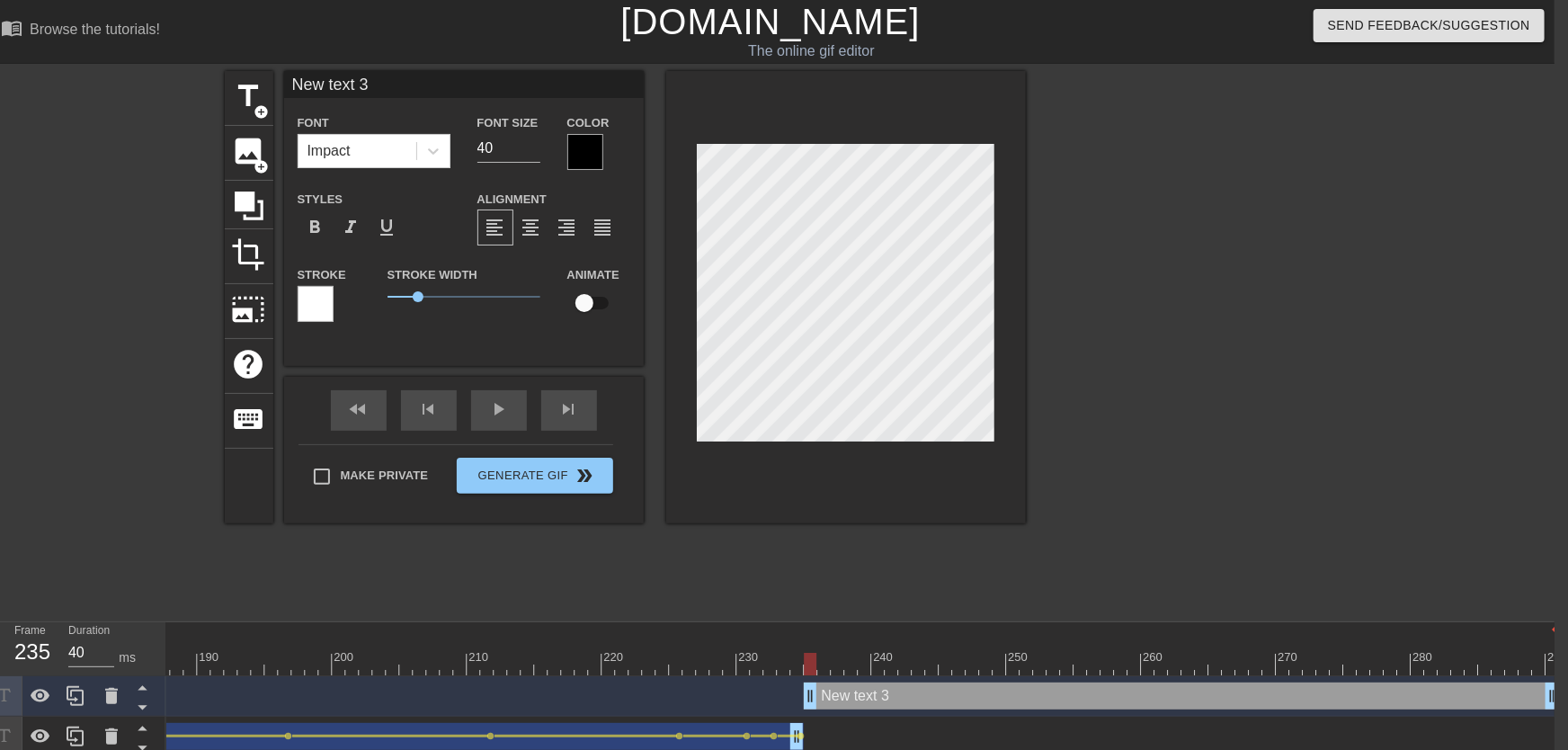
type input "New text"
type textarea "New text"
type input "New text"
type textarea "New text"
type input "New tex"
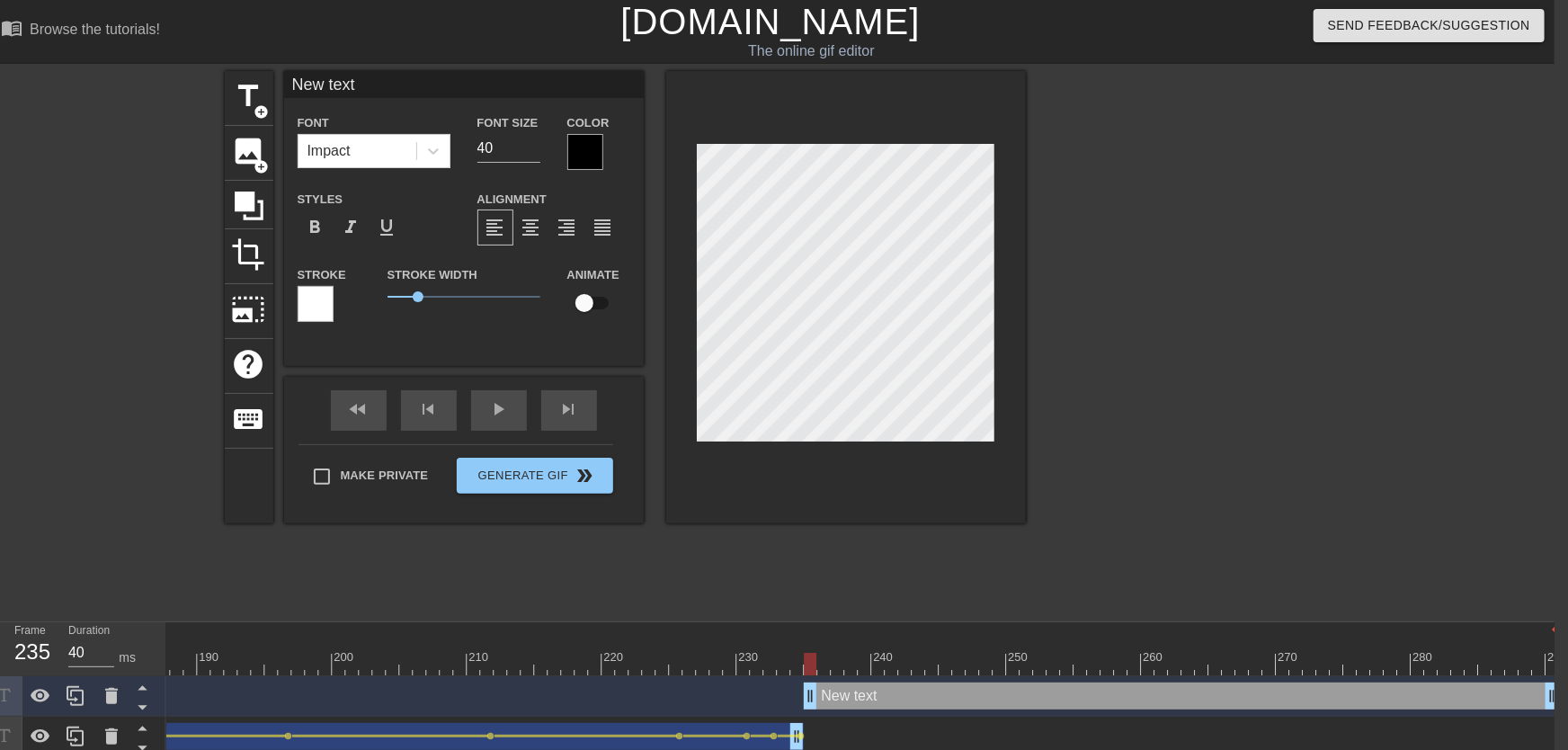
type textarea "New tex"
type input "New te"
type textarea "New te"
type input "New t"
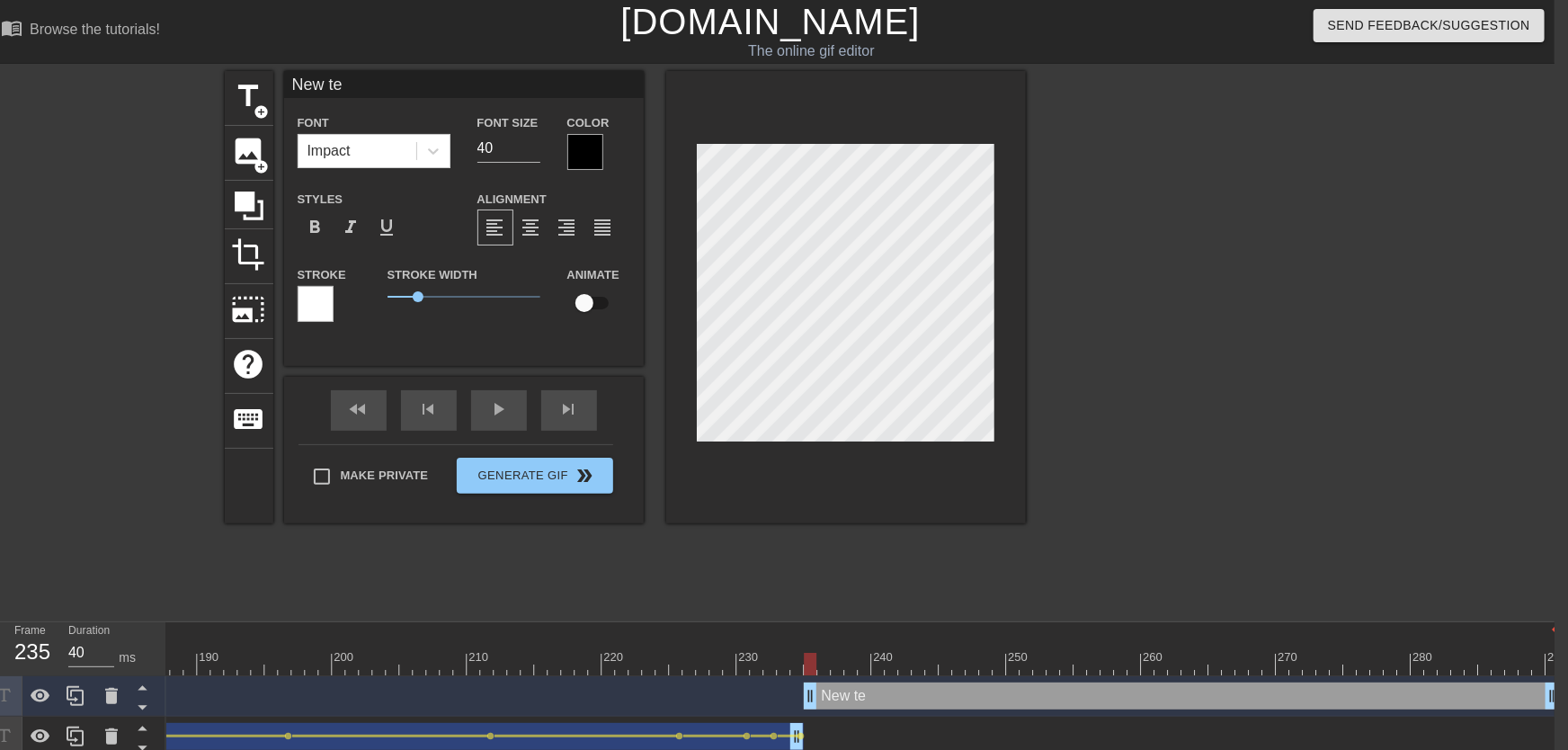
type textarea "New t"
type input "New"
type textarea "New"
type input "New"
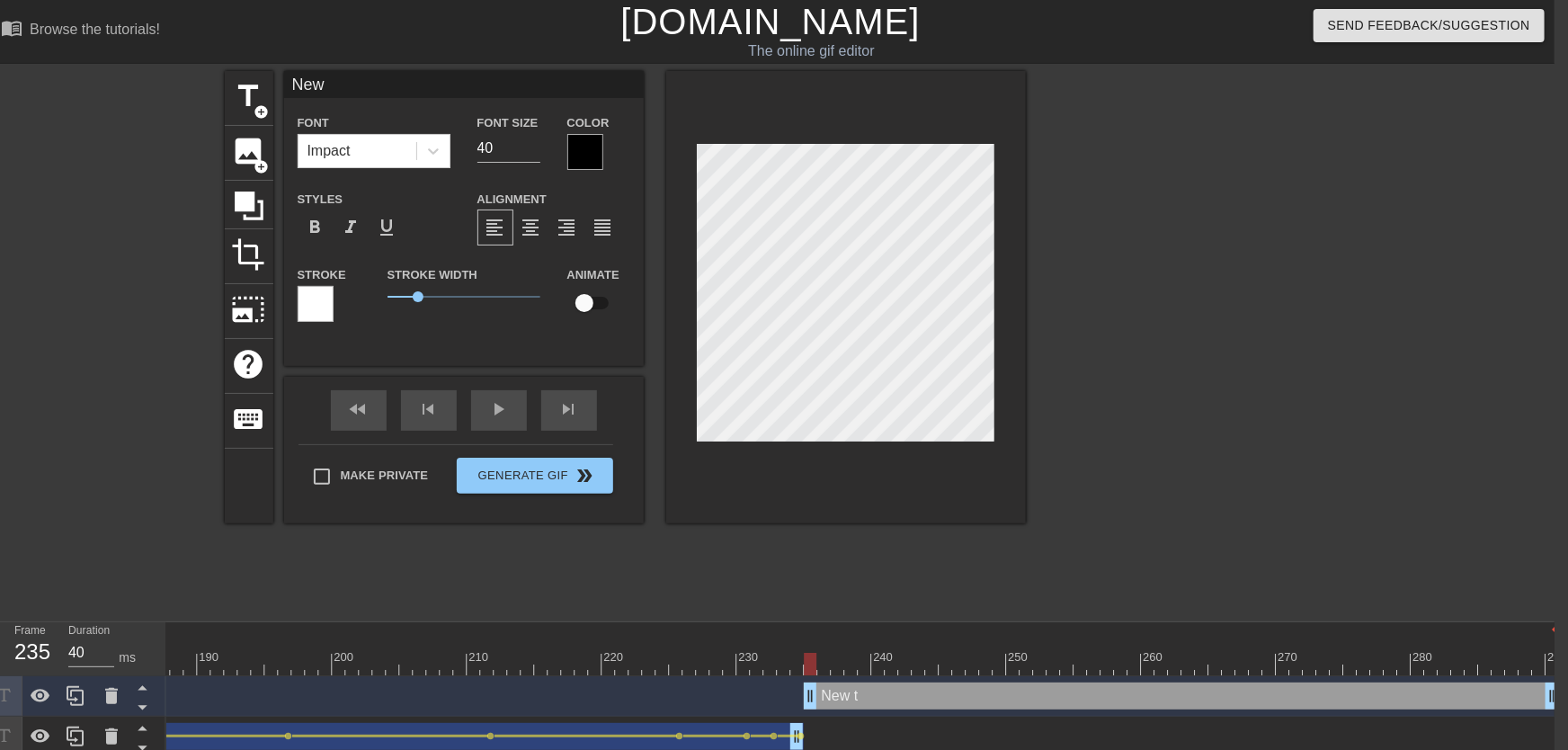
type textarea "New"
type input "Ne"
type textarea "Ne"
type input "N"
type textarea "N"
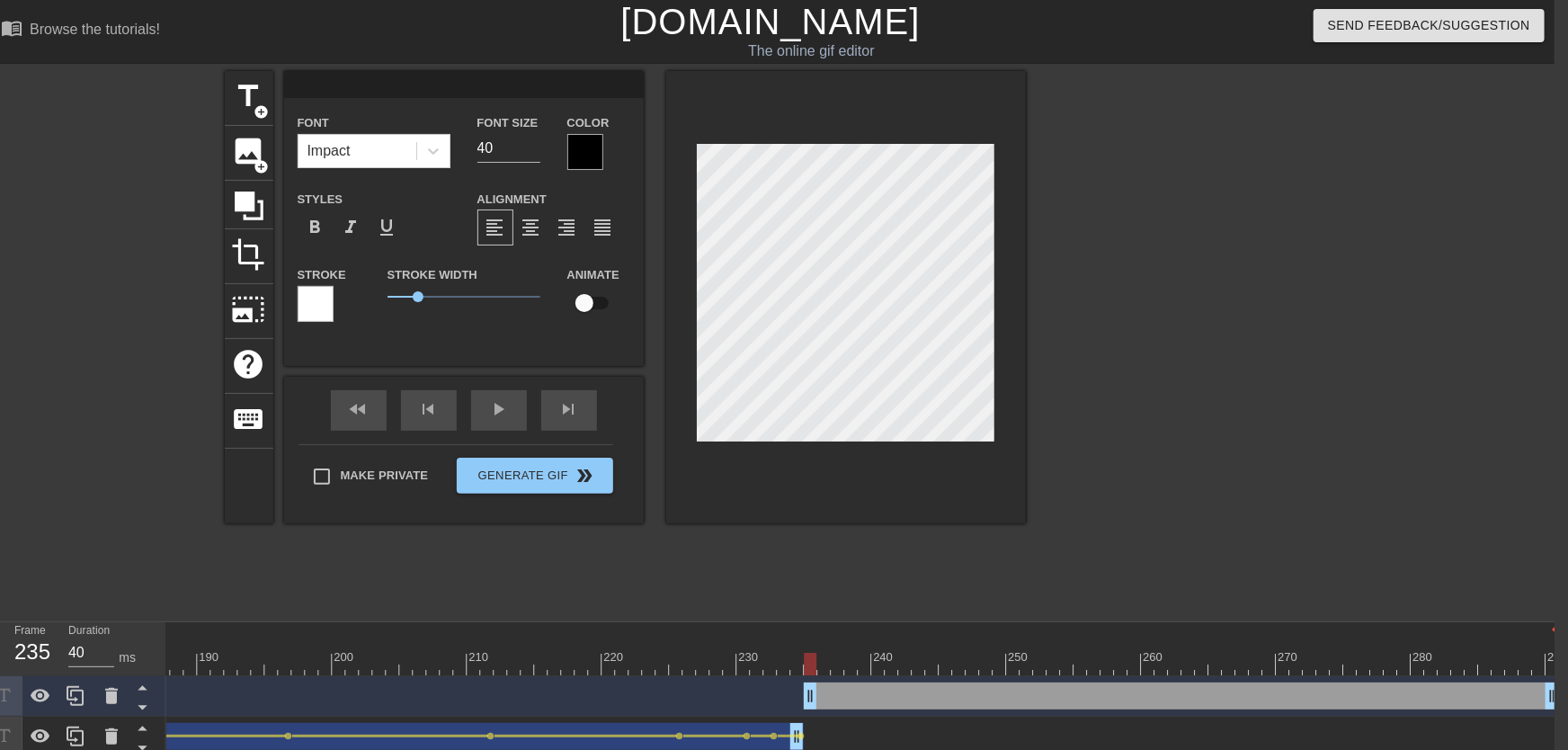
type input "T"
type textarea "T"
type input "To"
type textarea "To"
type input "Ton"
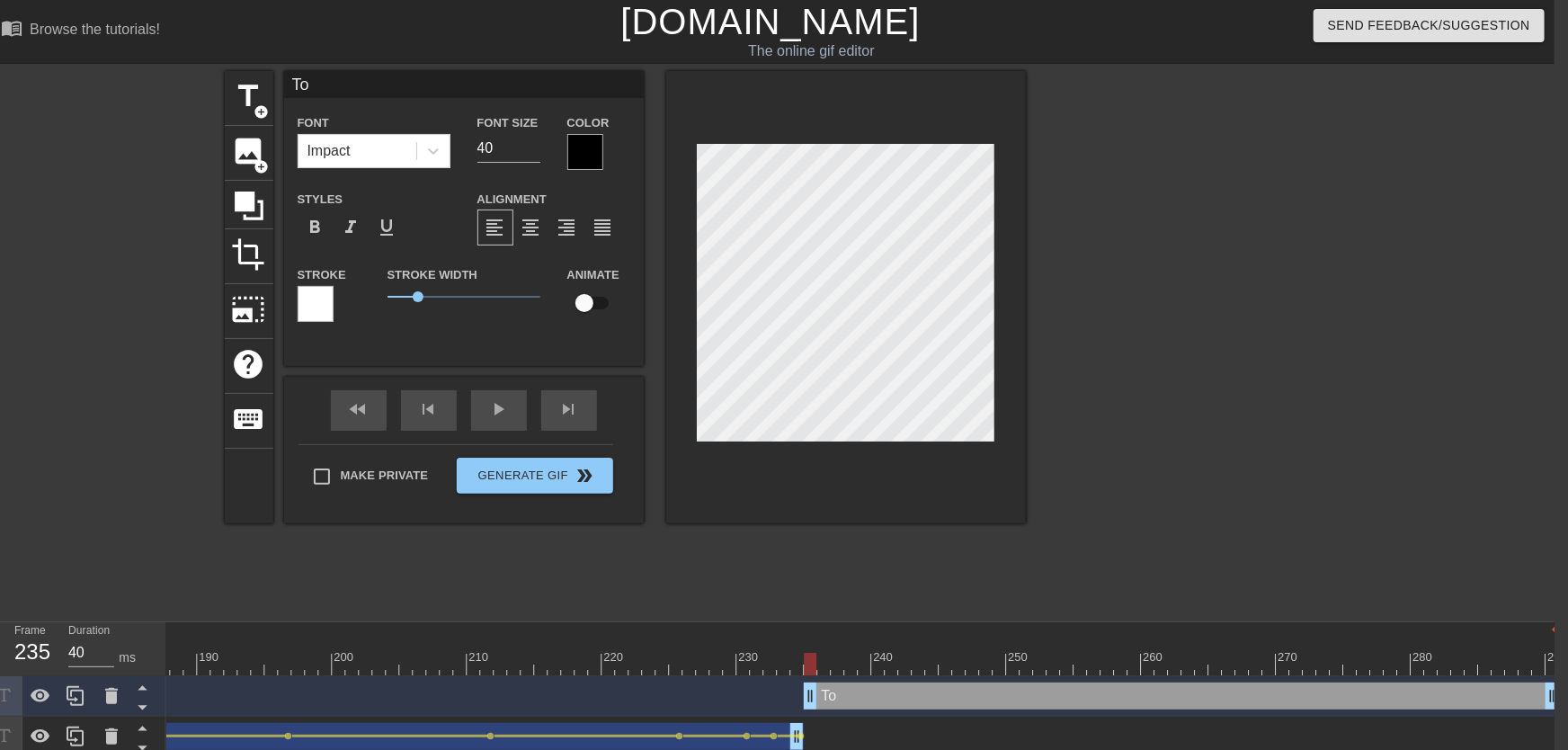
type textarea "Ton"
type input "[PERSON_NAME]"
type textarea "[PERSON_NAME]"
click at [583, 312] on input "checkbox" at bounding box center [584, 303] width 103 height 35
checkbox input "true"
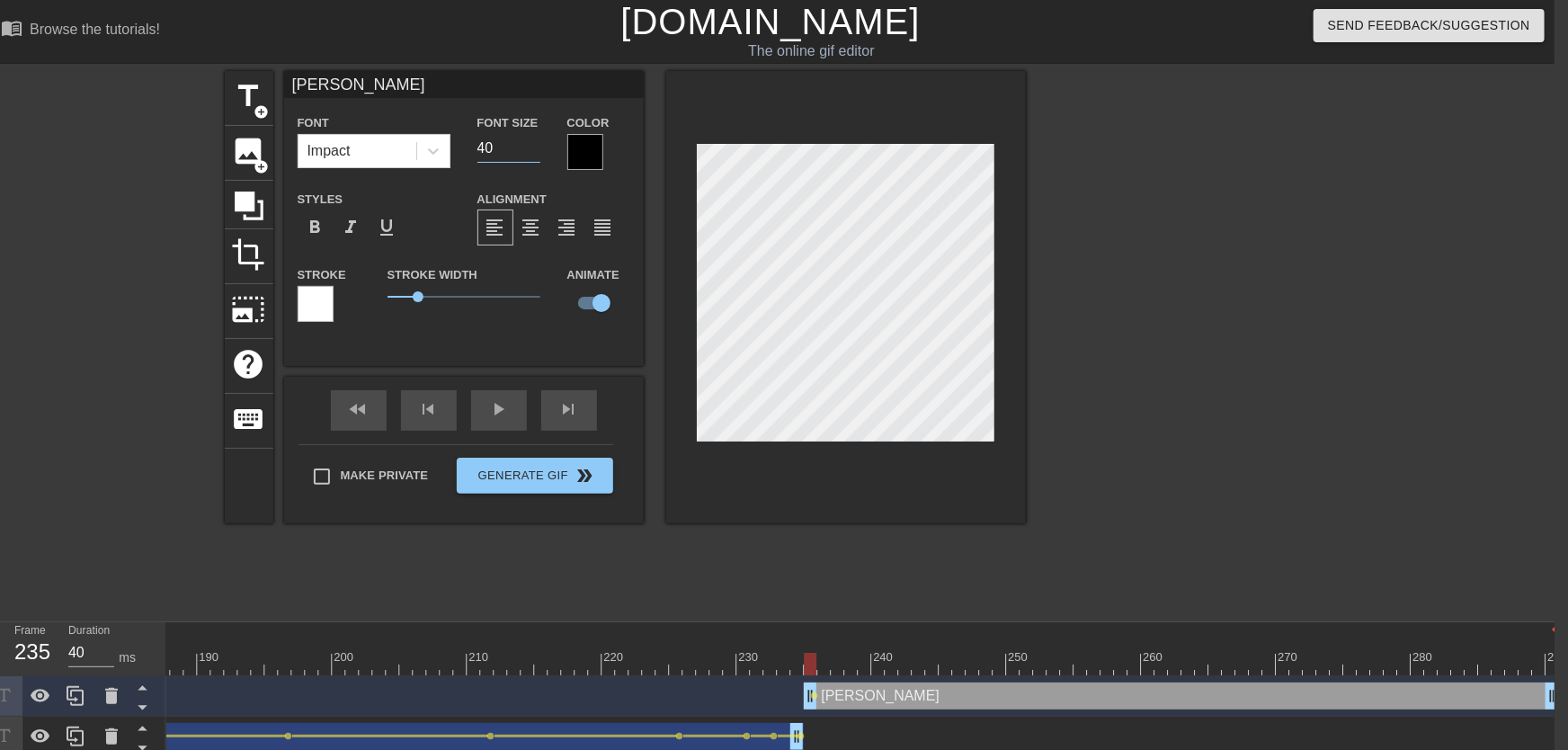
click at [531, 155] on input "40" at bounding box center [509, 148] width 63 height 29
type input "33"
click at [531, 154] on input "33" at bounding box center [509, 148] width 63 height 29
click at [573, 149] on div at bounding box center [585, 152] width 36 height 36
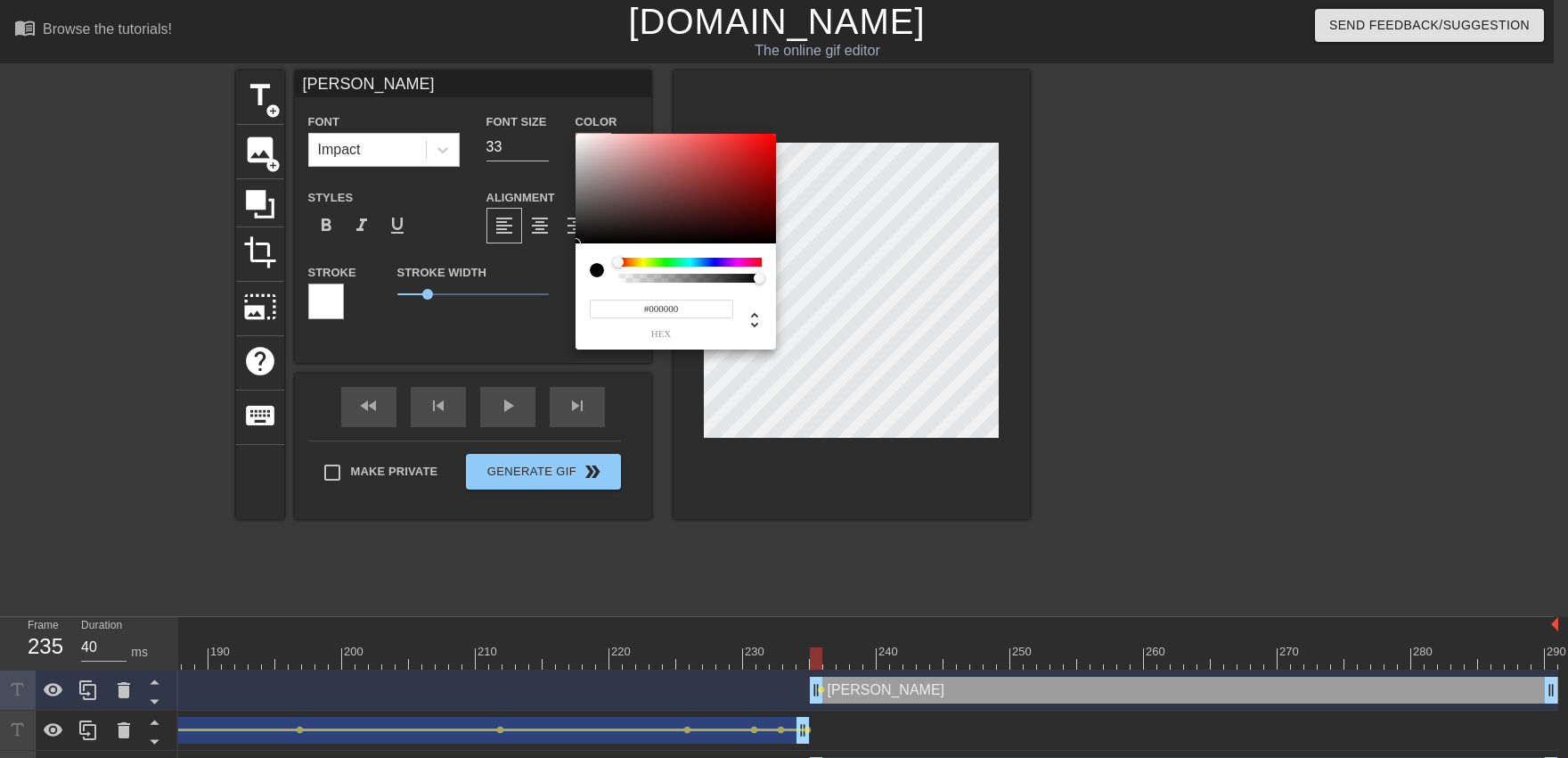
type input "#F8F5F5"
click at [577, 136] on div at bounding box center [675, 189] width 200 height 111
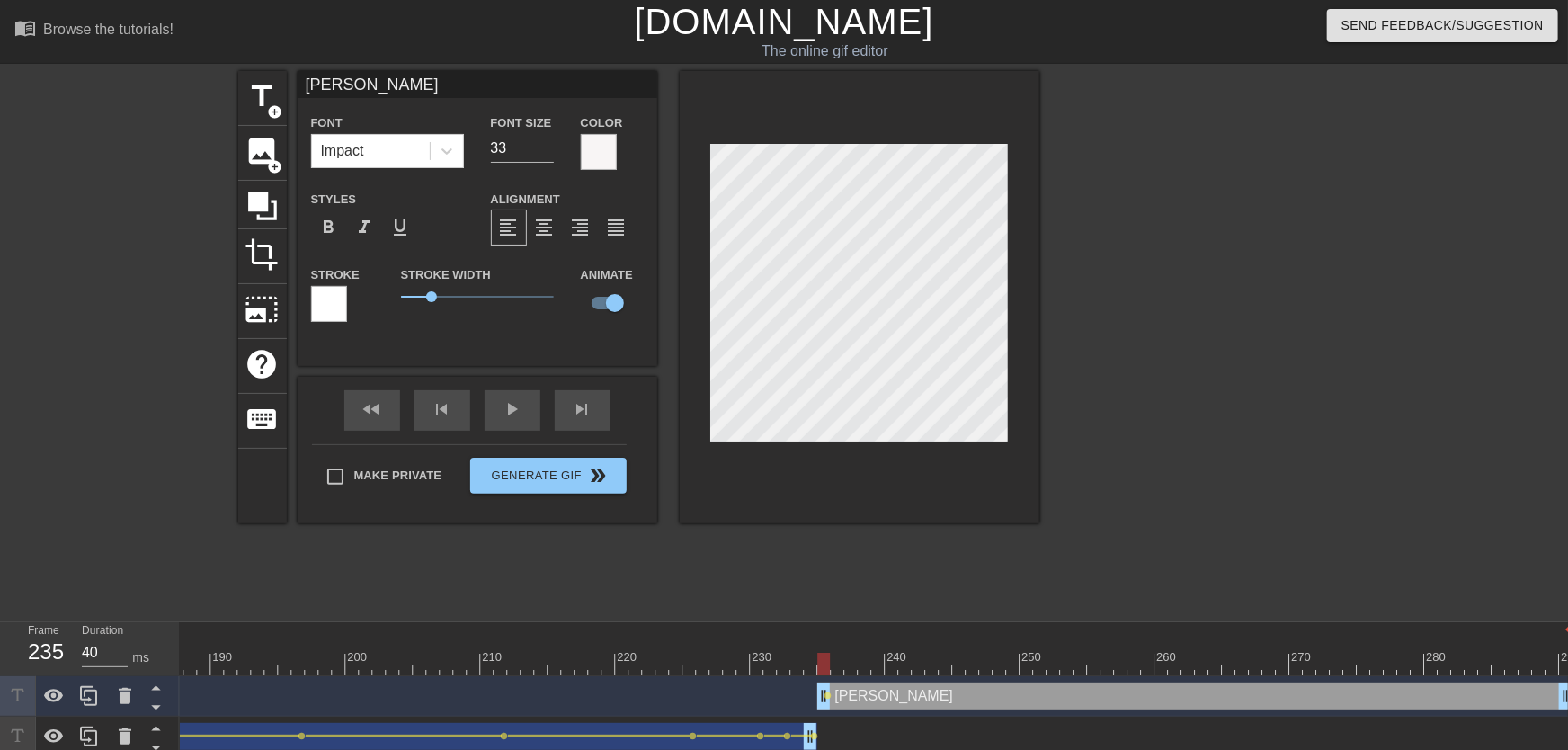
click at [330, 293] on div at bounding box center [329, 304] width 36 height 36
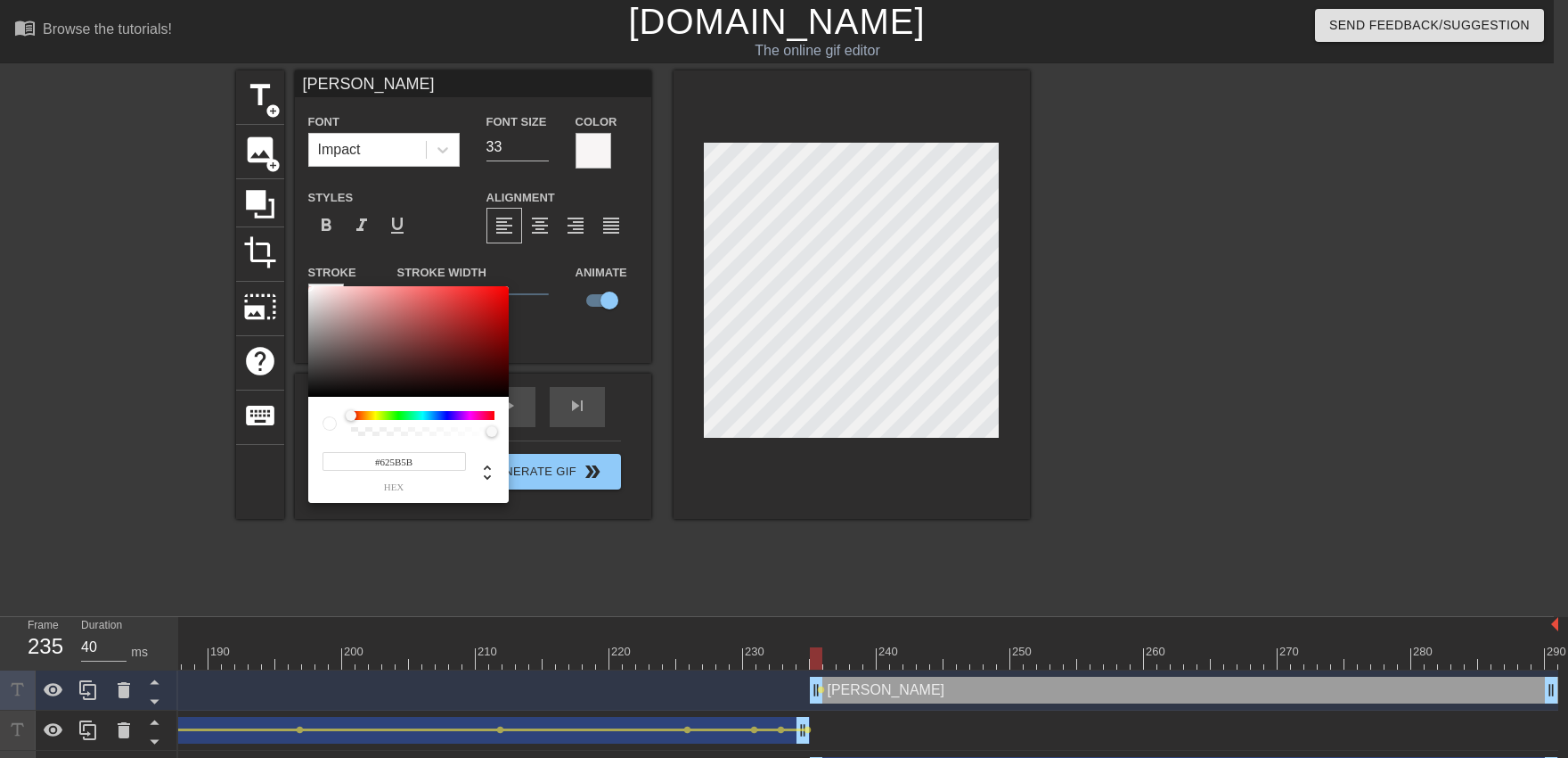
type input "#000000"
drag, startPoint x: 328, startPoint y: 290, endPoint x: 284, endPoint y: 467, distance: 182.4
click at [308, 397] on div at bounding box center [408, 341] width 200 height 111
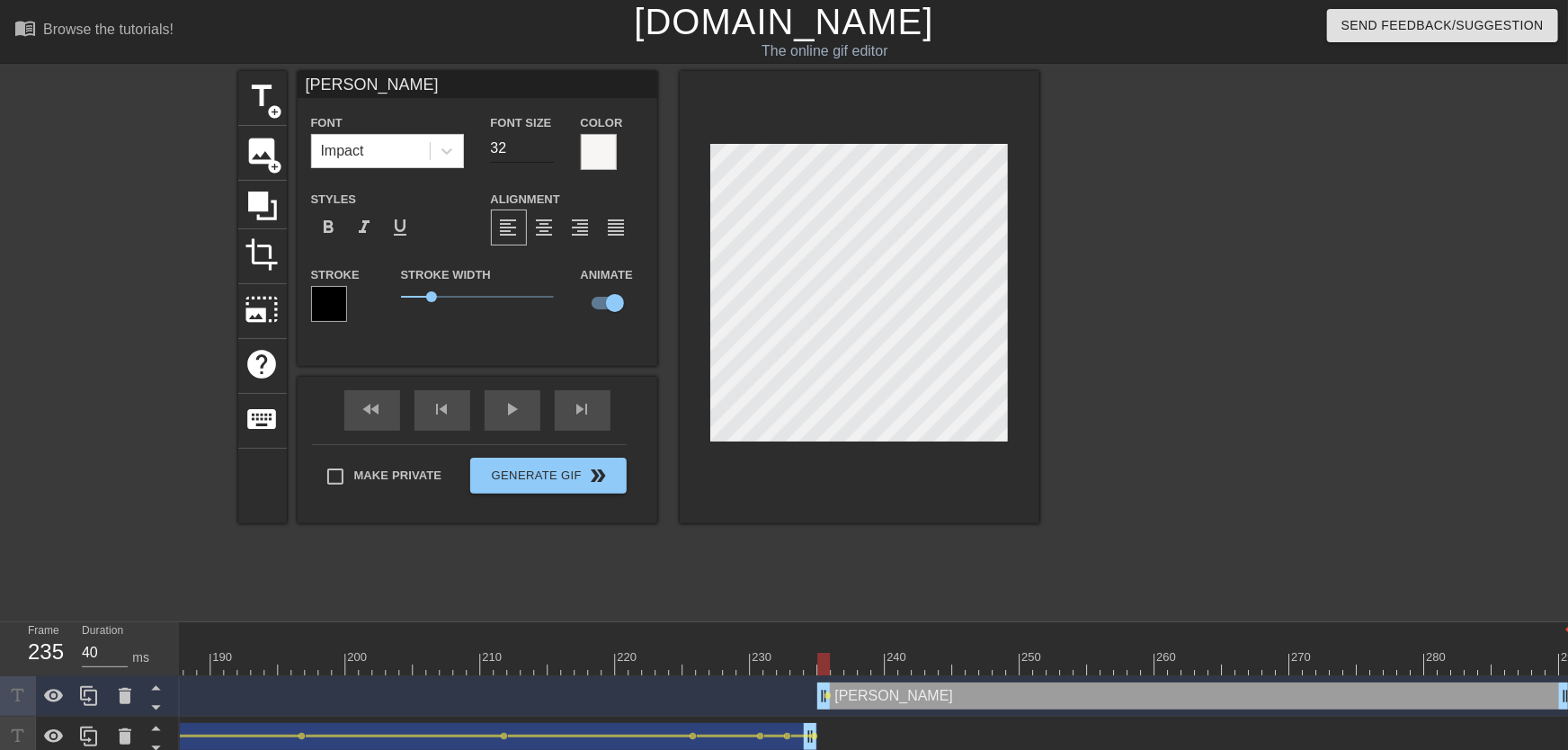
click at [543, 152] on input "32" at bounding box center [523, 148] width 63 height 29
click at [543, 152] on input "31" at bounding box center [523, 148] width 63 height 29
click at [544, 155] on input "30" at bounding box center [523, 148] width 63 height 29
type input "29"
click at [544, 155] on input "29" at bounding box center [523, 148] width 63 height 29
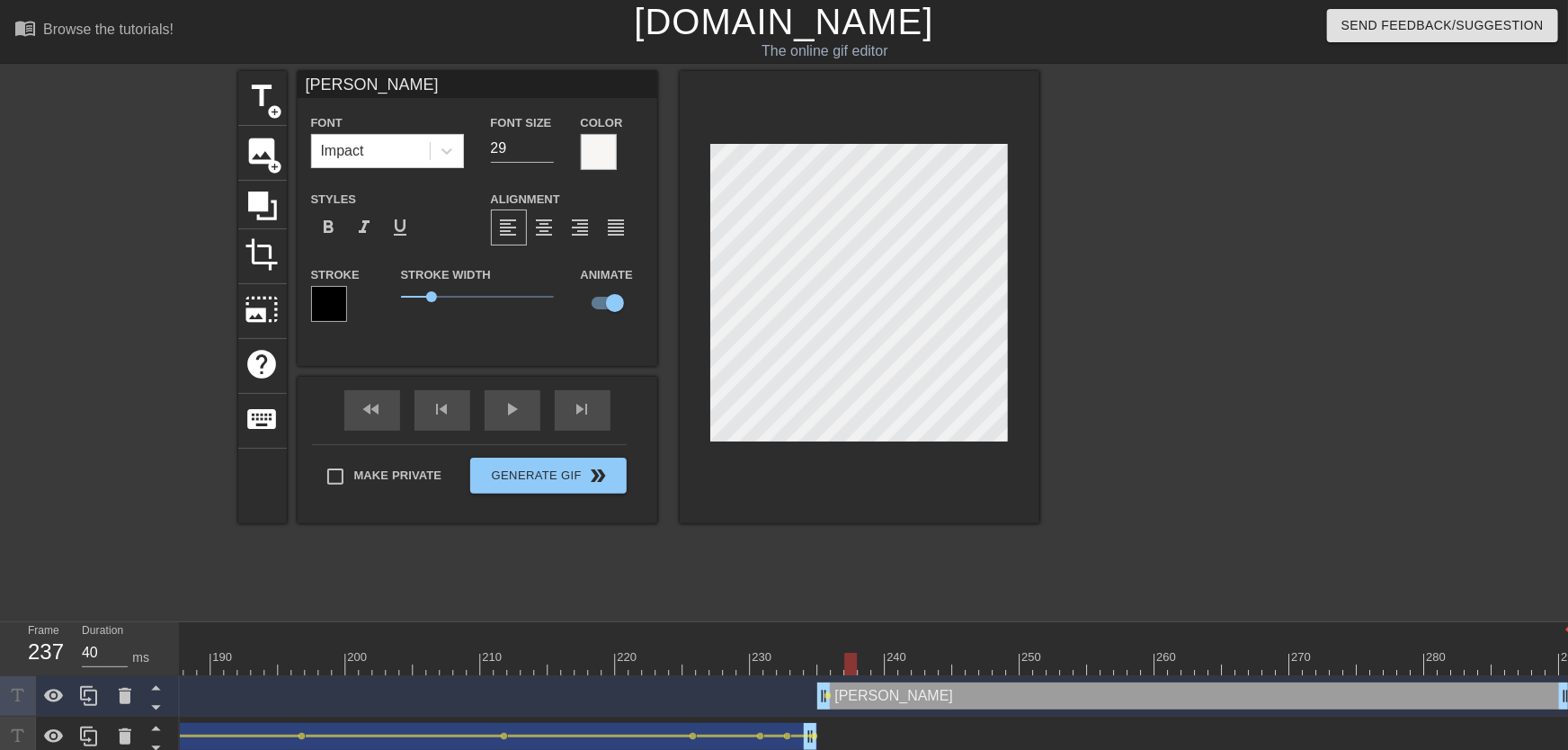
drag, startPoint x: 826, startPoint y: 666, endPoint x: 857, endPoint y: 668, distance: 31.1
click at [827, 664] on span "lens" at bounding box center [829, 696] width 8 height 8
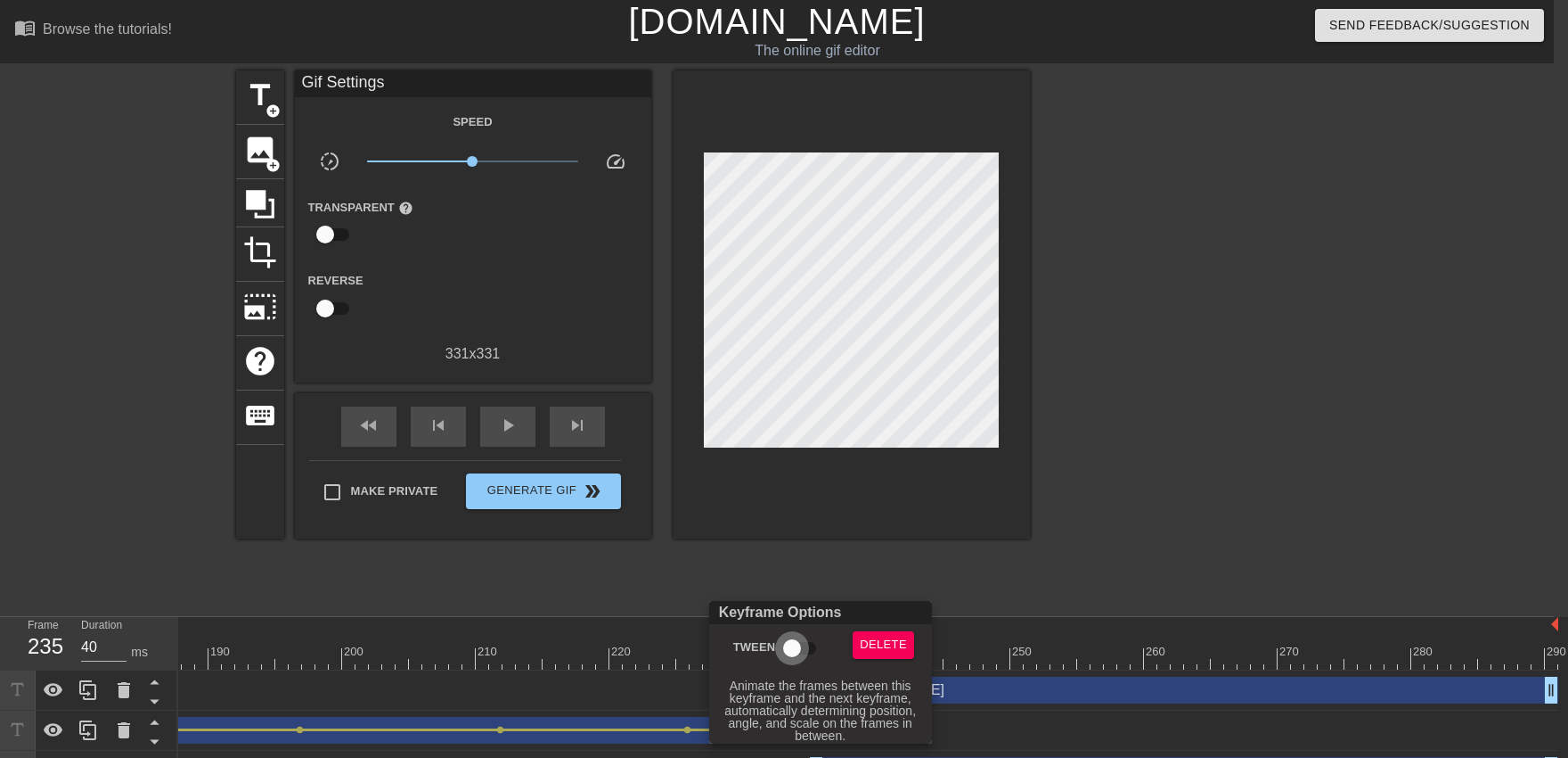
click at [808, 658] on input "Tween" at bounding box center [792, 647] width 102 height 34
checkbox input "true"
drag, startPoint x: 858, startPoint y: 517, endPoint x: 838, endPoint y: 585, distance: 70.9
click at [858, 517] on div at bounding box center [784, 379] width 1568 height 758
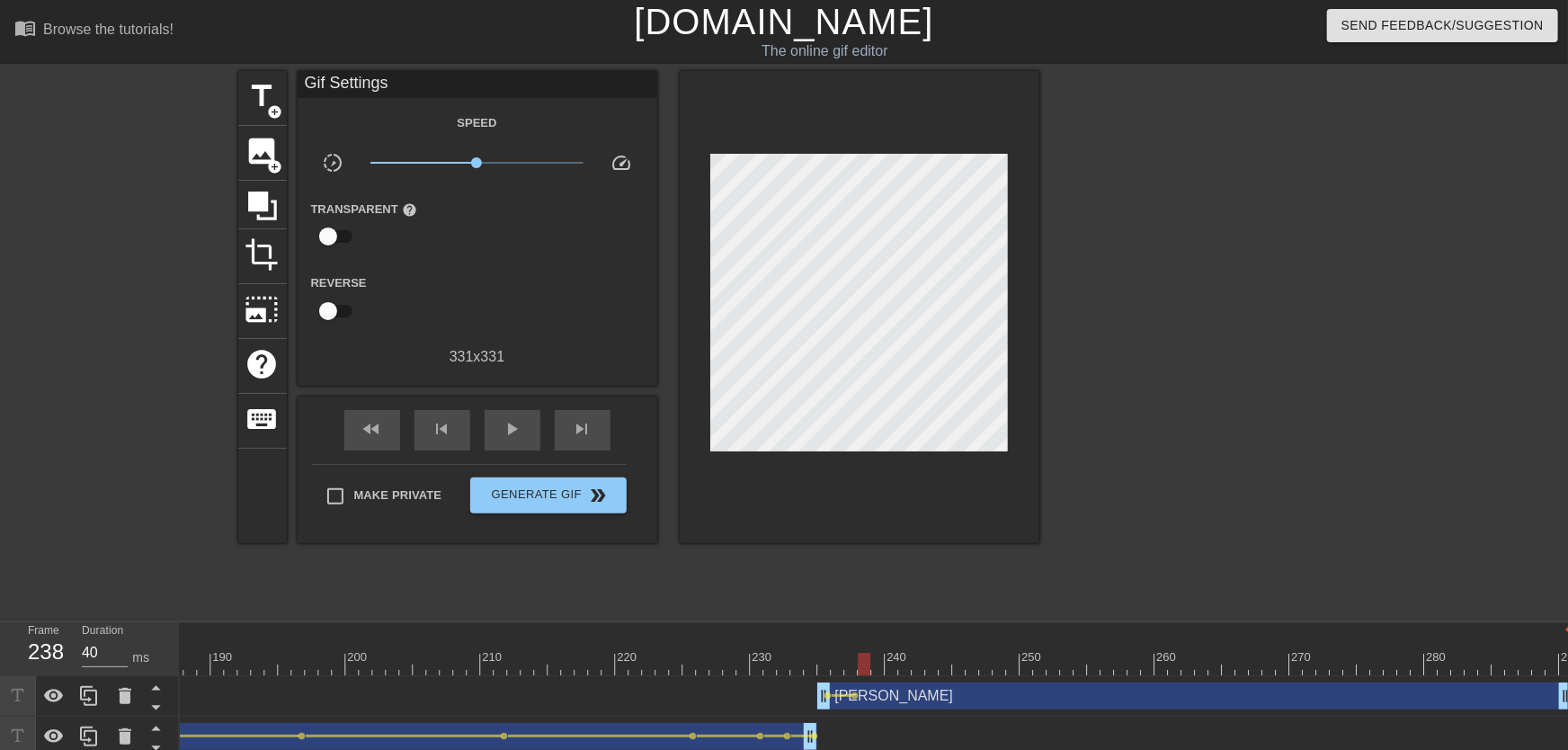
drag, startPoint x: 837, startPoint y: 658, endPoint x: 867, endPoint y: 666, distance: 31.0
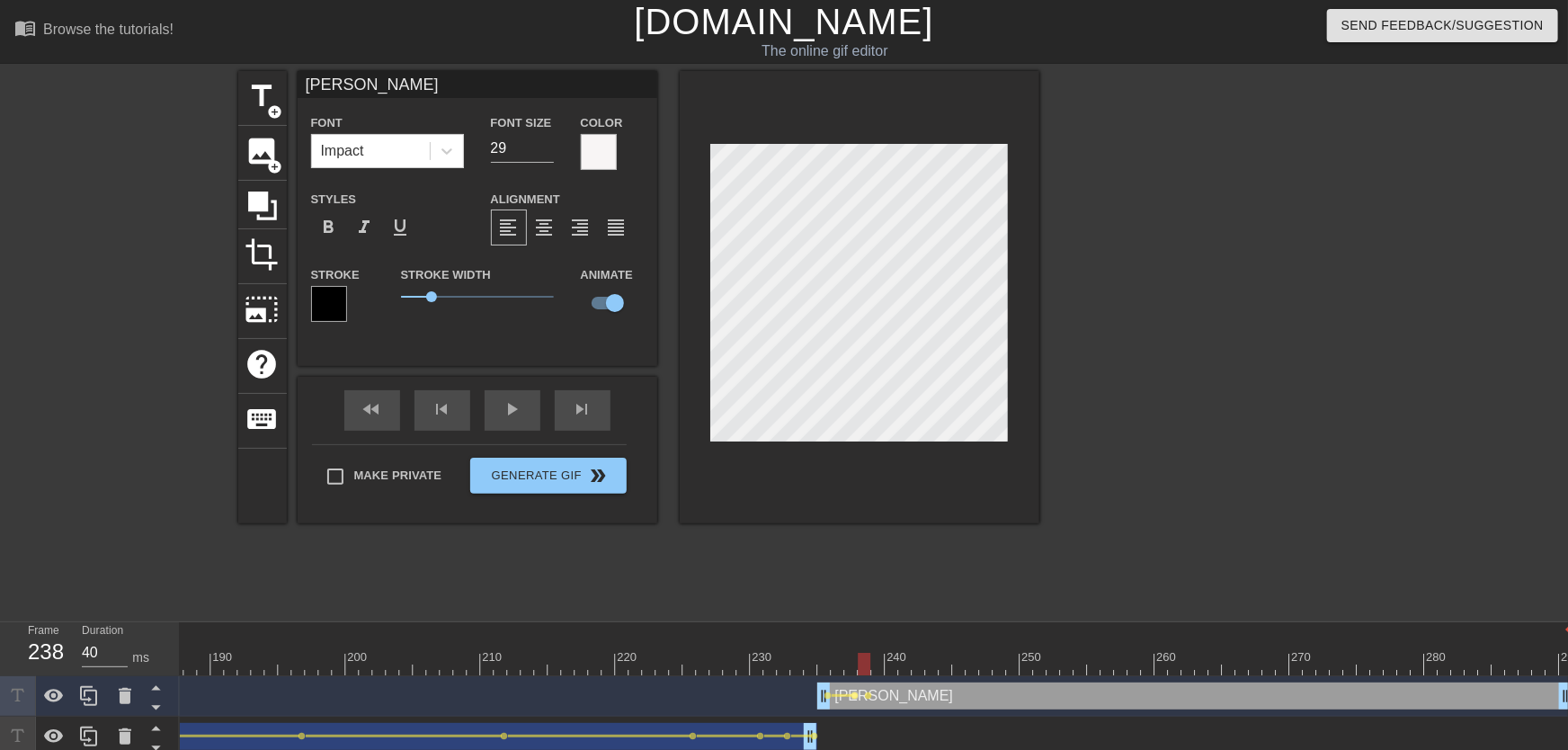
click at [856, 664] on span "lens" at bounding box center [856, 696] width 8 height 8
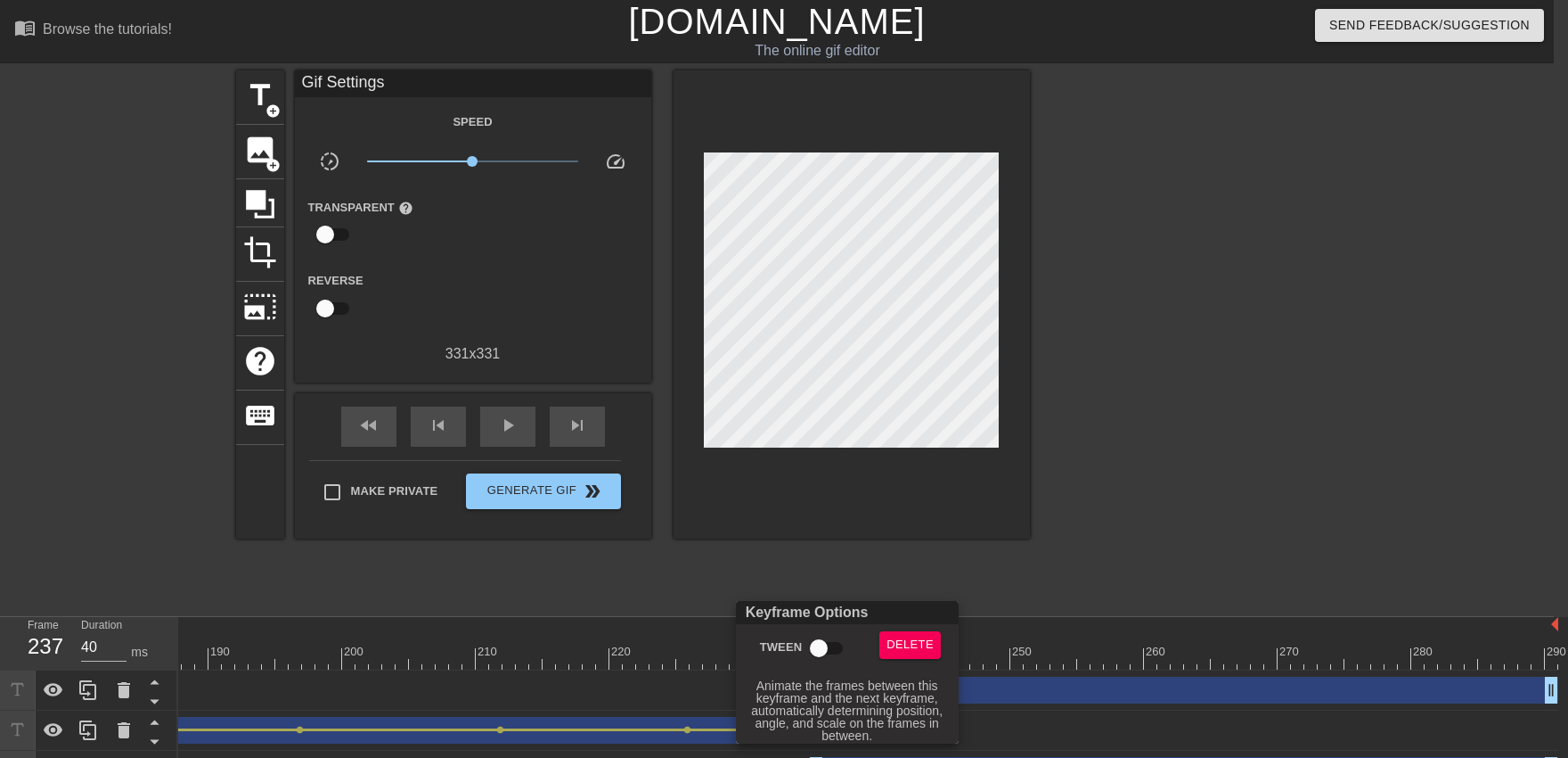
click at [835, 657] on input "Tween" at bounding box center [818, 647] width 102 height 34
checkbox input "true"
click at [920, 527] on div at bounding box center [784, 379] width 1568 height 758
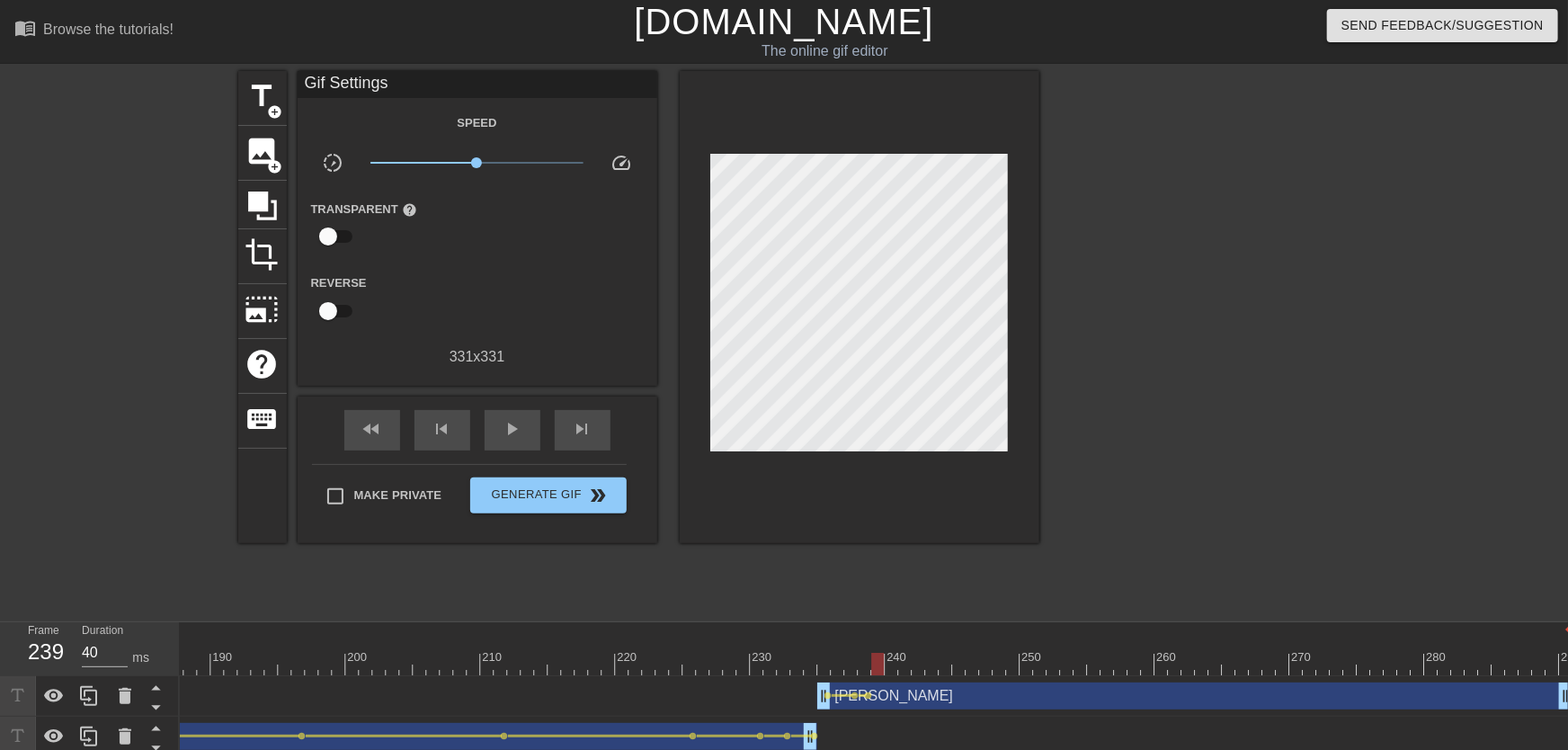
drag, startPoint x: 857, startPoint y: 670, endPoint x: 876, endPoint y: 670, distance: 19.0
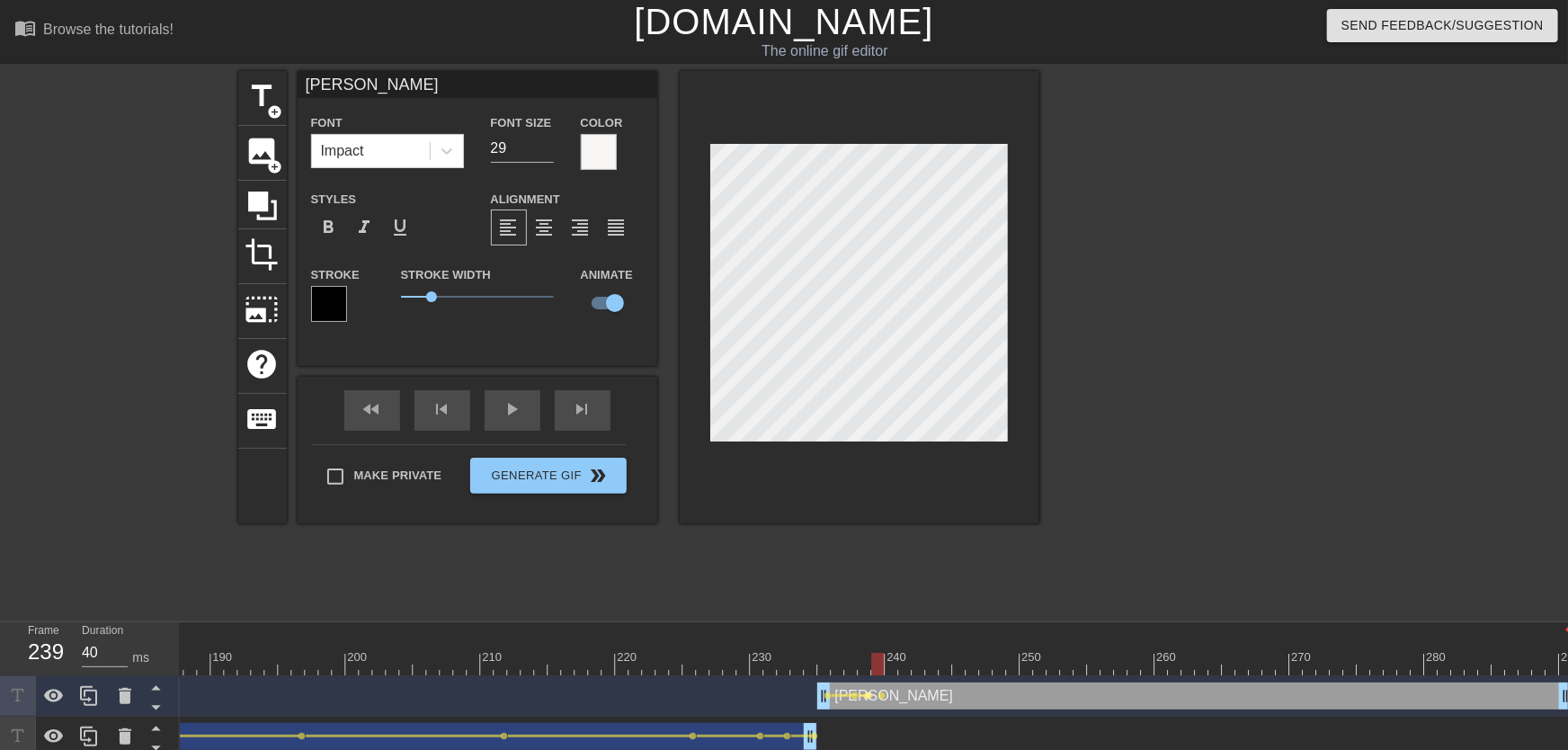
click at [870, 664] on span "lens" at bounding box center [869, 696] width 8 height 8
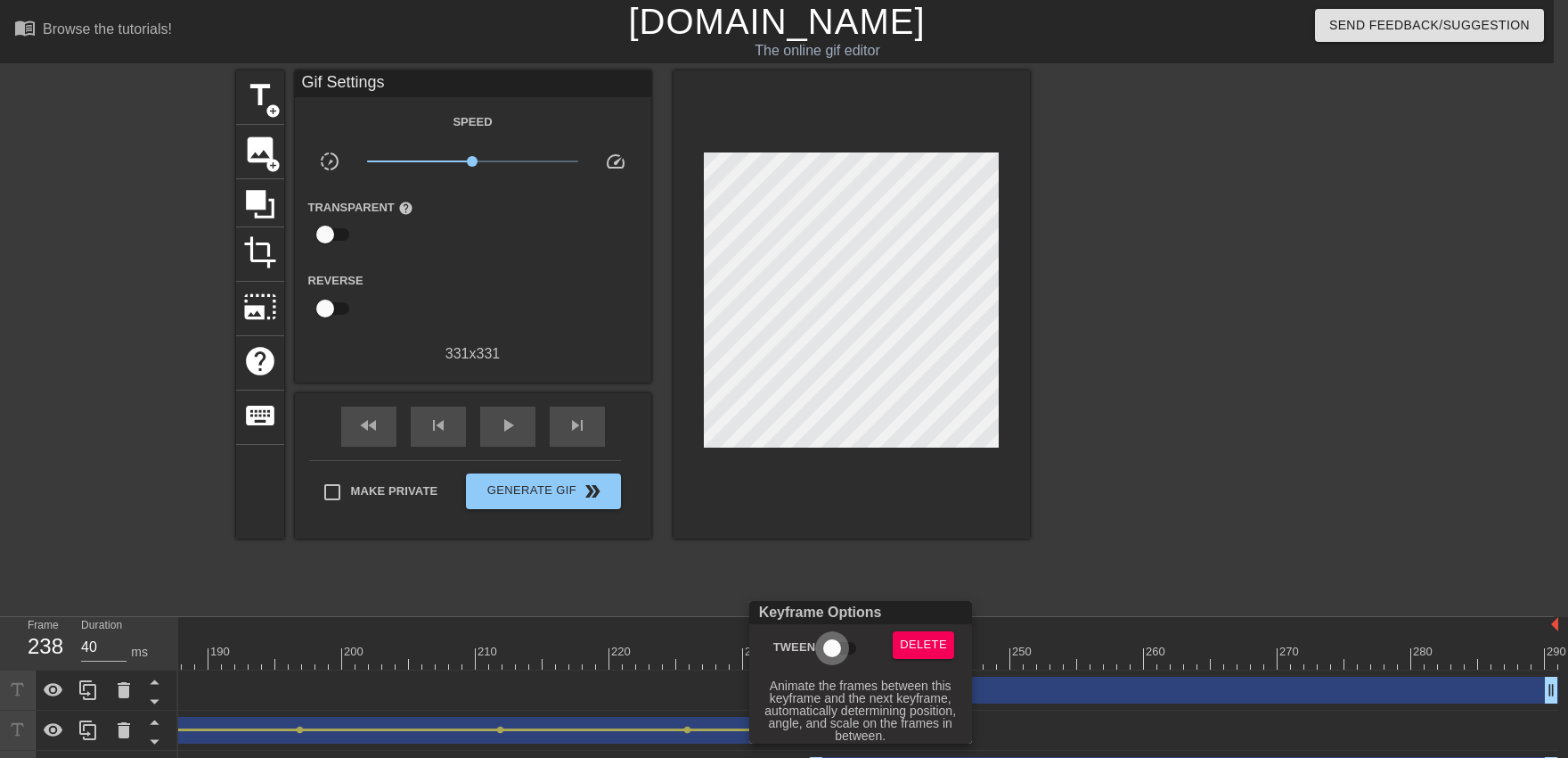
click at [838, 658] on input "Tween" at bounding box center [832, 647] width 102 height 34
checkbox input "true"
click at [838, 565] on div at bounding box center [784, 379] width 1568 height 758
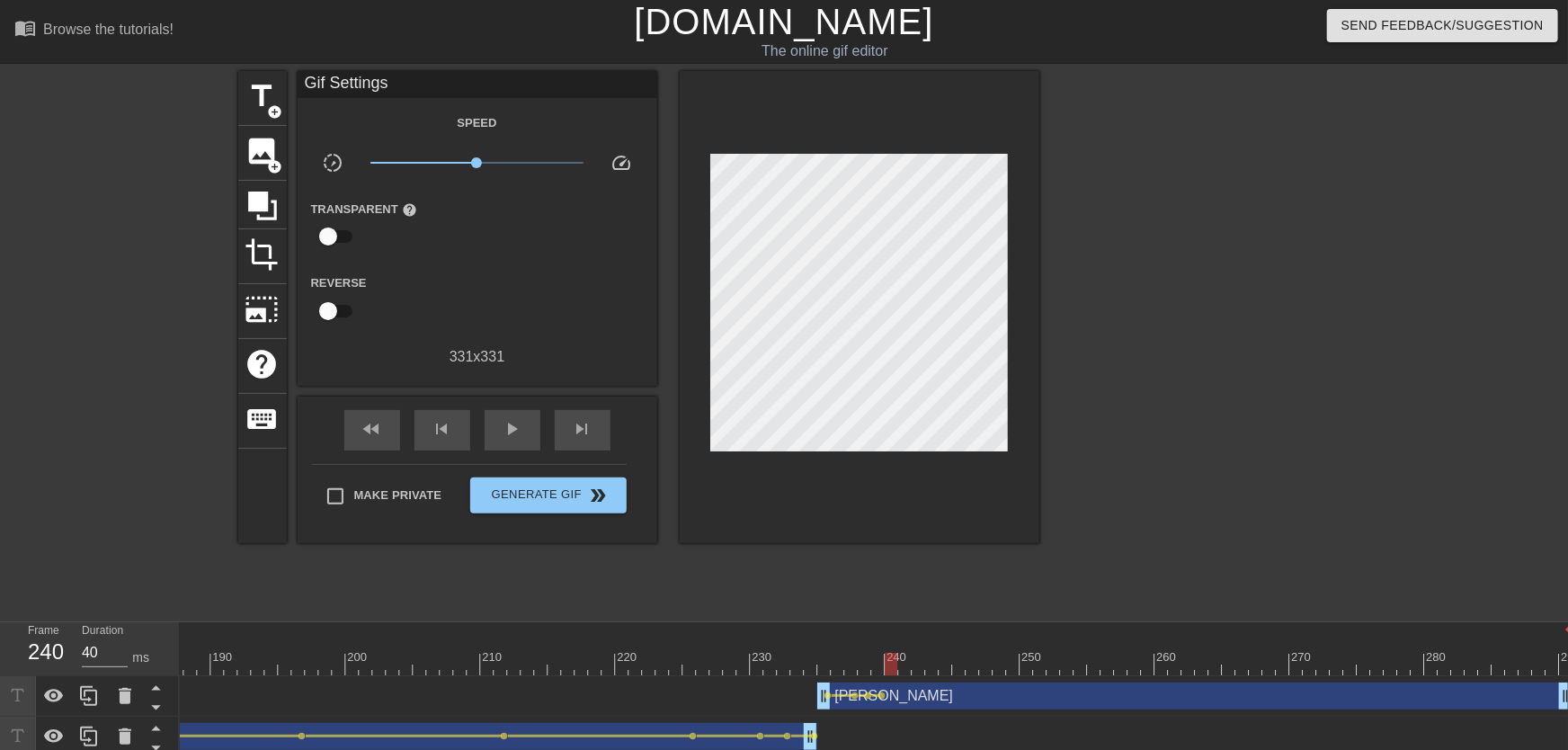
drag, startPoint x: 873, startPoint y: 666, endPoint x: 889, endPoint y: 668, distance: 16.1
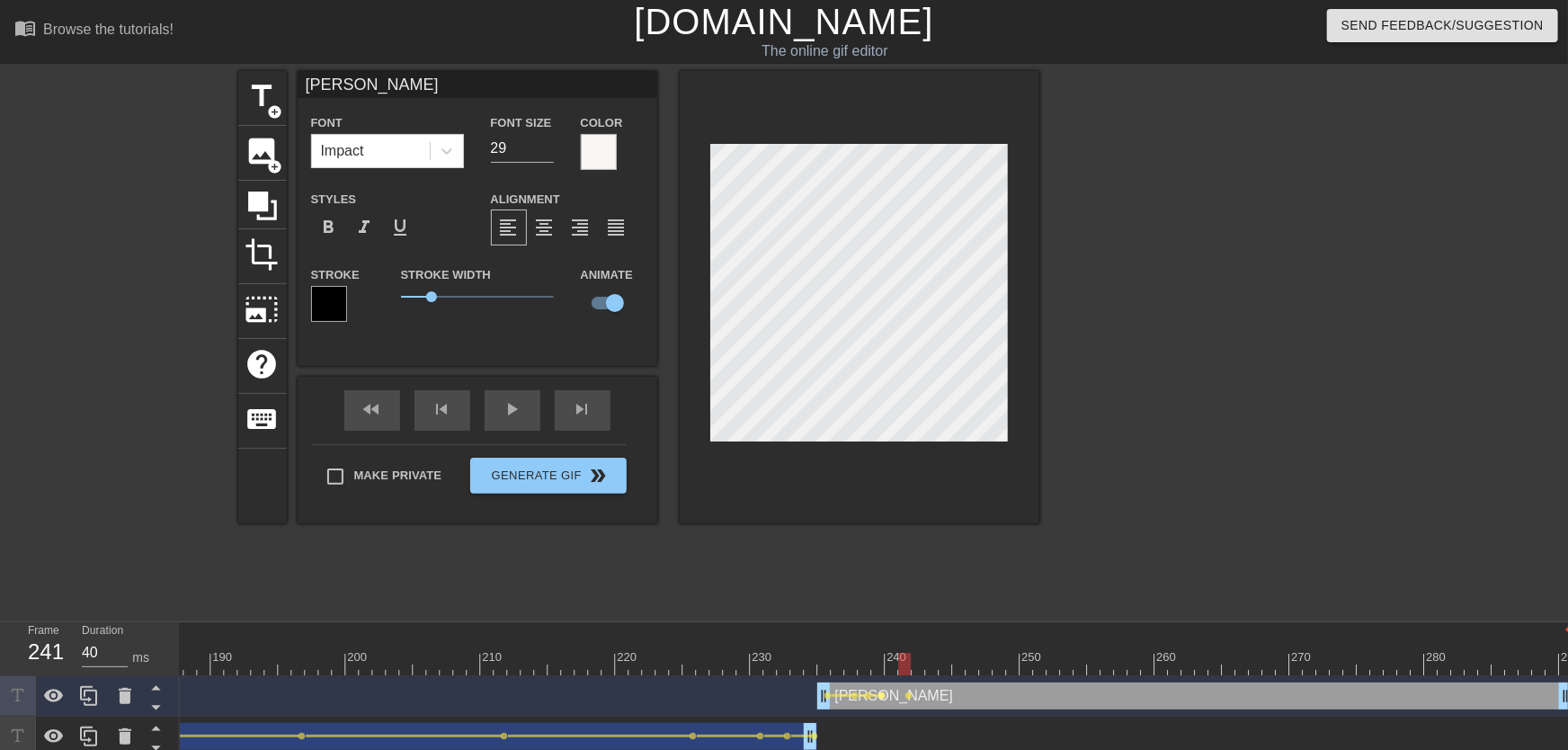
click at [880, 664] on span "lens" at bounding box center [882, 696] width 8 height 8
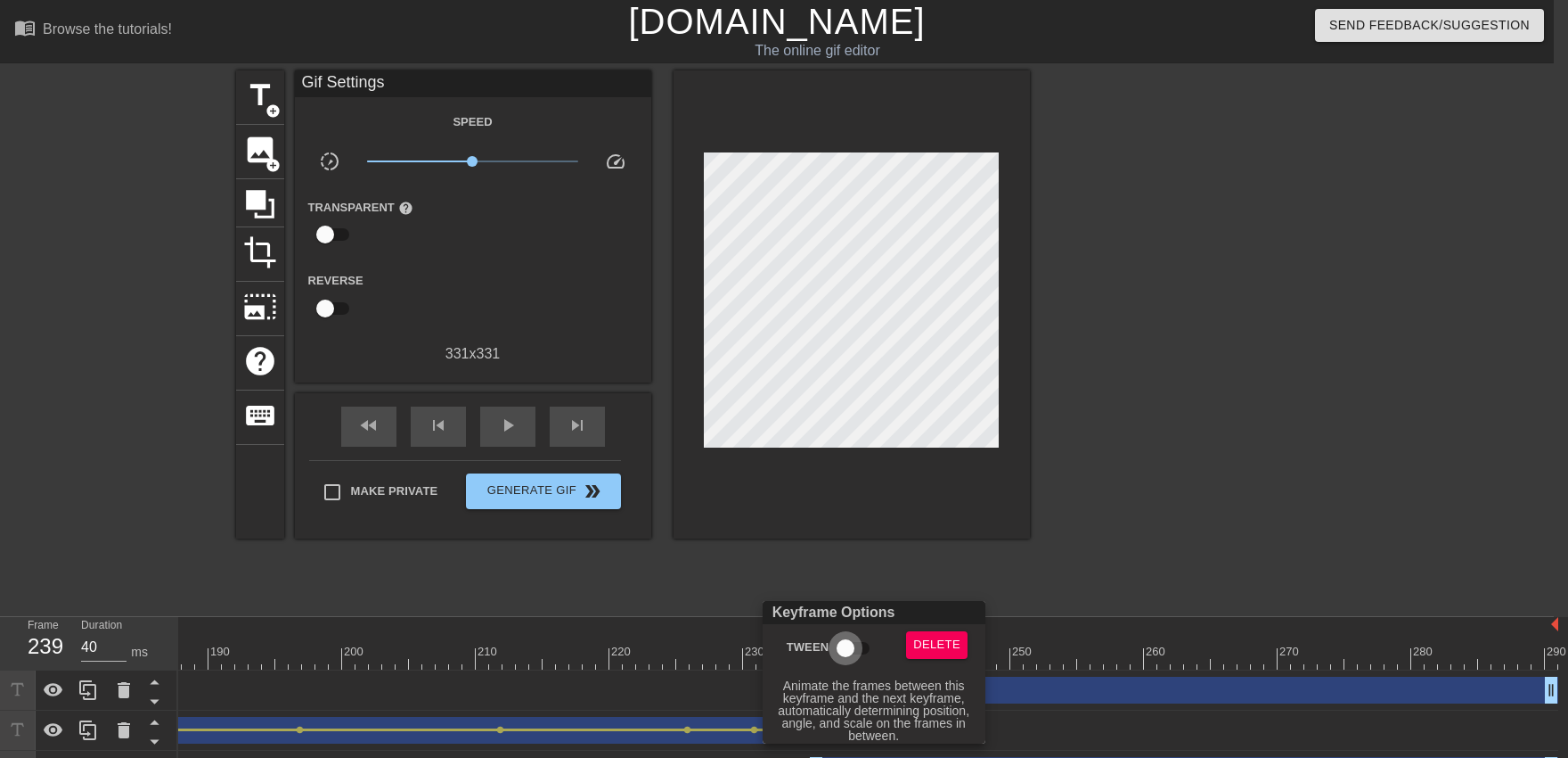
click at [844, 649] on input "Tween" at bounding box center [846, 647] width 102 height 34
checkbox input "true"
click at [846, 533] on div at bounding box center [784, 379] width 1568 height 758
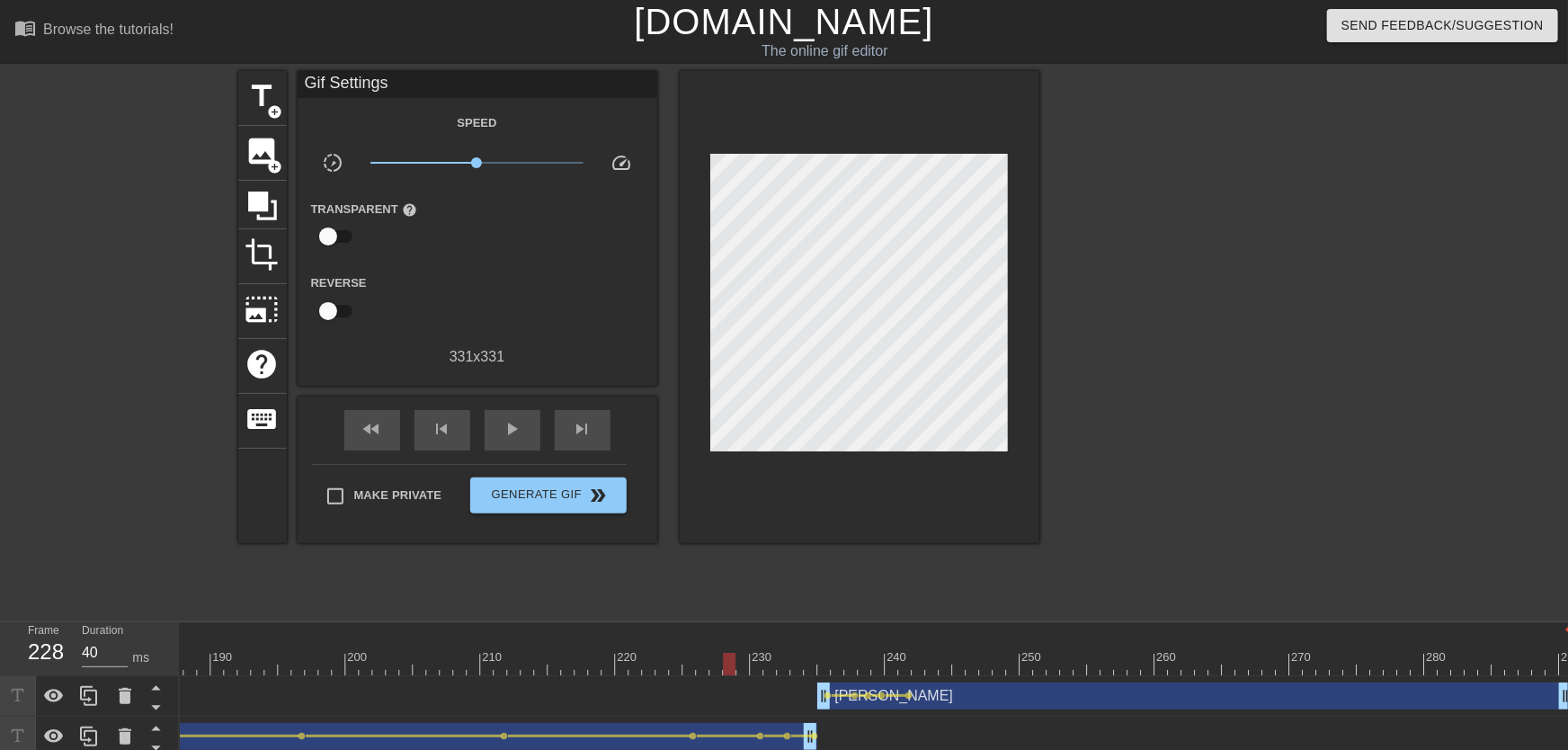
drag, startPoint x: 826, startPoint y: 655, endPoint x: 632, endPoint y: 601, distance: 201.4
click at [503, 437] on span "play_arrow" at bounding box center [512, 429] width 22 height 22
drag, startPoint x: 828, startPoint y: 664, endPoint x: 892, endPoint y: 668, distance: 64.1
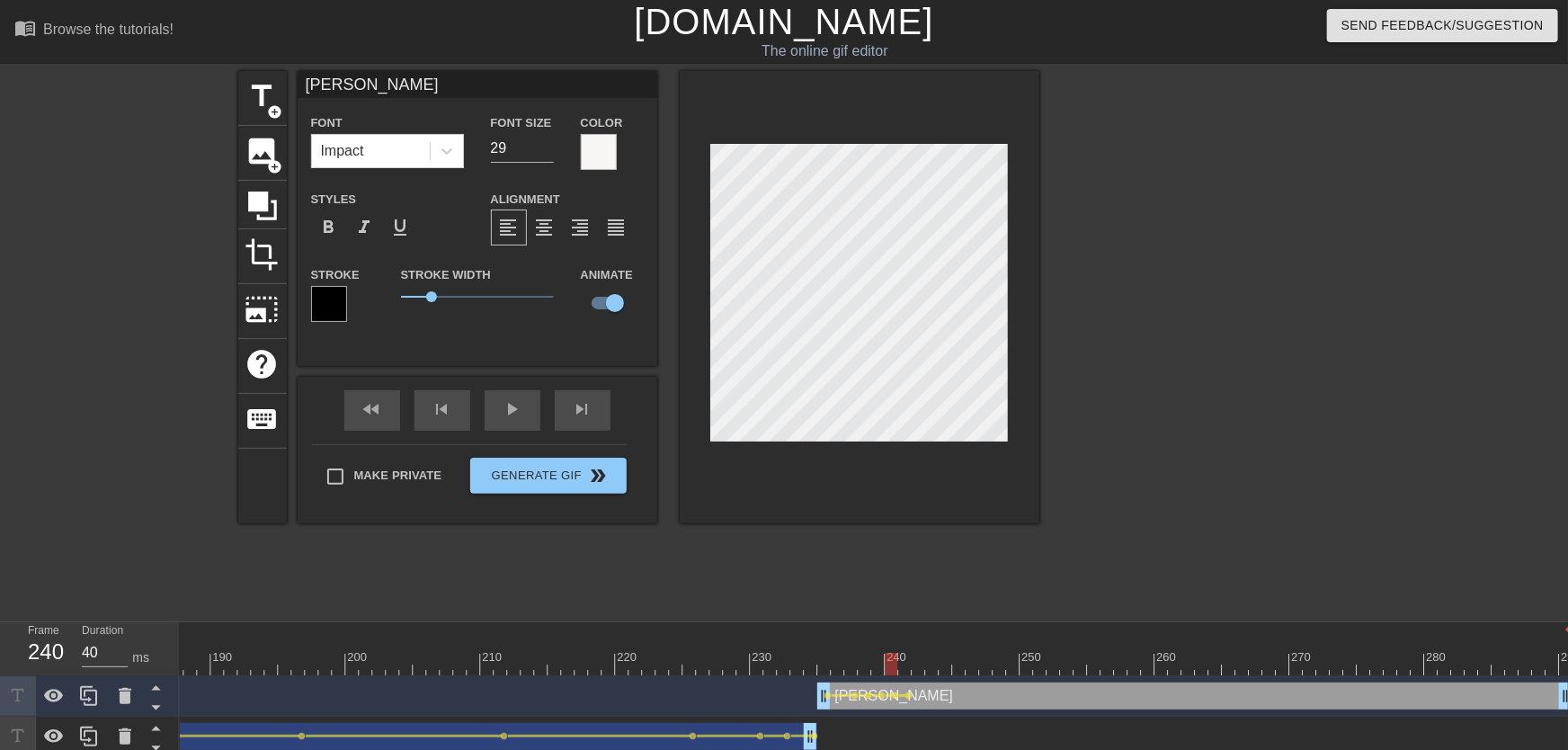
drag, startPoint x: 852, startPoint y: 664, endPoint x: 947, endPoint y: 668, distance: 95.1
drag, startPoint x: 957, startPoint y: 687, endPoint x: 955, endPoint y: 669, distance: 18.1
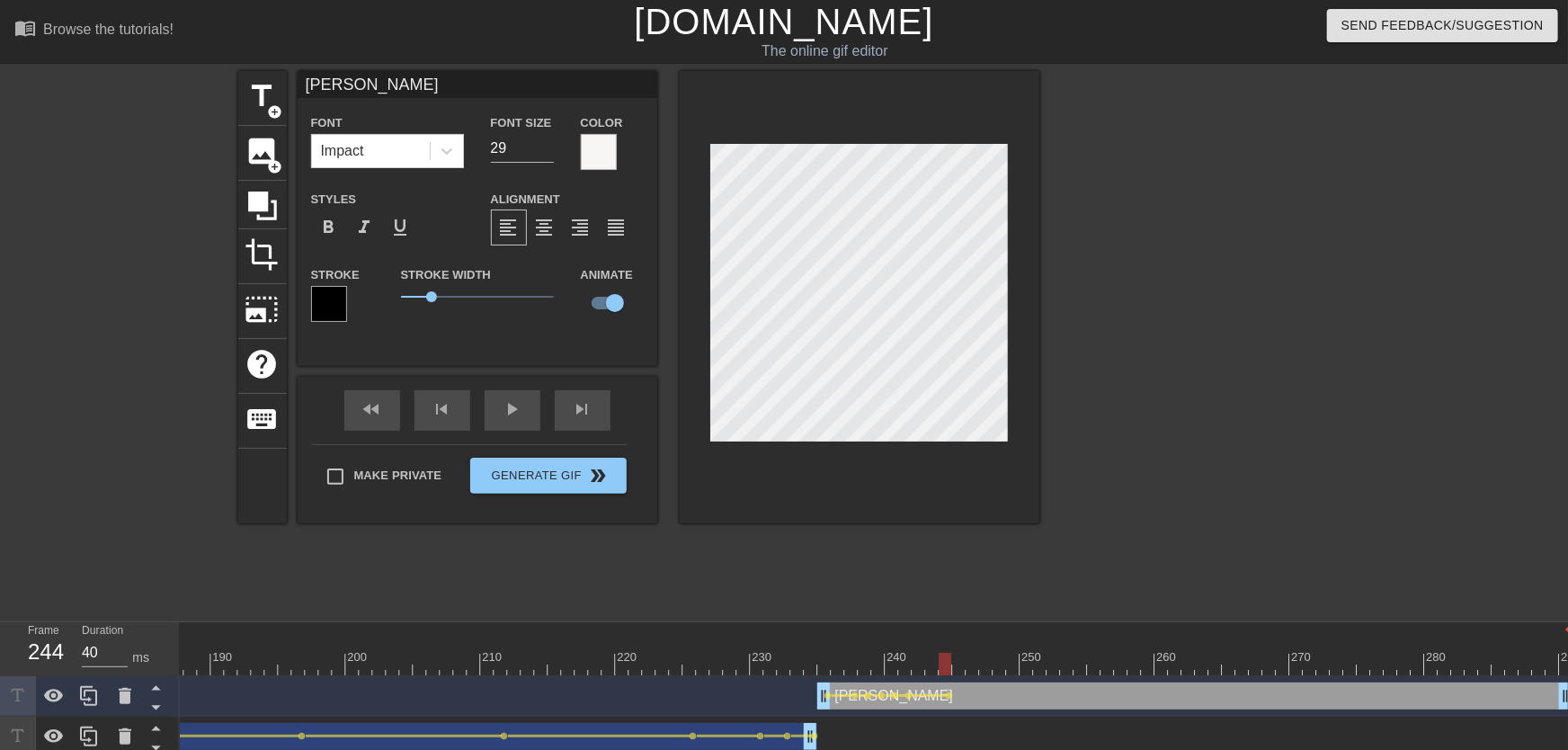
drag, startPoint x: 953, startPoint y: 664, endPoint x: 965, endPoint y: 671, distance: 13.9
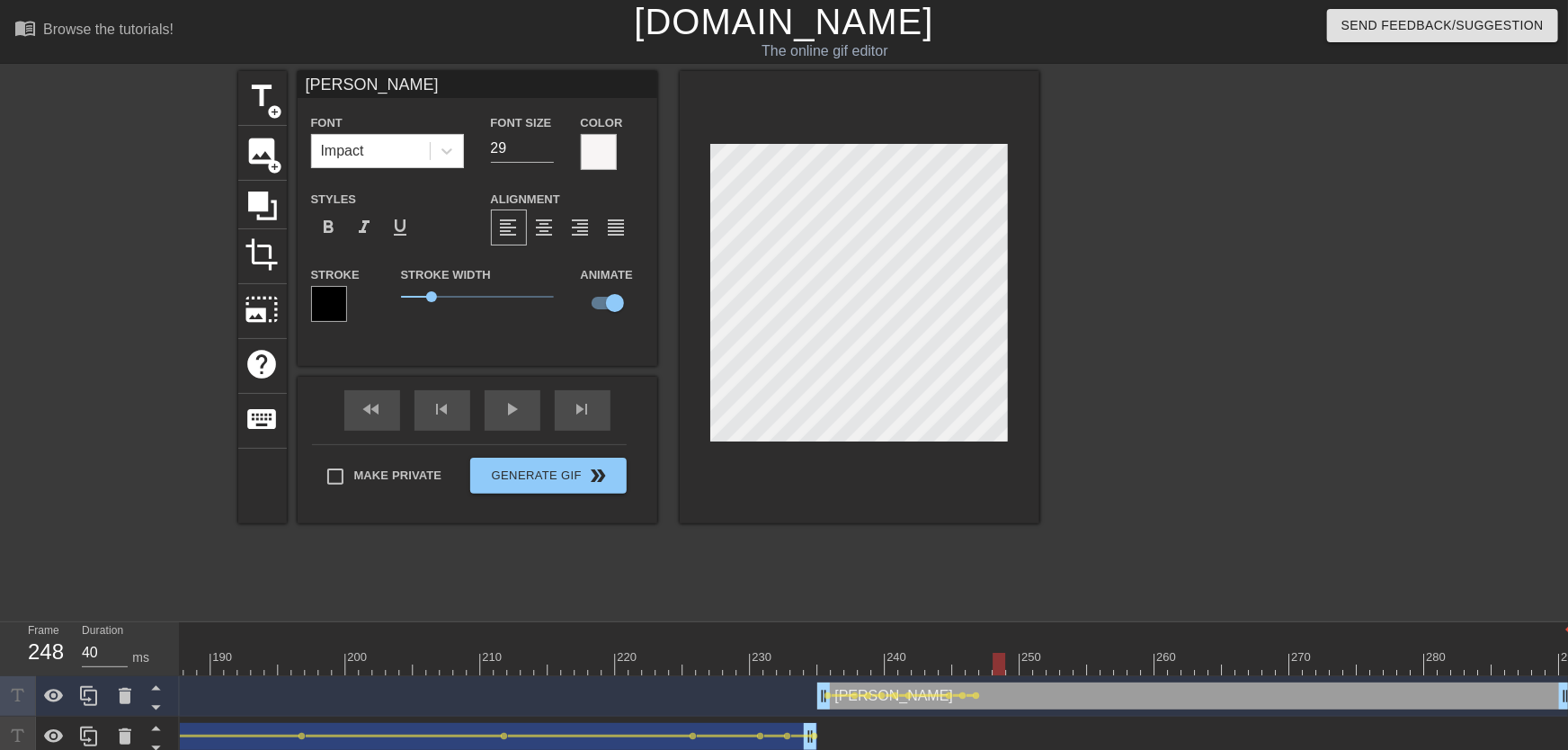
drag, startPoint x: 1007, startPoint y: 656, endPoint x: 1022, endPoint y: 664, distance: 17.0
drag, startPoint x: 1035, startPoint y: 658, endPoint x: 1058, endPoint y: 662, distance: 23.3
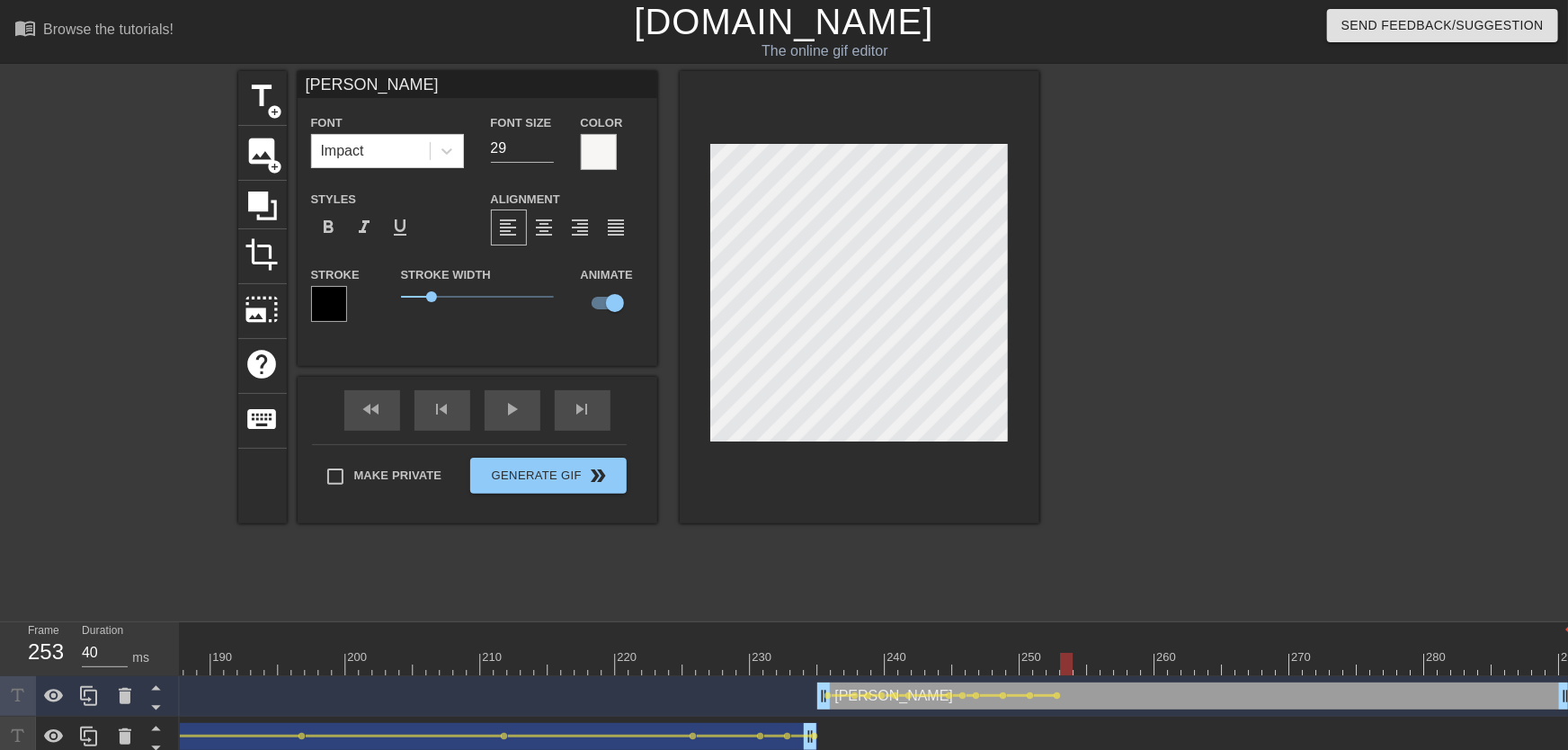
drag, startPoint x: 1059, startPoint y: 668, endPoint x: 1070, endPoint y: 664, distance: 11.7
click at [1040, 664] on div at bounding box center [1066, 664] width 13 height 23
drag, startPoint x: 1105, startPoint y: 662, endPoint x: 1140, endPoint y: 667, distance: 35.4
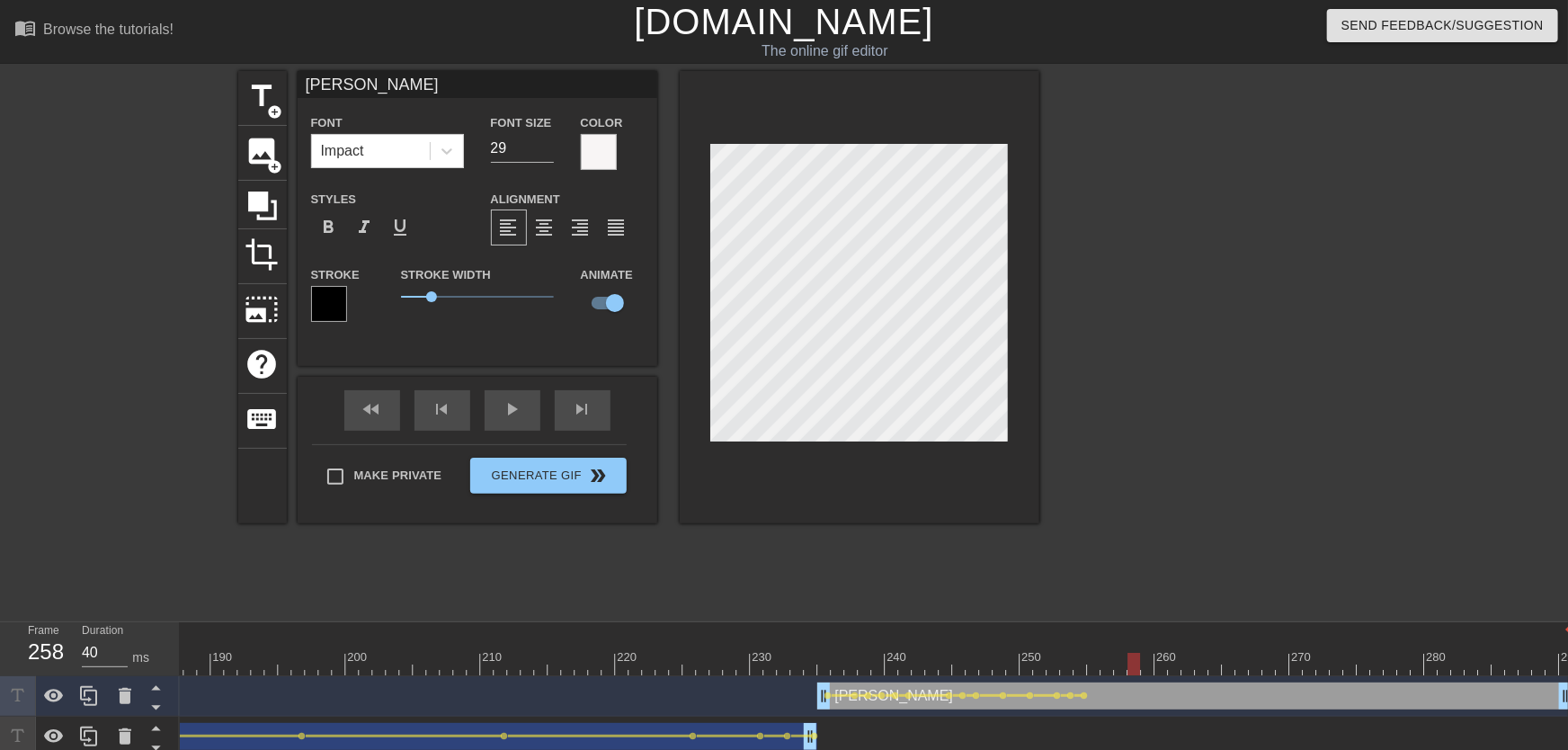
drag, startPoint x: 1142, startPoint y: 660, endPoint x: 1162, endPoint y: 663, distance: 20.2
drag, startPoint x: 1190, startPoint y: 668, endPoint x: 1269, endPoint y: 664, distance: 79.1
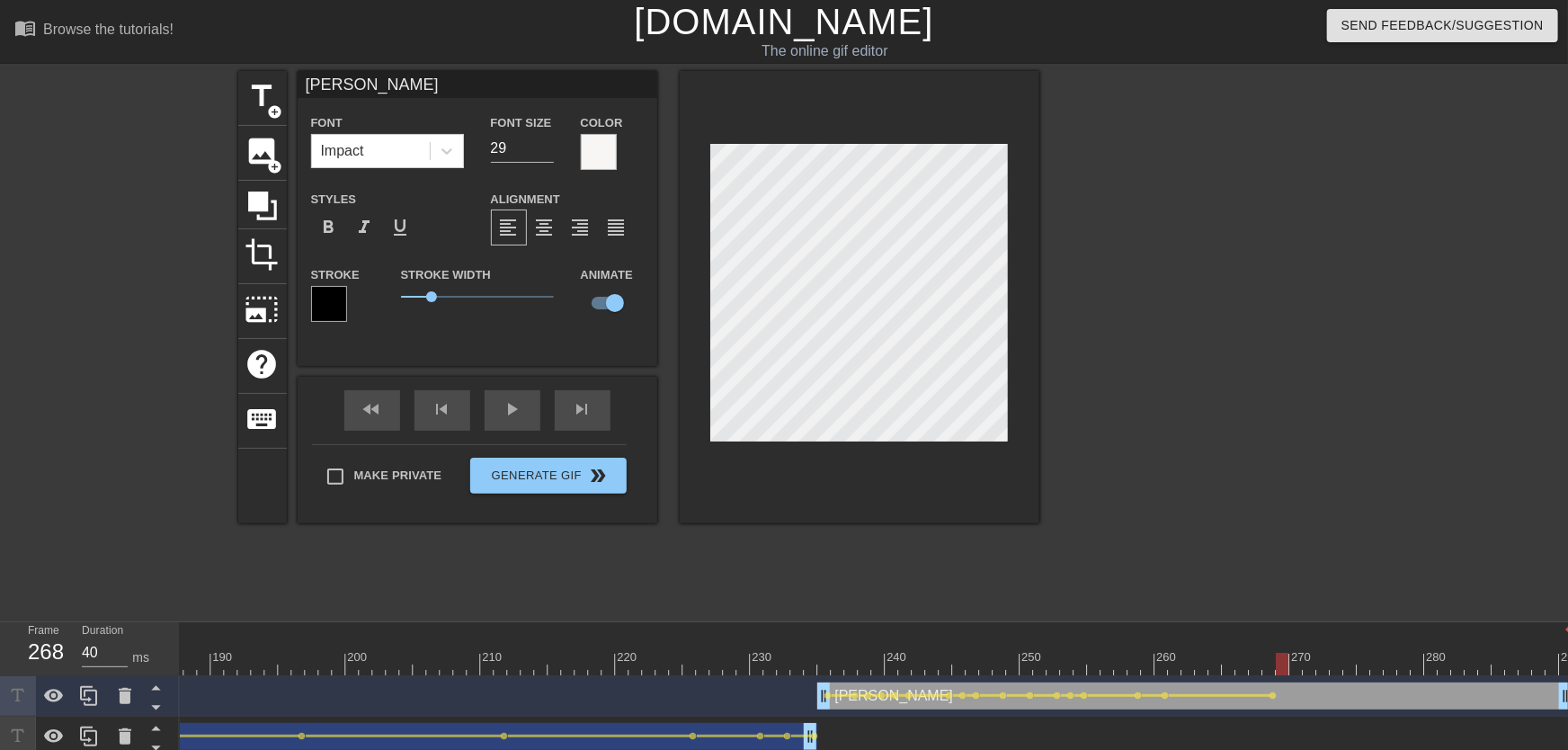
drag, startPoint x: 1272, startPoint y: 662, endPoint x: 1282, endPoint y: 663, distance: 10.0
click at [1040, 663] on div at bounding box center [1282, 664] width 13 height 23
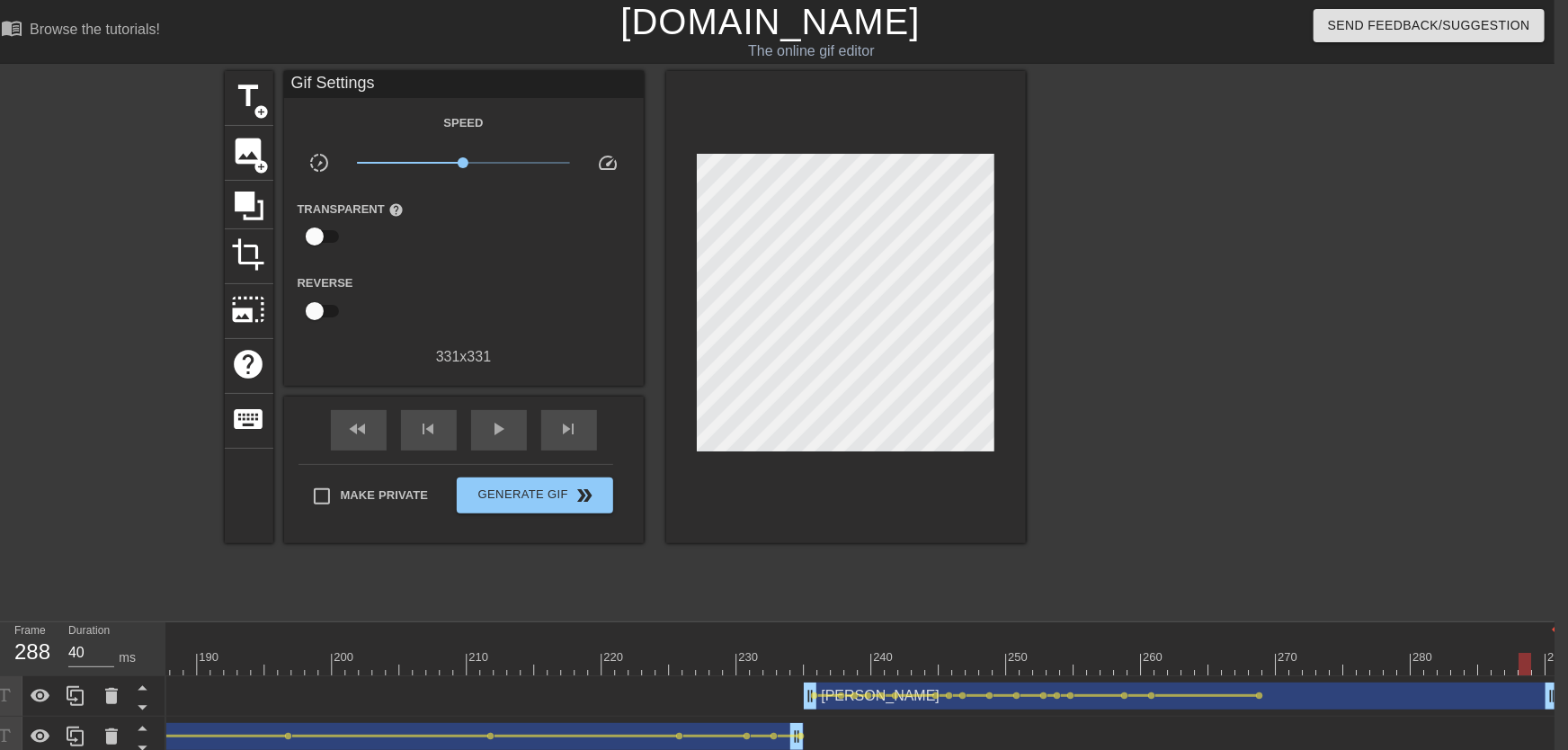
drag, startPoint x: 1253, startPoint y: 662, endPoint x: 1533, endPoint y: 655, distance: 280.1
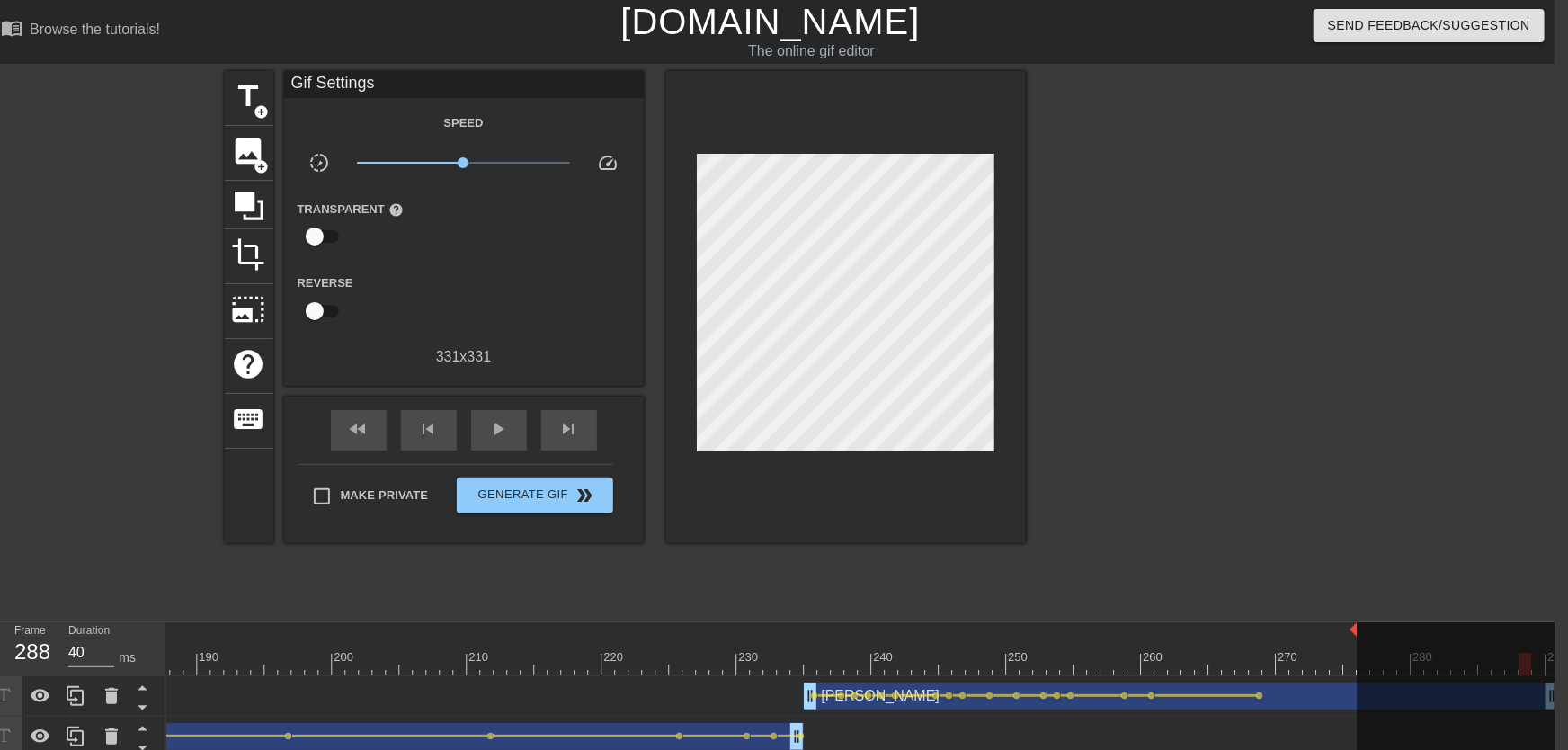
drag, startPoint x: 1555, startPoint y: 629, endPoint x: 1348, endPoint y: 652, distance: 208.3
drag, startPoint x: 1234, startPoint y: 651, endPoint x: 1302, endPoint y: 665, distance: 69.4
drag, startPoint x: 1353, startPoint y: 623, endPoint x: 1312, endPoint y: 638, distance: 43.7
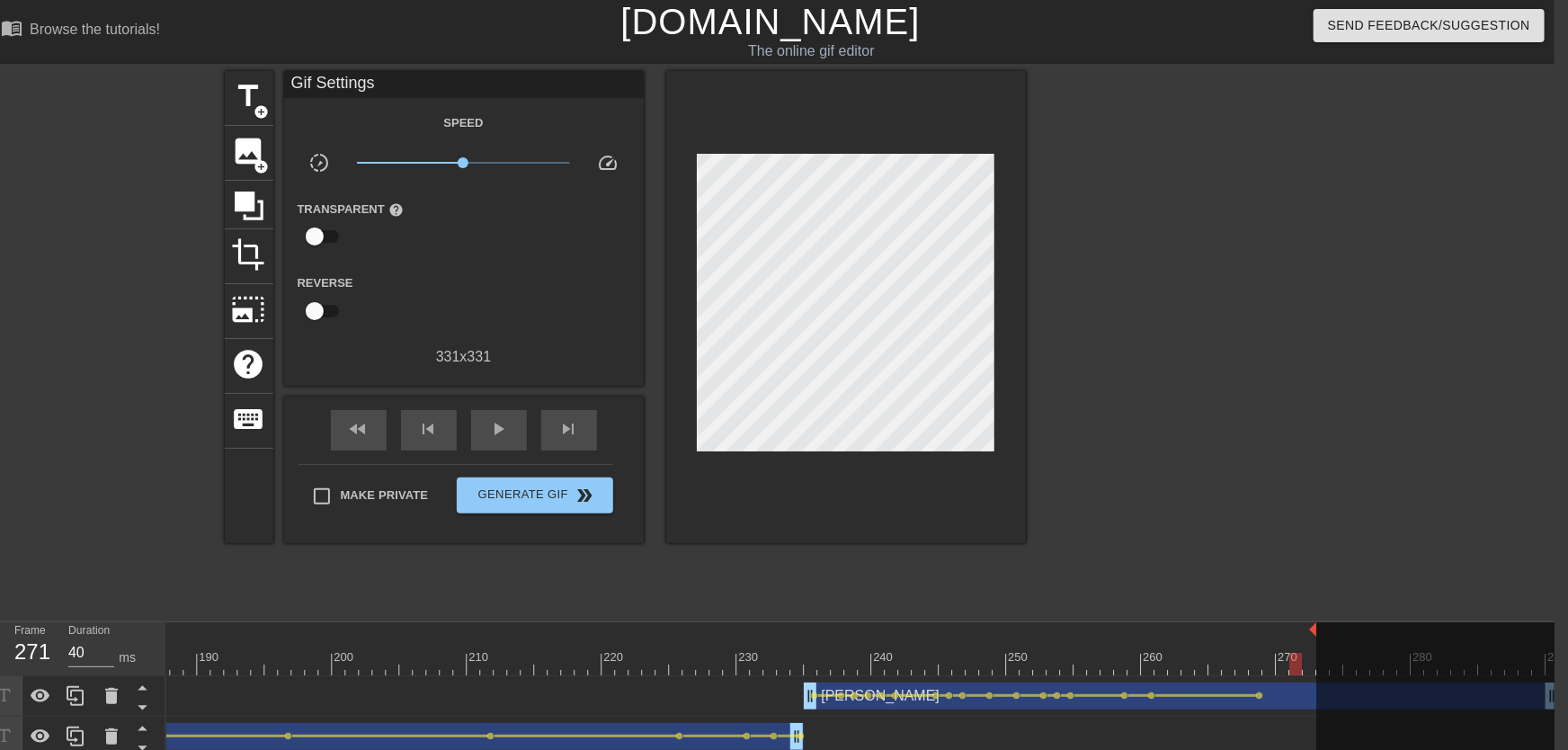
drag, startPoint x: 1315, startPoint y: 630, endPoint x: 1254, endPoint y: 638, distance: 61.5
drag, startPoint x: 1182, startPoint y: 655, endPoint x: 1265, endPoint y: 662, distance: 83.3
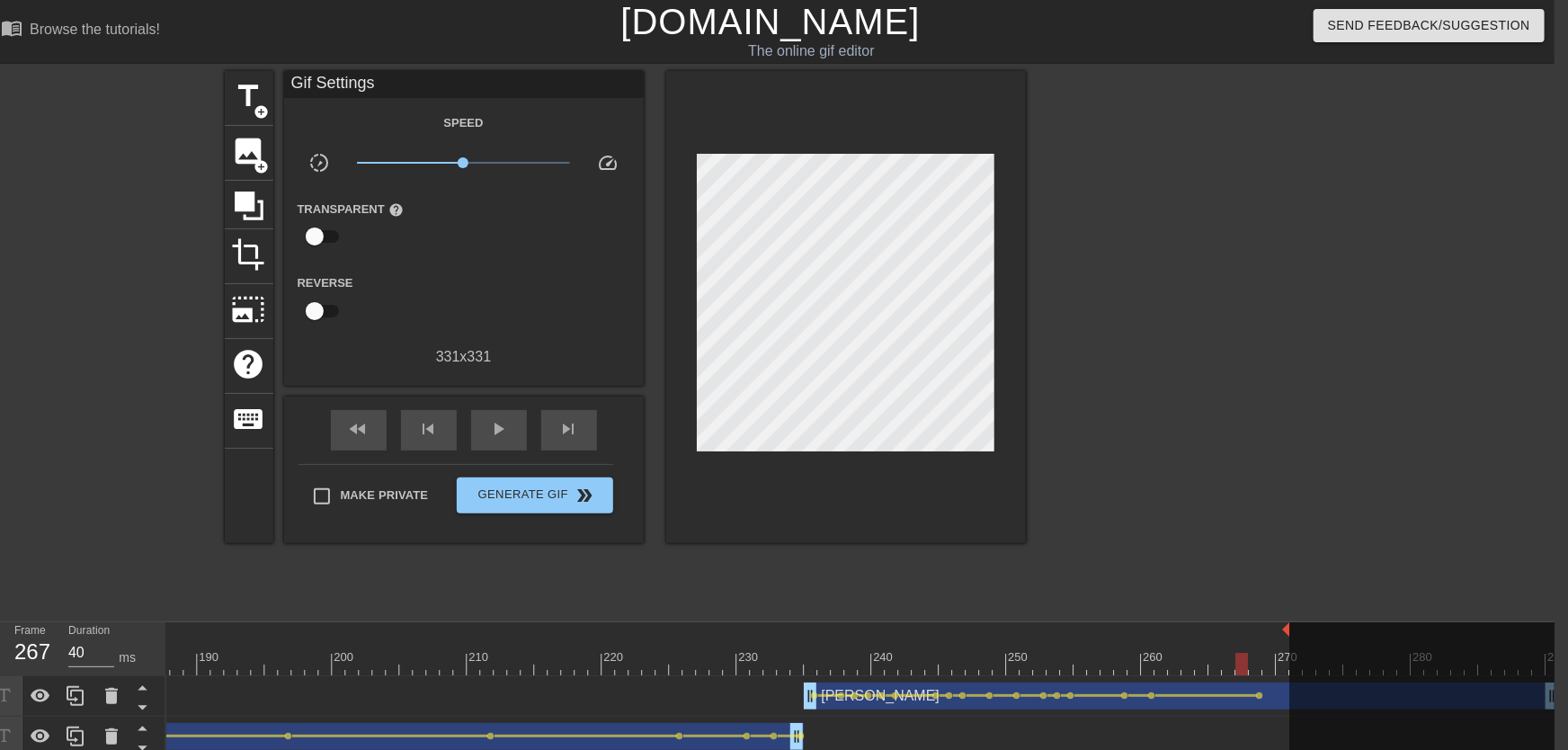
drag, startPoint x: 1245, startPoint y: 629, endPoint x: 1284, endPoint y: 640, distance: 40.5
drag, startPoint x: 1242, startPoint y: 652, endPoint x: 1261, endPoint y: 659, distance: 20.2
drag, startPoint x: 1285, startPoint y: 631, endPoint x: 1260, endPoint y: 629, distance: 25.1
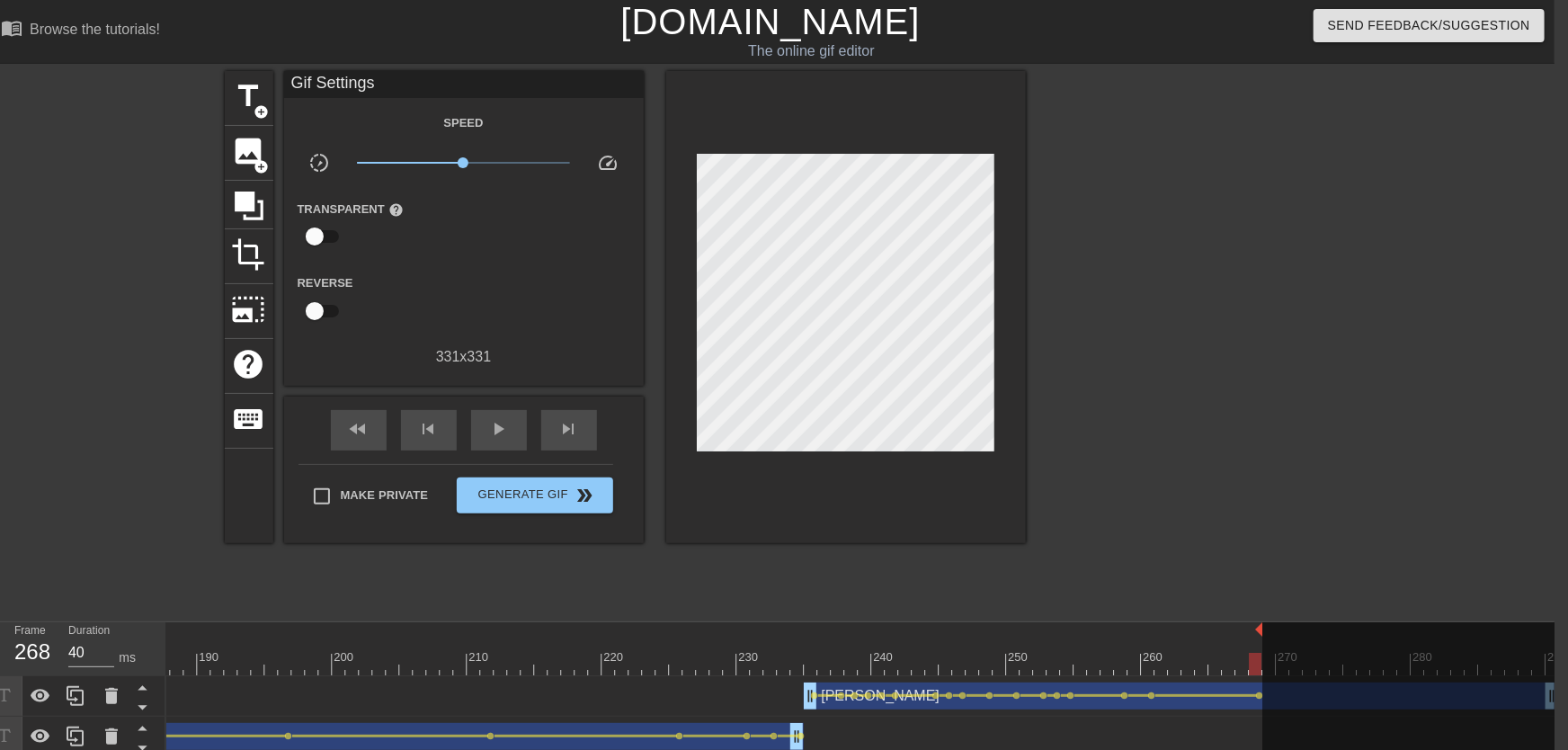
drag, startPoint x: 1187, startPoint y: 668, endPoint x: 1263, endPoint y: 674, distance: 76.2
drag, startPoint x: 1258, startPoint y: 629, endPoint x: 1267, endPoint y: 632, distance: 9.5
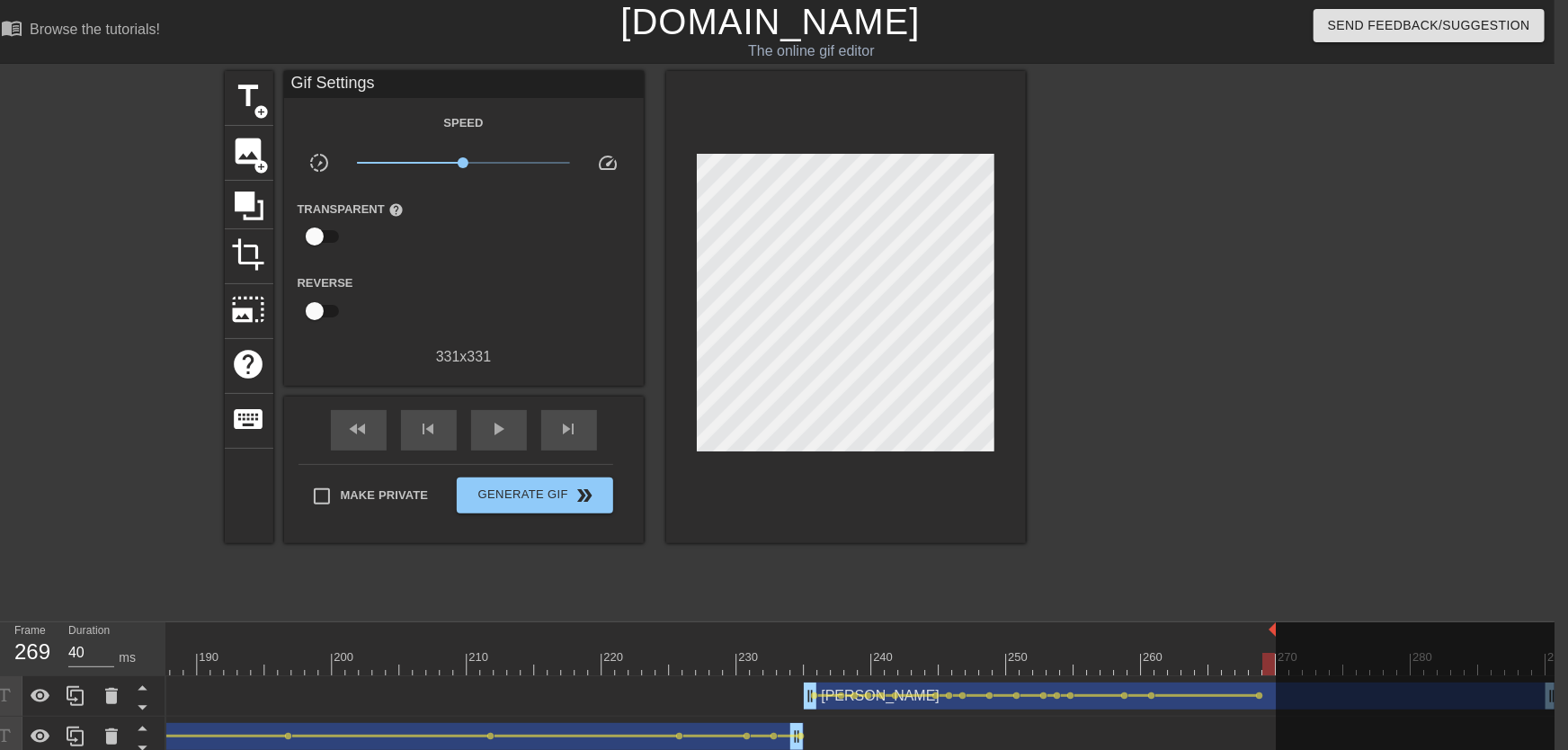
drag, startPoint x: 1249, startPoint y: 651, endPoint x: 1257, endPoint y: 657, distance: 10.0
drag, startPoint x: 1273, startPoint y: 628, endPoint x: 1263, endPoint y: 629, distance: 10.0
drag, startPoint x: 1194, startPoint y: 658, endPoint x: 752, endPoint y: 656, distance: 442.0
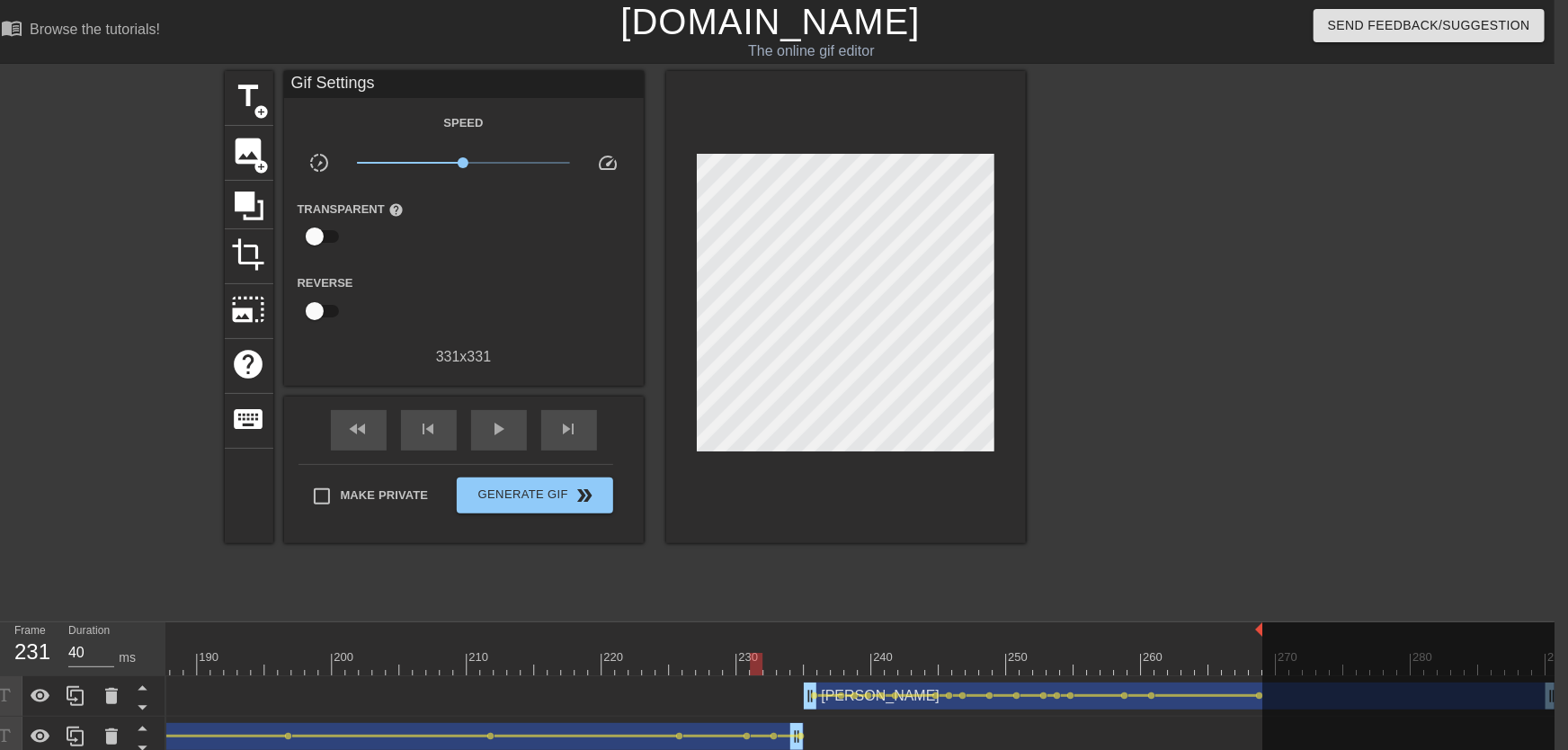
click at [500, 441] on div "play_arrow" at bounding box center [498, 430] width 55 height 40
drag, startPoint x: 834, startPoint y: 657, endPoint x: 883, endPoint y: 660, distance: 49.1
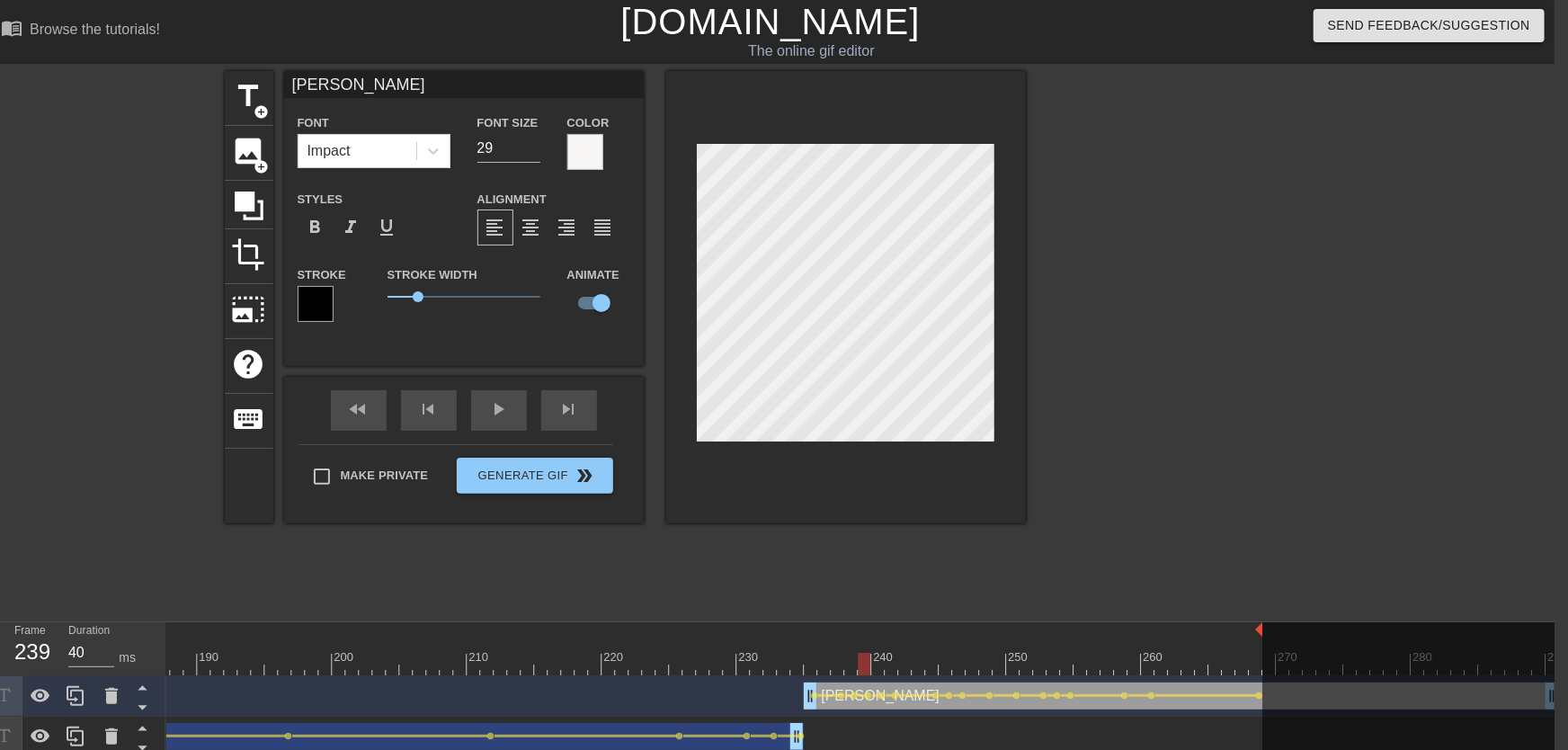
click at [867, 650] on div at bounding box center [864, 651] width 14 height 23
drag, startPoint x: 724, startPoint y: 646, endPoint x: 699, endPoint y: 652, distance: 25.7
click at [505, 418] on div "play_arrow" at bounding box center [498, 410] width 55 height 40
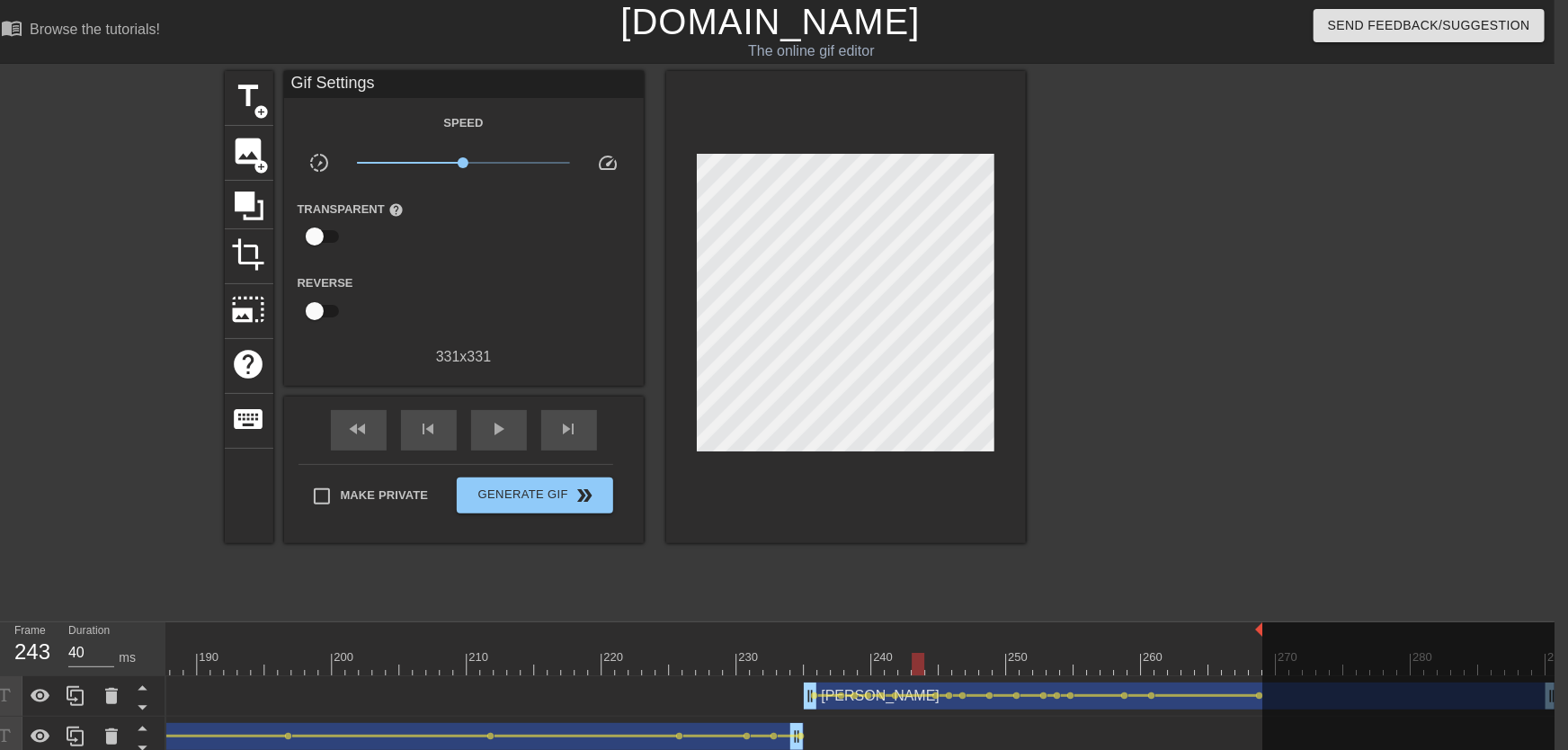
drag, startPoint x: 859, startPoint y: 658, endPoint x: 916, endPoint y: 665, distance: 57.4
drag, startPoint x: 899, startPoint y: 656, endPoint x: 914, endPoint y: 658, distance: 15.1
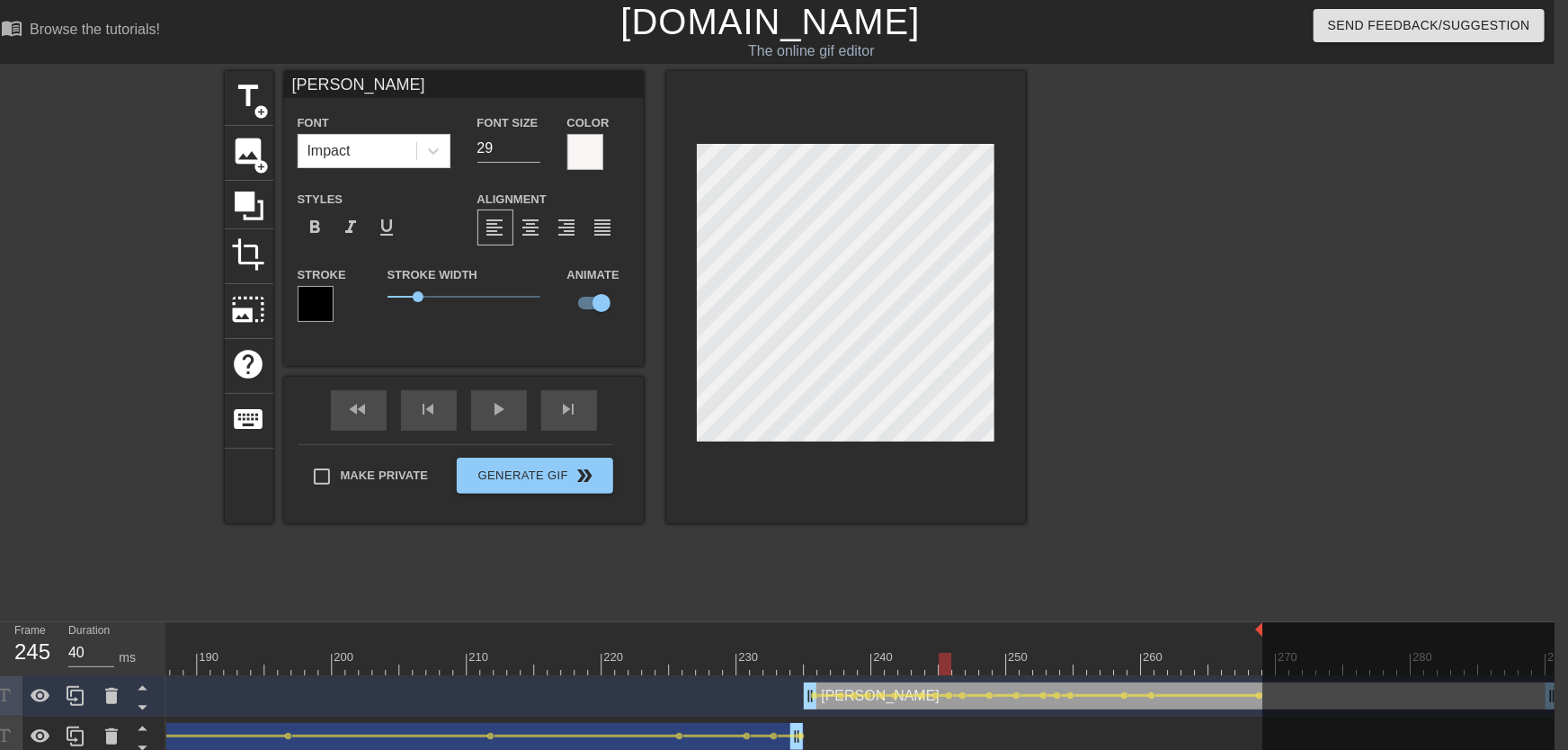
drag, startPoint x: 926, startPoint y: 665, endPoint x: 956, endPoint y: 673, distance: 31.0
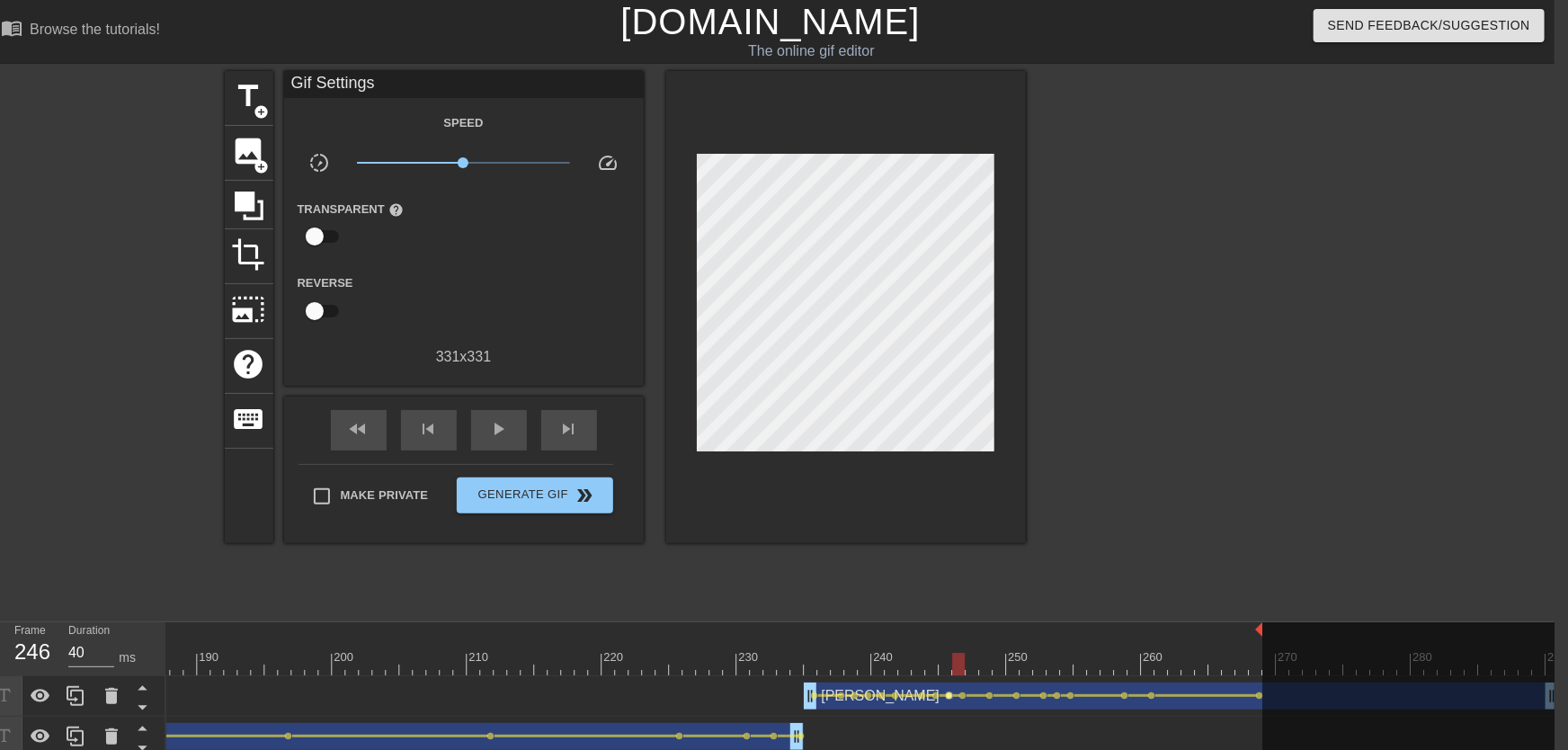
click at [948, 664] on span "lens" at bounding box center [950, 696] width 8 height 8
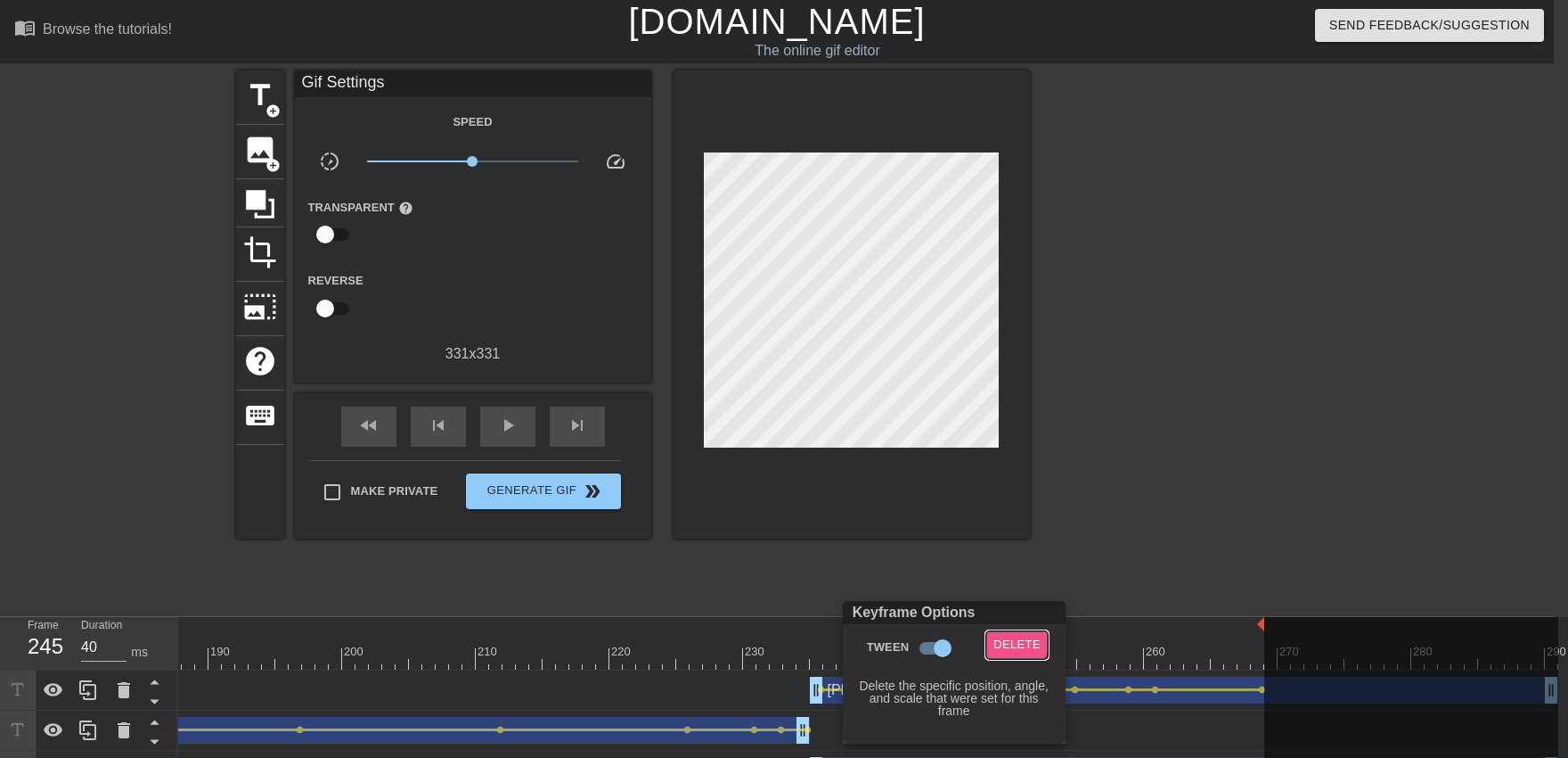
click at [997, 636] on span "Delete" at bounding box center [1017, 645] width 47 height 21
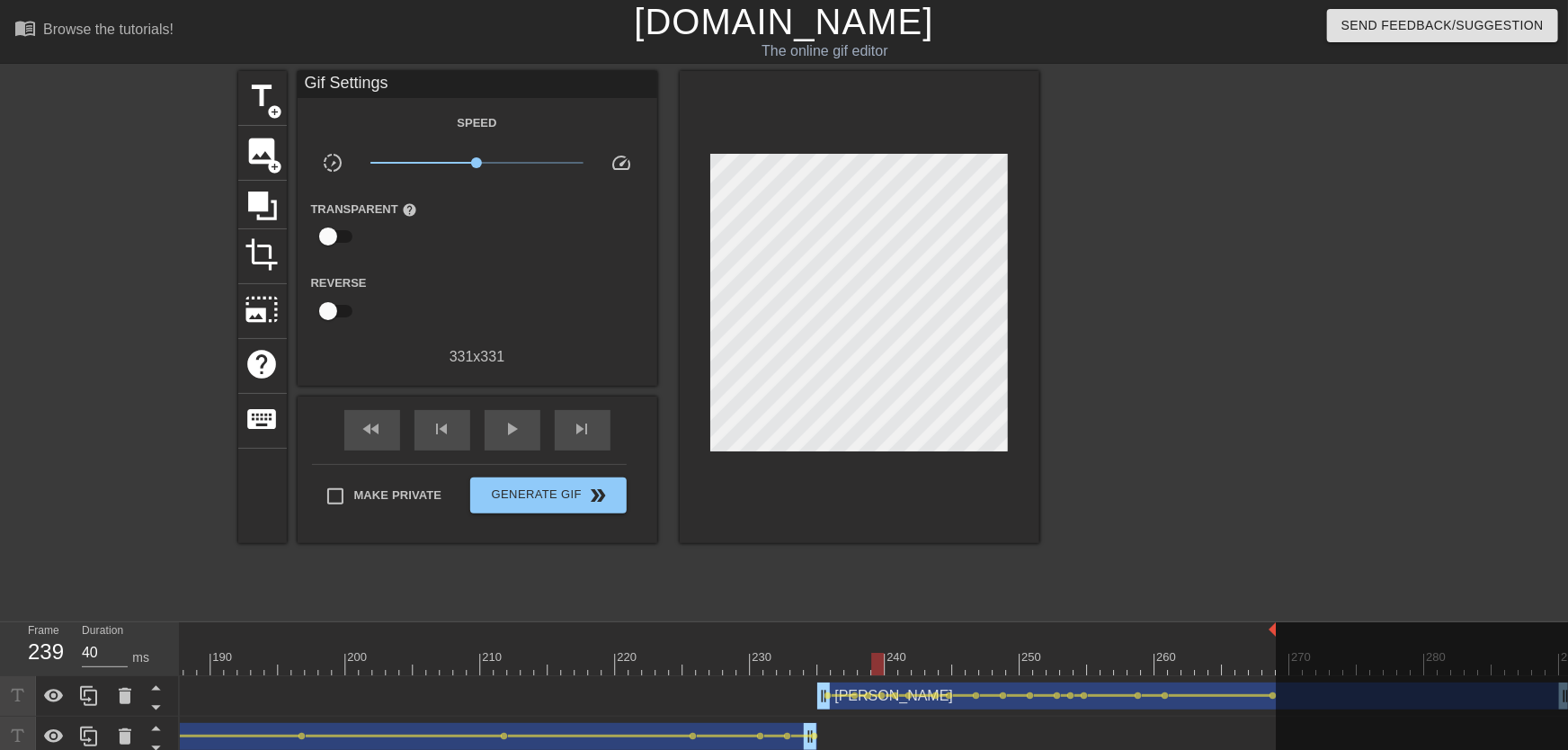
drag, startPoint x: 874, startPoint y: 653, endPoint x: 590, endPoint y: 527, distance: 310.7
click at [528, 433] on div "play_arrow" at bounding box center [512, 430] width 55 height 40
drag, startPoint x: 1018, startPoint y: 656, endPoint x: 1081, endPoint y: 673, distance: 65.3
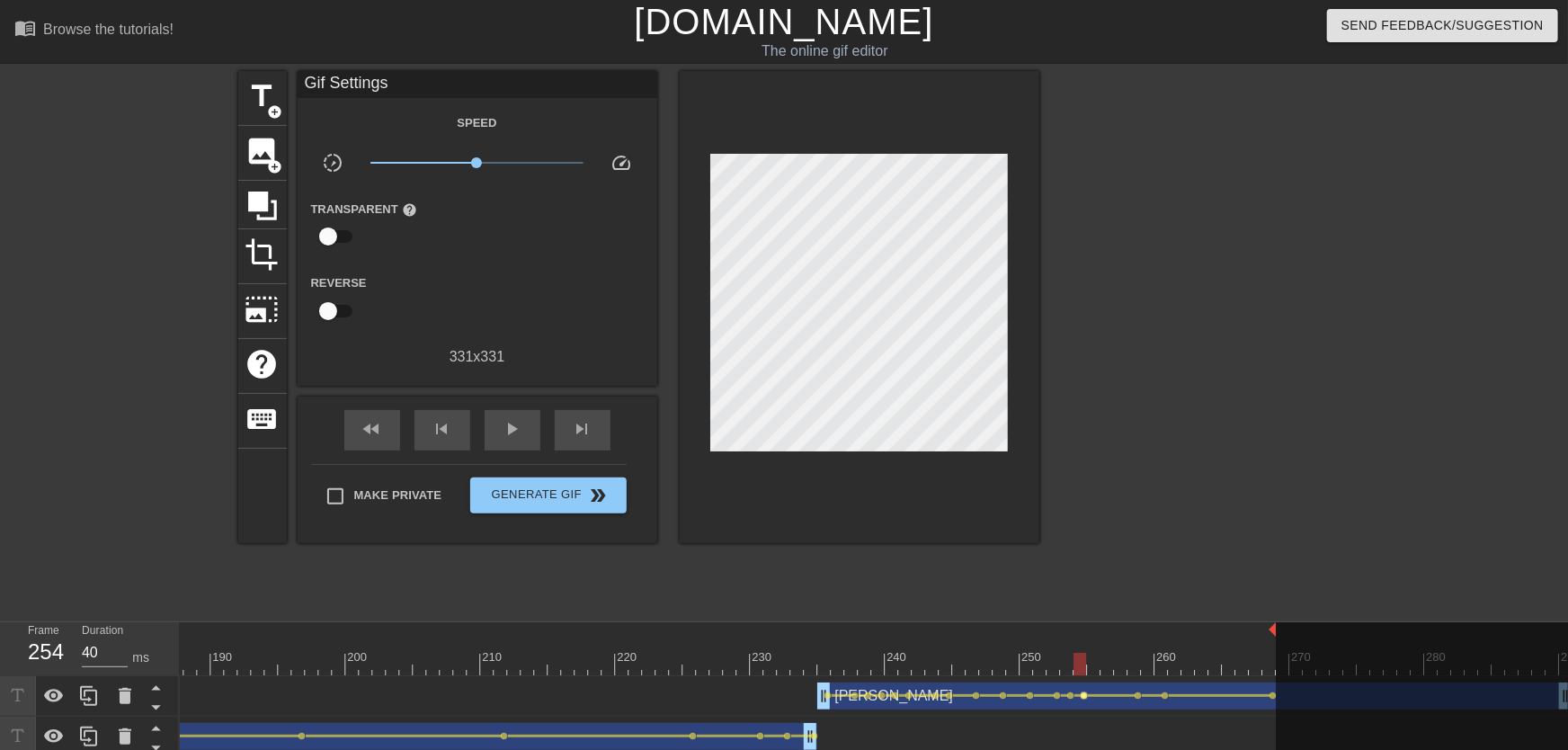
click at [1040, 664] on span "lens" at bounding box center [1084, 696] width 8 height 8
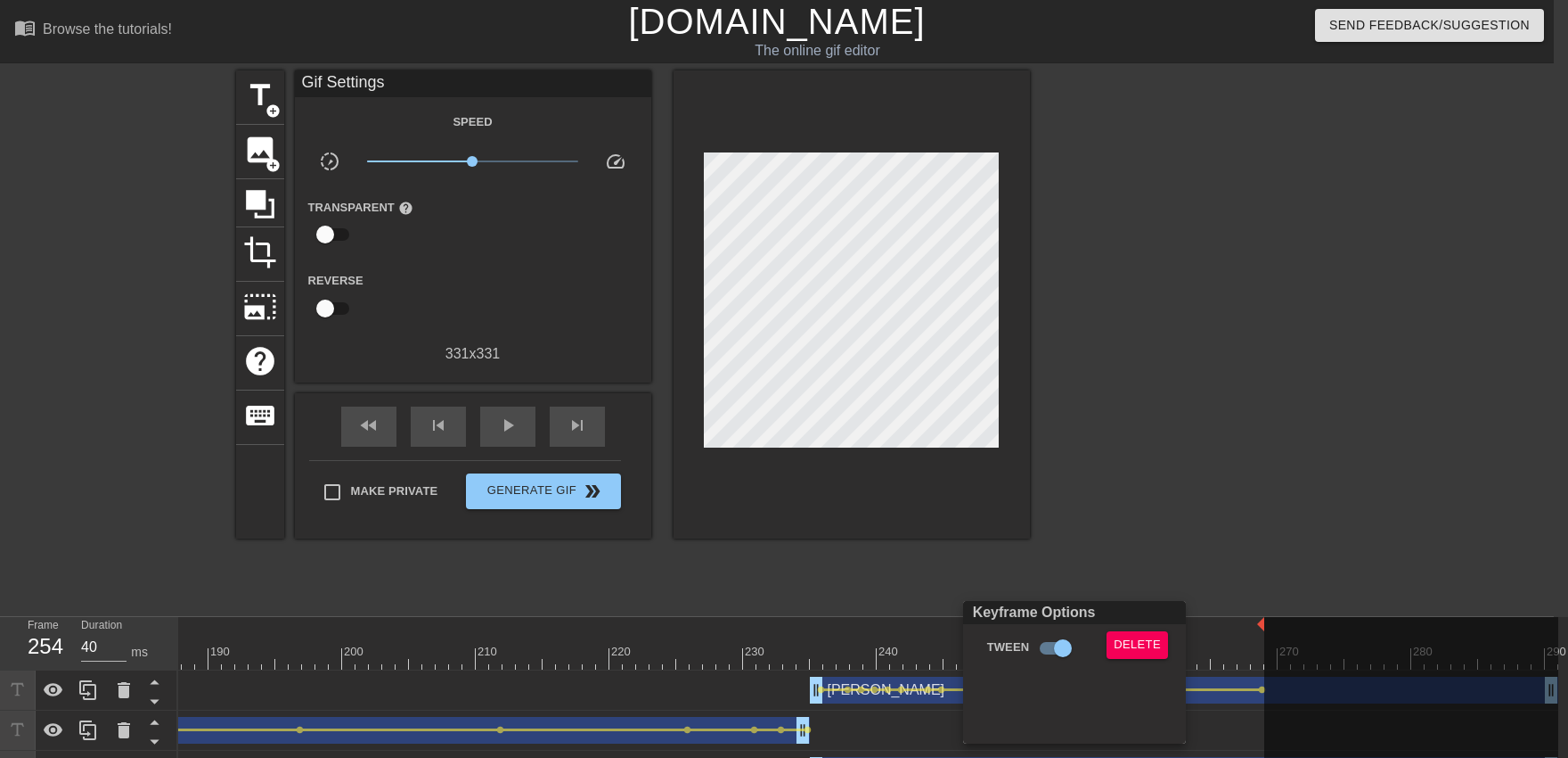
click at [1005, 558] on div at bounding box center [784, 379] width 1568 height 758
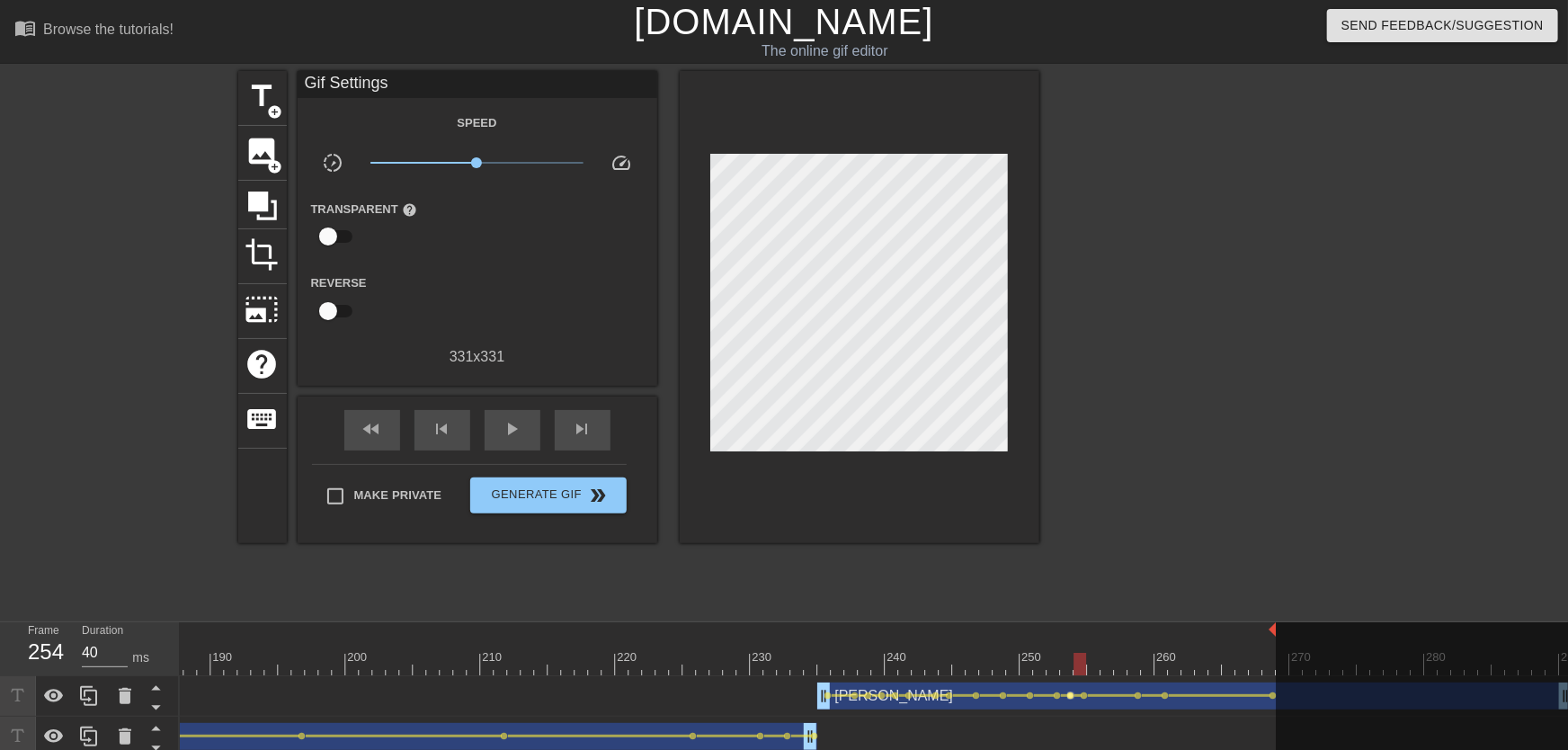
click at [1040, 664] on span "lens" at bounding box center [1072, 696] width 8 height 8
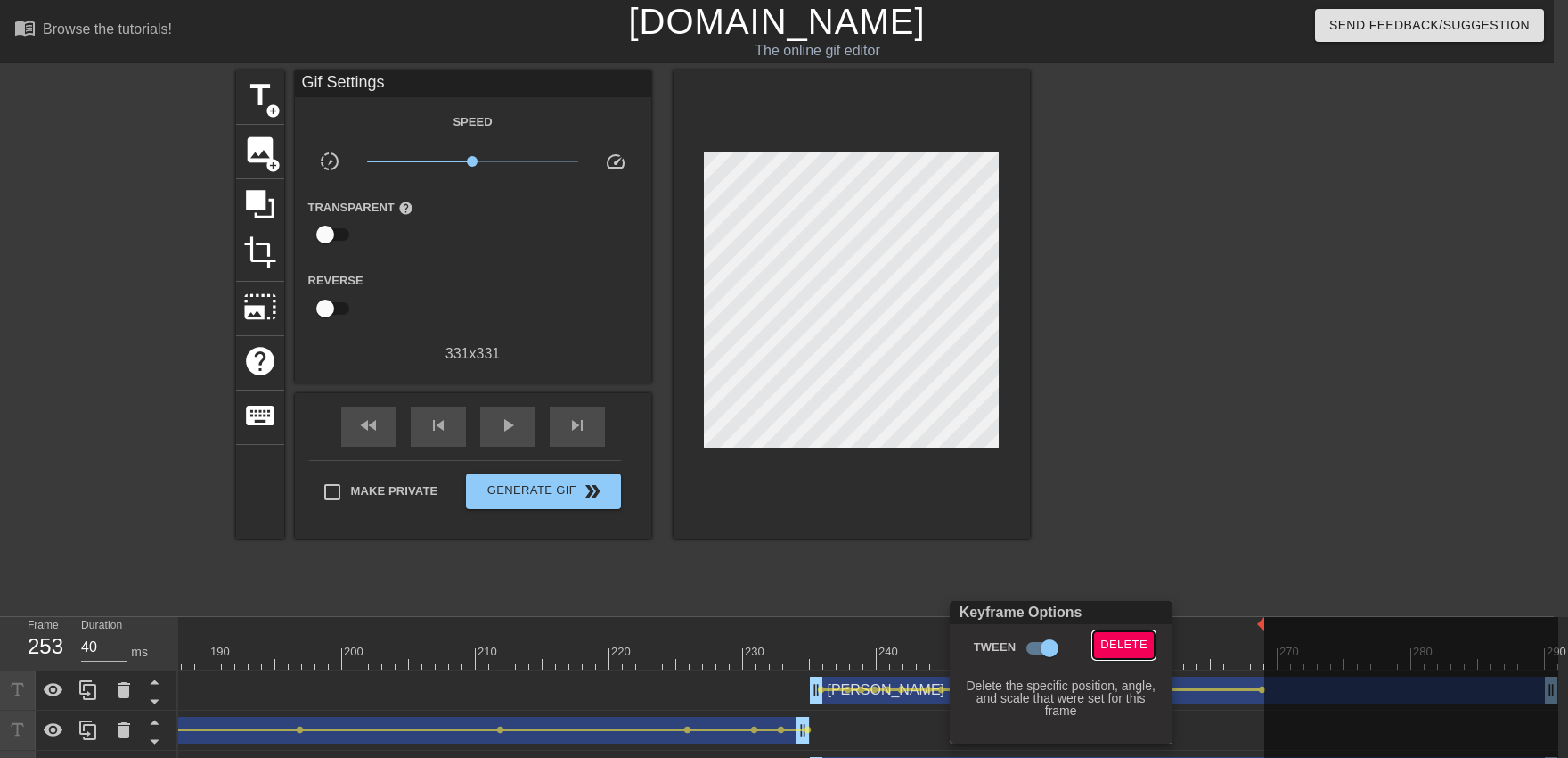
click at [1030, 643] on span "Delete" at bounding box center [1123, 645] width 47 height 21
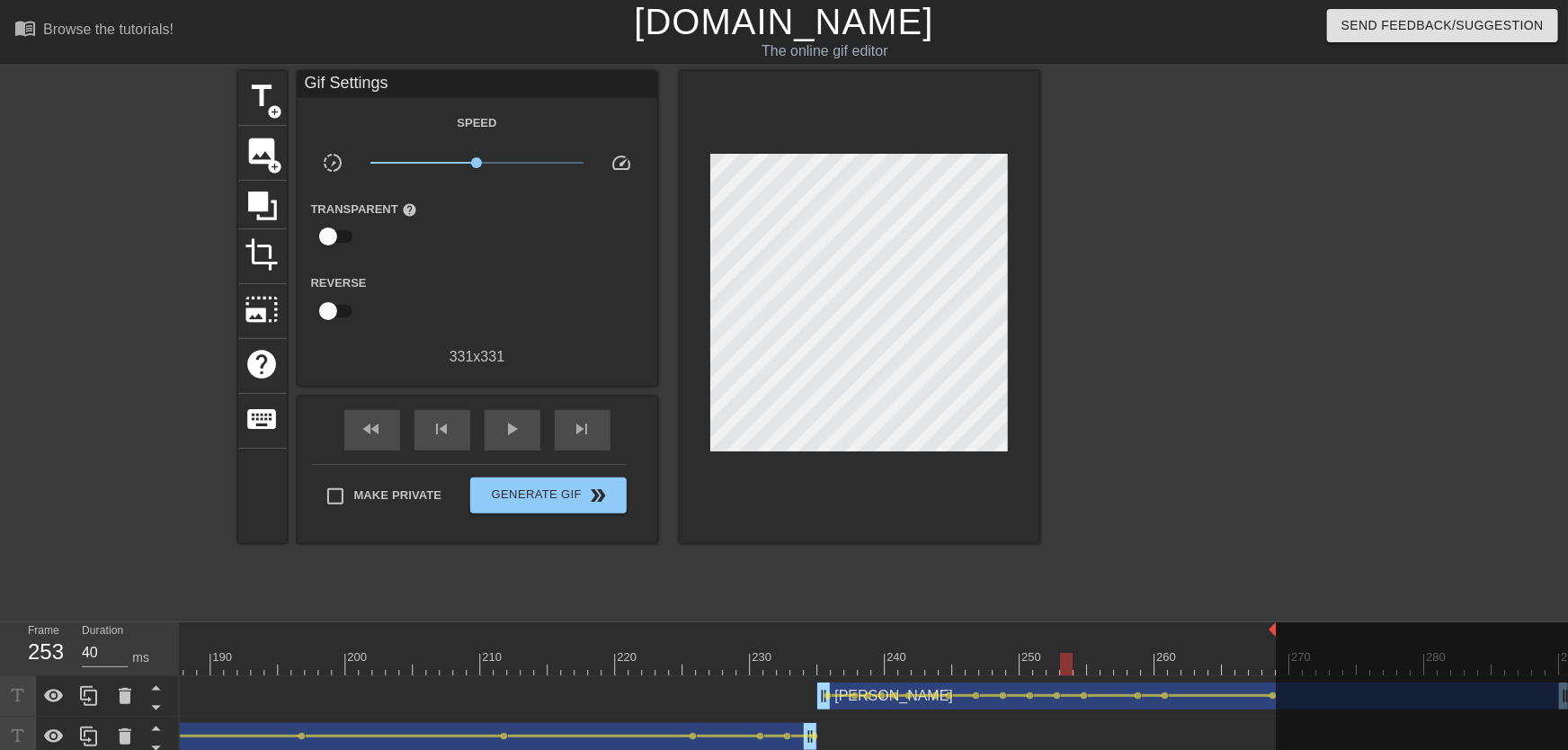
drag, startPoint x: 1064, startPoint y: 658, endPoint x: 871, endPoint y: 638, distance: 194.0
click at [522, 448] on div "play_arrow" at bounding box center [512, 430] width 55 height 40
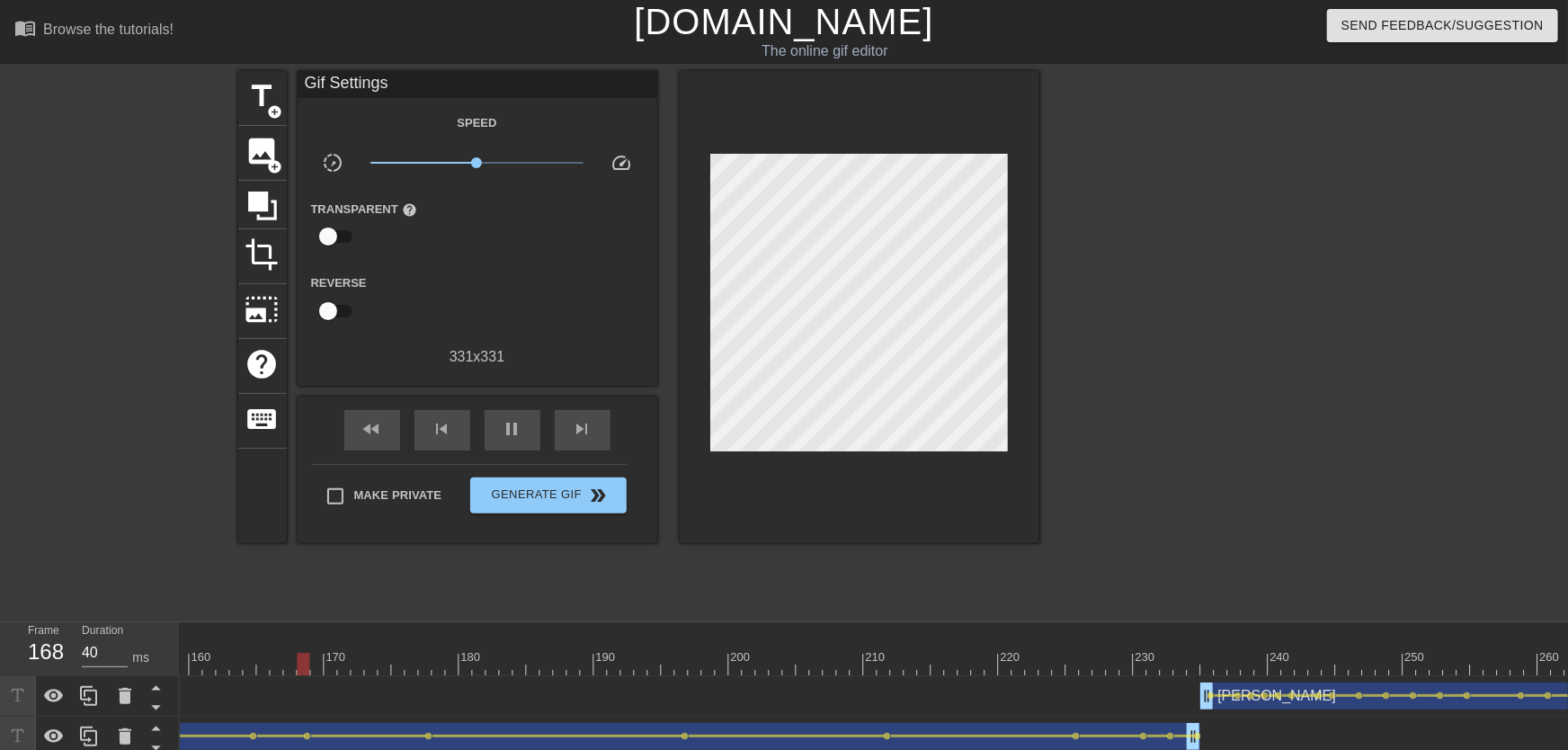
scroll to position [0, 1779]
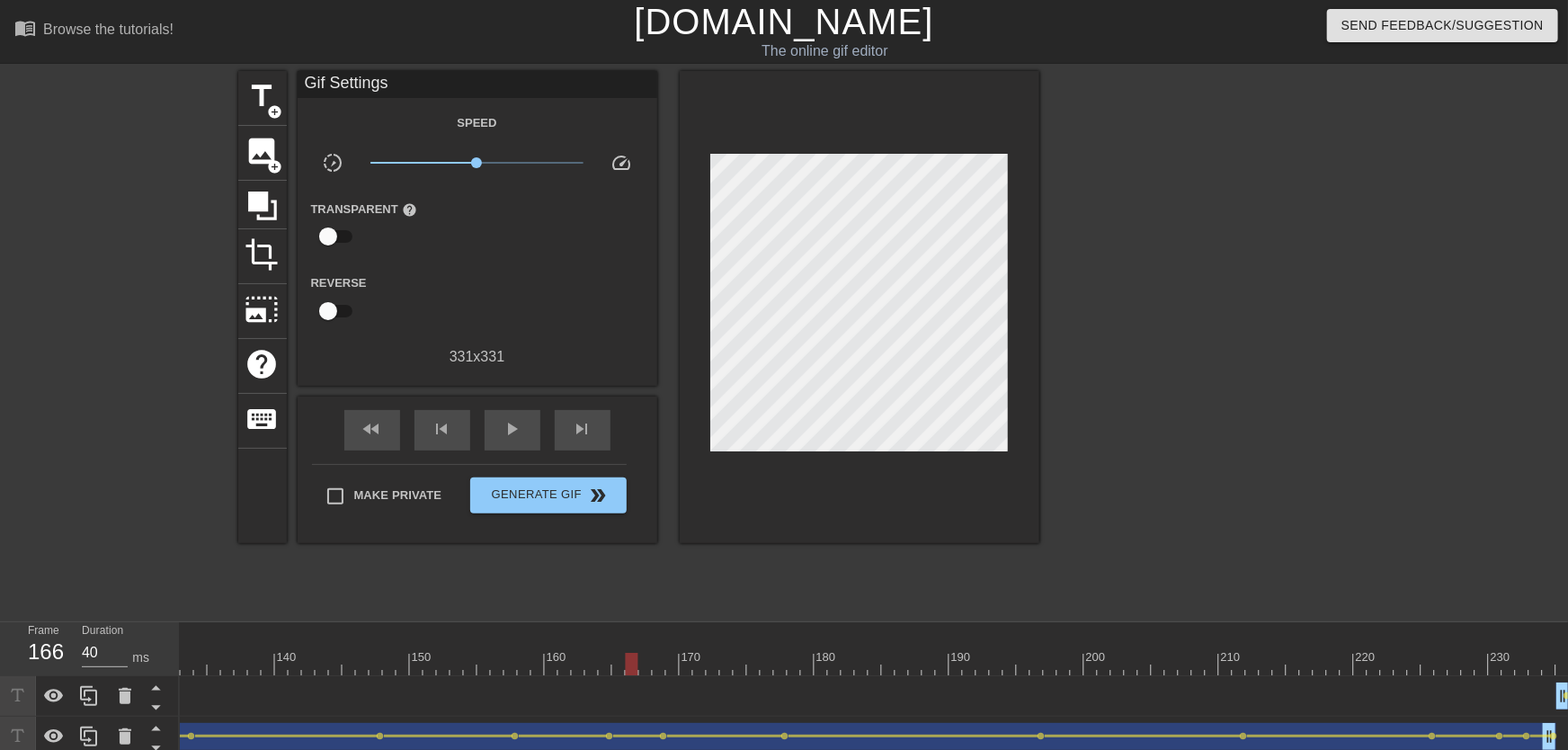
drag, startPoint x: 344, startPoint y: 658, endPoint x: 638, endPoint y: 672, distance: 294.3
click at [638, 664] on div at bounding box center [356, 664] width 3912 height 23
drag, startPoint x: 634, startPoint y: 698, endPoint x: 515, endPoint y: 688, distance: 119.4
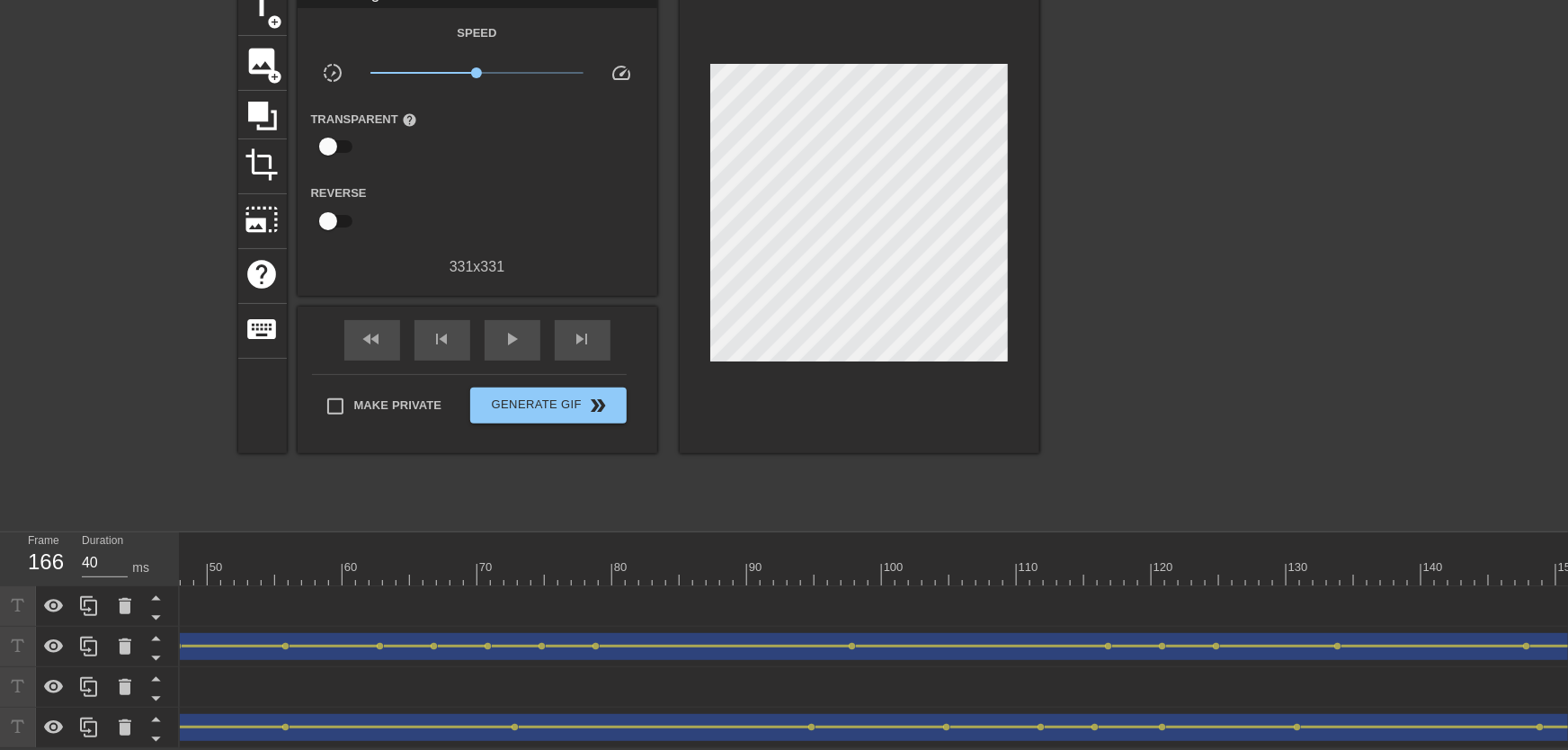
scroll to position [0, 954]
drag, startPoint x: 565, startPoint y: 521, endPoint x: 559, endPoint y: 543, distance: 22.8
click at [565, 532] on div at bounding box center [1032, 541] width 3615 height 18
drag, startPoint x: 559, startPoint y: 543, endPoint x: 687, endPoint y: 551, distance: 128.2
click at [681, 572] on div "10 20 30 40 50 60 70 80 90 100 110 120 130 140 150 160" at bounding box center [1181, 559] width 3912 height 53
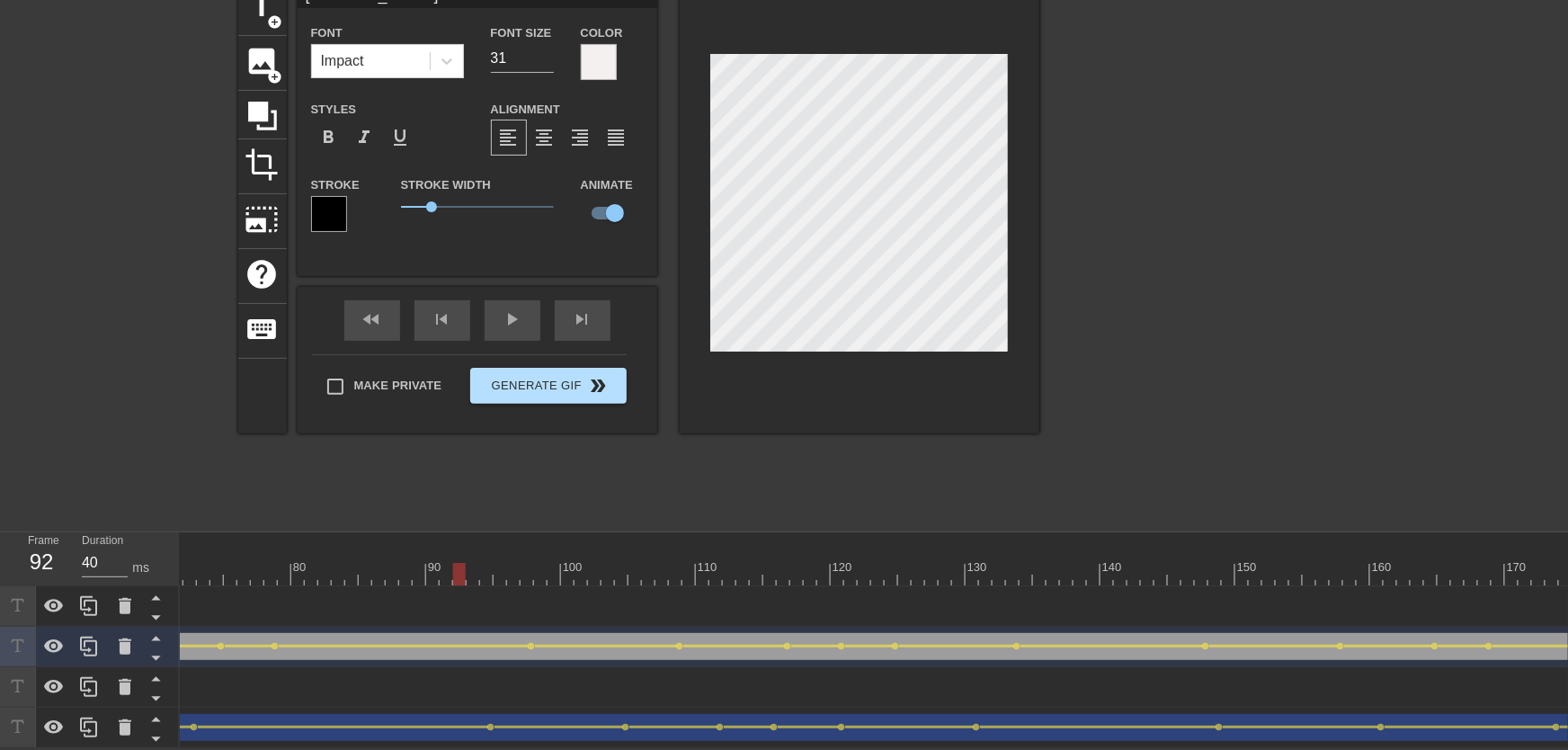
drag, startPoint x: 560, startPoint y: 554, endPoint x: 491, endPoint y: 371, distance: 195.6
click at [424, 551] on div "10 20 30 40 50 60 70 80 90 100 110 120 130 140 150 160" at bounding box center [1181, 564] width 3912 height 29
click at [514, 319] on div "play_arrow" at bounding box center [512, 320] width 55 height 40
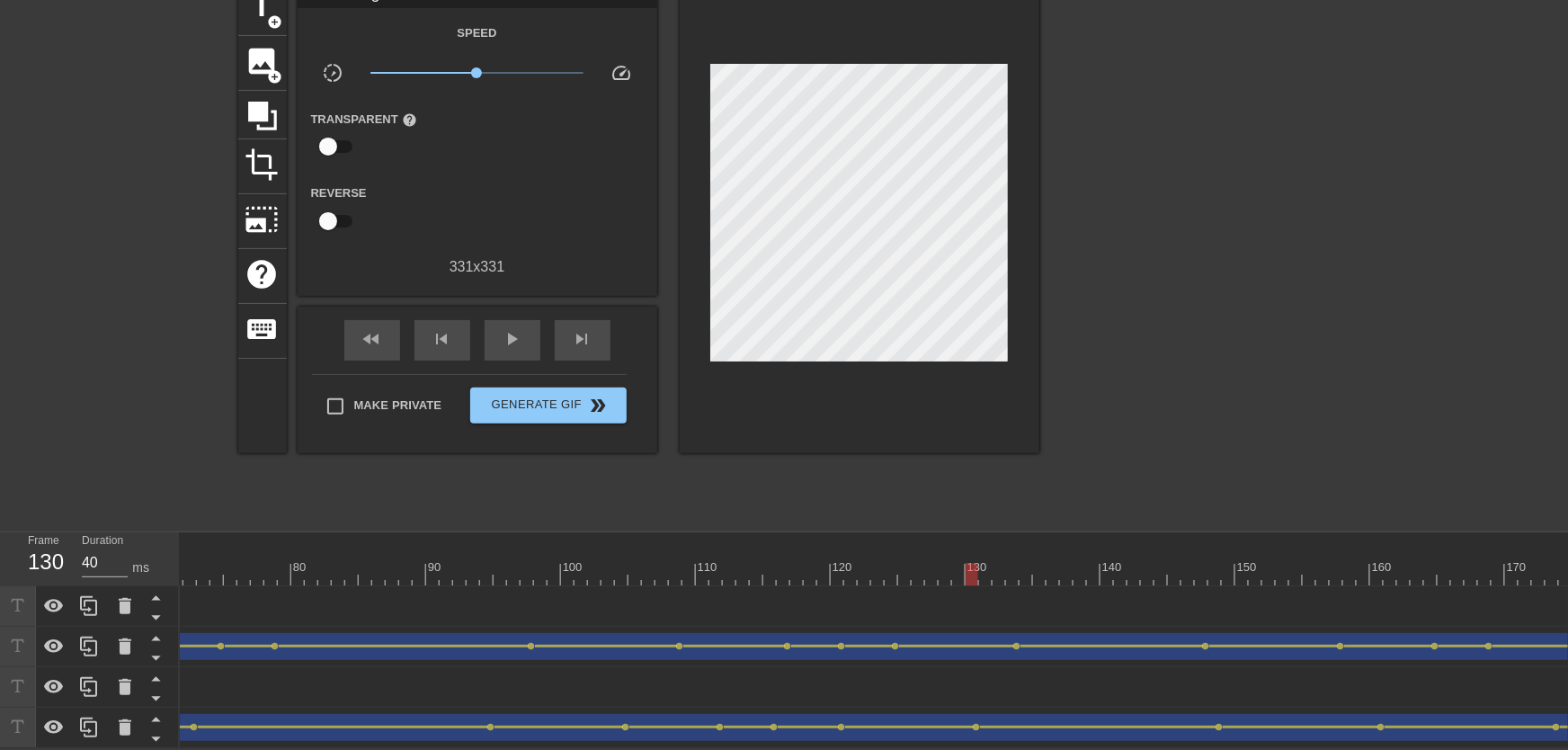
drag, startPoint x: 660, startPoint y: 553, endPoint x: 967, endPoint y: 579, distance: 308.1
click at [968, 579] on div "10 20 30 40 50 60 70 80 90 100 110 120 130 140 150 160" at bounding box center [873, 639] width 1388 height 216
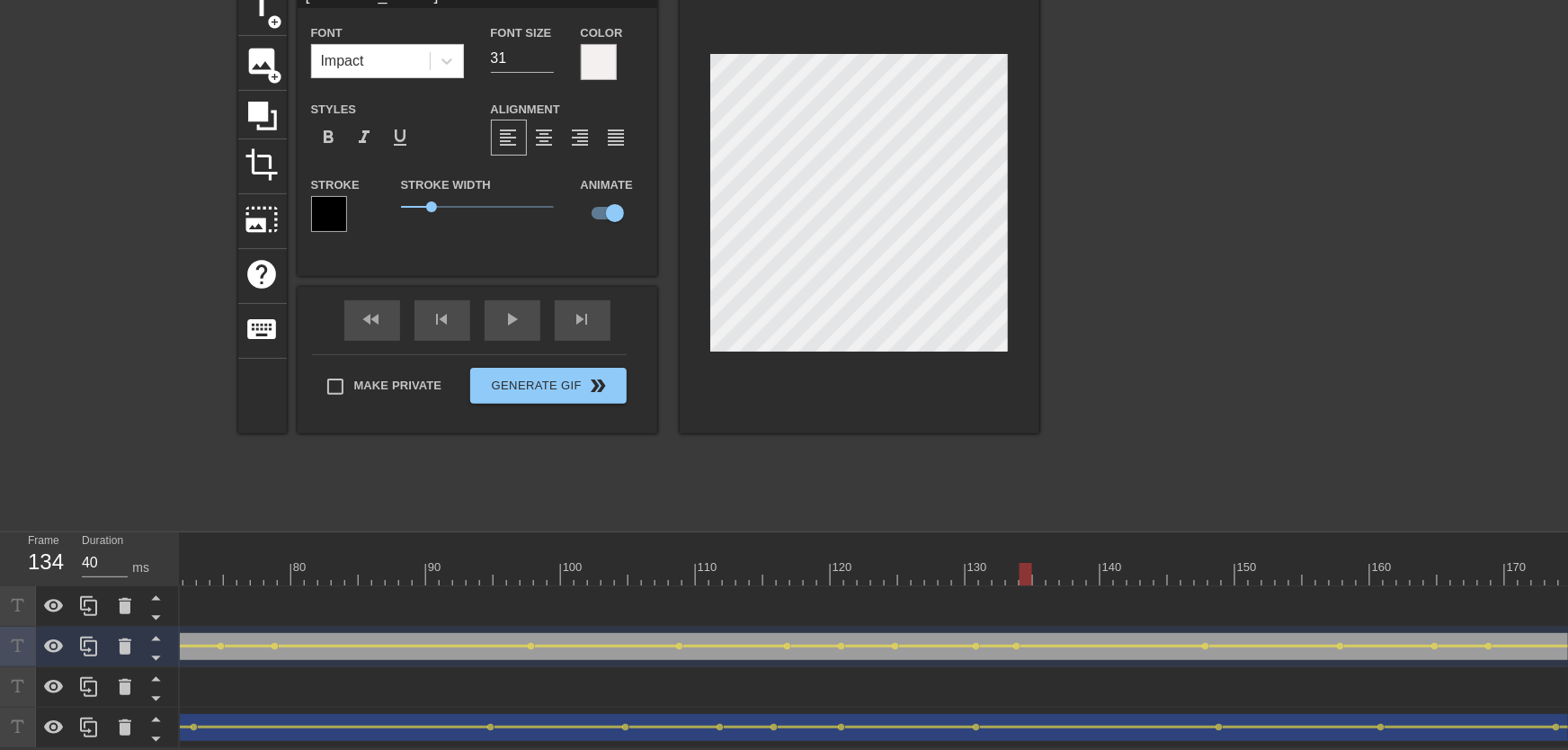
drag, startPoint x: 992, startPoint y: 552, endPoint x: 1018, endPoint y: 584, distance: 41.2
click at [1023, 562] on div at bounding box center [1181, 573] width 3912 height 23
click at [1017, 642] on span "lens" at bounding box center [1017, 646] width 8 height 8
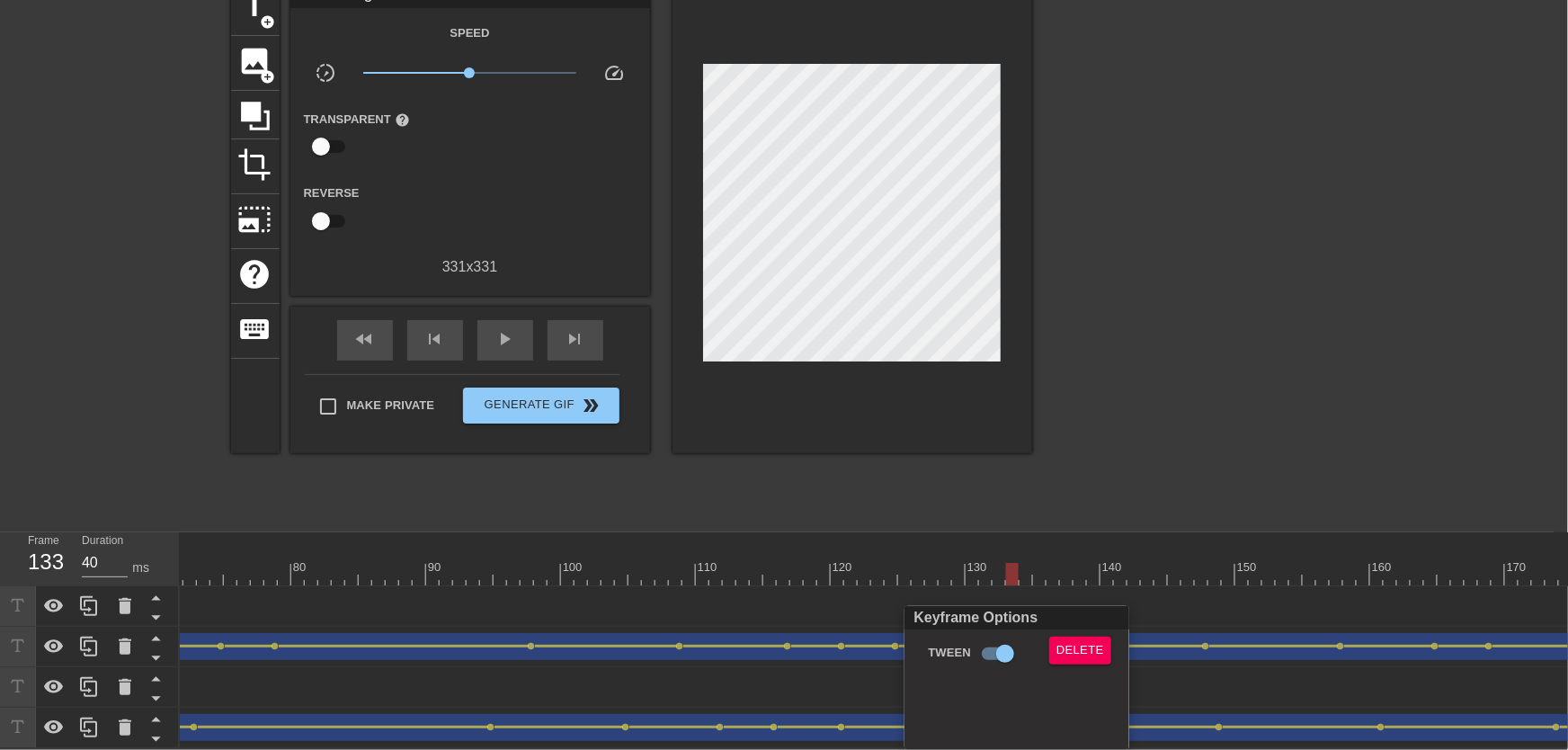
scroll to position [88, 0]
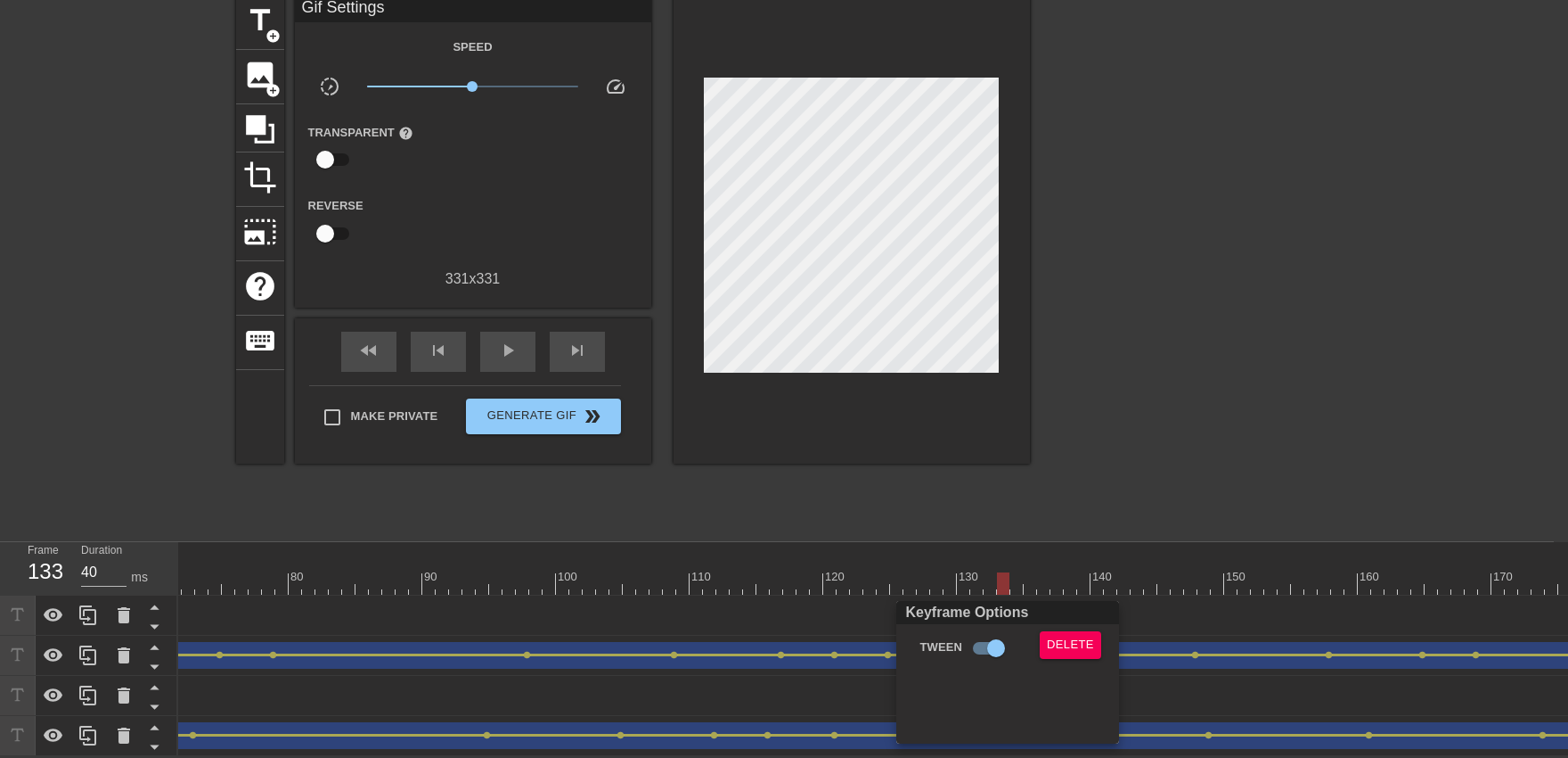
click at [1030, 614] on div "Keyframe Options" at bounding box center [1007, 612] width 230 height 23
click at [1030, 628] on div "Keyframe Options Tween Delete" at bounding box center [1008, 672] width 223 height 143
click at [1030, 637] on span "Delete" at bounding box center [1070, 645] width 47 height 21
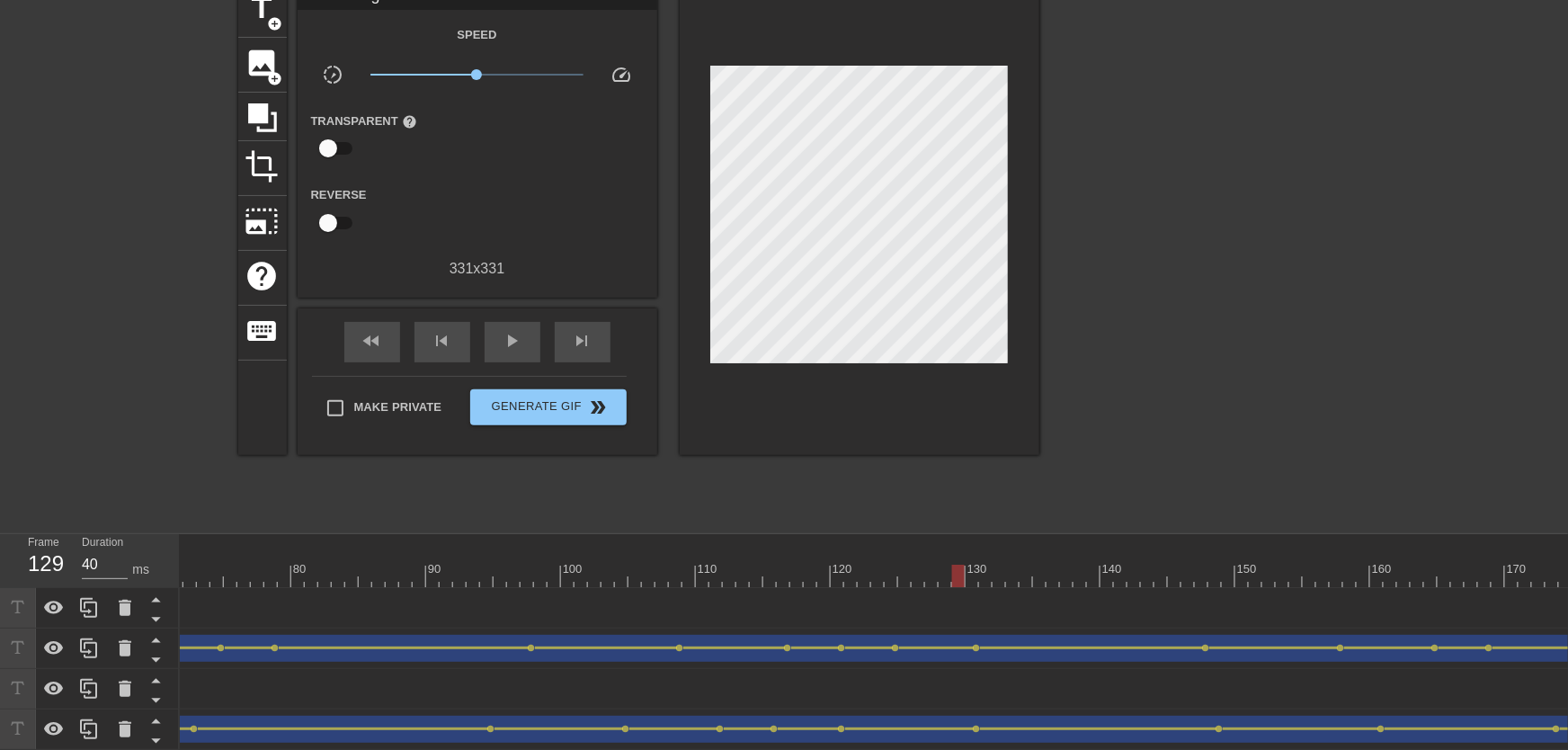
drag, startPoint x: 954, startPoint y: 578, endPoint x: 687, endPoint y: 538, distance: 270.0
click at [693, 551] on div "10 20 30 40 50 60 70 80 90 100 110 120 130 140 150 160" at bounding box center [1181, 561] width 3912 height 53
click at [522, 347] on span "play_arrow" at bounding box center [512, 340] width 22 height 22
click at [542, 419] on button "Generate Gif double_arrow" at bounding box center [549, 408] width 156 height 36
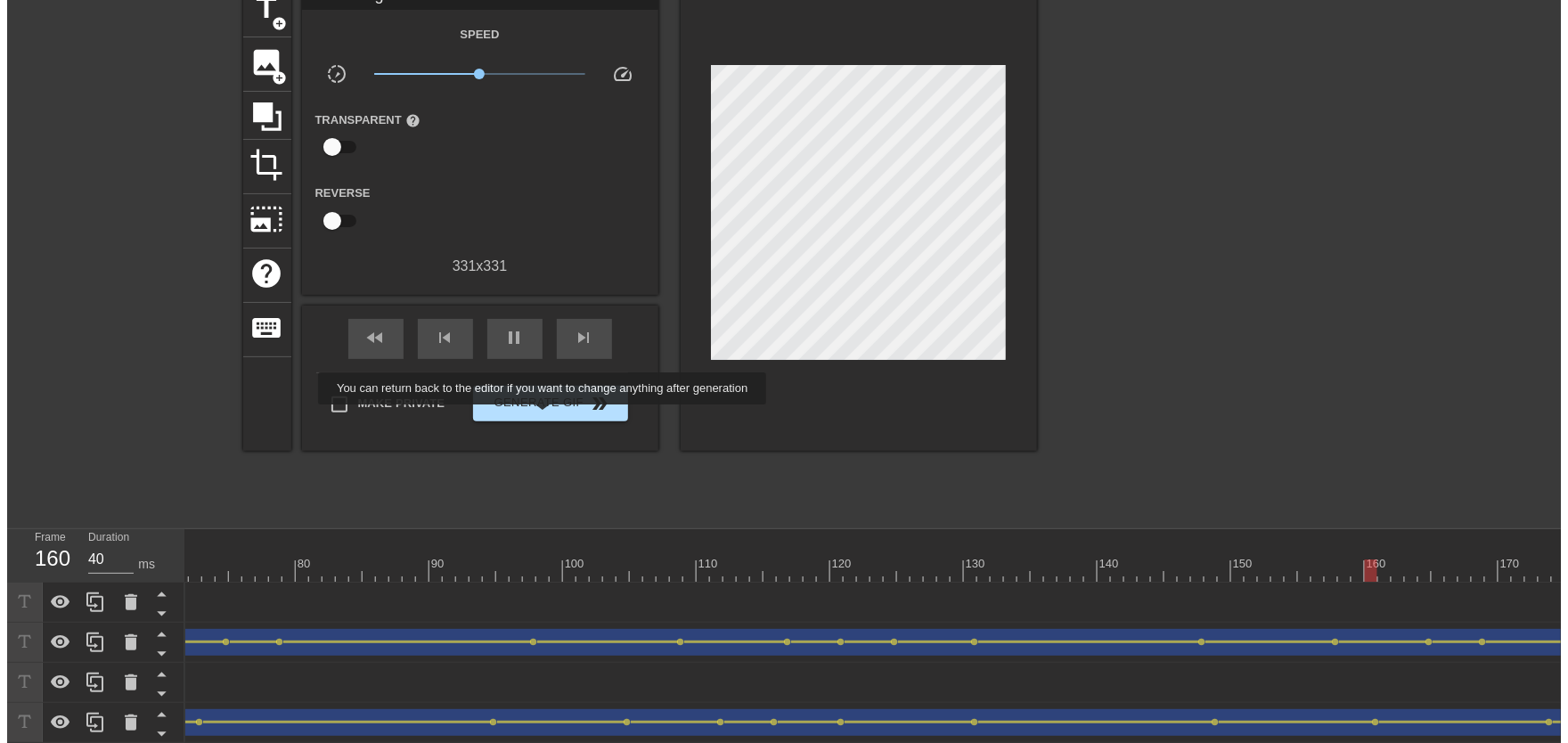
scroll to position [0, 0]
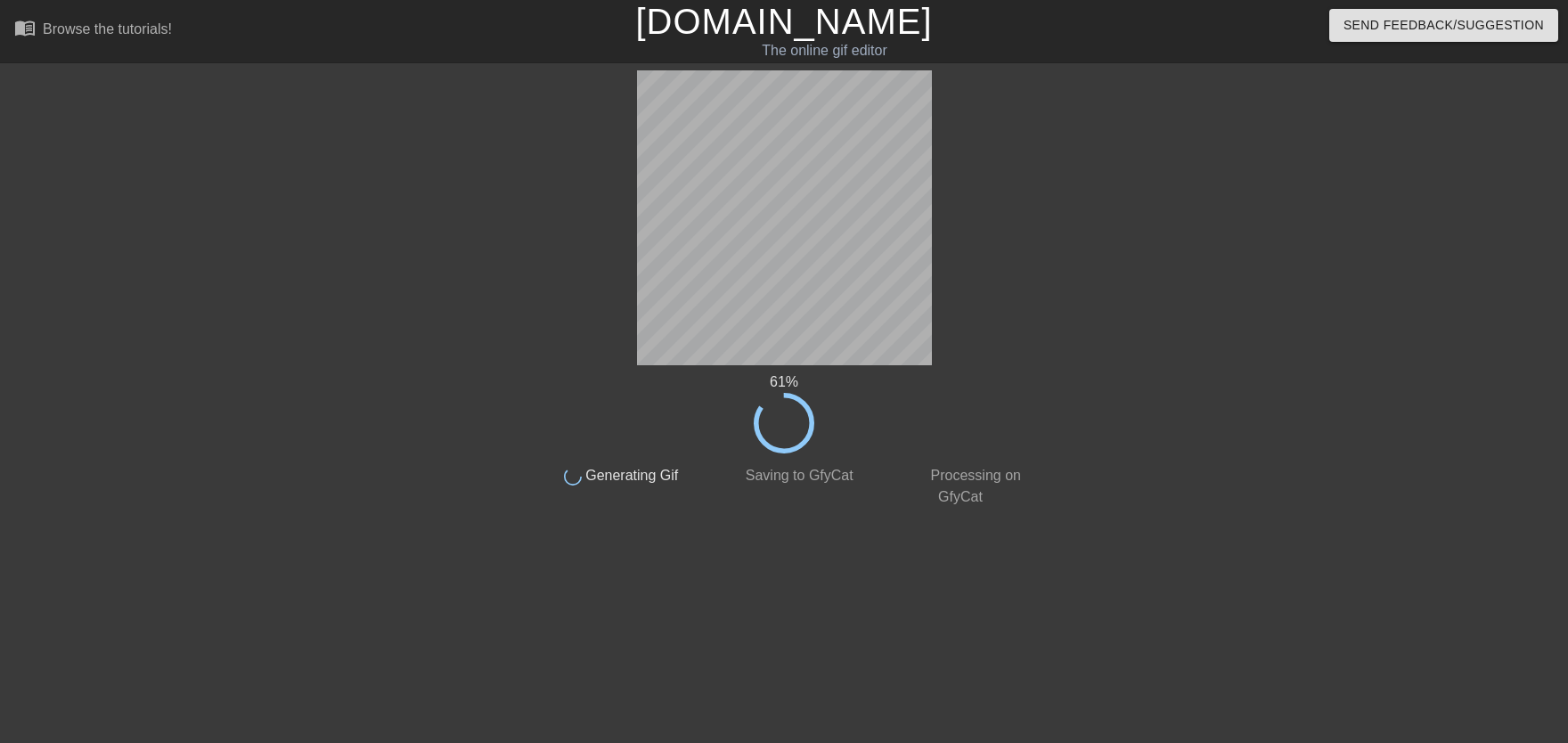
click at [617, 341] on div "61 % done Generating Gif done Saving to GfyCat done Processing on GfyCat" at bounding box center [784, 288] width 502 height 437
click at [455, 268] on div at bounding box center [377, 337] width 267 height 535
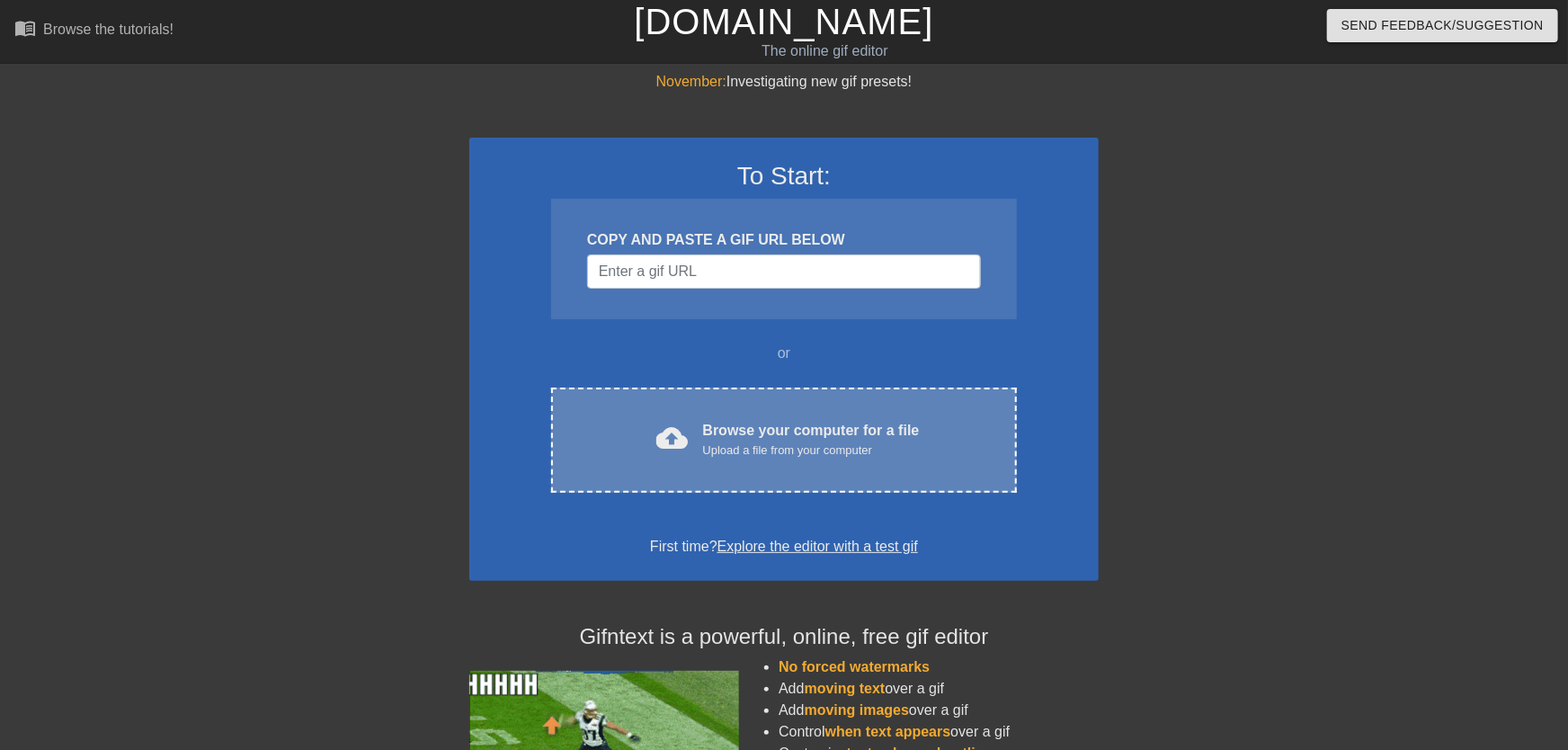
click at [726, 437] on div "Browse your computer for a file Upload a file from your computer" at bounding box center [812, 440] width 217 height 39
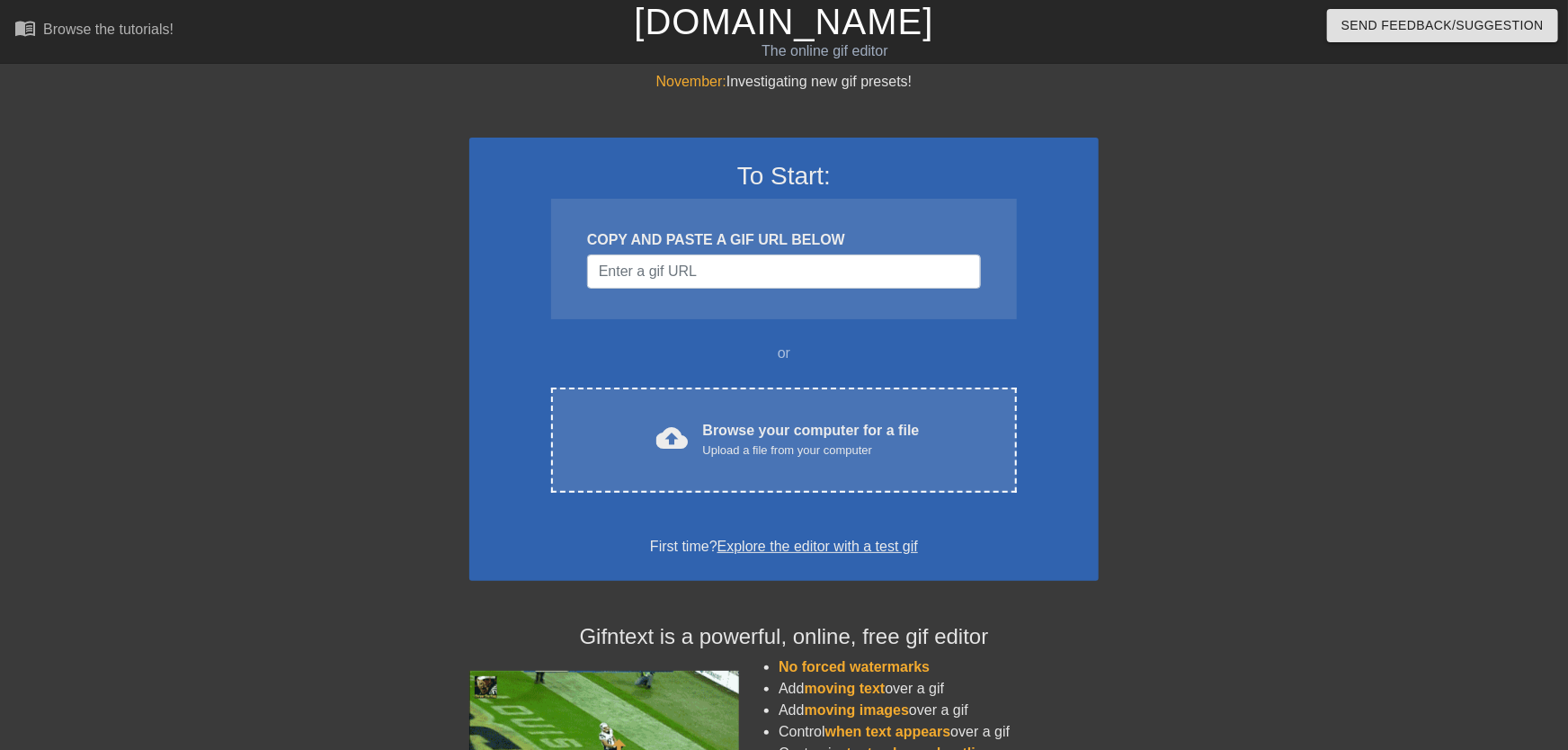
click at [850, 491] on div "To Start: COPY AND PASTE A GIF URL BELOW or cloud_upload Browse your computer f…" at bounding box center [784, 358] width 630 height 443
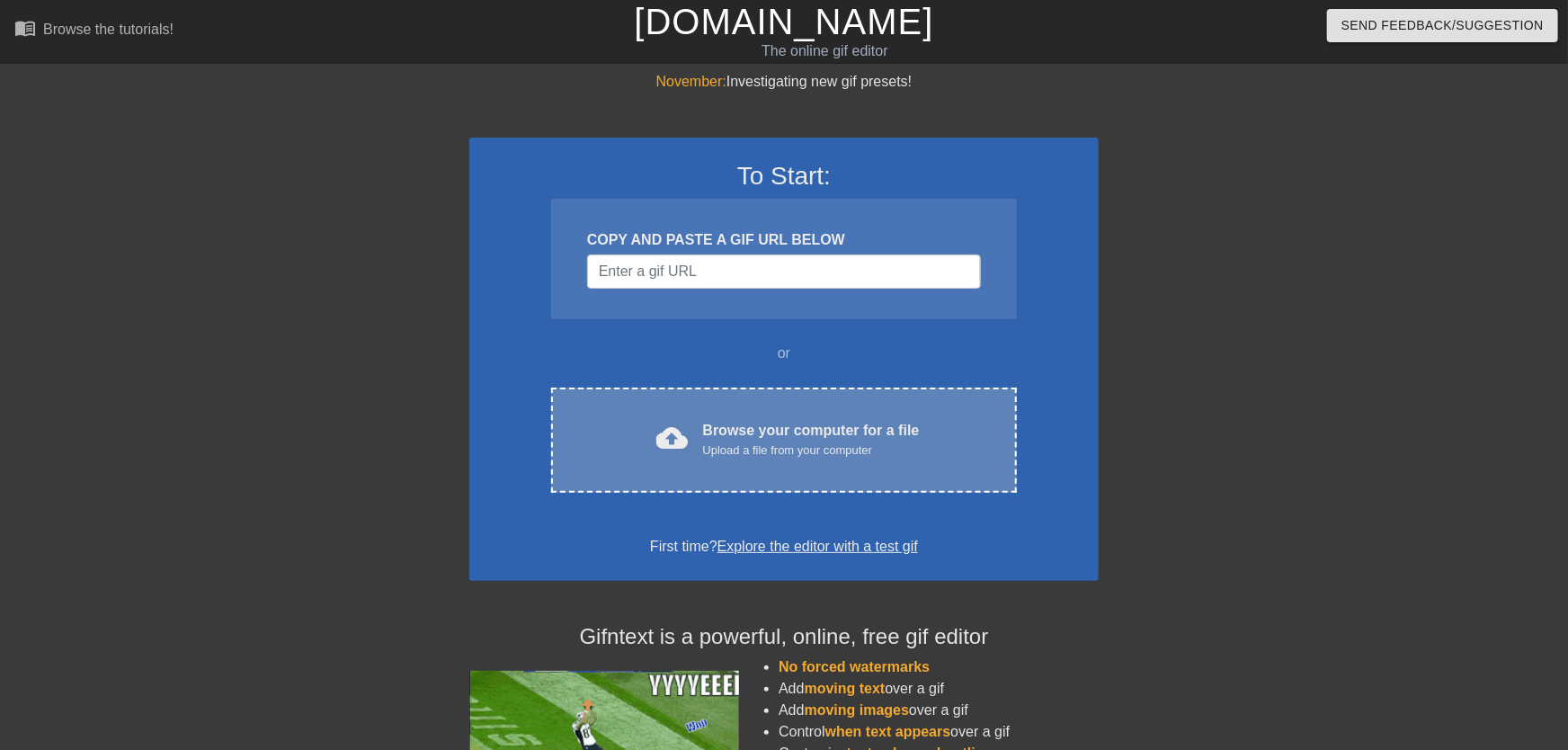
click at [844, 467] on div "cloud_upload Browse your computer for a file Upload a file from your computer C…" at bounding box center [784, 440] width 466 height 106
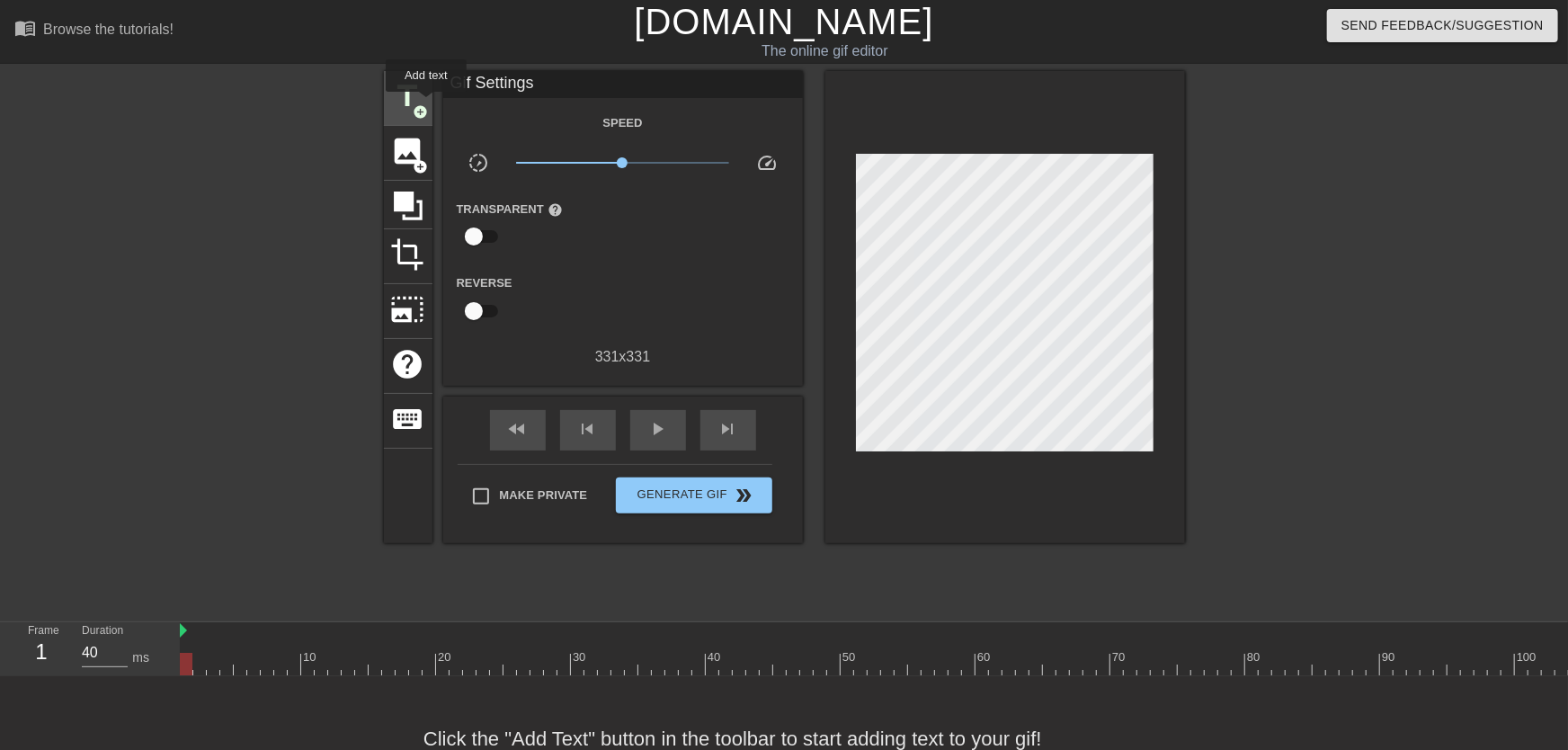
click at [426, 105] on span "add_circle" at bounding box center [420, 112] width 15 height 15
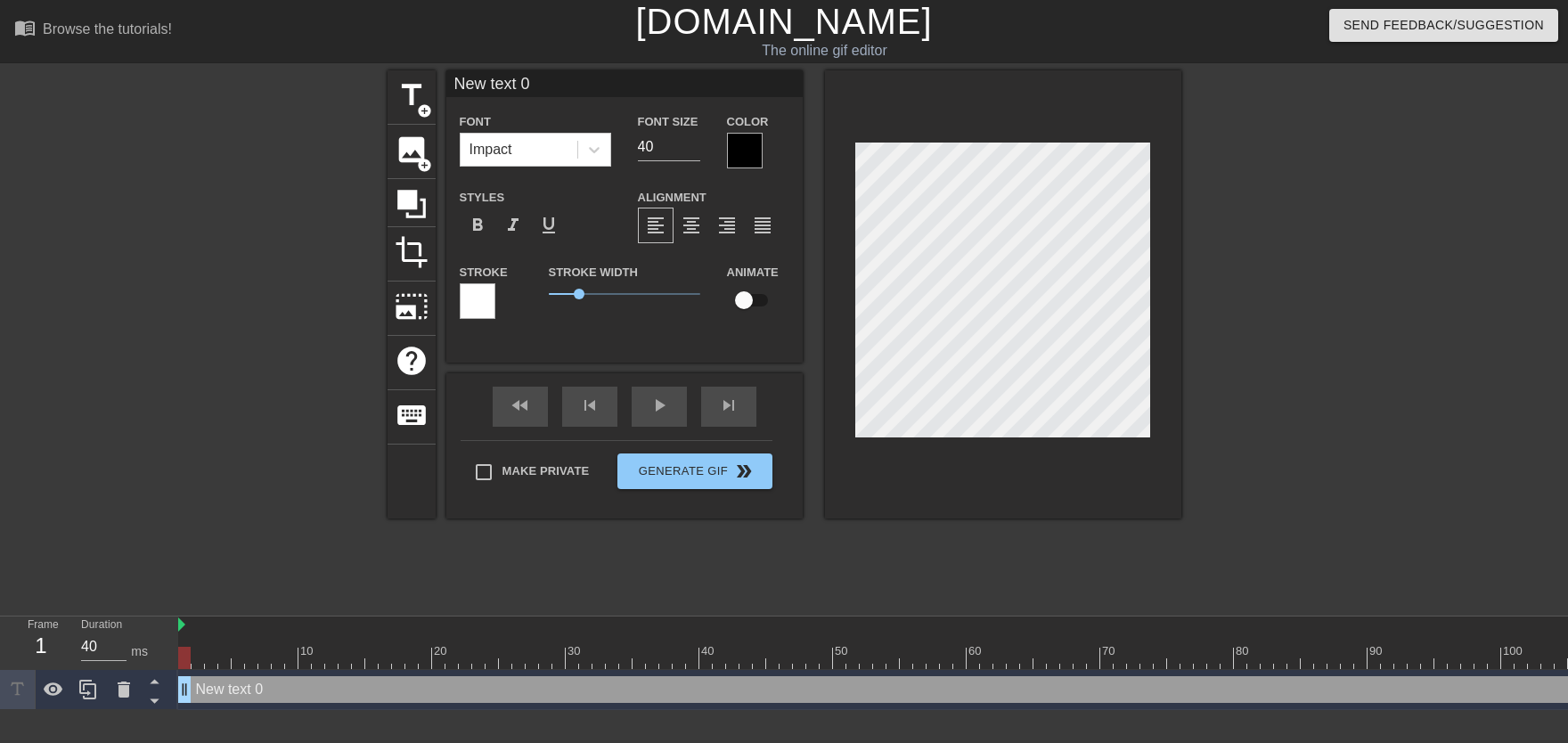
scroll to position [0, 2]
type input "New text"
type textarea "New text"
type input "New text"
type textarea "New text"
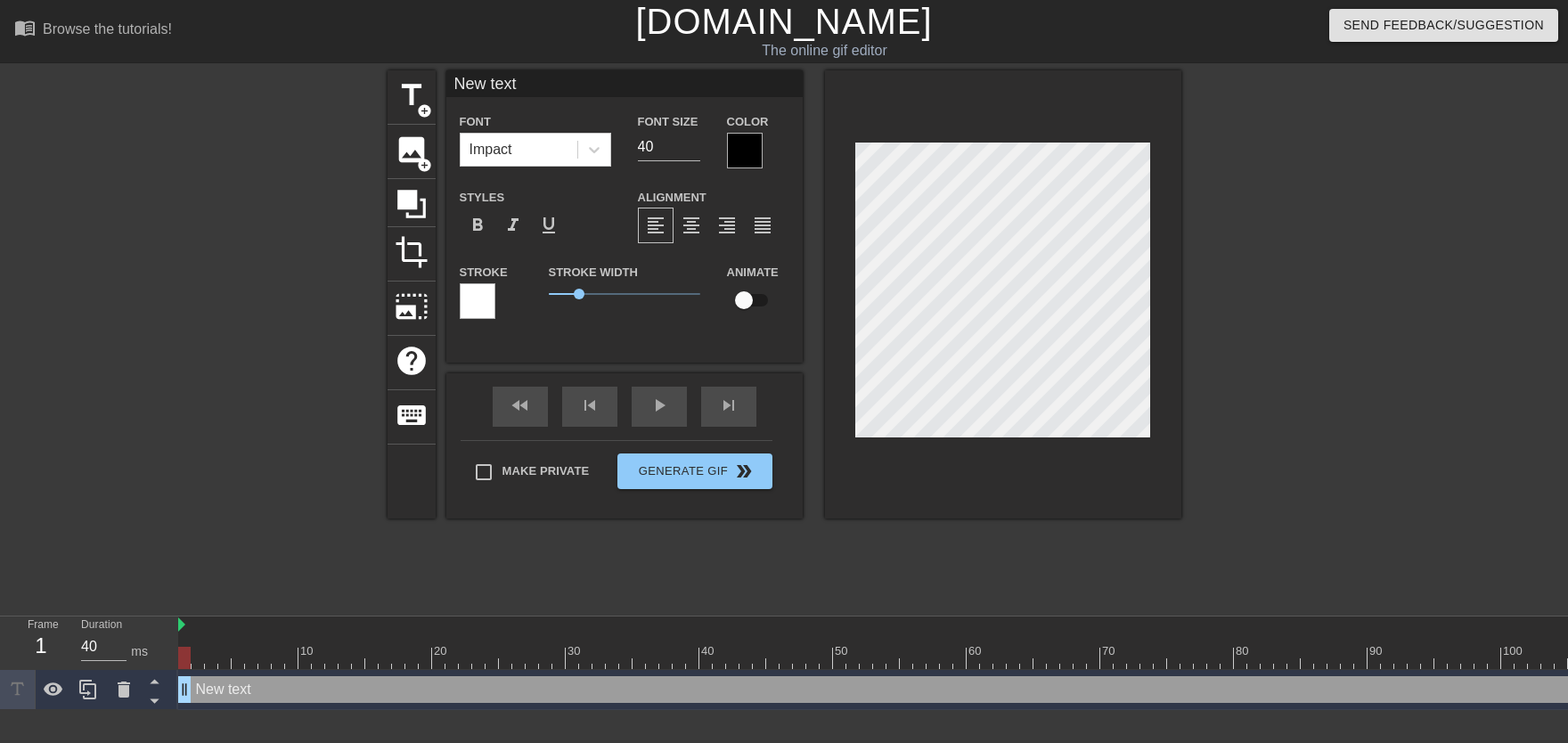
type input "New tex"
type textarea "New tex"
type input "New te"
type textarea "New te"
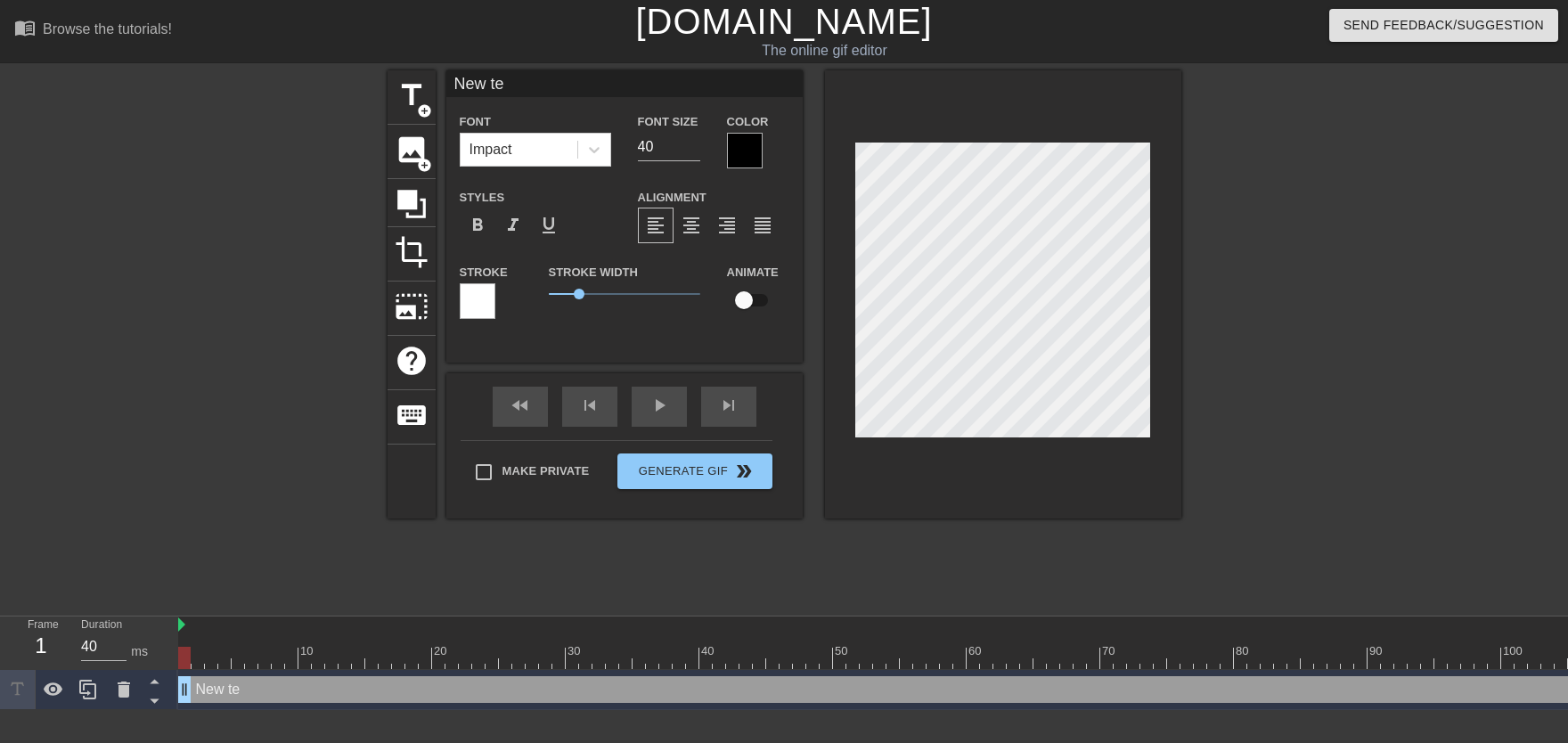
type input "New t"
type textarea "New t"
type input "New"
type textarea "New"
type input "New"
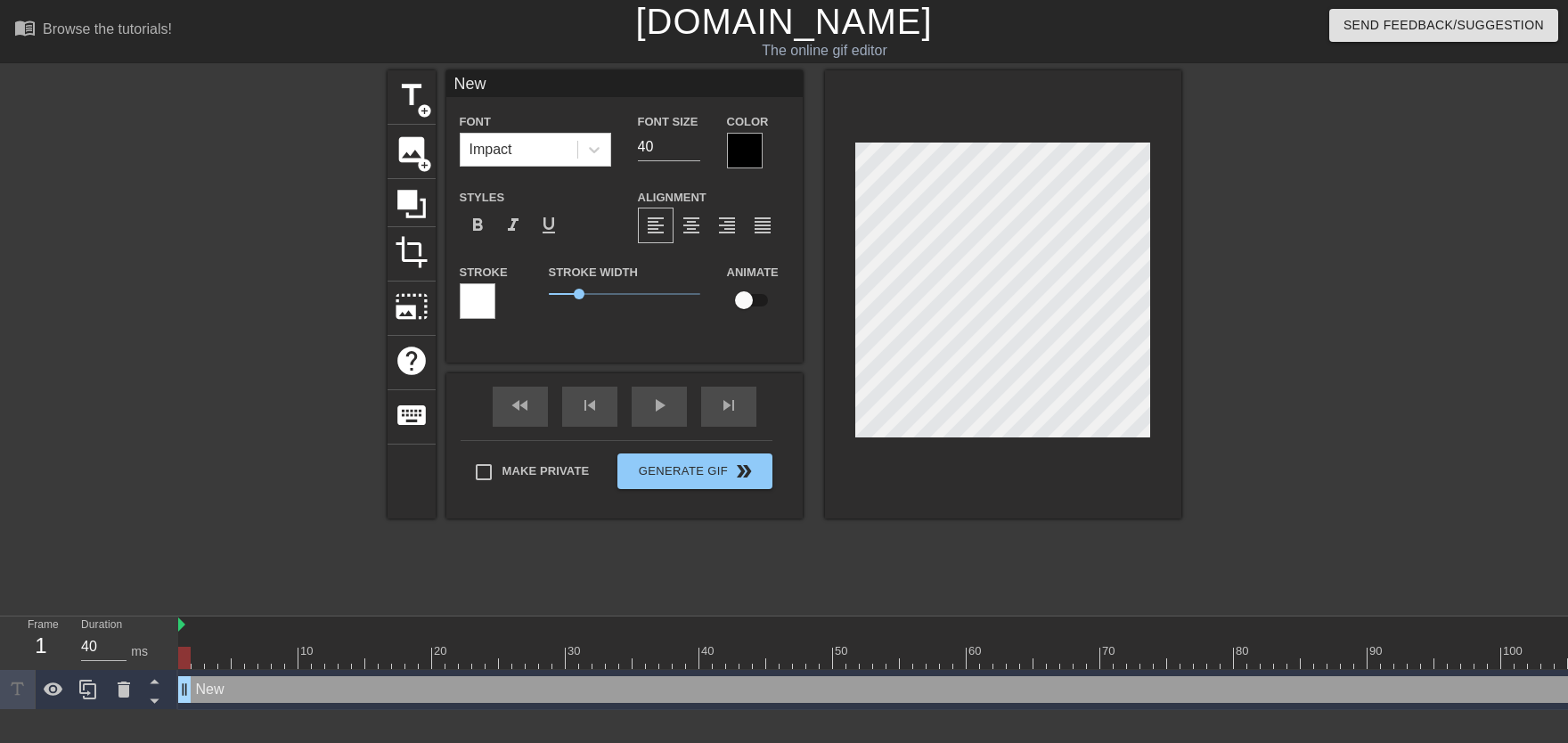
type textarea "New"
type input "Ne"
type textarea "Ne"
type input "N"
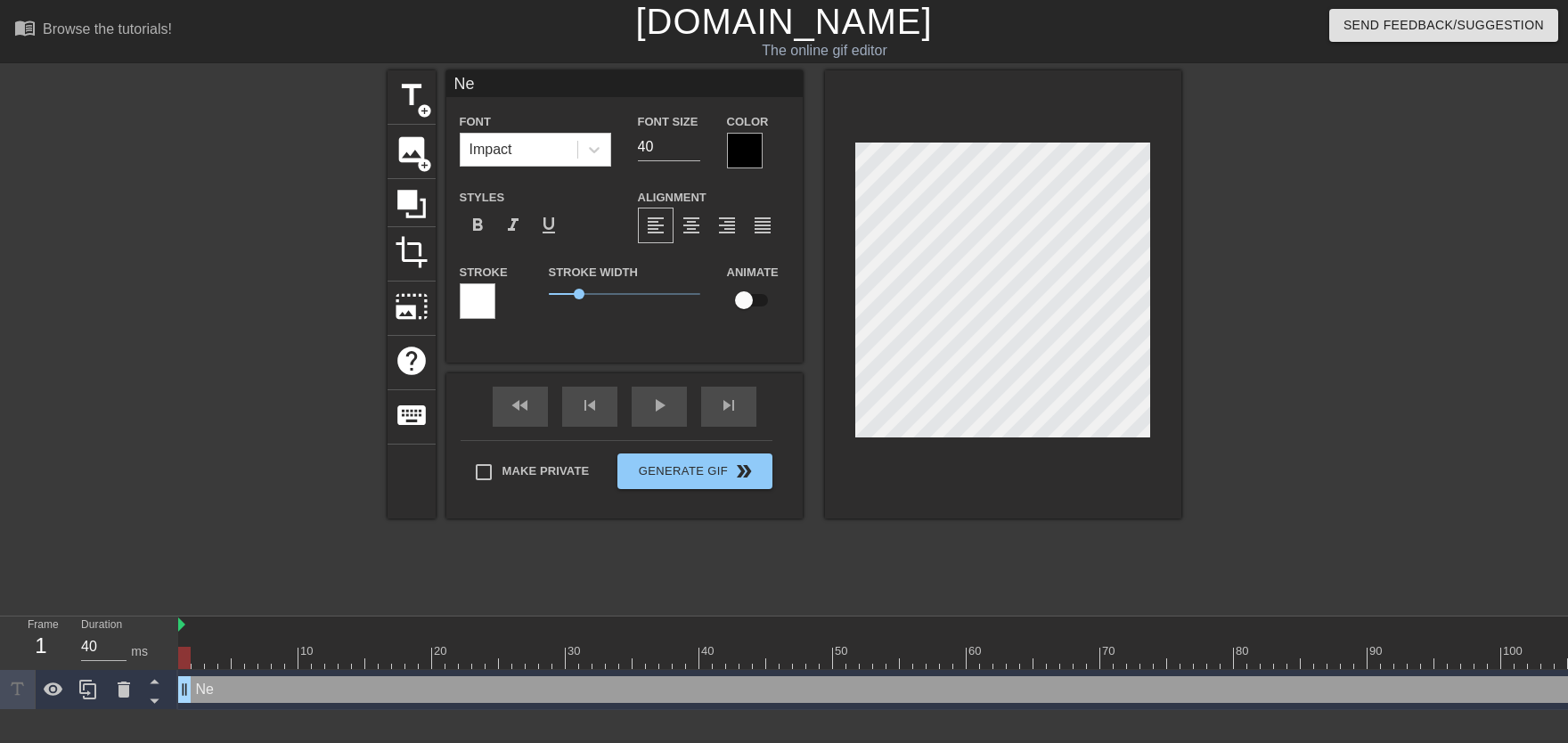
type textarea "N"
type input "t"
type textarea "t"
type input "tO"
type textarea "tO"
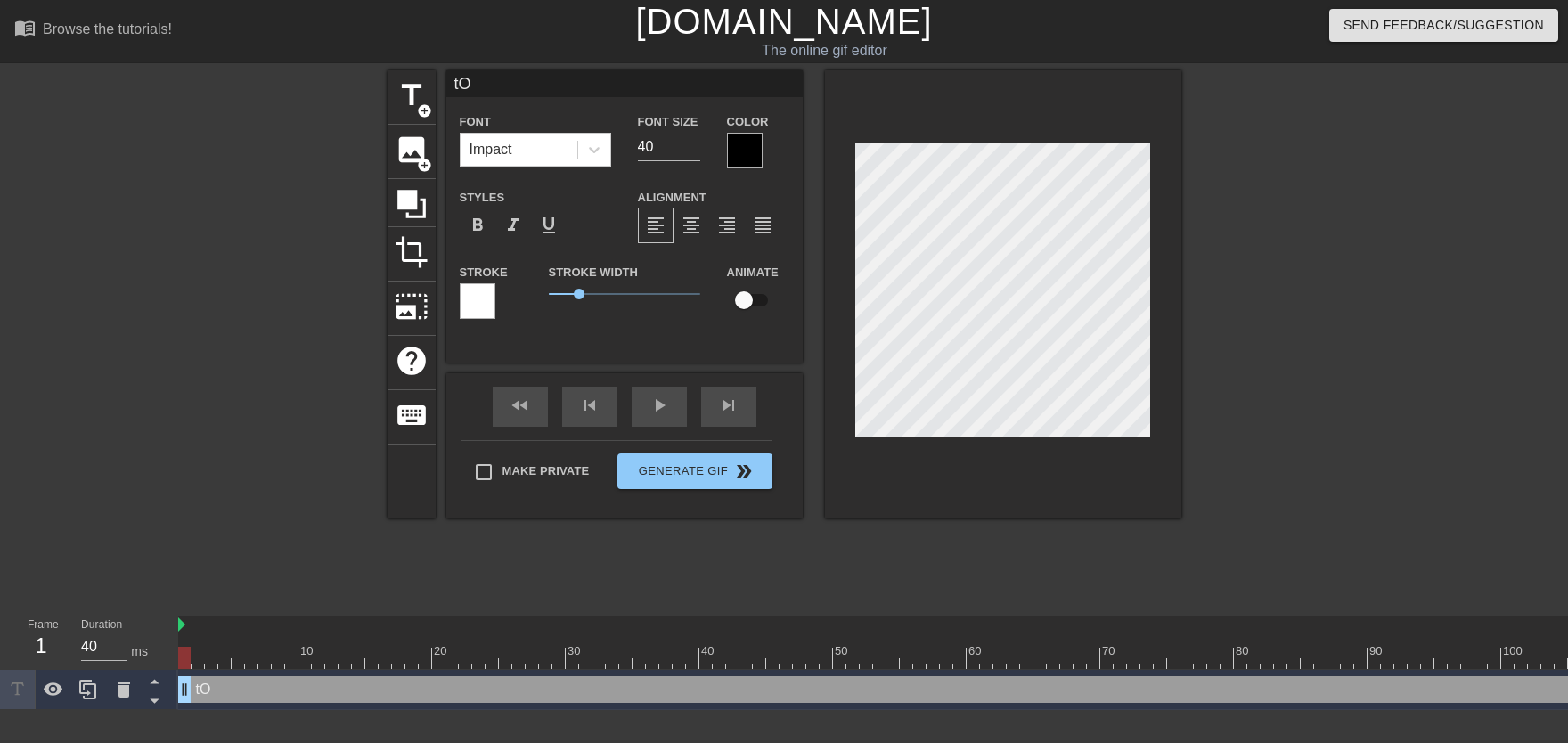
type input "t"
type textarea "t"
type input "T"
type textarea "T"
type input "To"
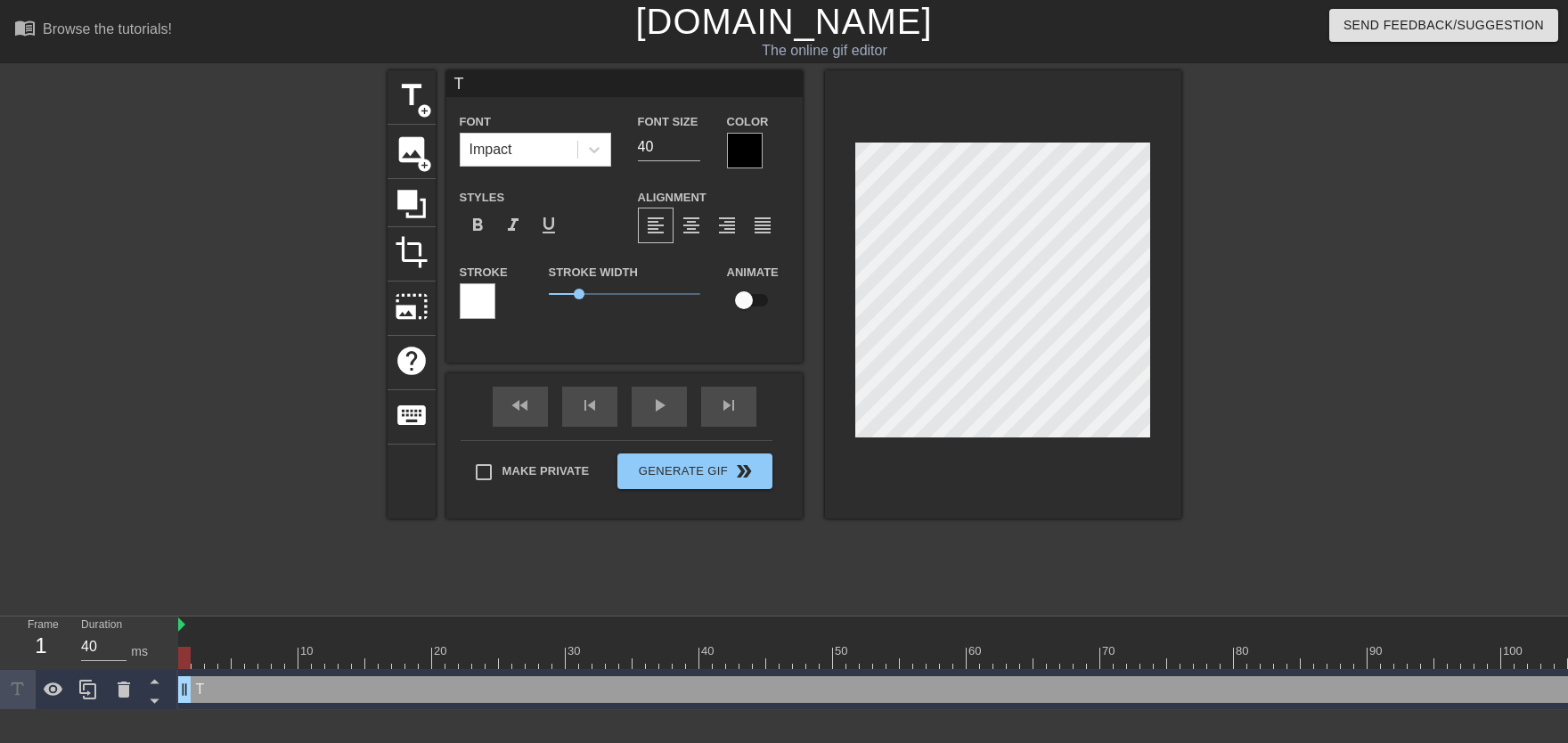
type textarea "To"
type input "Ton"
type textarea "Ton"
type input "[PERSON_NAME]"
type textarea "[PERSON_NAME]"
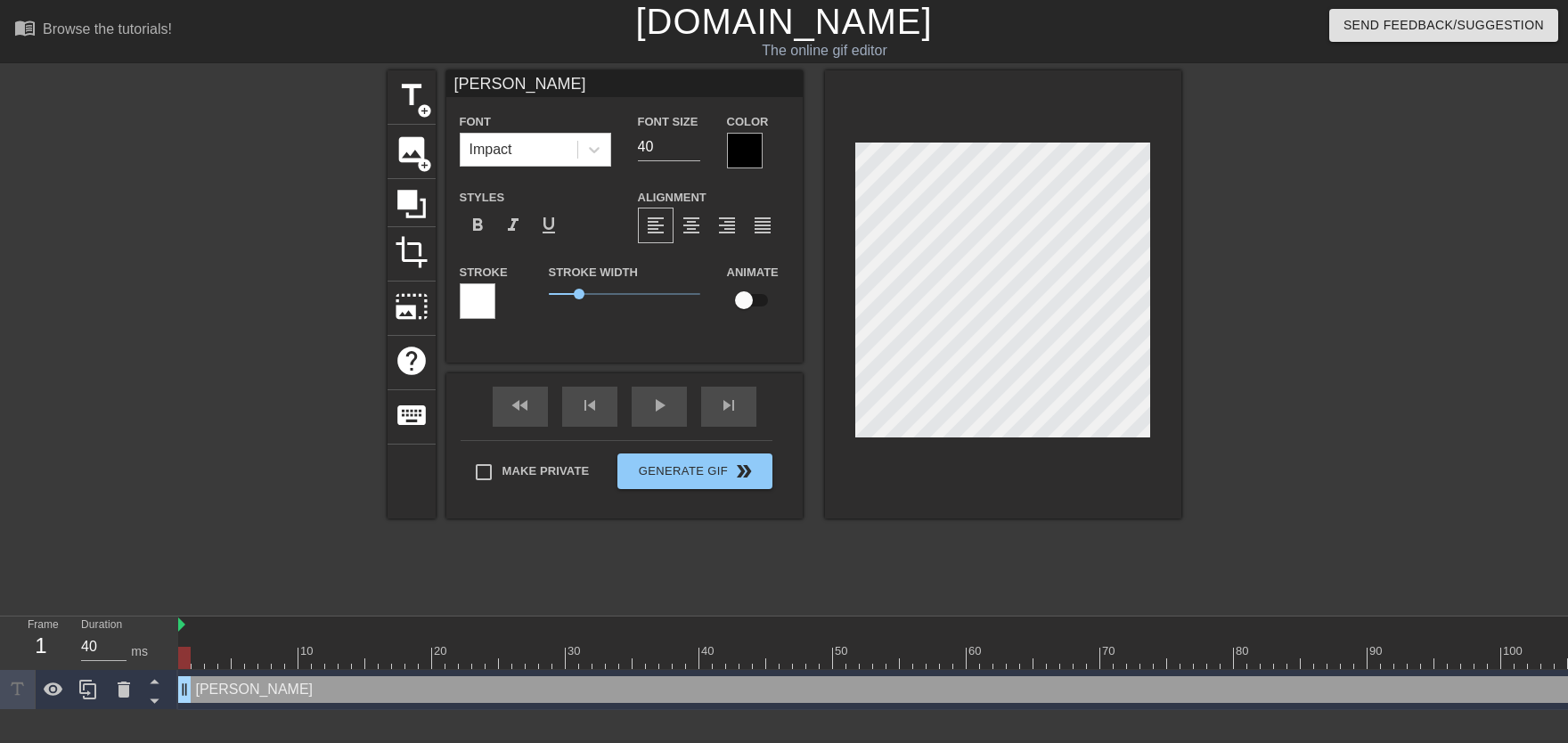
click at [763, 305] on input "checkbox" at bounding box center [744, 300] width 102 height 34
checkbox input "true"
click at [693, 155] on input "40" at bounding box center [669, 147] width 63 height 28
type input "30"
click at [694, 152] on input "30" at bounding box center [669, 147] width 63 height 28
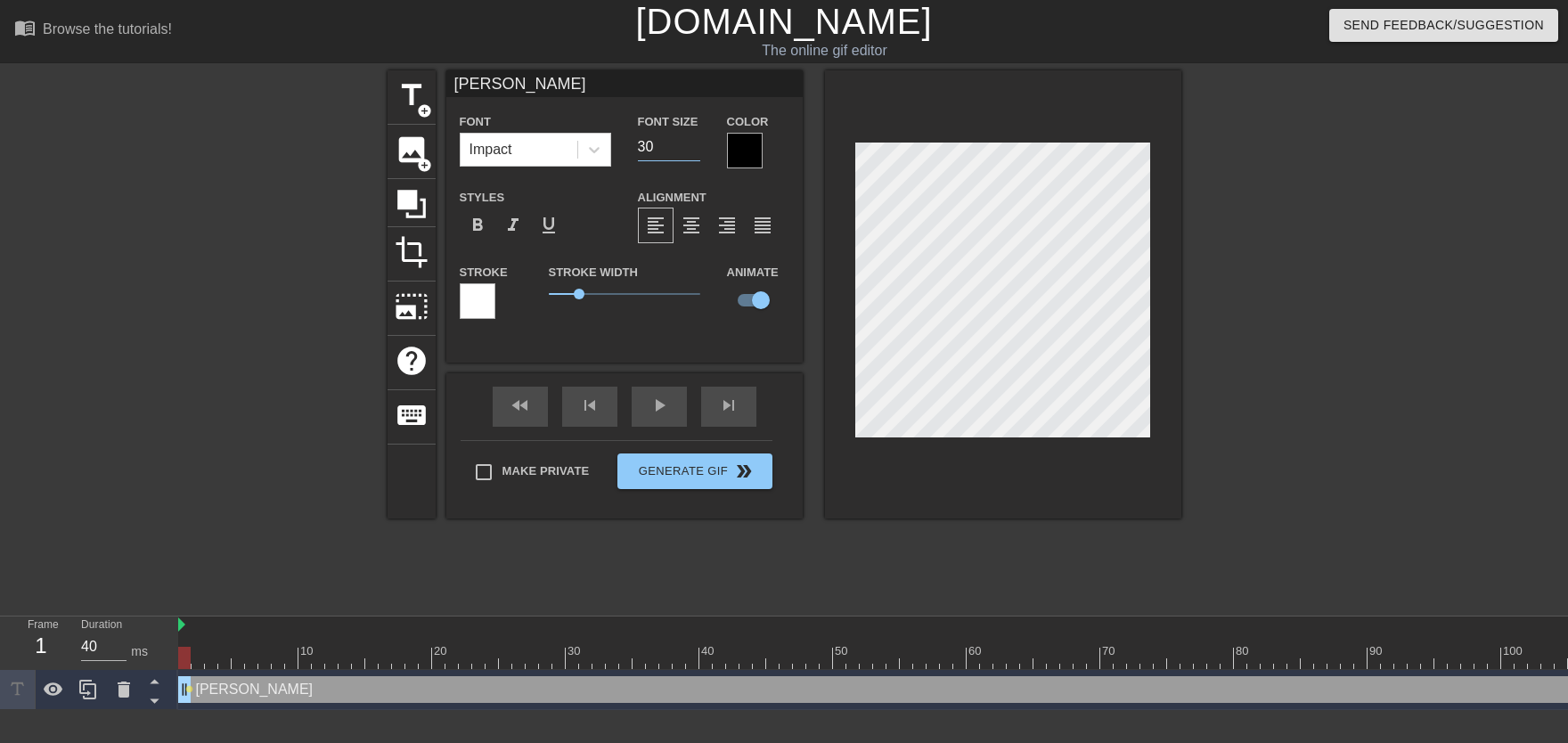
click at [743, 156] on div at bounding box center [745, 151] width 35 height 35
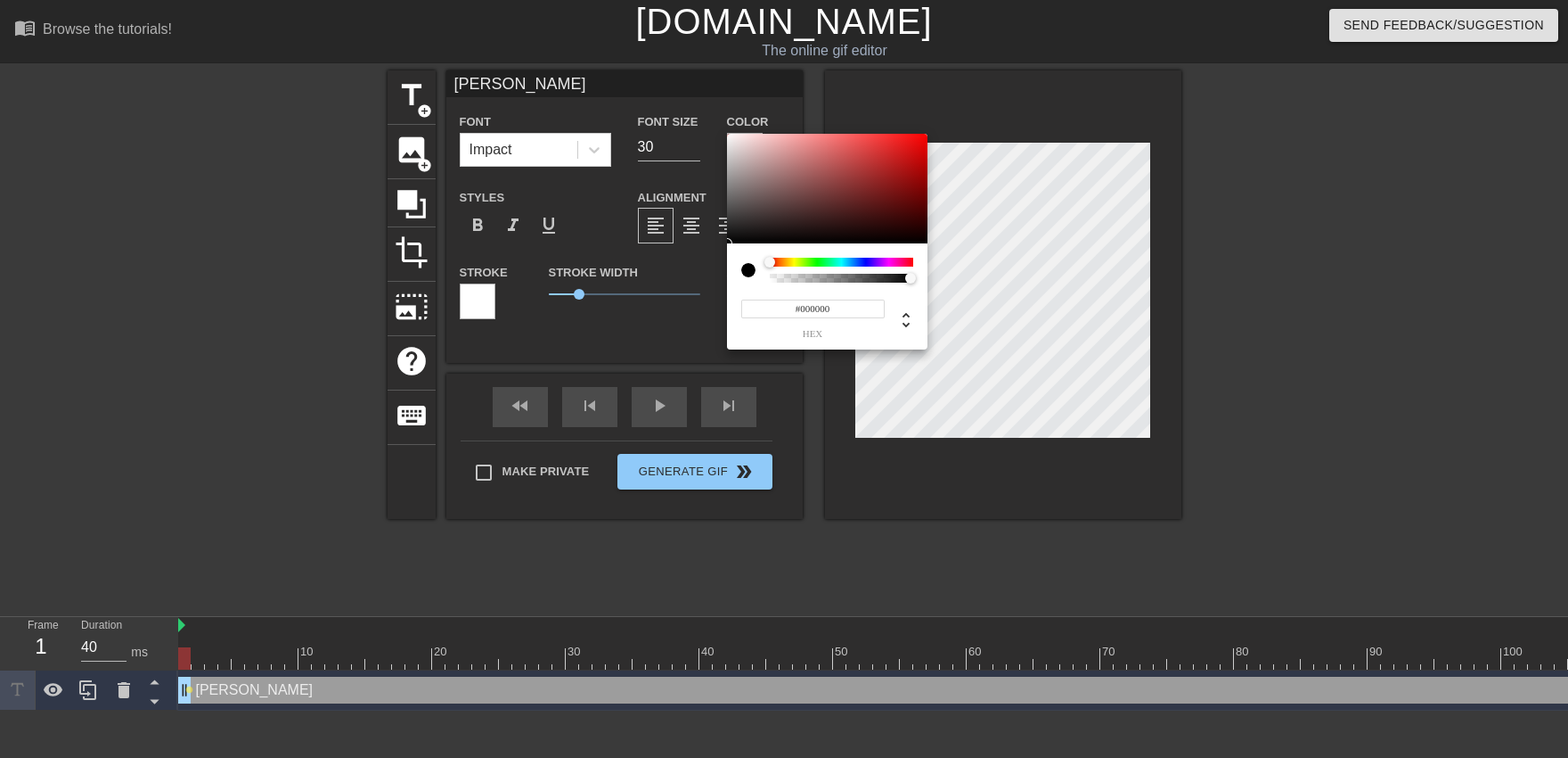
type input "#F8F3F3"
click at [730, 136] on div at bounding box center [827, 189] width 200 height 111
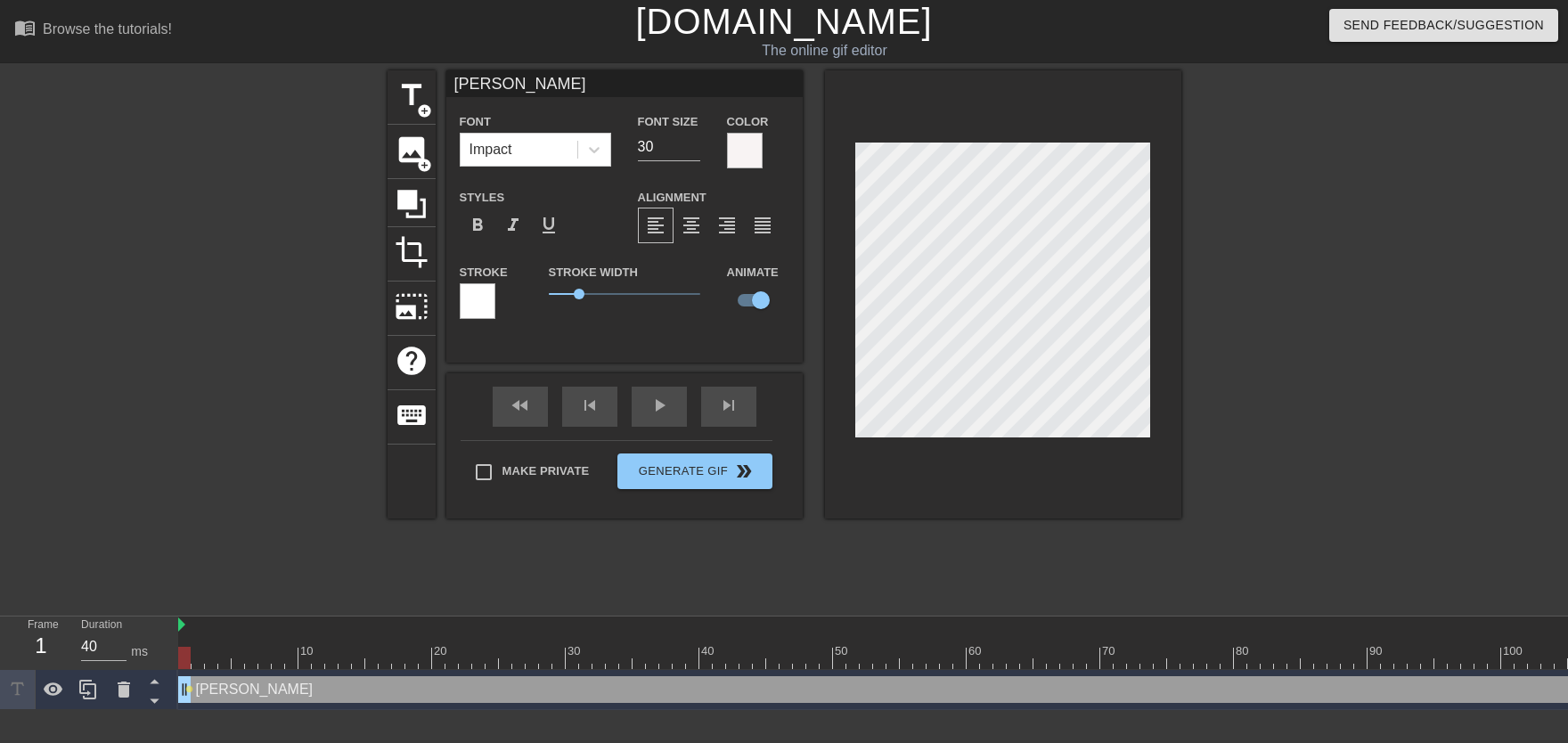
click at [479, 311] on div at bounding box center [477, 301] width 35 height 35
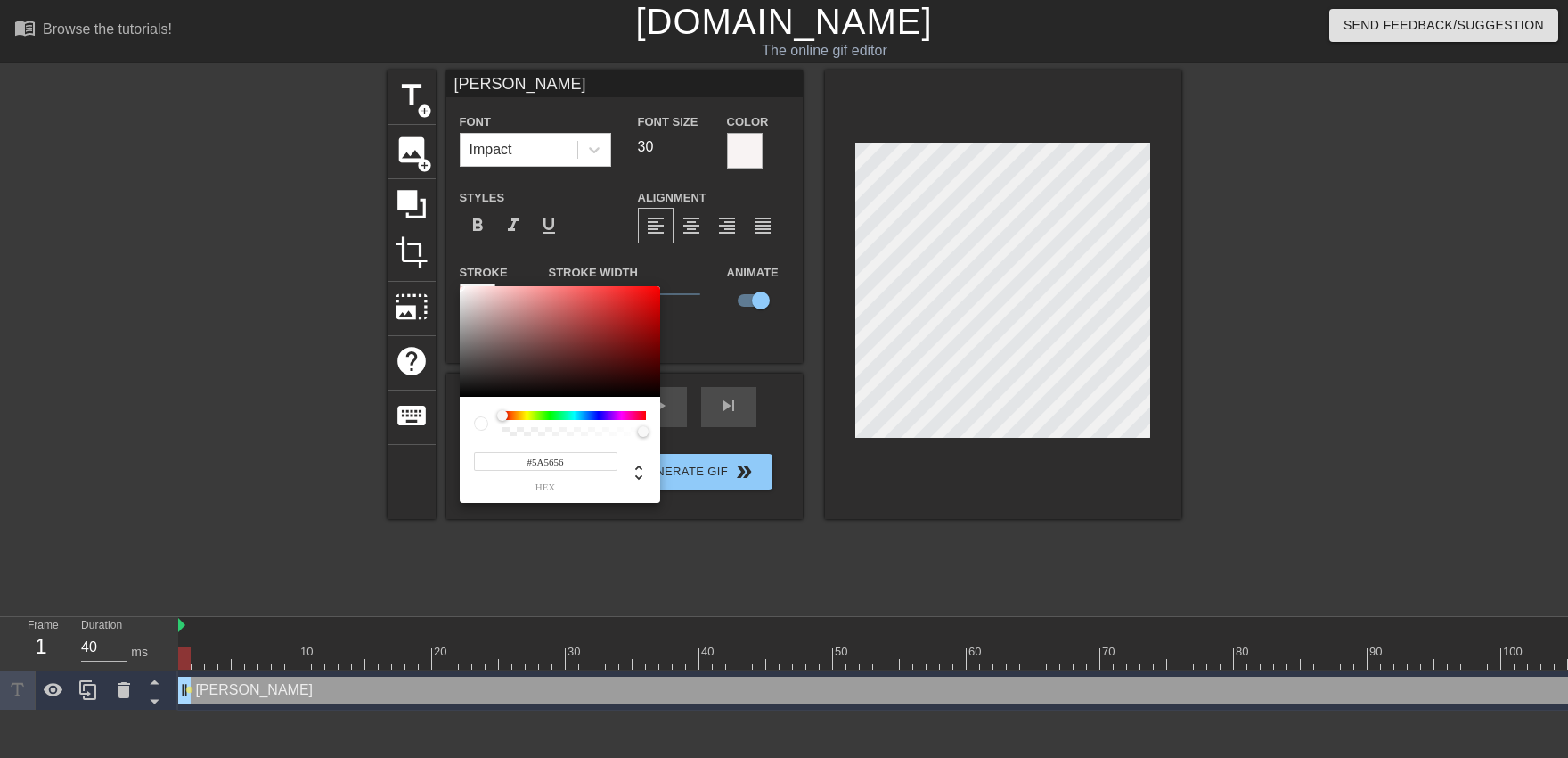
type input "#000000"
drag, startPoint x: 458, startPoint y: 380, endPoint x: 397, endPoint y: 588, distance: 216.8
click at [459, 397] on div at bounding box center [559, 341] width 200 height 111
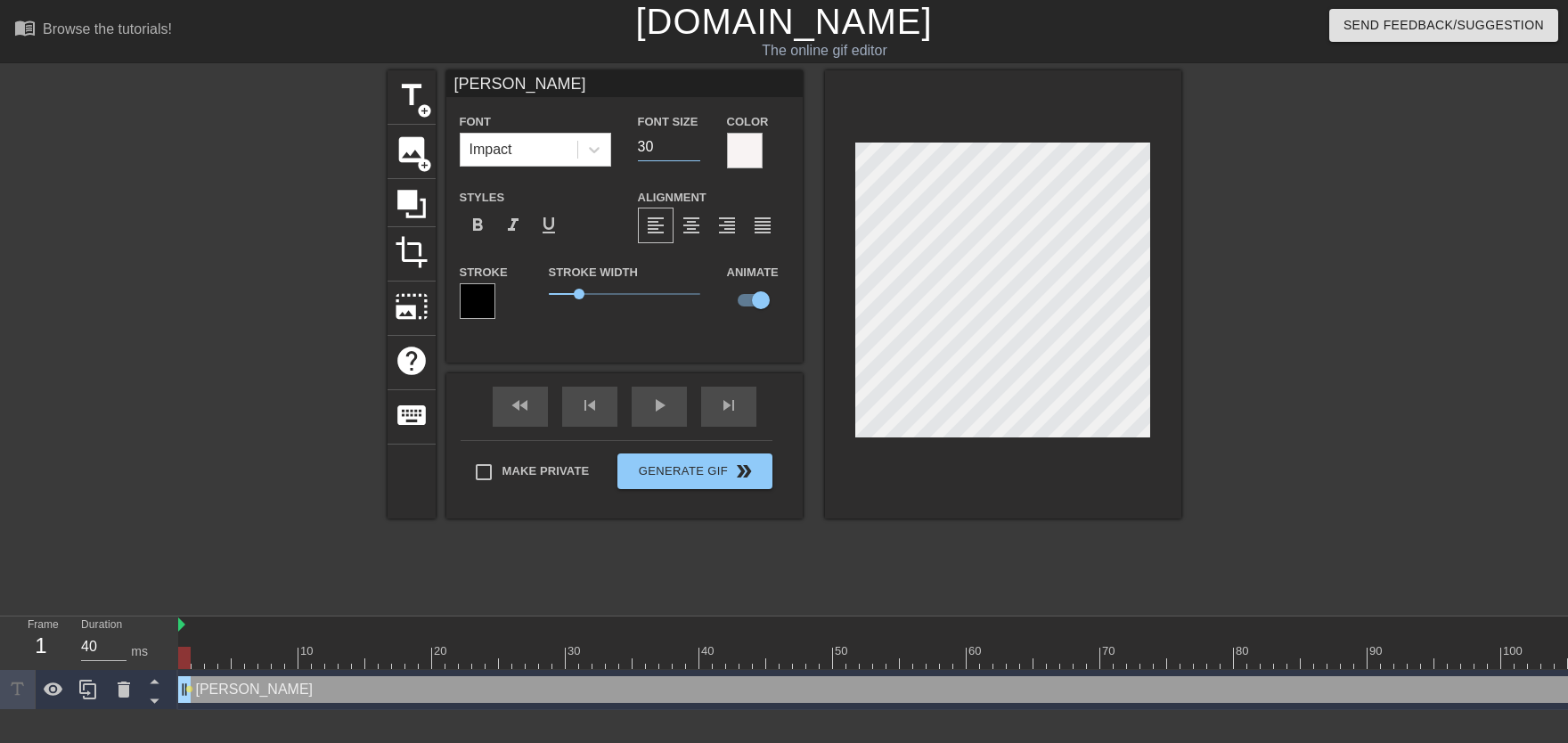
click at [697, 157] on input "30" at bounding box center [669, 147] width 63 height 28
drag, startPoint x: 198, startPoint y: 656, endPoint x: 612, endPoint y: 526, distance: 433.9
click at [146, 635] on div "Frame 1 Duration 40 ms 10 20 30 40 50 60 70 80 90 100 110 120 130 140 150" at bounding box center [784, 664] width 1568 height 94
drag, startPoint x: 189, startPoint y: 651, endPoint x: 382, endPoint y: 658, distance: 193.1
click at [382, 658] on div at bounding box center [384, 658] width 13 height 22
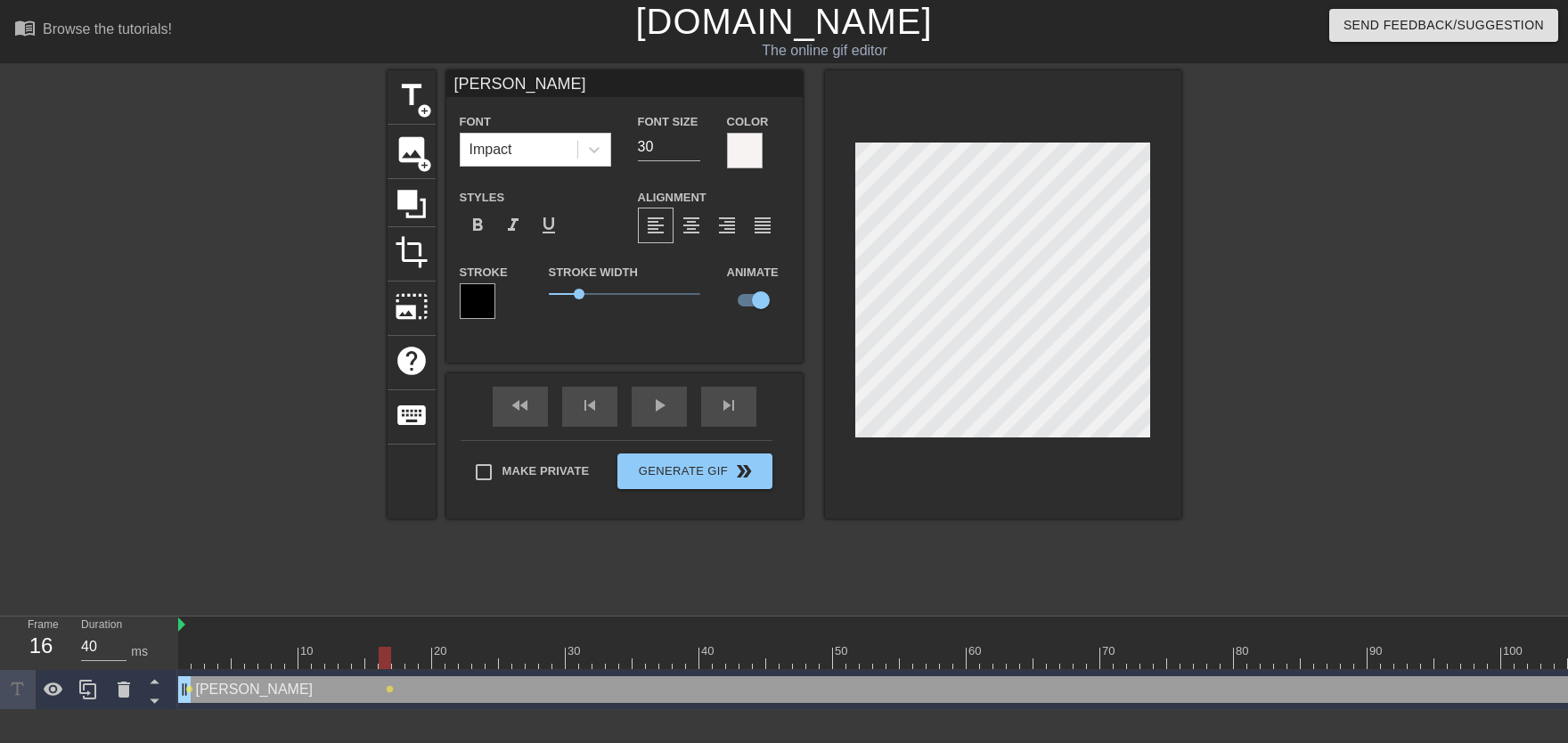
click at [162, 660] on div "Frame 16 Duration 40 ms 10 20 30 40 50 60 70 80 90 100 110 120 130 140 150" at bounding box center [784, 664] width 1568 height 94
click at [189, 688] on span "lens" at bounding box center [190, 689] width 8 height 8
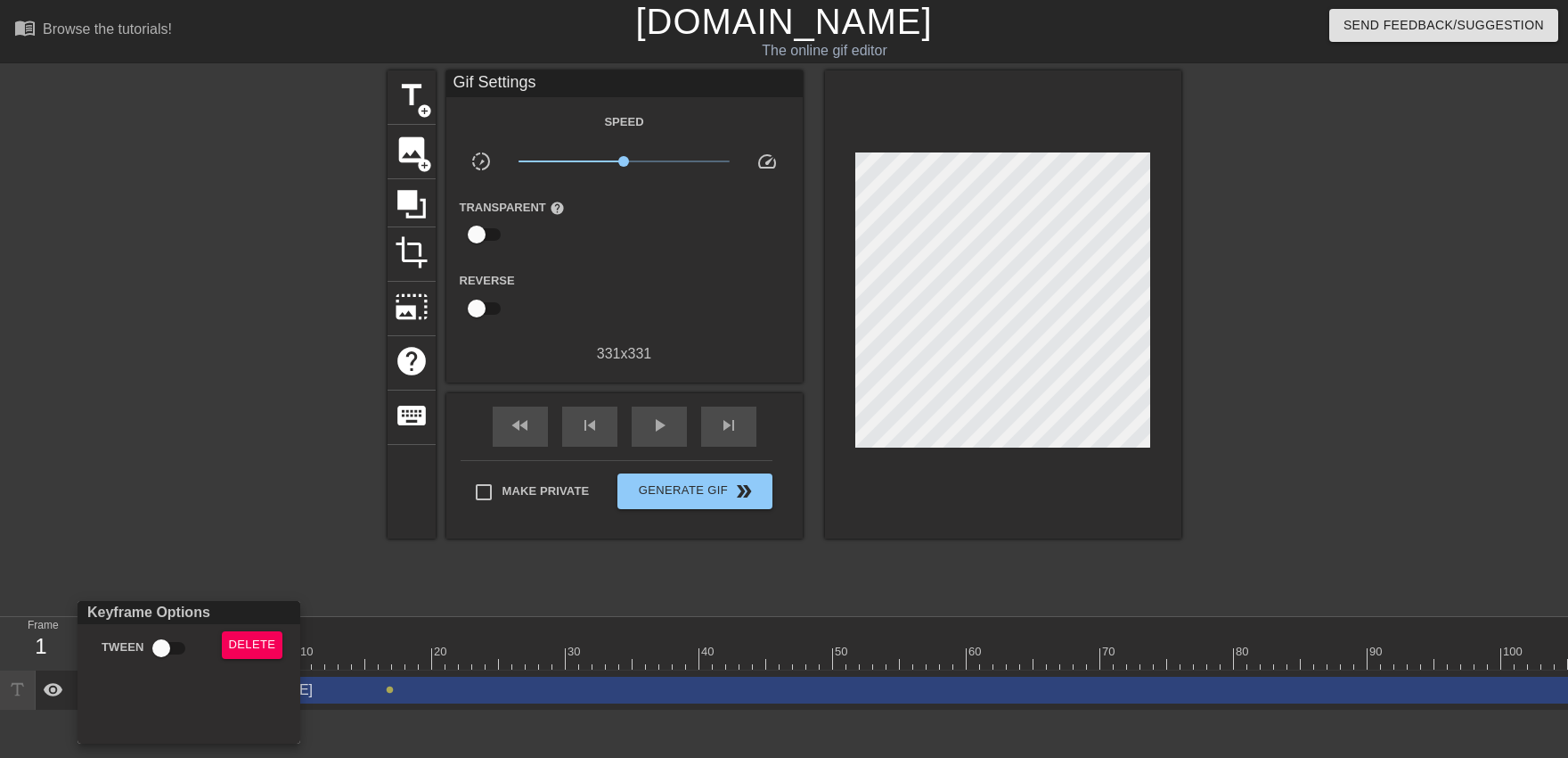
click at [184, 662] on input "Tween" at bounding box center [161, 647] width 102 height 34
checkbox input "true"
click at [449, 659] on div at bounding box center [784, 379] width 1568 height 758
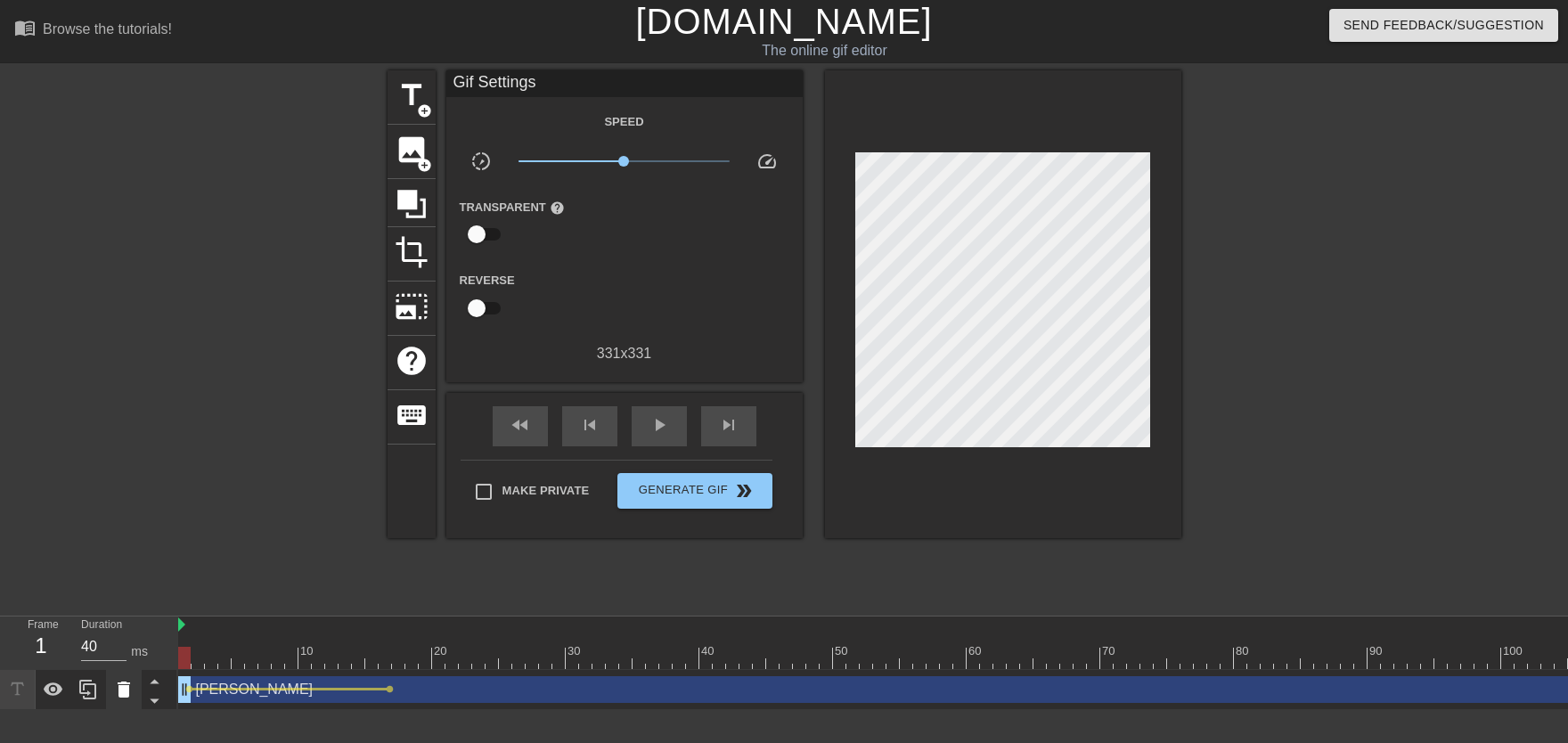
drag, startPoint x: 189, startPoint y: 674, endPoint x: 138, endPoint y: 674, distance: 51.0
click at [649, 437] on div "play_arrow" at bounding box center [659, 426] width 55 height 40
click at [649, 437] on div "pause" at bounding box center [659, 426] width 55 height 40
drag, startPoint x: 358, startPoint y: 652, endPoint x: 564, endPoint y: 642, distance: 206.2
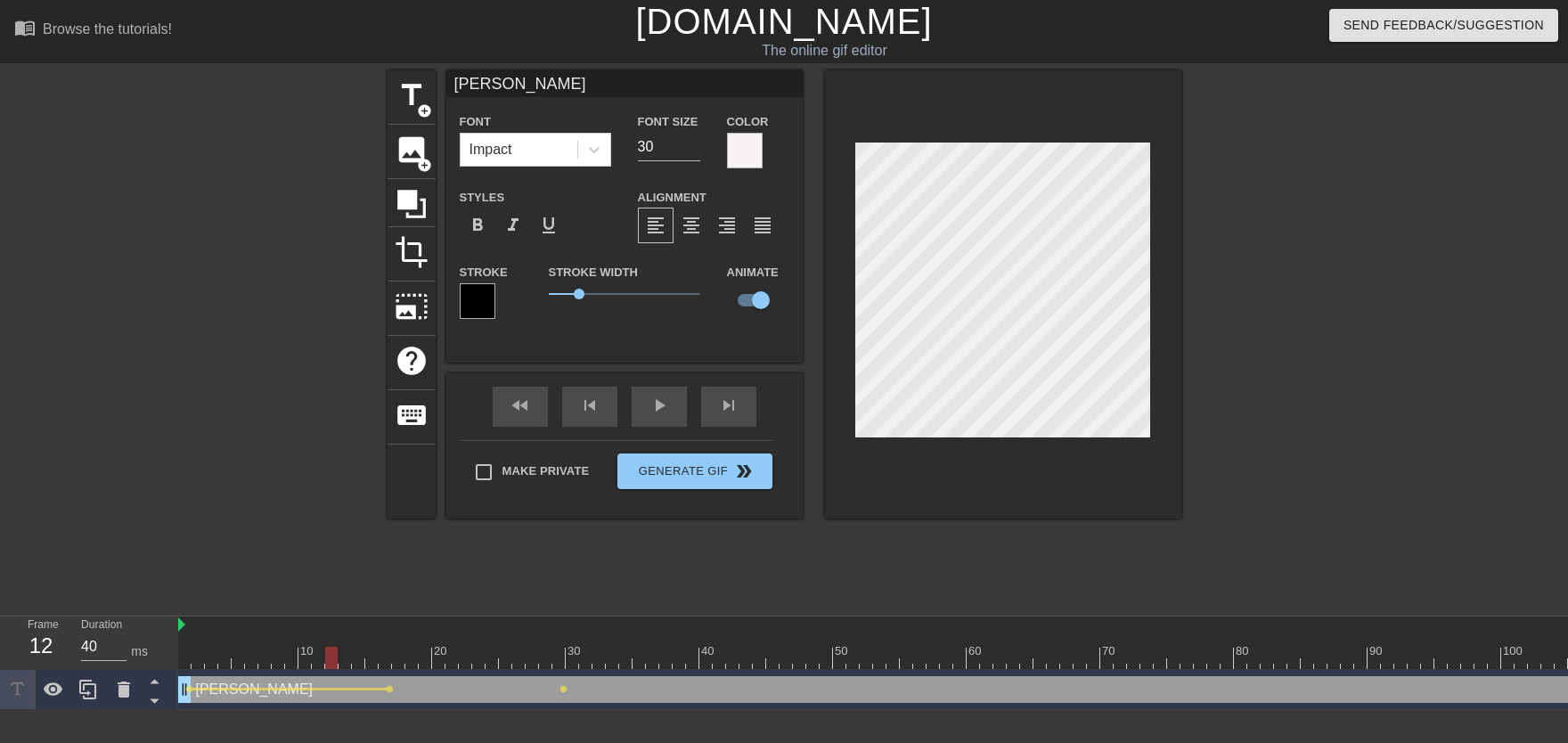
drag, startPoint x: 411, startPoint y: 653, endPoint x: 310, endPoint y: 668, distance: 102.1
click at [390, 691] on span "lens" at bounding box center [390, 689] width 8 height 8
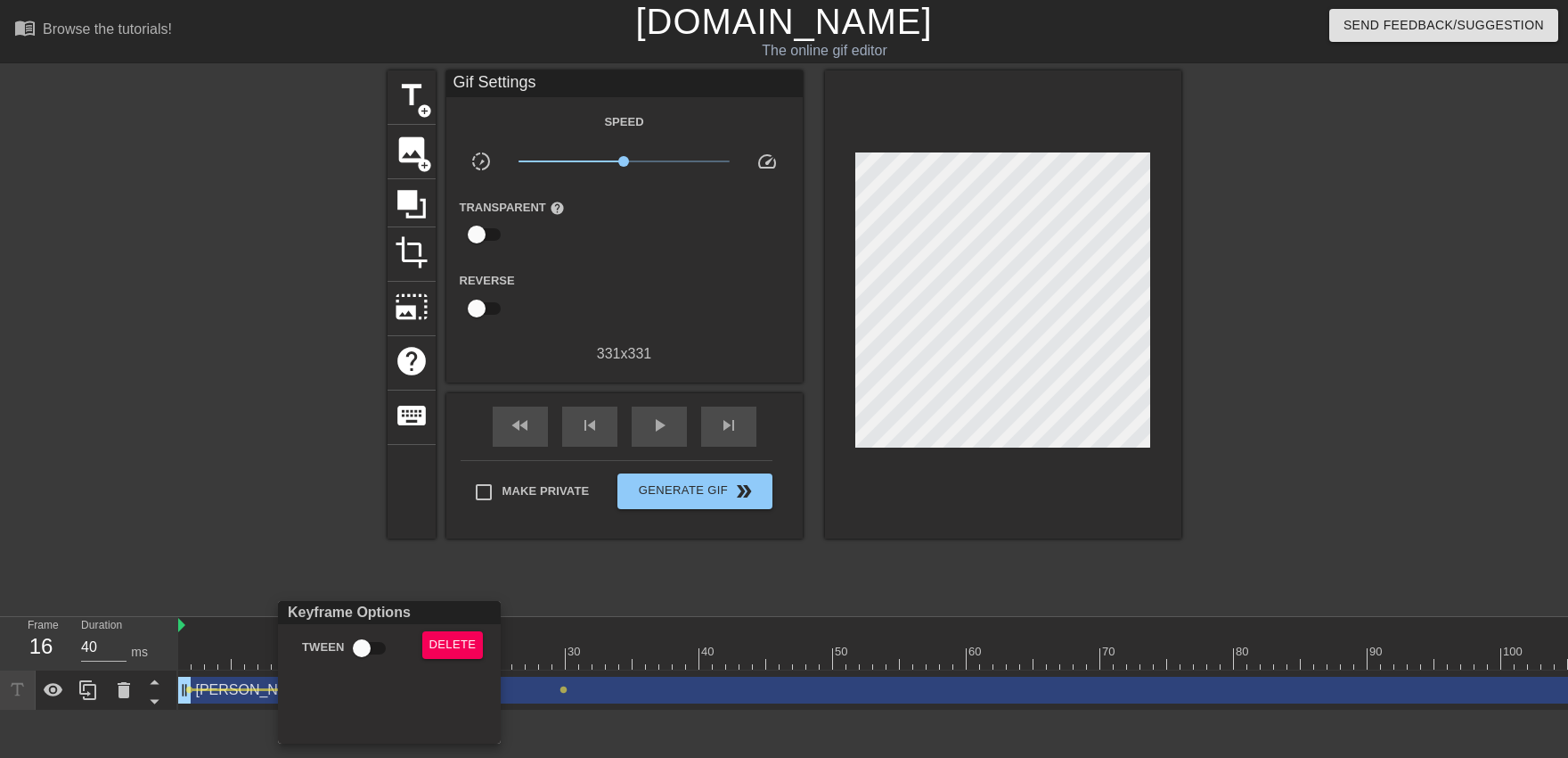
click at [386, 659] on input "Tween" at bounding box center [362, 647] width 102 height 34
checkbox input "true"
click at [607, 647] on div at bounding box center [784, 379] width 1568 height 758
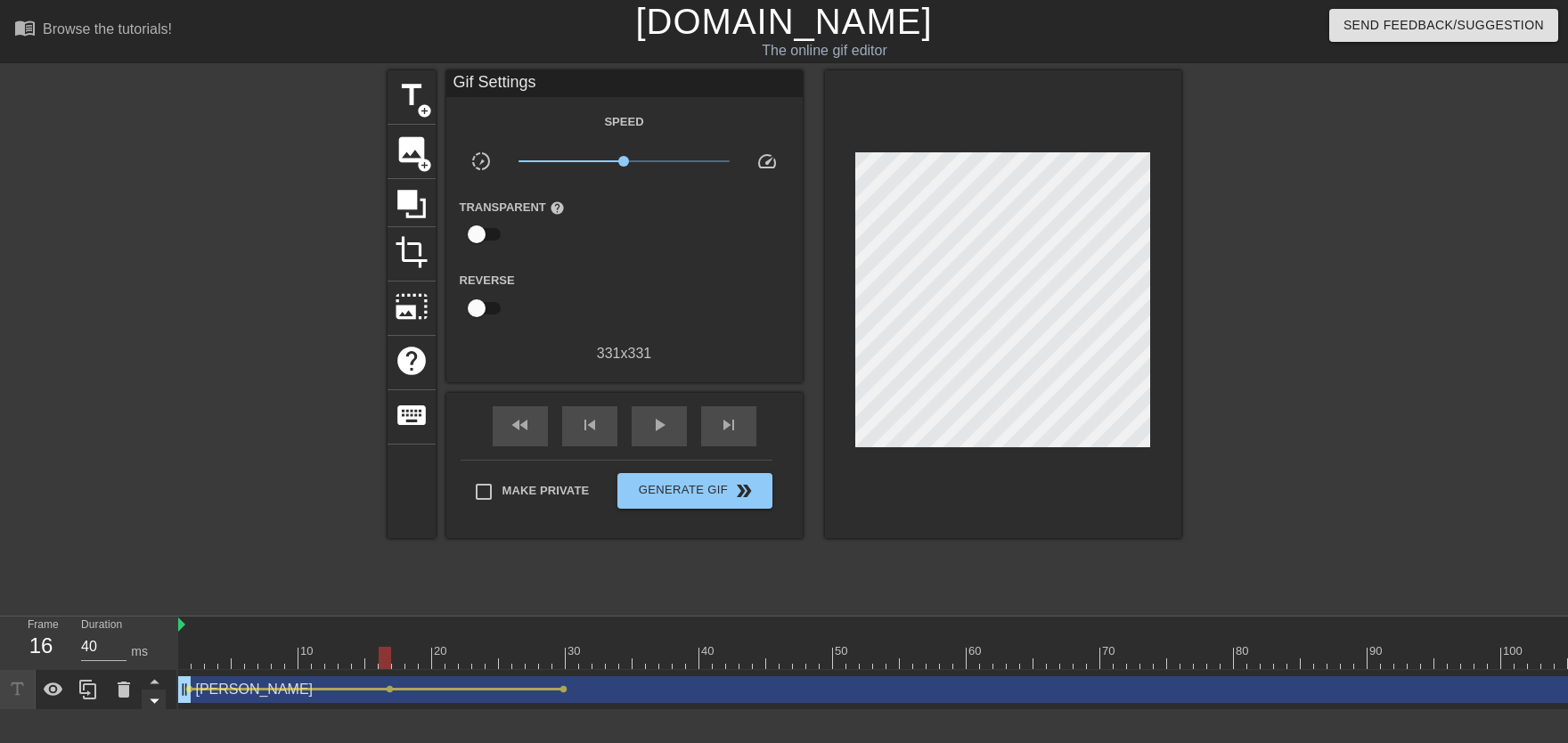
drag, startPoint x: 288, startPoint y: 678, endPoint x: 152, endPoint y: 694, distance: 136.9
drag, startPoint x: 321, startPoint y: 630, endPoint x: 292, endPoint y: 639, distance: 30.4
drag, startPoint x: 278, startPoint y: 640, endPoint x: 268, endPoint y: 640, distance: 10.0
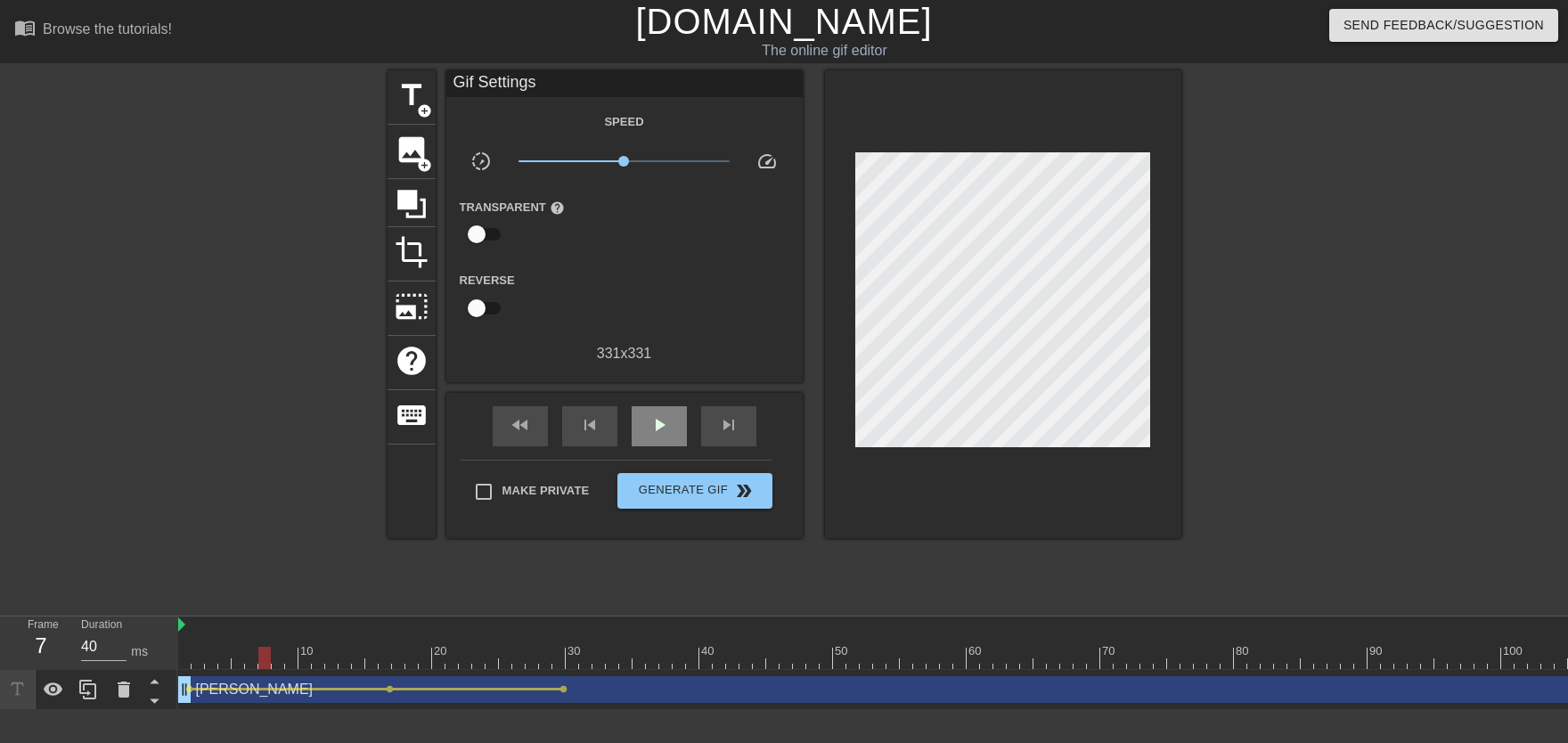
click at [657, 443] on div "play_arrow" at bounding box center [659, 426] width 55 height 40
drag, startPoint x: 559, startPoint y: 652, endPoint x: 692, endPoint y: 660, distance: 133.2
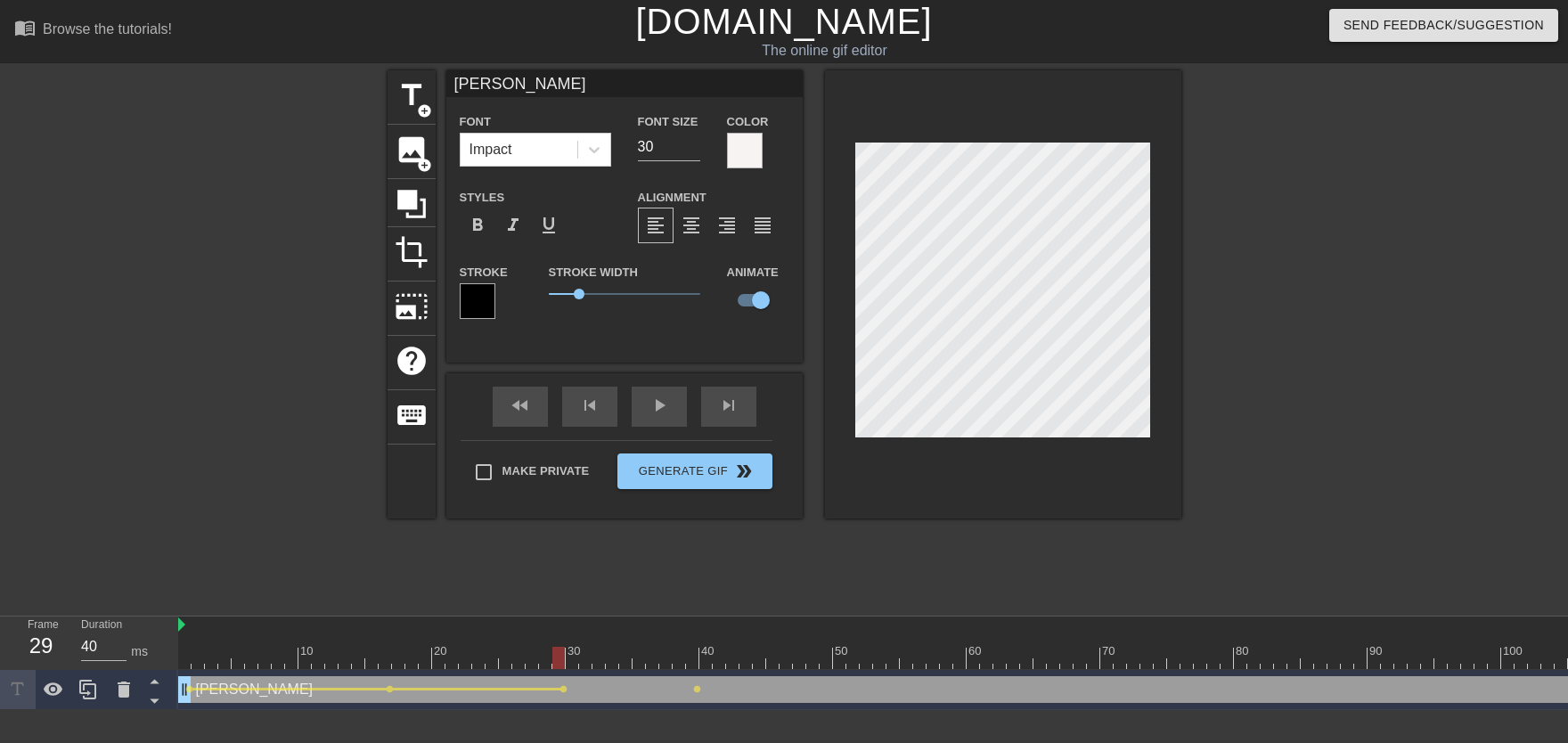
drag, startPoint x: 562, startPoint y: 642, endPoint x: 517, endPoint y: 673, distance: 54.6
click at [565, 691] on span "lens" at bounding box center [563, 689] width 8 height 8
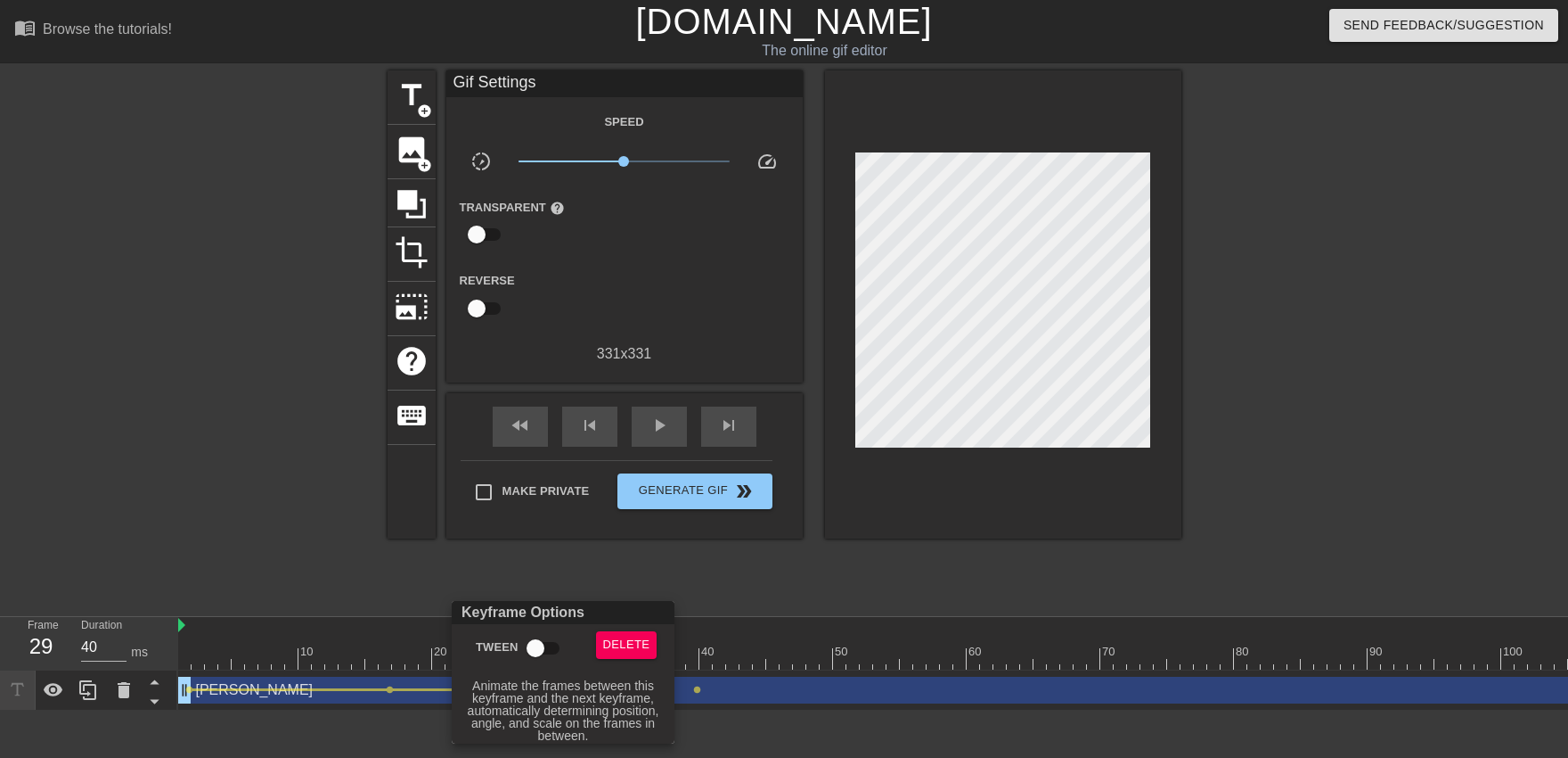
click at [547, 662] on input "Tween" at bounding box center [536, 647] width 102 height 34
checkbox input "true"
click at [532, 584] on div at bounding box center [784, 379] width 1568 height 758
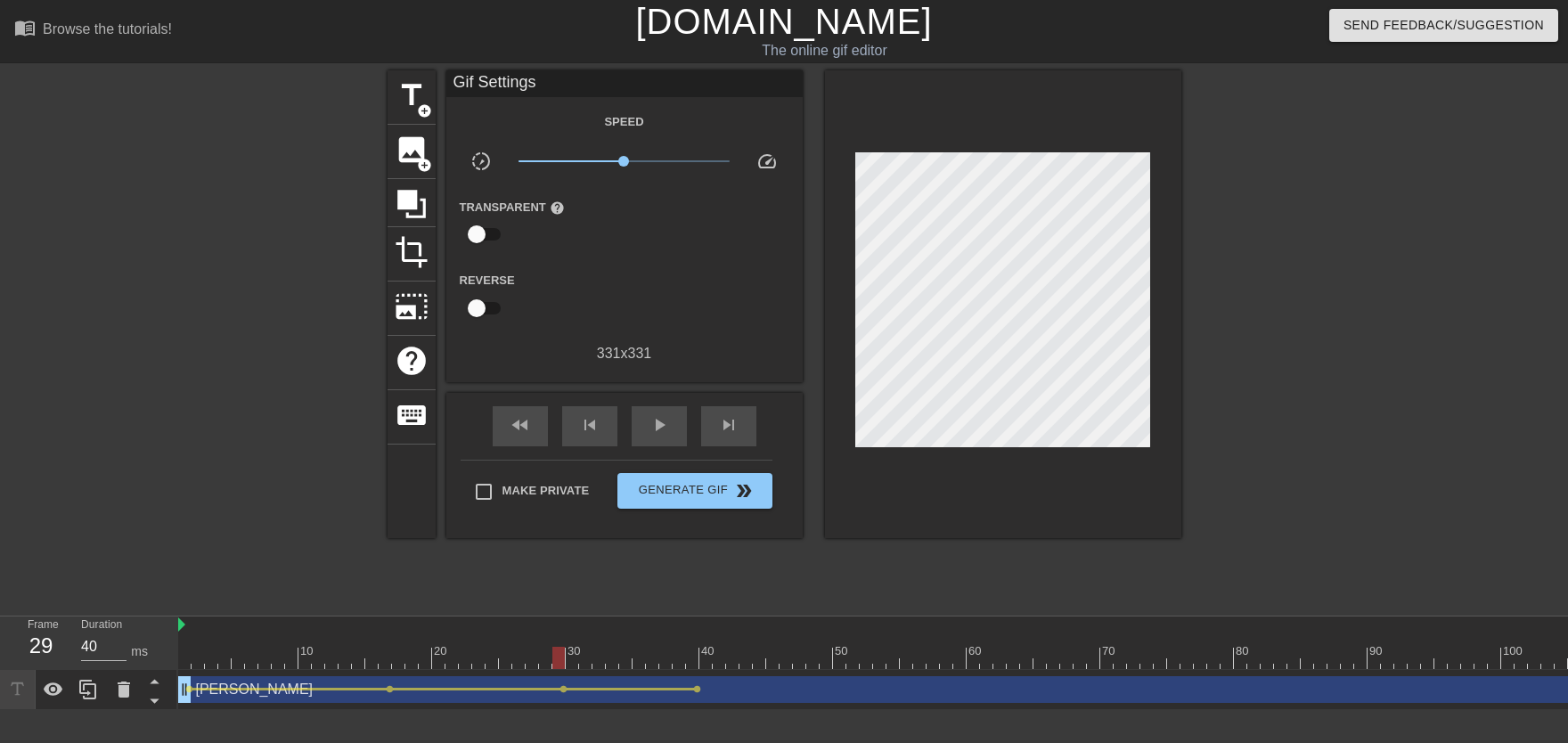
drag, startPoint x: 470, startPoint y: 664, endPoint x: 553, endPoint y: 554, distance: 137.8
click at [647, 435] on div "play_arrow" at bounding box center [659, 426] width 55 height 40
click at [647, 433] on div "pause" at bounding box center [659, 426] width 55 height 40
drag, startPoint x: 676, startPoint y: 647, endPoint x: 838, endPoint y: 659, distance: 162.4
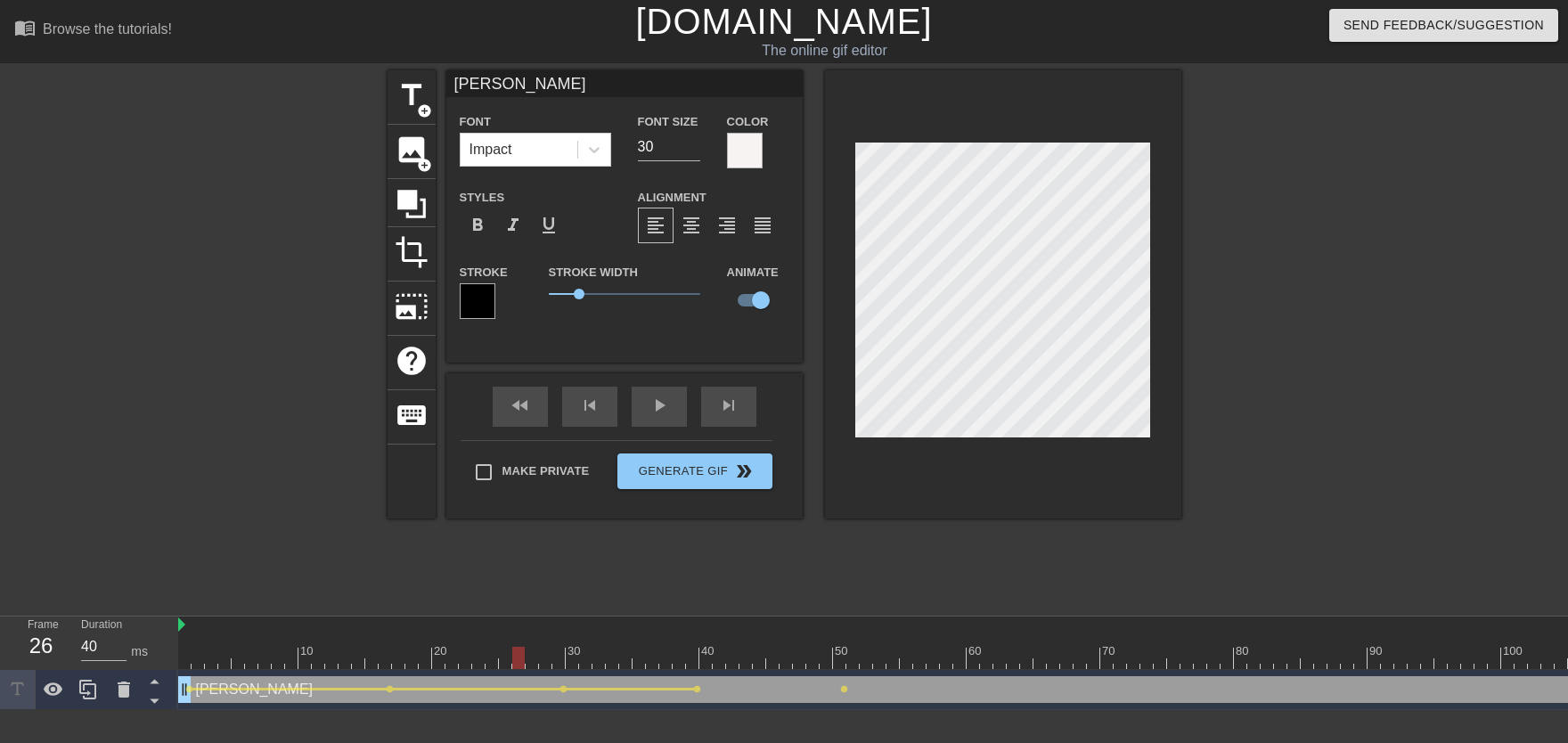
drag, startPoint x: 718, startPoint y: 647, endPoint x: 497, endPoint y: 696, distance: 226.4
click at [497, 696] on div "10 20 30 40 50 60 70 80 90 100 110 120 130 140 150 160" at bounding box center [873, 664] width 1390 height 94
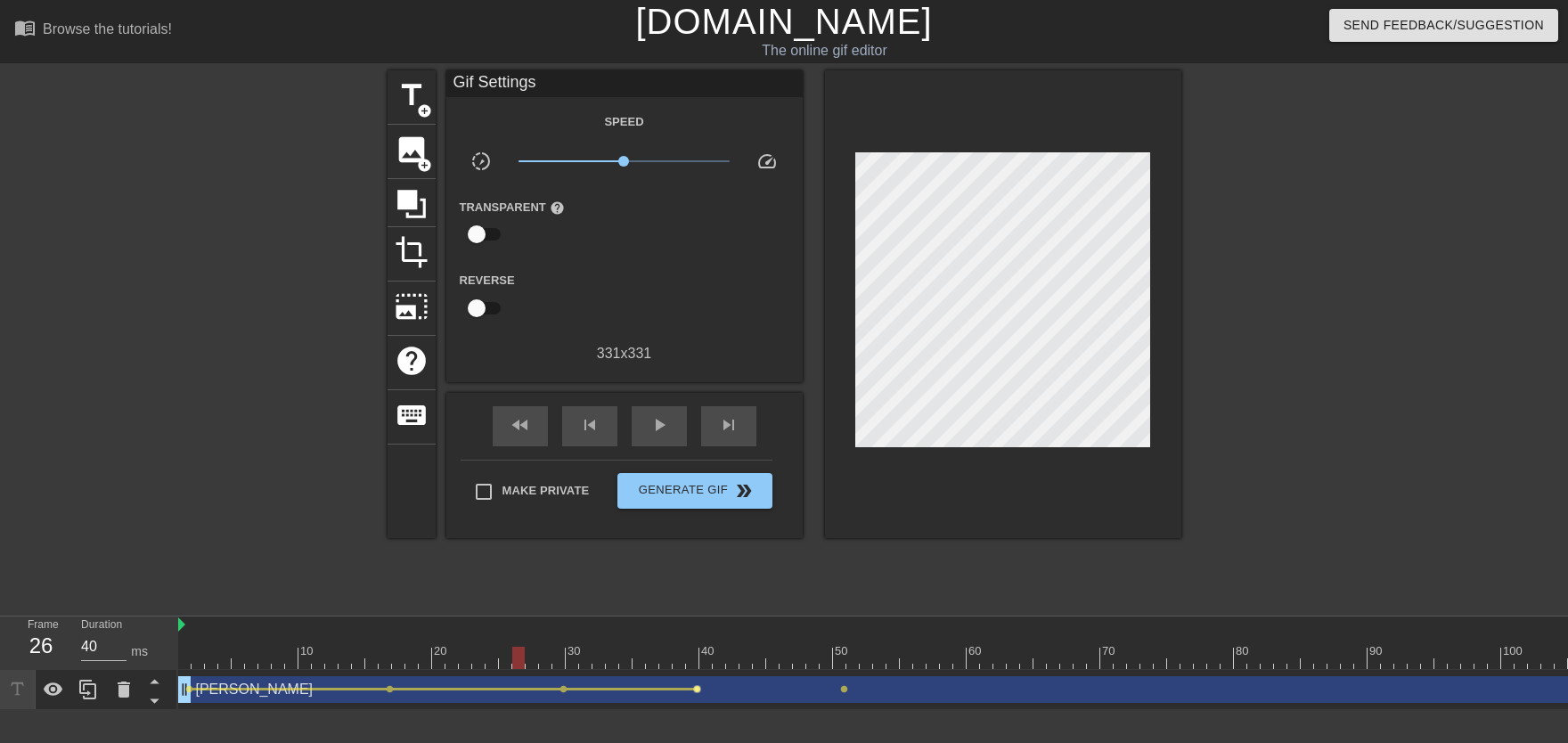
click at [696, 689] on span "lens" at bounding box center [697, 689] width 8 height 8
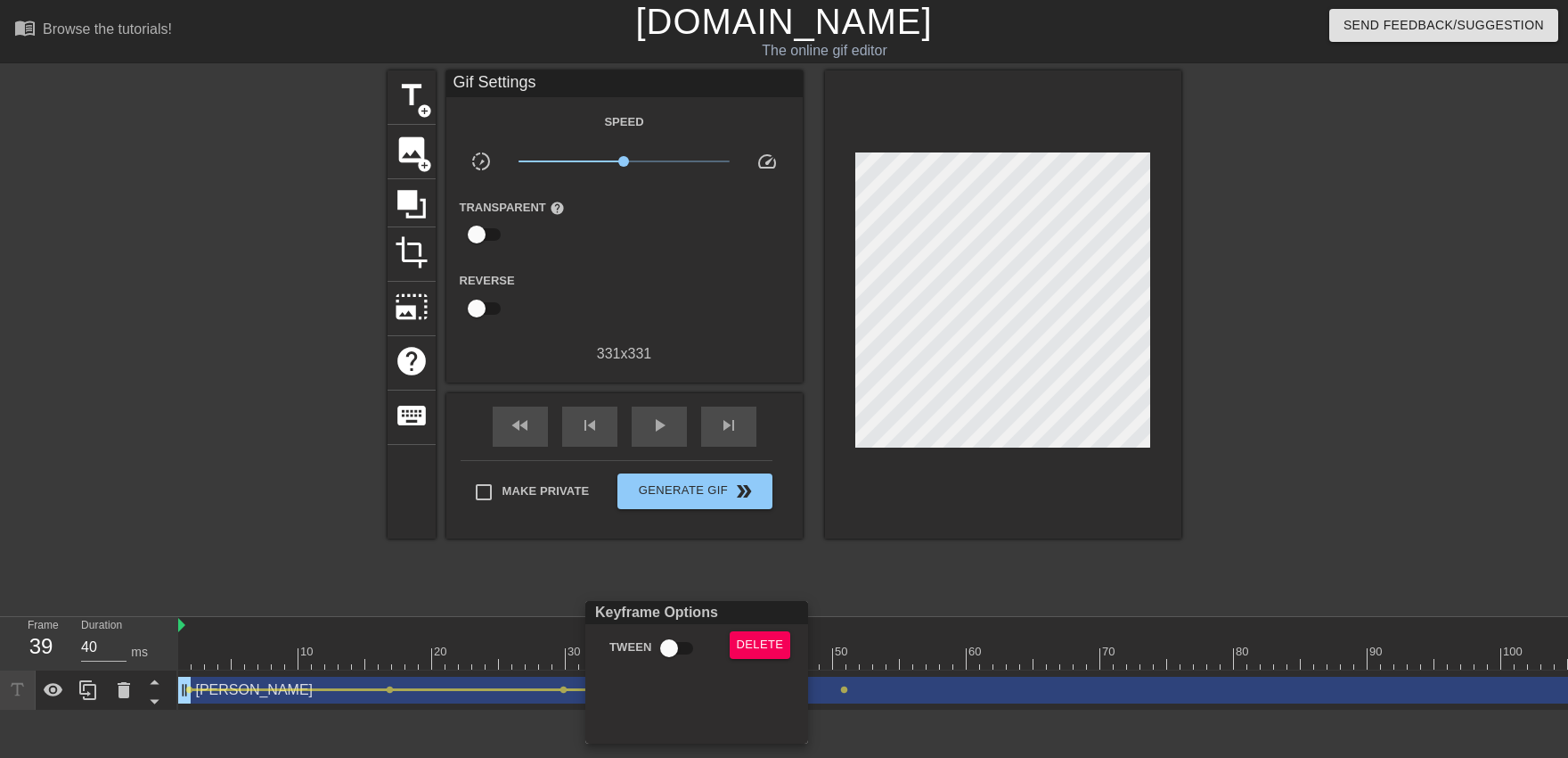
click at [681, 670] on div "Tween" at bounding box center [649, 651] width 135 height 41
click at [678, 633] on input "Tween" at bounding box center [669, 647] width 102 height 34
checkbox input "true"
click at [658, 548] on div at bounding box center [784, 379] width 1568 height 758
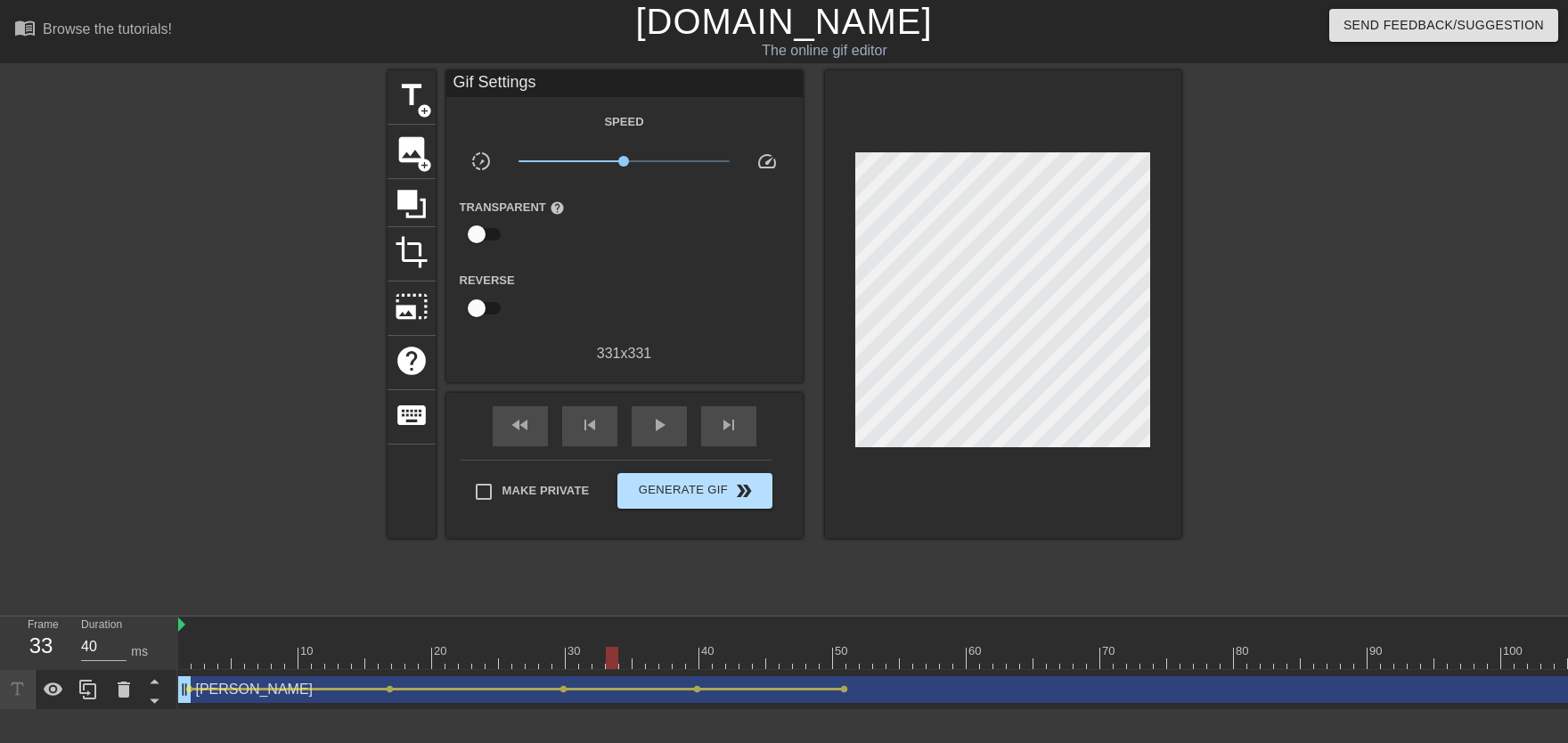
drag, startPoint x: 618, startPoint y: 648, endPoint x: 635, endPoint y: 496, distance: 152.9
click at [657, 447] on div "fast_rewind skip_previous play_arrow skip_next" at bounding box center [624, 426] width 290 height 66
click at [658, 445] on div "play_arrow" at bounding box center [659, 426] width 55 height 40
drag, startPoint x: 687, startPoint y: 658, endPoint x: 938, endPoint y: 650, distance: 251.1
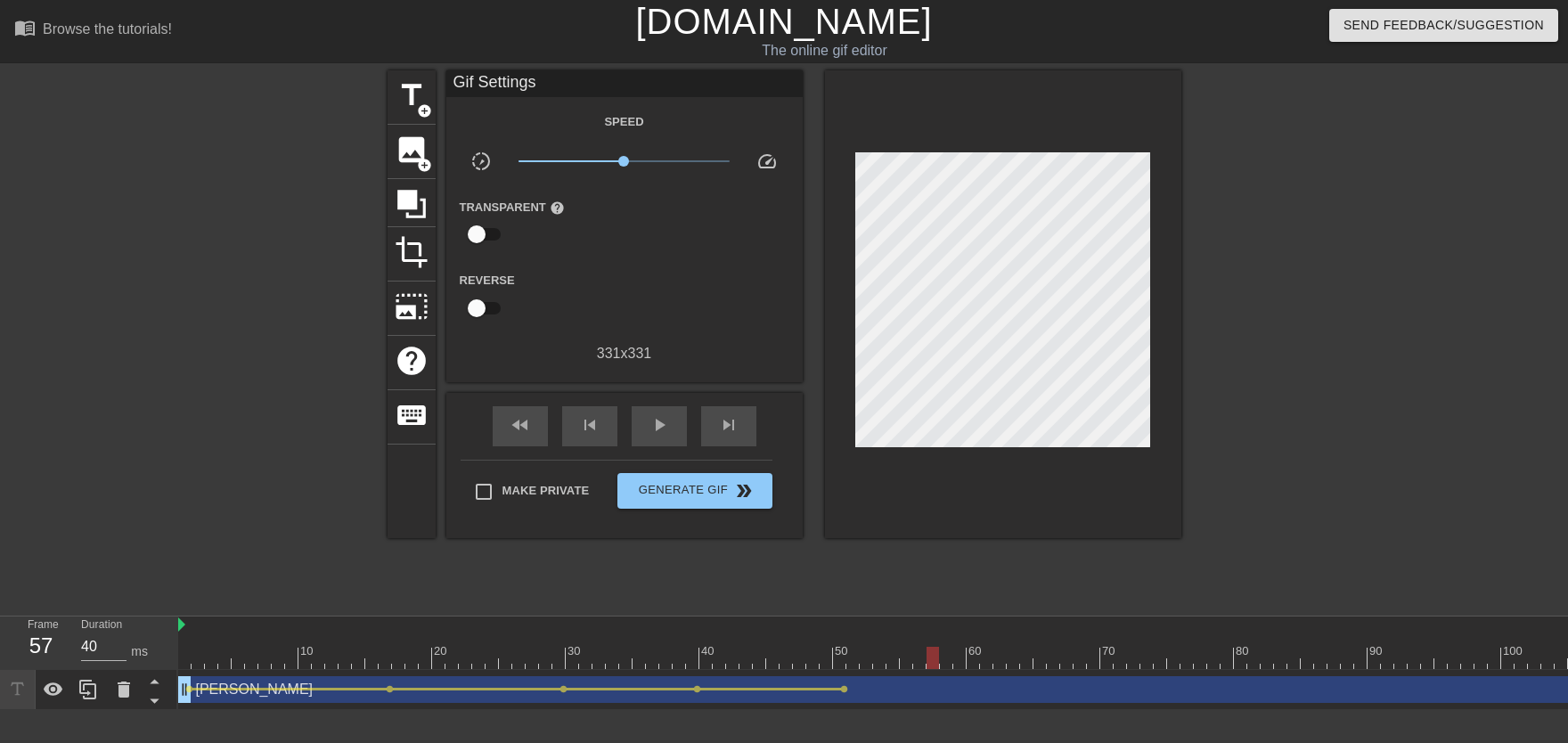
drag, startPoint x: 938, startPoint y: 650, endPoint x: 981, endPoint y: 649, distance: 43.0
drag, startPoint x: 952, startPoint y: 642, endPoint x: 931, endPoint y: 643, distance: 21.0
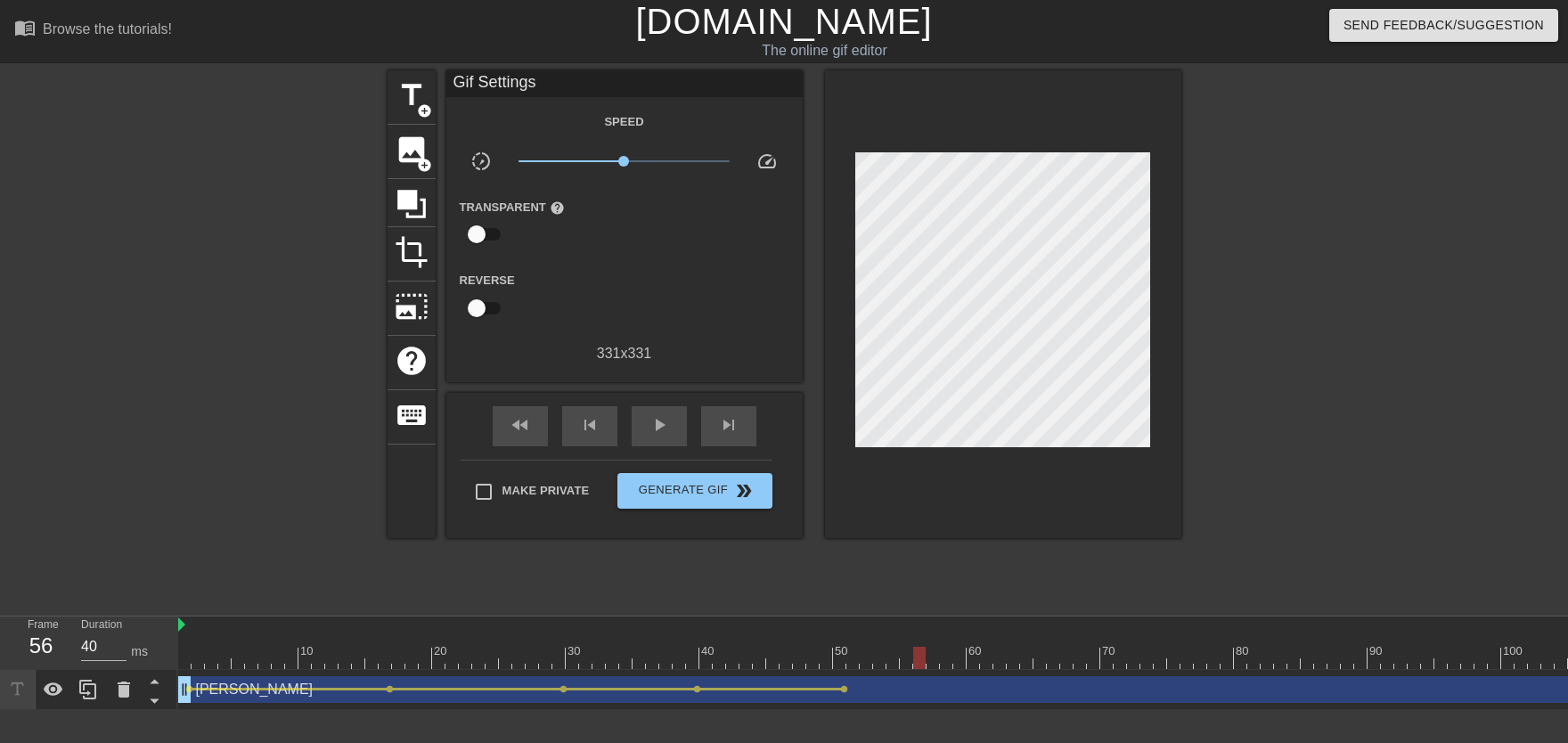
drag, startPoint x: 917, startPoint y: 647, endPoint x: 903, endPoint y: 649, distance: 14.1
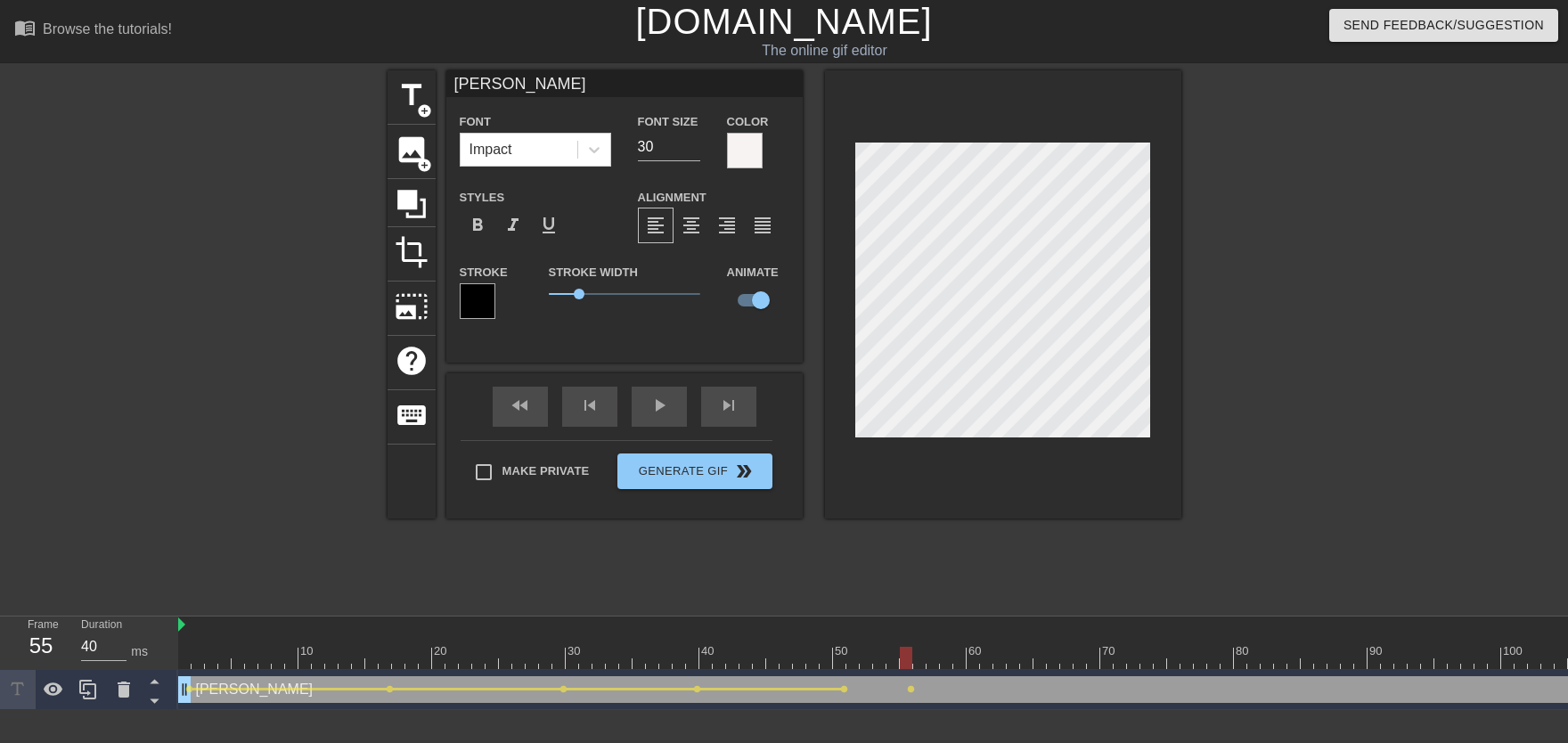
drag, startPoint x: 818, startPoint y: 665, endPoint x: 802, endPoint y: 670, distance: 16.8
click at [847, 690] on span "lens" at bounding box center [844, 689] width 8 height 8
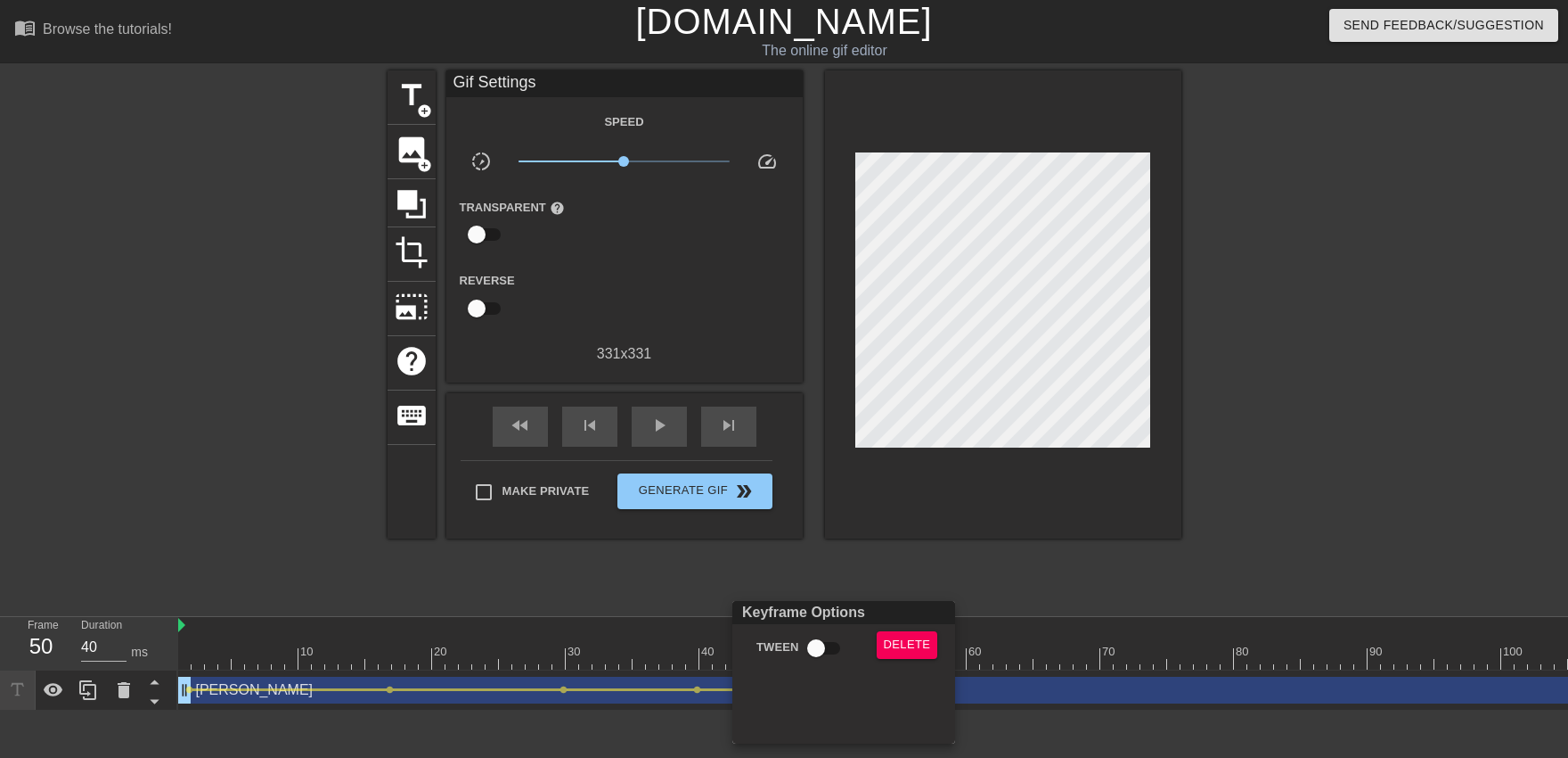
click at [832, 656] on input "Tween" at bounding box center [816, 647] width 102 height 34
checkbox input "true"
click at [826, 570] on div at bounding box center [784, 379] width 1568 height 758
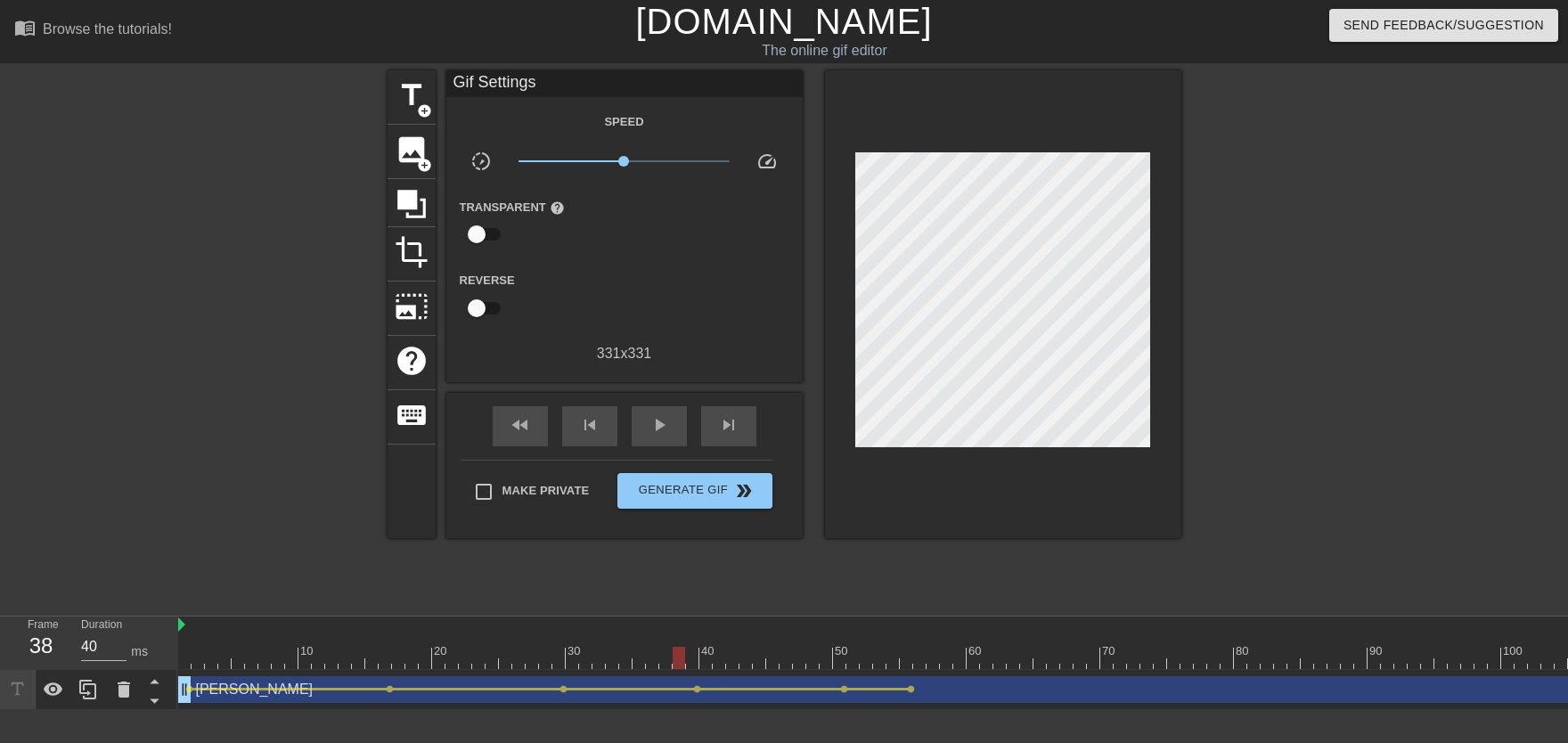
drag, startPoint x: 697, startPoint y: 662, endPoint x: 676, endPoint y: 593, distance: 72.1
click at [668, 436] on span "play_arrow" at bounding box center [659, 425] width 22 height 22
drag, startPoint x: 799, startPoint y: 647, endPoint x: 1024, endPoint y: 658, distance: 225.3
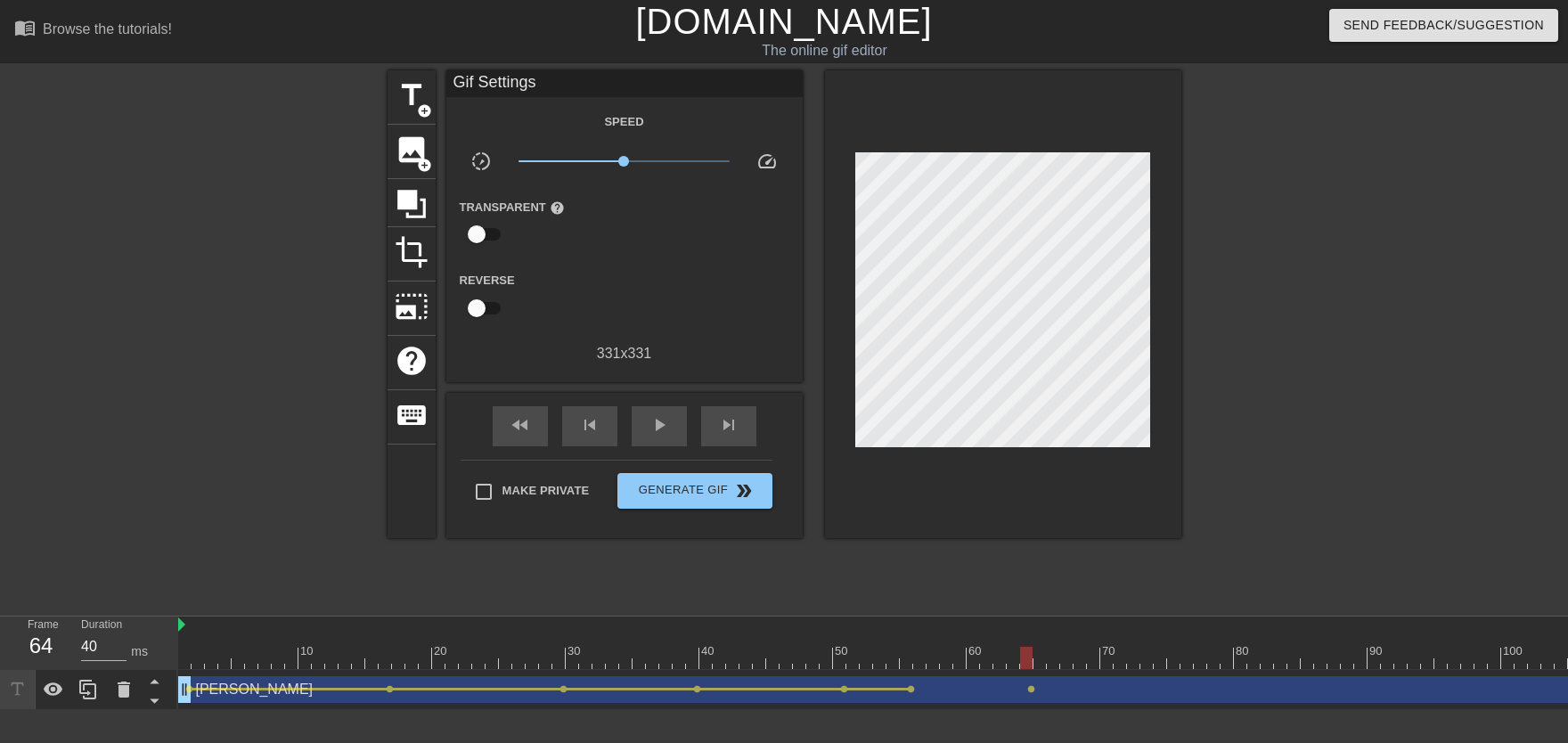
drag, startPoint x: 927, startPoint y: 617, endPoint x: 871, endPoint y: 670, distance: 77.1
click at [829, 647] on div "Frame 64 Duration 40 ms 10 20 30 40 50 60 70 80 90 100 110 120 130 140 150" at bounding box center [784, 663] width 1568 height 95
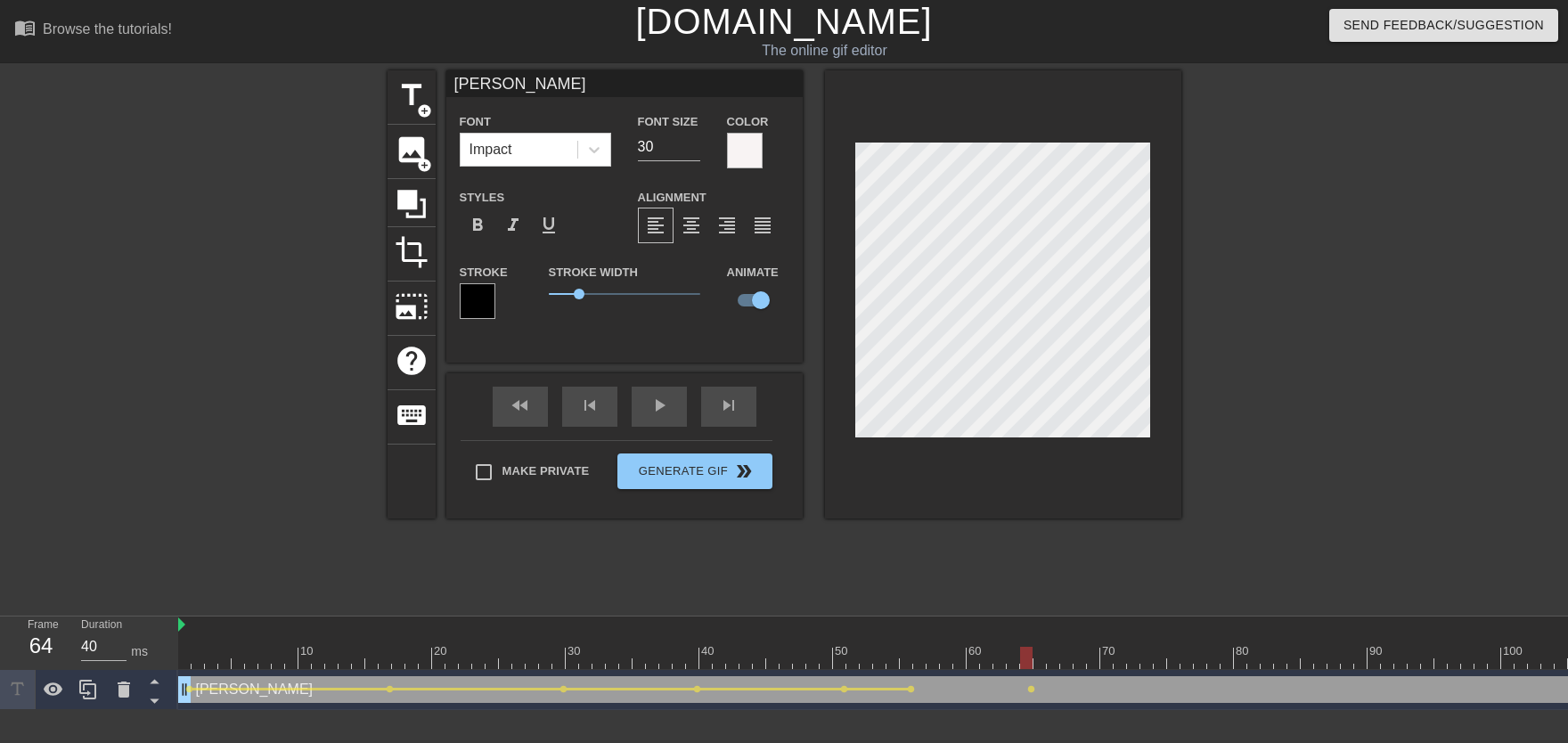
click at [912, 685] on span "lens" at bounding box center [911, 689] width 8 height 8
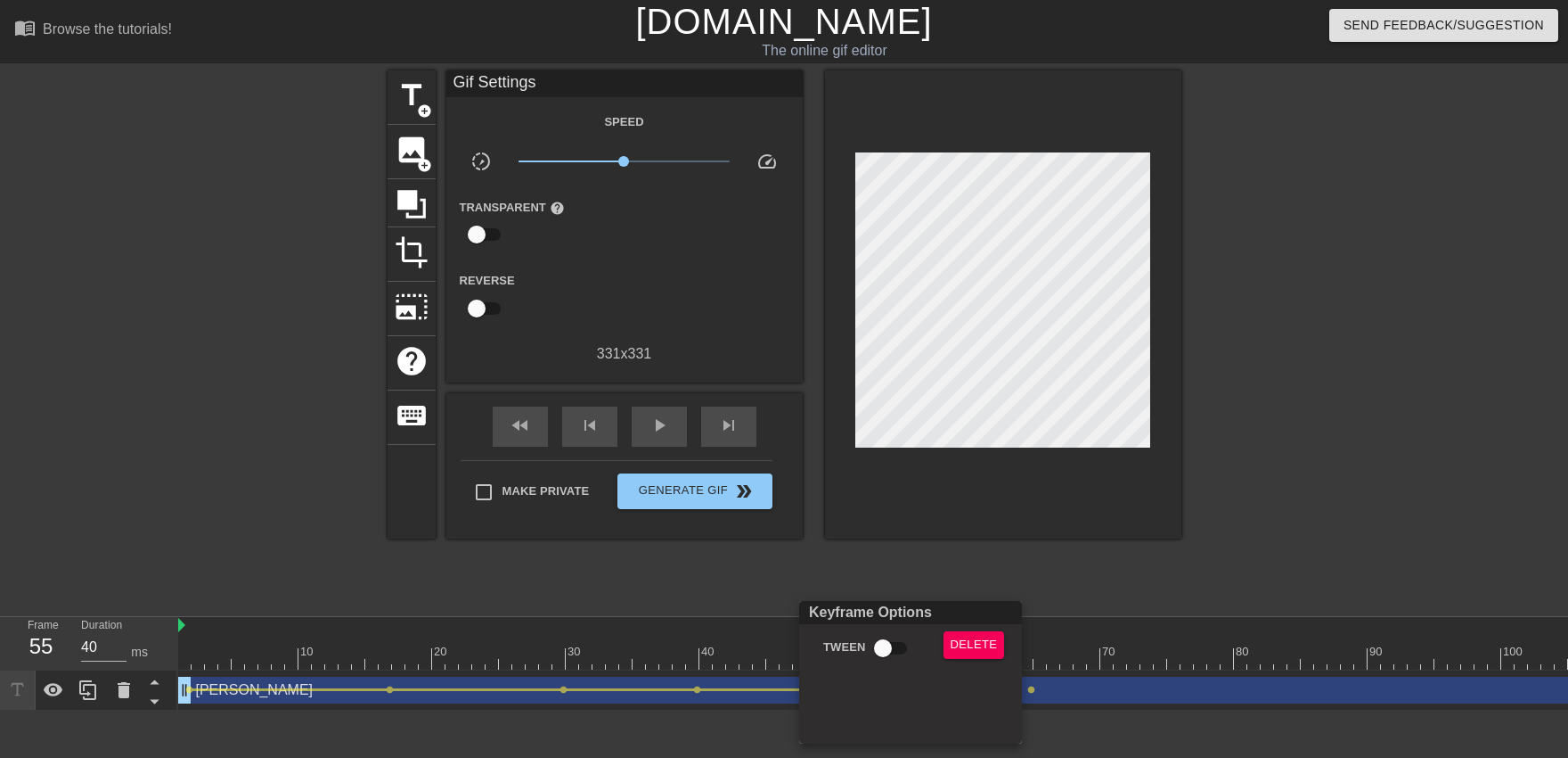
click at [899, 658] on input "Tween" at bounding box center [883, 647] width 102 height 34
checkbox input "true"
click at [878, 555] on div at bounding box center [784, 379] width 1568 height 758
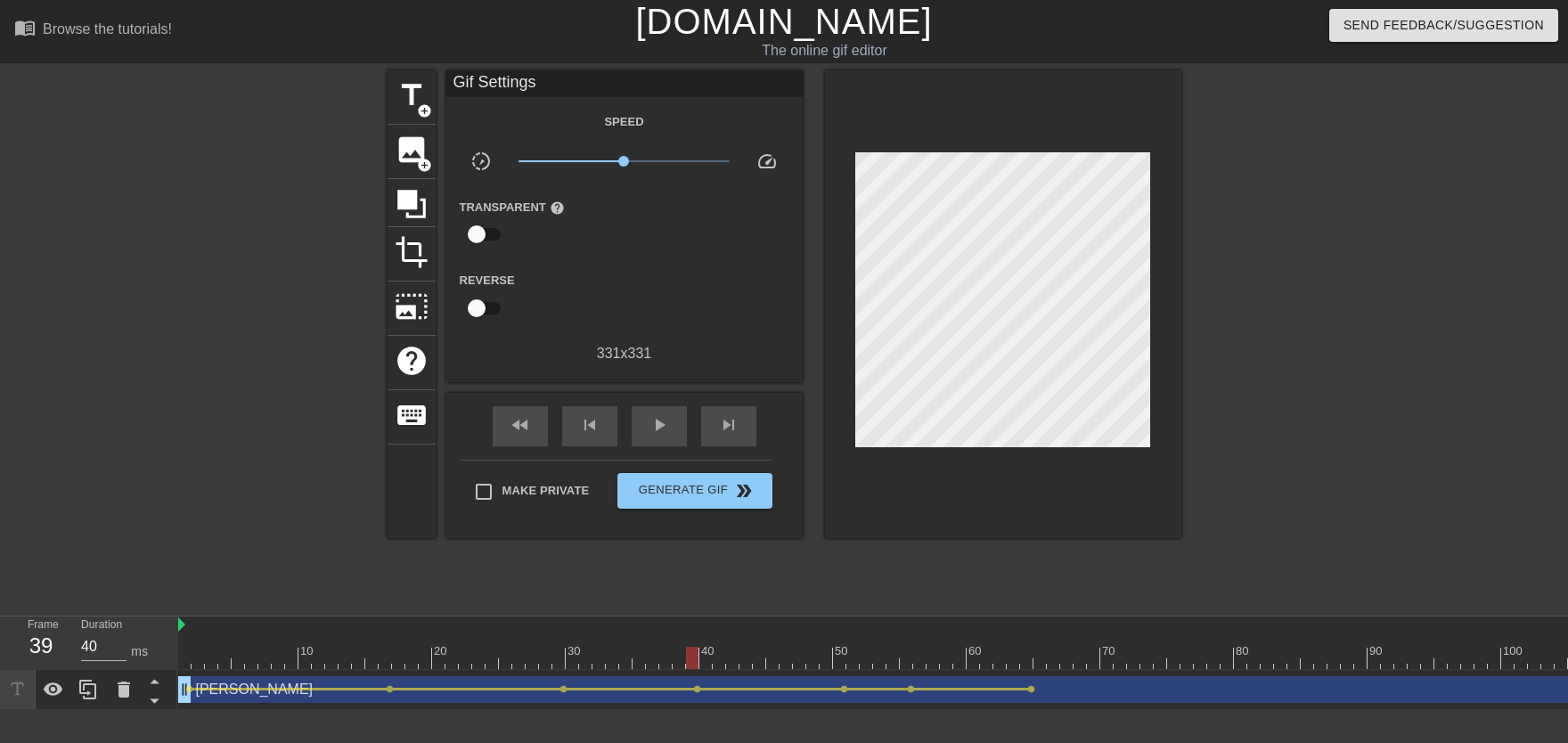
drag, startPoint x: 763, startPoint y: 641, endPoint x: 663, endPoint y: 552, distance: 133.9
click at [667, 434] on span "play_arrow" at bounding box center [659, 425] width 22 height 22
drag, startPoint x: 916, startPoint y: 650, endPoint x: 1069, endPoint y: 649, distance: 153.0
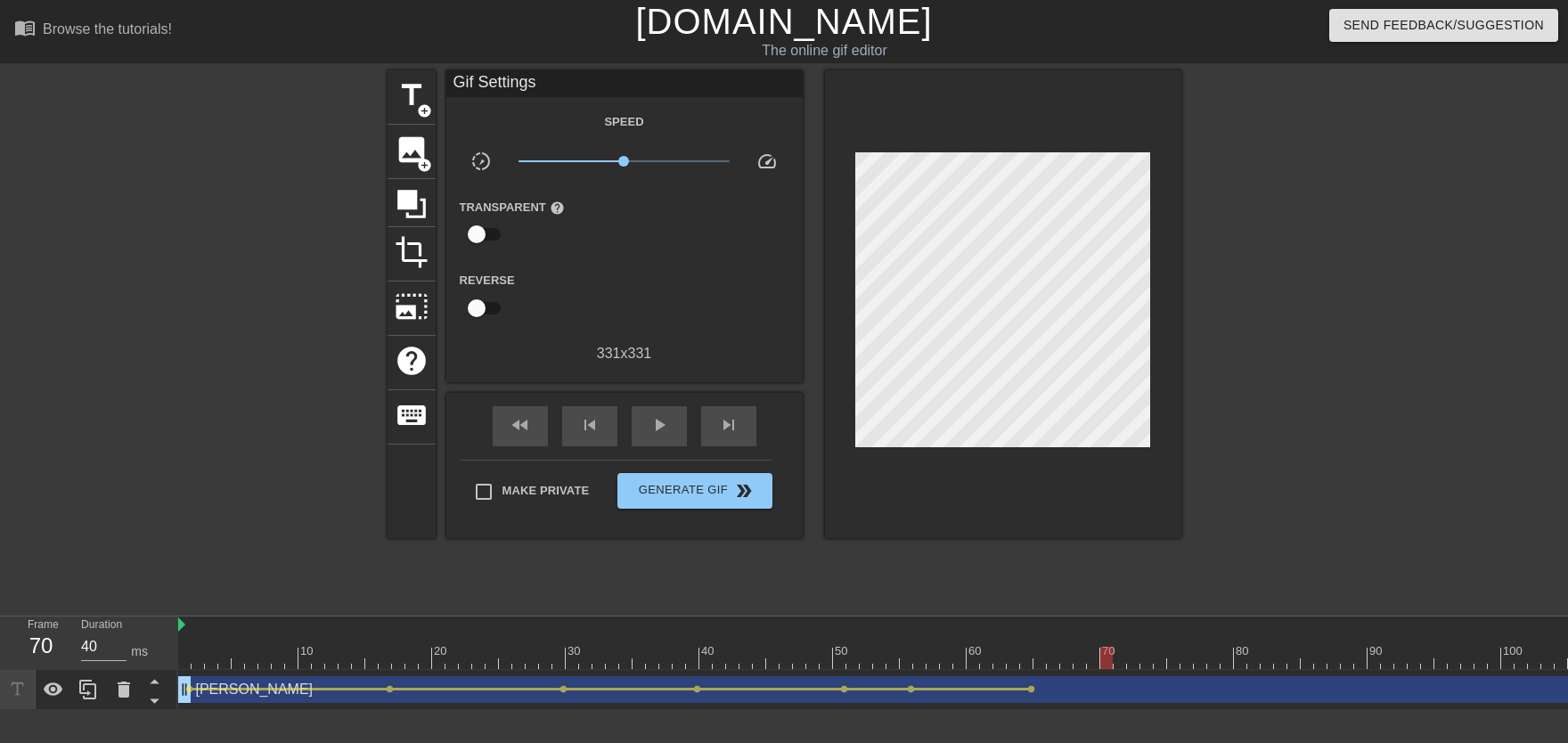
drag, startPoint x: 1043, startPoint y: 658, endPoint x: 1112, endPoint y: 657, distance: 69.0
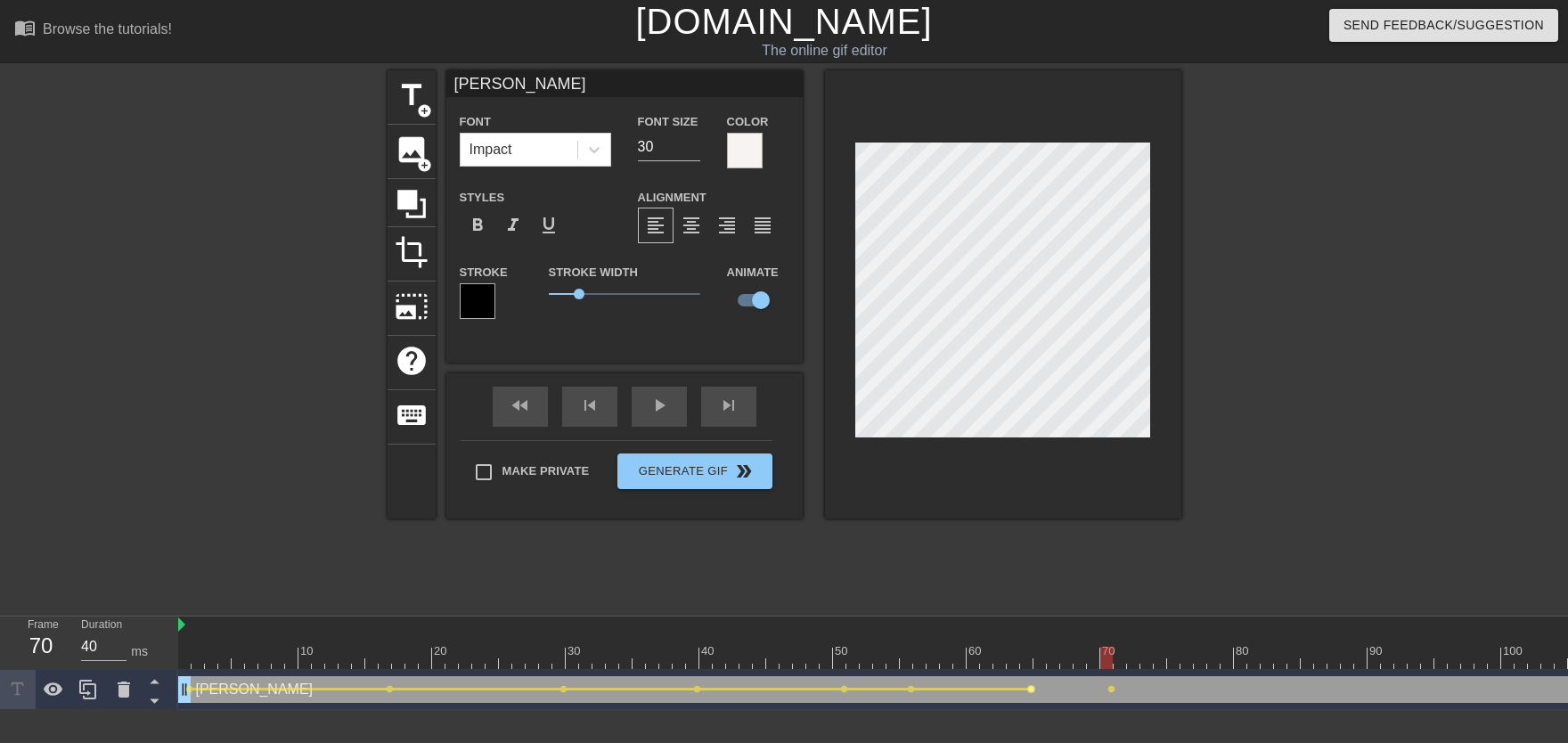
click at [1028, 690] on span "lens" at bounding box center [1031, 689] width 8 height 8
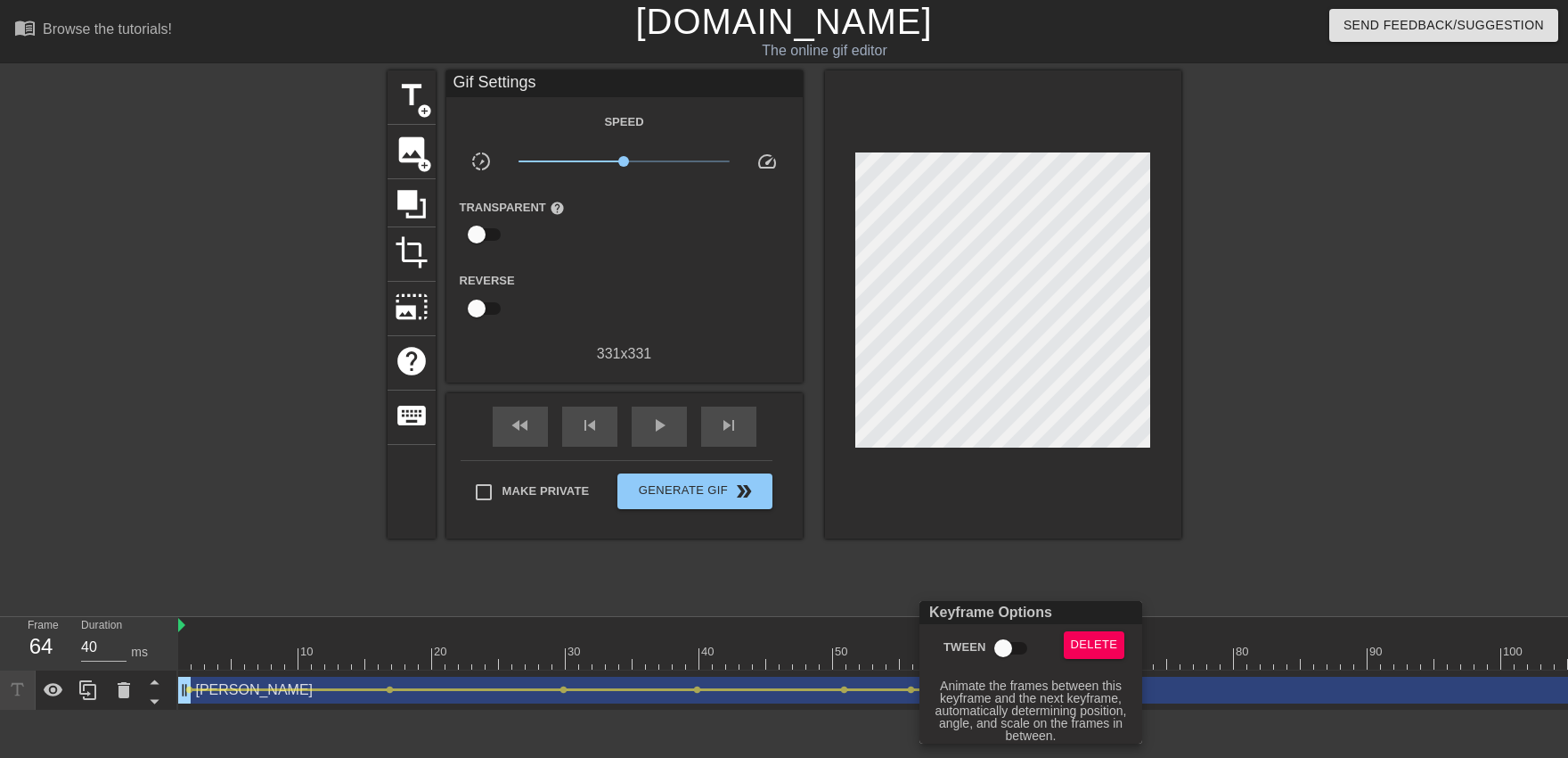
click at [985, 644] on input "Tween" at bounding box center [1003, 647] width 102 height 34
checkbox input "true"
click at [984, 517] on div at bounding box center [784, 379] width 1568 height 758
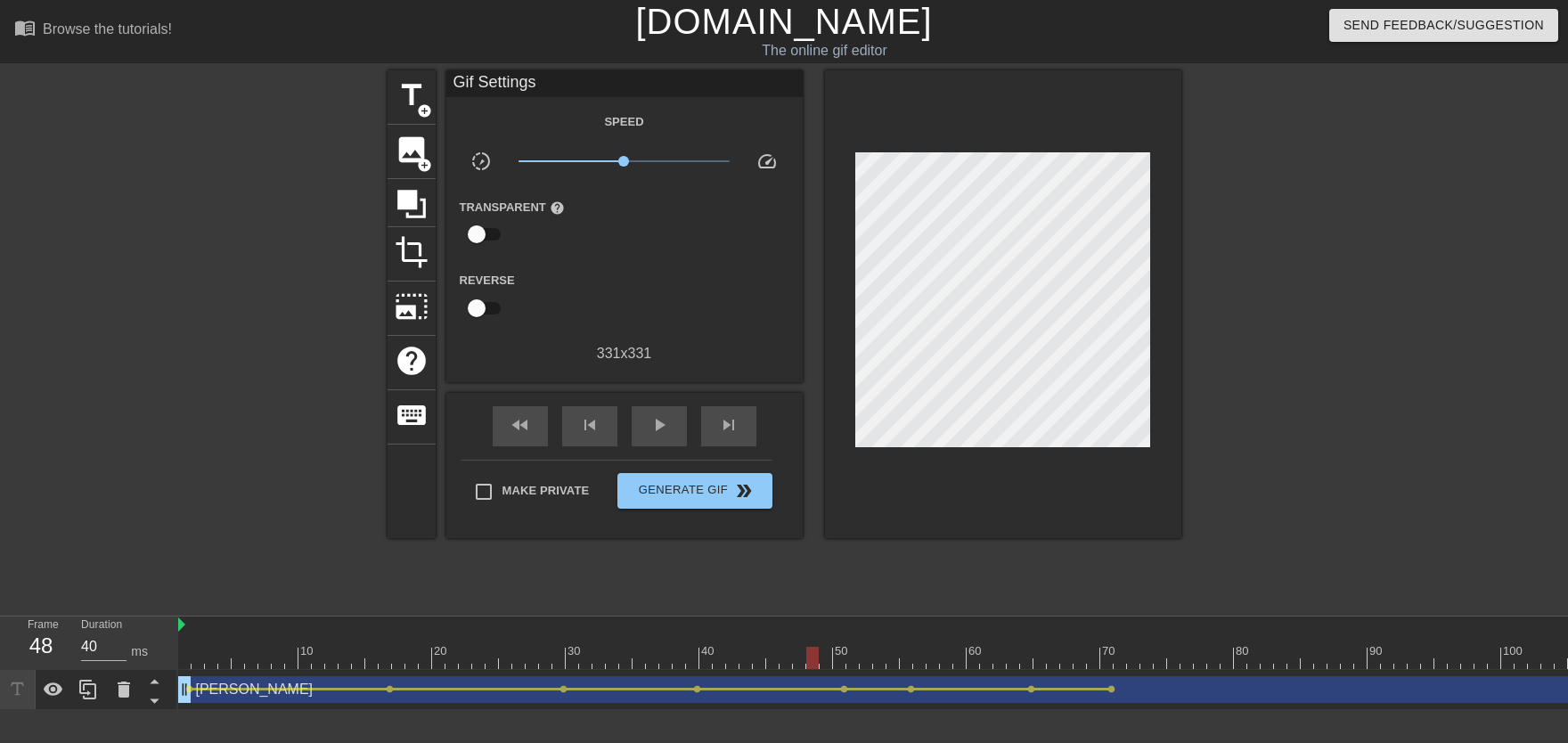
drag, startPoint x: 930, startPoint y: 659, endPoint x: 815, endPoint y: 656, distance: 115.0
click at [670, 430] on div "play_arrow" at bounding box center [659, 426] width 55 height 40
drag, startPoint x: 987, startPoint y: 642, endPoint x: 1228, endPoint y: 663, distance: 241.9
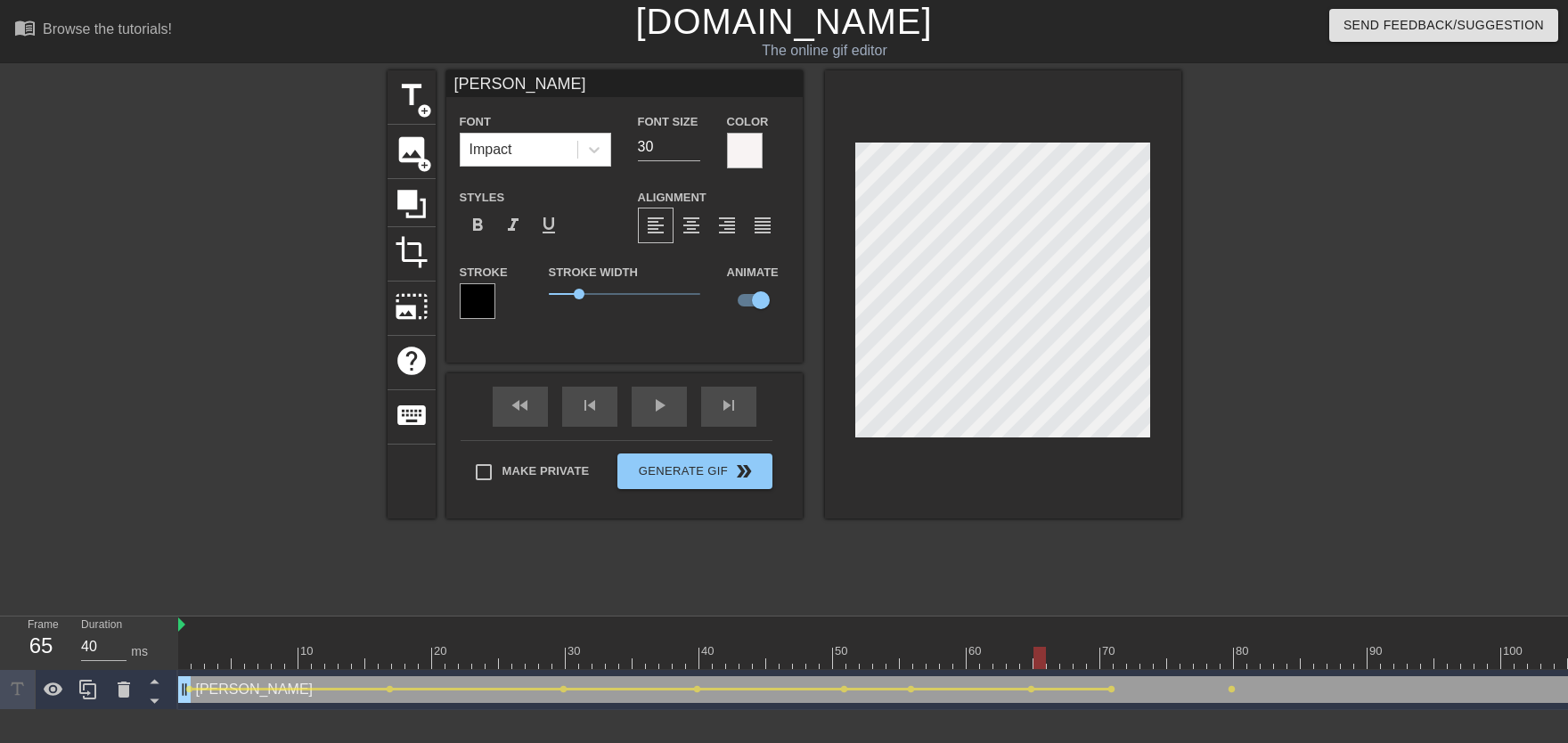
drag, startPoint x: 1079, startPoint y: 634, endPoint x: 1034, endPoint y: 647, distance: 46.8
click at [1110, 690] on span "lens" at bounding box center [1111, 689] width 8 height 8
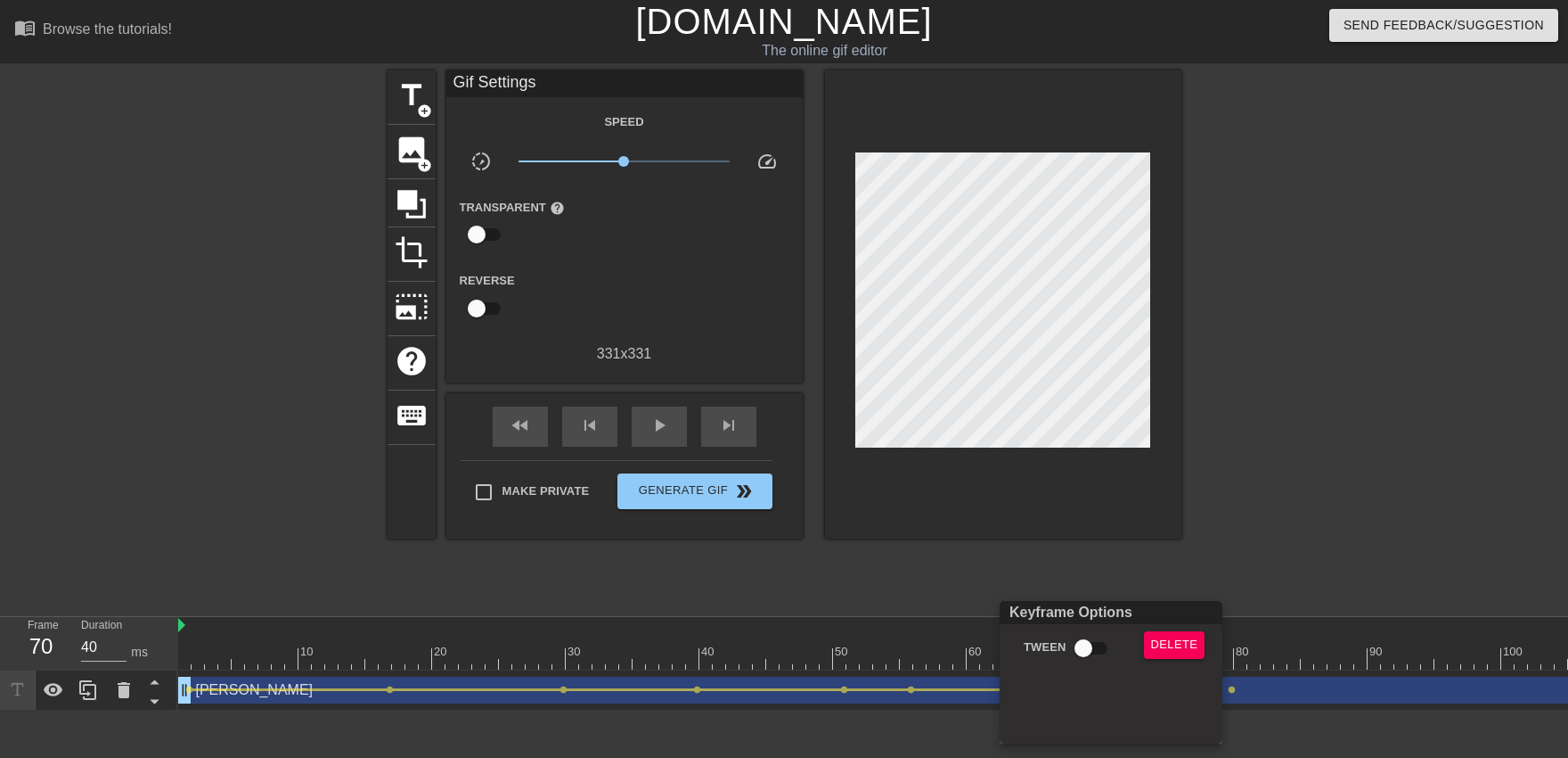
click at [1073, 659] on input "Tween" at bounding box center [1083, 647] width 102 height 34
checkbox input "true"
click at [1048, 531] on div at bounding box center [784, 379] width 1568 height 758
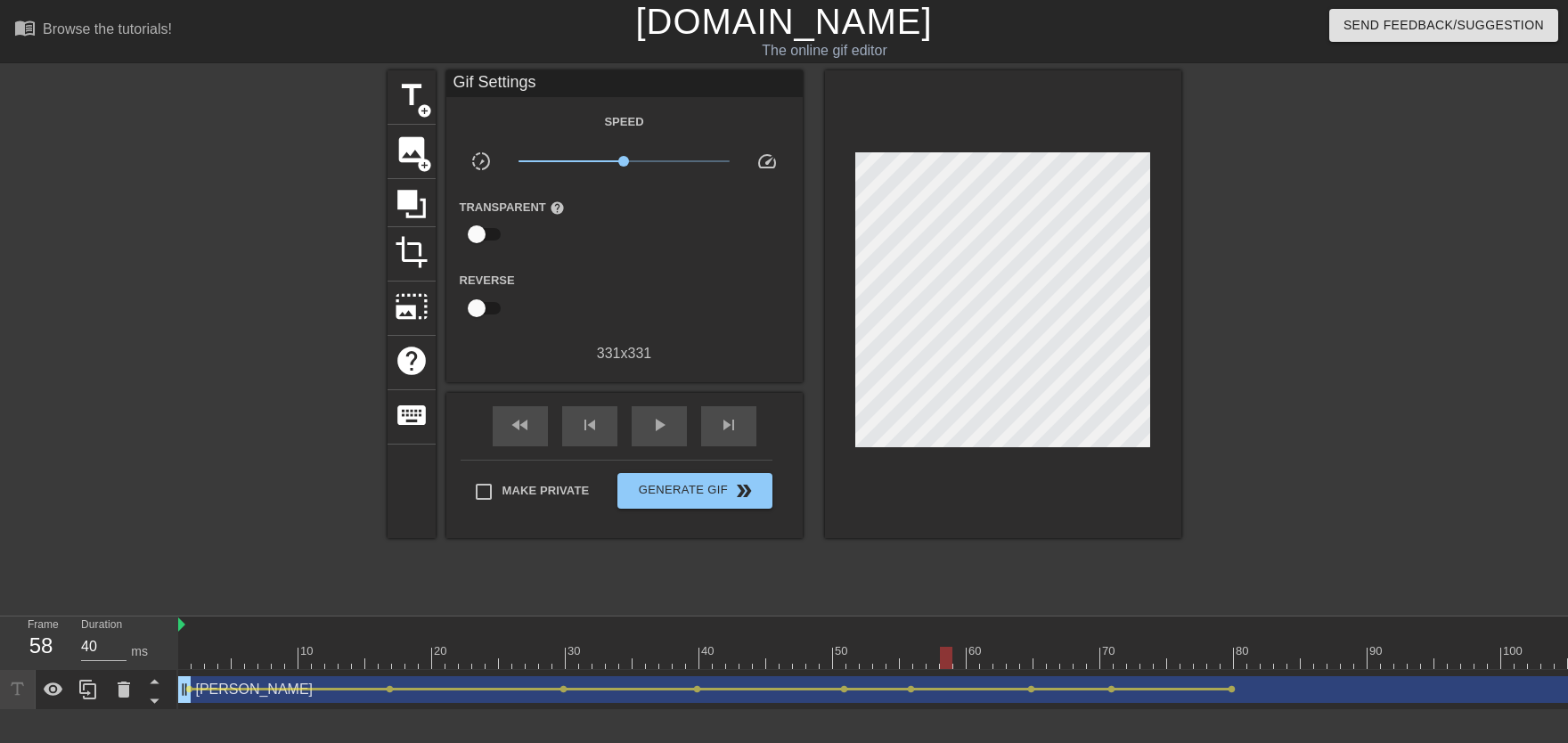
drag, startPoint x: 995, startPoint y: 637, endPoint x: 677, endPoint y: 527, distance: 336.5
click at [642, 447] on div "fast_rewind skip_previous play_arrow skip_next" at bounding box center [624, 426] width 290 height 66
click at [647, 438] on div "play_arrow" at bounding box center [659, 426] width 55 height 40
drag, startPoint x: 1061, startPoint y: 652, endPoint x: 1190, endPoint y: 661, distance: 129.3
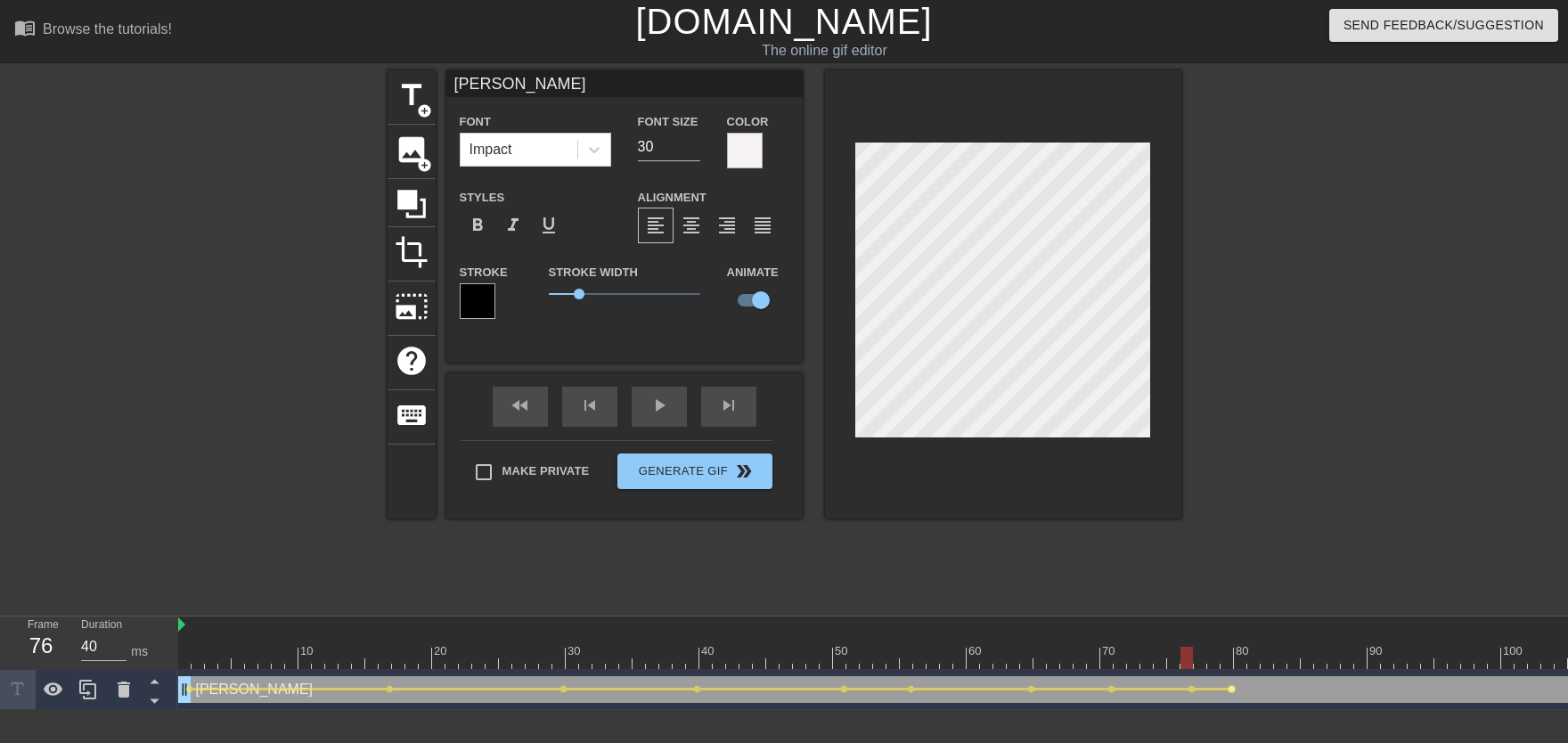
click at [1229, 690] on span "lens" at bounding box center [1232, 689] width 8 height 8
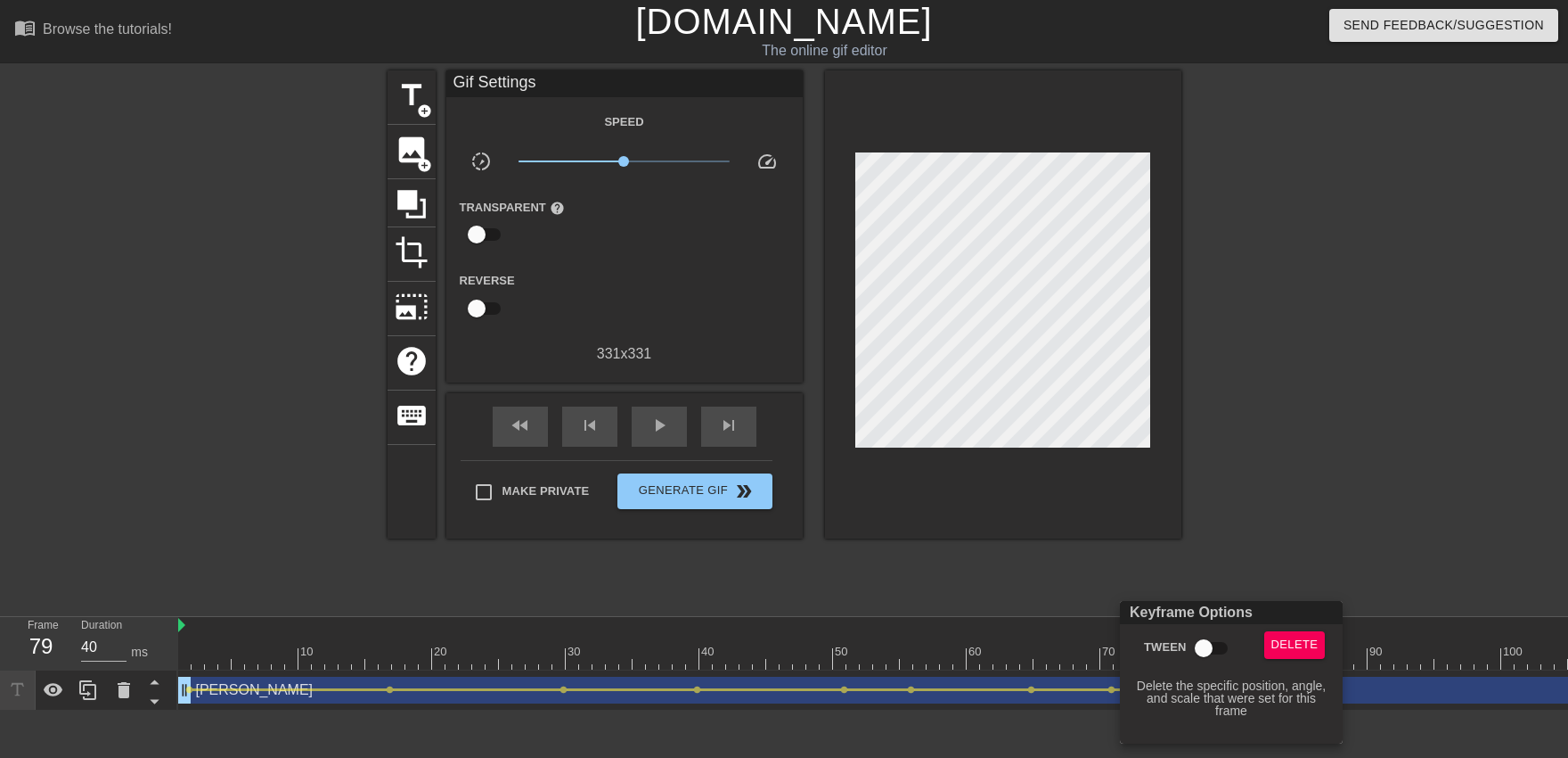
click at [1286, 627] on div "Keyframe Options Tween Delete Delete the specific position, angle, and scale th…" at bounding box center [1231, 672] width 223 height 143
click at [1285, 643] on span "Delete" at bounding box center [1294, 645] width 47 height 21
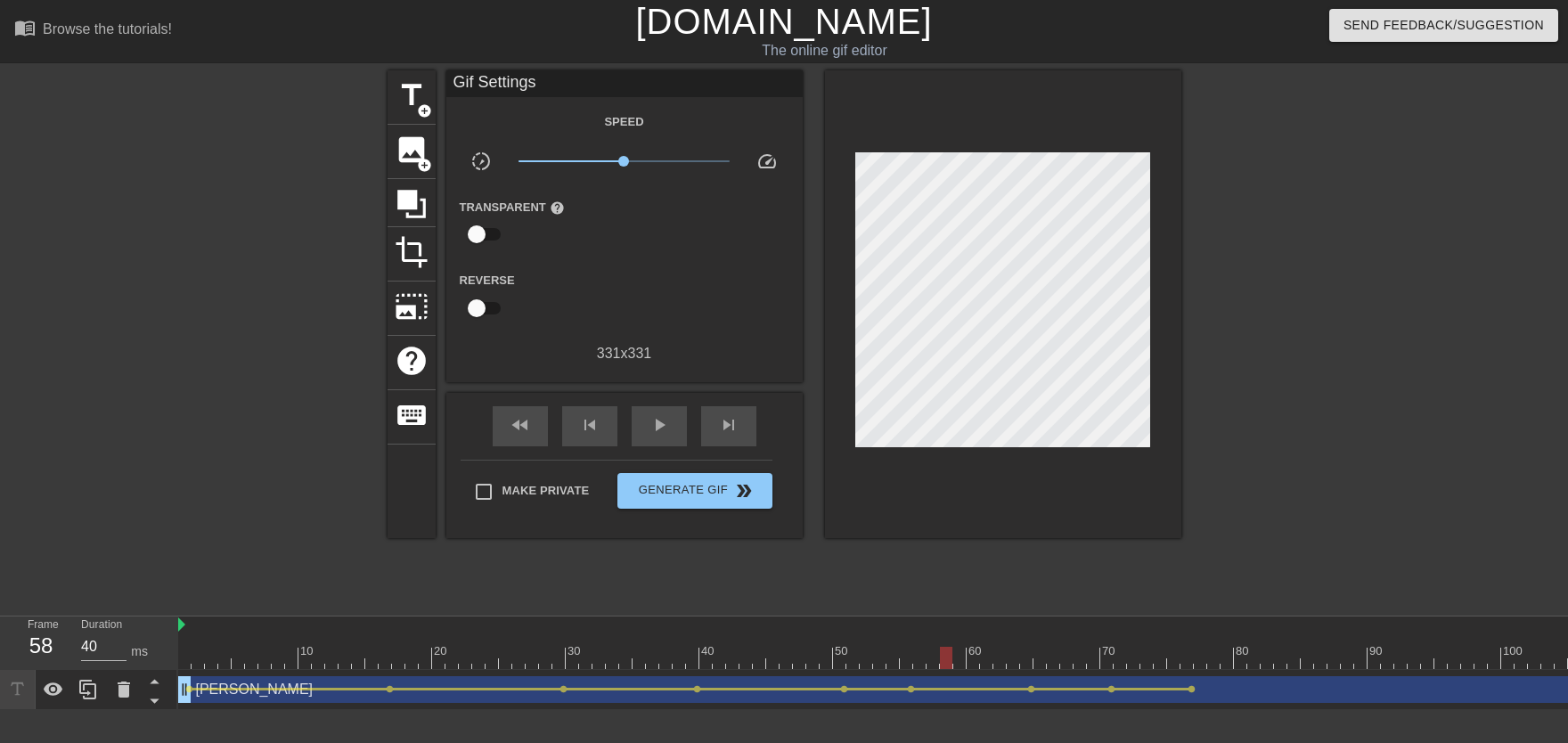
drag, startPoint x: 1194, startPoint y: 651, endPoint x: 919, endPoint y: 653, distance: 275.0
click at [652, 438] on div "play_arrow" at bounding box center [659, 426] width 55 height 40
drag, startPoint x: 985, startPoint y: 652, endPoint x: 1111, endPoint y: 677, distance: 128.5
click at [1111, 677] on div "10 20 30 40 50 60 70 80 90 100 110 120 130 140 150 160" at bounding box center [873, 664] width 1390 height 94
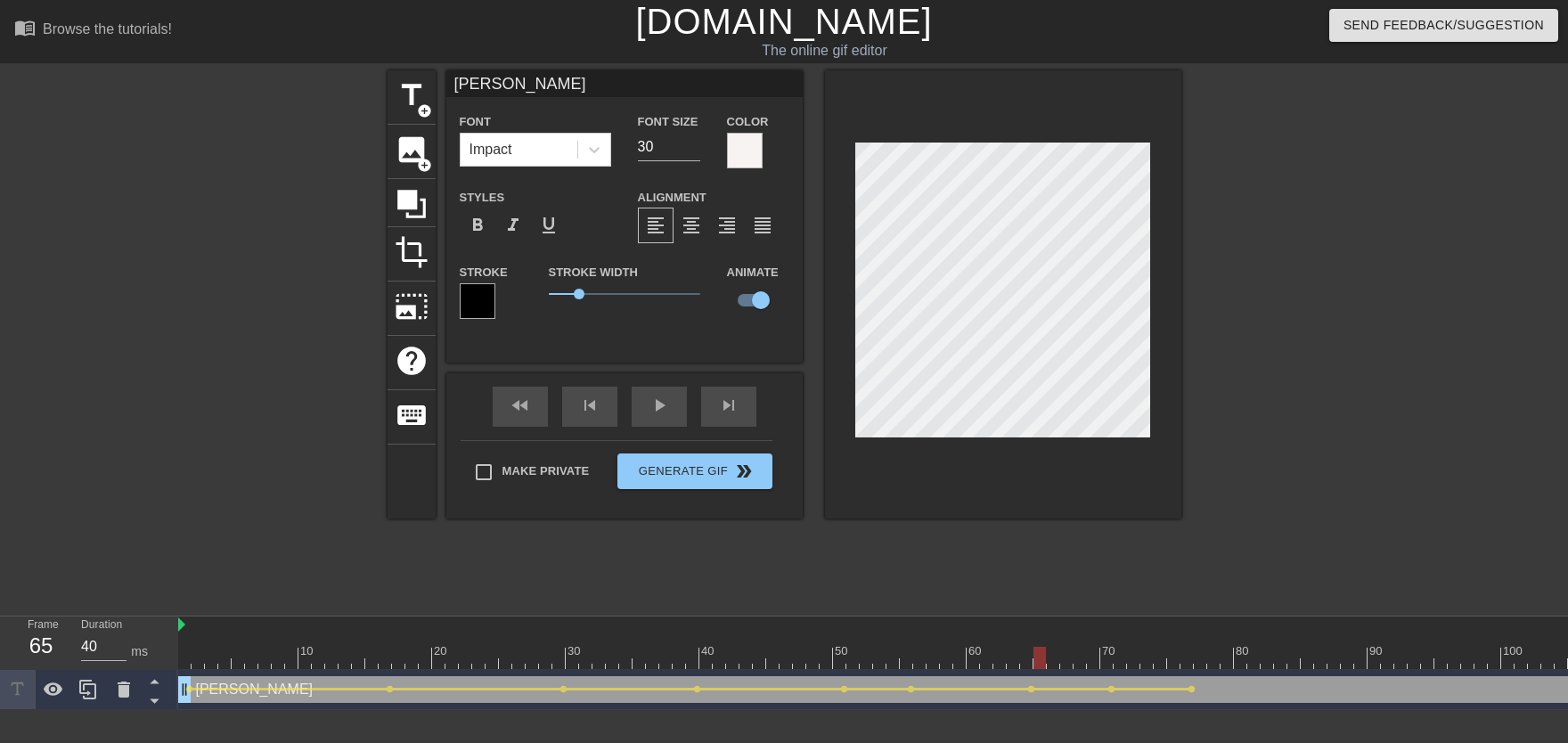
drag, startPoint x: 1049, startPoint y: 651, endPoint x: 849, endPoint y: 658, distance: 200.1
click at [677, 429] on div "fast_rewind skip_previous play_arrow skip_next" at bounding box center [624, 407] width 290 height 66
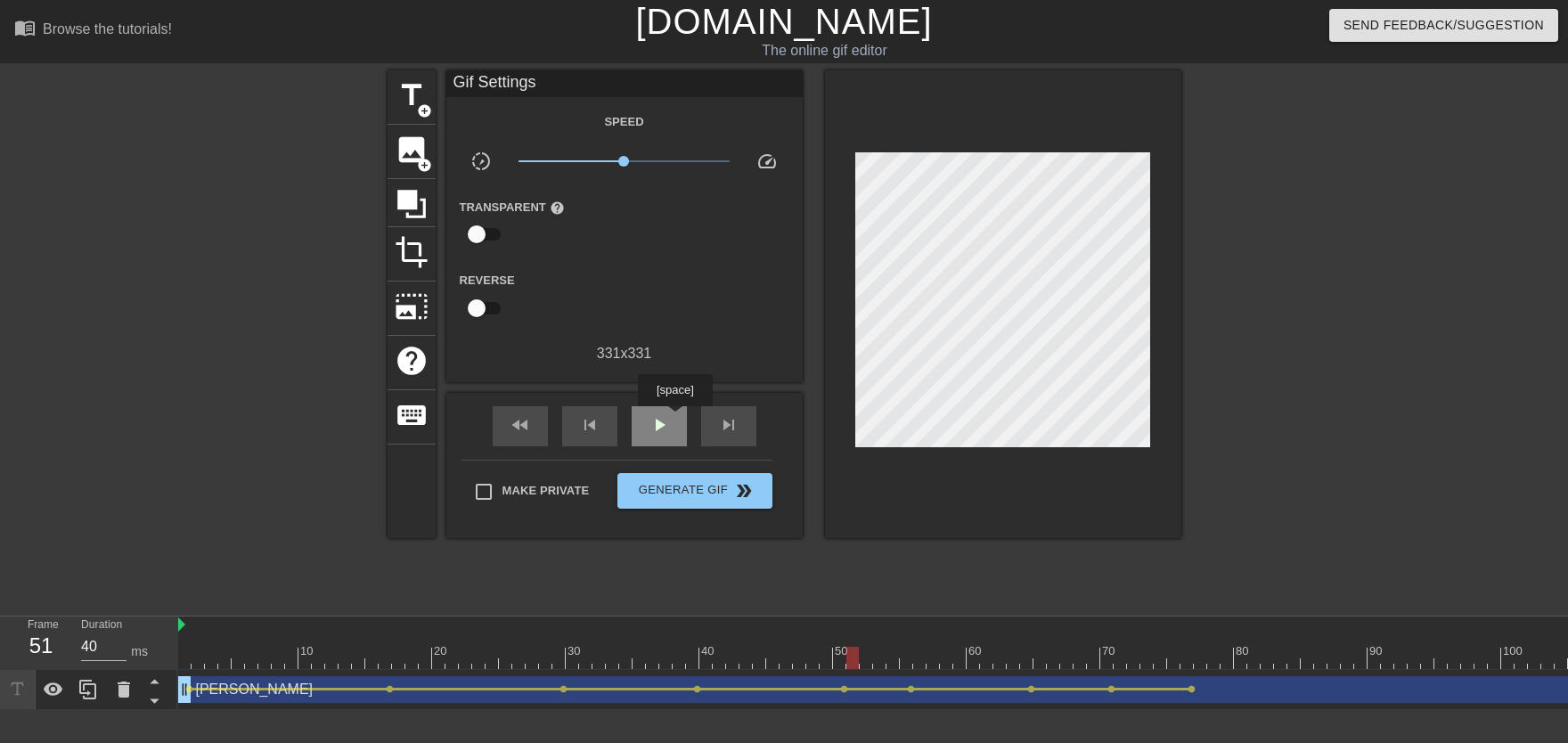
click at [675, 418] on div "play_arrow" at bounding box center [659, 426] width 55 height 40
drag, startPoint x: 1081, startPoint y: 648, endPoint x: 1443, endPoint y: 647, distance: 362.0
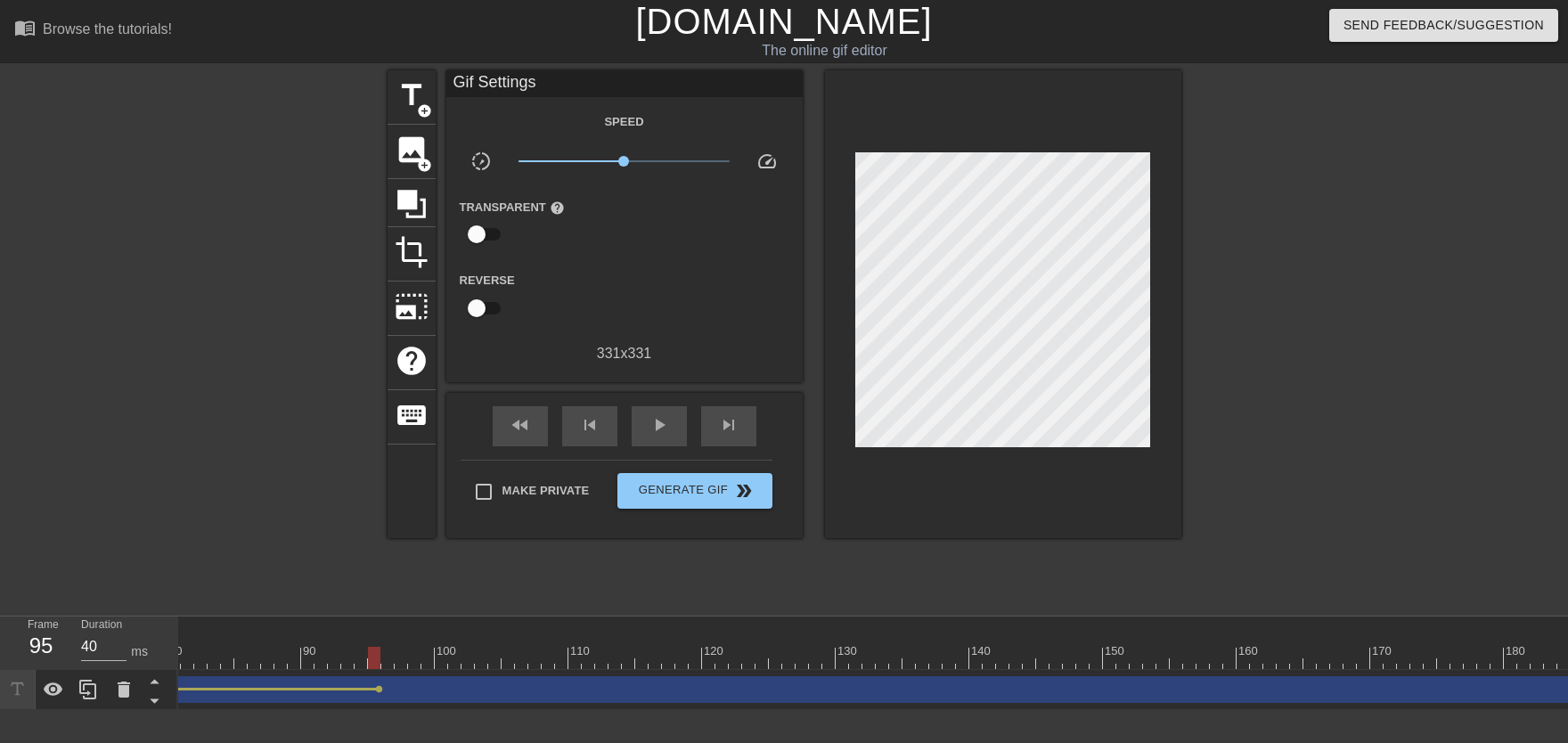
scroll to position [0, 1077]
drag, startPoint x: 335, startPoint y: 607, endPoint x: 334, endPoint y: 618, distance: 11.0
click at [334, 609] on div "menu_book Browse the tutorials! [DOMAIN_NAME] The online gif editor Send Feedba…" at bounding box center [784, 355] width 1568 height 710
drag, startPoint x: 348, startPoint y: 641, endPoint x: 503, endPoint y: 508, distance: 204.2
click at [107, 655] on div "Frame 90 Duration 40 ms 10 20 30 40 50 60 70 80 90 100 110 120 130 140 150" at bounding box center [784, 664] width 1568 height 94
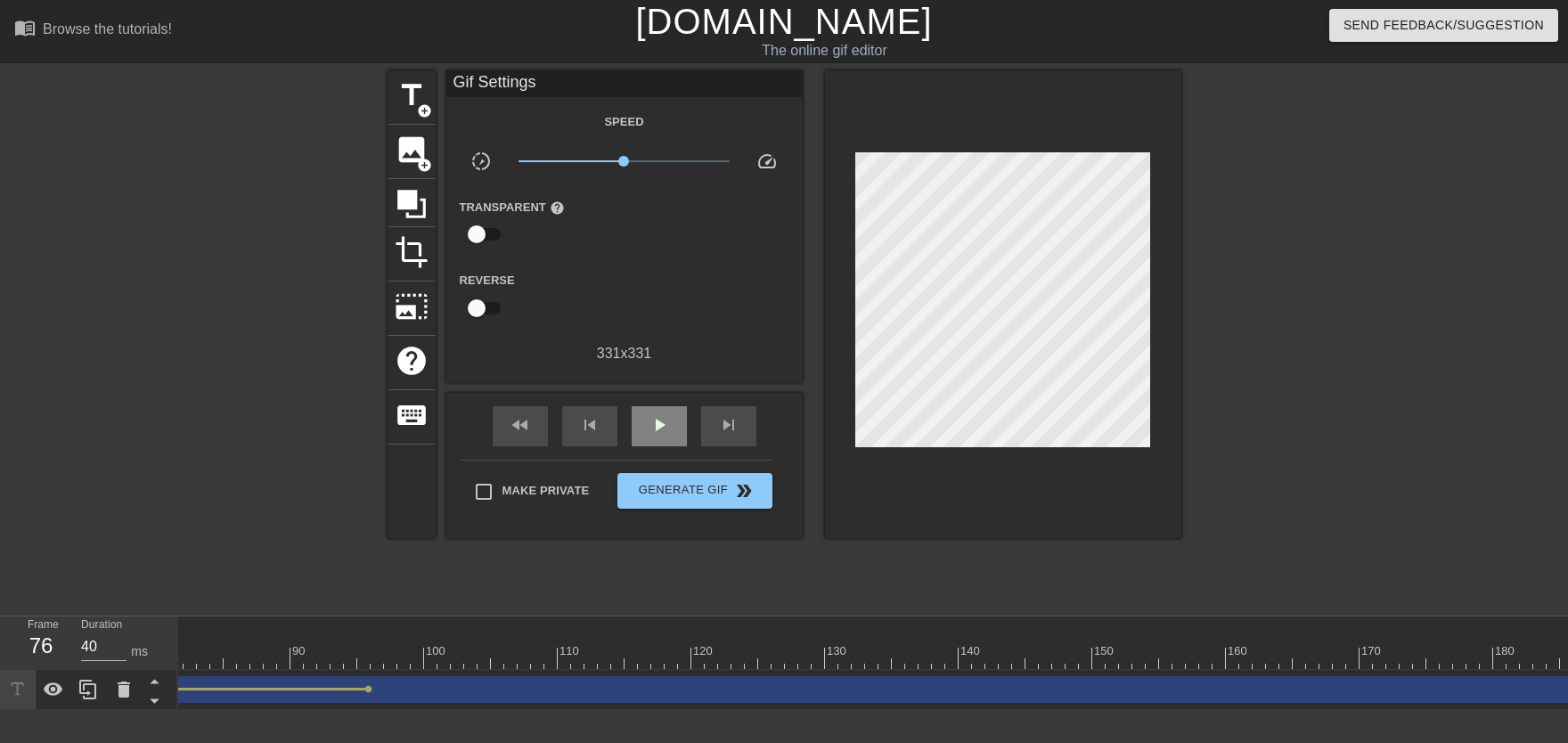
click at [677, 426] on div "play_arrow" at bounding box center [659, 426] width 55 height 40
drag, startPoint x: 369, startPoint y: 655, endPoint x: 561, endPoint y: 643, distance: 192.4
click at [560, 643] on div "10 20 30 40 50 60 70 80 90 100 110 120 130 140 150 160" at bounding box center [898, 643] width 3594 height 53
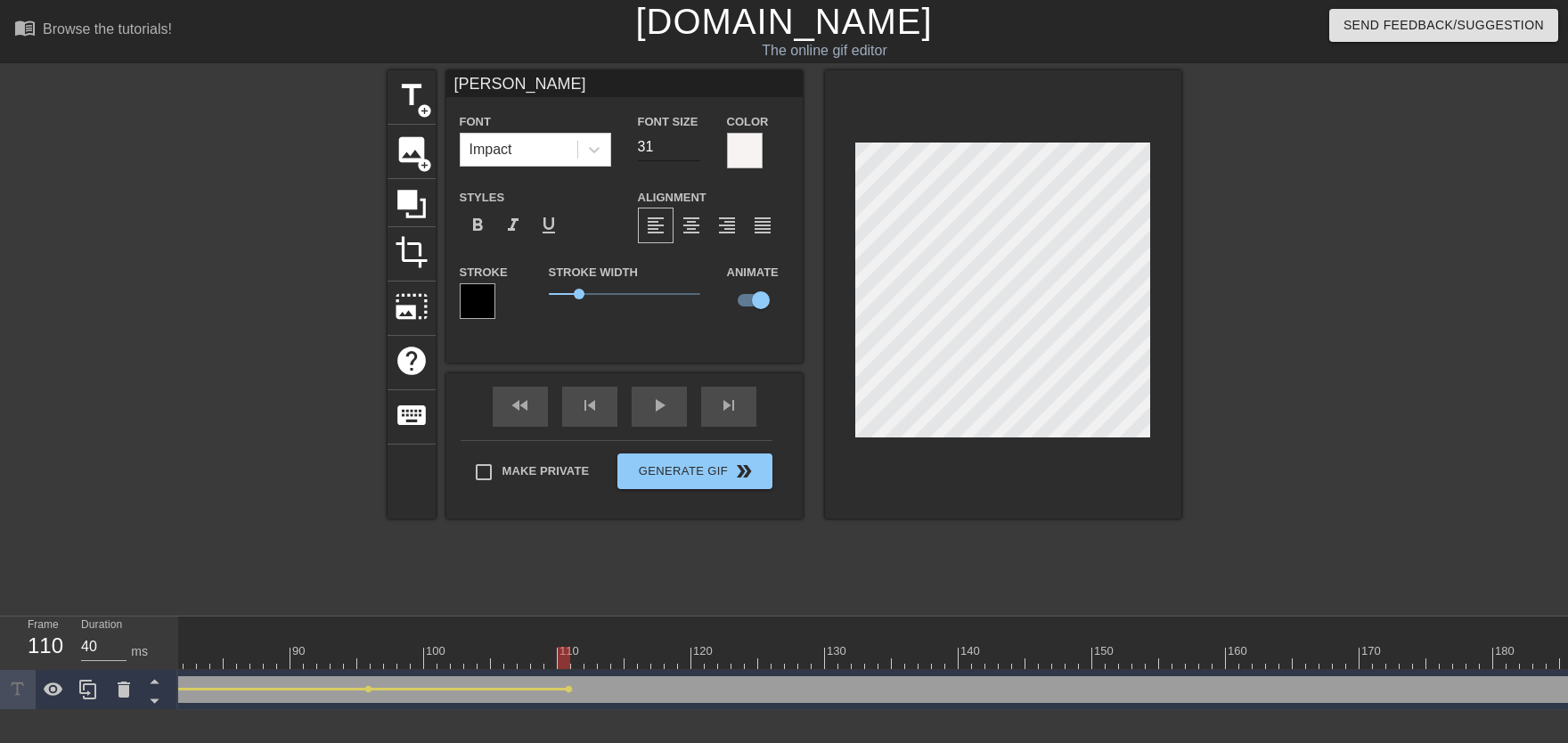
type input "31"
click at [692, 143] on input "31" at bounding box center [669, 147] width 63 height 28
drag, startPoint x: 355, startPoint y: 666, endPoint x: 340, endPoint y: 599, distance: 68.7
click at [254, 666] on div at bounding box center [898, 658] width 3594 height 22
click at [655, 413] on div "play_arrow" at bounding box center [659, 406] width 55 height 40
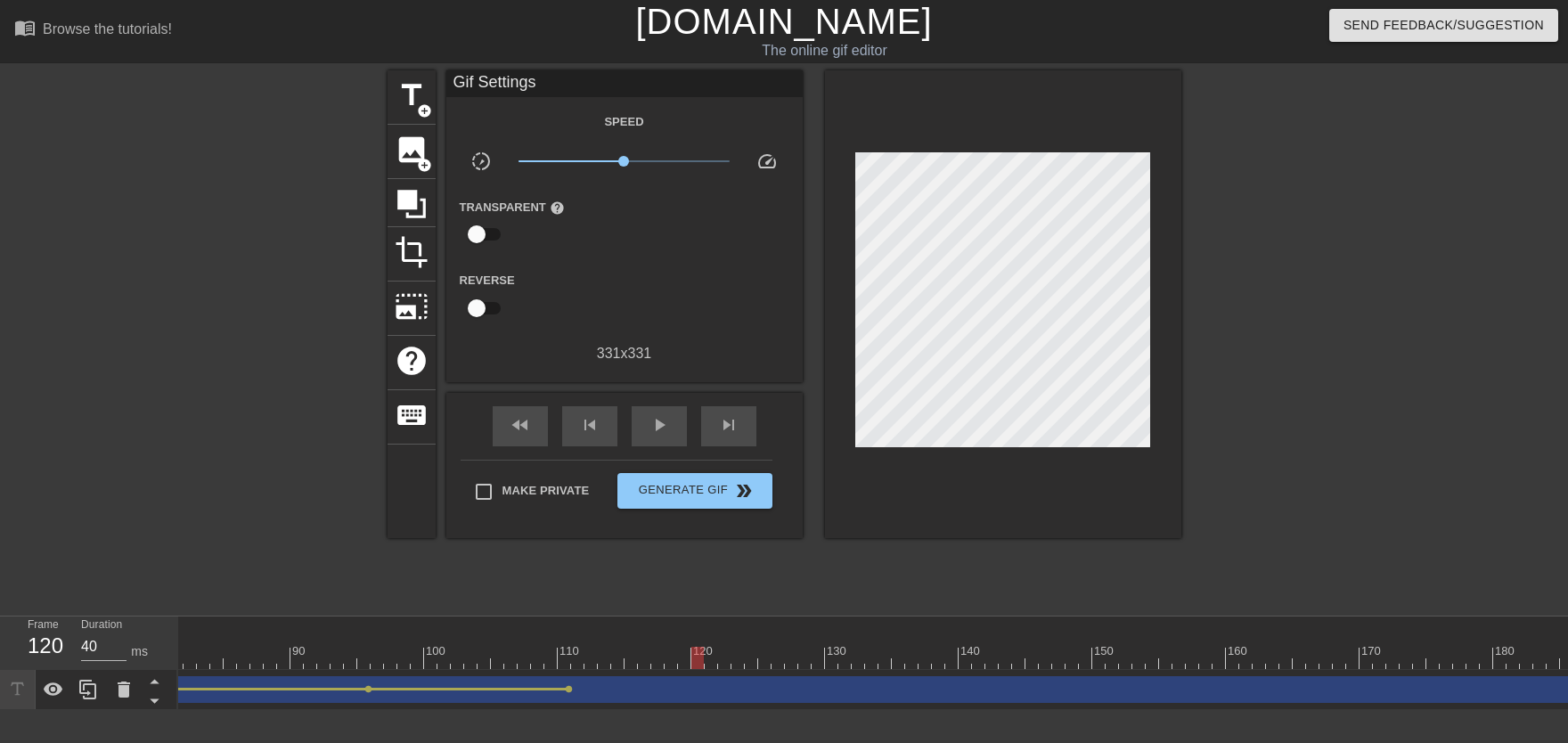
drag, startPoint x: 530, startPoint y: 641, endPoint x: 936, endPoint y: 541, distance: 418.1
click at [700, 653] on div "10 20 30 40 50 60 70 80 90 100 110 120 130 140 150 160" at bounding box center [898, 643] width 3594 height 53
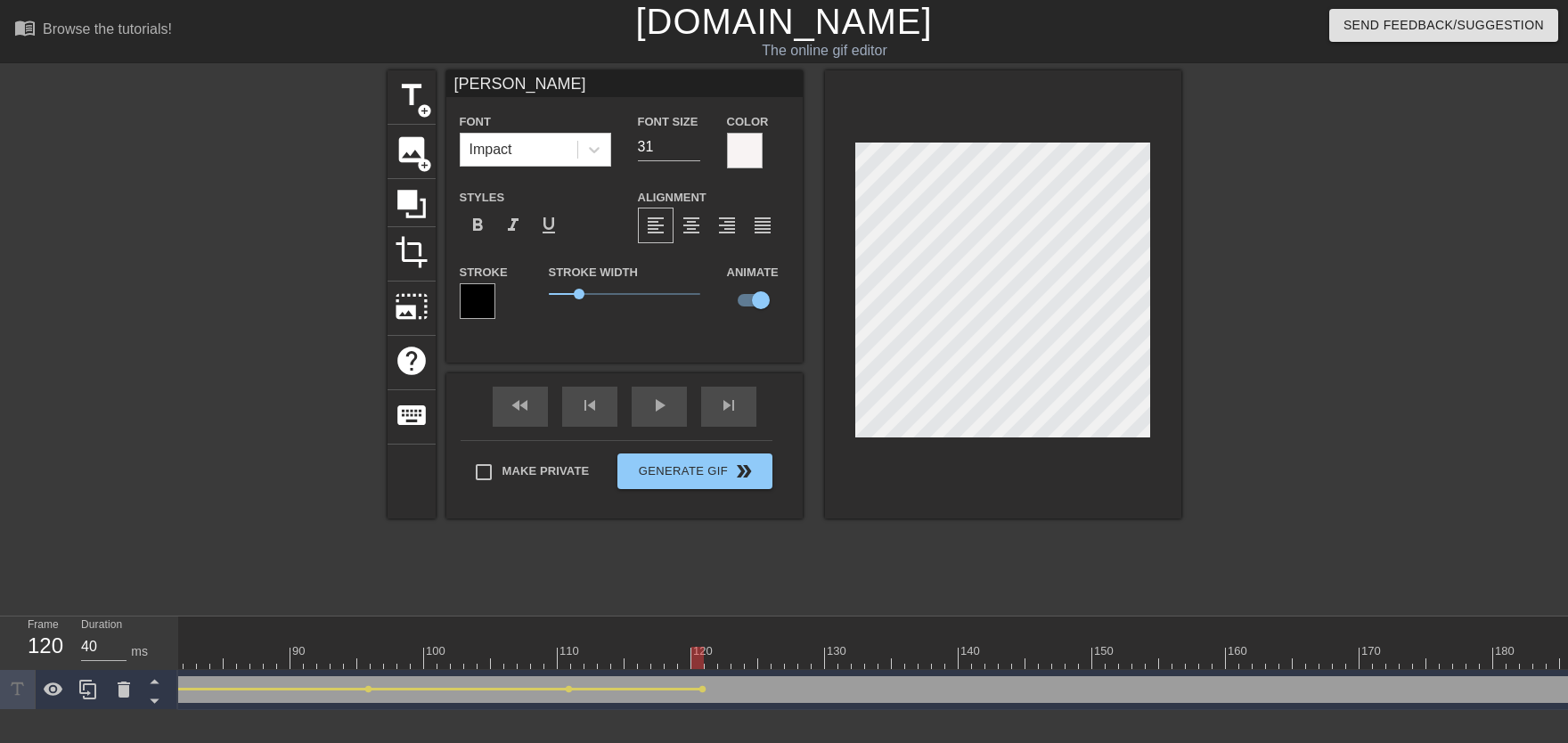
drag, startPoint x: 621, startPoint y: 623, endPoint x: 464, endPoint y: 648, distance: 159.0
click at [463, 648] on div "10 20 30 40 50 60 70 80 90 100 110 120 130 140 150 160" at bounding box center [898, 643] width 3594 height 53
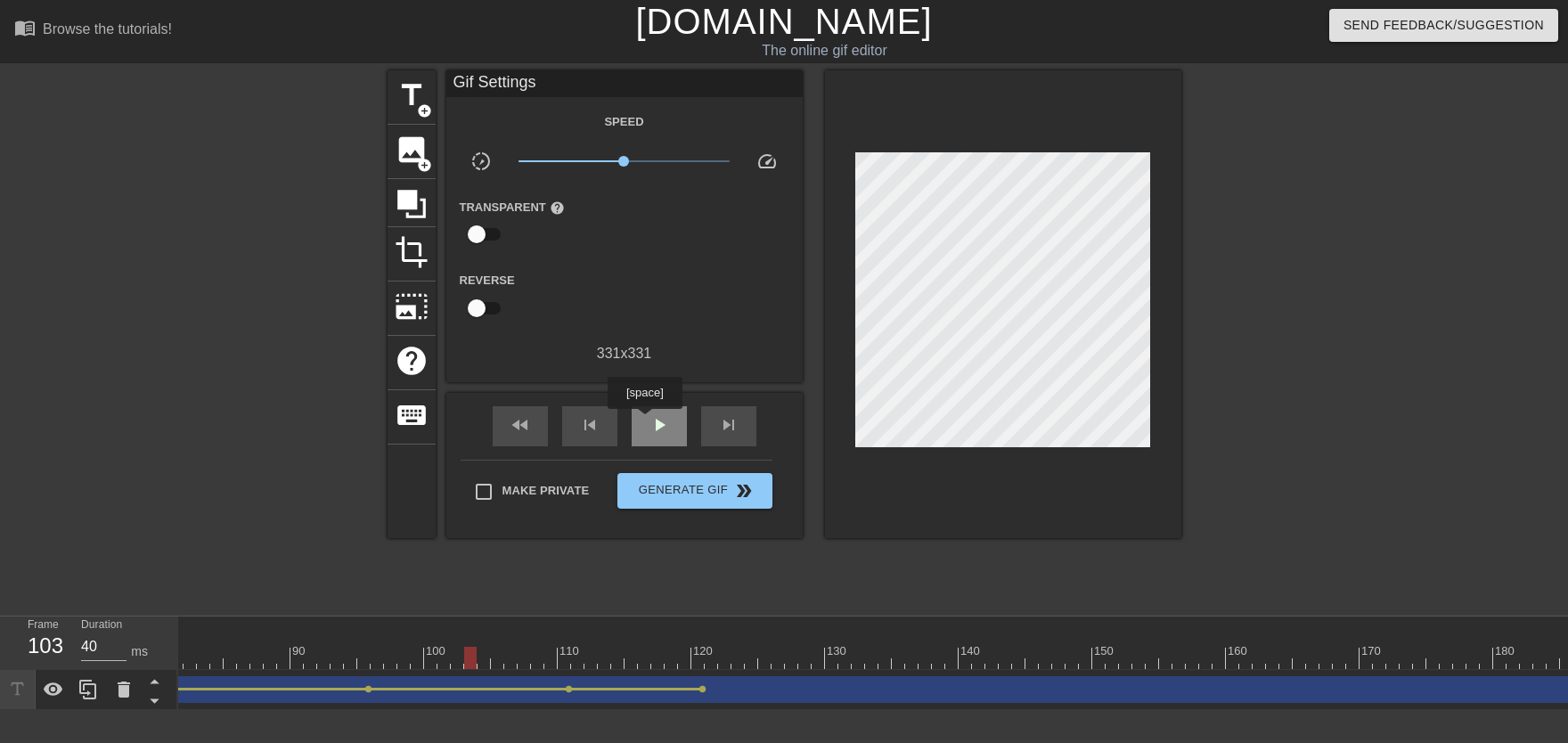
click at [644, 421] on div "play_arrow" at bounding box center [659, 426] width 55 height 40
drag, startPoint x: 545, startPoint y: 659, endPoint x: 632, endPoint y: 665, distance: 87.2
click at [632, 665] on div at bounding box center [898, 658] width 3594 height 22
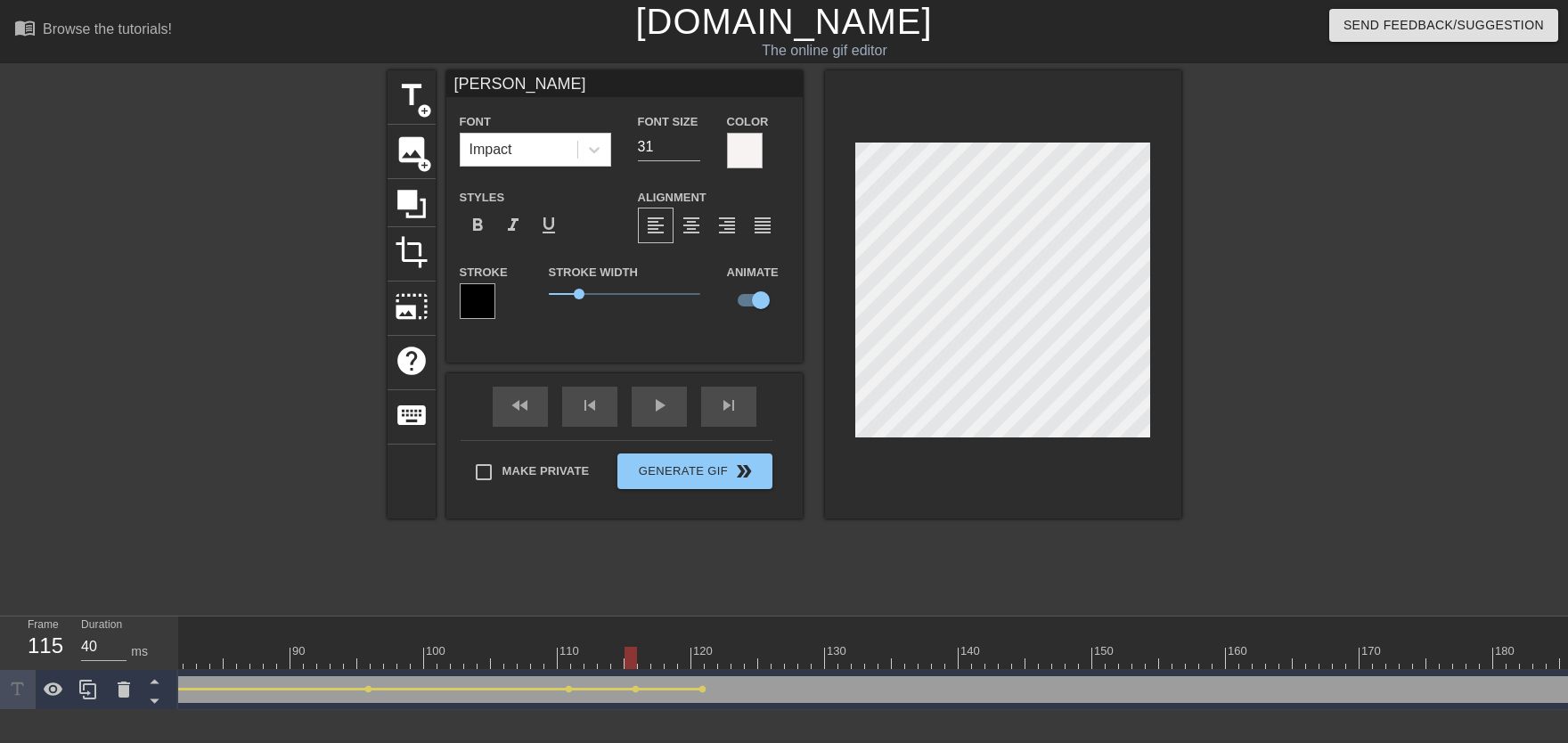
click at [462, 657] on div at bounding box center [898, 658] width 3594 height 22
click at [665, 407] on div "fast_rewind skip_previous play_arrow skip_next" at bounding box center [624, 407] width 290 height 66
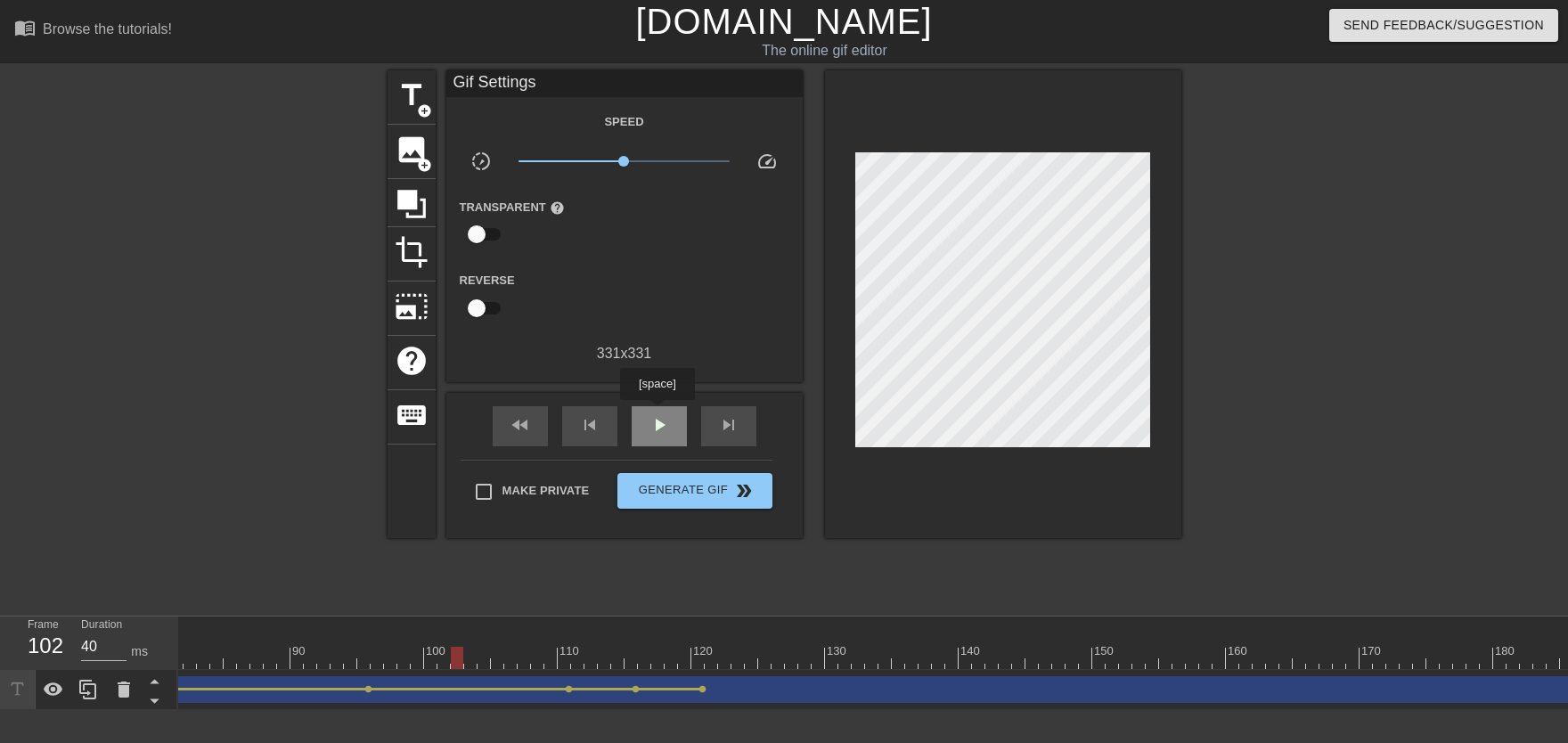
click at [657, 413] on div "play_arrow" at bounding box center [659, 426] width 55 height 40
drag, startPoint x: 642, startPoint y: 658, endPoint x: 837, endPoint y: 659, distance: 195.0
click at [834, 663] on div at bounding box center [898, 658] width 3594 height 22
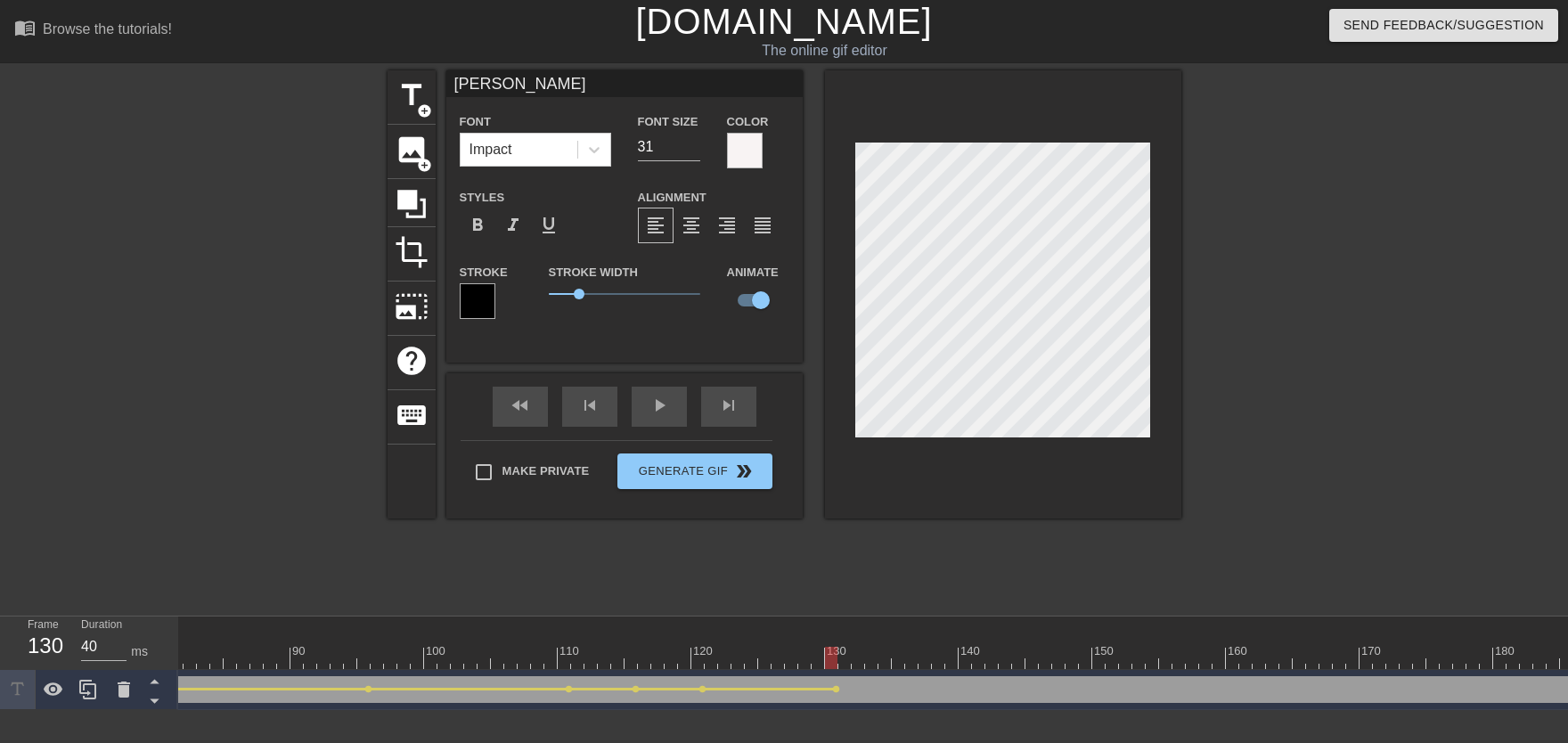
drag, startPoint x: 616, startPoint y: 646, endPoint x: 582, endPoint y: 649, distance: 34.1
click at [581, 649] on div "10 20 30 40 50 60 70 80 90 100 110 120 130 140 150 160" at bounding box center [898, 643] width 3594 height 53
click at [661, 421] on div "play_arrow" at bounding box center [659, 406] width 55 height 40
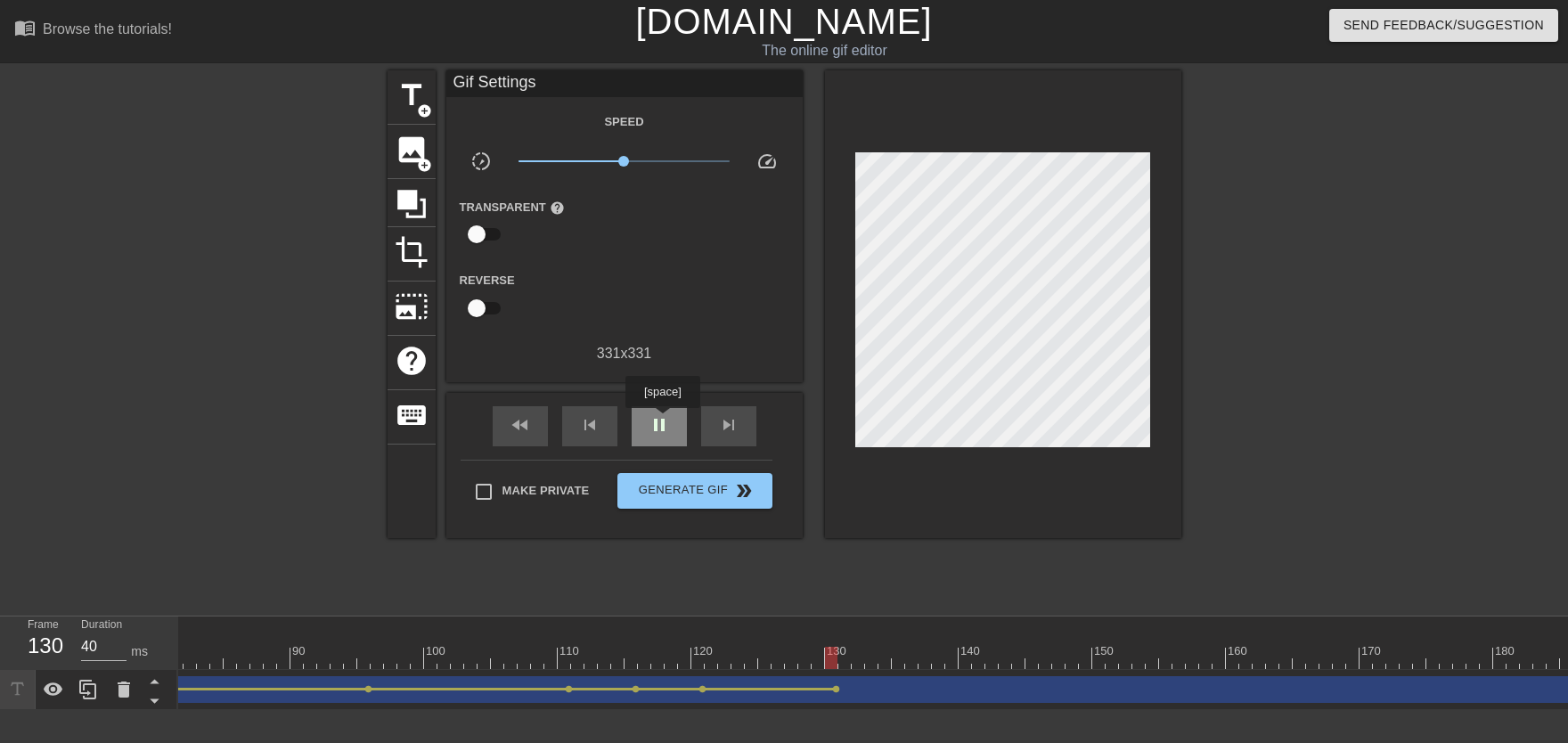
click at [662, 420] on span "pause" at bounding box center [659, 425] width 22 height 22
drag, startPoint x: 690, startPoint y: 649, endPoint x: 777, endPoint y: 652, distance: 87.1
click at [776, 652] on div at bounding box center [898, 658] width 3594 height 22
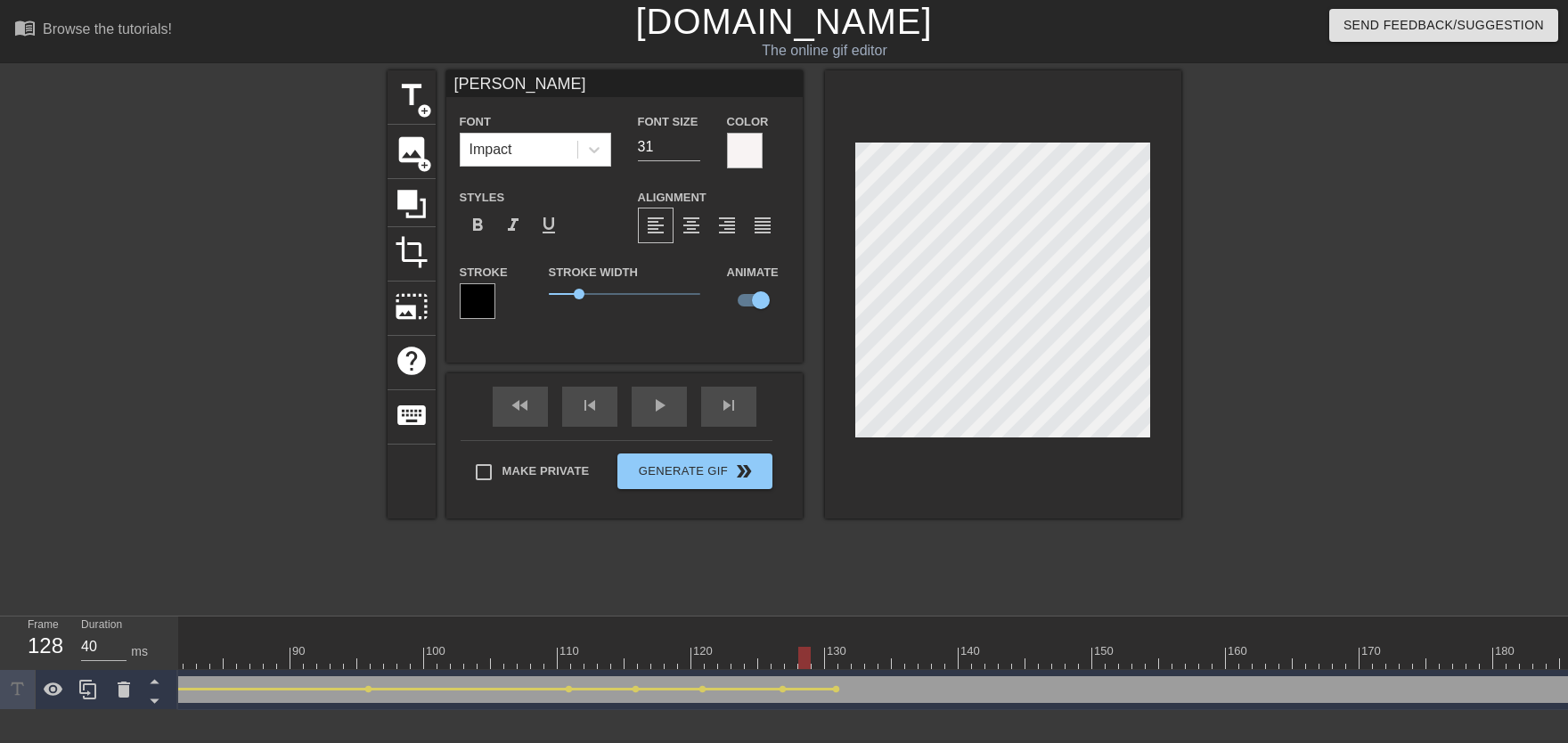
drag, startPoint x: 770, startPoint y: 652, endPoint x: 809, endPoint y: 656, distance: 39.2
click at [809, 656] on div at bounding box center [898, 658] width 3594 height 22
drag, startPoint x: 665, startPoint y: 651, endPoint x: 544, endPoint y: 613, distance: 126.8
click at [571, 650] on div at bounding box center [577, 658] width 13 height 22
click at [674, 409] on div "play_arrow" at bounding box center [659, 406] width 55 height 40
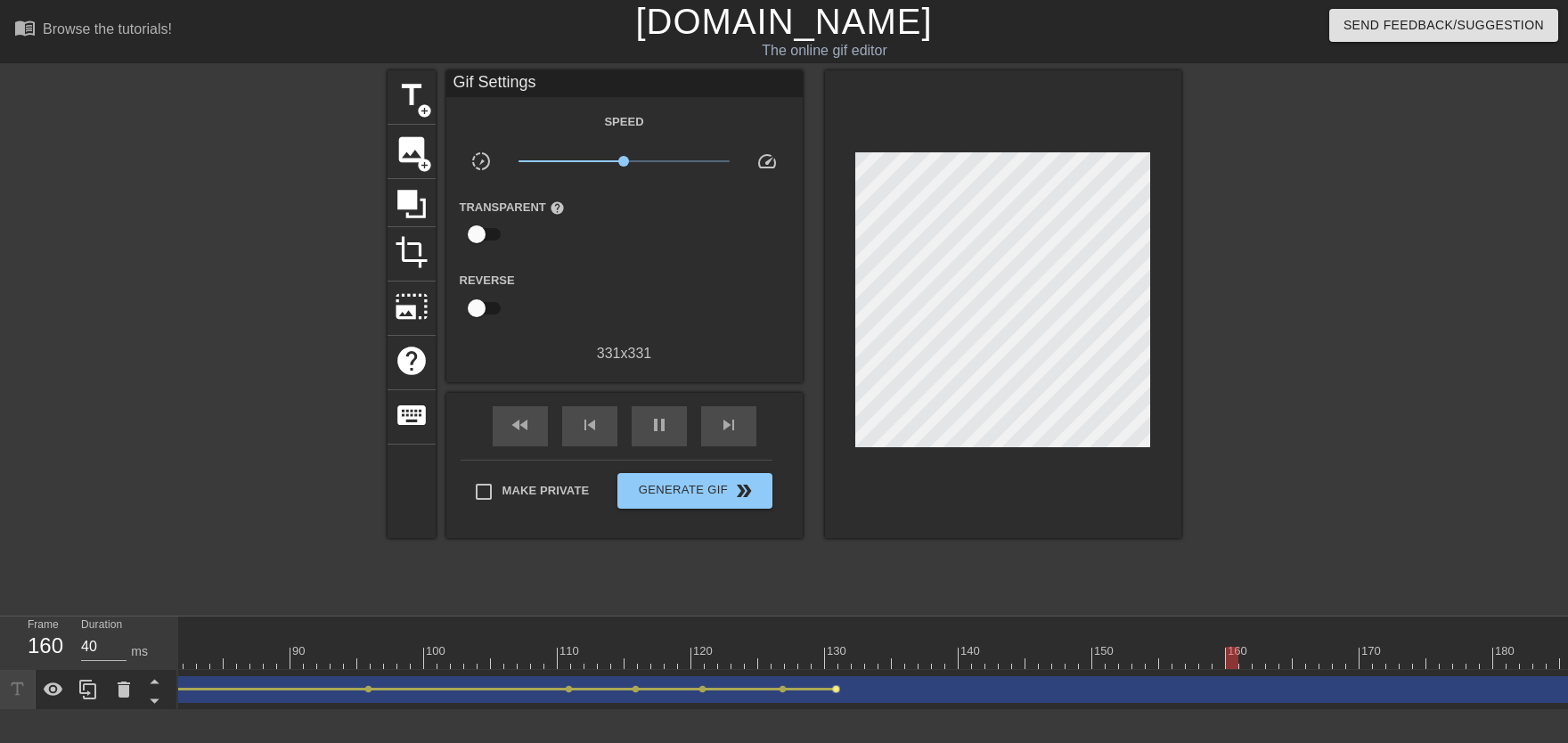
click at [835, 685] on div "[PERSON_NAME] drag_handle drag_handle lens lens lens lens lens lens lens lens l…" at bounding box center [898, 689] width 3594 height 26
click at [838, 689] on span "lens" at bounding box center [836, 689] width 8 height 8
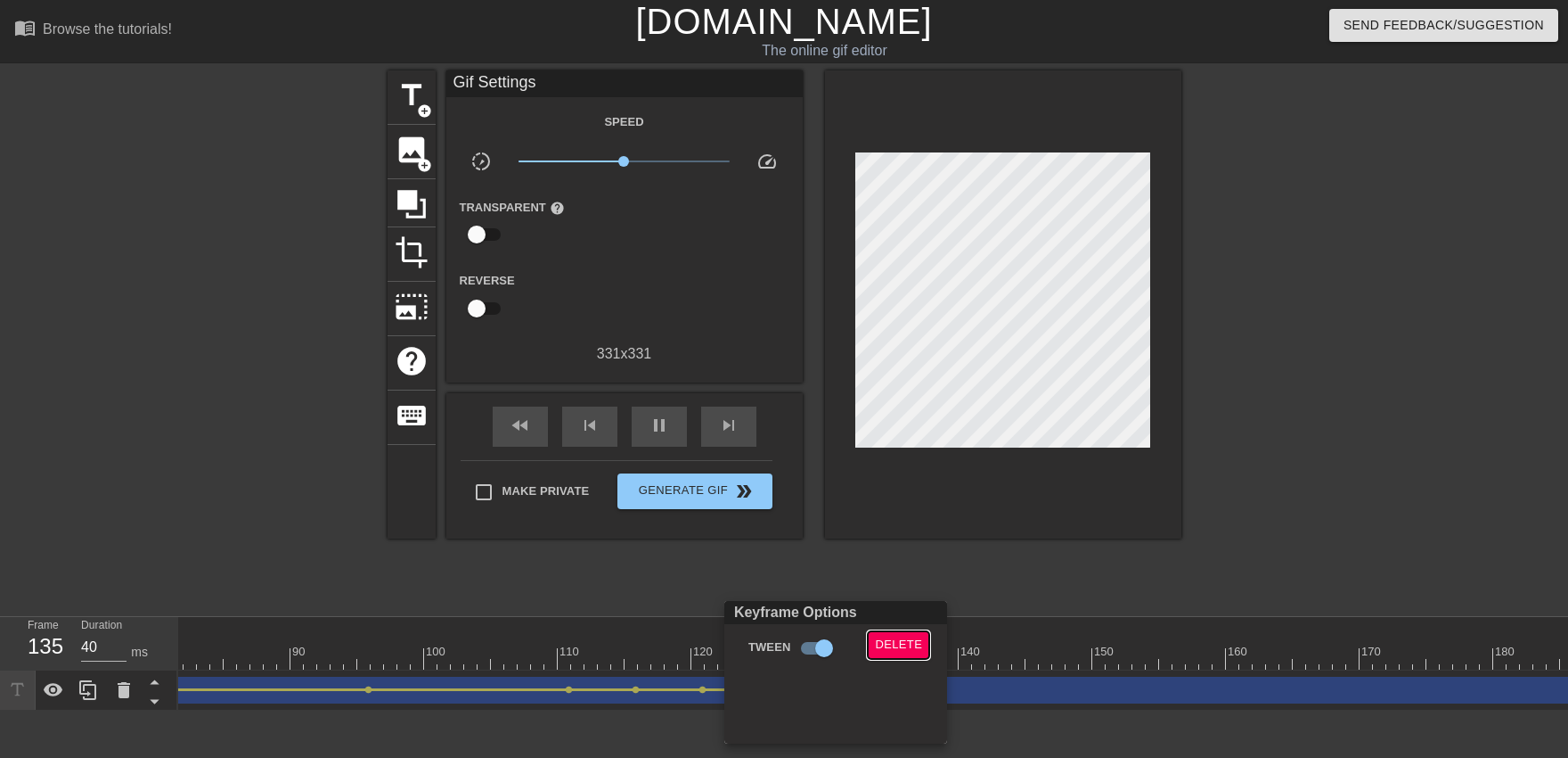
click at [878, 640] on span "Delete" at bounding box center [898, 645] width 47 height 21
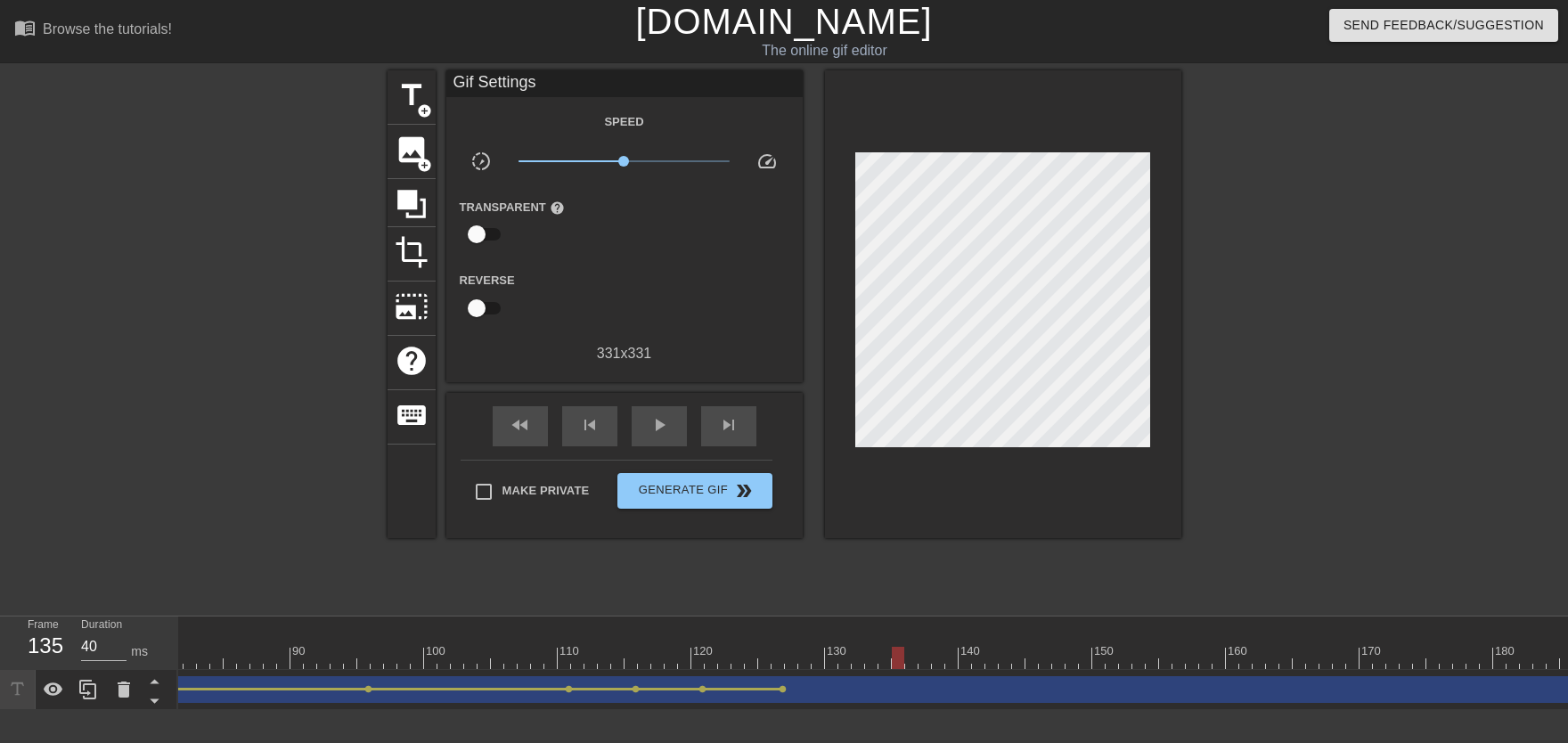
drag, startPoint x: 786, startPoint y: 647, endPoint x: 908, endPoint y: 662, distance: 122.9
click at [906, 663] on div at bounding box center [898, 658] width 3594 height 22
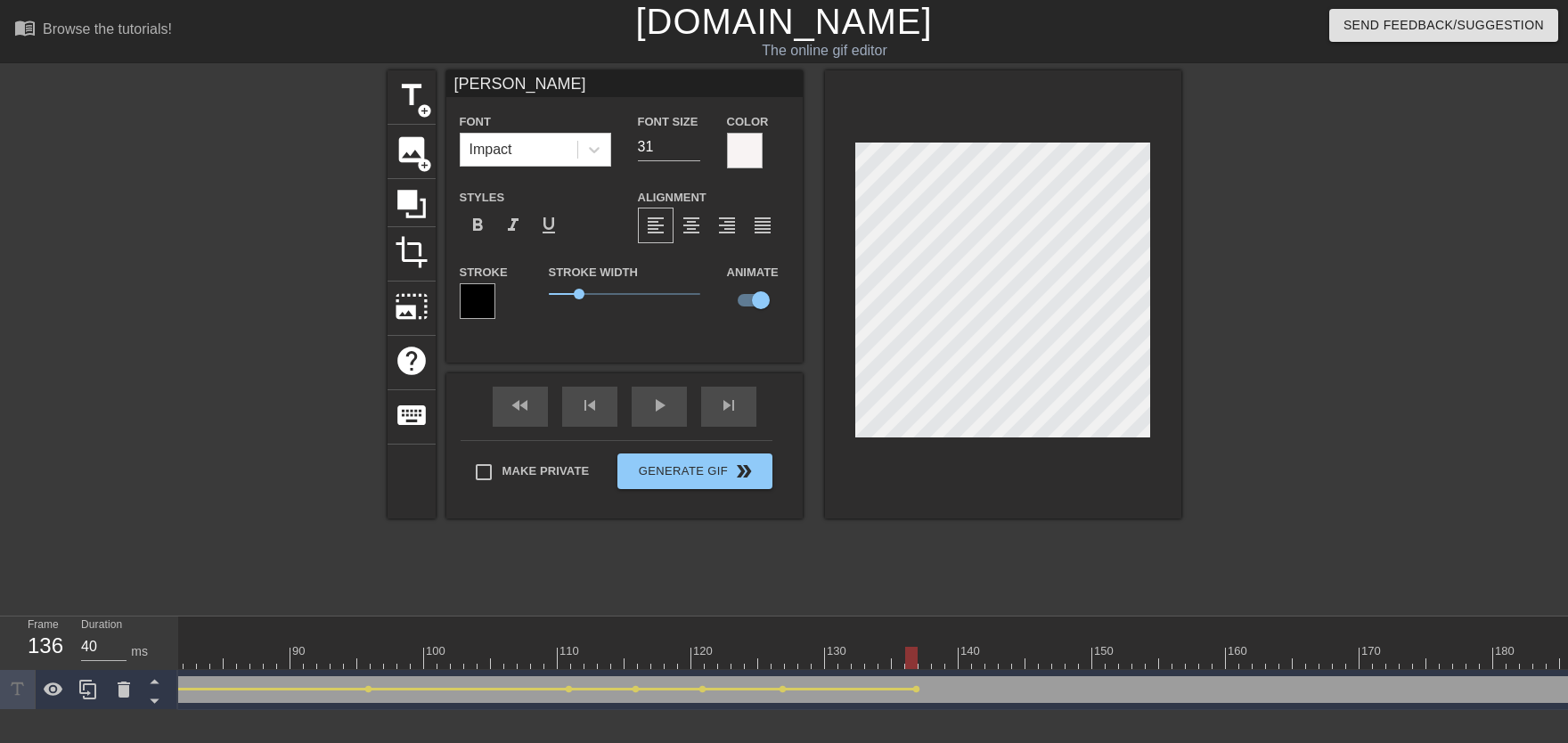
drag, startPoint x: 720, startPoint y: 652, endPoint x: 633, endPoint y: 570, distance: 119.6
click at [637, 634] on div "10 20 30 40 50 60 70 80 90 100 110 120 130 140 150 160" at bounding box center [898, 648] width 3594 height 28
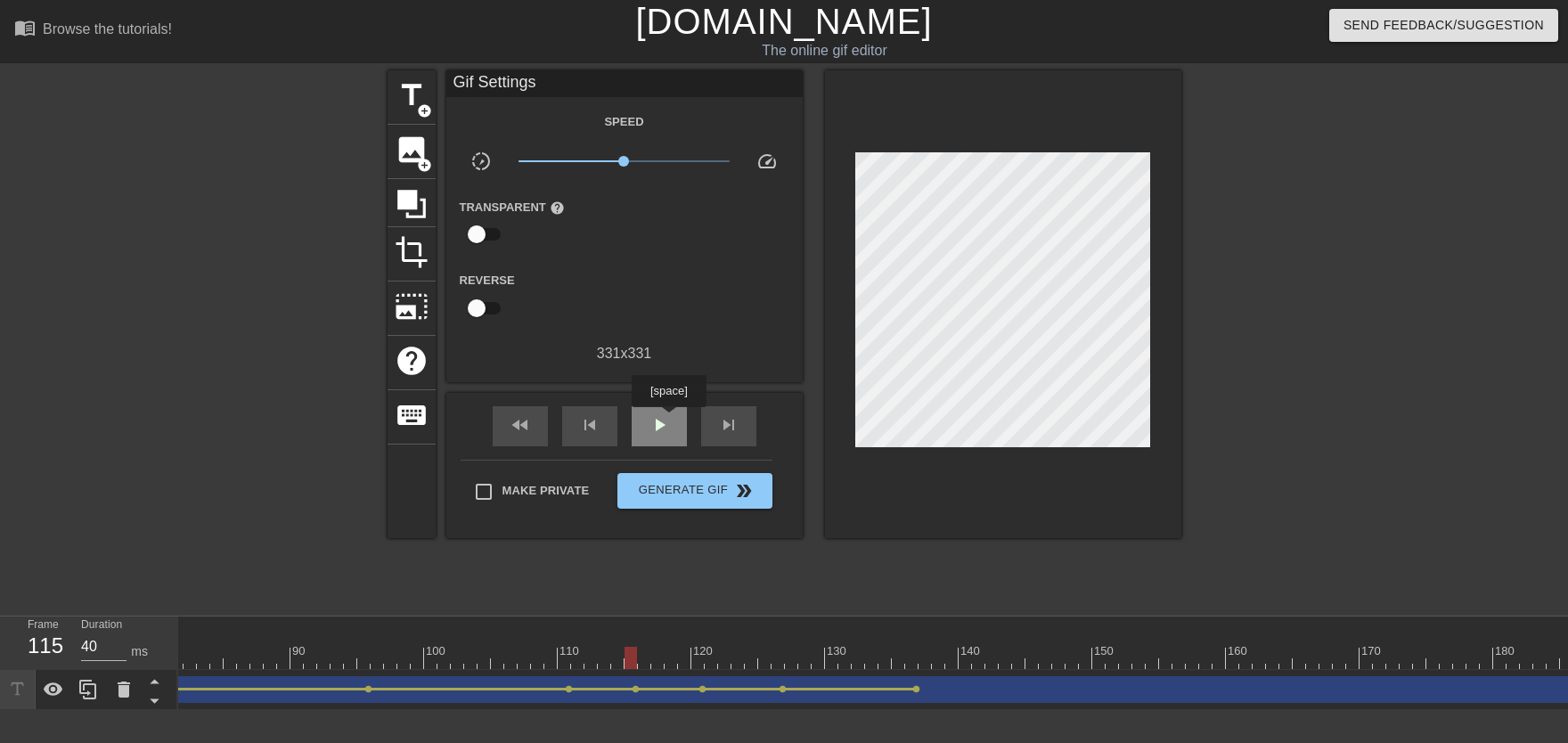
click at [668, 419] on div "play_arrow" at bounding box center [659, 426] width 55 height 40
drag, startPoint x: 913, startPoint y: 655, endPoint x: 1144, endPoint y: 477, distance: 291.6
click at [1216, 645] on div "10 20 30 40 50 60 70 80 90 100 110 120 130 140 150 160" at bounding box center [898, 643] width 3594 height 53
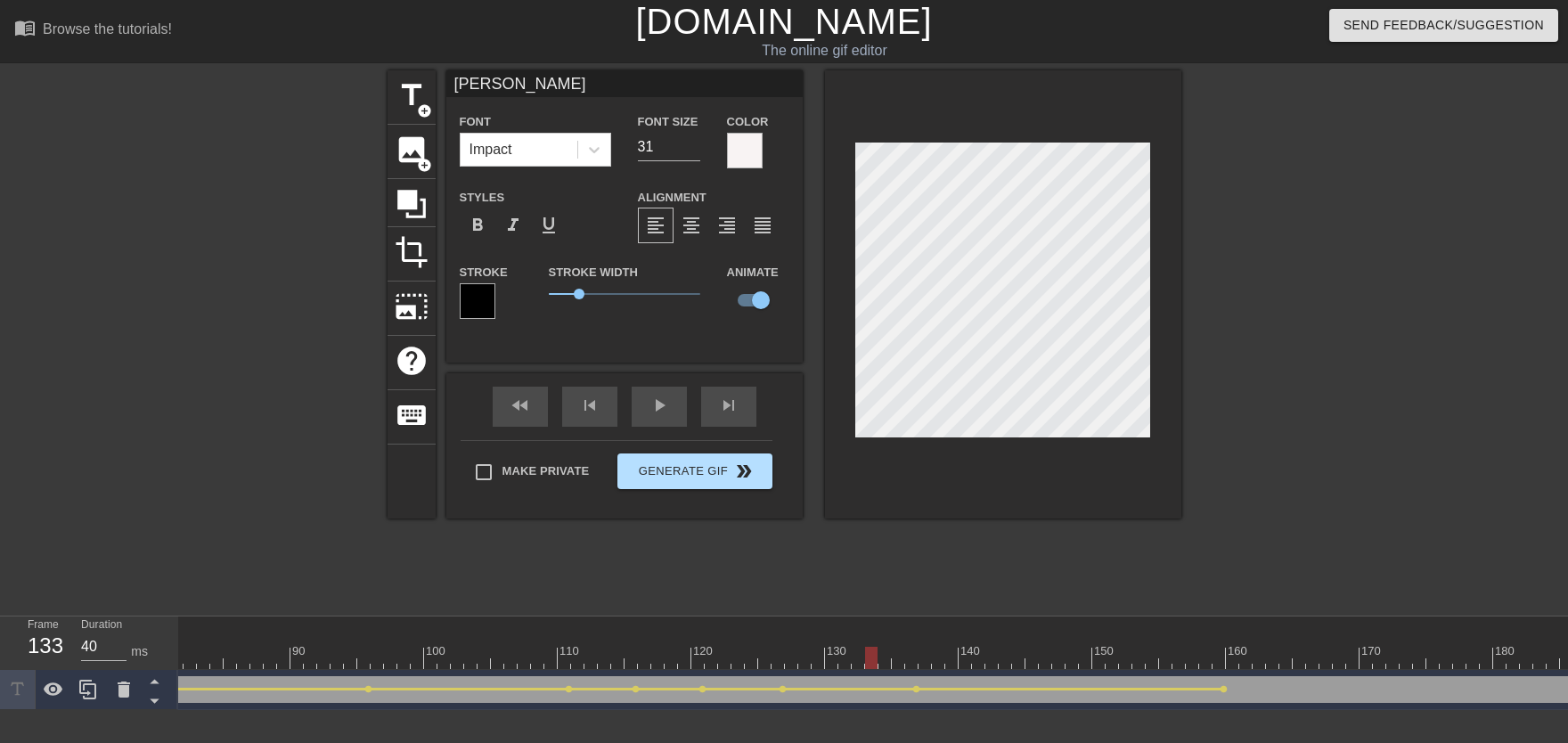
drag, startPoint x: 949, startPoint y: 647, endPoint x: 701, endPoint y: 460, distance: 310.6
click at [714, 628] on div "10 20 30 40 50 60 70 80 90 100 110 120 130 140 150 160" at bounding box center [898, 643] width 3594 height 53
click at [678, 416] on div "play_arrow" at bounding box center [659, 406] width 55 height 40
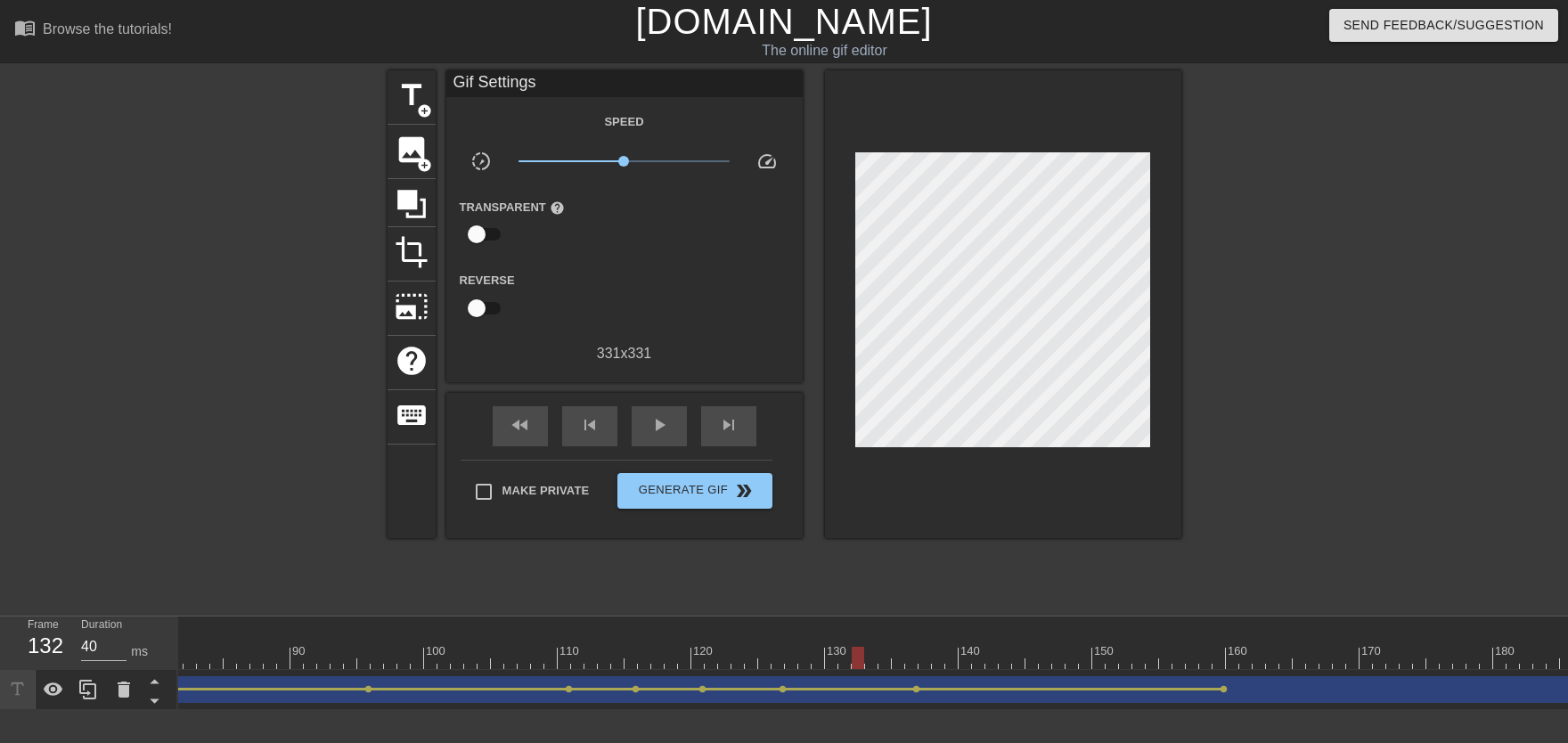
drag, startPoint x: 865, startPoint y: 653, endPoint x: 1042, endPoint y: 647, distance: 177.1
click at [1042, 647] on div at bounding box center [898, 658] width 3594 height 22
click at [1020, 643] on div at bounding box center [1019, 645] width 14 height 22
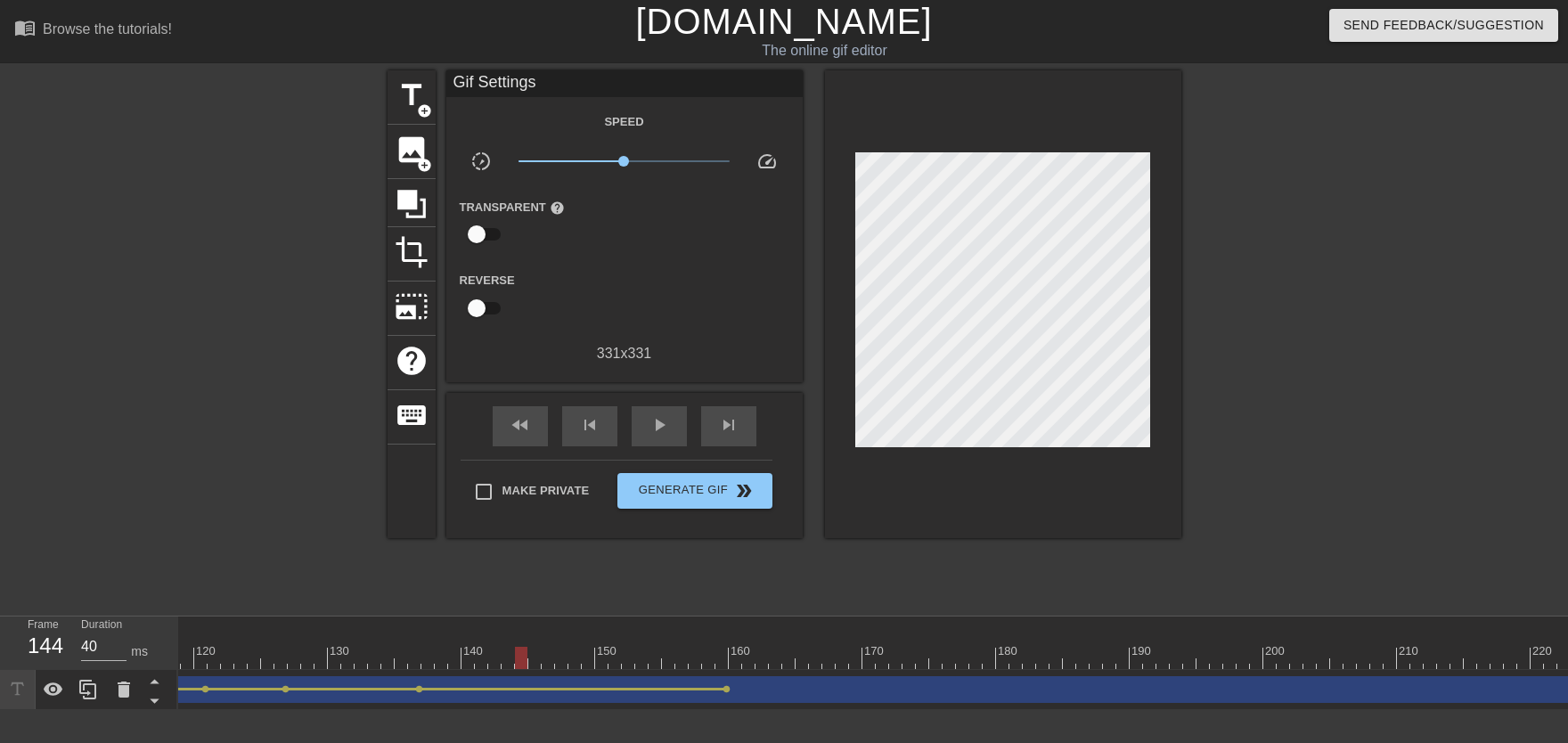
scroll to position [0, 1814]
drag, startPoint x: 496, startPoint y: 655, endPoint x: 911, endPoint y: 496, distance: 444.4
click at [623, 645] on div "10 20 30 40 50 60 70 80 90 100 110 120 130 140 150 160" at bounding box center [160, 648] width 3594 height 28
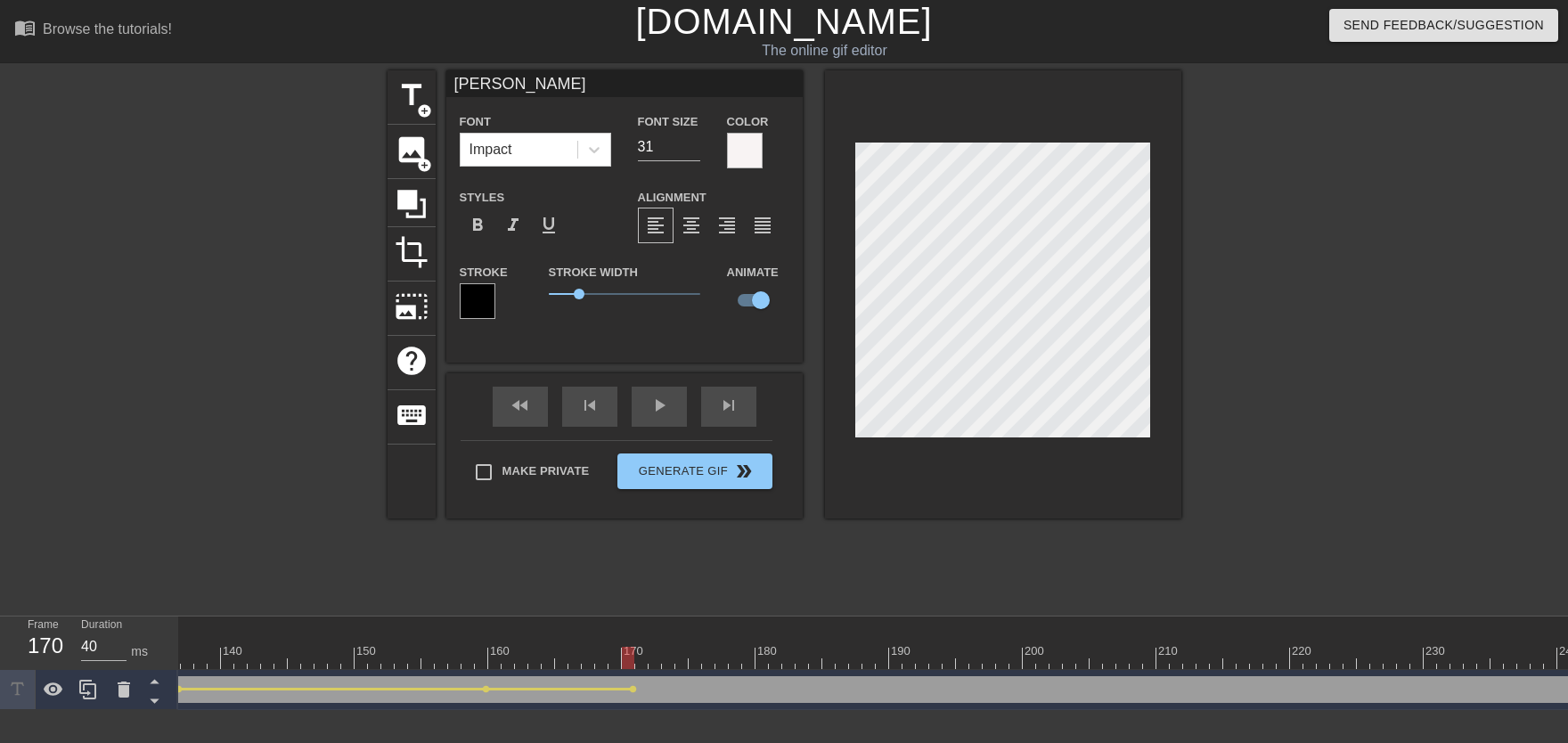
drag, startPoint x: 408, startPoint y: 658, endPoint x: 360, endPoint y: 658, distance: 48.0
click at [361, 659] on div at bounding box center [160, 658] width 3594 height 22
click at [676, 404] on div "fast_rewind skip_previous play_arrow skip_next" at bounding box center [624, 407] width 290 height 66
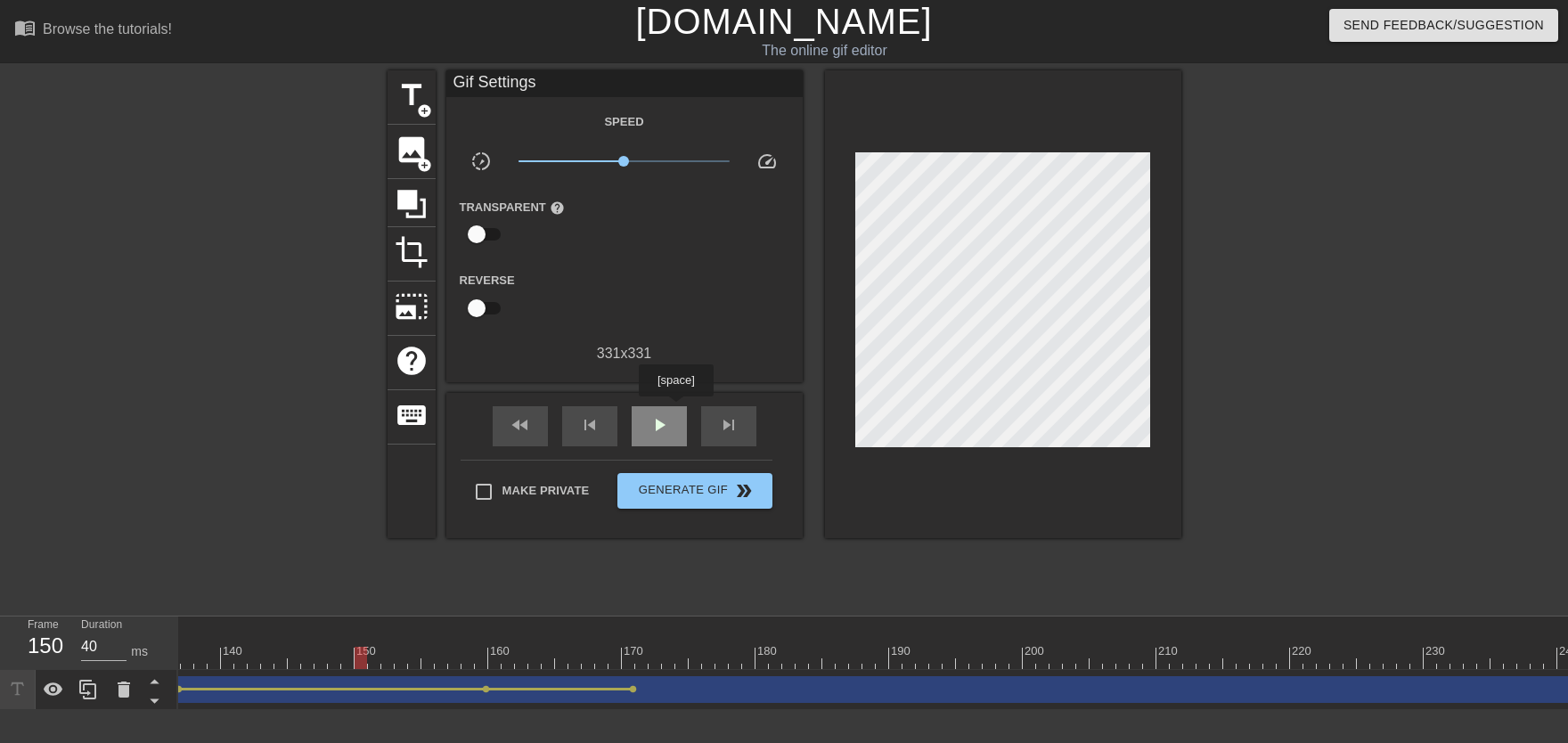
click at [675, 409] on div "play_arrow" at bounding box center [659, 426] width 55 height 40
click at [671, 416] on div "pause" at bounding box center [659, 426] width 55 height 40
drag, startPoint x: 486, startPoint y: 648, endPoint x: 631, endPoint y: 669, distance: 146.5
click at [631, 669] on div at bounding box center [160, 658] width 3594 height 22
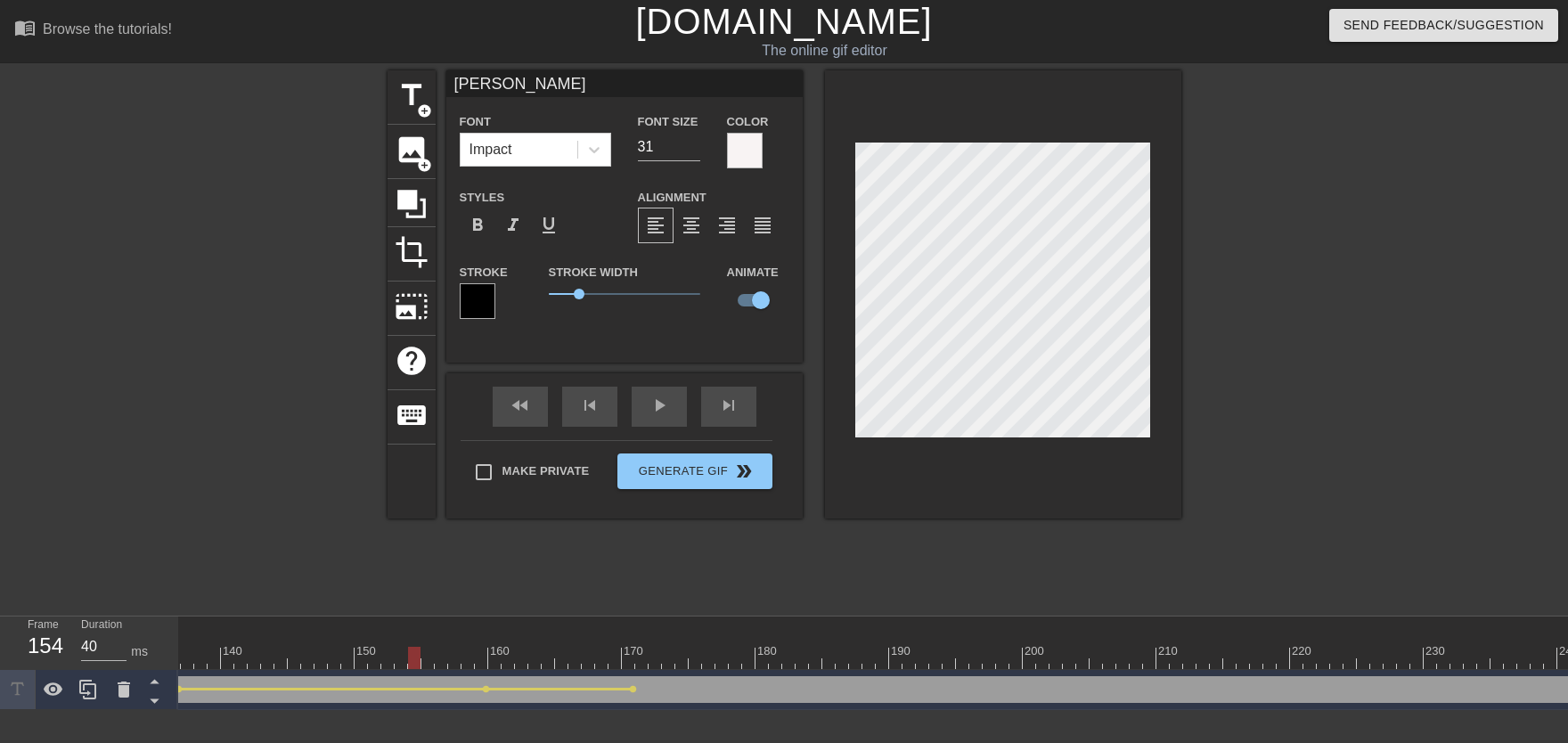
drag, startPoint x: 418, startPoint y: 653, endPoint x: 380, endPoint y: 633, distance: 42.9
click at [347, 658] on div "10 20 30 40 50 60 70 80 90 100 110 120 130 140 150 160" at bounding box center [160, 643] width 3594 height 53
click at [660, 415] on div "play_arrow" at bounding box center [659, 406] width 55 height 40
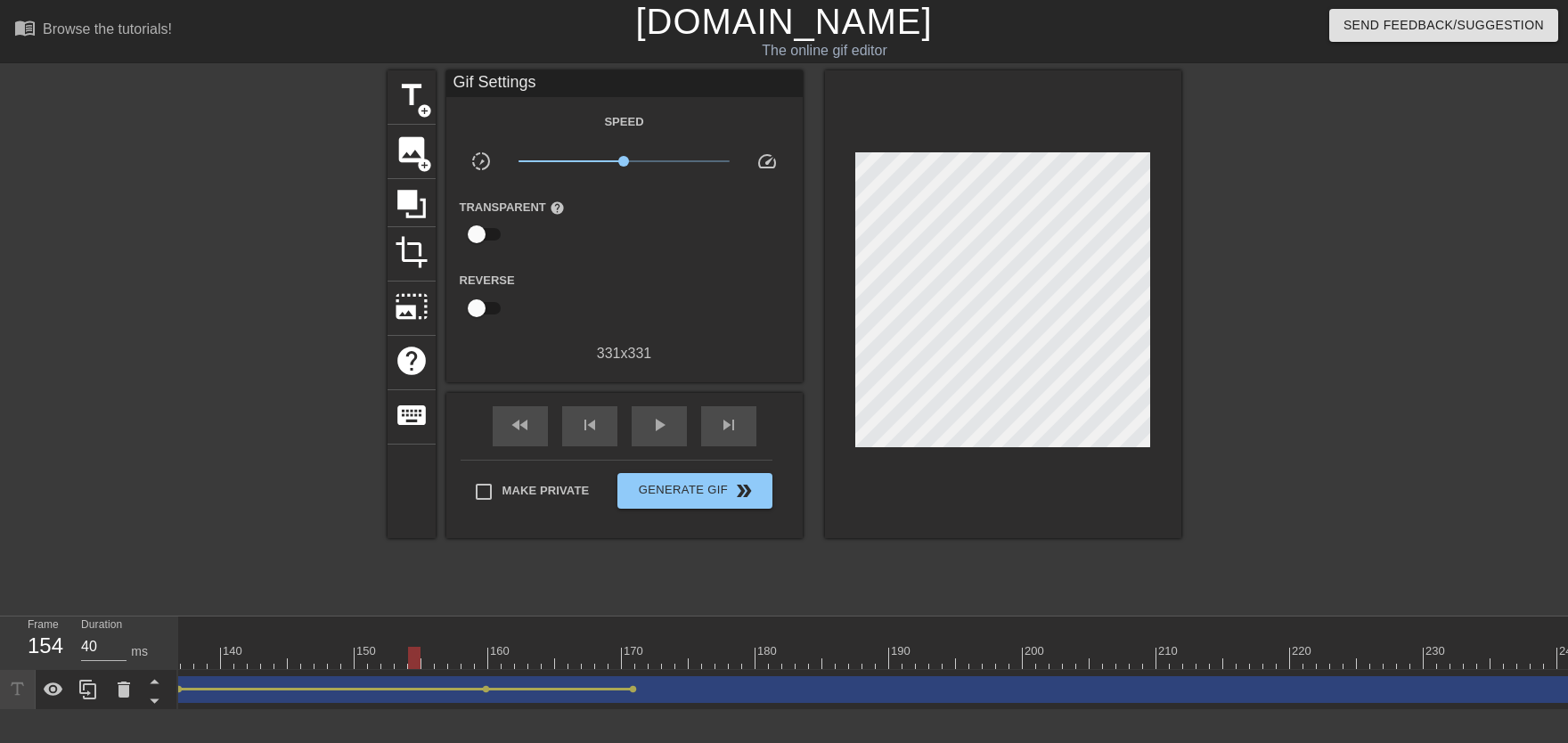
drag, startPoint x: 416, startPoint y: 641, endPoint x: 171, endPoint y: 650, distance: 245.2
click at [128, 656] on div "Frame 154 Duration 40 ms 10 20 30 40 50 60 70 80 90 100 110 120 130 140 150" at bounding box center [784, 664] width 1568 height 94
drag, startPoint x: 358, startPoint y: 638, endPoint x: 621, endPoint y: 640, distance: 263.0
click at [609, 654] on div "10 20 30 40 50 60 70 80 90 100 110 120 130 140 150 160" at bounding box center [397, 643] width 3594 height 53
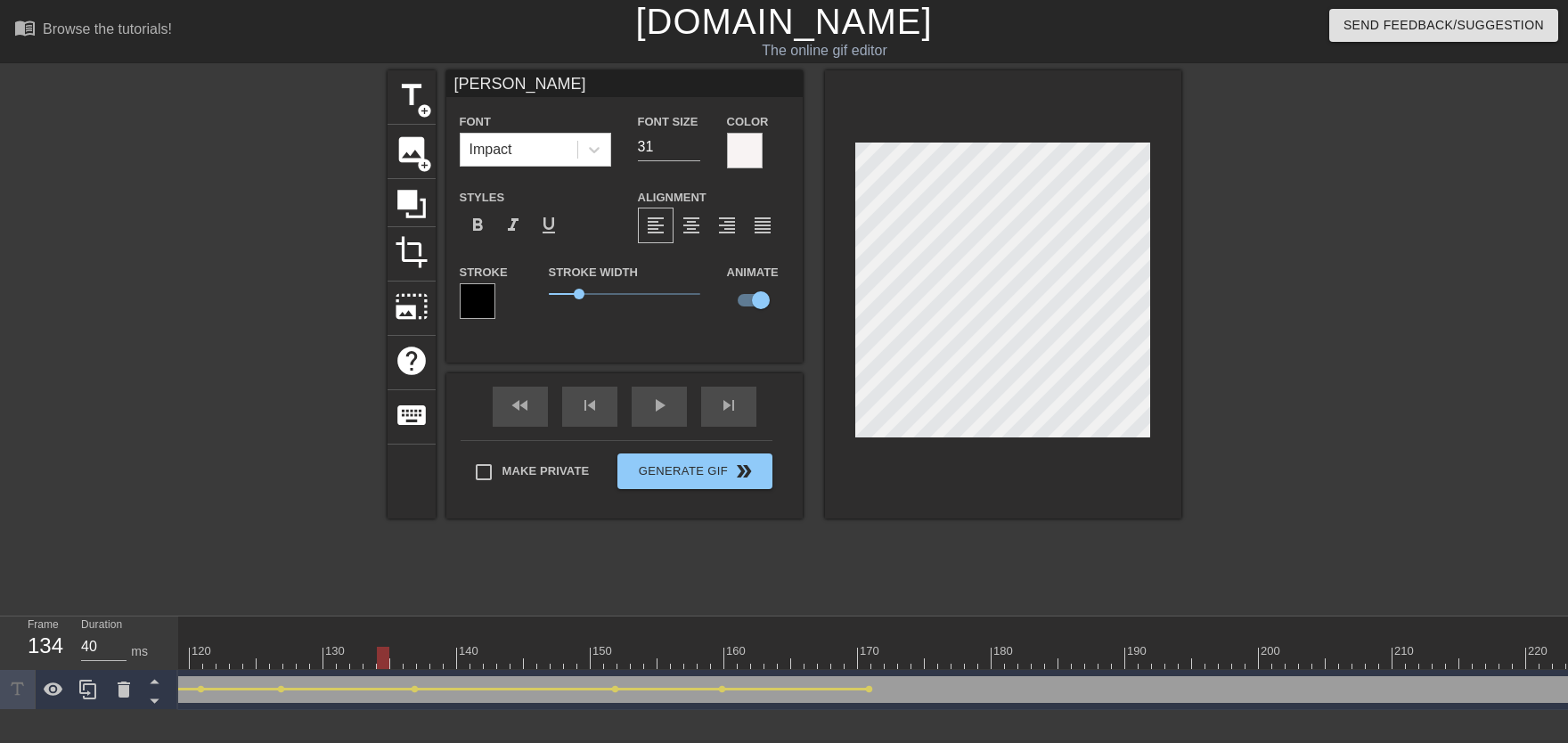
drag, startPoint x: 378, startPoint y: 652, endPoint x: 521, endPoint y: 553, distance: 173.9
click at [375, 652] on div "10 20 30 40 50 60 70 80 90 100 110 120 130 140 150 160" at bounding box center [397, 643] width 3594 height 53
click at [668, 412] on div "play_arrow" at bounding box center [659, 406] width 55 height 40
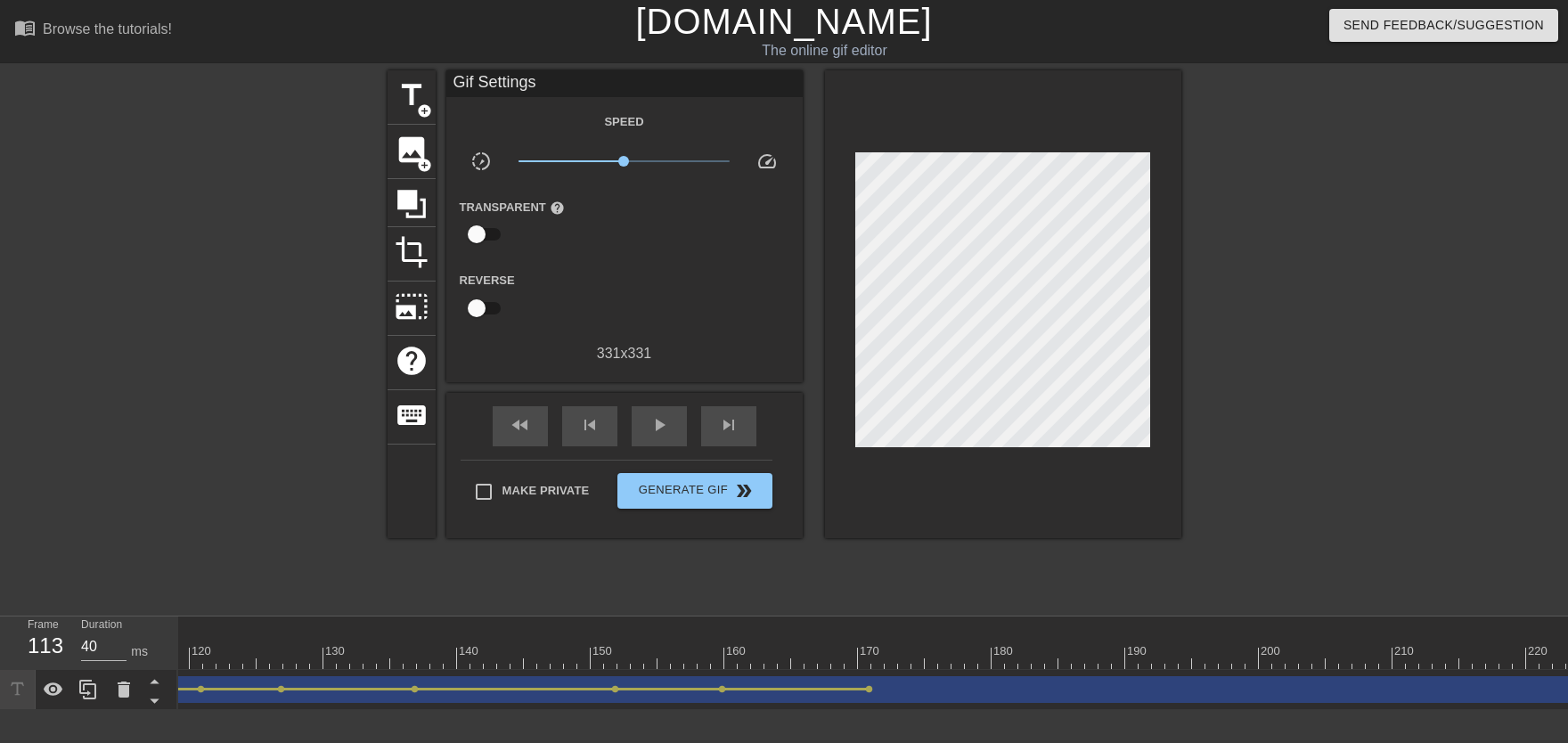
drag, startPoint x: 298, startPoint y: 631, endPoint x: 306, endPoint y: 558, distance: 73.4
click at [75, 668] on div "Frame 113 Duration 40 ms 10 20 30 40 50 60 70 80 90 100 110 120 130 140 150" at bounding box center [784, 664] width 1568 height 94
click at [660, 435] on span "play_arrow" at bounding box center [659, 425] width 22 height 22
drag, startPoint x: 728, startPoint y: 652, endPoint x: 1055, endPoint y: 635, distance: 327.4
click at [1056, 635] on div "10 20 30 40 50 60 70 80 90 100 110 120 130 140 150 160" at bounding box center [397, 643] width 3594 height 53
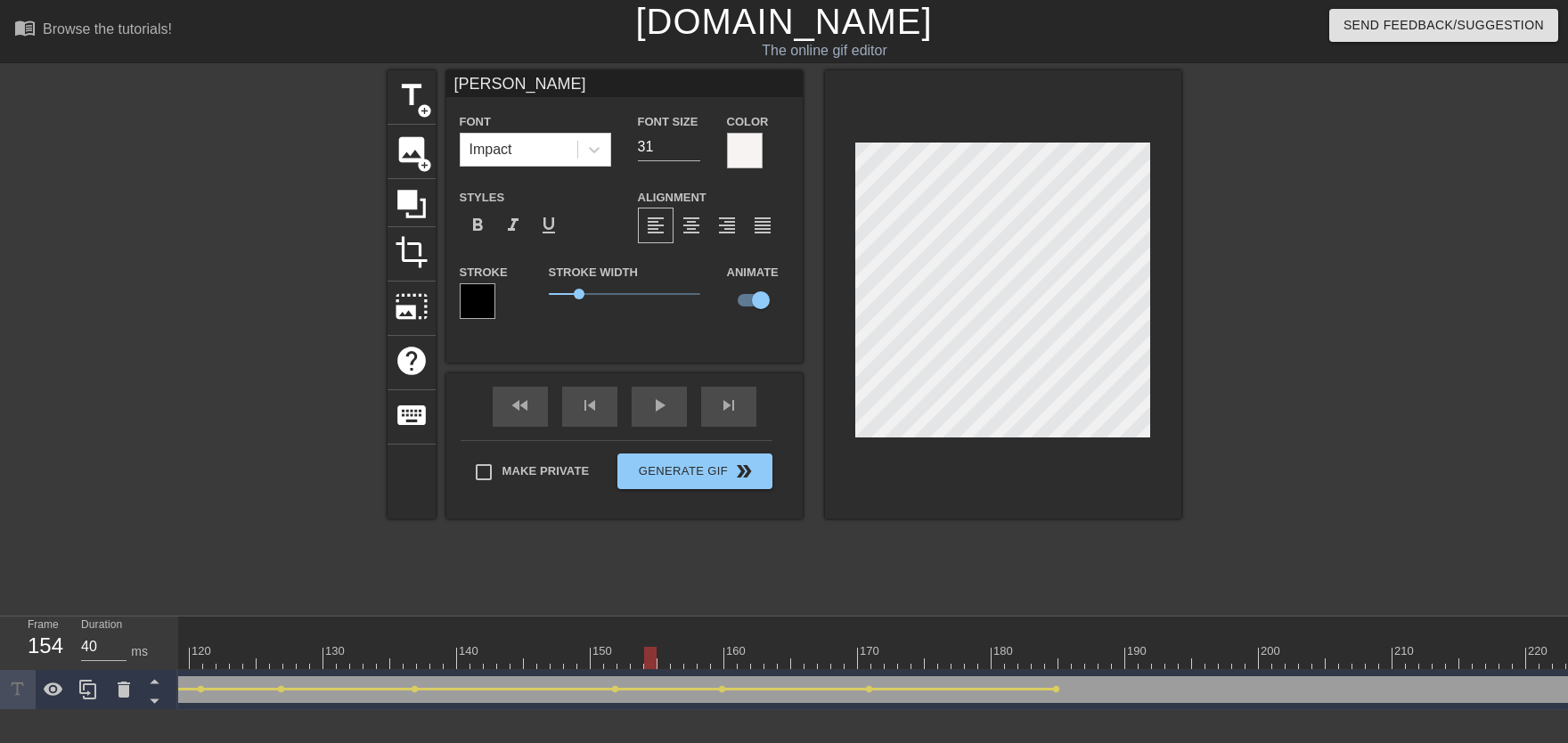
drag, startPoint x: 843, startPoint y: 647, endPoint x: 641, endPoint y: 647, distance: 202.0
click at [641, 647] on div at bounding box center [397, 658] width 3594 height 22
click at [658, 416] on div "play_arrow" at bounding box center [659, 406] width 55 height 40
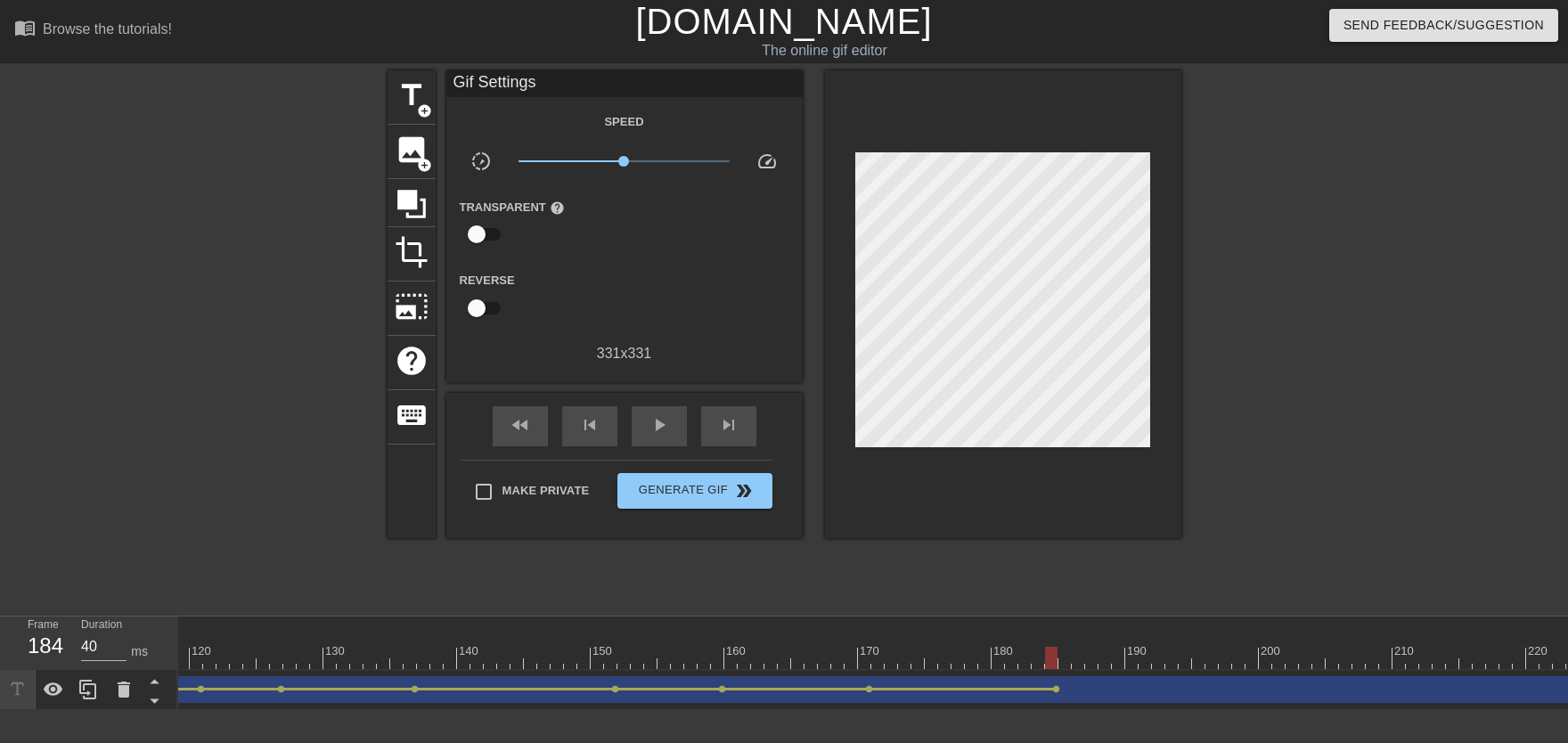
drag, startPoint x: 878, startPoint y: 637, endPoint x: 1005, endPoint y: 664, distance: 129.8
click at [1048, 658] on div "10 20 30 40 50 60 70 80 90 100 110 120 130 140 150 160" at bounding box center [397, 643] width 3594 height 53
drag, startPoint x: 789, startPoint y: 668, endPoint x: 969, endPoint y: 675, distance: 180.1
click at [969, 675] on div "10 20 30 40 50 60 70 80 90 100 110 120 130 140 150 160" at bounding box center [873, 664] width 1390 height 94
drag, startPoint x: 1000, startPoint y: 652, endPoint x: 1106, endPoint y: 547, distance: 149.2
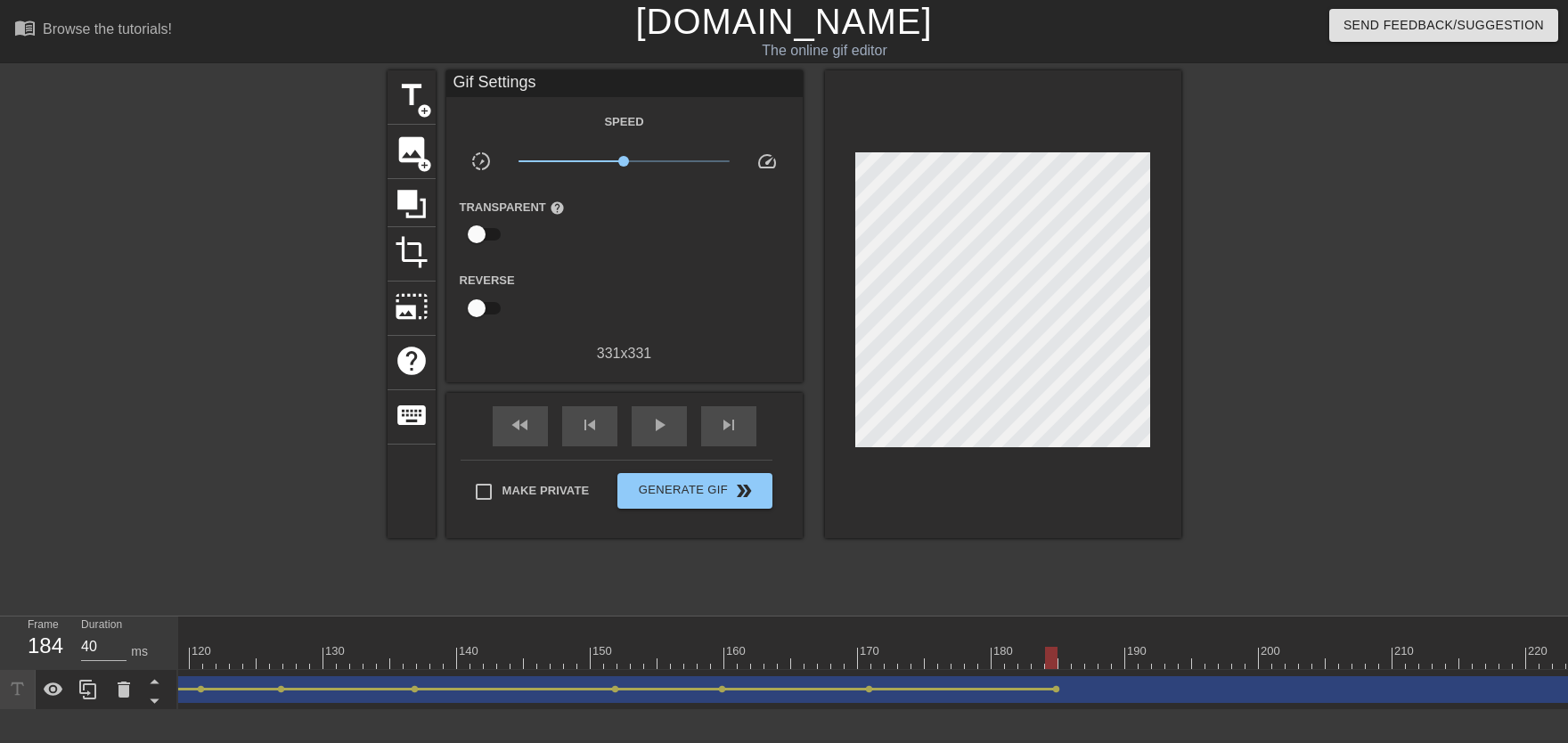
click at [1053, 658] on div at bounding box center [397, 658] width 3594 height 22
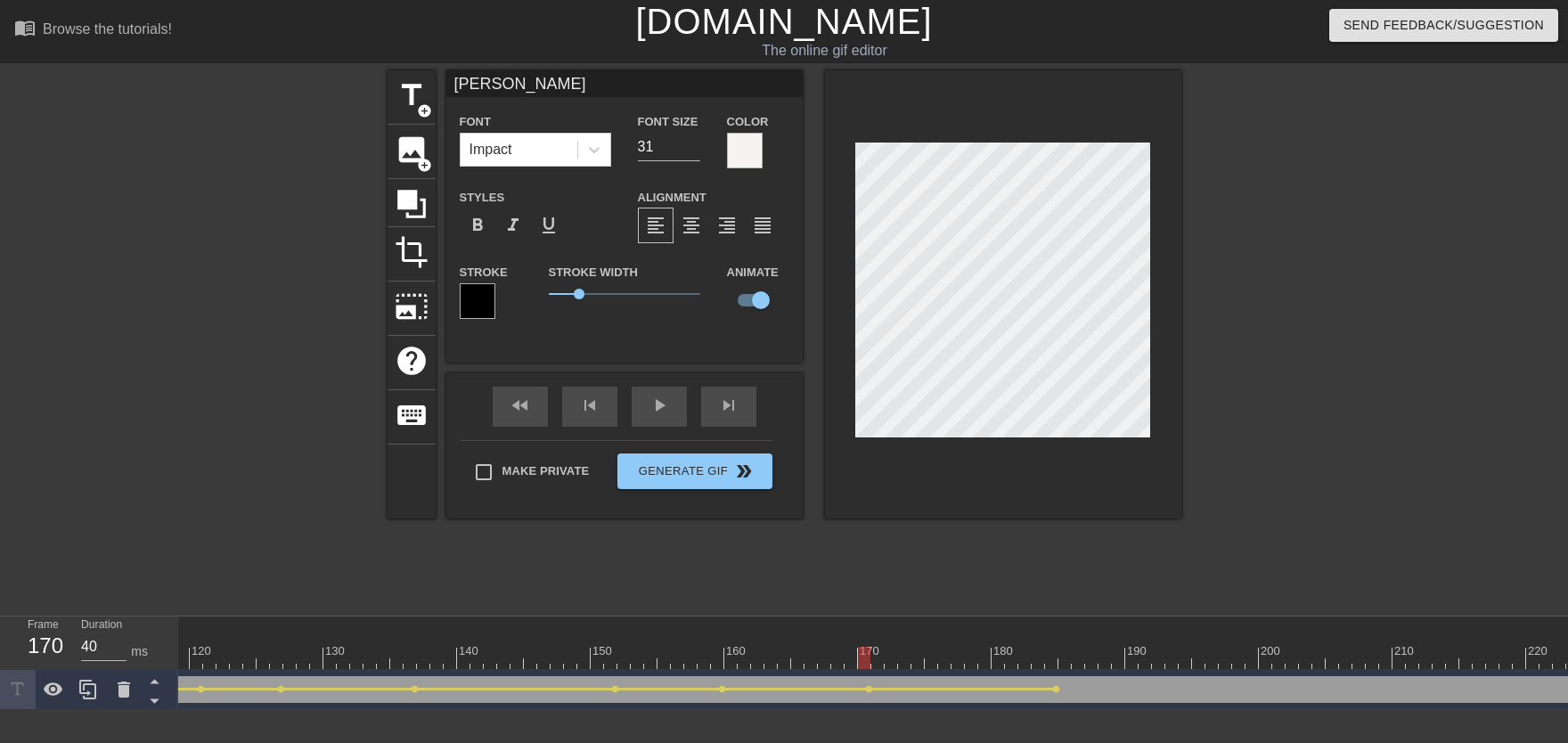
drag, startPoint x: 862, startPoint y: 658, endPoint x: 638, endPoint y: 549, distance: 249.1
click at [639, 644] on div "10 20 30 40 50 60 70 80 90 100 110 120 130 140 150 160" at bounding box center [397, 643] width 3594 height 53
click at [661, 424] on div "play_arrow" at bounding box center [659, 406] width 55 height 40
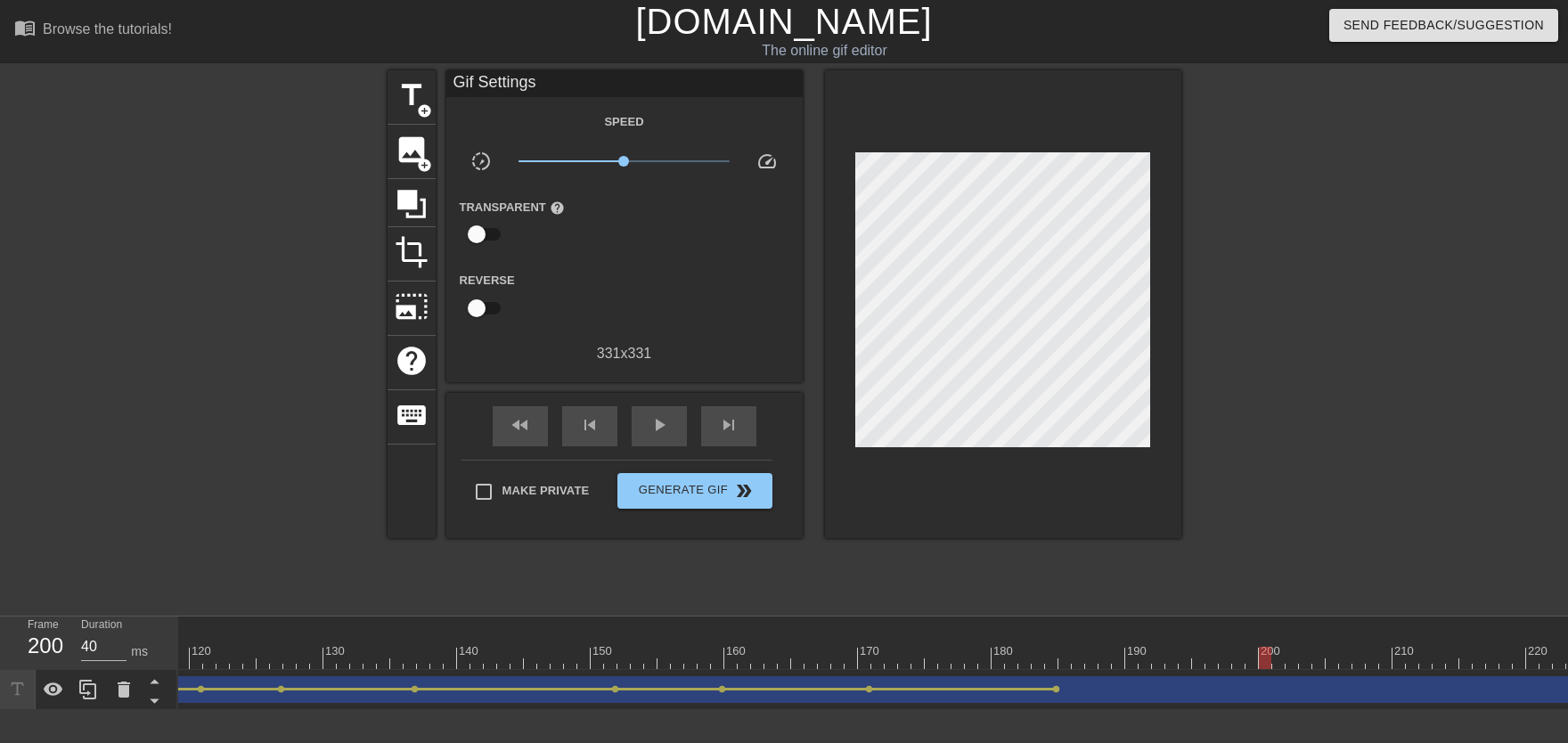
drag, startPoint x: 882, startPoint y: 653, endPoint x: 1259, endPoint y: 648, distance: 377.0
click at [1259, 648] on div at bounding box center [397, 658] width 3594 height 22
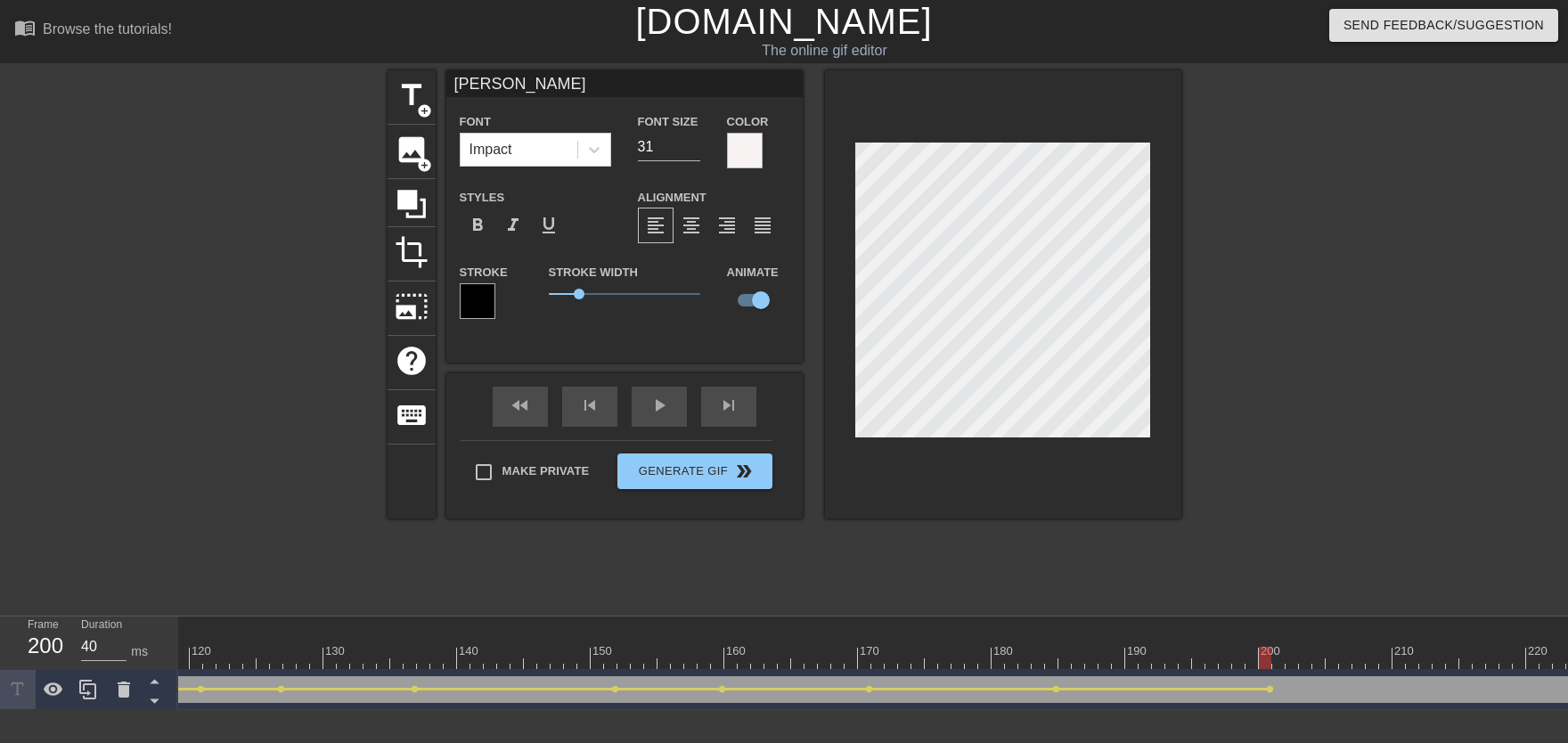
drag, startPoint x: 948, startPoint y: 642, endPoint x: 784, endPoint y: 642, distance: 164.0
click at [793, 657] on div "10 20 30 40 50 60 70 80 90 100 110 120 130 140 150 160" at bounding box center [397, 643] width 3594 height 53
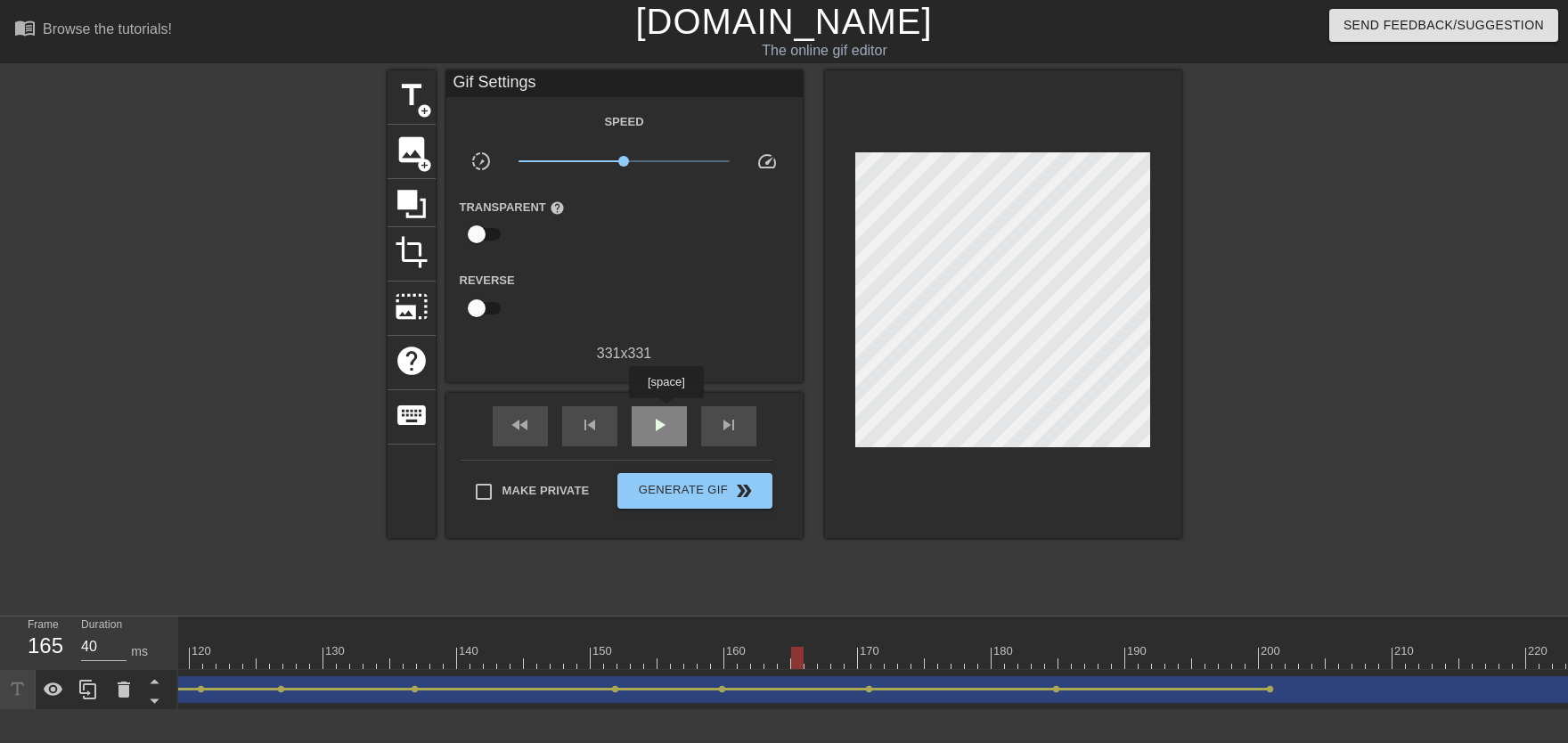
click at [666, 411] on div "play_arrow" at bounding box center [659, 426] width 55 height 40
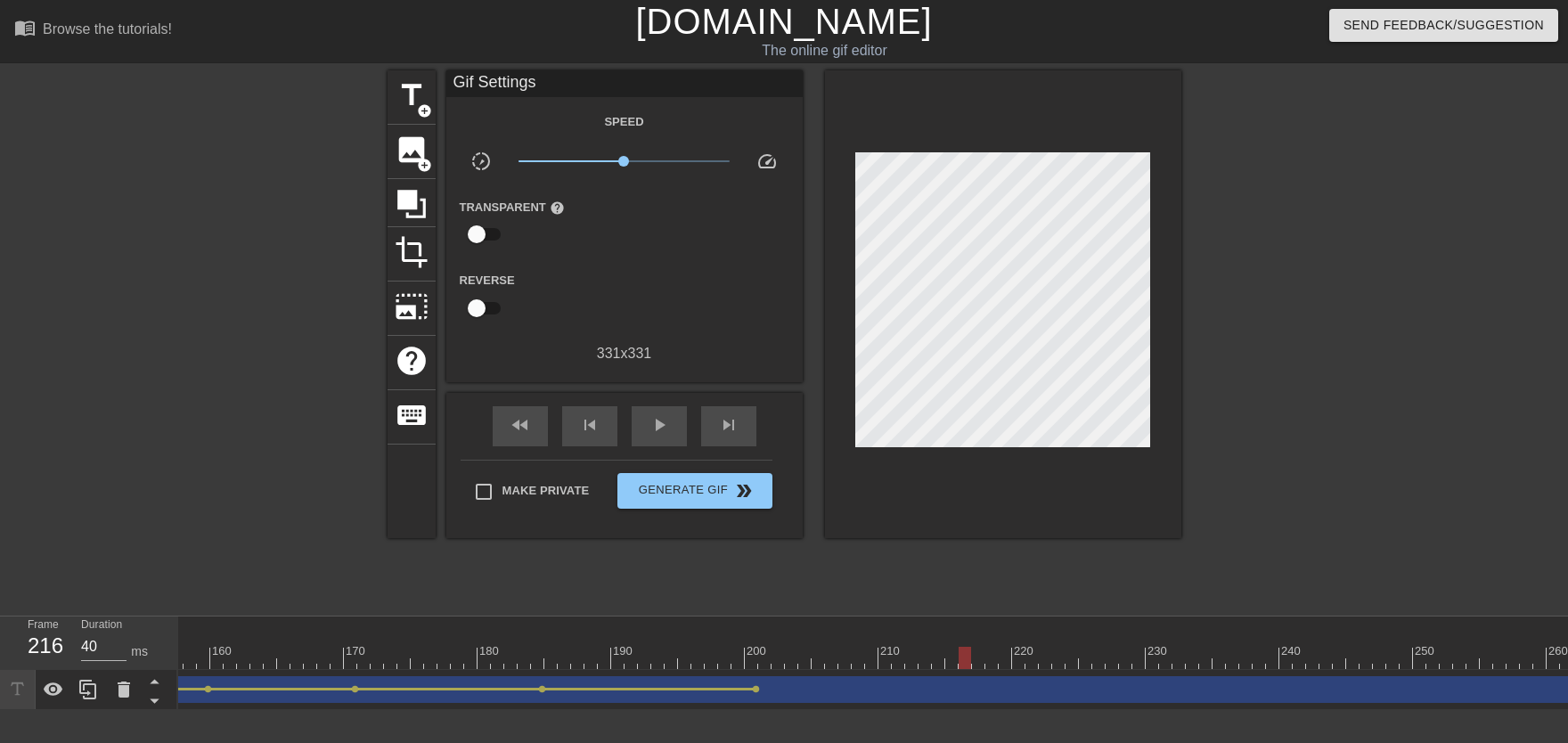
drag, startPoint x: 750, startPoint y: 647, endPoint x: 963, endPoint y: 655, distance: 213.2
drag, startPoint x: 752, startPoint y: 614, endPoint x: 593, endPoint y: 510, distance: 190.0
click at [557, 623] on div "menu_book Browse the tutorials! [DOMAIN_NAME] The online gif editor Send Feedba…" at bounding box center [784, 355] width 1568 height 710
click at [655, 436] on span "play_arrow" at bounding box center [659, 425] width 22 height 22
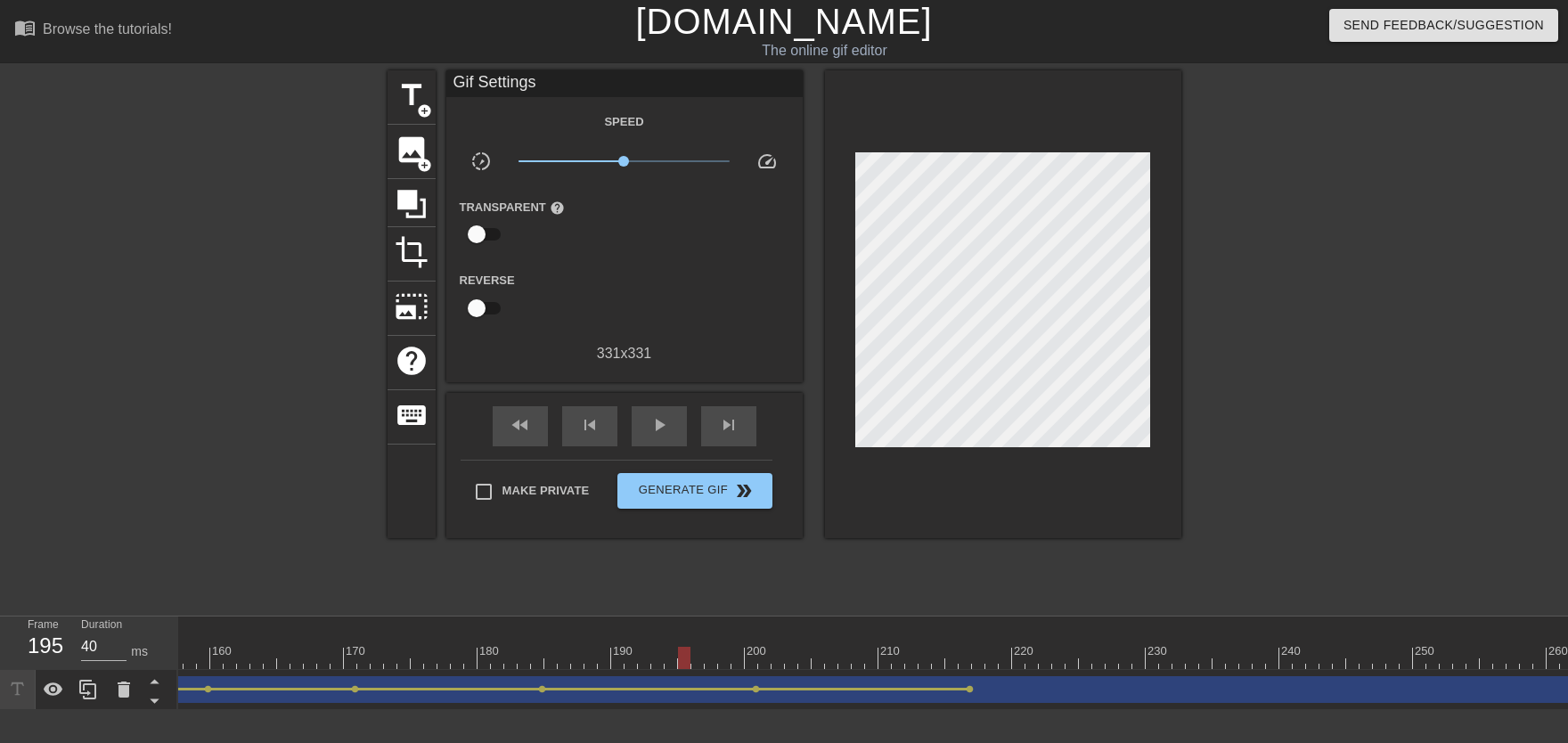
drag, startPoint x: 697, startPoint y: 656, endPoint x: 658, endPoint y: 633, distance: 45.3
click at [665, 431] on span "play_arrow" at bounding box center [659, 425] width 22 height 22
click at [665, 431] on span "pause" at bounding box center [659, 425] width 22 height 22
drag, startPoint x: 674, startPoint y: 661, endPoint x: 617, endPoint y: 655, distance: 57.3
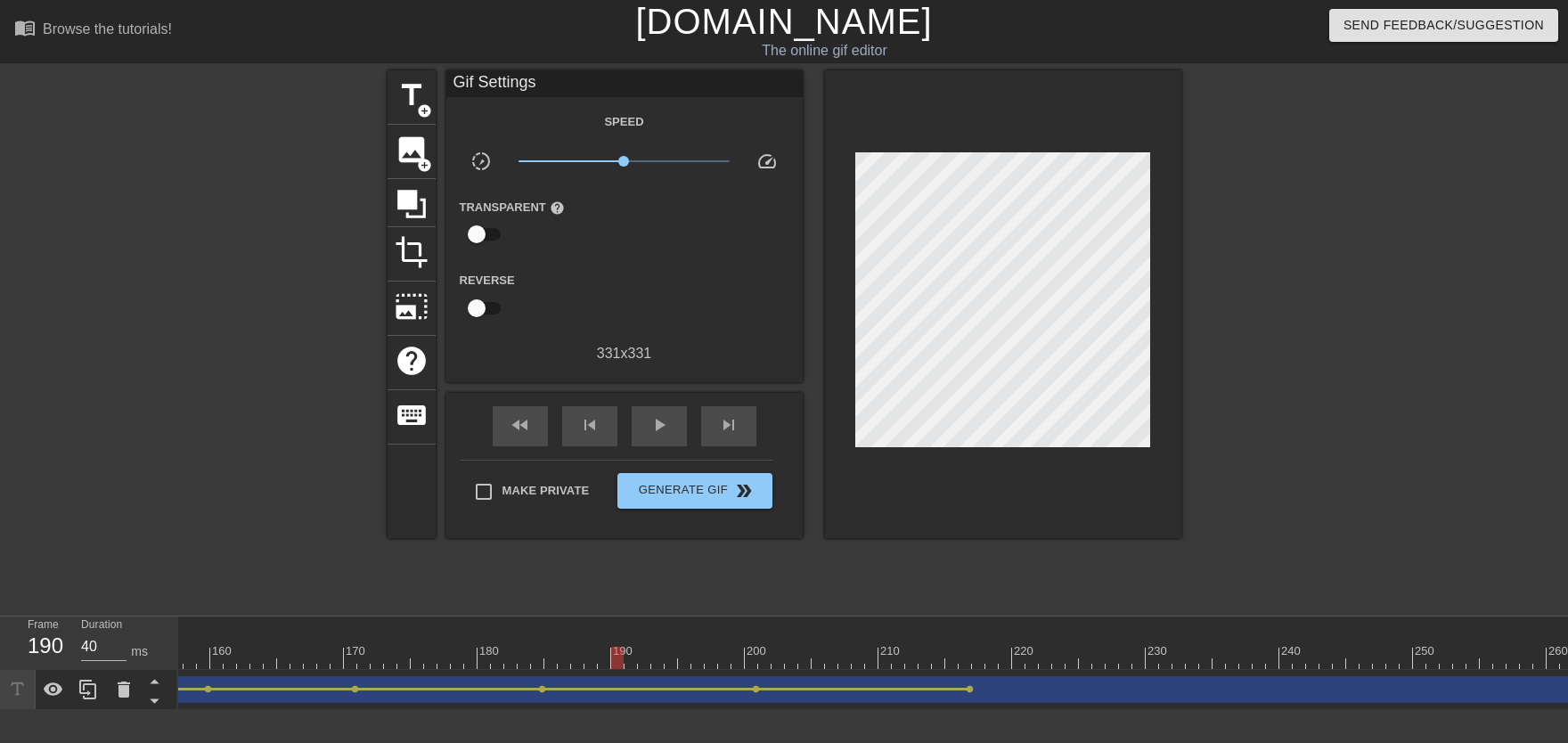
click at [668, 437] on div "play_arrow" at bounding box center [659, 426] width 55 height 40
click at [667, 436] on span "pause" at bounding box center [659, 425] width 22 height 22
drag, startPoint x: 557, startPoint y: 646, endPoint x: 747, endPoint y: 674, distance: 192.1
click at [747, 674] on div "10 20 30 40 50 60 70 80 90 100 110 120 130 140 150 160" at bounding box center [873, 664] width 1390 height 94
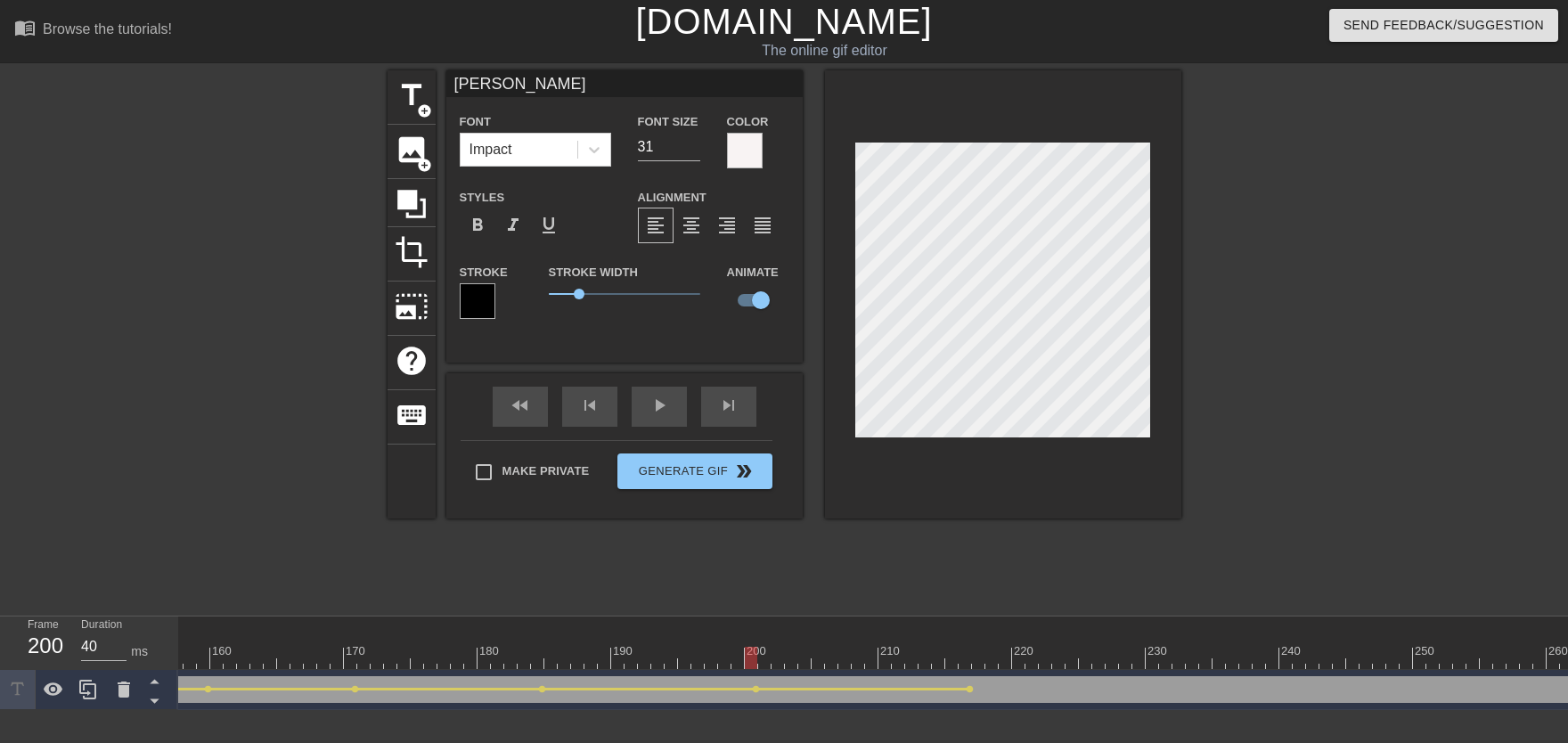
click at [664, 415] on div "play_arrow" at bounding box center [659, 406] width 55 height 40
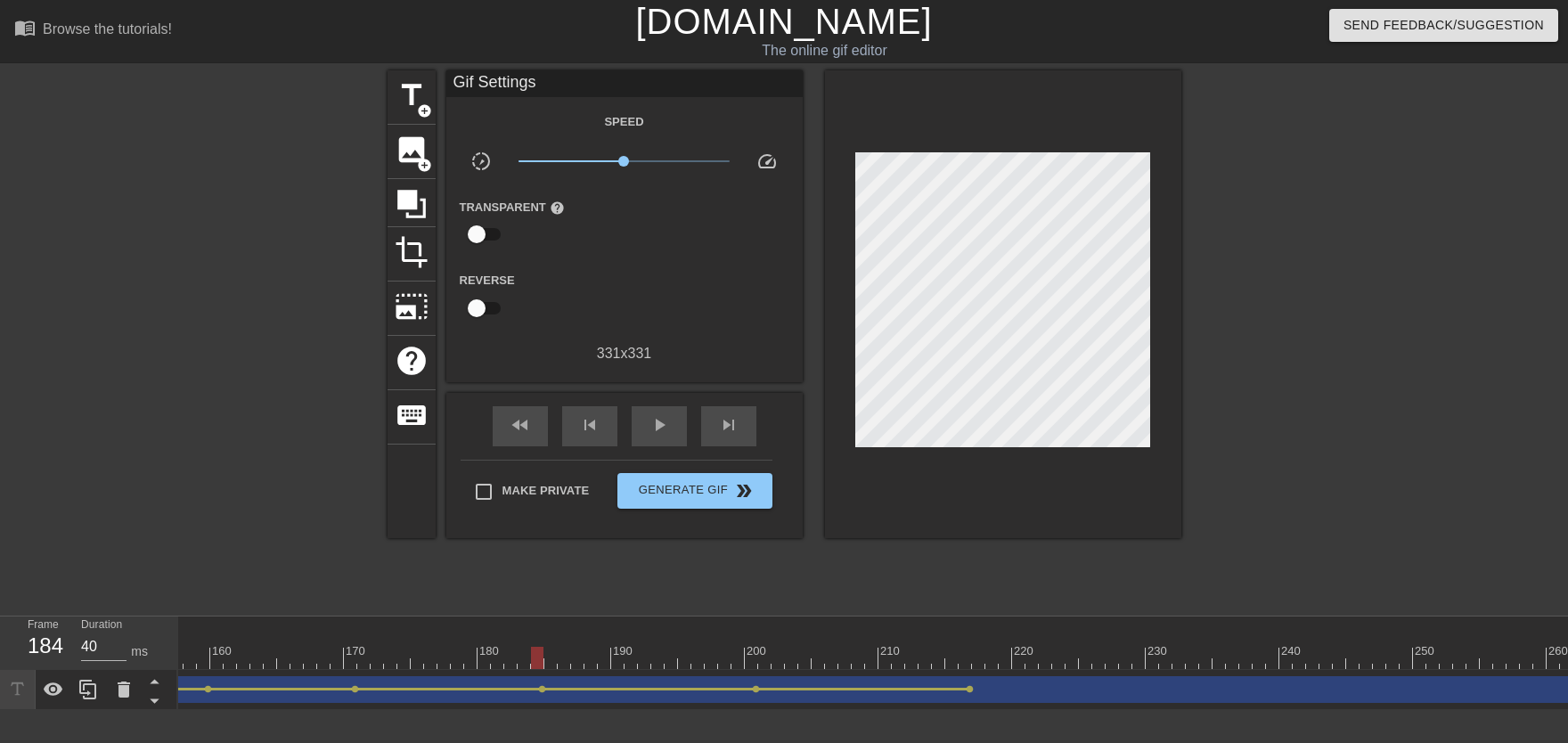
drag, startPoint x: 413, startPoint y: 639, endPoint x: 541, endPoint y: 663, distance: 130.2
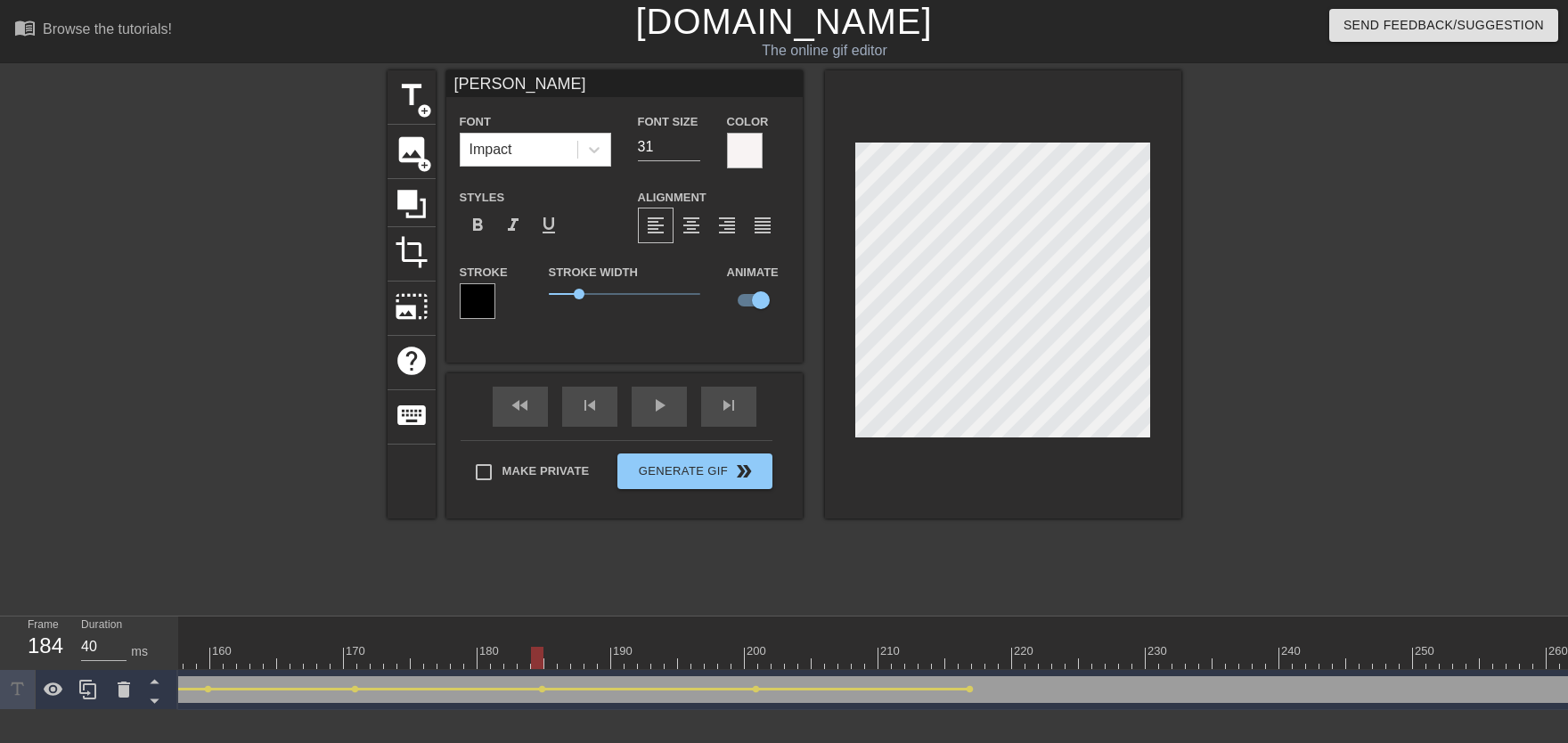
drag, startPoint x: 515, startPoint y: 625, endPoint x: 327, endPoint y: 658, distance: 190.9
click at [658, 416] on span "play_arrow" at bounding box center [659, 406] width 22 height 22
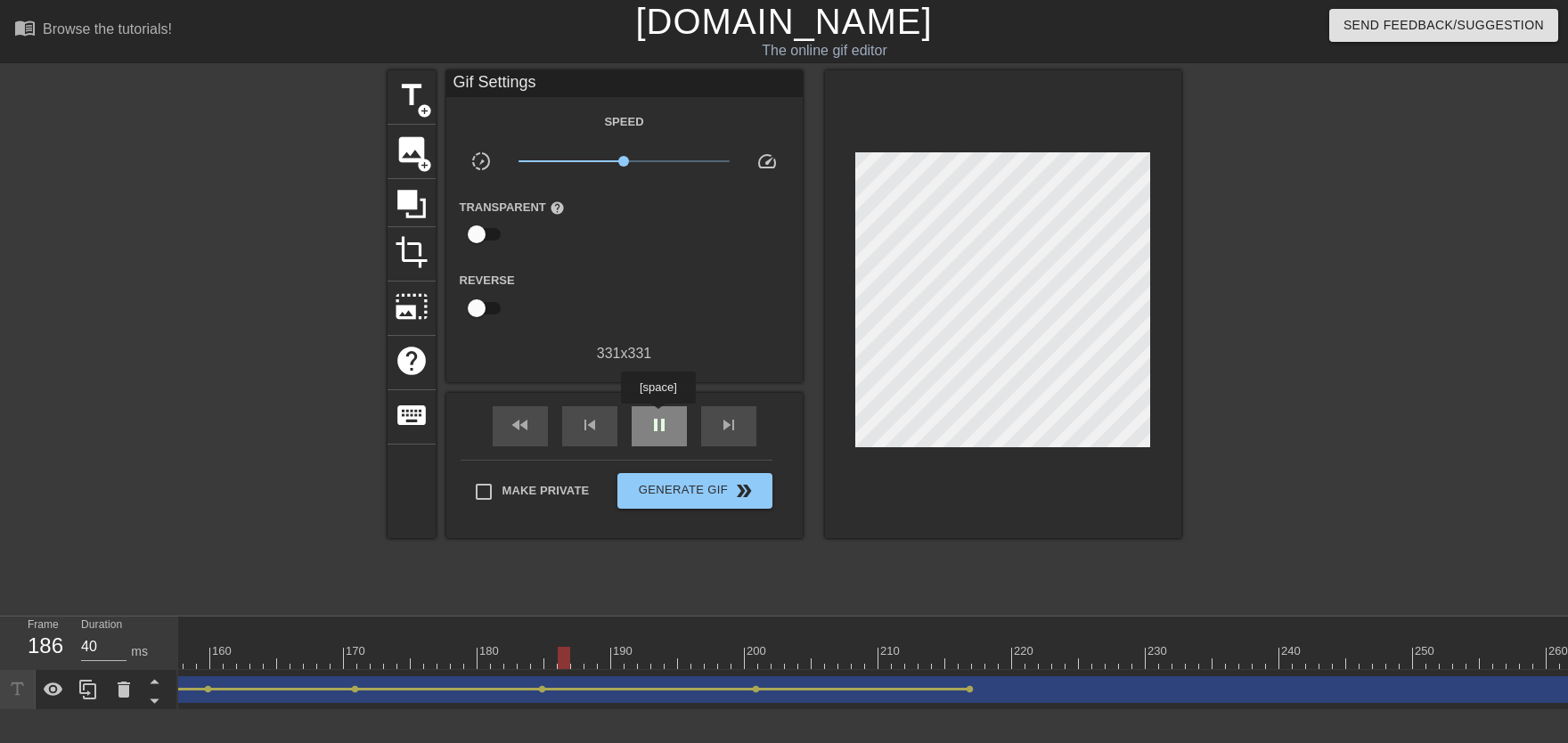
click at [658, 416] on span "pause" at bounding box center [659, 425] width 22 height 22
drag, startPoint x: 301, startPoint y: 658, endPoint x: 453, endPoint y: 668, distance: 152.3
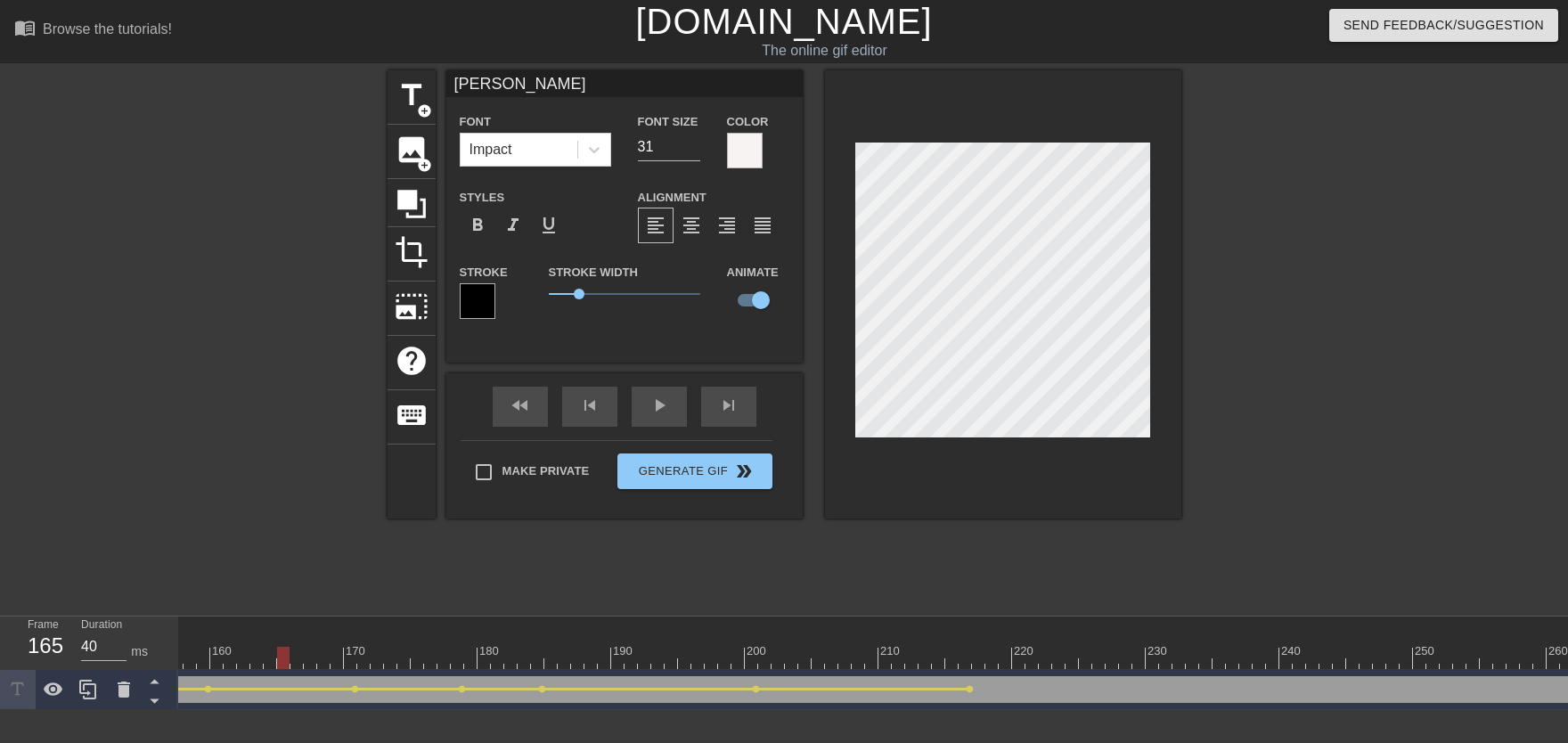
drag, startPoint x: 372, startPoint y: 654, endPoint x: 285, endPoint y: 662, distance: 87.4
click at [647, 415] on div "play_arrow" at bounding box center [659, 406] width 55 height 40
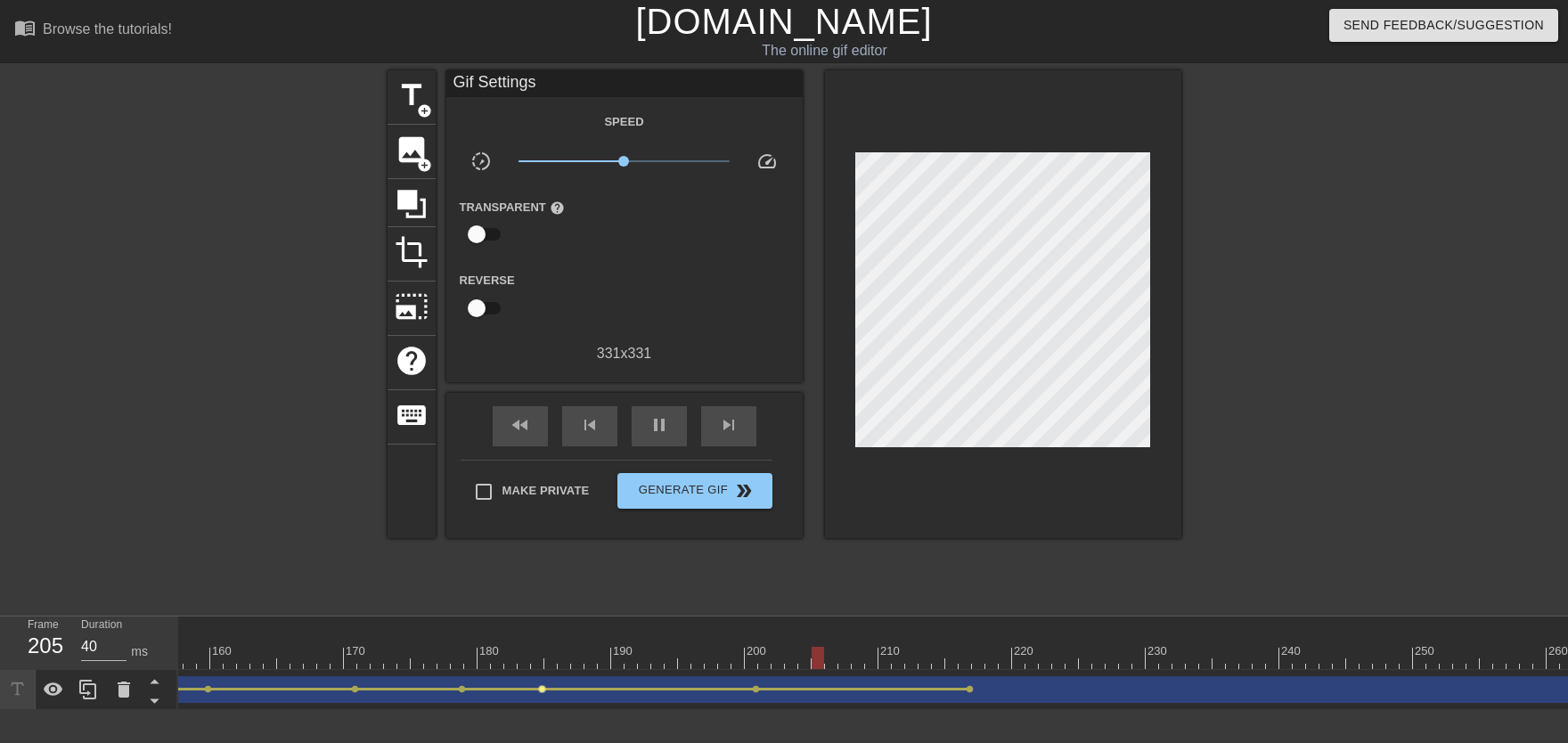
click at [542, 687] on span "lens" at bounding box center [542, 689] width 8 height 8
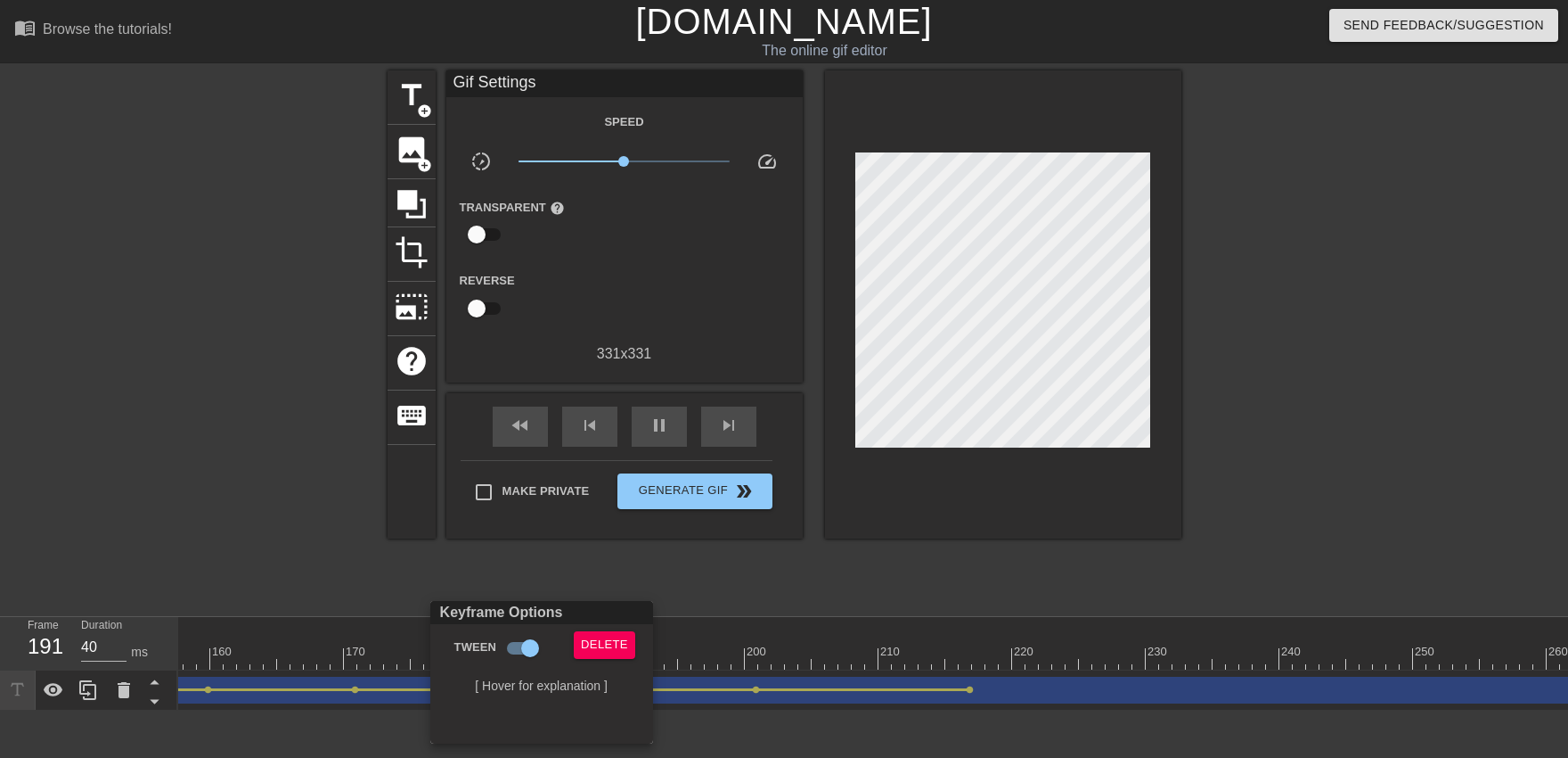
click at [648, 625] on div "Keyframe Options Tween Delete [ Hover for explanation ]" at bounding box center [542, 672] width 223 height 143
click at [626, 644] on button "Delete" at bounding box center [604, 645] width 62 height 27
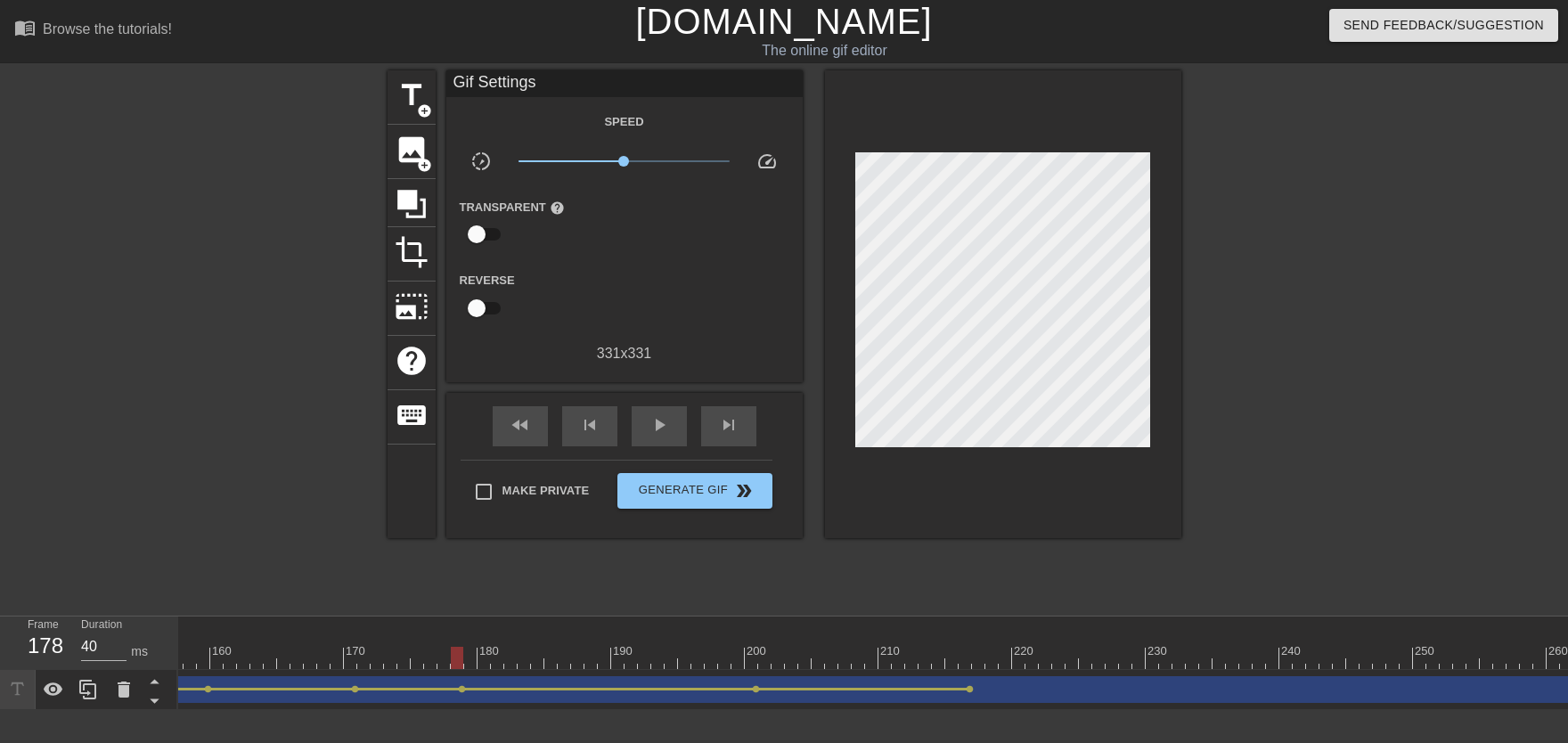
drag, startPoint x: 461, startPoint y: 643, endPoint x: 373, endPoint y: 592, distance: 101.7
click at [665, 424] on span "play_arrow" at bounding box center [659, 425] width 22 height 22
drag, startPoint x: 896, startPoint y: 647, endPoint x: 1127, endPoint y: 665, distance: 231.7
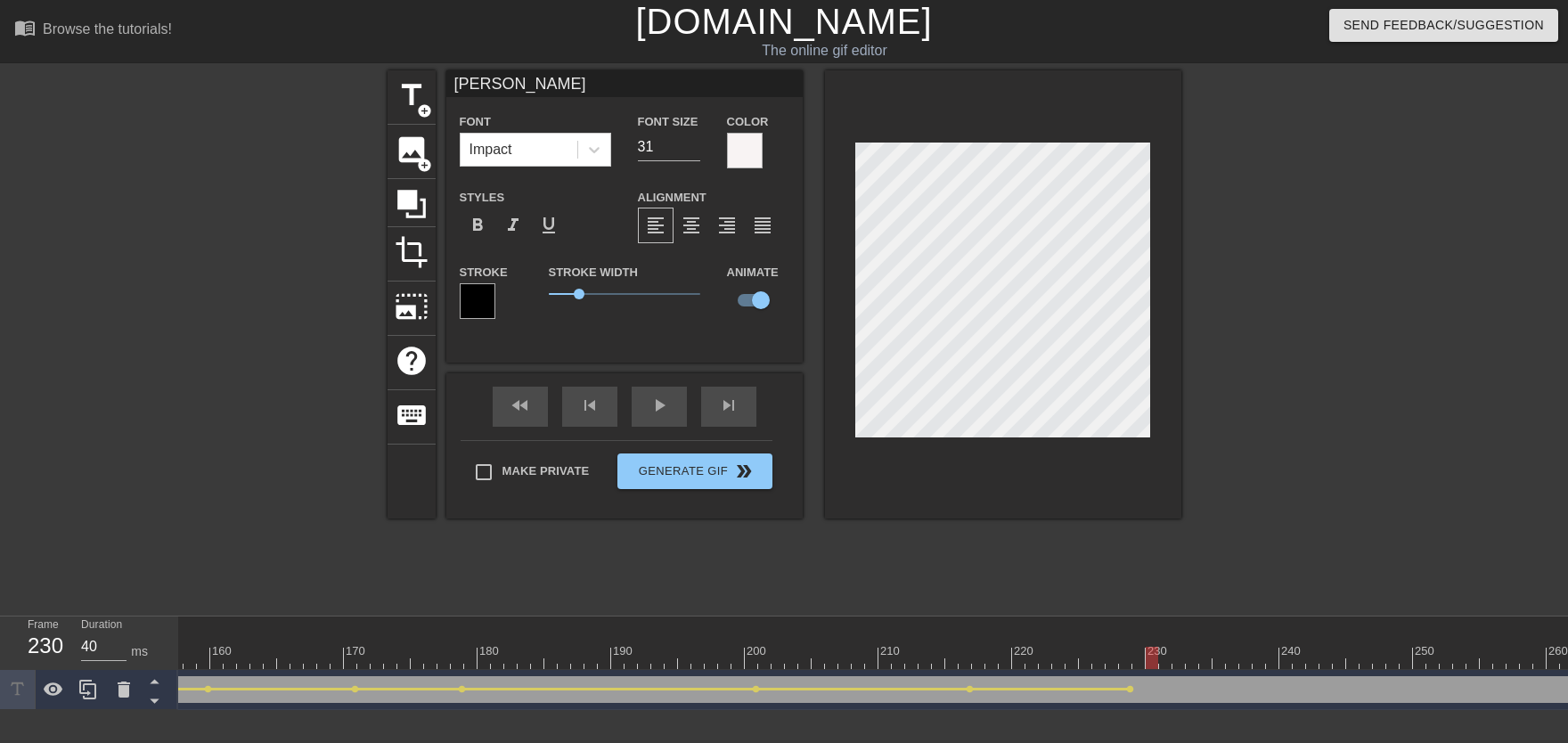
drag, startPoint x: 1122, startPoint y: 653, endPoint x: 1155, endPoint y: 664, distance: 34.8
click at [1155, 664] on div at bounding box center [1152, 658] width 13 height 22
drag, startPoint x: 1161, startPoint y: 653, endPoint x: 1168, endPoint y: 635, distance: 19.3
drag, startPoint x: 1190, startPoint y: 658, endPoint x: 1200, endPoint y: 662, distance: 10.8
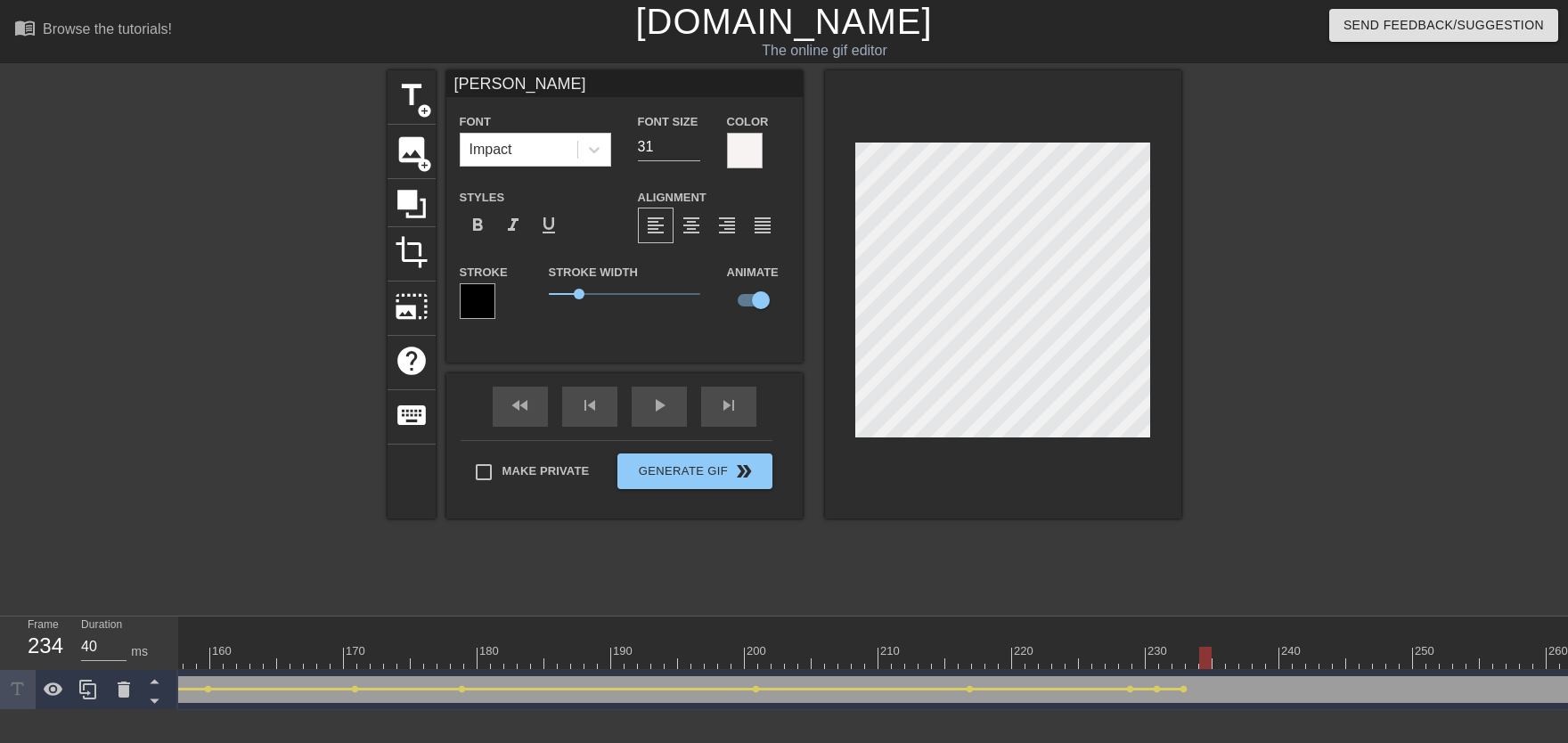
click at [1200, 662] on div at bounding box center [1205, 658] width 13 height 22
drag, startPoint x: 1211, startPoint y: 656, endPoint x: 1200, endPoint y: 657, distance: 11.0
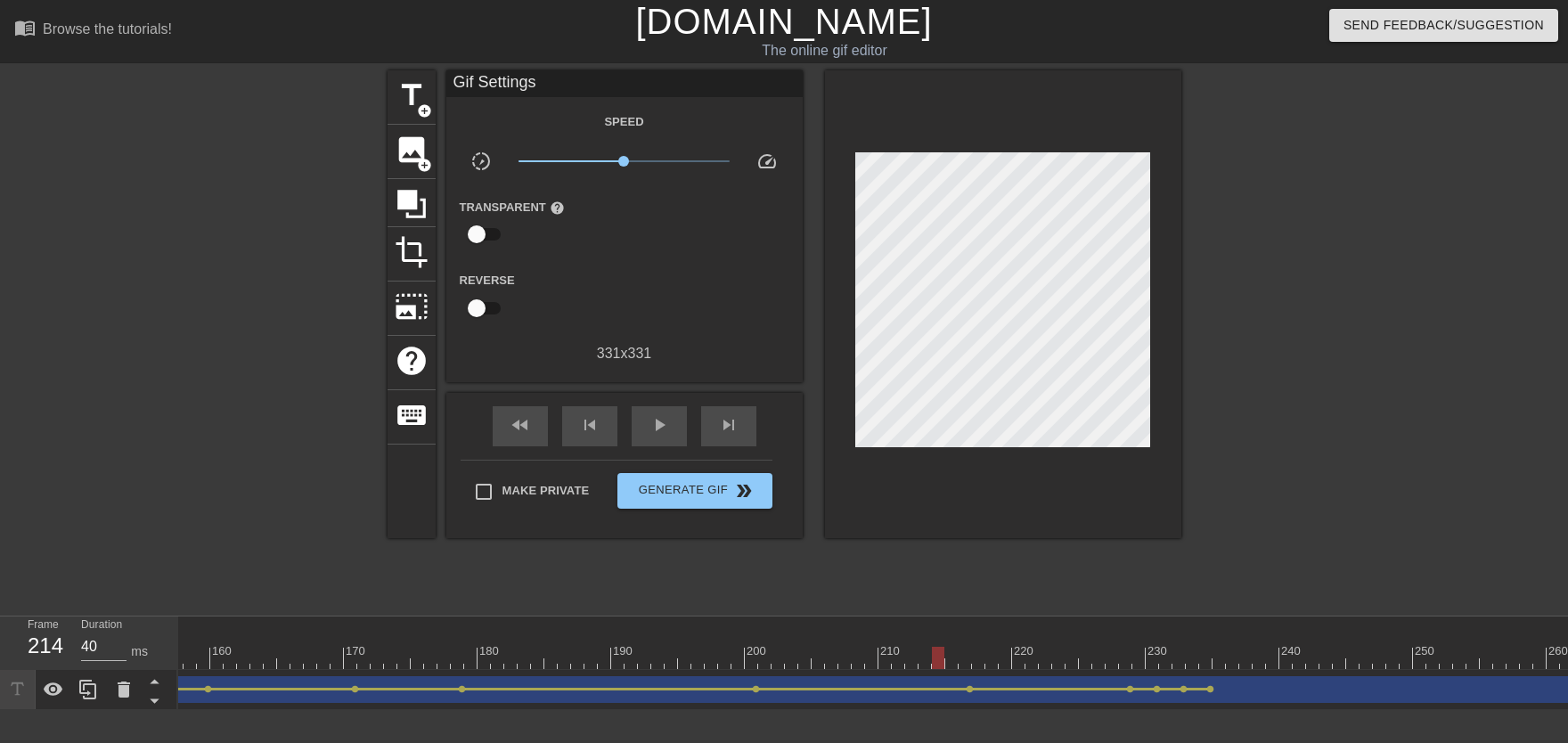
click at [675, 427] on div "fast_rewind skip_previous play_arrow skip_next" at bounding box center [624, 426] width 290 height 66
click at [673, 426] on div "play_arrow" at bounding box center [659, 426] width 55 height 40
drag, startPoint x: 1112, startPoint y: 660, endPoint x: 1152, endPoint y: 673, distance: 42.1
click at [1154, 690] on span "lens" at bounding box center [1156, 689] width 8 height 8
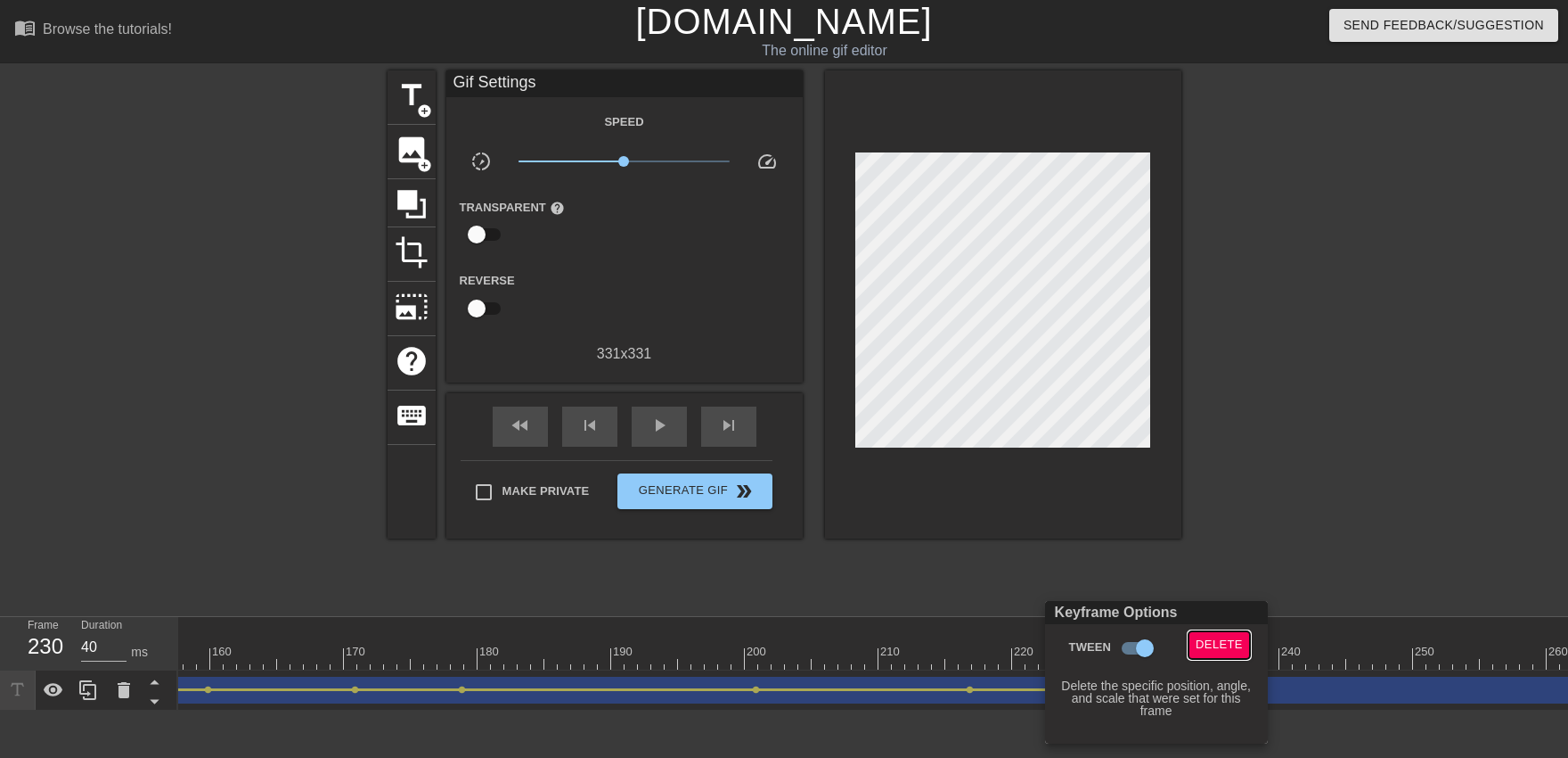
click at [1208, 650] on span "Delete" at bounding box center [1219, 645] width 47 height 21
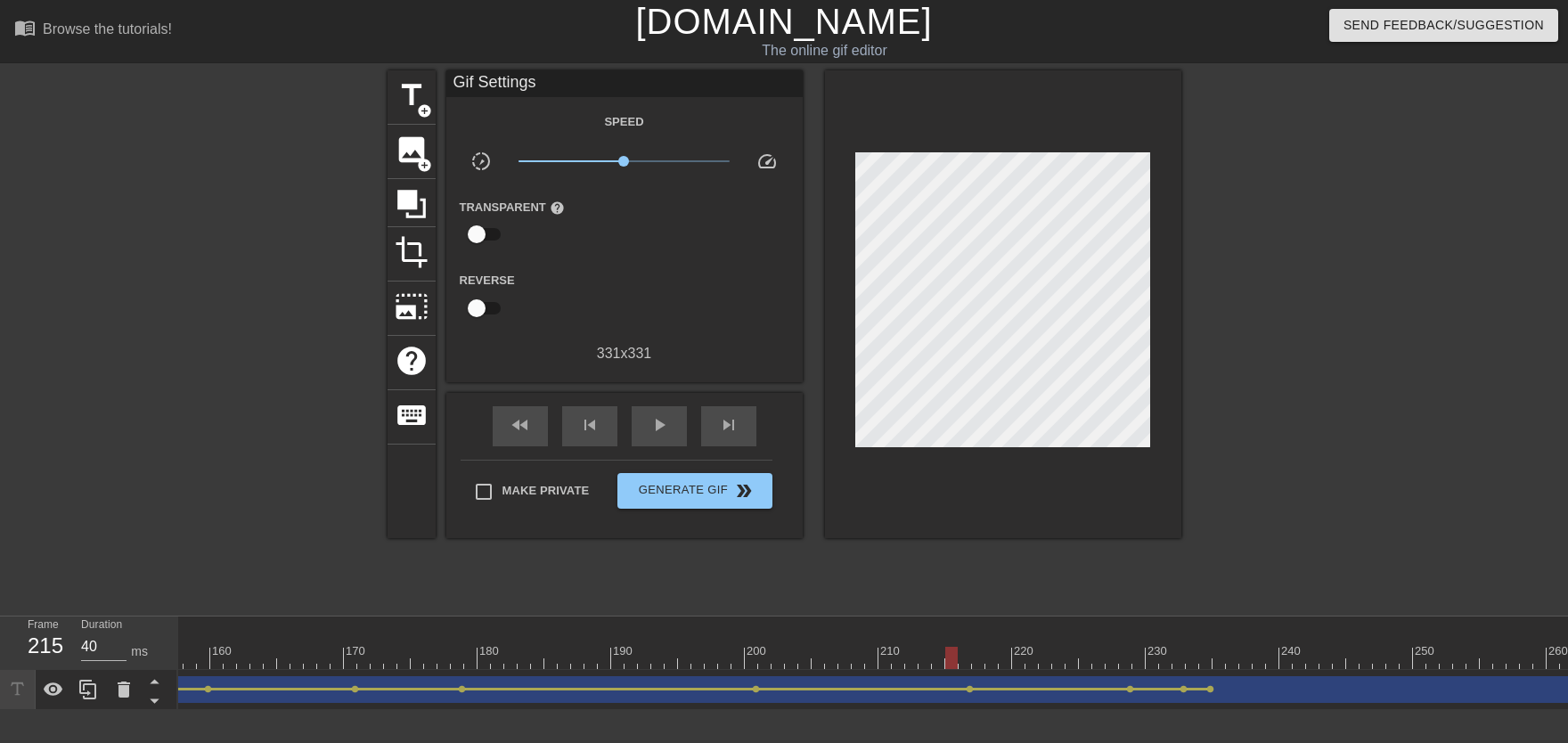
drag, startPoint x: 1138, startPoint y: 649, endPoint x: 917, endPoint y: 629, distance: 221.9
click at [673, 447] on div "fast_rewind skip_previous play_arrow skip_next" at bounding box center [624, 426] width 290 height 66
click at [666, 437] on div "play_arrow" at bounding box center [659, 426] width 55 height 40
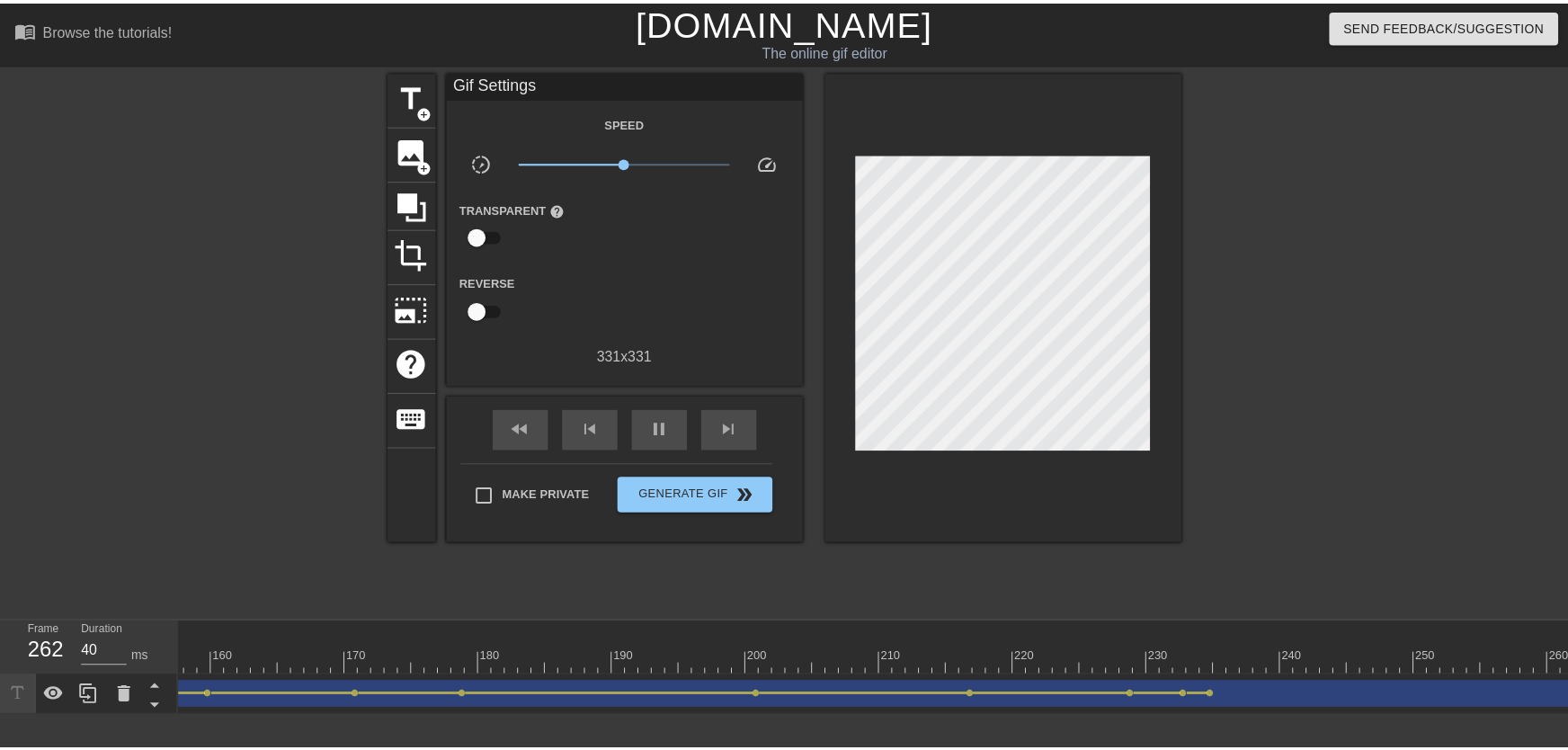
scroll to position [0, 2229]
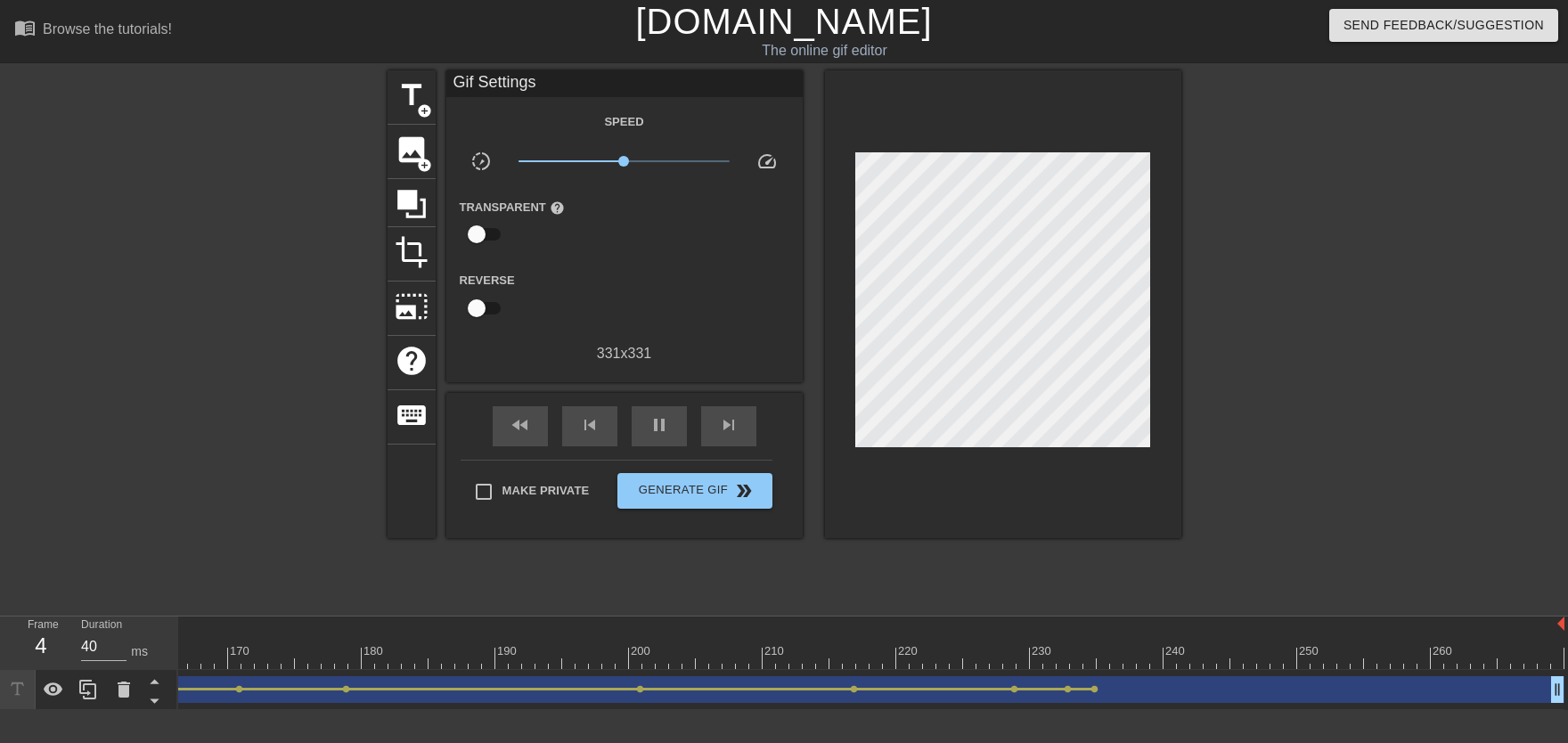
drag, startPoint x: 1554, startPoint y: 691, endPoint x: 1567, endPoint y: 691, distance: 13.0
click at [1552, 691] on div "10 20 30 40 50 60 70 80 90 100 110 120 130 140 150 160" at bounding box center [873, 664] width 1390 height 94
drag, startPoint x: 875, startPoint y: 654, endPoint x: 1071, endPoint y: 674, distance: 197.0
click at [1071, 674] on div "10 20 30 40 50 60 70 80 90 100 110 120 130 140 150 160" at bounding box center [873, 664] width 1390 height 94
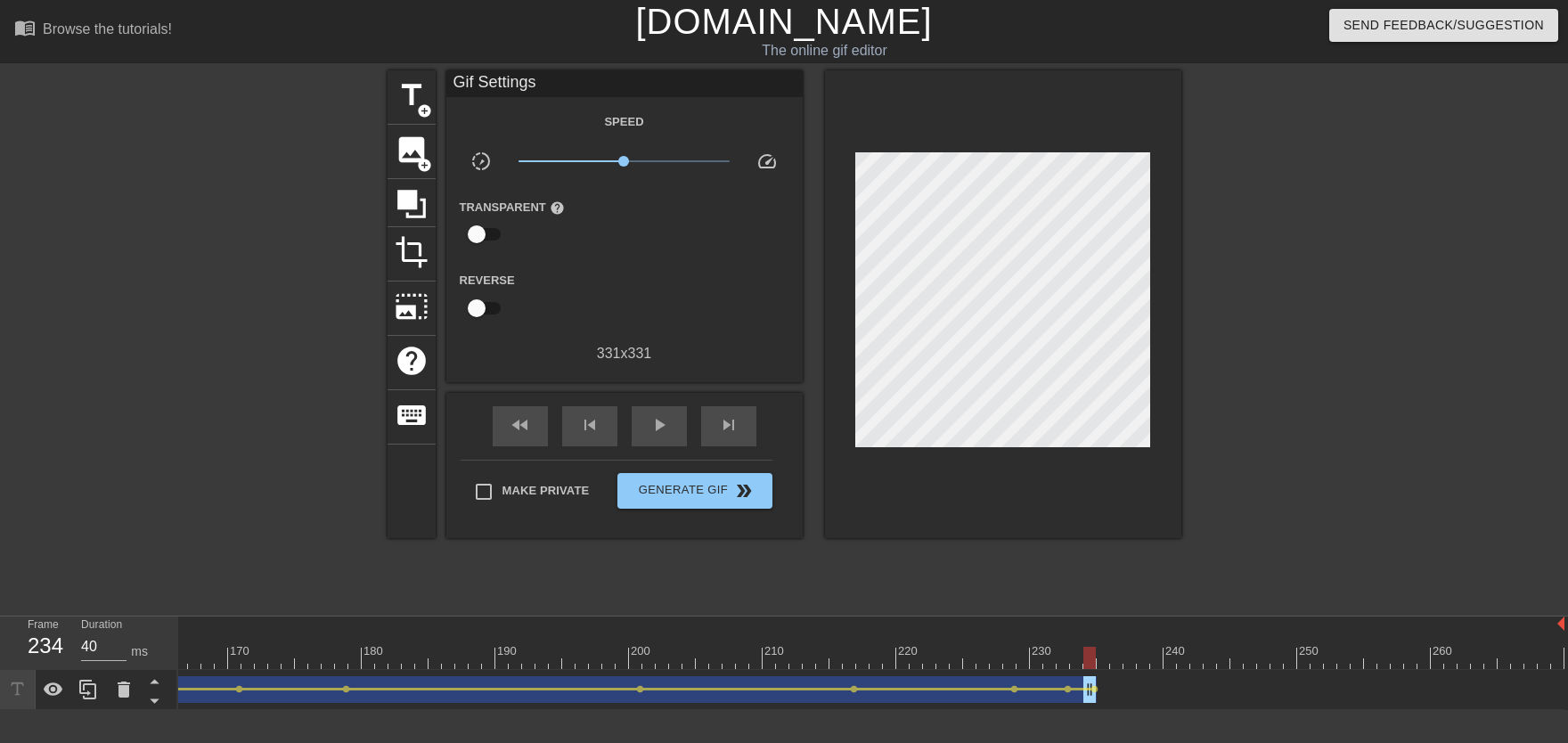
drag, startPoint x: 1556, startPoint y: 691, endPoint x: 1094, endPoint y: 659, distance: 463.1
click at [1094, 659] on div "10 20 30 40 50 60 70 80 90 100 110 120 130 140 150 160" at bounding box center [873, 664] width 1390 height 94
click at [426, 113] on span "add_circle" at bounding box center [423, 110] width 15 height 15
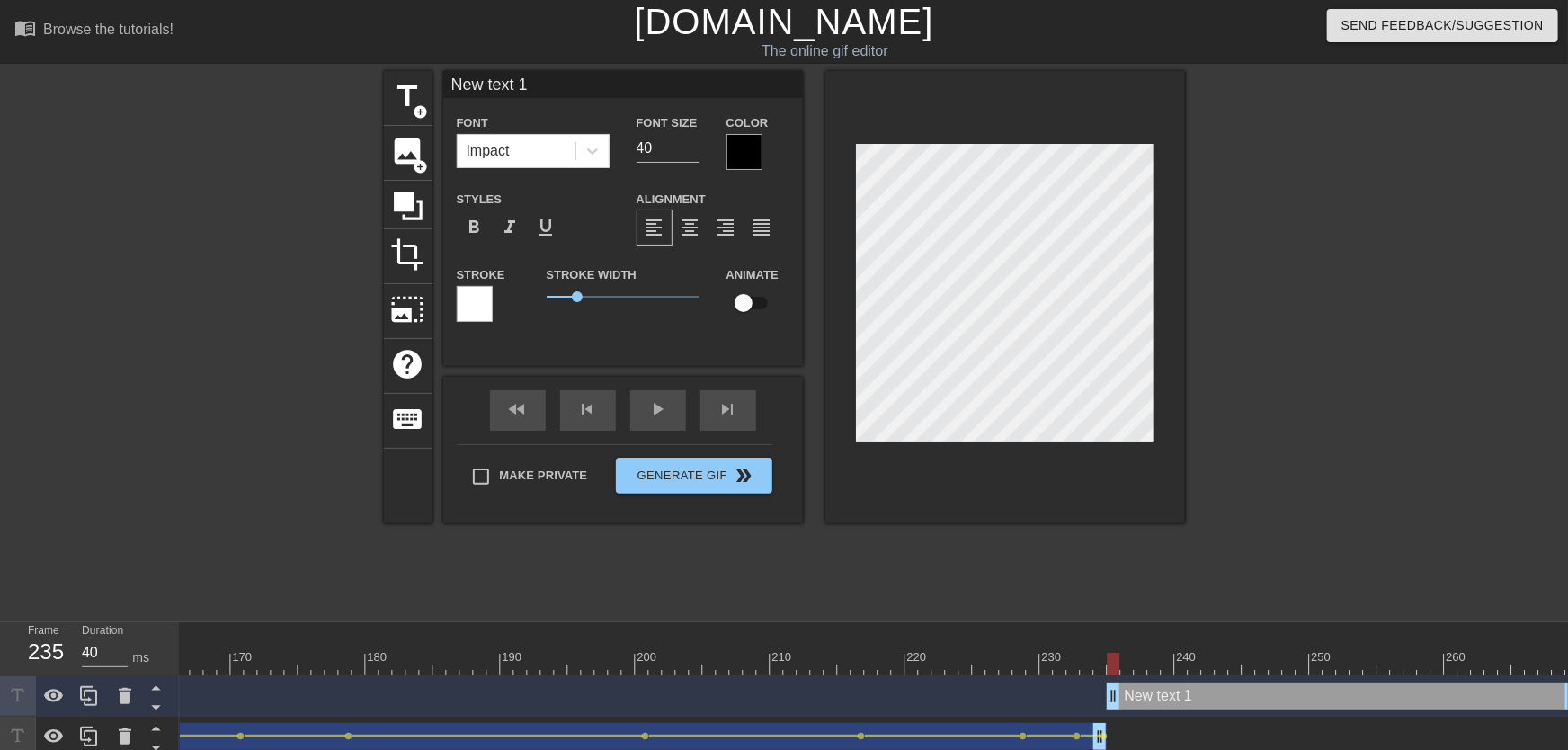
type input "New text"
type textarea "New text"
type input "New text"
type textarea "New text"
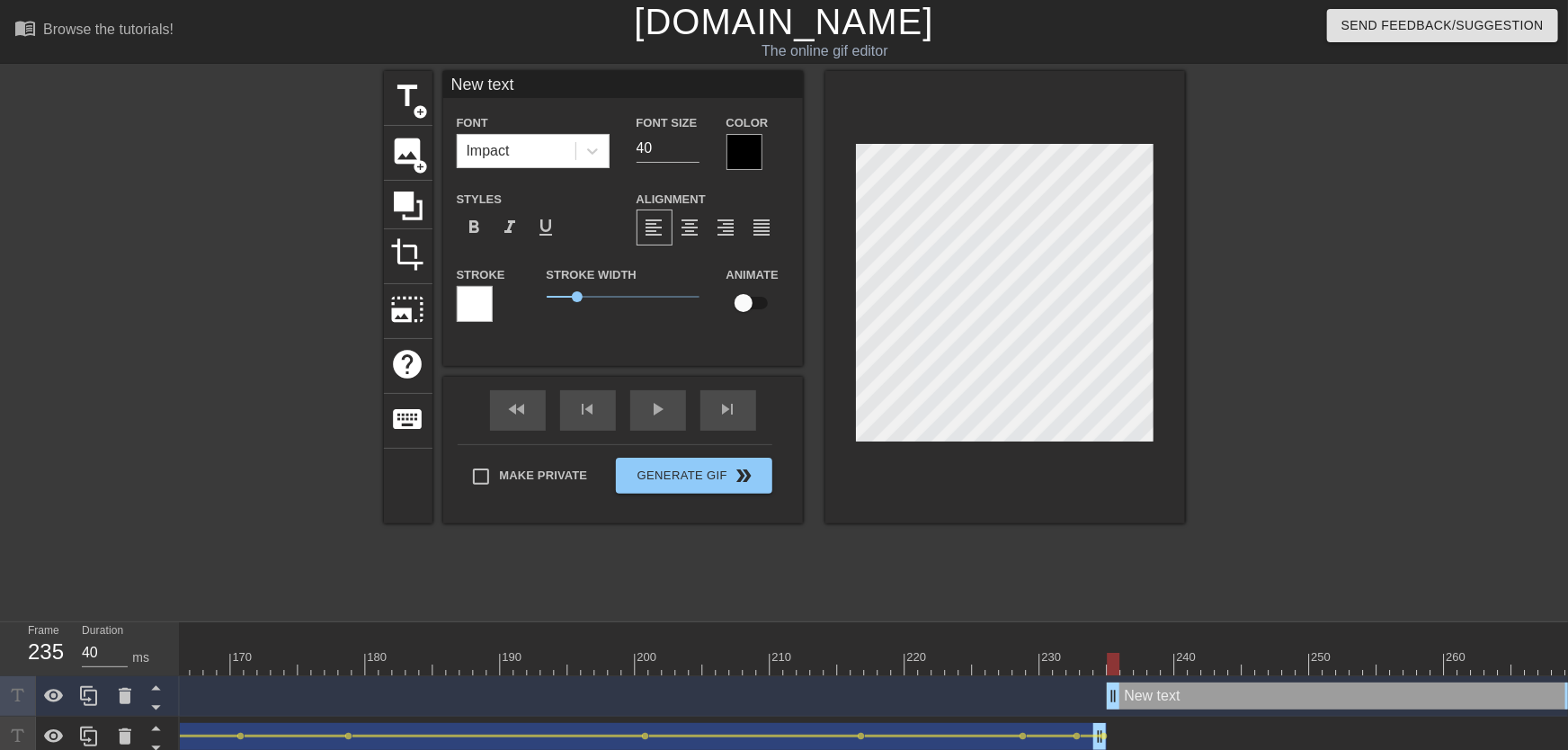
type input "New tex"
type textarea "New tex"
type input "New te"
type textarea "New te"
type input "New t"
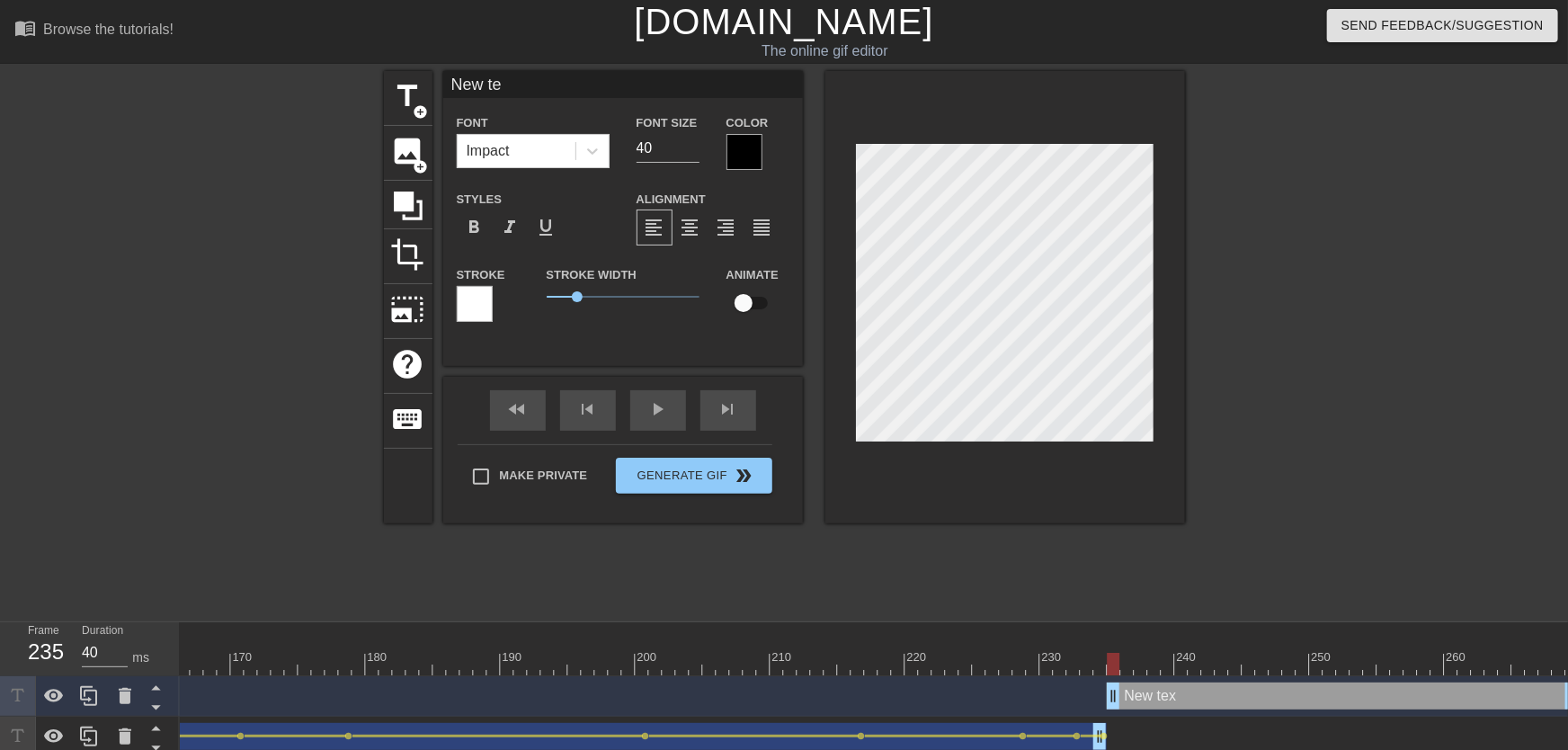
type textarea "New t"
type input "New"
type textarea "New"
type input "New"
type textarea "New"
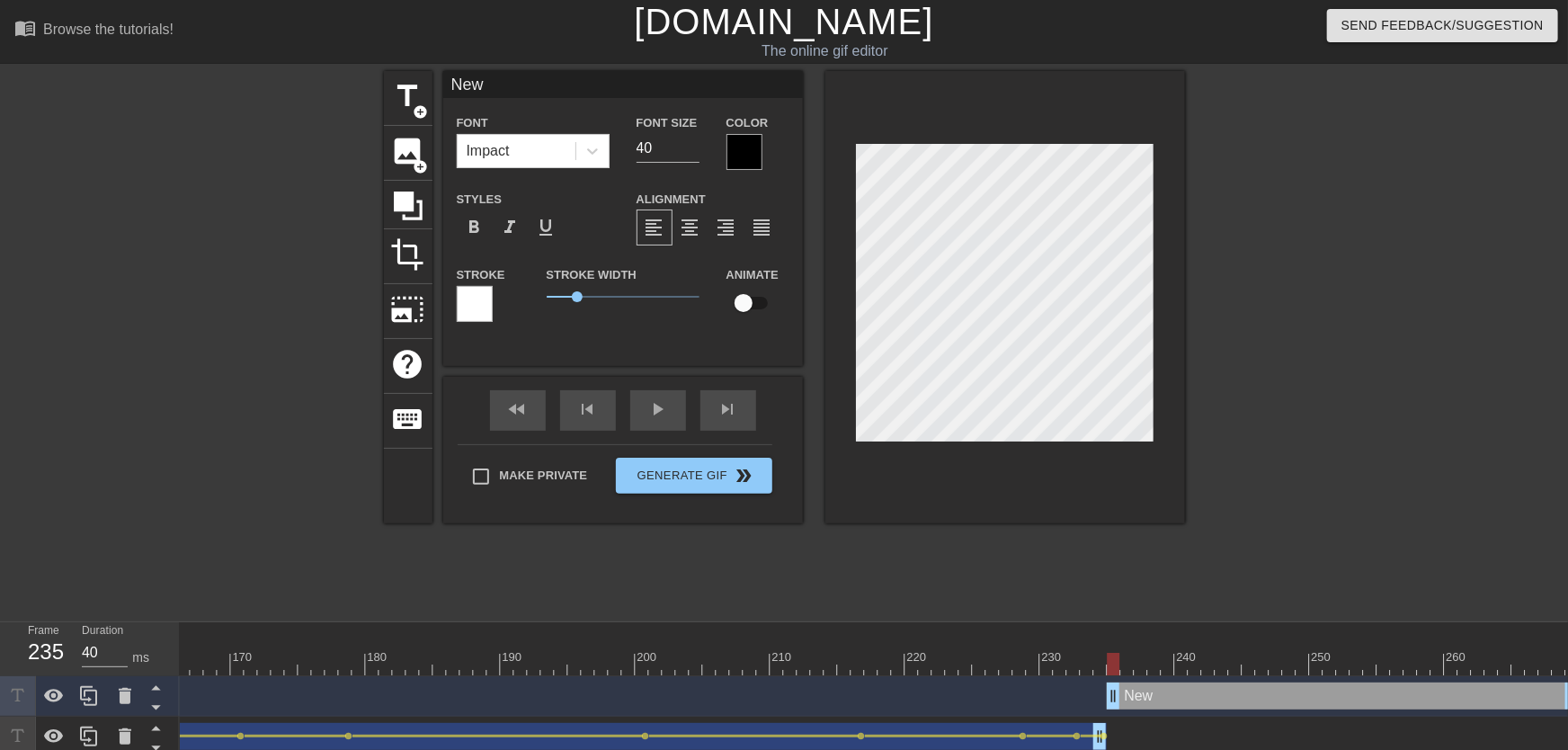
scroll to position [0, 0]
type input "Ne"
type textarea "Ne"
type input "N"
type textarea "N"
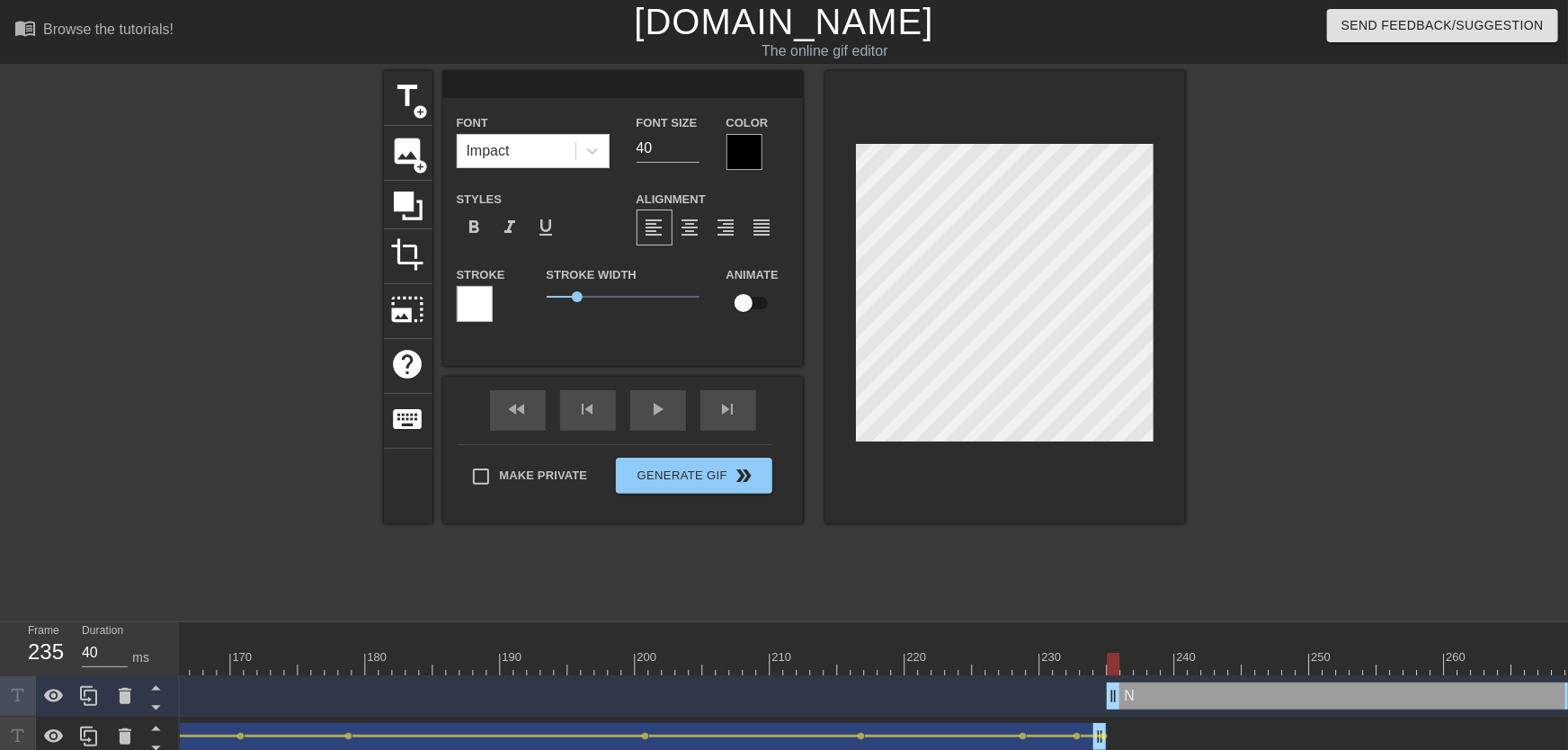
type input "T"
type textarea "T"
type input "To"
type textarea "To"
type input "Ton"
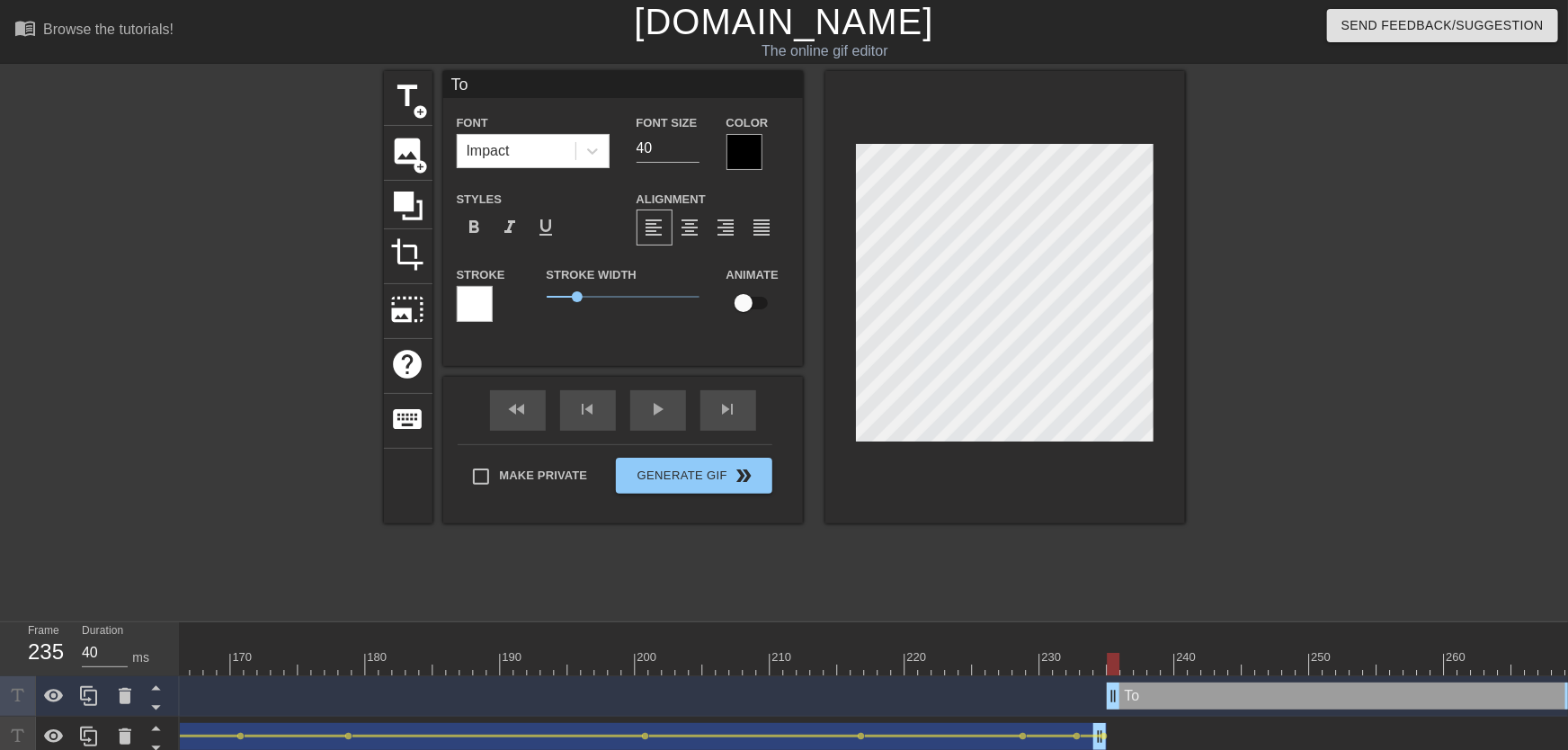
type textarea "Ton"
type input "[PERSON_NAME]"
type textarea "[PERSON_NAME]"
click at [756, 284] on label "Animate" at bounding box center [752, 275] width 52 height 18
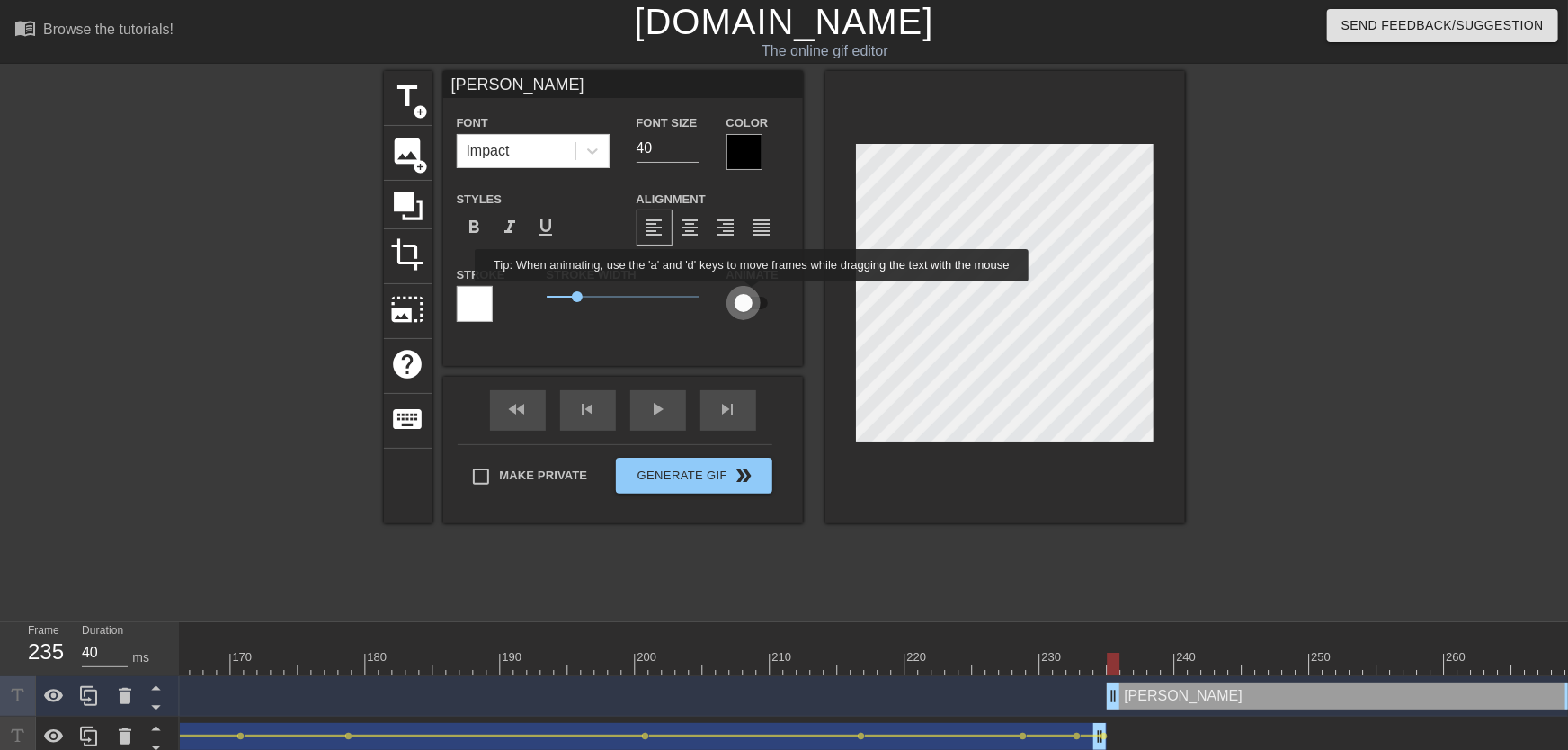
click at [753, 294] on input "checkbox" at bounding box center [744, 303] width 103 height 35
checkbox input "true"
type input "29"
click at [692, 153] on input "29" at bounding box center [668, 148] width 63 height 29
type input "30"
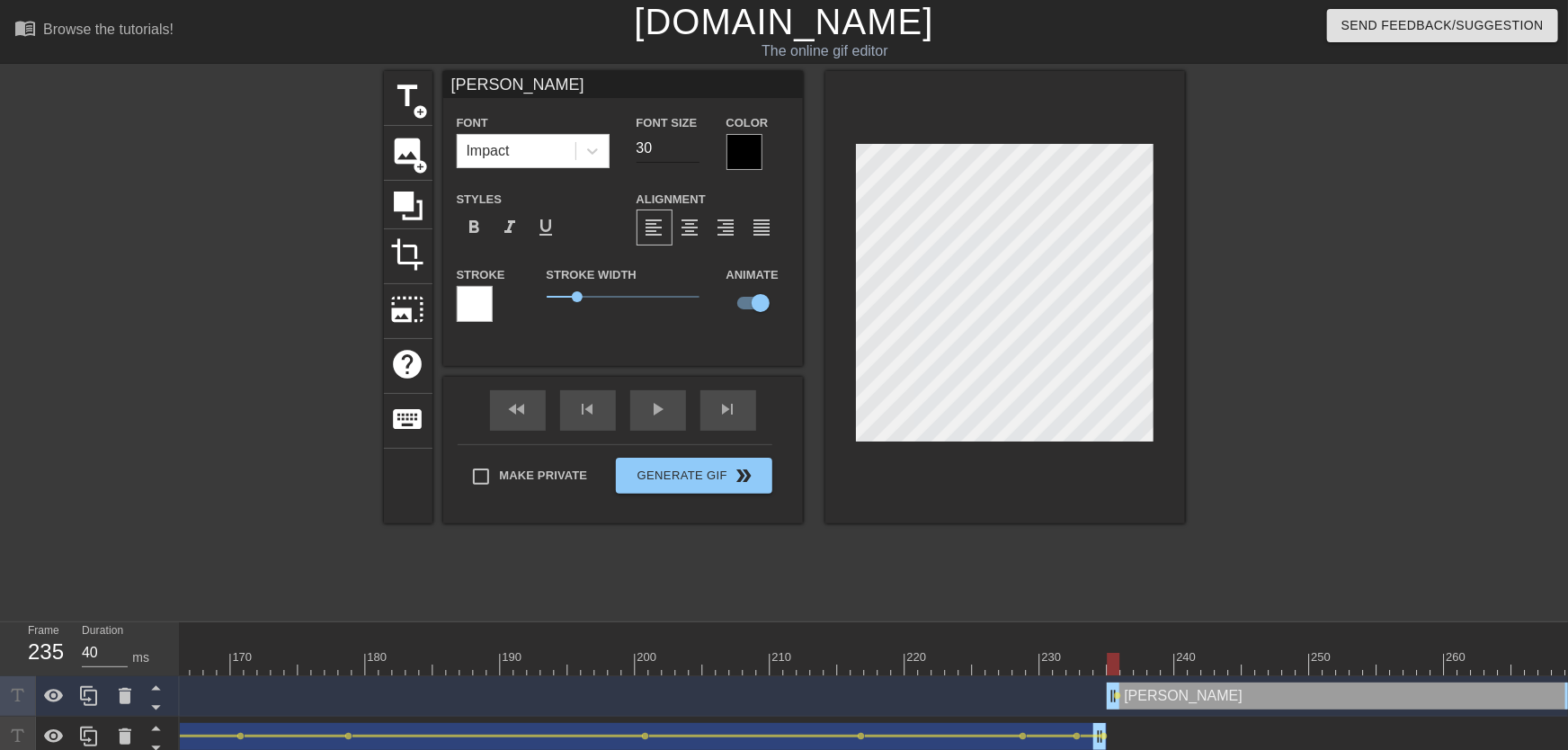
click at [694, 145] on input "30" at bounding box center [668, 148] width 63 height 29
click at [755, 148] on div at bounding box center [744, 152] width 36 height 36
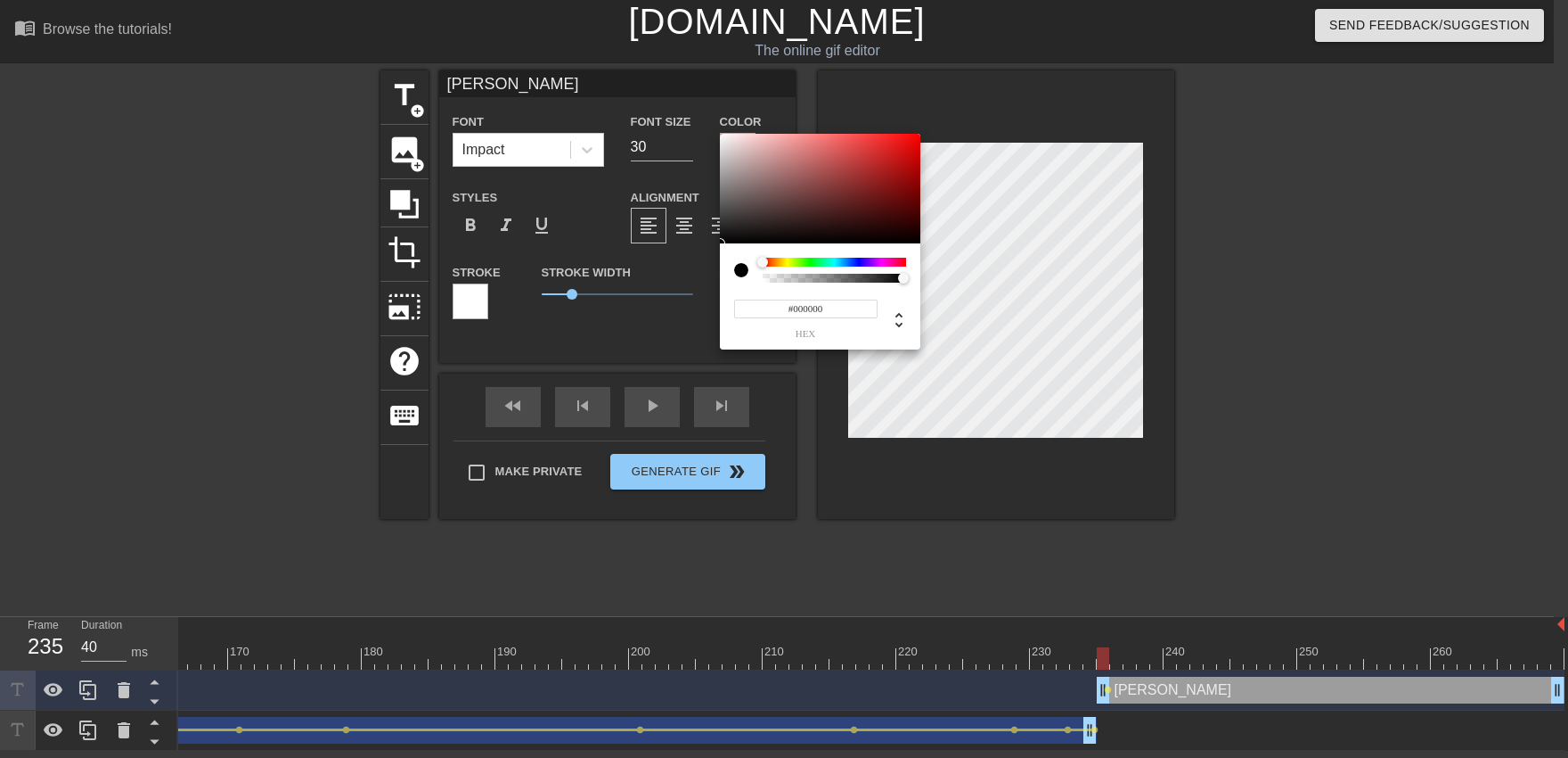
type input "#F6F3F3"
click at [721, 137] on div at bounding box center [819, 189] width 200 height 111
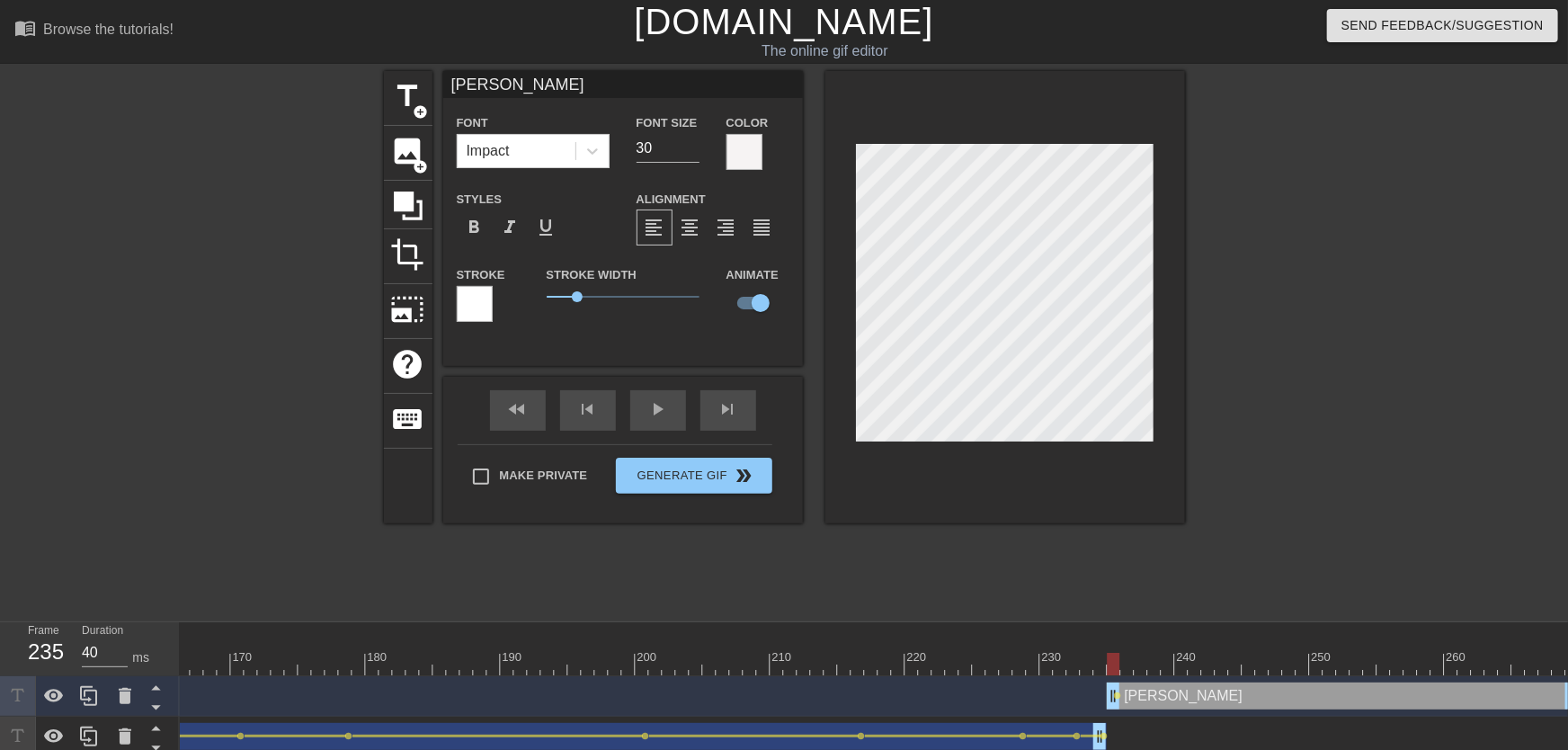
click at [448, 299] on div "Stroke" at bounding box center [487, 301] width 90 height 75
click at [462, 305] on div at bounding box center [475, 304] width 36 height 36
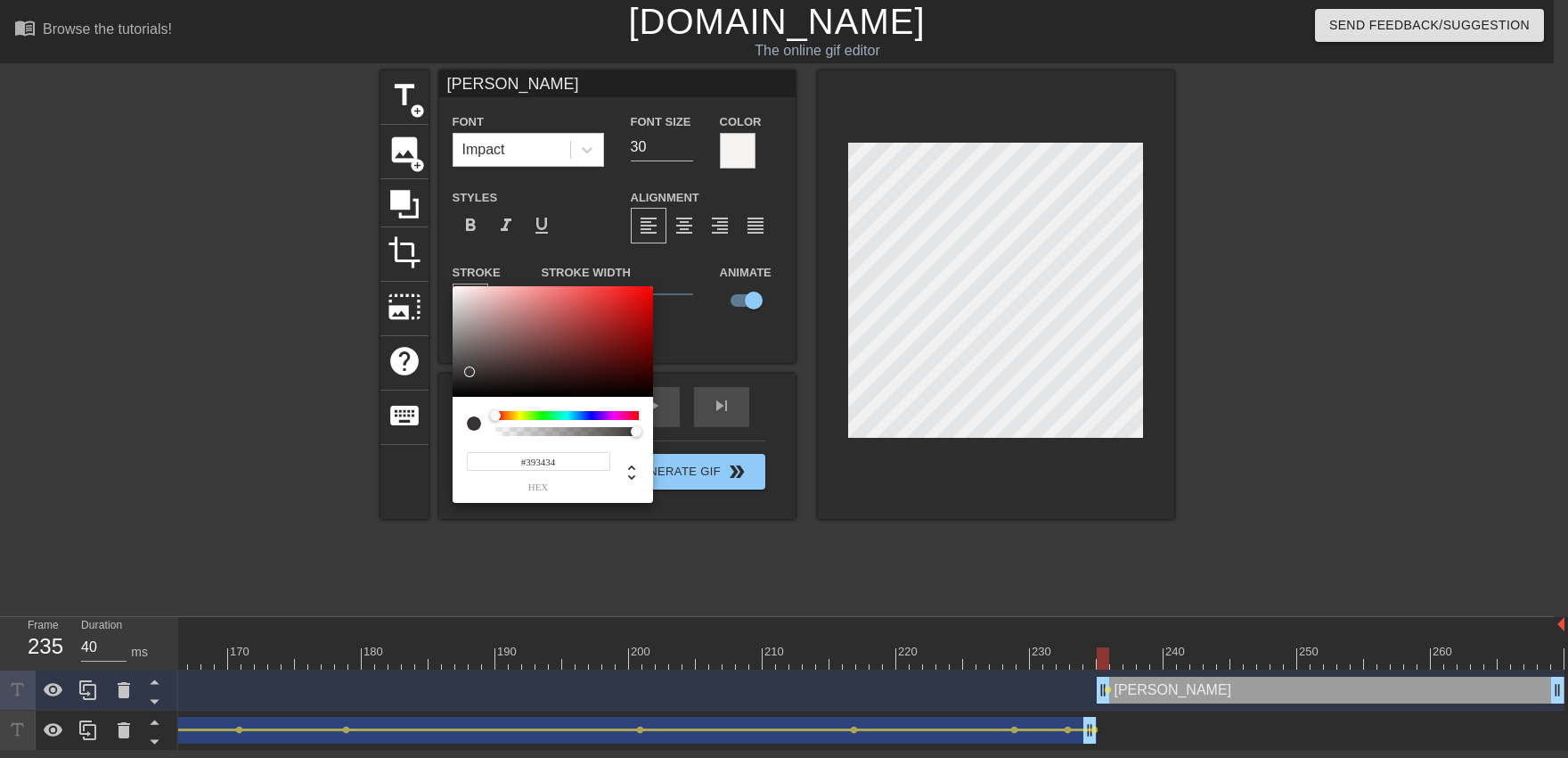
type input "#000000"
drag, startPoint x: 448, startPoint y: 447, endPoint x: 416, endPoint y: 570, distance: 127.1
click at [453, 397] on div at bounding box center [552, 341] width 200 height 111
drag, startPoint x: 1068, startPoint y: 495, endPoint x: 1043, endPoint y: 460, distance: 43.0
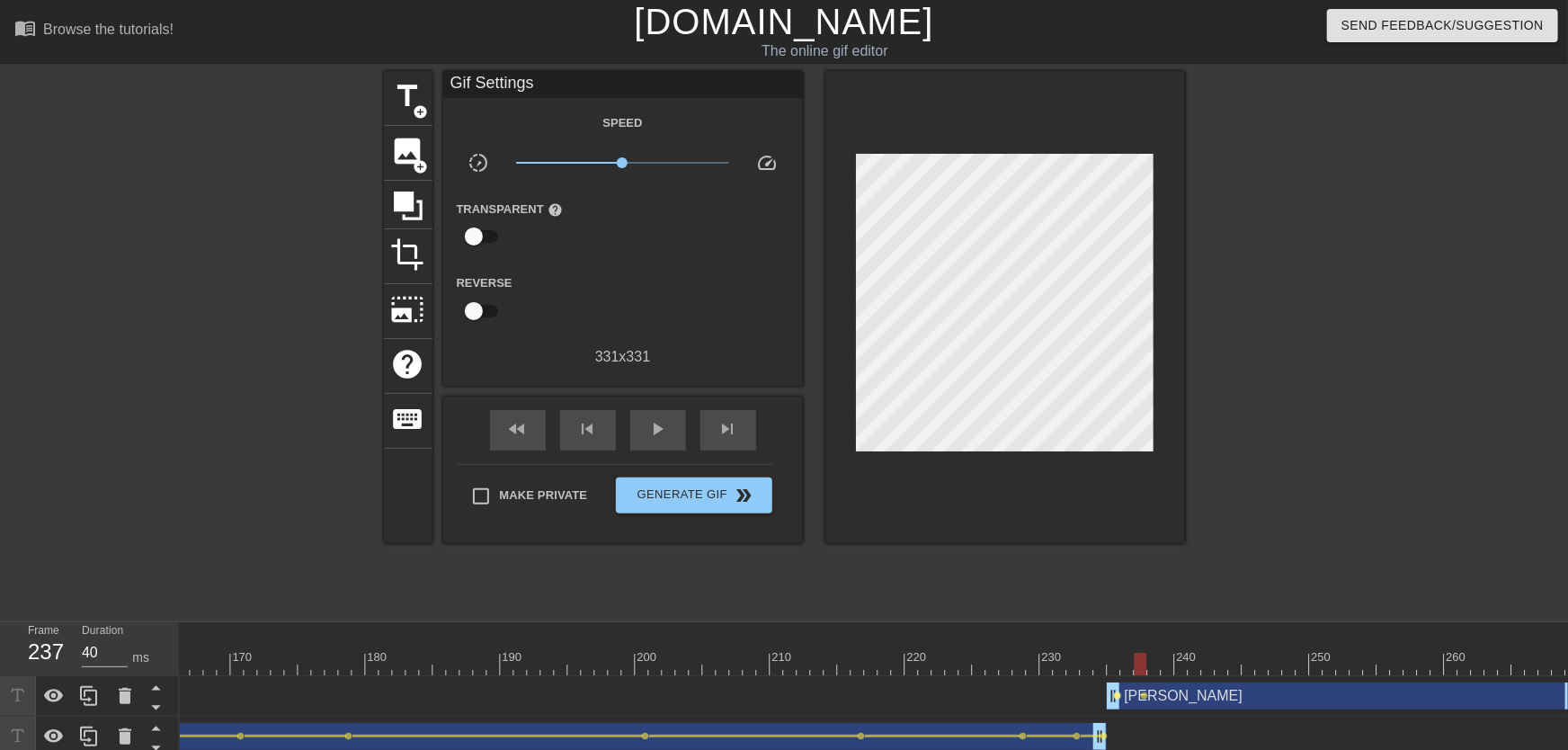
click at [1119, 698] on span "lens" at bounding box center [1118, 696] width 8 height 8
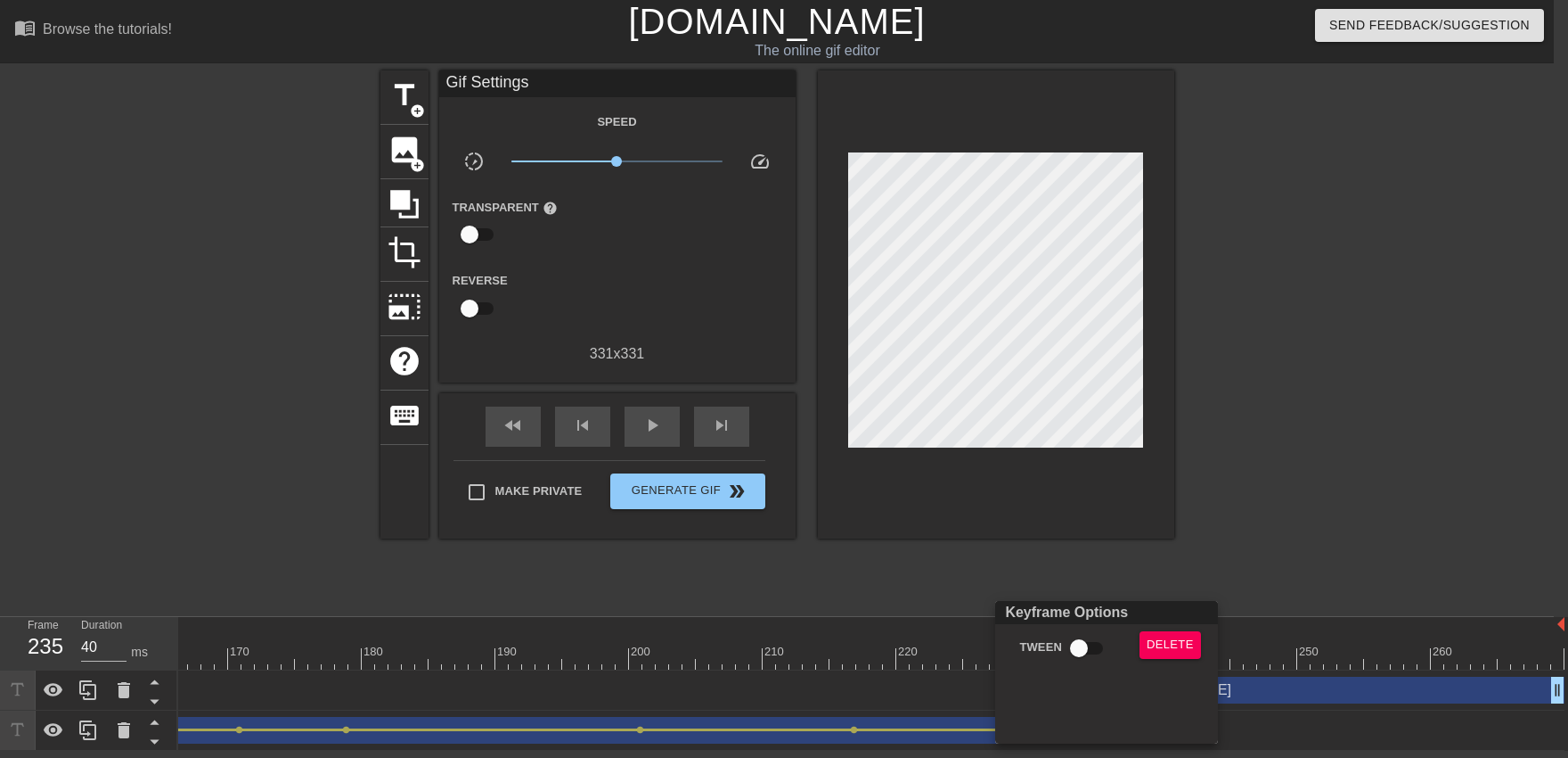
click at [1078, 655] on input "Tween" at bounding box center [1079, 647] width 102 height 34
checkbox input "true"
click at [1070, 555] on div at bounding box center [784, 379] width 1568 height 758
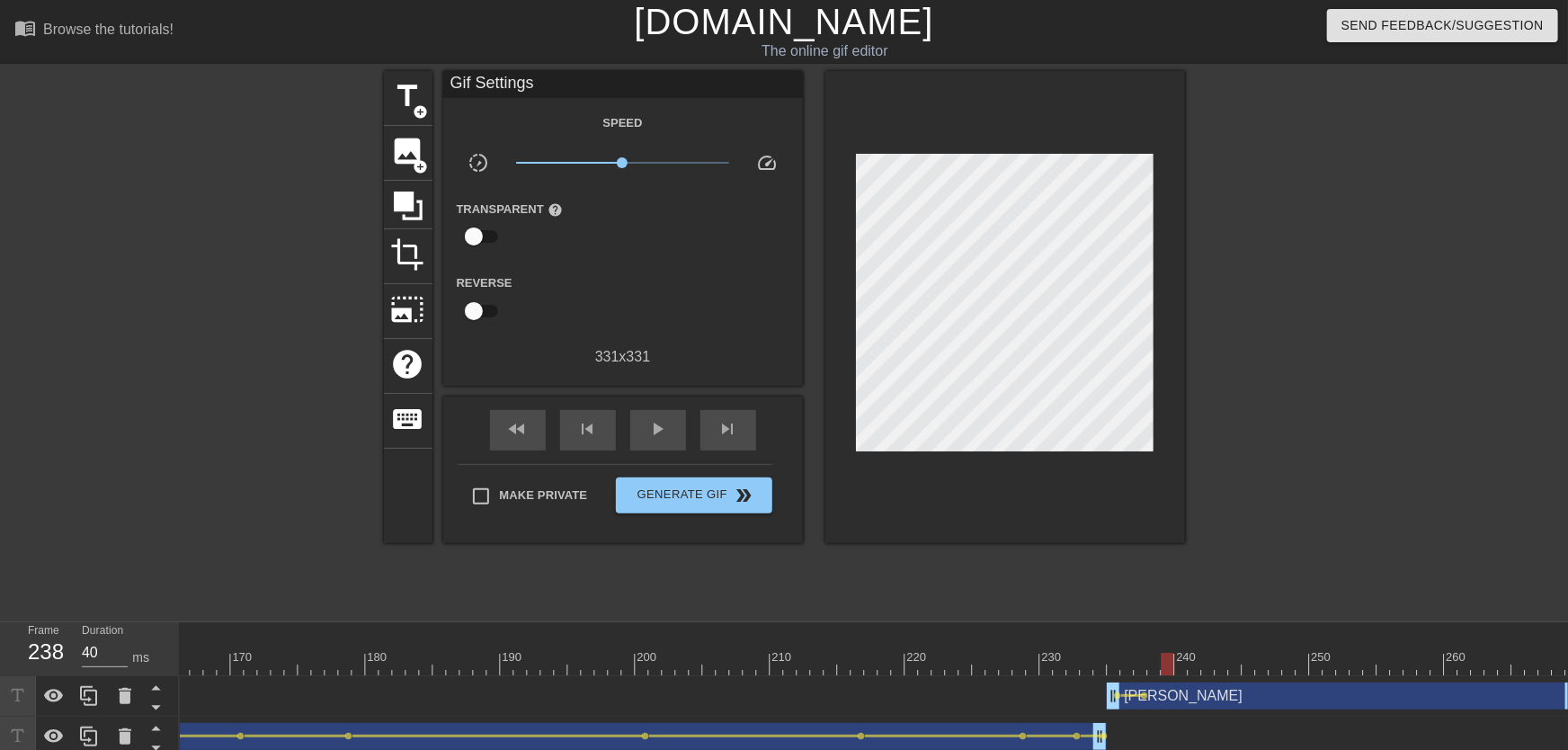
drag, startPoint x: 1123, startPoint y: 660, endPoint x: 1162, endPoint y: 663, distance: 39.1
click at [1162, 663] on div at bounding box center [1166, 664] width 13 height 23
click at [1143, 694] on span "lens" at bounding box center [1145, 696] width 8 height 8
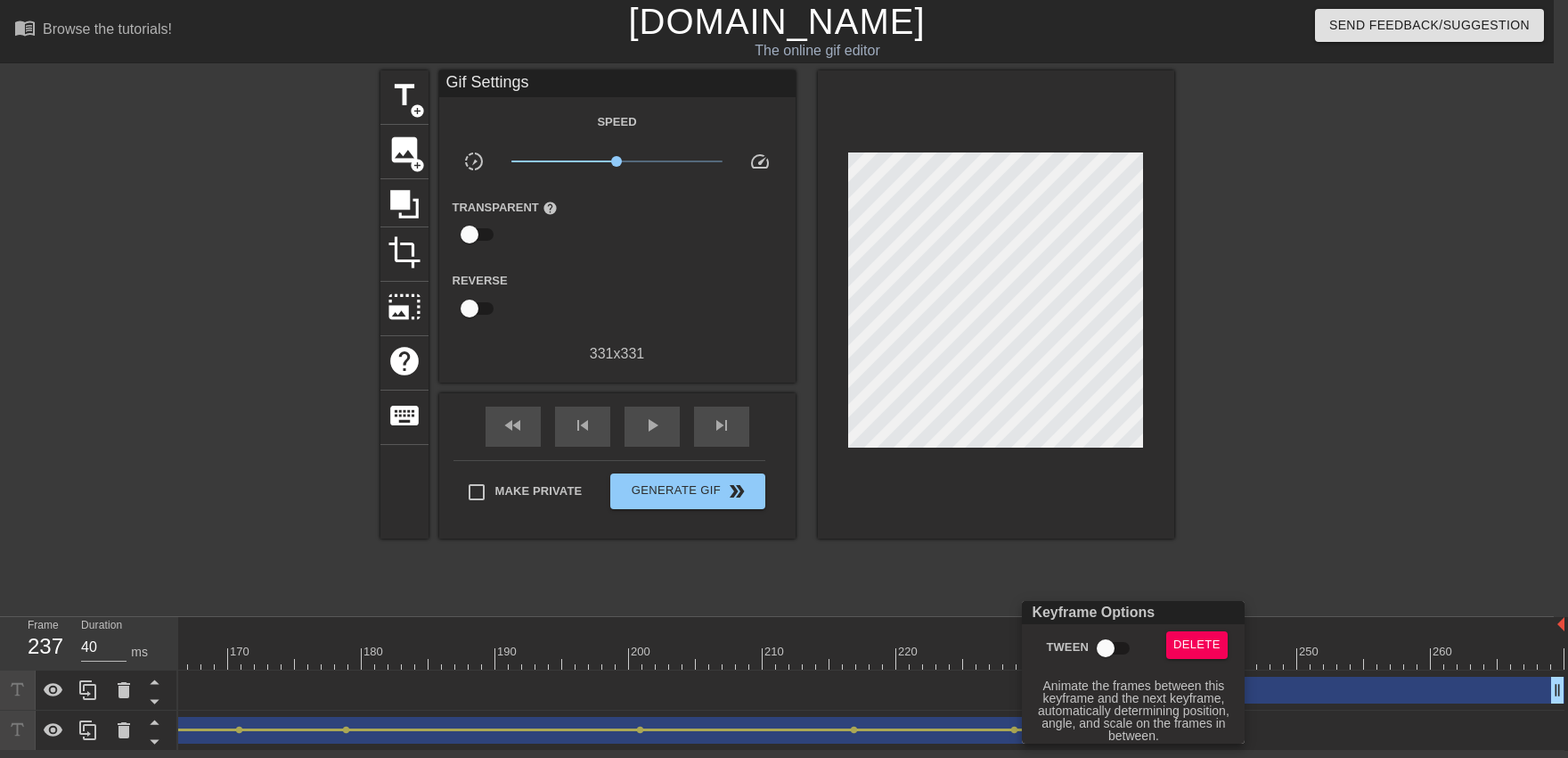
click at [1093, 640] on input "Tween" at bounding box center [1106, 647] width 102 height 34
checkbox input "true"
click at [1111, 562] on div at bounding box center [784, 379] width 1568 height 758
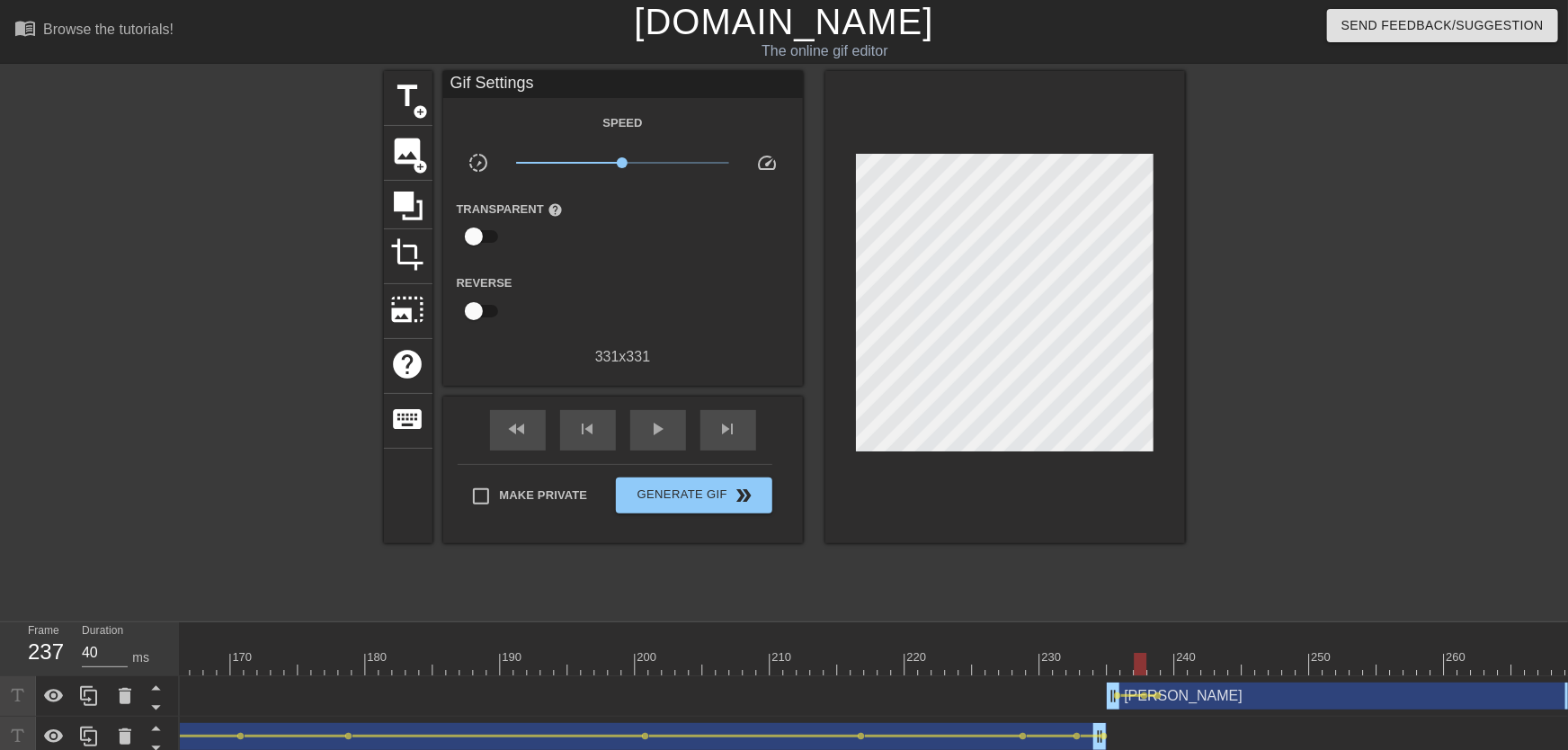
click at [1160, 696] on span "lens" at bounding box center [1158, 696] width 8 height 8
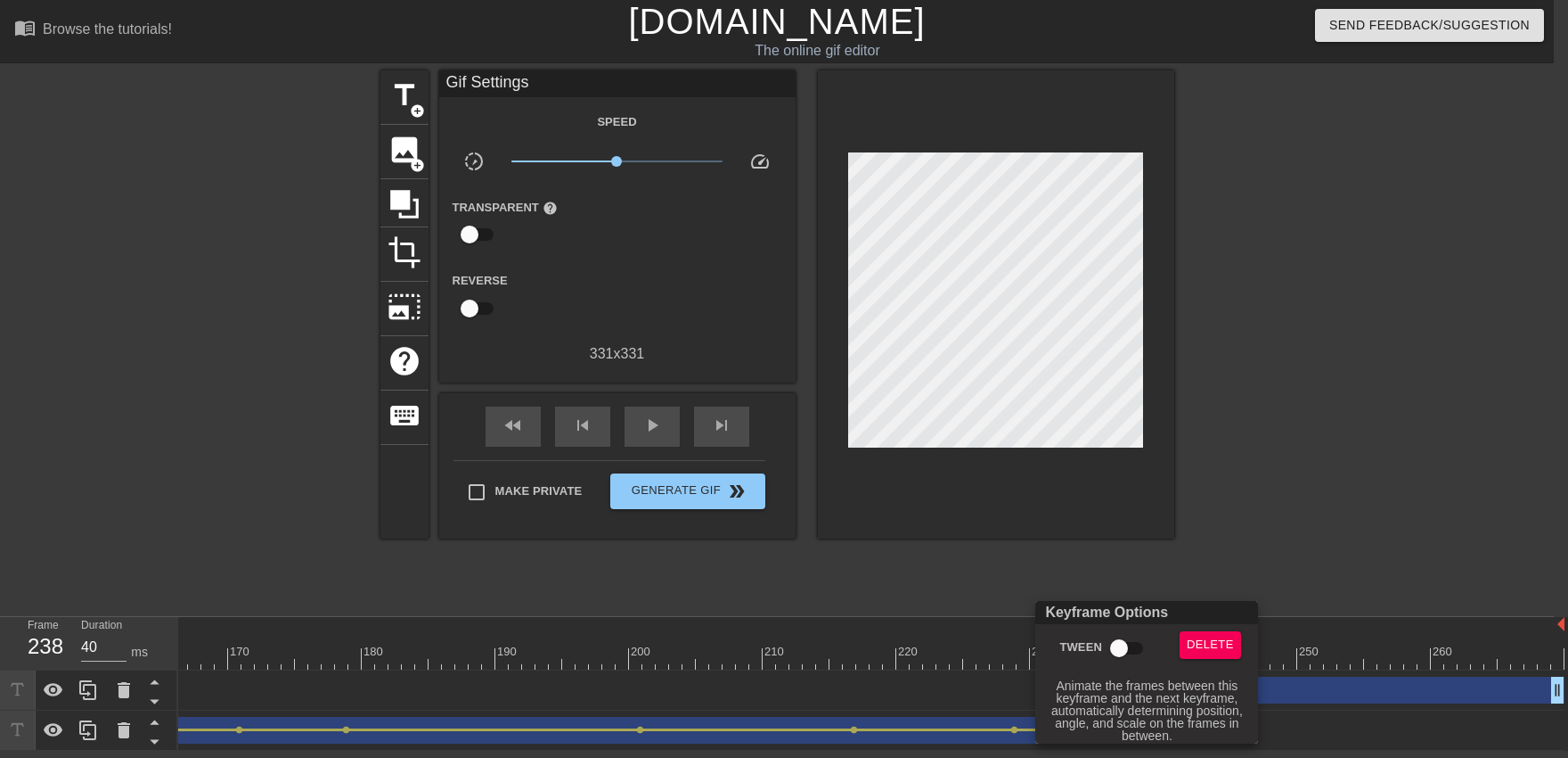
click at [1118, 640] on input "Tween" at bounding box center [1119, 647] width 102 height 34
checkbox input "true"
click at [1099, 525] on div at bounding box center [784, 379] width 1568 height 758
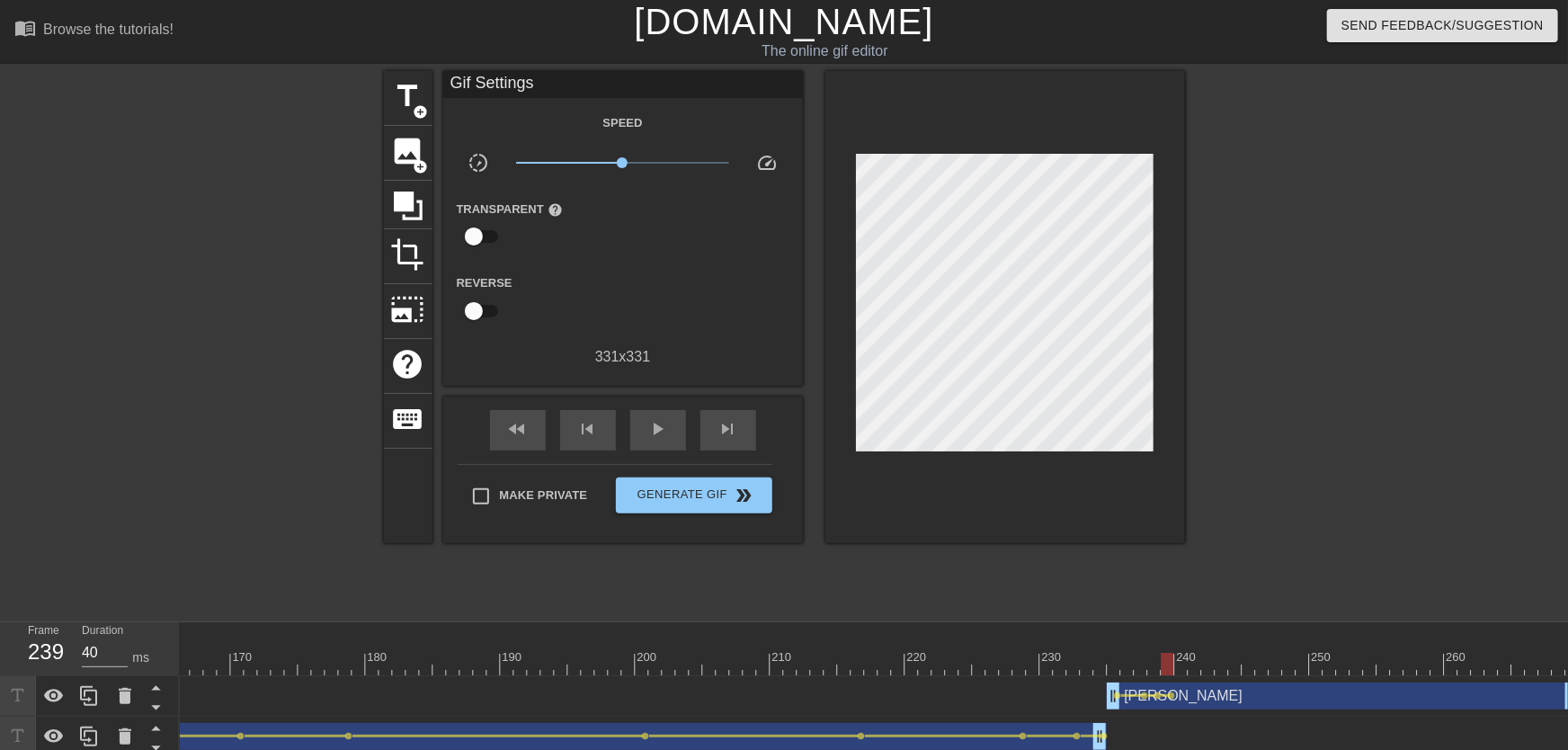
drag, startPoint x: 1135, startPoint y: 668, endPoint x: 1143, endPoint y: 634, distance: 34.9
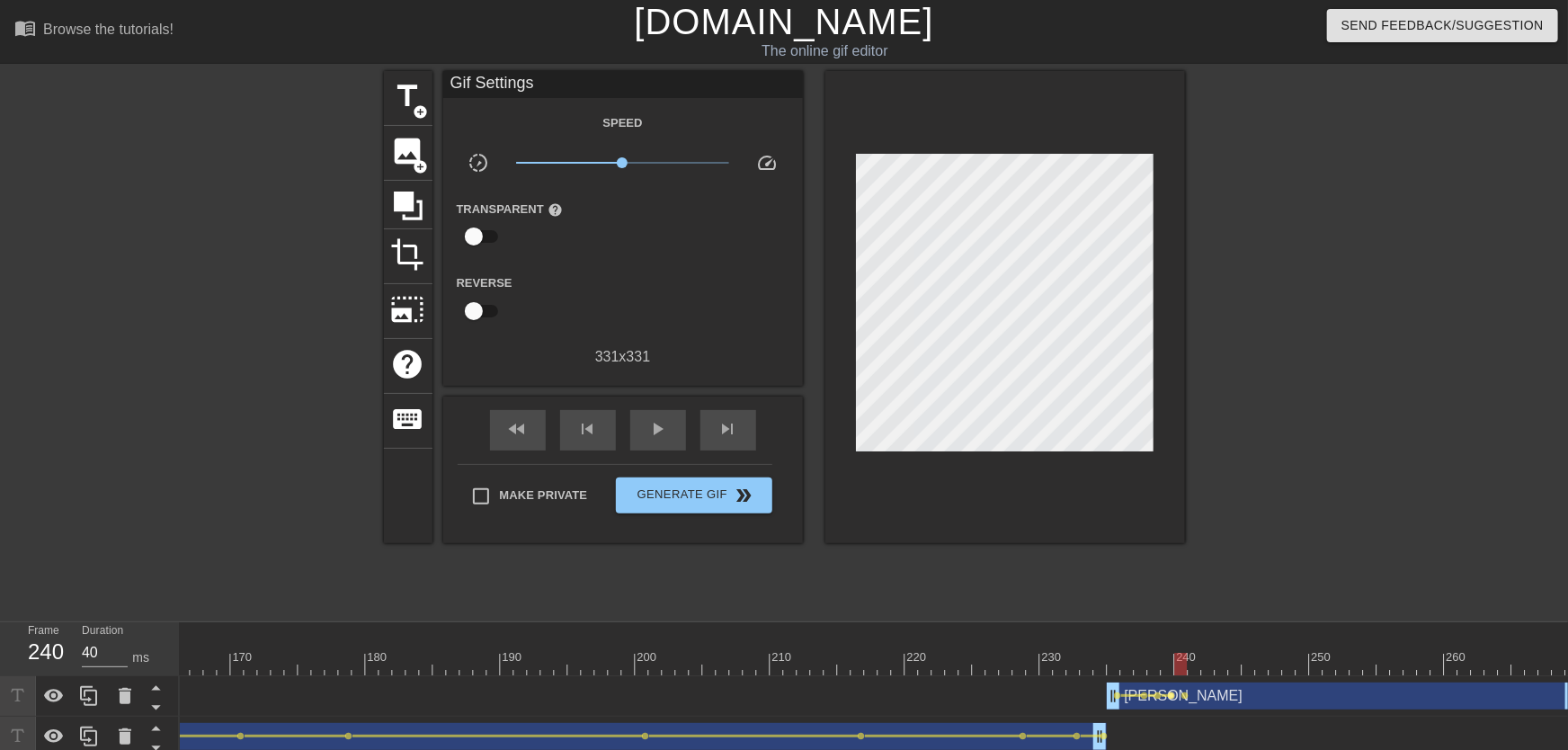
click at [1173, 695] on span "lens" at bounding box center [1172, 696] width 8 height 8
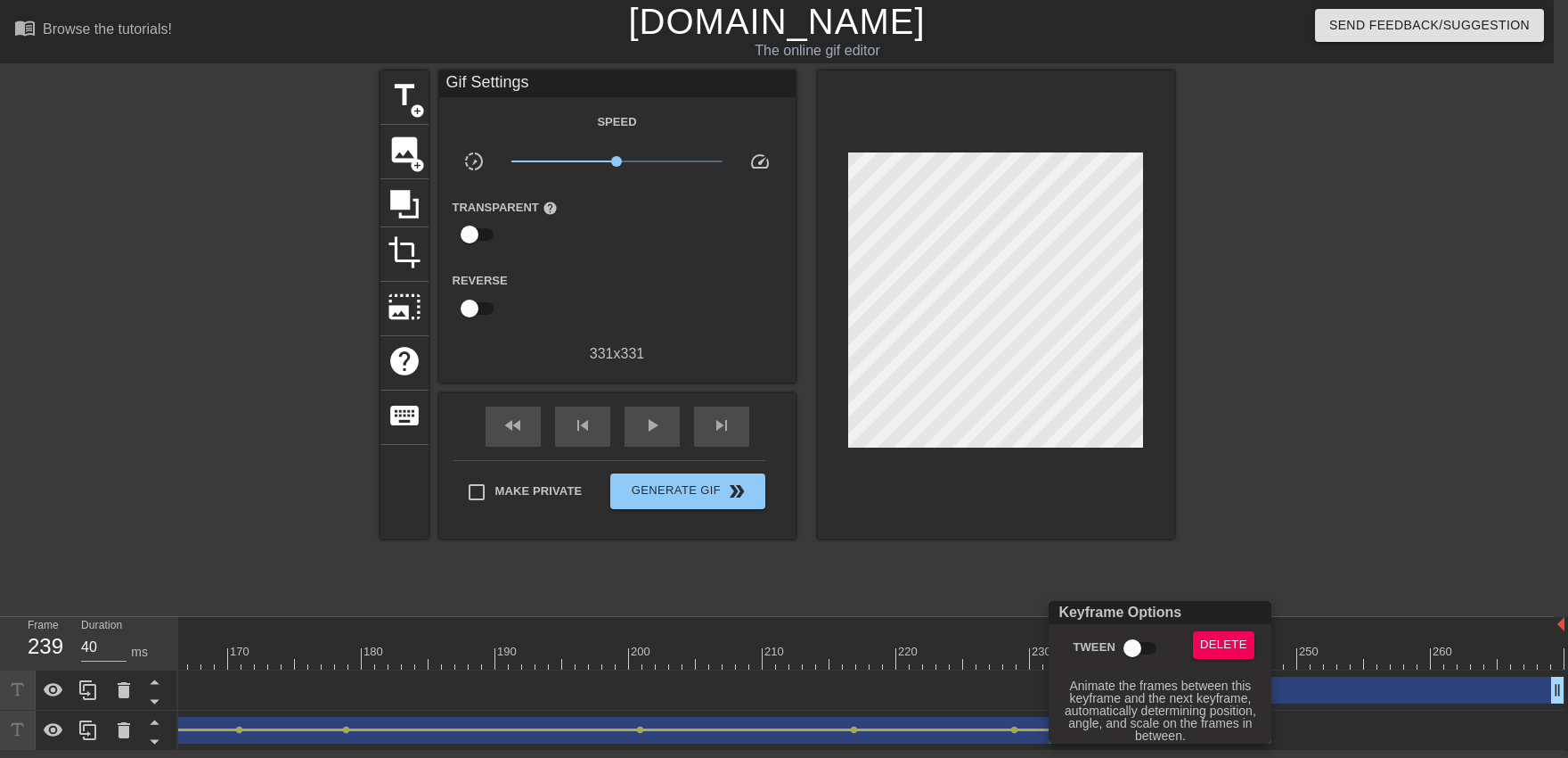
click at [1162, 659] on input "Tween" at bounding box center [1132, 647] width 102 height 34
checkbox input "true"
click at [1163, 537] on div at bounding box center [784, 379] width 1568 height 758
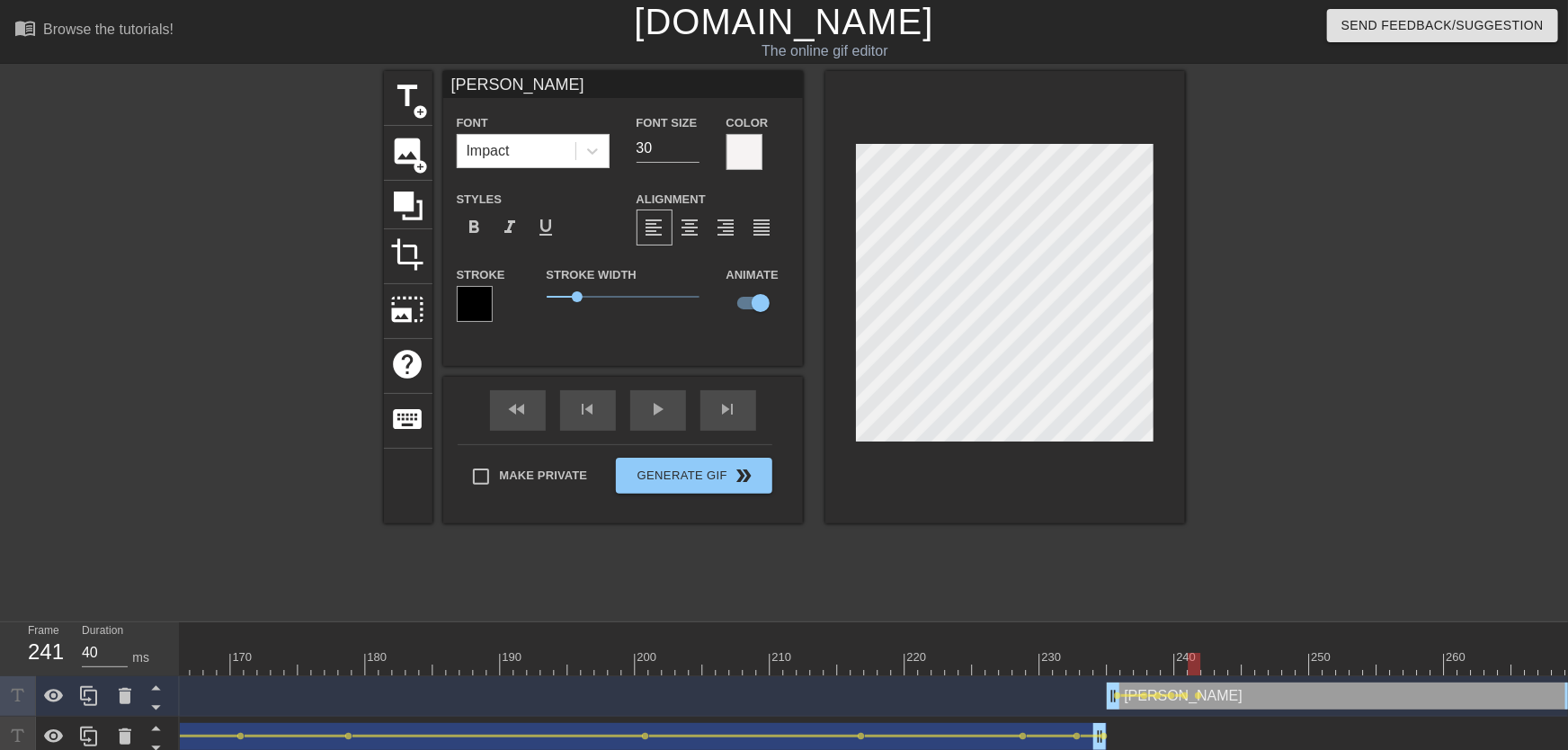
click at [1191, 699] on div "[PERSON_NAME] drag_handle drag_handle" at bounding box center [1343, 696] width 472 height 27
click at [1189, 697] on span "lens" at bounding box center [1185, 696] width 8 height 8
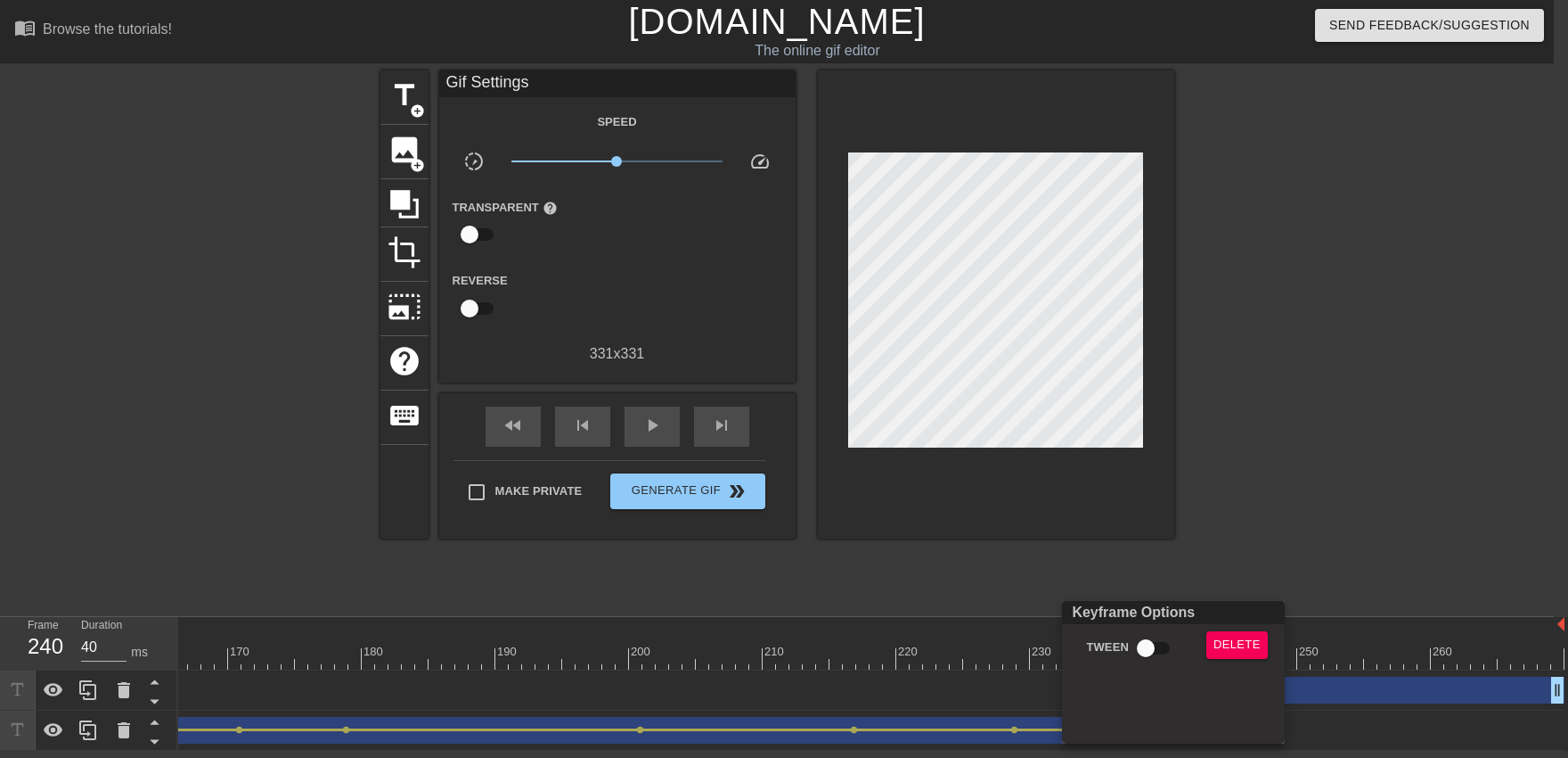
click at [1149, 636] on input "Tween" at bounding box center [1146, 647] width 102 height 34
checkbox input "true"
click at [1159, 556] on div at bounding box center [784, 379] width 1568 height 758
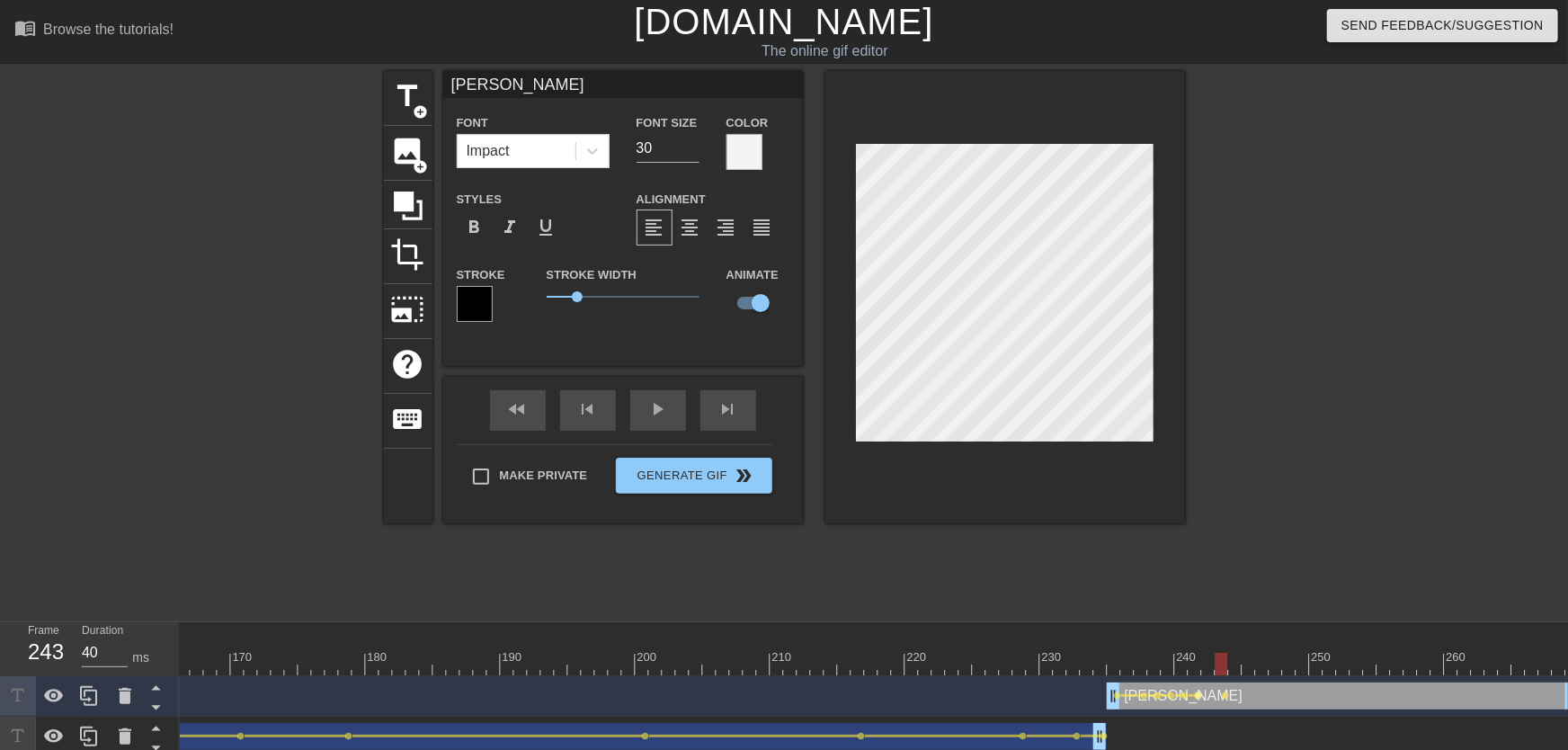
click at [1197, 697] on span "lens" at bounding box center [1199, 696] width 8 height 8
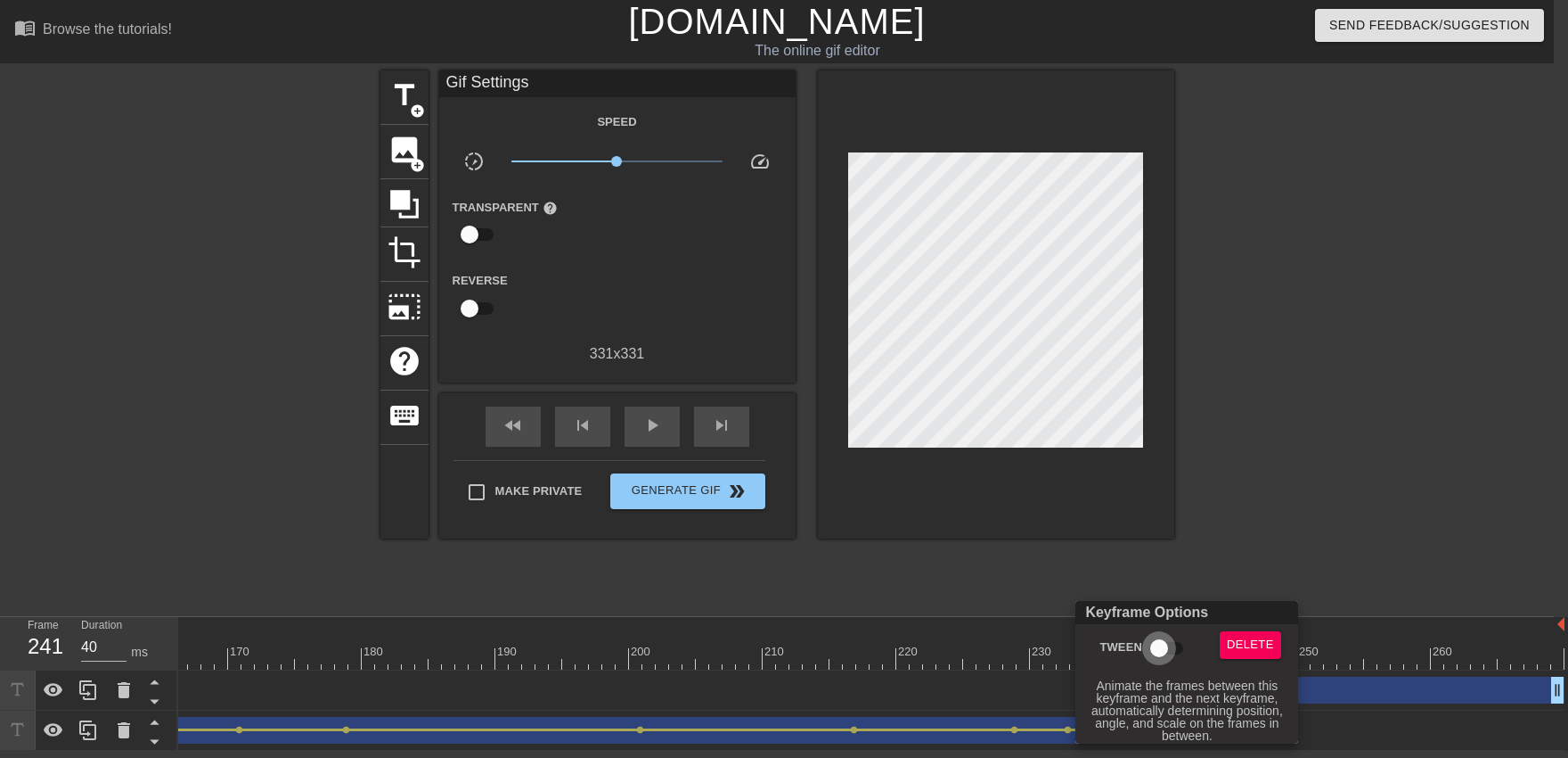
click at [1166, 642] on input "Tween" at bounding box center [1159, 647] width 102 height 34
checkbox input "true"
click at [1171, 557] on div at bounding box center [784, 379] width 1568 height 758
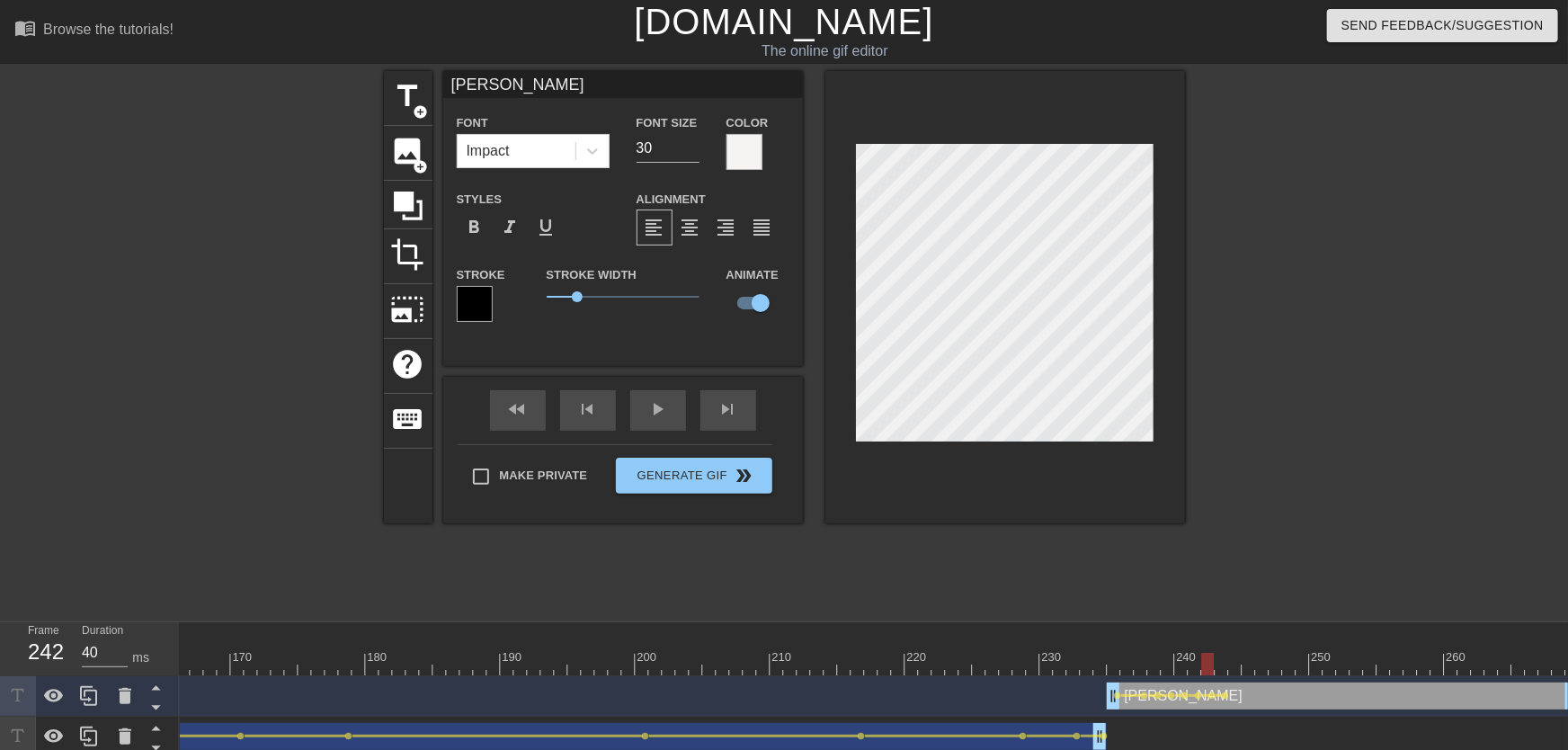
click at [1232, 665] on div at bounding box center [1234, 664] width 13 height 23
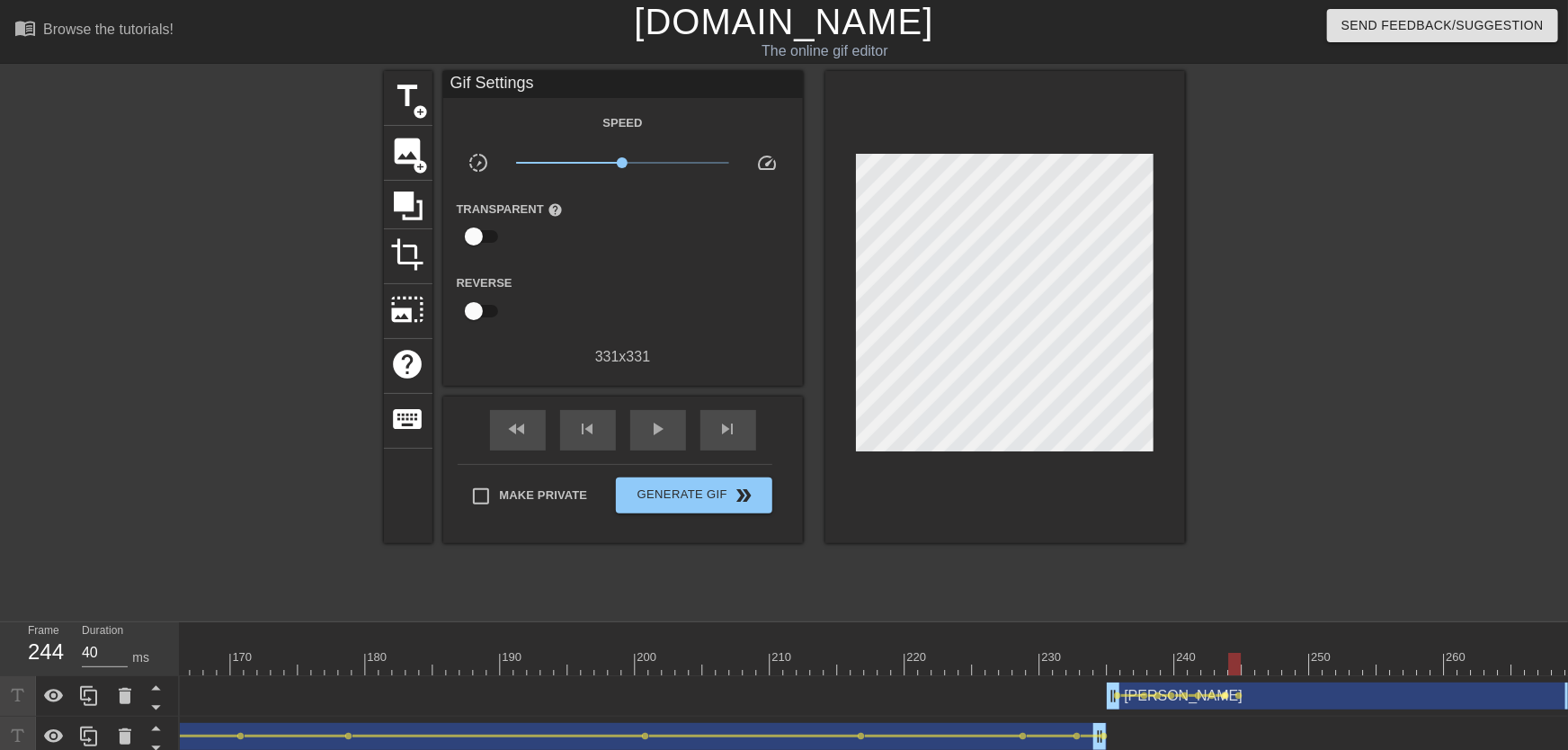
click at [1227, 694] on span "lens" at bounding box center [1226, 696] width 8 height 8
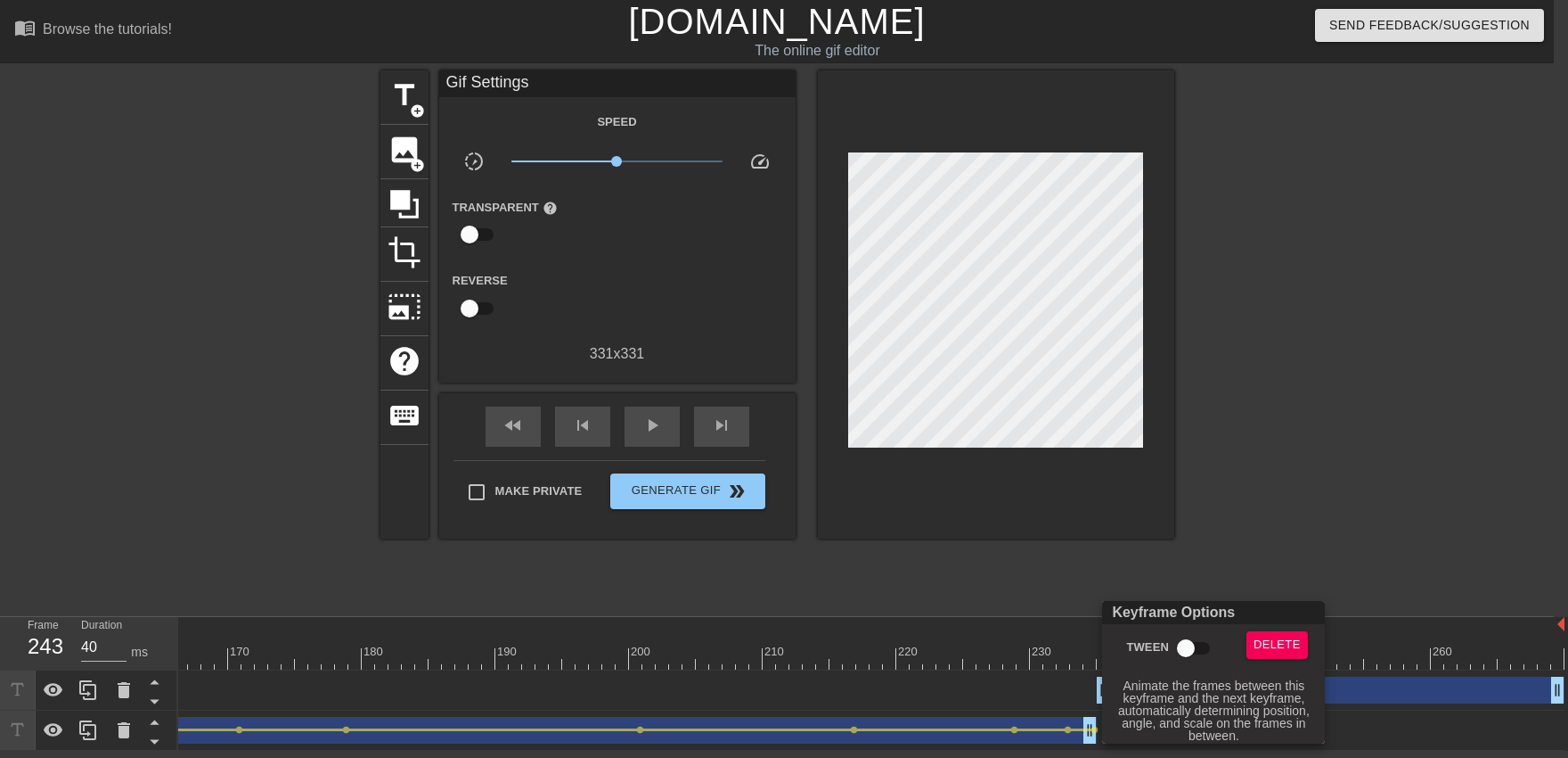
click at [1206, 658] on input "Tween" at bounding box center [1186, 647] width 102 height 34
checkbox input "true"
click at [1209, 536] on div at bounding box center [784, 379] width 1568 height 758
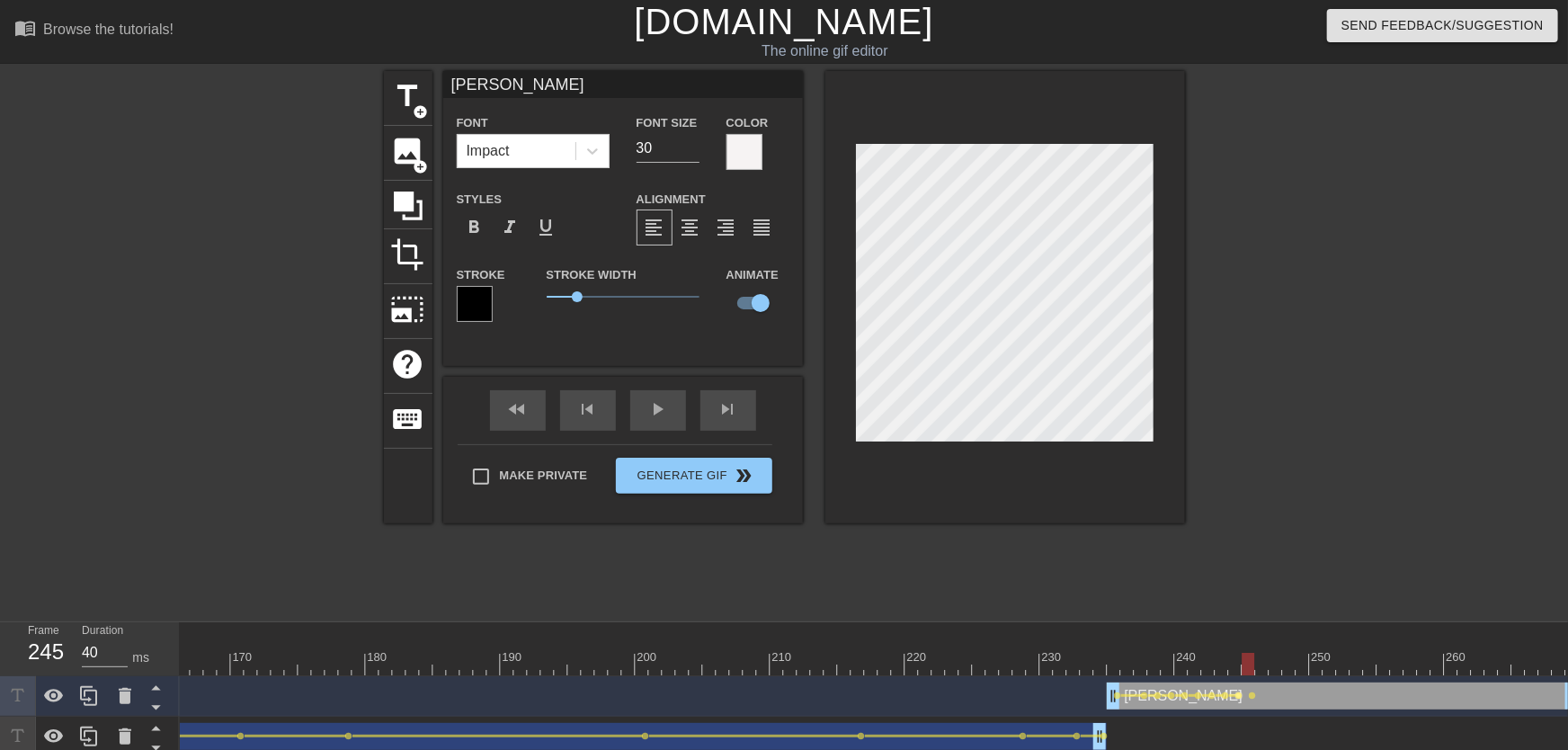
click at [1241, 698] on span "lens" at bounding box center [1239, 696] width 8 height 8
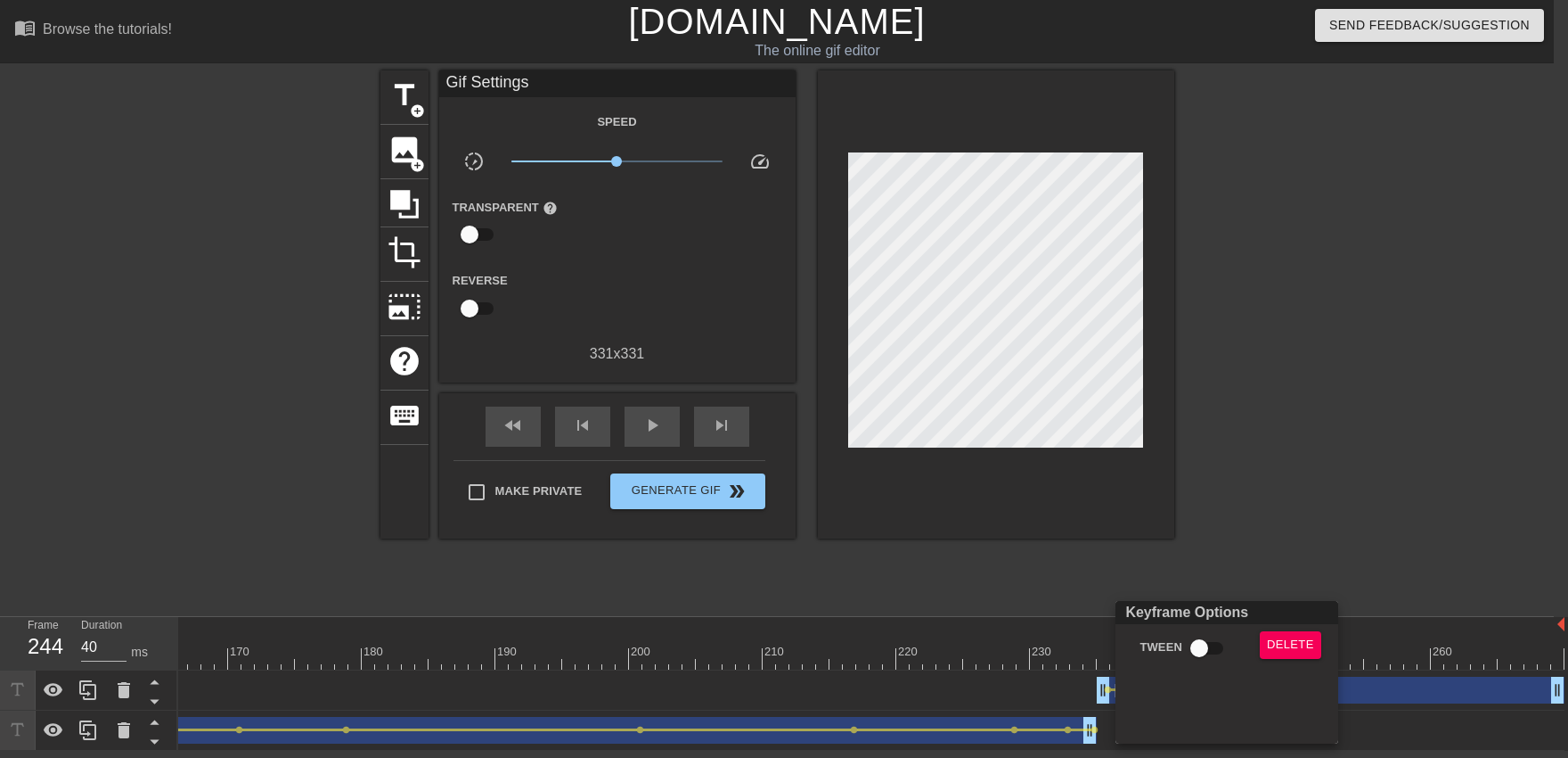
click at [1209, 608] on div "Keyframe Options" at bounding box center [1226, 612] width 230 height 23
click at [1206, 636] on input "Tween" at bounding box center [1199, 647] width 102 height 34
checkbox input "true"
click at [1218, 564] on div at bounding box center [784, 379] width 1568 height 758
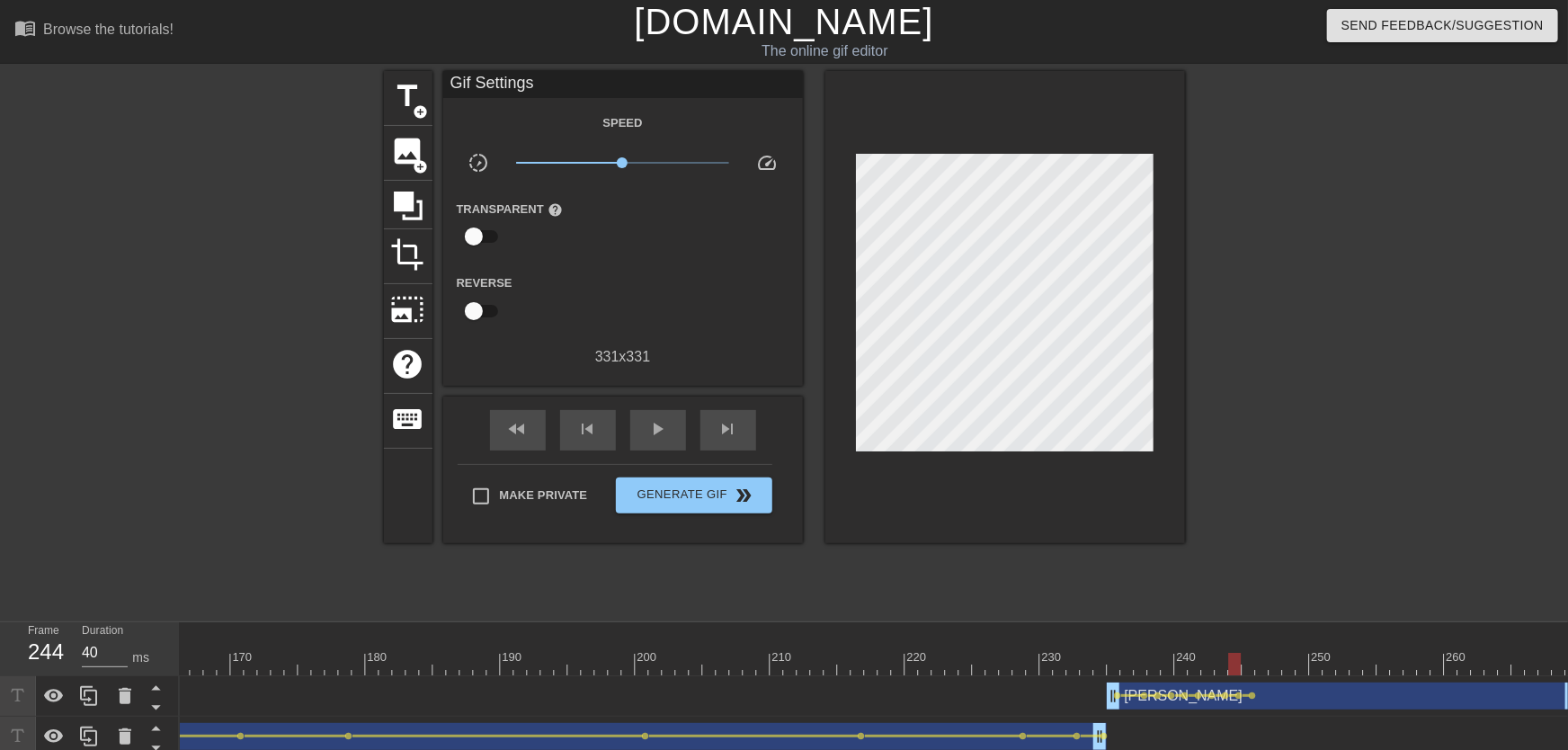
click at [1255, 694] on span "lens" at bounding box center [1253, 696] width 8 height 8
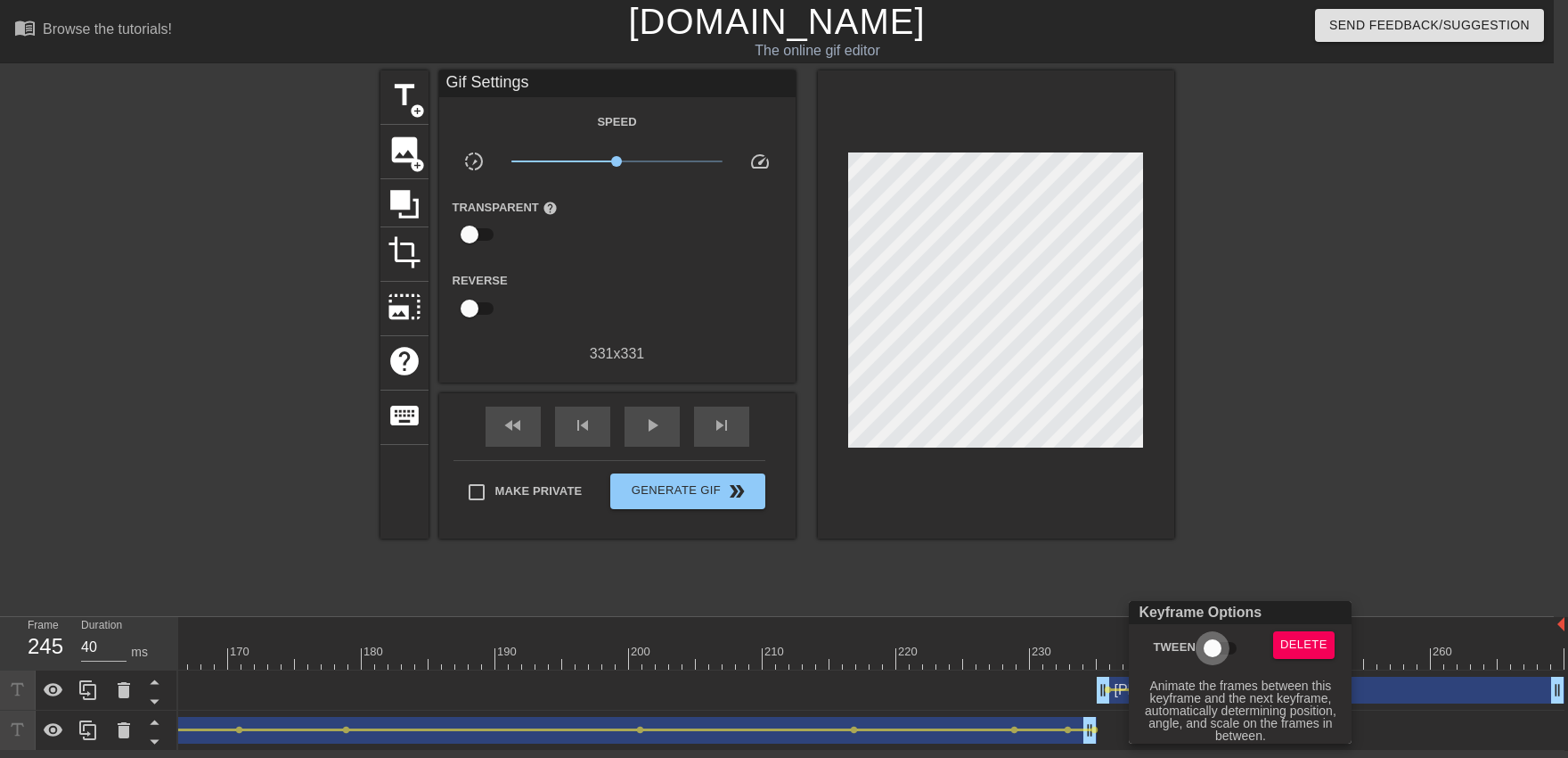
click at [1224, 633] on input "Tween" at bounding box center [1212, 647] width 102 height 34
checkbox input "true"
click at [1224, 544] on div at bounding box center [784, 379] width 1568 height 758
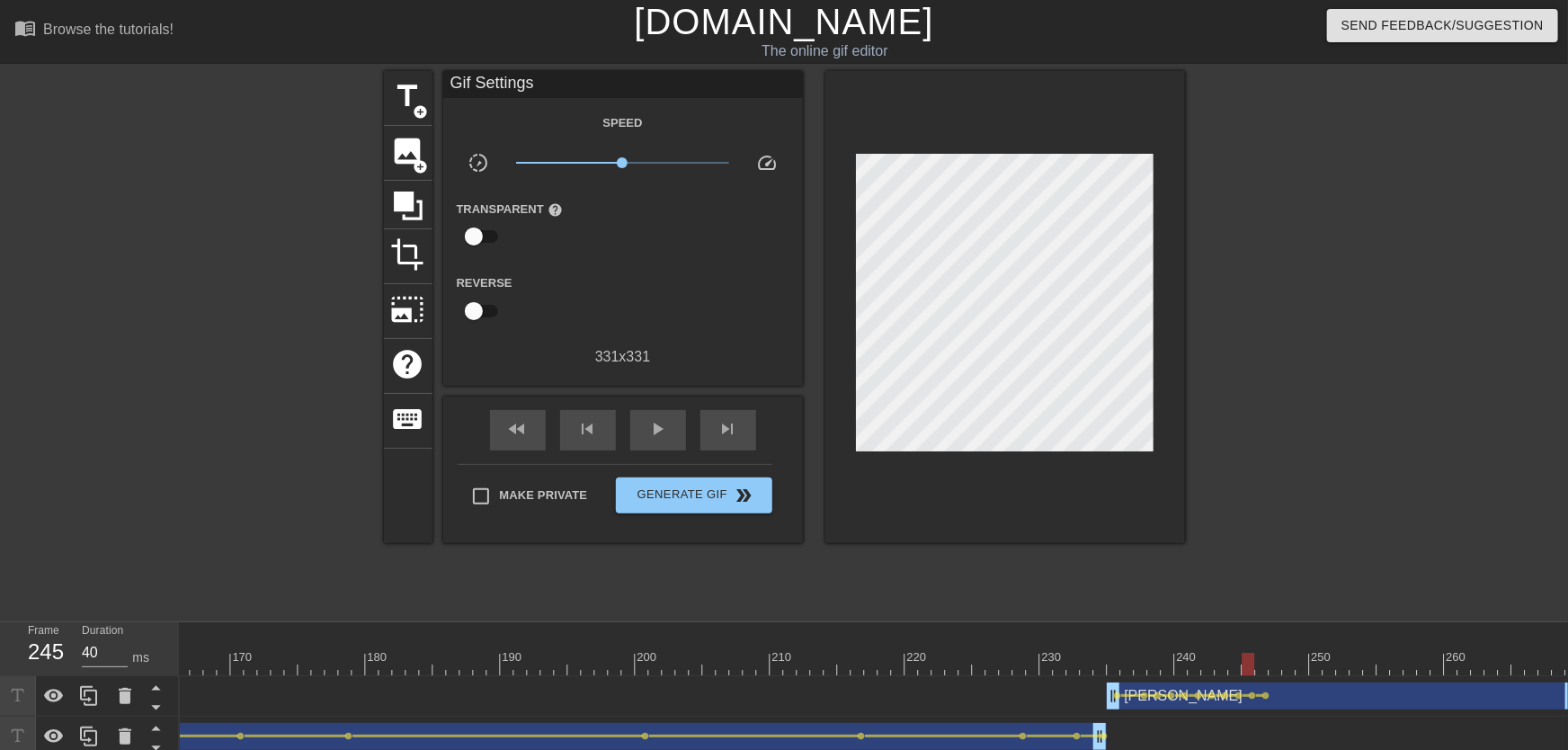
click at [1294, 668] on div at bounding box center [1288, 664] width 13 height 23
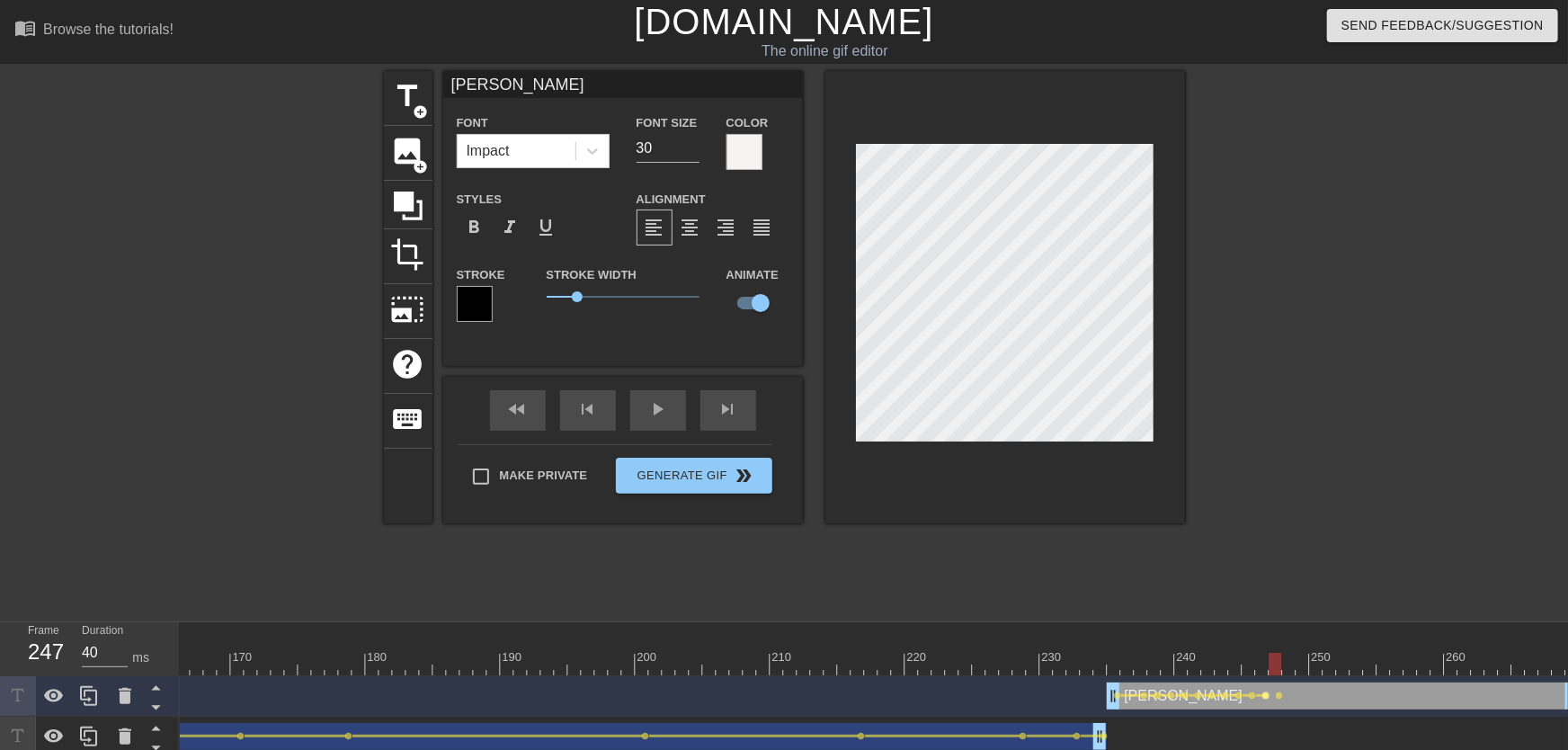
click at [1264, 694] on span "lens" at bounding box center [1266, 696] width 8 height 8
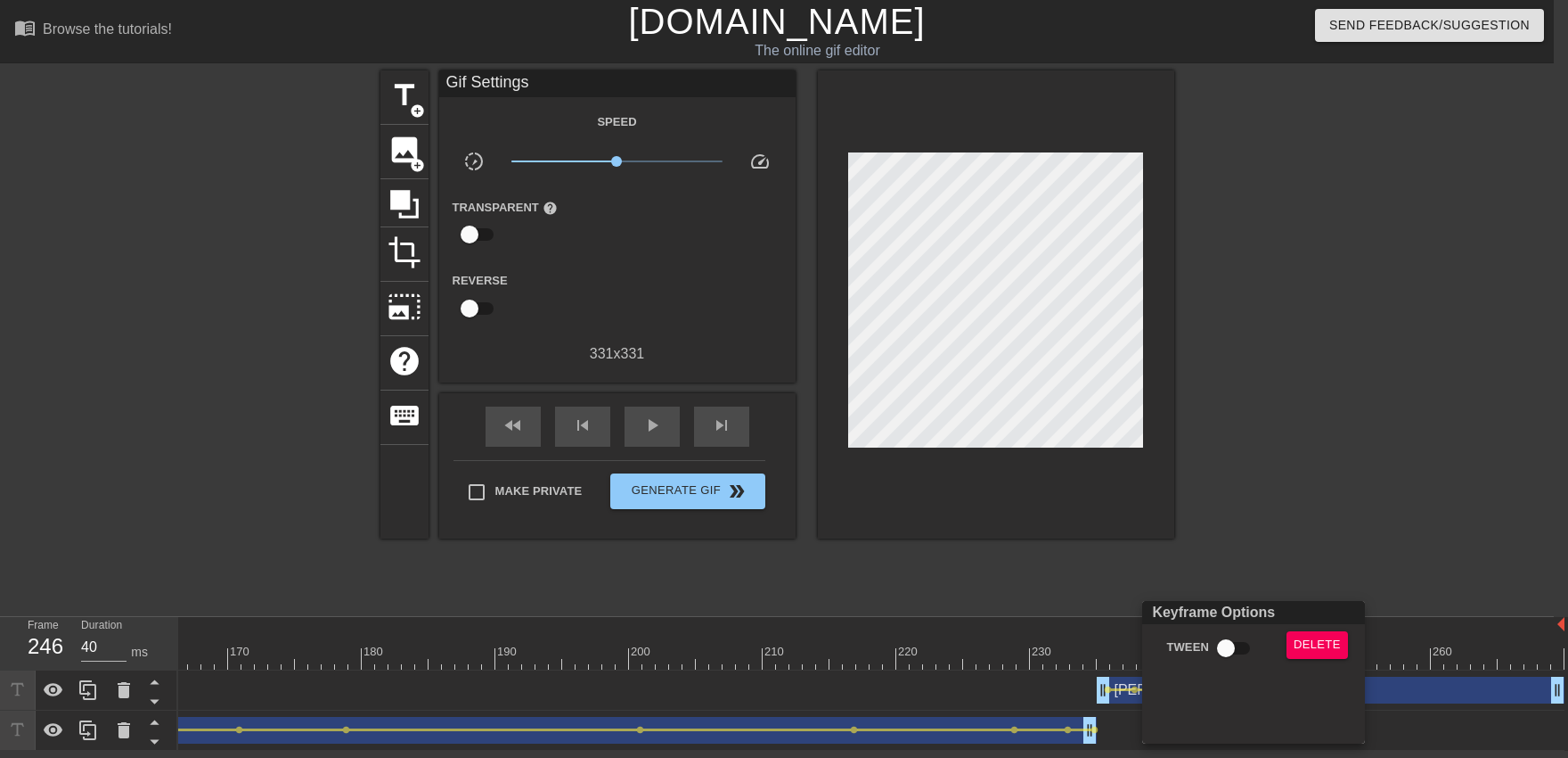
click at [1240, 657] on input "Tween" at bounding box center [1226, 647] width 102 height 34
checkbox input "true"
click at [1228, 528] on div at bounding box center [784, 379] width 1568 height 758
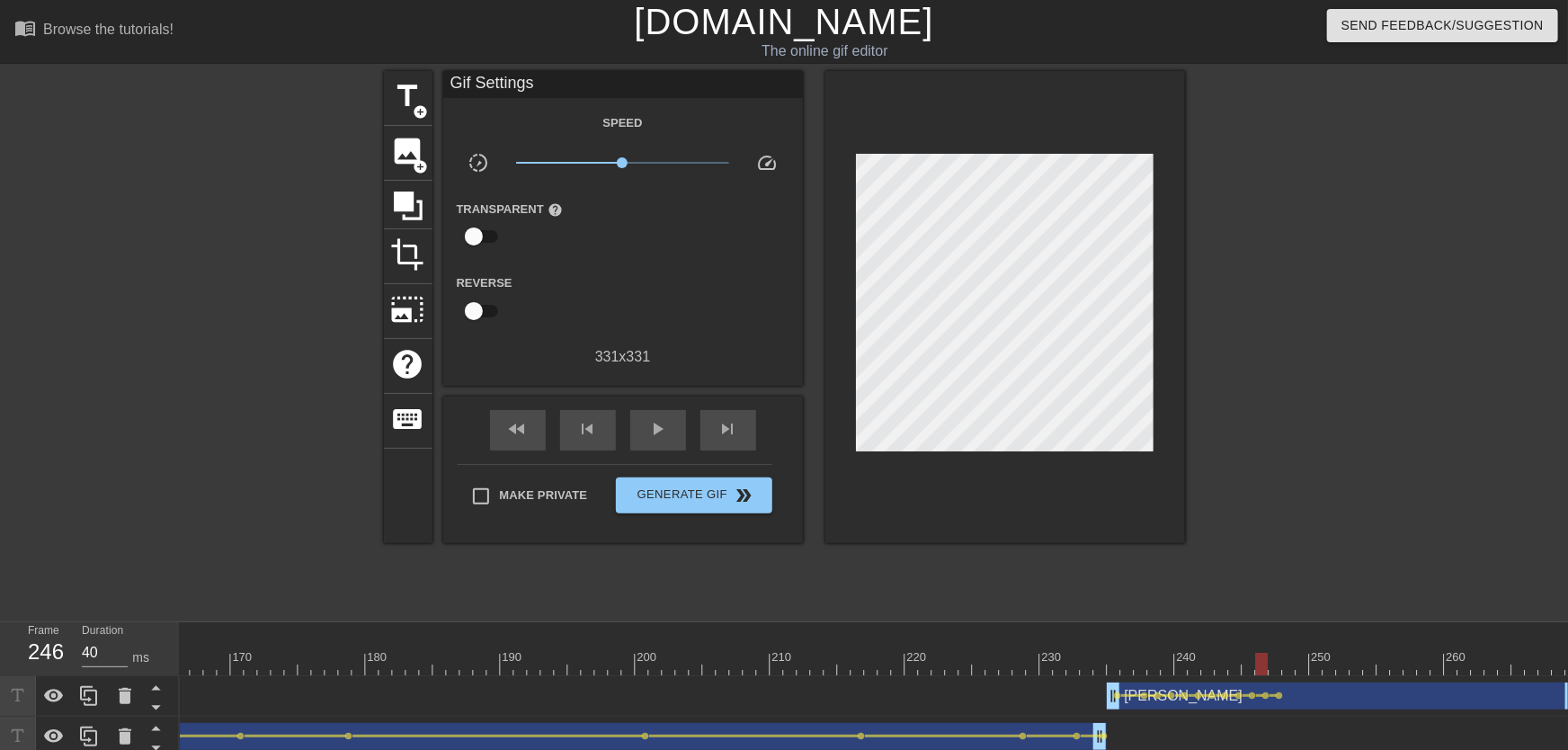
click at [1282, 698] on span "lens" at bounding box center [1280, 696] width 8 height 8
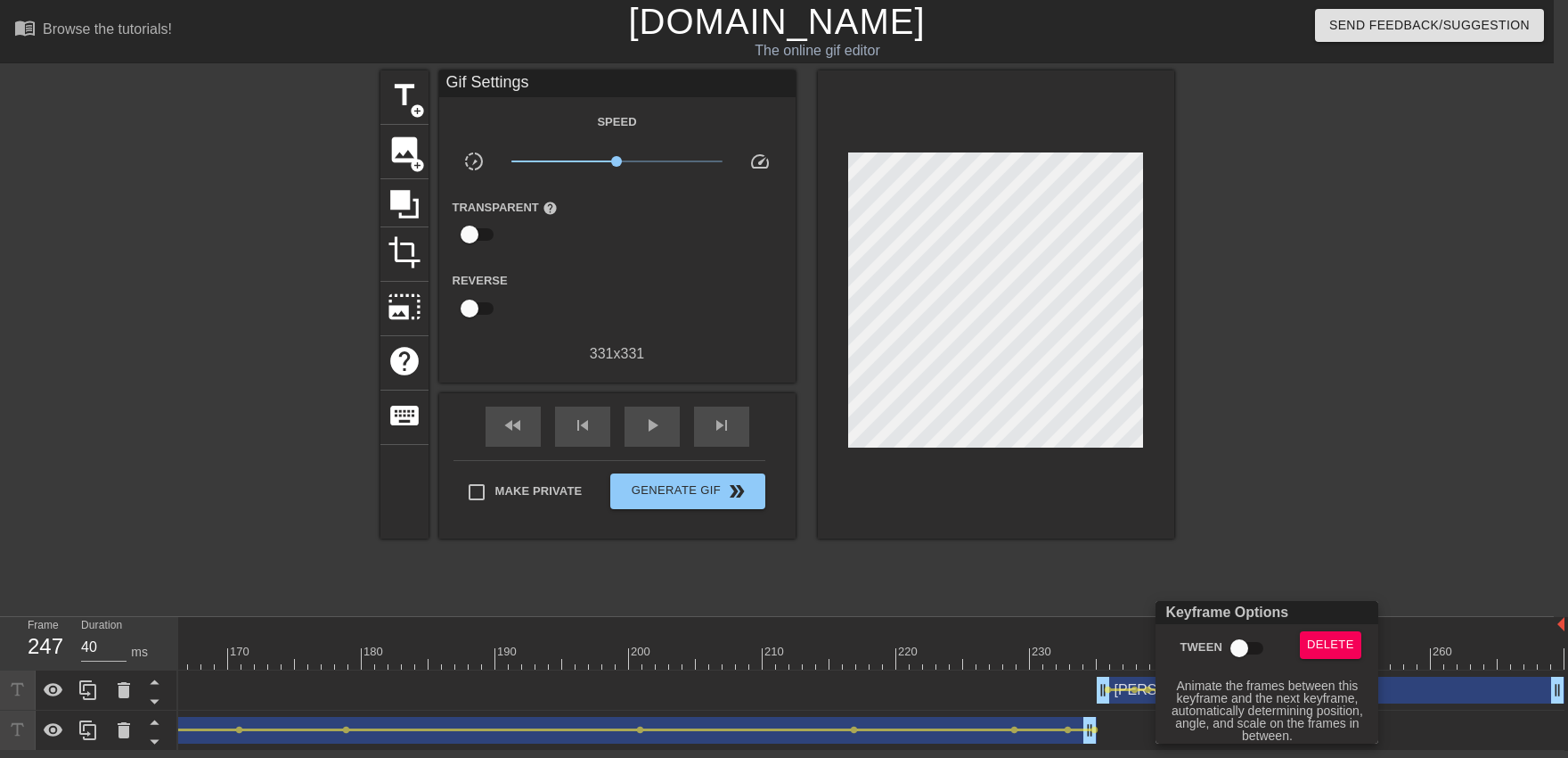
click at [1256, 645] on input "Tween" at bounding box center [1240, 647] width 102 height 34
checkbox input "true"
click at [1241, 545] on div at bounding box center [784, 379] width 1568 height 758
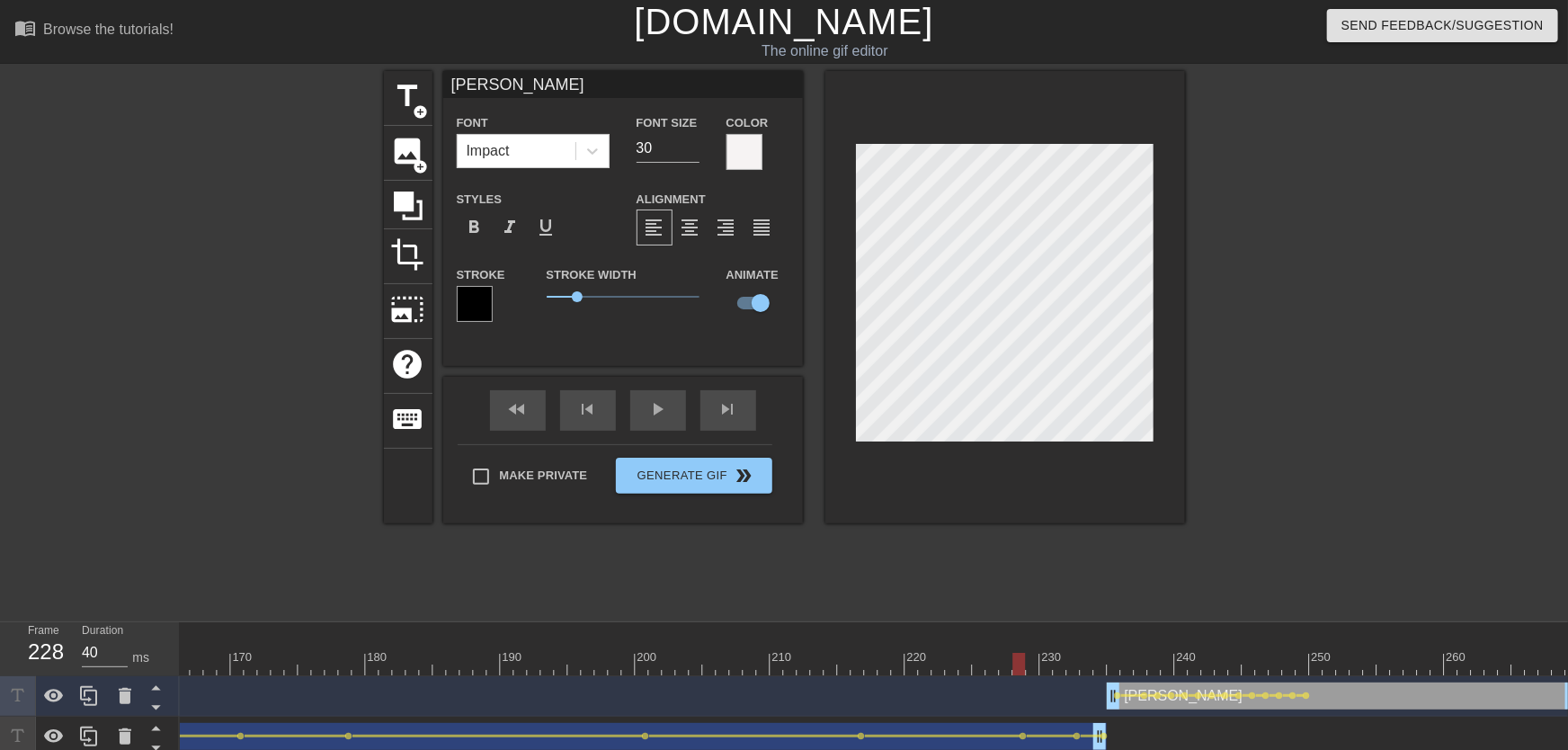
drag, startPoint x: 1080, startPoint y: 642, endPoint x: 962, endPoint y: 664, distance: 120.0
click at [641, 415] on div "play_arrow" at bounding box center [658, 410] width 55 height 40
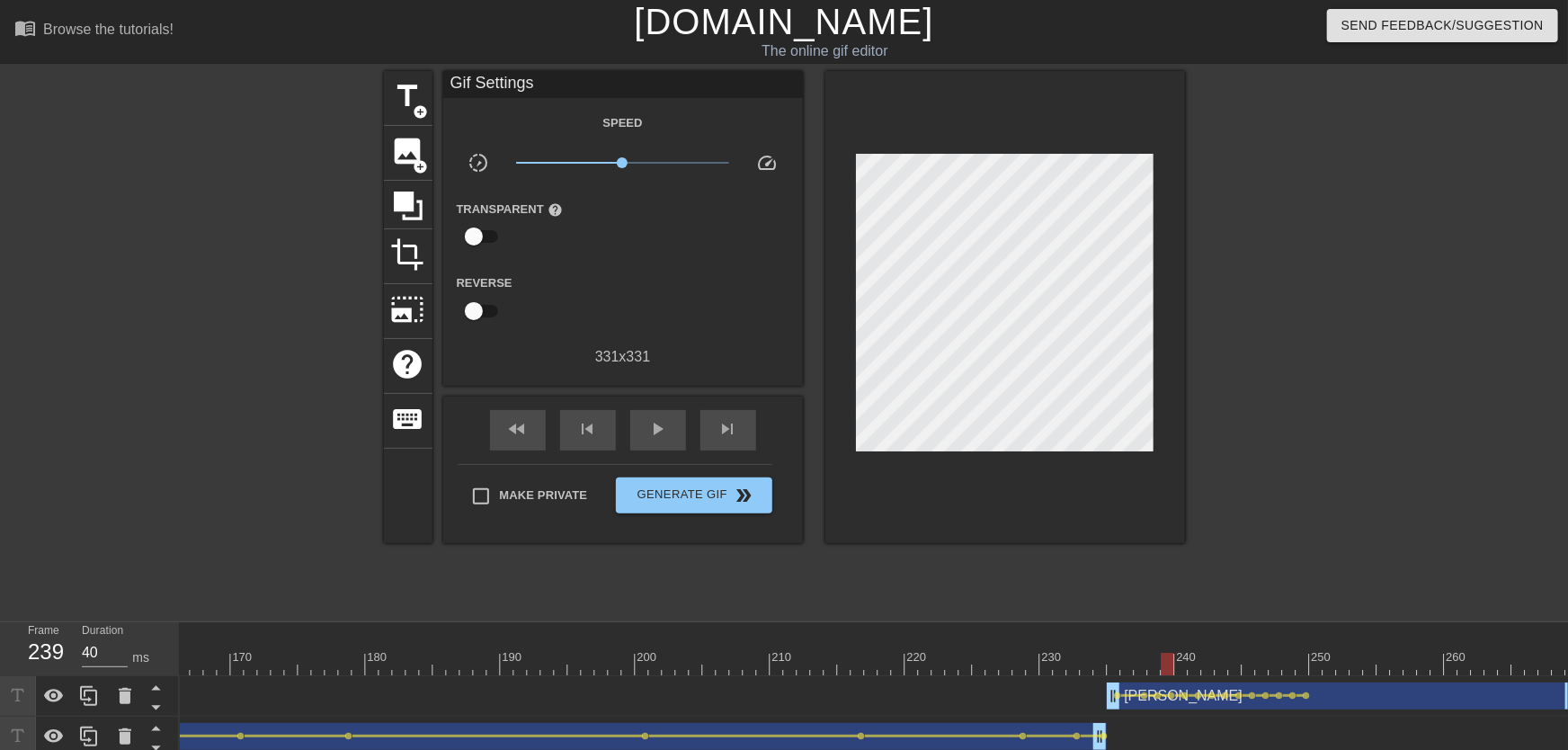
drag, startPoint x: 1113, startPoint y: 673, endPoint x: 1154, endPoint y: 666, distance: 41.6
drag, startPoint x: 1144, startPoint y: 661, endPoint x: 1035, endPoint y: 657, distance: 109.1
click at [1134, 665] on div at bounding box center [1140, 664] width 13 height 23
click at [664, 427] on span "play_arrow" at bounding box center [658, 429] width 22 height 22
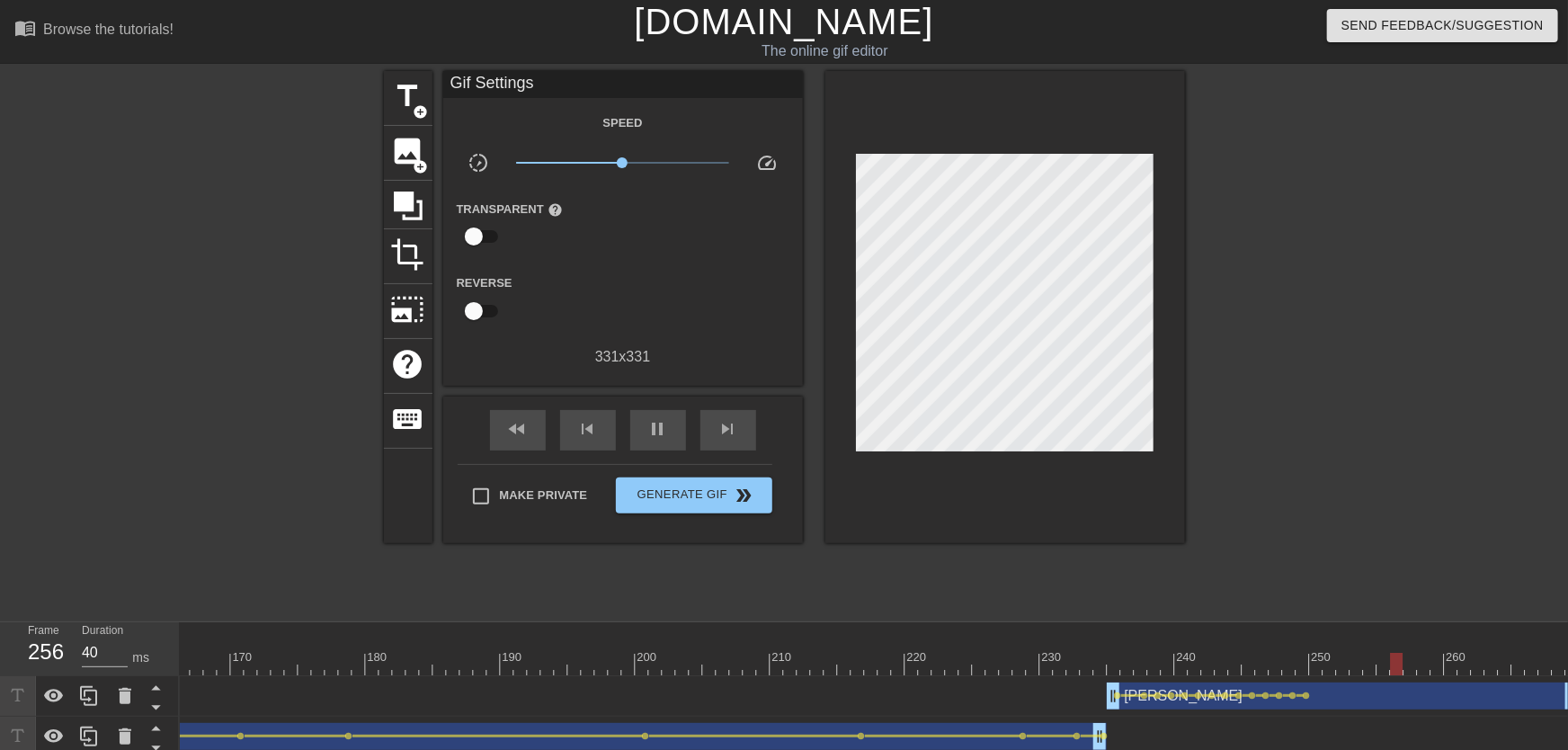
click at [645, 428] on div "play_arrow" at bounding box center [658, 430] width 55 height 40
drag, startPoint x: 1113, startPoint y: 650, endPoint x: 1162, endPoint y: 658, distance: 49.6
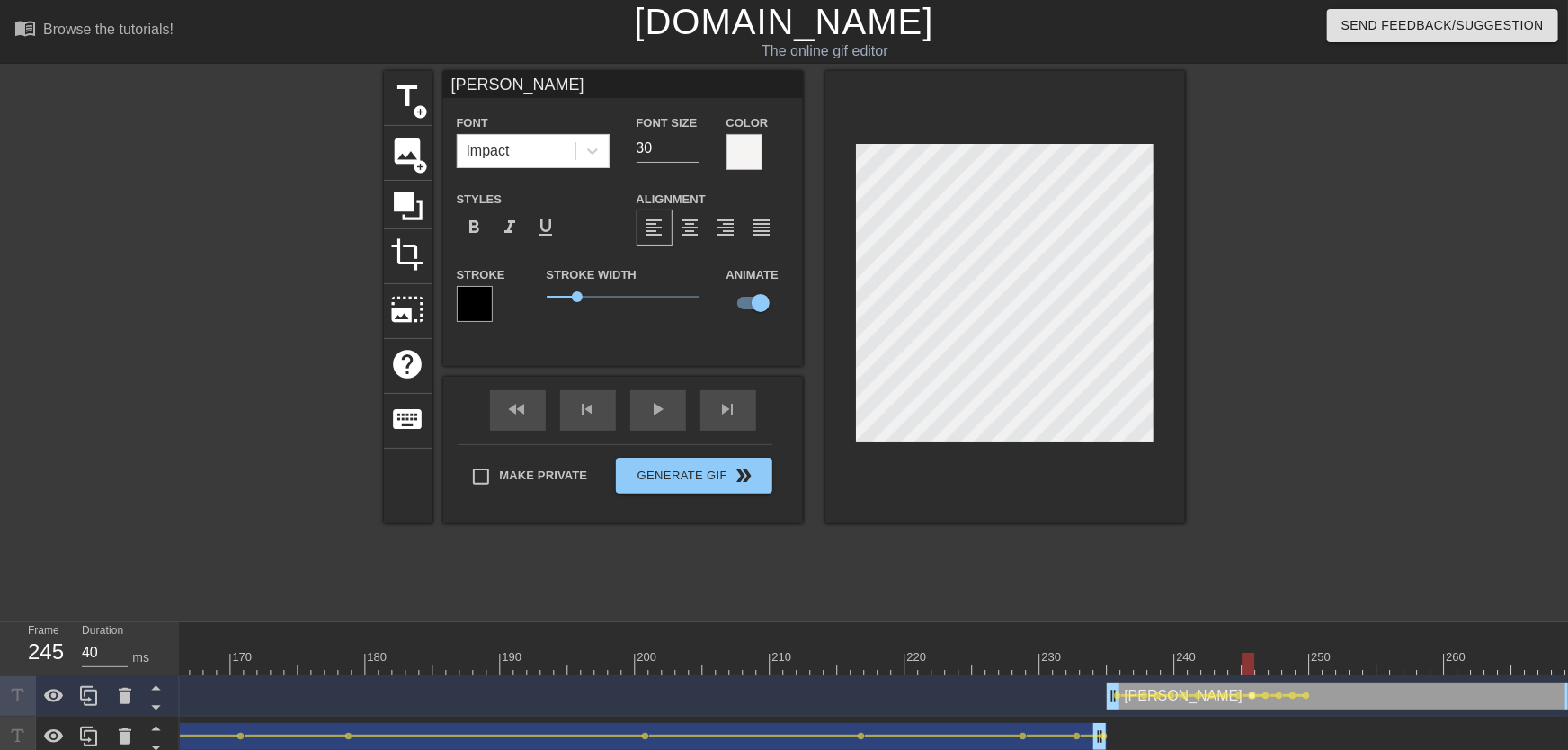
click at [1252, 695] on span "lens" at bounding box center [1253, 696] width 8 height 8
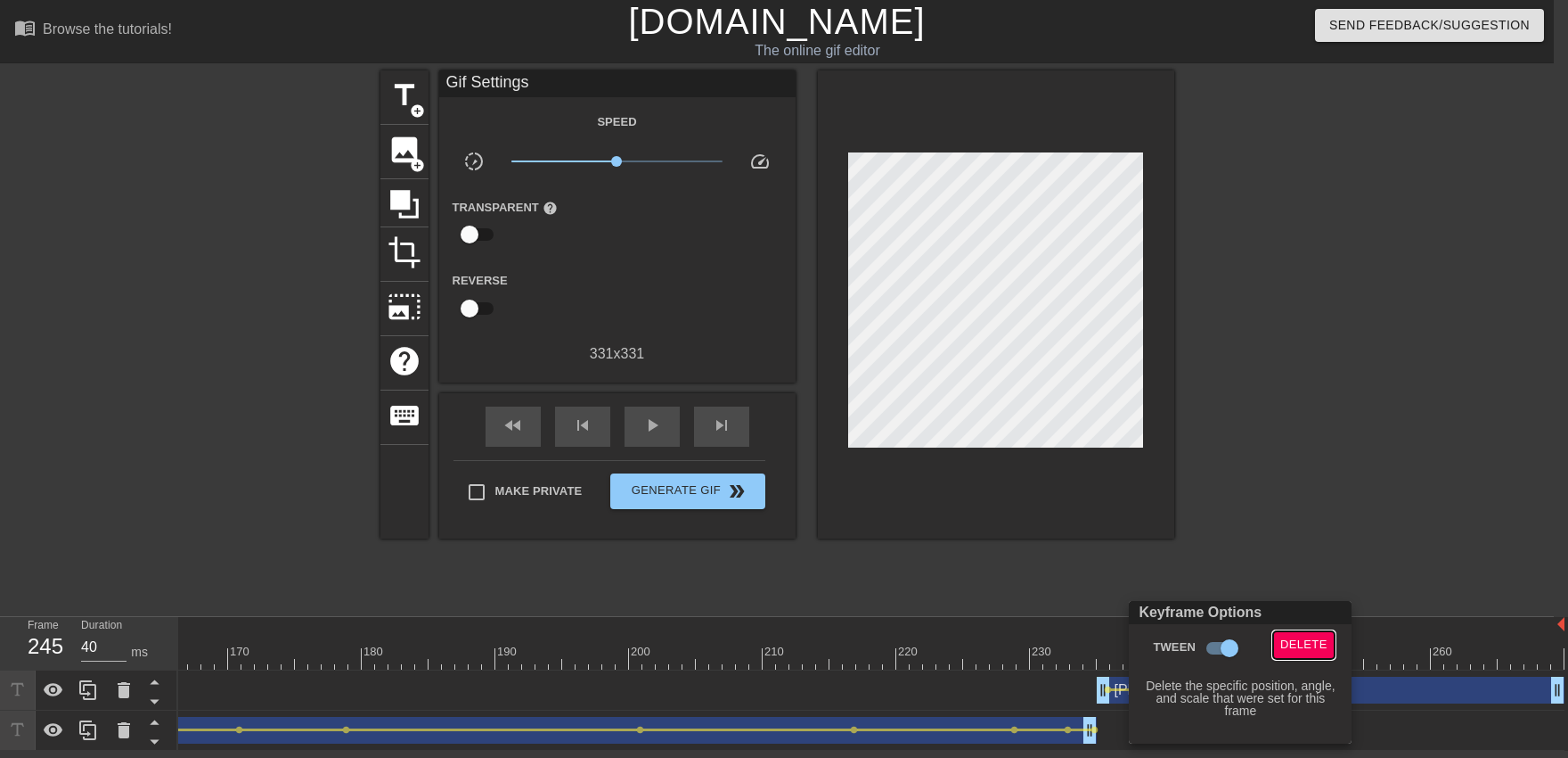
click at [1293, 653] on span "Delete" at bounding box center [1303, 645] width 47 height 21
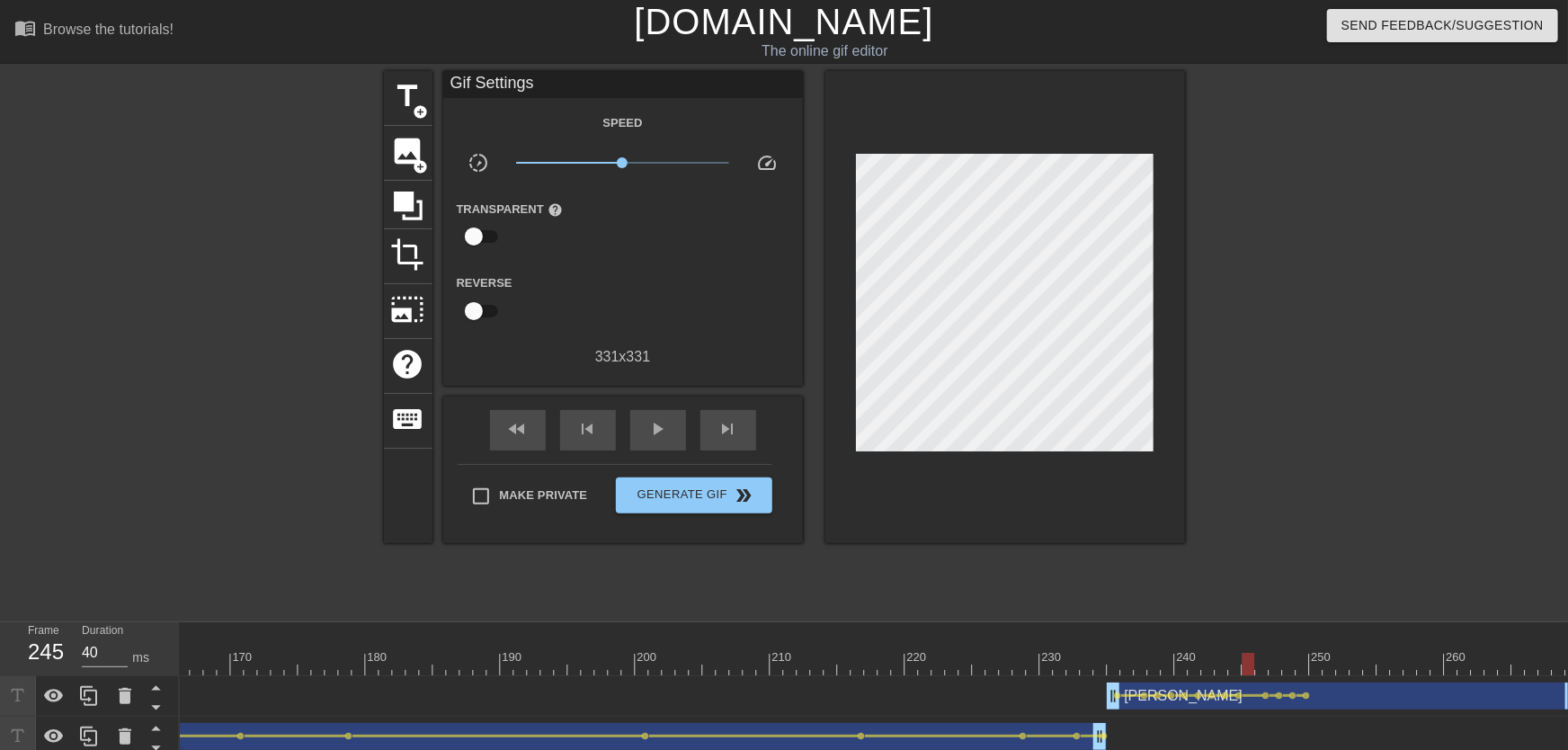
click at [1291, 696] on span "lens" at bounding box center [1294, 696] width 8 height 8
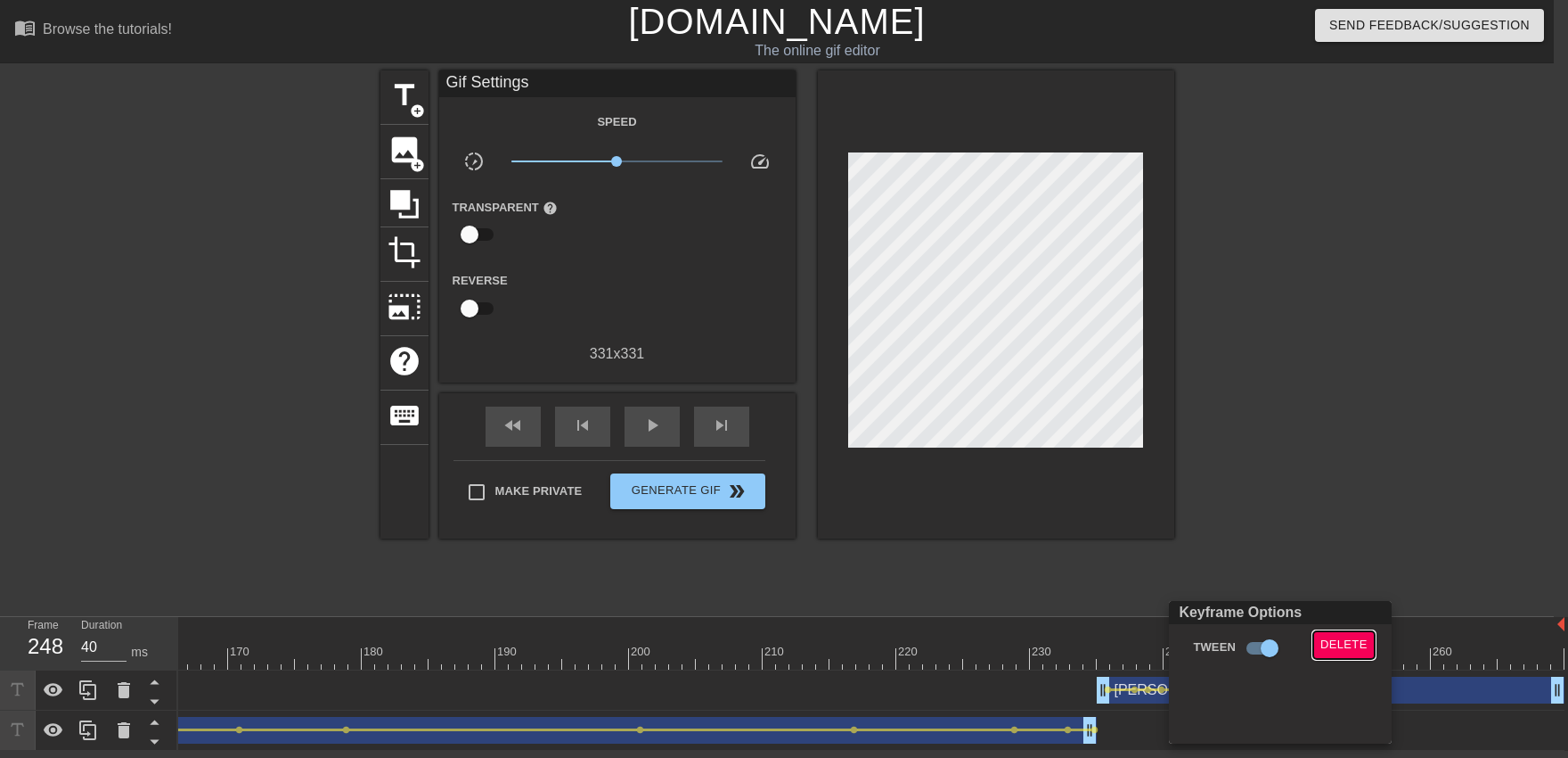
click at [1319, 650] on button "Delete" at bounding box center [1343, 645] width 62 height 27
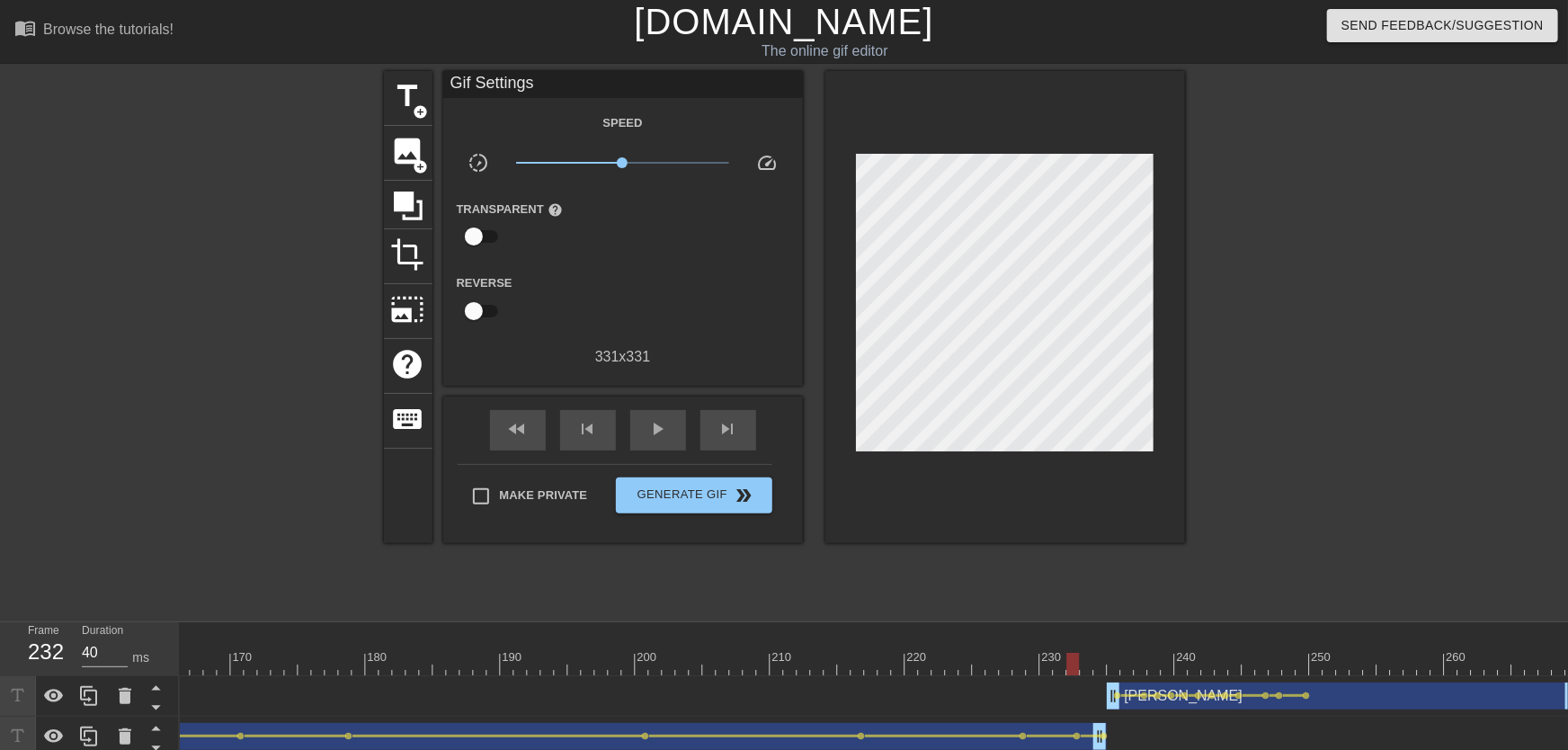
drag, startPoint x: 1277, startPoint y: 658, endPoint x: 1070, endPoint y: 668, distance: 207.2
click at [1070, 668] on div at bounding box center [1073, 664] width 13 height 23
click at [661, 444] on div "play_arrow" at bounding box center [658, 430] width 55 height 40
drag, startPoint x: 1111, startPoint y: 658, endPoint x: 1005, endPoint y: 653, distance: 106.1
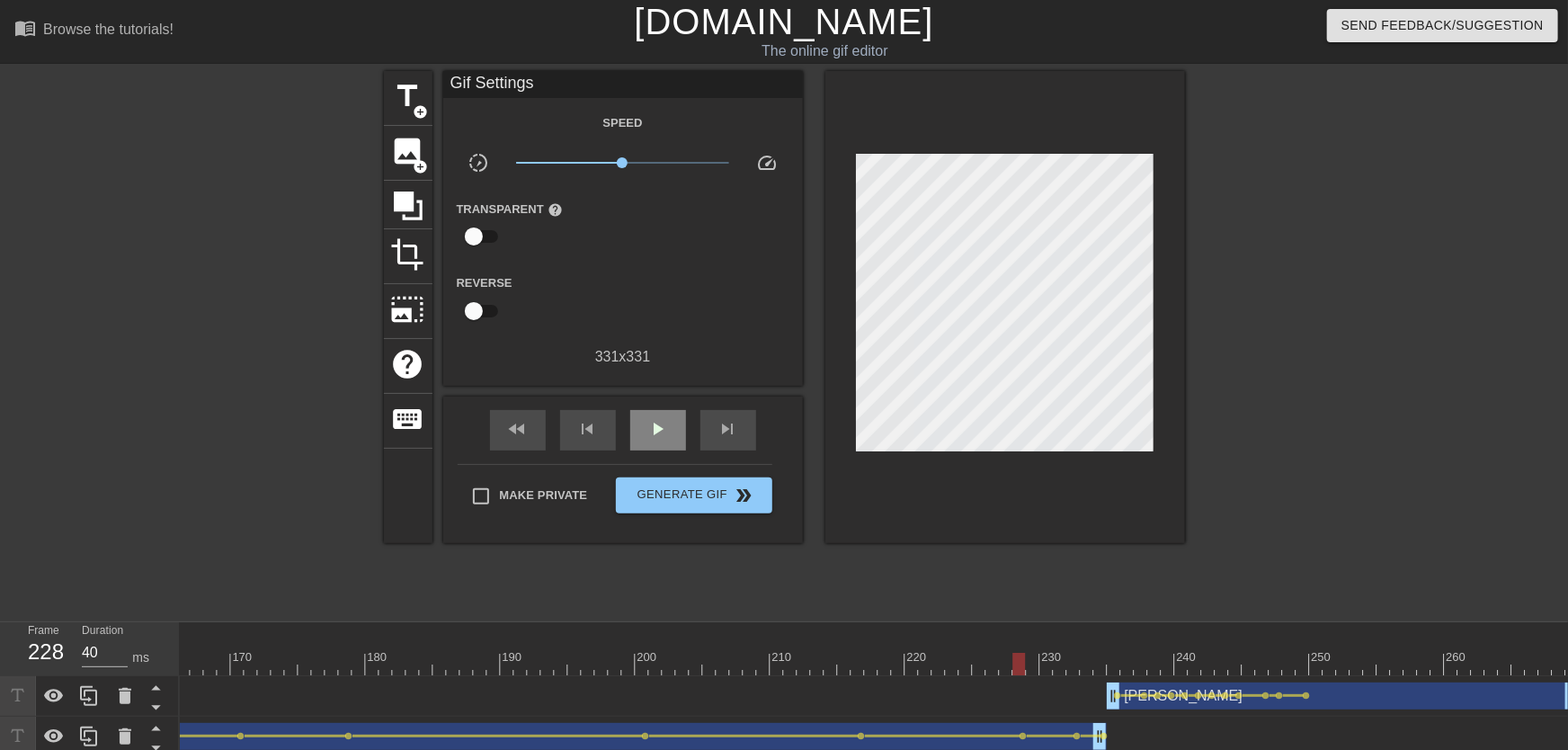
click at [667, 441] on div "play_arrow" at bounding box center [658, 430] width 55 height 40
click at [667, 441] on div "pause" at bounding box center [658, 430] width 55 height 40
click at [667, 441] on div "play_arrow" at bounding box center [658, 430] width 55 height 40
click at [666, 441] on div "pause" at bounding box center [658, 430] width 55 height 40
click at [666, 440] on span "play_arrow" at bounding box center [658, 429] width 22 height 22
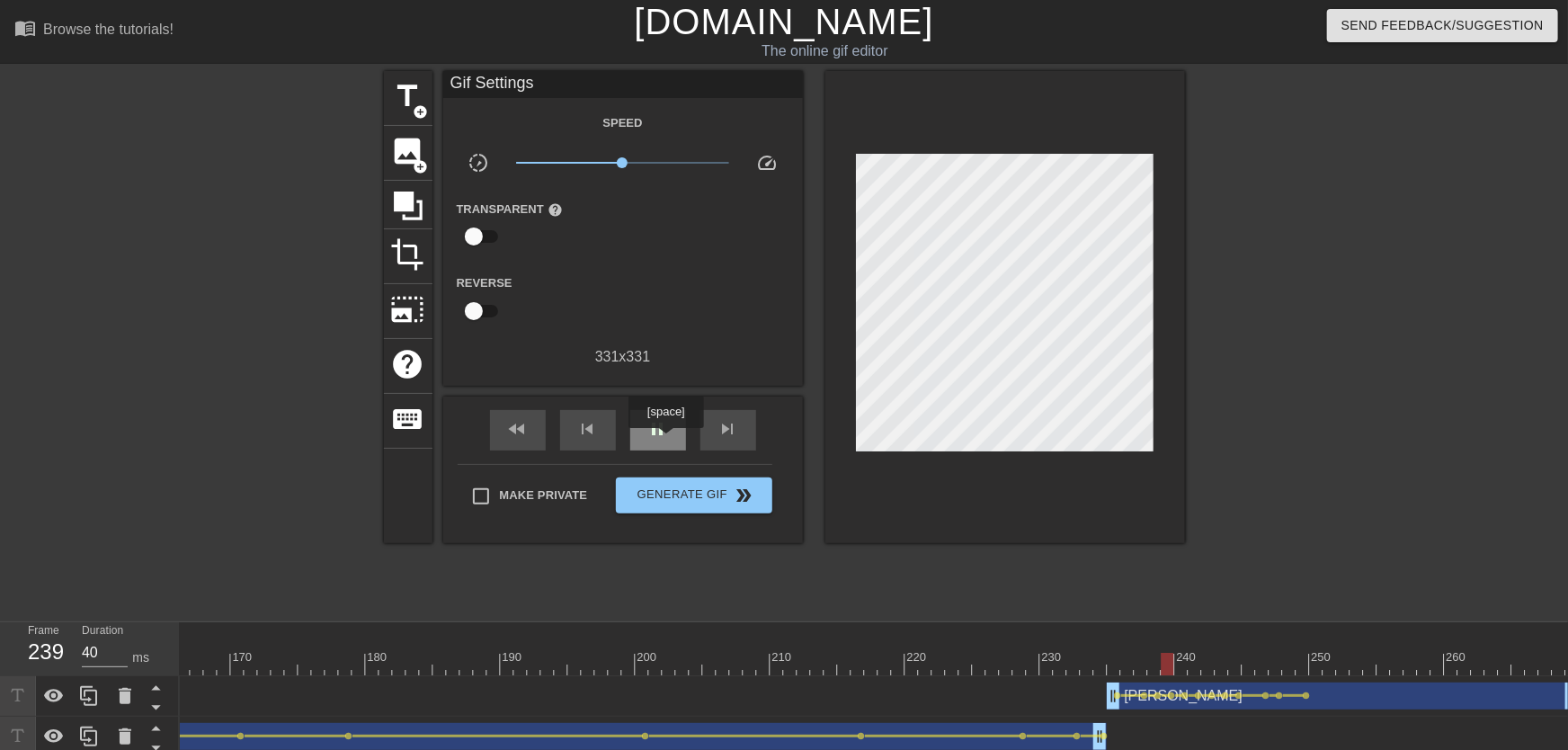
click at [665, 440] on span "pause" at bounding box center [658, 429] width 22 height 22
drag, startPoint x: 1103, startPoint y: 637, endPoint x: 1162, endPoint y: 655, distance: 61.7
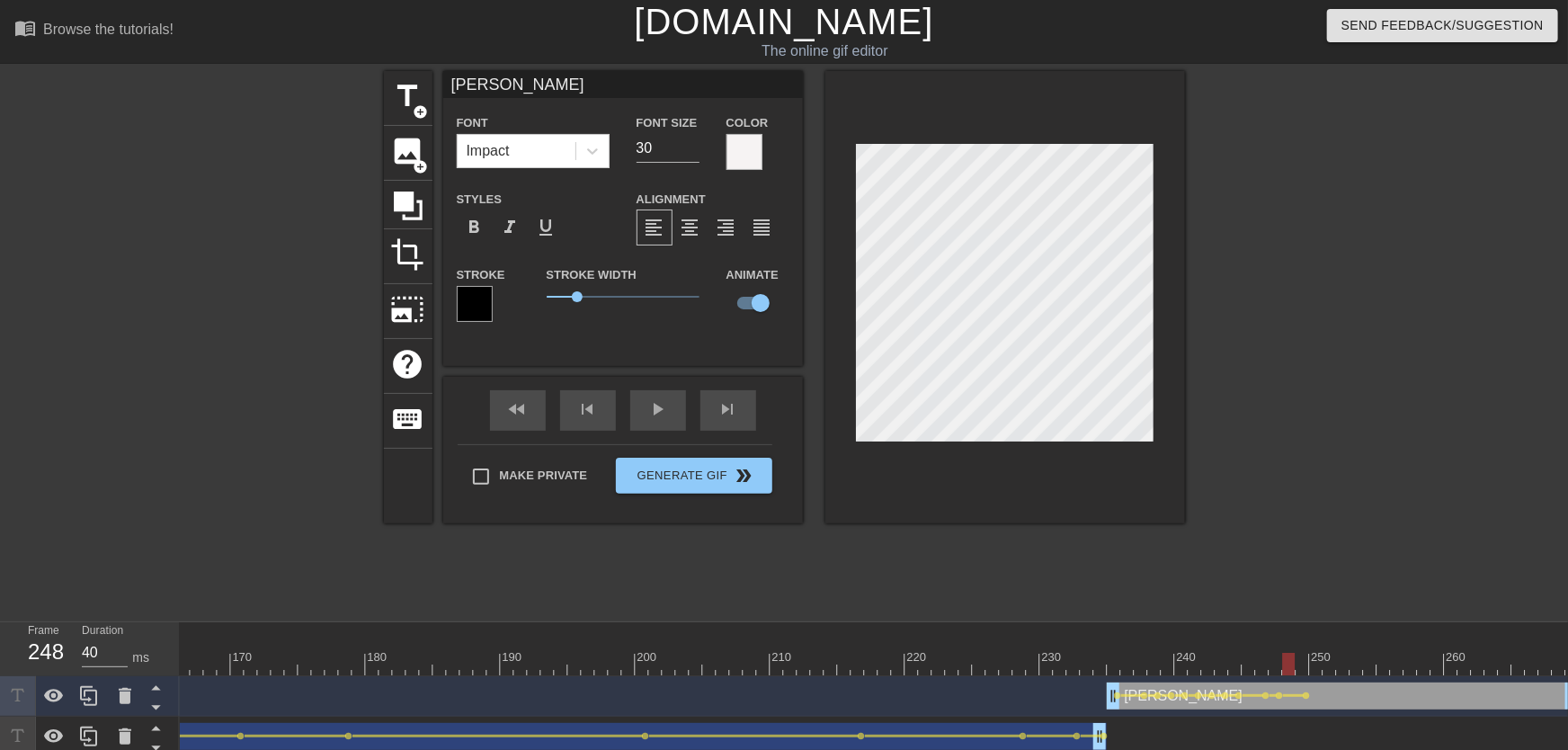
drag, startPoint x: 1168, startPoint y: 657, endPoint x: 1293, endPoint y: 662, distance: 125.1
click at [1293, 662] on div at bounding box center [1288, 664] width 13 height 23
drag, startPoint x: 1295, startPoint y: 665, endPoint x: 1157, endPoint y: 652, distance: 138.6
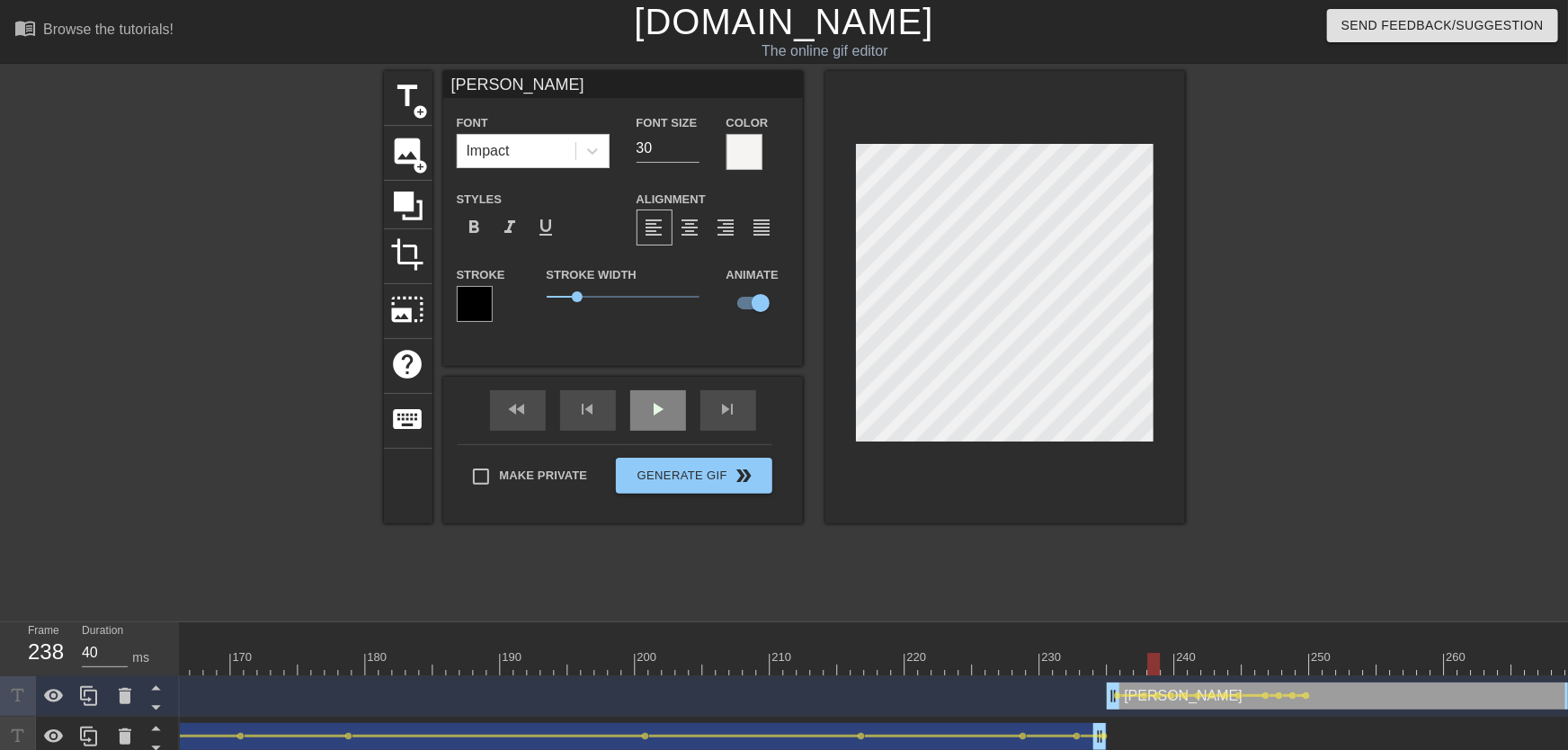
click at [670, 428] on div "play_arrow" at bounding box center [658, 410] width 55 height 40
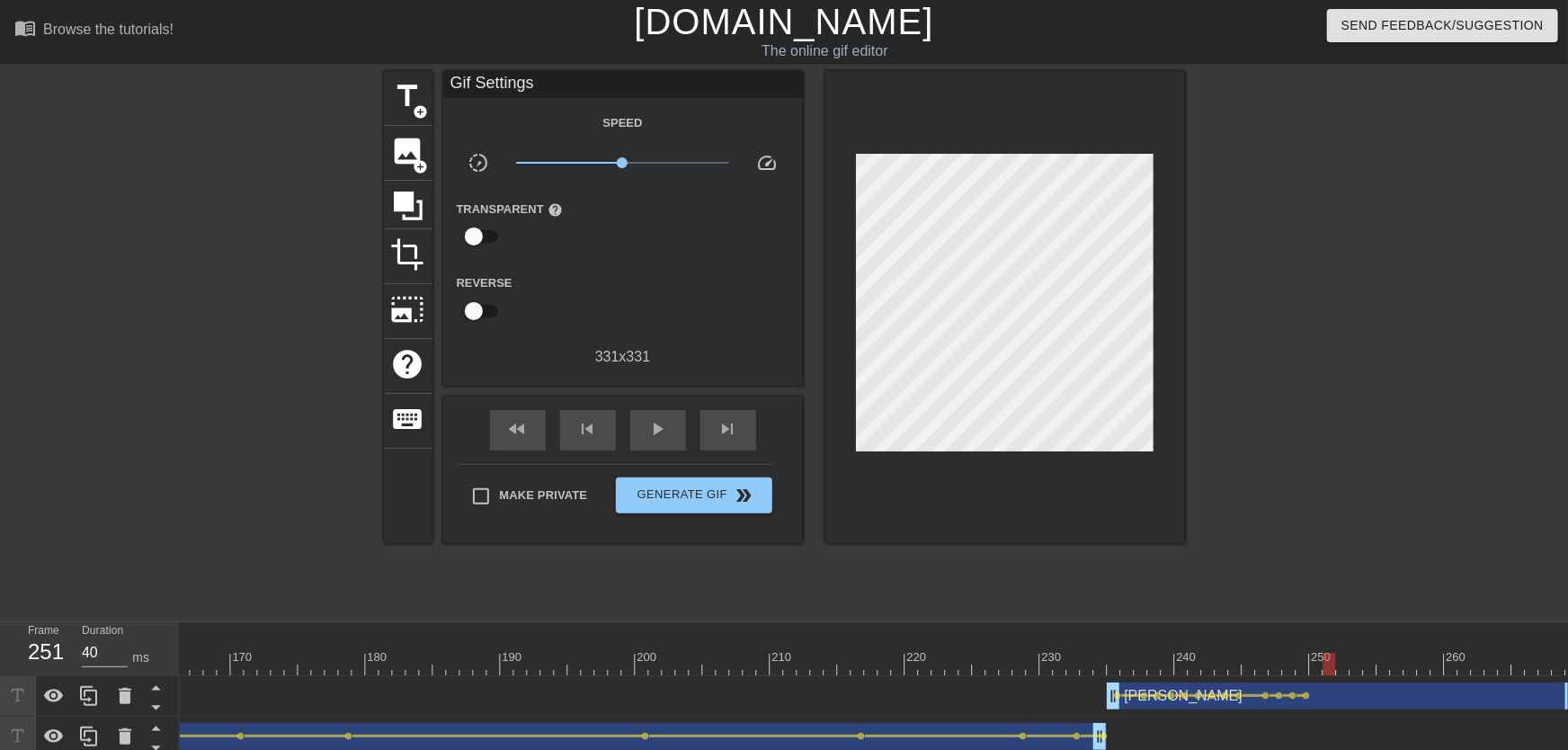
drag, startPoint x: 1248, startPoint y: 668, endPoint x: 1325, endPoint y: 666, distance: 77.0
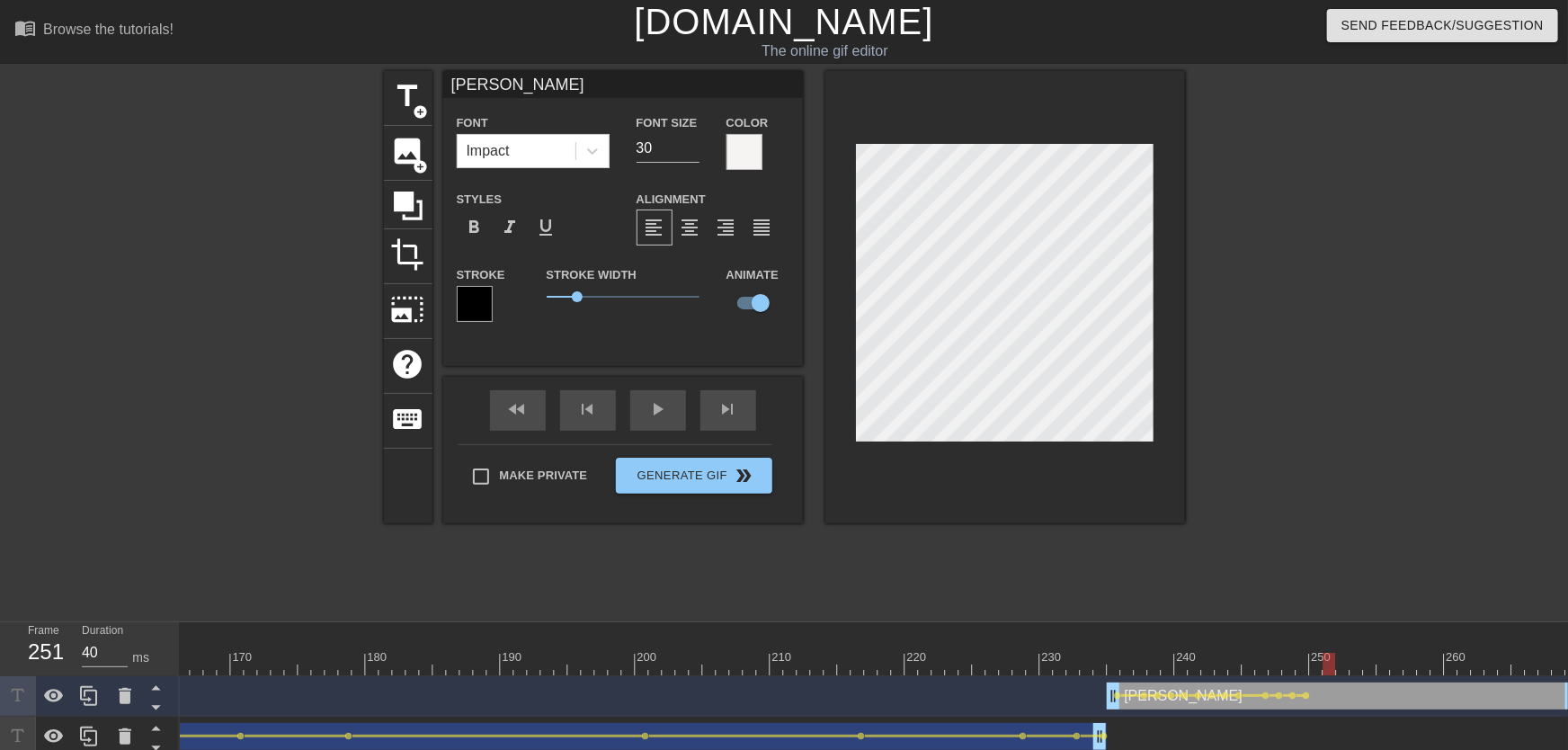
click at [1334, 668] on div at bounding box center [1328, 664] width 13 height 23
click at [1305, 694] on span "lens" at bounding box center [1307, 696] width 8 height 8
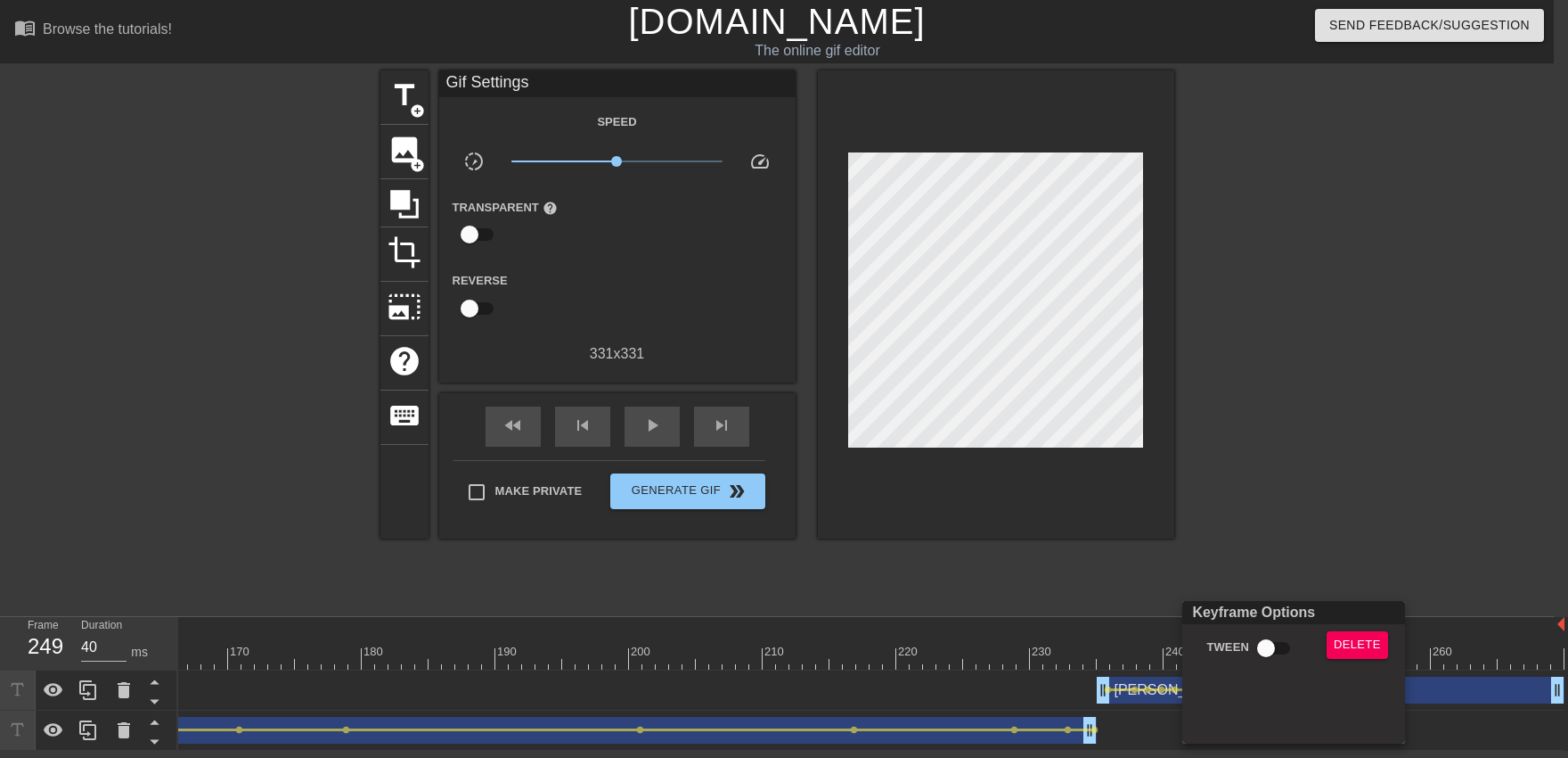
click at [1287, 665] on div "Tween" at bounding box center [1246, 651] width 135 height 41
click at [1277, 631] on div "Keyframe Options Tween Delete" at bounding box center [1293, 672] width 223 height 143
click at [1274, 626] on div "Keyframe Options Tween Delete [ Hover for explanation ]" at bounding box center [1293, 672] width 223 height 143
click at [1278, 643] on input "Tween" at bounding box center [1266, 647] width 102 height 34
checkbox input "true"
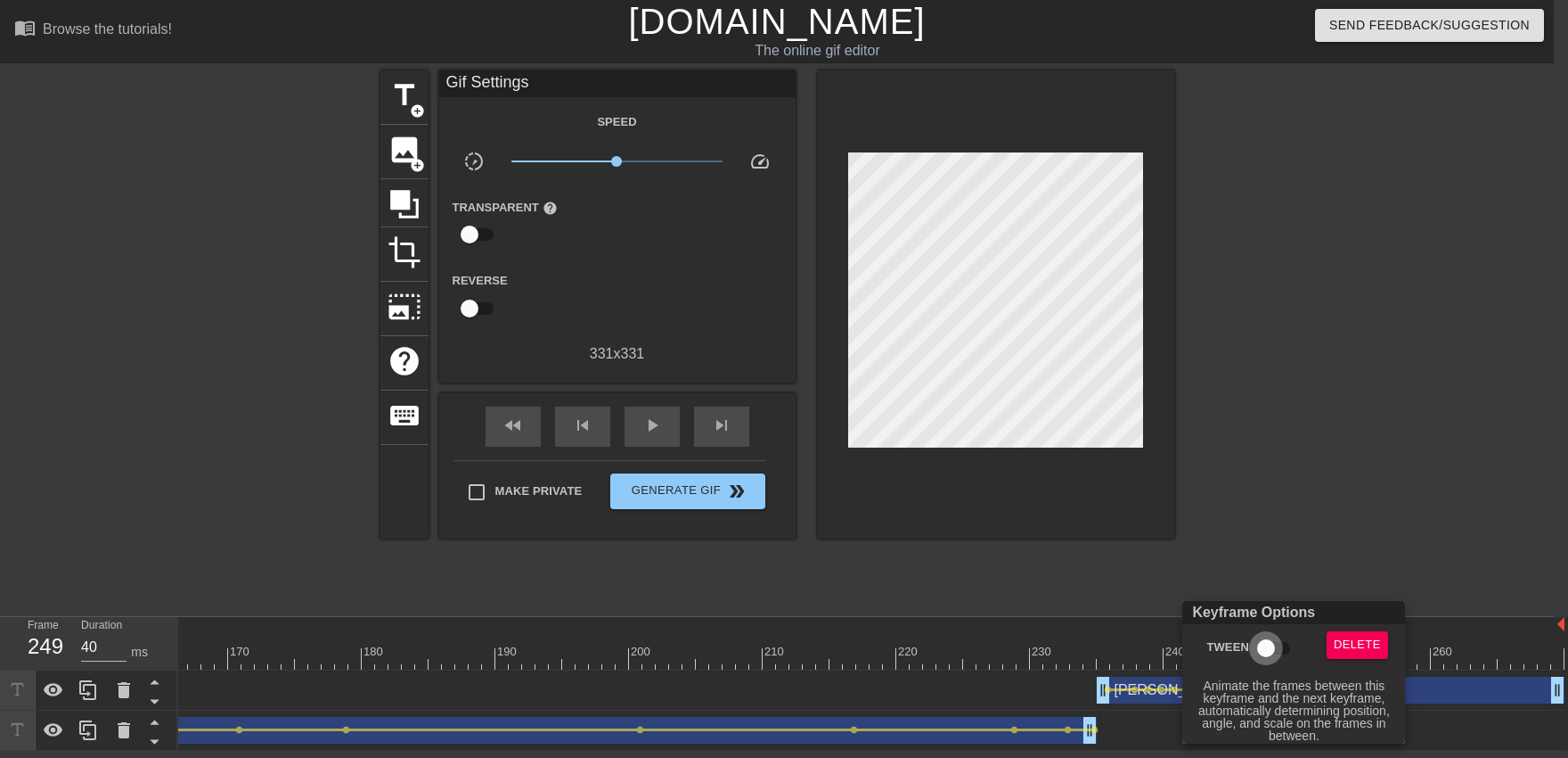
click at [1281, 526] on div at bounding box center [784, 379] width 1568 height 758
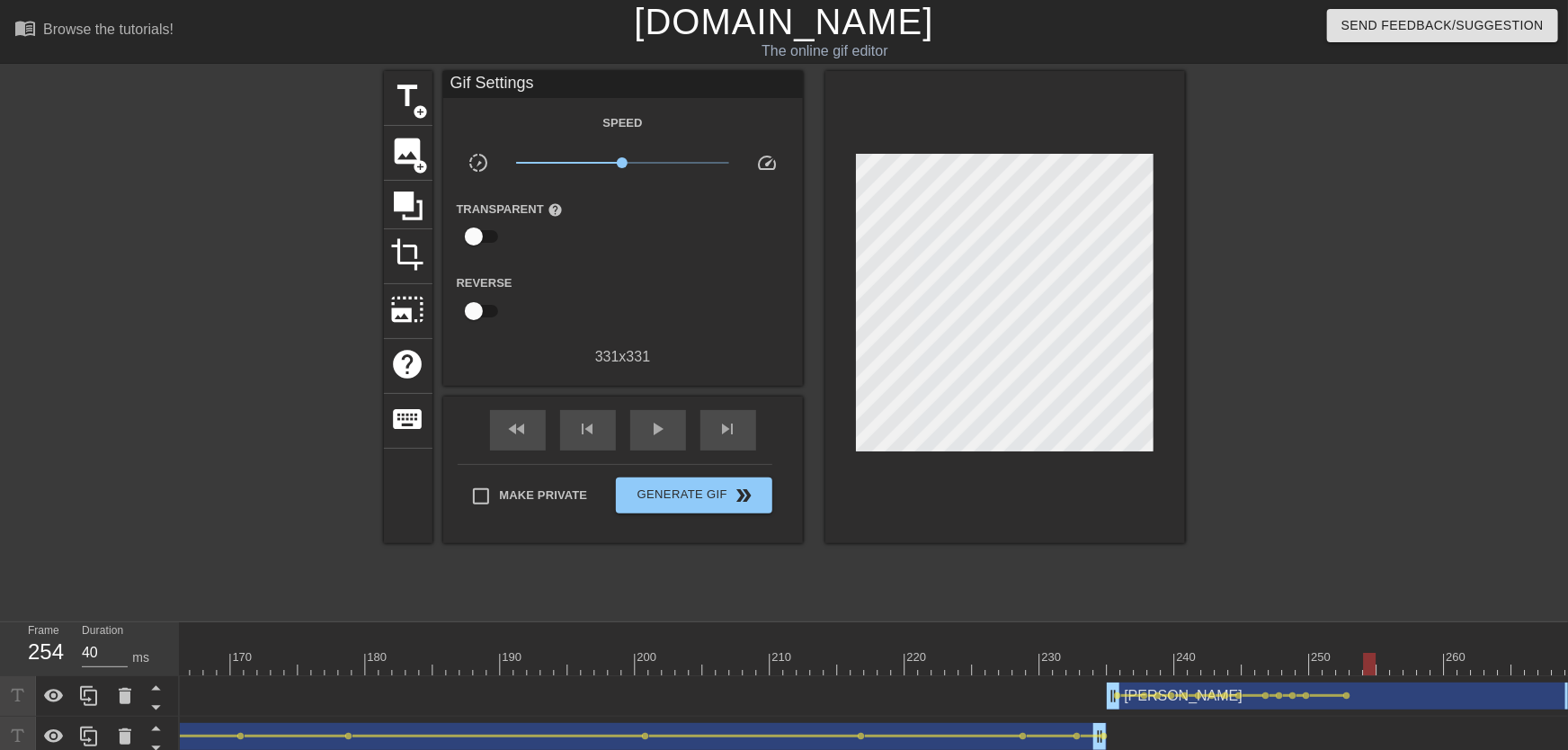
drag, startPoint x: 1313, startPoint y: 667, endPoint x: 1374, endPoint y: 664, distance: 61.1
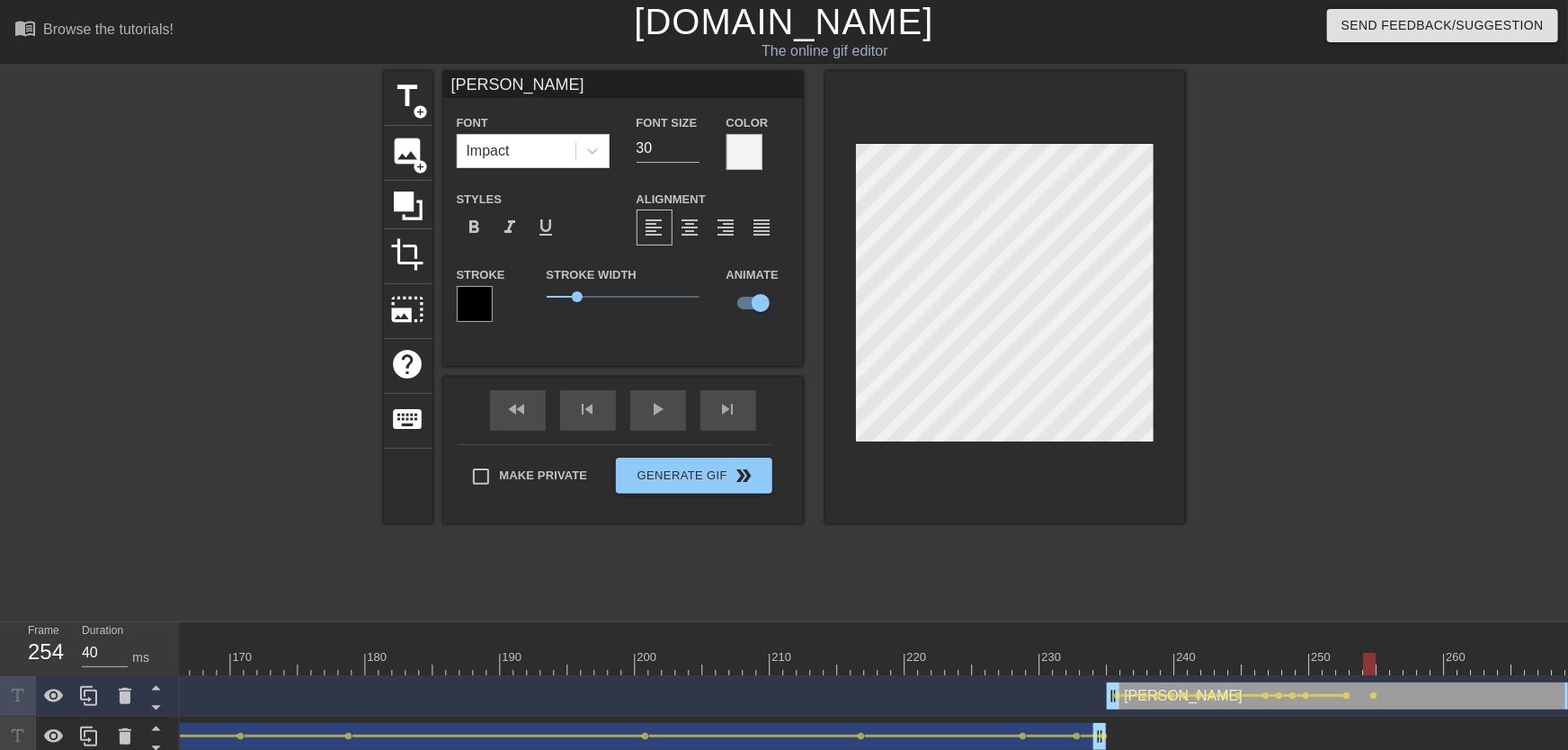
click at [1351, 698] on div "[PERSON_NAME] drag_handle drag_handle" at bounding box center [1343, 696] width 472 height 27
click at [1351, 698] on span "lens" at bounding box center [1347, 696] width 8 height 8
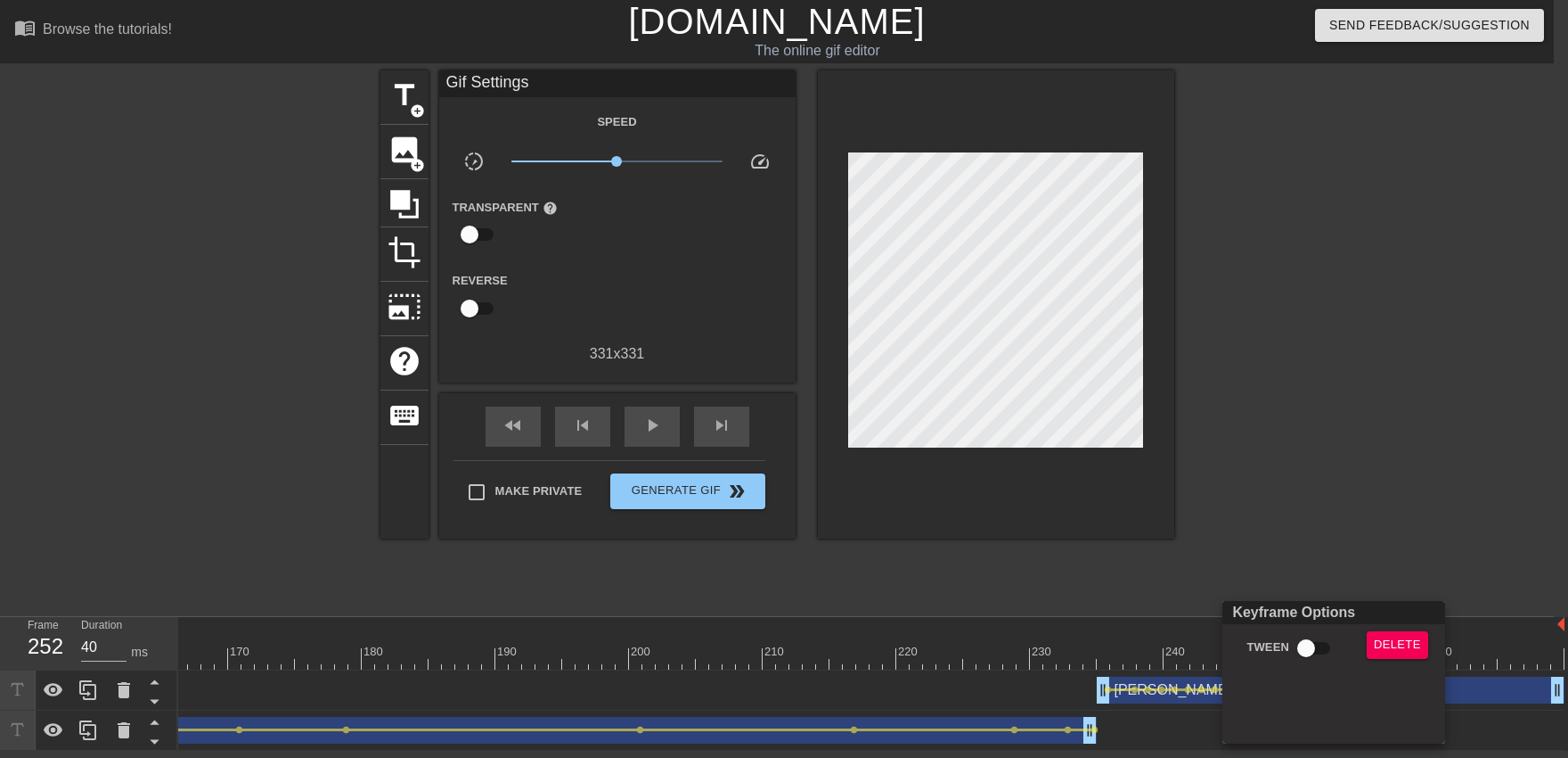
click at [1310, 639] on input "Tween" at bounding box center [1306, 647] width 102 height 34
checkbox input "true"
drag, startPoint x: 1272, startPoint y: 525, endPoint x: 1268, endPoint y: 515, distance: 10.8
click at [1272, 523] on div at bounding box center [784, 379] width 1568 height 758
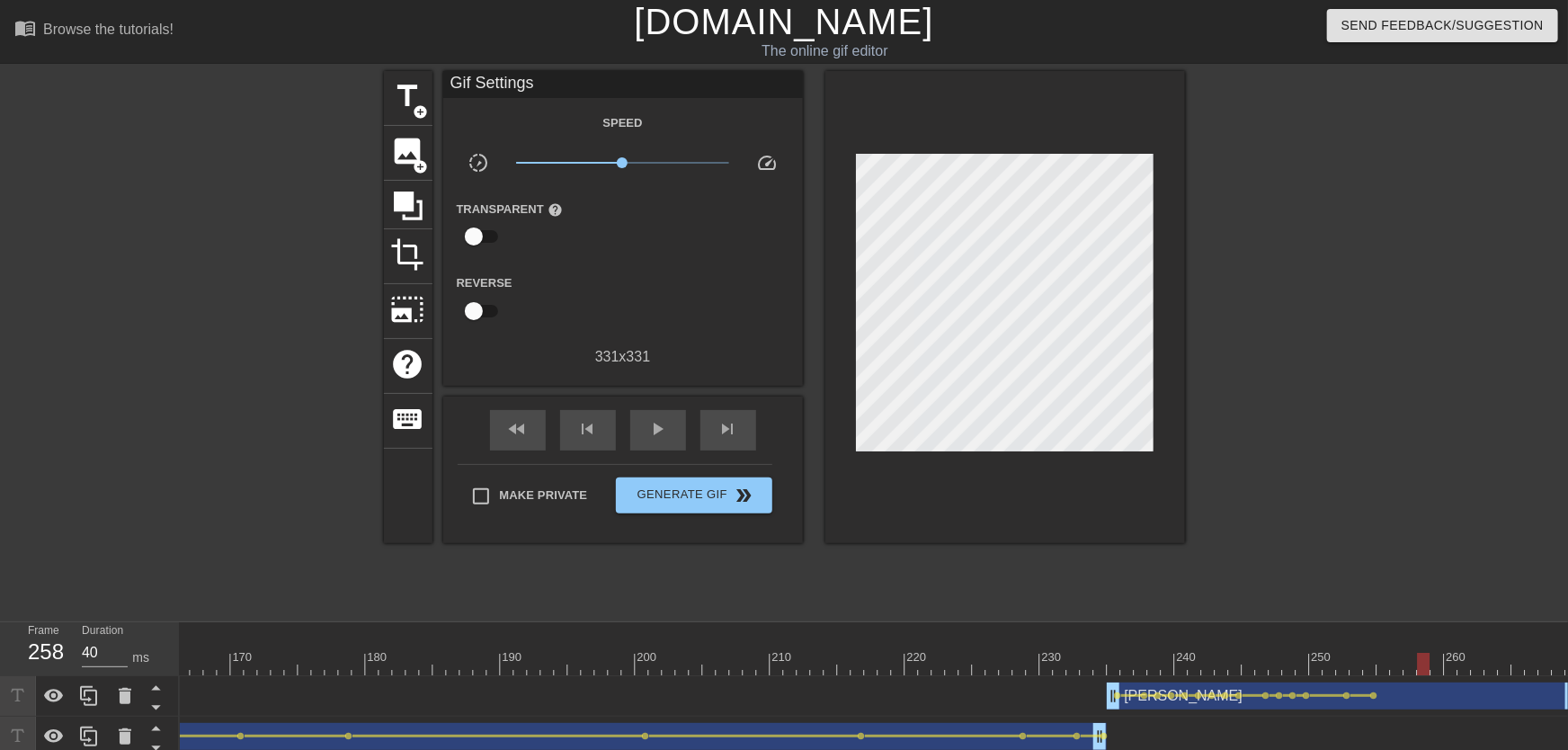
drag, startPoint x: 1363, startPoint y: 662, endPoint x: 1426, endPoint y: 660, distance: 63.0
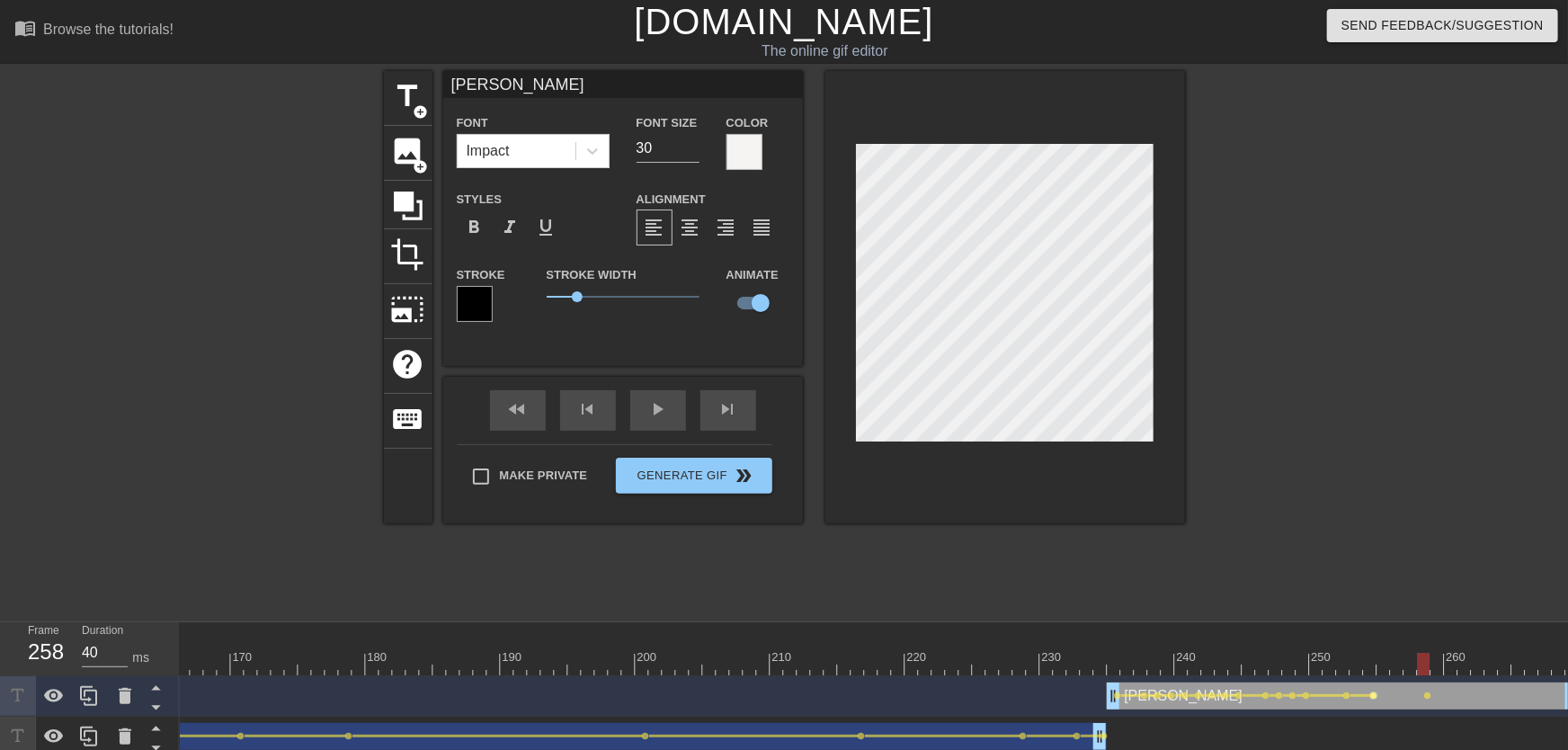
click at [1377, 693] on span "lens" at bounding box center [1375, 696] width 8 height 8
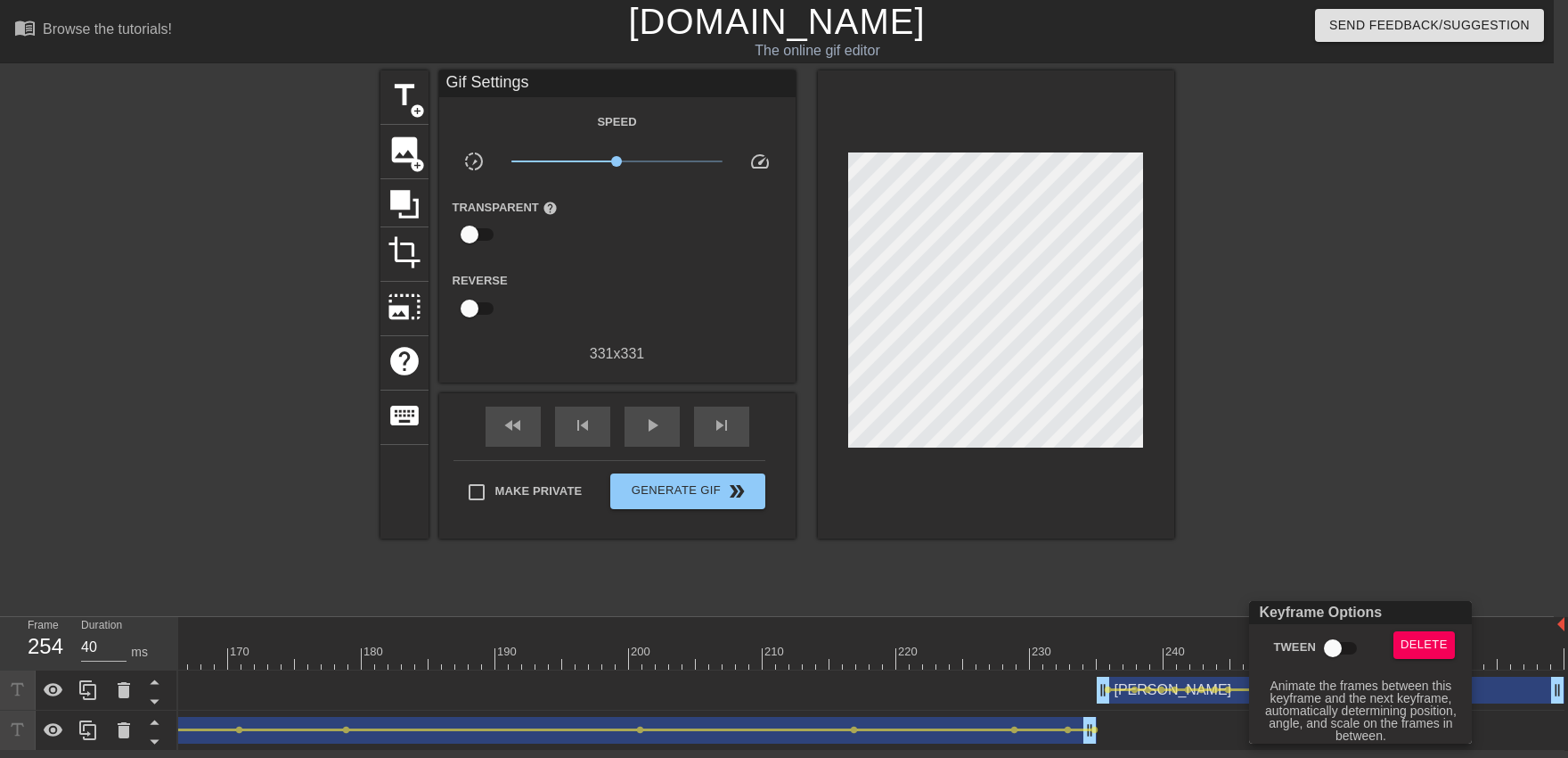
click at [1341, 657] on input "Tween" at bounding box center [1332, 647] width 102 height 34
checkbox input "true"
click at [1311, 520] on div at bounding box center [784, 379] width 1568 height 758
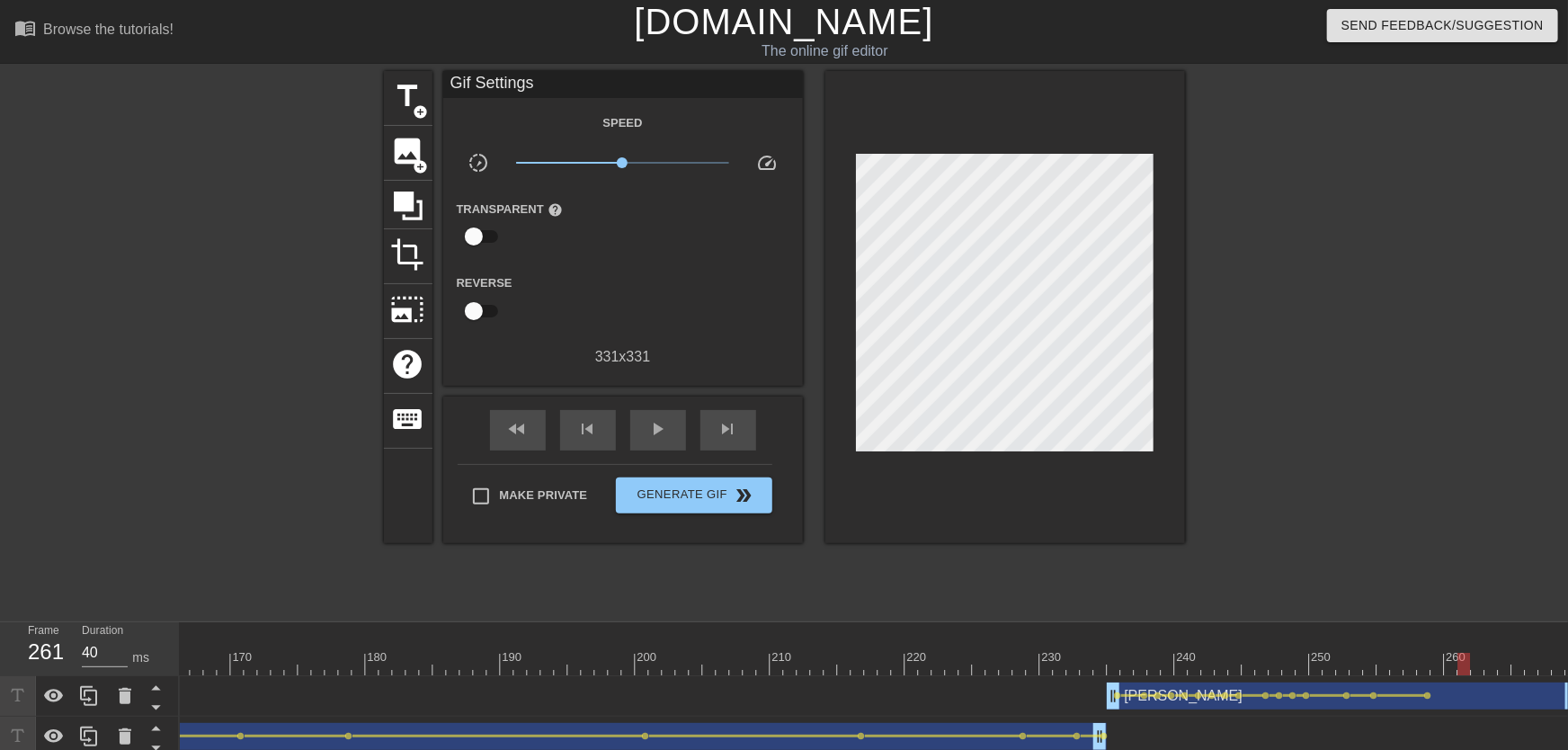
drag, startPoint x: 1390, startPoint y: 668, endPoint x: 1469, endPoint y: 674, distance: 79.2
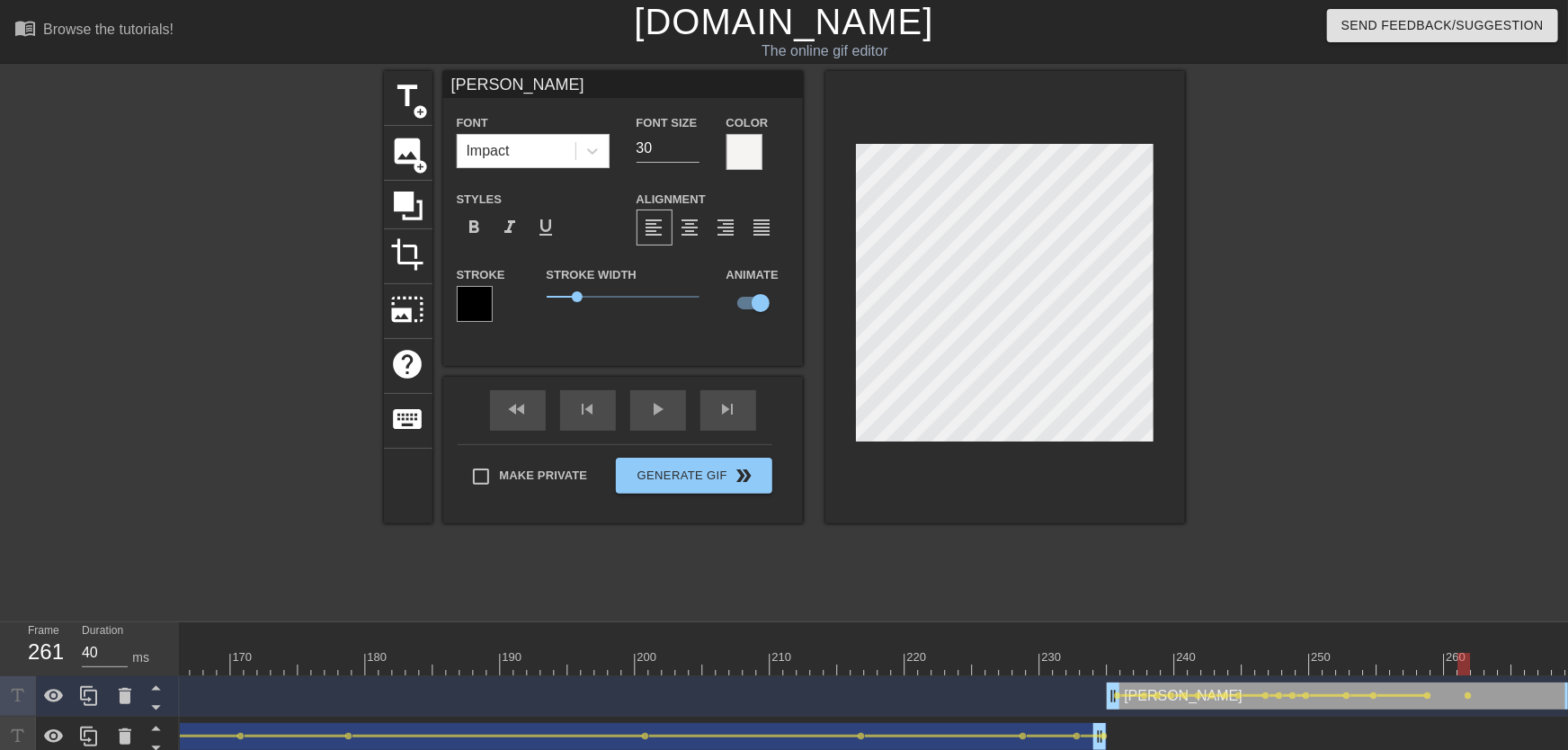
click at [1432, 701] on div "[PERSON_NAME] drag_handle drag_handle" at bounding box center [1343, 696] width 472 height 27
click at [1431, 698] on span "lens" at bounding box center [1428, 696] width 8 height 8
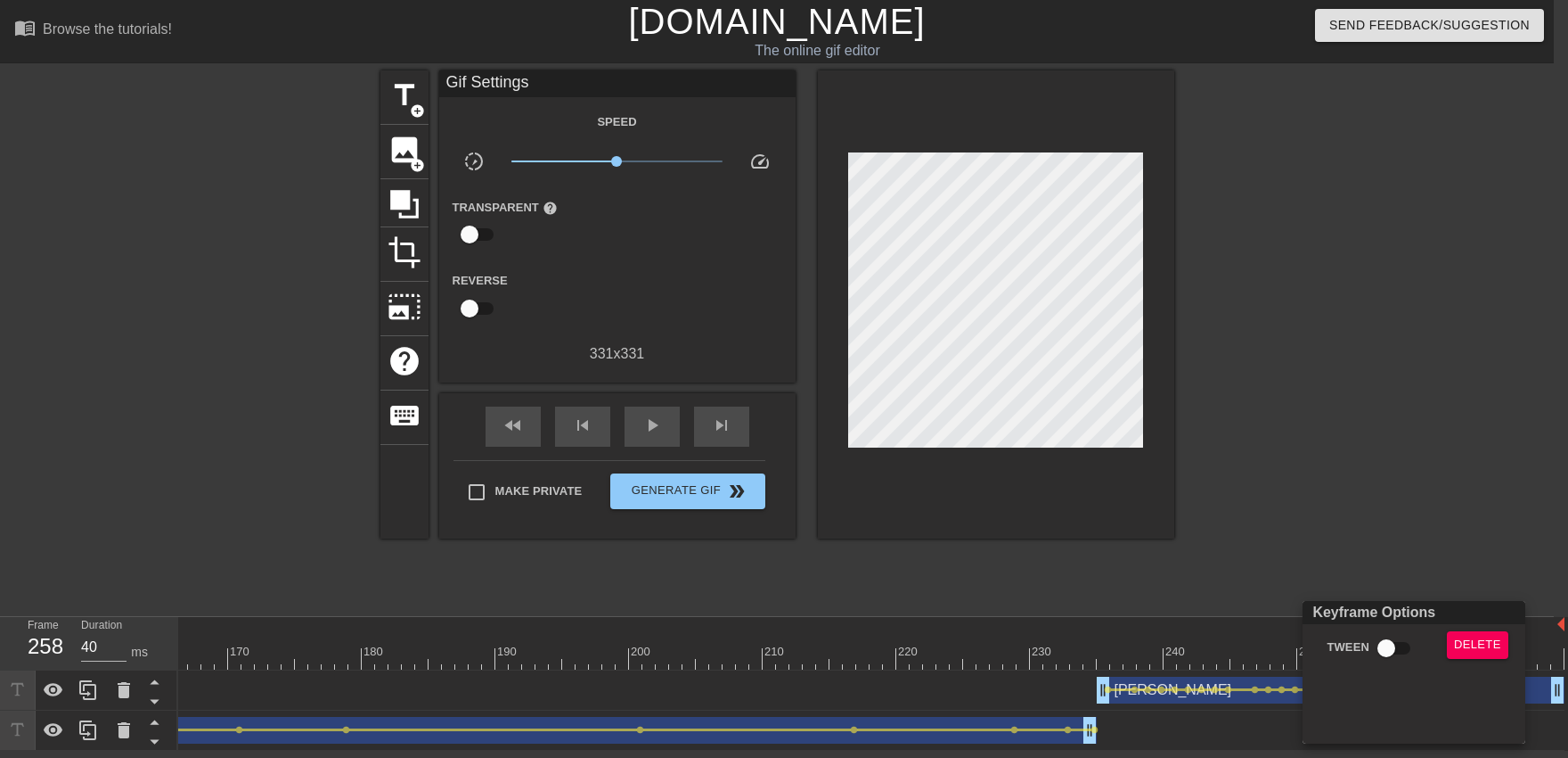
click at [1395, 654] on input "Tween" at bounding box center [1386, 647] width 102 height 34
checkbox input "true"
click at [1360, 506] on div at bounding box center [784, 379] width 1568 height 758
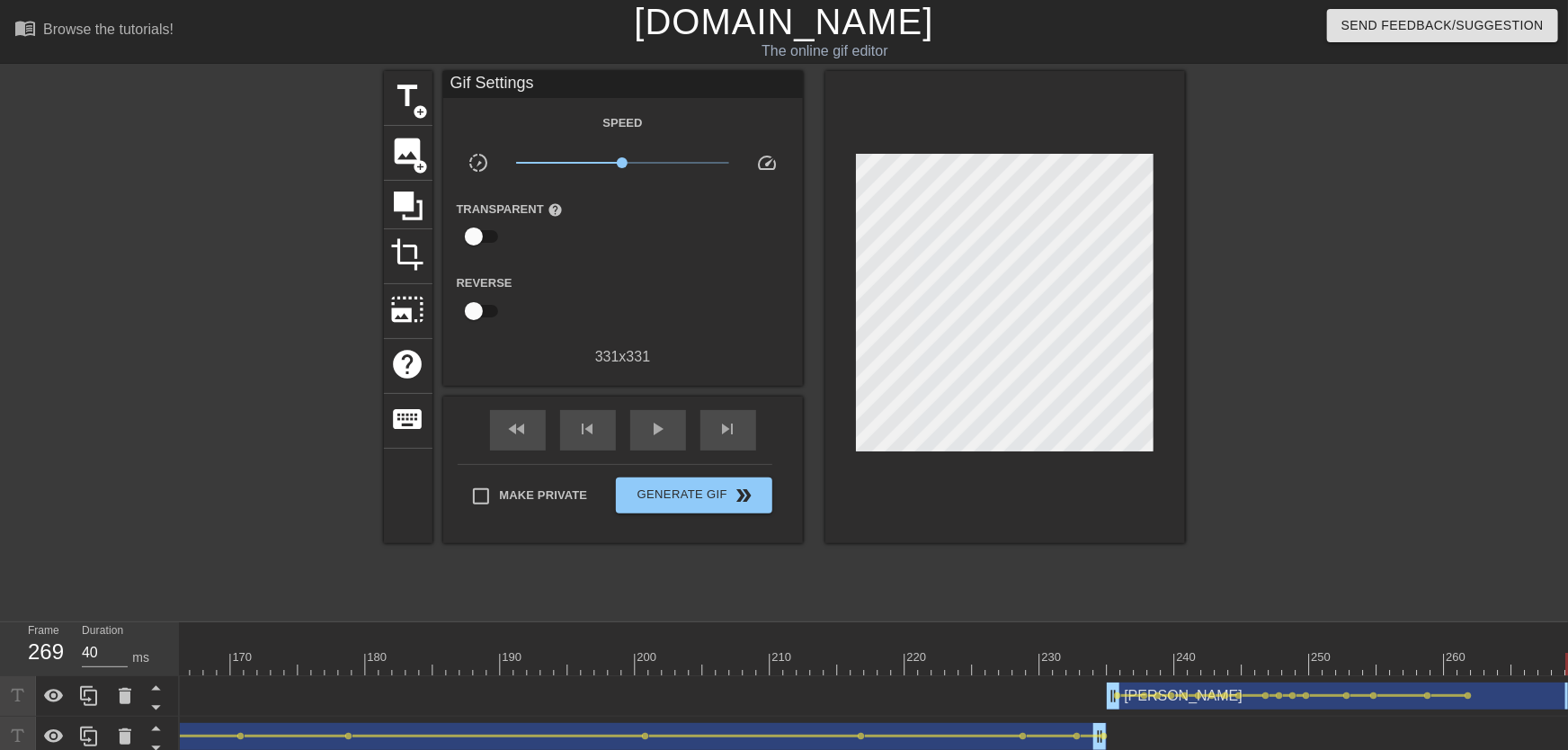
drag, startPoint x: 1486, startPoint y: 665, endPoint x: 1582, endPoint y: 673, distance: 96.3
click at [1567, 673] on html "menu_book Browse the tutorials! [DOMAIN_NAME] The online gif editor Send Feedba…" at bounding box center [784, 378] width 1568 height 757
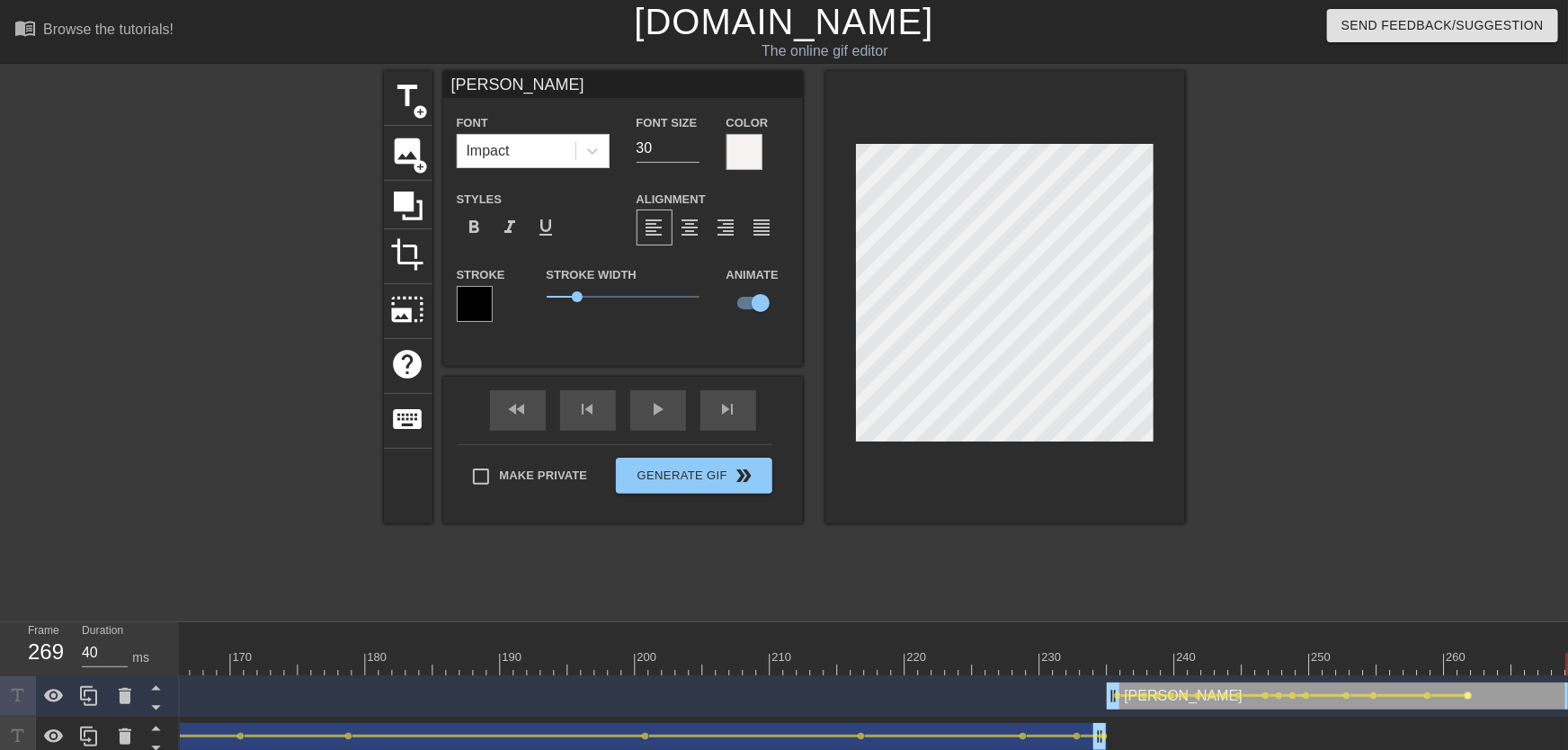
click at [1470, 695] on span "lens" at bounding box center [1468, 696] width 8 height 8
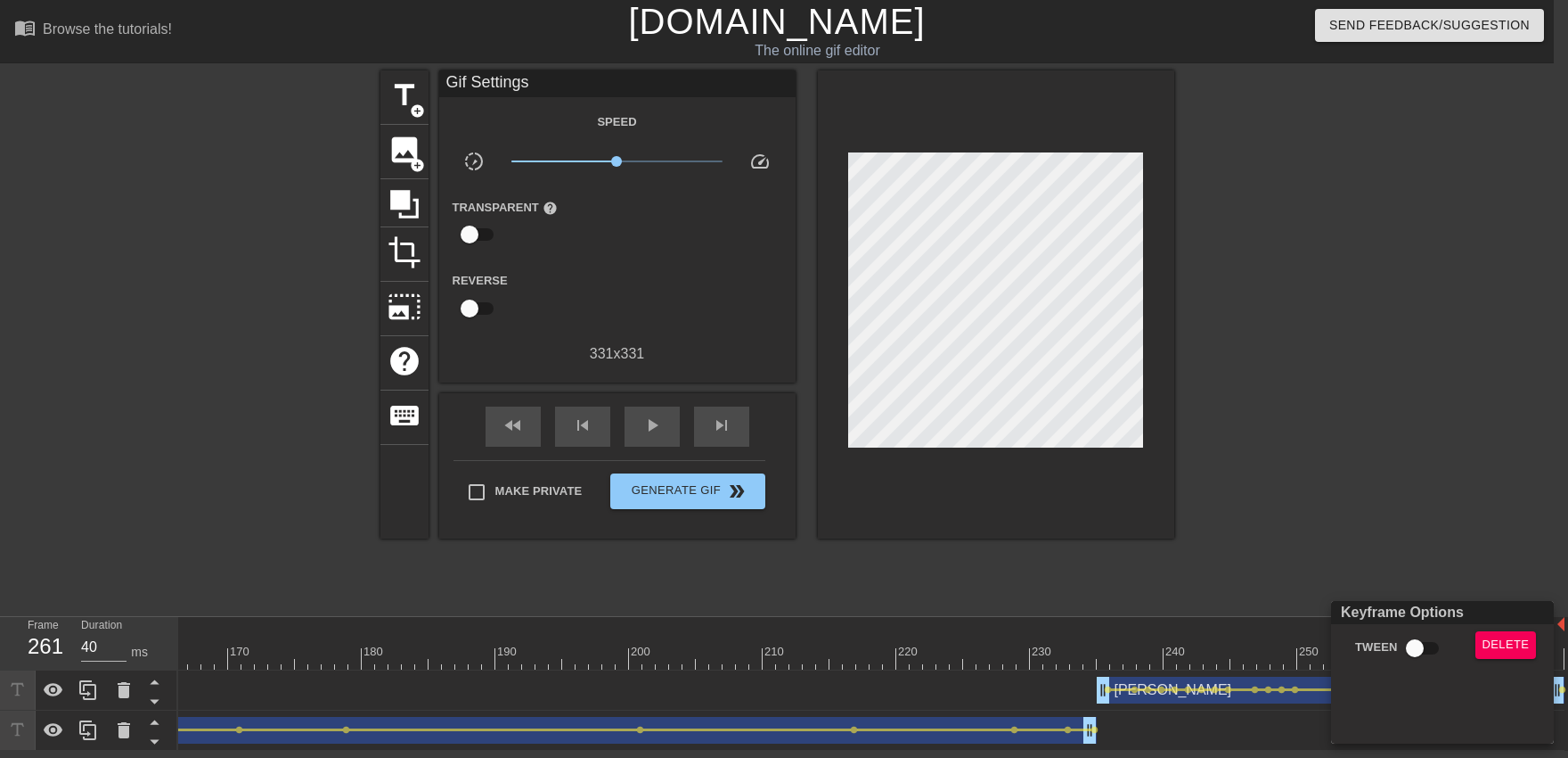
click at [1428, 666] on div "Tween" at bounding box center [1395, 651] width 135 height 41
click at [1401, 602] on div "Keyframe Options" at bounding box center [1442, 612] width 230 height 23
click at [1420, 669] on div "Tween" at bounding box center [1395, 651] width 135 height 41
click at [1420, 653] on input "Tween" at bounding box center [1415, 647] width 102 height 34
checkbox input "true"
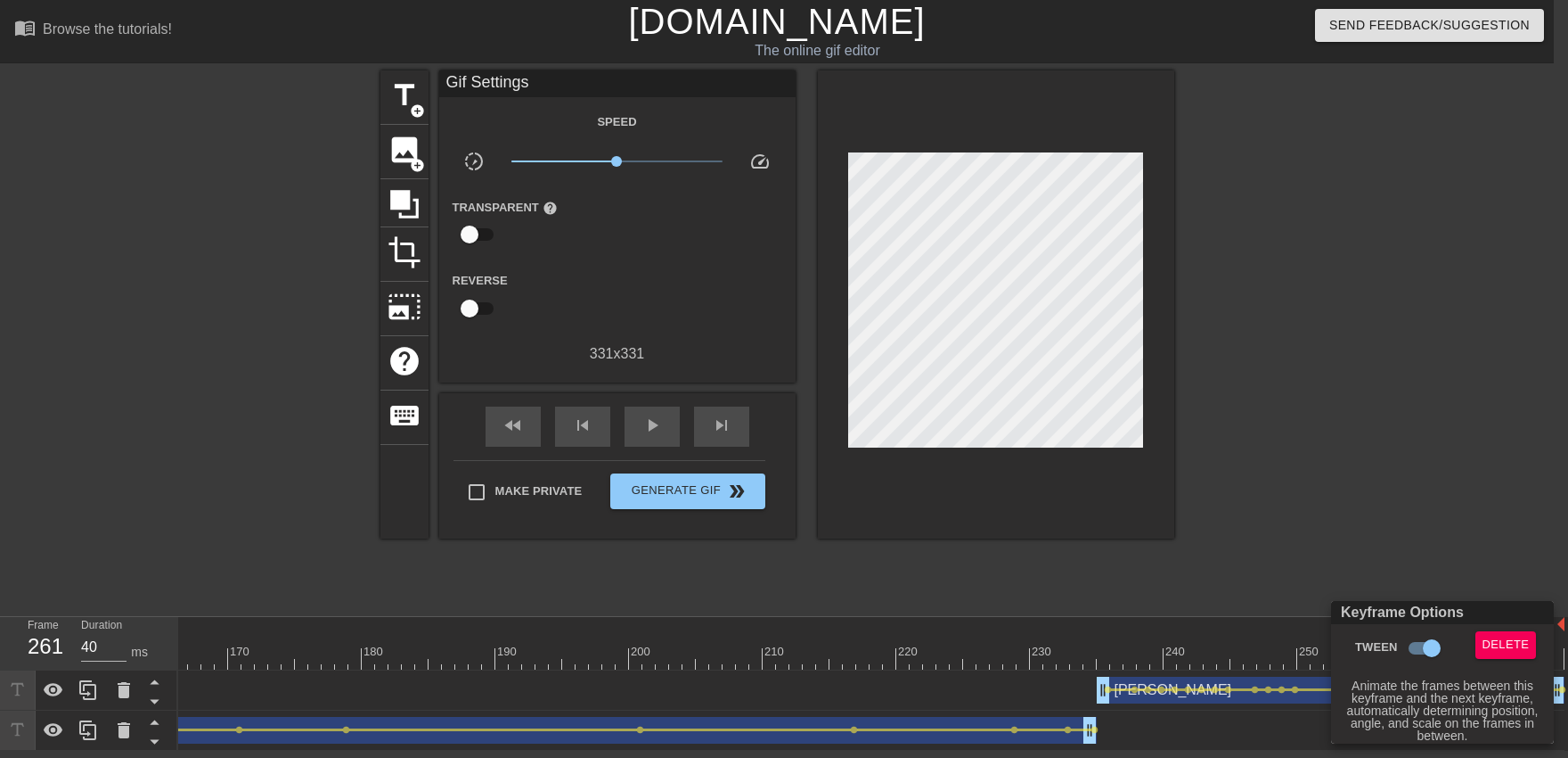
click at [1309, 467] on div at bounding box center [784, 379] width 1568 height 758
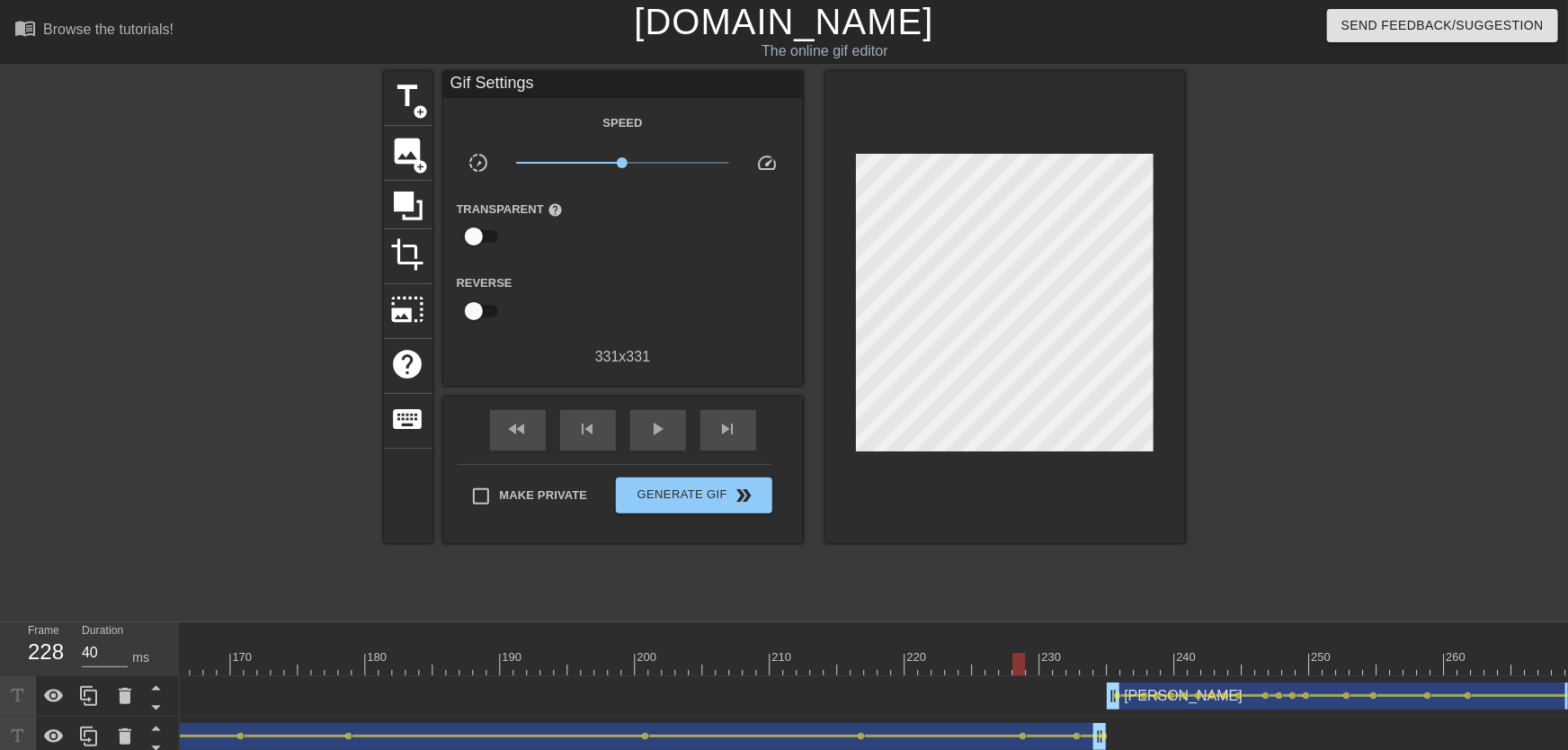
drag, startPoint x: 1013, startPoint y: 649, endPoint x: 936, endPoint y: 650, distance: 77.0
click at [647, 447] on div "play_arrow" at bounding box center [658, 430] width 55 height 40
drag, startPoint x: 1268, startPoint y: 672, endPoint x: 1343, endPoint y: 674, distance: 75.0
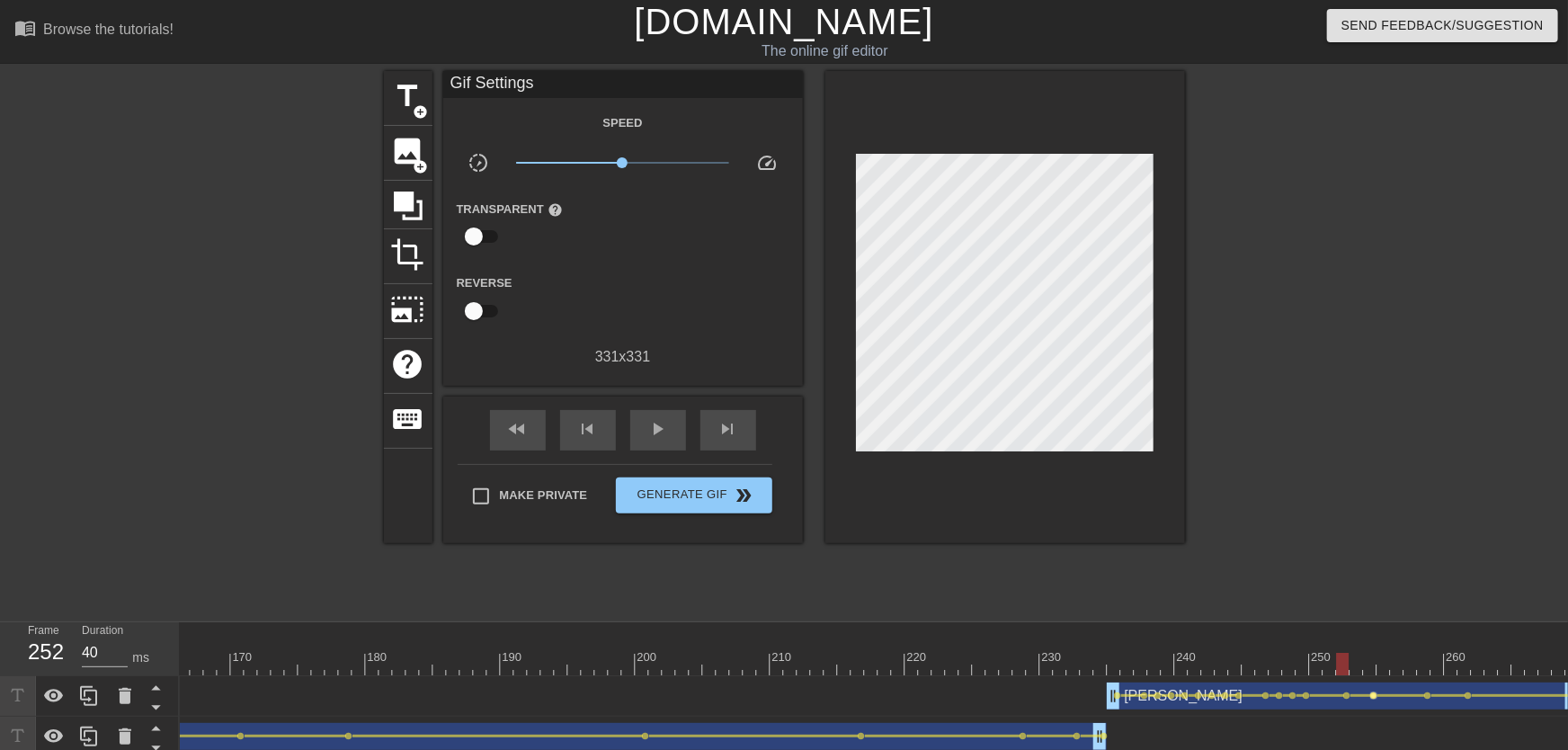
click at [1373, 695] on span "lens" at bounding box center [1375, 696] width 8 height 8
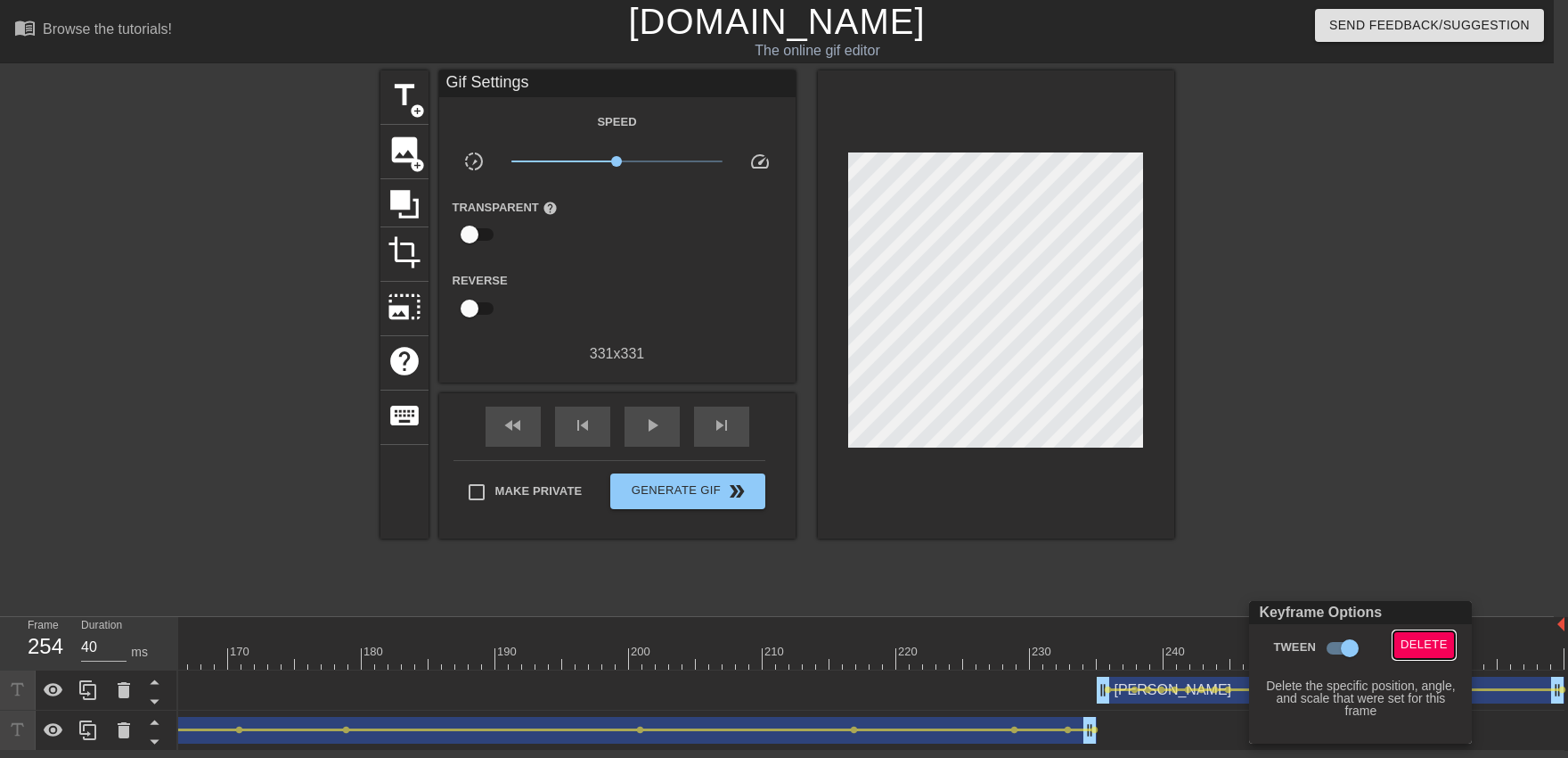
click at [1411, 652] on span "Delete" at bounding box center [1423, 645] width 47 height 21
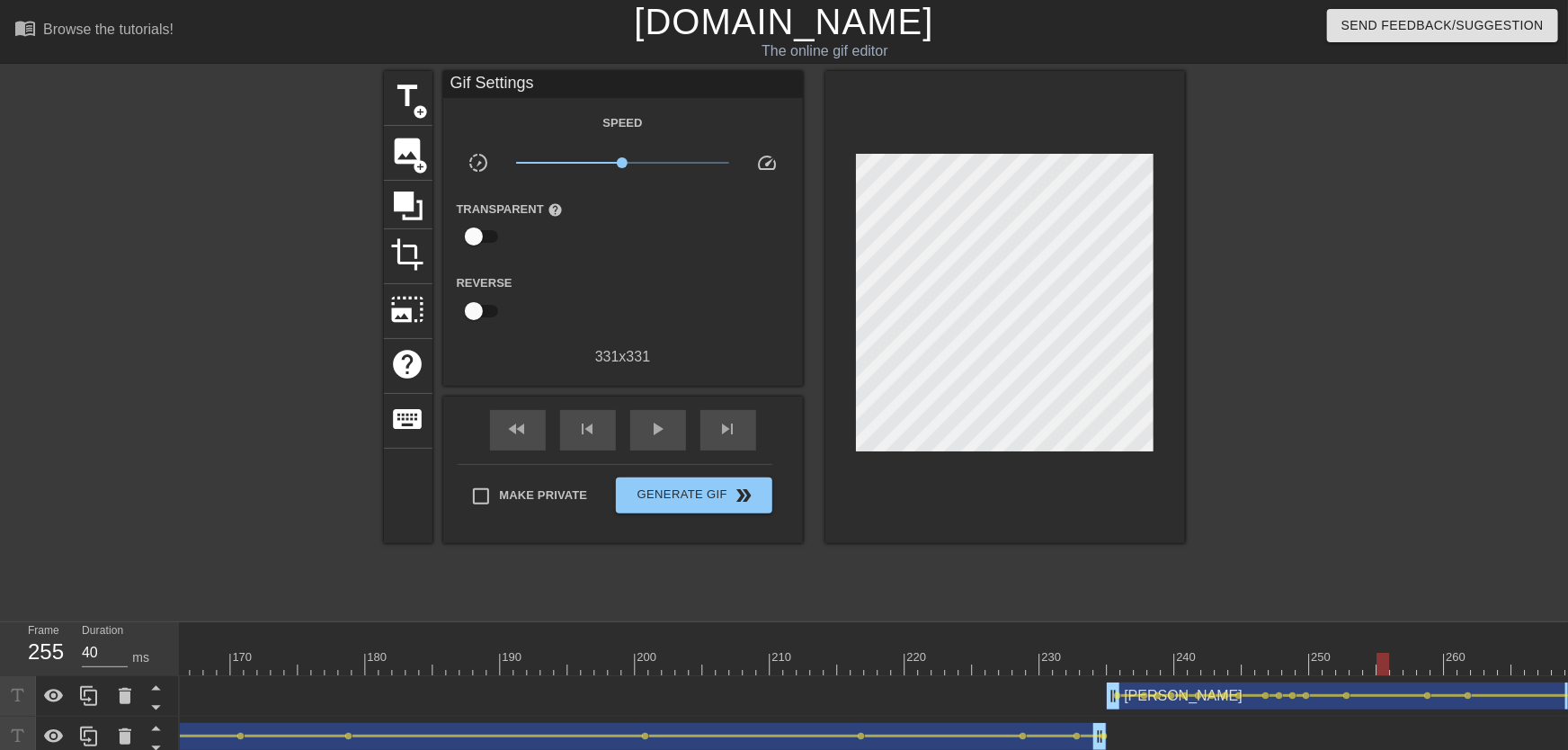
drag, startPoint x: 1379, startPoint y: 642, endPoint x: 1384, endPoint y: 665, distance: 23.5
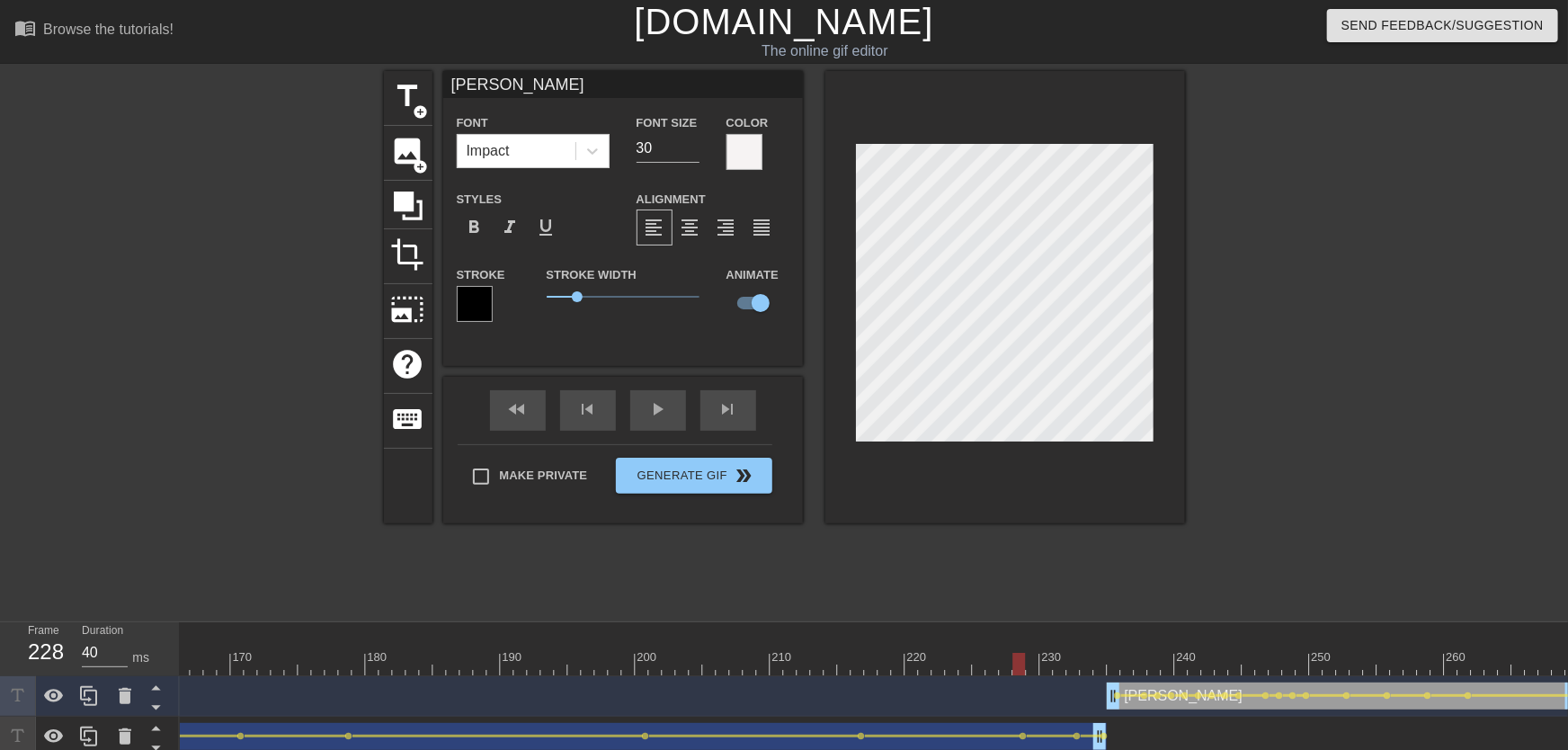
drag, startPoint x: 1070, startPoint y: 653, endPoint x: 940, endPoint y: 611, distance: 136.6
click at [657, 419] on div "play_arrow" at bounding box center [658, 410] width 55 height 40
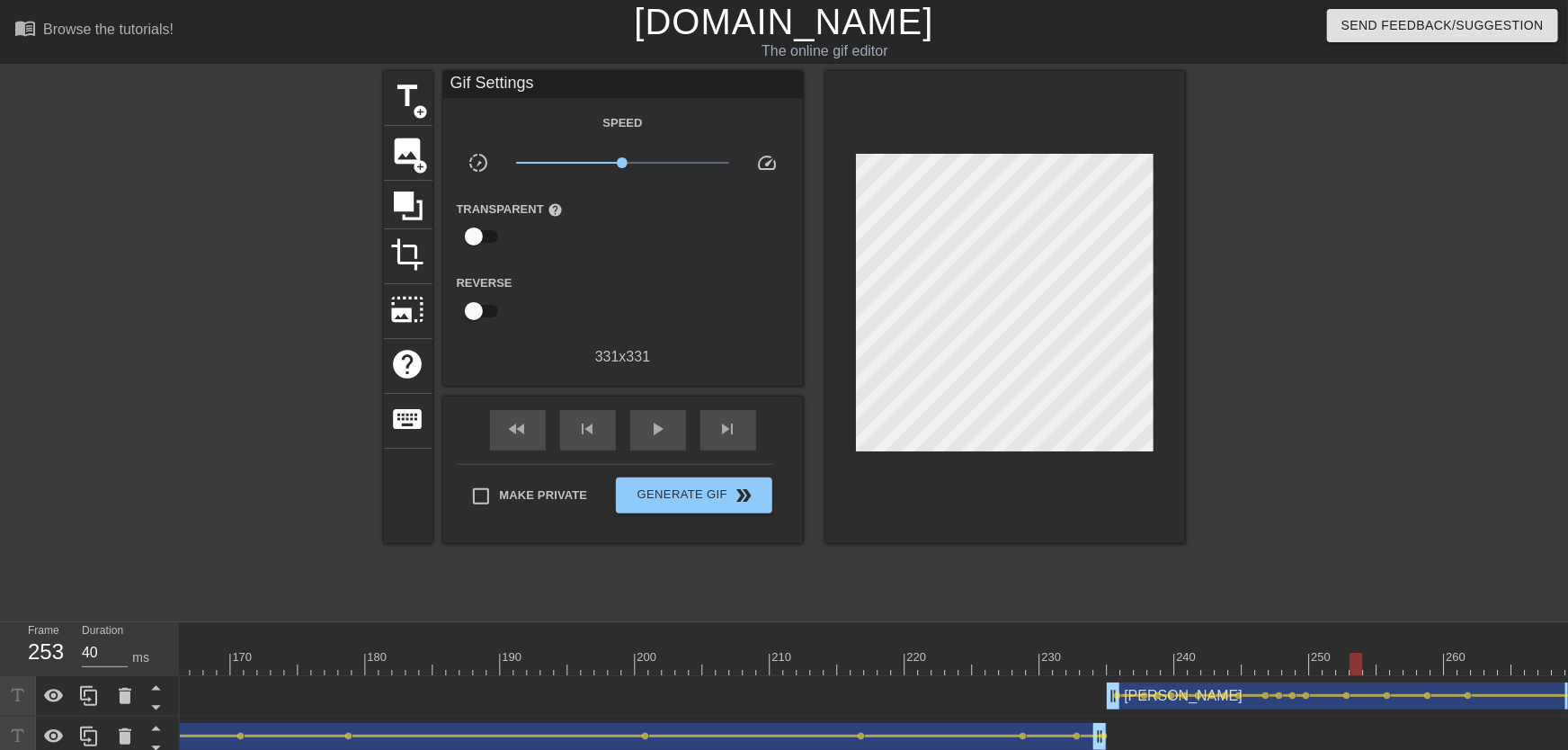
drag, startPoint x: 1194, startPoint y: 664, endPoint x: 1252, endPoint y: 646, distance: 60.7
drag, startPoint x: 1221, startPoint y: 643, endPoint x: 876, endPoint y: 576, distance: 351.4
click at [653, 444] on div "play_arrow" at bounding box center [658, 430] width 55 height 40
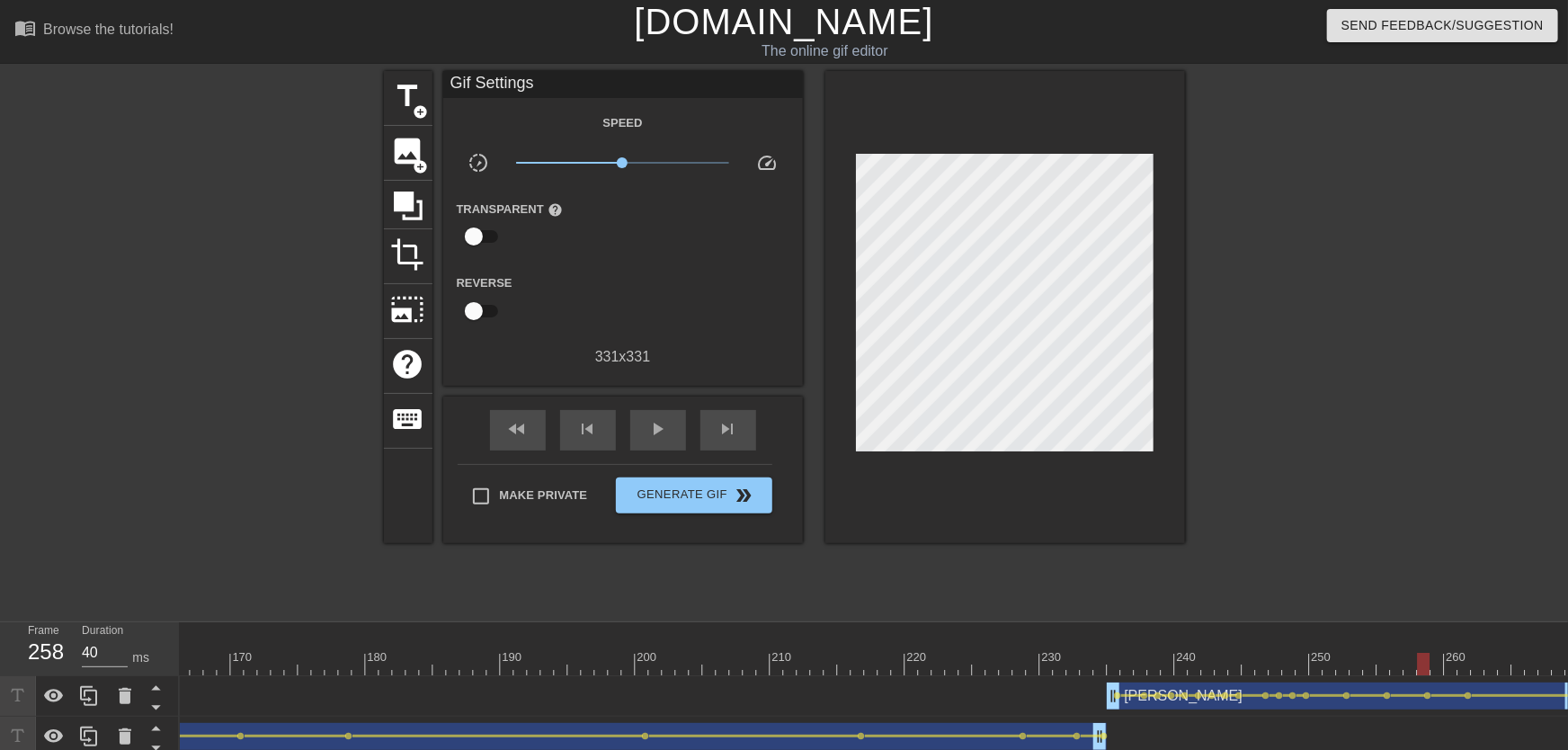
drag, startPoint x: 1320, startPoint y: 658, endPoint x: 1415, endPoint y: 678, distance: 97.1
click at [1432, 697] on div at bounding box center [1449, 695] width 35 height 3
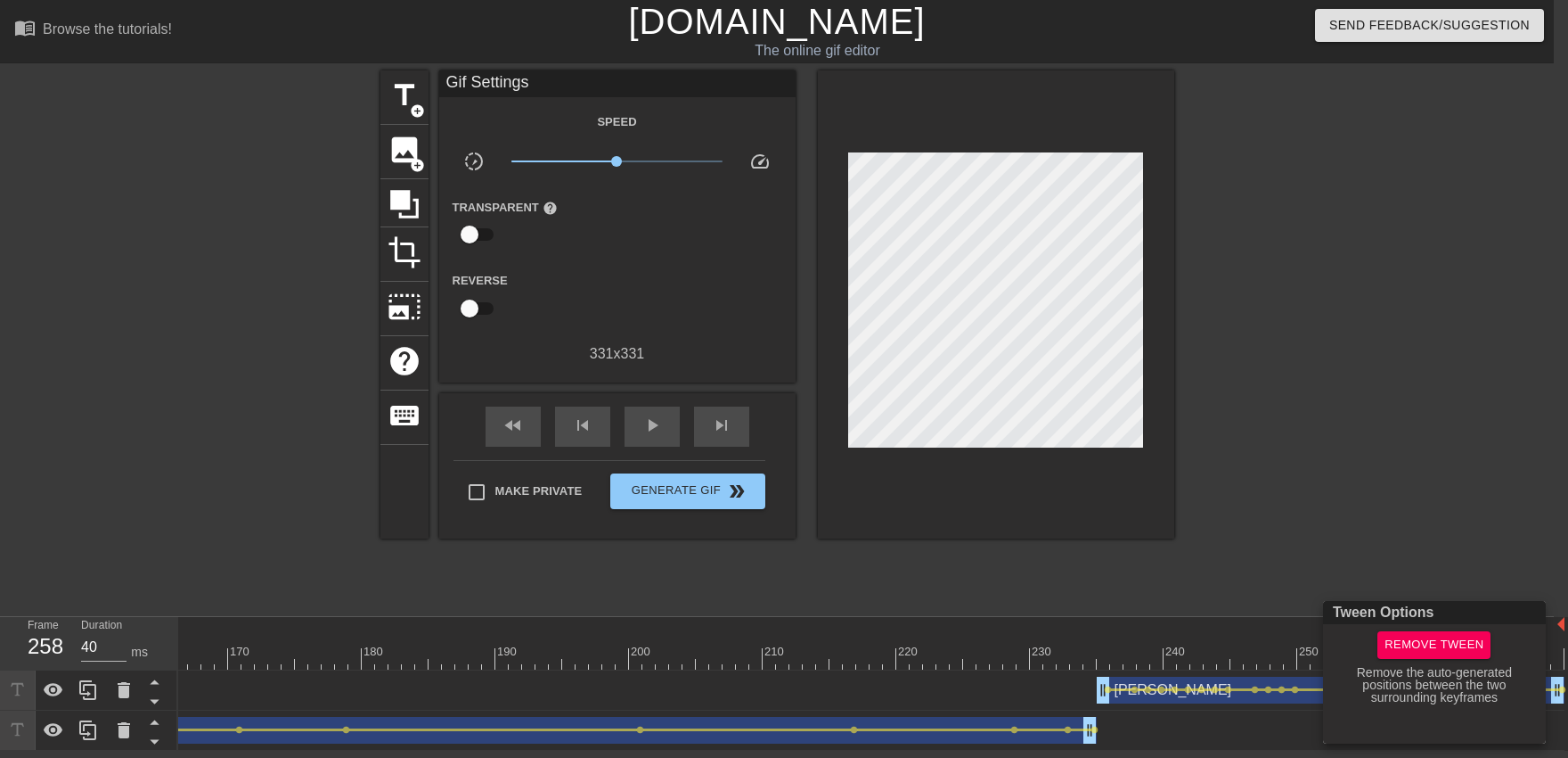
click at [1350, 512] on div at bounding box center [784, 379] width 1568 height 758
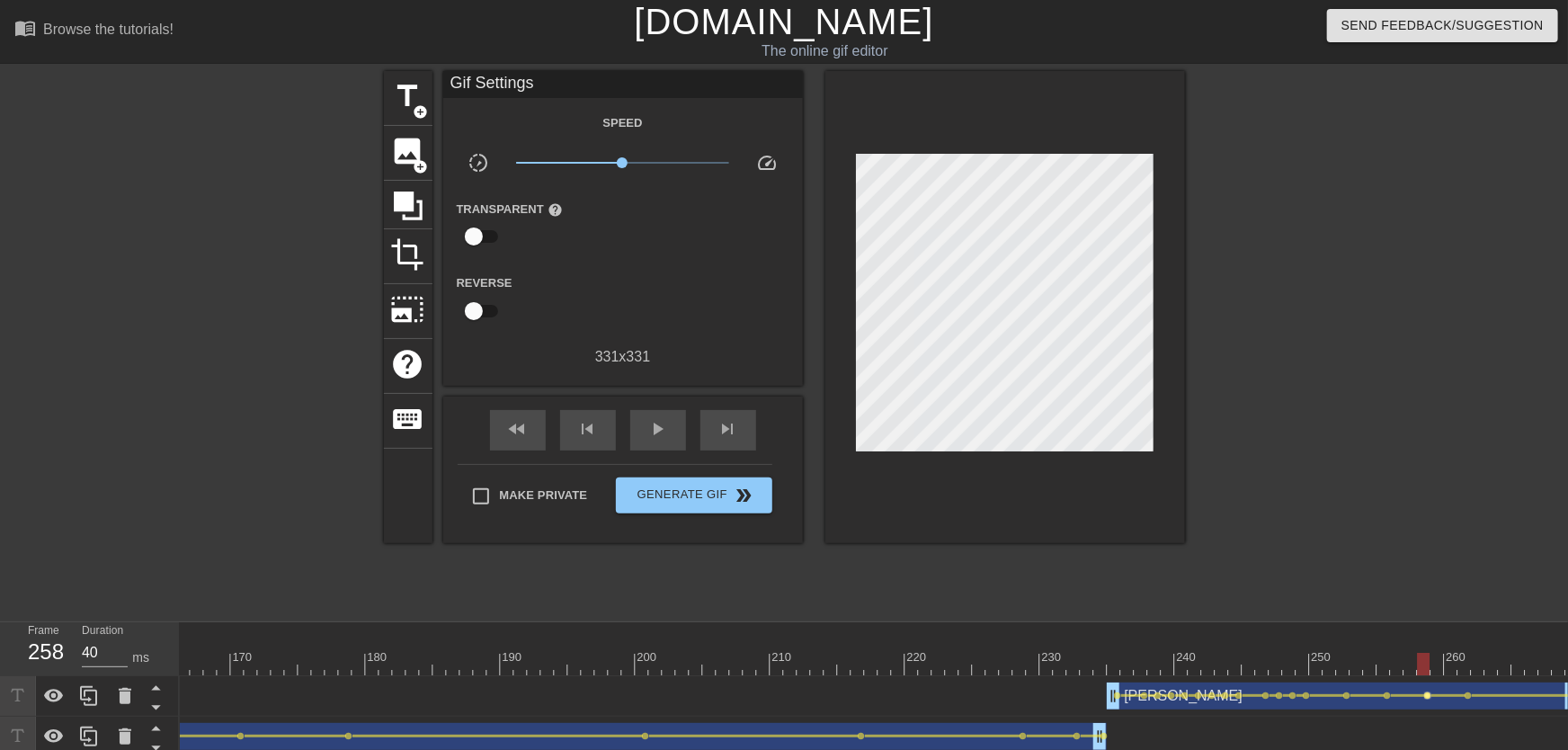
click at [1429, 694] on span "lens" at bounding box center [1428, 696] width 8 height 8
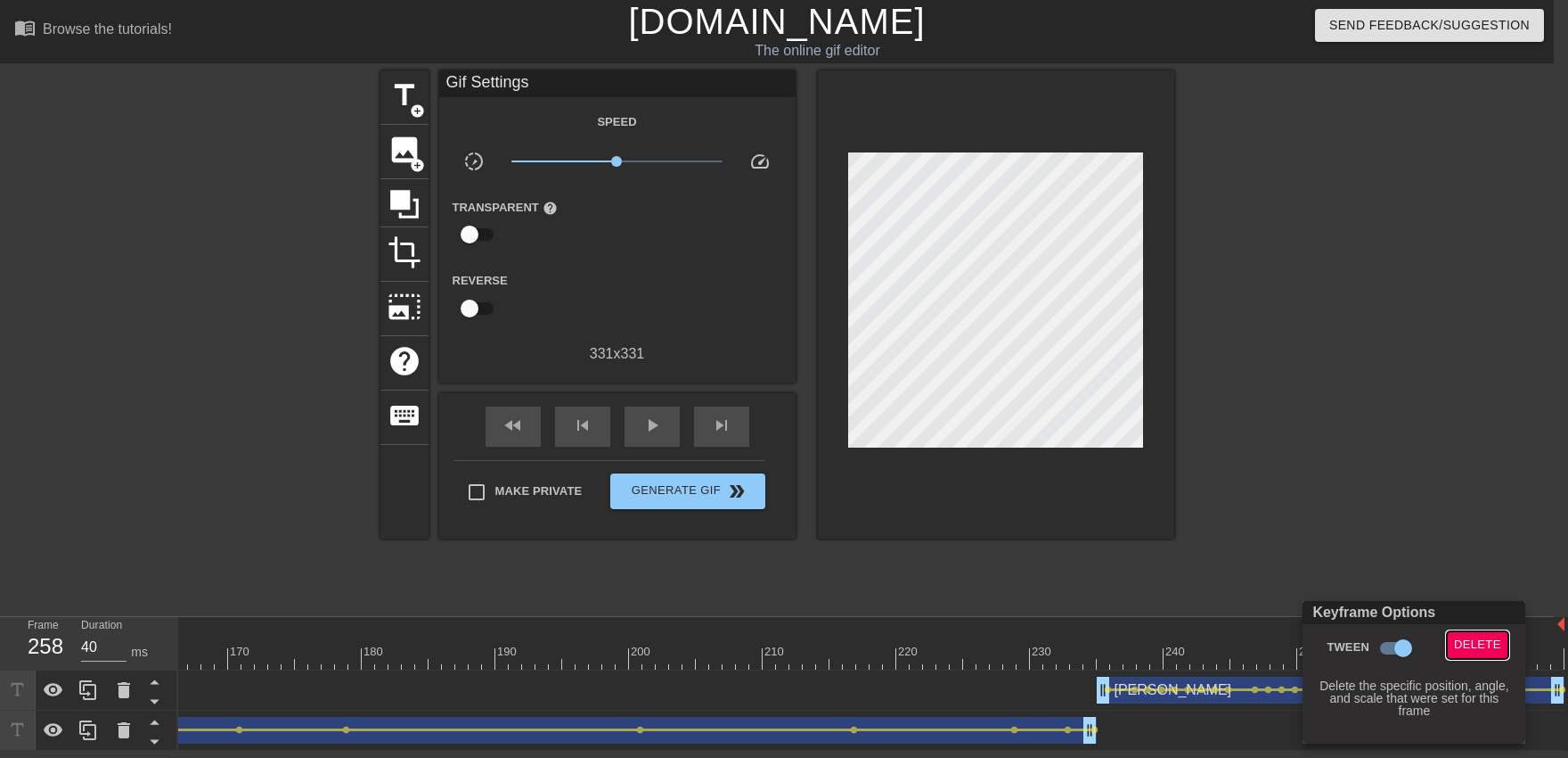
click at [1461, 639] on span "Delete" at bounding box center [1477, 645] width 47 height 21
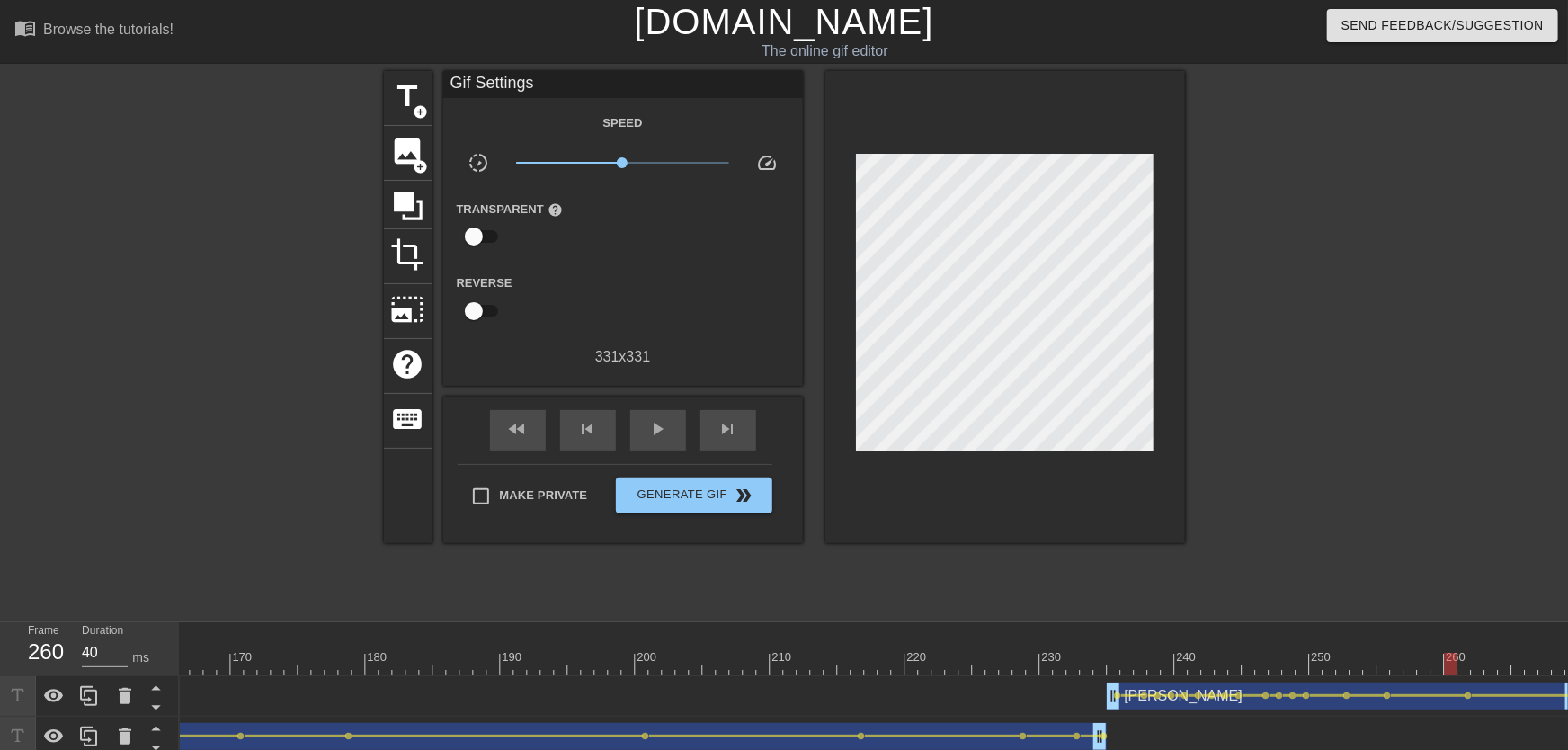
drag, startPoint x: 1452, startPoint y: 659, endPoint x: 1460, endPoint y: 663, distance: 8.9
click at [1468, 695] on span "lens" at bounding box center [1468, 696] width 8 height 8
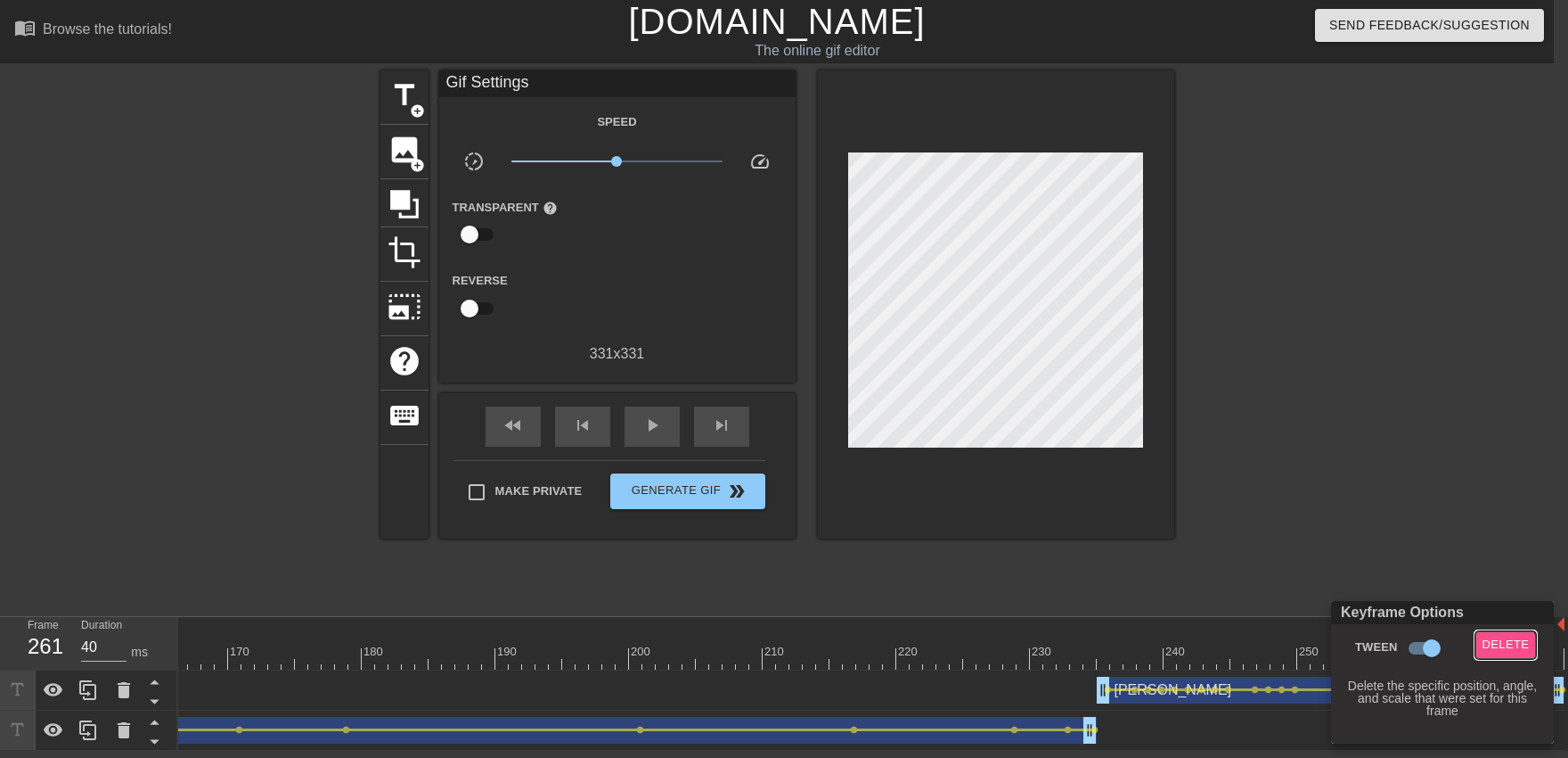
click at [1496, 652] on span "Delete" at bounding box center [1505, 645] width 47 height 21
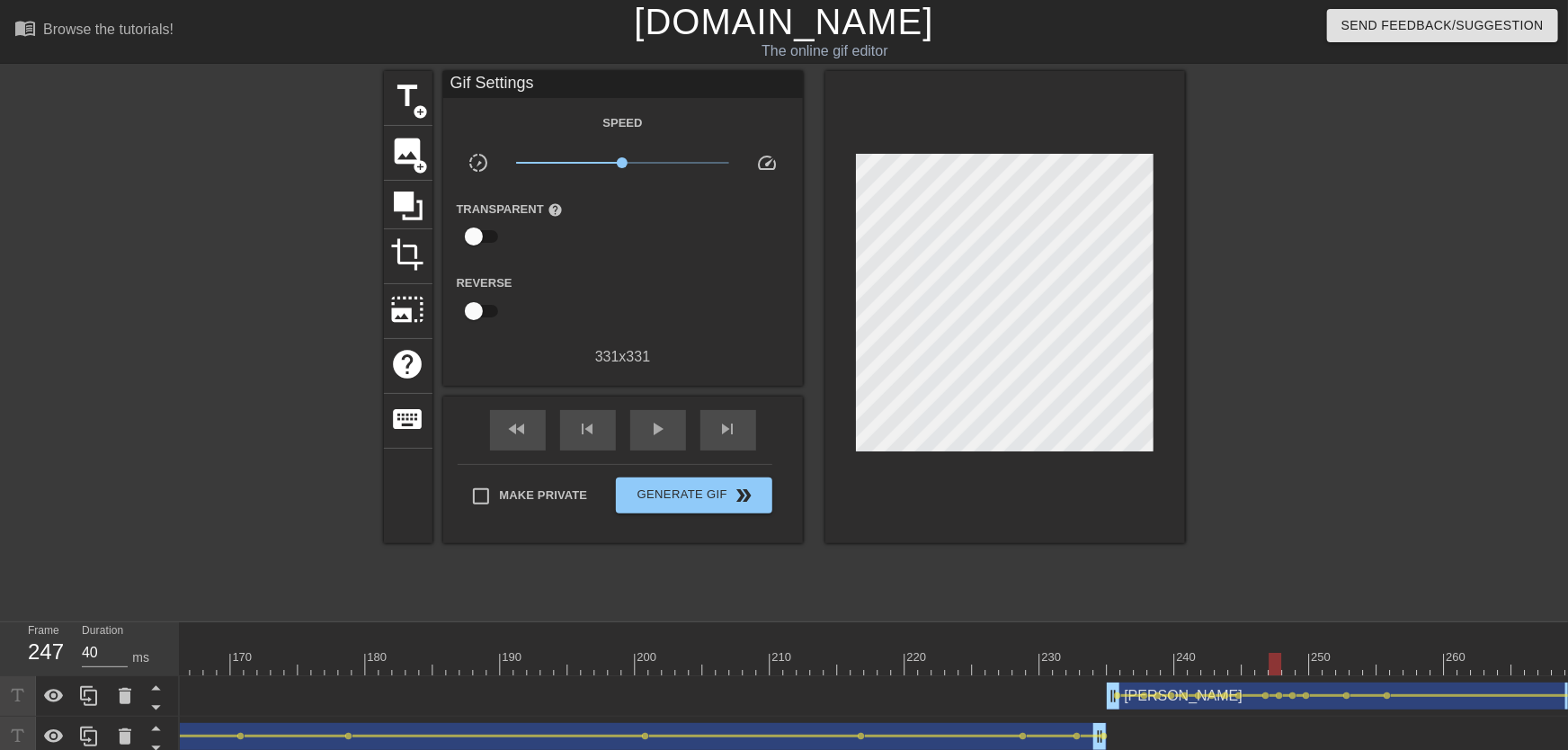
drag, startPoint x: 1423, startPoint y: 671, endPoint x: 1251, endPoint y: 671, distance: 172.0
click at [652, 436] on span "play_arrow" at bounding box center [658, 429] width 22 height 22
drag, startPoint x: 1001, startPoint y: 665, endPoint x: 913, endPoint y: 660, distance: 88.1
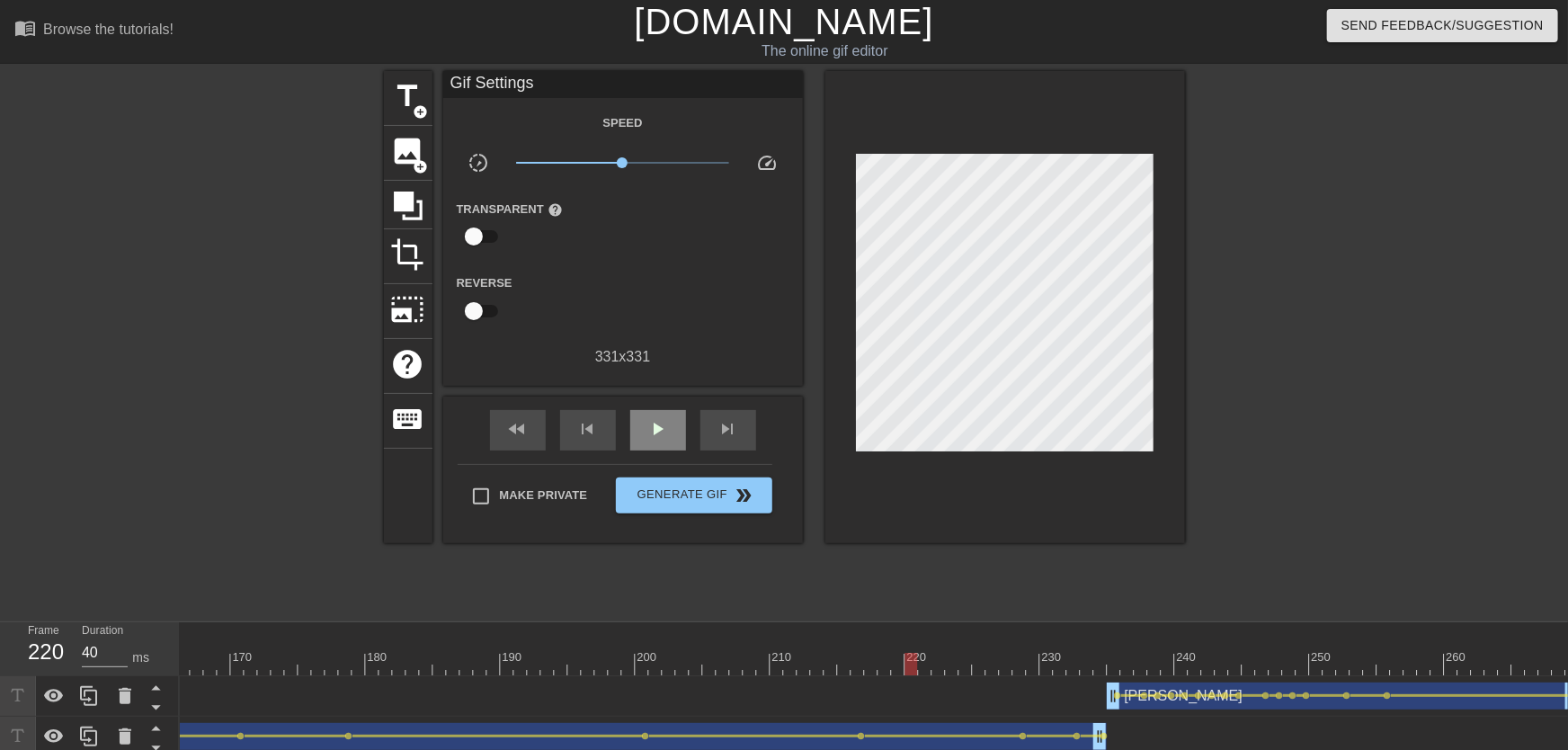
click at [667, 437] on span "play_arrow" at bounding box center [658, 429] width 22 height 22
drag, startPoint x: 1249, startPoint y: 646, endPoint x: 1347, endPoint y: 671, distance: 101.1
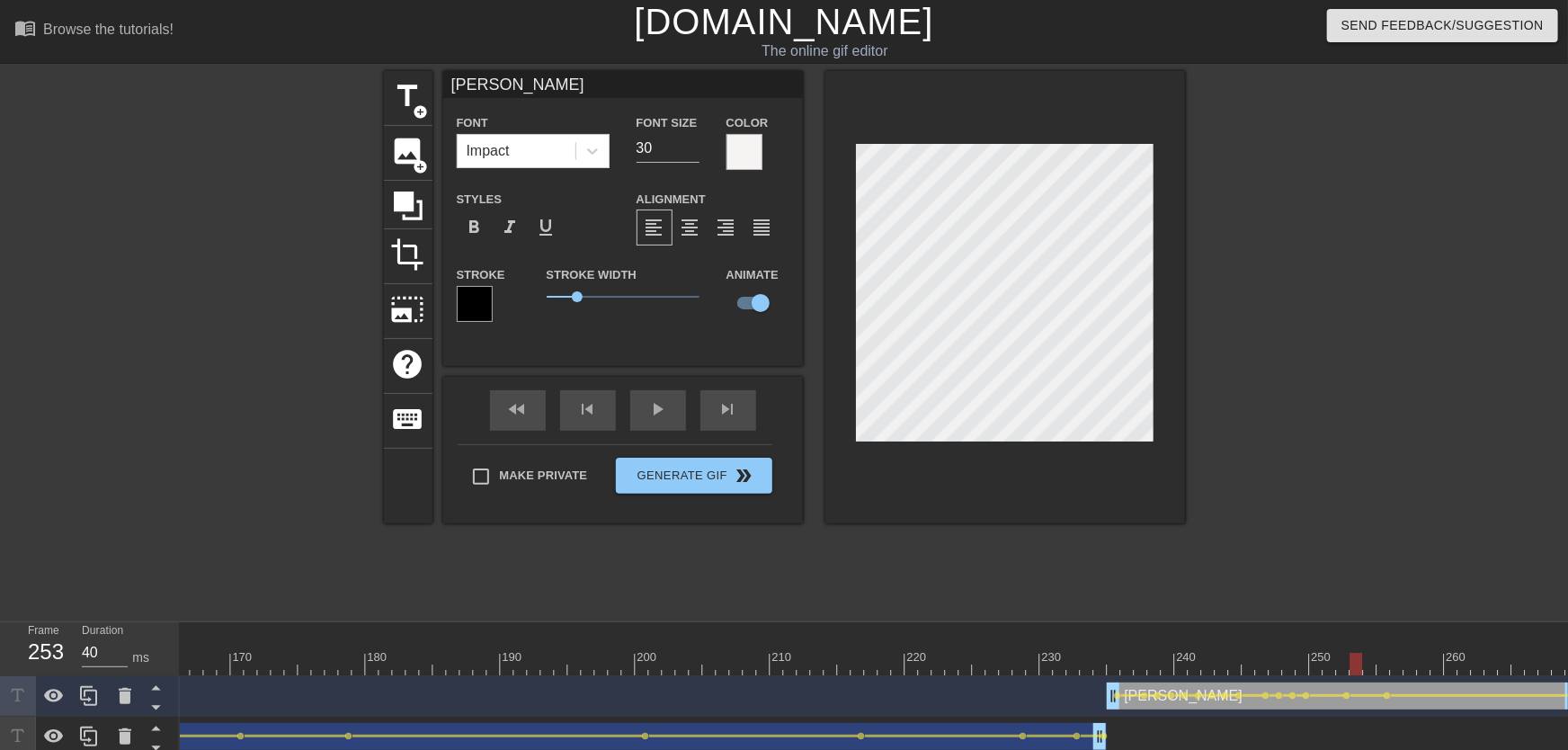
drag, startPoint x: 1097, startPoint y: 660, endPoint x: 906, endPoint y: 593, distance: 202.4
click at [677, 421] on div "play_arrow" at bounding box center [658, 410] width 55 height 40
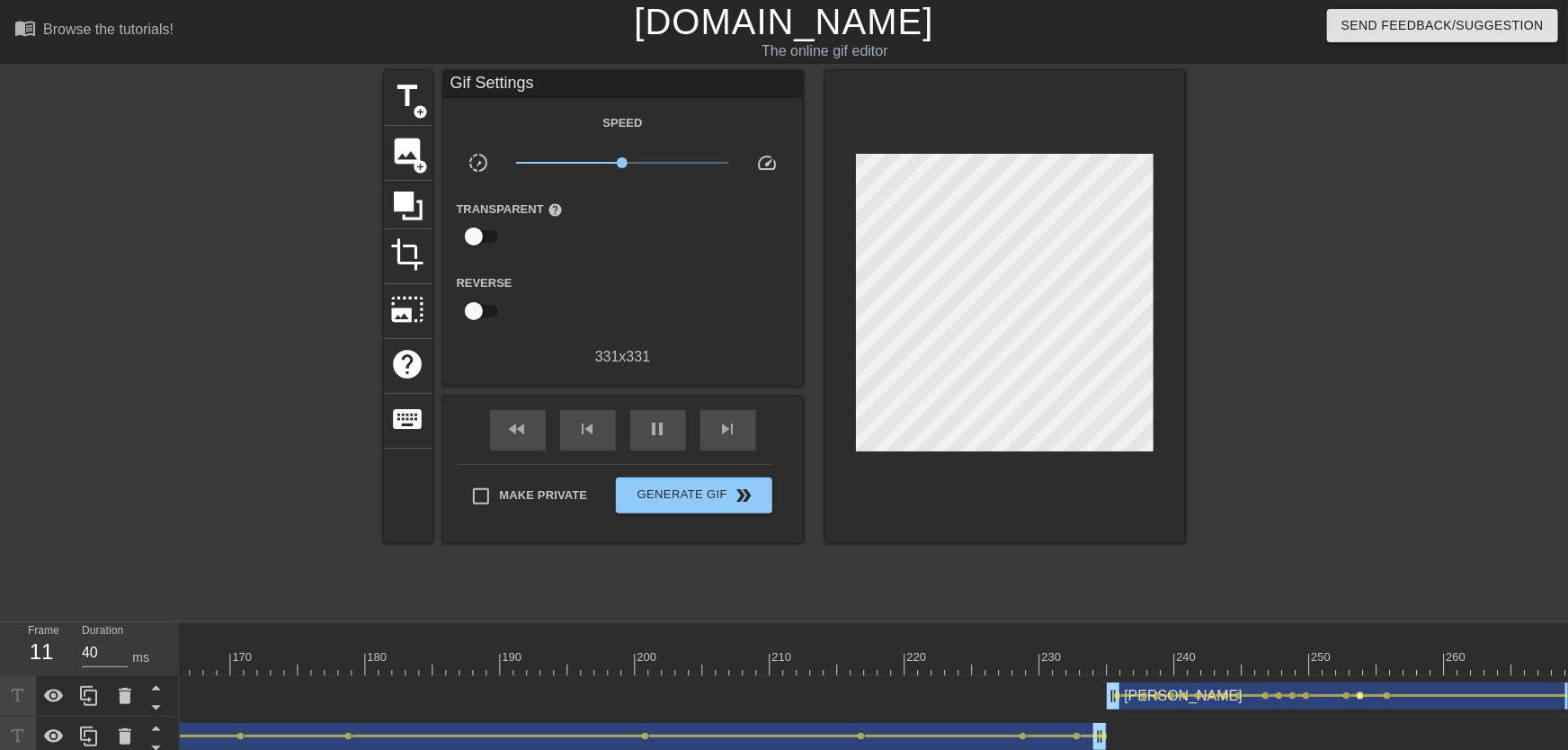
click at [1361, 696] on span "lens" at bounding box center [1361, 696] width 8 height 8
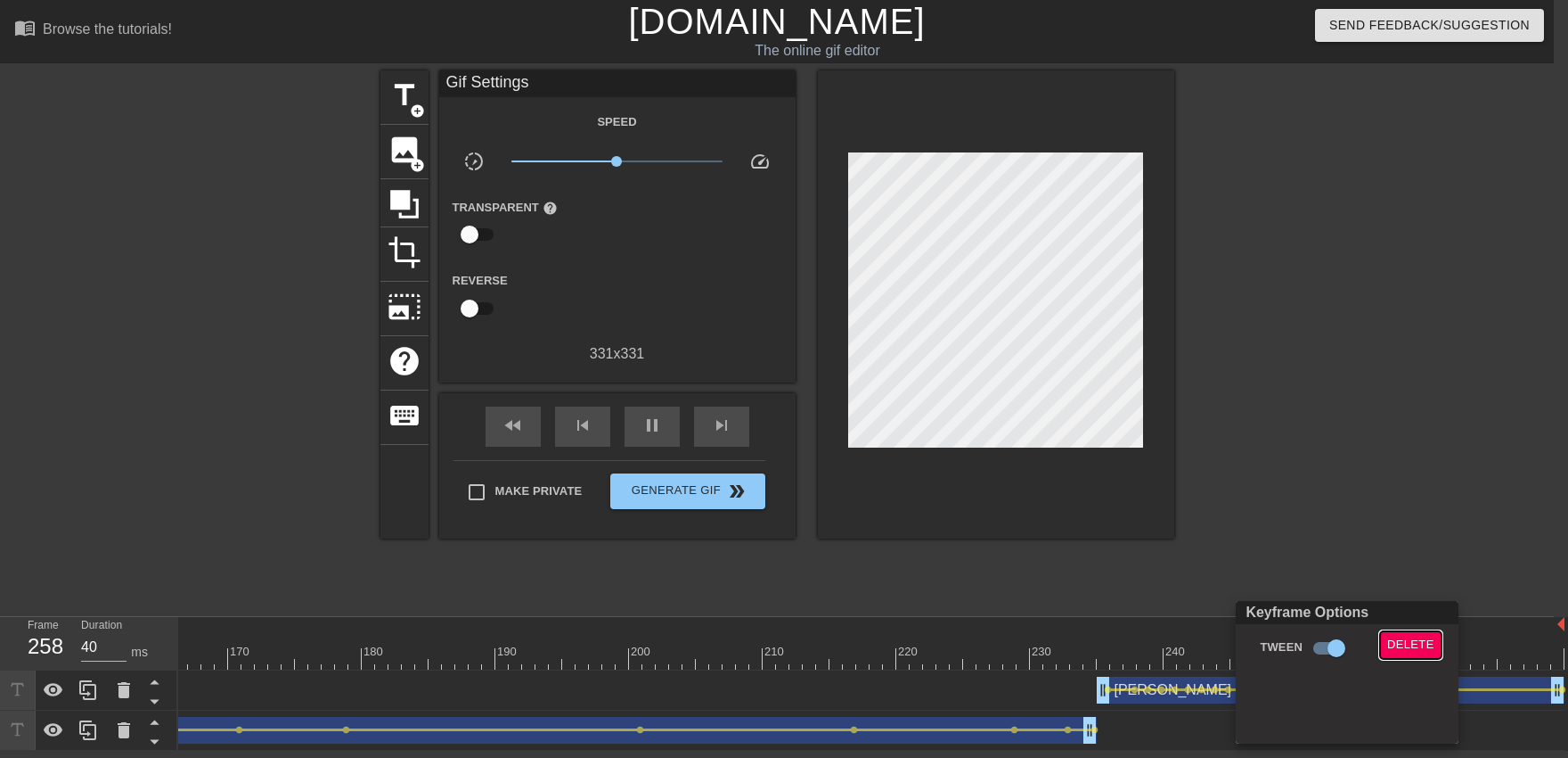
click at [1384, 652] on button "Delete" at bounding box center [1411, 645] width 62 height 27
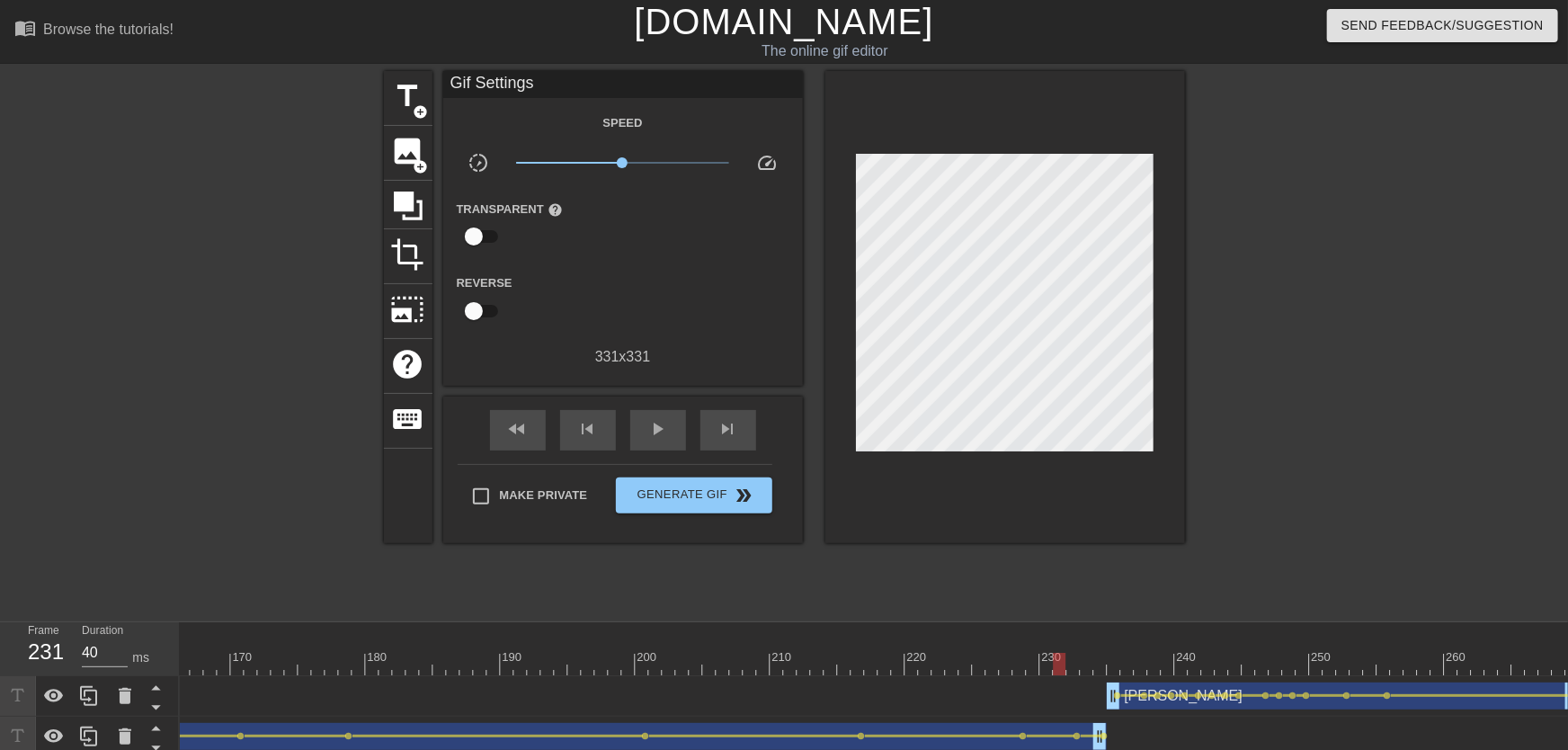
drag, startPoint x: 1270, startPoint y: 653, endPoint x: 816, endPoint y: 512, distance: 475.4
click at [648, 424] on span "play_arrow" at bounding box center [658, 429] width 22 height 22
drag, startPoint x: 1244, startPoint y: 658, endPoint x: 1360, endPoint y: 670, distance: 116.6
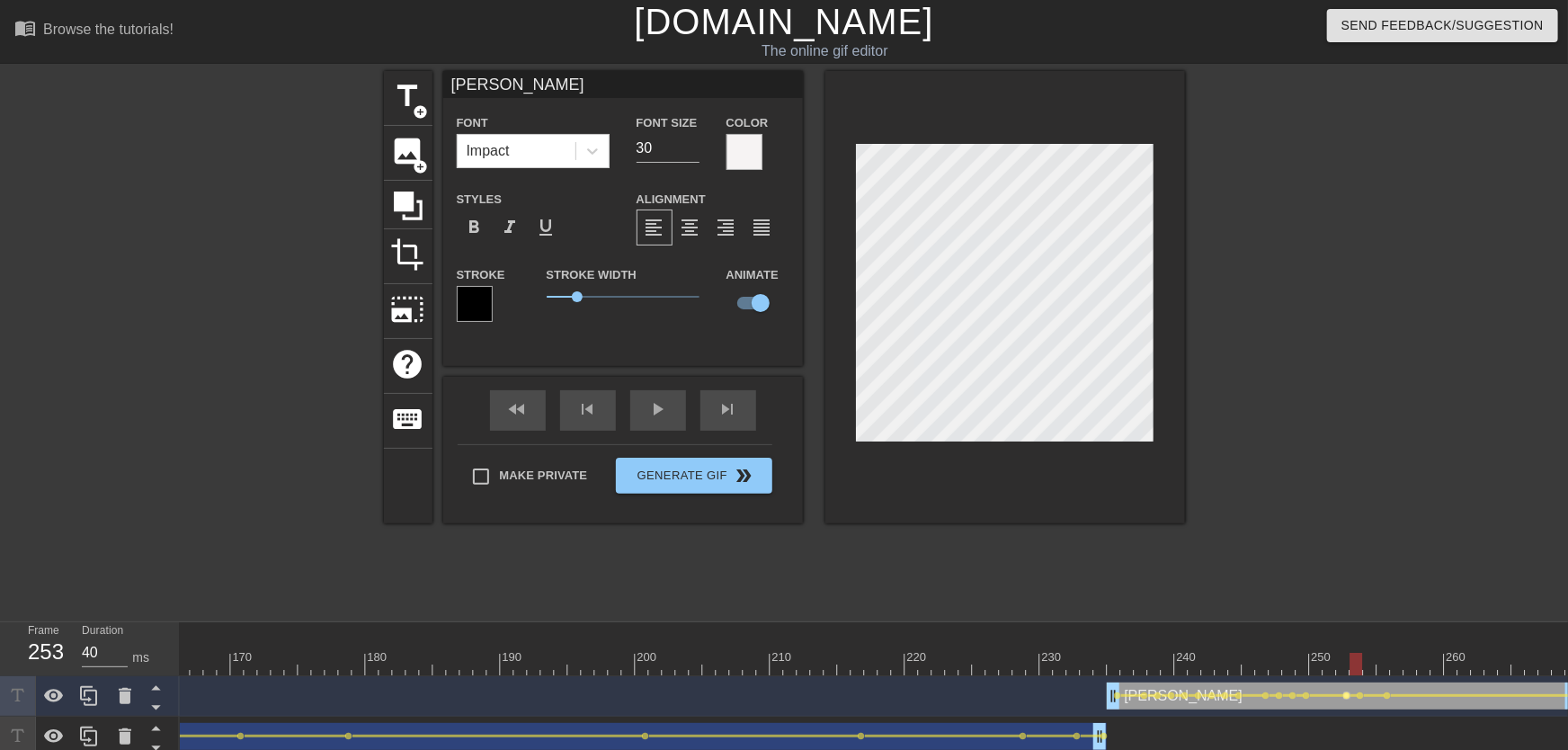
click at [1348, 698] on span "lens" at bounding box center [1347, 696] width 8 height 8
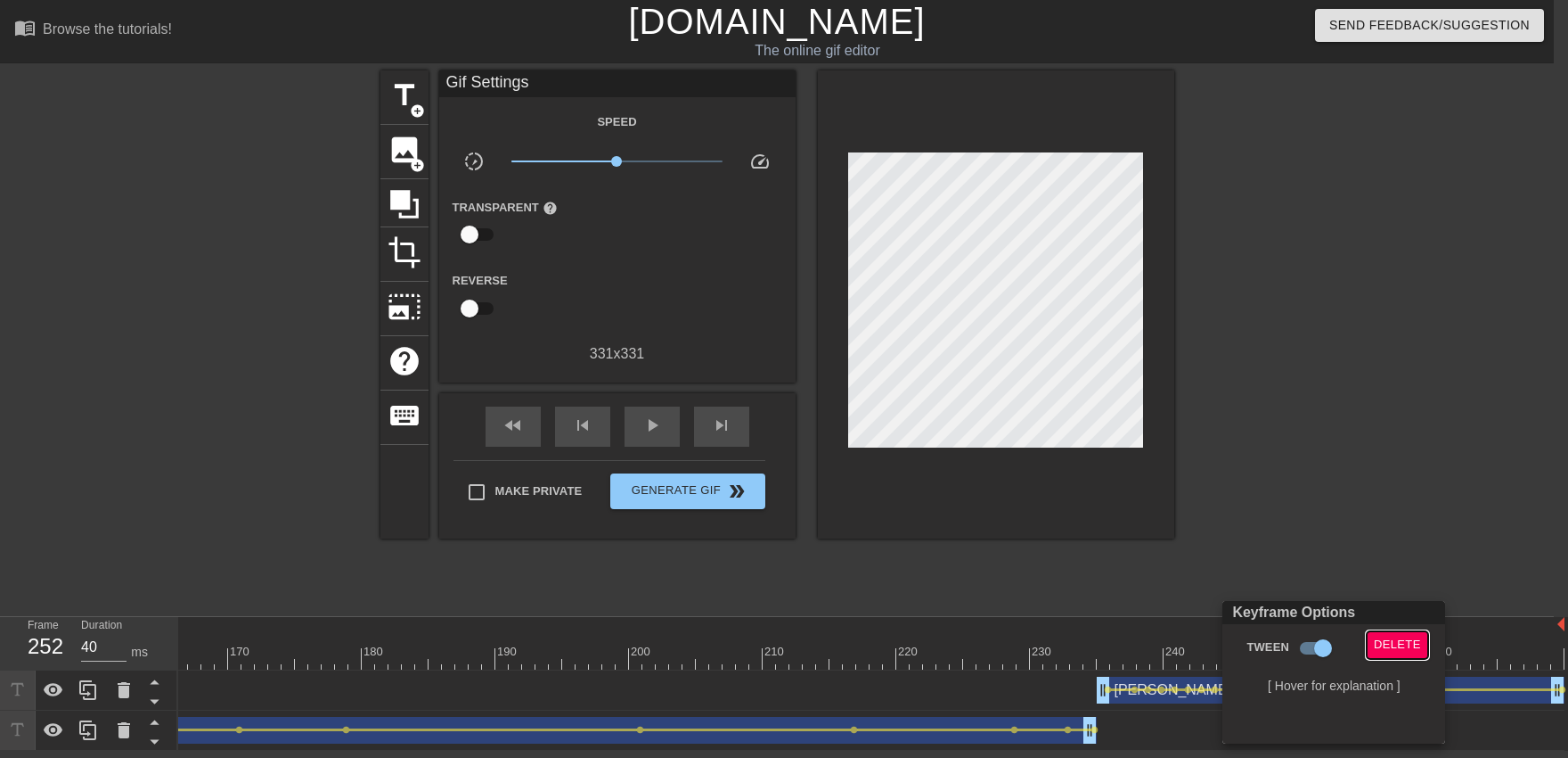
click at [1378, 639] on span "Delete" at bounding box center [1397, 645] width 47 height 21
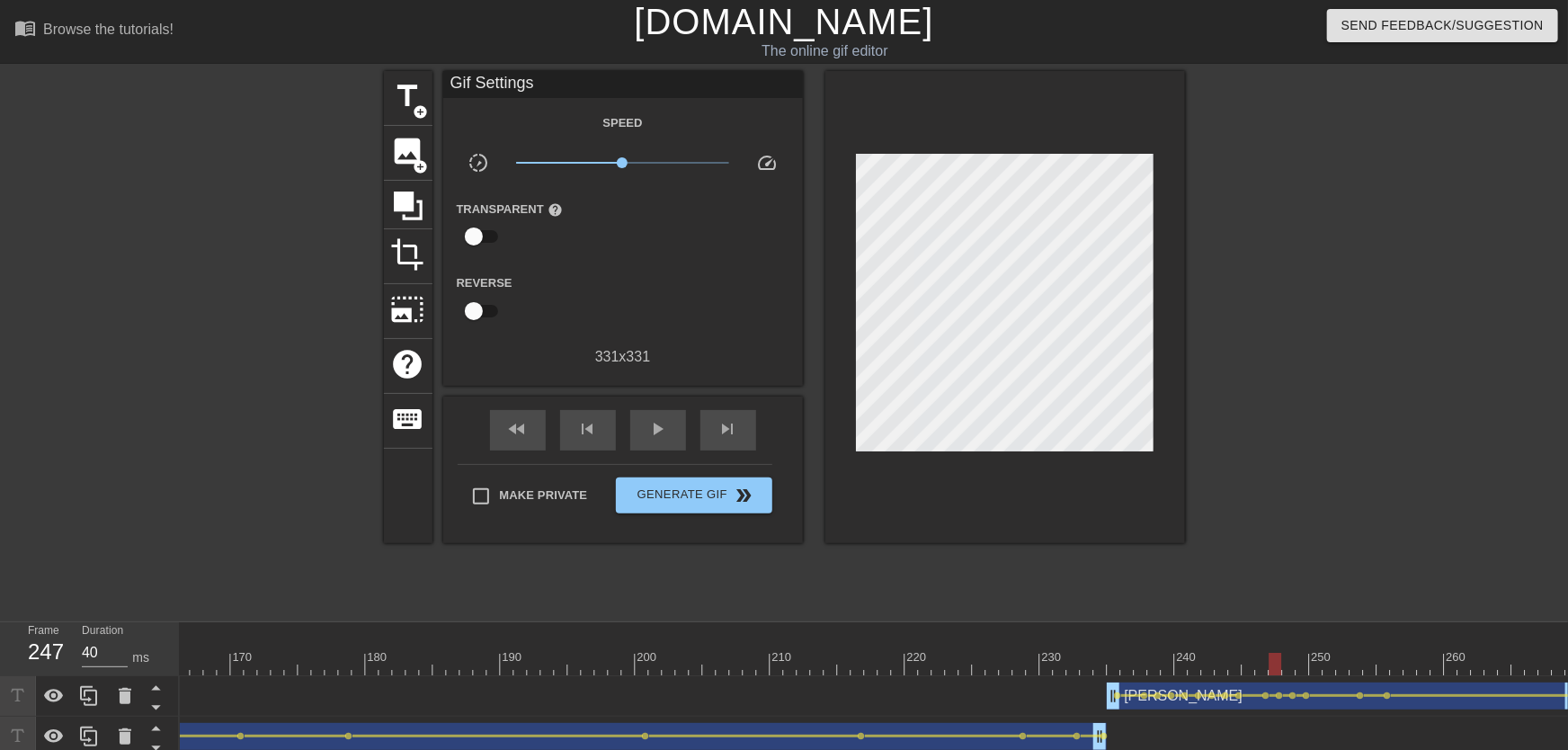
drag, startPoint x: 1269, startPoint y: 658, endPoint x: 1093, endPoint y: 653, distance: 176.1
click at [686, 430] on div "play_arrow" at bounding box center [658, 430] width 55 height 40
click at [664, 447] on div "play_arrow" at bounding box center [658, 430] width 55 height 40
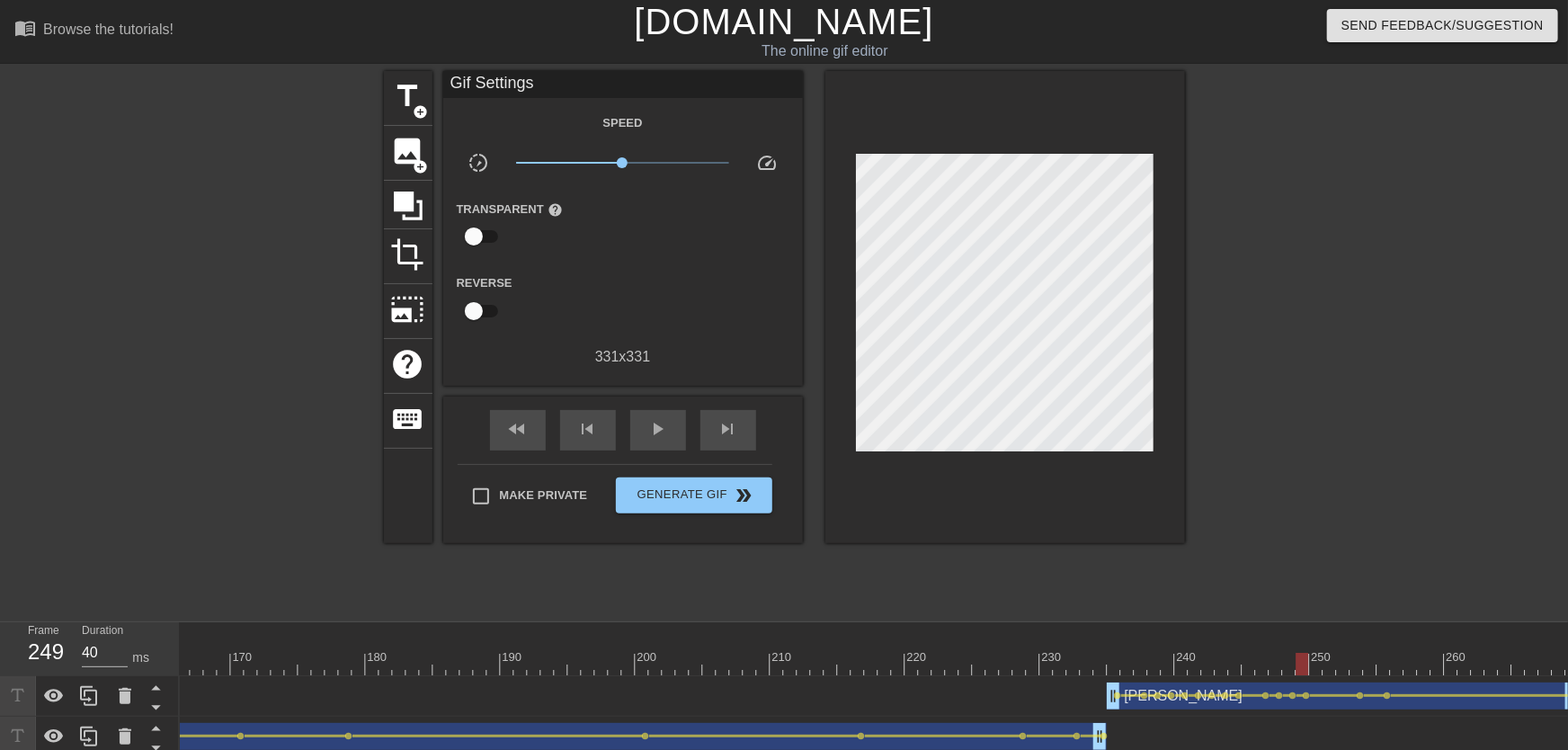
drag, startPoint x: 1212, startPoint y: 667, endPoint x: 1297, endPoint y: 672, distance: 85.1
click at [1294, 697] on span "lens" at bounding box center [1294, 696] width 8 height 8
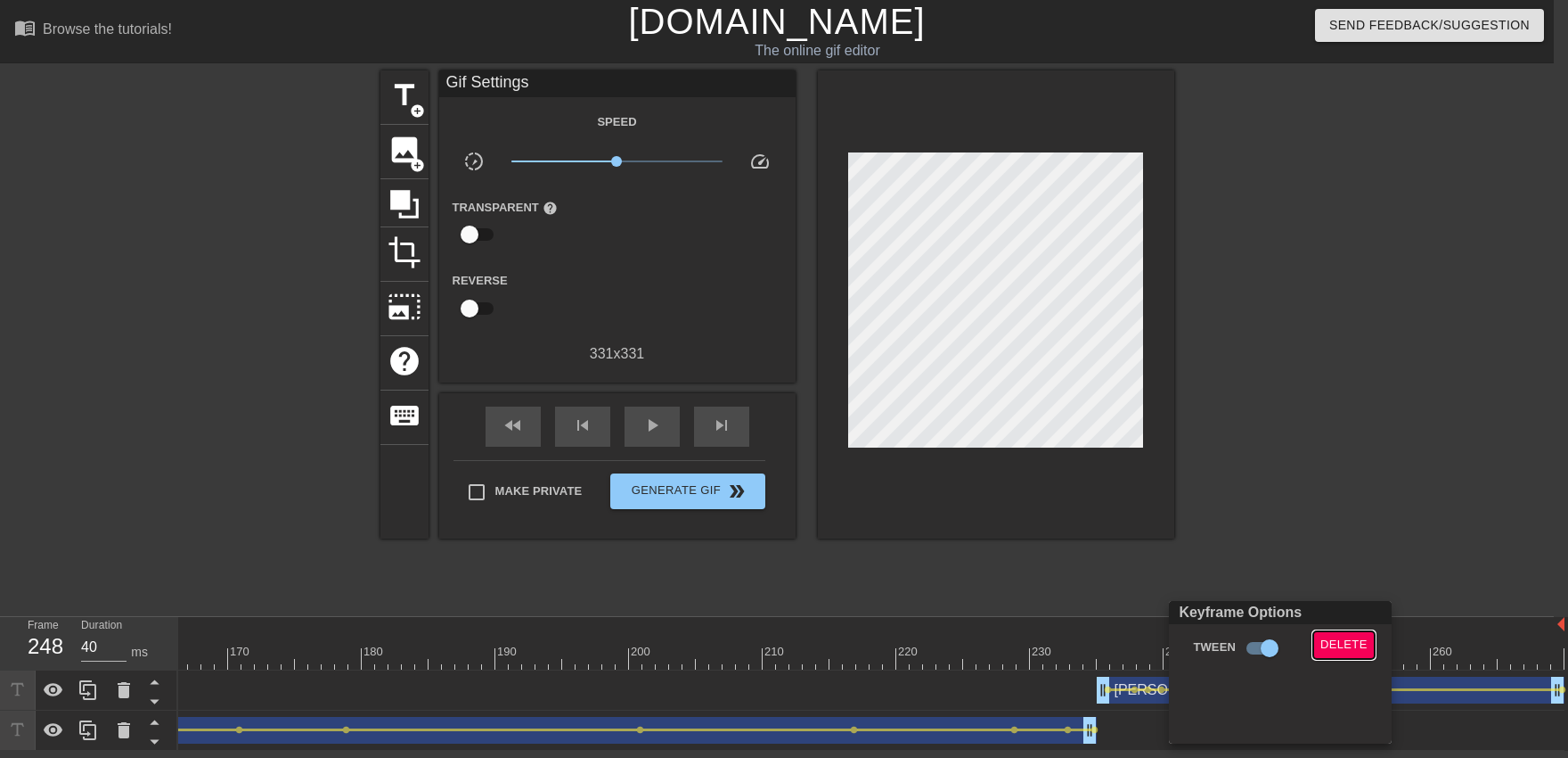
click at [1338, 652] on span "Delete" at bounding box center [1343, 645] width 47 height 21
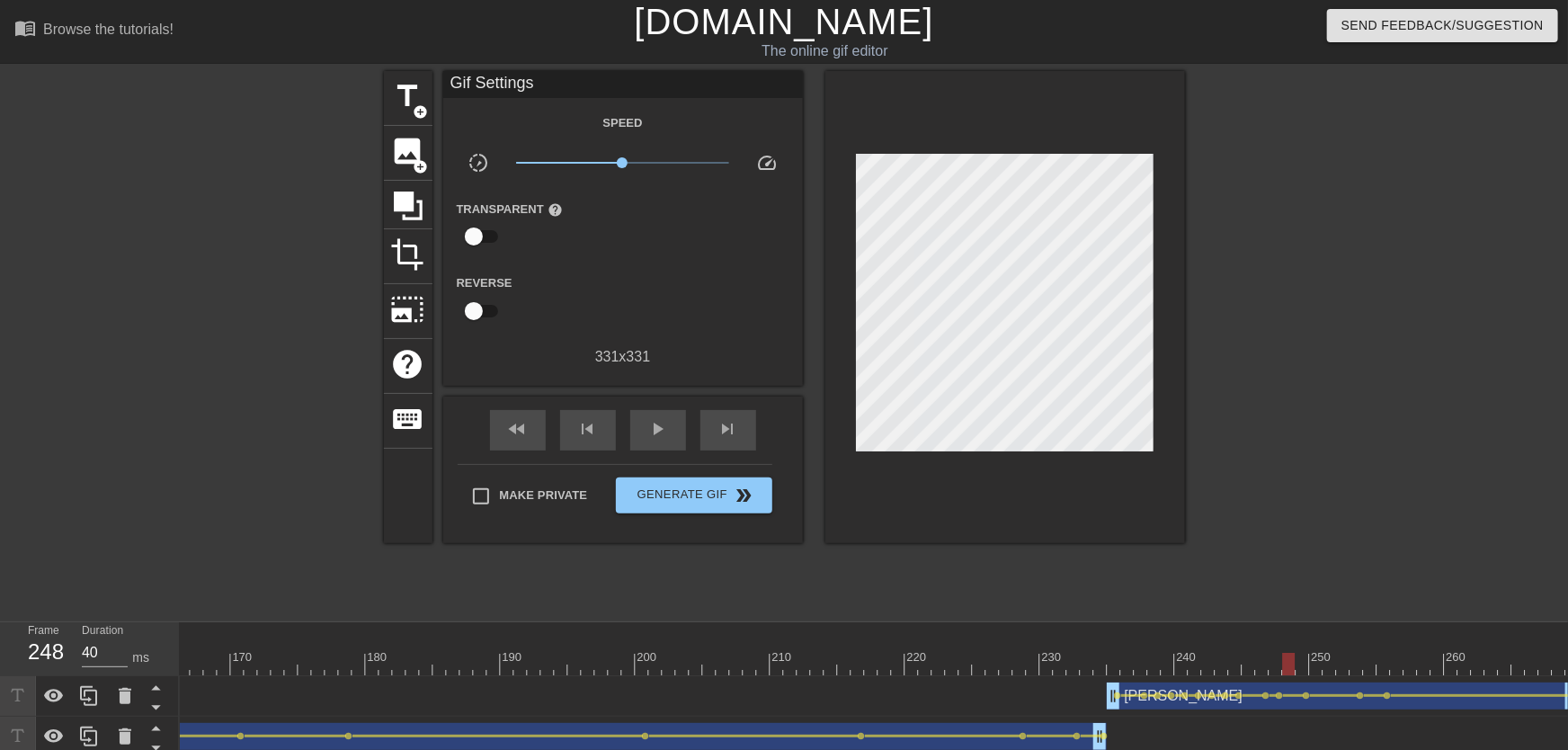
drag, startPoint x: 1289, startPoint y: 678, endPoint x: 1272, endPoint y: 674, distance: 17.5
click at [1272, 674] on div "10 20 30 40 50 60 70 80 90 100 110 120 130 140 150 160" at bounding box center [873, 690] width 1388 height 135
drag, startPoint x: 1270, startPoint y: 667, endPoint x: 1293, endPoint y: 669, distance: 23.1
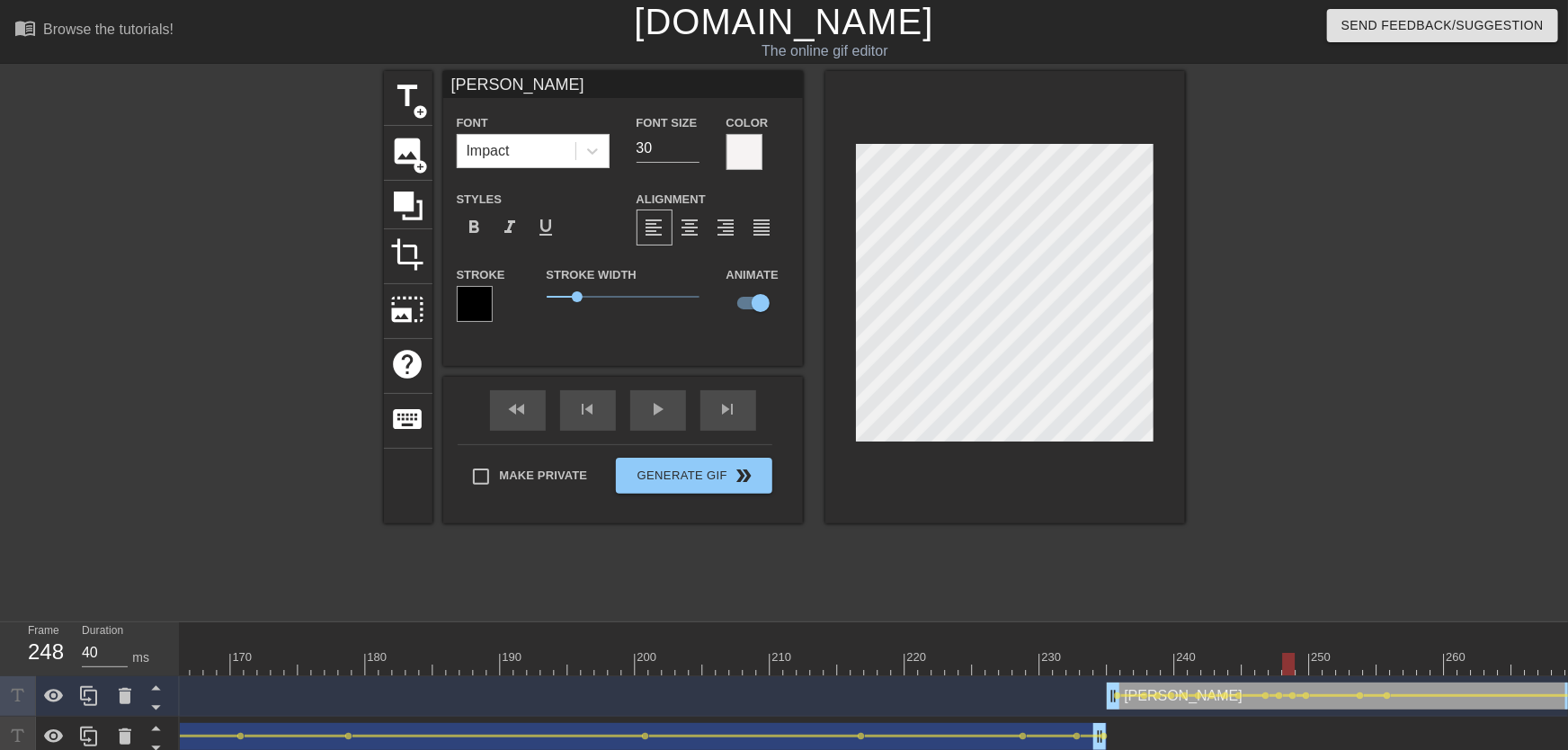
drag, startPoint x: 1299, startPoint y: 665, endPoint x: 1073, endPoint y: 676, distance: 226.3
click at [679, 426] on div "play_arrow" at bounding box center [658, 410] width 55 height 40
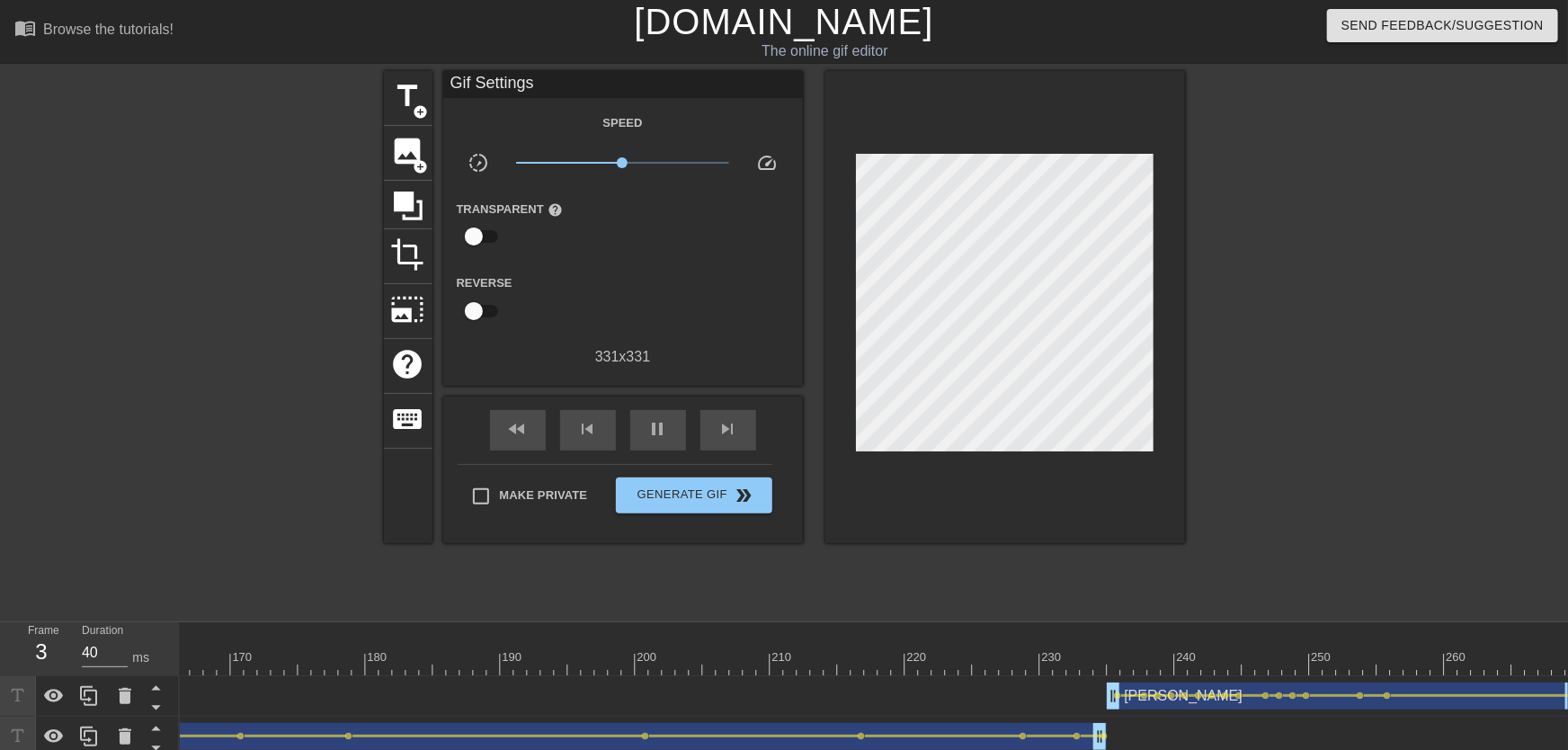
click at [1304, 697] on span "lens" at bounding box center [1307, 696] width 8 height 8
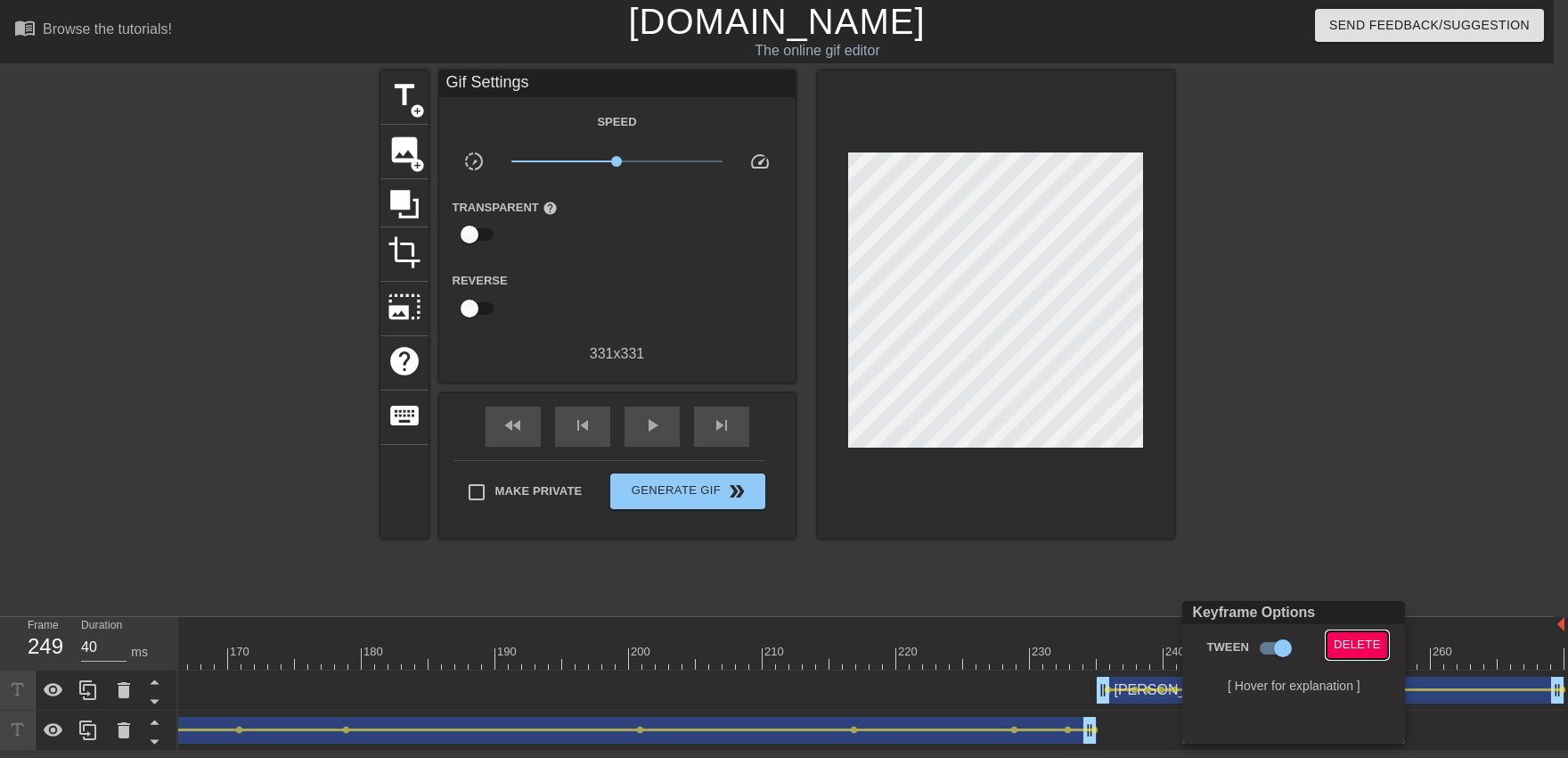
click at [1338, 649] on span "Delete" at bounding box center [1357, 645] width 47 height 21
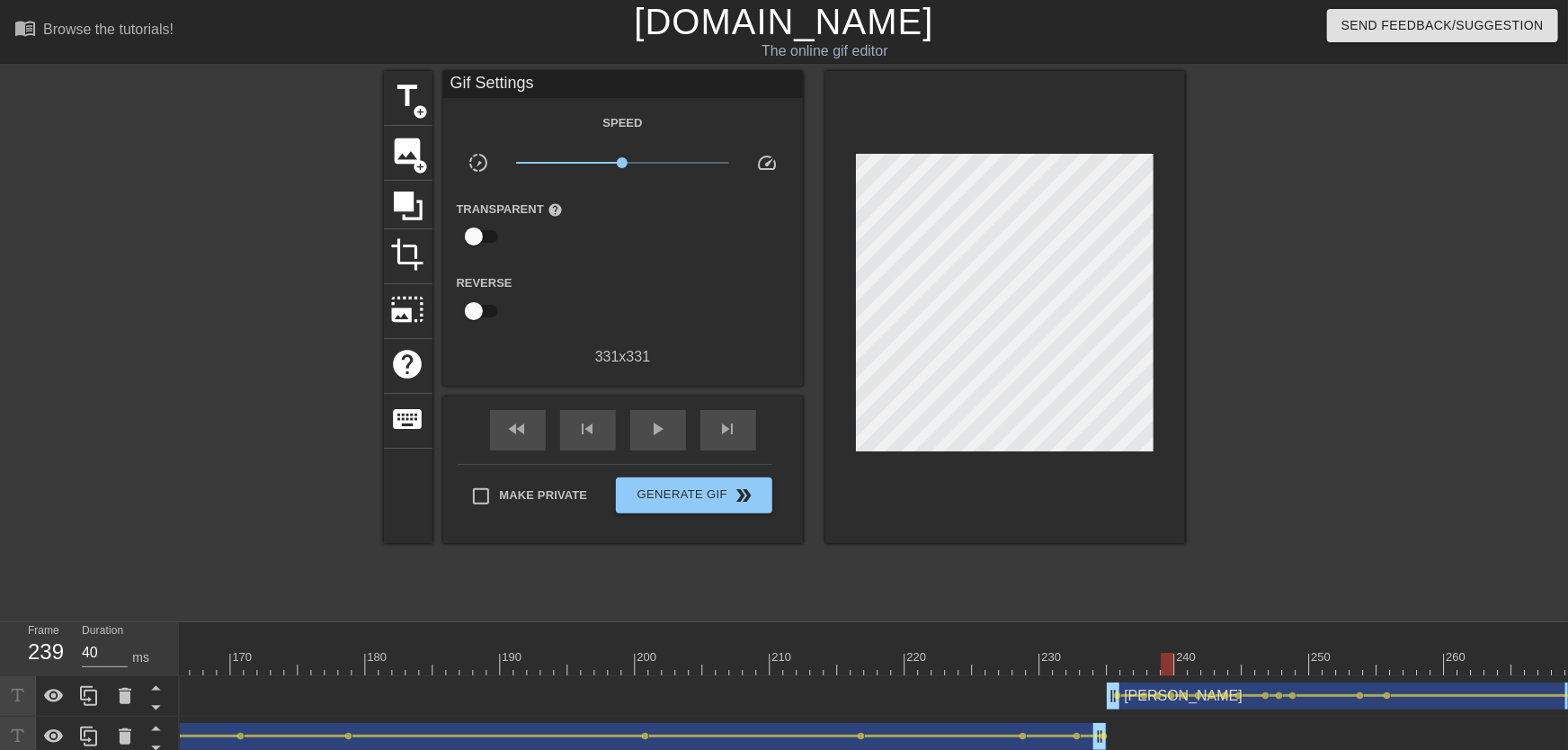
drag, startPoint x: 1221, startPoint y: 651, endPoint x: 1084, endPoint y: 662, distance: 137.4
click at [668, 436] on span "play_arrow" at bounding box center [658, 429] width 22 height 22
drag, startPoint x: 1293, startPoint y: 664, endPoint x: 1357, endPoint y: 670, distance: 64.3
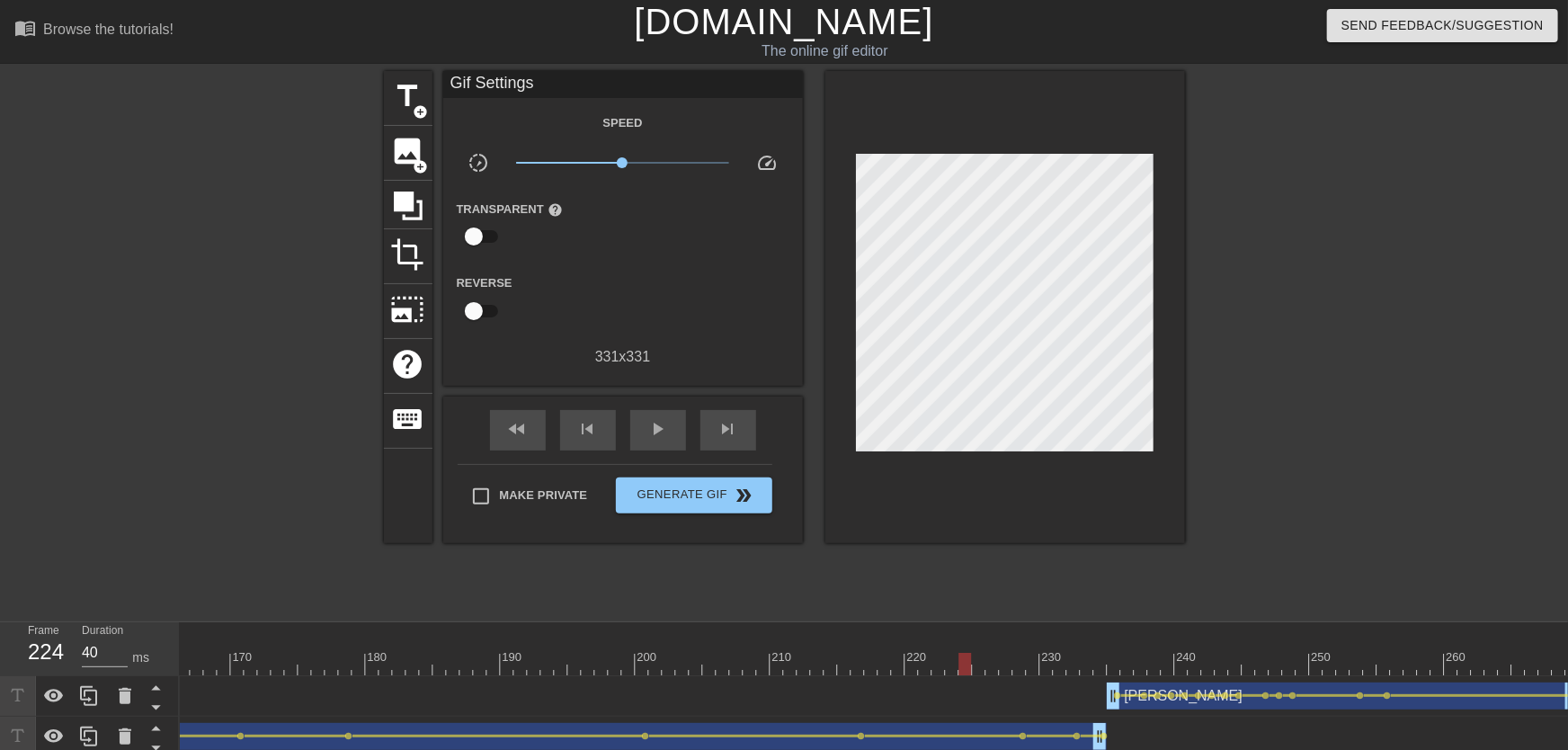
drag, startPoint x: 1073, startPoint y: 653, endPoint x: 866, endPoint y: 604, distance: 212.7
click at [652, 440] on span "play_arrow" at bounding box center [658, 429] width 22 height 22
drag, startPoint x: 1118, startPoint y: 644, endPoint x: 985, endPoint y: 632, distance: 133.5
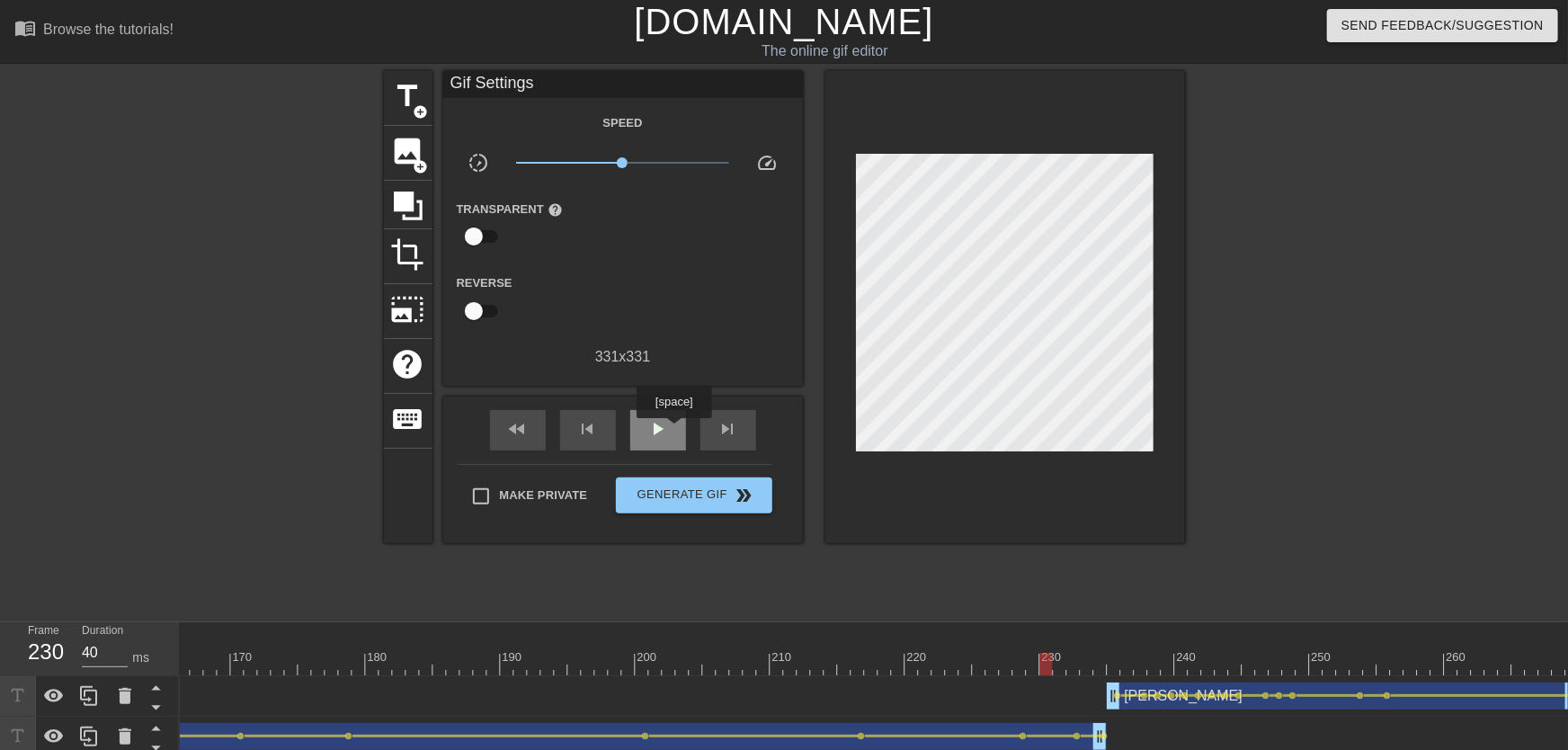
click at [673, 428] on div "play_arrow" at bounding box center [658, 430] width 55 height 40
drag, startPoint x: 1192, startPoint y: 665, endPoint x: 1232, endPoint y: 672, distance: 40.6
click at [1241, 694] on span "lens" at bounding box center [1239, 696] width 8 height 8
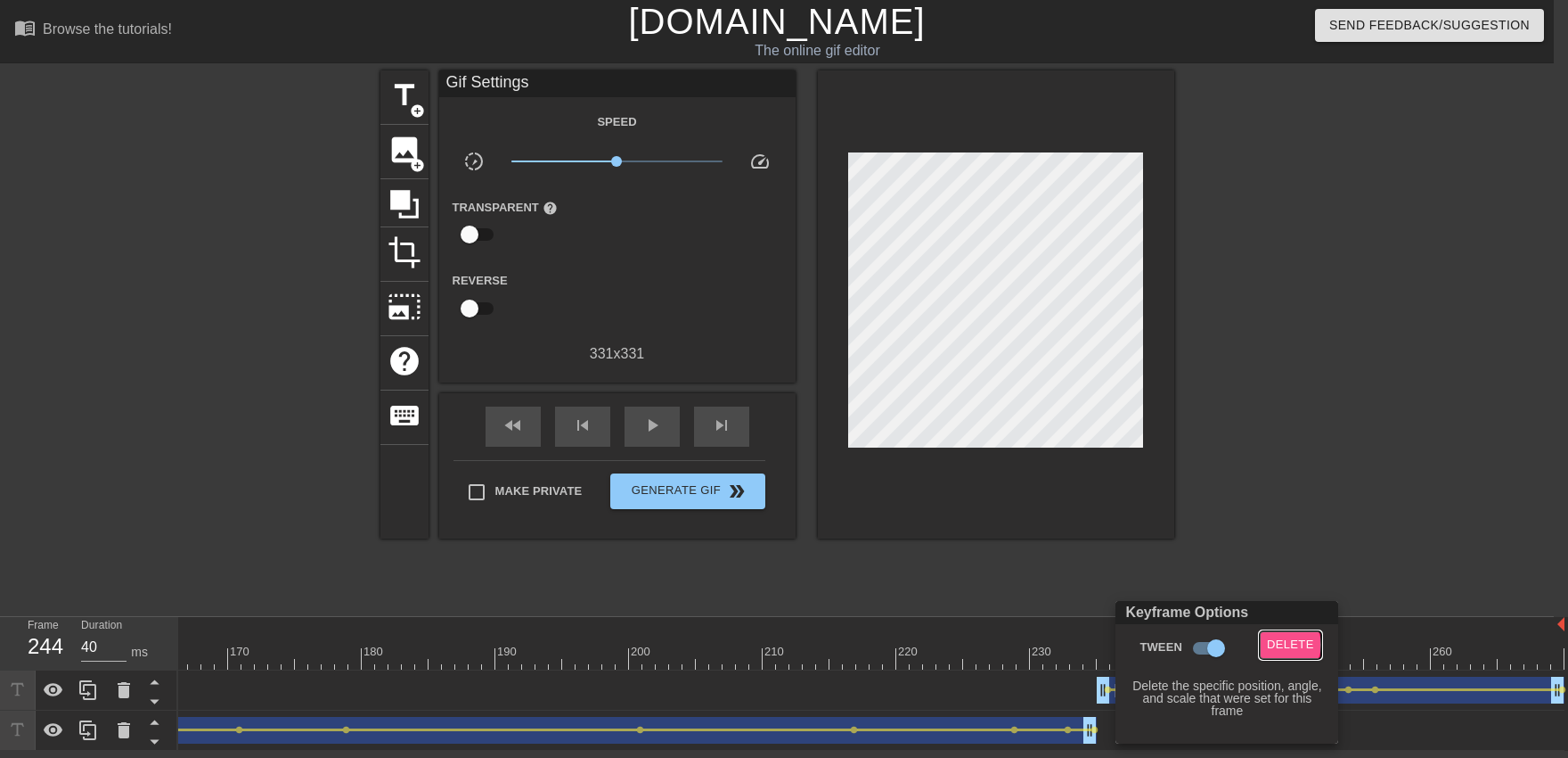
click at [1285, 645] on span "Delete" at bounding box center [1290, 645] width 47 height 21
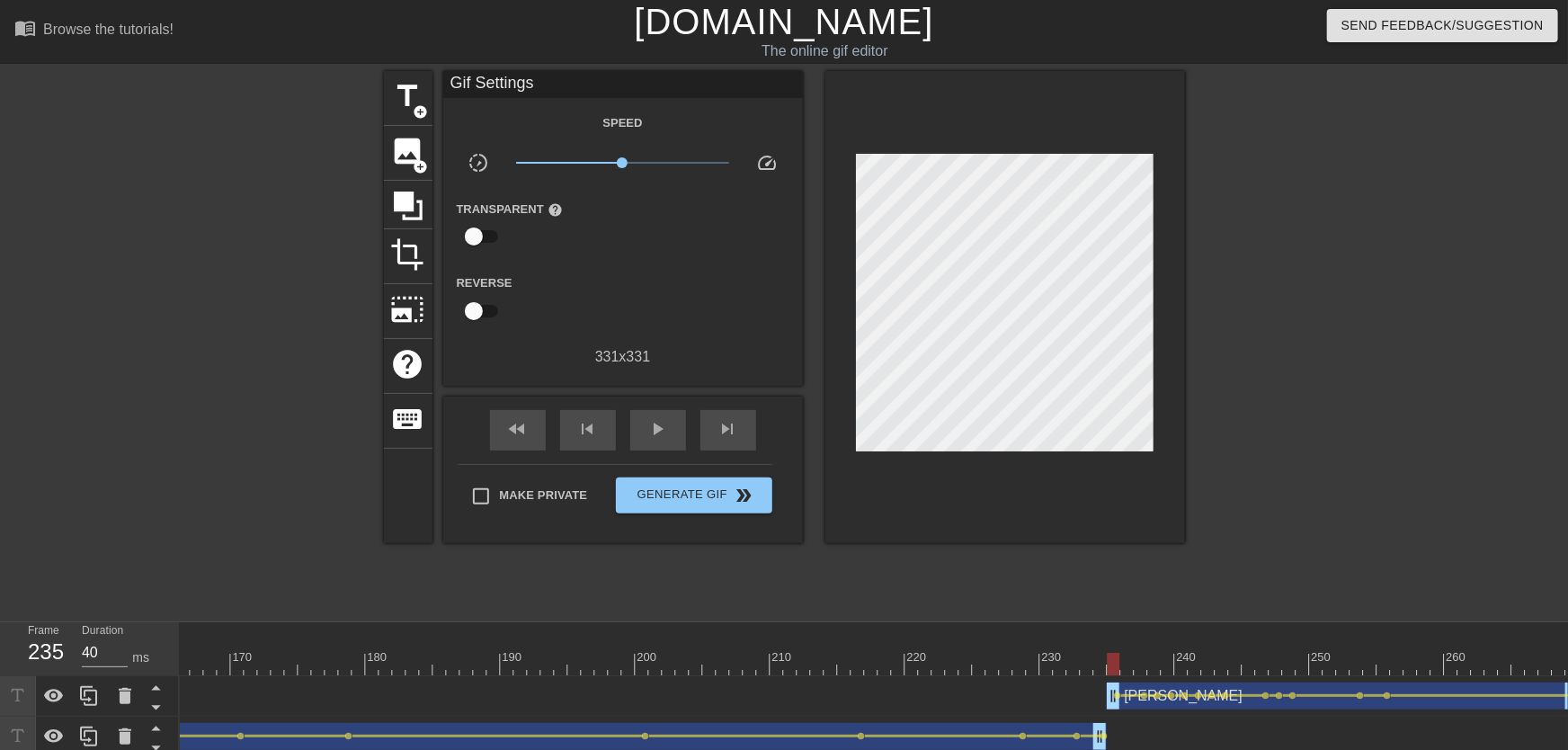
drag, startPoint x: 1145, startPoint y: 668, endPoint x: 775, endPoint y: 501, distance: 405.9
click at [652, 443] on div "play_arrow" at bounding box center [658, 430] width 55 height 40
click at [674, 490] on span "Generate Gif double_arrow" at bounding box center [693, 495] width 141 height 22
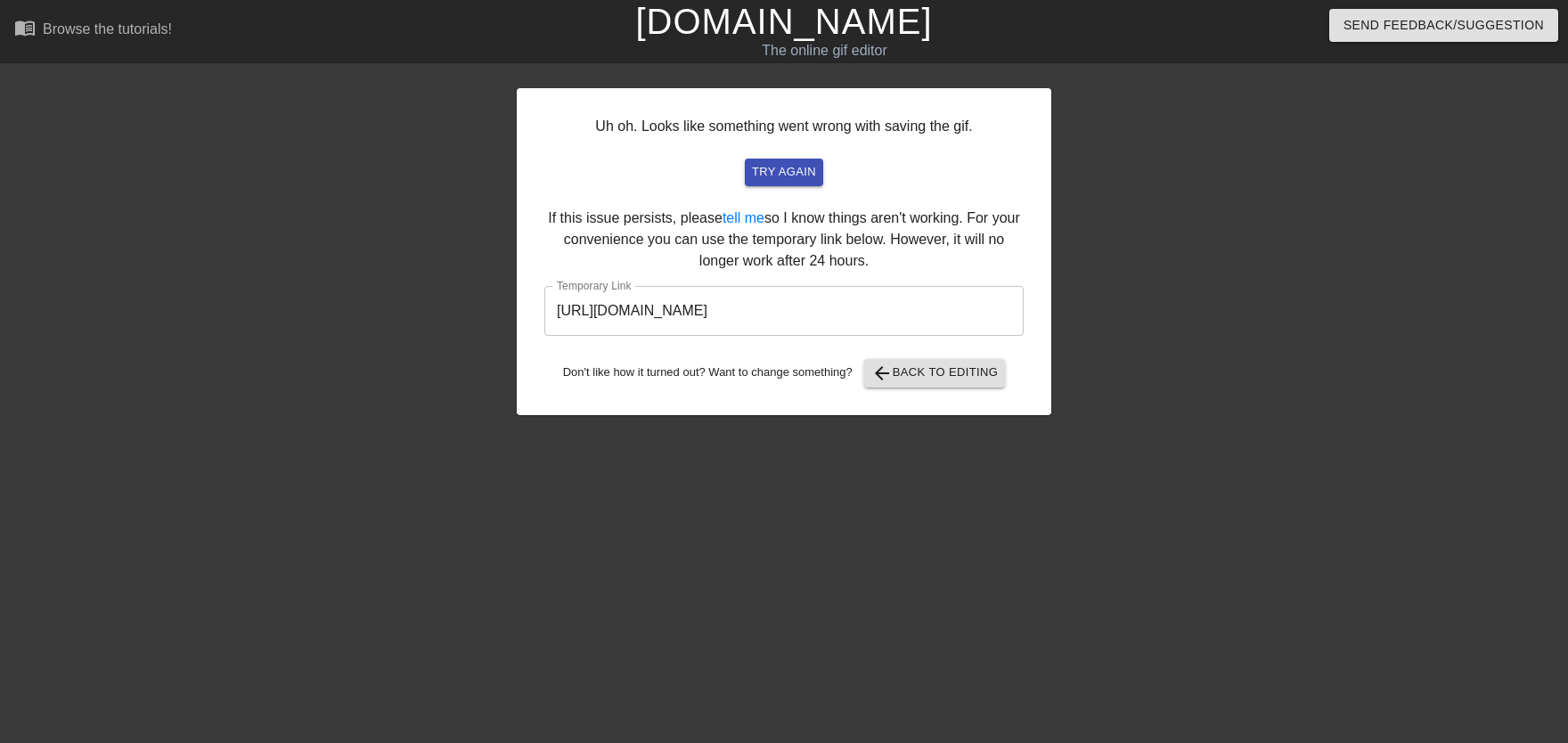
click at [746, 316] on input "[URL][DOMAIN_NAME]" at bounding box center [784, 311] width 479 height 50
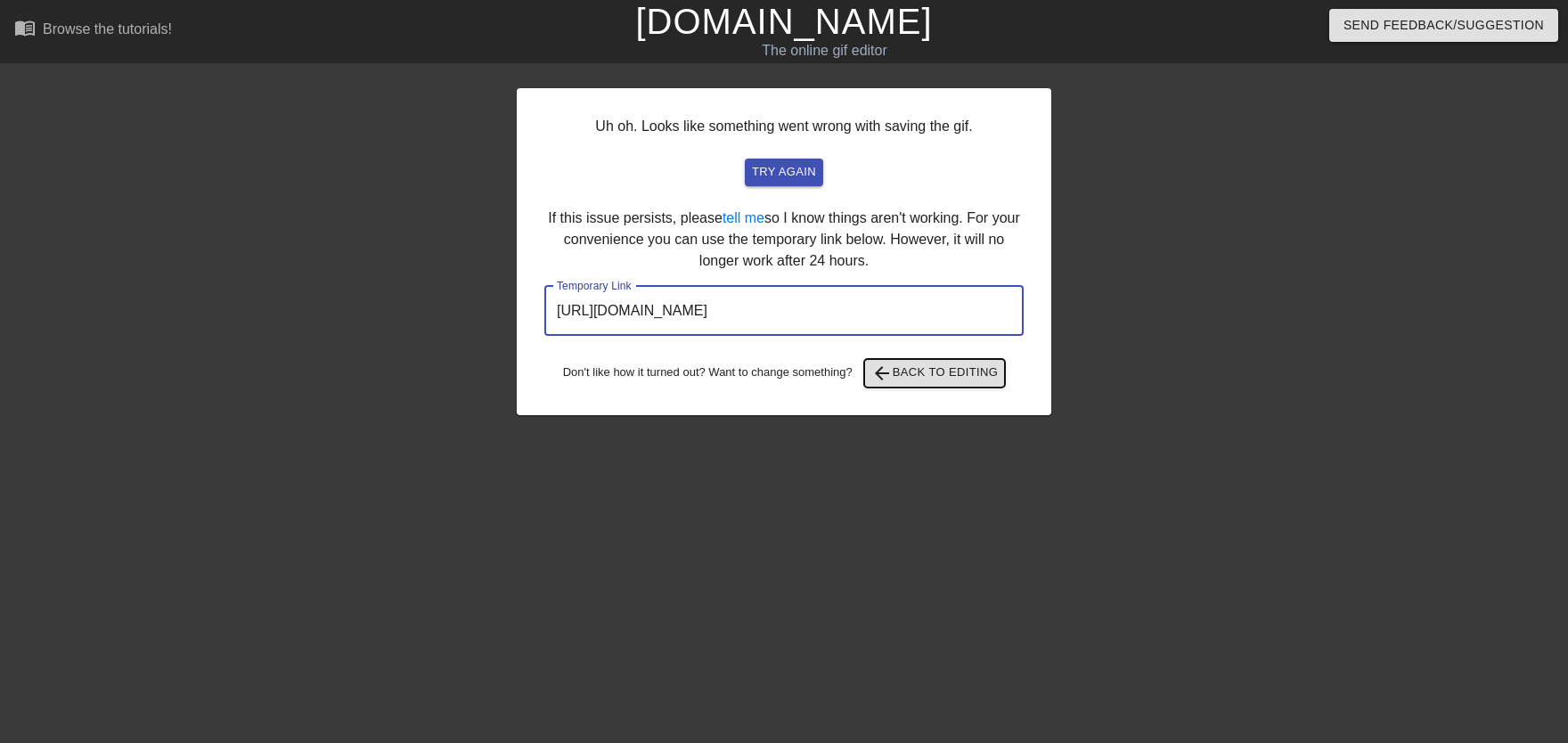
click at [928, 372] on span "arrow_back Back to Editing" at bounding box center [935, 373] width 127 height 22
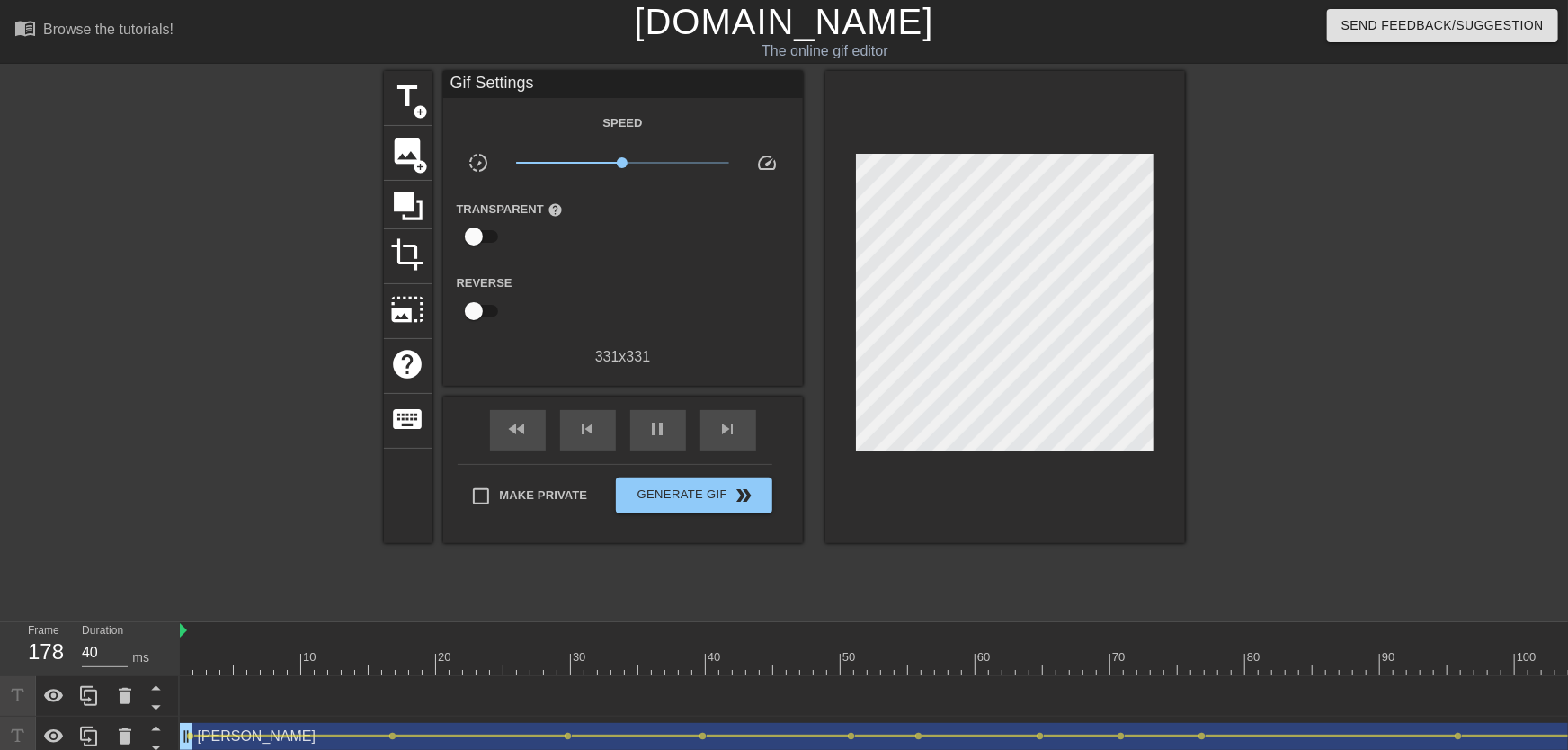
click at [736, 649] on div at bounding box center [736, 657] width 4 height 18
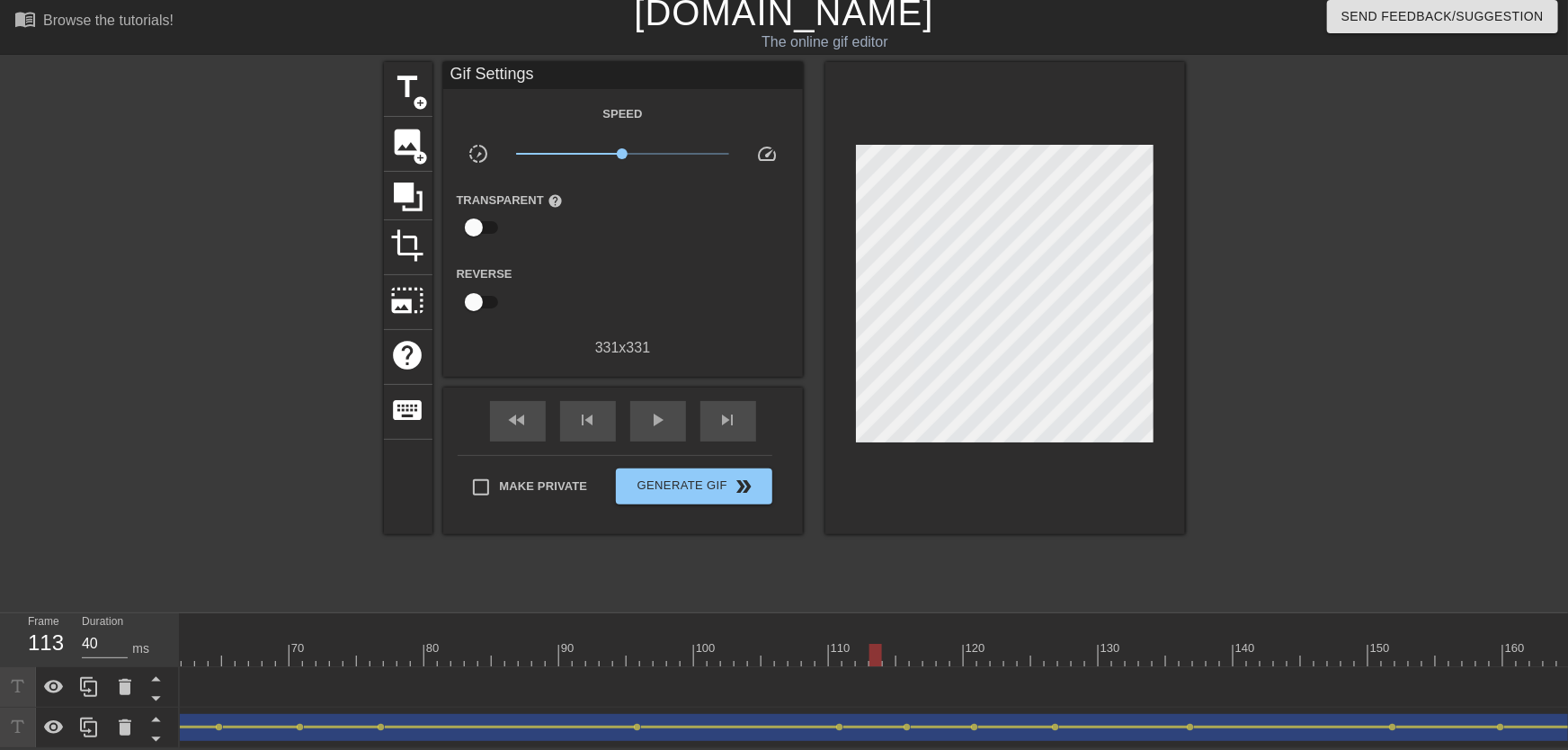
drag, startPoint x: 880, startPoint y: 614, endPoint x: 881, endPoint y: 632, distance: 18.0
click at [880, 622] on div "10 20 30 40 50 60 70 80 90 100 110 120 130 140 150 160" at bounding box center [1172, 639] width 3628 height 53
drag, startPoint x: 881, startPoint y: 632, endPoint x: 999, endPoint y: 637, distance: 118.1
click at [999, 637] on div "10 20 30 40 50 60 70 80 90 100 110 120 130 140 150 160" at bounding box center [1172, 639] width 3628 height 53
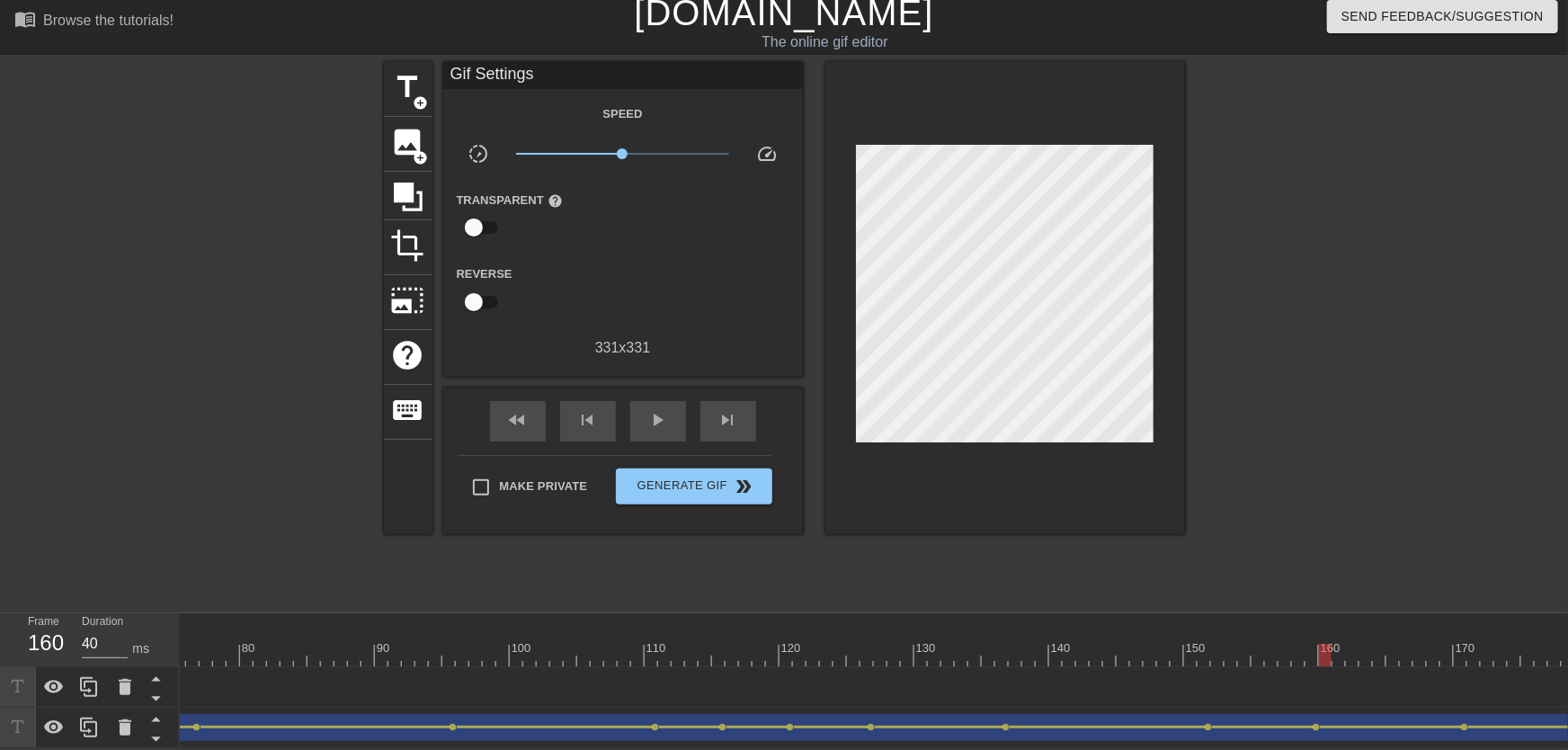
drag, startPoint x: 834, startPoint y: 633, endPoint x: 1330, endPoint y: 647, distance: 496.2
click at [1329, 647] on div "10 20 30 40 50 60 70 80 90 100 110 120 130 140 150 160" at bounding box center [988, 639] width 3628 height 53
drag, startPoint x: 927, startPoint y: 638, endPoint x: 1173, endPoint y: 667, distance: 247.7
click at [1173, 667] on div "10 20 30 40 50 60 70 80 90 100 110 120 130 140 150 160" at bounding box center [873, 680] width 1388 height 135
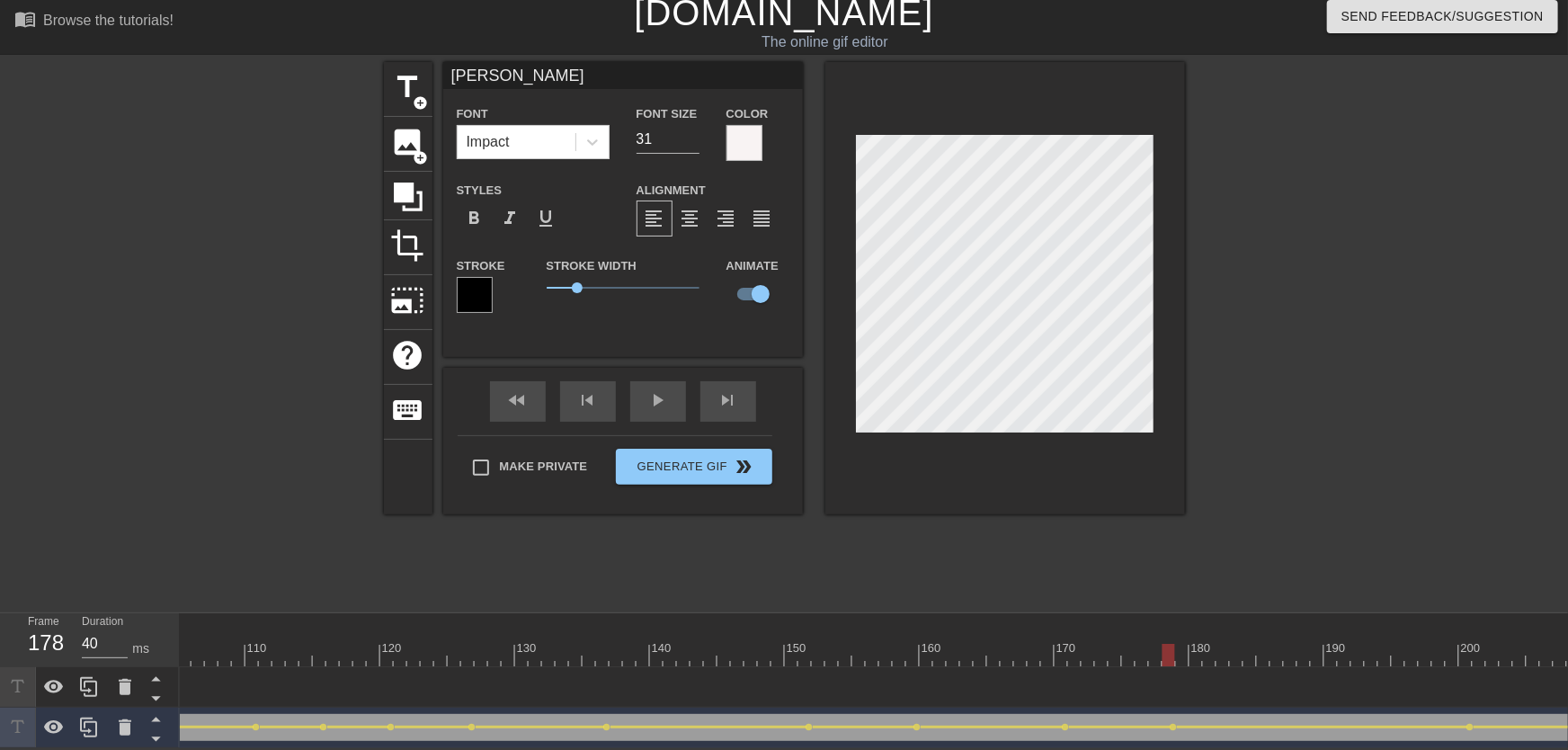
drag, startPoint x: 1050, startPoint y: 613, endPoint x: 902, endPoint y: 654, distance: 153.6
click at [901, 654] on div "10 20 30 40 50 60 70 80 90 100 110 120 130 140 150 160" at bounding box center [589, 639] width 3628 height 53
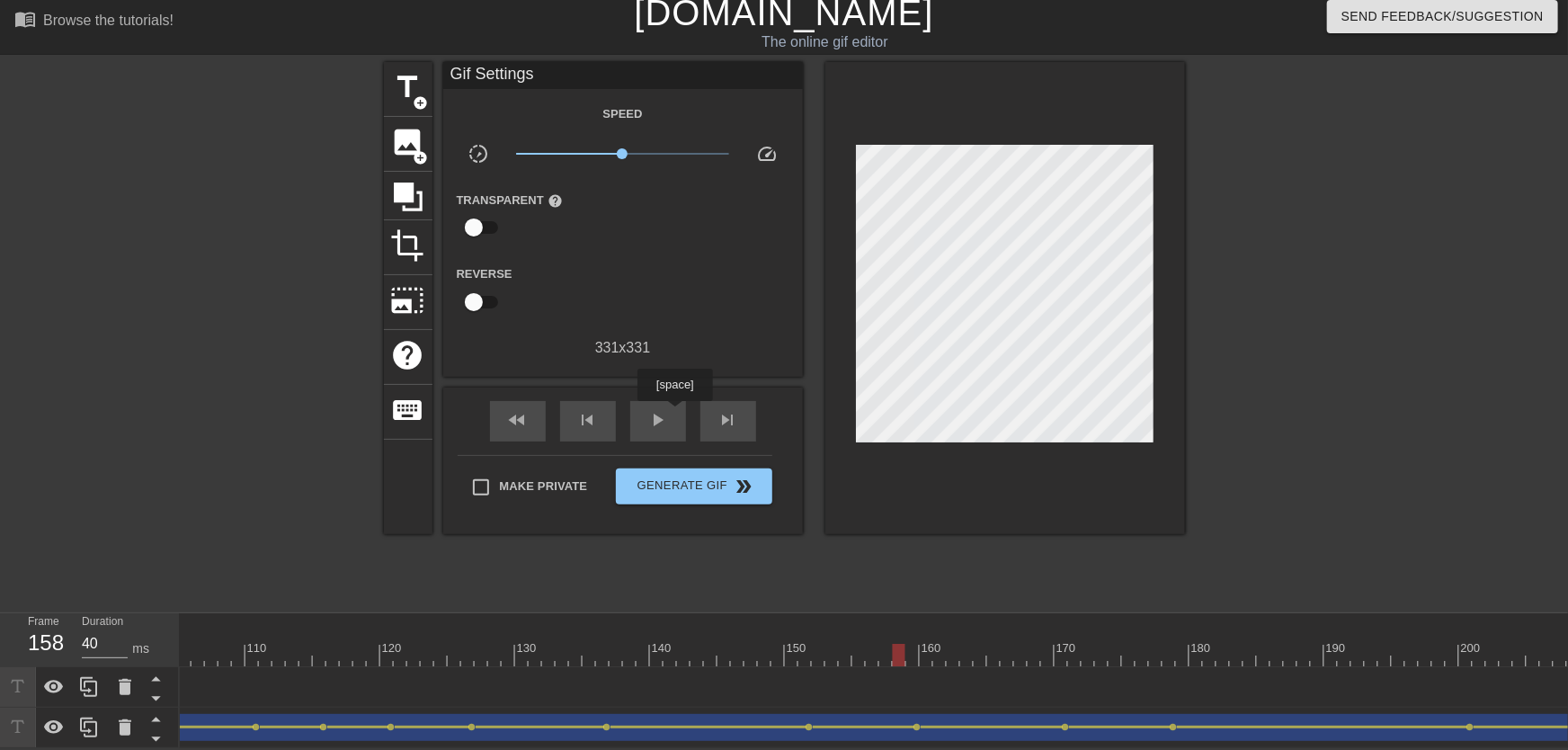
click at [674, 413] on div "fast_rewind skip_previous play_arrow skip_next" at bounding box center [623, 421] width 293 height 67
click at [670, 410] on div "play_arrow" at bounding box center [658, 420] width 55 height 40
click at [451, 632] on div at bounding box center [455, 642] width 14 height 23
drag, startPoint x: 329, startPoint y: 642, endPoint x: 845, endPoint y: 658, distance: 516.2
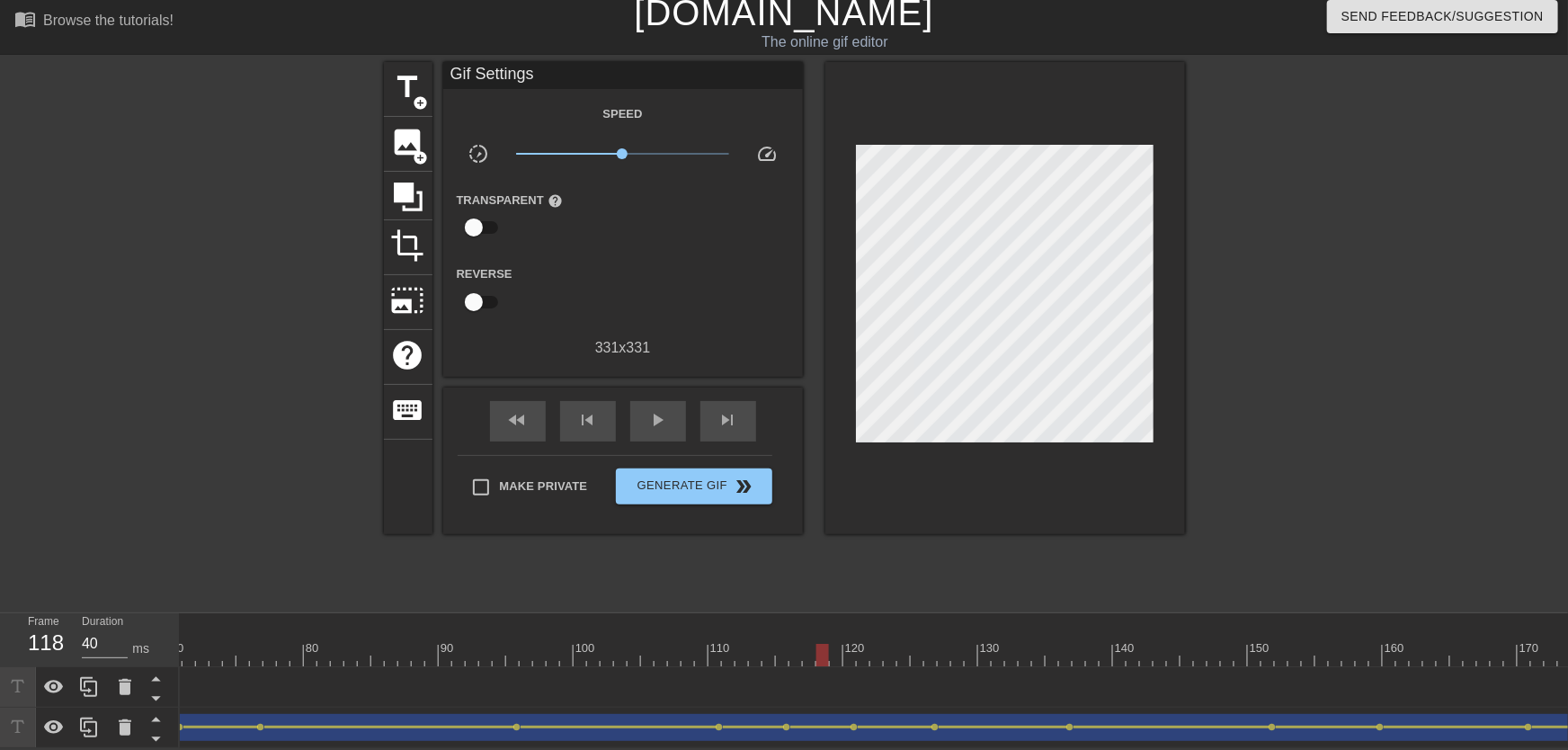
click at [845, 658] on div "10 20 30 40 50 60 70 80 90 100 110 120 130 140 150 160" at bounding box center [873, 680] width 1388 height 135
drag, startPoint x: 881, startPoint y: 635, endPoint x: 838, endPoint y: 633, distance: 43.0
click at [871, 648] on div at bounding box center [777, 654] width 3628 height 23
drag, startPoint x: 641, startPoint y: 411, endPoint x: 656, endPoint y: 411, distance: 15.0
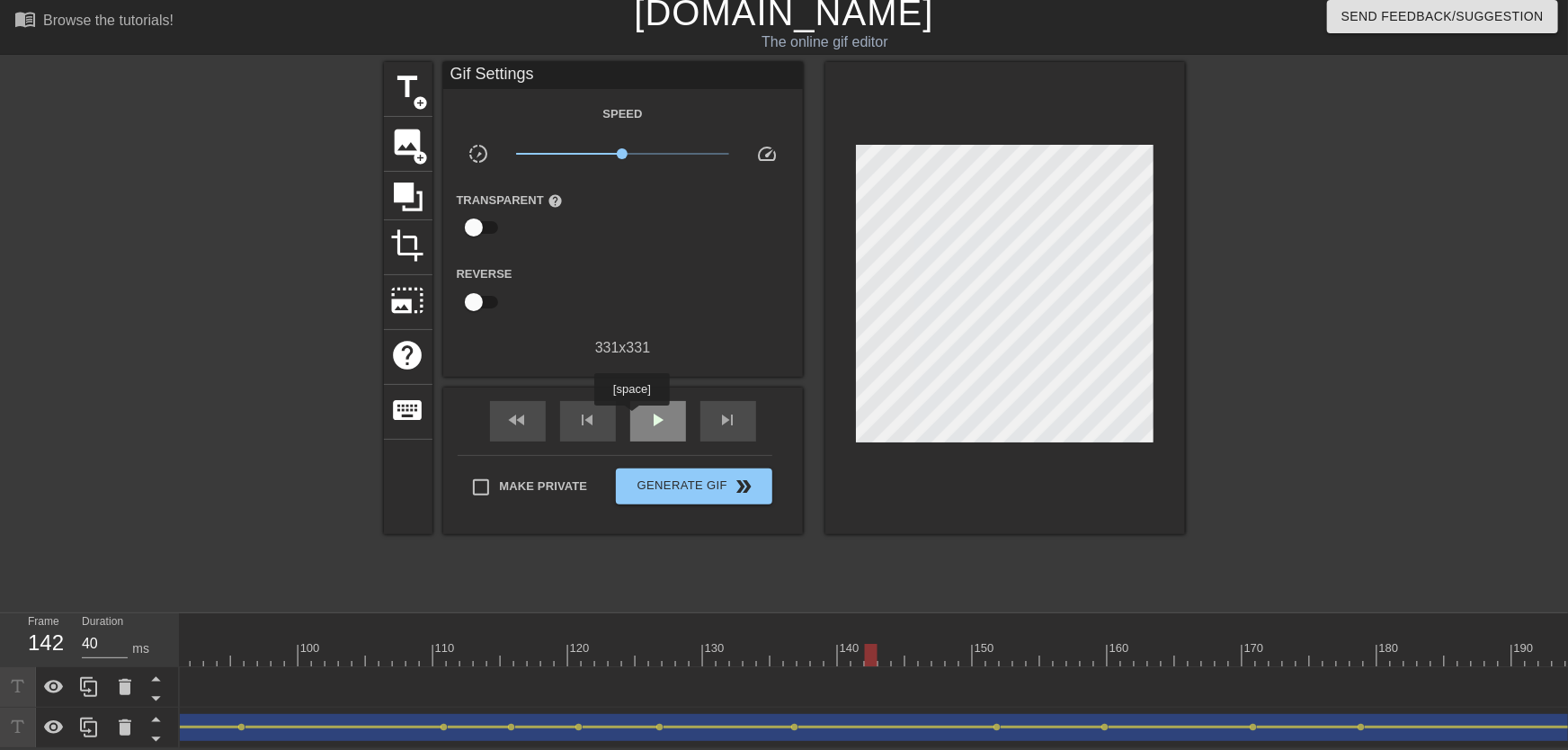
click at [647, 411] on div "play_arrow" at bounding box center [658, 420] width 55 height 40
click at [657, 412] on span "pause" at bounding box center [658, 420] width 22 height 22
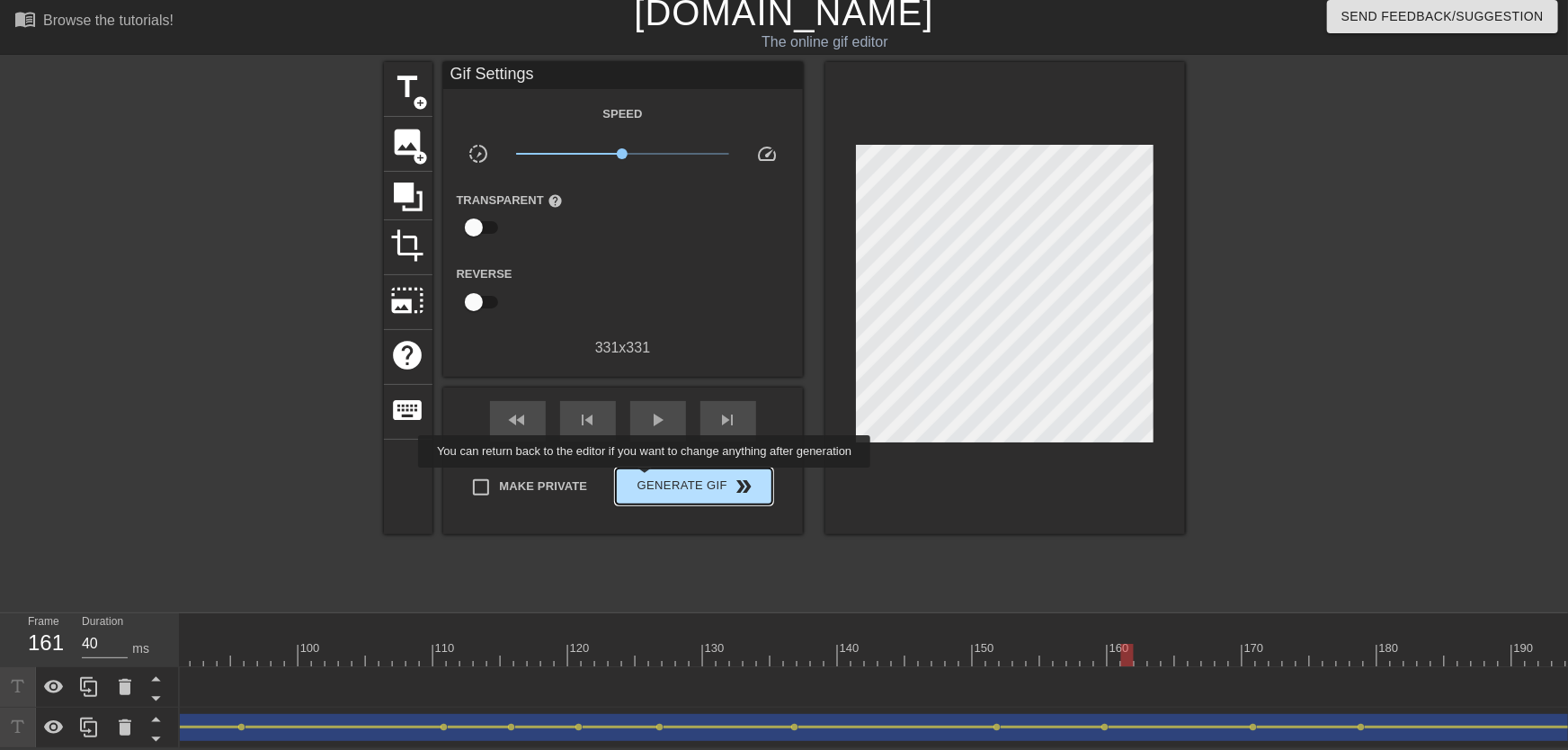
click at [658, 479] on span "Generate Gif double_arrow" at bounding box center [693, 487] width 141 height 22
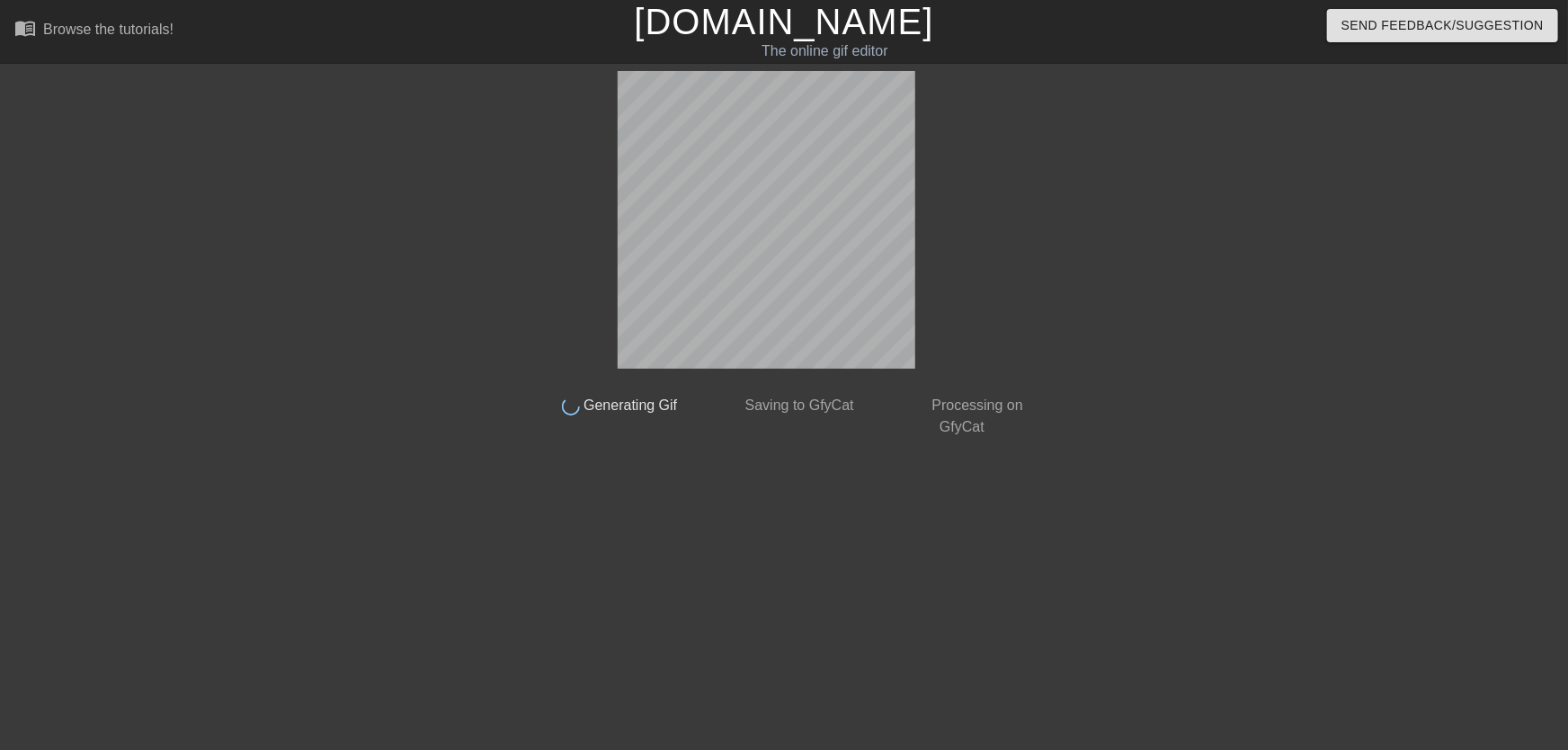
scroll to position [0, 0]
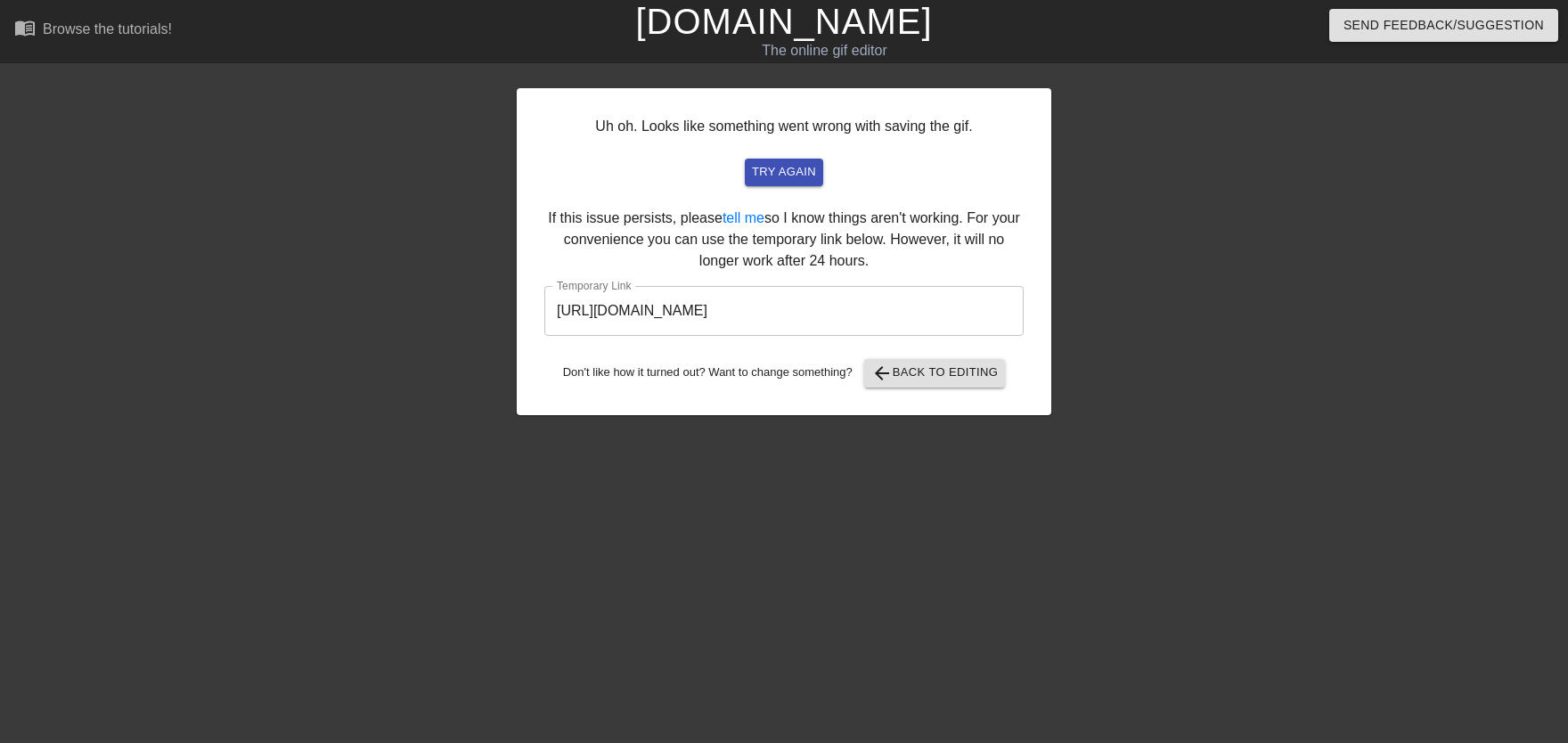
click at [759, 316] on input "[URL][DOMAIN_NAME]" at bounding box center [784, 311] width 479 height 50
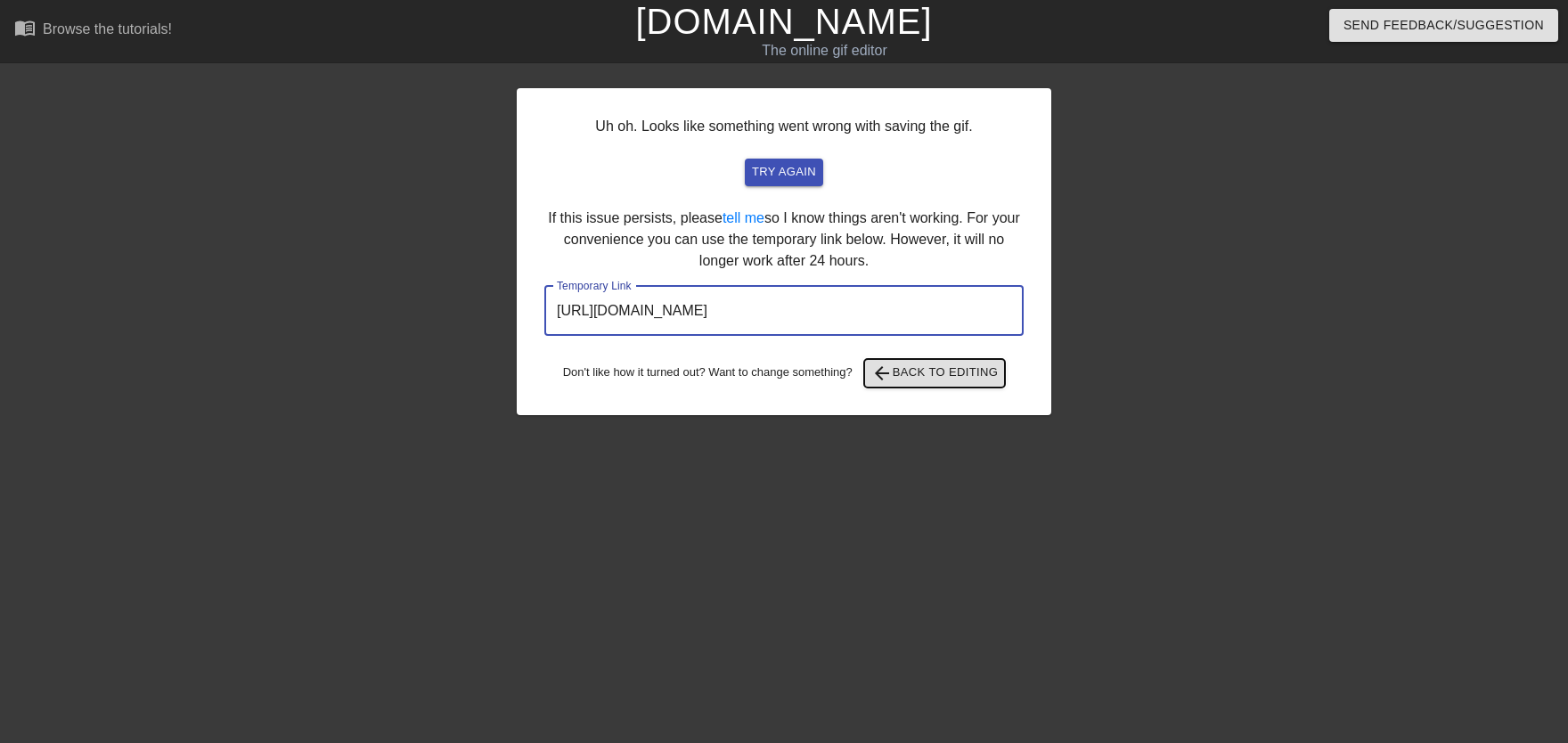
click at [893, 370] on span "arrow_back" at bounding box center [882, 373] width 22 height 22
